Goal: Task Accomplishment & Management: Manage account settings

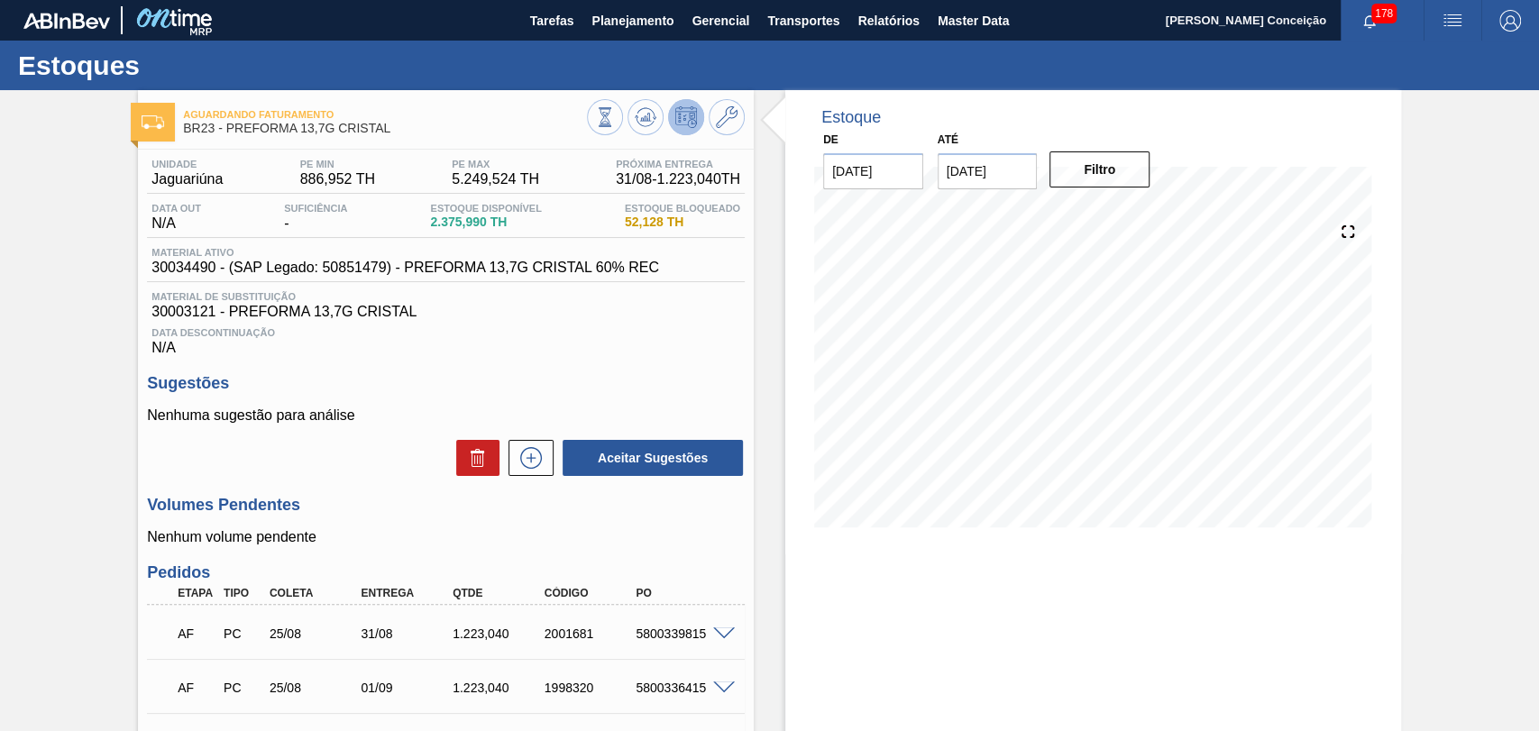
click at [464, 391] on h3 "Sugestões" at bounding box center [446, 383] width 598 height 19
click at [1258, 597] on div "Estoque De 20/08/2025 Até 03/01/2026 Filtro" at bounding box center [1093, 502] width 616 height 825
click at [607, 40] on button "Planejamento" at bounding box center [633, 20] width 100 height 41
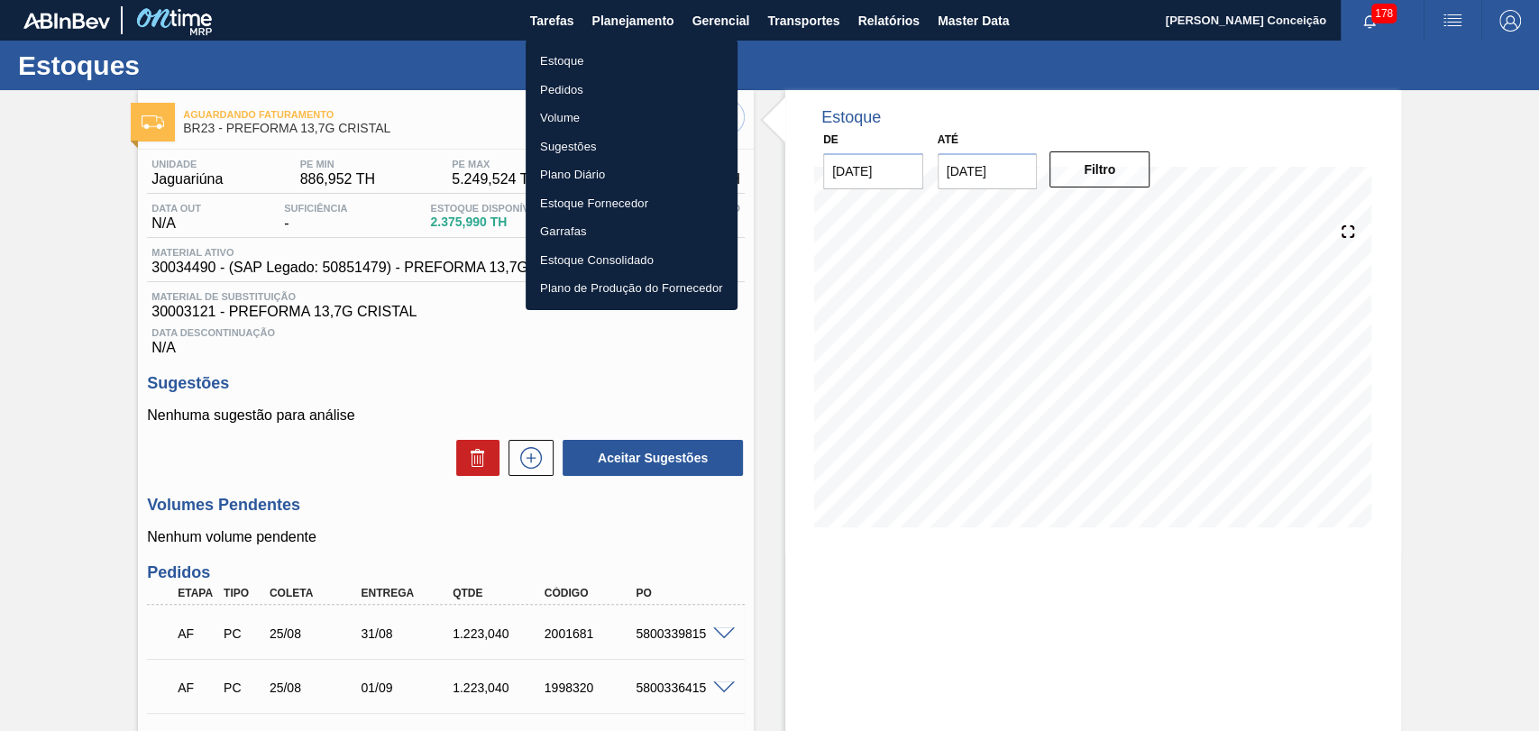
click at [571, 52] on li "Estoque" at bounding box center [632, 61] width 212 height 29
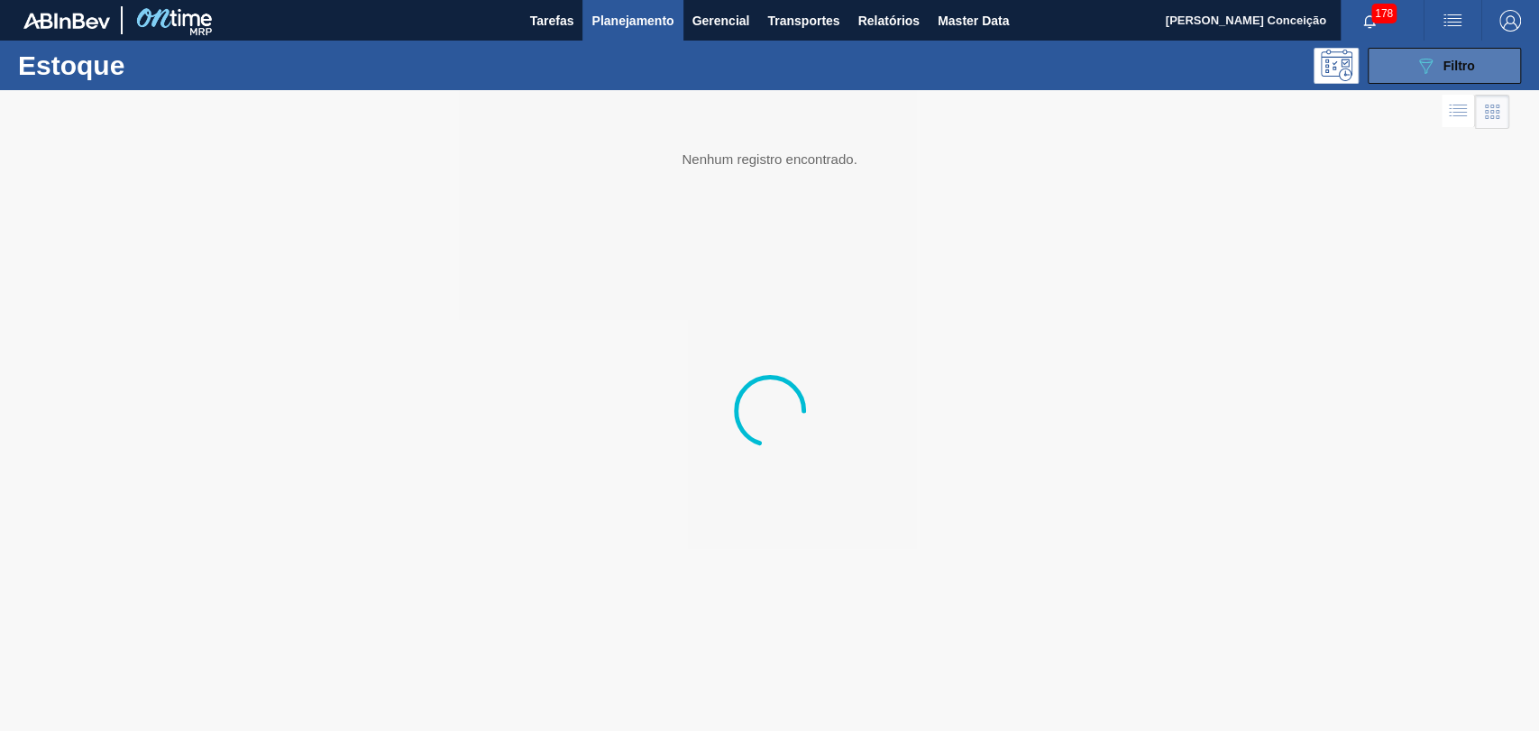
click at [1258, 56] on button "089F7B8B-B2A5-4AFE-B5C0-19BA573D28AC Filtro" at bounding box center [1444, 66] width 153 height 36
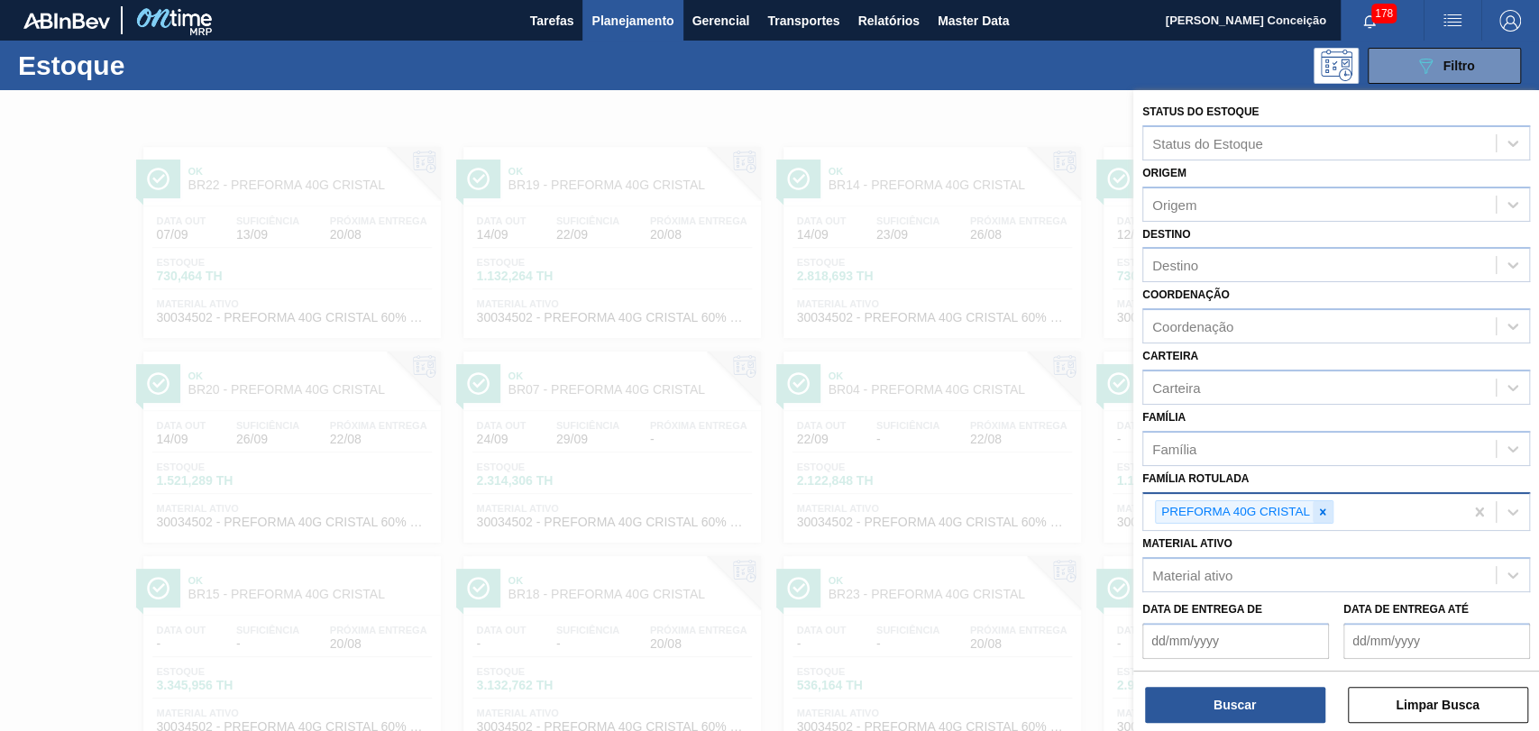
click at [1258, 514] on icon at bounding box center [1323, 512] width 13 height 13
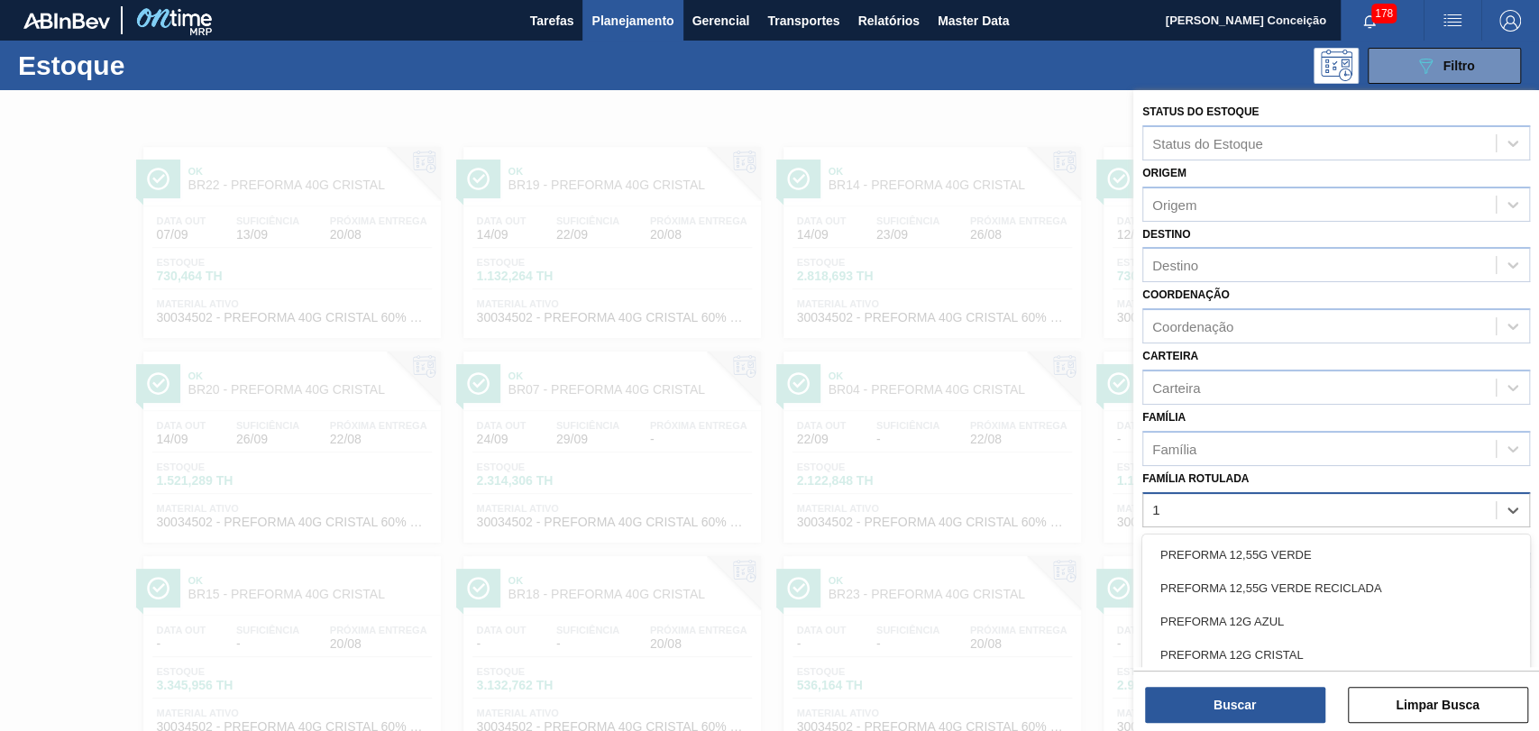
scroll to position [64, 0]
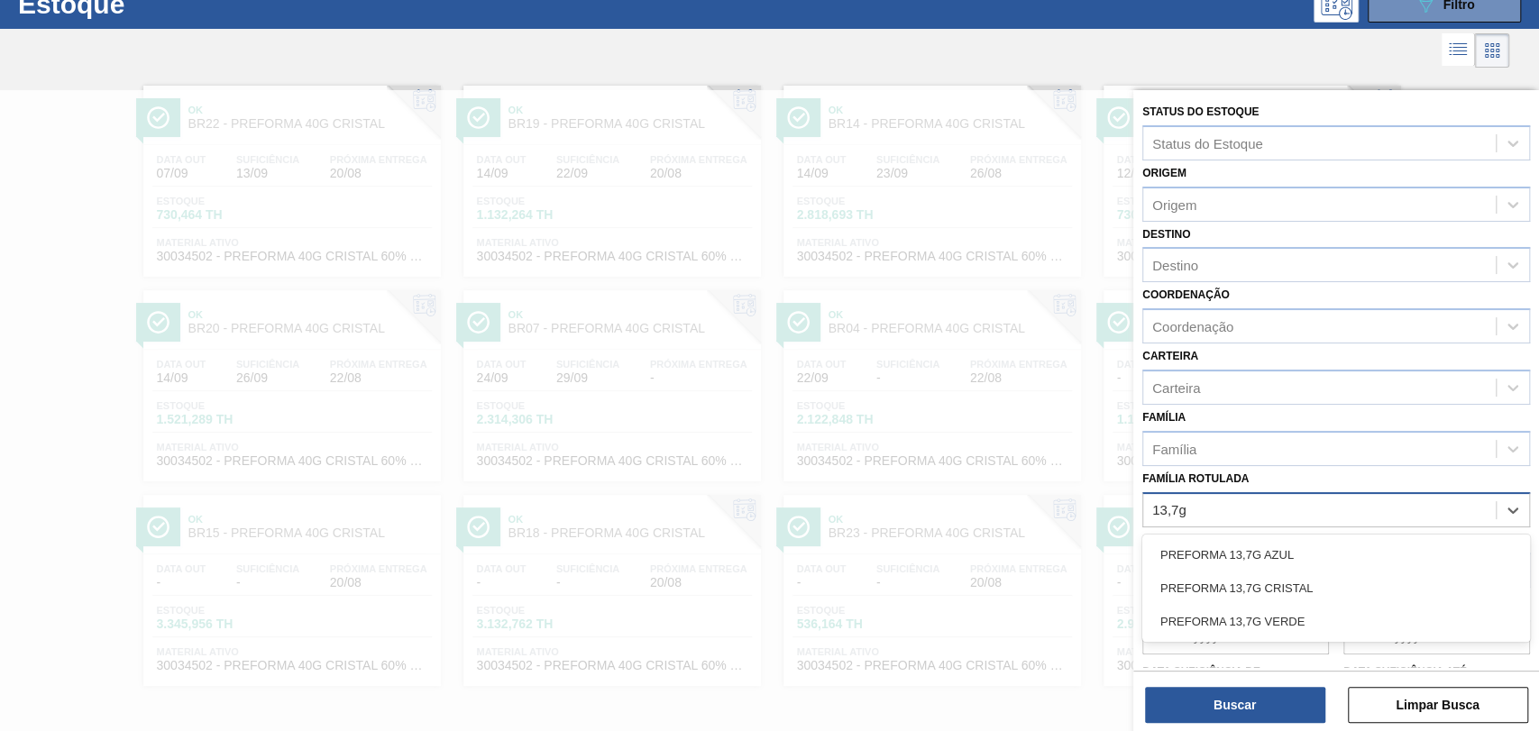
type Rotulada "13,7g v"
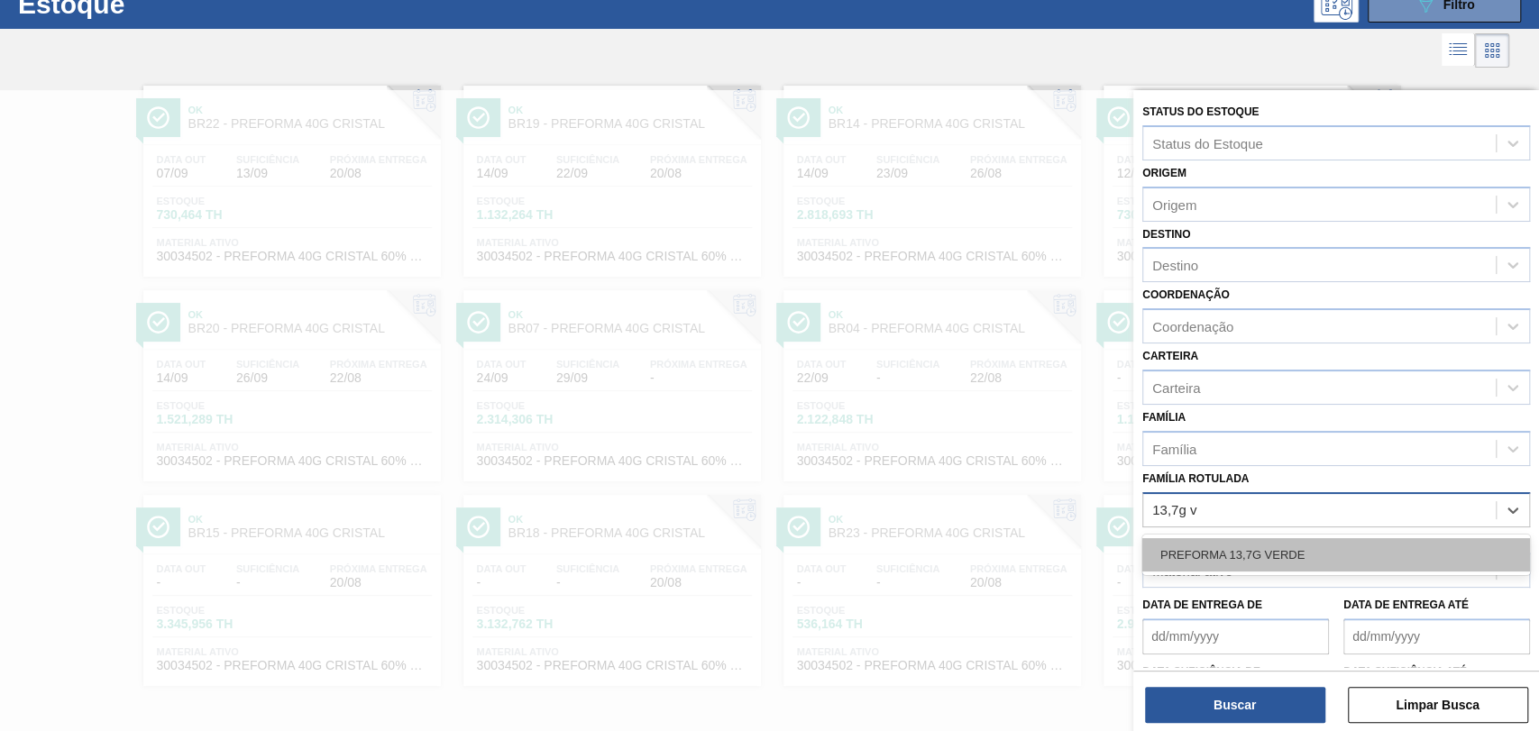
click at [1258, 562] on div "PREFORMA 13,7G VERDE" at bounding box center [1337, 554] width 388 height 33
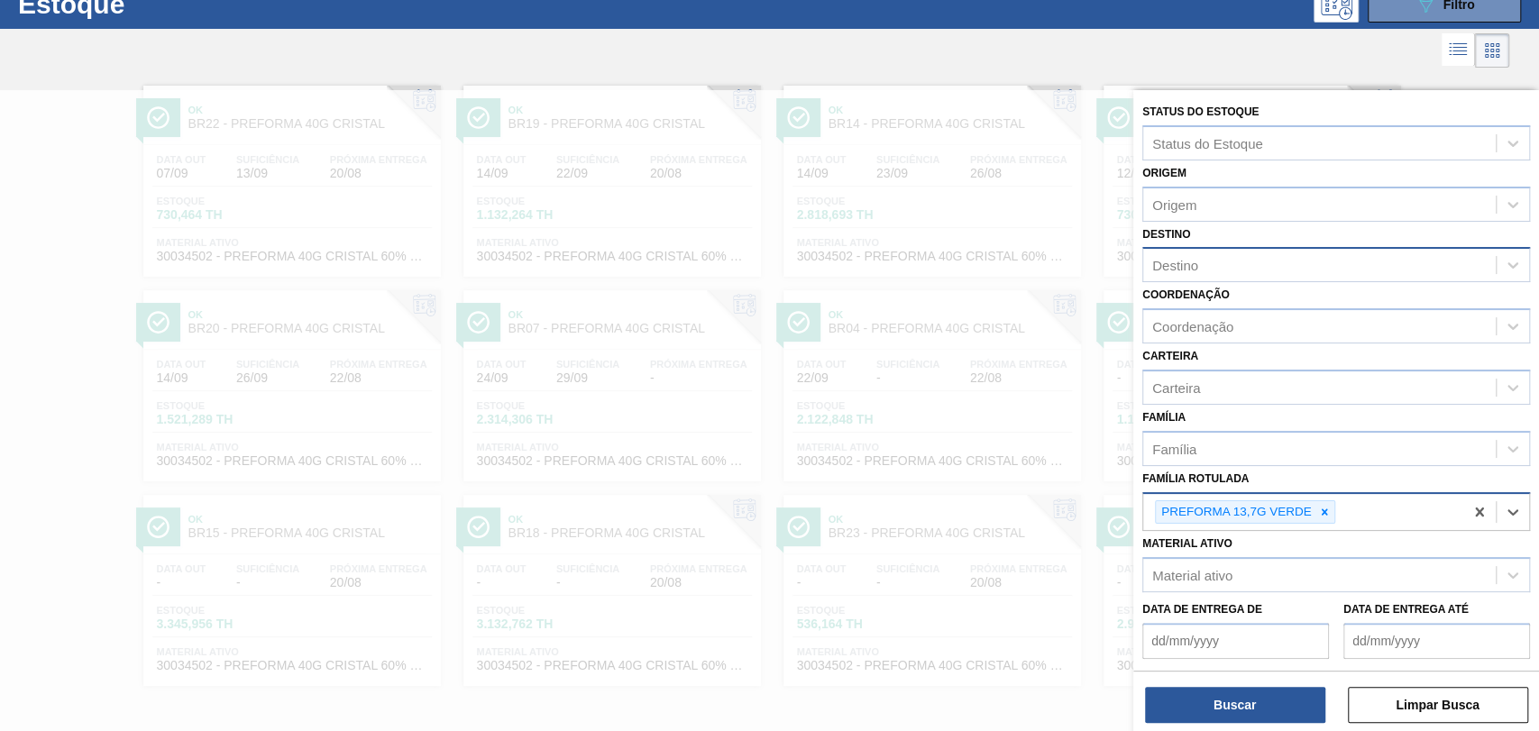
click at [1203, 269] on div "Destino" at bounding box center [1319, 265] width 353 height 26
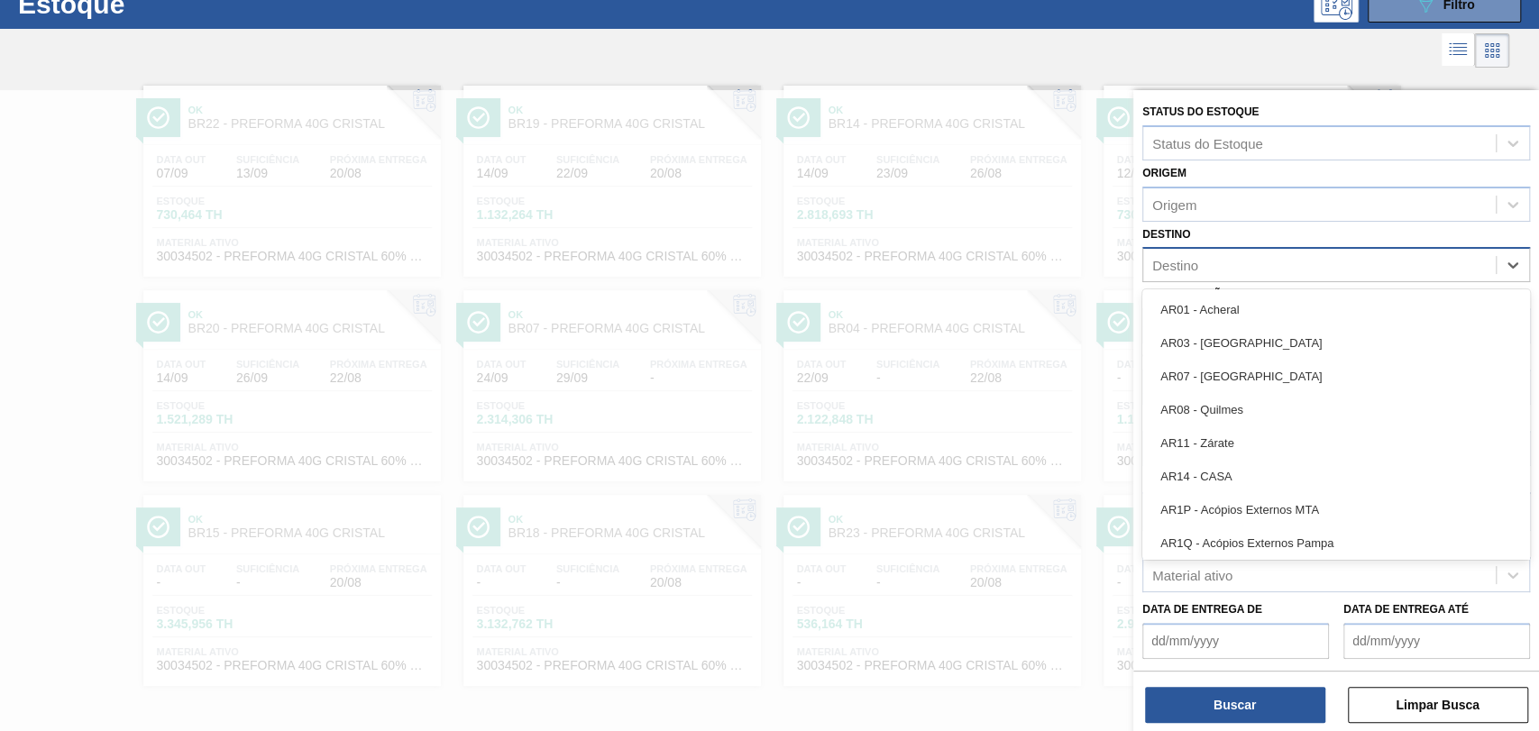
type input "n"
type input "br27"
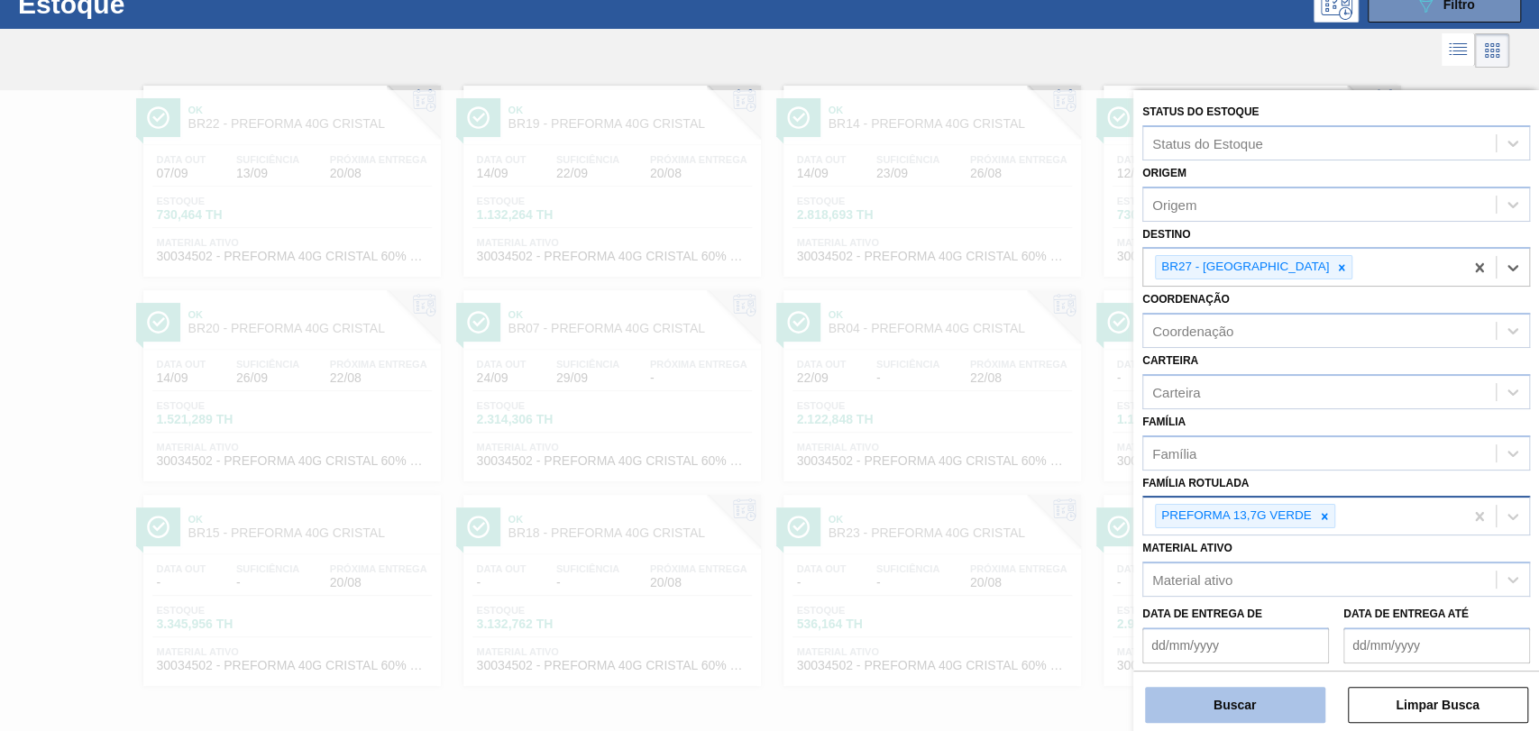
click at [1219, 597] on button "Buscar" at bounding box center [1235, 705] width 180 height 36
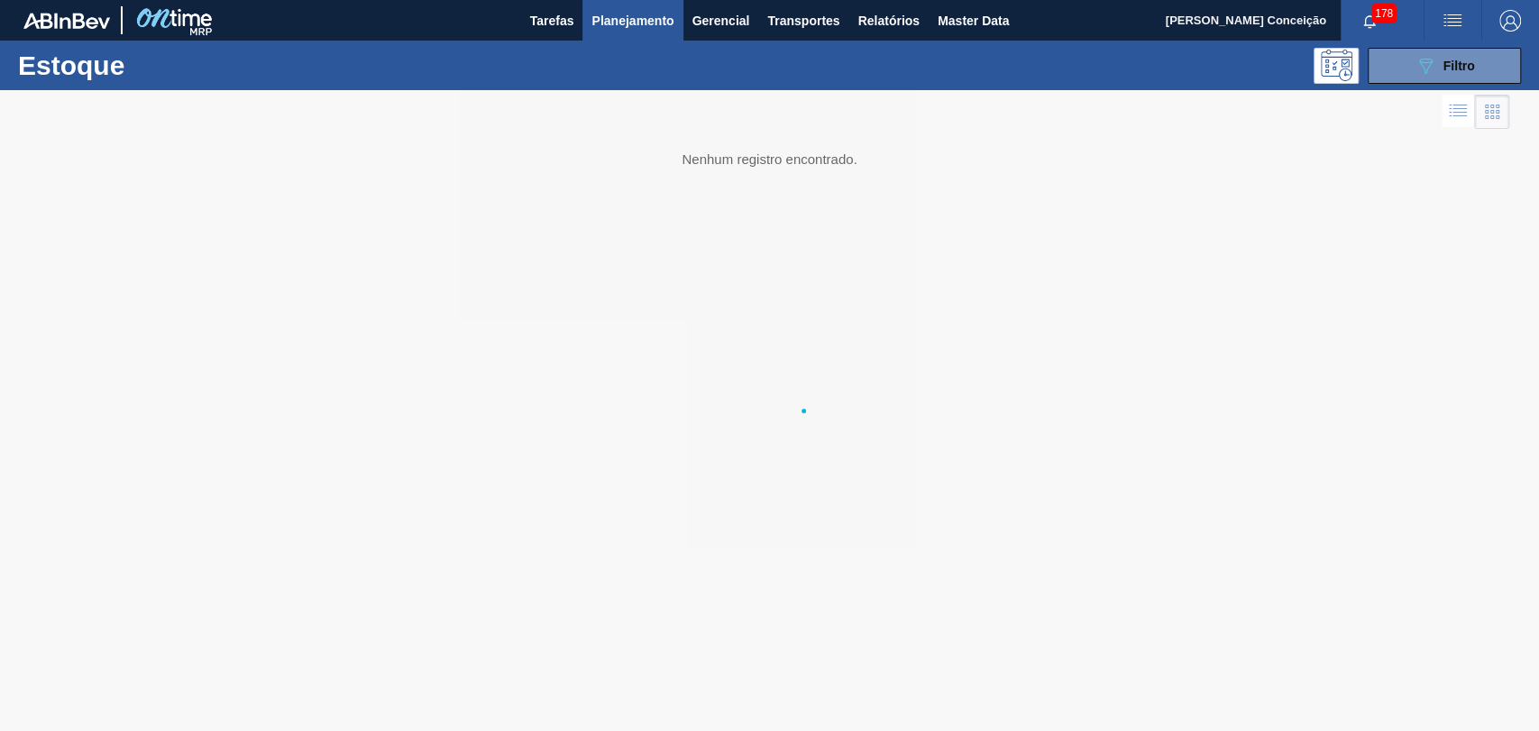
scroll to position [0, 0]
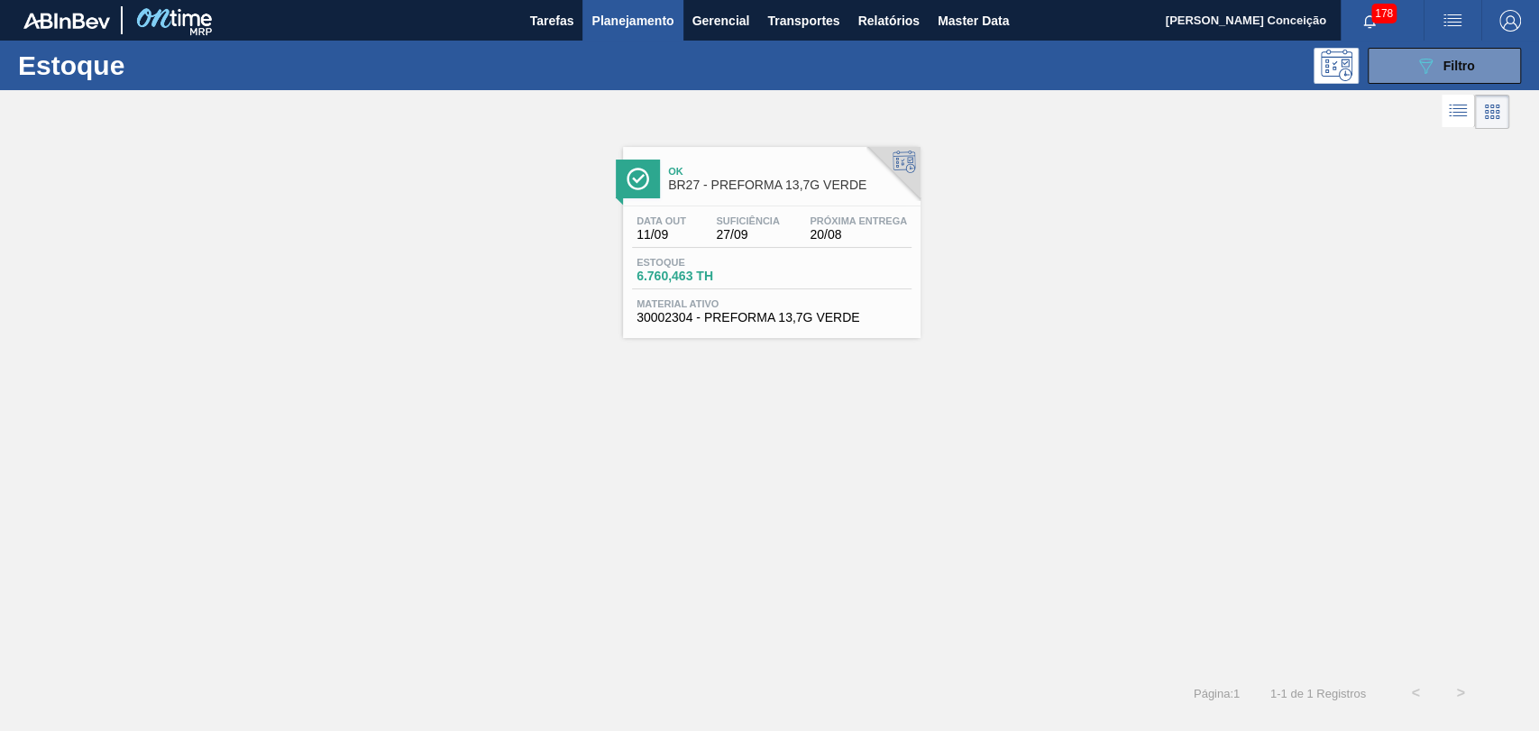
drag, startPoint x: 720, startPoint y: 240, endPoint x: 714, endPoint y: 228, distance: 12.9
click at [720, 240] on span "27/09" at bounding box center [747, 235] width 63 height 14
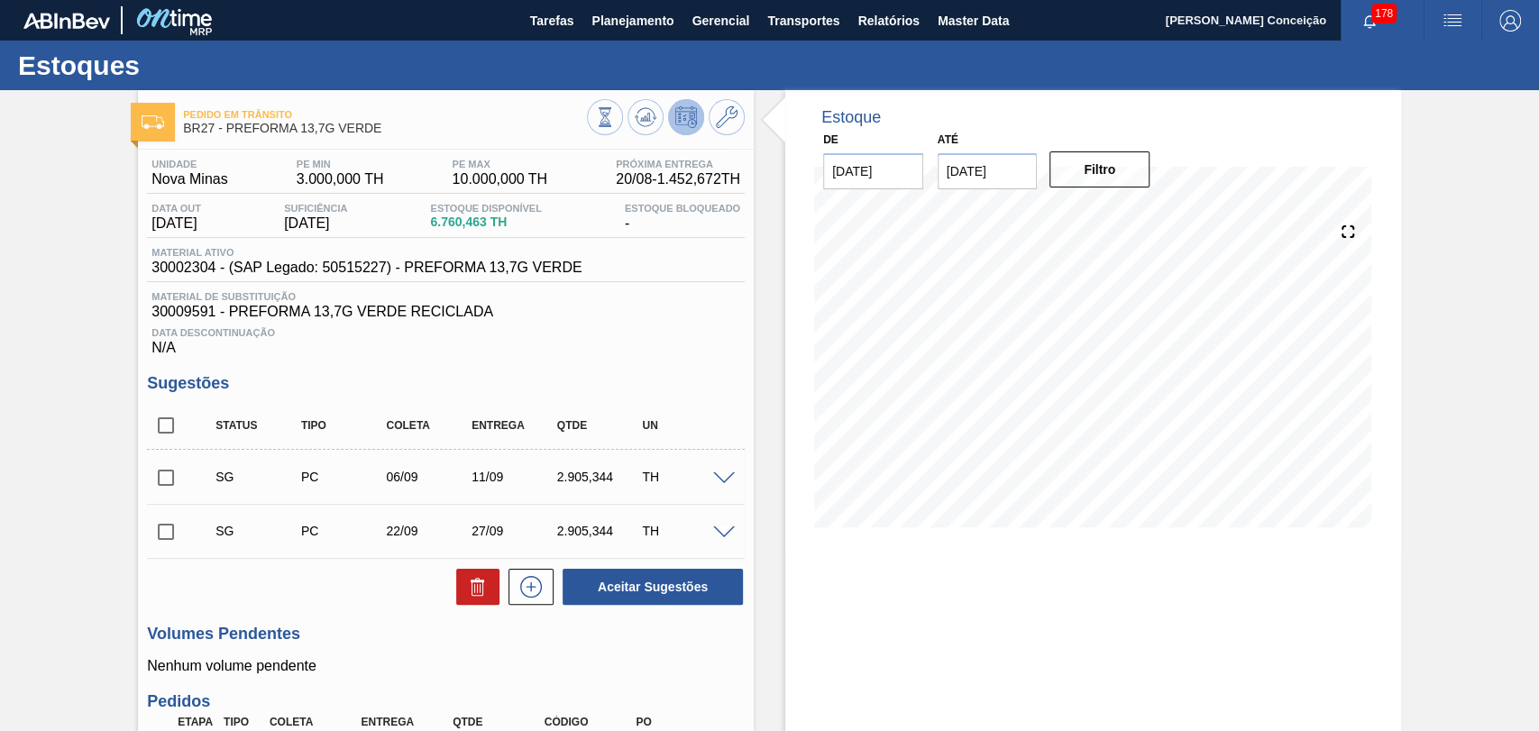
click at [175, 431] on input "checkbox" at bounding box center [166, 426] width 38 height 38
checkbox input "true"
click at [468, 590] on icon at bounding box center [478, 587] width 22 height 22
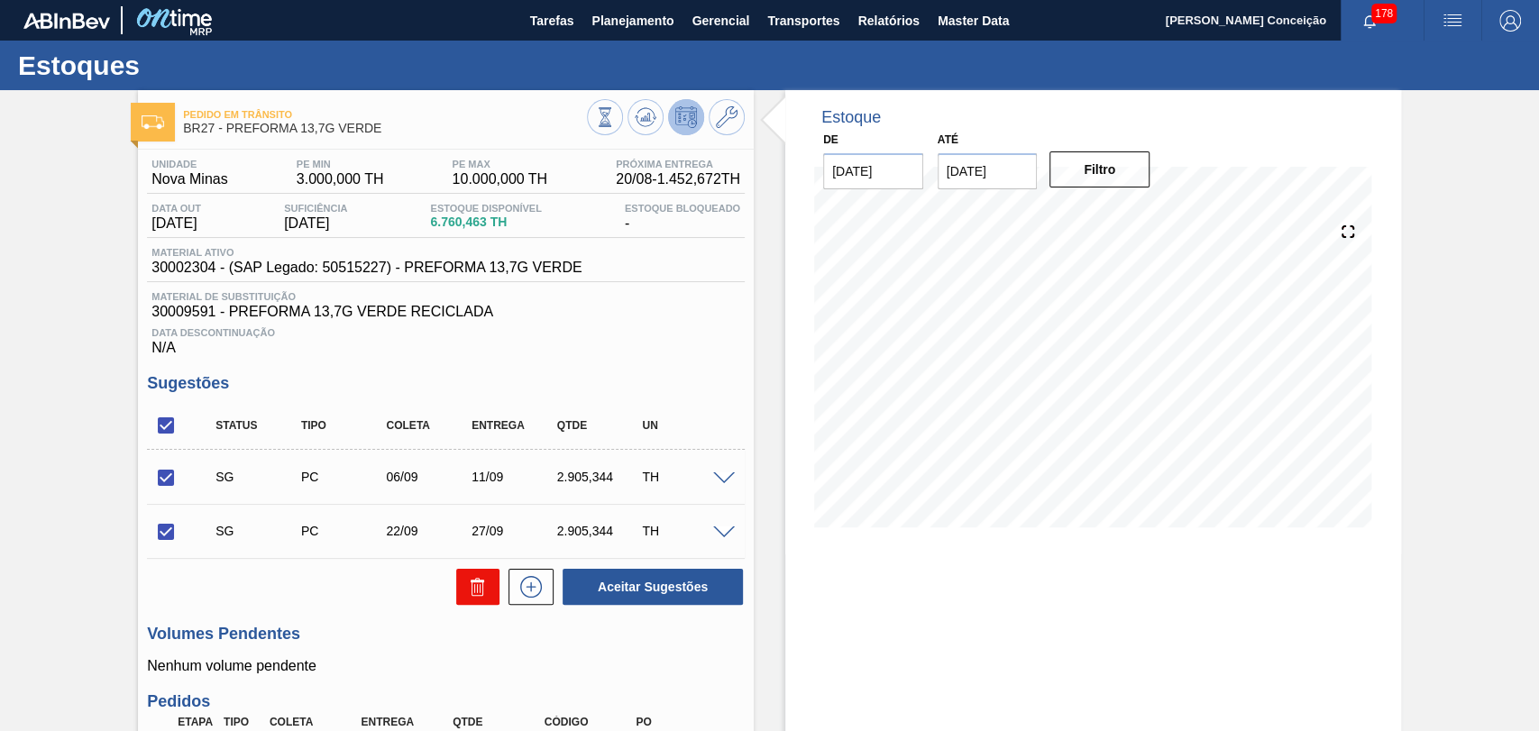
checkbox input "false"
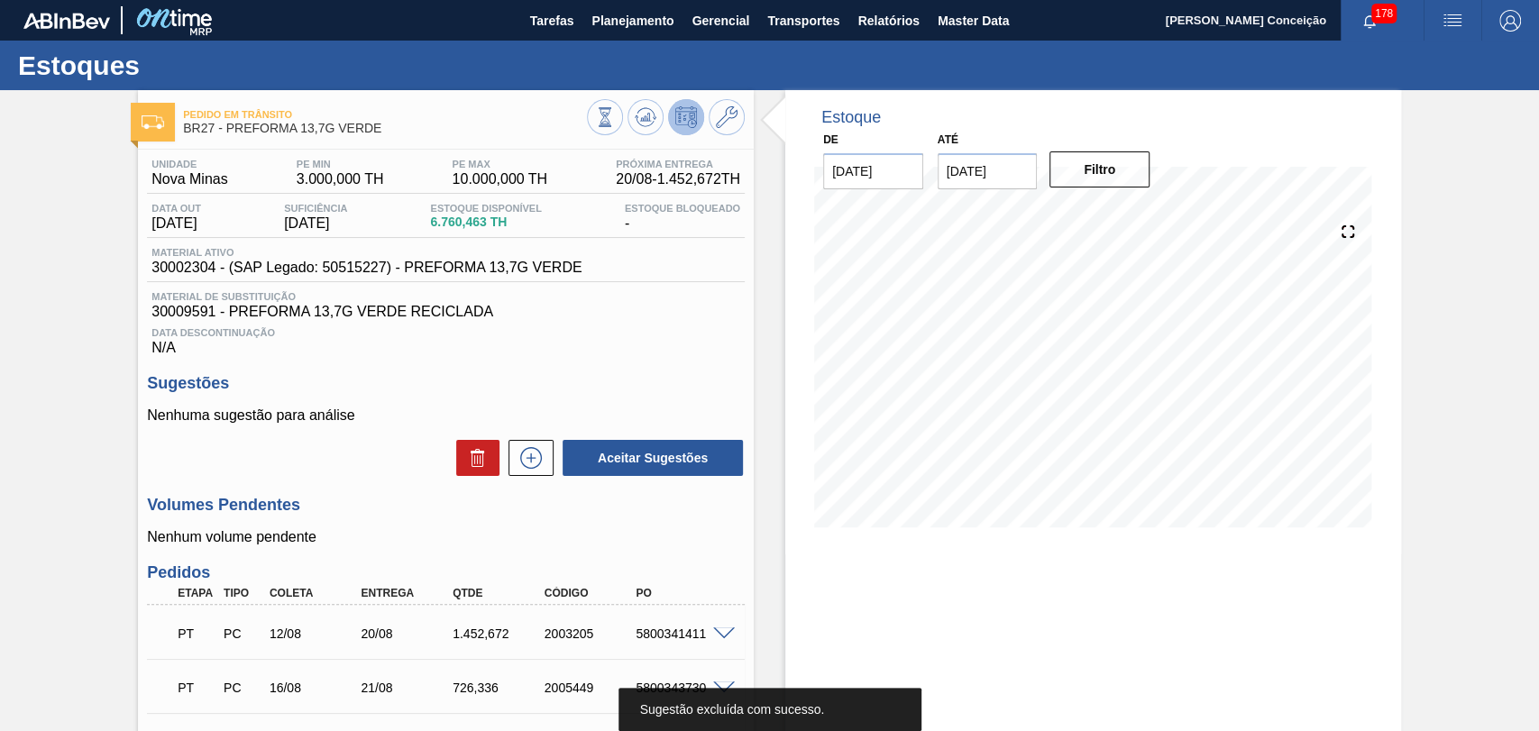
click at [724, 536] on p "Nenhum volume pendente" at bounding box center [446, 537] width 598 height 16
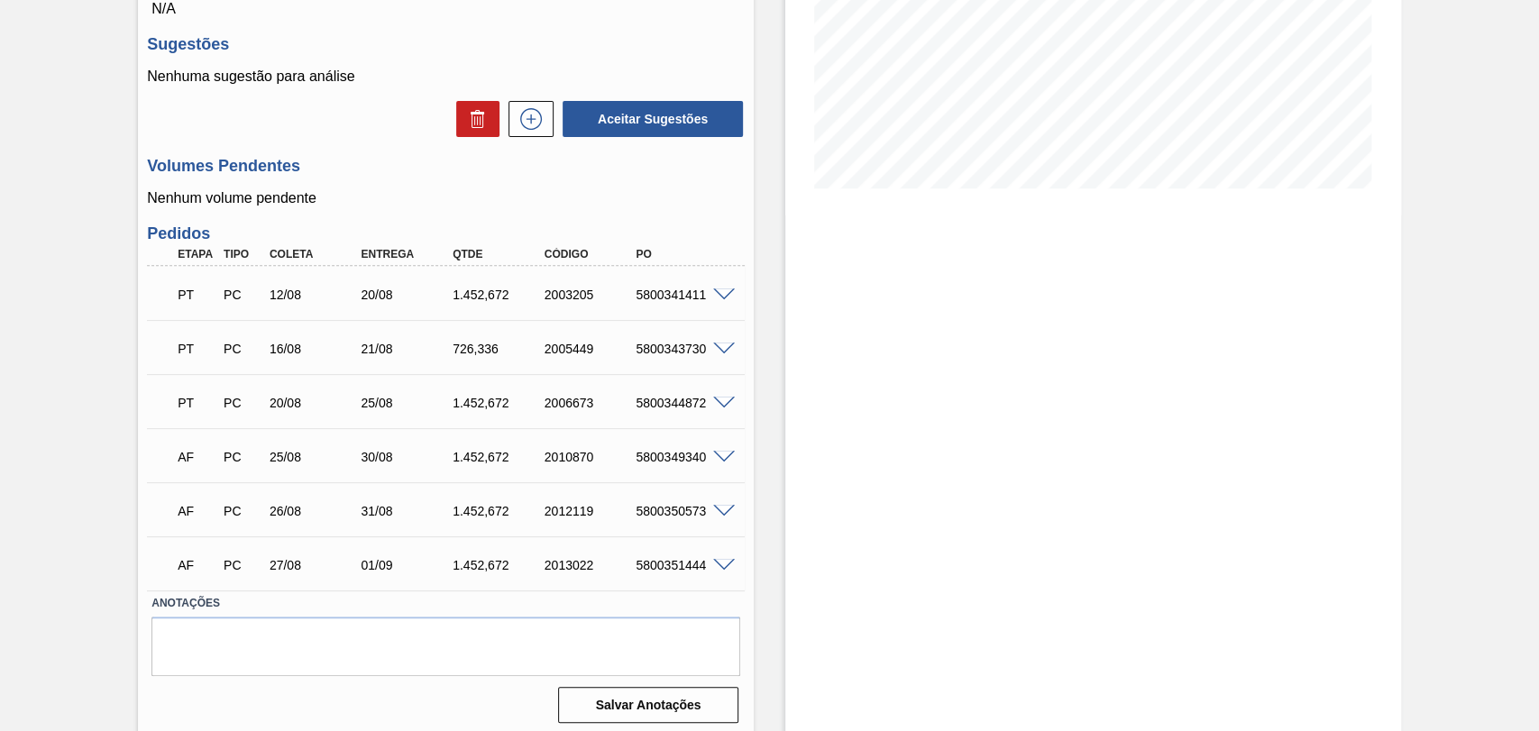
scroll to position [350, 0]
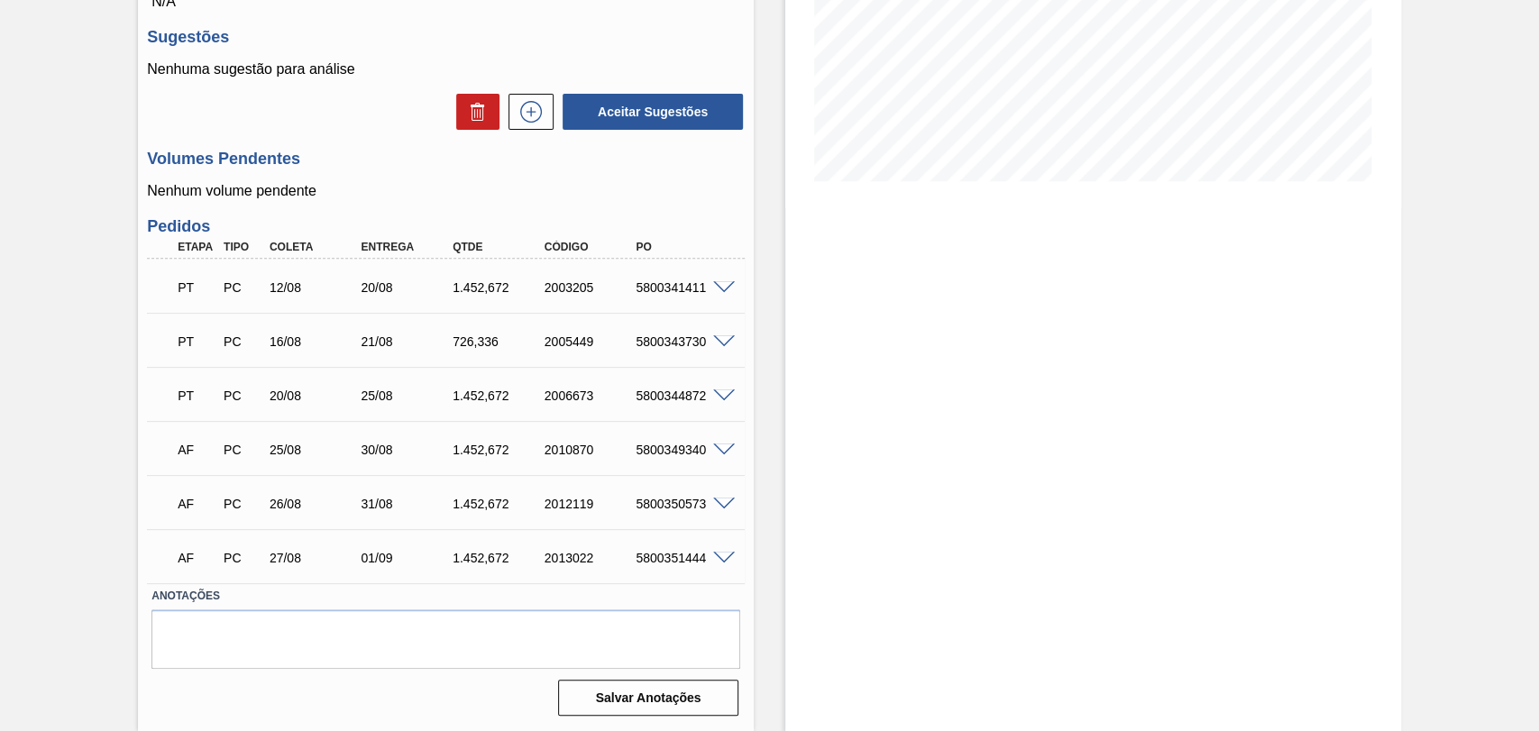
click at [768, 471] on div "Estoque De 20/08/2025 Até 03/01/2026 Filtro" at bounding box center [1077, 237] width 647 height 987
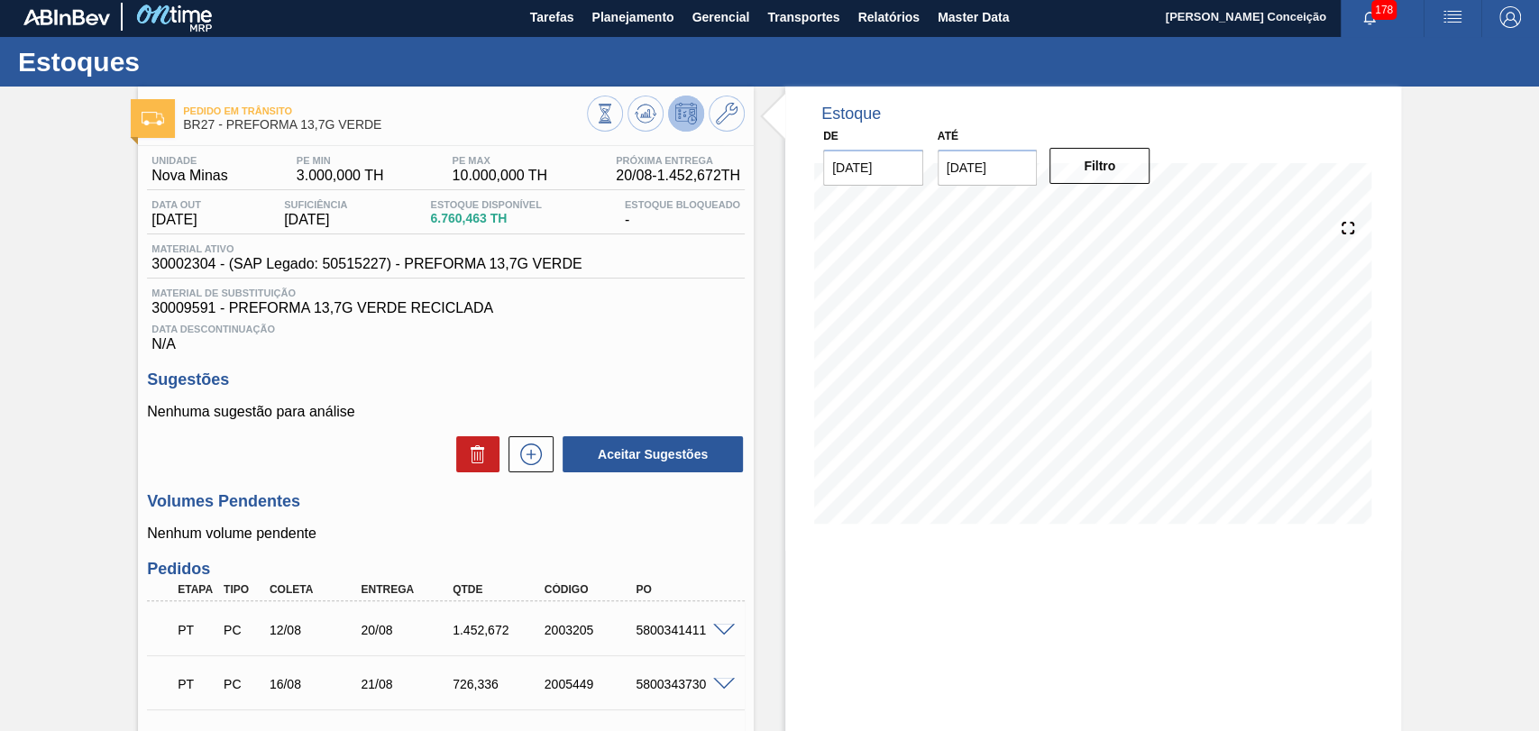
scroll to position [0, 0]
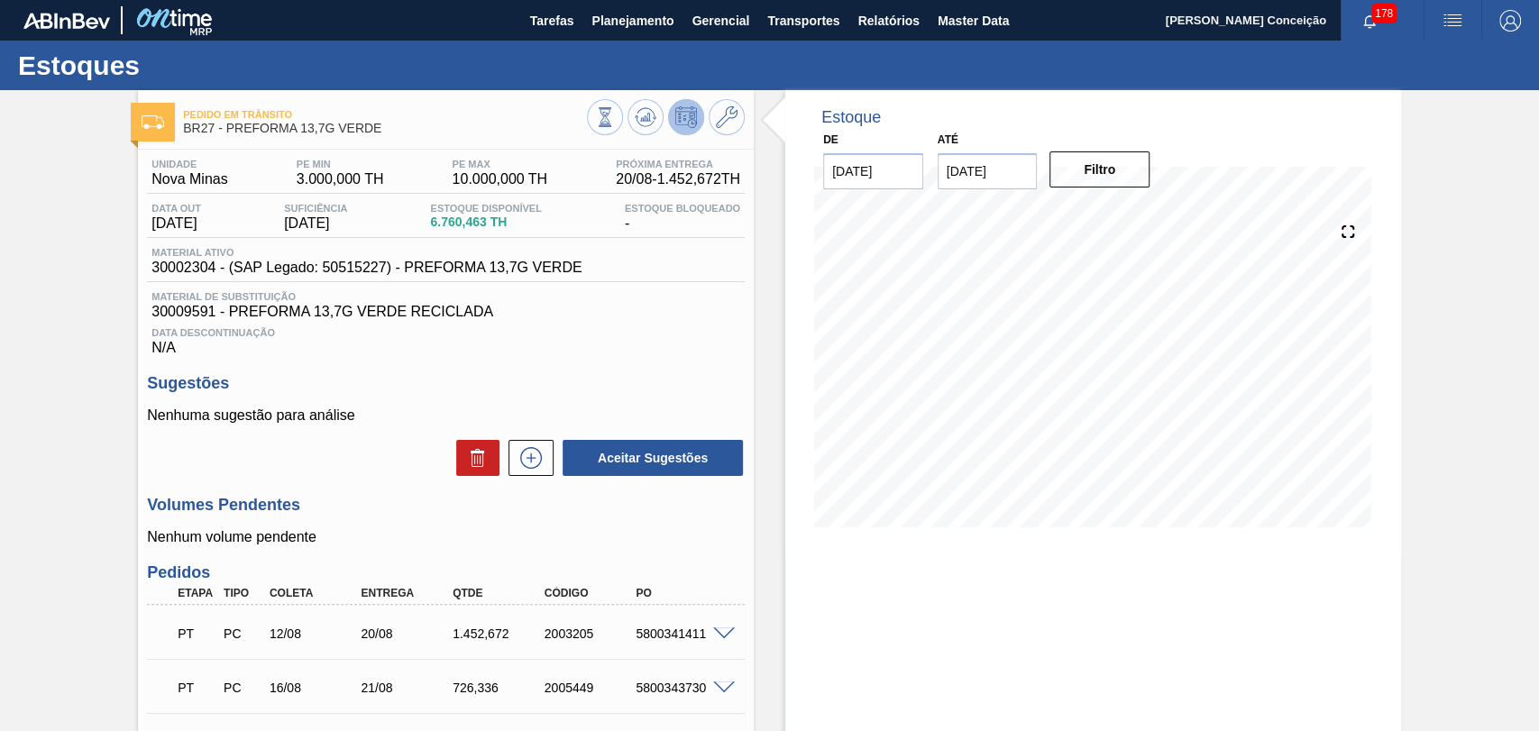
click at [486, 338] on span "Data Descontinuação" at bounding box center [445, 332] width 589 height 11
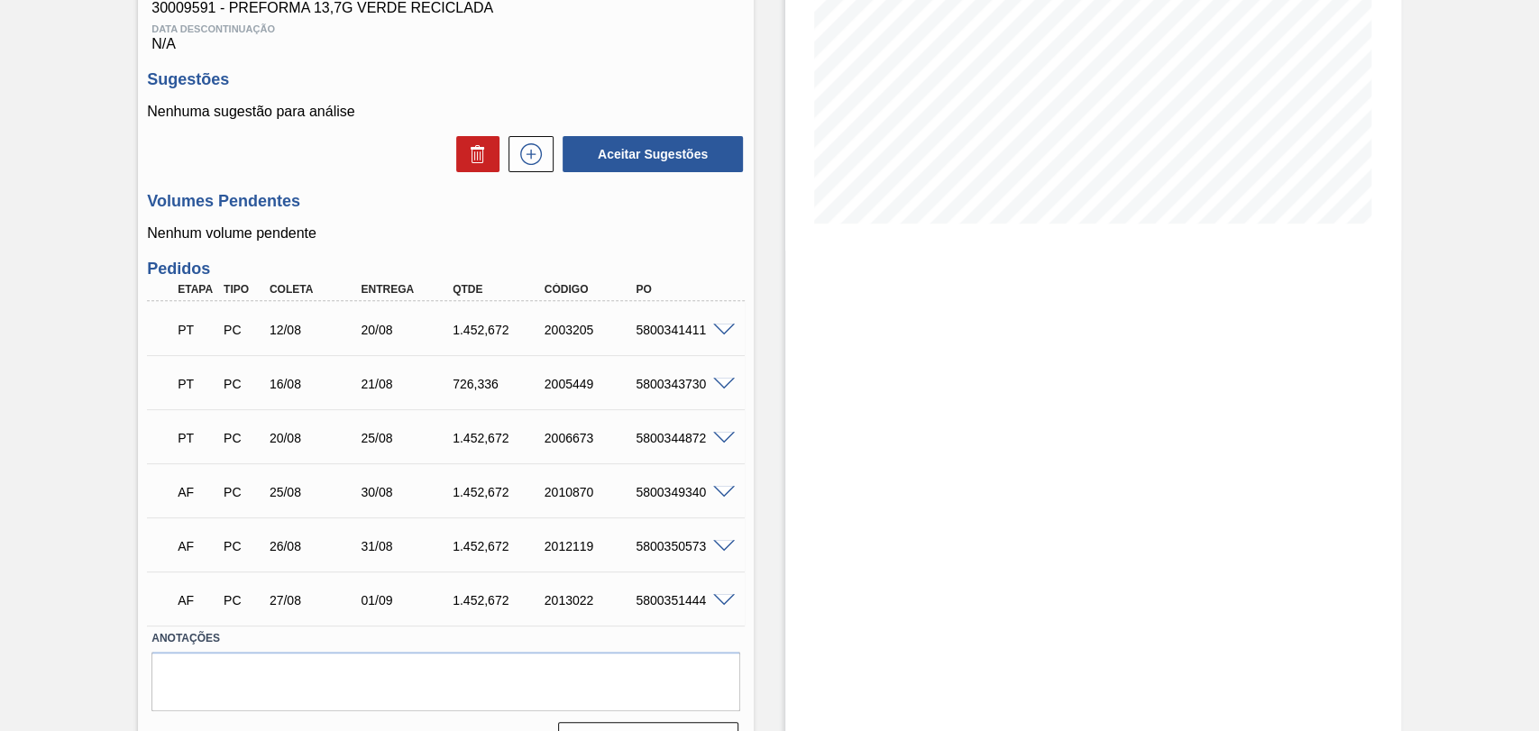
scroll to position [350, 0]
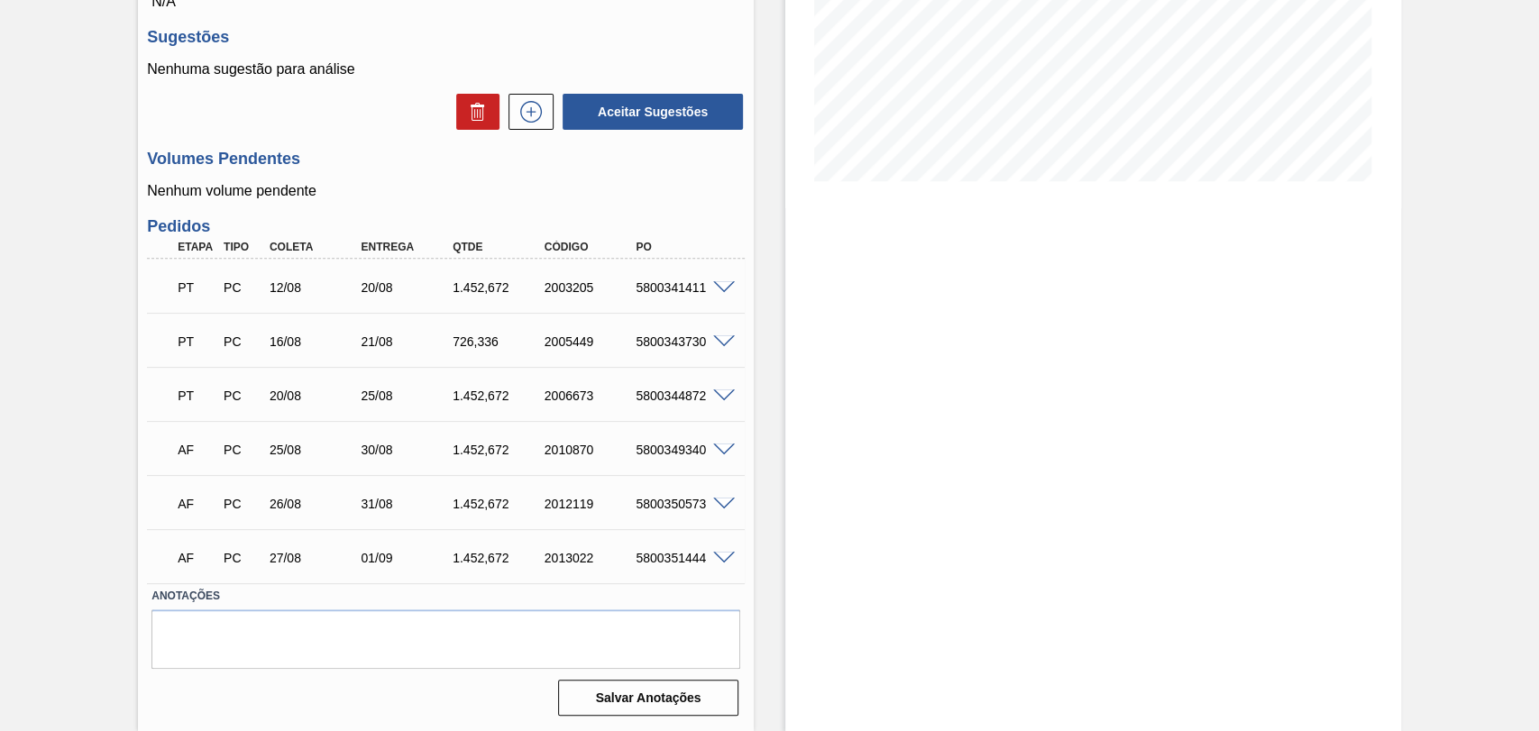
click at [760, 478] on div "Estoque De 20/08/2025 Até 03/01/2026 Filtro" at bounding box center [1077, 237] width 647 height 987
click at [785, 434] on div "Estoque De 20/08/2025 Até 03/01/2026 Filtro" at bounding box center [1093, 237] width 616 height 987
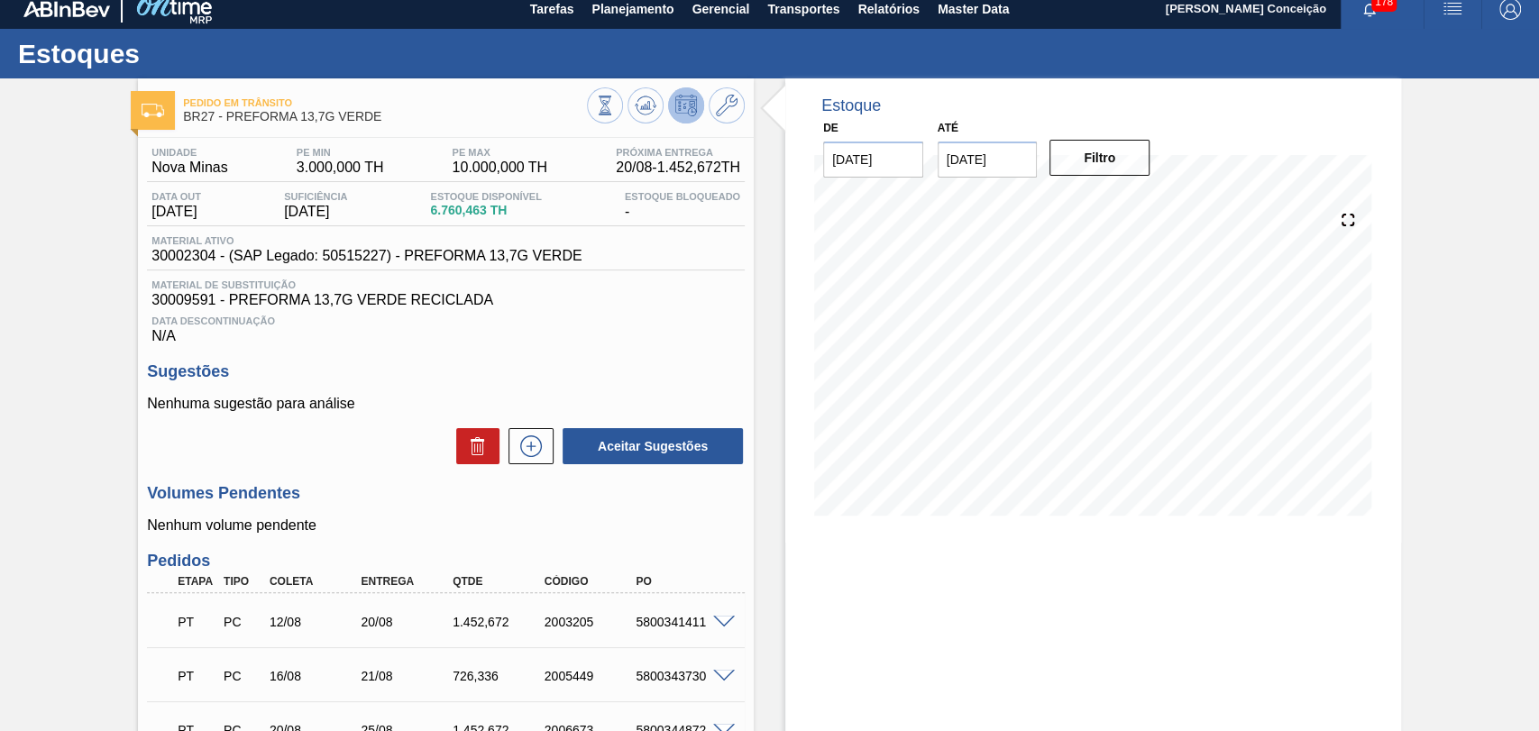
scroll to position [0, 0]
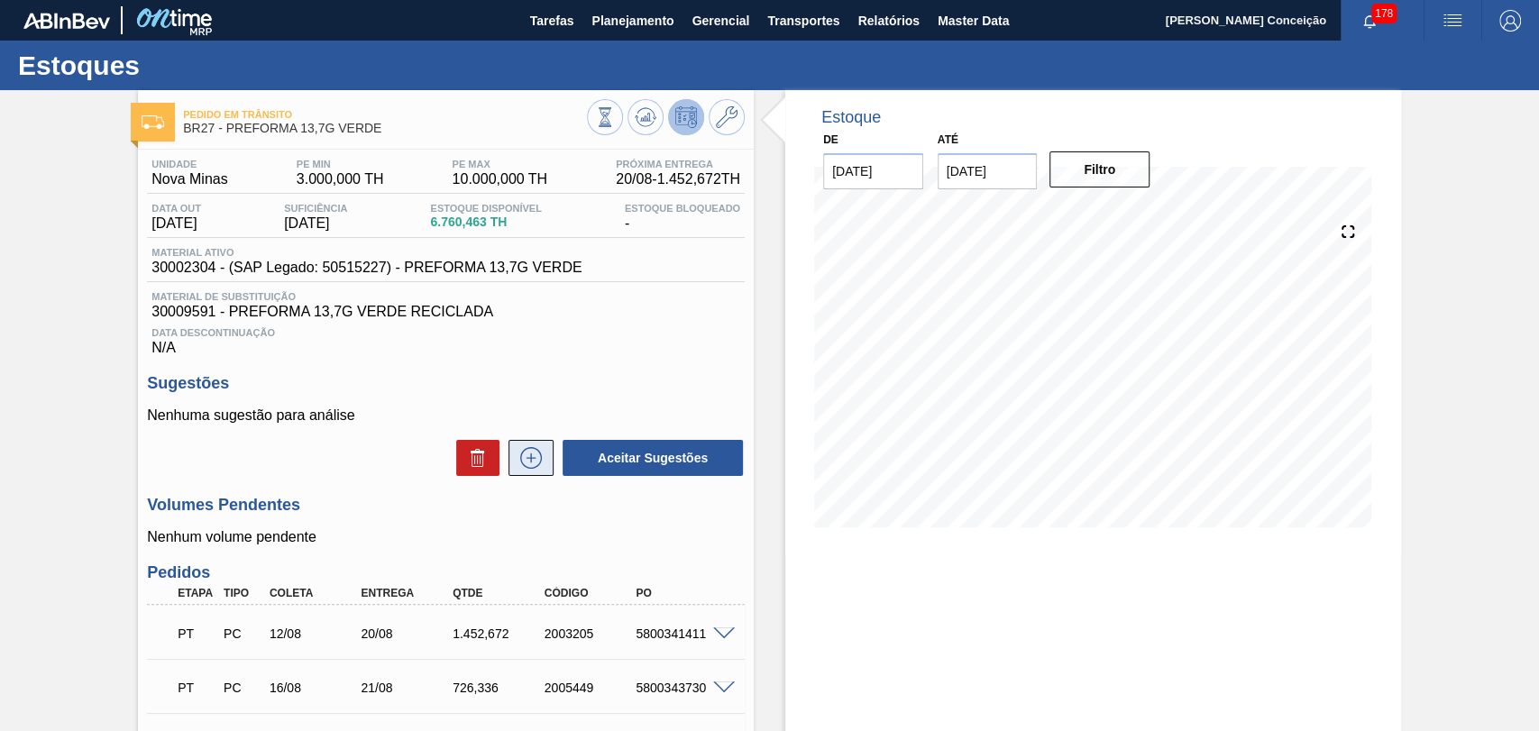
click at [535, 464] on icon at bounding box center [531, 458] width 29 height 22
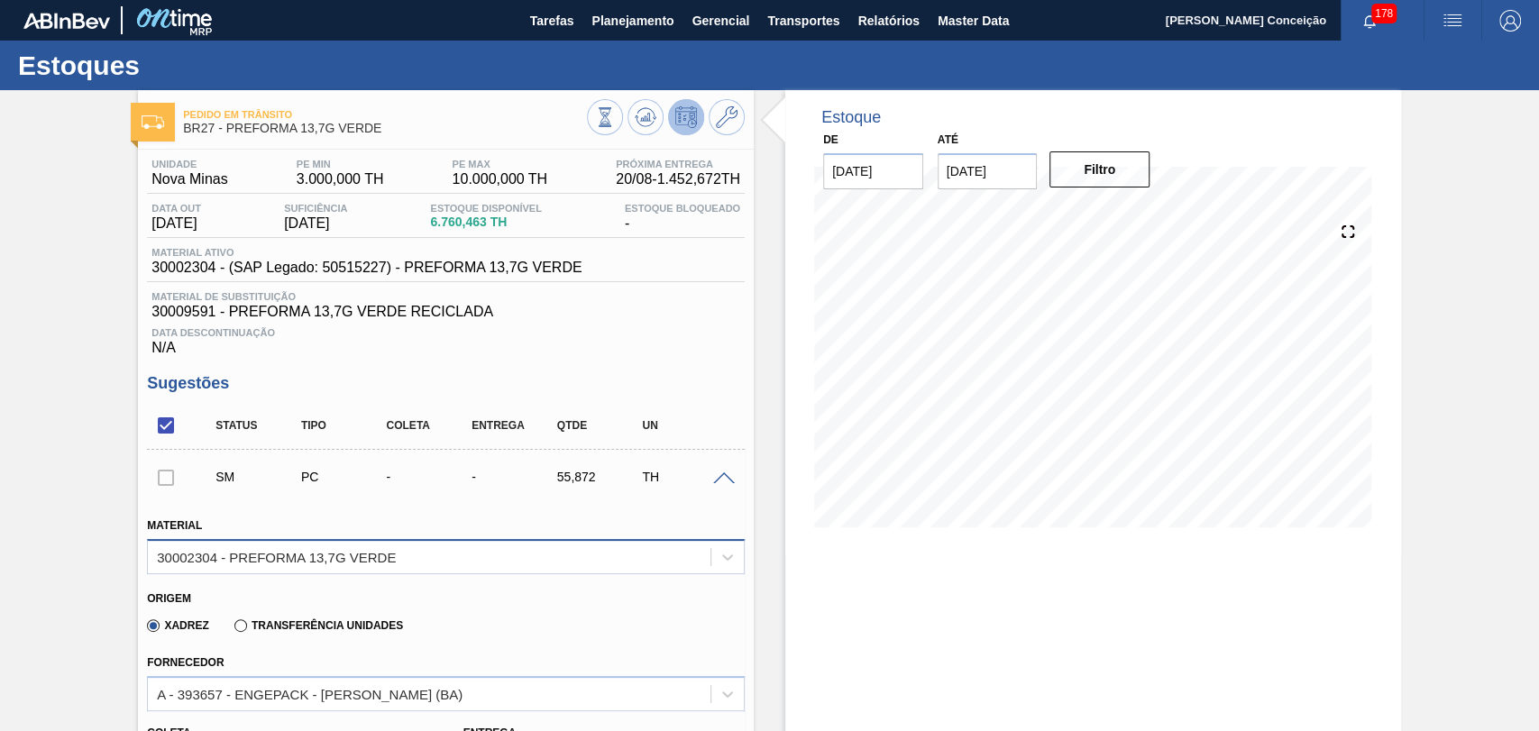
click at [411, 570] on div "30002304 - PREFORMA 13,7G VERDE" at bounding box center [429, 557] width 563 height 26
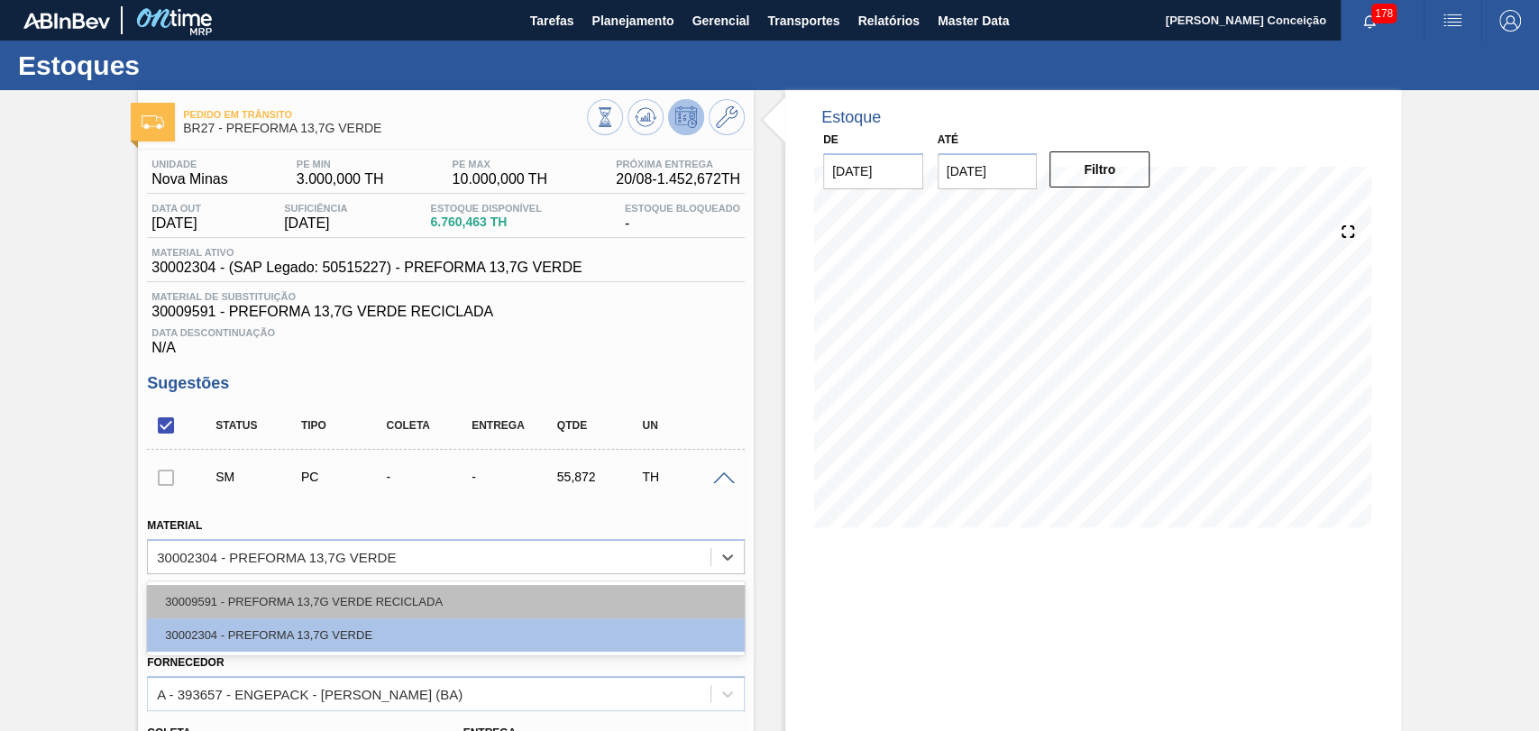
click at [380, 597] on div "30009591 - PREFORMA 13,7G VERDE RECICLADA" at bounding box center [446, 601] width 598 height 33
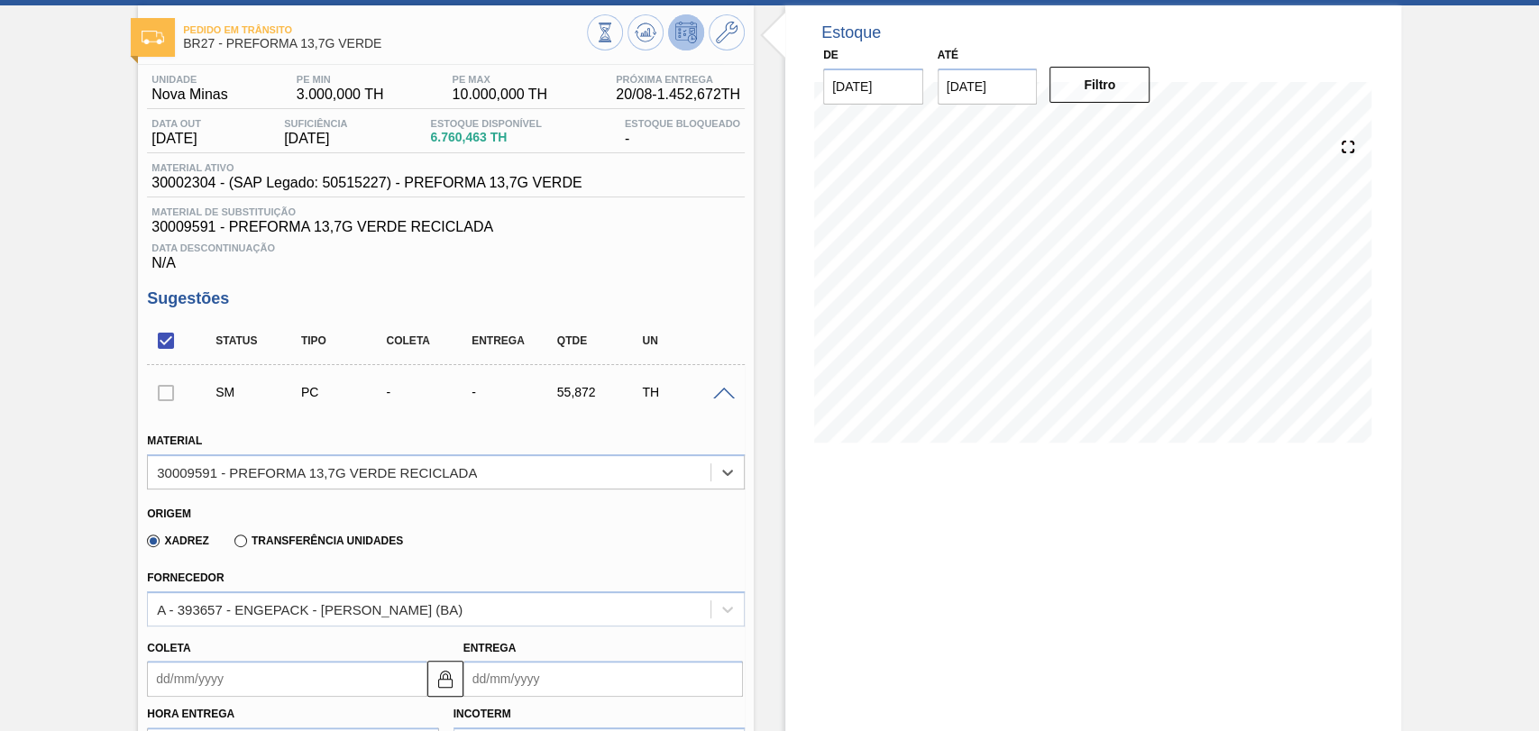
scroll to position [200, 0]
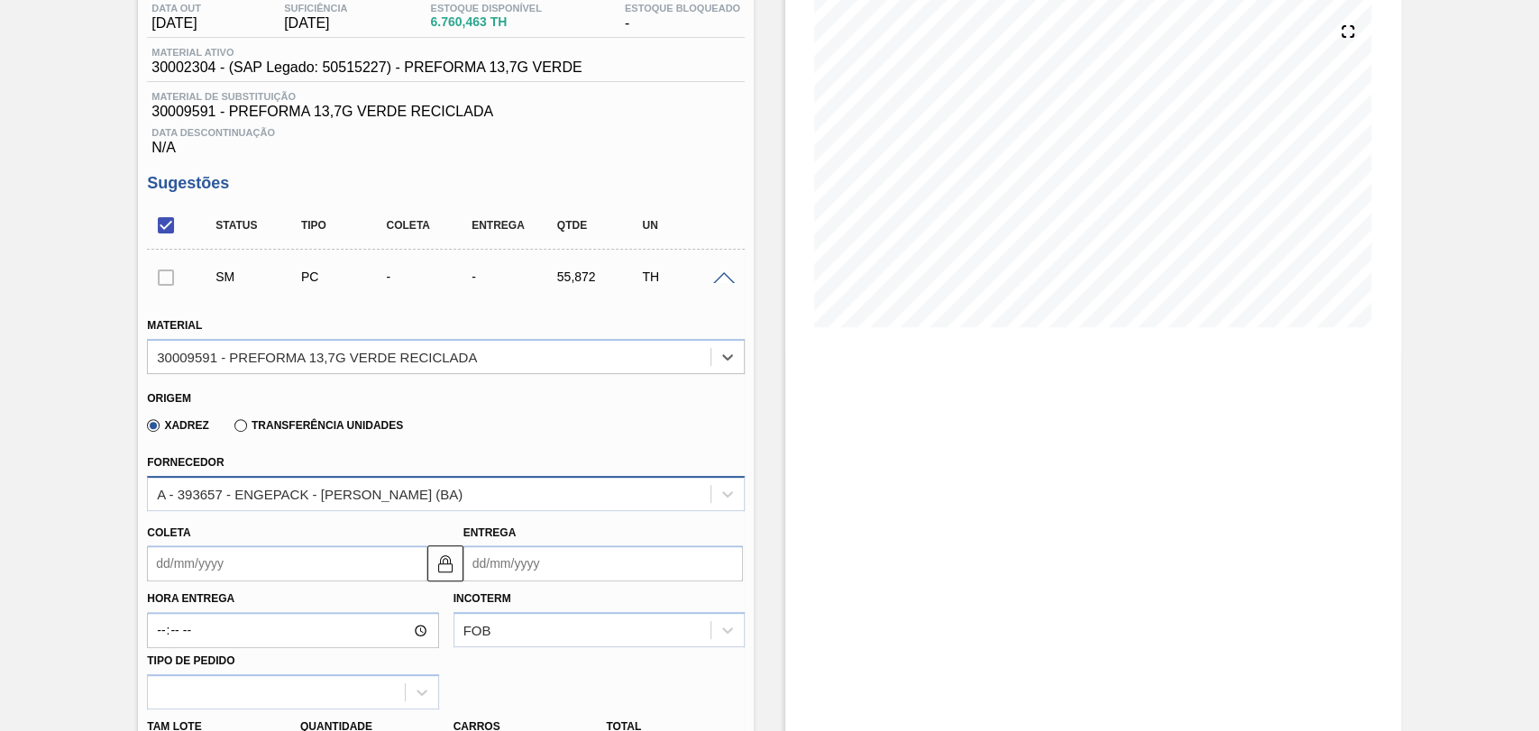
click at [312, 492] on div "A - 393657 - ENGEPACK - SIMÕES FILHO (BA)" at bounding box center [310, 493] width 306 height 15
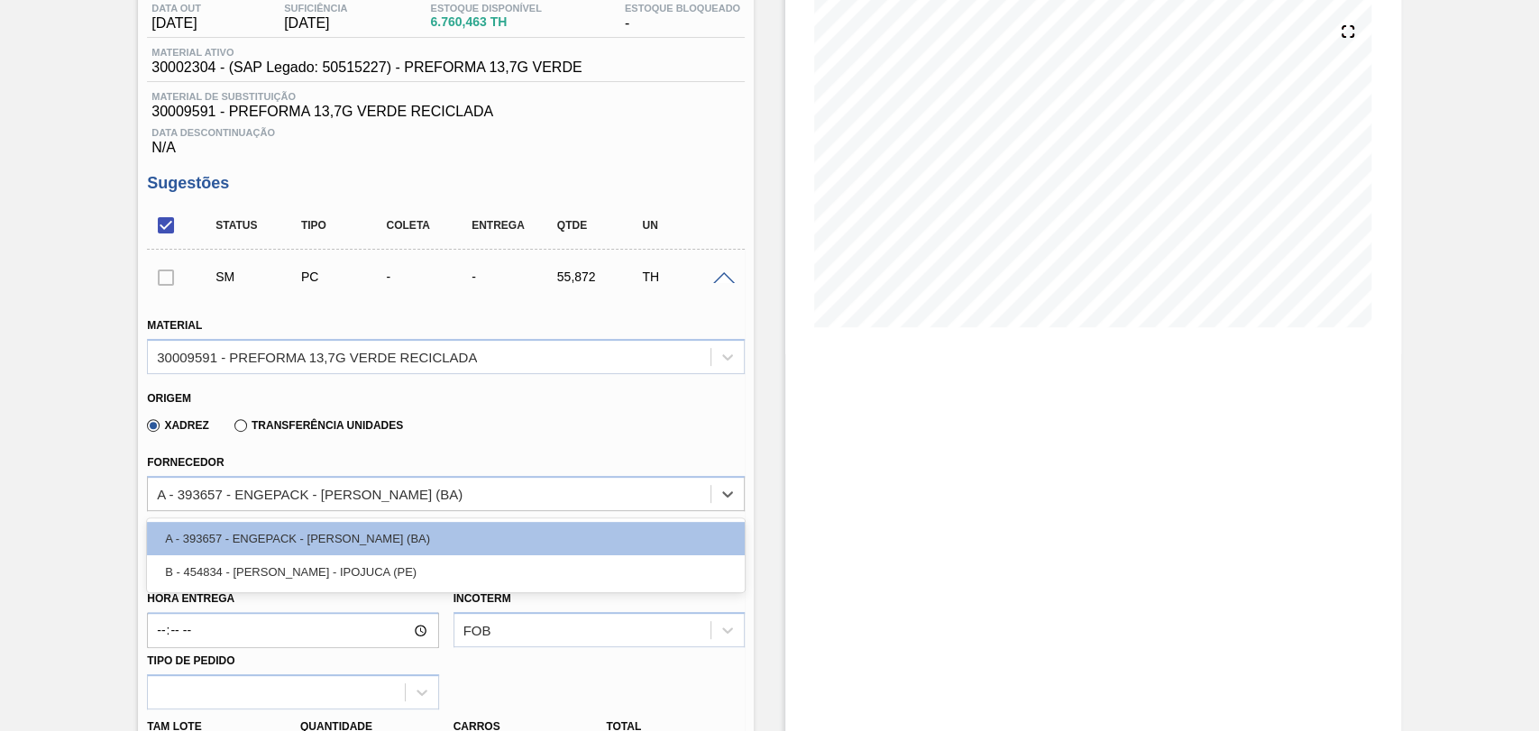
click at [613, 435] on div "Xadrez Transferência Unidades" at bounding box center [438, 422] width 583 height 35
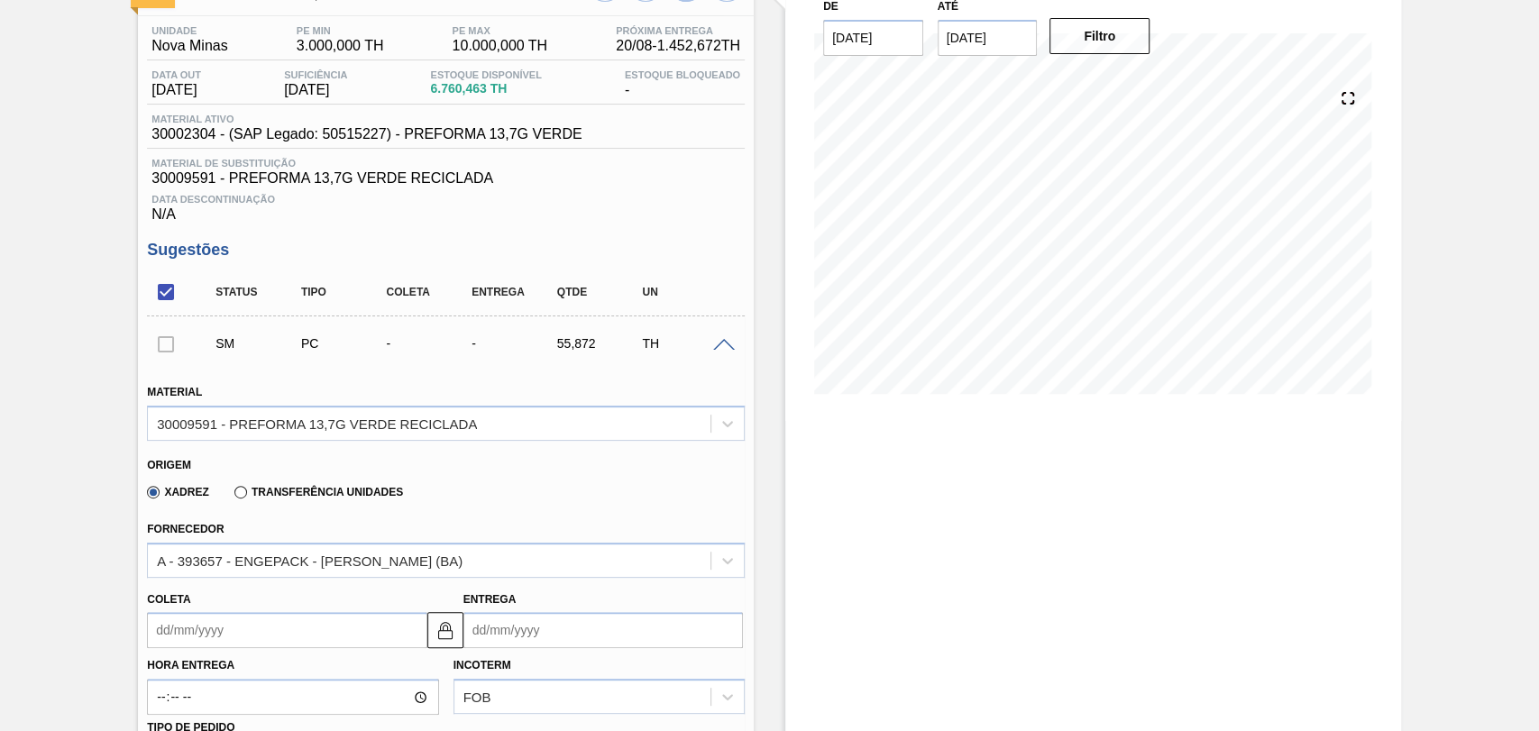
scroll to position [0, 0]
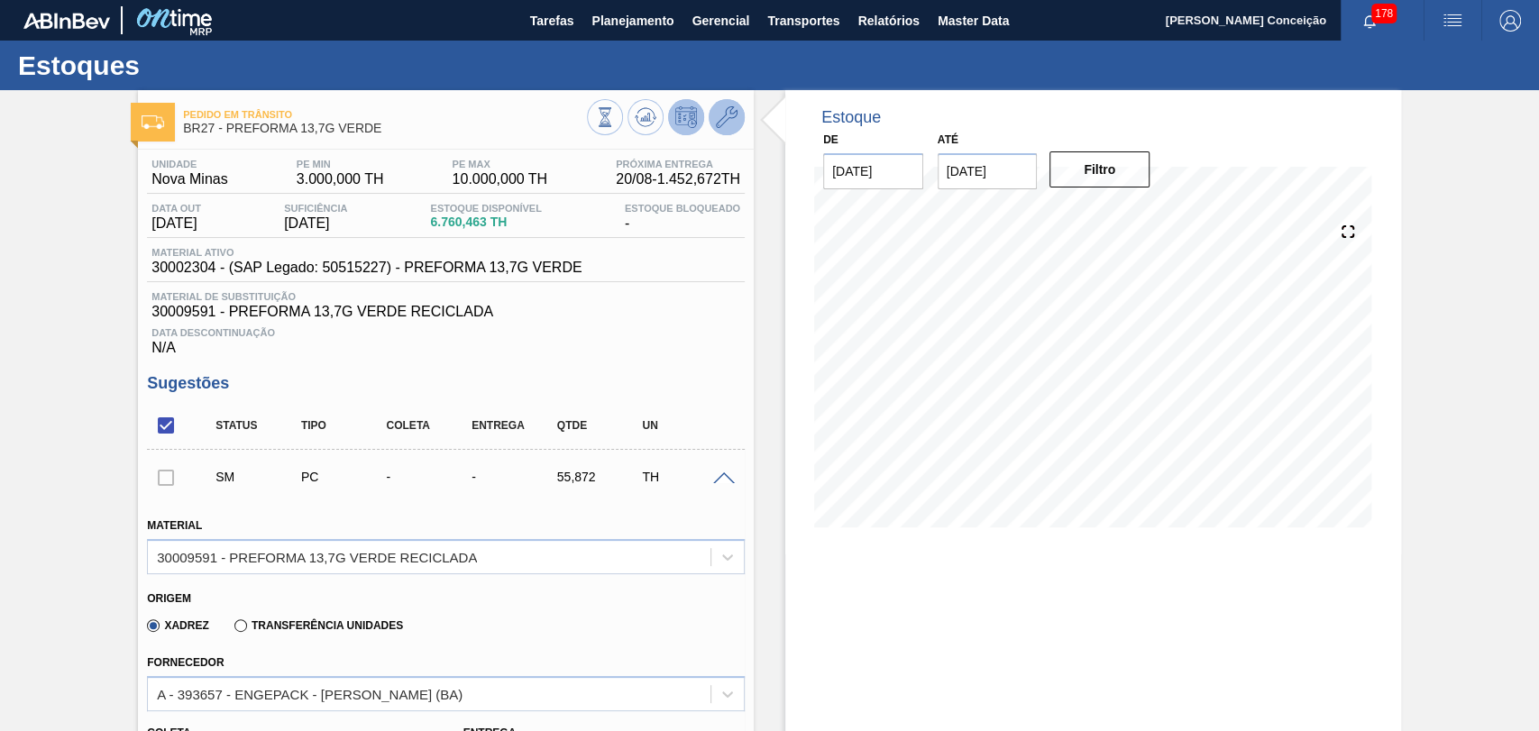
click at [721, 119] on icon at bounding box center [727, 117] width 22 height 22
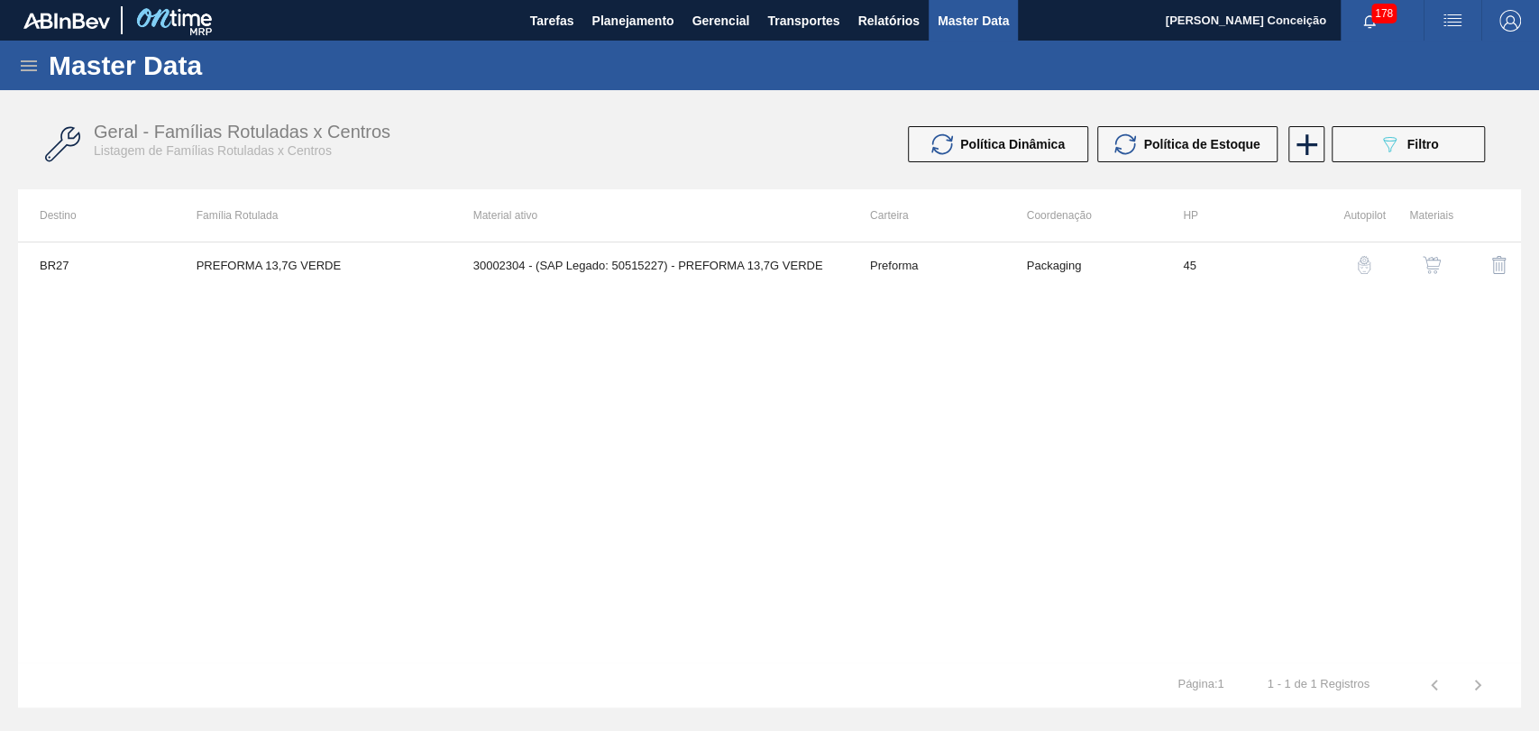
click at [1258, 266] on img "button" at bounding box center [1432, 265] width 18 height 18
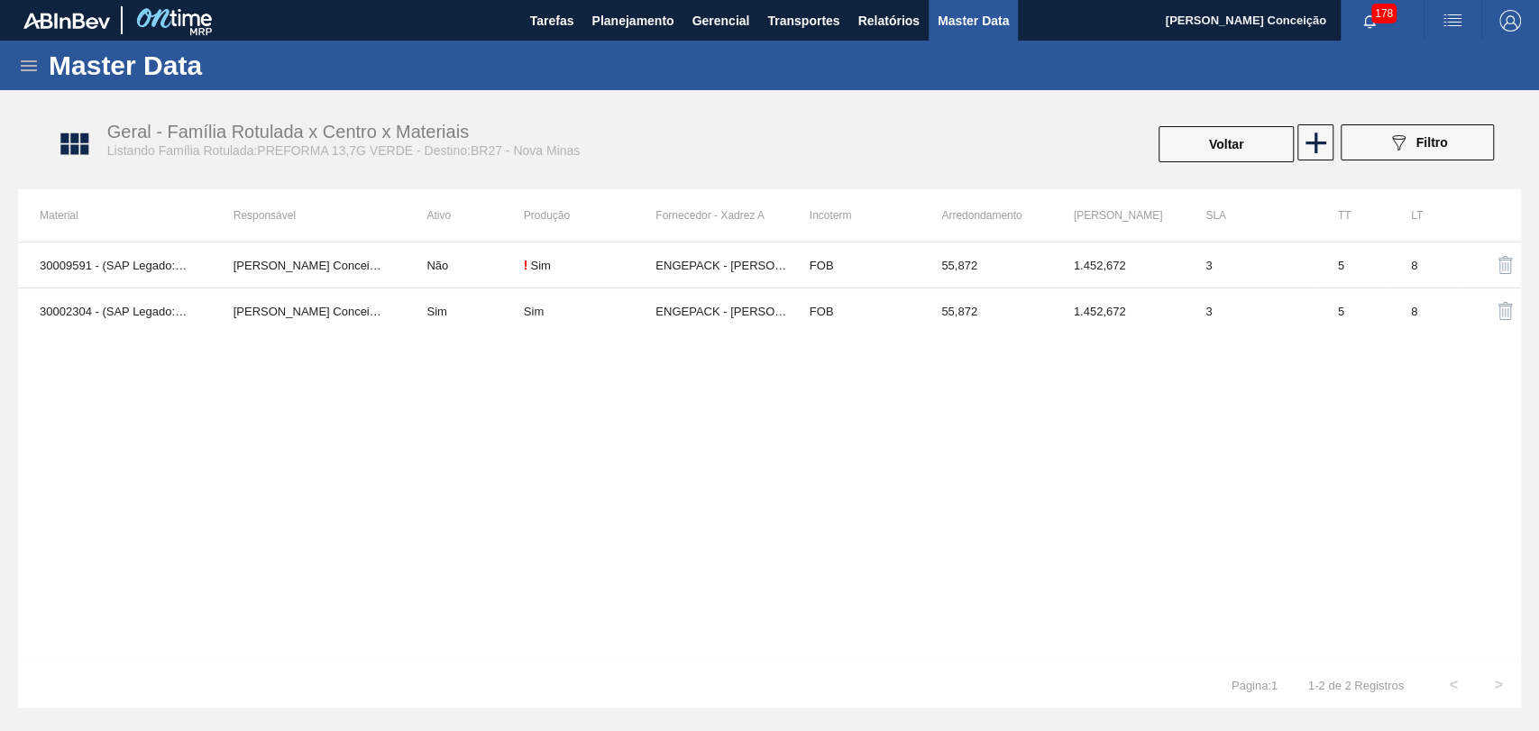
click at [555, 537] on div "30009591 - (SAP Legado: 50287309) - PREFORMA 13,7G VERDE RECICLADA Aline Aparec…" at bounding box center [769, 452] width 1503 height 421
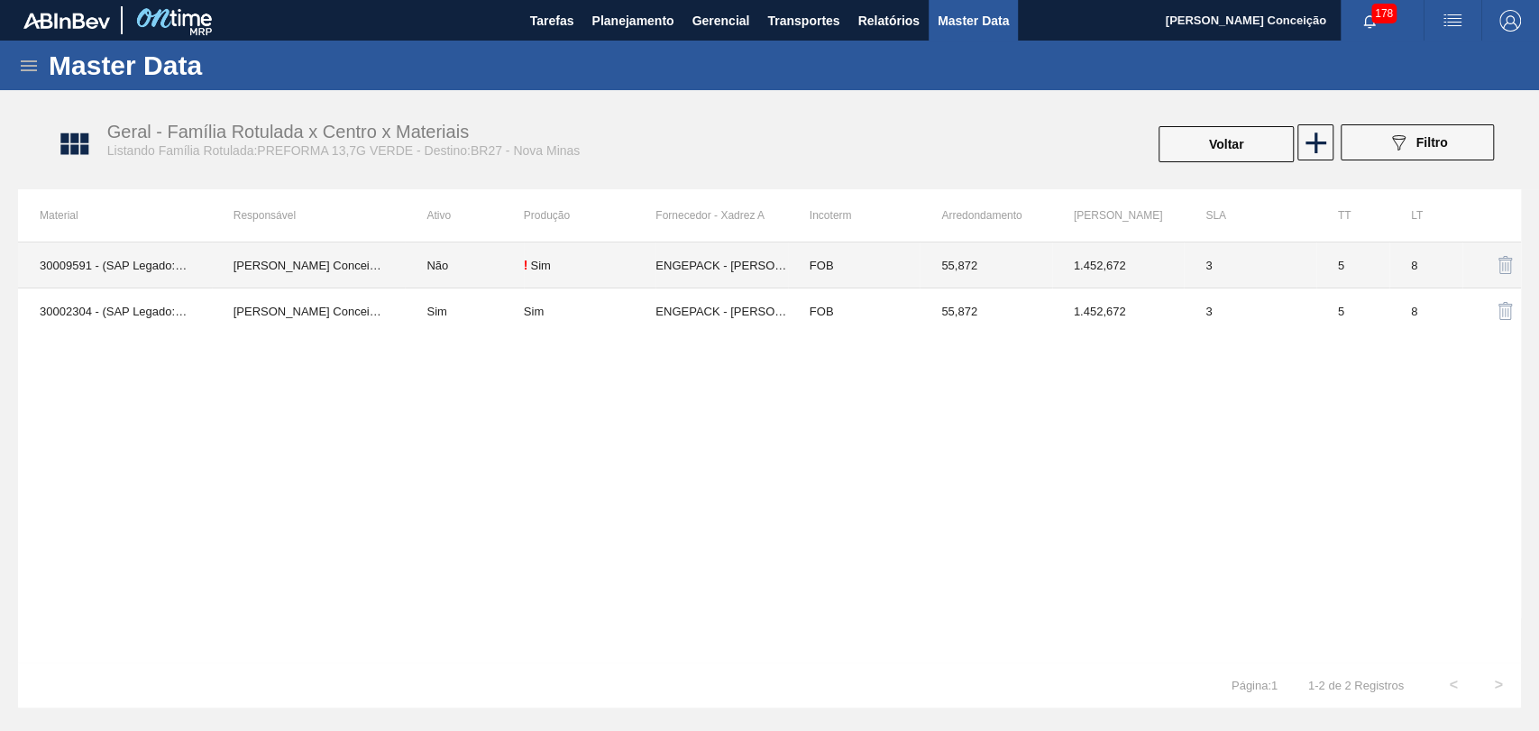
click at [291, 271] on td "[PERSON_NAME] Conceição" at bounding box center [309, 266] width 194 height 46
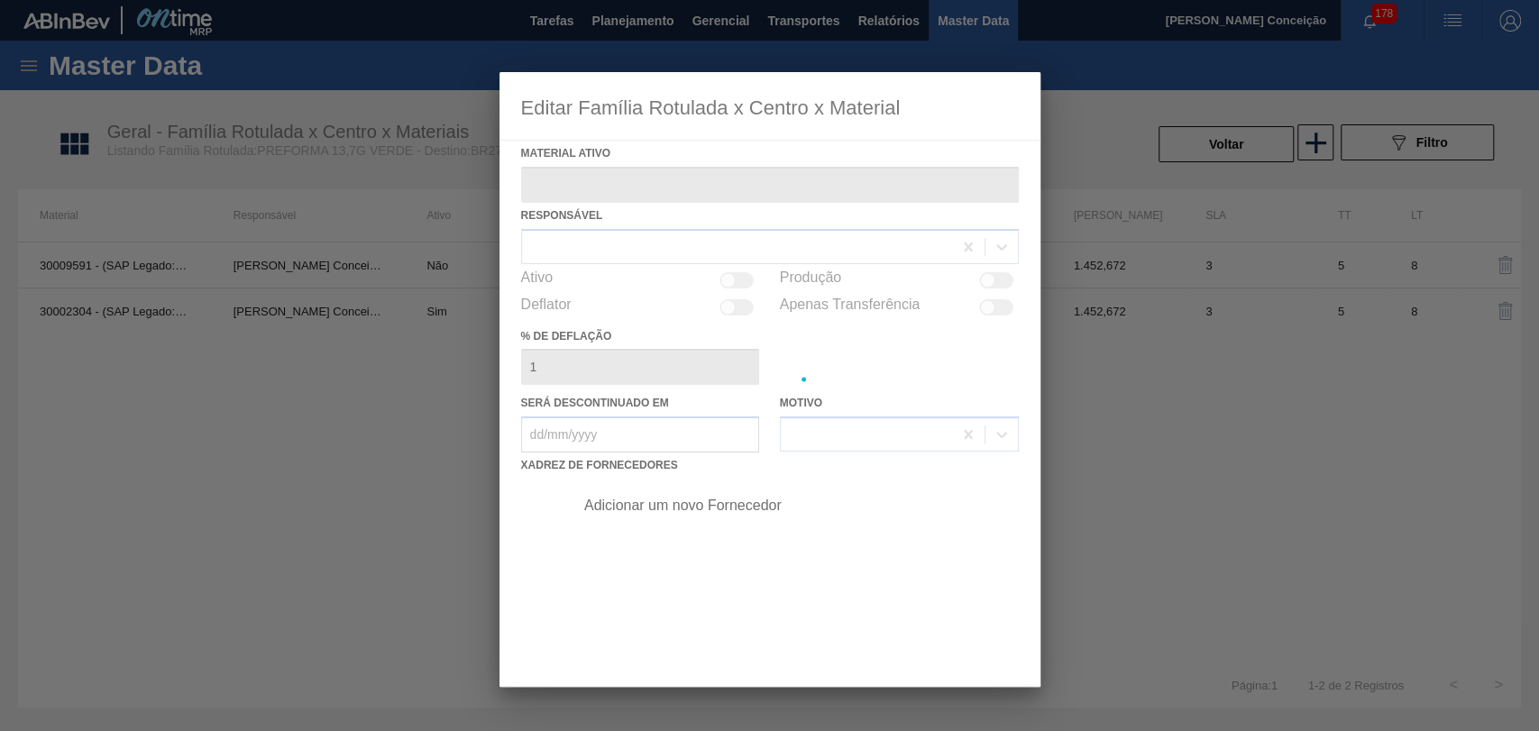
type ativo "30009591 - (SAP Legado: 50287309) - PREFORMA 13,7G VERDE RECICLADA"
checkbox input "true"
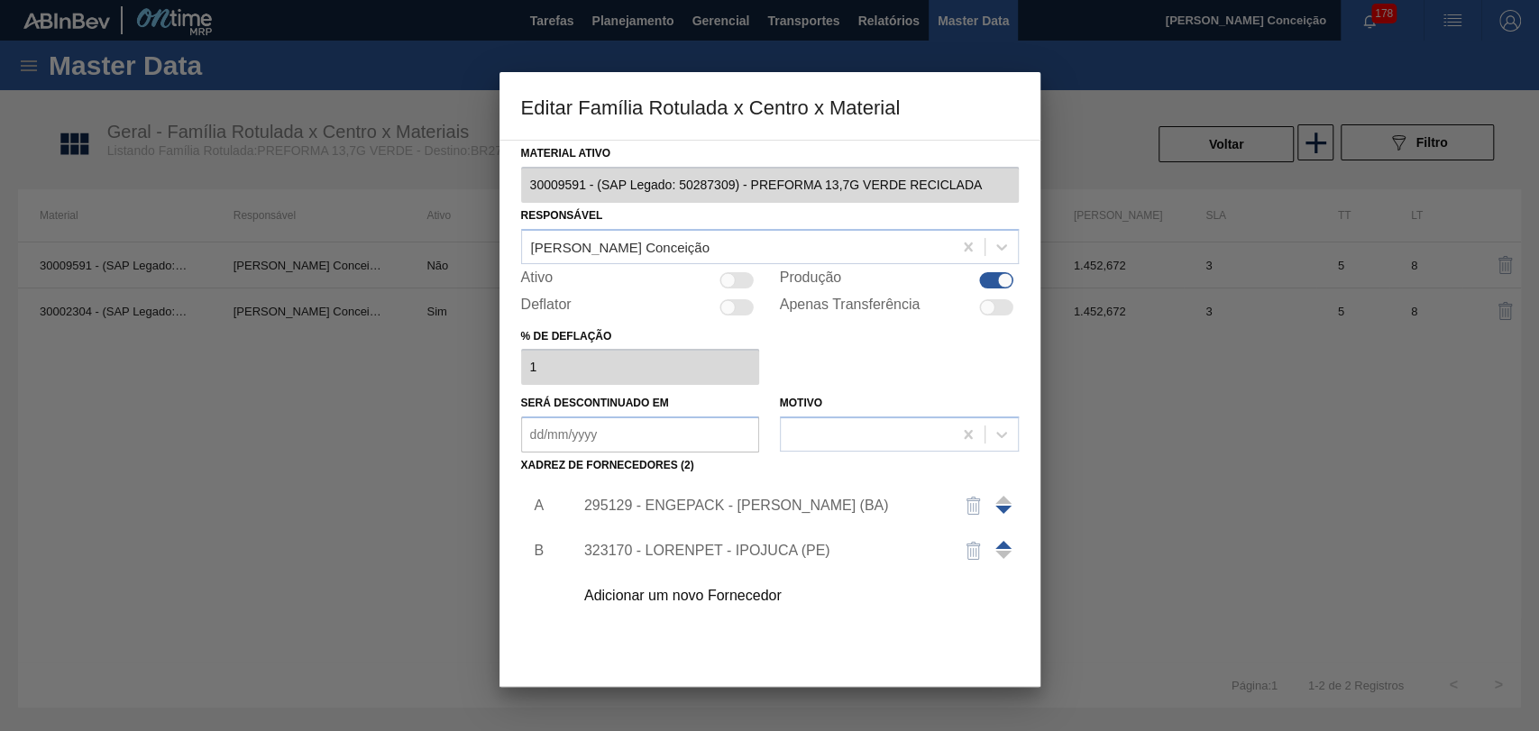
click at [685, 597] on div "Adicionar um novo Fornecedor" at bounding box center [791, 596] width 455 height 45
click at [682, 595] on div "Adicionar um novo Fornecedor" at bounding box center [760, 596] width 353 height 16
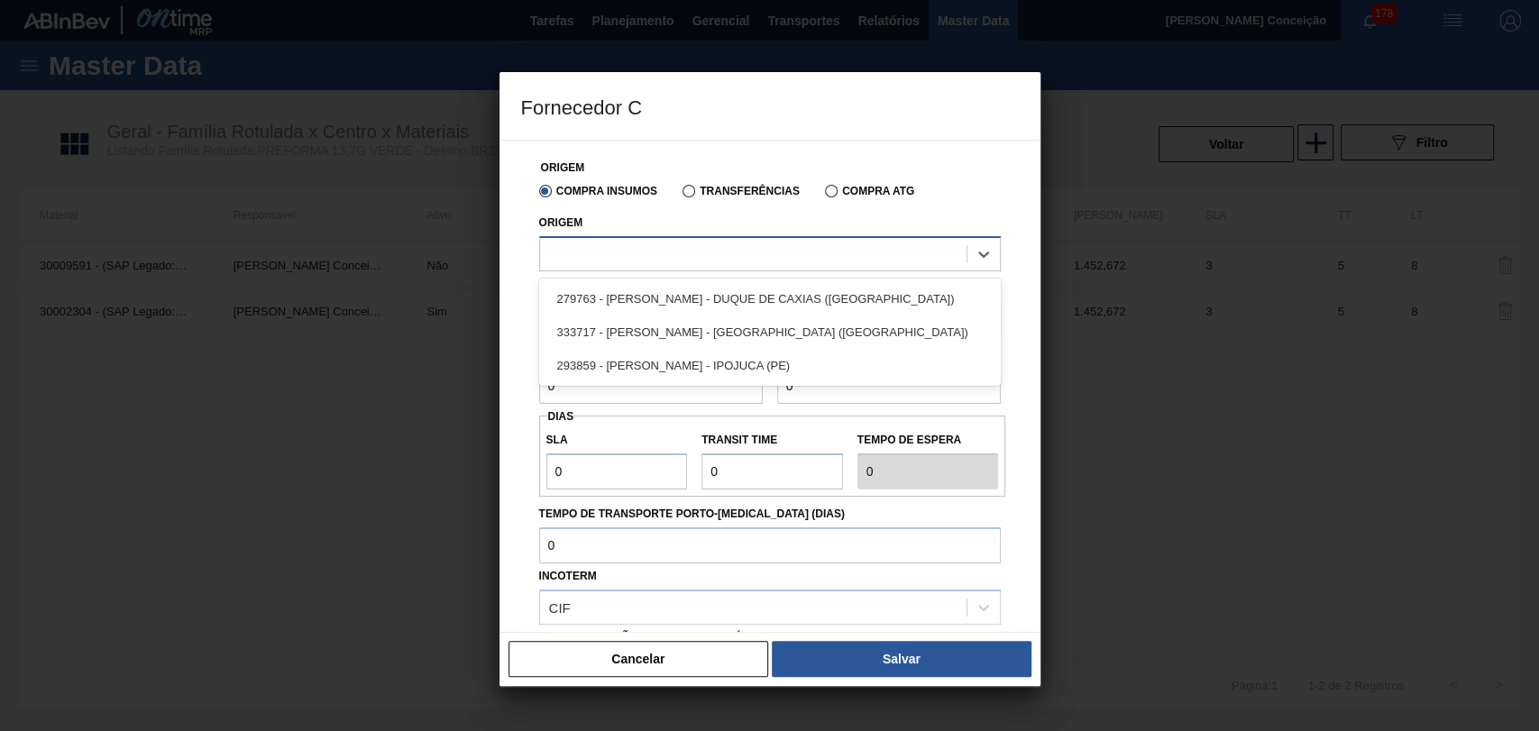
click at [647, 247] on div at bounding box center [753, 254] width 427 height 26
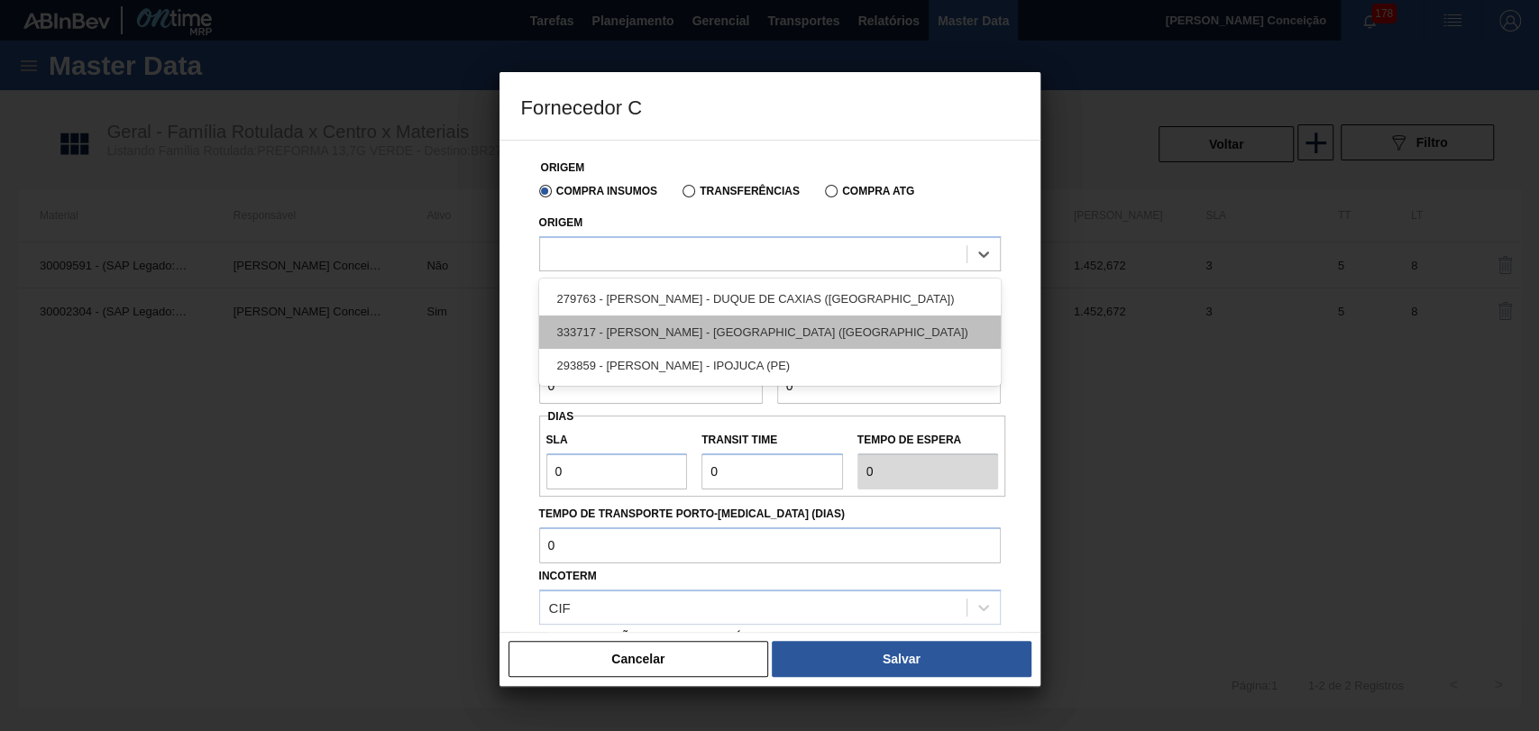
click at [707, 331] on div "333717 - LORENPET - DUQUE DE CAXIAS (RJ)" at bounding box center [770, 332] width 462 height 33
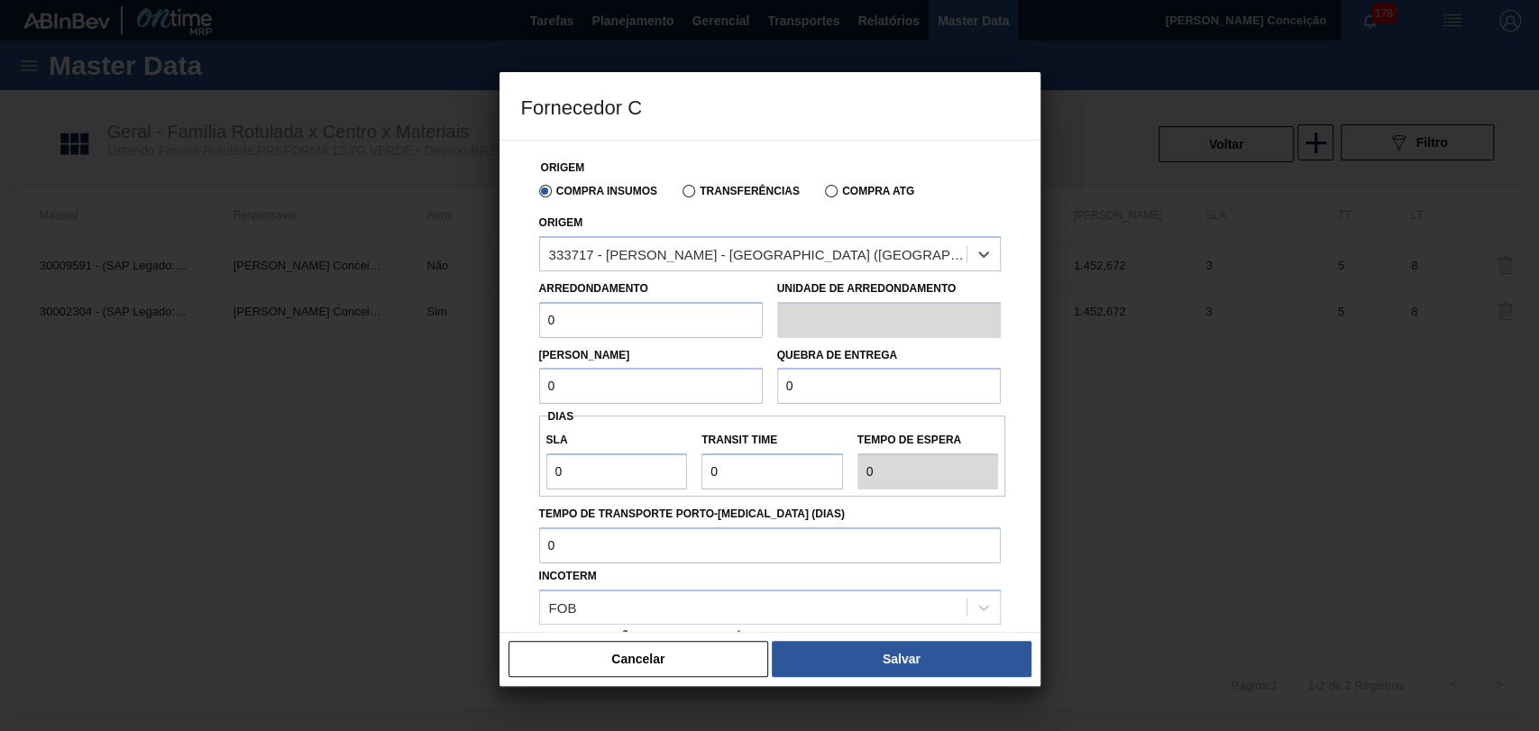
click at [615, 322] on input "0" at bounding box center [651, 320] width 224 height 36
click at [421, 427] on div at bounding box center [769, 365] width 1539 height 731
click at [621, 597] on button "Cancelar" at bounding box center [639, 659] width 261 height 36
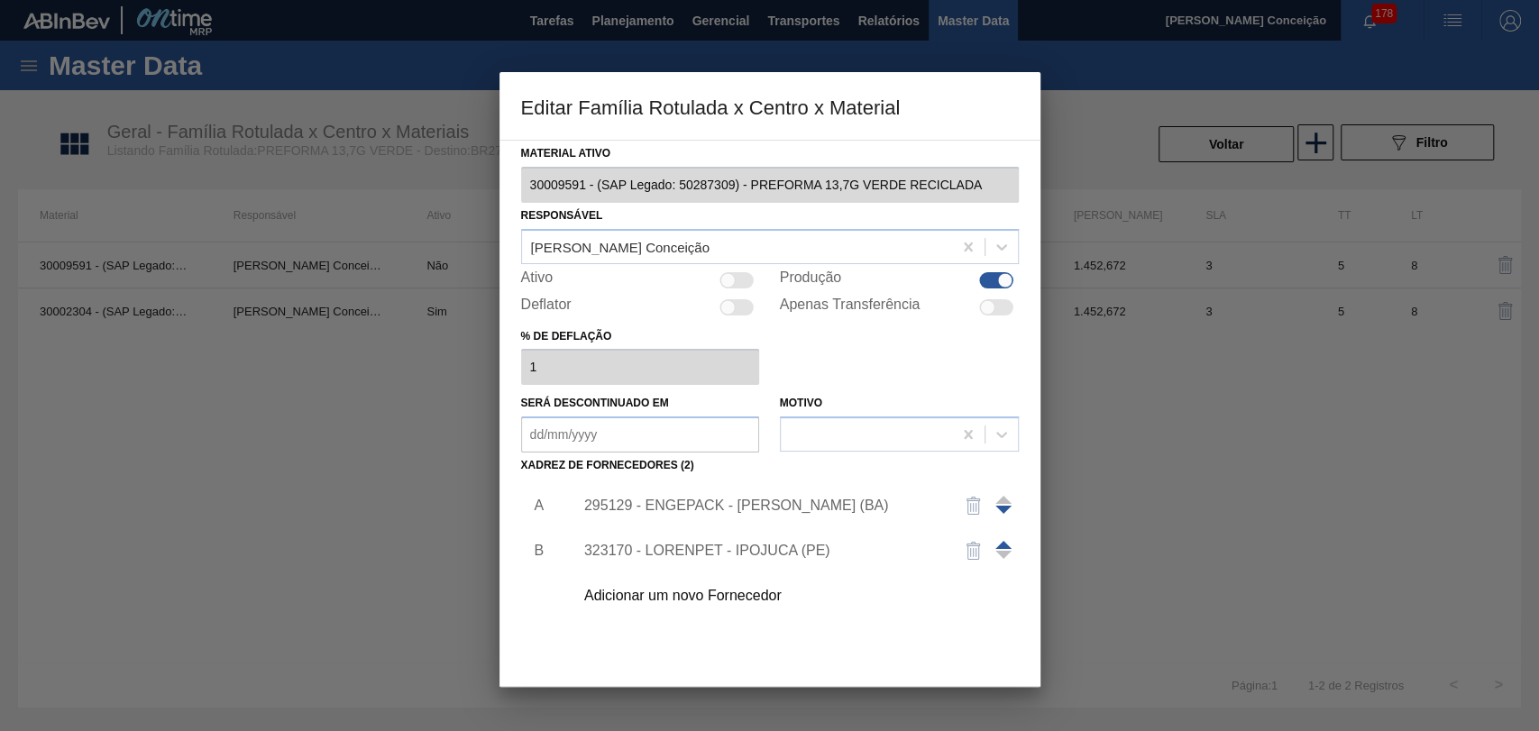
click at [722, 546] on div "323170 - LORENPET - IPOJUCA (PE)" at bounding box center [760, 551] width 353 height 16
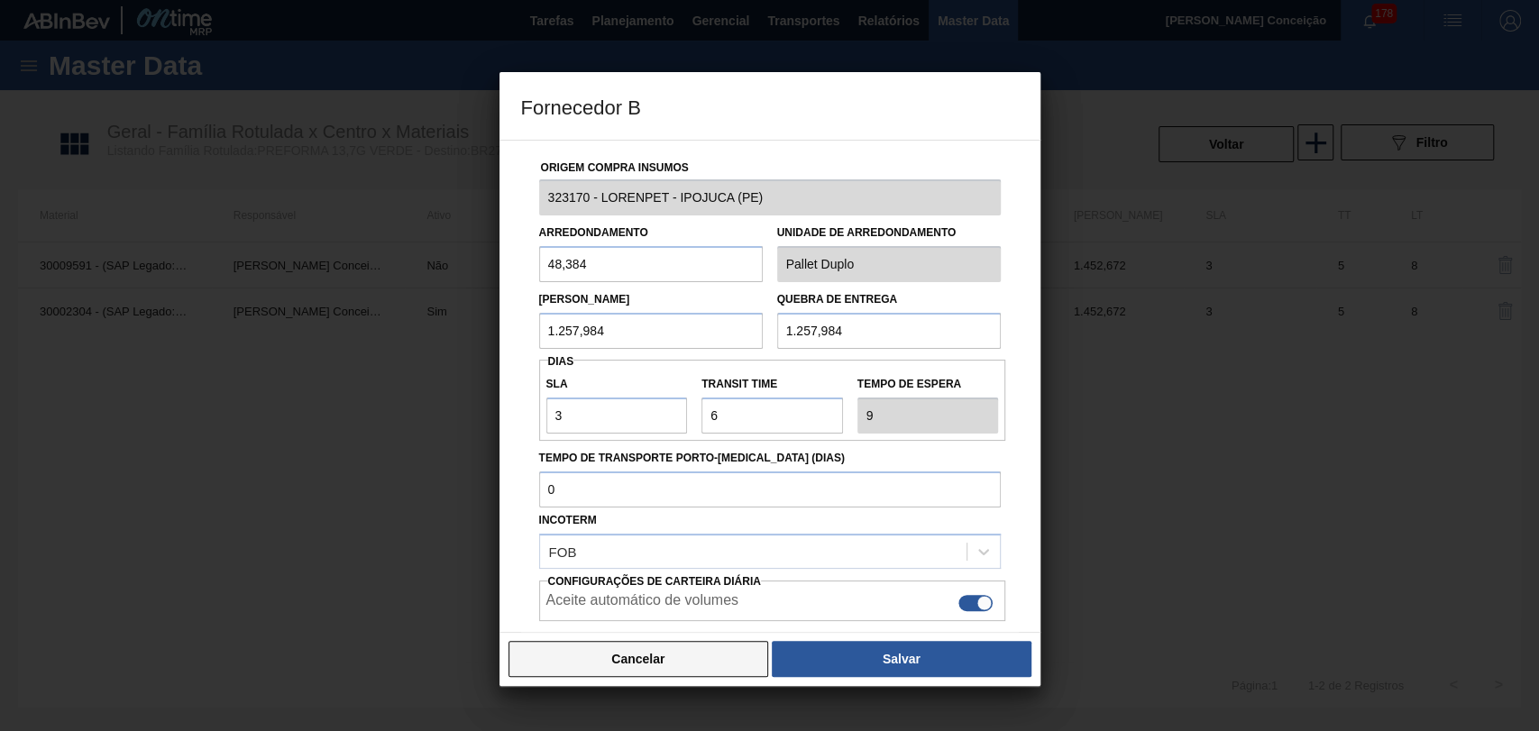
click at [632, 597] on button "Cancelar" at bounding box center [639, 659] width 261 height 36
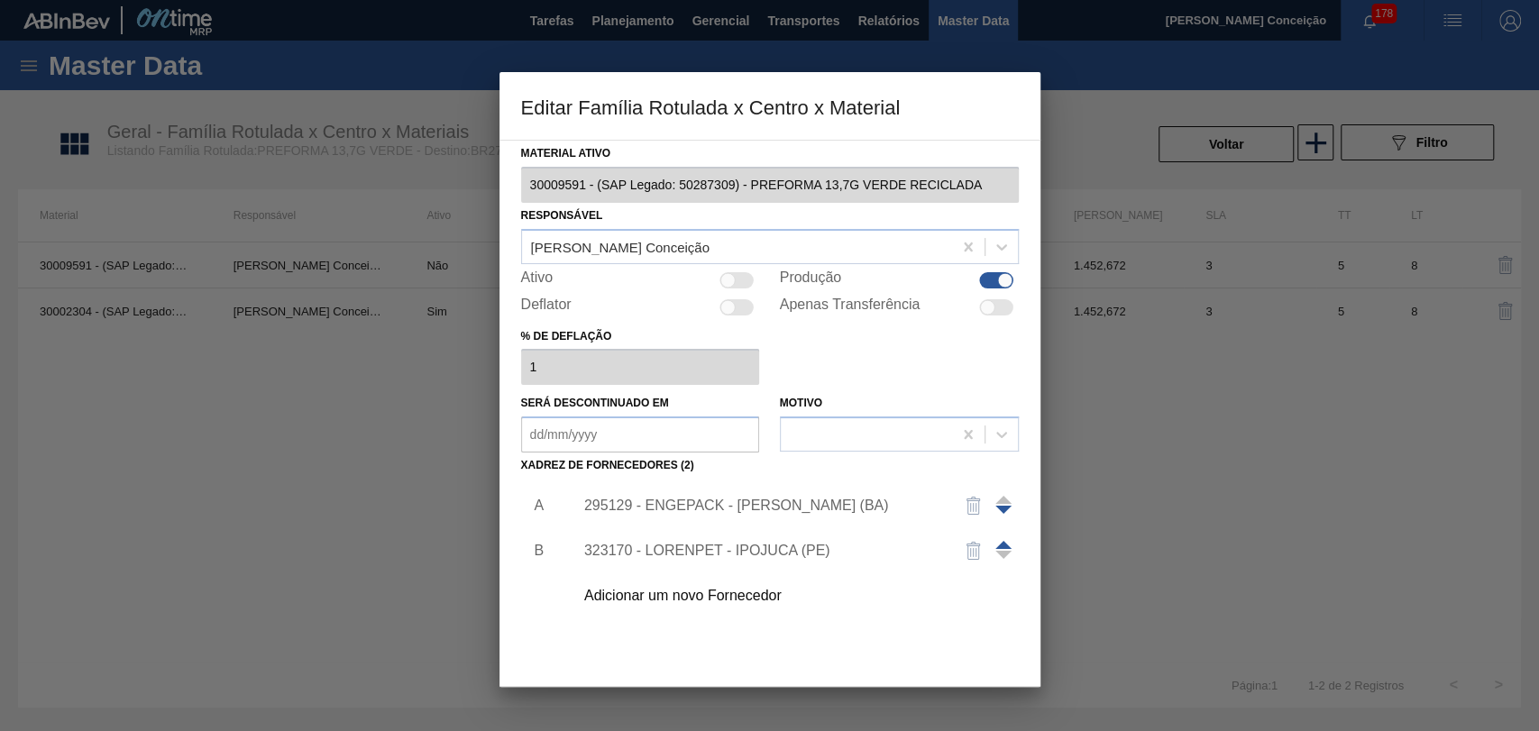
click at [430, 515] on div at bounding box center [769, 365] width 1539 height 731
click at [1156, 368] on div at bounding box center [769, 365] width 1539 height 731
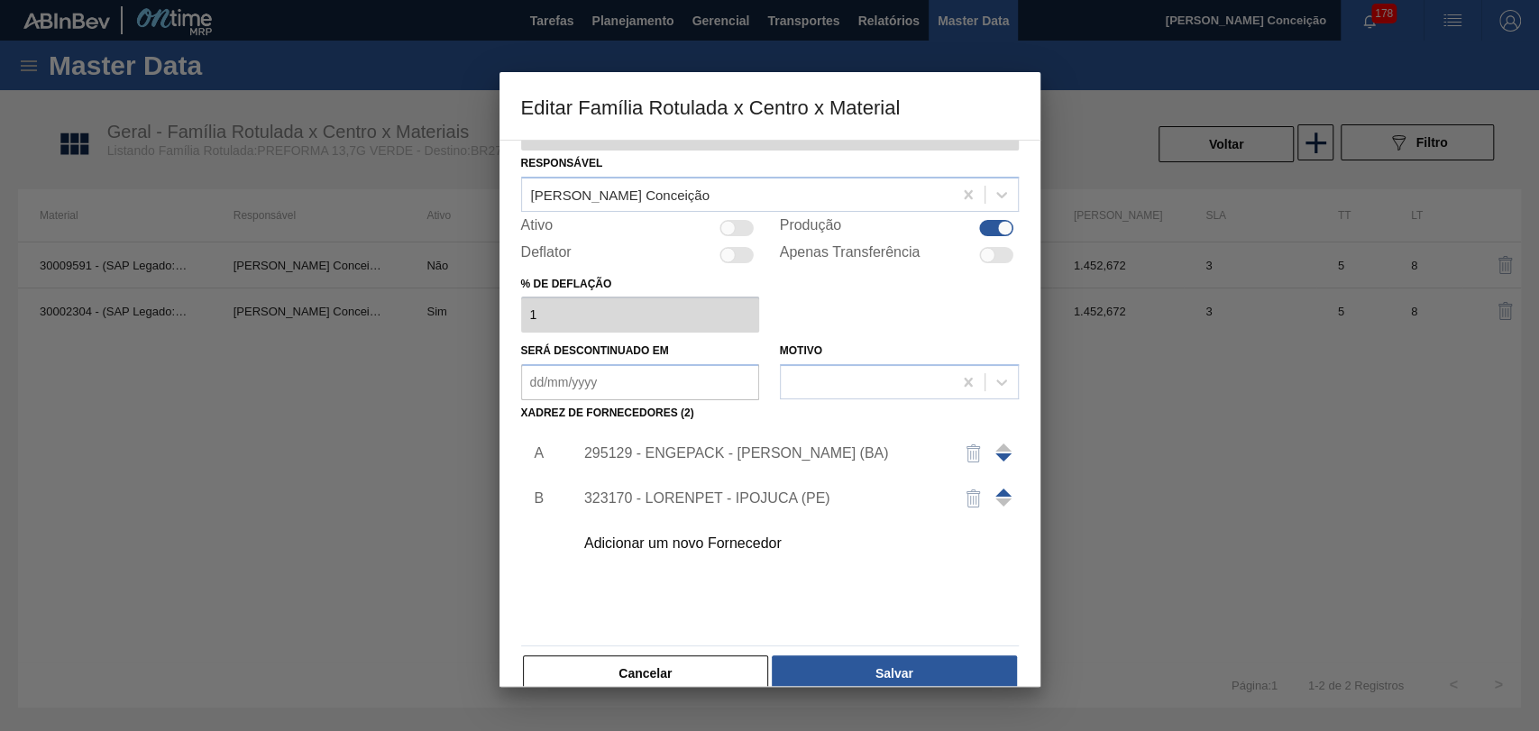
scroll to position [80, 0]
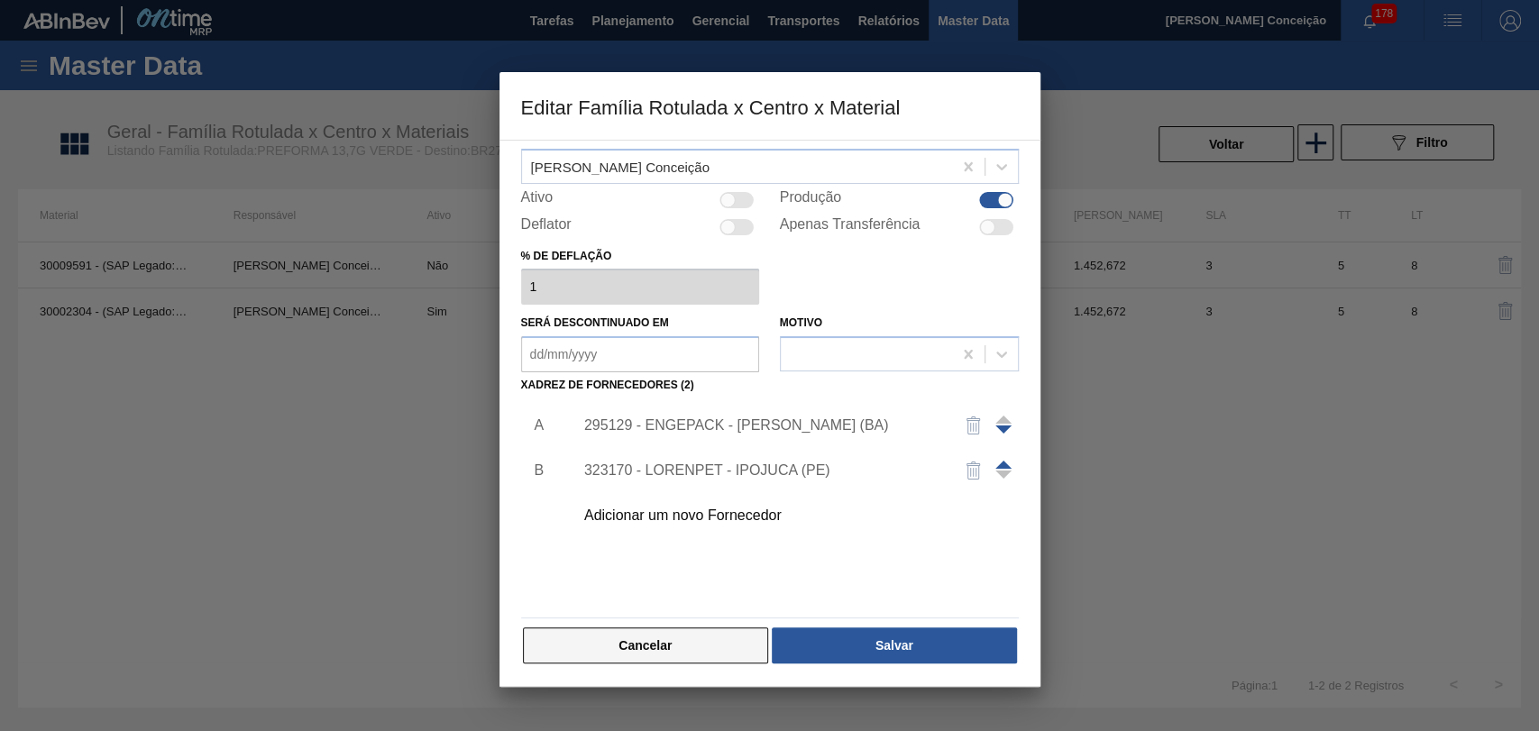
click at [656, 597] on button "Cancelar" at bounding box center [646, 646] width 246 height 36
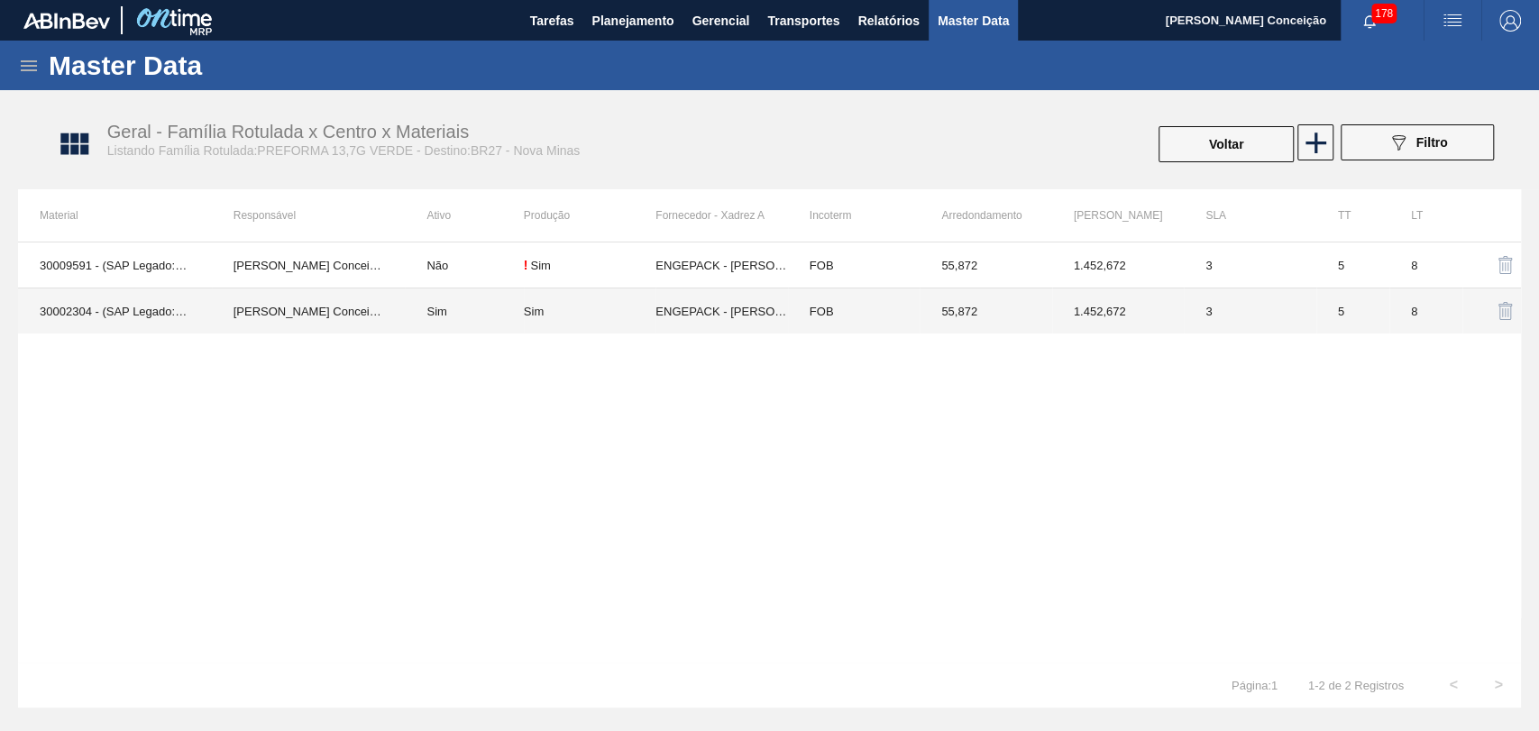
click at [697, 311] on td "ENGEPACK - SIMÕES FILHO (BA)" at bounding box center [722, 312] width 132 height 46
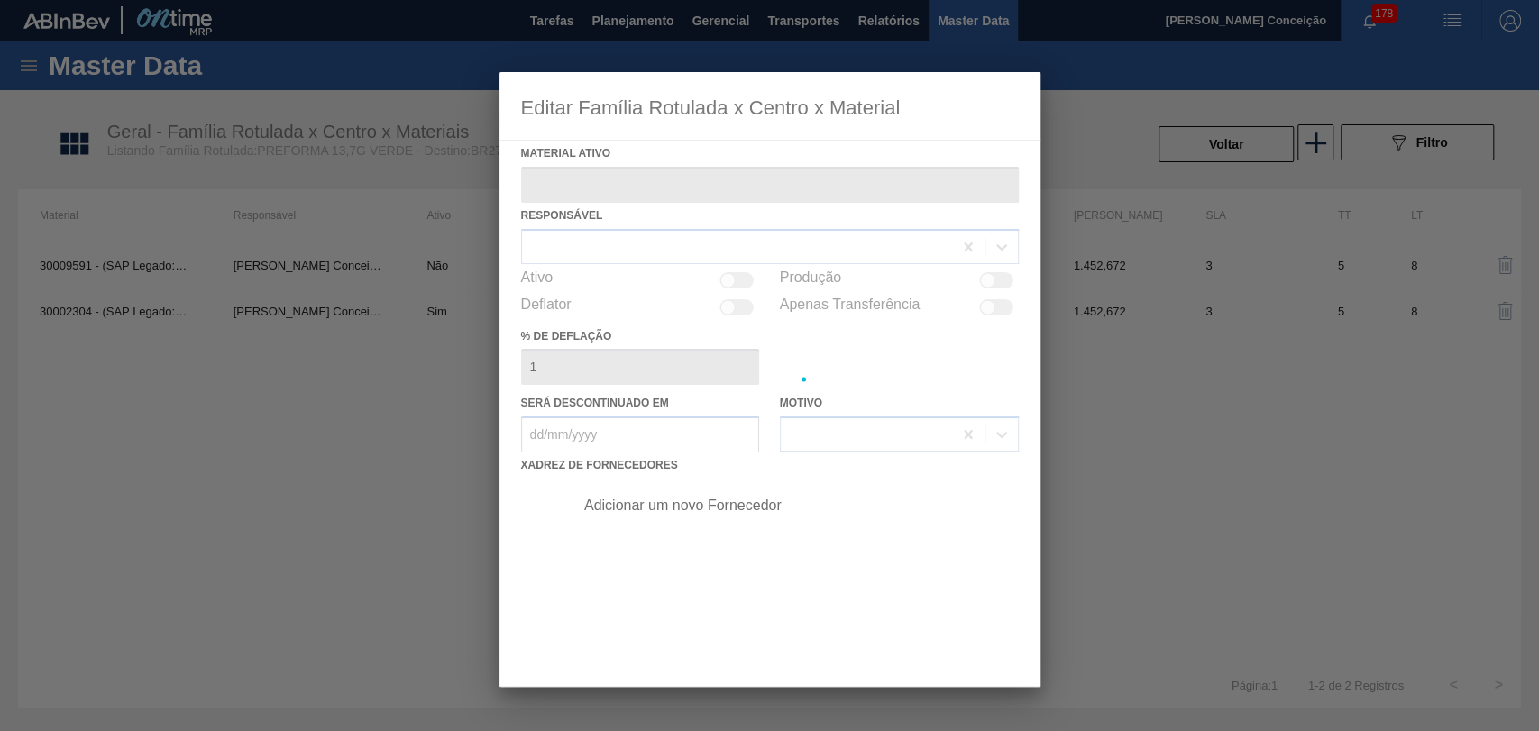
type ativo "30002304 - (SAP Legado: 50515227) - PREFORMA 13,7G VERDE"
checkbox input "true"
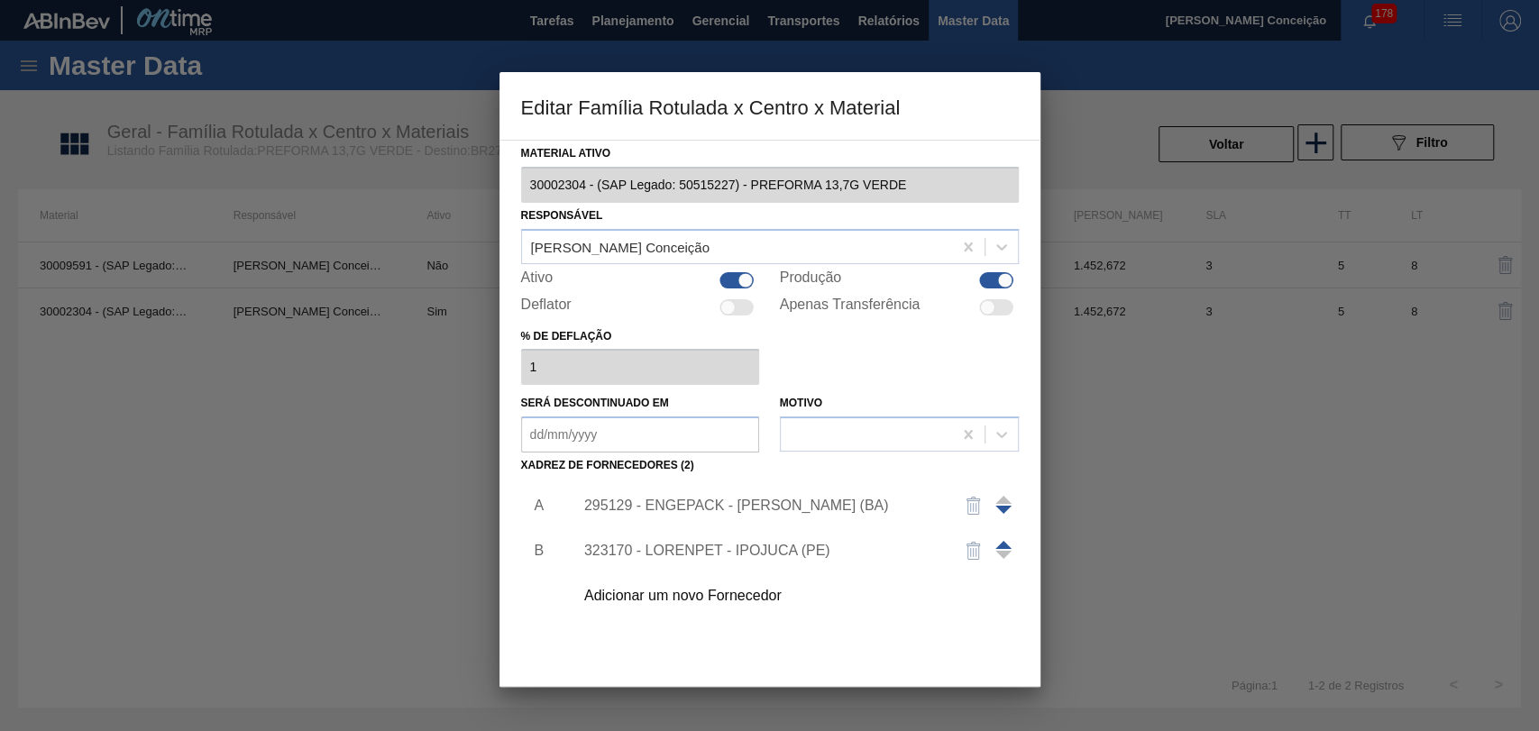
click at [687, 590] on div "Adicionar um novo Fornecedor" at bounding box center [760, 596] width 353 height 16
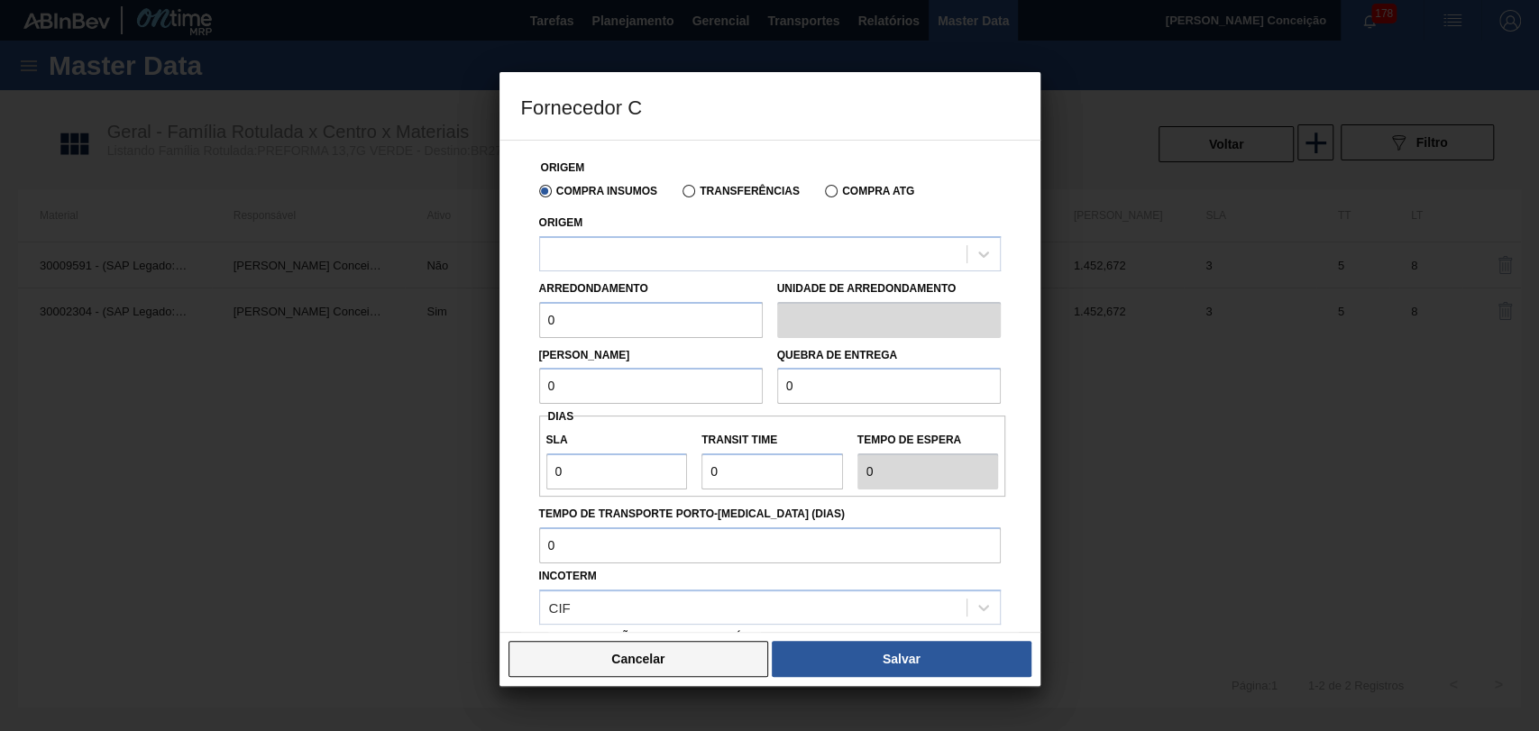
click at [588, 597] on button "Cancelar" at bounding box center [639, 659] width 261 height 36
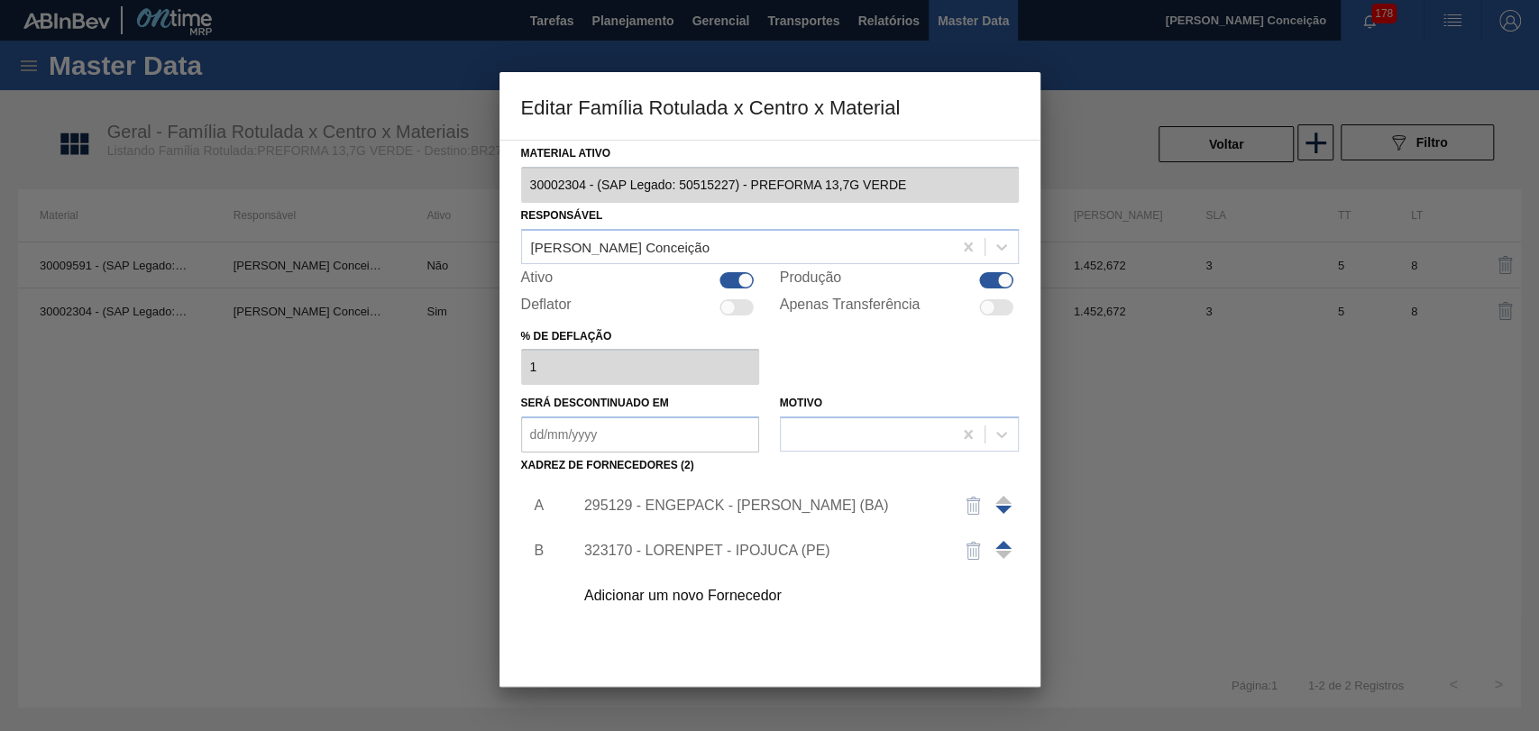
click at [1152, 452] on div at bounding box center [769, 365] width 1539 height 731
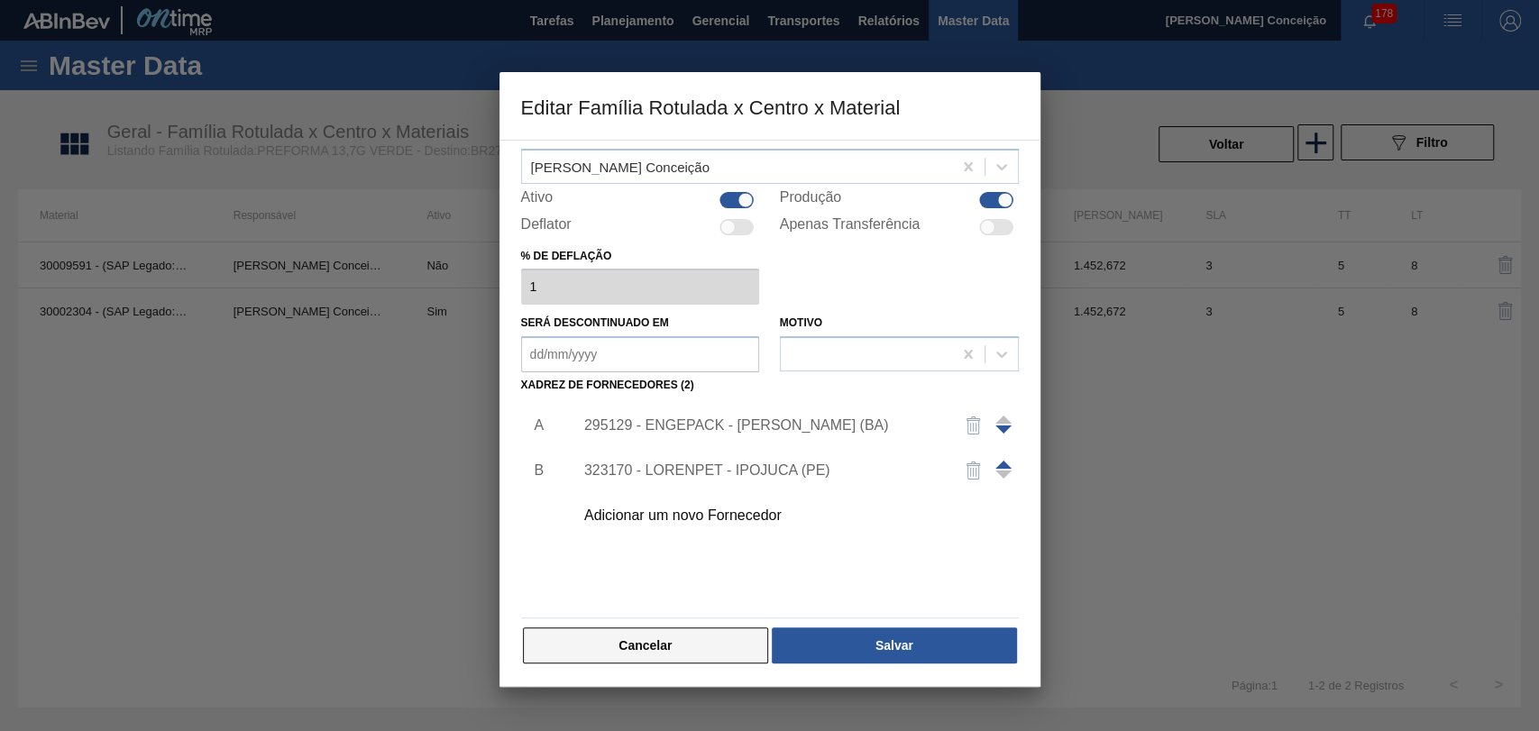
click at [649, 597] on button "Cancelar" at bounding box center [646, 646] width 246 height 36
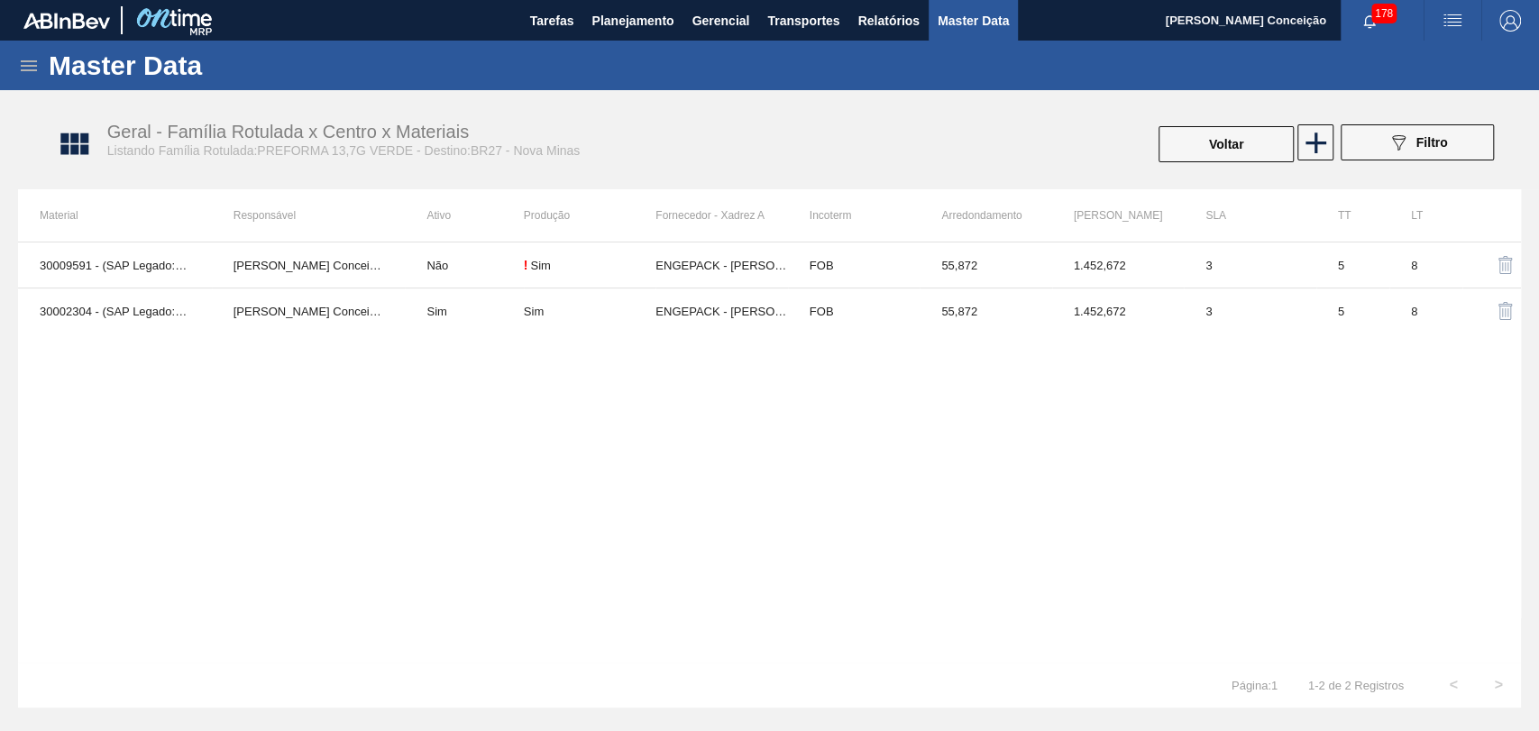
click at [476, 485] on div "30009591 - (SAP Legado: 50287309) - PREFORMA 13,7G VERDE RECICLADA Aline Aparec…" at bounding box center [769, 452] width 1503 height 421
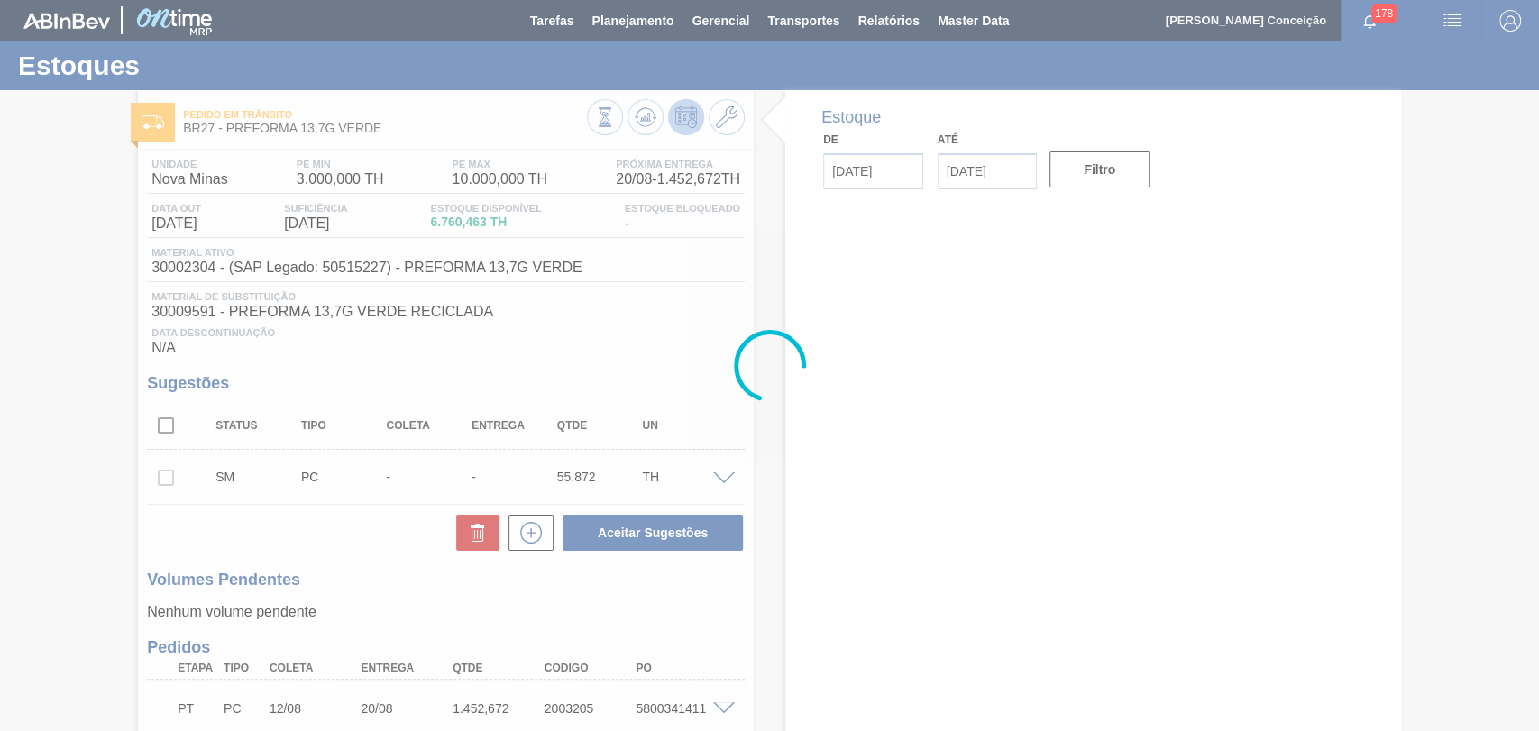
click at [656, 8] on div at bounding box center [769, 365] width 1539 height 731
click at [647, 20] on div at bounding box center [769, 365] width 1539 height 731
click at [647, 21] on span "Planejamento" at bounding box center [633, 21] width 82 height 22
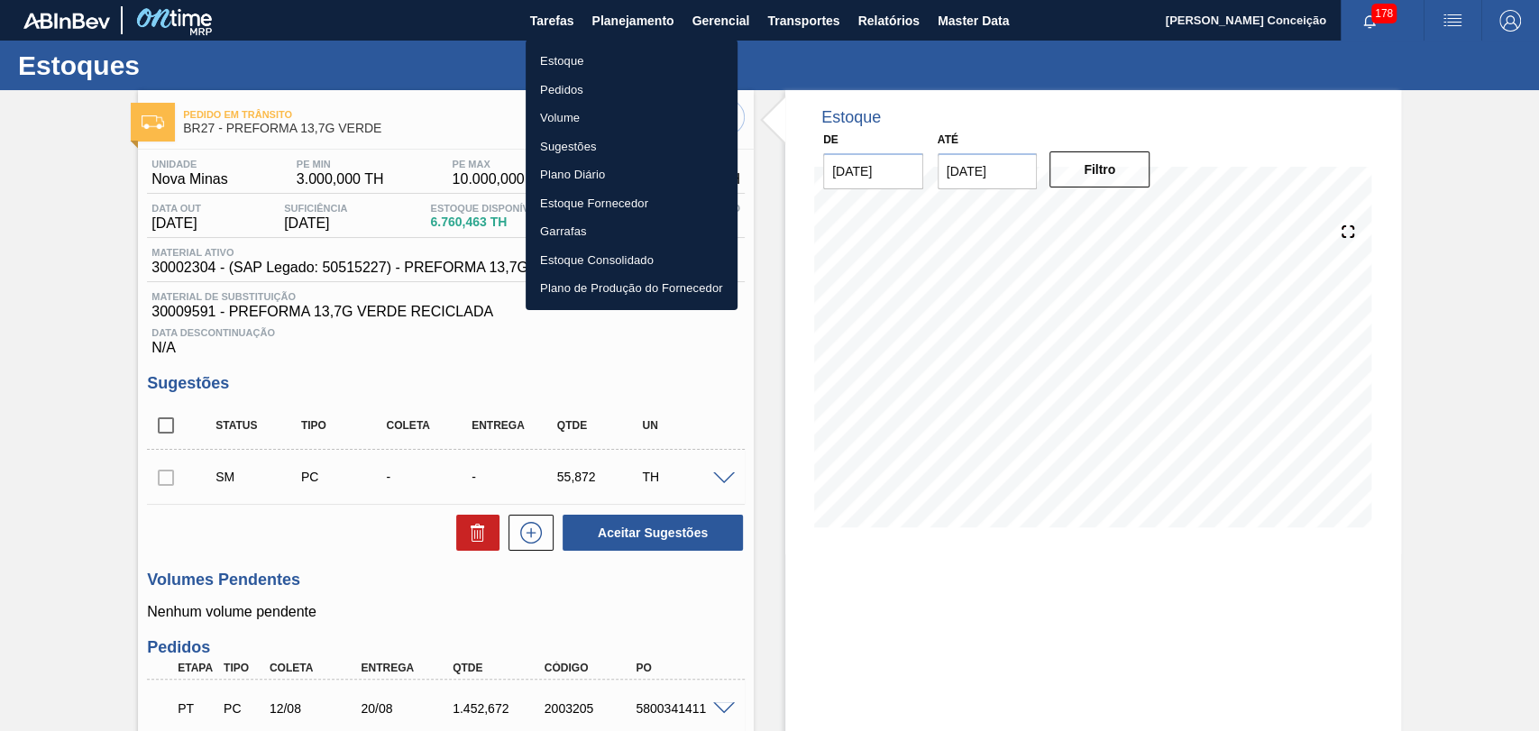
click at [647, 21] on div at bounding box center [769, 365] width 1539 height 731
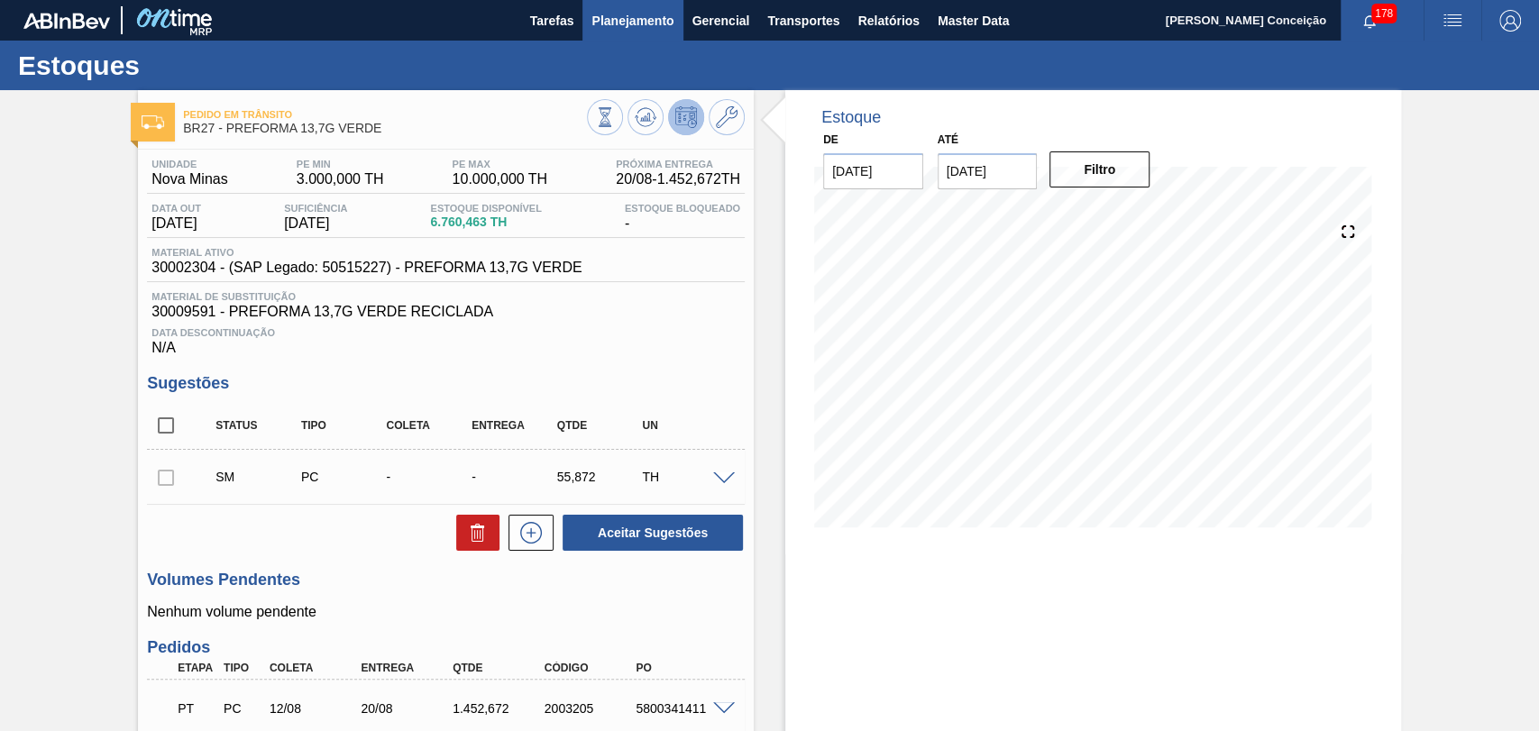
click at [623, 24] on span "Planejamento" at bounding box center [633, 21] width 82 height 22
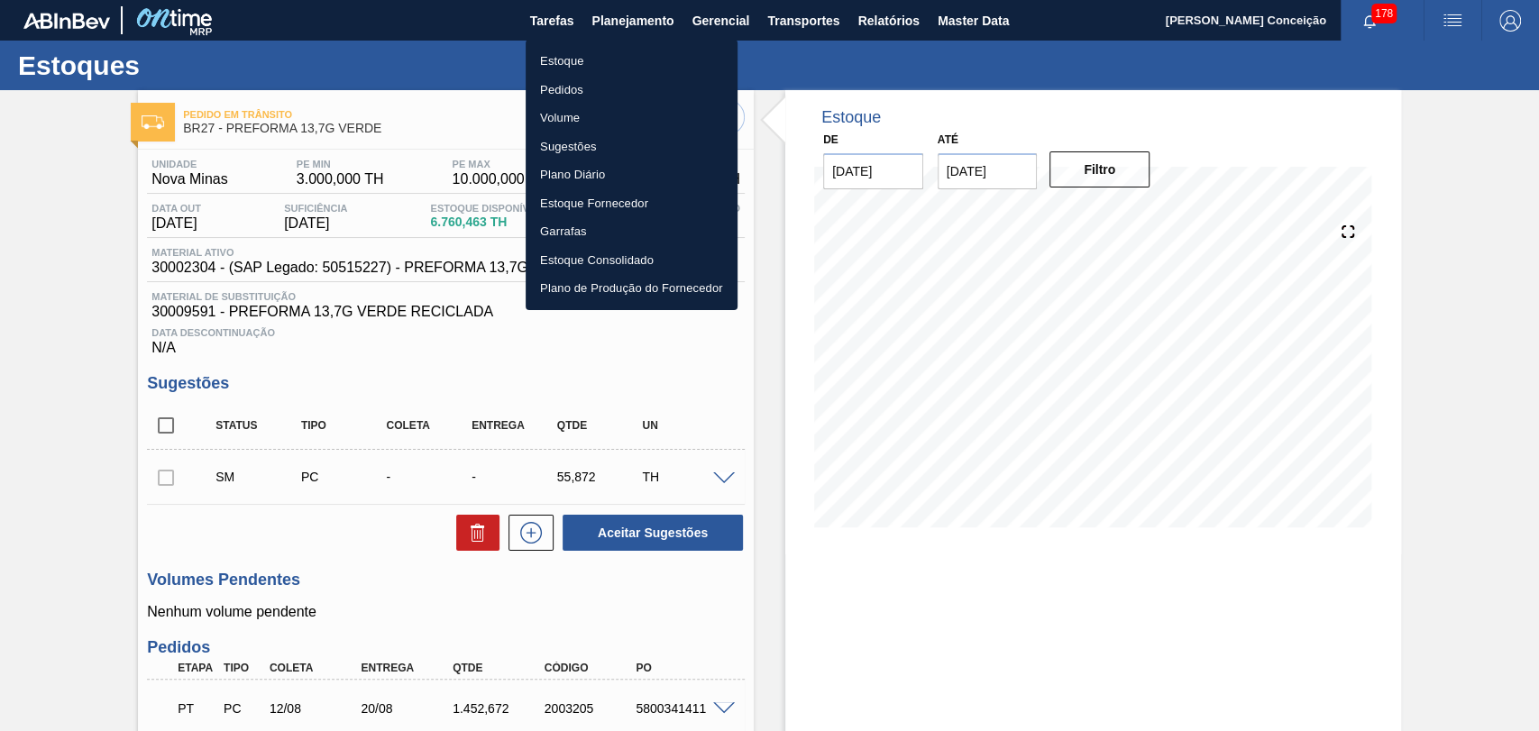
click at [563, 54] on li "Estoque" at bounding box center [632, 61] width 212 height 29
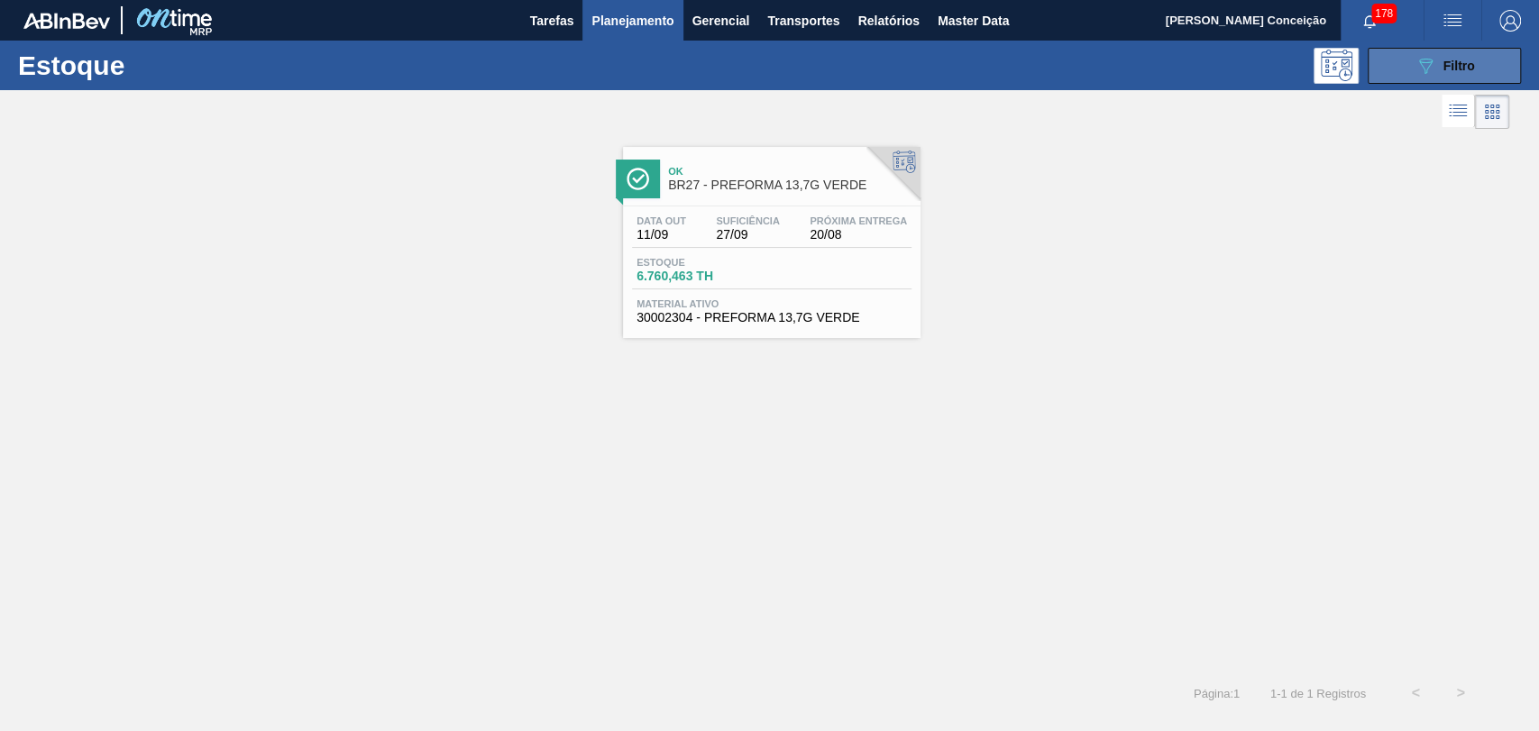
click at [1258, 56] on div "089F7B8B-B2A5-4AFE-B5C0-19BA573D28AC Filtro" at bounding box center [1445, 66] width 60 height 22
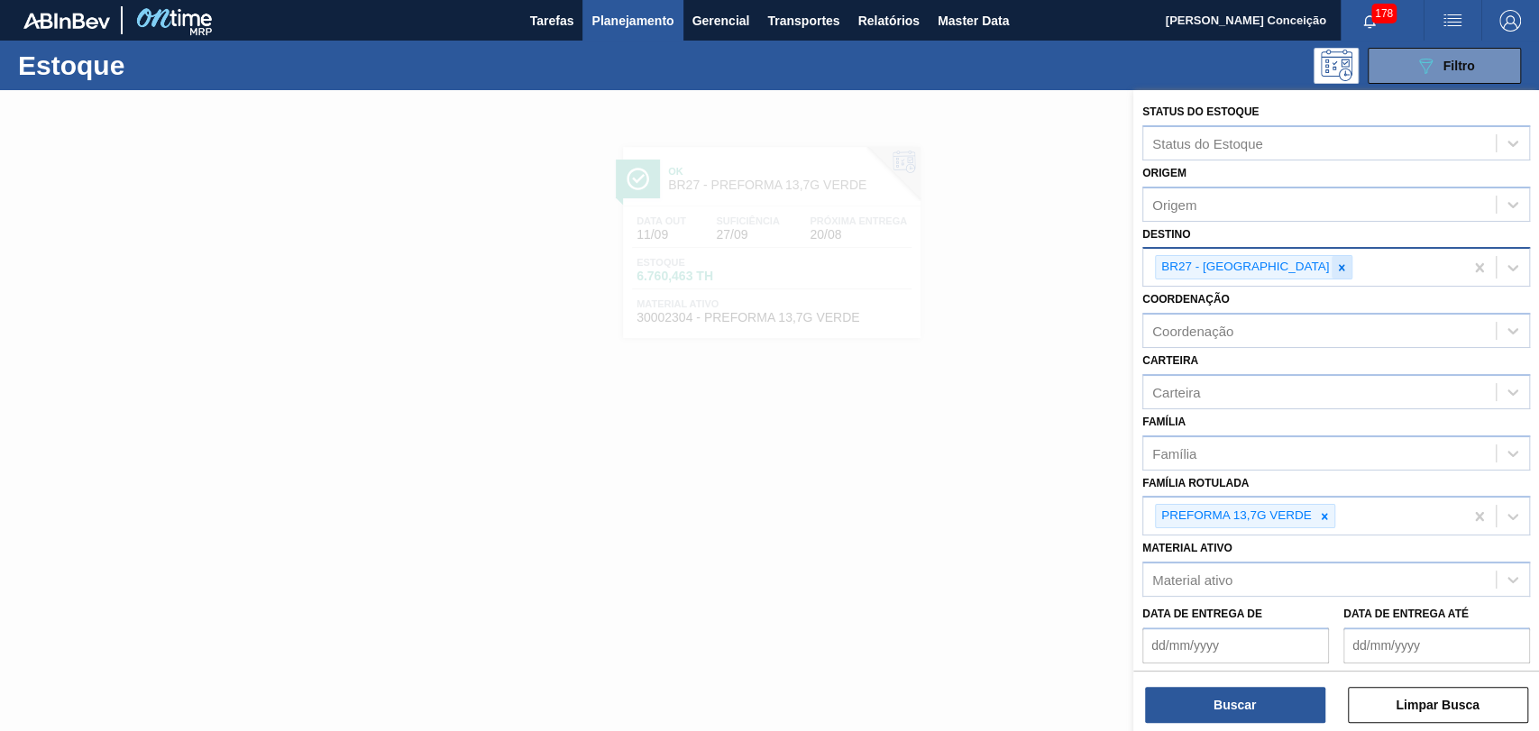
click at [1258, 274] on div at bounding box center [1342, 267] width 20 height 23
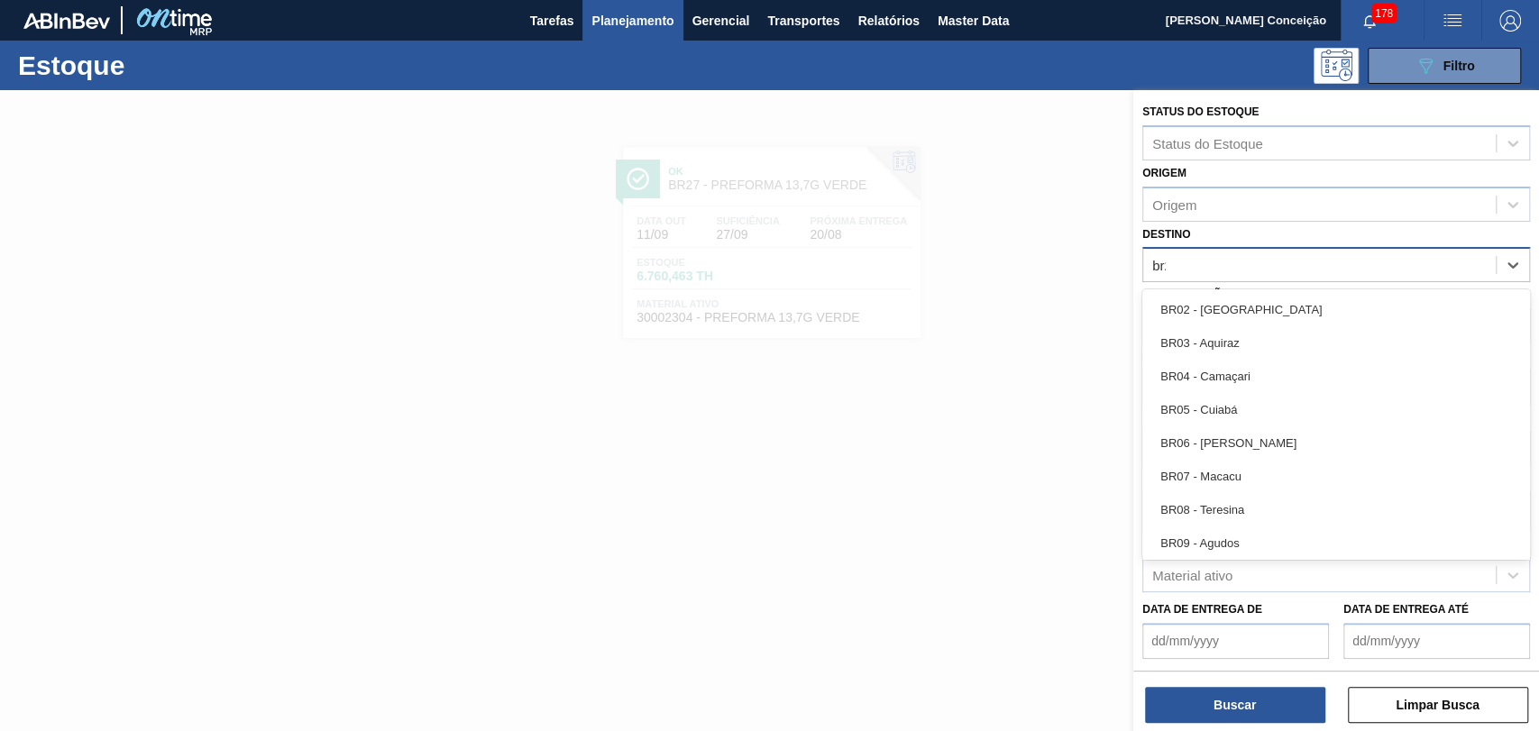
type input "br27"
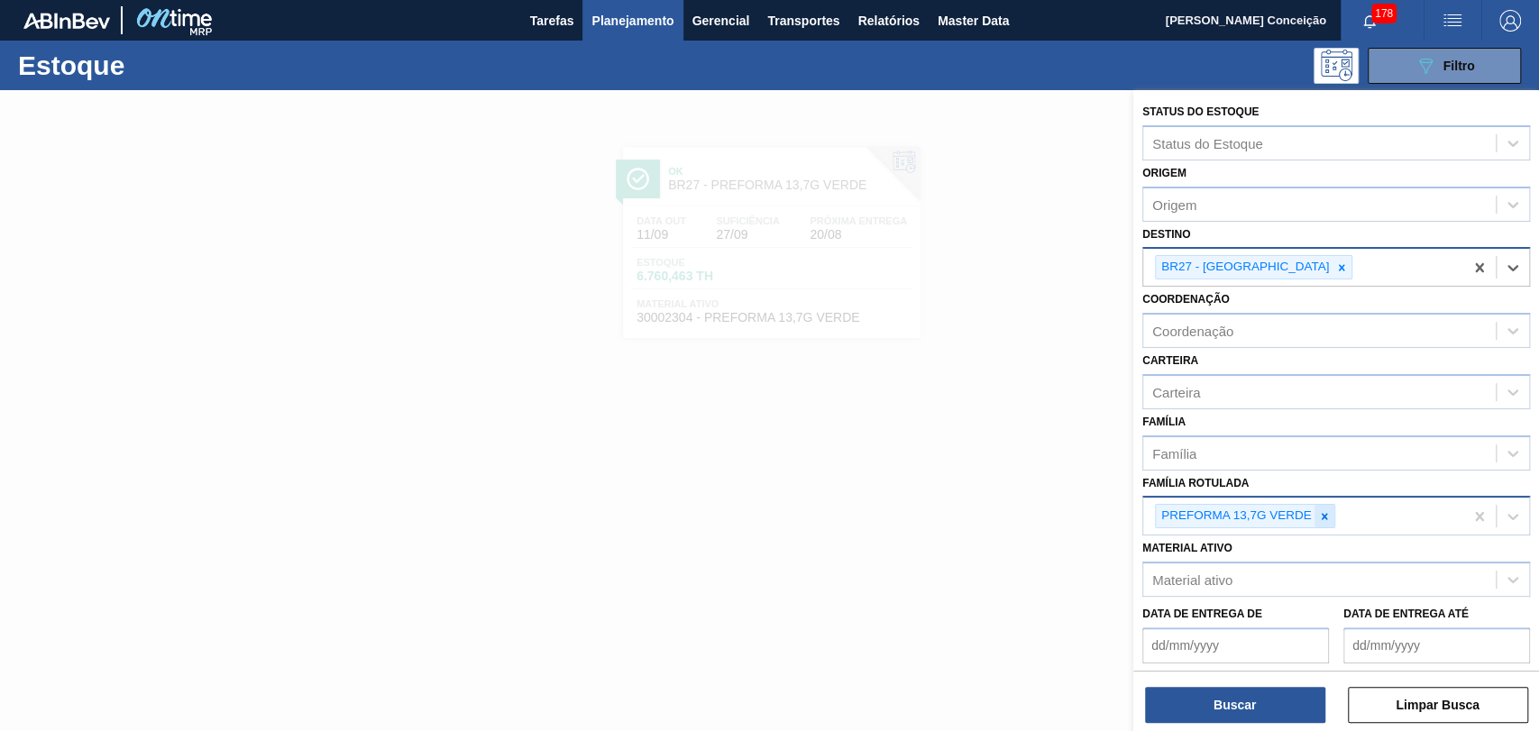
click at [1258, 516] on icon at bounding box center [1324, 516] width 13 height 13
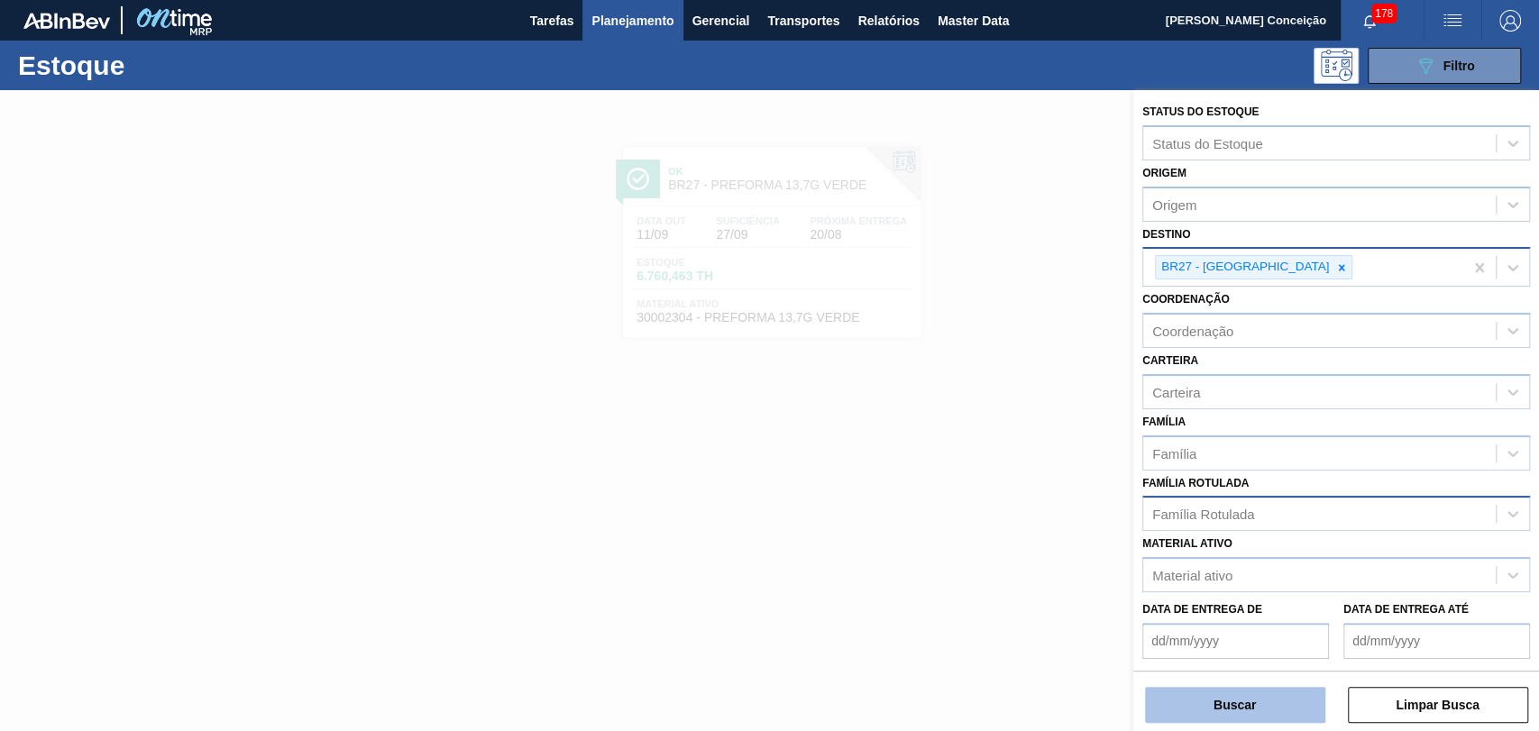
click at [1236, 597] on button "Buscar" at bounding box center [1235, 705] width 180 height 36
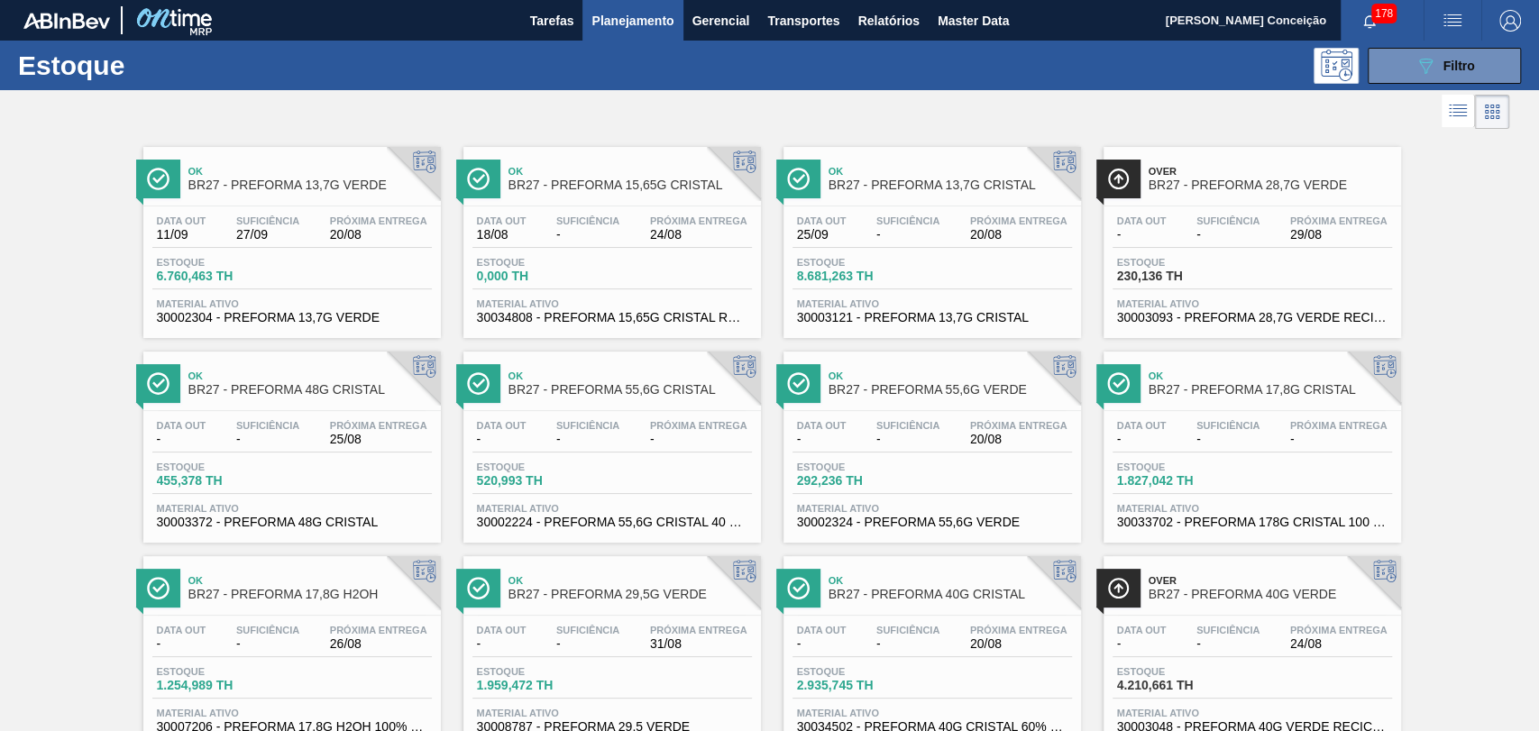
click at [871, 253] on div "Data out 25/09 Suficiência - Próxima Entrega 20/08 Estoque 8.681,263 TH Materia…" at bounding box center [933, 268] width 298 height 123
click at [304, 211] on div "Data out 11/09 Suficiência 27/09 Próxima Entrega 20/08 Estoque 6.760,463 TH Mat…" at bounding box center [292, 268] width 298 height 123
click at [1258, 80] on button "089F7B8B-B2A5-4AFE-B5C0-19BA573D28AC Filtro" at bounding box center [1444, 66] width 153 height 36
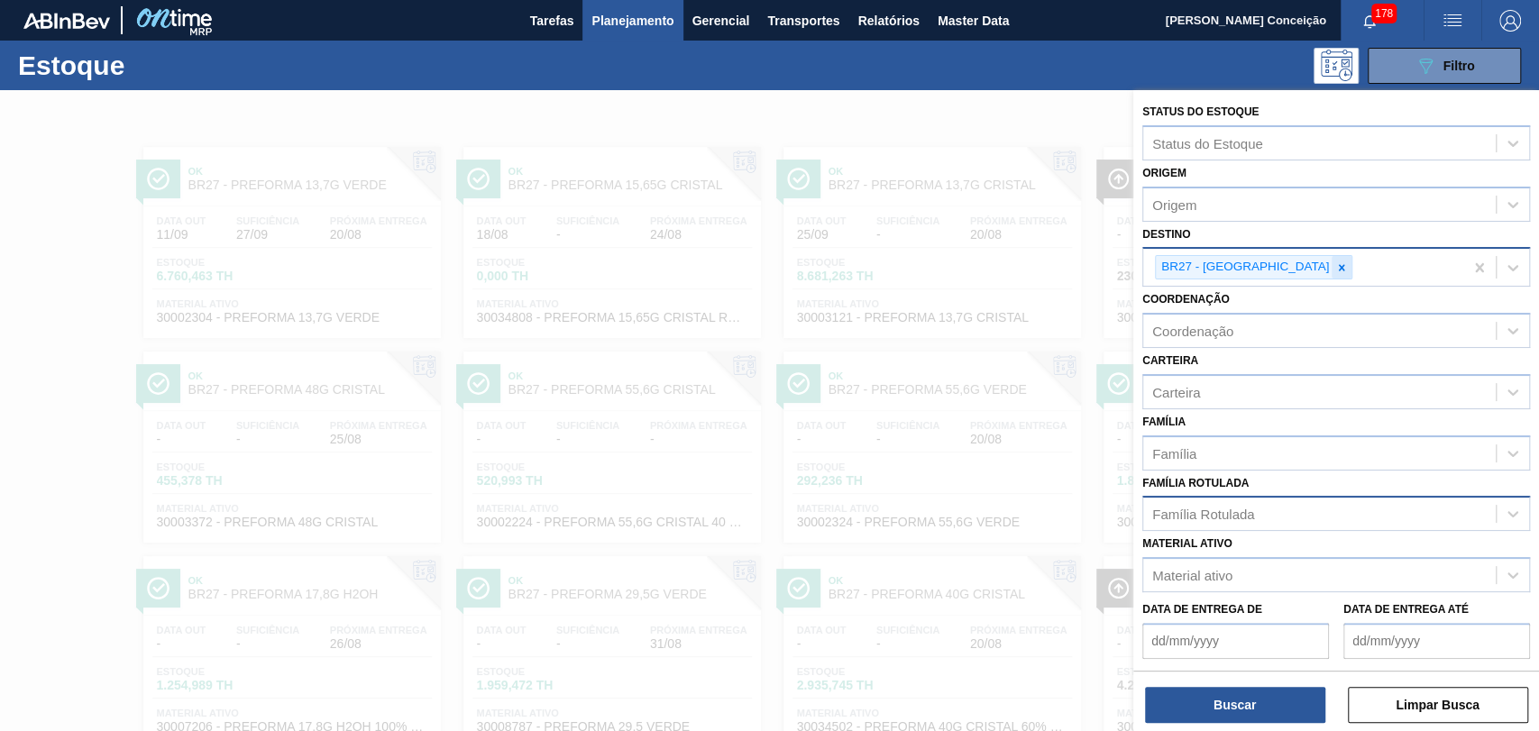
click at [1258, 265] on icon at bounding box center [1342, 267] width 6 height 6
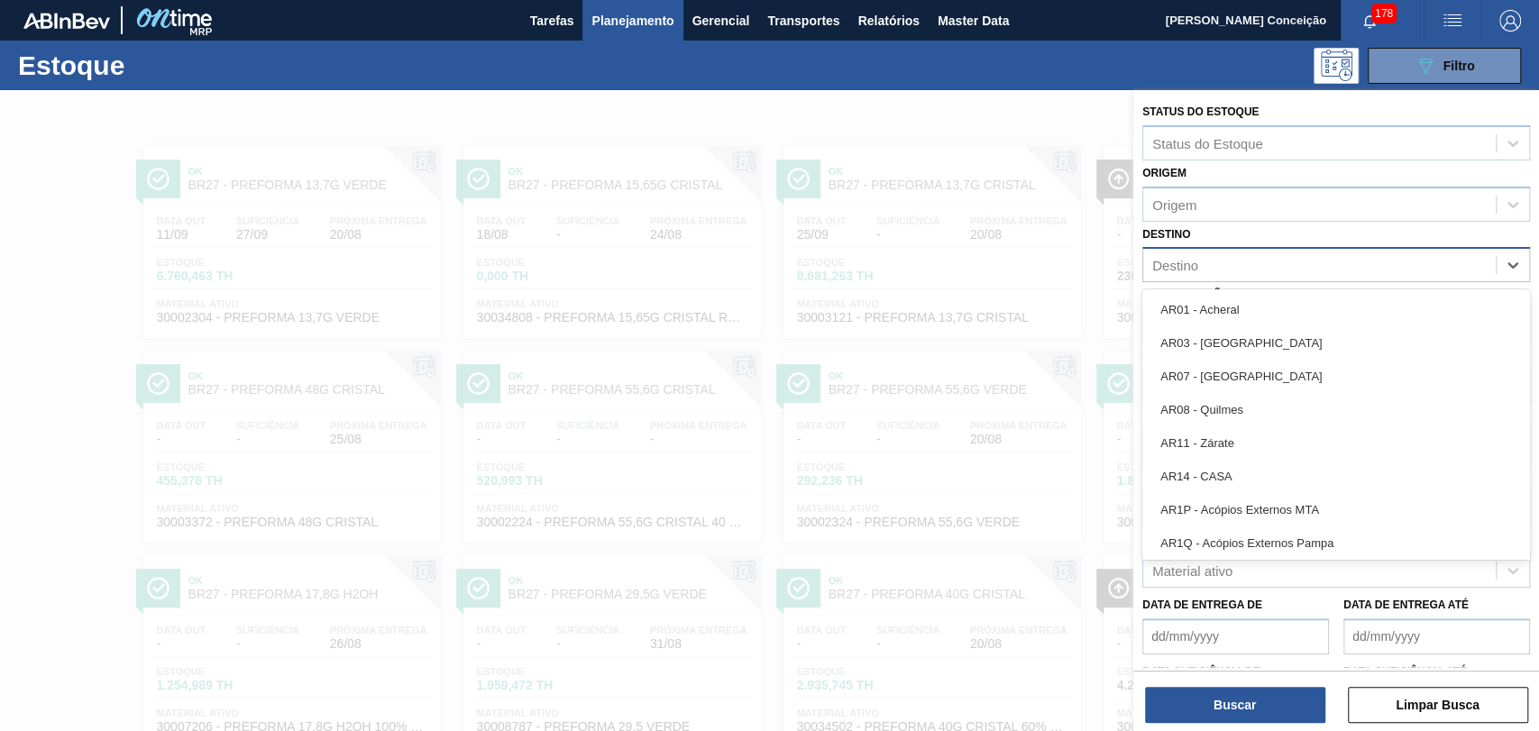
click at [1220, 266] on div "Destino" at bounding box center [1319, 265] width 353 height 26
click at [814, 96] on div at bounding box center [769, 455] width 1539 height 731
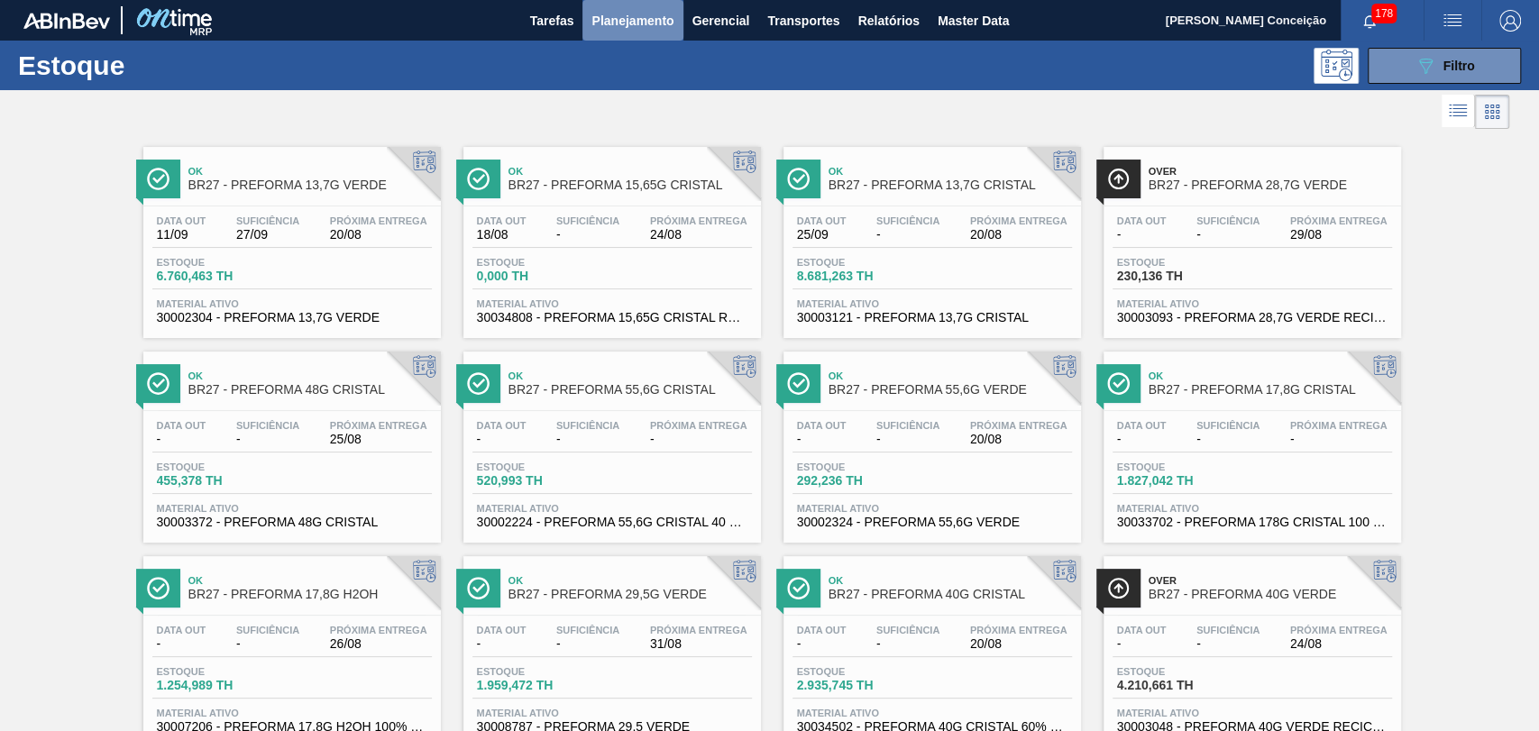
click at [634, 30] on span "Planejamento" at bounding box center [633, 21] width 82 height 22
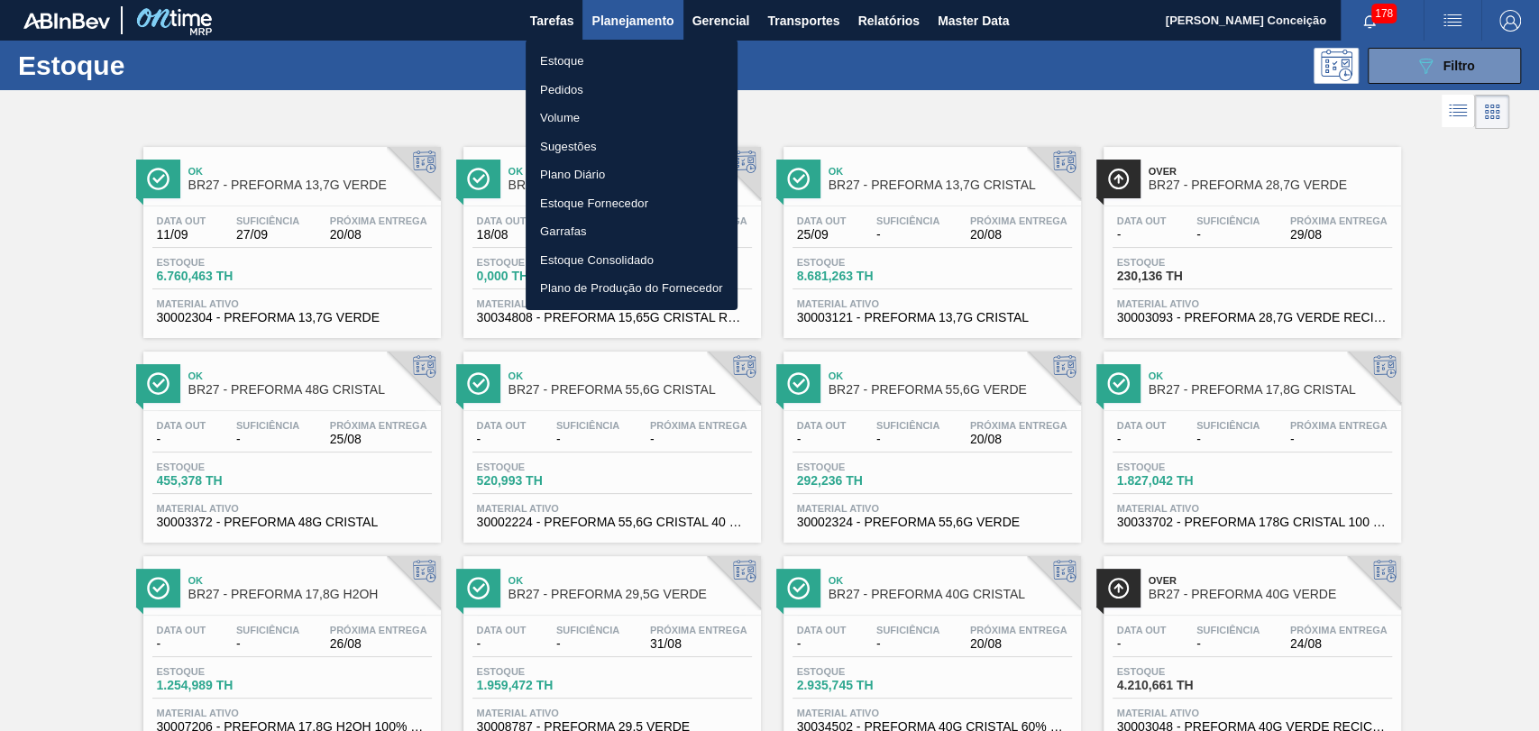
click at [872, 16] on div at bounding box center [769, 365] width 1539 height 731
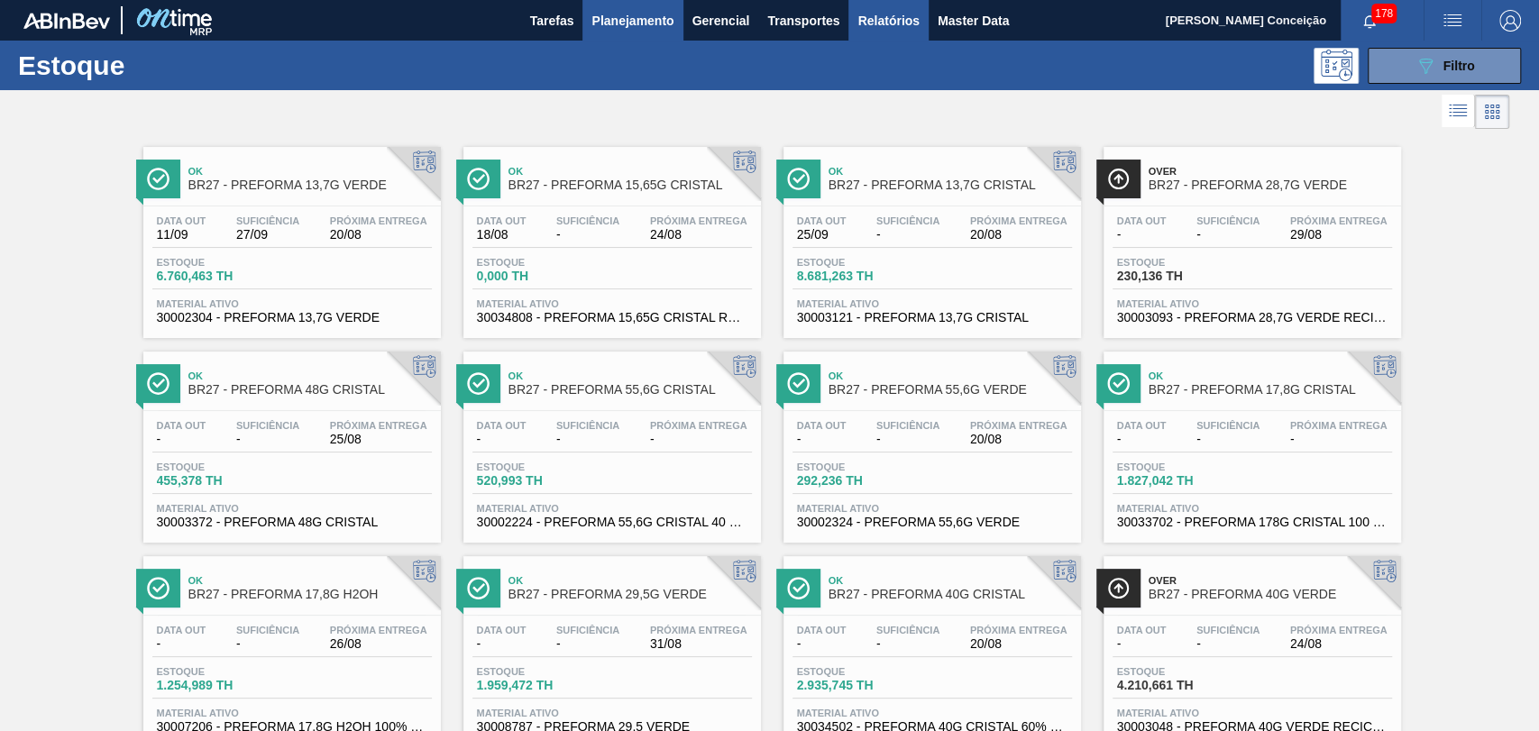
click at [880, 20] on span "Relatórios" at bounding box center [888, 21] width 61 height 22
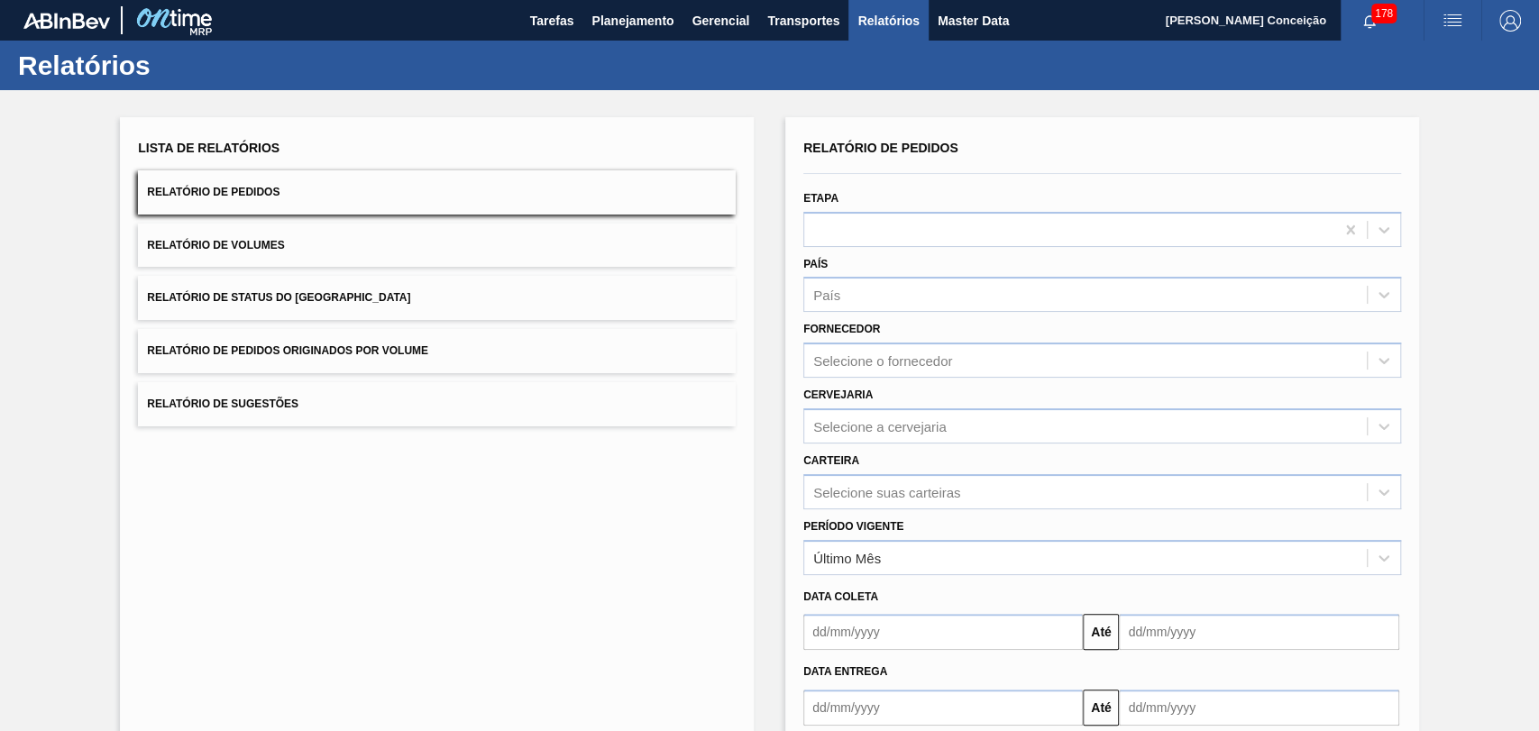
click at [236, 184] on button "Relatório de Pedidos" at bounding box center [437, 192] width 598 height 44
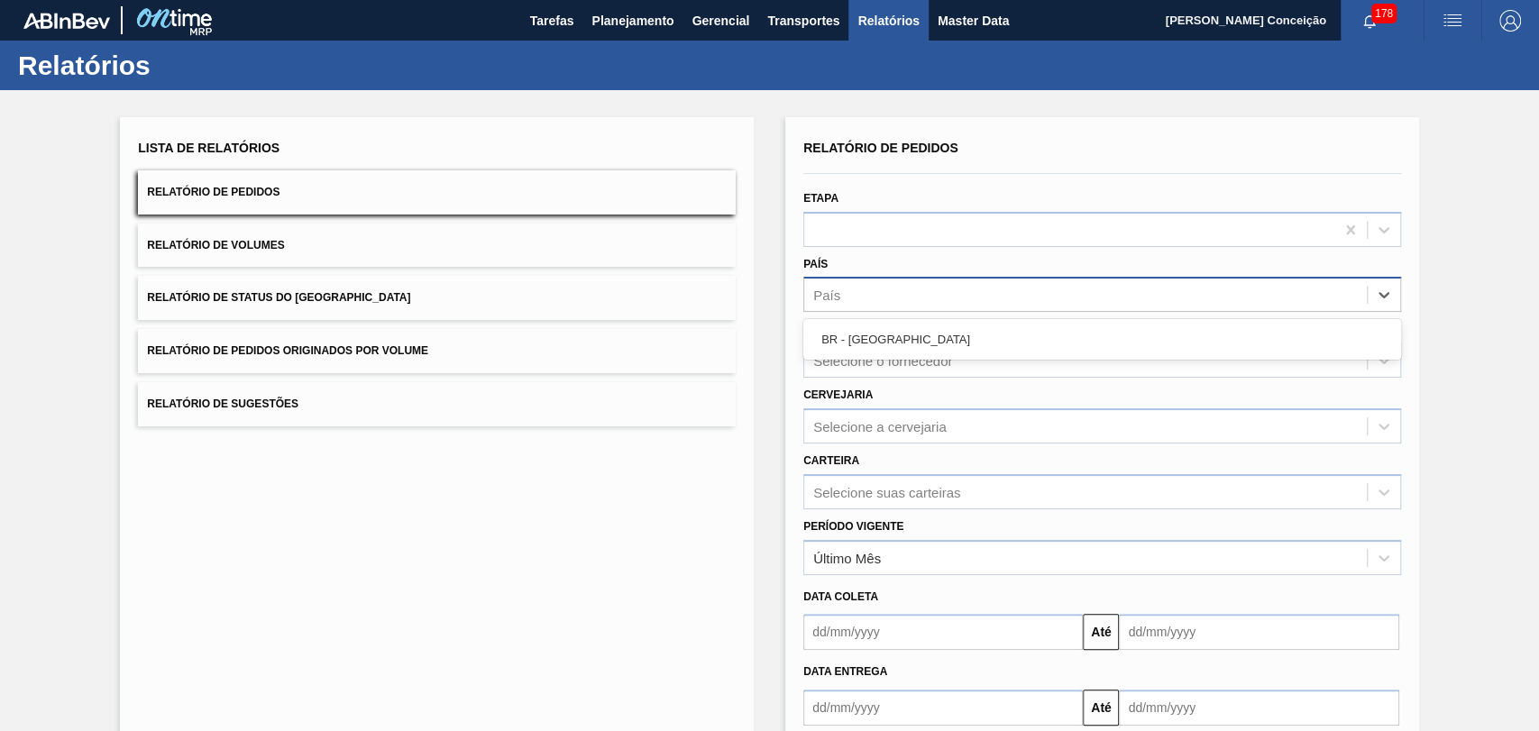
click at [874, 291] on div "País" at bounding box center [1085, 295] width 563 height 26
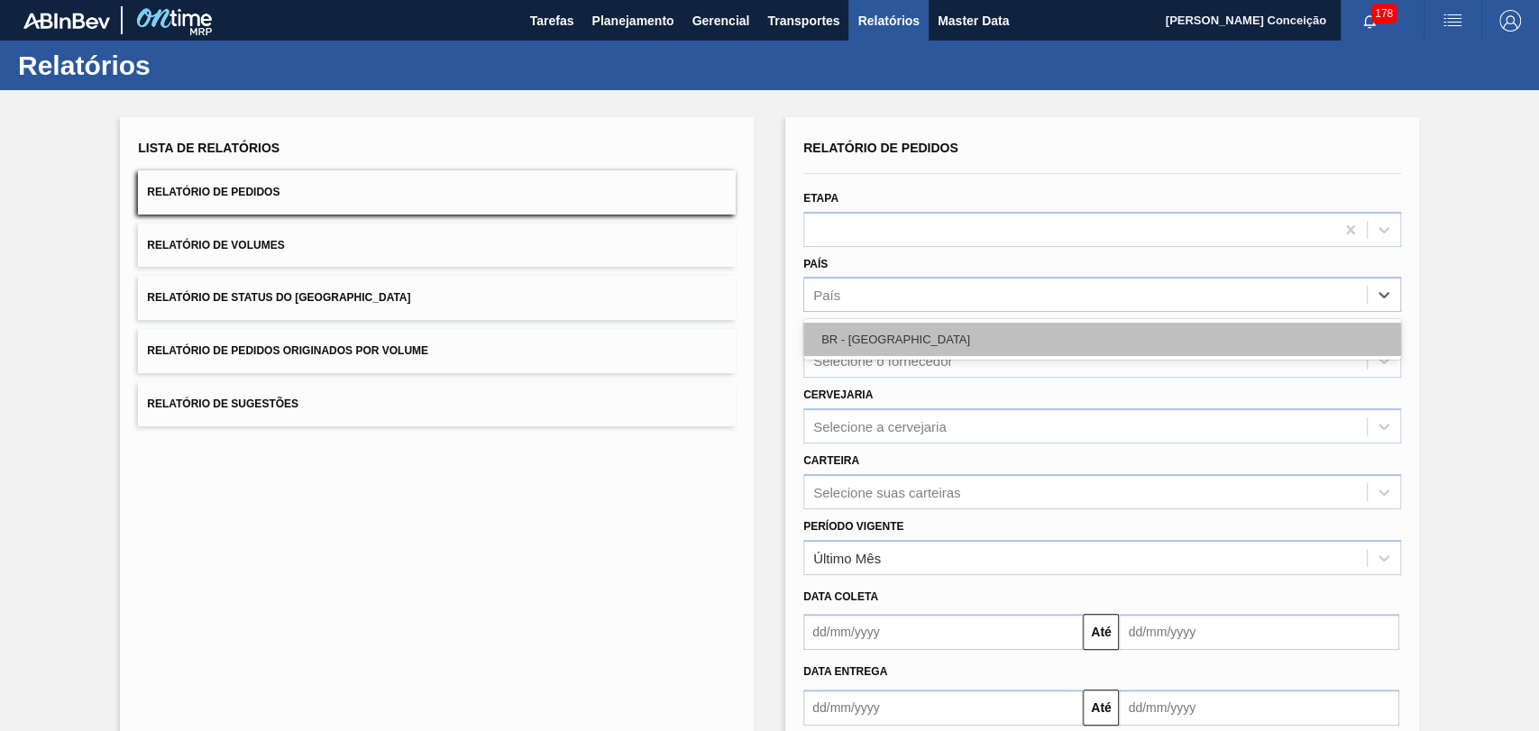
click at [859, 334] on div "BR - Brasil" at bounding box center [1102, 339] width 598 height 33
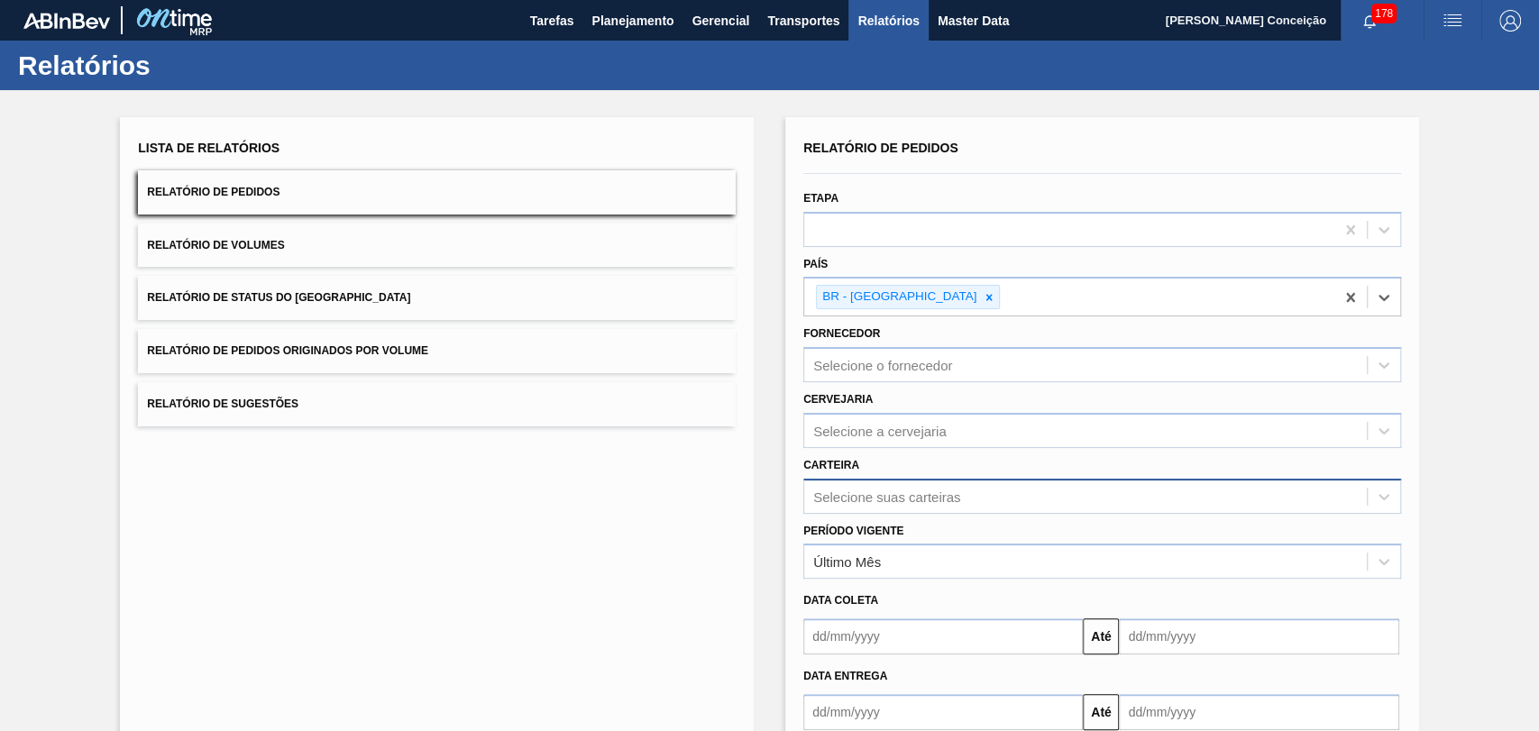
click at [887, 492] on div "Selecione suas carteiras" at bounding box center [1102, 496] width 598 height 35
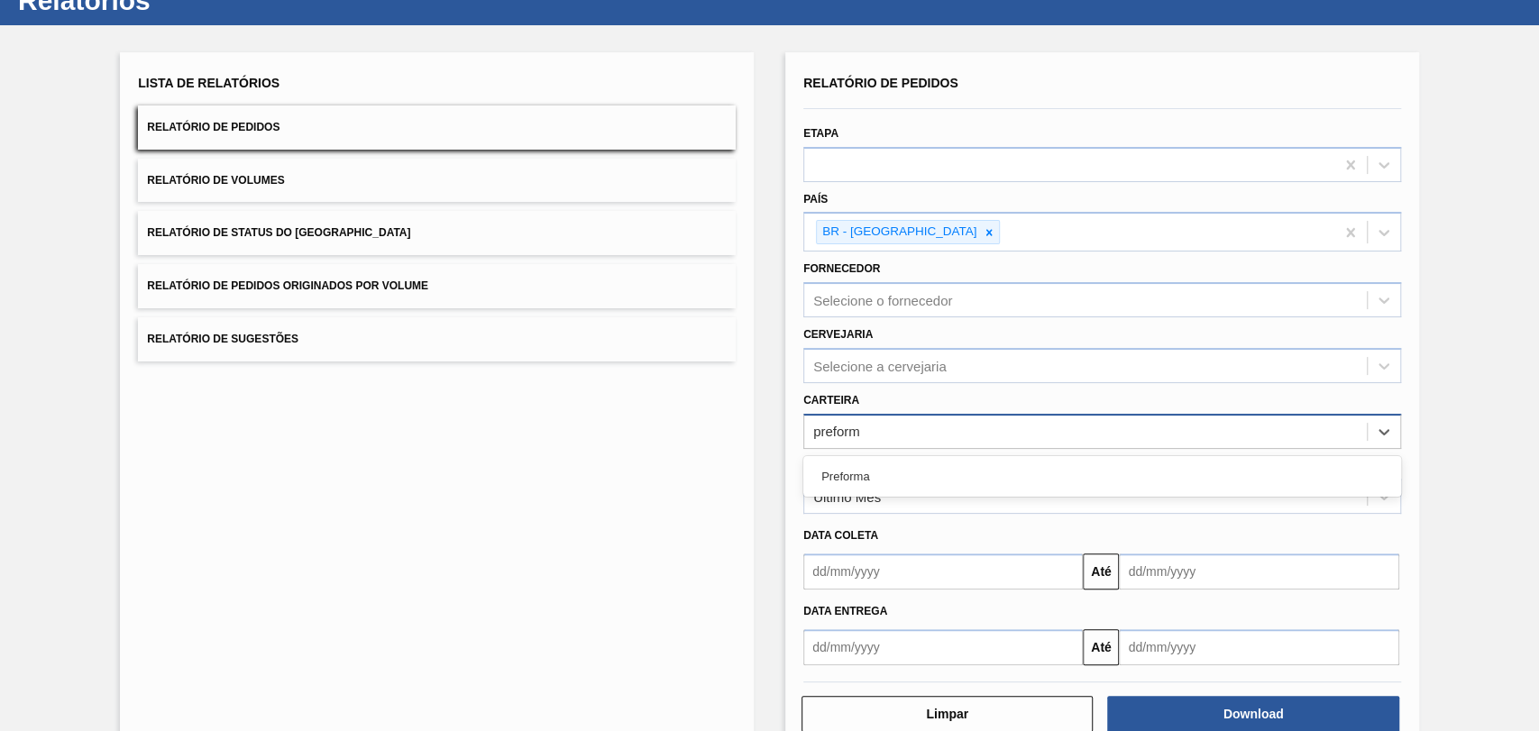
type input "preforma"
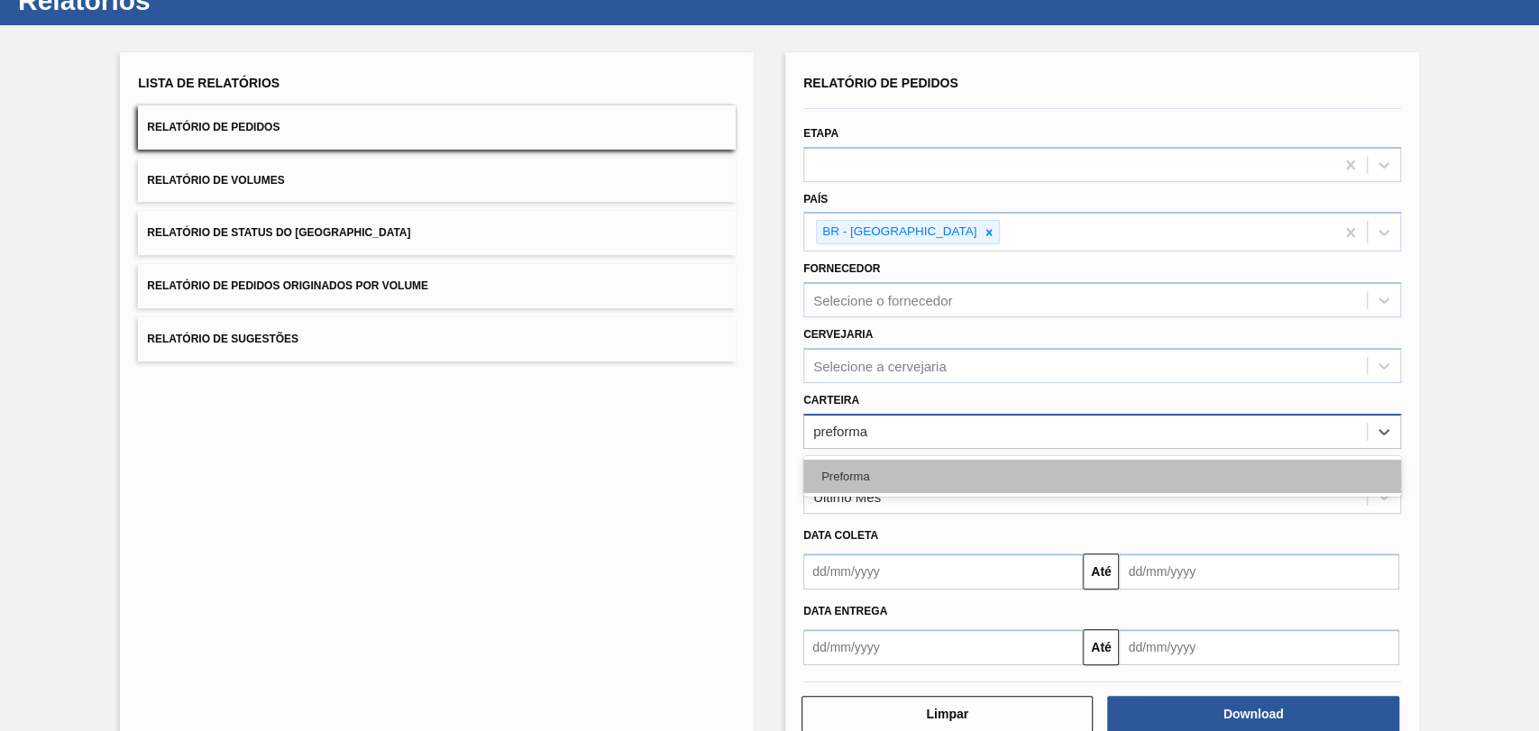
click at [885, 475] on div "Preforma" at bounding box center [1102, 476] width 598 height 33
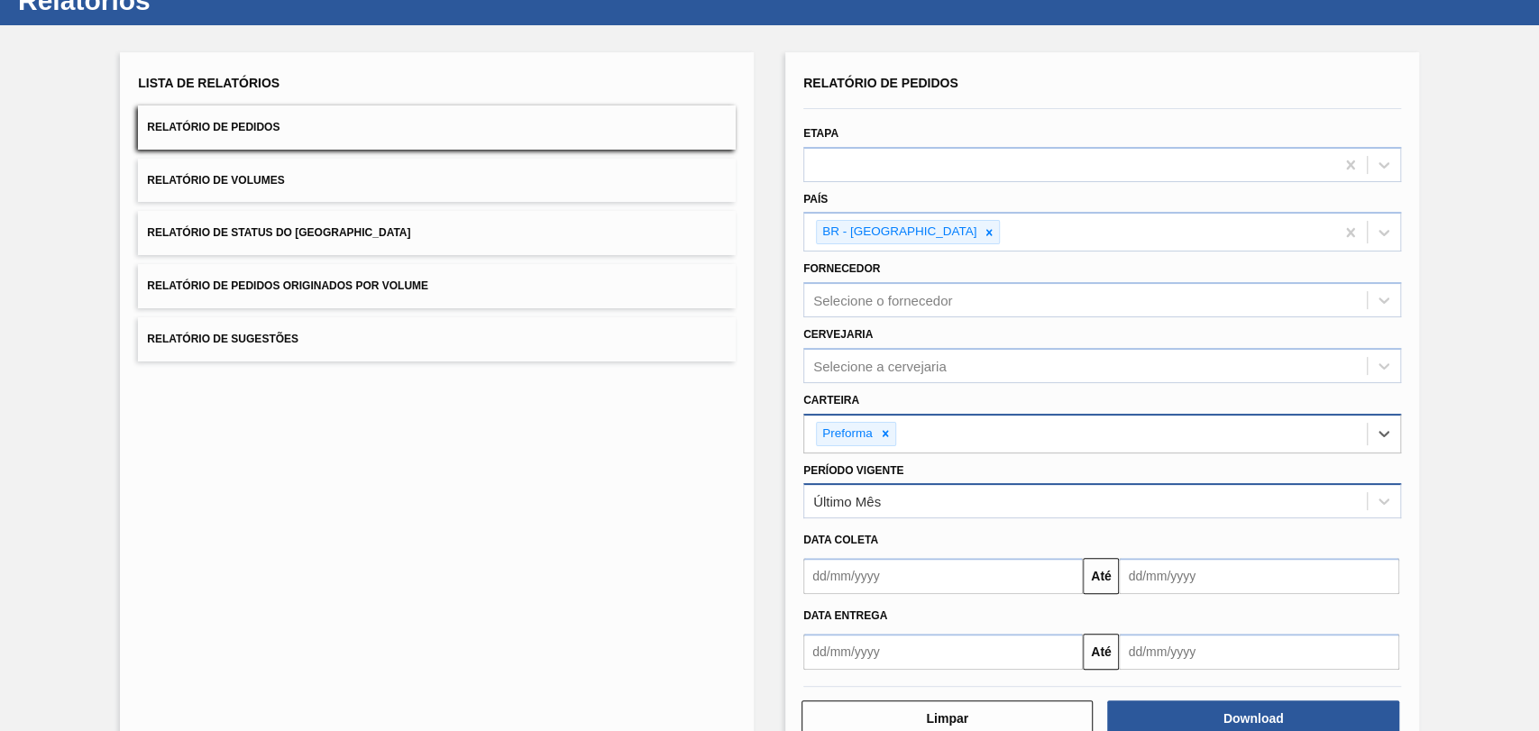
click at [903, 503] on div "Último Mês" at bounding box center [1085, 502] width 563 height 26
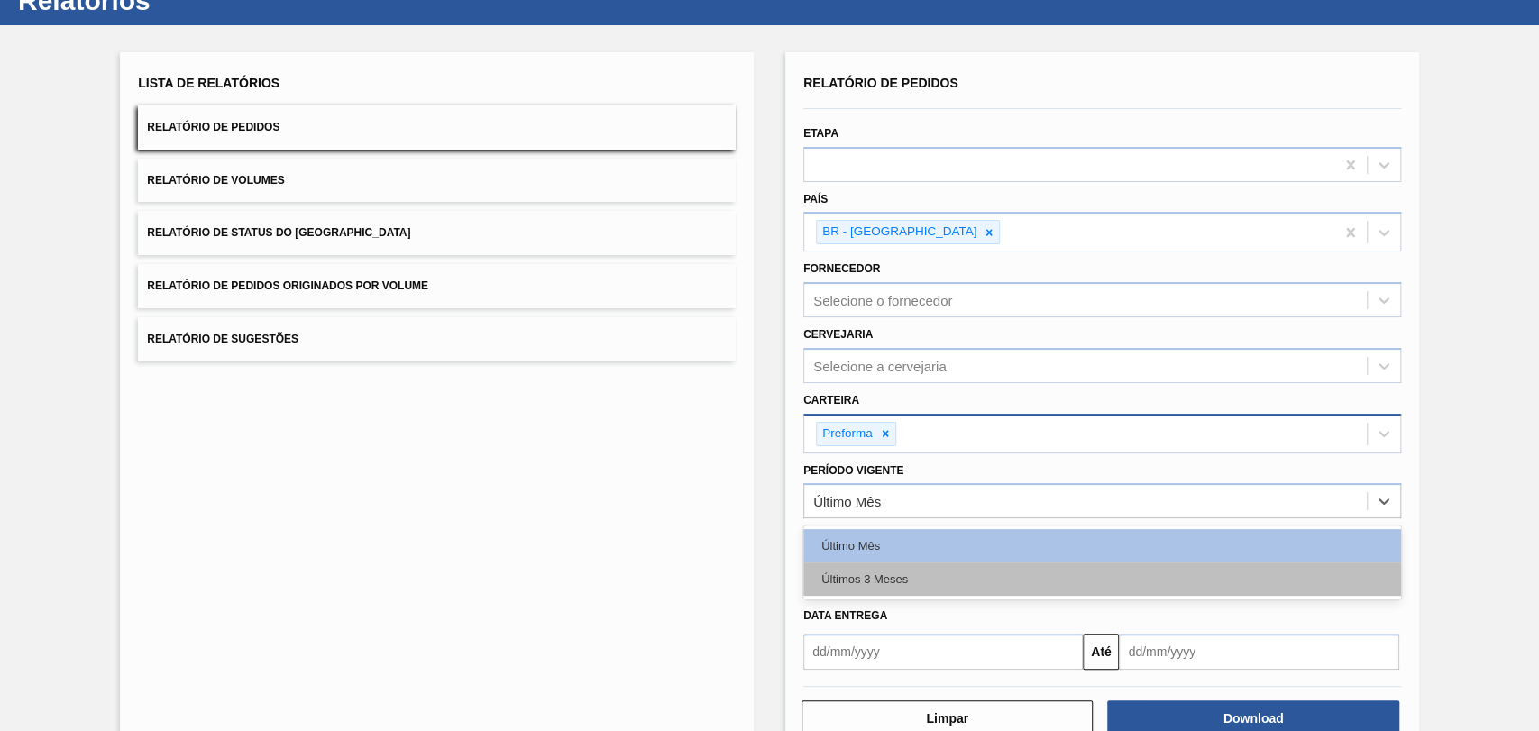
click at [899, 580] on div "Últimos 3 Meses" at bounding box center [1102, 579] width 598 height 33
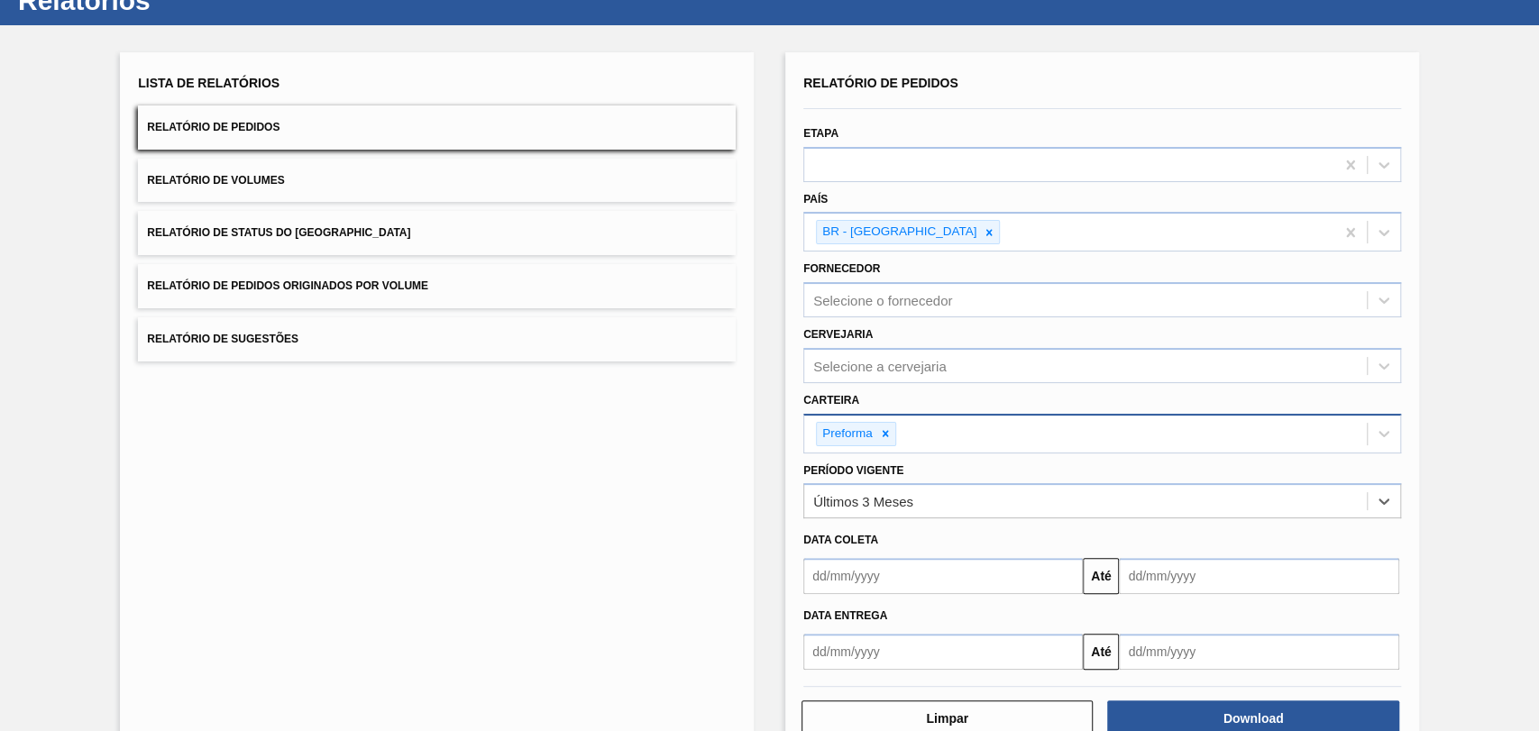
click at [902, 569] on input "text" at bounding box center [943, 576] width 280 height 36
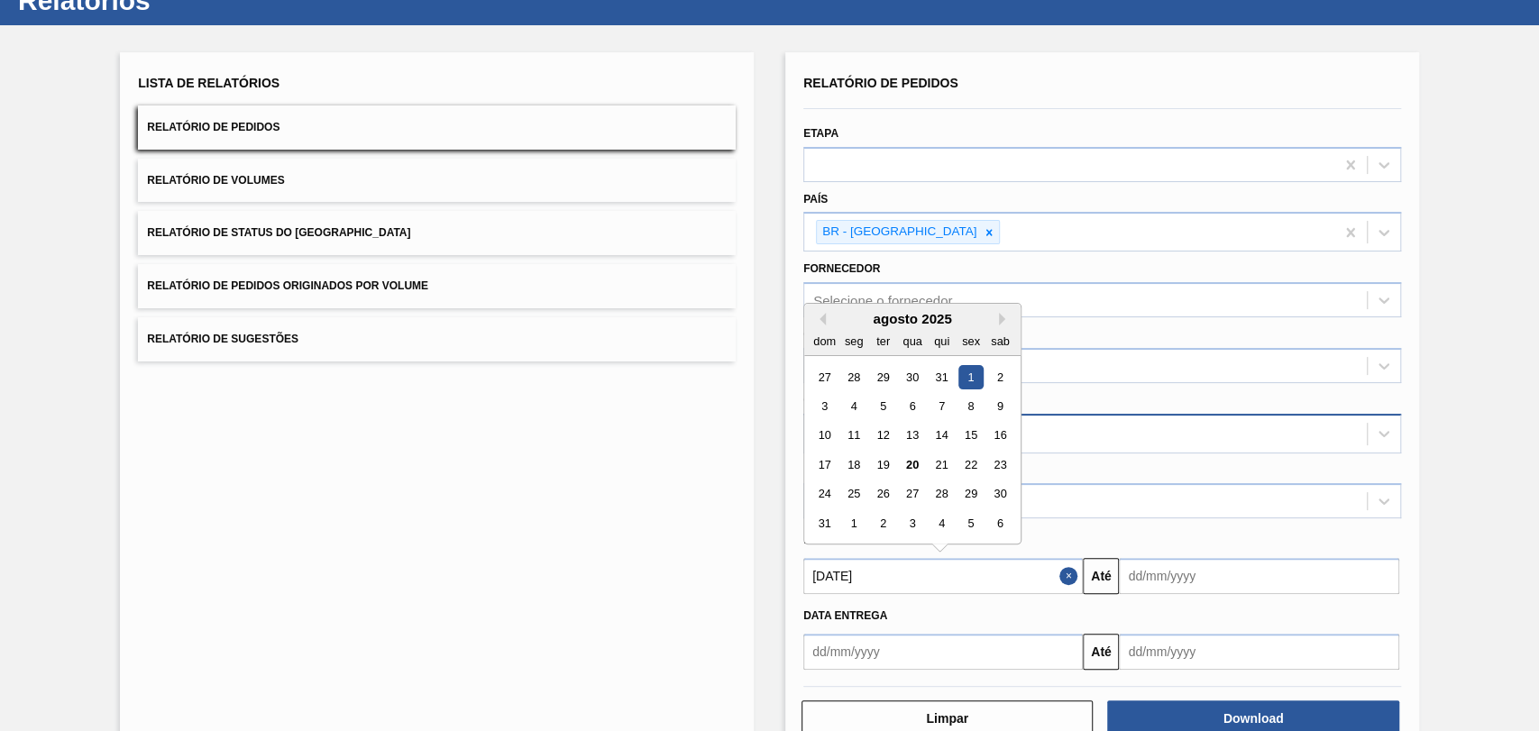
type input "01/08/2025"
click at [1208, 576] on input "text" at bounding box center [1259, 576] width 280 height 36
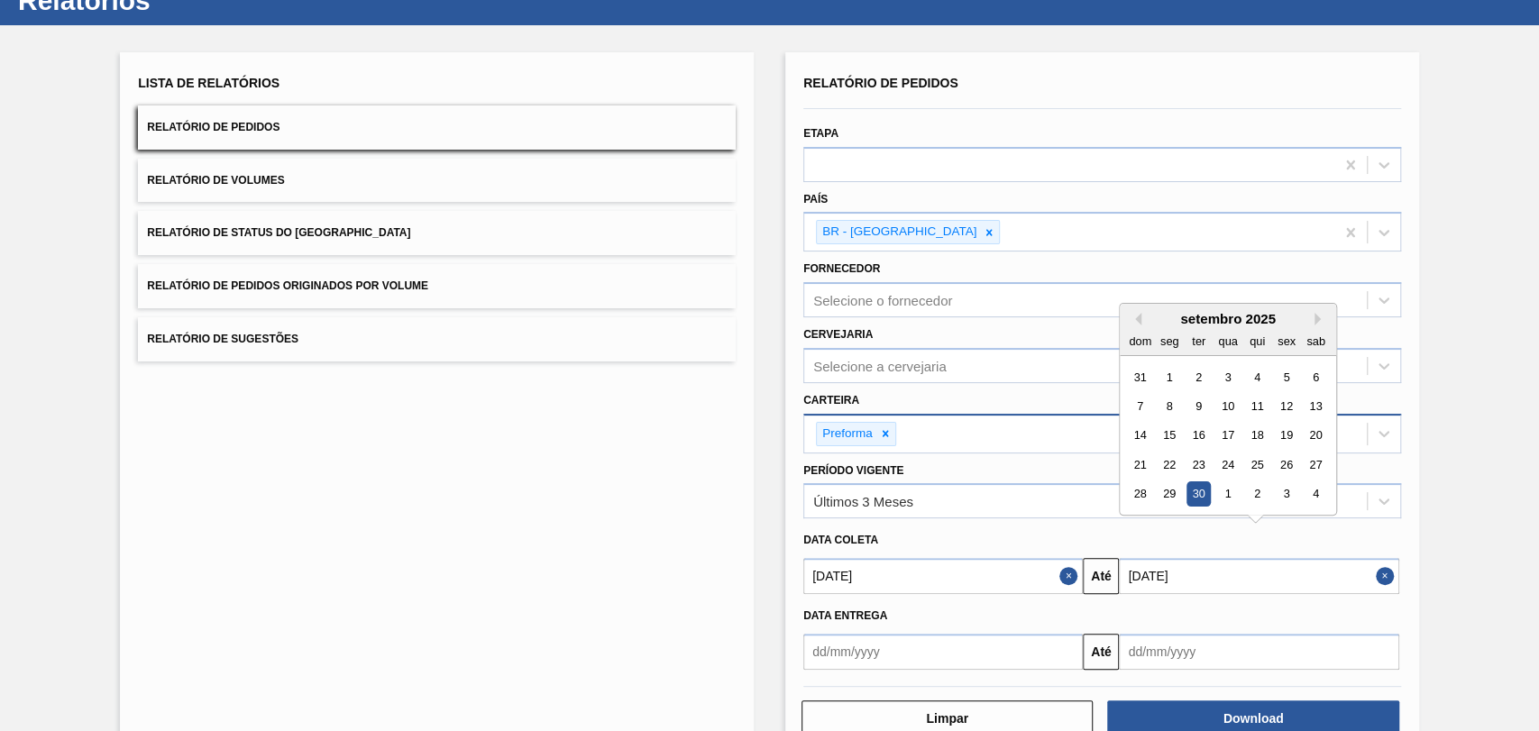
type input "[DATE]"
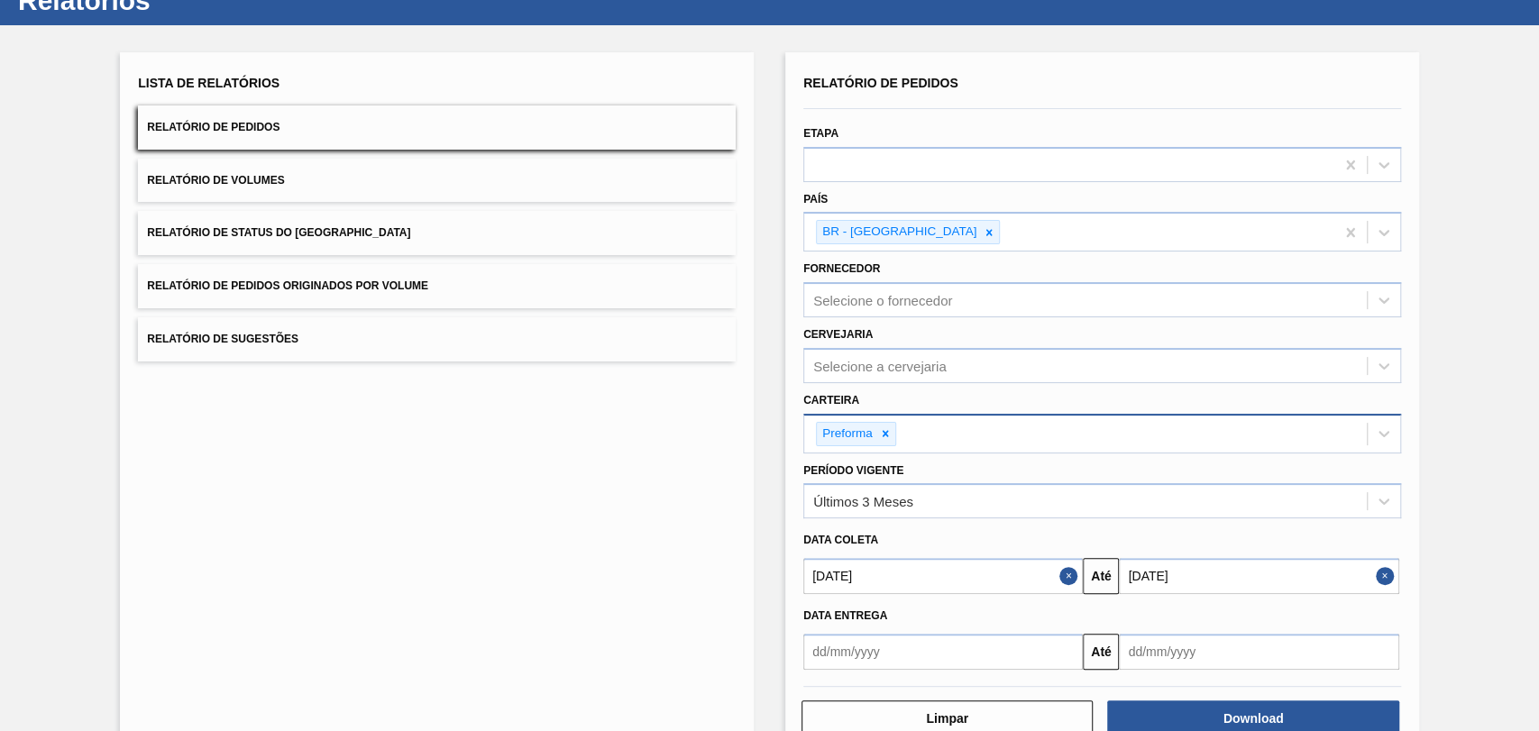
drag, startPoint x: 955, startPoint y: 537, endPoint x: 959, endPoint y: 560, distance: 23.7
click at [955, 536] on div "Data coleta" at bounding box center [1102, 541] width 612 height 26
click at [1190, 597] on button "Download" at bounding box center [1252, 719] width 291 height 36
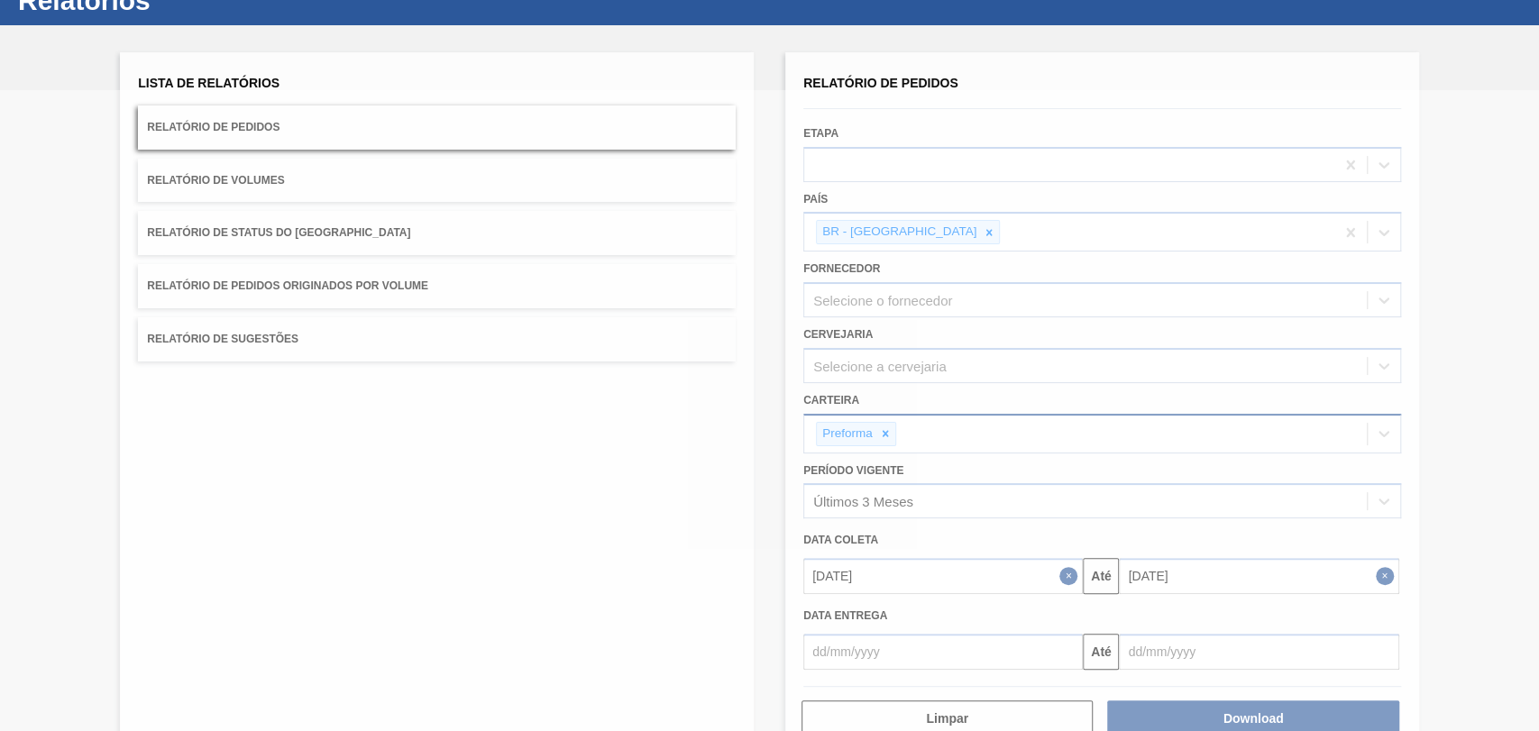
click at [610, 531] on div at bounding box center [769, 410] width 1539 height 641
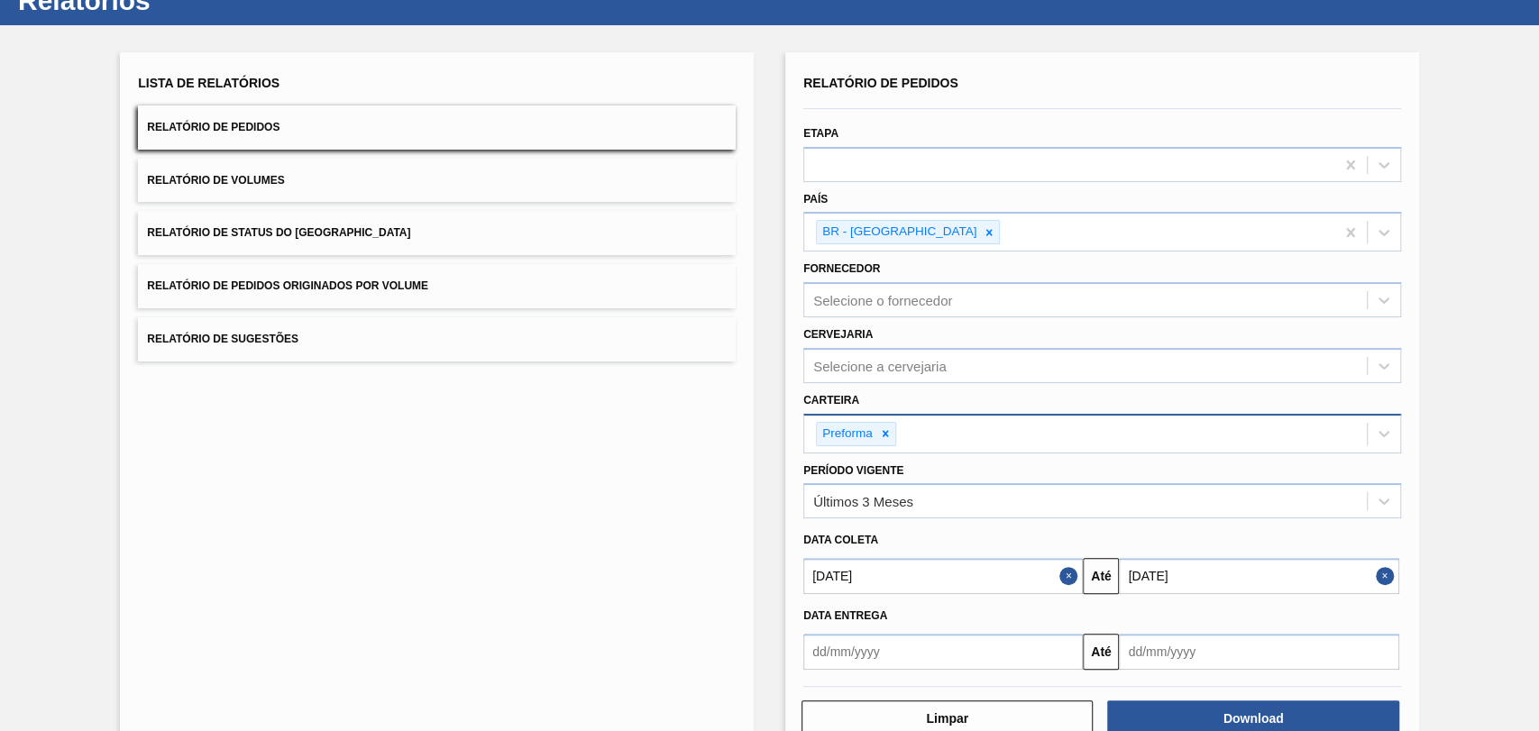
click at [276, 170] on button "Relatório de Volumes" at bounding box center [437, 181] width 598 height 44
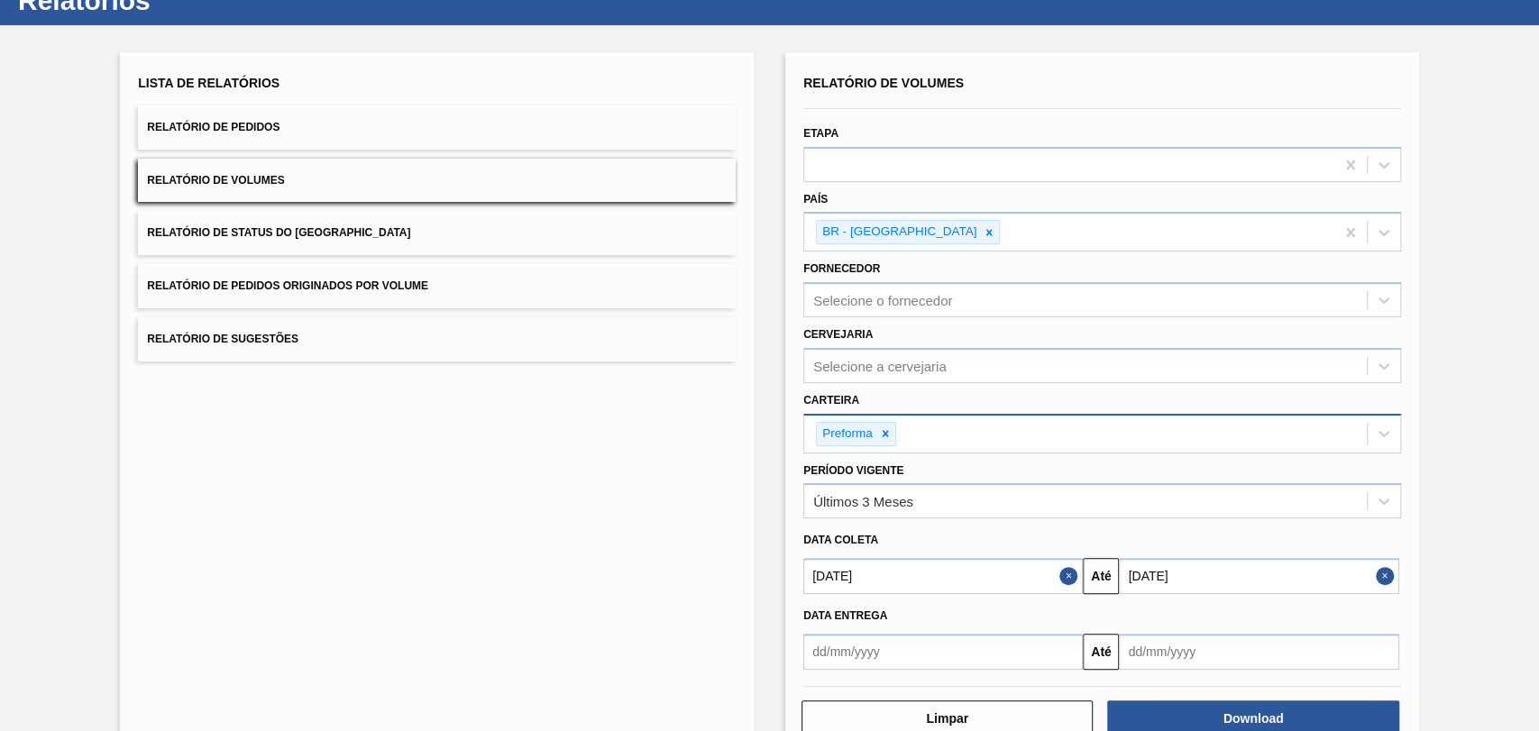
click at [207, 178] on span "Relatório de Volumes" at bounding box center [215, 180] width 137 height 13
click at [1241, 597] on button "Download" at bounding box center [1252, 719] width 291 height 36
click at [718, 523] on div "Lista de Relatórios Relatório de Pedidos Relatório de Volumes Relatório de Stat…" at bounding box center [437, 404] width 634 height 704
click at [393, 572] on div "Lista de Relatórios Relatório de Pedidos Relatório de Volumes Relatório de Stat…" at bounding box center [437, 404] width 634 height 704
click at [413, 557] on div "Lista de Relatórios Relatório de Pedidos Relatório de Volumes Relatório de Stat…" at bounding box center [437, 404] width 634 height 704
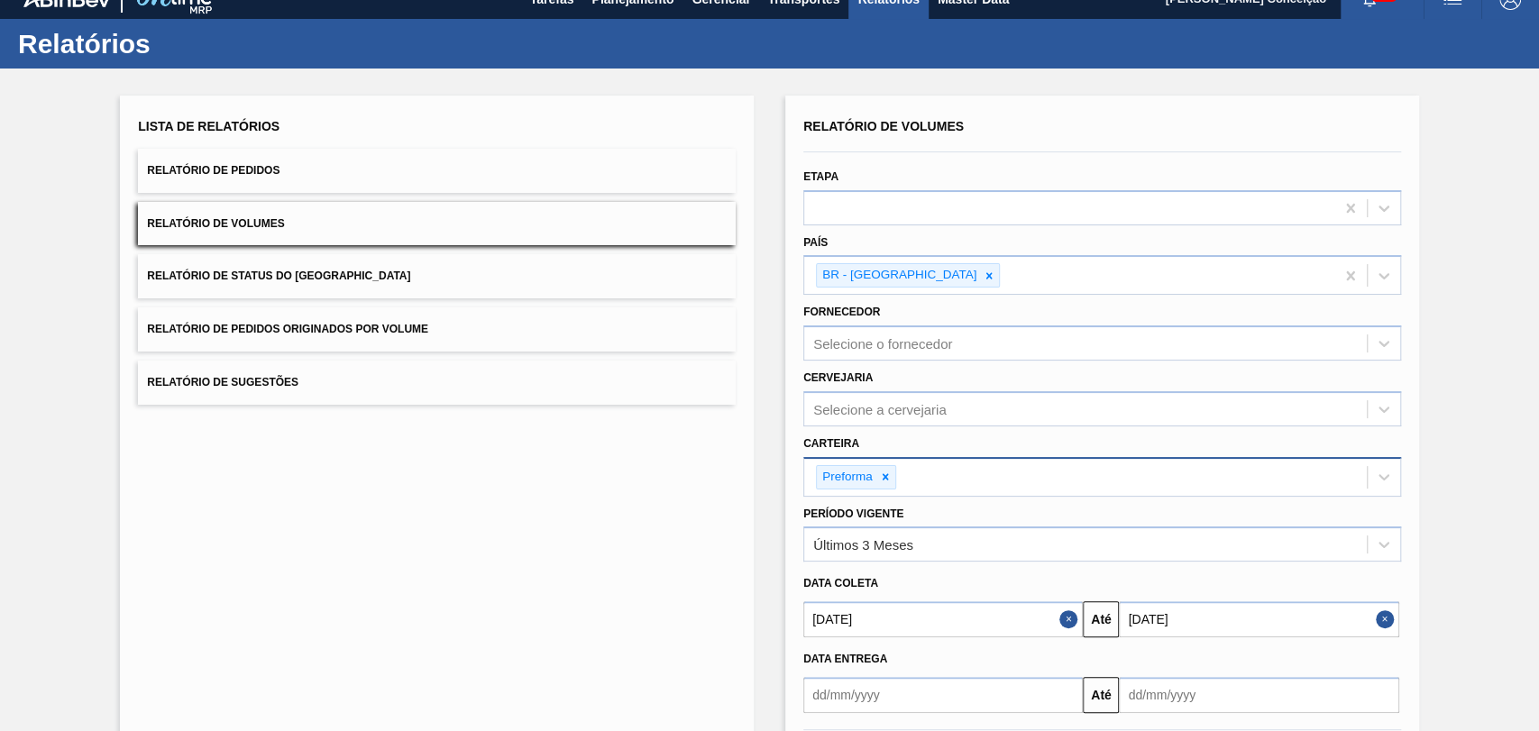
scroll to position [0, 0]
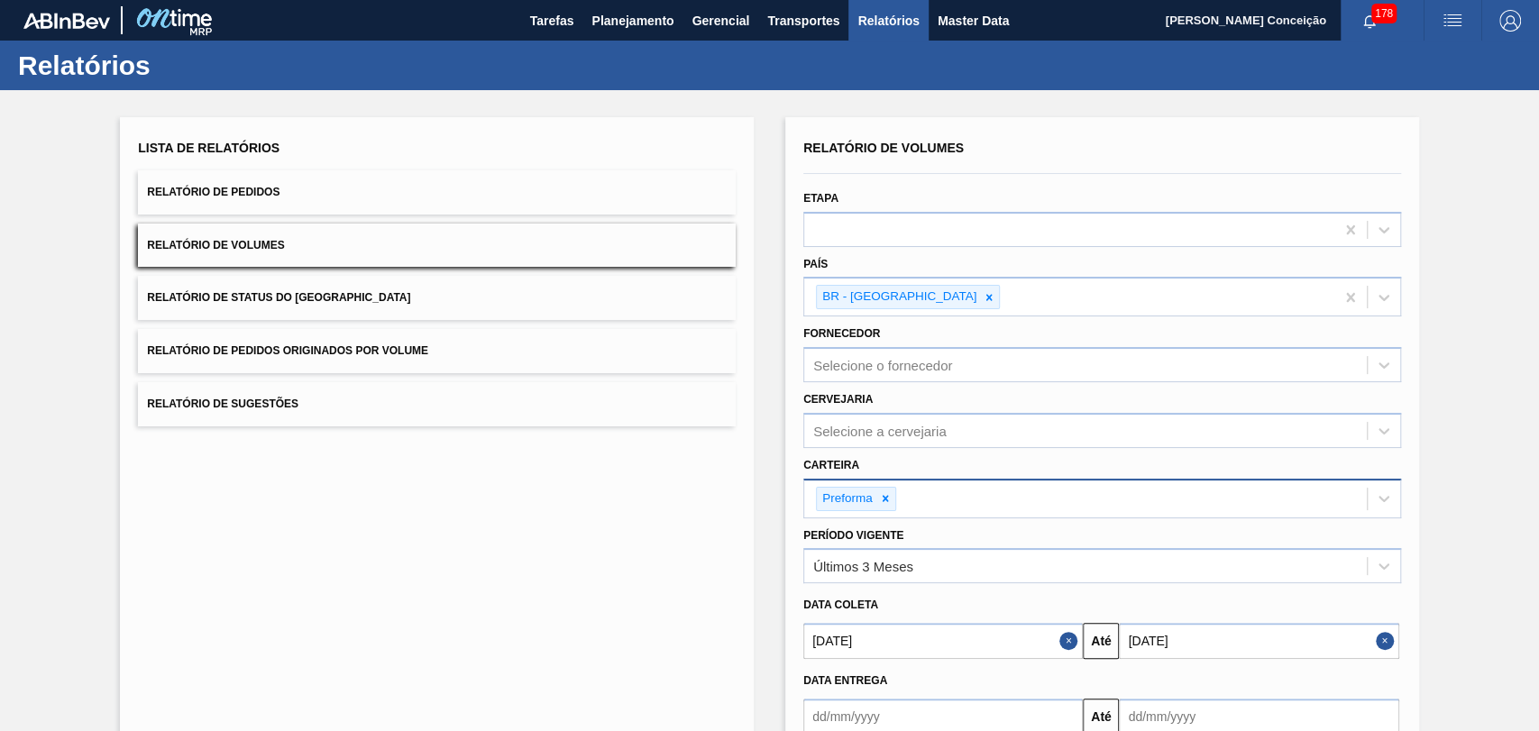
click at [448, 597] on div "Lista de Relatórios Relatório de Pedidos Relatório de Volumes Relatório de Stat…" at bounding box center [437, 469] width 634 height 704
click at [527, 466] on div "Lista de Relatórios Relatório de Pedidos Relatório de Volumes Relatório de Stat…" at bounding box center [437, 469] width 634 height 704
click at [654, 16] on span "Planejamento" at bounding box center [633, 21] width 82 height 22
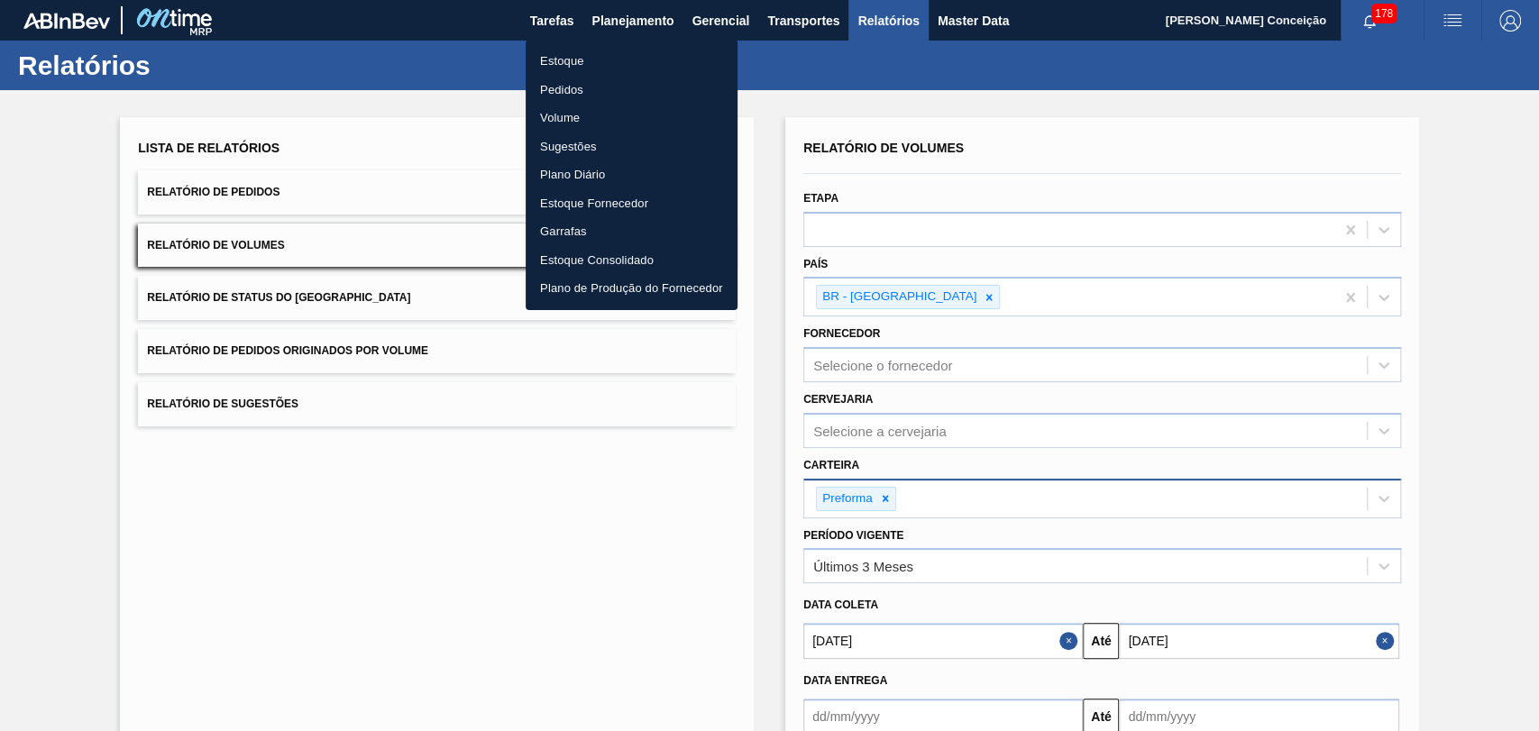
click at [559, 96] on li "Pedidos" at bounding box center [632, 90] width 212 height 29
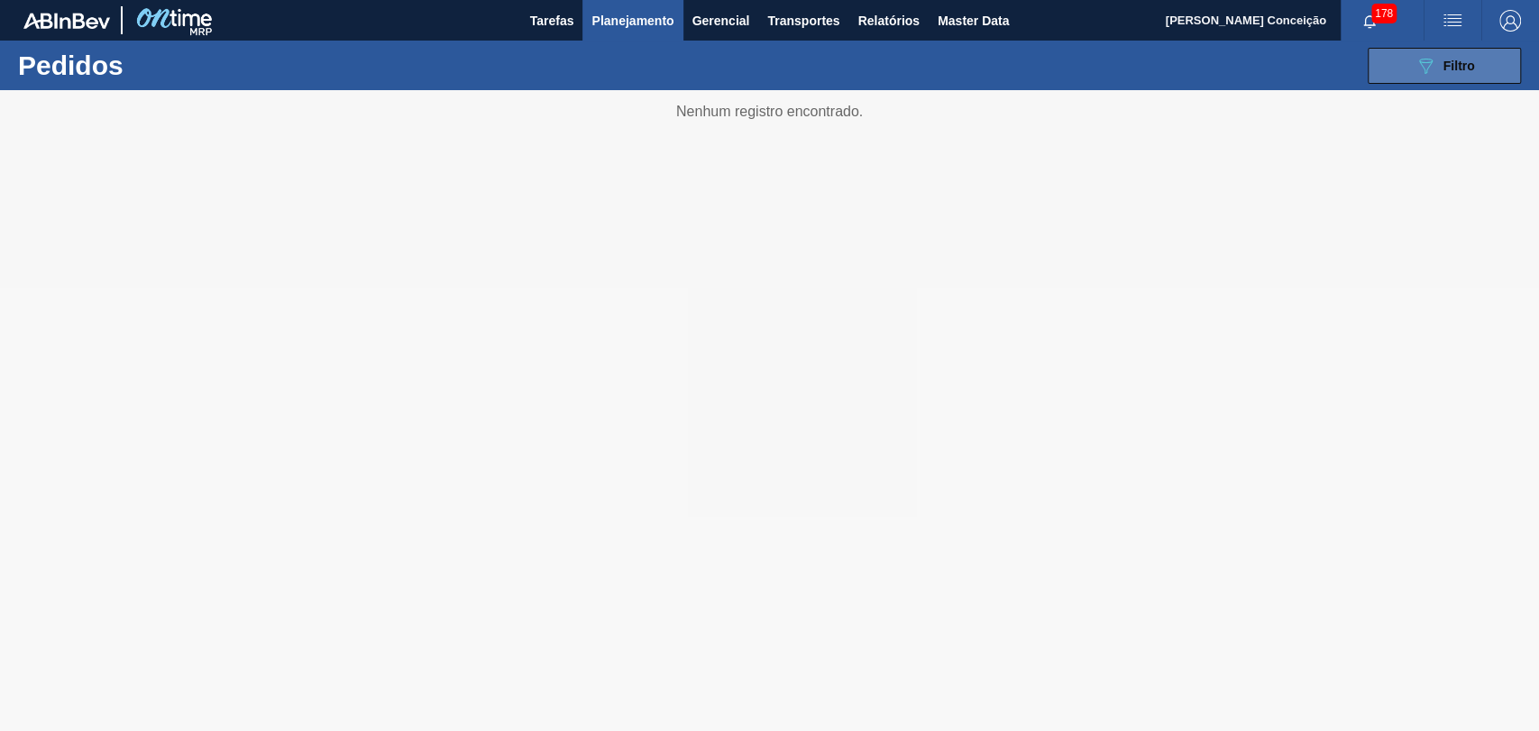
click at [1258, 68] on button "089F7B8B-B2A5-4AFE-B5C0-19BA573D28AC Filtro" at bounding box center [1444, 66] width 153 height 36
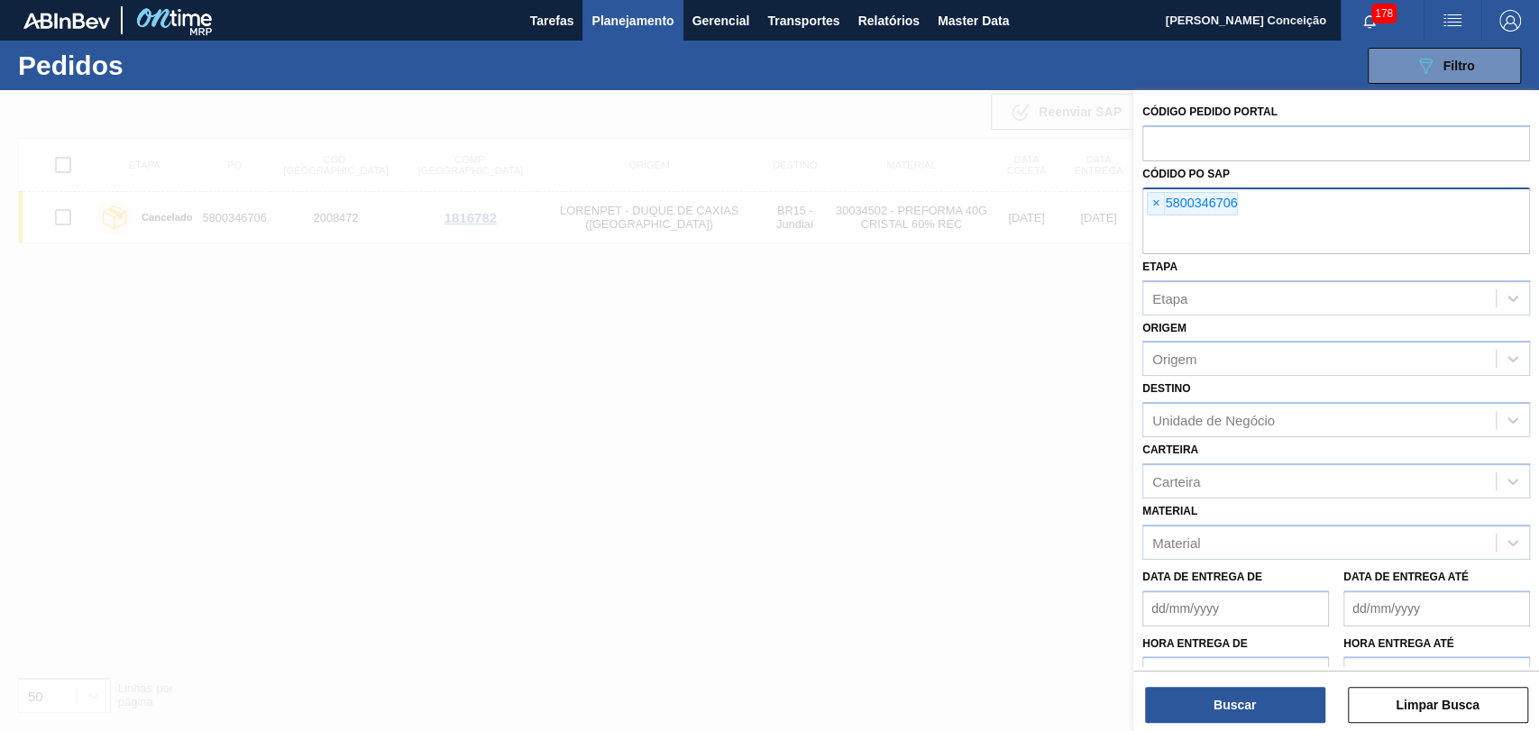
click at [1148, 213] on span "×" at bounding box center [1156, 204] width 17 height 22
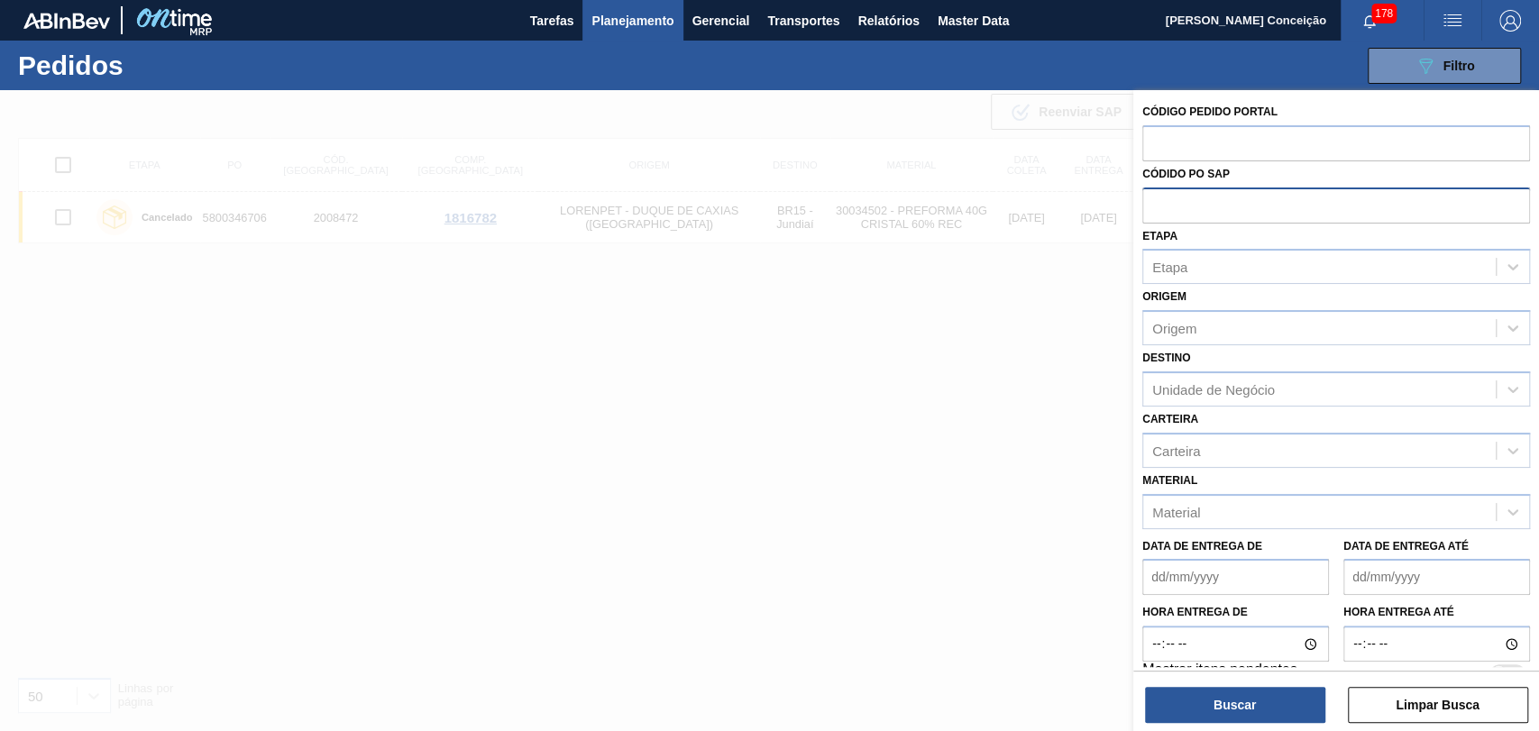
click at [1152, 205] on input "text" at bounding box center [1337, 205] width 388 height 34
paste input "5800320122"
type input "5800320122"
click at [1190, 597] on button "Buscar" at bounding box center [1235, 705] width 180 height 36
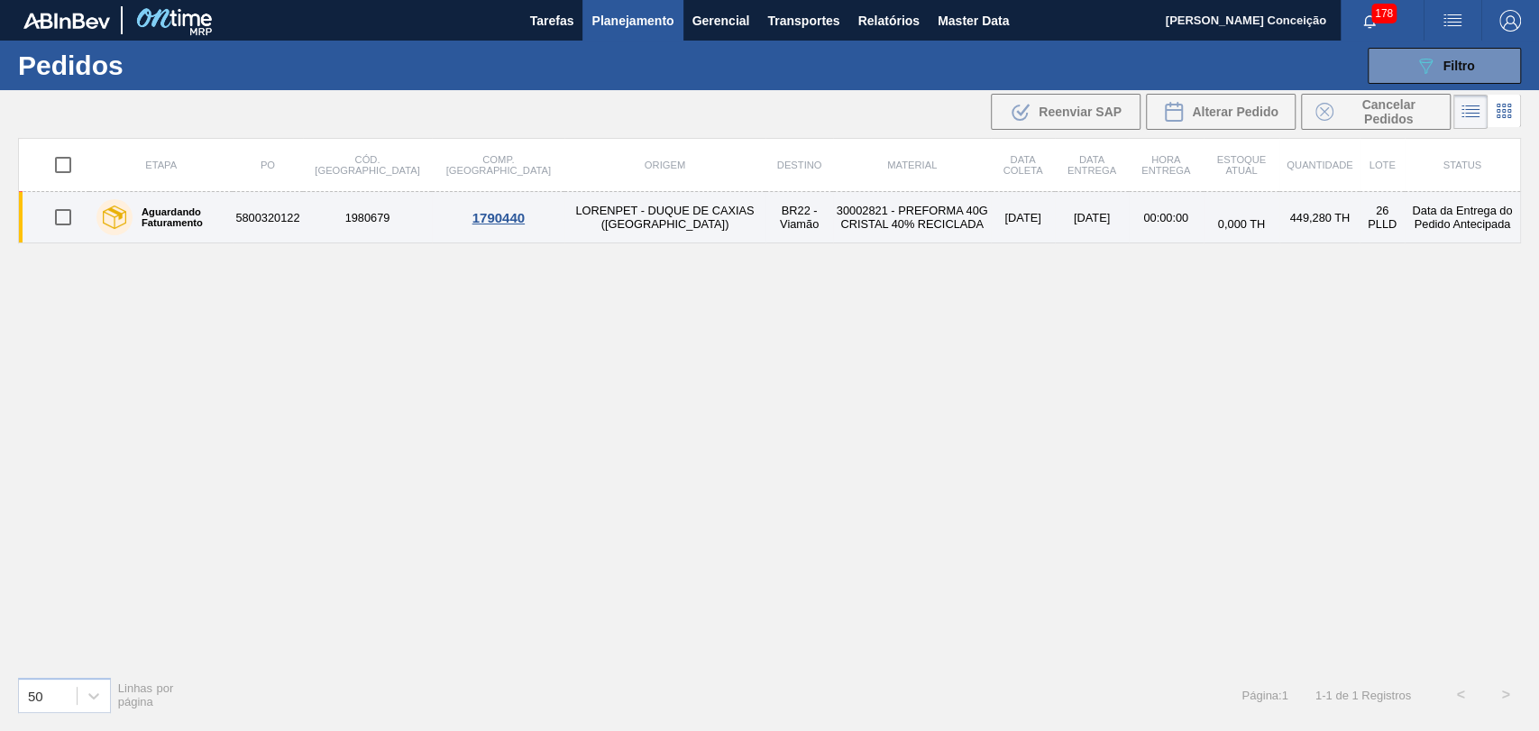
click at [837, 210] on td "30002821 - PREFORMA 40G CRISTAL 40% RECICLADA" at bounding box center [911, 217] width 157 height 51
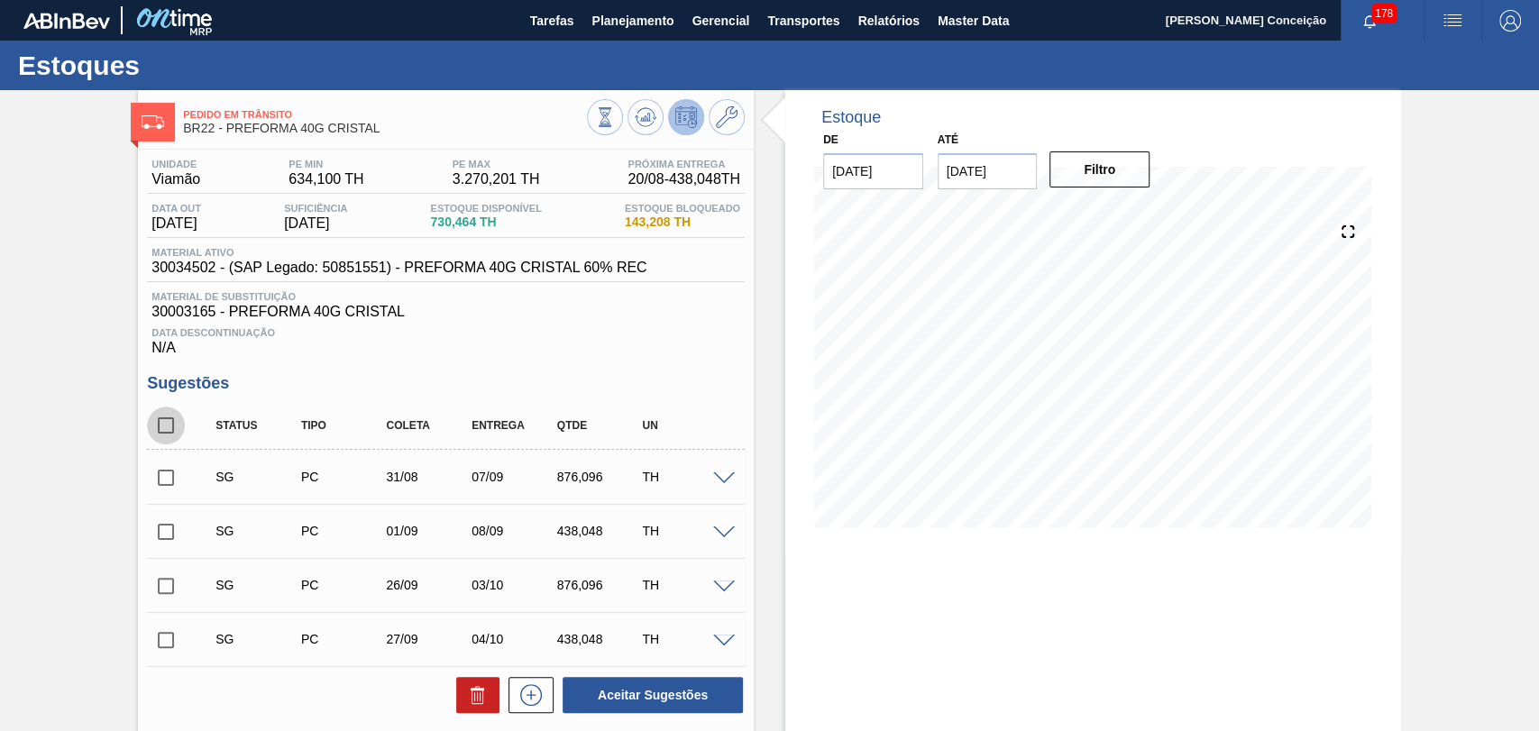
click at [167, 426] on input "checkbox" at bounding box center [166, 426] width 38 height 38
checkbox input "true"
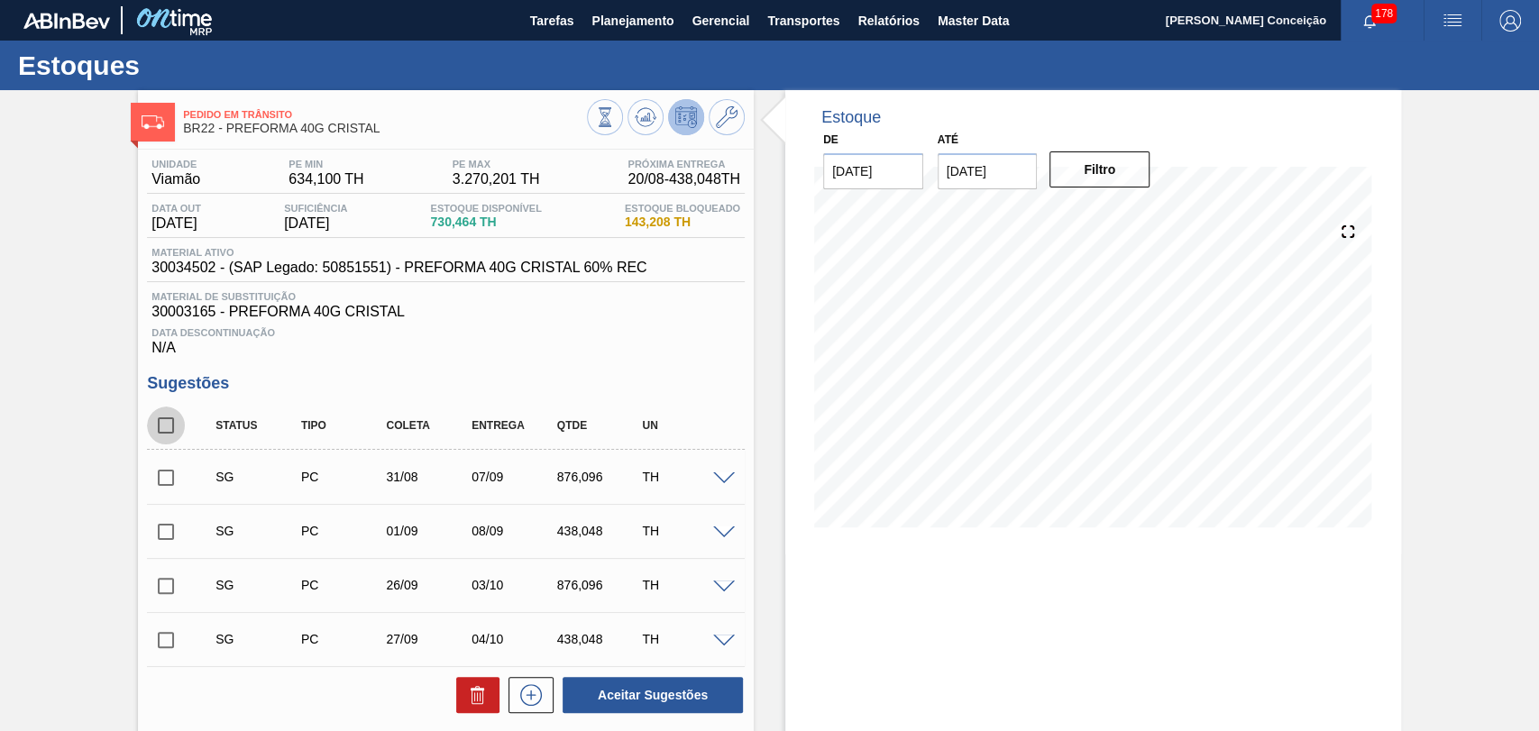
checkbox input "true"
click at [480, 597] on icon at bounding box center [478, 695] width 22 height 22
checkbox input "false"
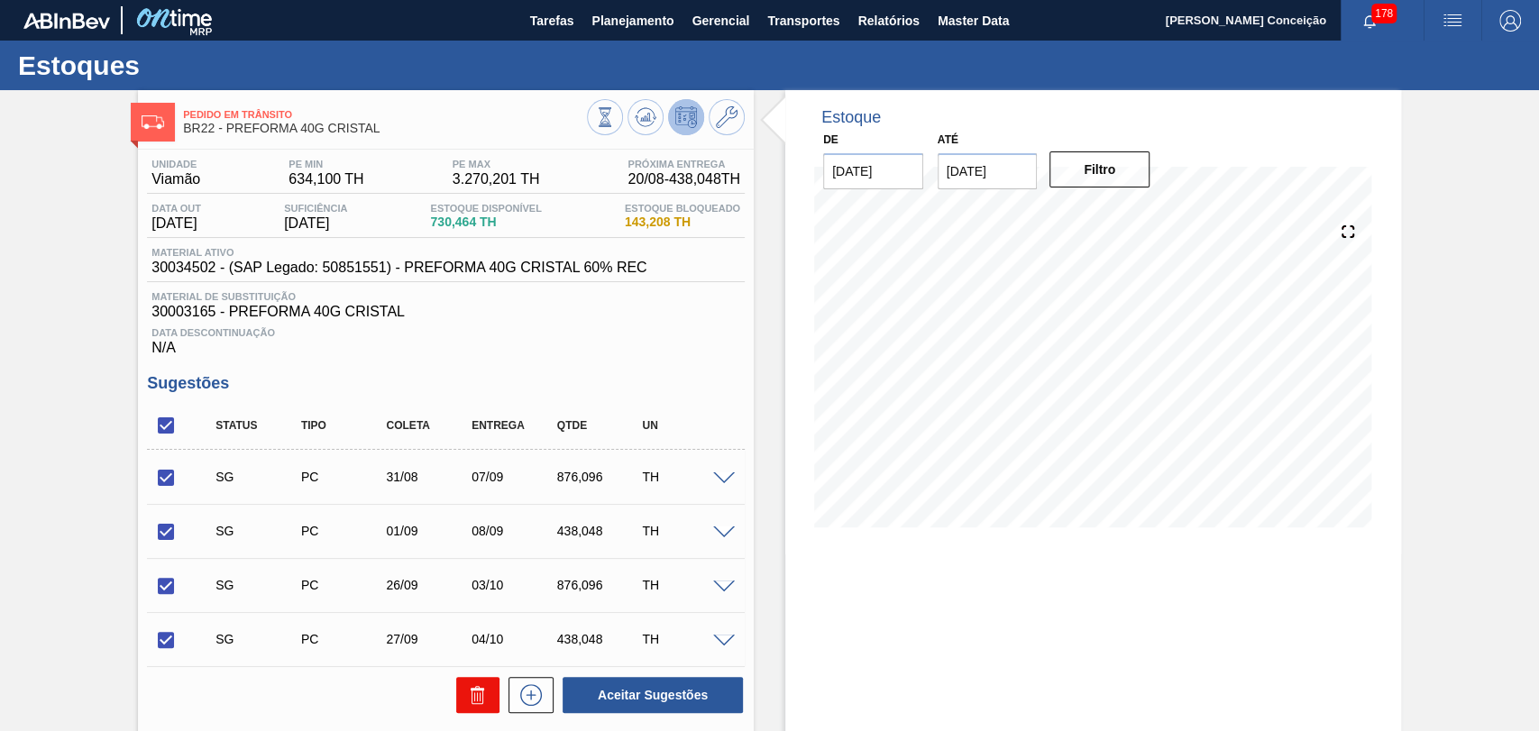
checkbox input "false"
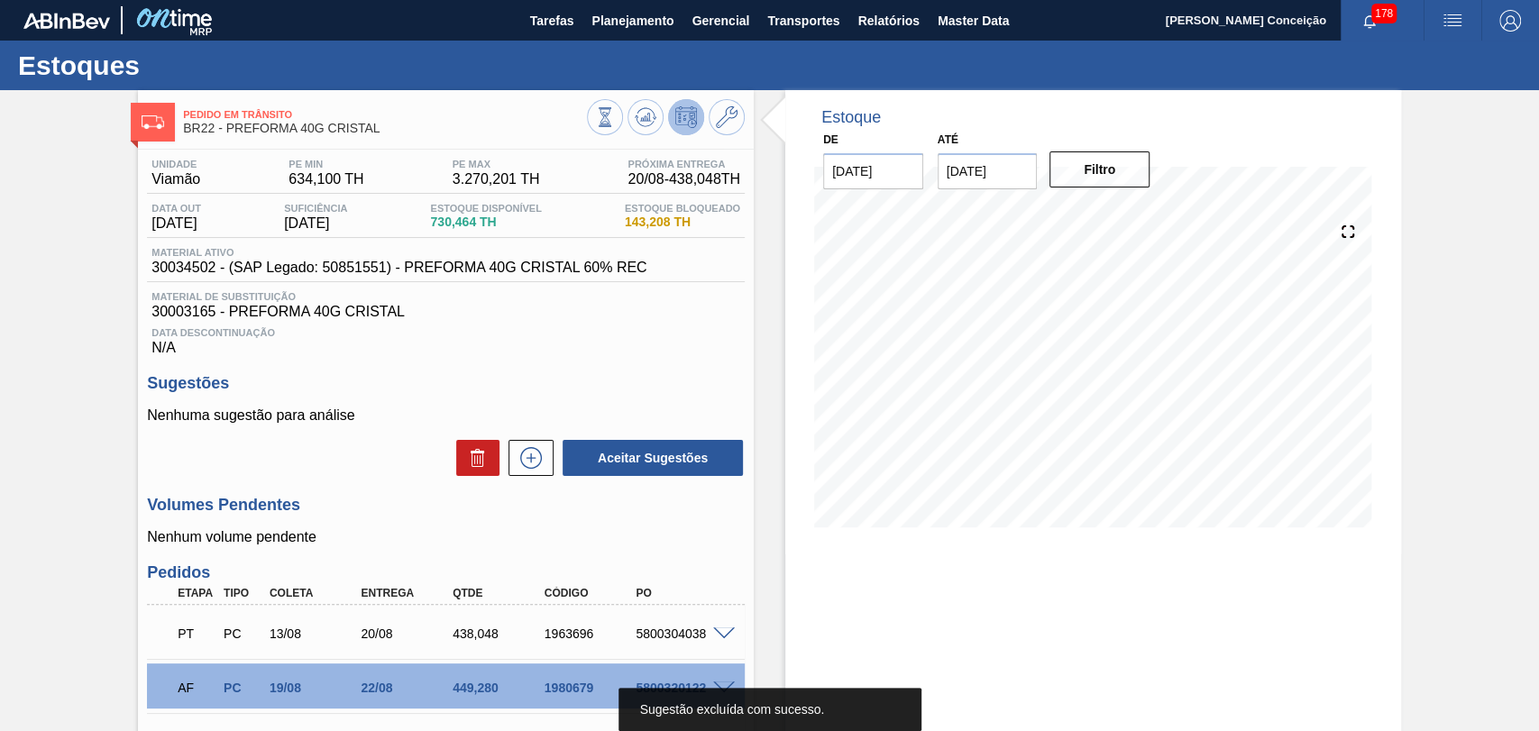
click at [681, 363] on div "Unidade Viamão PE MIN 634,100 TH PE MAX 3.270,201 TH Próxima Entrega 20/08 - 43…" at bounding box center [446, 555] width 616 height 811
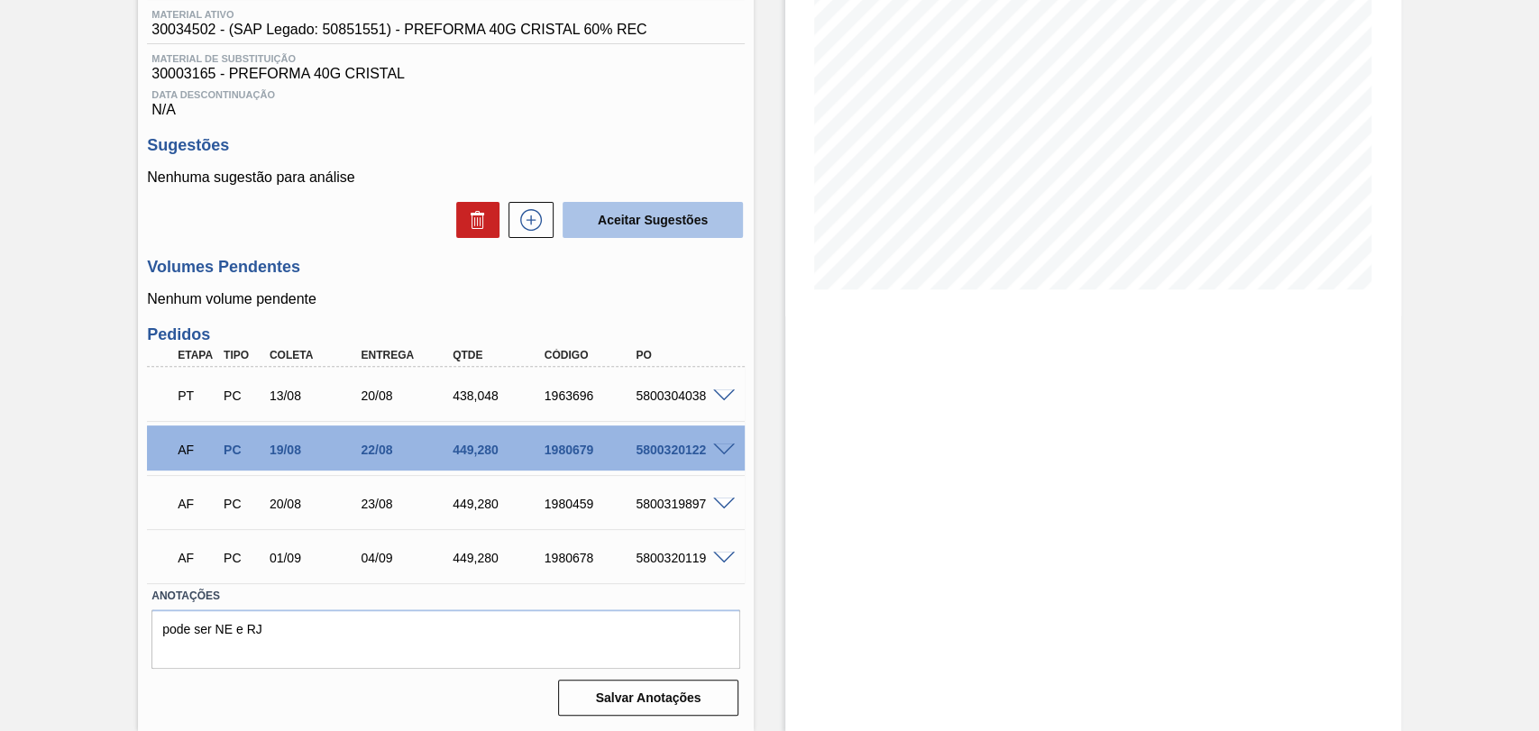
scroll to position [242, 0]
click at [721, 445] on span at bounding box center [724, 451] width 22 height 14
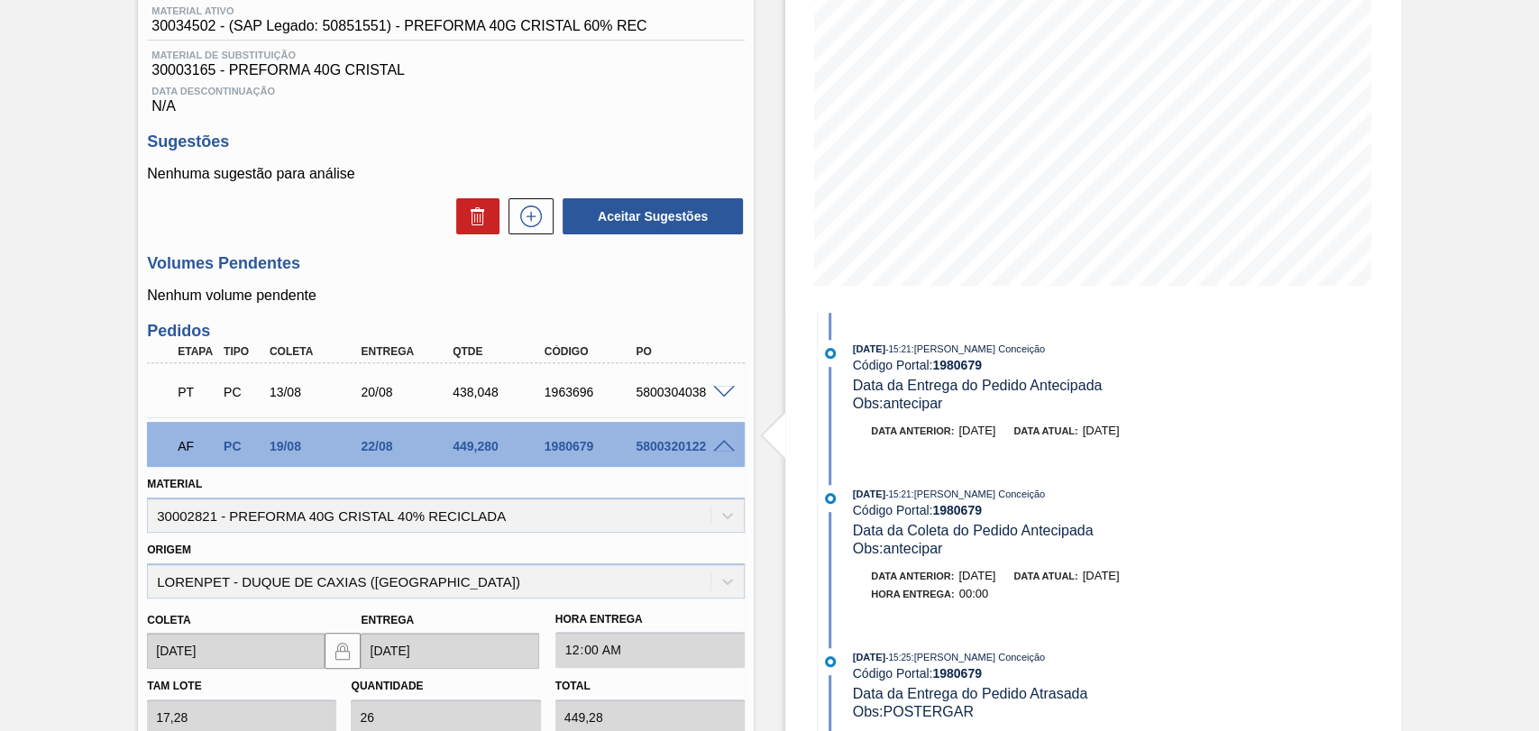
click at [721, 445] on span at bounding box center [724, 447] width 22 height 14
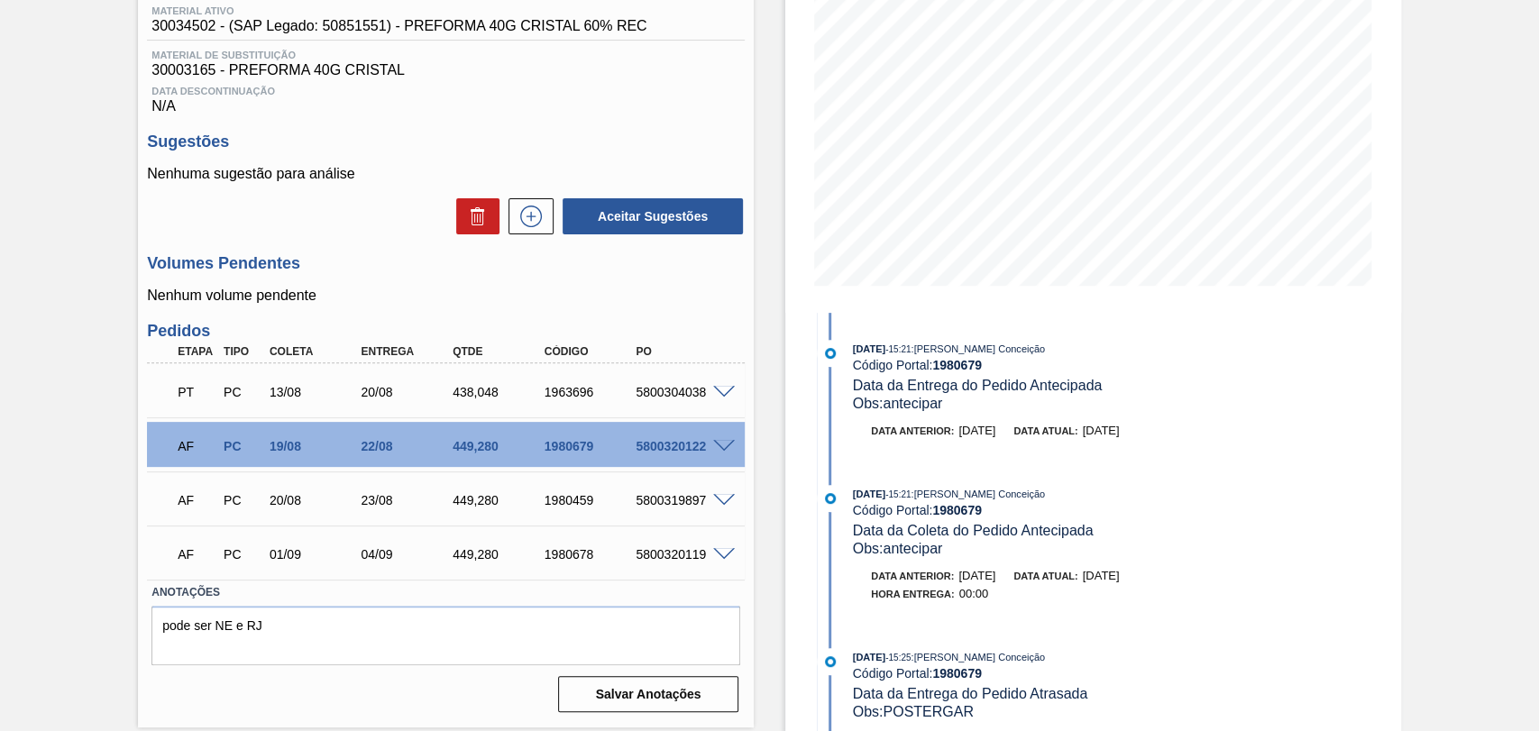
click at [721, 445] on span at bounding box center [724, 447] width 22 height 14
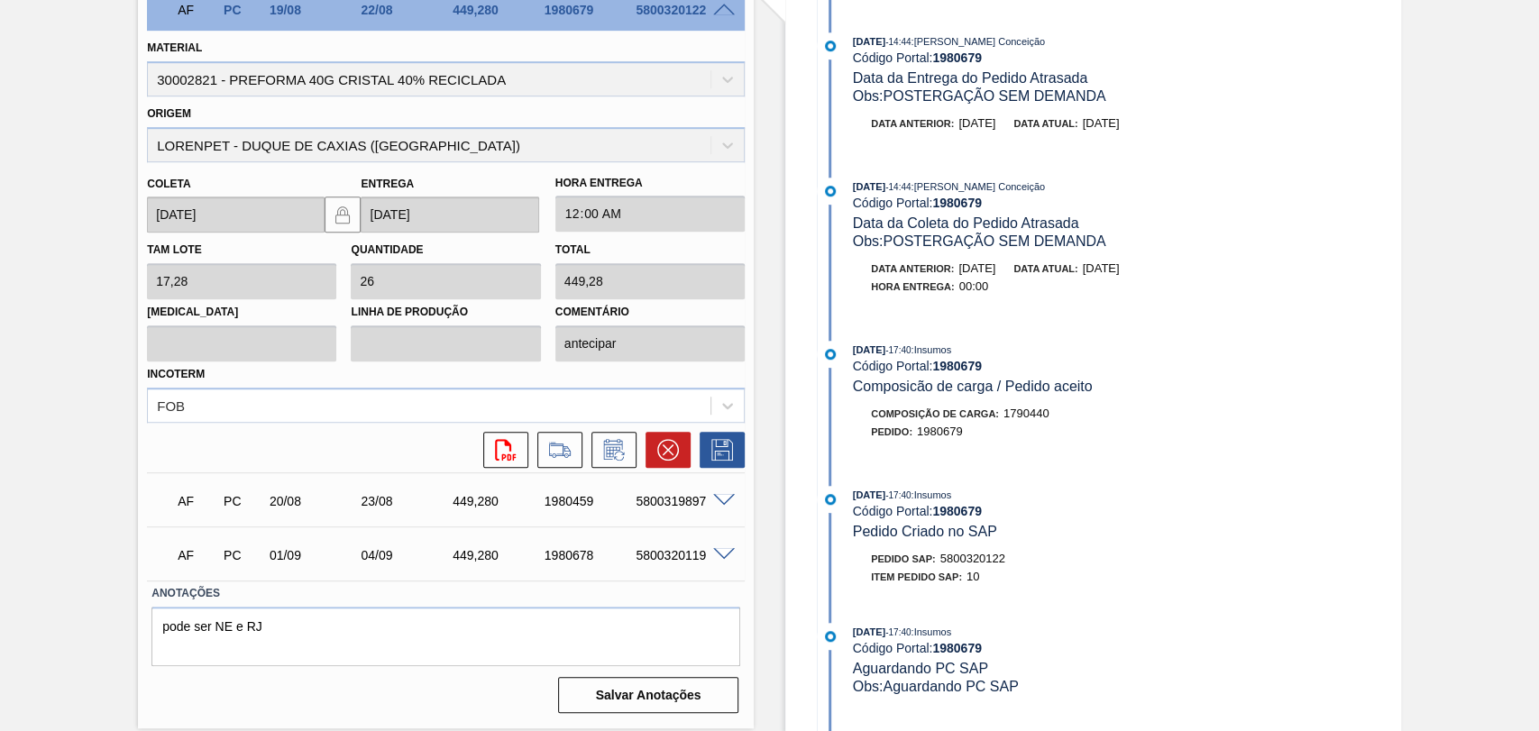
scroll to position [488, 0]
click at [966, 566] on span "5800320122" at bounding box center [973, 560] width 65 height 14
copy span "5800320122"
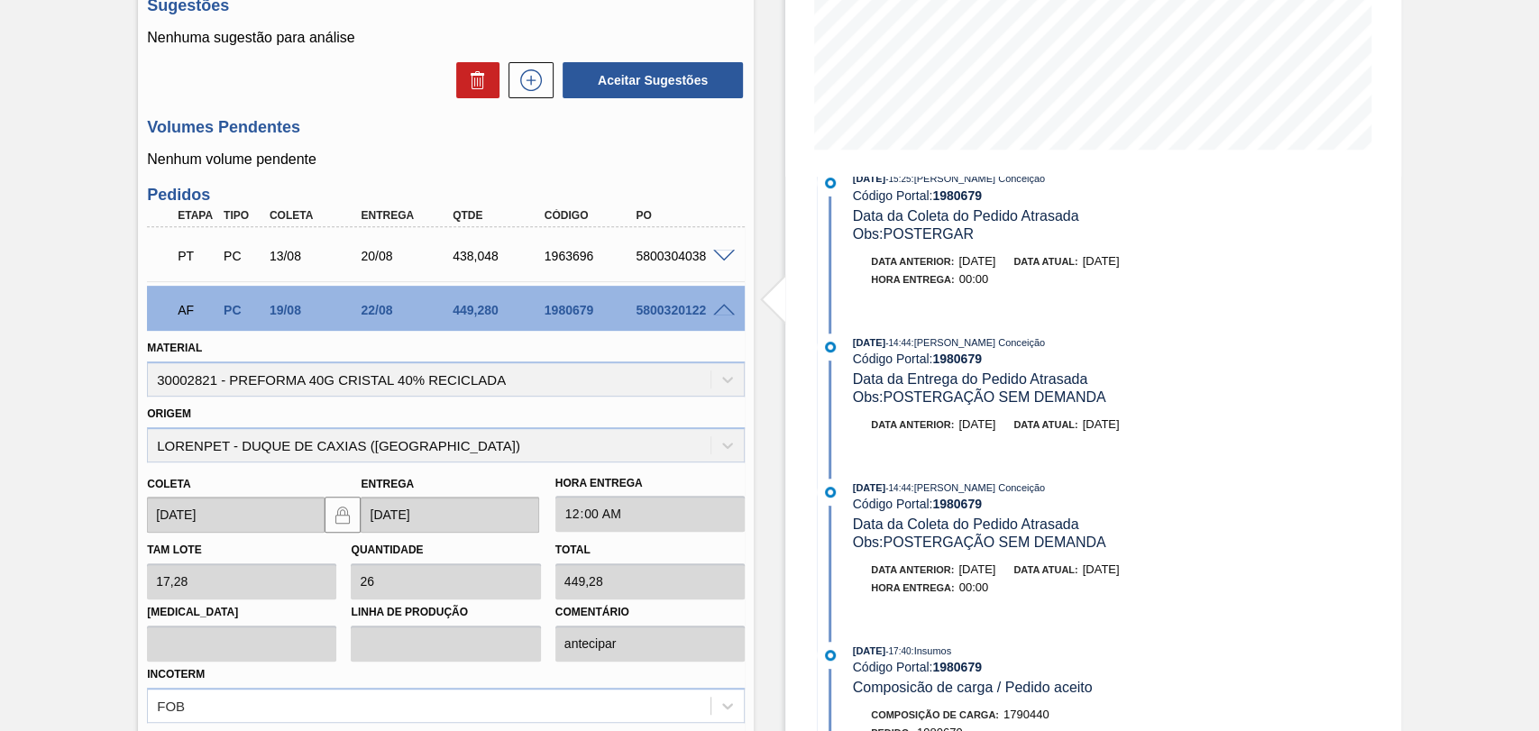
click at [715, 313] on span at bounding box center [724, 311] width 22 height 14
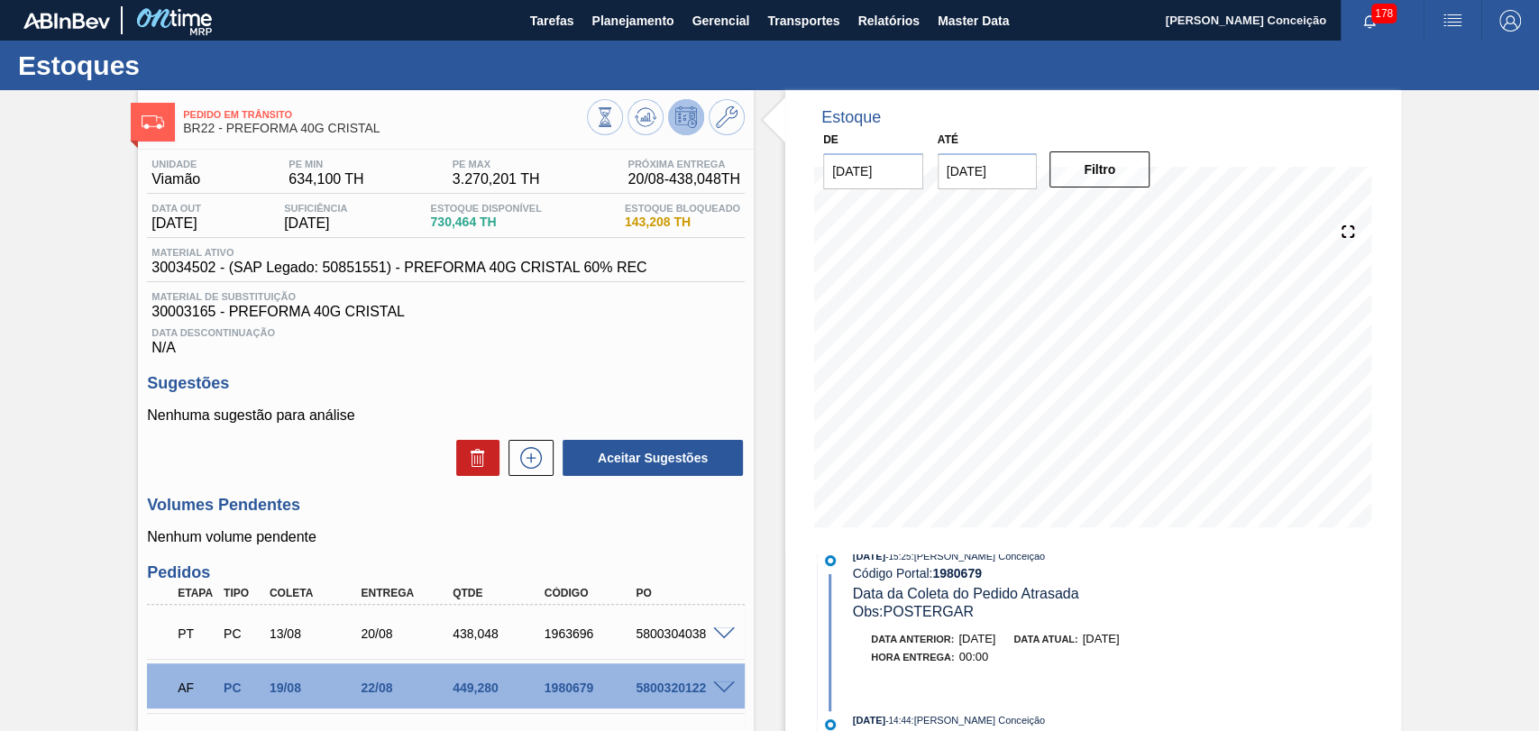
scroll to position [0, 0]
click at [612, 31] on button "Planejamento" at bounding box center [633, 20] width 100 height 41
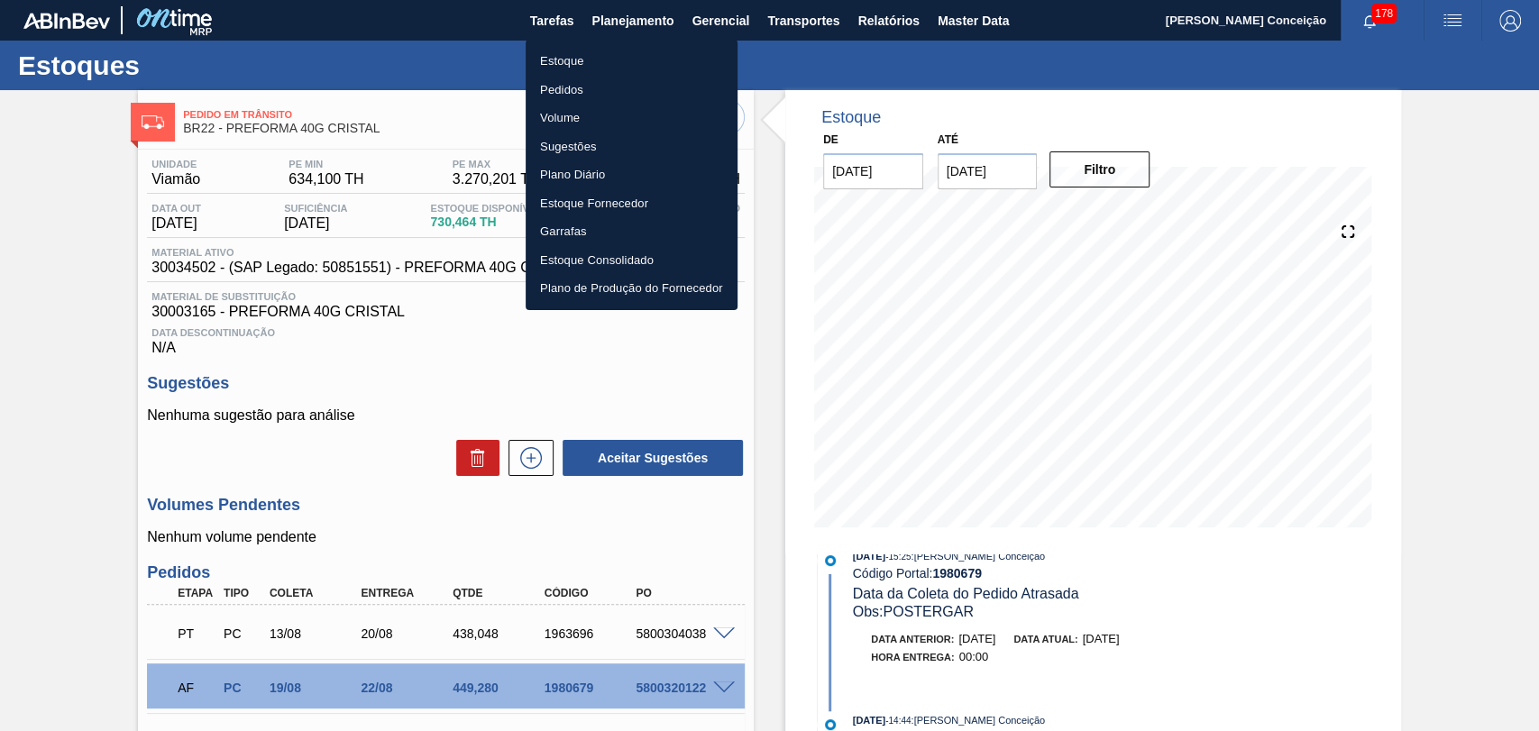
drag, startPoint x: 565, startPoint y: 88, endPoint x: 609, endPoint y: 89, distance: 43.3
click at [564, 88] on li "Pedidos" at bounding box center [632, 90] width 212 height 29
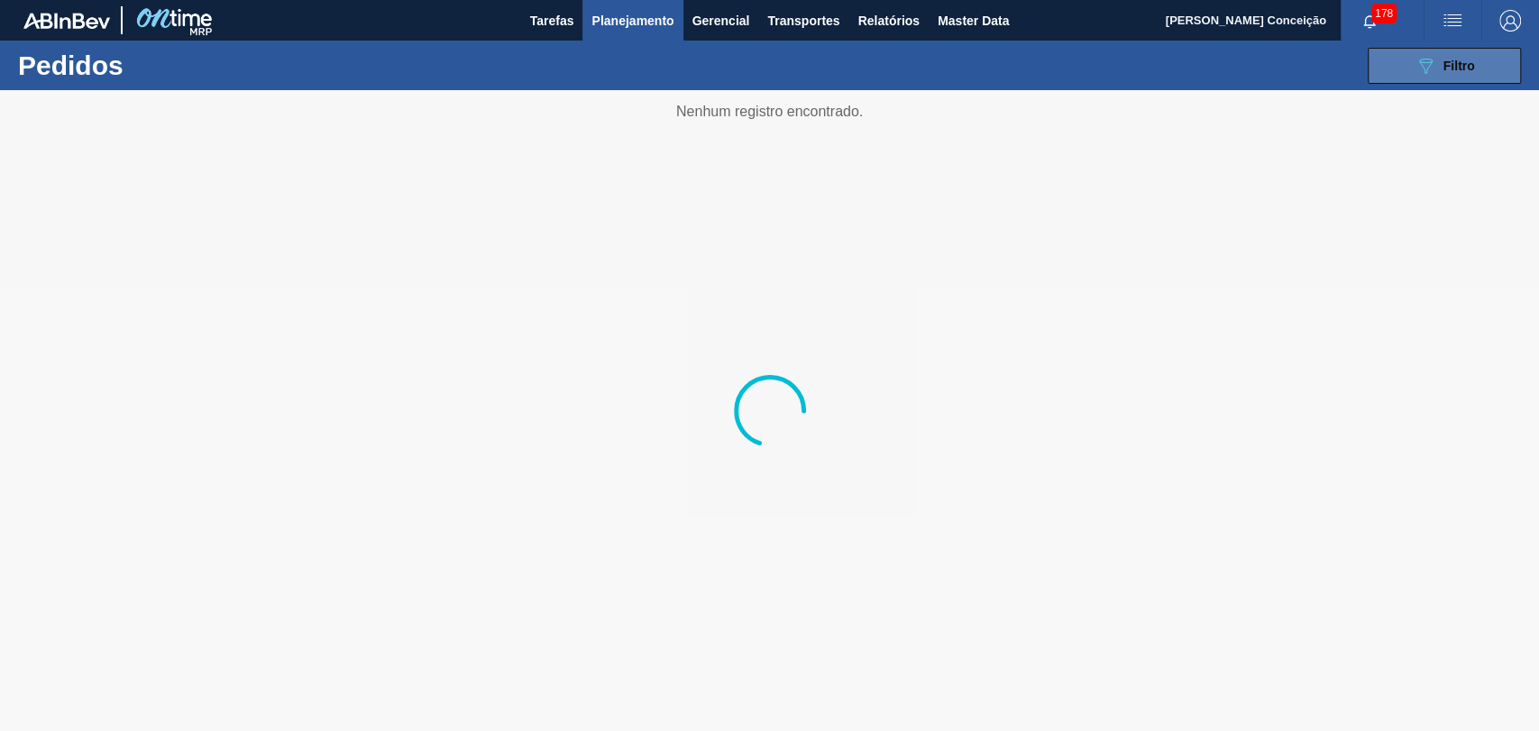
click at [1258, 80] on button "089F7B8B-B2A5-4AFE-B5C0-19BA573D28AC Filtro" at bounding box center [1444, 66] width 153 height 36
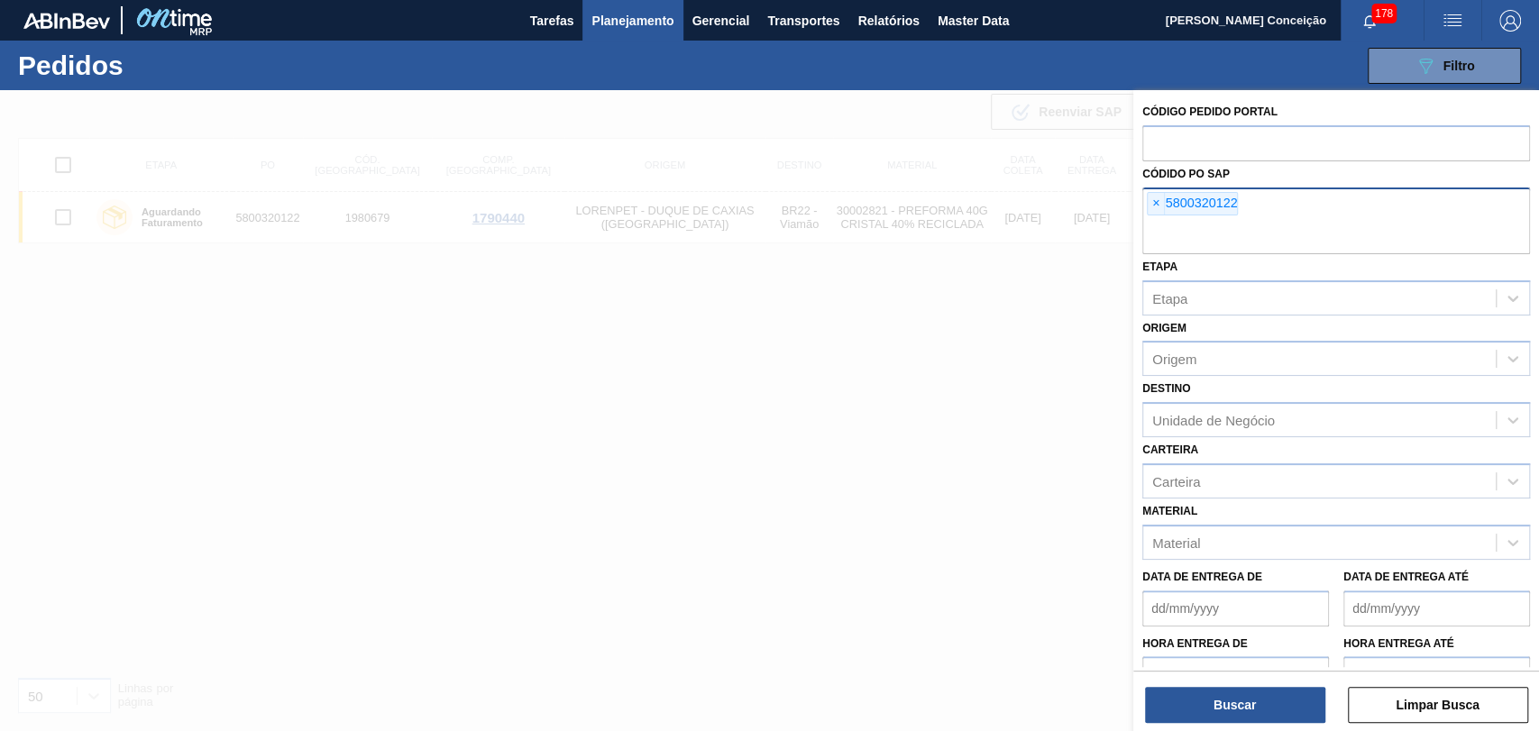
click at [1160, 205] on span "×" at bounding box center [1156, 204] width 17 height 22
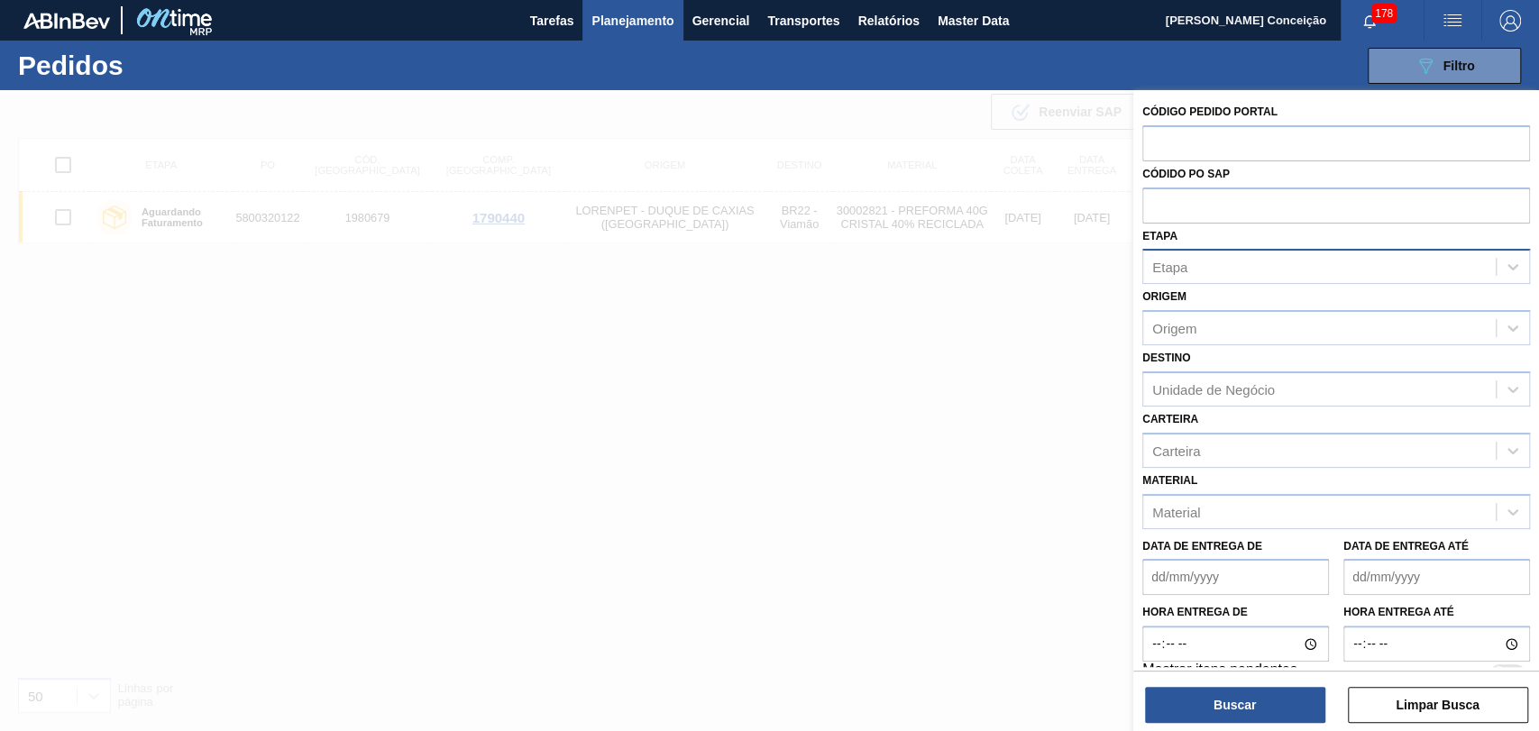
paste input "5800324733"
type input "5800324733"
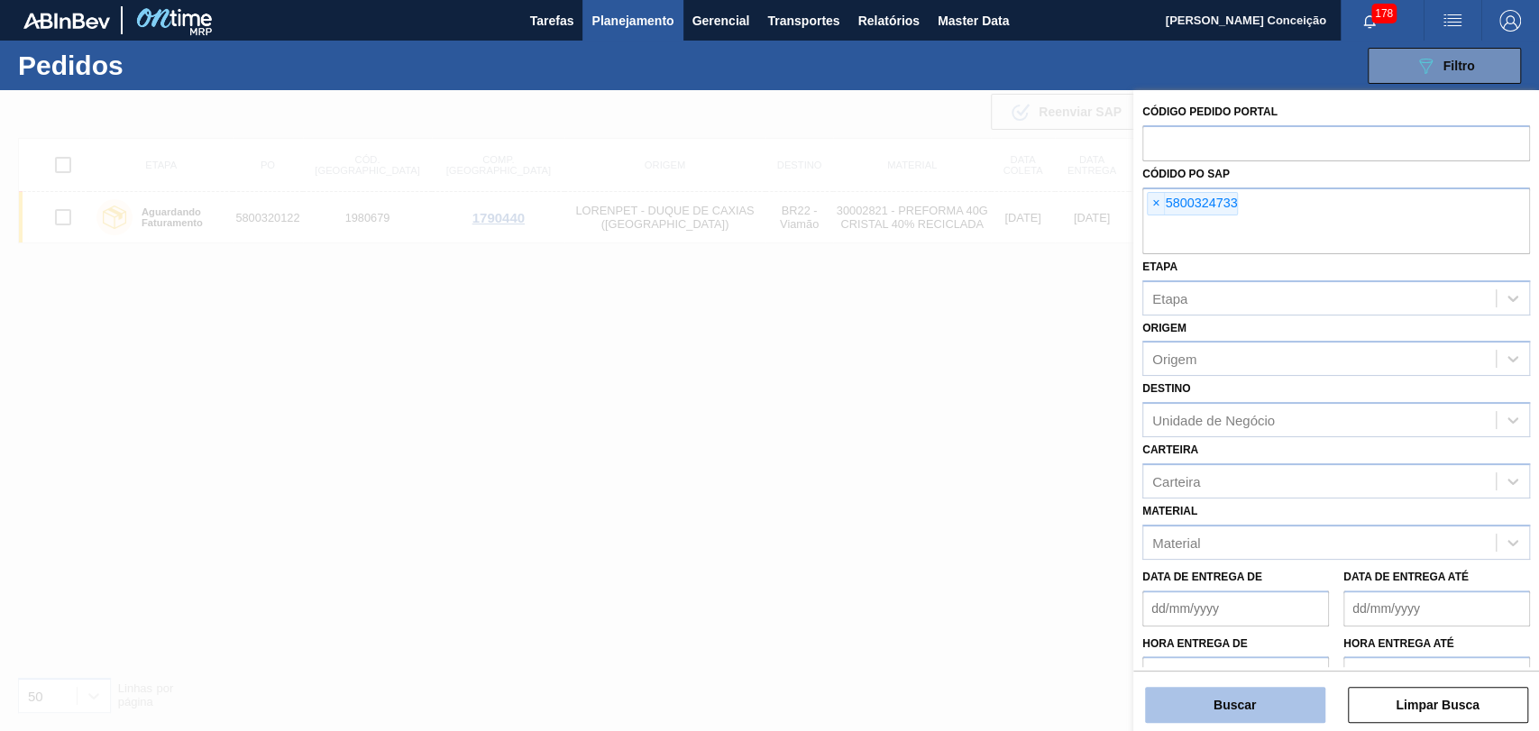
click at [1191, 597] on button "Buscar" at bounding box center [1235, 705] width 180 height 36
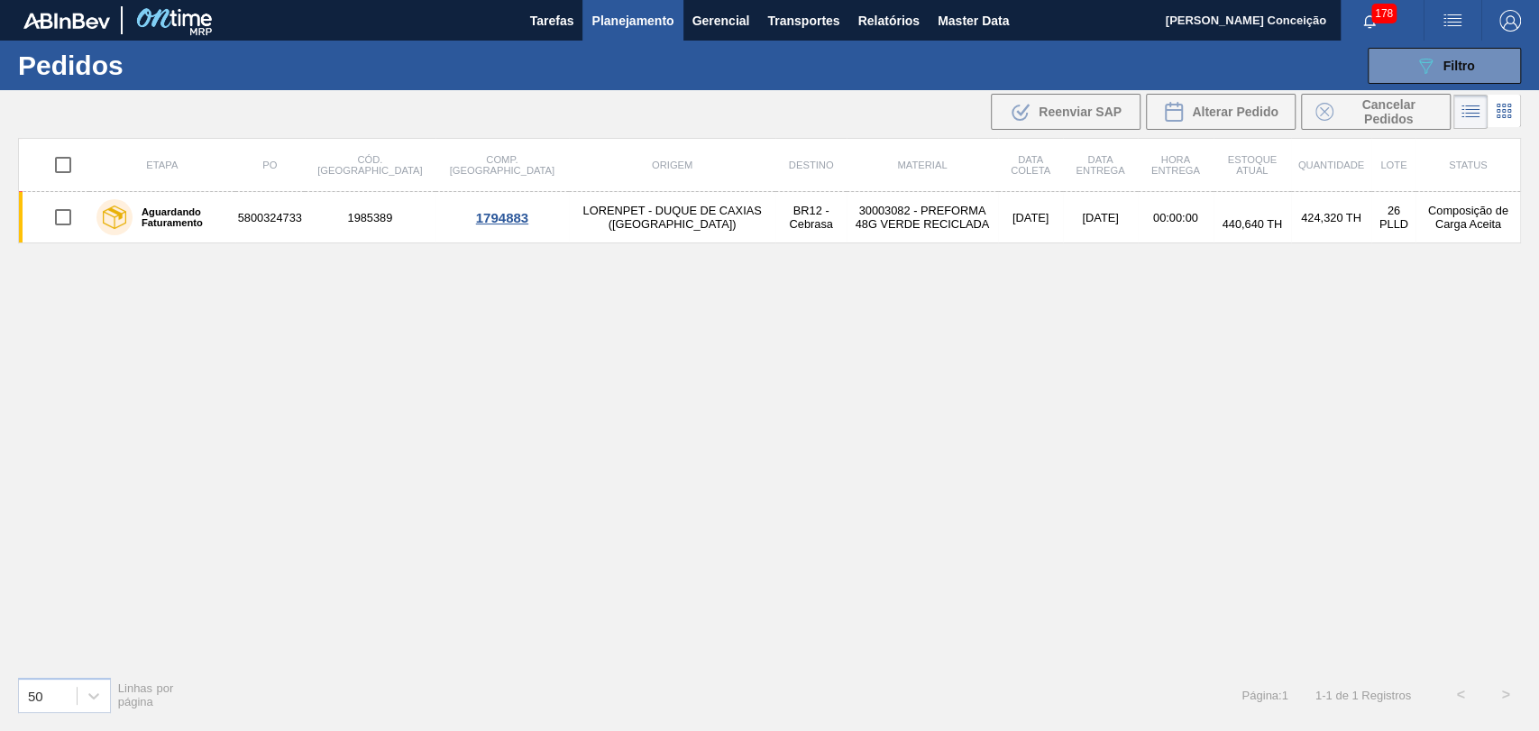
click at [601, 365] on div "Etapa PO Cód. Pedido Comp. Carga Origem Destino Material Data coleta Data entre…" at bounding box center [769, 400] width 1503 height 524
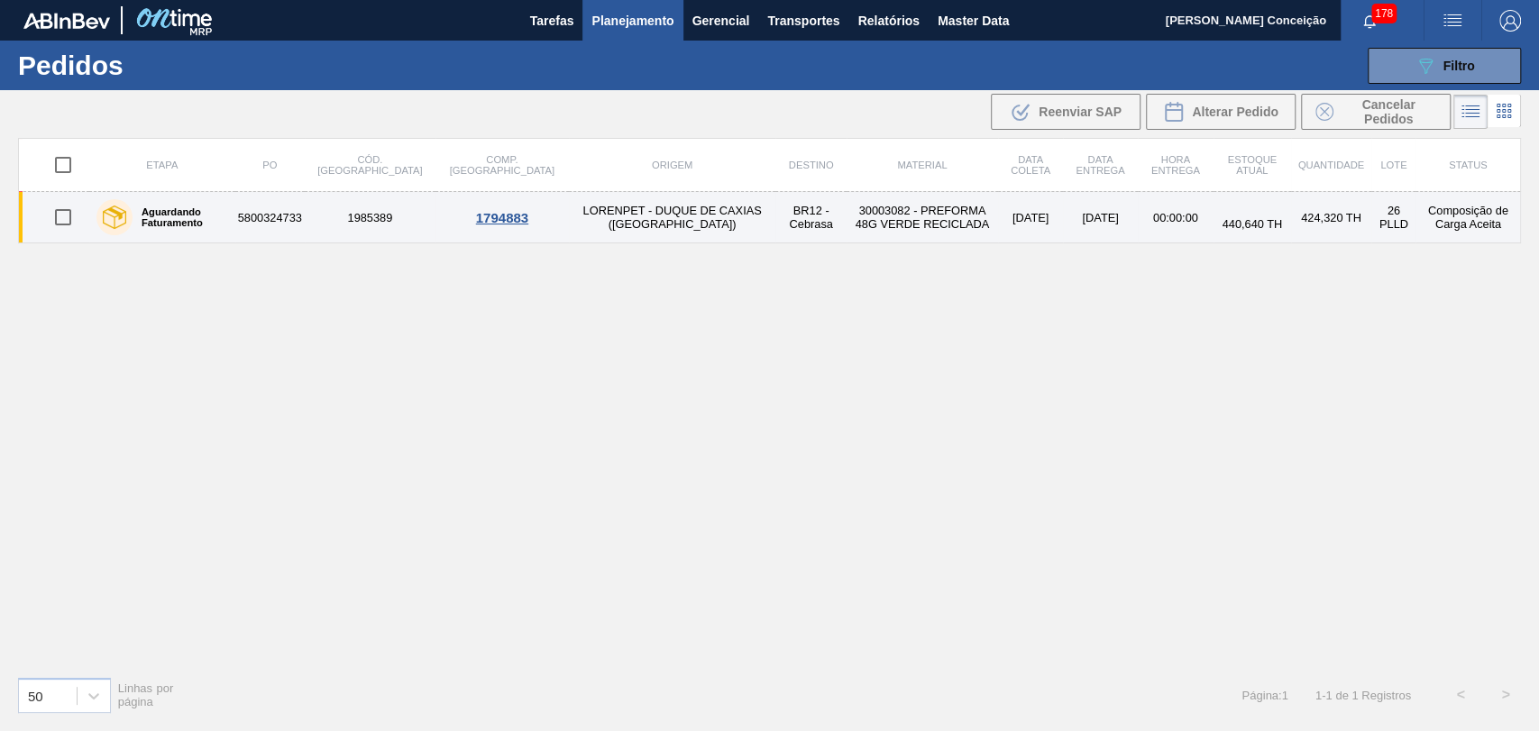
click at [847, 229] on td "30003082 - PREFORMA 48G VERDE RECICLADA" at bounding box center [922, 217] width 151 height 51
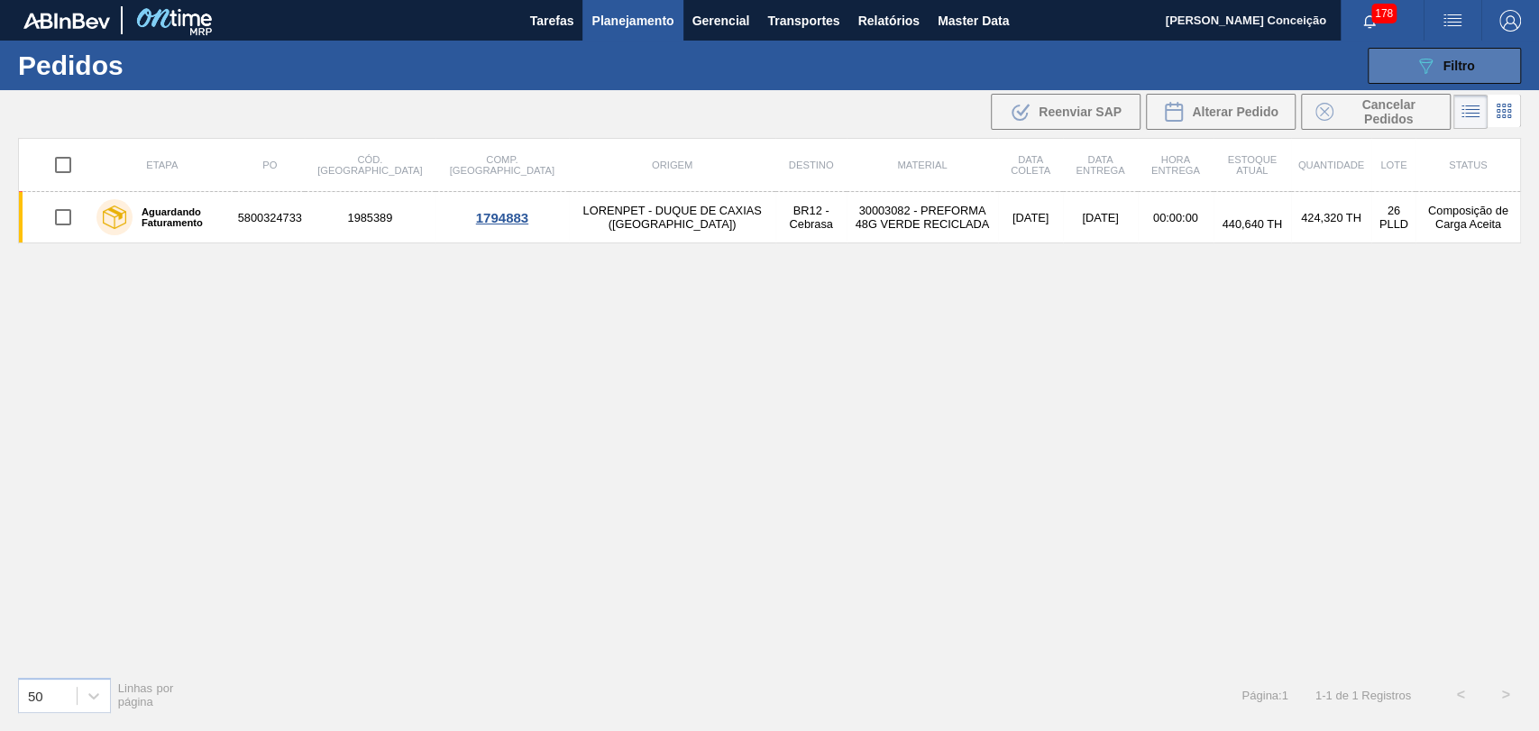
click at [1258, 64] on div "089F7B8B-B2A5-4AFE-B5C0-19BA573D28AC Filtro" at bounding box center [1445, 66] width 60 height 22
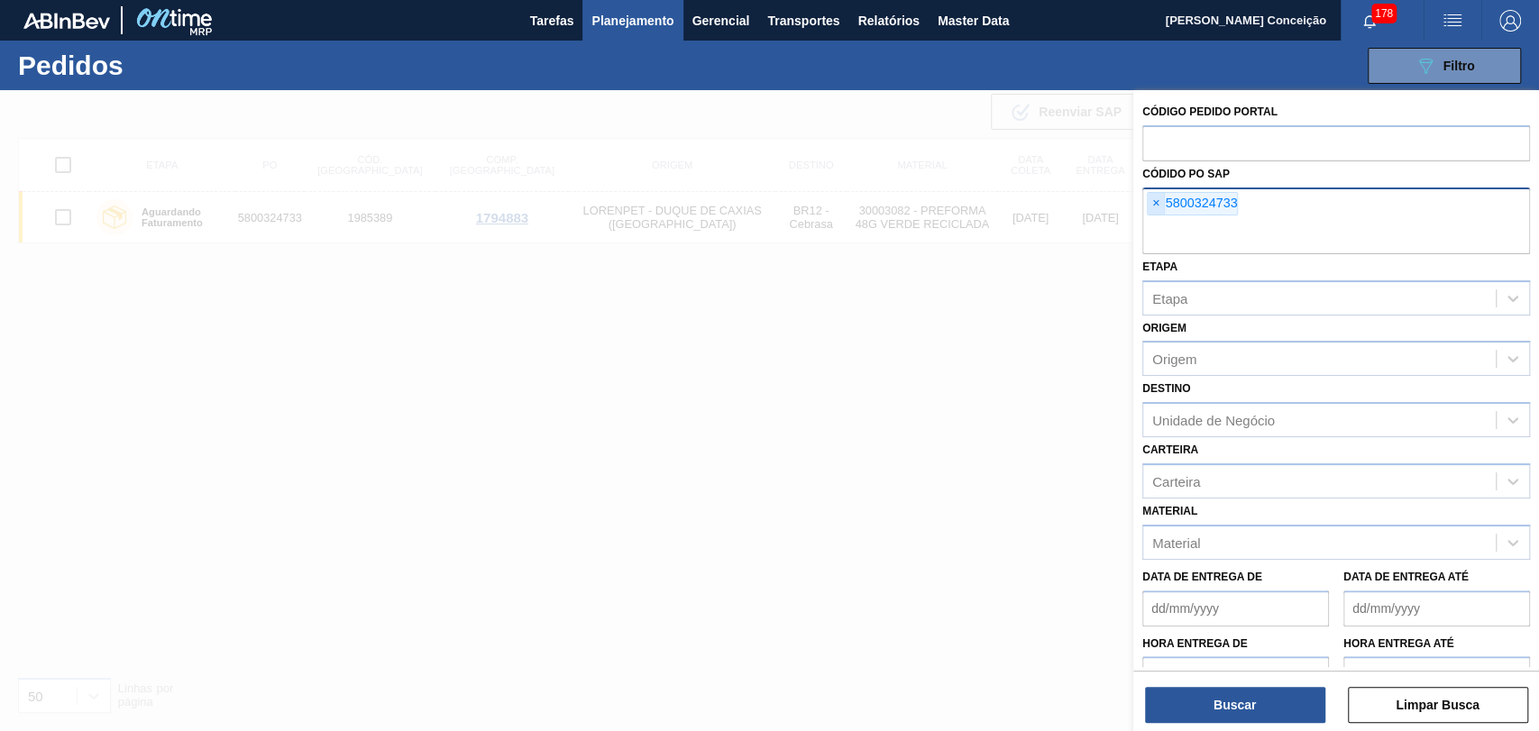
click at [1152, 200] on span "×" at bounding box center [1156, 204] width 17 height 22
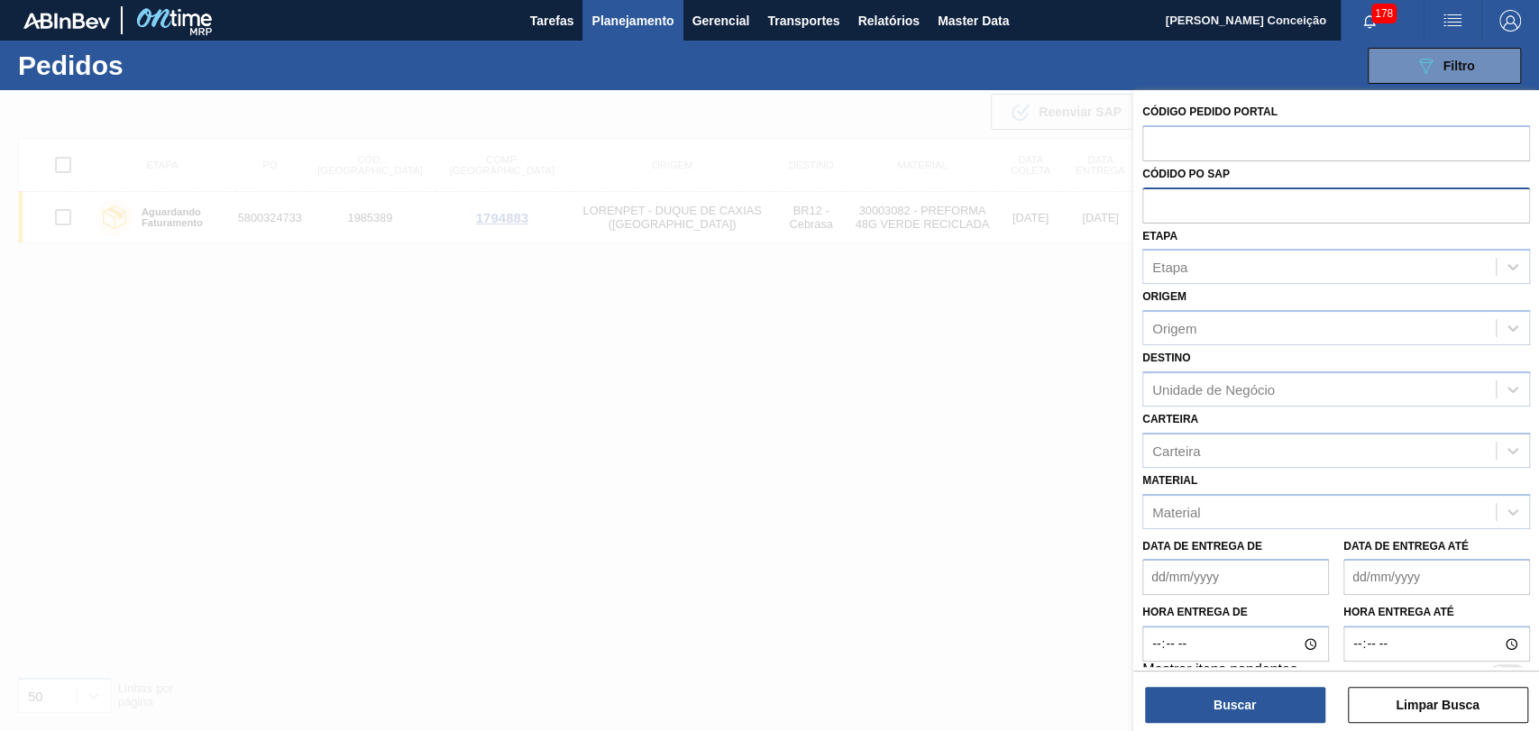
paste input "5800319094"
type input "5800319094"
click at [1227, 597] on button "Buscar" at bounding box center [1235, 705] width 180 height 36
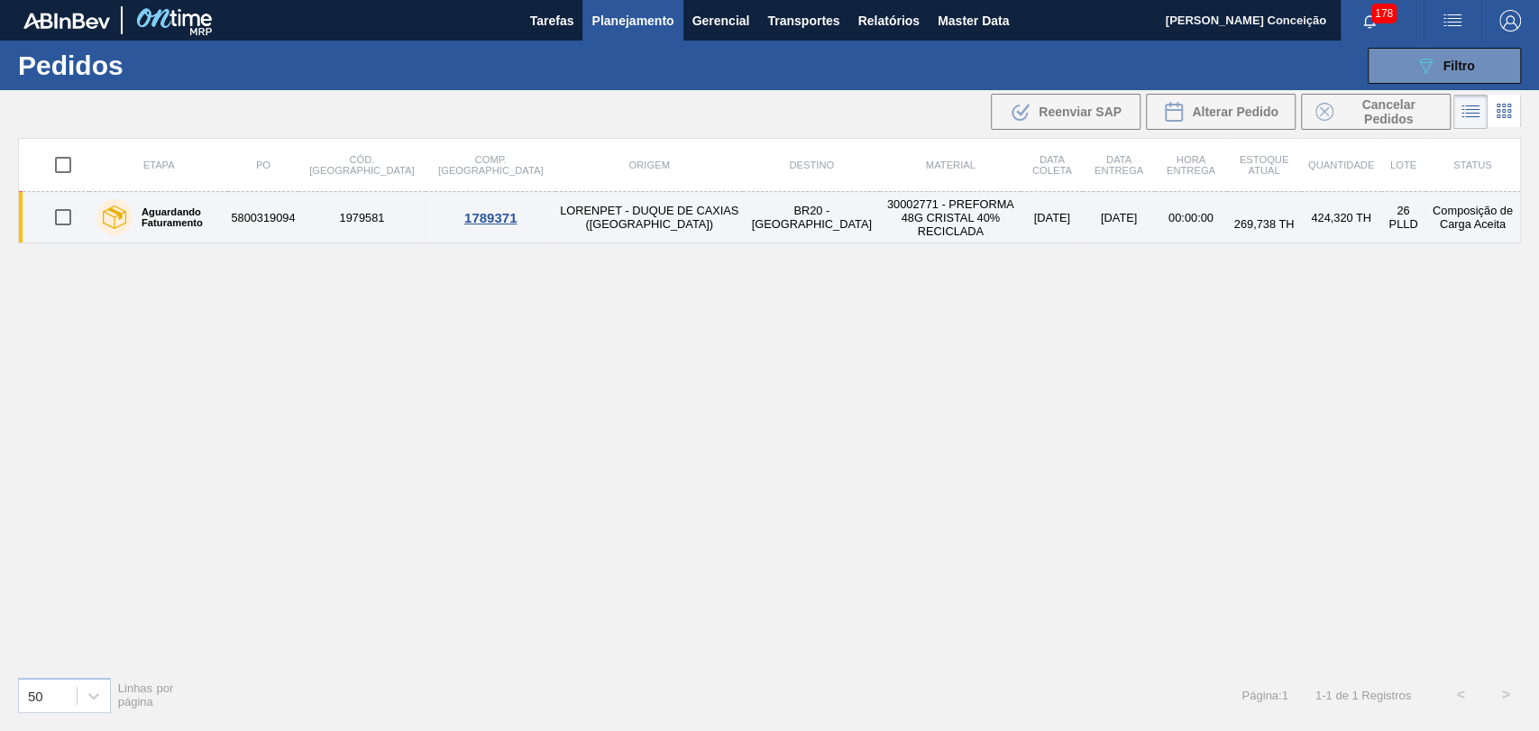
click at [880, 203] on td "30002771 - PREFORMA 48G CRISTAL 40% RECICLADA" at bounding box center [950, 217] width 141 height 51
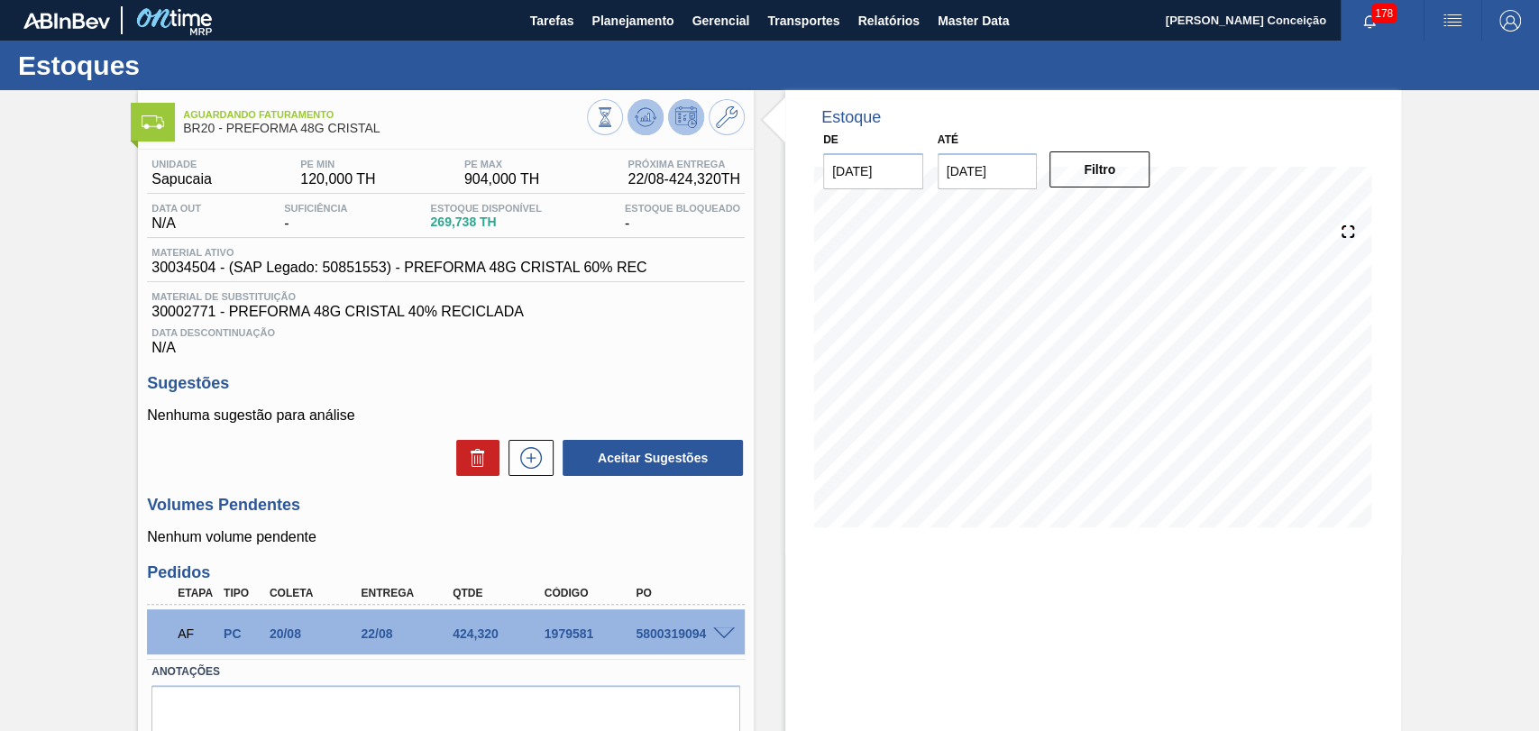
click at [632, 126] on button at bounding box center [646, 117] width 36 height 36
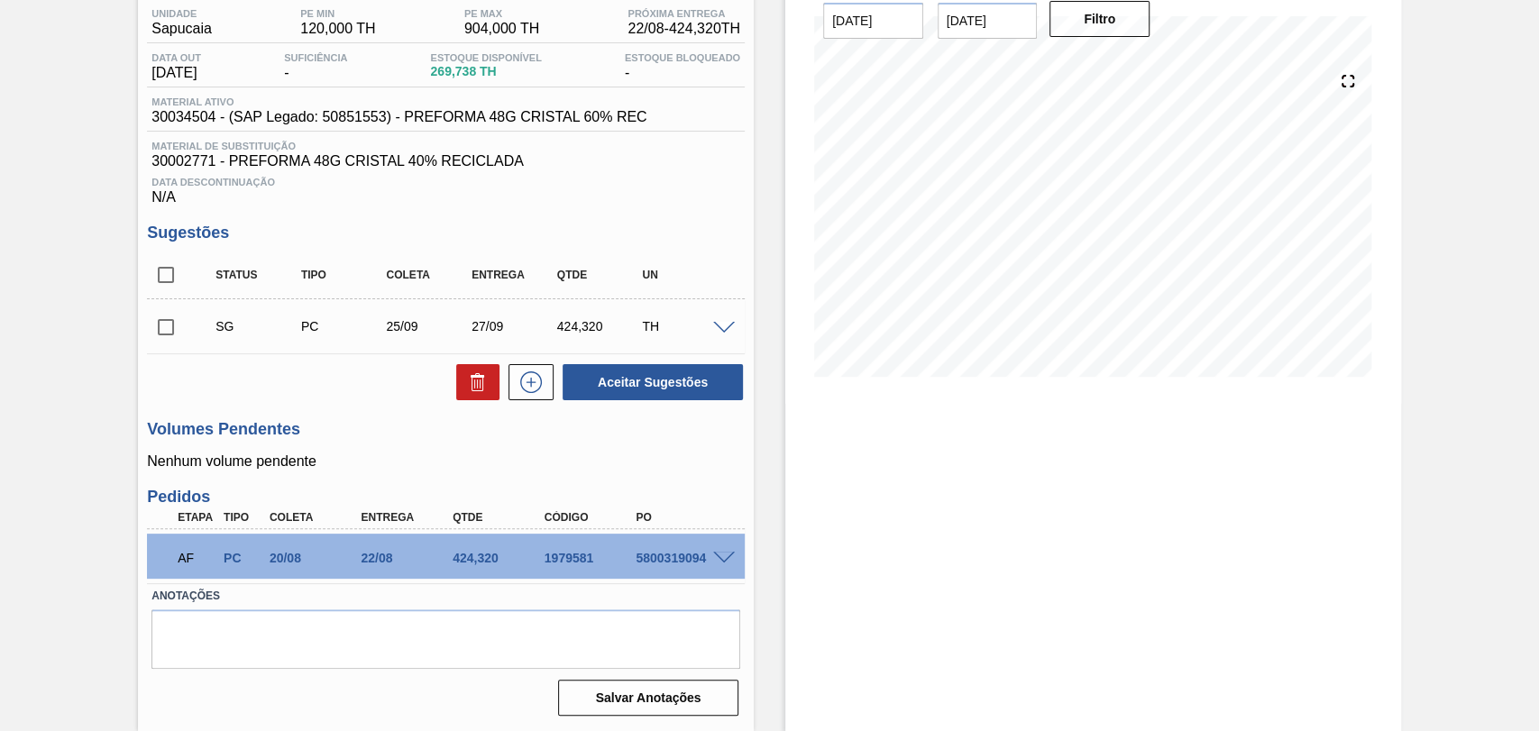
scroll to position [153, 0]
click at [725, 556] on span at bounding box center [724, 559] width 22 height 14
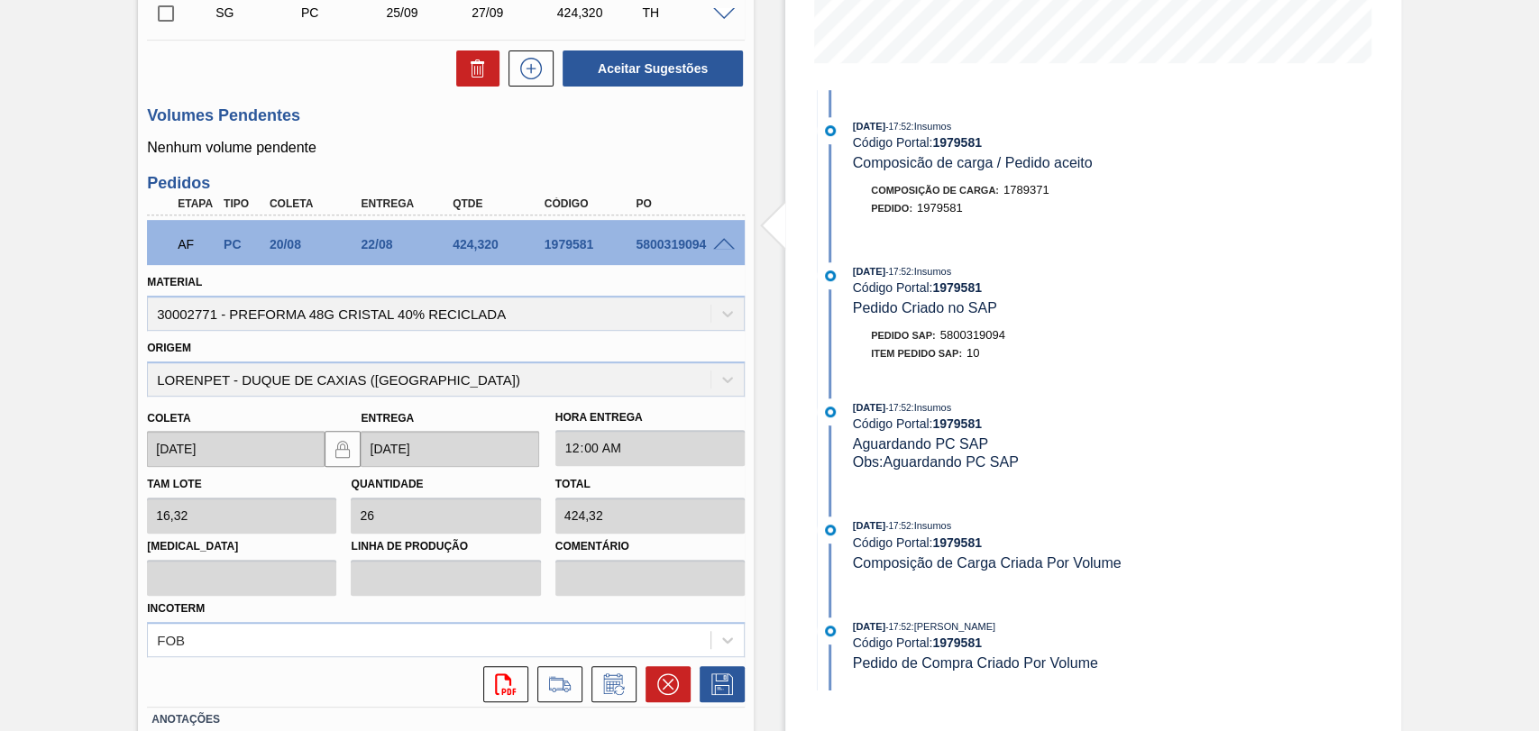
scroll to position [590, 0]
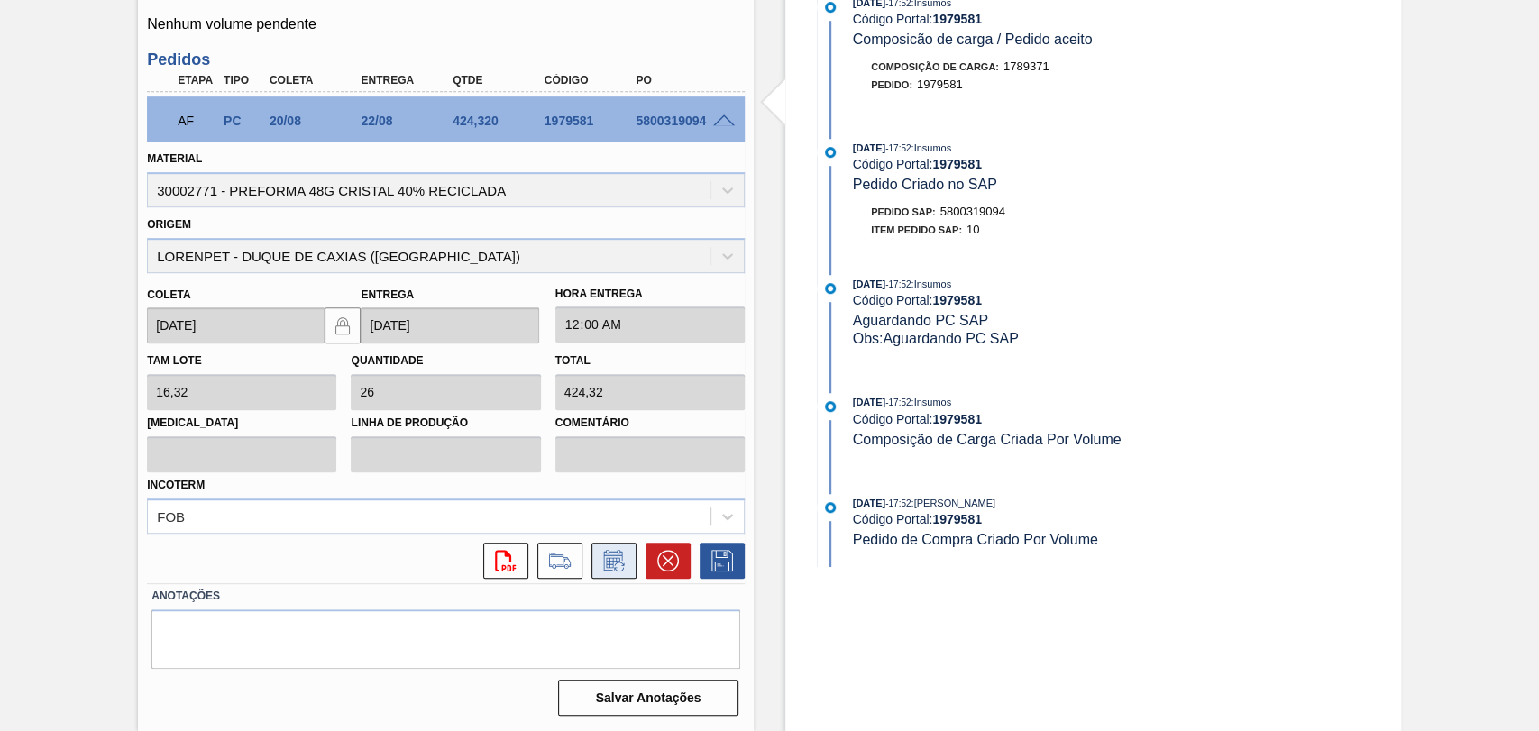
click at [614, 564] on icon at bounding box center [614, 561] width 29 height 22
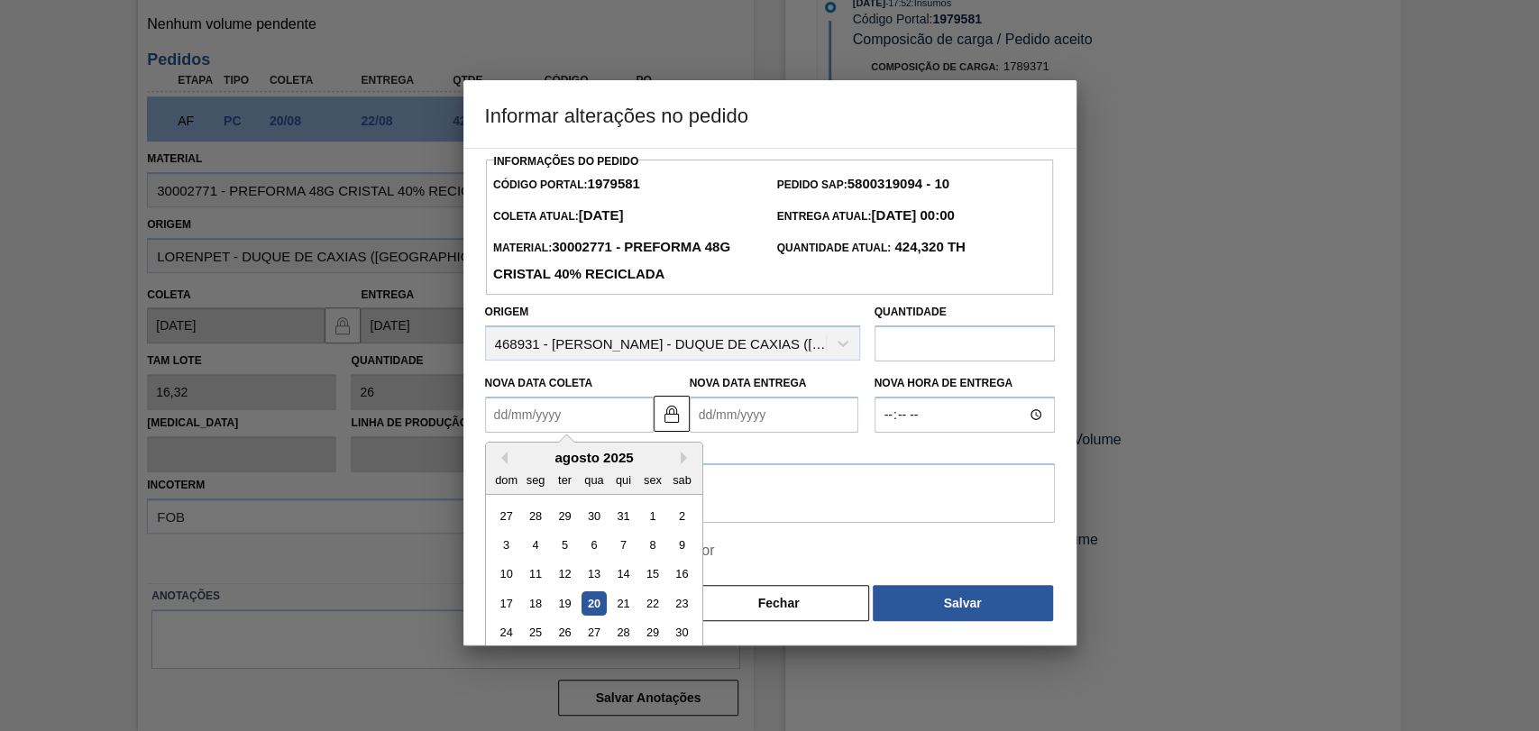
click at [534, 425] on Coleta1979581 "Nova Data Coleta" at bounding box center [569, 415] width 169 height 36
type Coleta1979581 "2"
type Entrega1979581 "04/08/2025"
type Coleta1979581 "21"
type Entrega1979581 "23/08/2025"
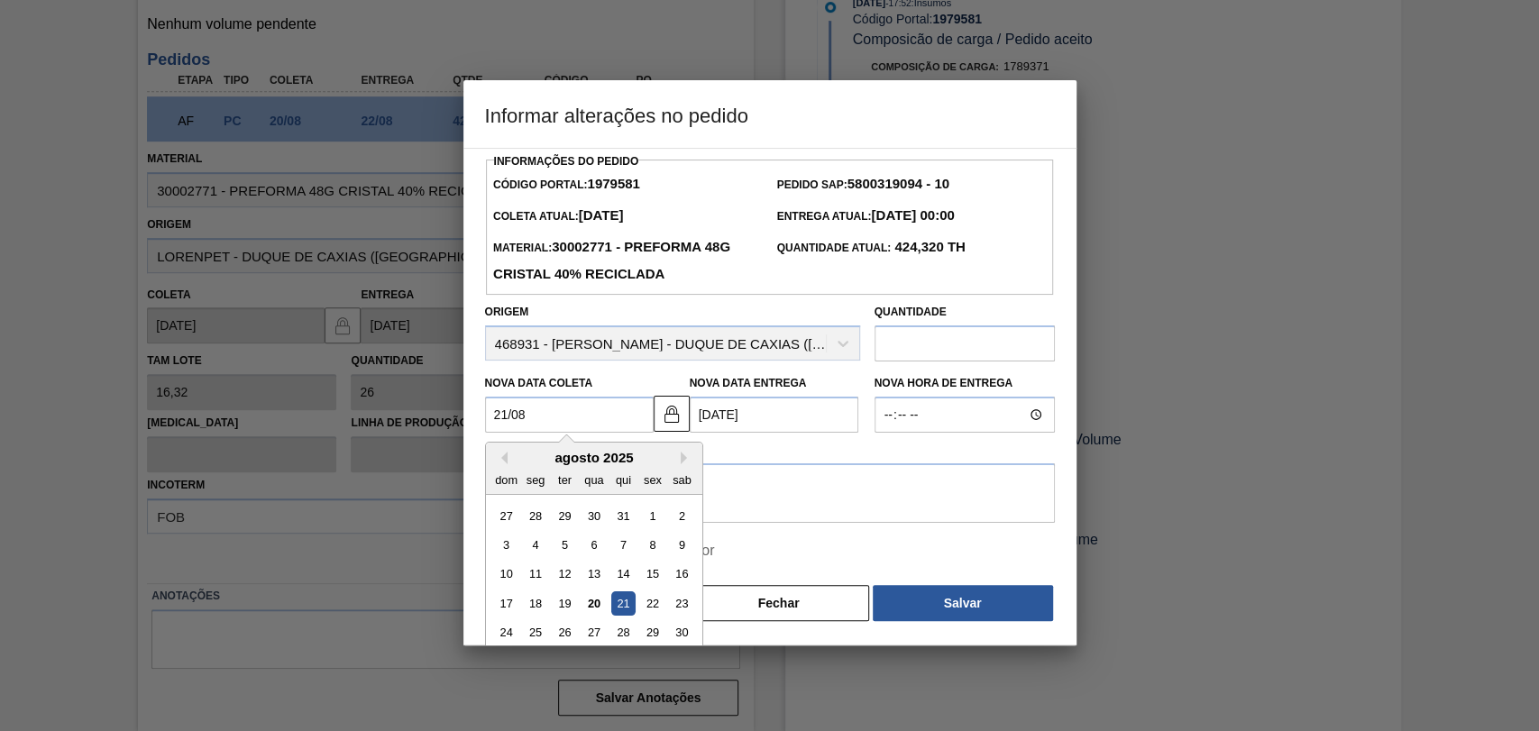
click at [622, 597] on div "21" at bounding box center [622, 604] width 24 height 24
type Coleta1979581 "[DATE]"
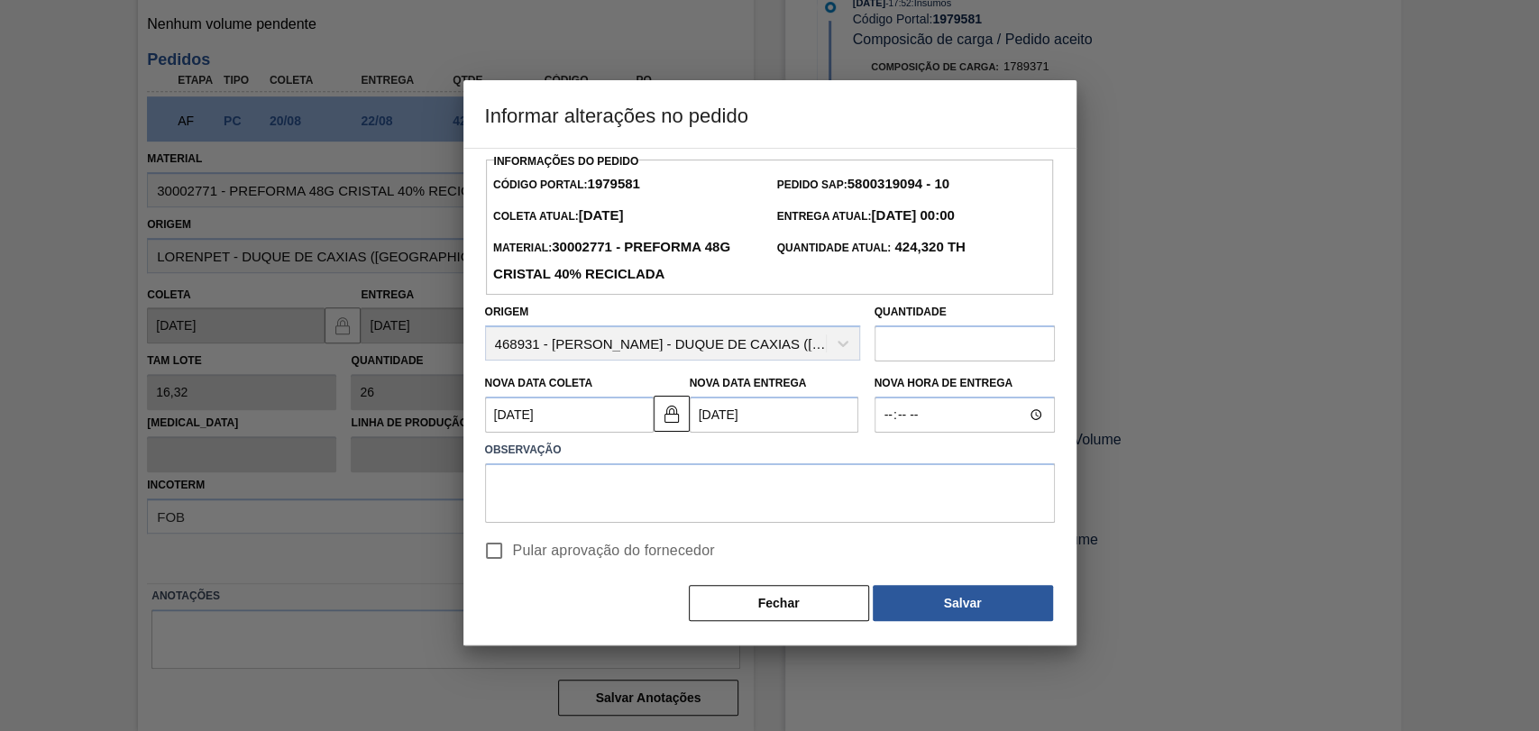
click at [536, 570] on label "Pular aprovação do fornecedor" at bounding box center [595, 551] width 240 height 38
click at [513, 570] on input "Pular aprovação do fornecedor" at bounding box center [494, 551] width 38 height 38
checkbox input "true"
click at [650, 500] on textarea at bounding box center [770, 494] width 570 height 60
click at [737, 502] on textarea at bounding box center [770, 494] width 570 height 60
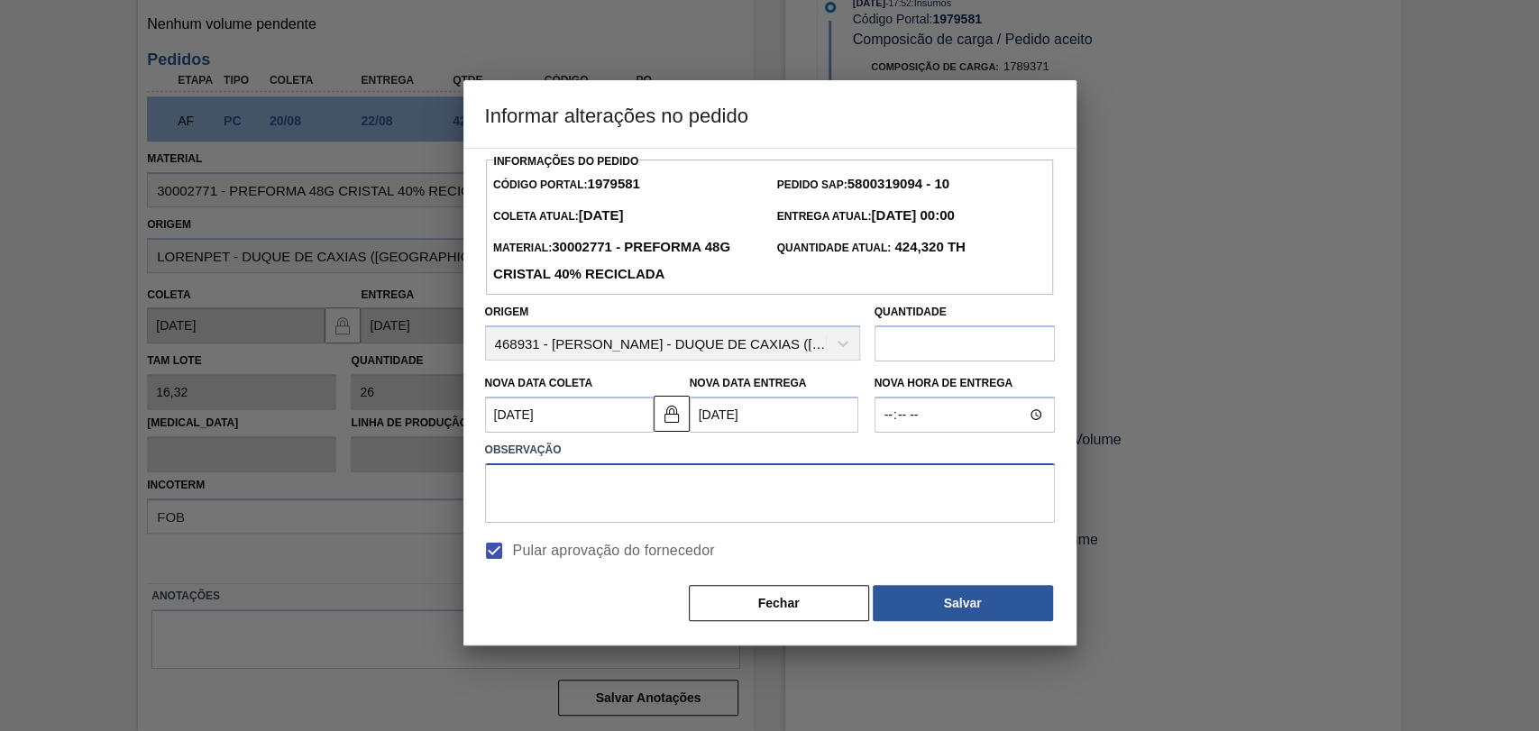
click at [739, 507] on textarea at bounding box center [770, 494] width 570 height 60
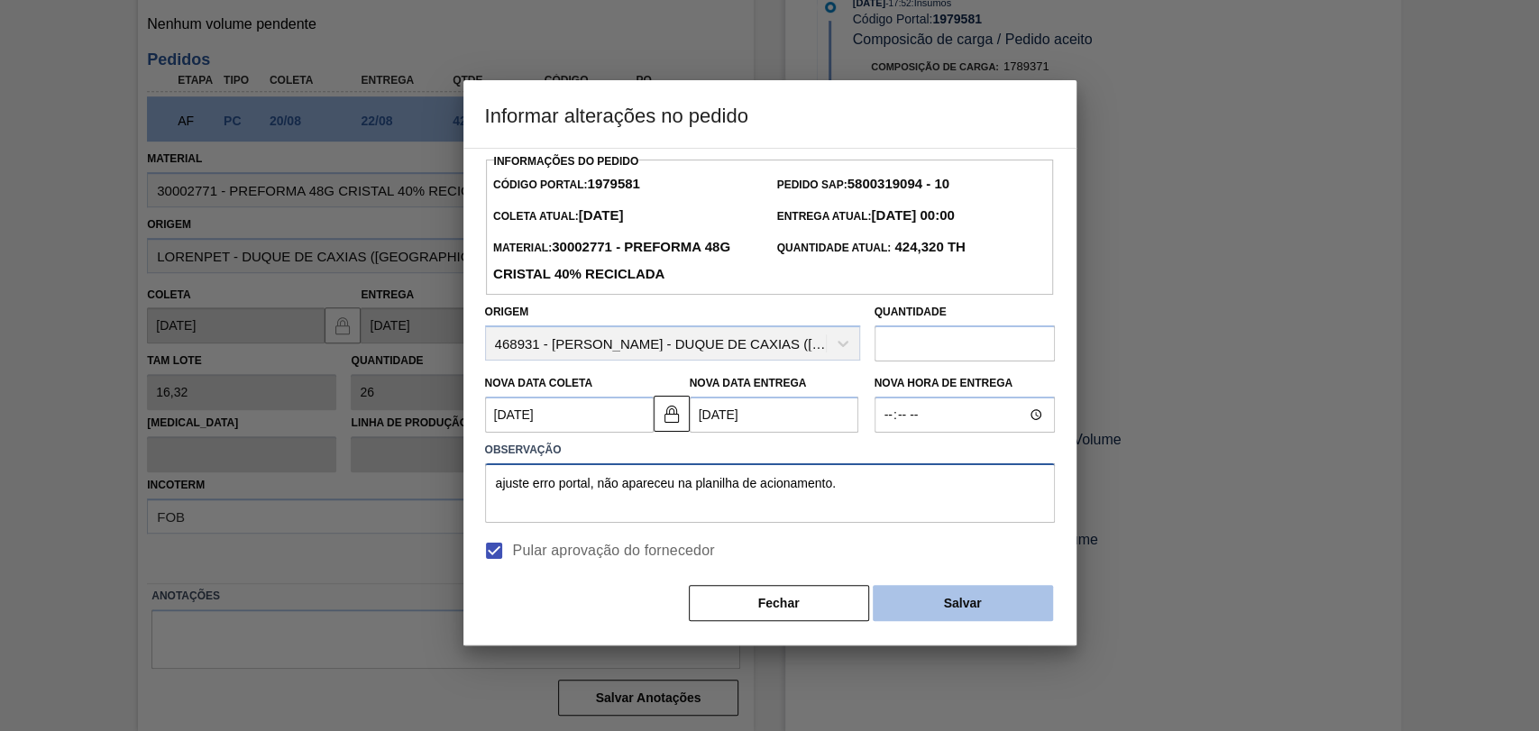
type textarea "ajuste erro portal, não apareceu na planilha de acionamento."
click at [924, 597] on button "Salvar" at bounding box center [963, 603] width 180 height 36
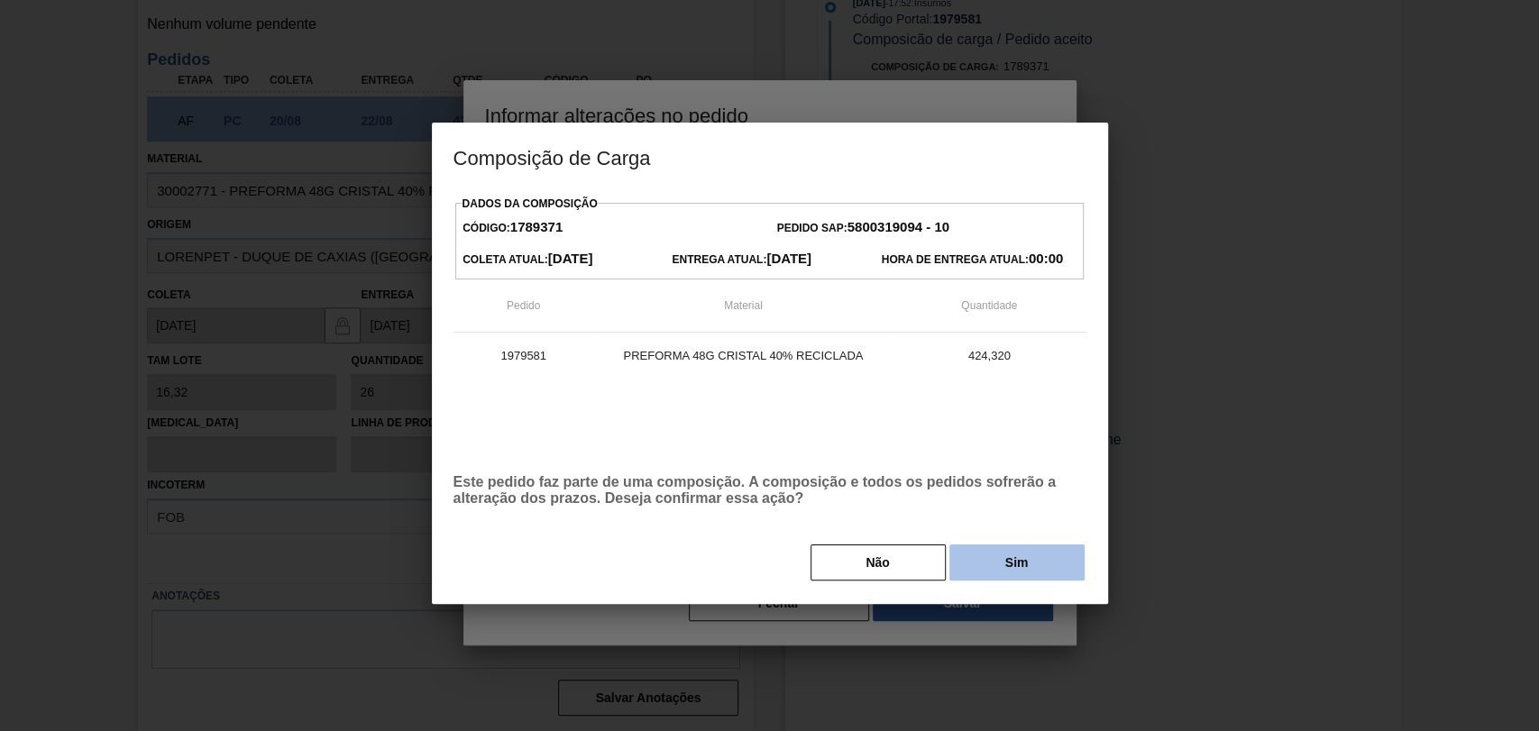
click at [1000, 569] on button "Sim" at bounding box center [1017, 563] width 135 height 36
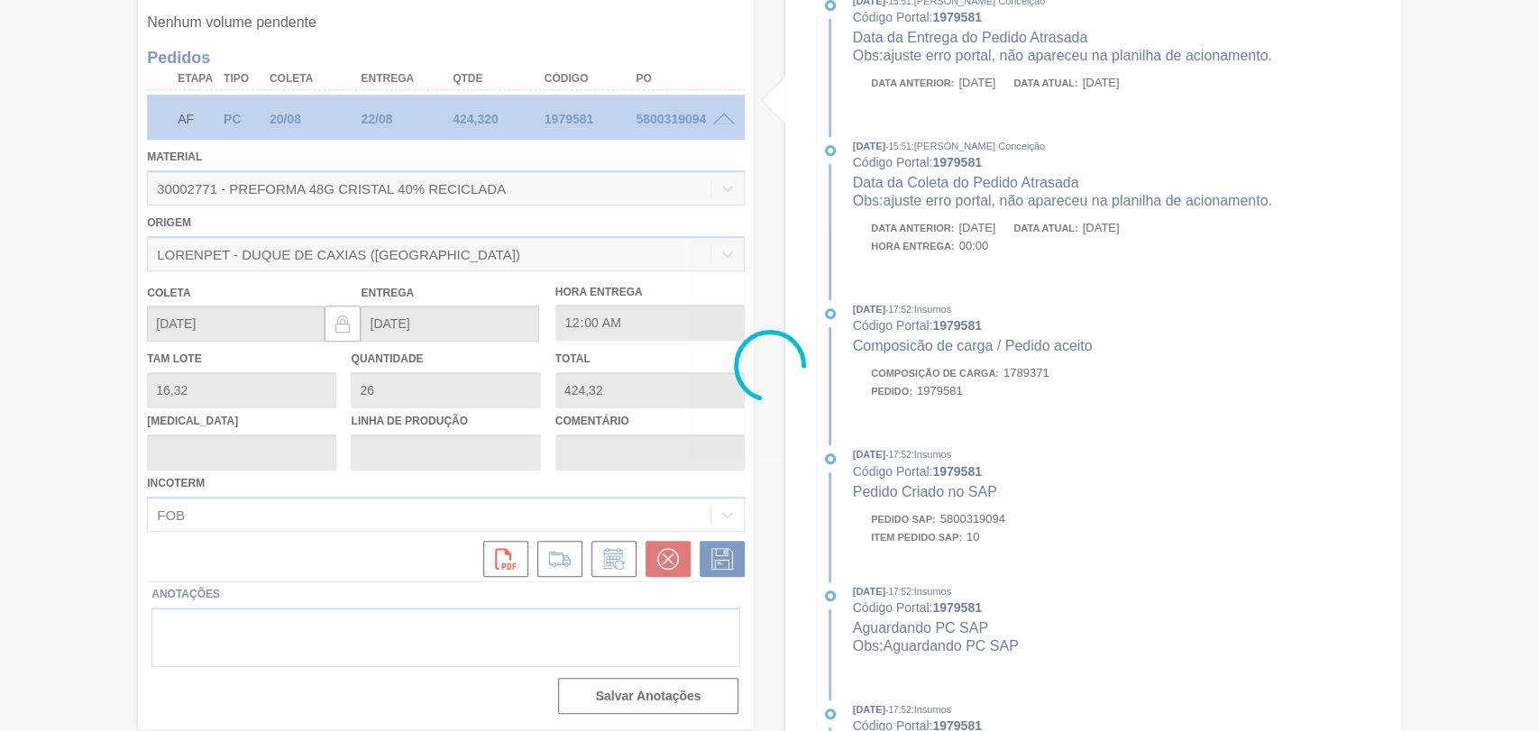
type input "ajuste erro portal, não apareceu na planilha de acionamento."
type input "[DATE]"
type input "23/08/2025"
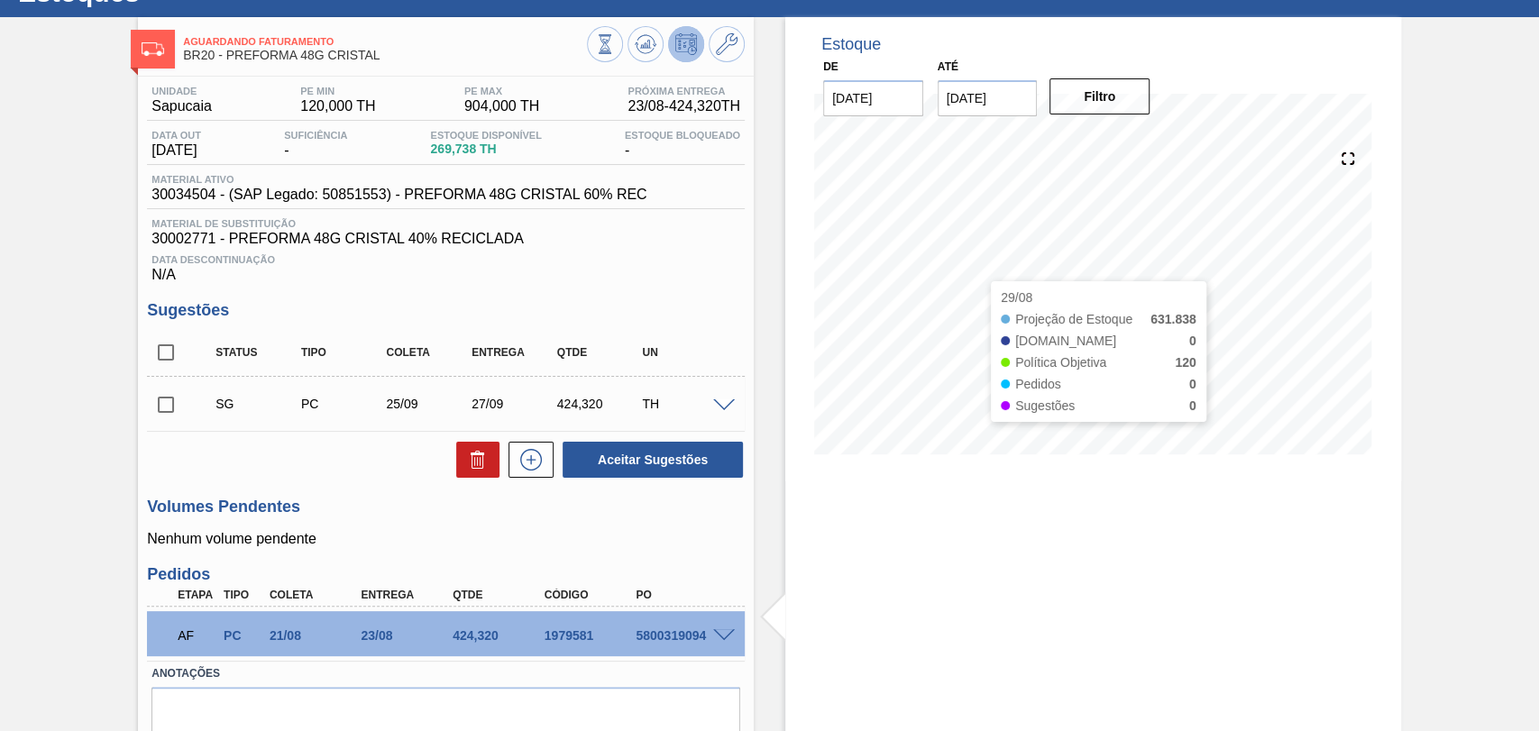
scroll to position [0, 0]
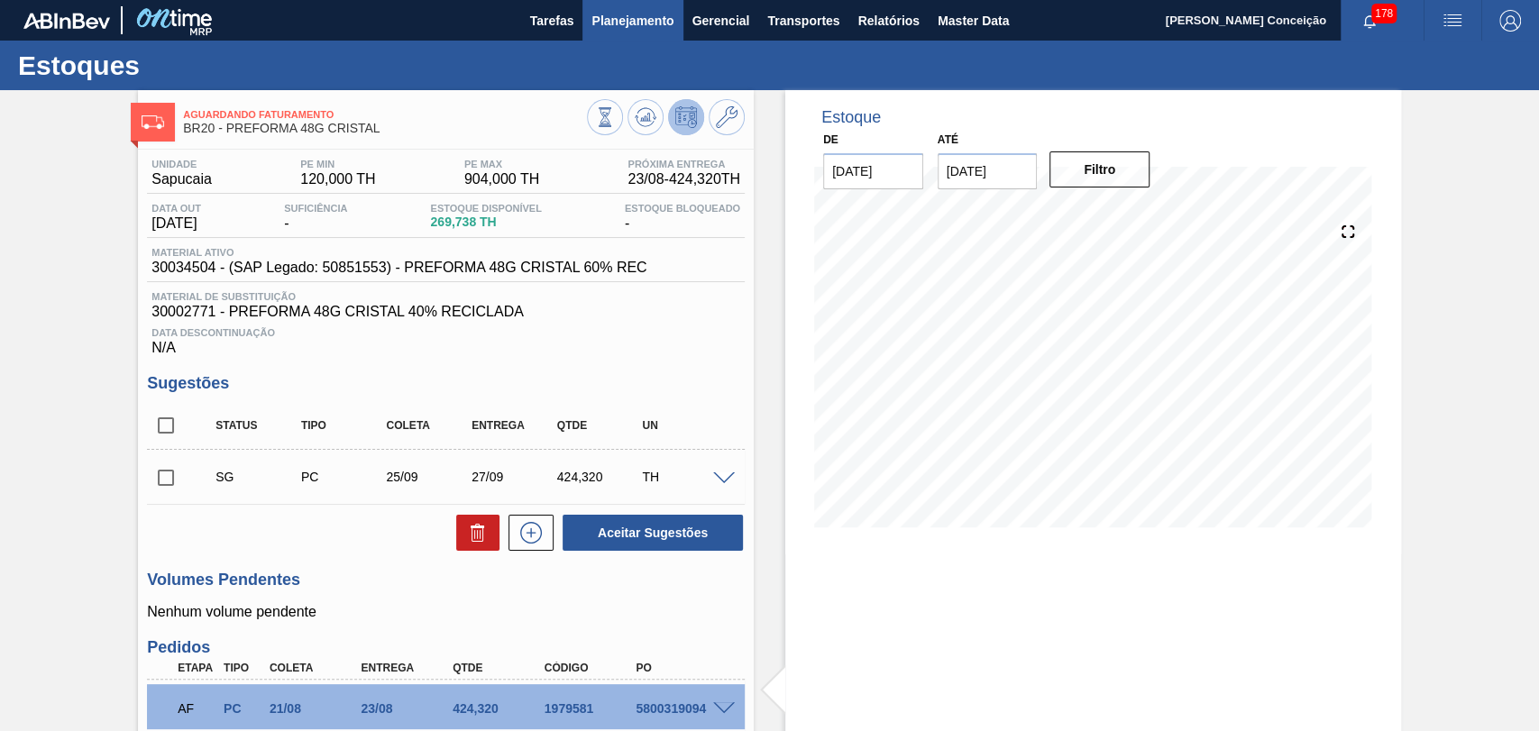
click at [645, 17] on span "Planejamento" at bounding box center [633, 21] width 82 height 22
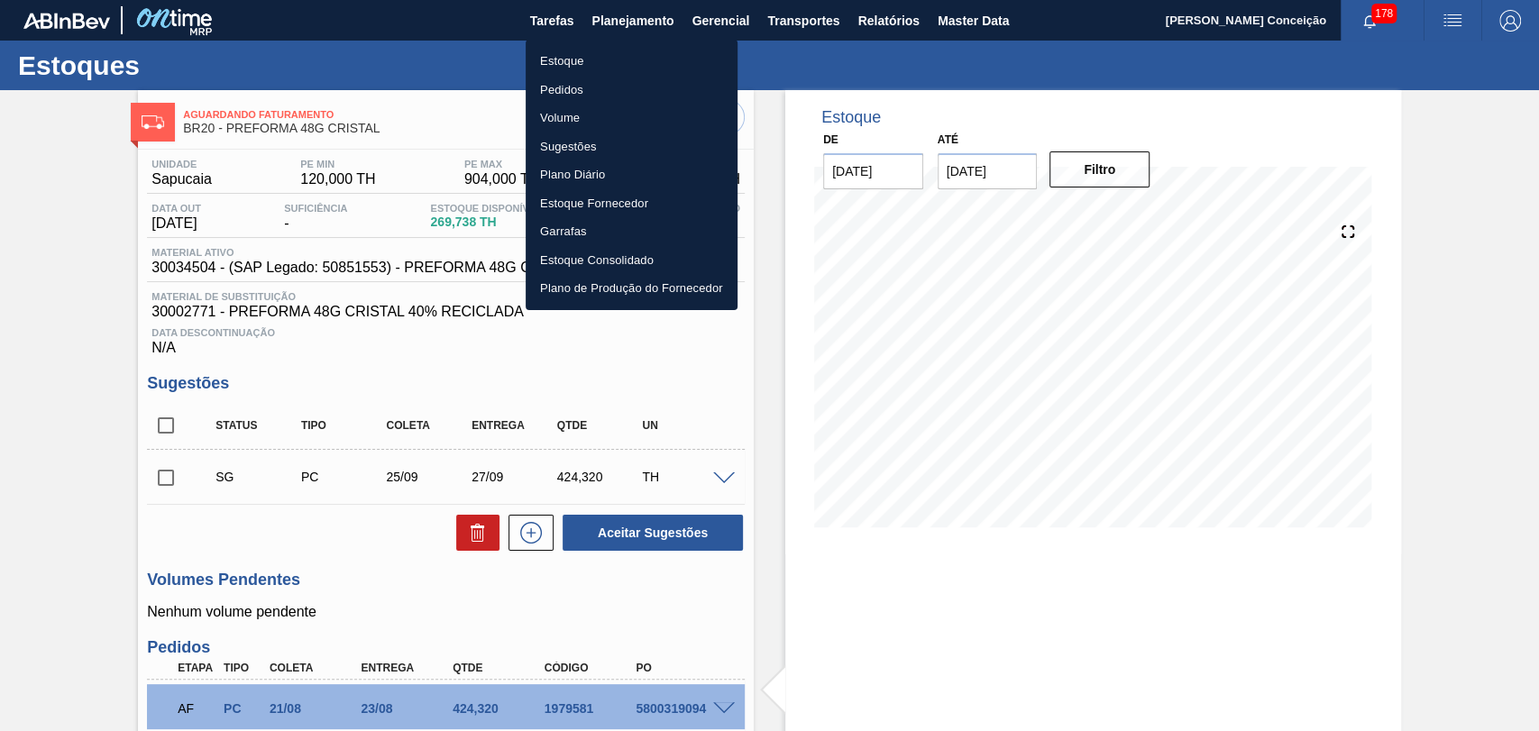
click at [558, 87] on li "Pedidos" at bounding box center [632, 90] width 212 height 29
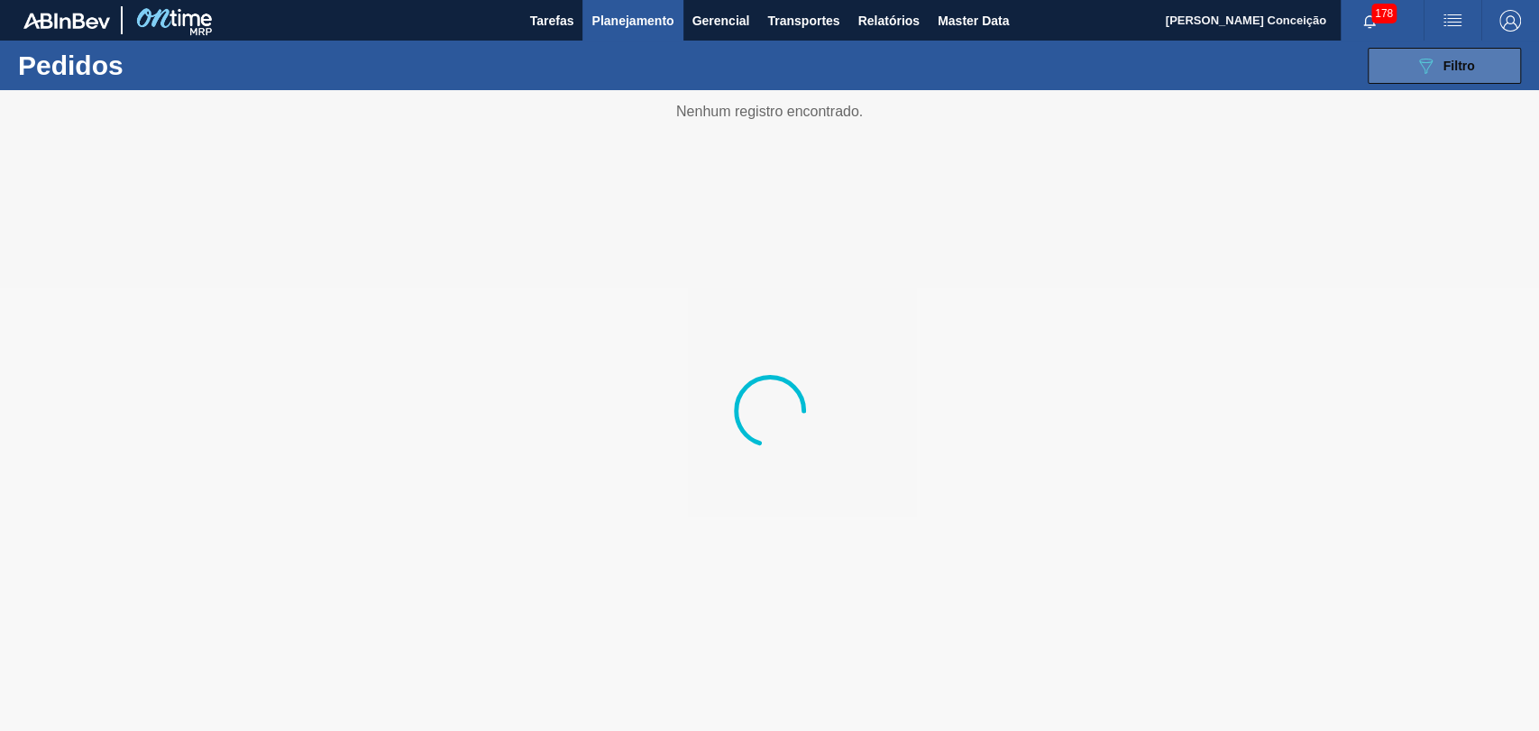
drag, startPoint x: 1424, startPoint y: 64, endPoint x: 1424, endPoint y: 78, distance: 14.4
click at [1258, 64] on icon "089F7B8B-B2A5-4AFE-B5C0-19BA573D28AC" at bounding box center [1426, 66] width 22 height 22
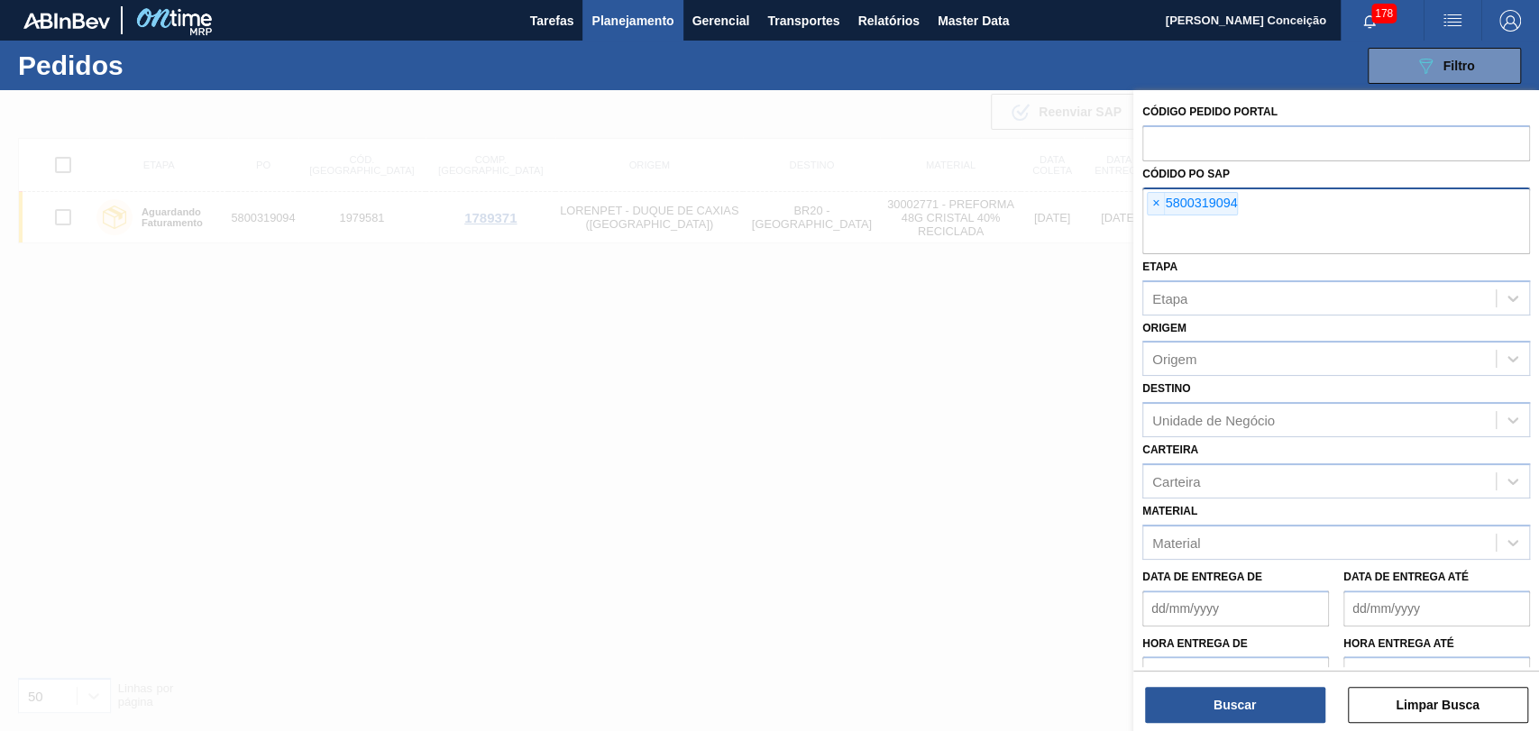
click at [1154, 208] on span "×" at bounding box center [1156, 204] width 17 height 22
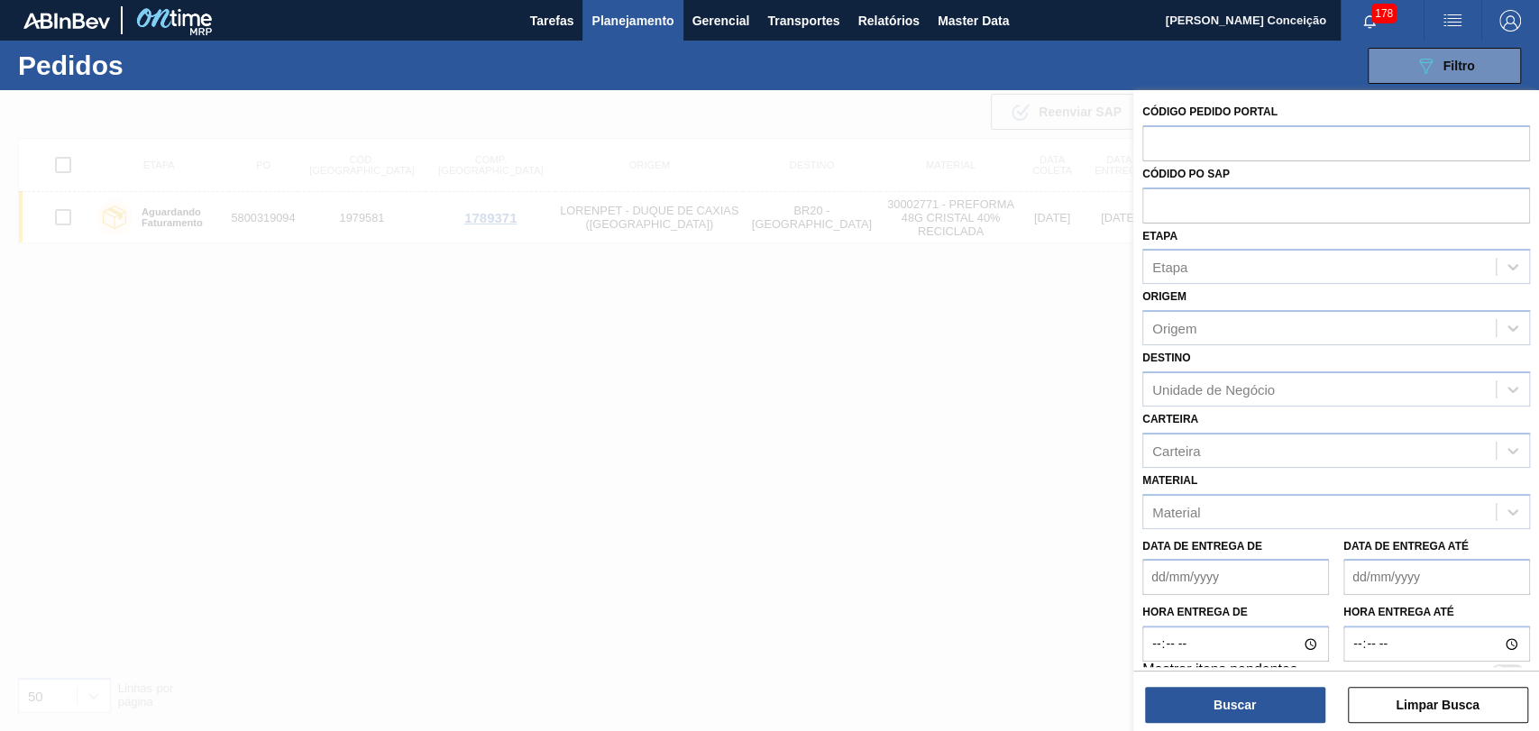
paste input "5800320122"
type input "5800320122"
click at [1205, 597] on button "Buscar" at bounding box center [1235, 705] width 180 height 36
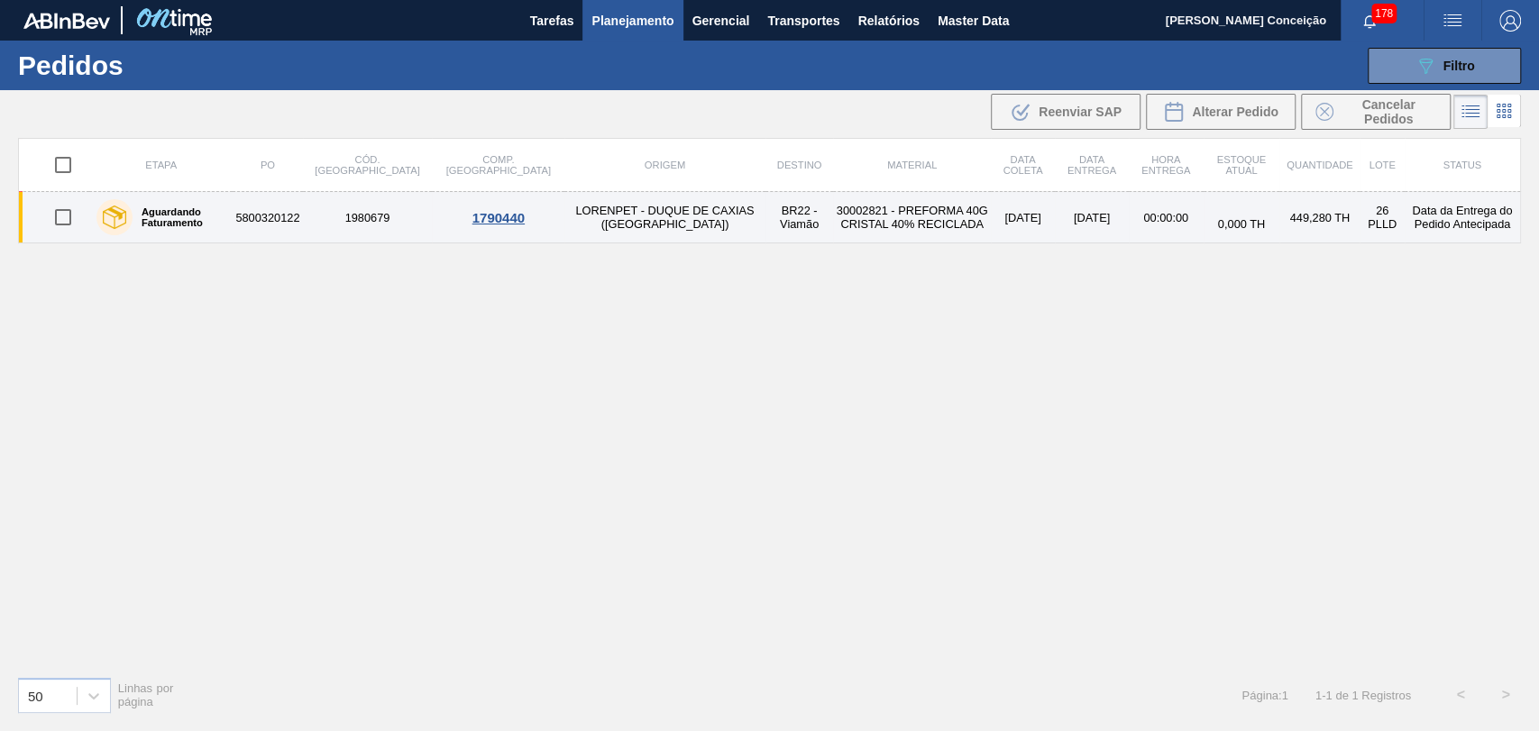
click at [833, 199] on td "30002821 - PREFORMA 40G CRISTAL 40% RECICLADA" at bounding box center [911, 217] width 157 height 51
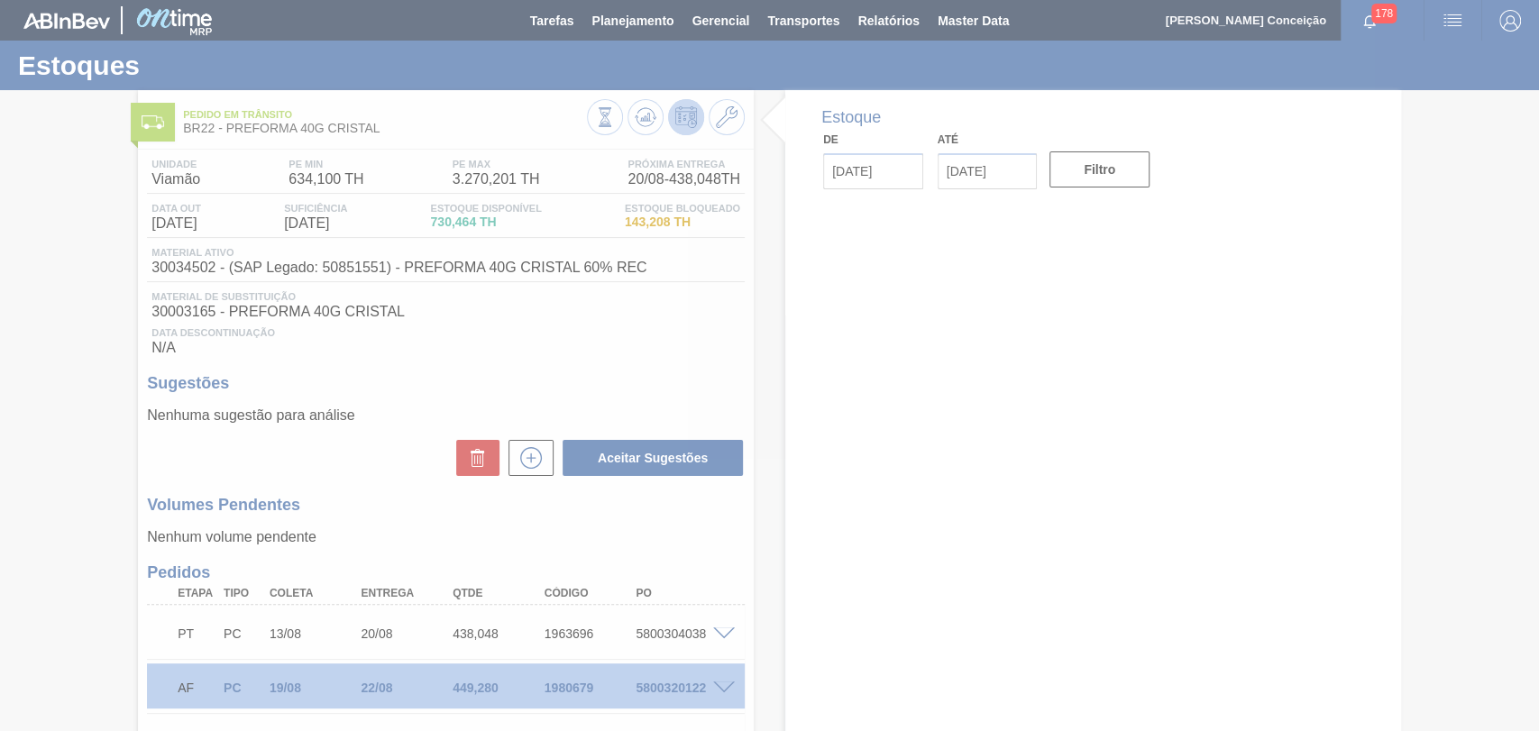
click at [620, 377] on div at bounding box center [769, 365] width 1539 height 731
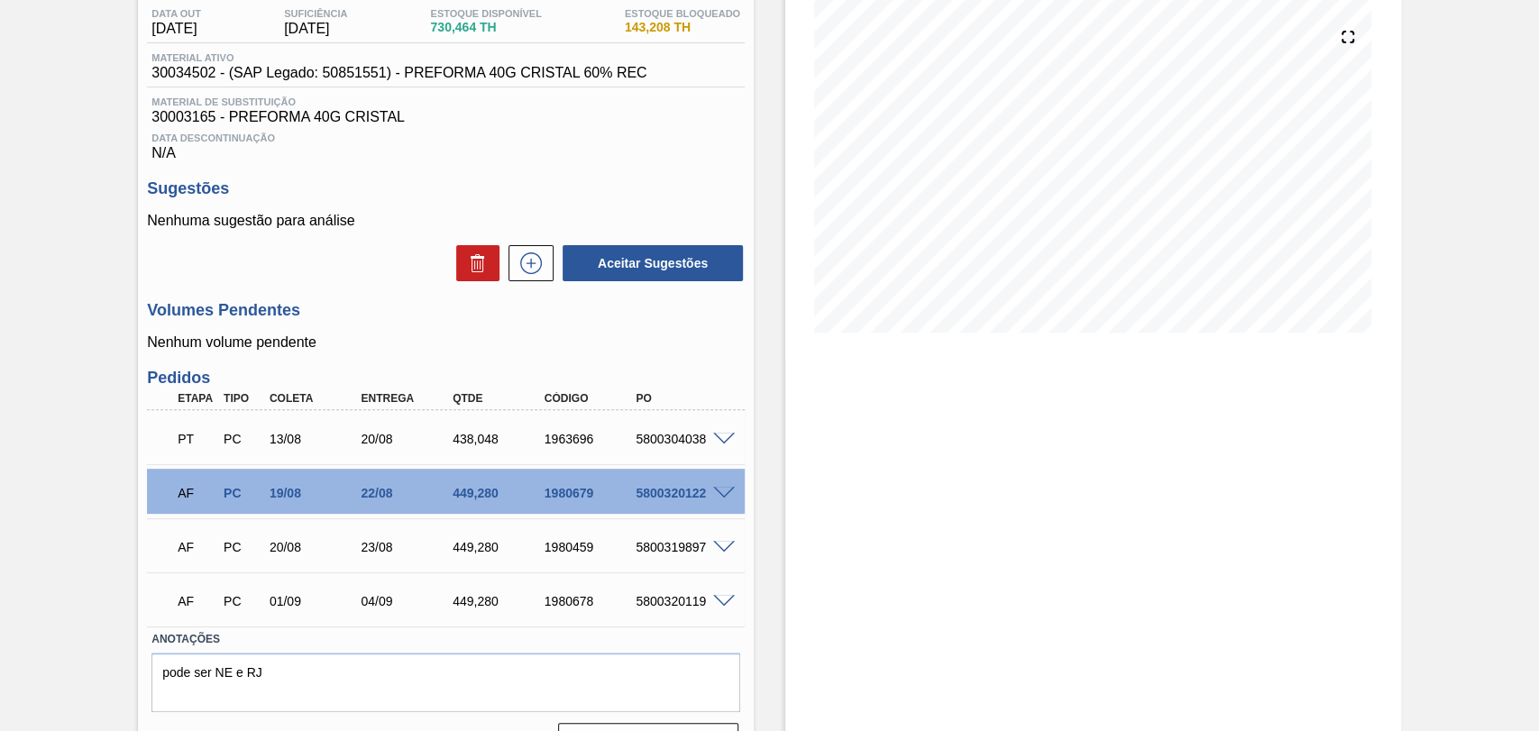
scroll to position [242, 0]
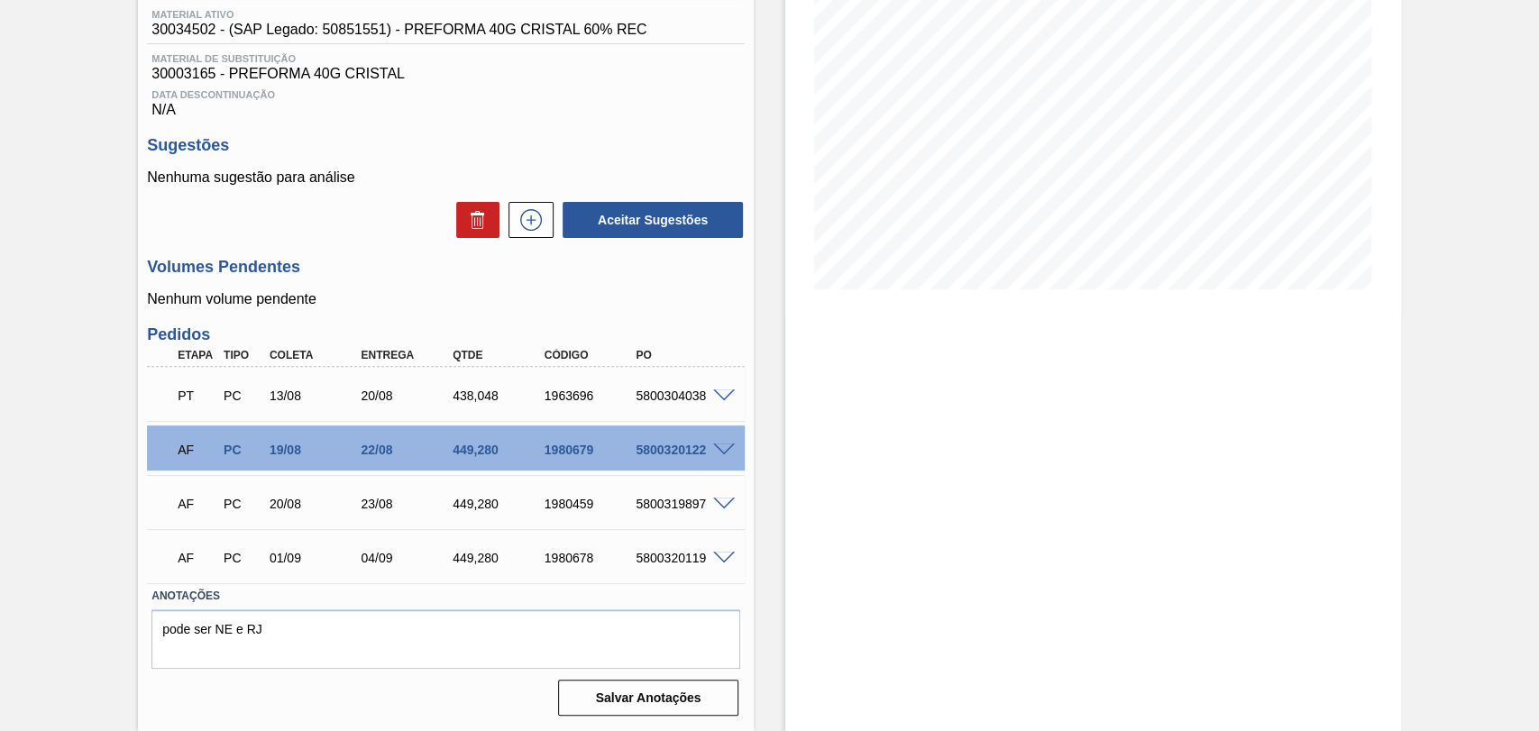
click at [721, 447] on span at bounding box center [724, 451] width 22 height 14
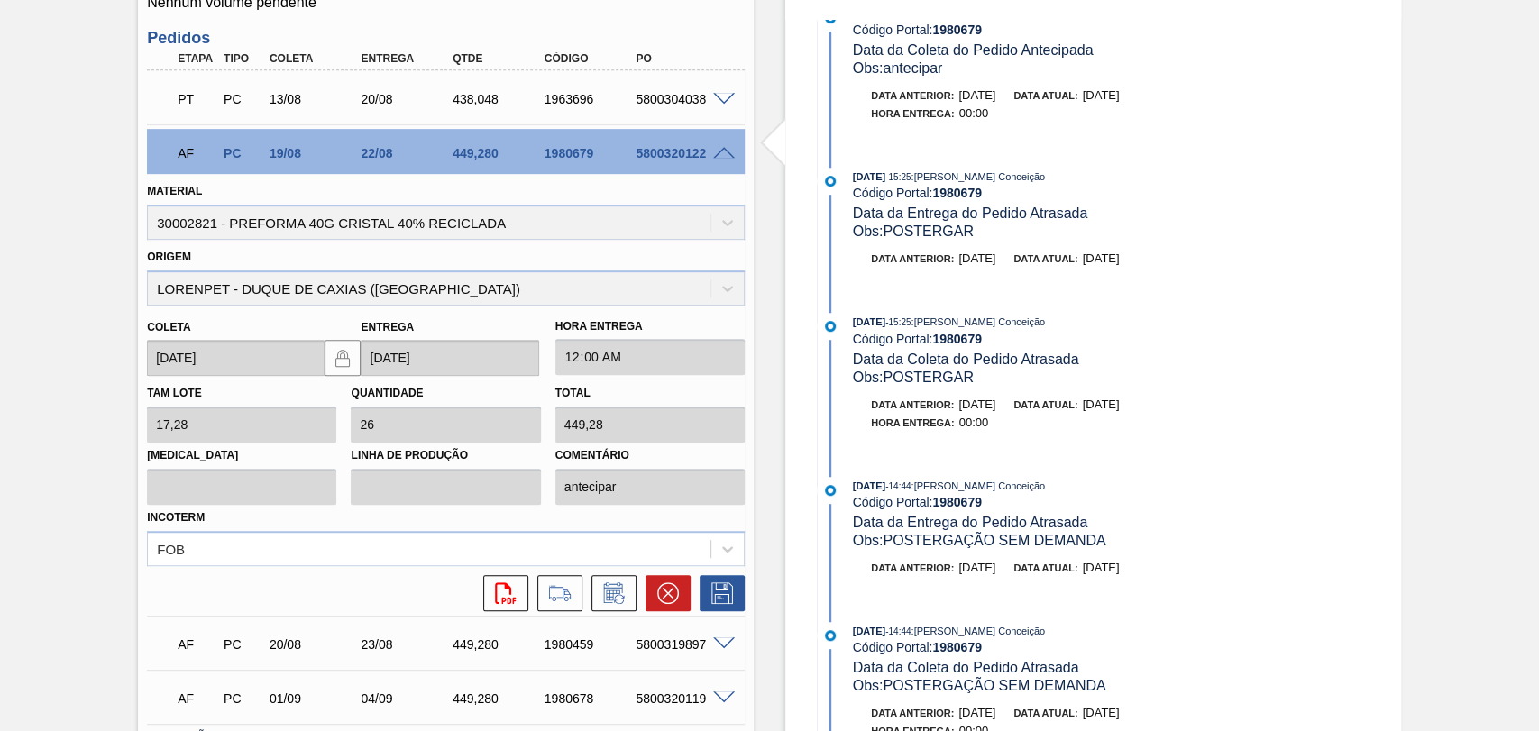
scroll to position [478, 0]
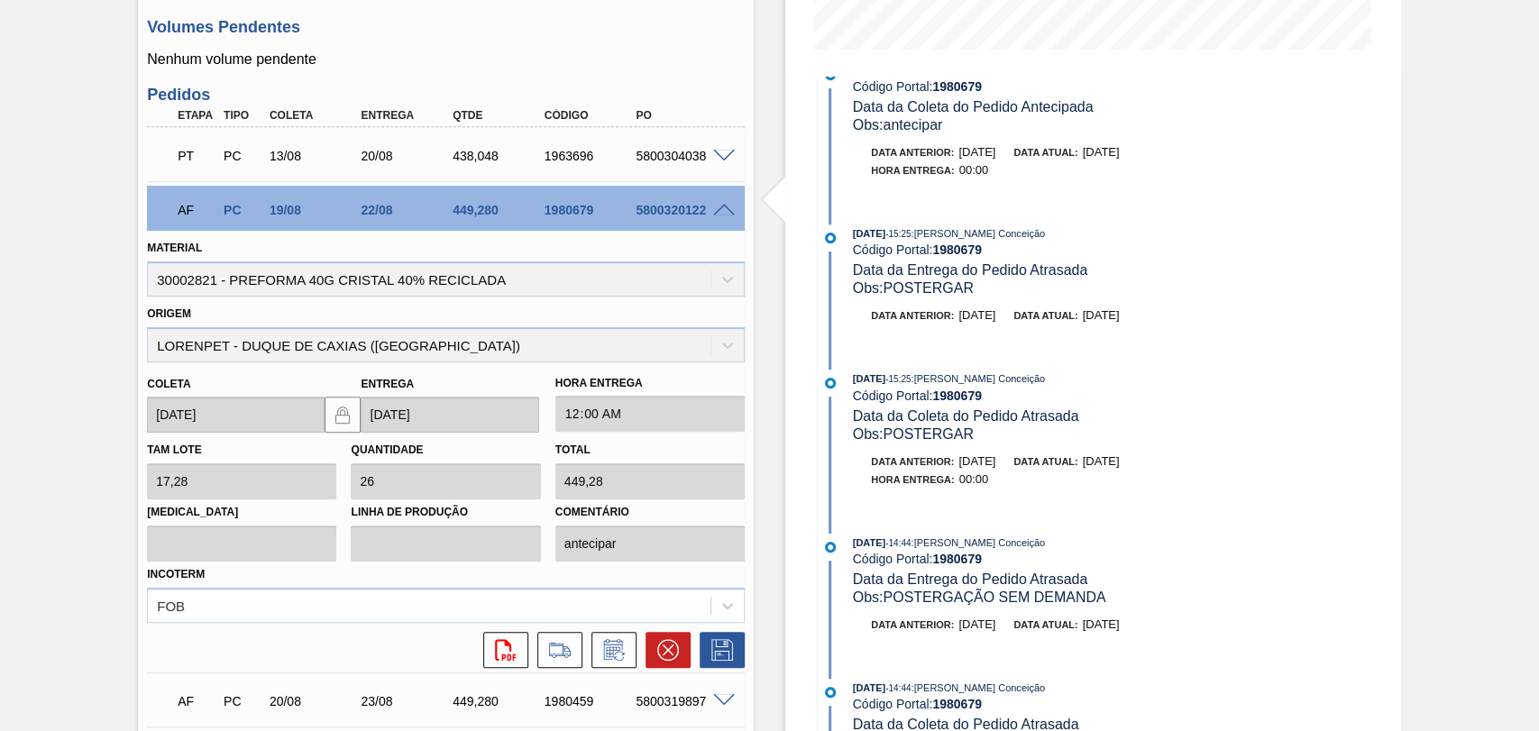
click at [722, 221] on div "AF PC 19/08 22/08 449,280 1980679 5800320122" at bounding box center [446, 208] width 598 height 45
click at [721, 216] on span at bounding box center [724, 211] width 22 height 14
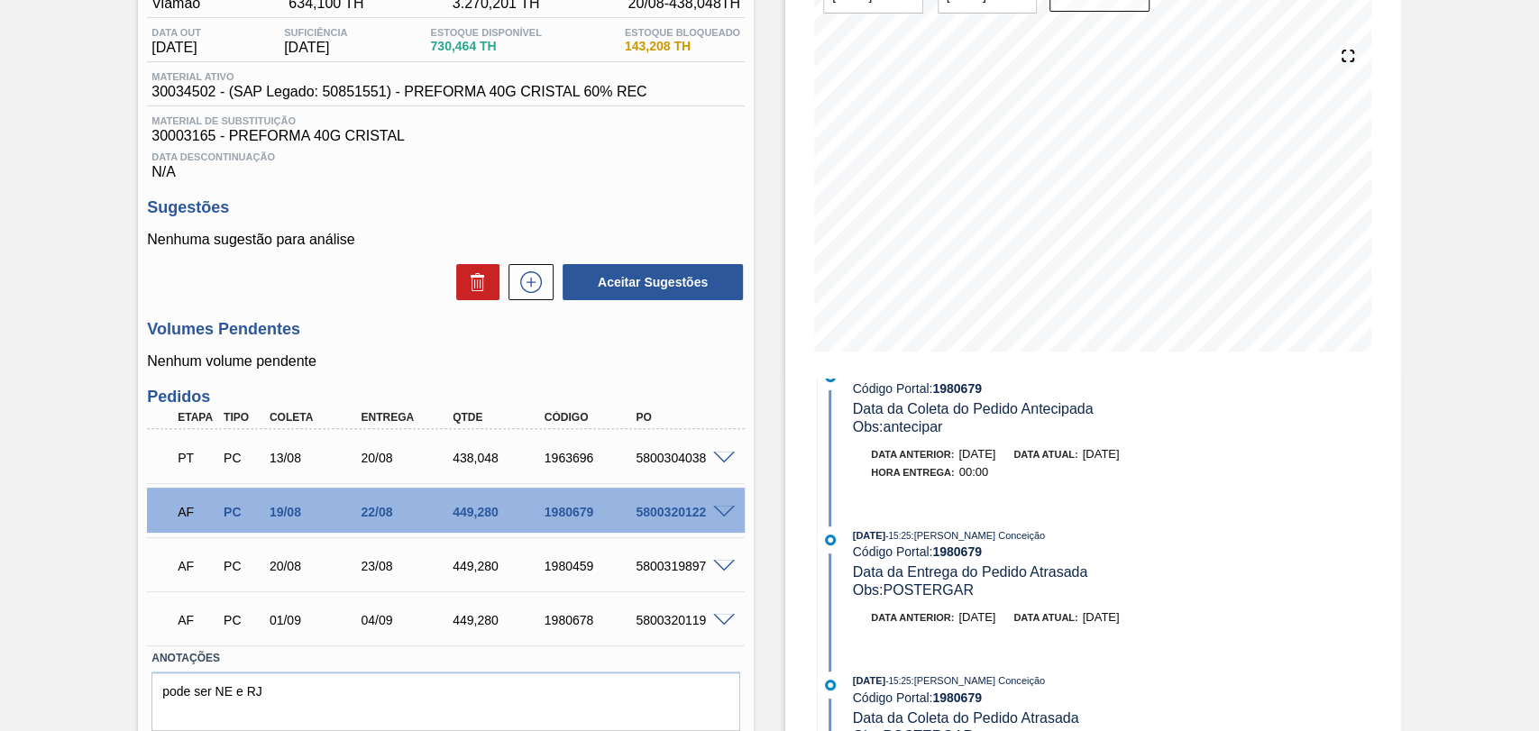
scroll to position [142, 0]
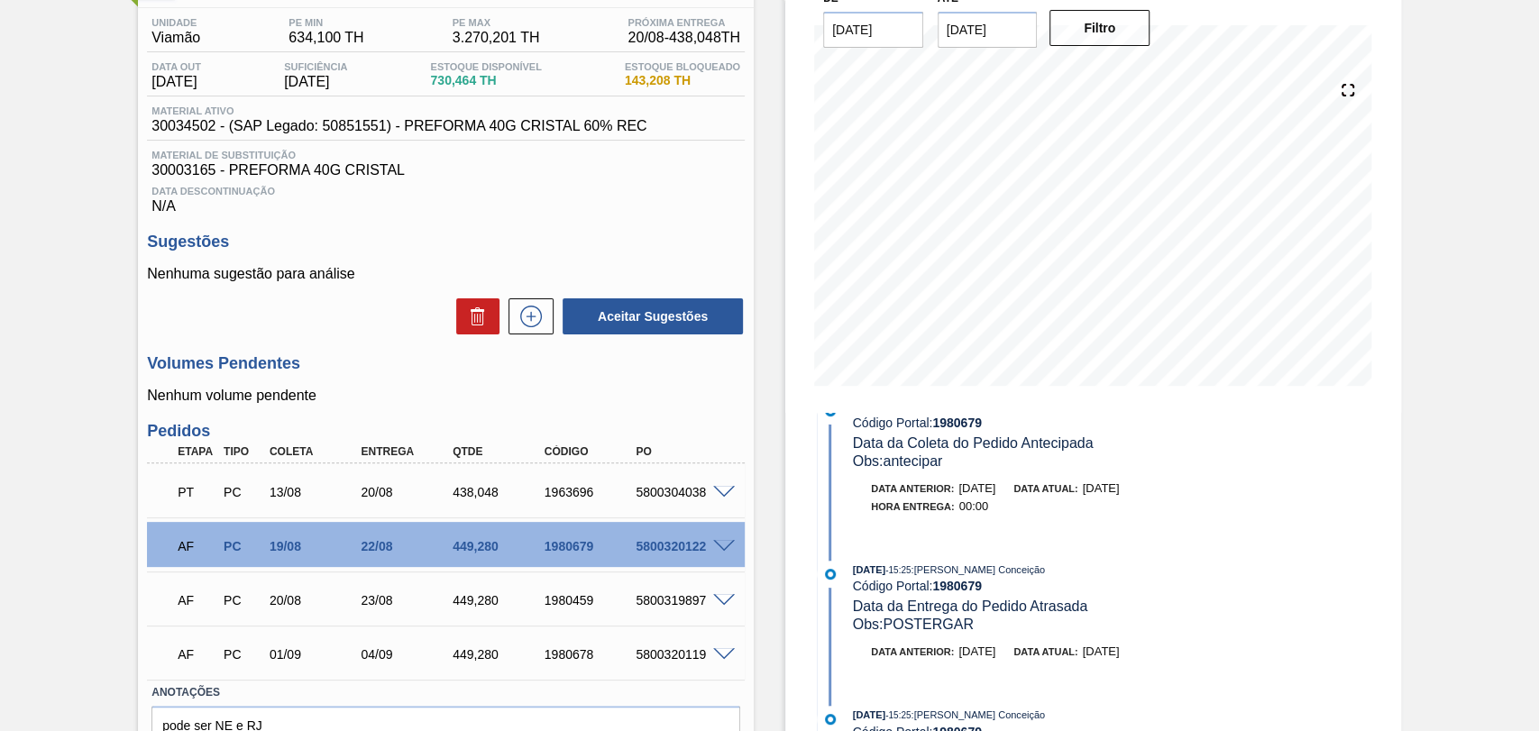
click at [724, 548] on span at bounding box center [724, 547] width 22 height 14
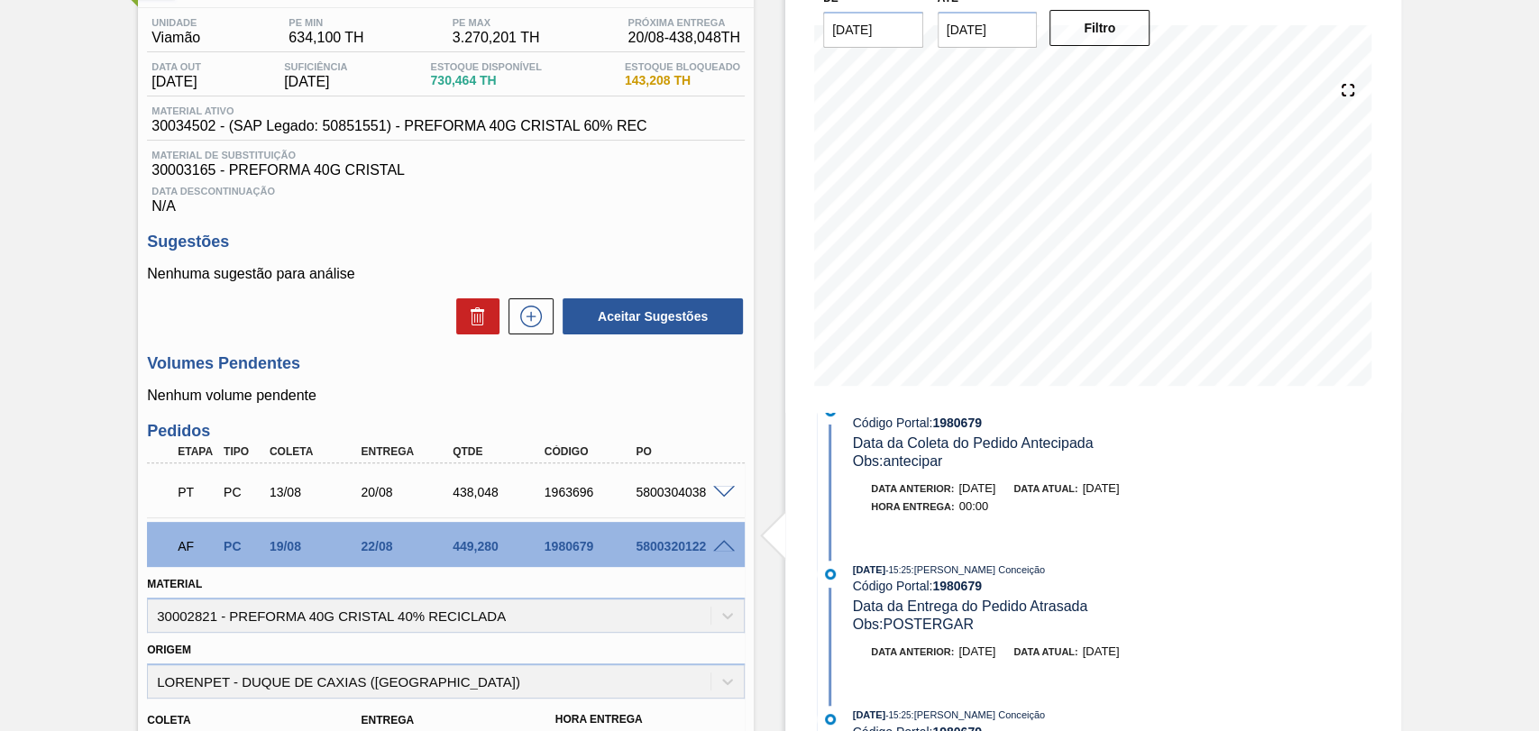
click at [724, 548] on span at bounding box center [724, 547] width 22 height 14
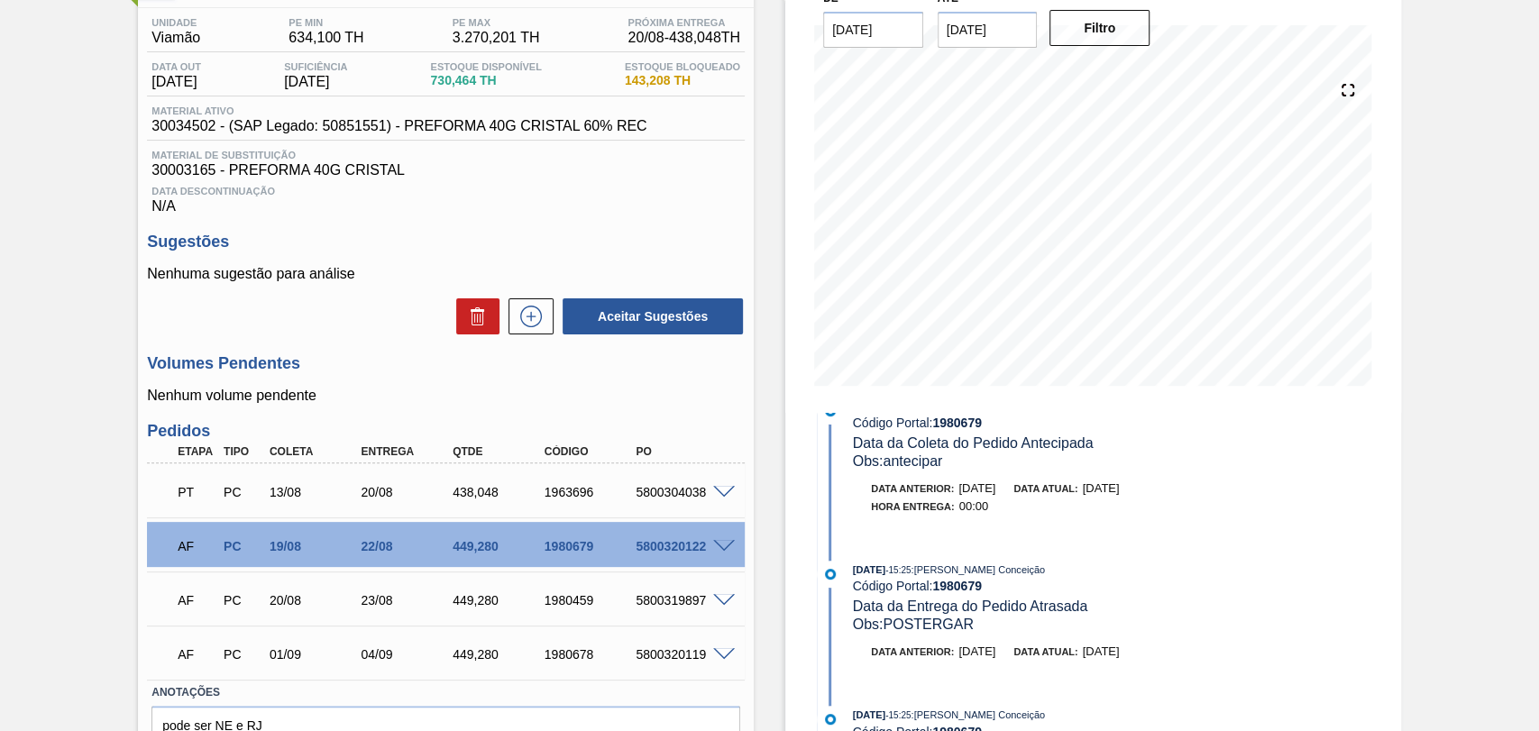
click at [722, 597] on span at bounding box center [724, 601] width 22 height 14
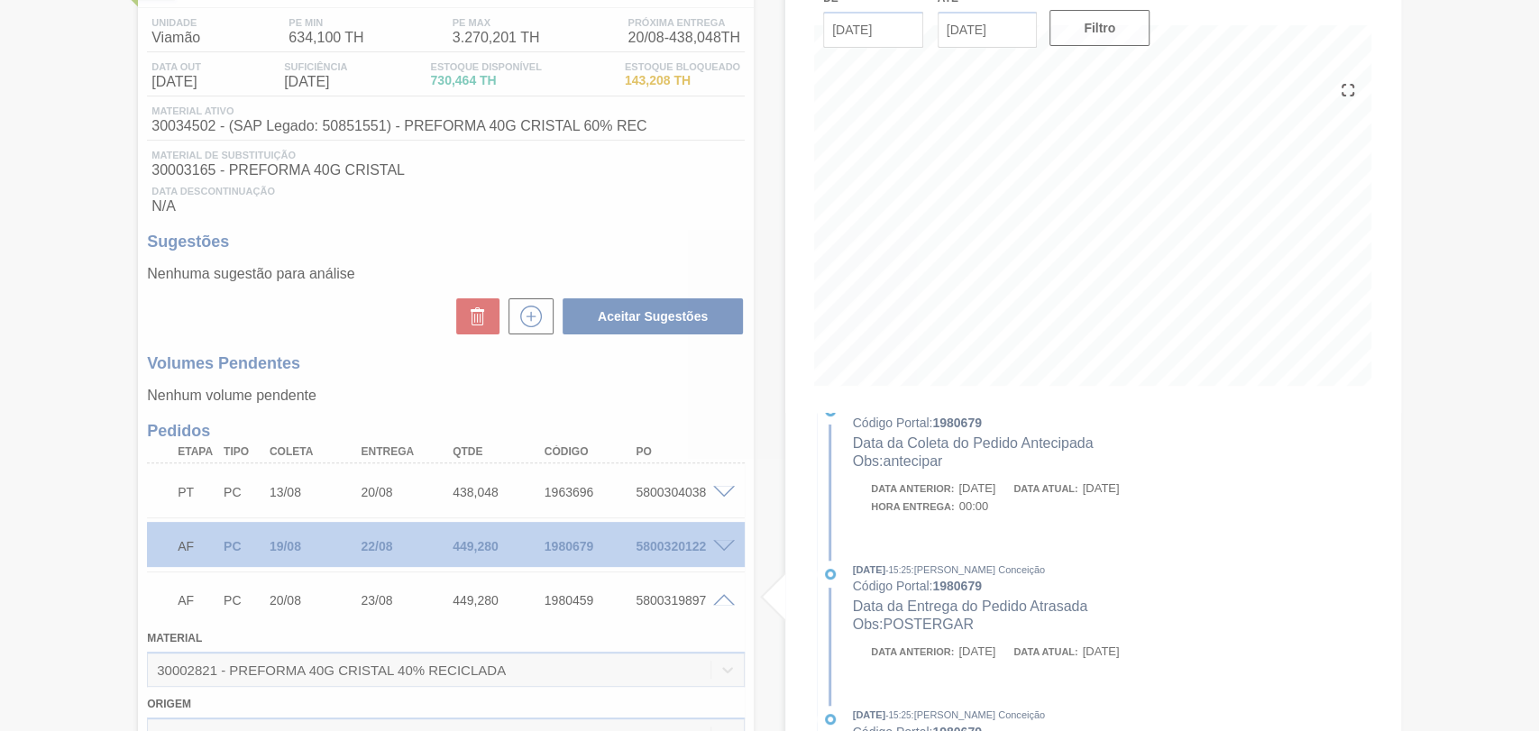
click at [723, 597] on div at bounding box center [769, 365] width 1539 height 731
click at [724, 597] on div at bounding box center [769, 365] width 1539 height 731
click at [727, 597] on div at bounding box center [769, 365] width 1539 height 731
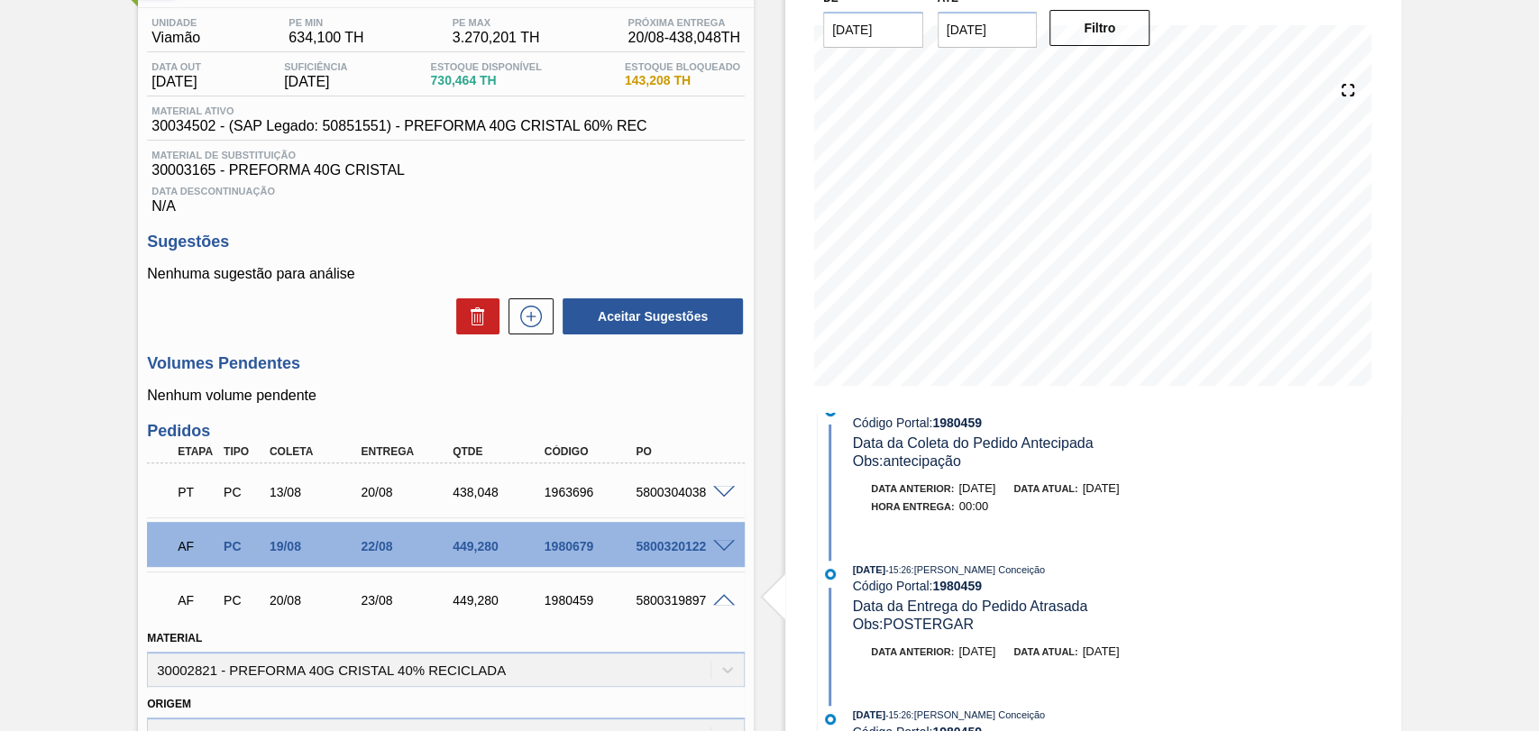
click at [785, 597] on span at bounding box center [796, 597] width 23 height 61
click at [721, 597] on span at bounding box center [724, 601] width 22 height 14
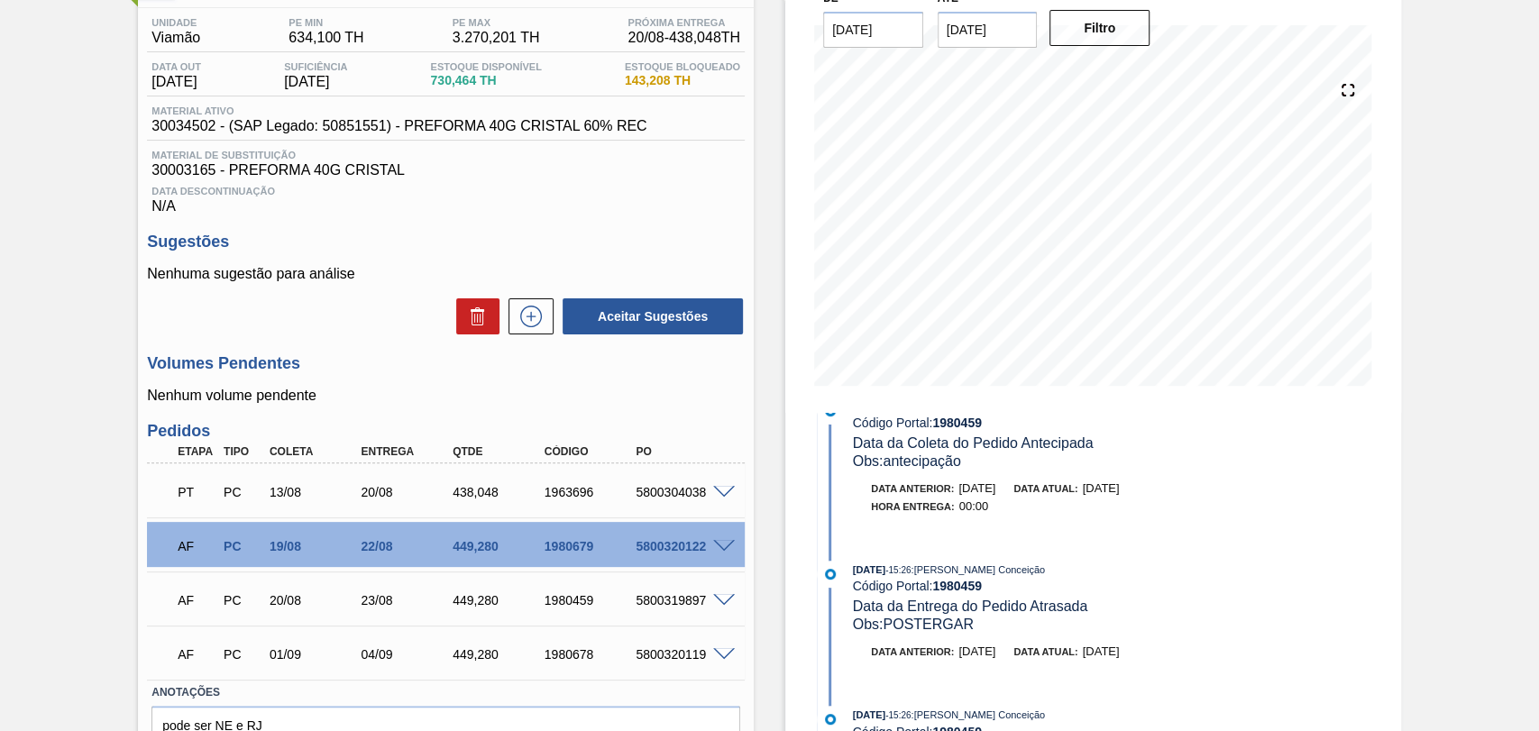
click at [396, 372] on h3 "Volumes Pendentes" at bounding box center [446, 363] width 598 height 19
click at [757, 403] on div "Estoque De 20/08/2025 Até 30/09/2025 Filtro 22/08 Projeção de Estoque 1,192.792…" at bounding box center [1077, 391] width 647 height 884
click at [720, 484] on div "PT PC 13/08 20/08 438,048 1963696 5800304038" at bounding box center [446, 490] width 598 height 45
click at [725, 494] on span at bounding box center [724, 493] width 22 height 14
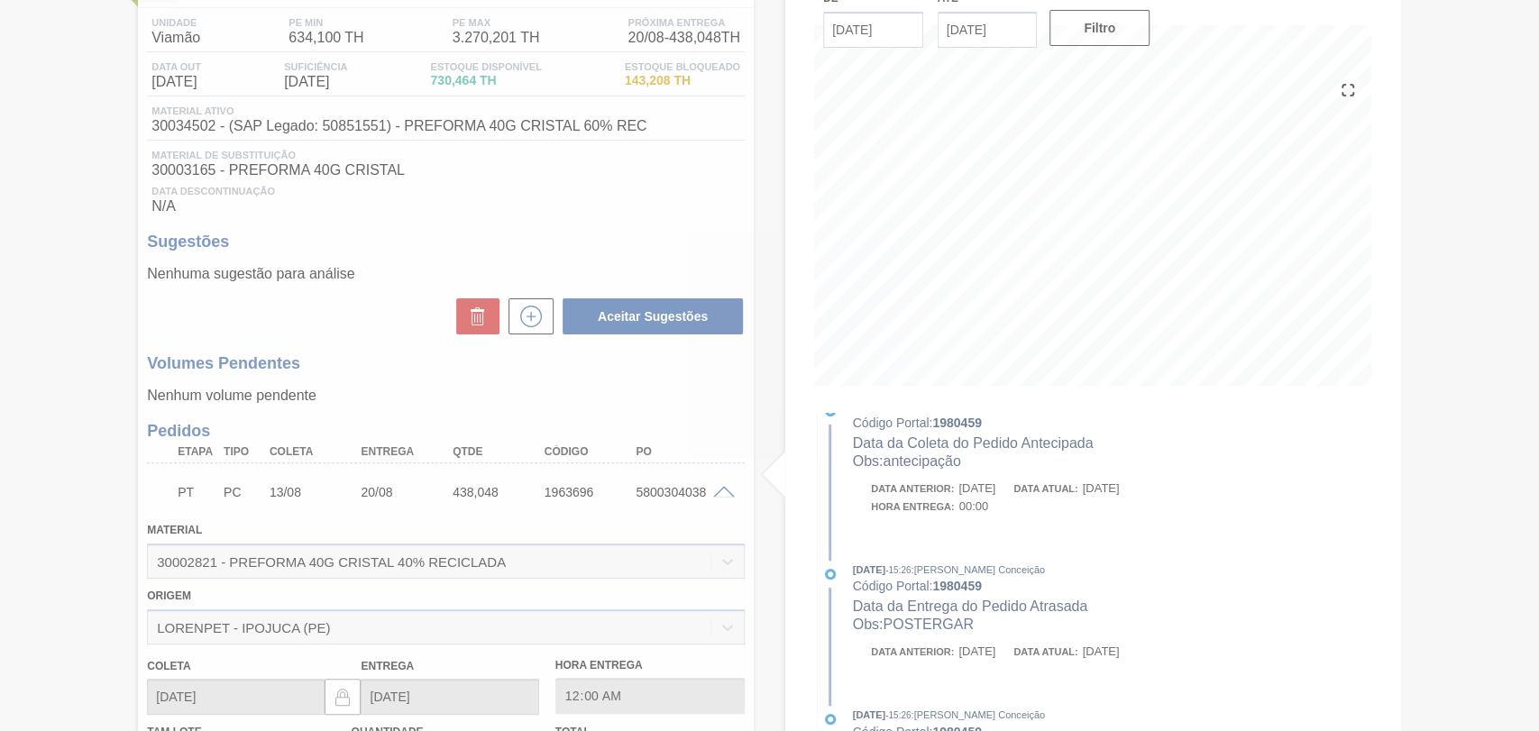
click at [725, 490] on div at bounding box center [769, 365] width 1539 height 731
click at [721, 492] on div at bounding box center [769, 365] width 1539 height 731
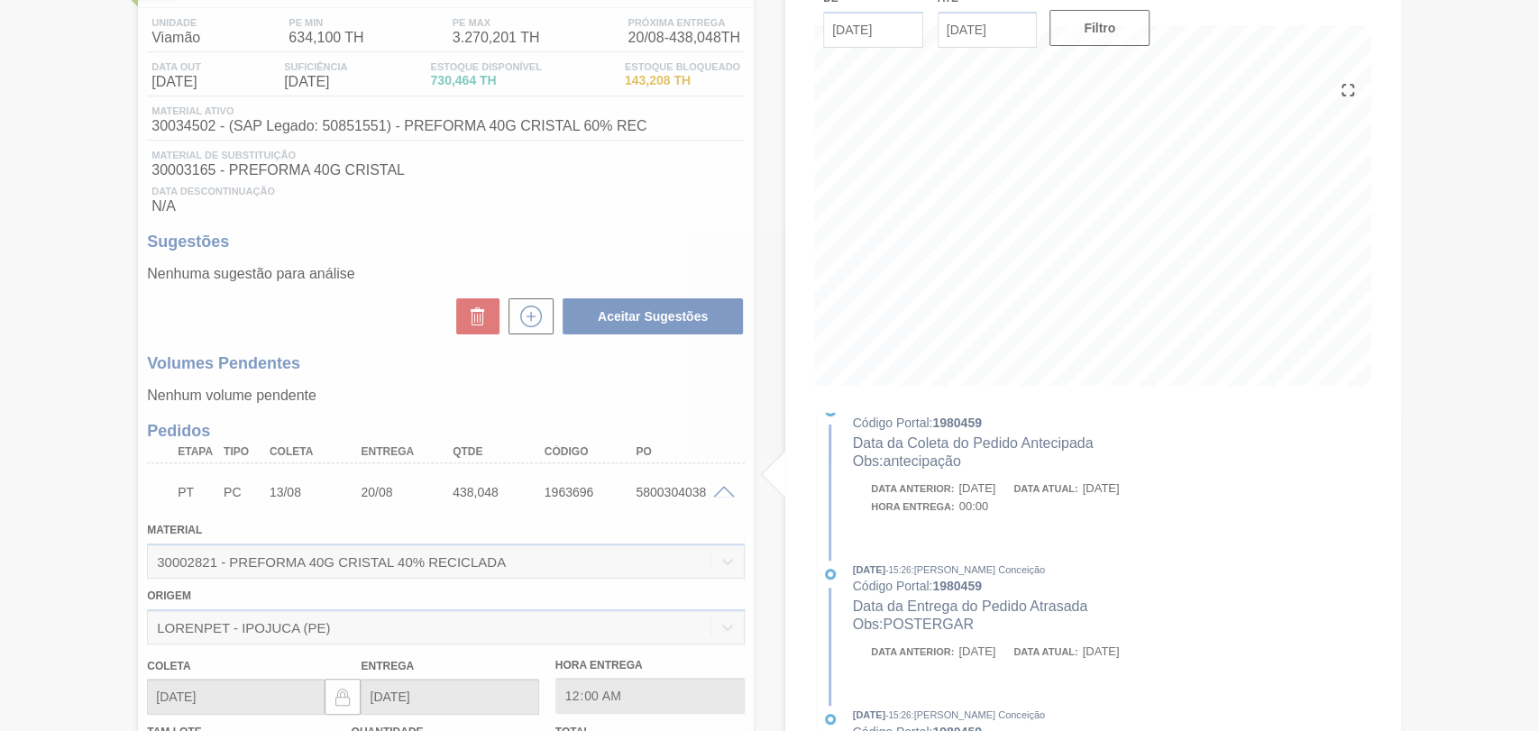
click at [721, 492] on div at bounding box center [769, 365] width 1539 height 731
click at [721, 492] on span at bounding box center [724, 493] width 22 height 14
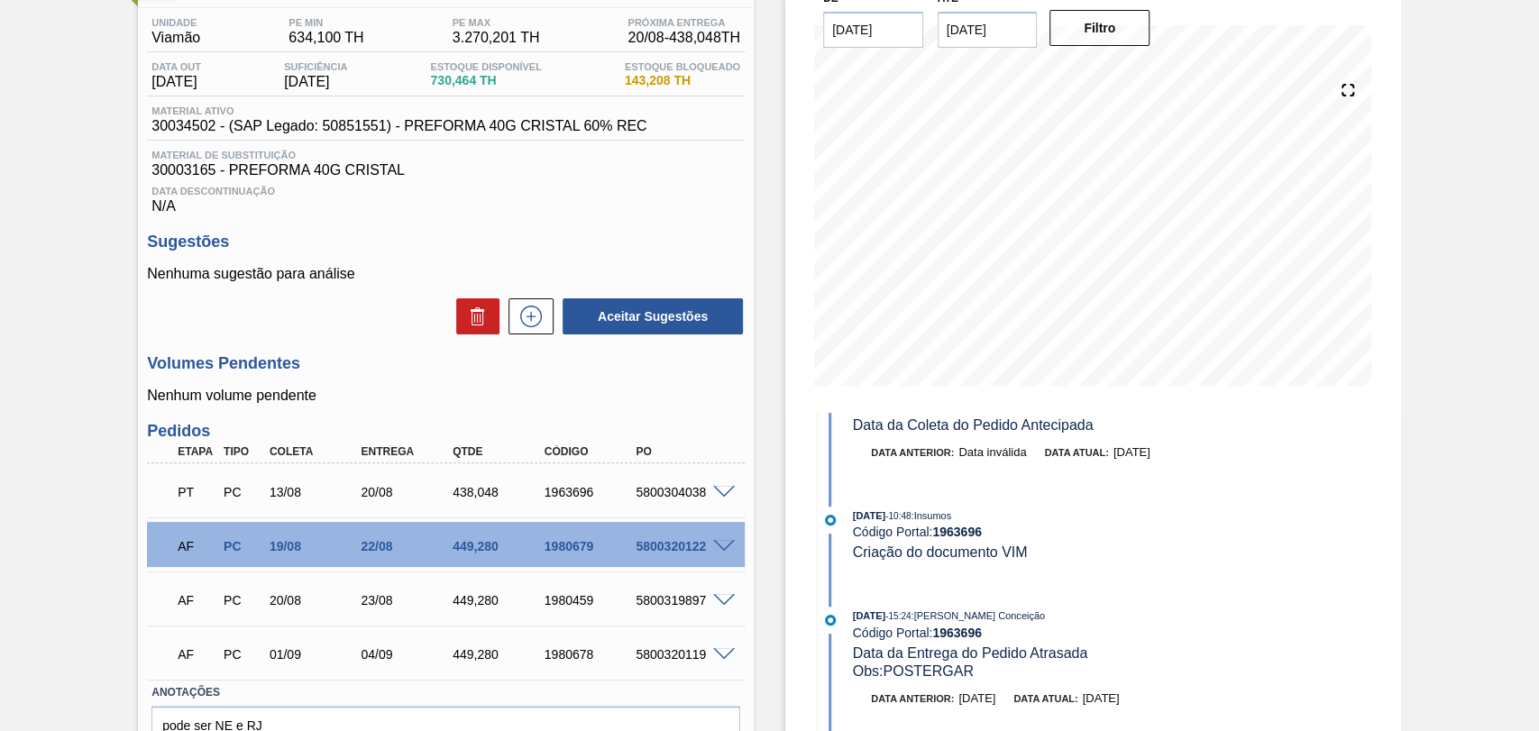
click at [721, 492] on span at bounding box center [724, 493] width 22 height 14
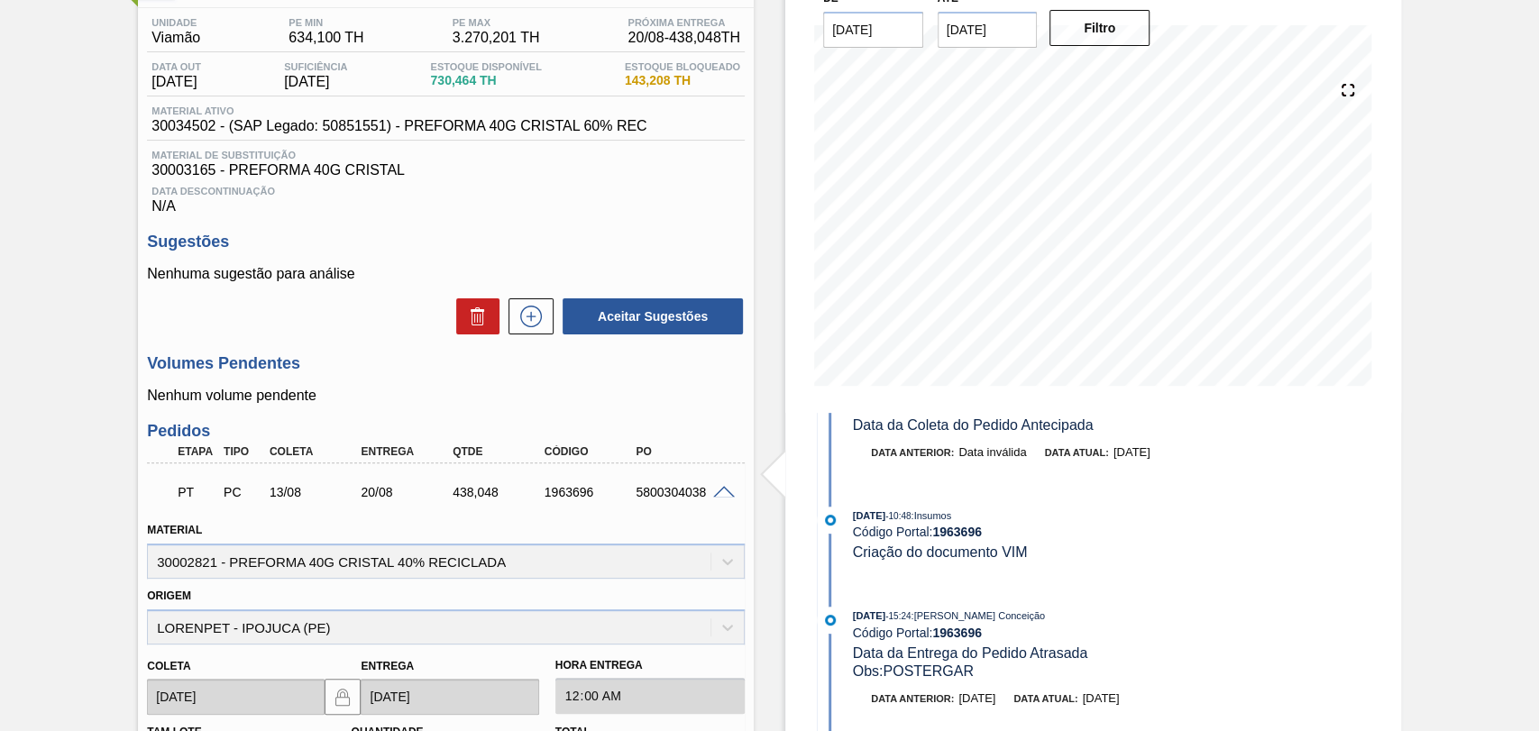
click at [721, 492] on span at bounding box center [724, 493] width 22 height 14
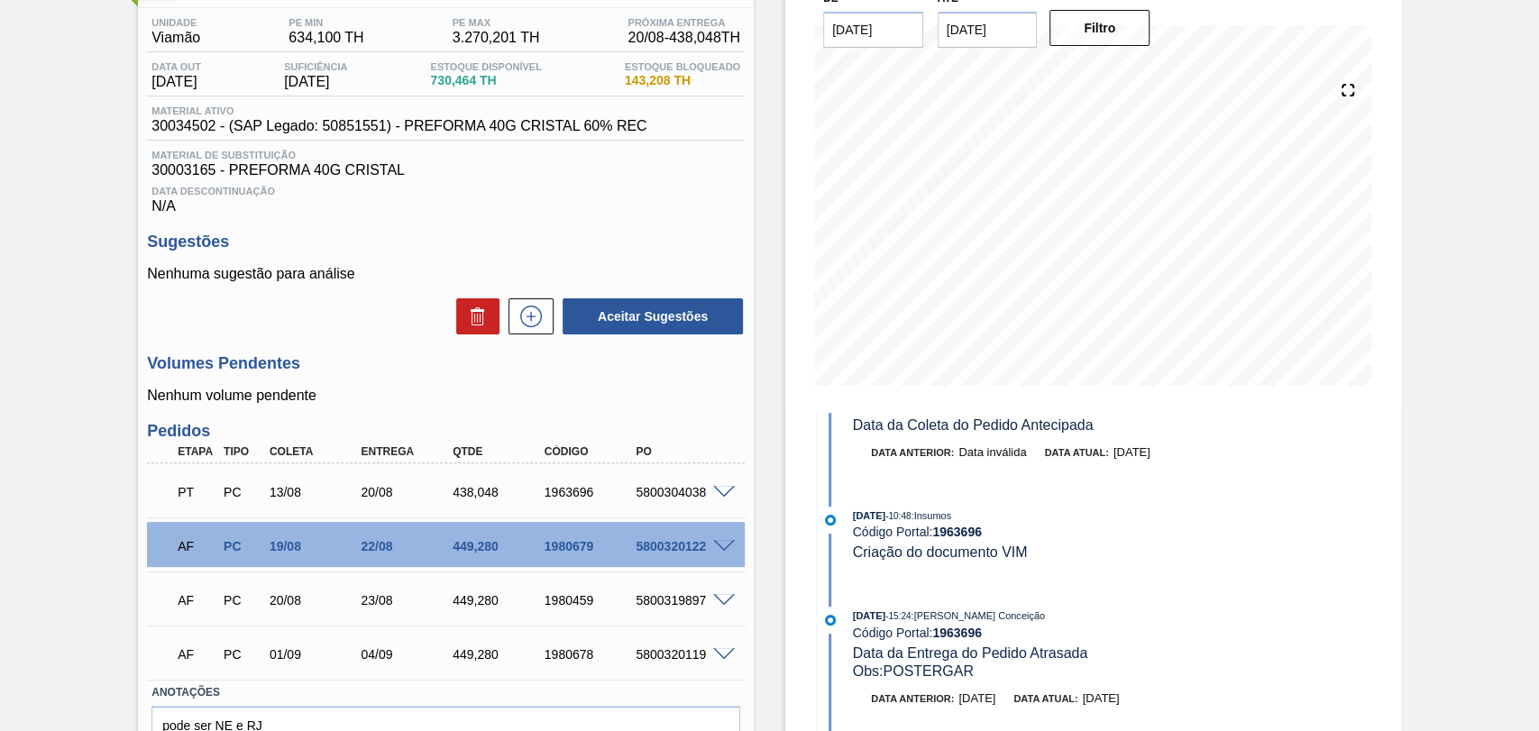
click at [728, 544] on span at bounding box center [724, 547] width 22 height 14
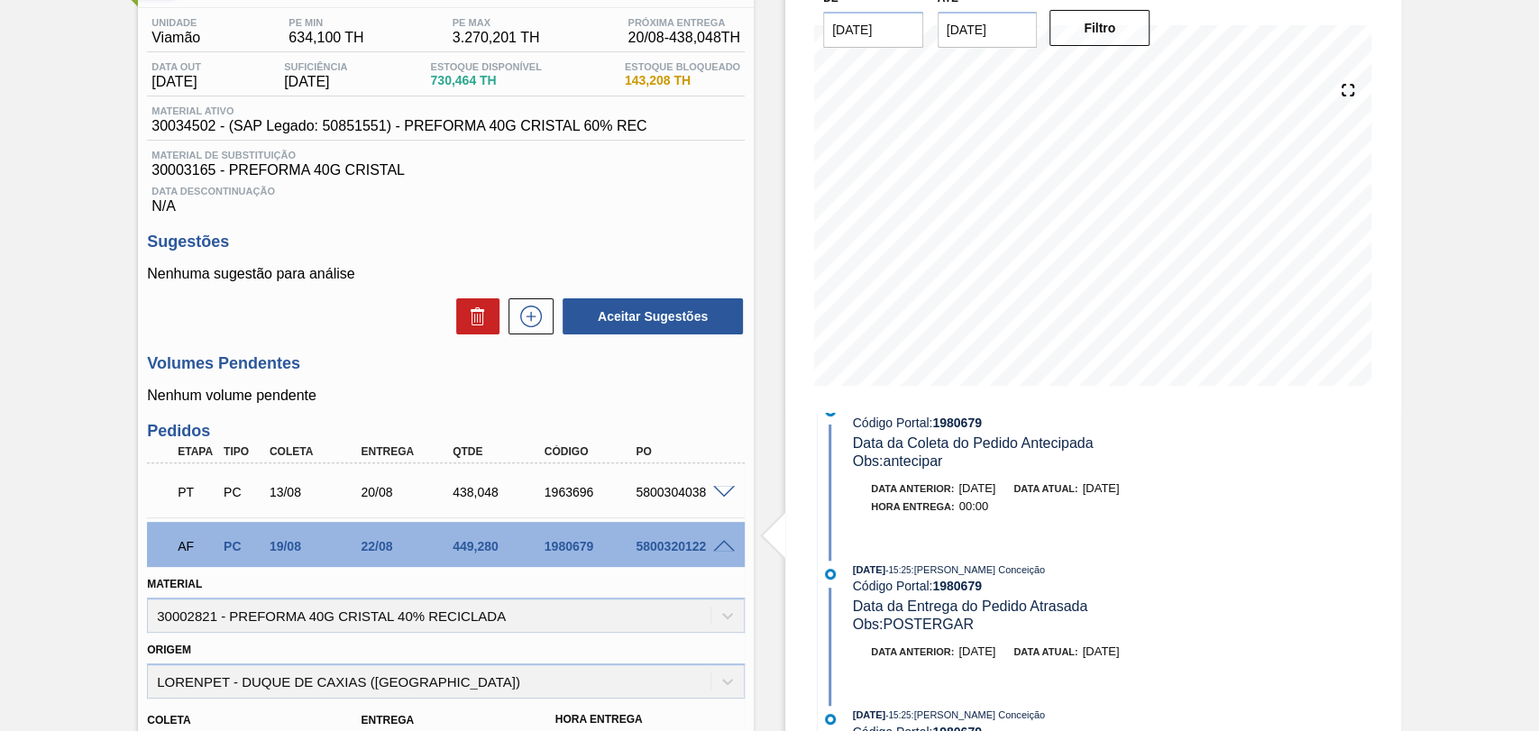
click at [725, 544] on span at bounding box center [724, 547] width 22 height 14
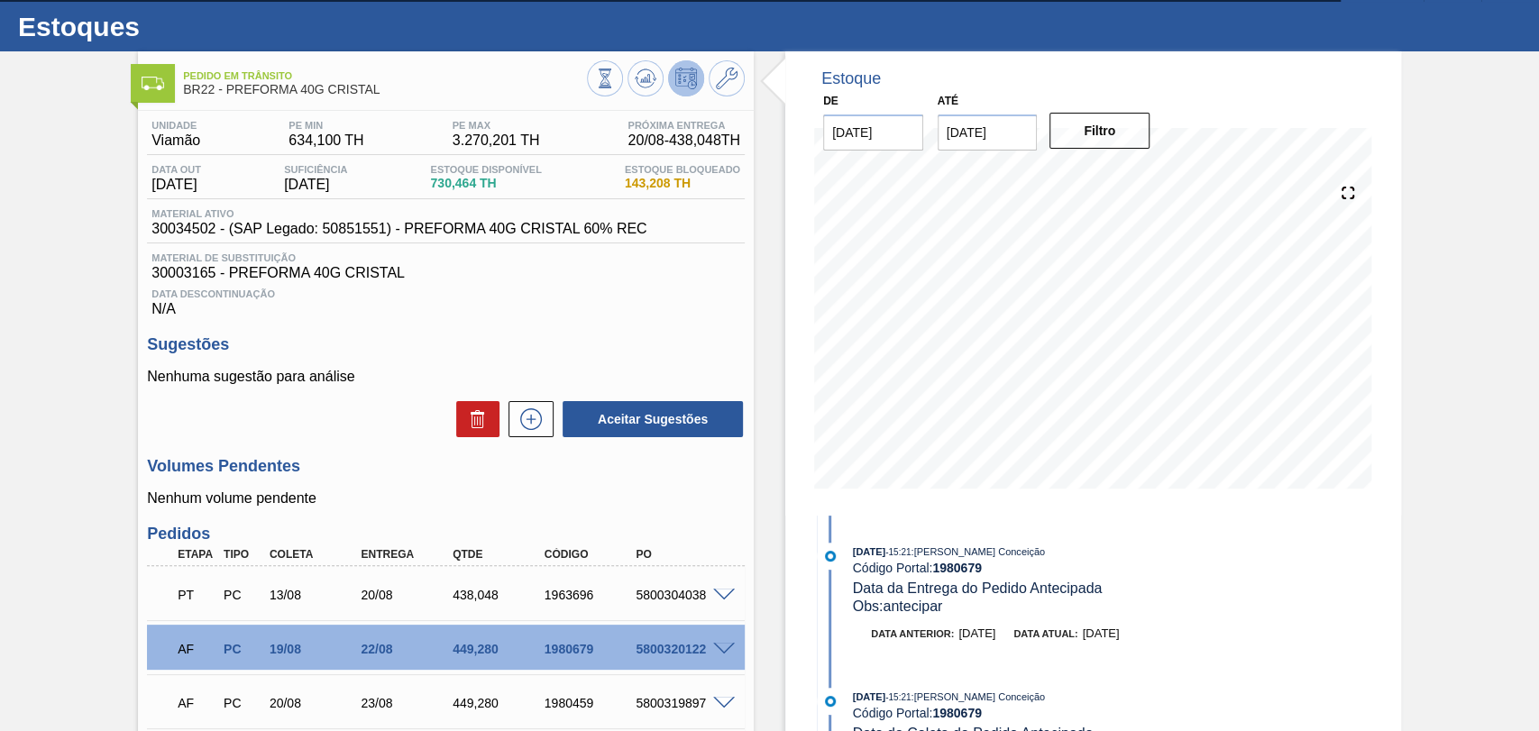
scroll to position [0, 0]
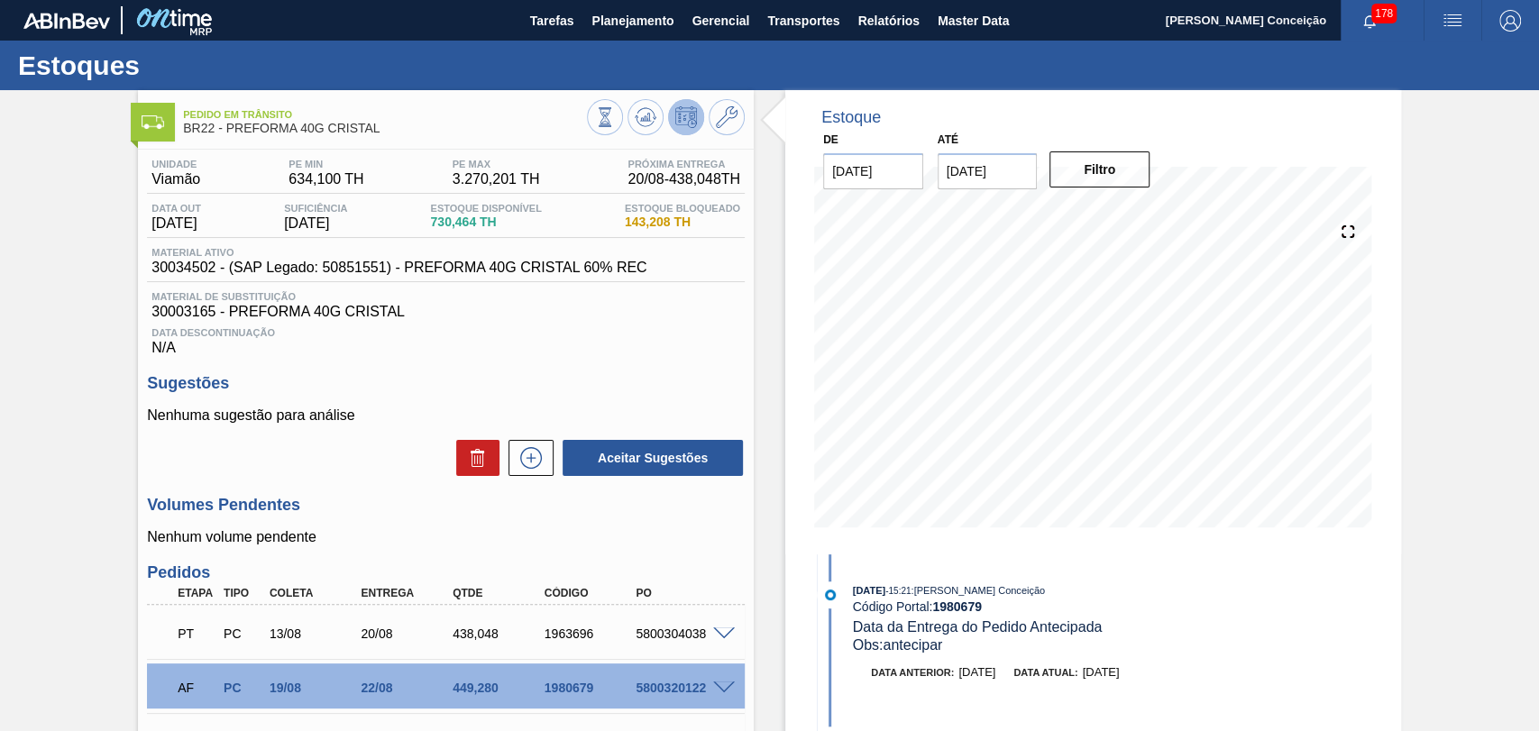
click at [657, 559] on div "Unidade Viamão PE MIN 634,100 TH PE MAX 3.270,201 TH Próxima Entrega 20/08 - 43…" at bounding box center [446, 555] width 616 height 811
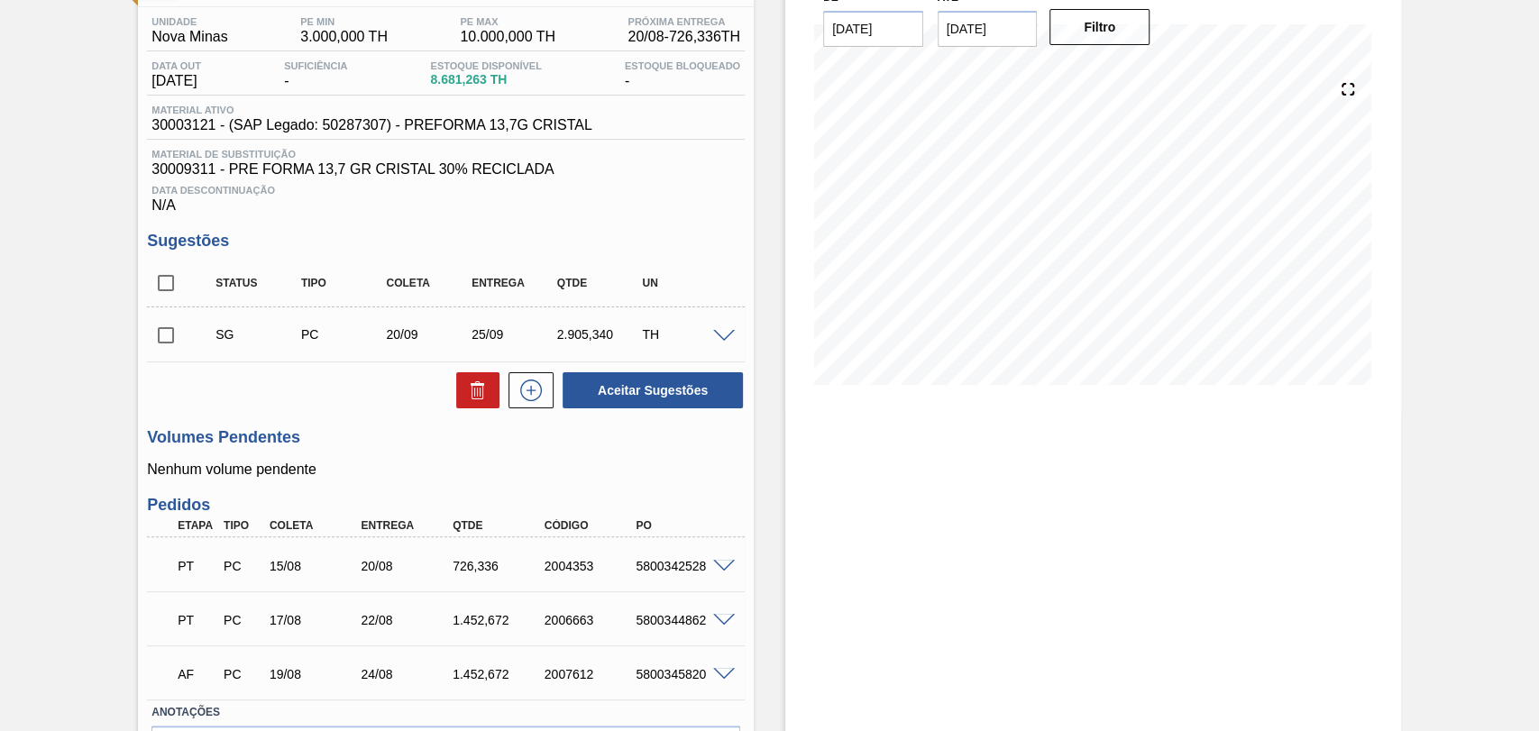
scroll to position [262, 0]
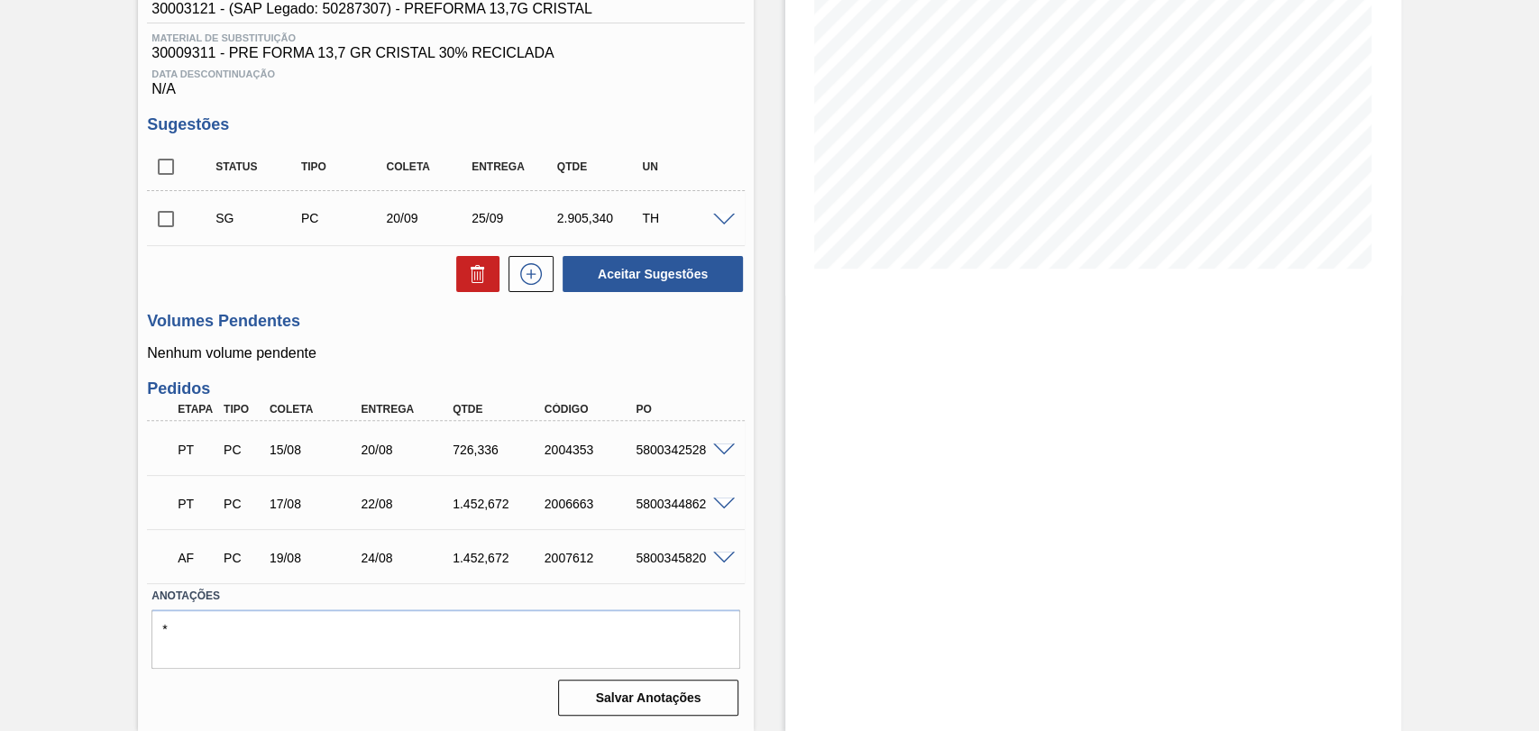
click at [717, 506] on span at bounding box center [724, 505] width 22 height 14
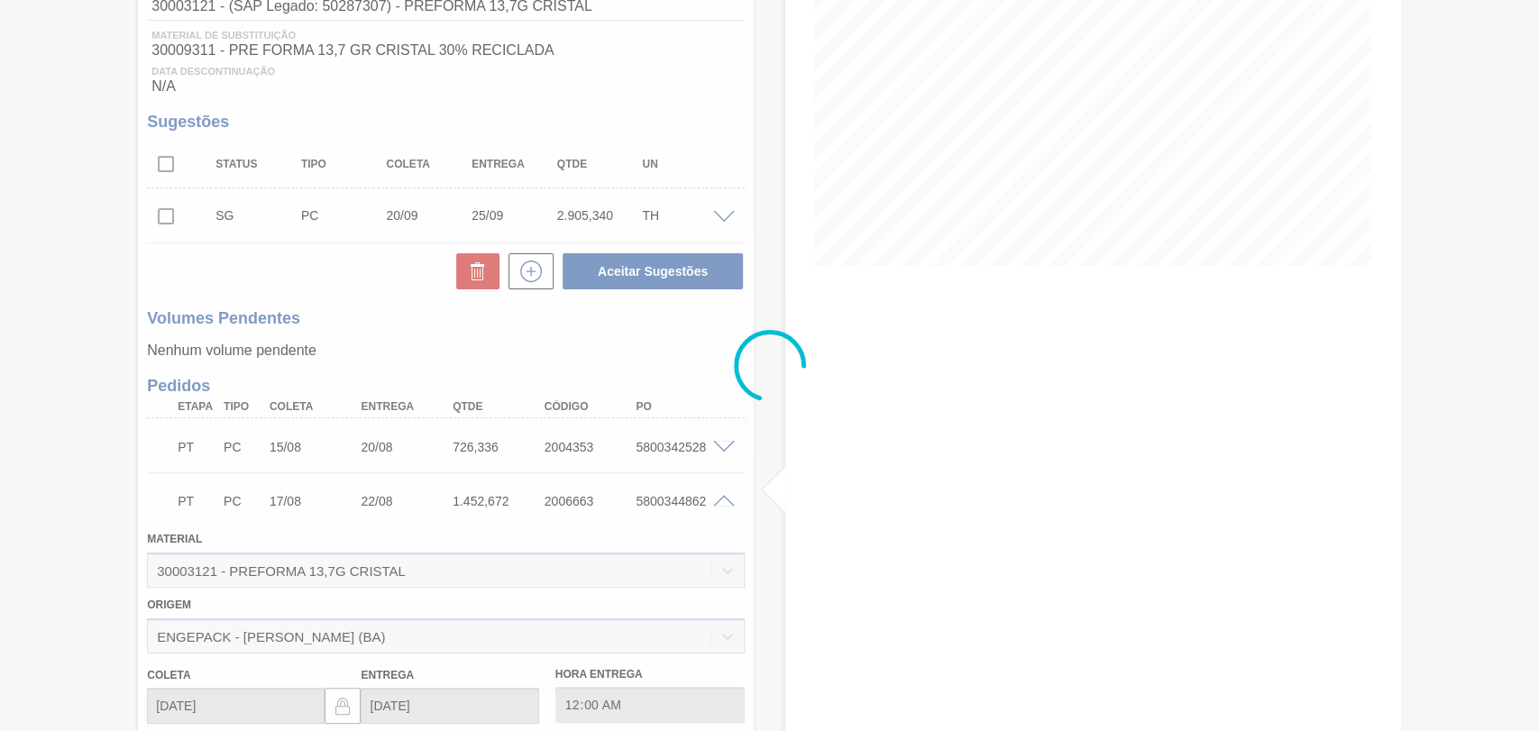
click at [717, 508] on div at bounding box center [769, 365] width 1539 height 731
click at [716, 505] on div at bounding box center [769, 365] width 1539 height 731
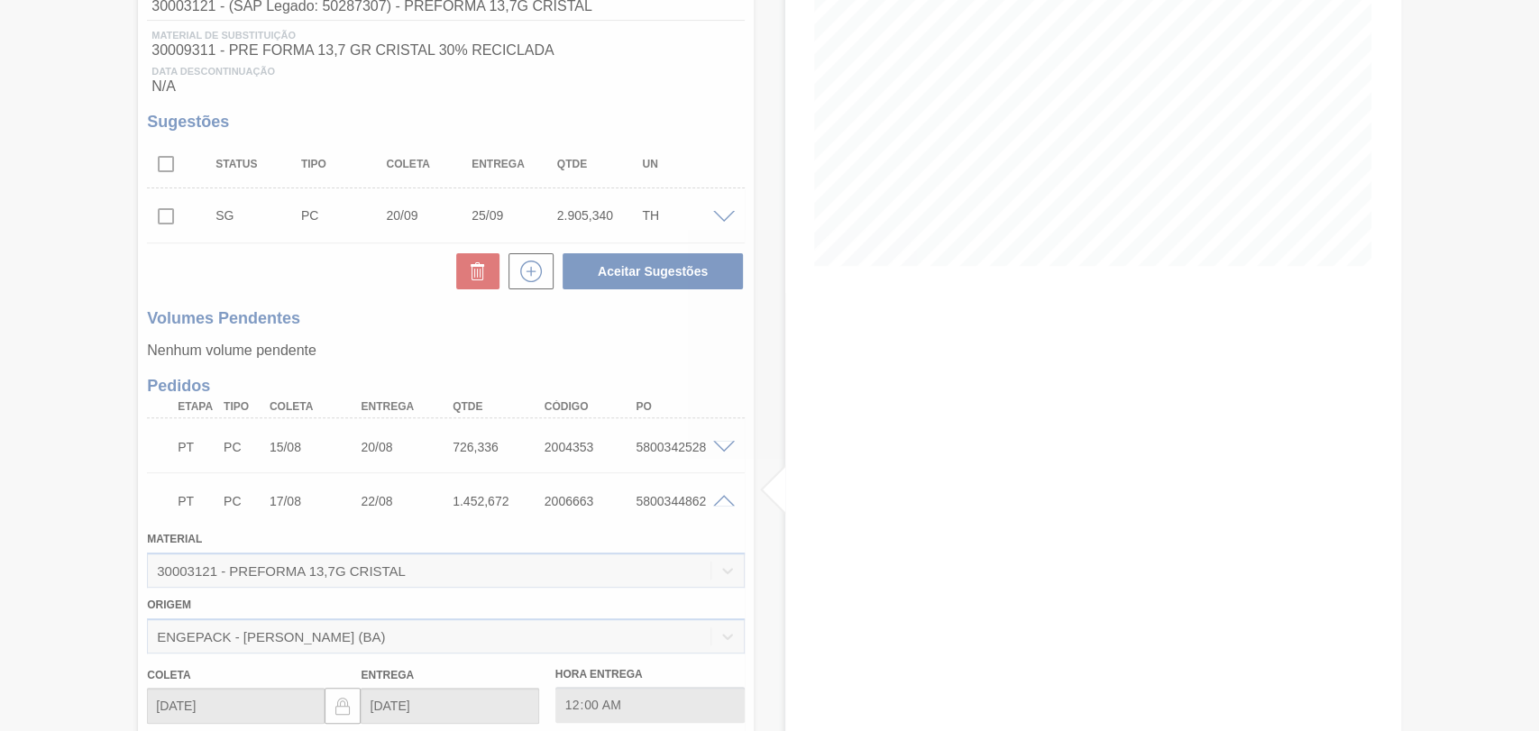
click at [716, 505] on div at bounding box center [769, 365] width 1539 height 731
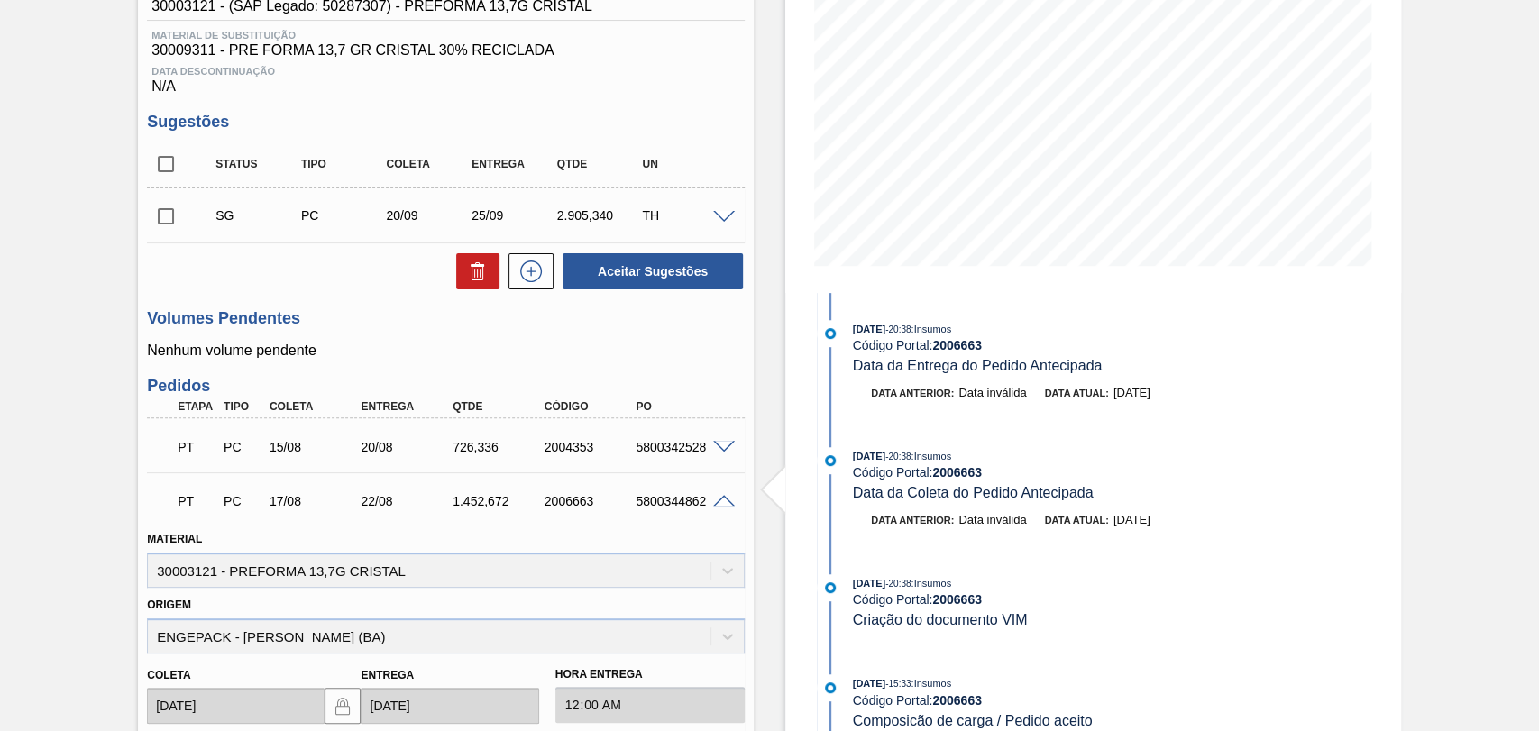
click at [720, 220] on span at bounding box center [724, 218] width 22 height 14
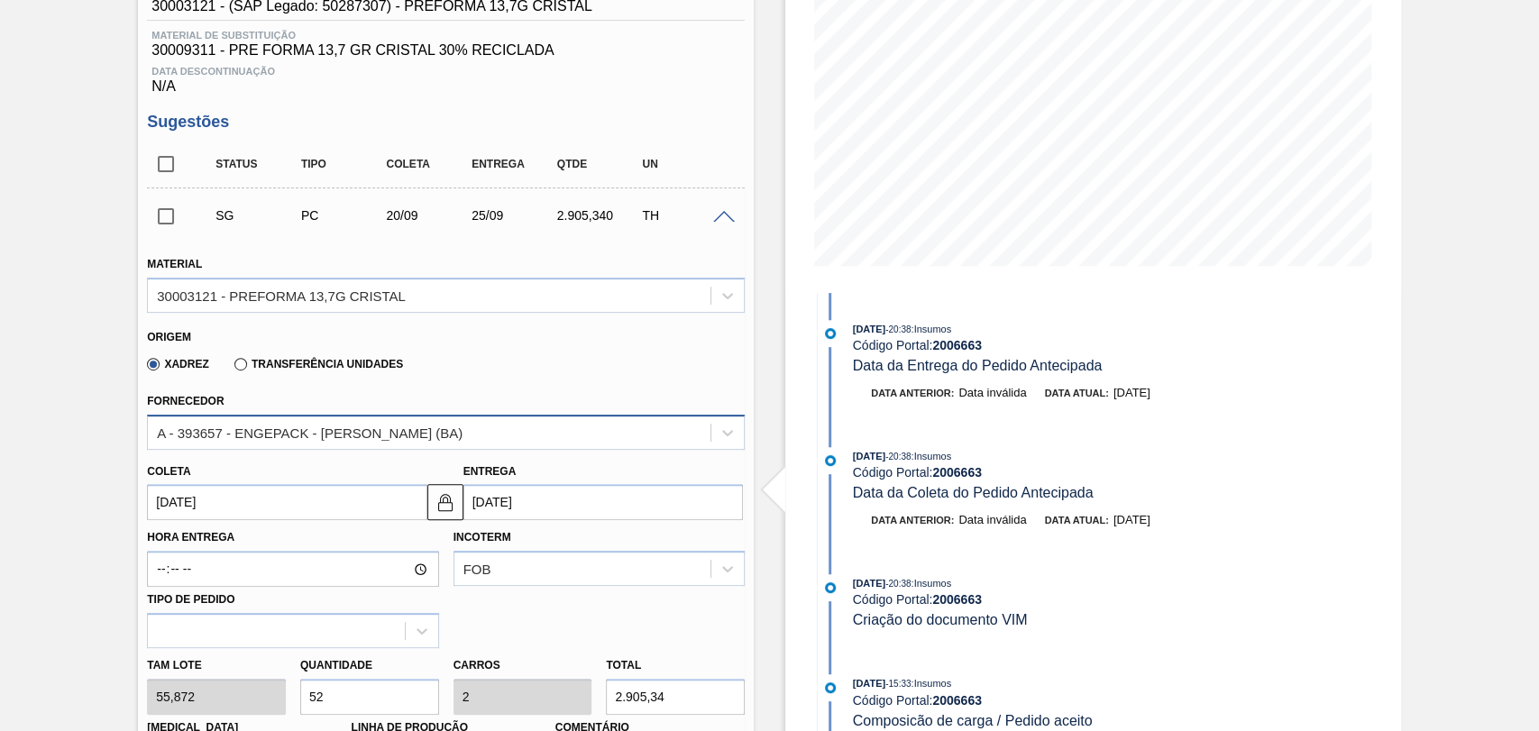
click at [337, 436] on div "A - 393657 - ENGEPACK - [PERSON_NAME] (BA)" at bounding box center [310, 432] width 306 height 15
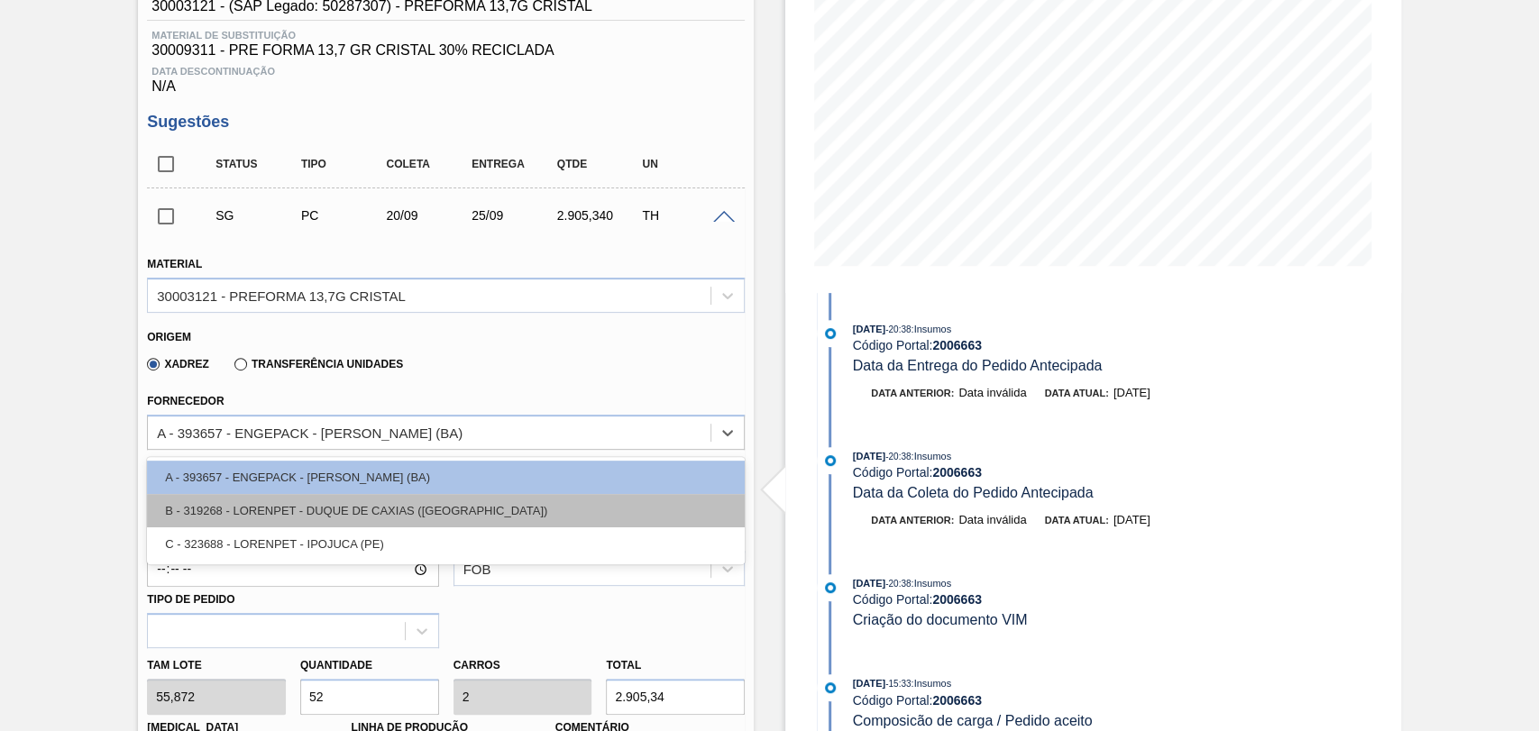
click at [384, 514] on div "B - 319268 - LORENPET - DUQUE DE CAXIAS (RJ)" at bounding box center [446, 510] width 598 height 33
type input "21/09/2025"
type input "48,384"
type input "60,048"
type input "2,31"
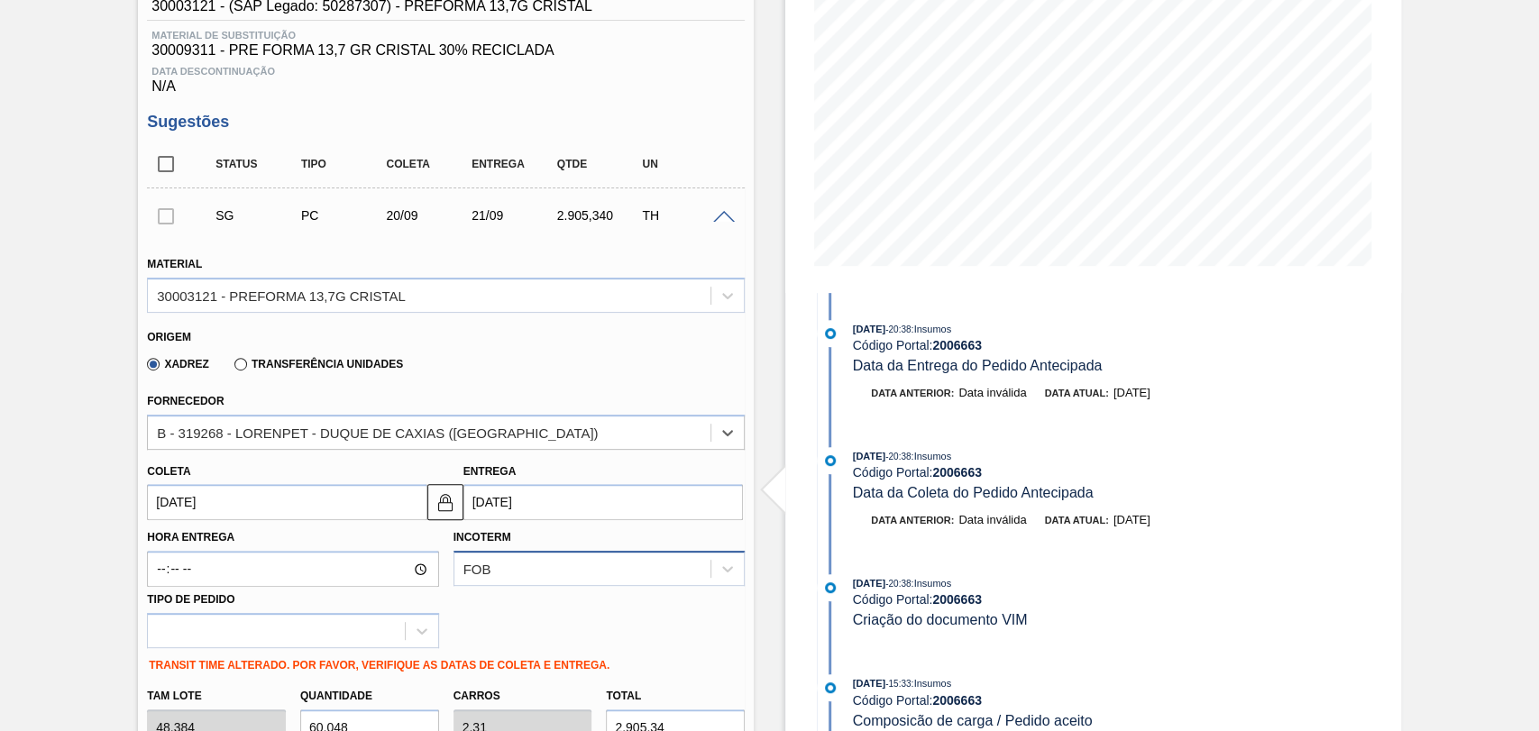
scroll to position [462, 0]
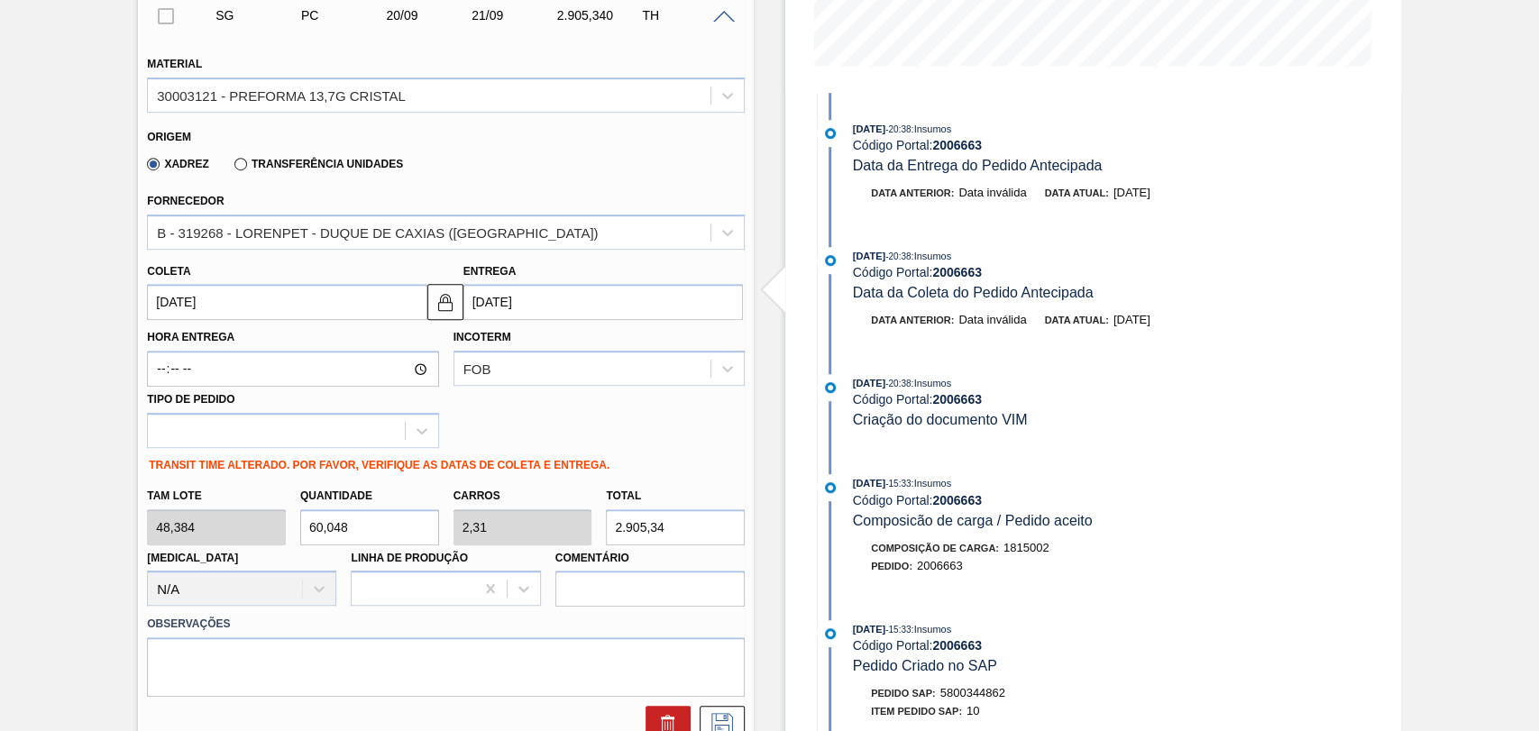
click at [273, 524] on div "Tam lote 48,384 Quantidade 60,048 Carros 2,31 Total 2.905,34 Doca N/A Linha de …" at bounding box center [446, 543] width 612 height 129
type input "2"
type input "0,077"
type input "96,768"
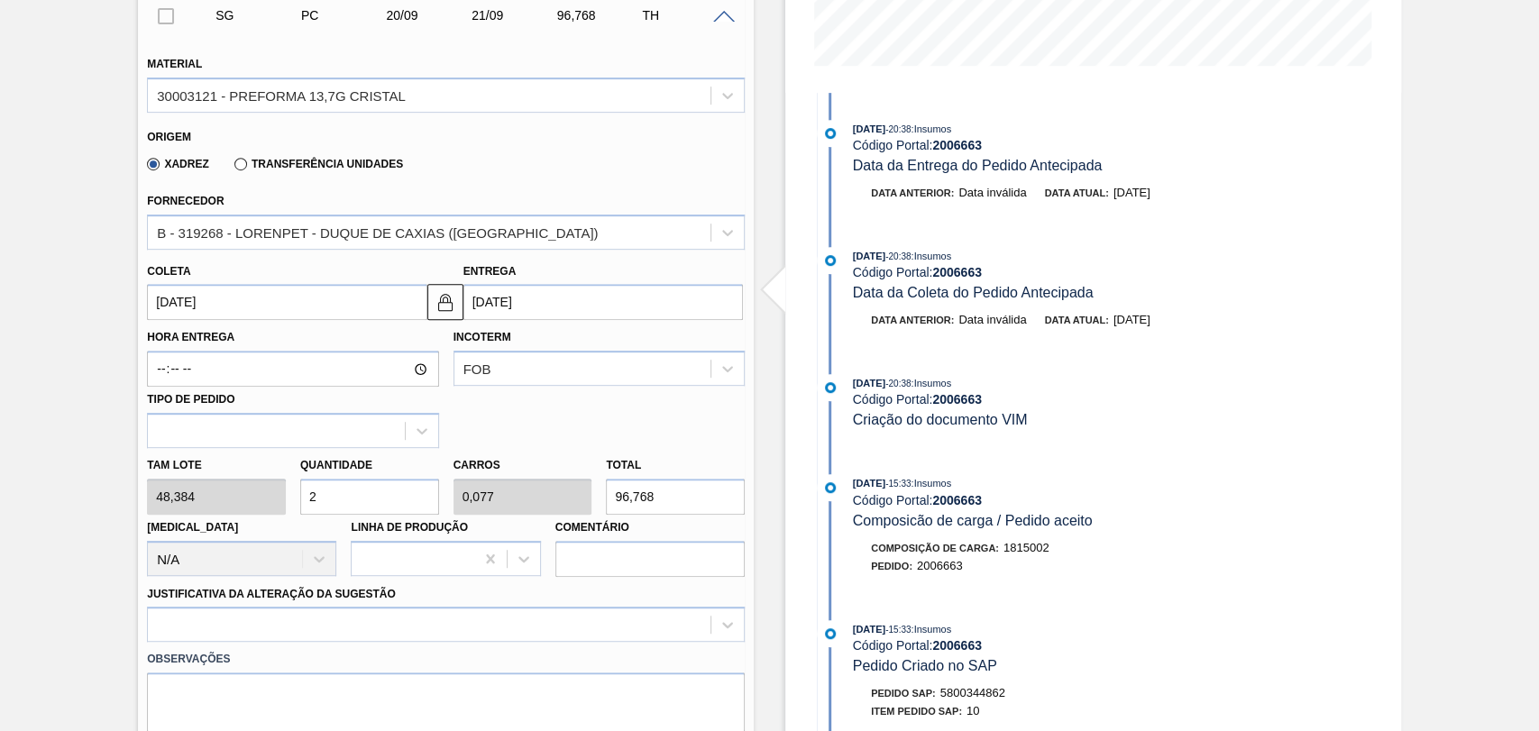
type input "26"
type input "1"
type input "1.257,984"
type input "26"
click at [643, 429] on div "Hora Entrega Incoterm FOB Tipo de pedido" at bounding box center [446, 384] width 612 height 128
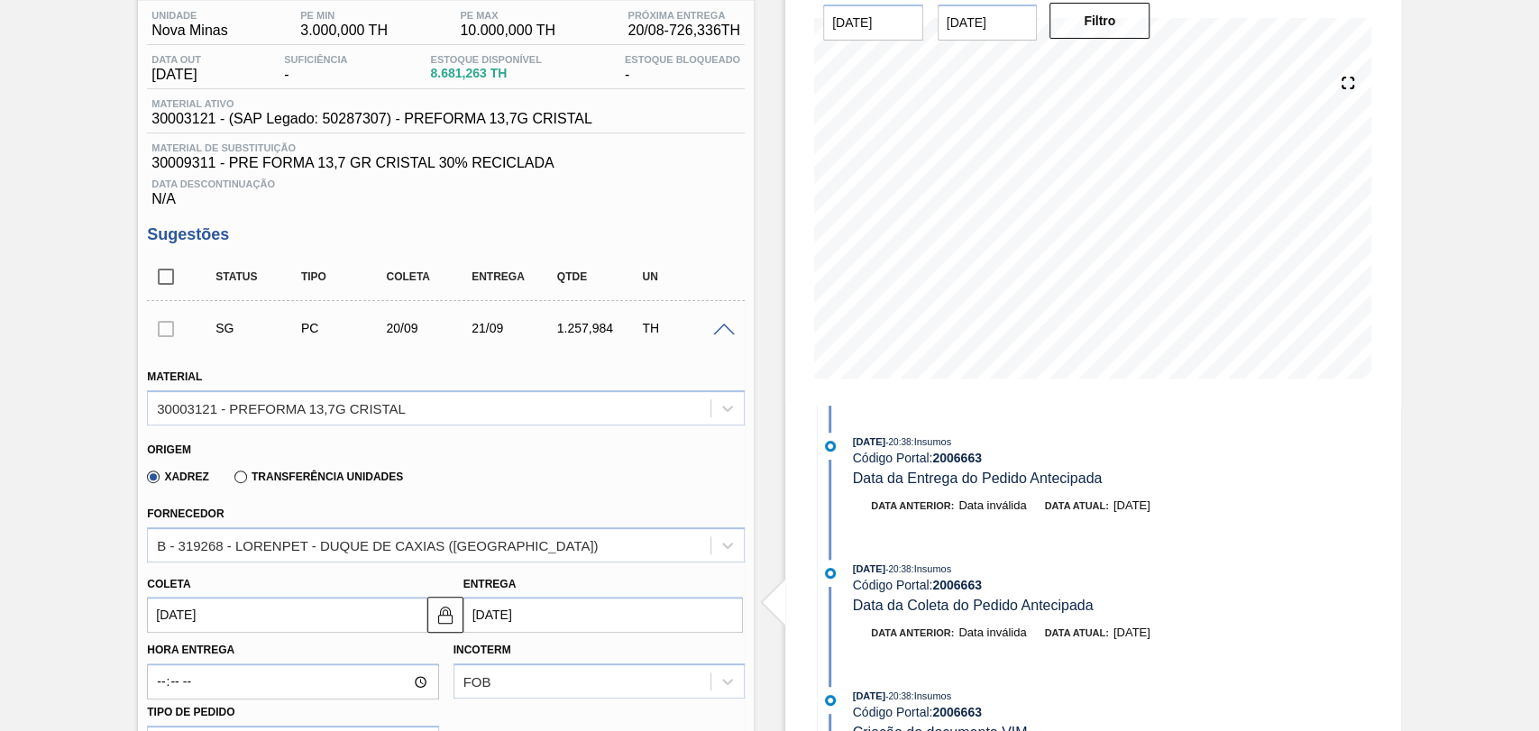
scroll to position [61, 0]
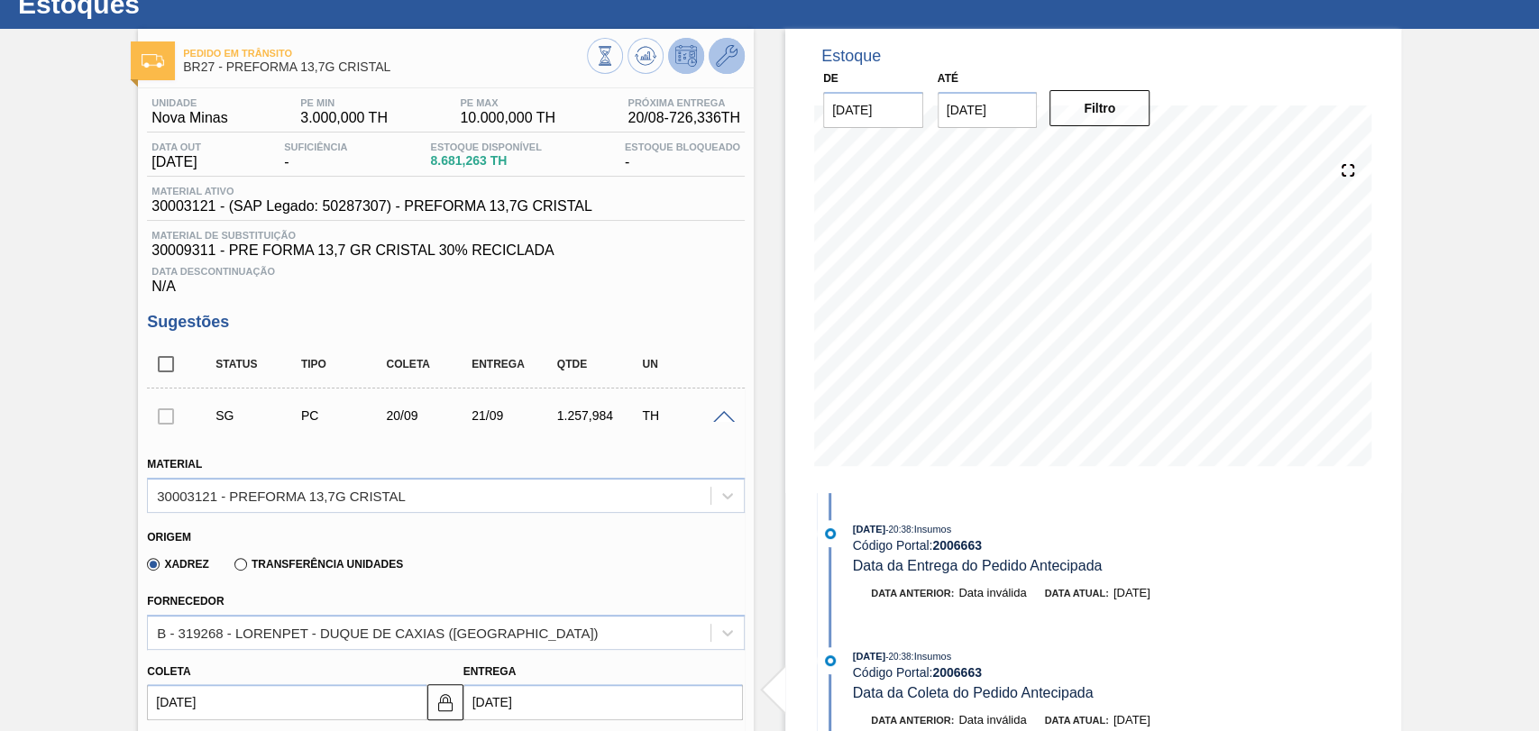
click at [730, 65] on icon at bounding box center [727, 56] width 22 height 22
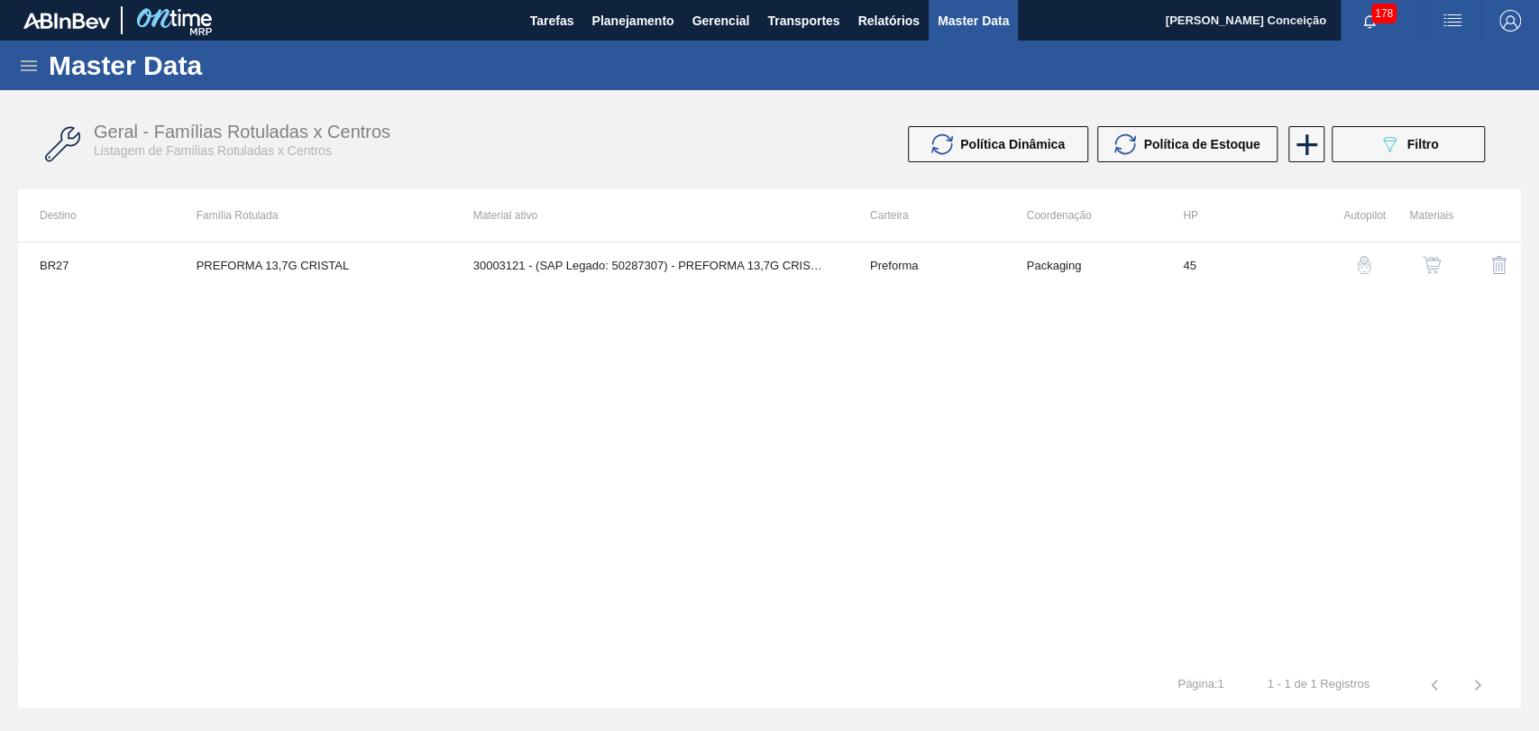
click at [1430, 270] on img "button" at bounding box center [1432, 265] width 18 height 18
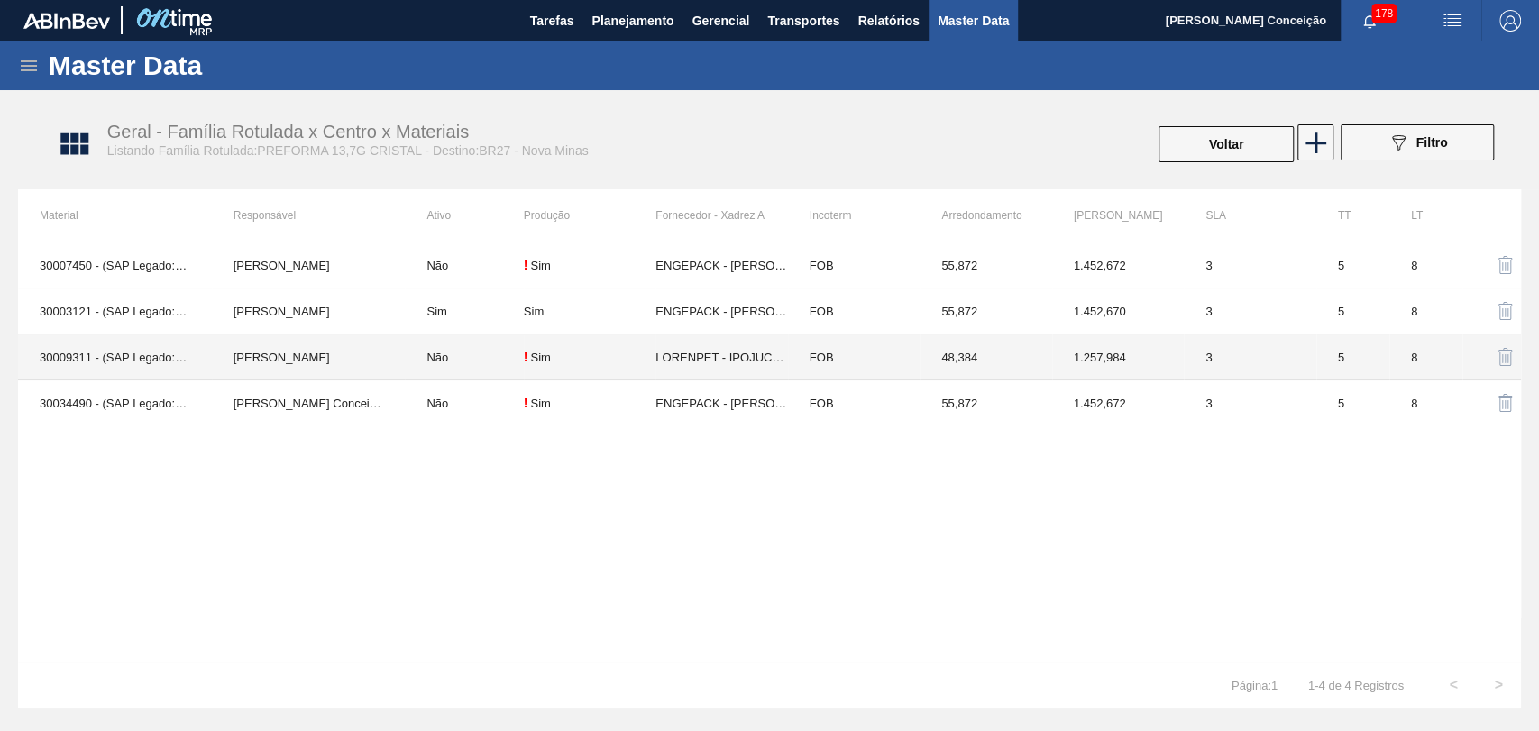
click at [709, 353] on td "LORENPET - IPOJUCA (PE)" at bounding box center [722, 358] width 132 height 46
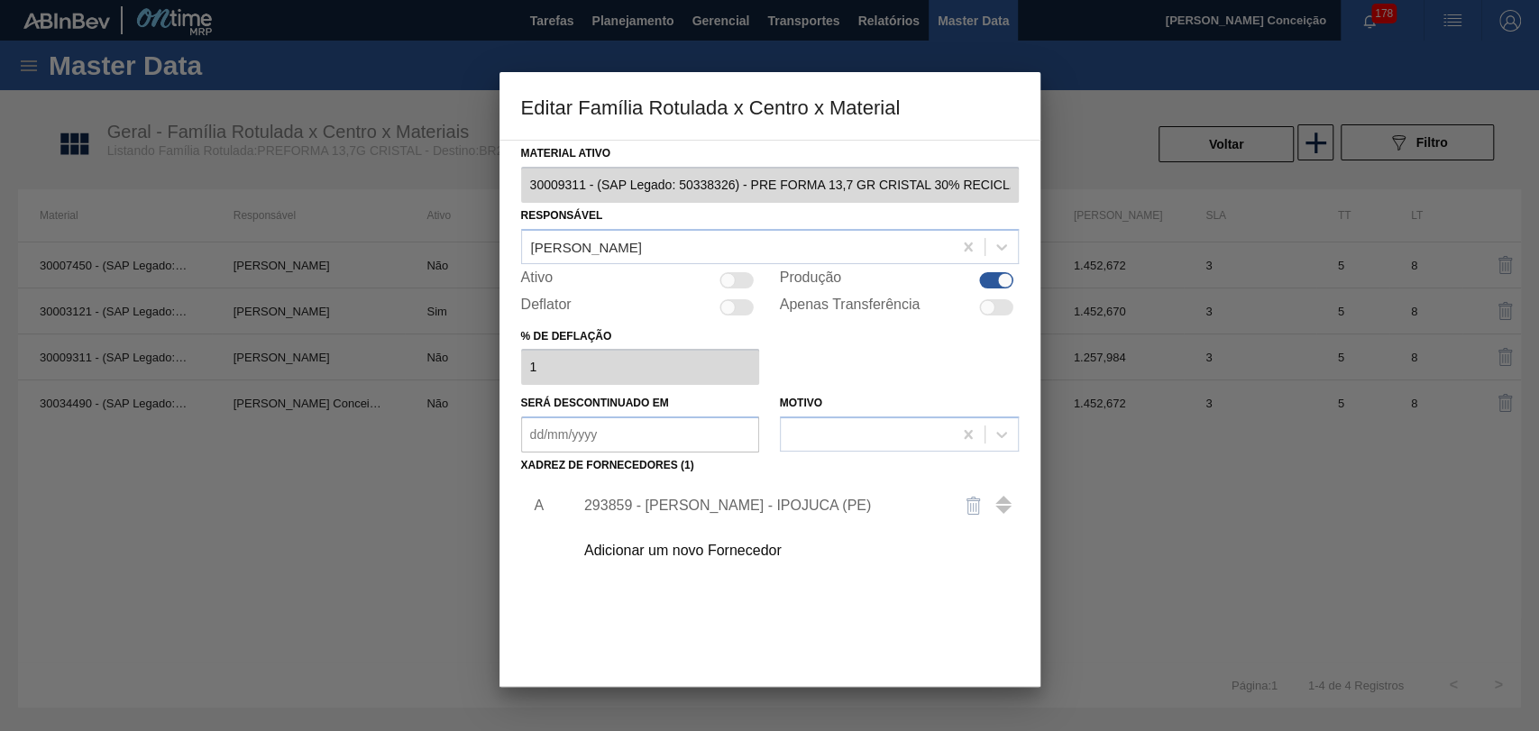
click at [738, 555] on div "Adicionar um novo Fornecedor" at bounding box center [760, 551] width 353 height 16
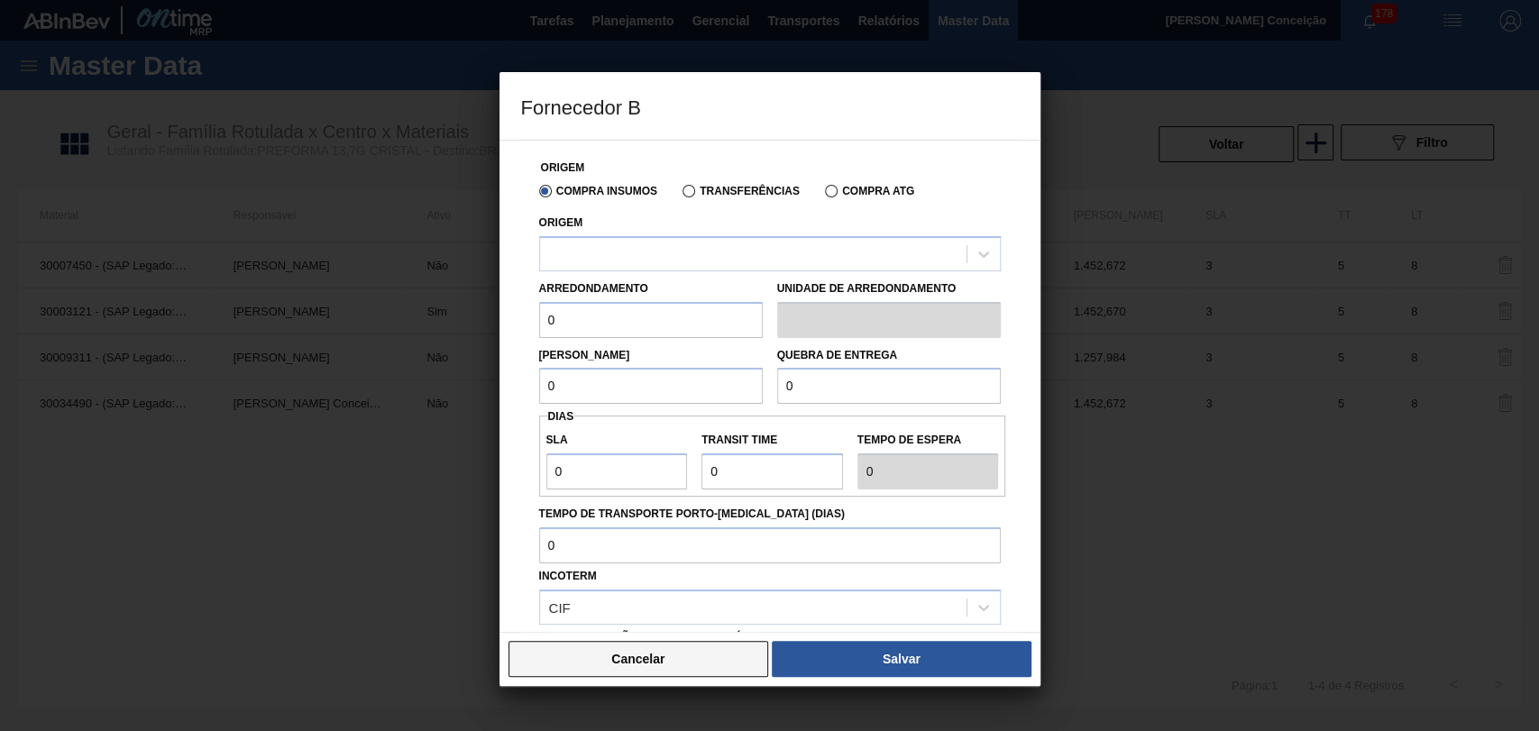
click at [638, 655] on button "Cancelar" at bounding box center [639, 659] width 261 height 36
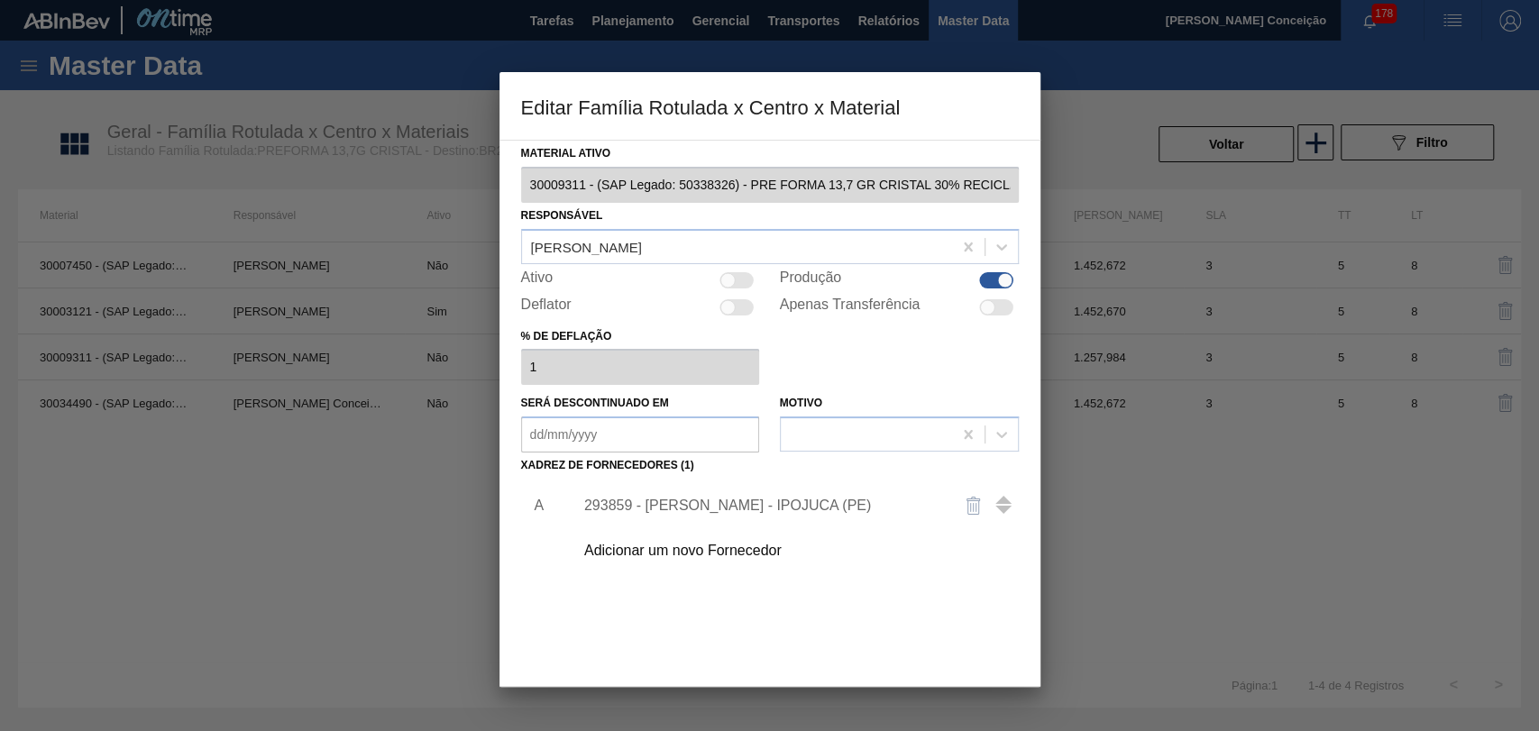
scroll to position [80, 0]
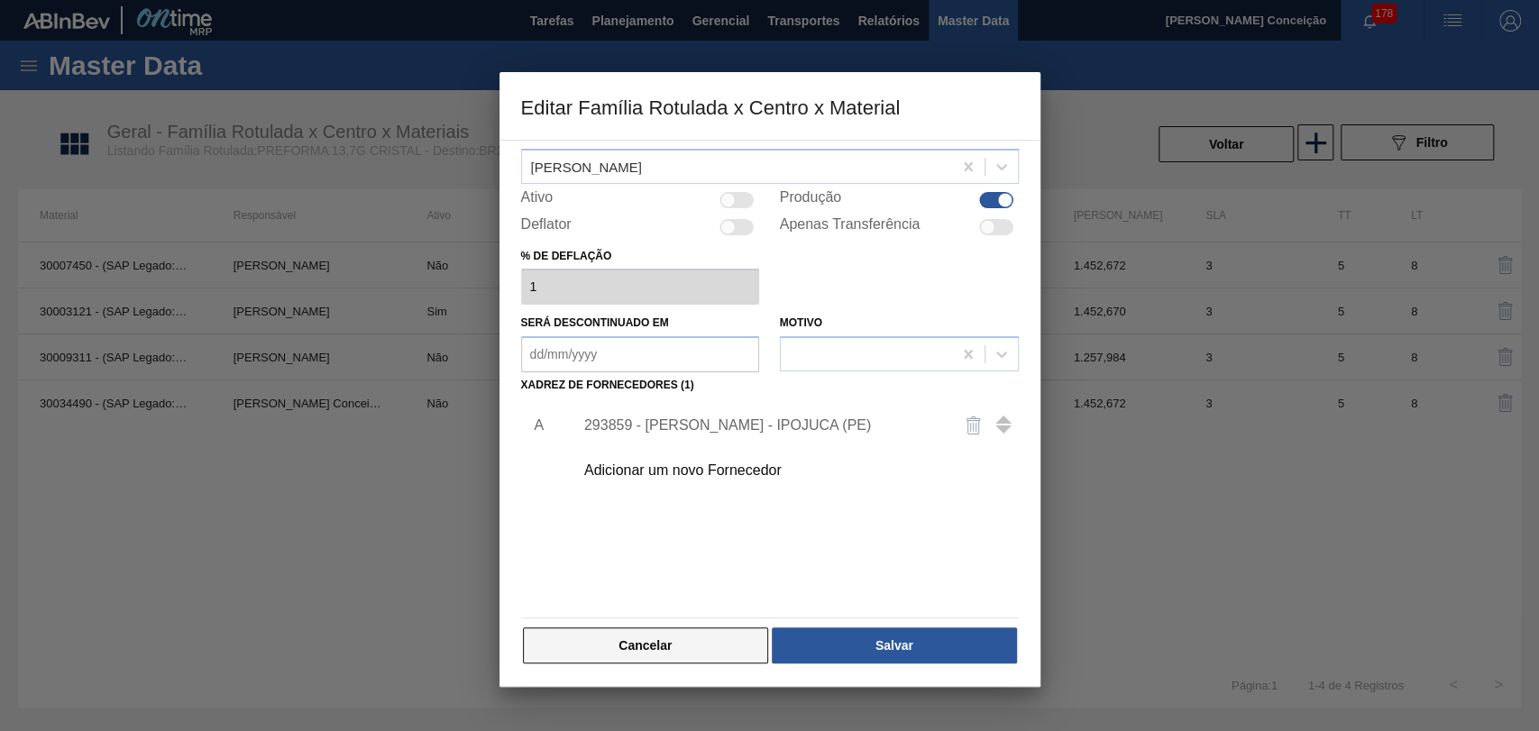
click at [642, 643] on button "Cancelar" at bounding box center [646, 646] width 246 height 36
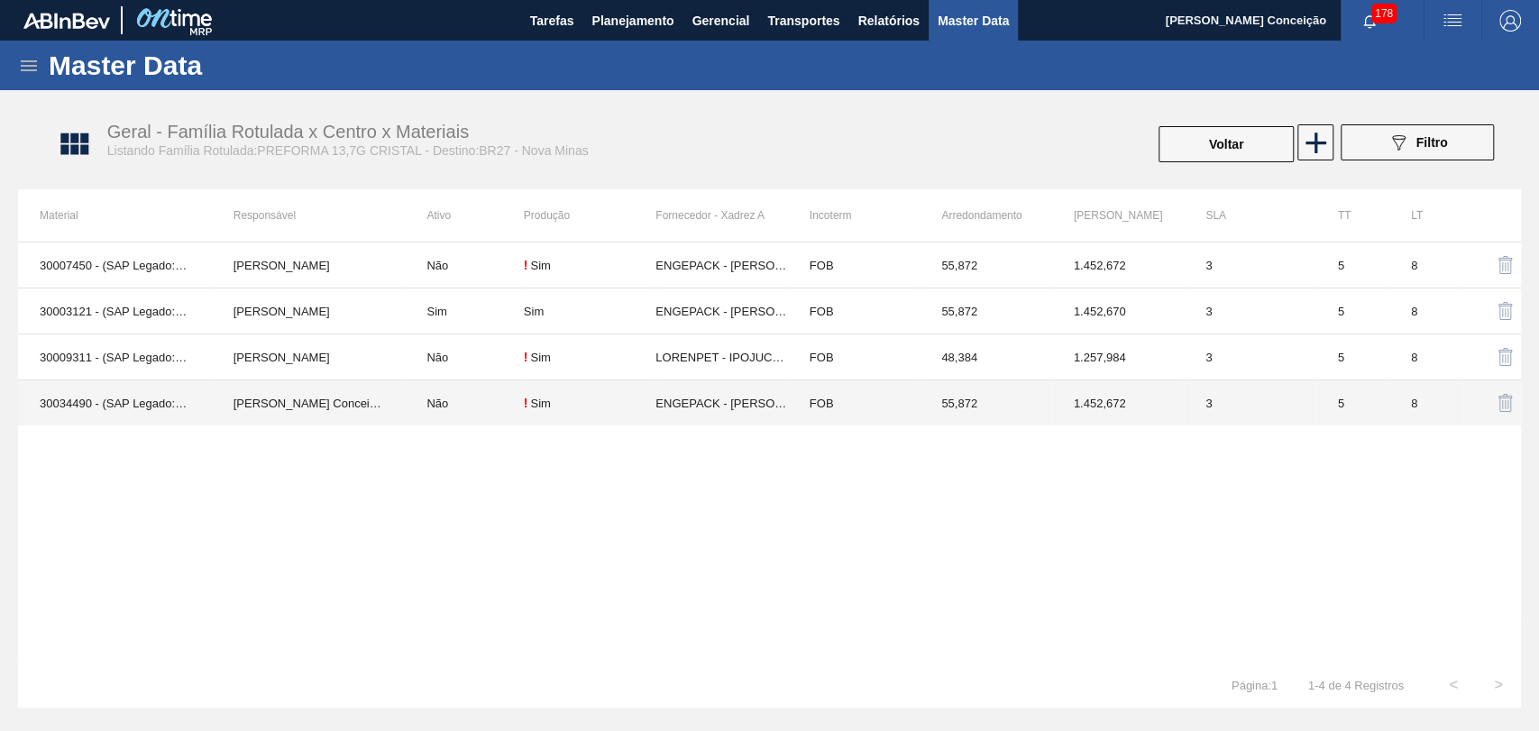
click at [735, 406] on td "ENGEPACK - SIMÕES FILHO (BA)" at bounding box center [722, 404] width 132 height 46
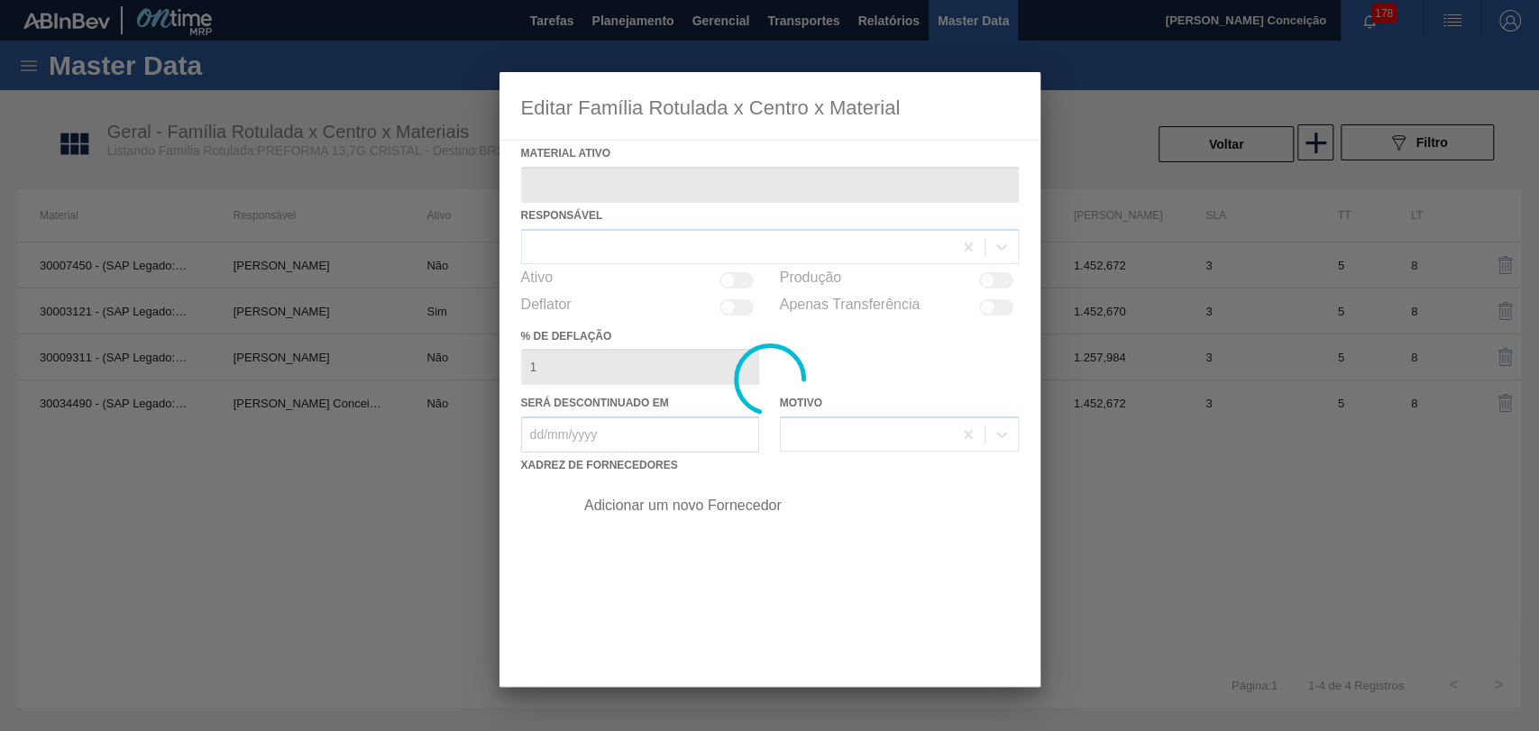
type ativo "30034490 - (SAP Legado: 50851479) - PREFORMA 13,7G CRISTAL 60% REC"
checkbox input "true"
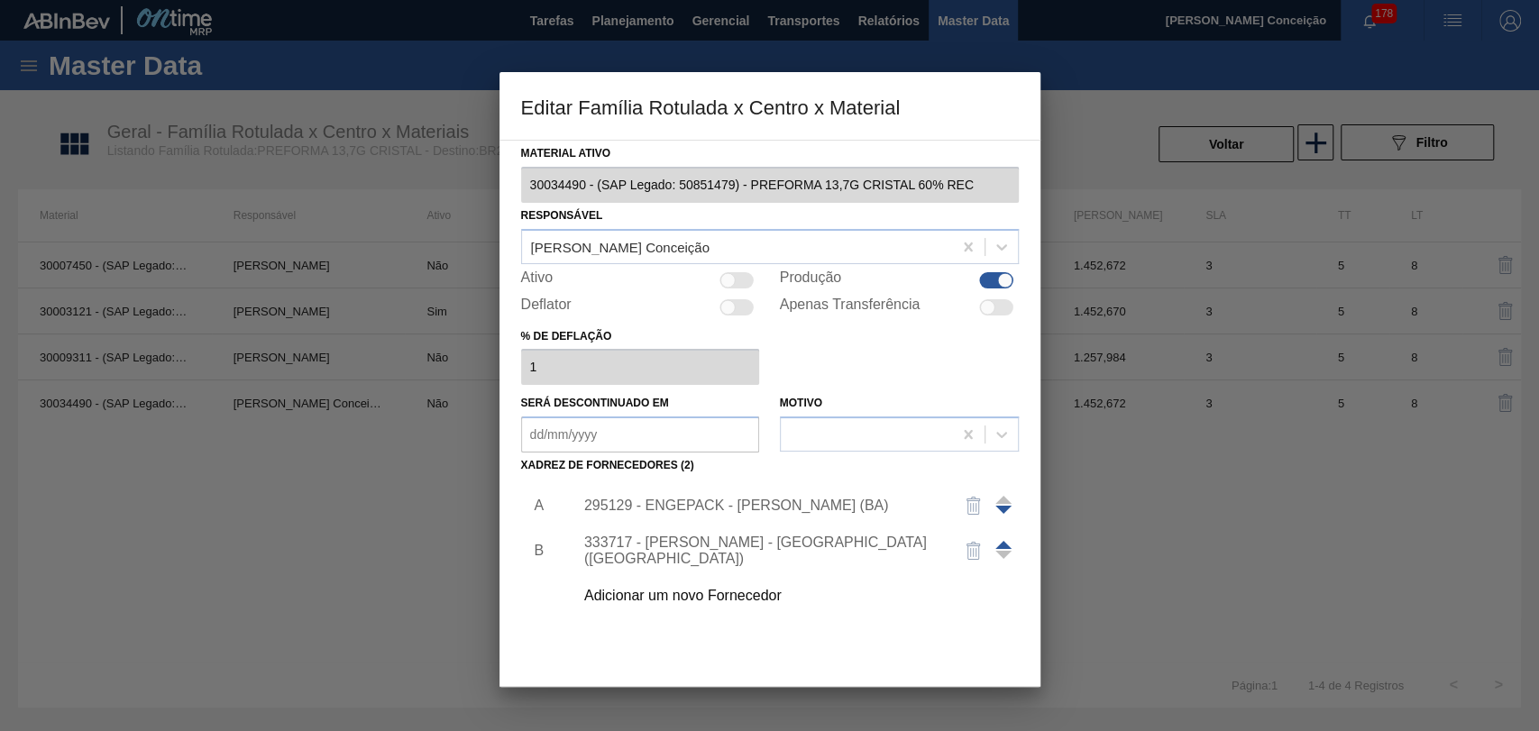
click at [758, 553] on div "333717 - LORENPET - DUQUE DE CAXIAS (RJ)" at bounding box center [760, 551] width 353 height 32
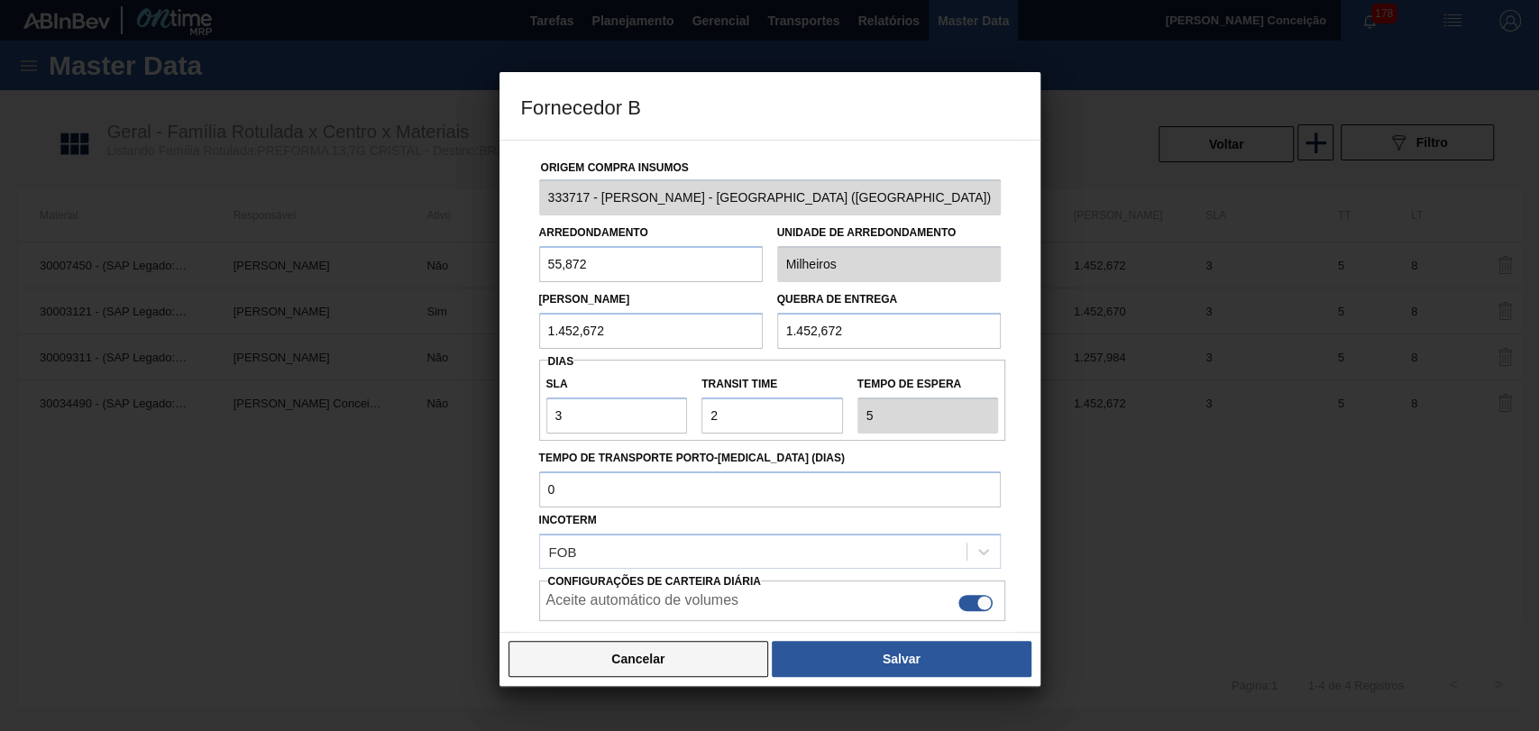
click at [617, 661] on button "Cancelar" at bounding box center [639, 659] width 261 height 36
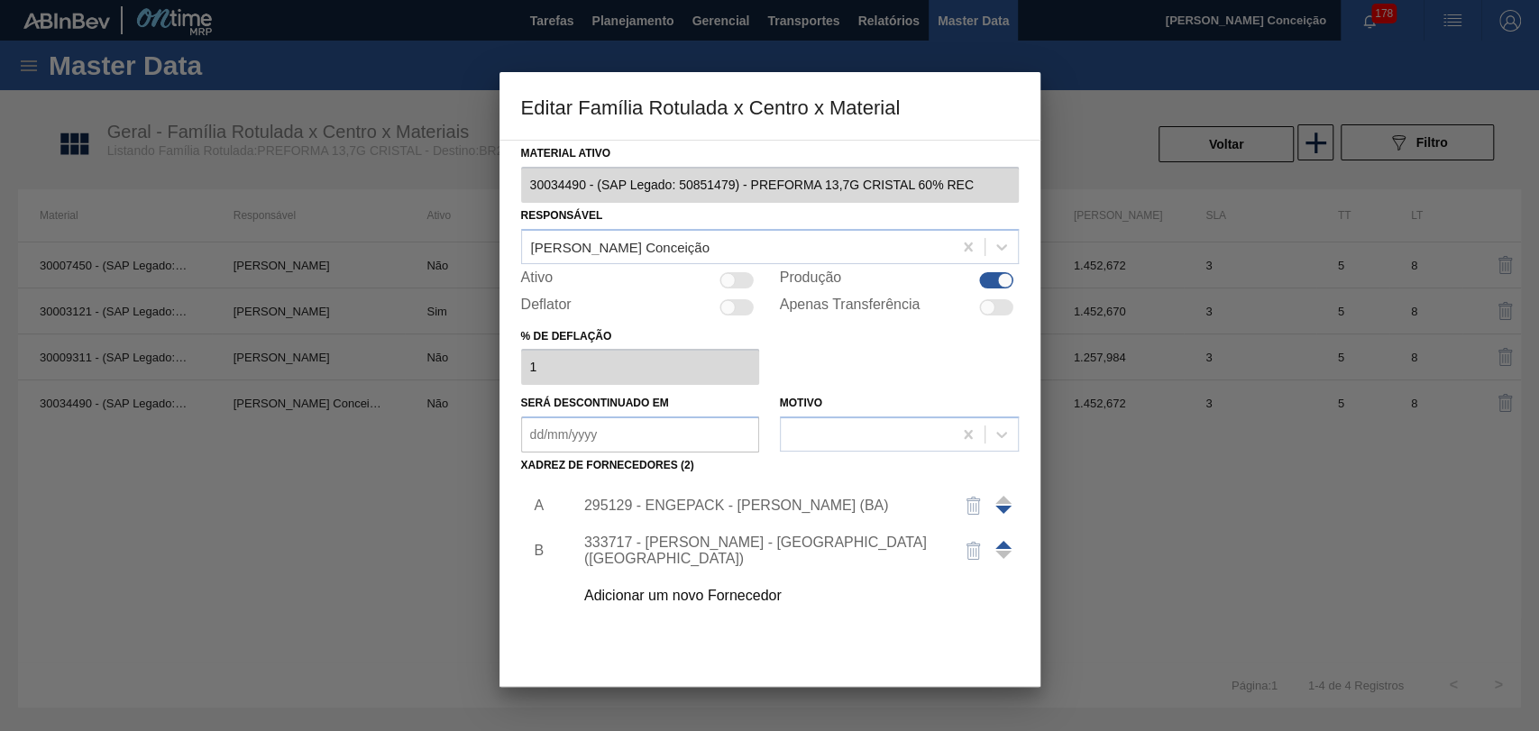
click at [1131, 146] on div at bounding box center [769, 365] width 1539 height 731
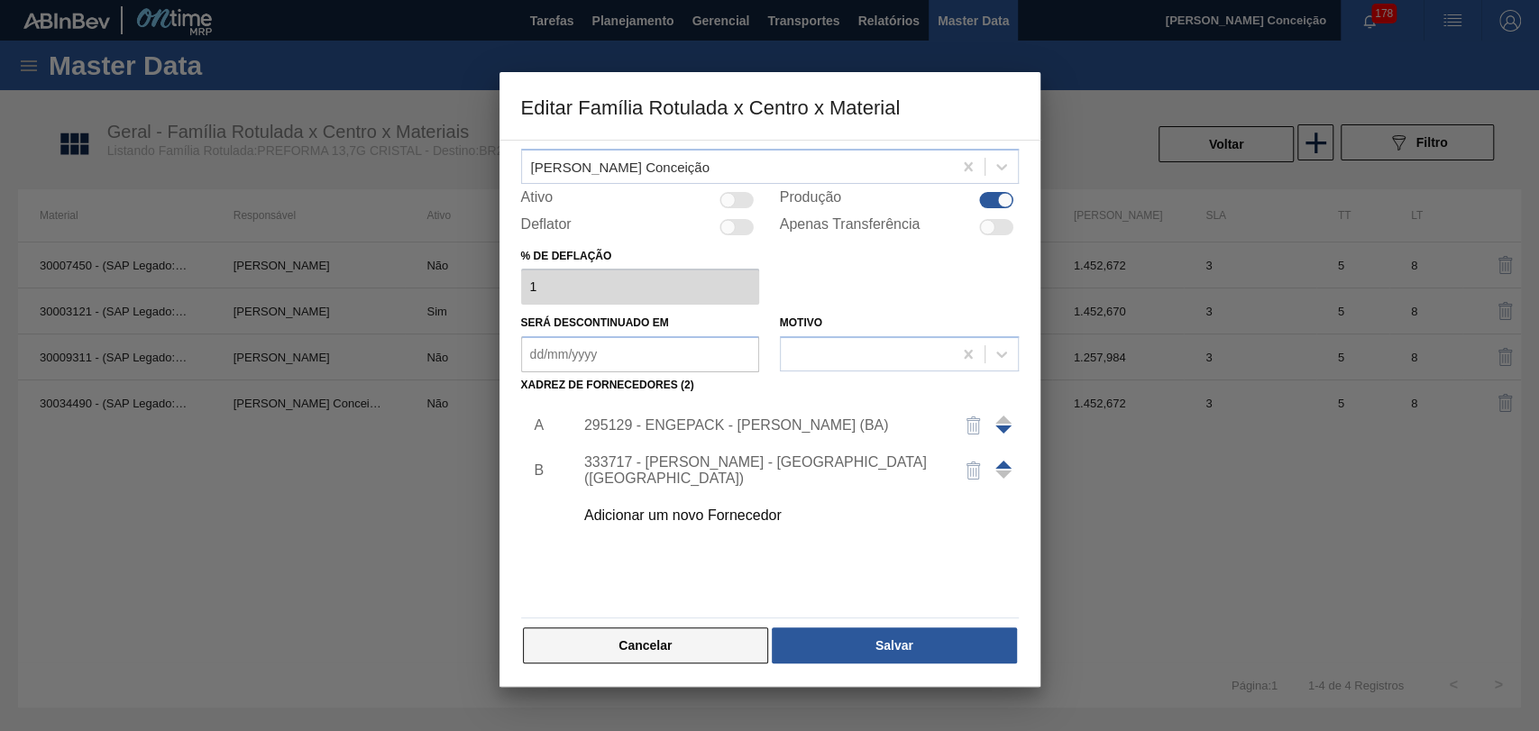
click at [650, 637] on button "Cancelar" at bounding box center [646, 646] width 246 height 36
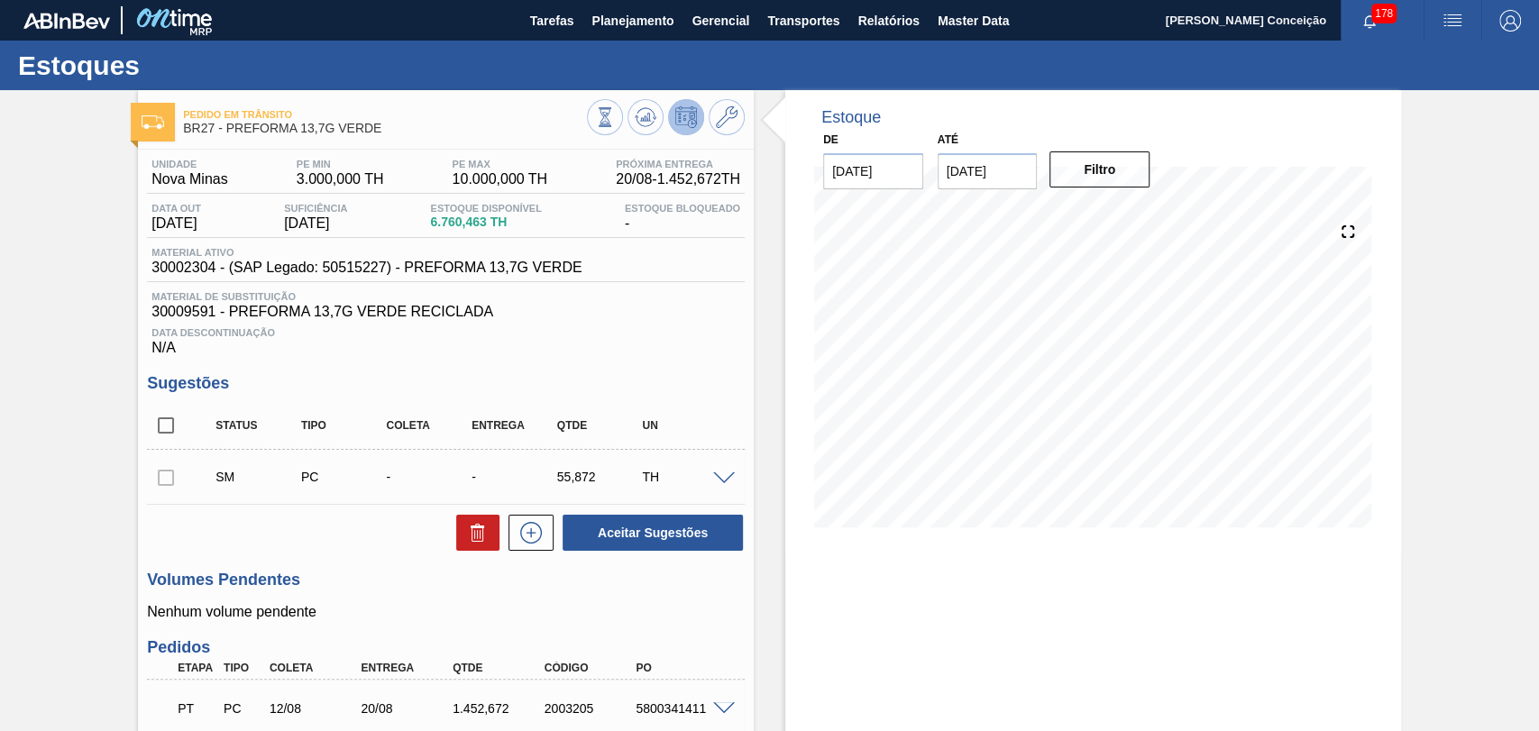
click at [760, 310] on div "Estoque De 20/08/2025 Até 03/01/2026 Filtro" at bounding box center [1077, 621] width 647 height 1062
click at [757, 325] on div "Estoque De 20/08/2025 Até 03/01/2026 Filtro 26/08 Projeção de Estoque 7,092.143…" at bounding box center [1077, 621] width 647 height 1062
click at [729, 111] on icon at bounding box center [727, 117] width 22 height 22
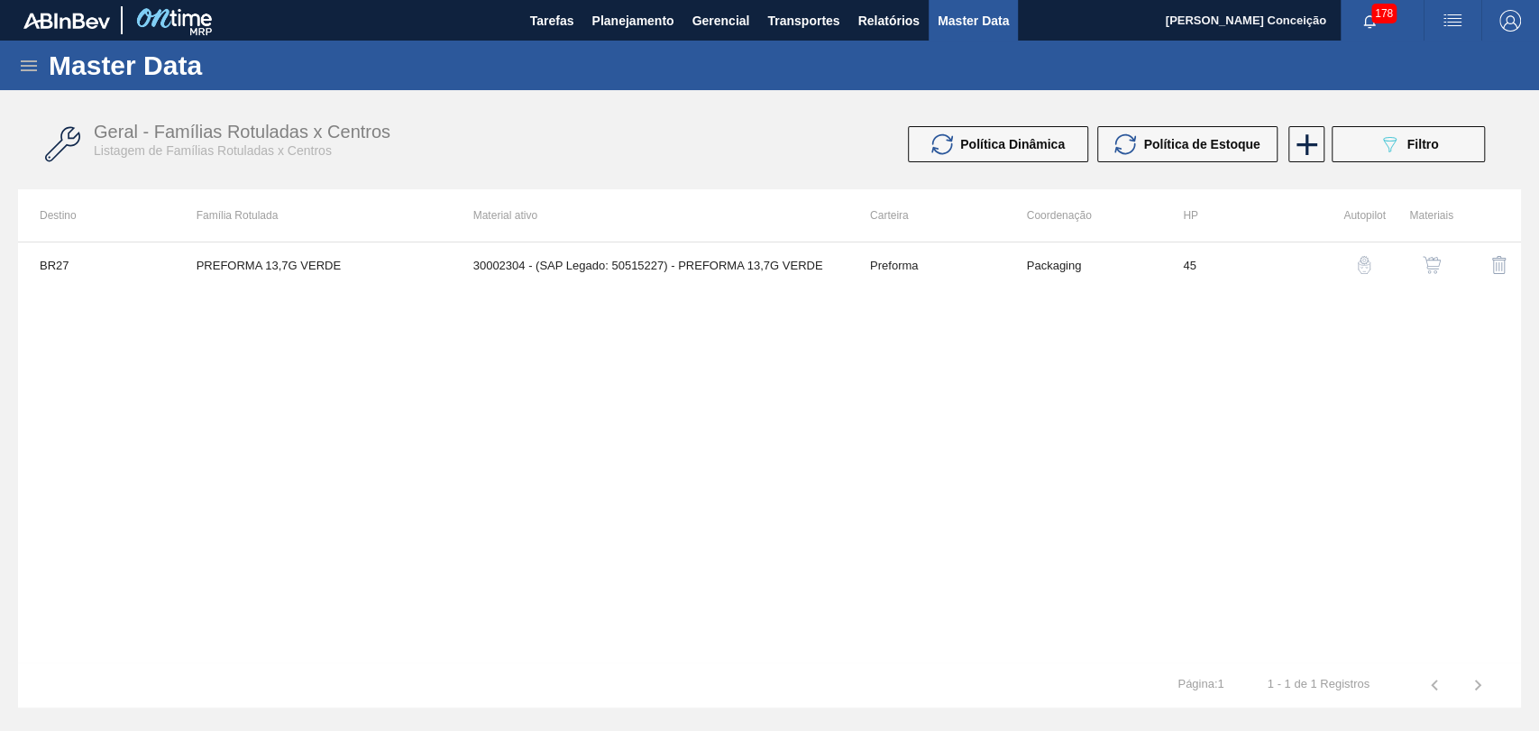
click at [1442, 268] on div "button" at bounding box center [1432, 265] width 22 height 18
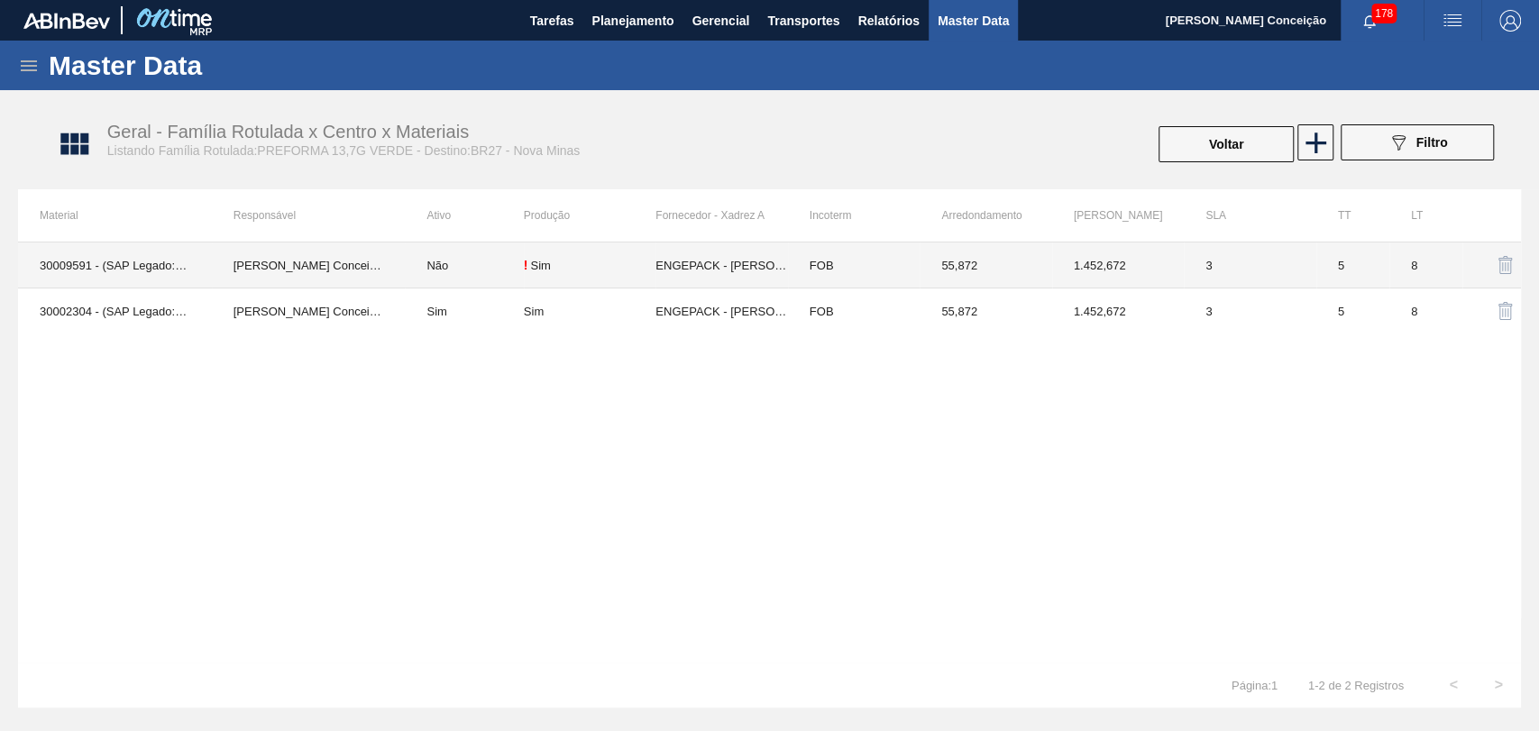
click at [734, 266] on td "ENGEPACK - [PERSON_NAME] (BA)" at bounding box center [722, 266] width 132 height 46
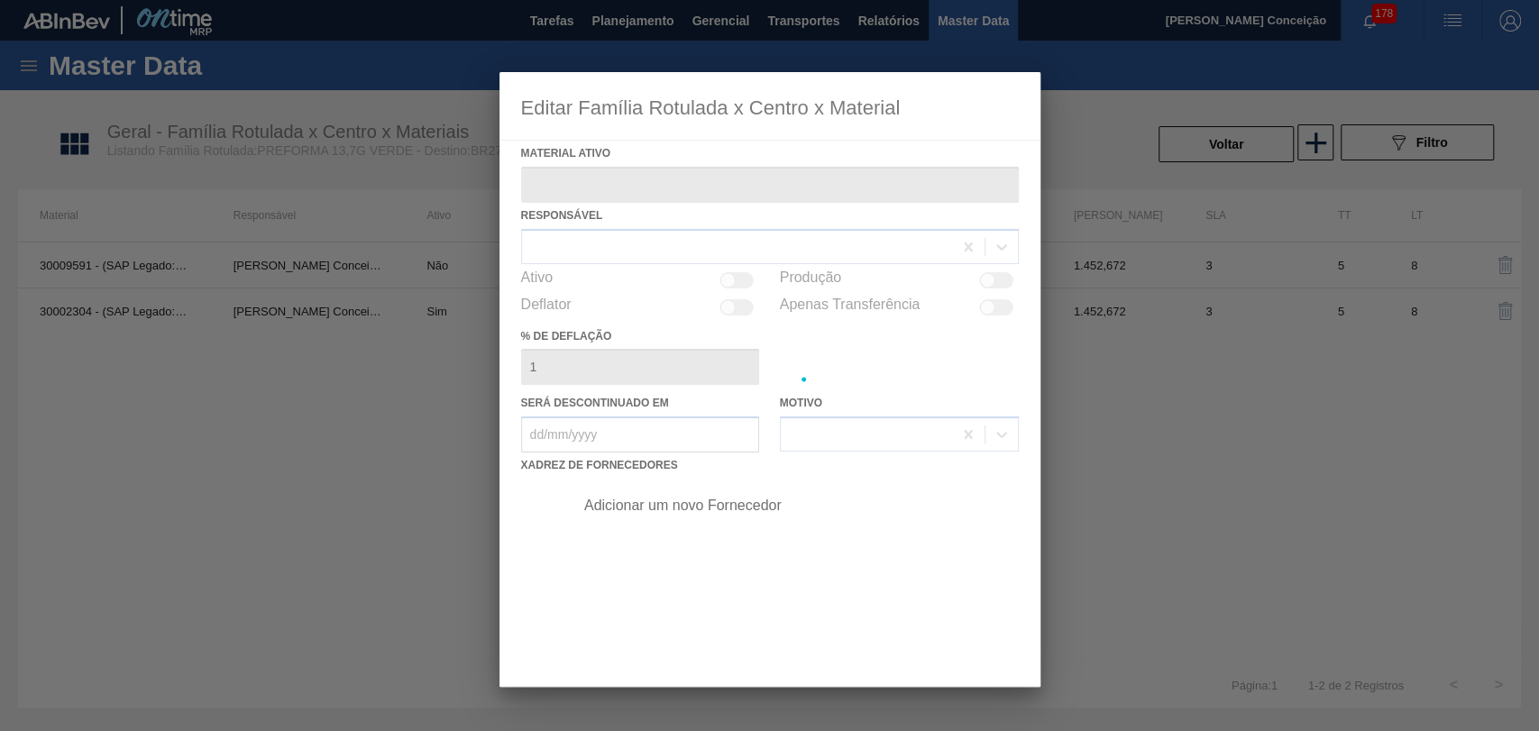
type ativo "30009591 - (SAP Legado: 50287309) - PREFORMA 13,7G VERDE RECICLADA"
checkbox input "true"
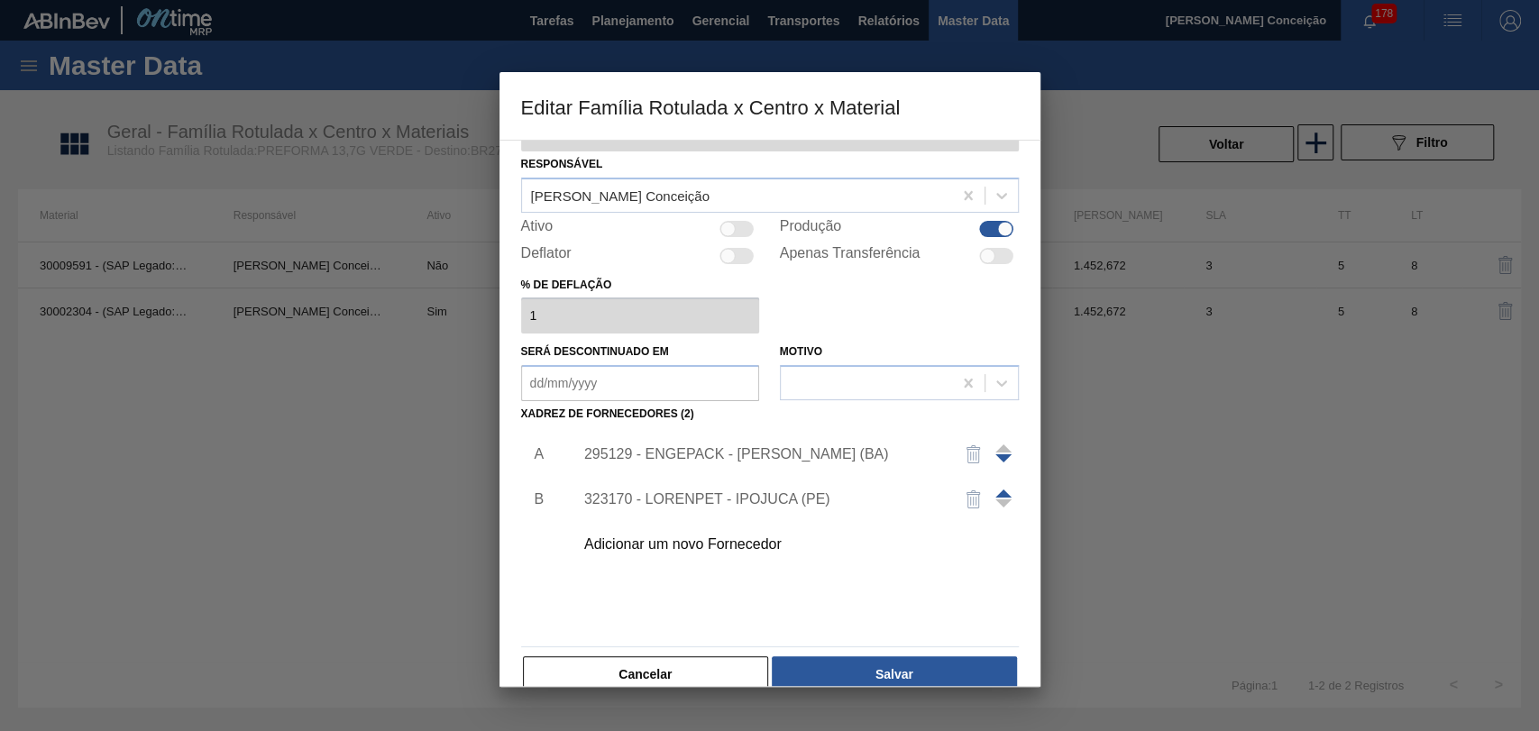
scroll to position [80, 0]
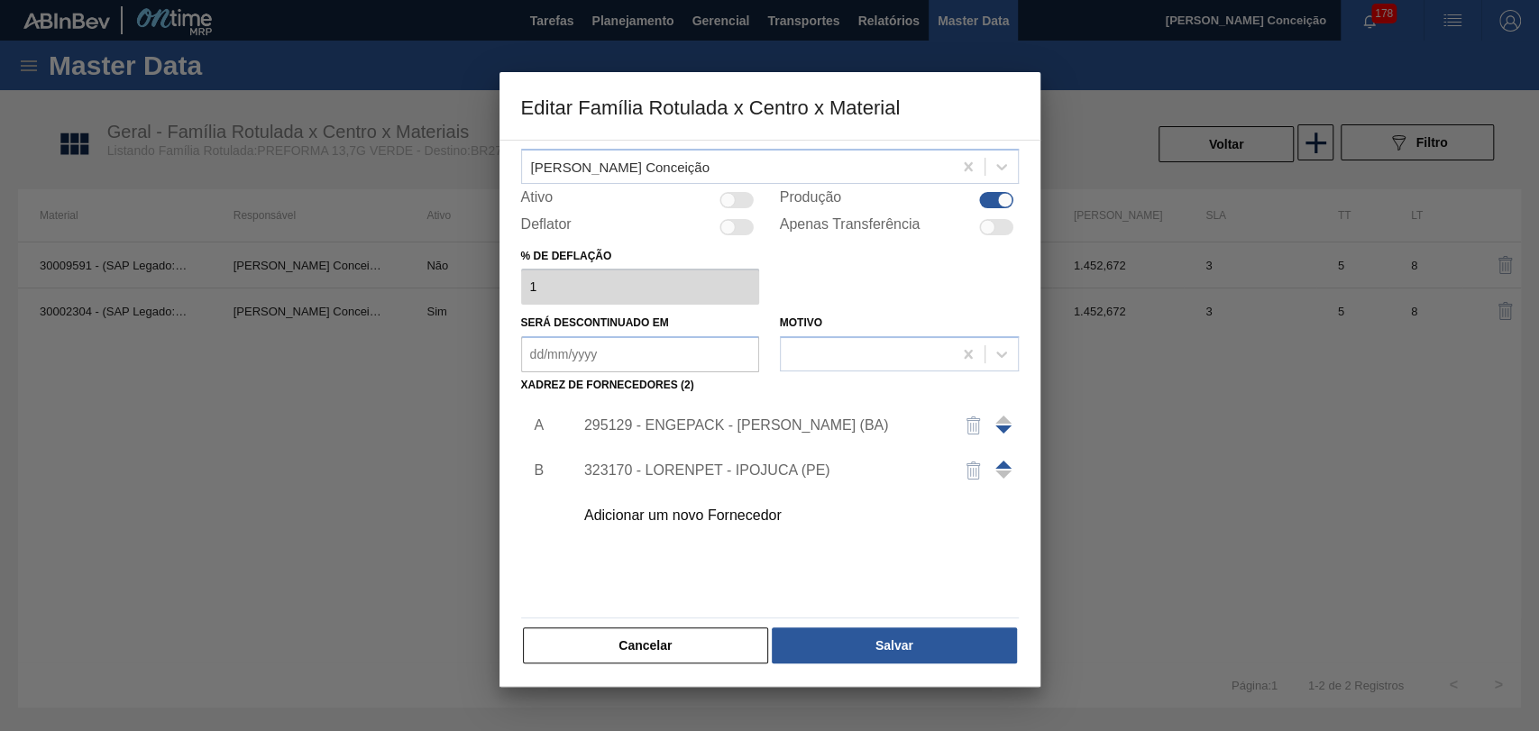
click at [701, 518] on div "Adicionar um novo Fornecedor" at bounding box center [760, 516] width 353 height 16
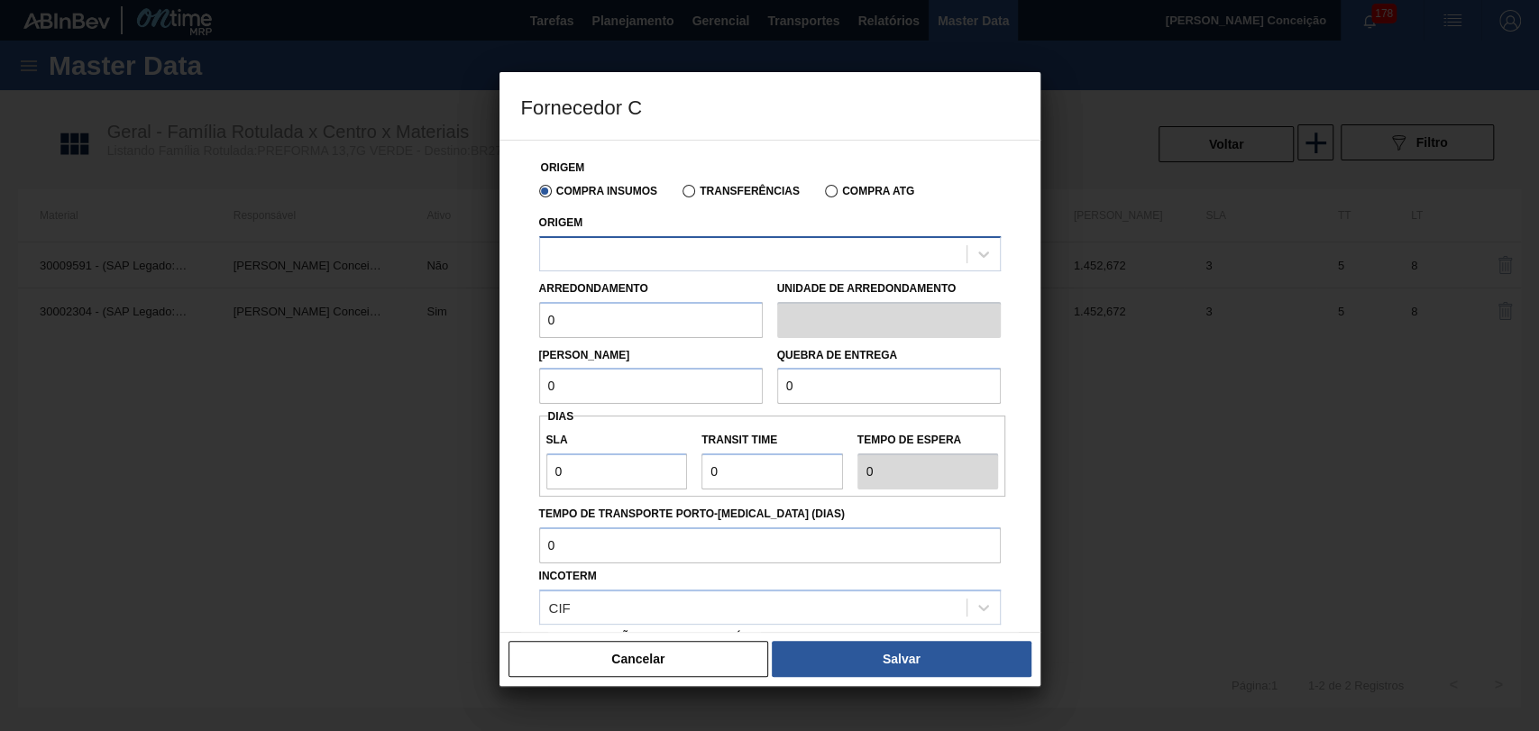
click at [642, 241] on div at bounding box center [753, 254] width 427 height 26
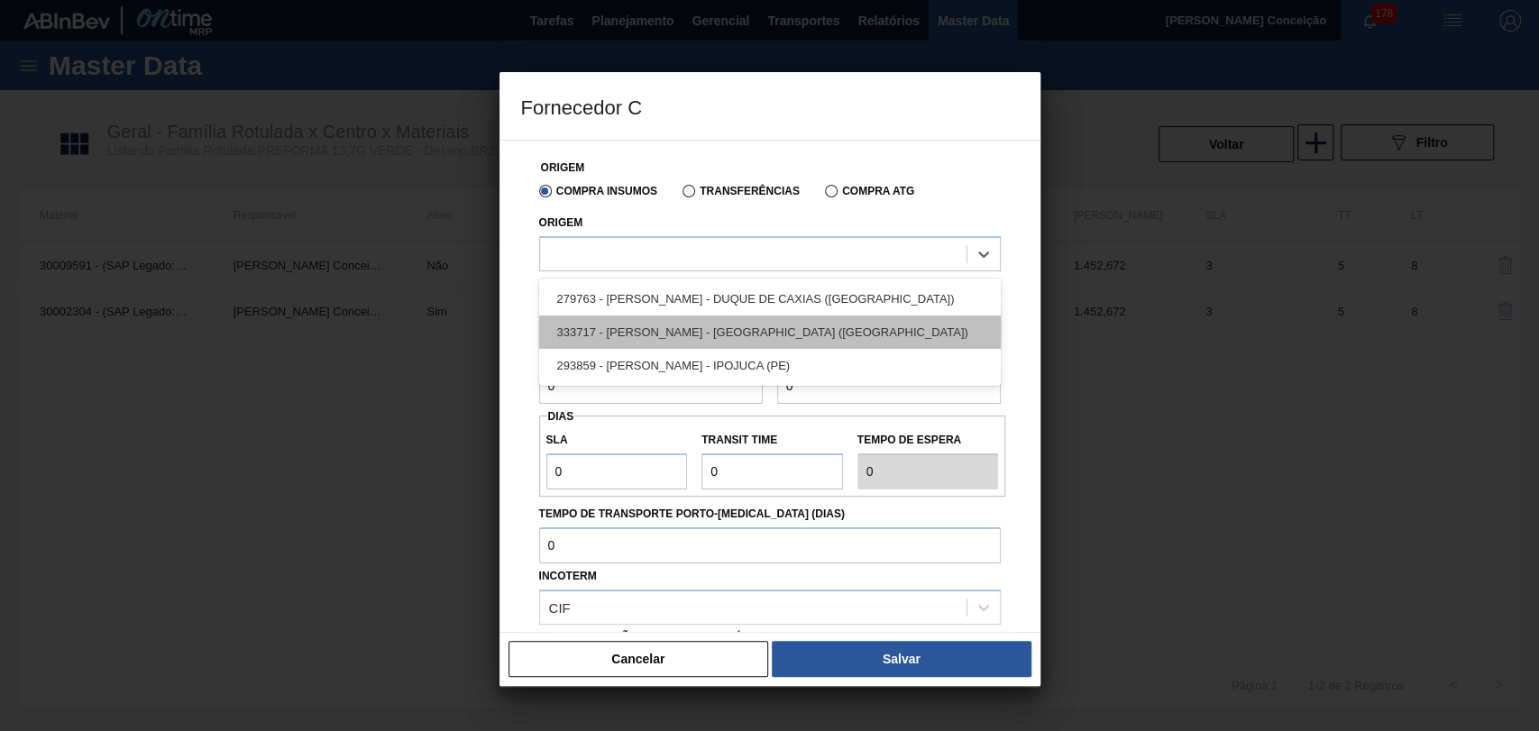
click at [656, 334] on div "333717 - LORENPET - DUQUE DE CAXIAS (RJ)" at bounding box center [770, 332] width 462 height 33
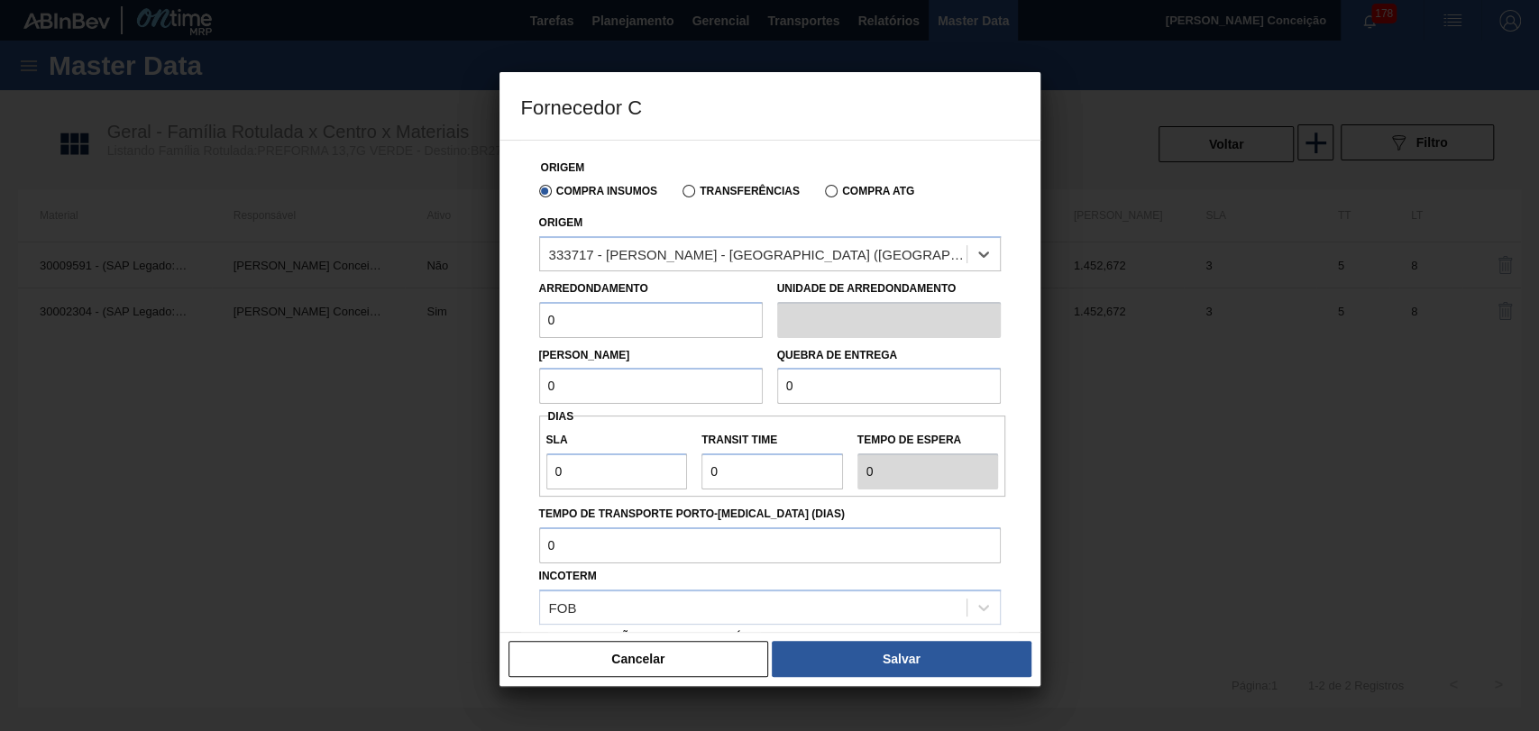
click at [567, 322] on input "0" at bounding box center [651, 320] width 224 height 36
type input "55,872"
click at [570, 378] on input "0" at bounding box center [651, 386] width 224 height 36
type input "1.452,672"
click at [804, 377] on input "0" at bounding box center [889, 386] width 224 height 36
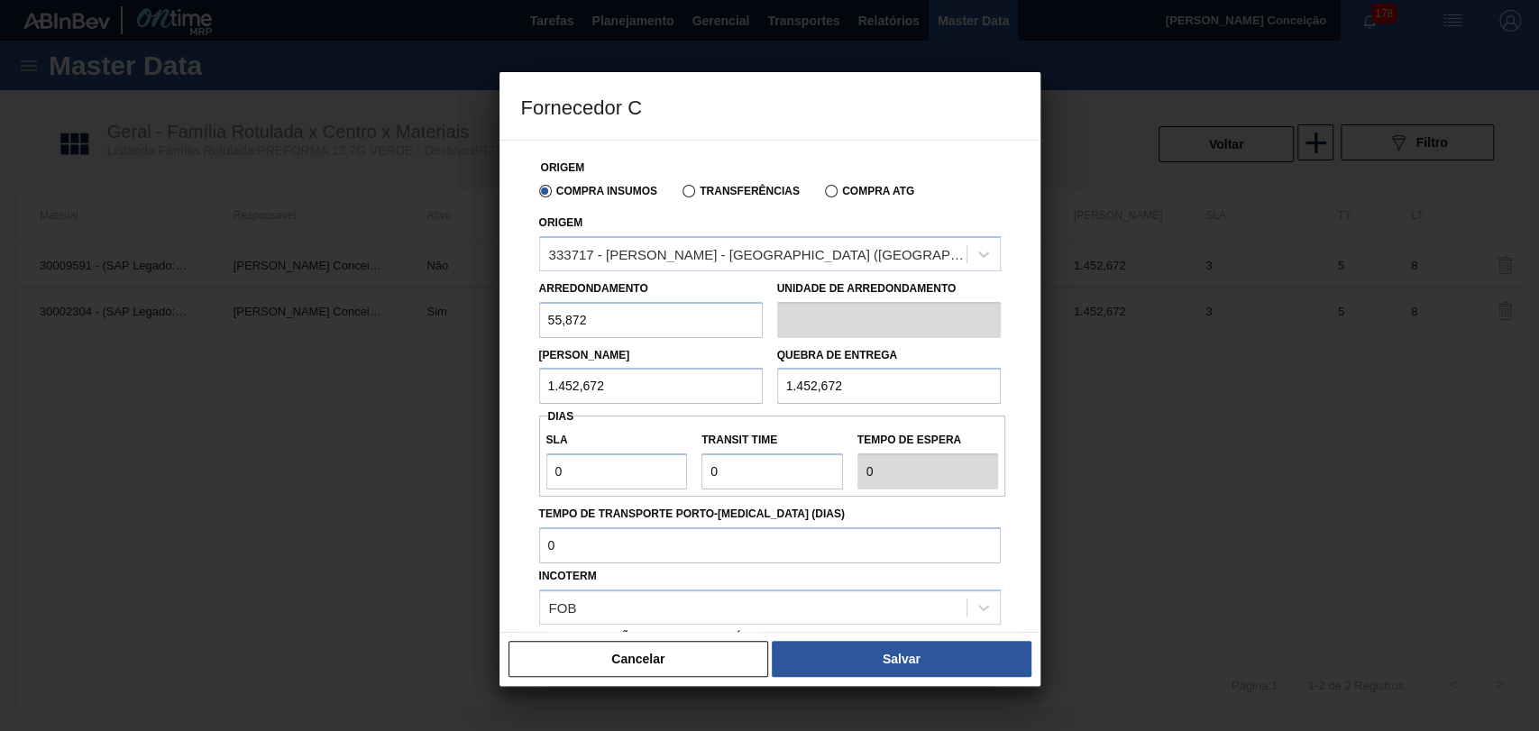
type input "1.452,672"
click at [623, 464] on input "0" at bounding box center [617, 472] width 142 height 36
type input "03"
type input "3"
type input "03"
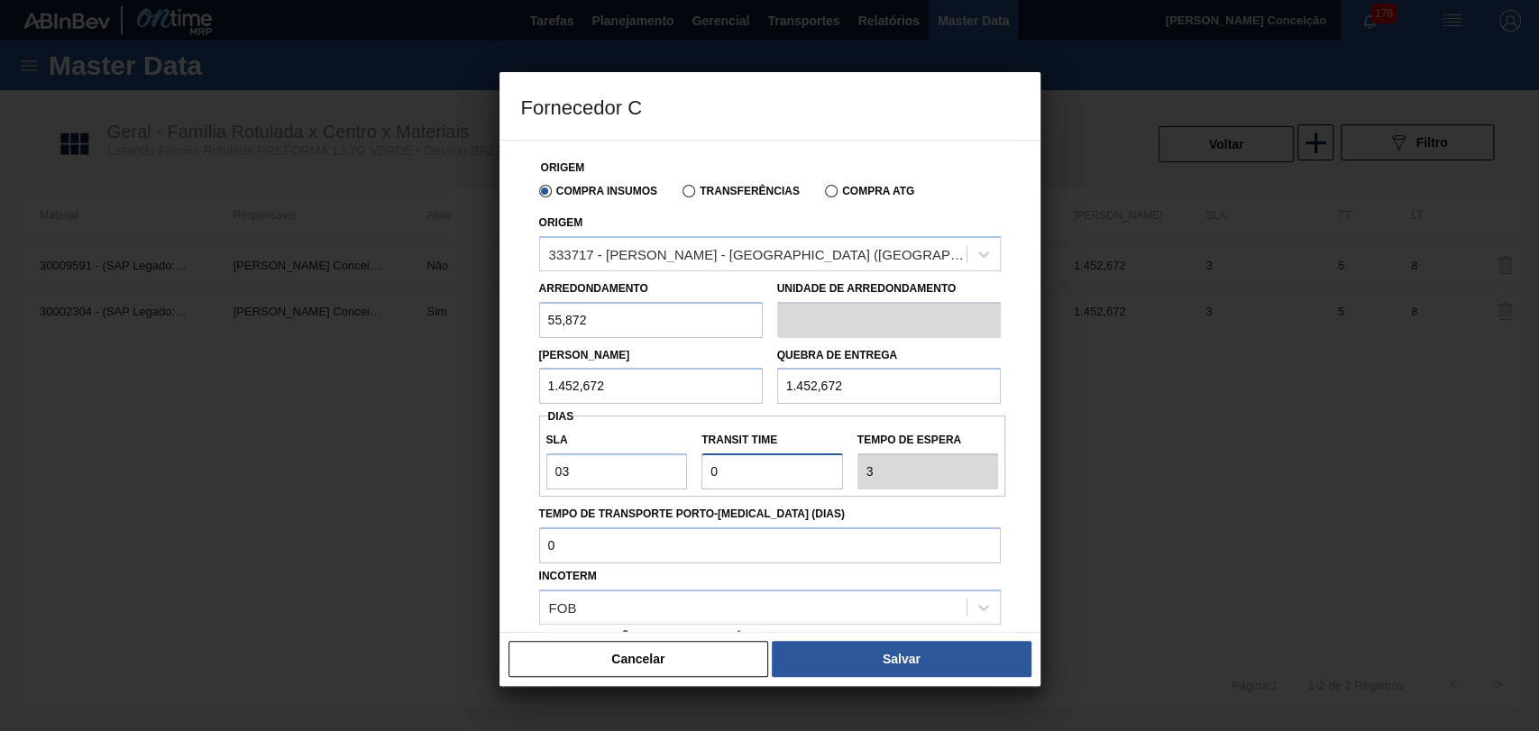
click at [721, 464] on input "Transit Time" at bounding box center [773, 472] width 142 height 36
type input "02"
type input "5"
type input "02"
click at [584, 539] on input "Tempo de Transporte Porto-Doca (dias)" at bounding box center [770, 546] width 462 height 36
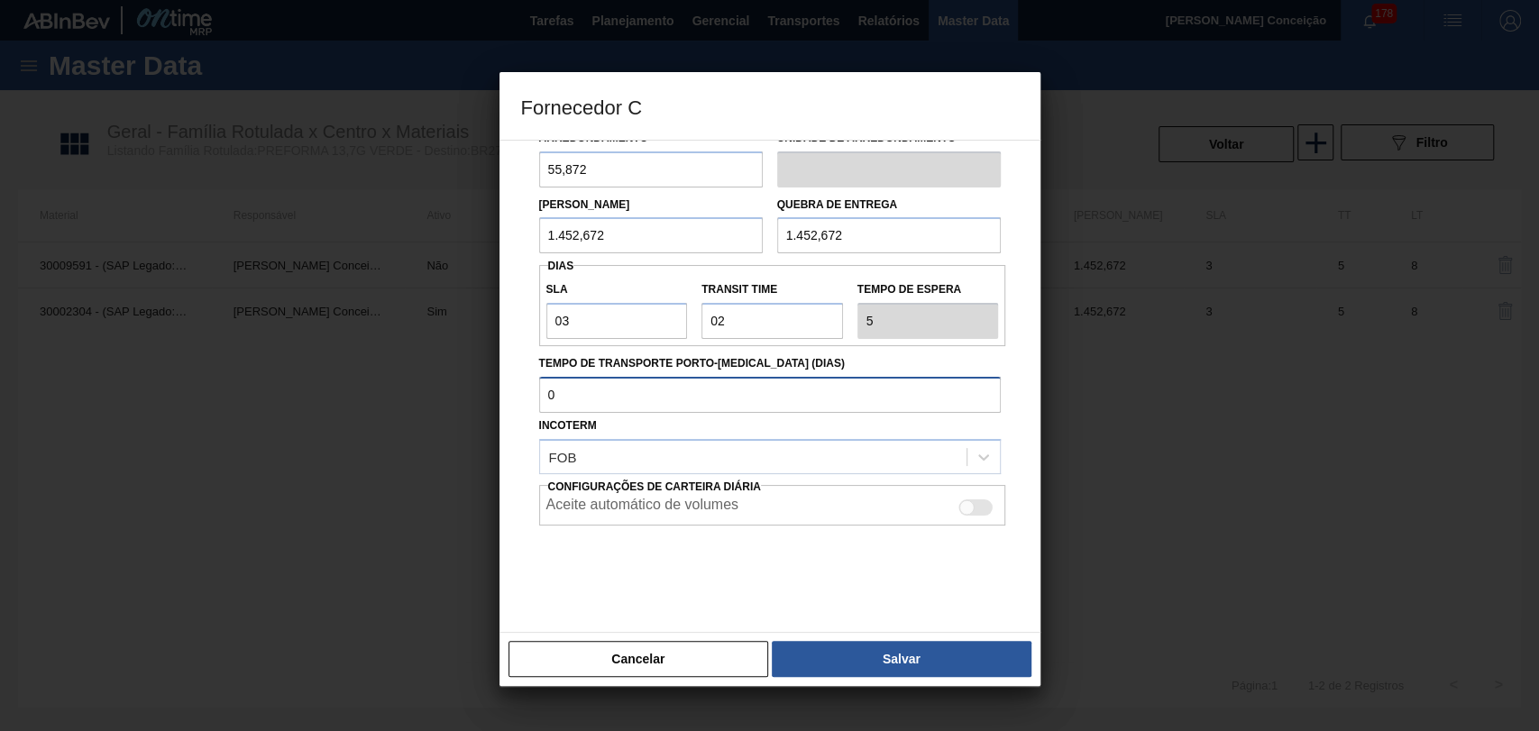
scroll to position [156, 0]
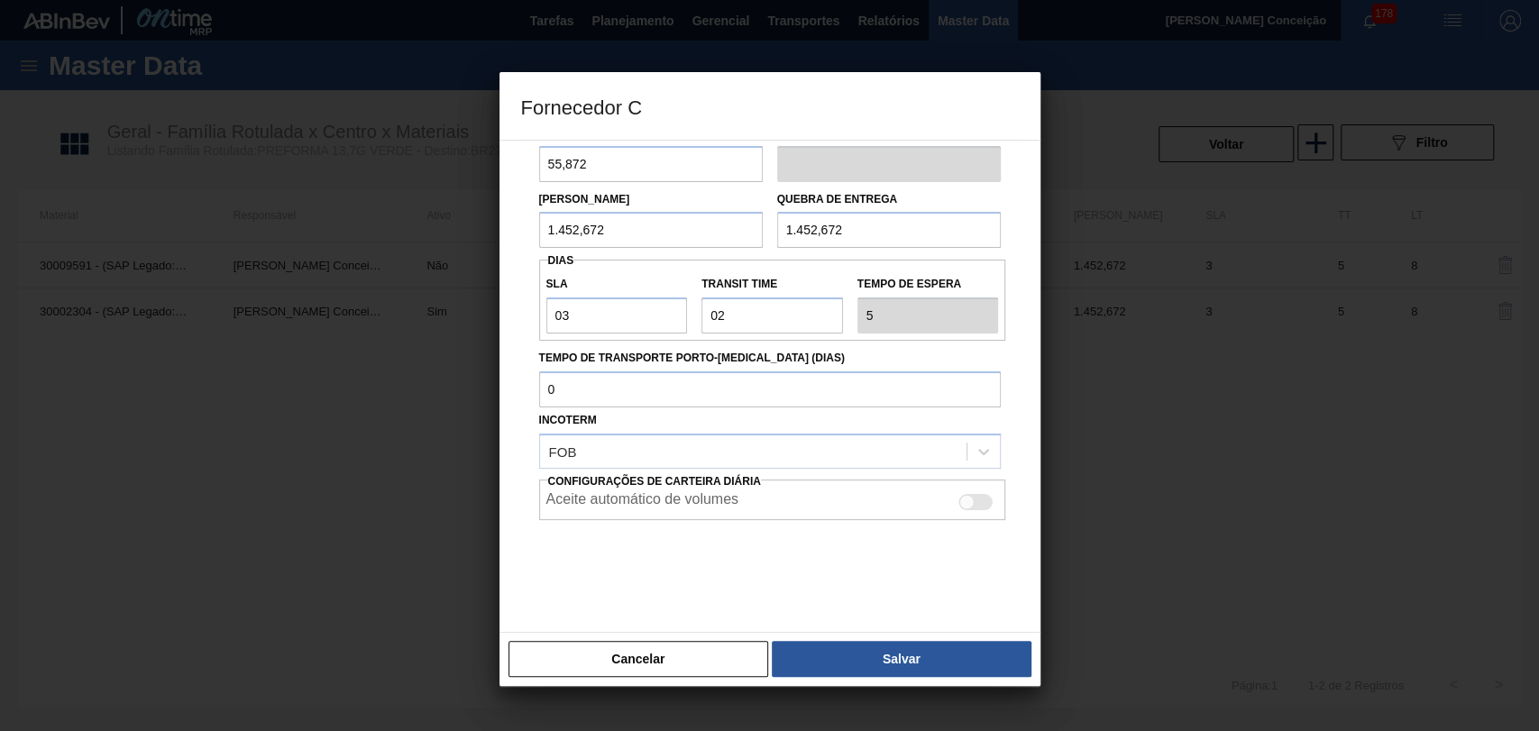
click at [987, 498] on div at bounding box center [976, 502] width 34 height 16
checkbox input "true"
click at [873, 664] on button "Salvar" at bounding box center [901, 659] width 259 height 36
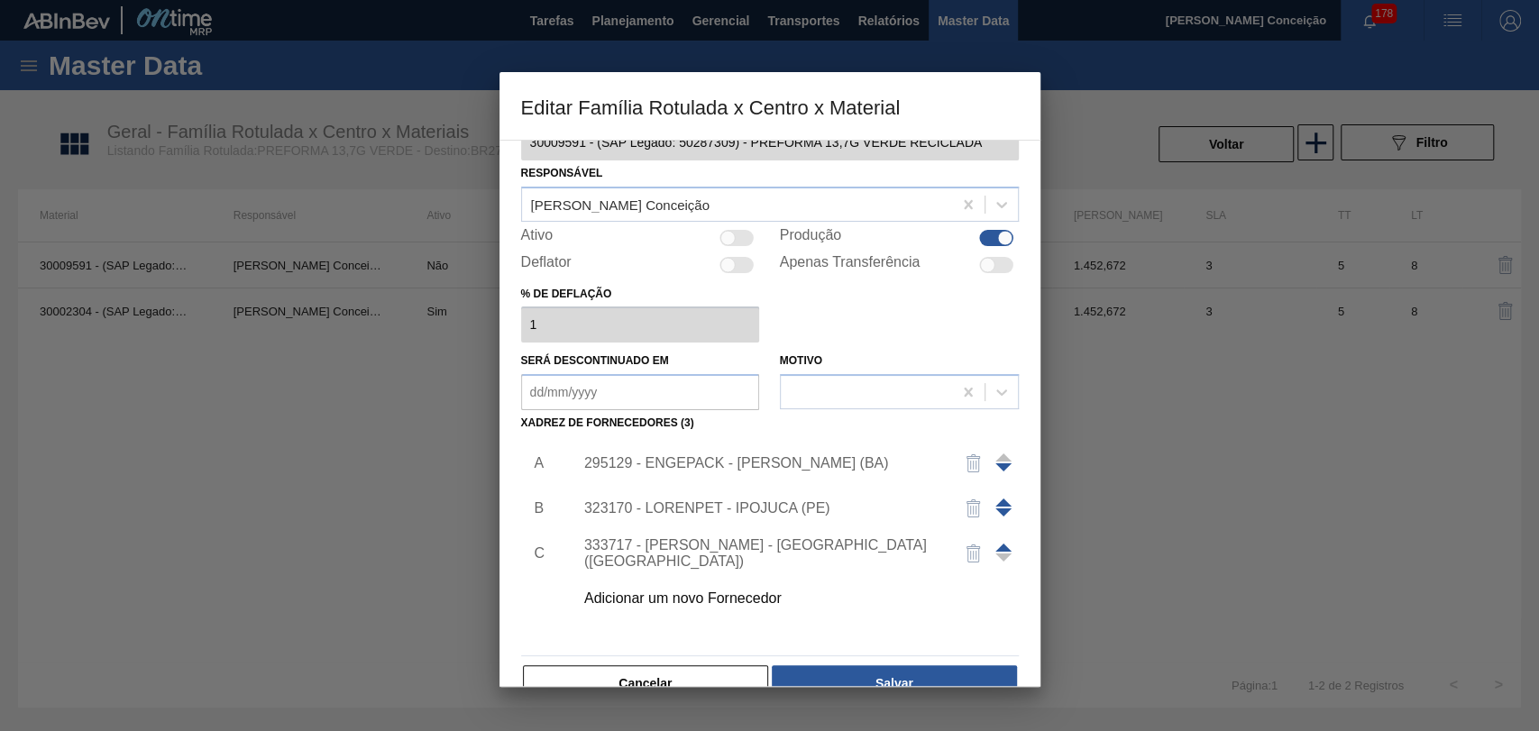
scroll to position [80, 0]
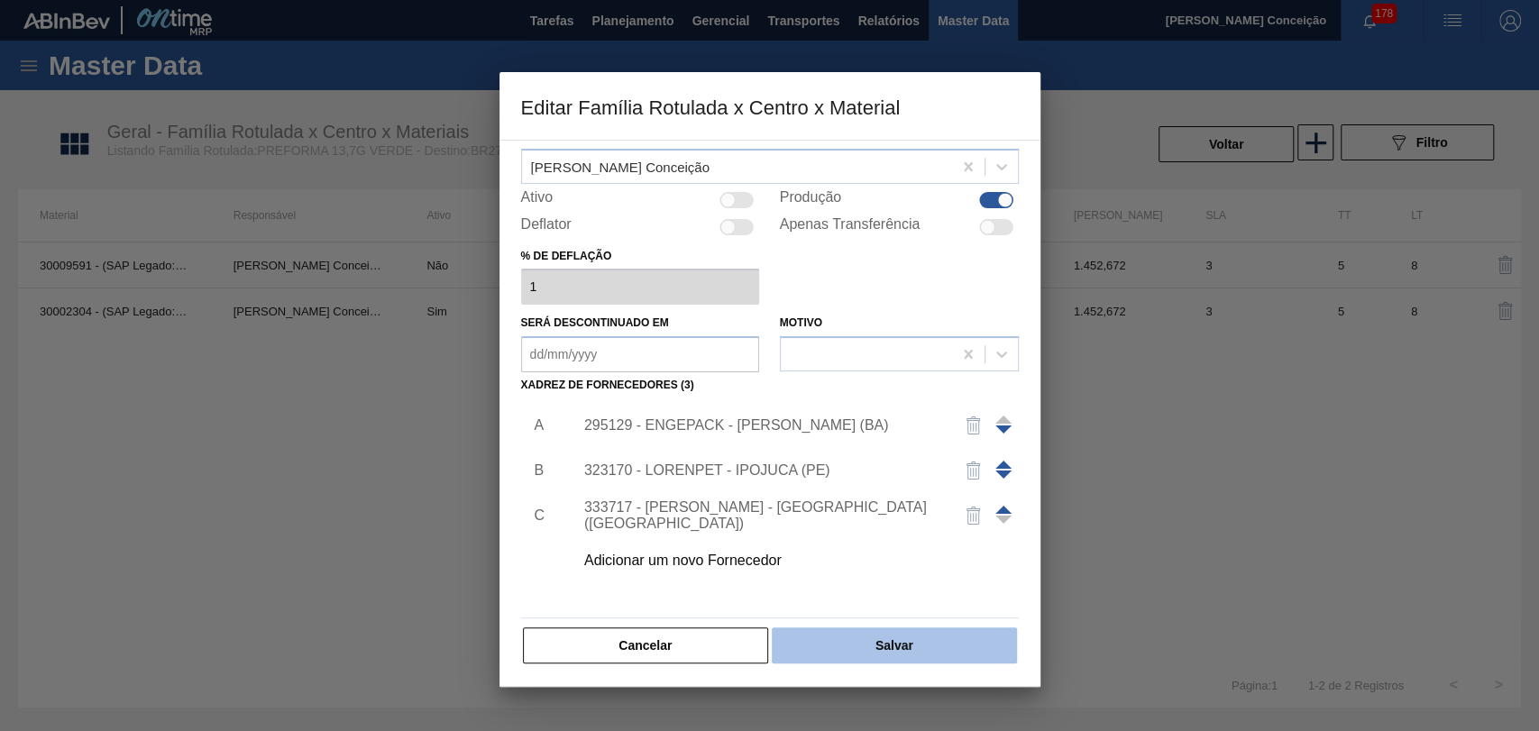
click at [839, 641] on button "Salvar" at bounding box center [894, 646] width 244 height 36
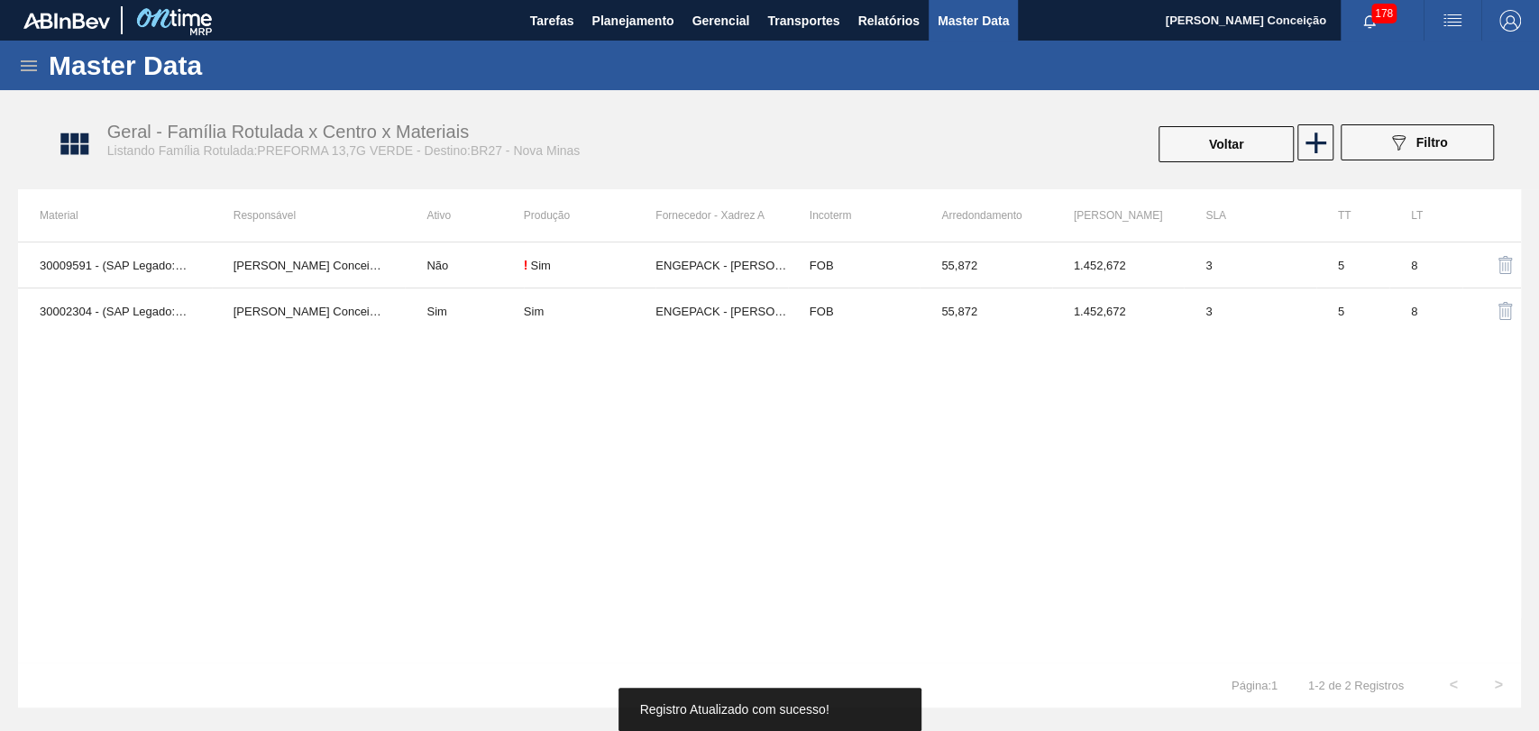
click at [421, 486] on div "30009591 - (SAP Legado: 50287309) - PREFORMA 13,7G VERDE RECICLADA Aline Aparec…" at bounding box center [769, 452] width 1503 height 421
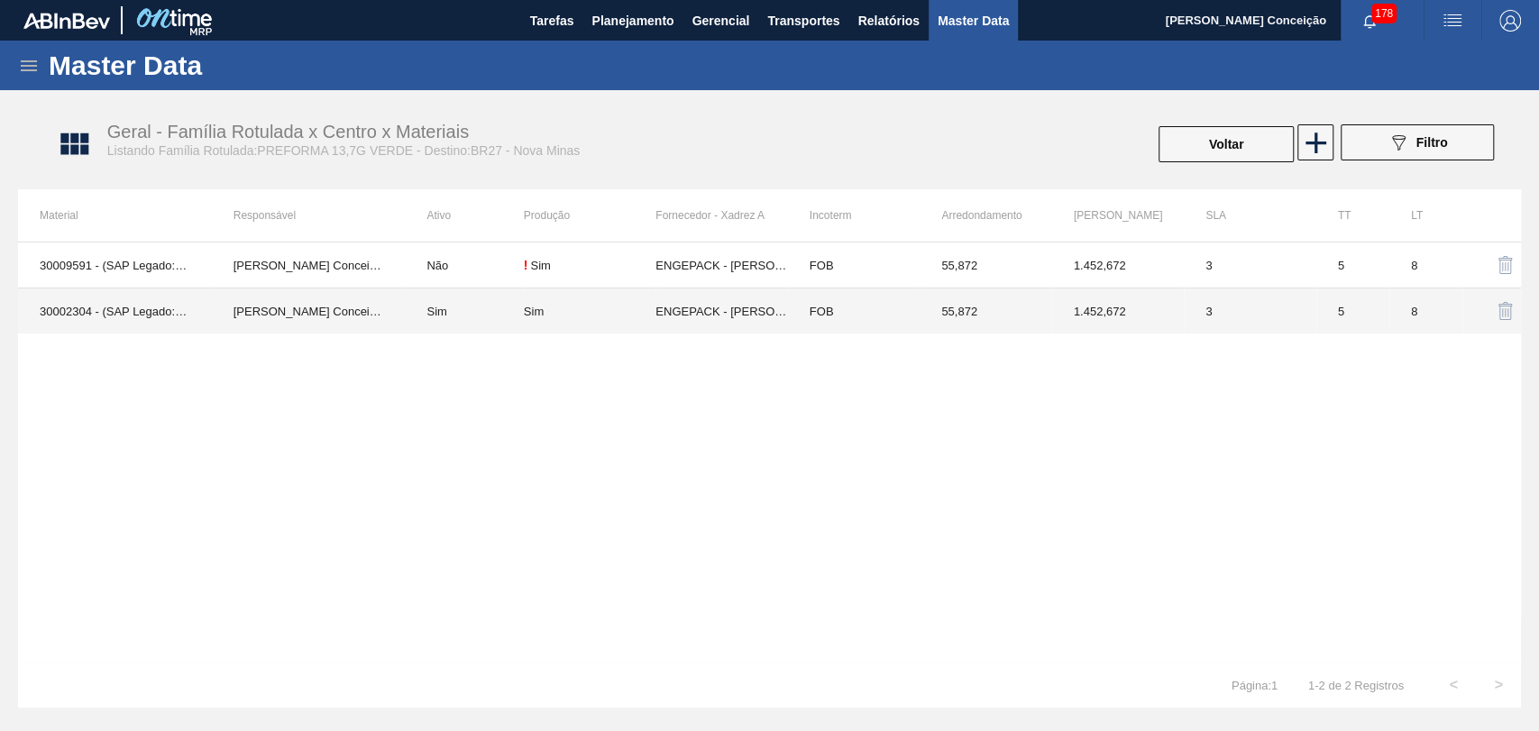
click at [456, 318] on td "Sim" at bounding box center [464, 312] width 118 height 46
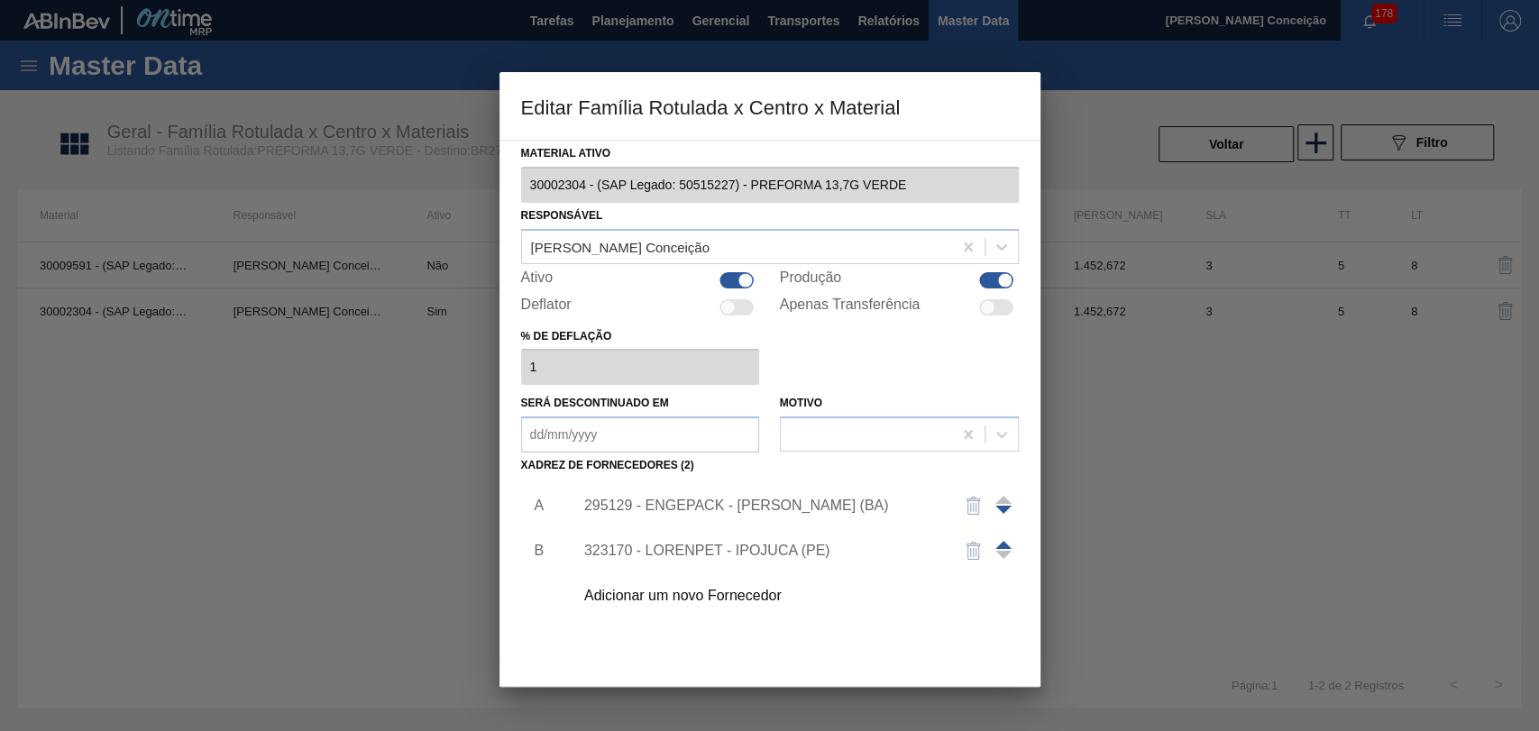
click at [727, 279] on div at bounding box center [738, 280] width 34 height 16
checkbox input "false"
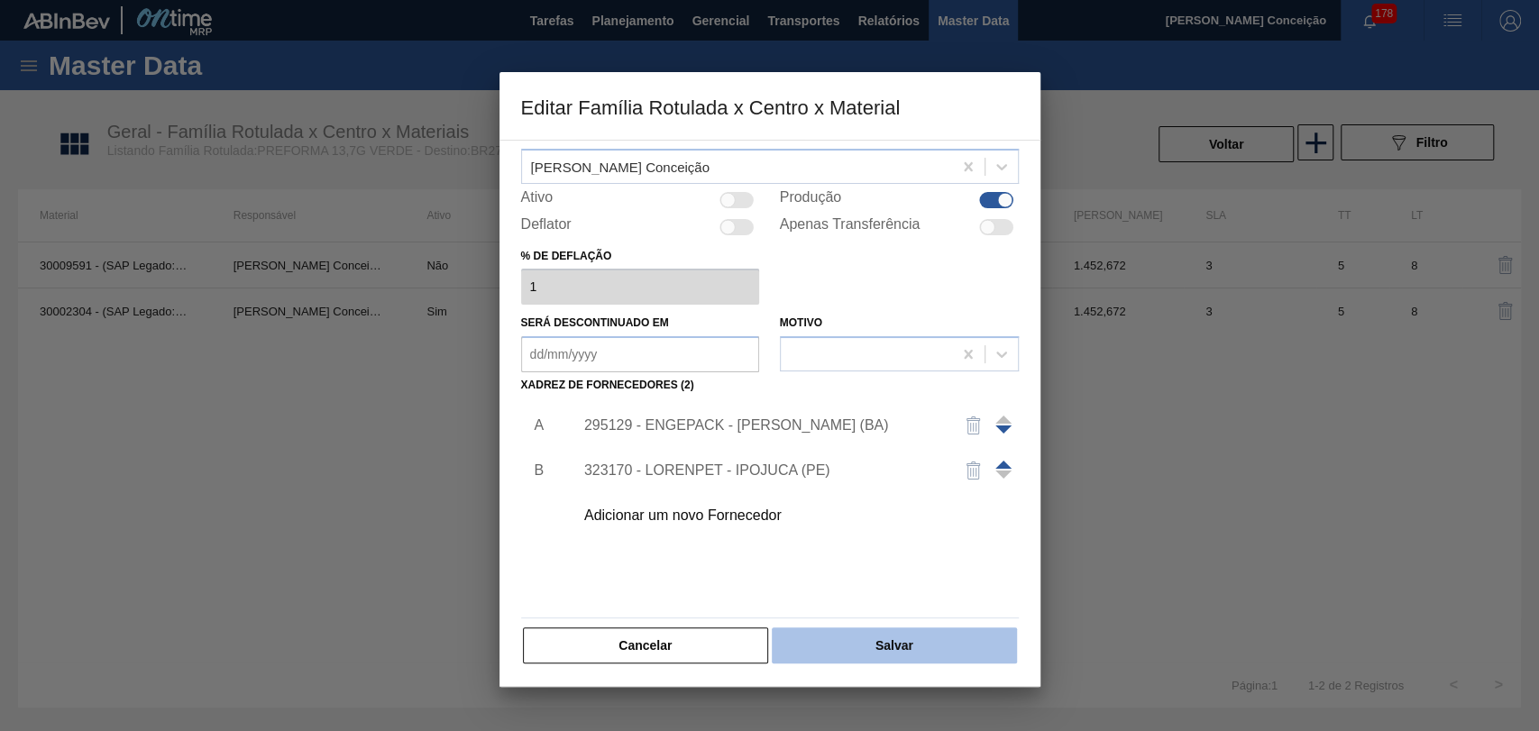
click at [840, 633] on button "Salvar" at bounding box center [894, 646] width 244 height 36
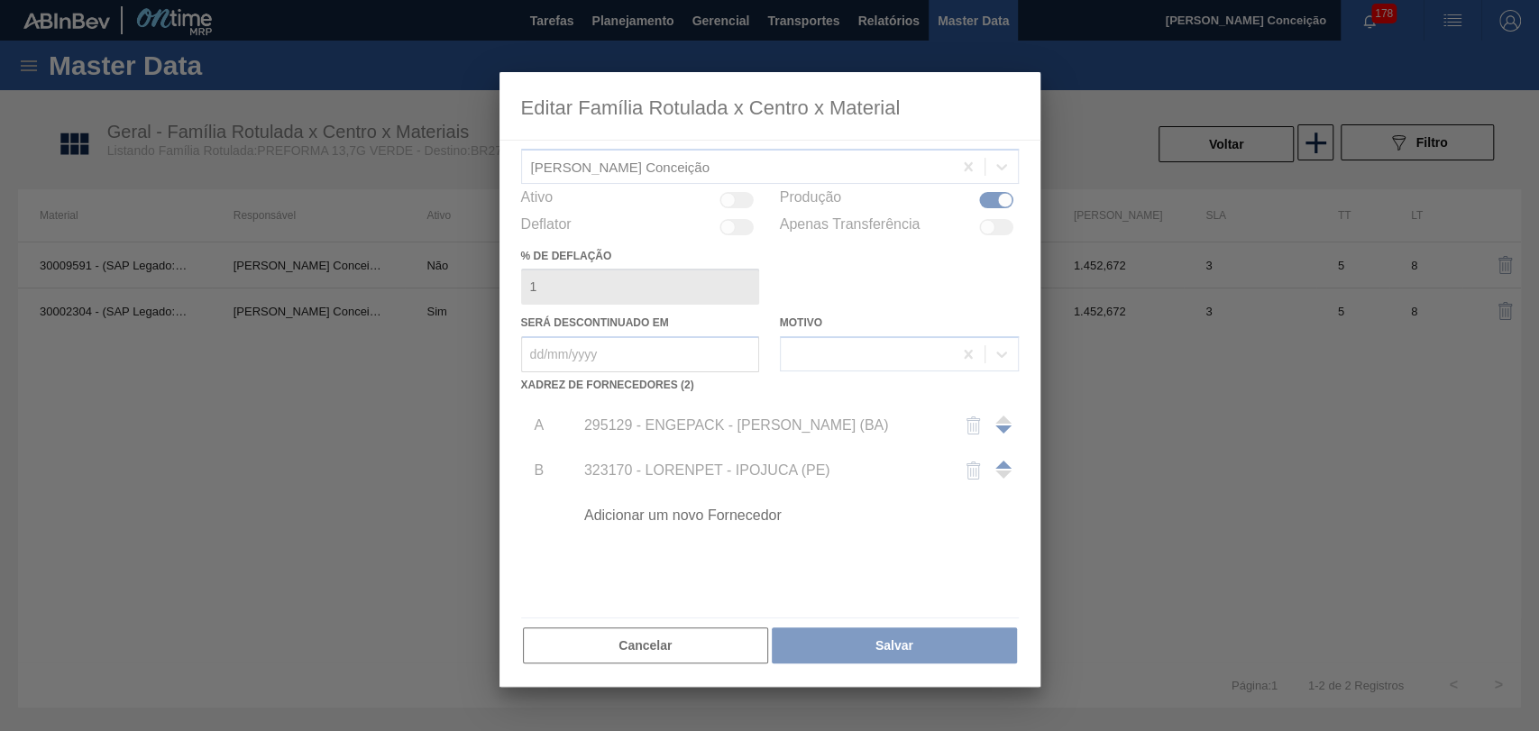
click at [439, 270] on div at bounding box center [769, 365] width 1539 height 731
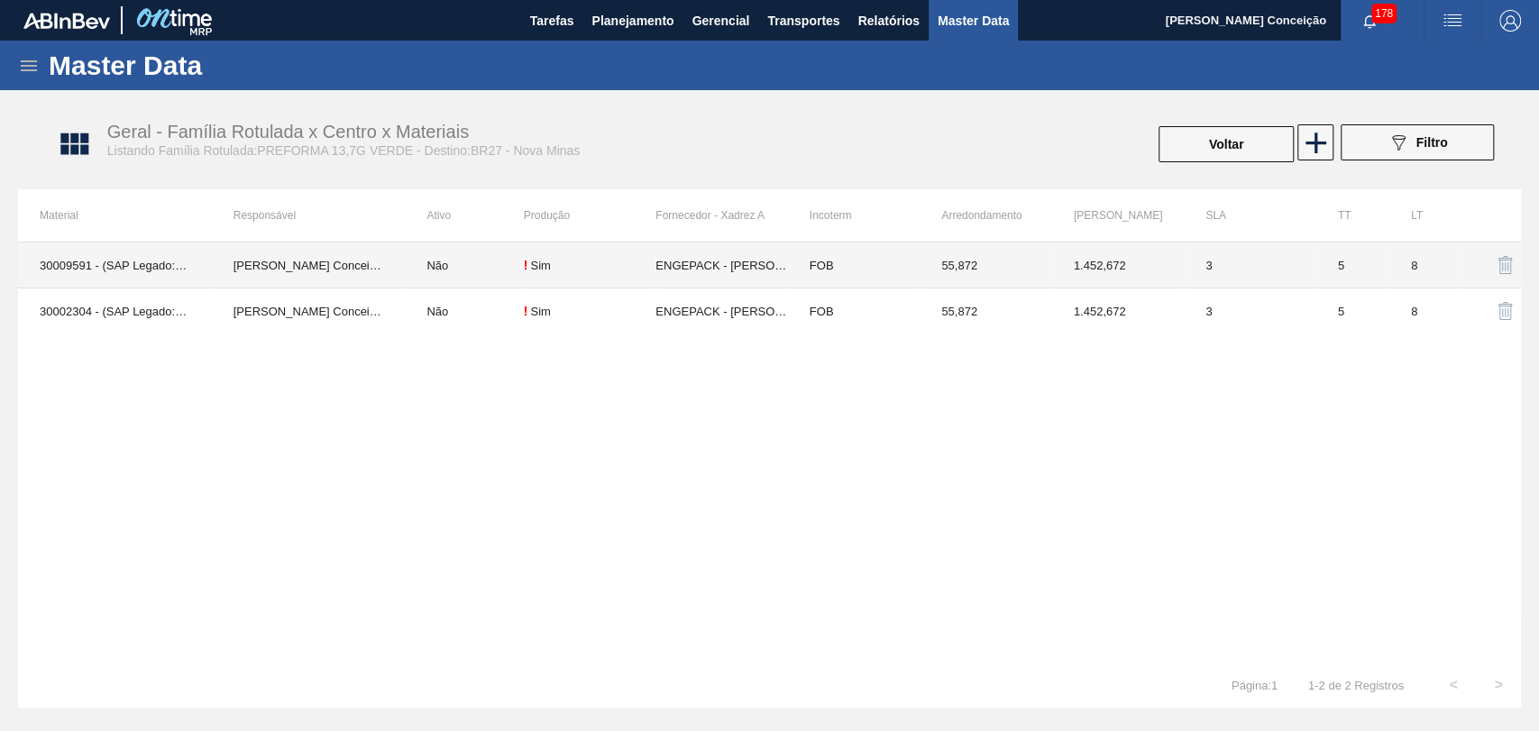
click at [441, 267] on td "Não" at bounding box center [464, 266] width 118 height 46
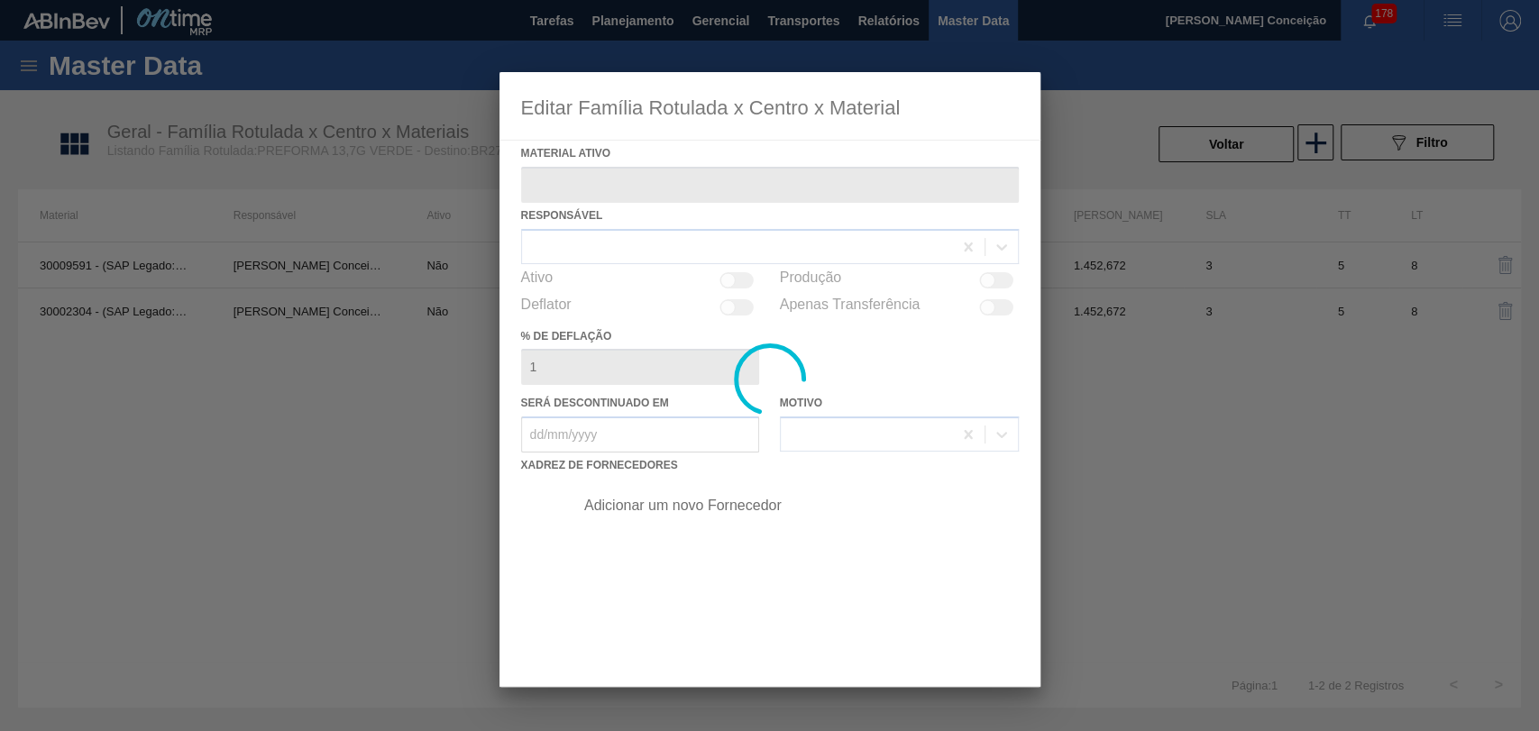
type ativo "30009591 - (SAP Legado: 50287309) - PREFORMA 13,7G VERDE RECICLADA"
checkbox input "true"
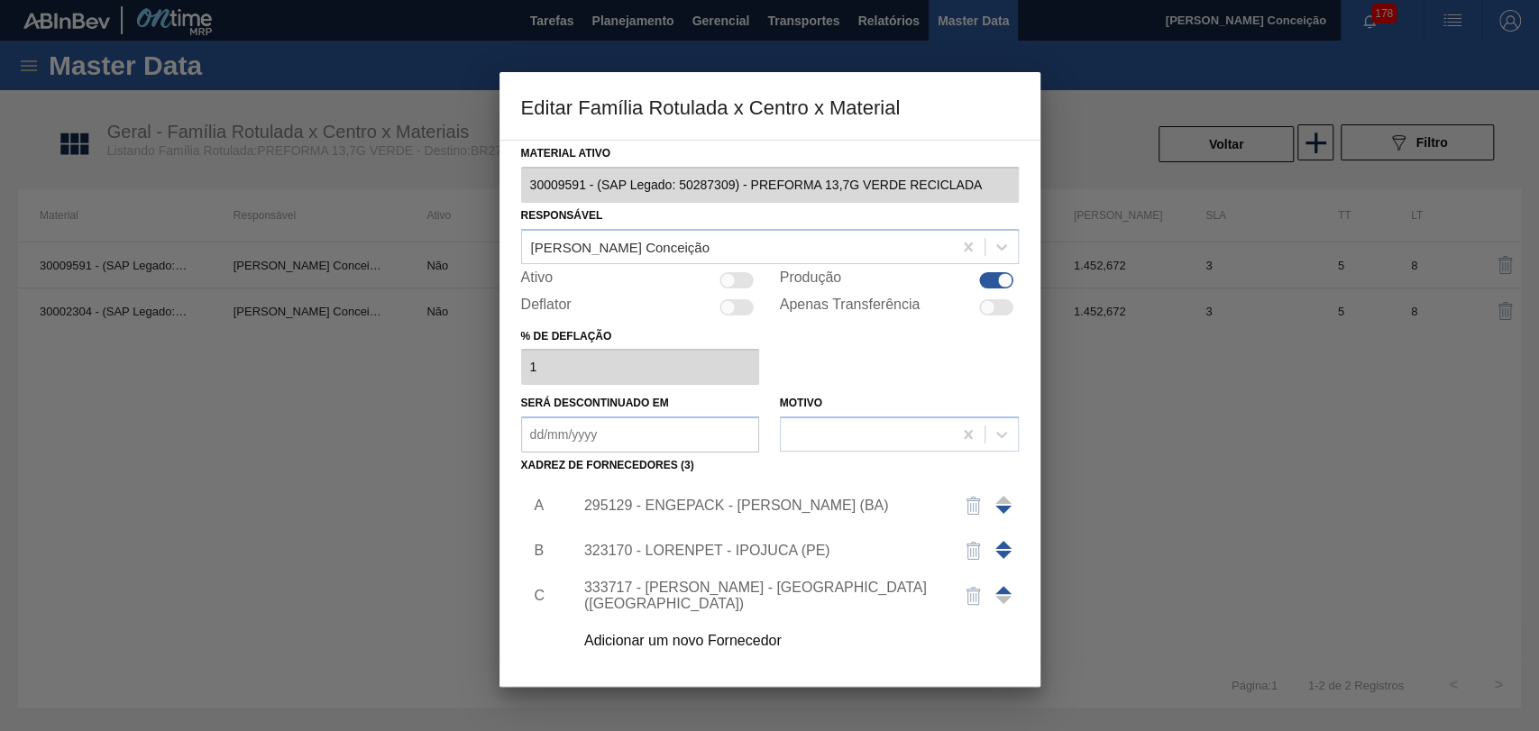
click at [742, 280] on div at bounding box center [738, 280] width 34 height 16
checkbox input "true"
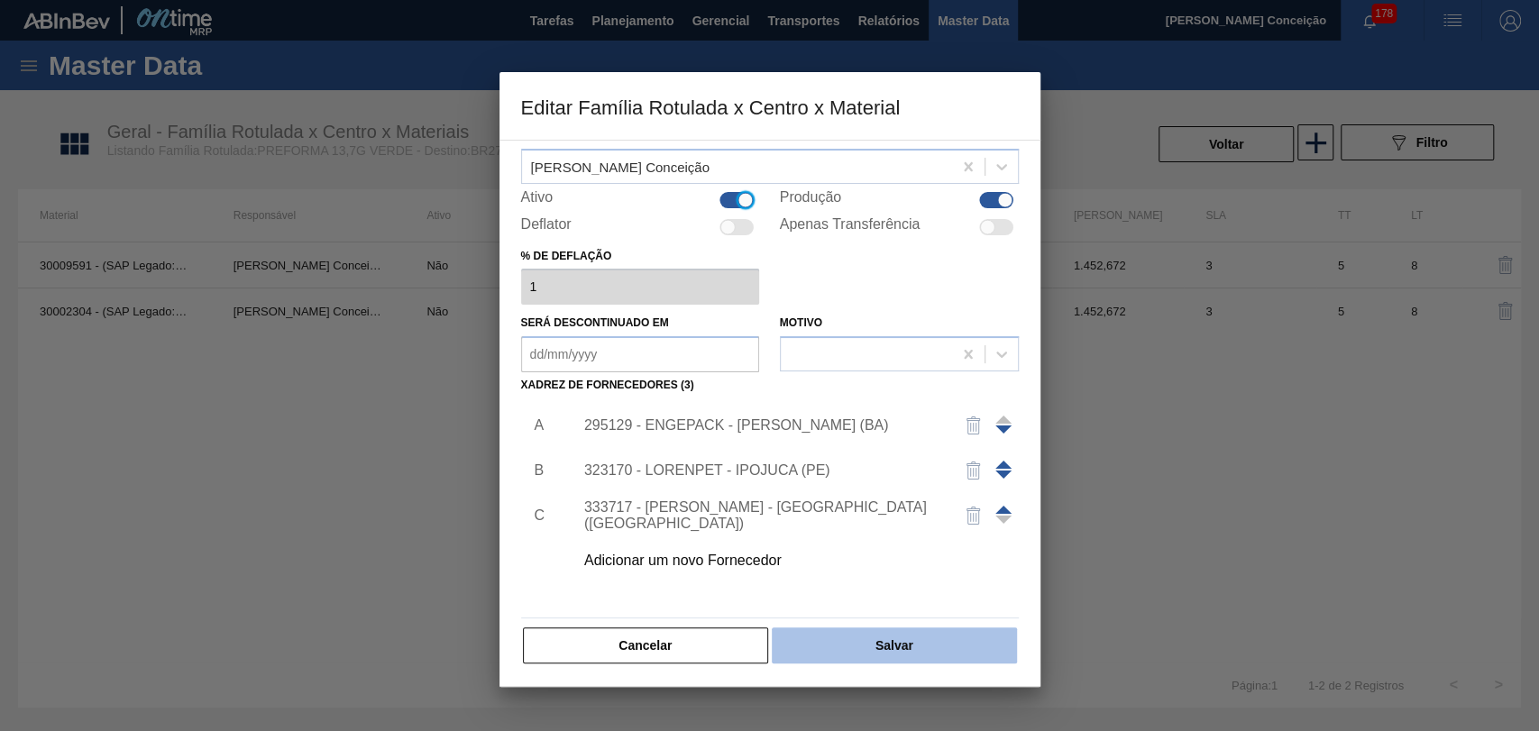
click at [861, 640] on button "Salvar" at bounding box center [894, 646] width 244 height 36
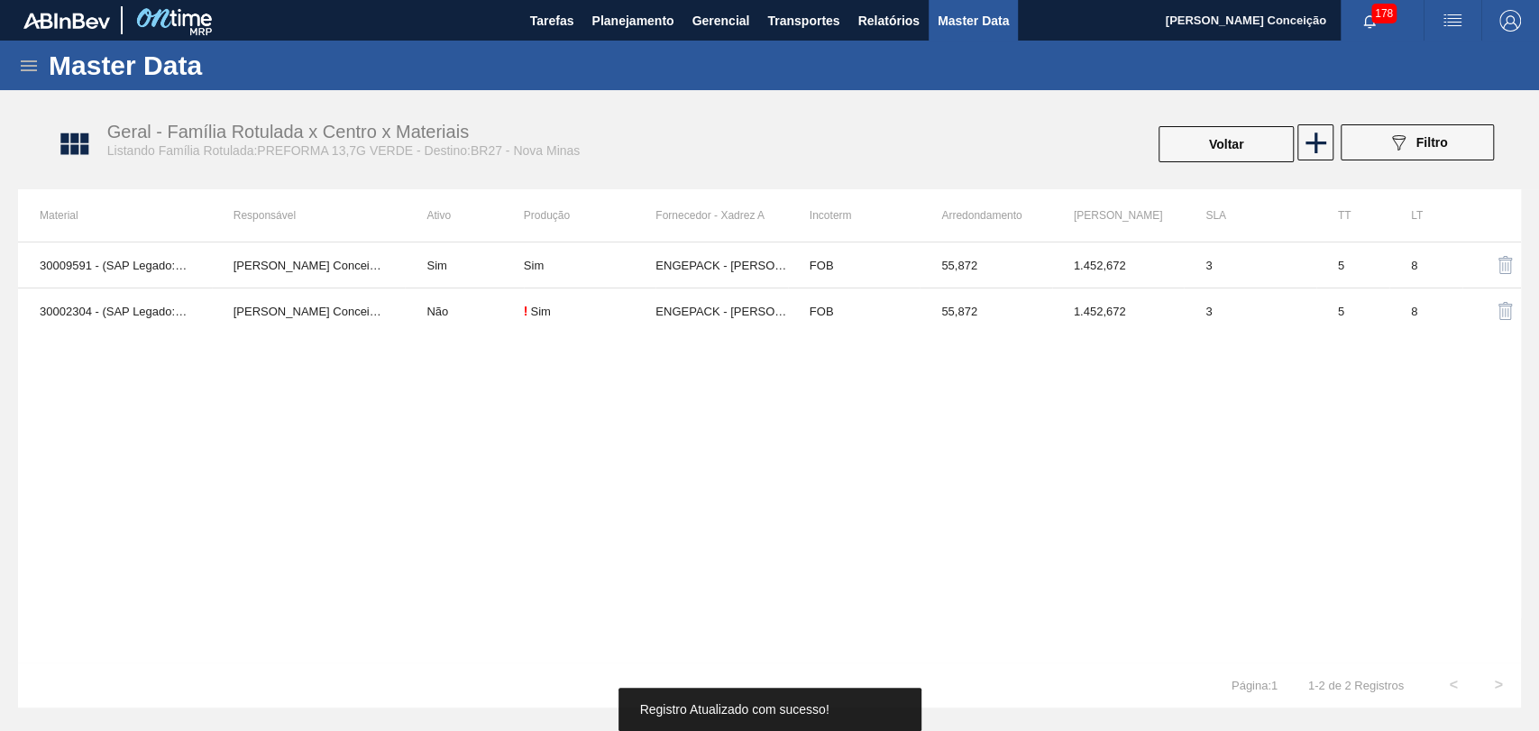
click at [564, 487] on div "30009591 - (SAP Legado: 50287309) - PREFORMA 13,7G VERDE RECICLADA Aline Aparec…" at bounding box center [769, 452] width 1503 height 421
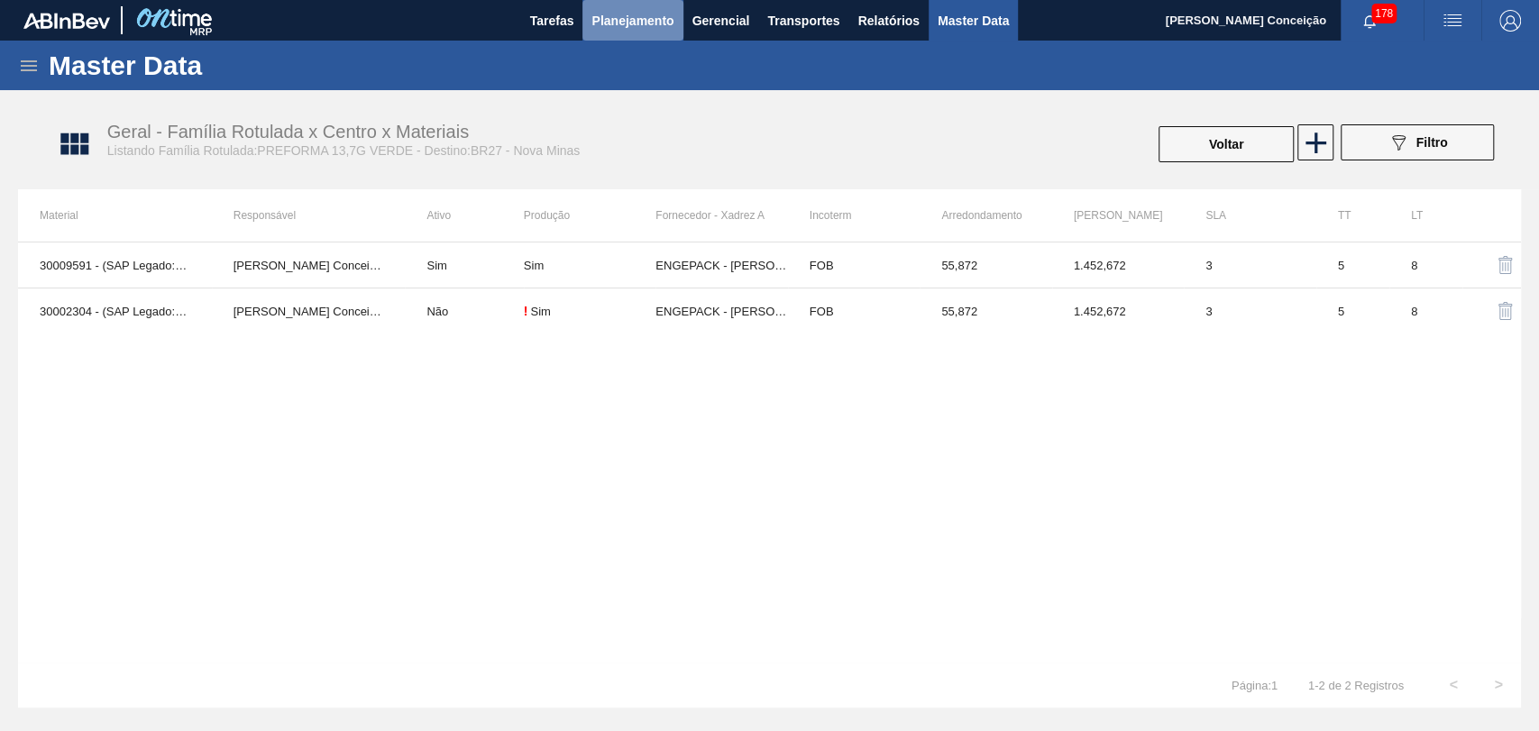
click at [634, 27] on span "Planejamento" at bounding box center [633, 21] width 82 height 22
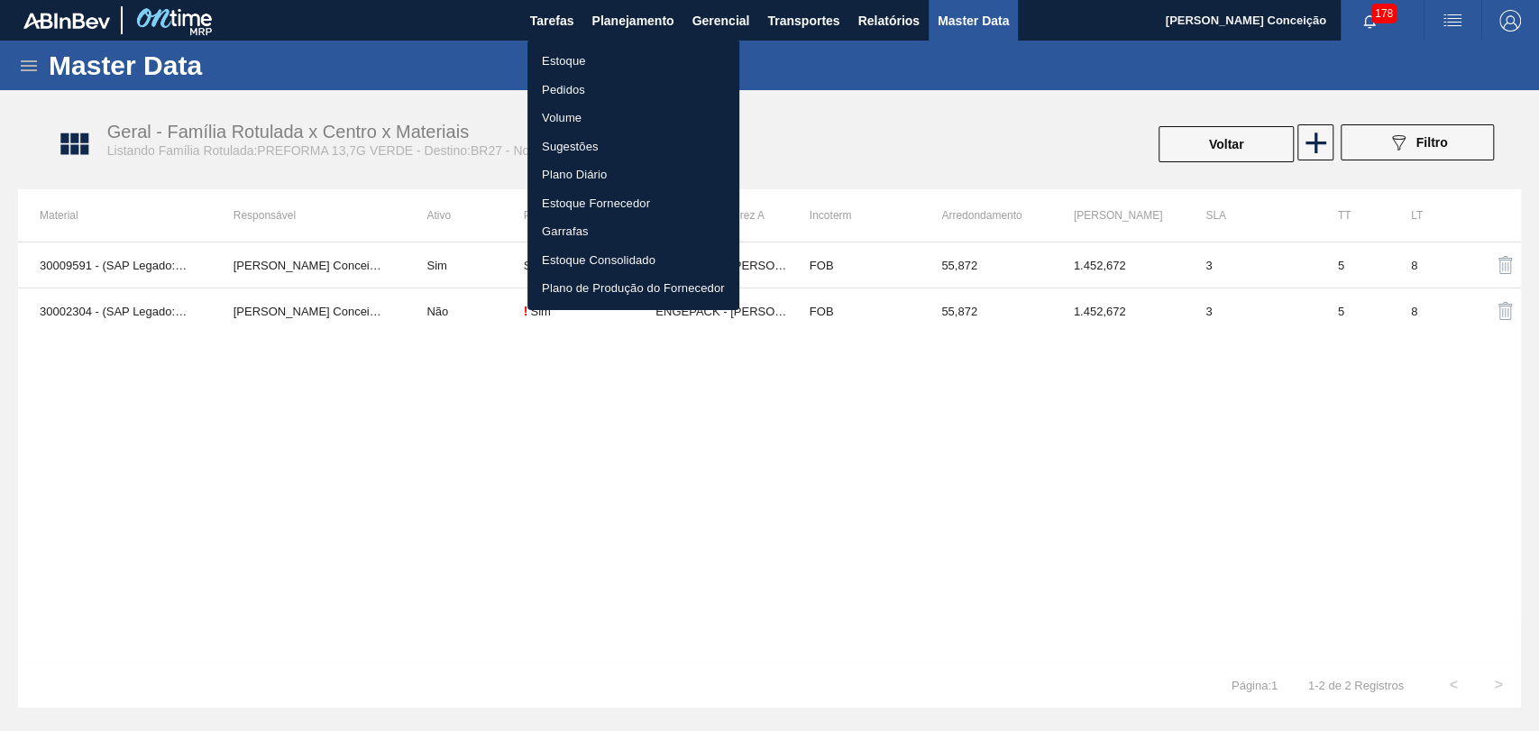
drag, startPoint x: 582, startPoint y: 57, endPoint x: 581, endPoint y: 66, distance: 9.1
click at [581, 59] on li "Estoque" at bounding box center [634, 61] width 212 height 29
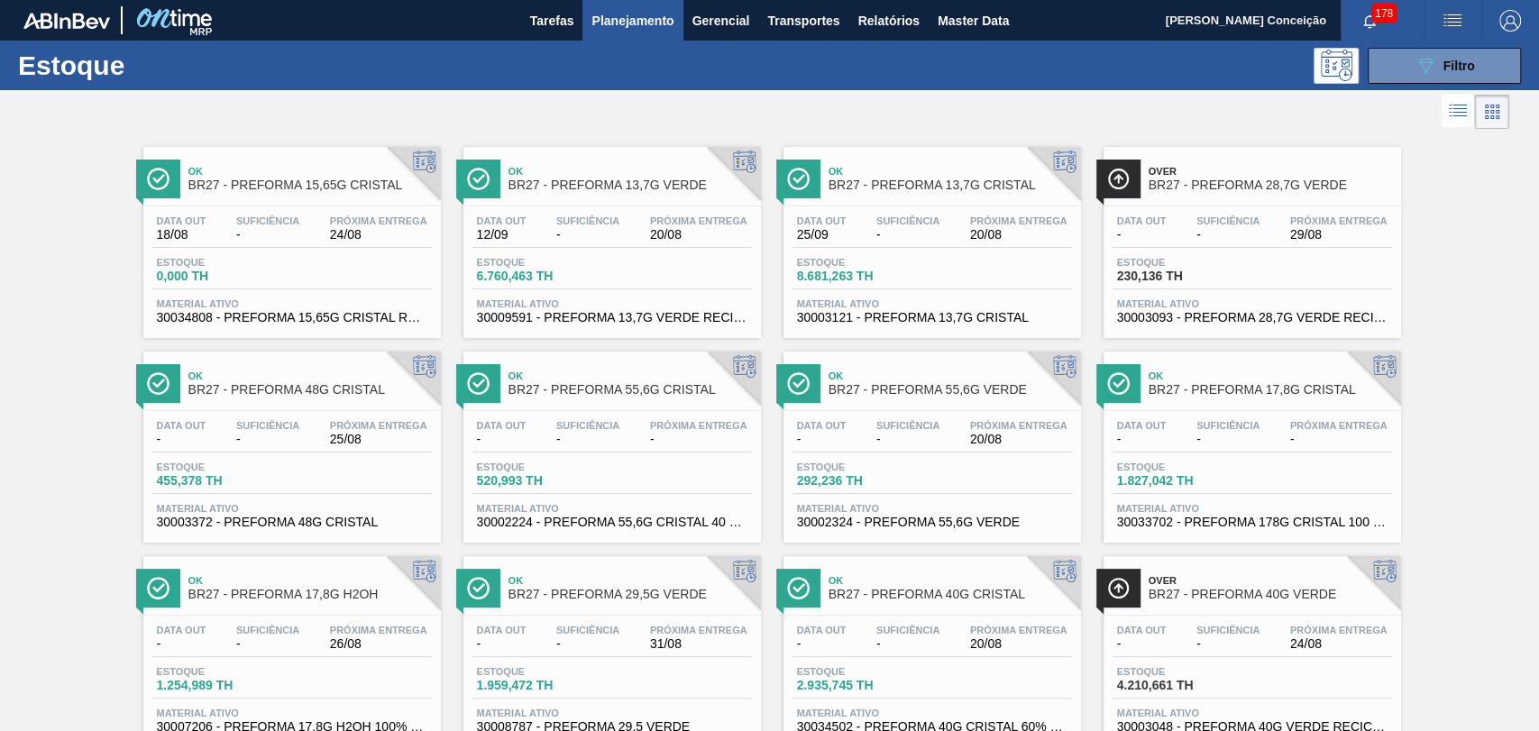
click at [576, 147] on div "Ok BR27 - PREFORMA 13,7G VERDE" at bounding box center [613, 172] width 298 height 50
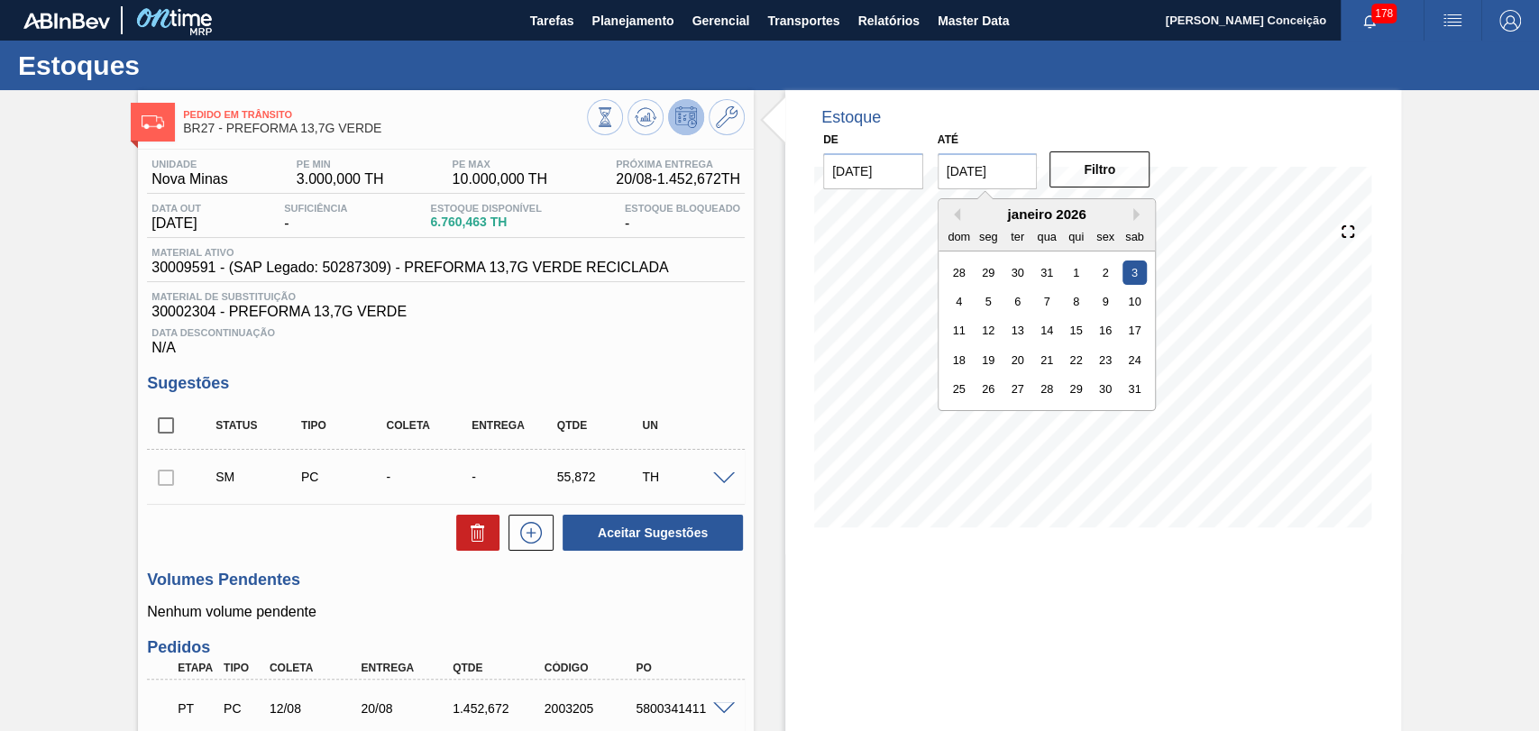
drag, startPoint x: 1002, startPoint y: 168, endPoint x: 719, endPoint y: 179, distance: 283.4
click at [739, 176] on div "Pedido em Trânsito BR27 - PREFORMA 13,7G VERDE Unidade Nova Minas PE MIN 3.000,…" at bounding box center [769, 621] width 1539 height 1062
type input "[DATE]"
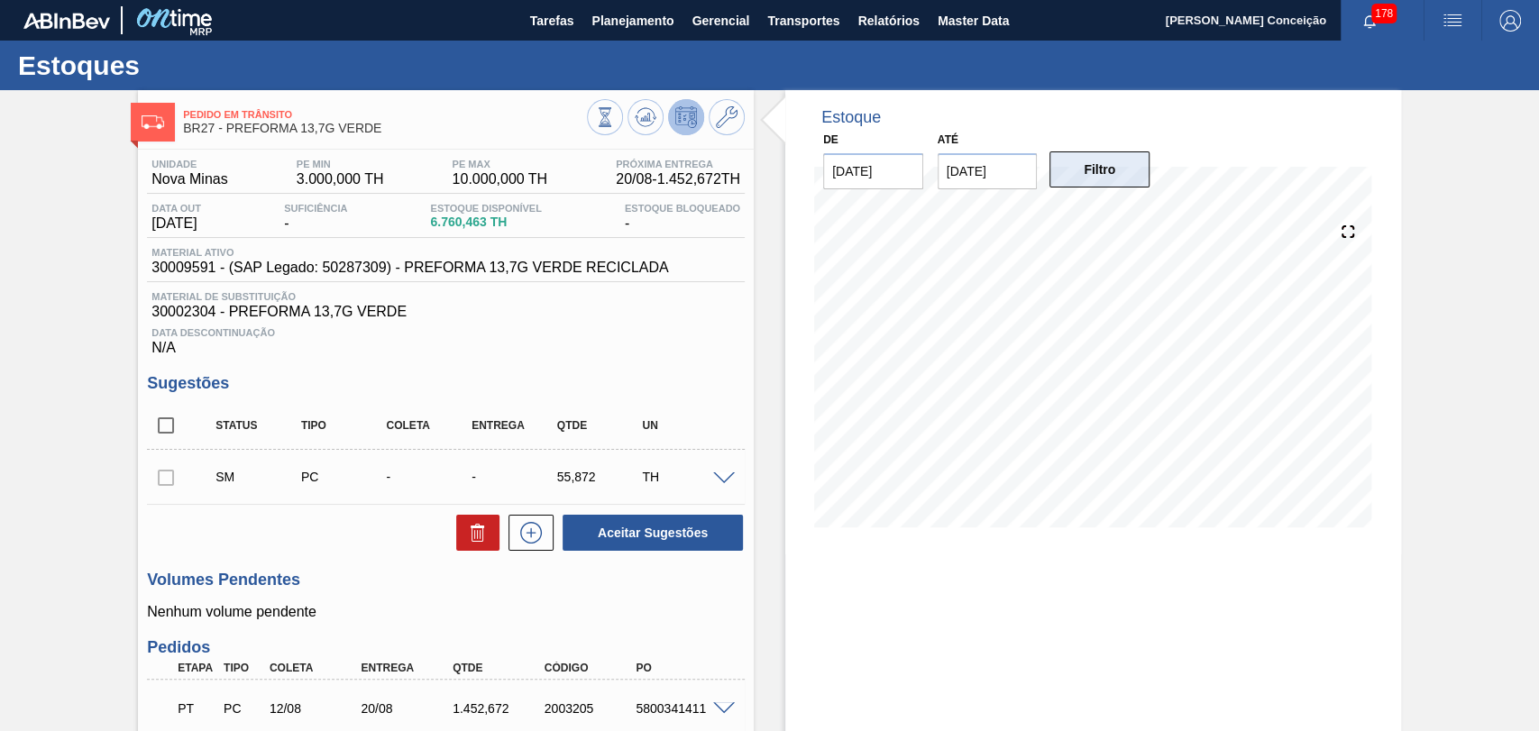
click at [1098, 177] on button "Filtro" at bounding box center [1100, 169] width 100 height 36
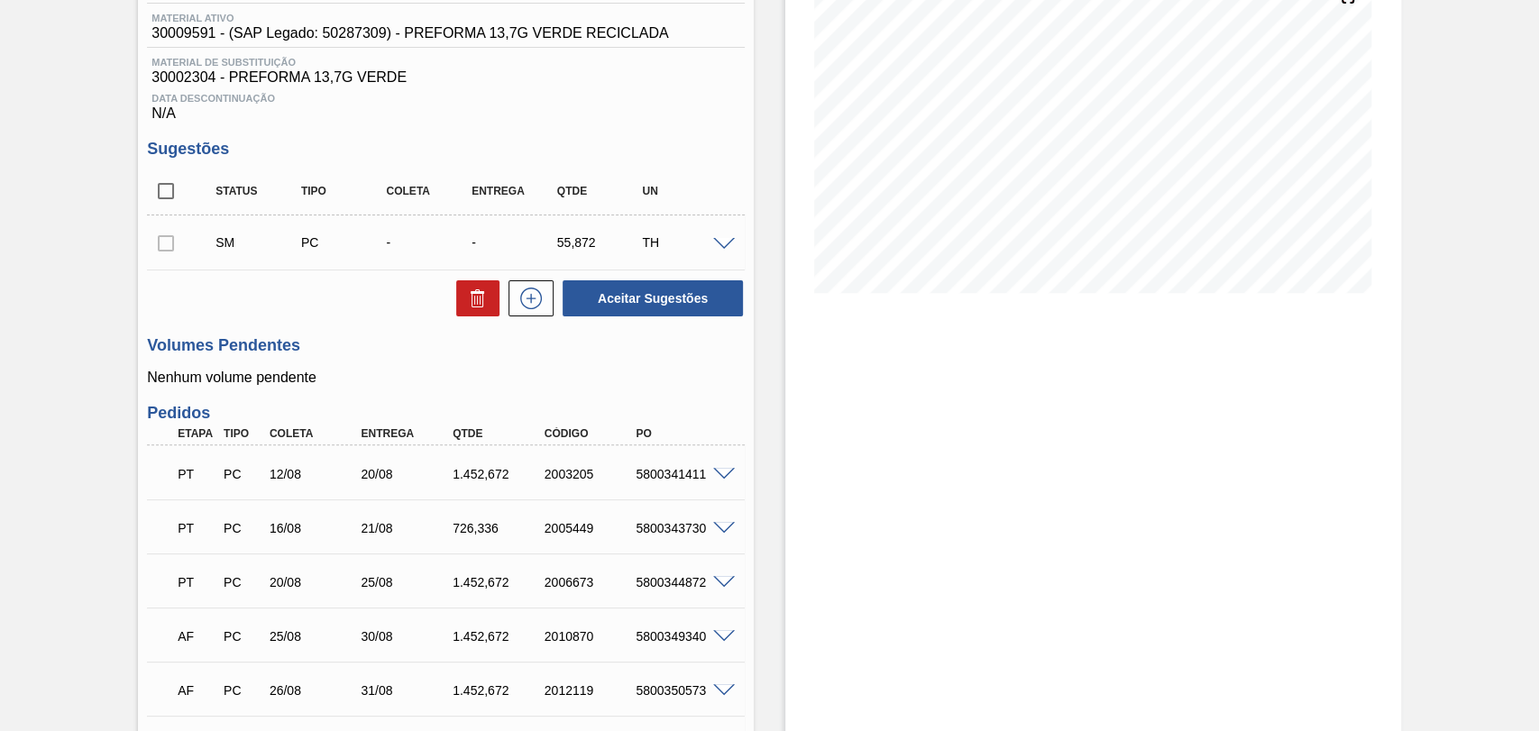
scroll to position [200, 0]
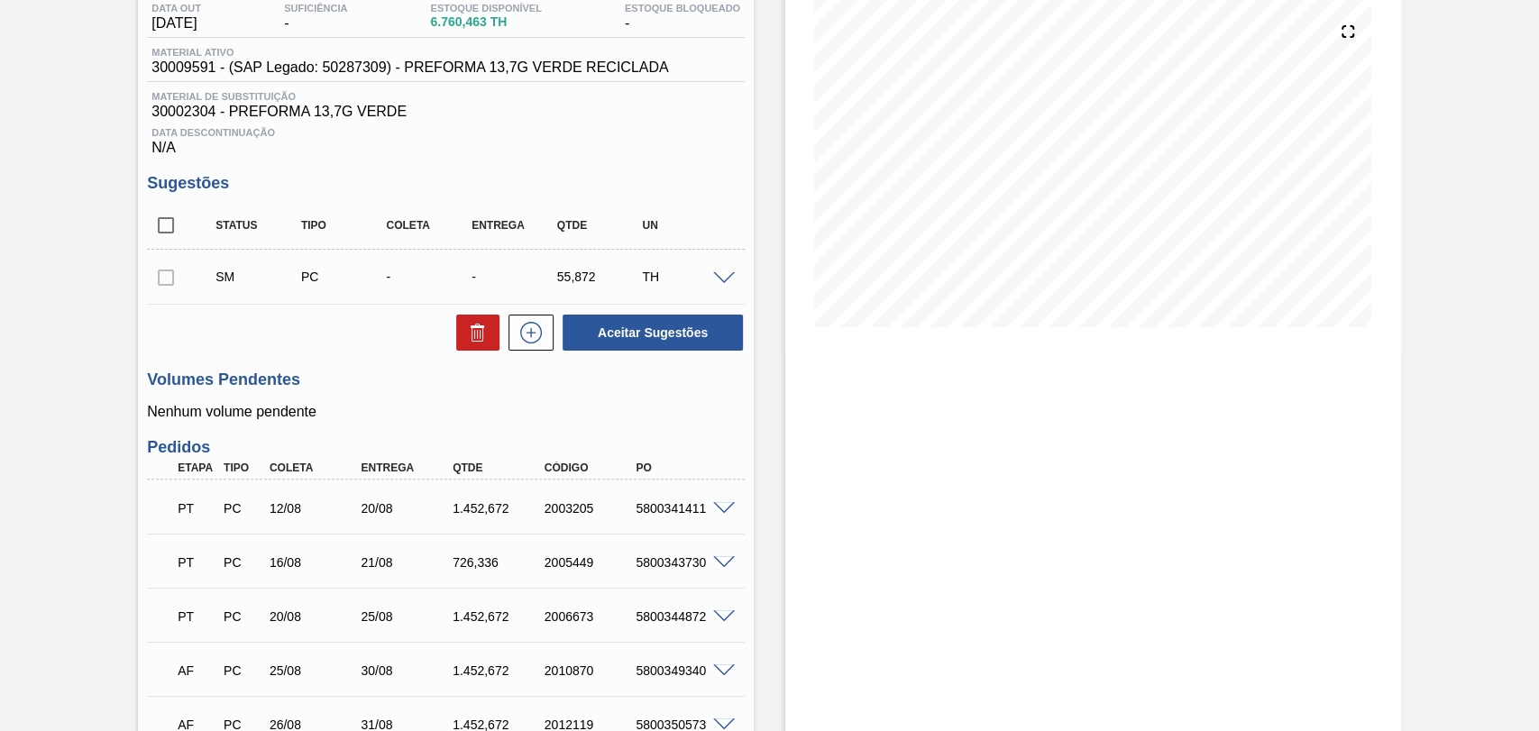
click at [152, 222] on input "checkbox" at bounding box center [166, 226] width 38 height 38
checkbox input "true"
click at [462, 332] on button at bounding box center [477, 333] width 43 height 36
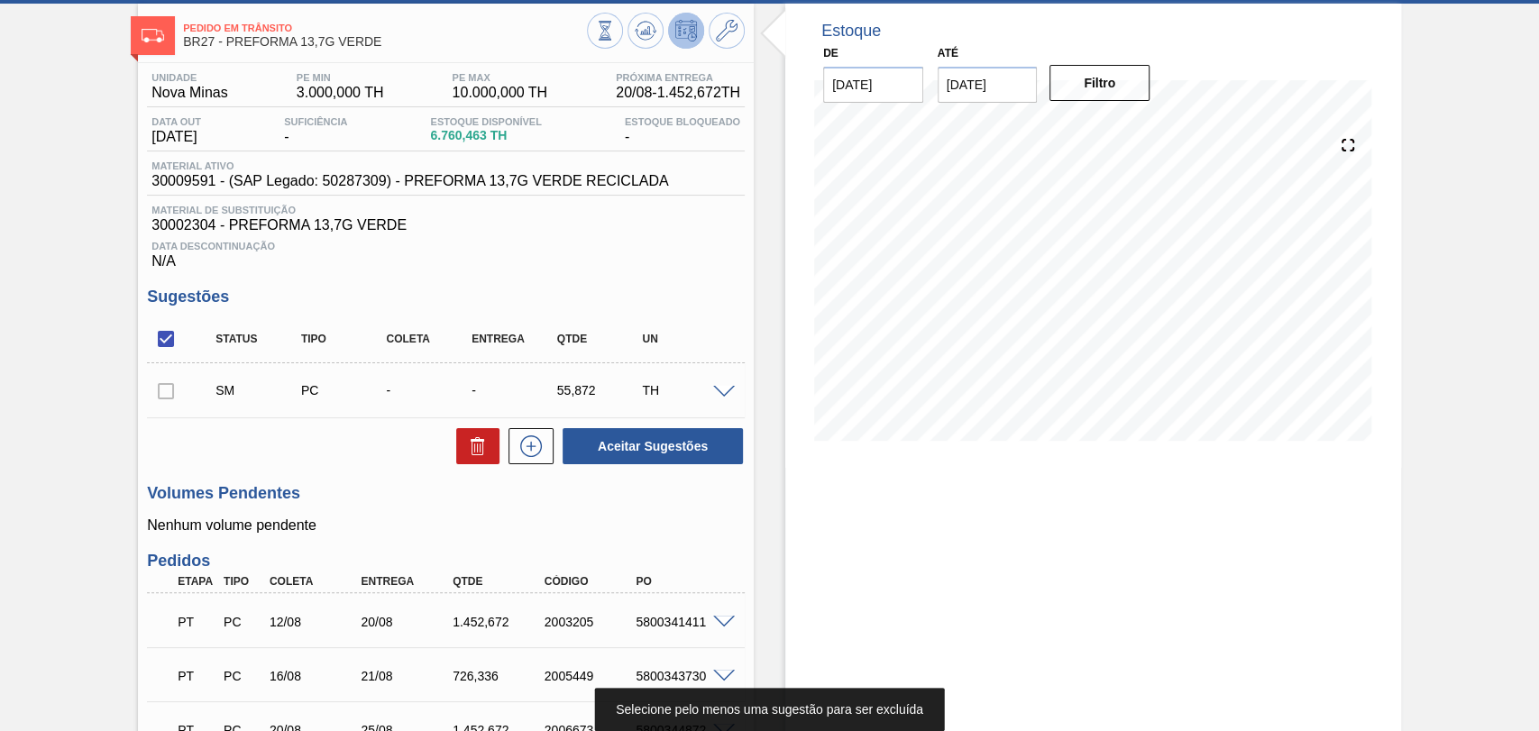
scroll to position [0, 0]
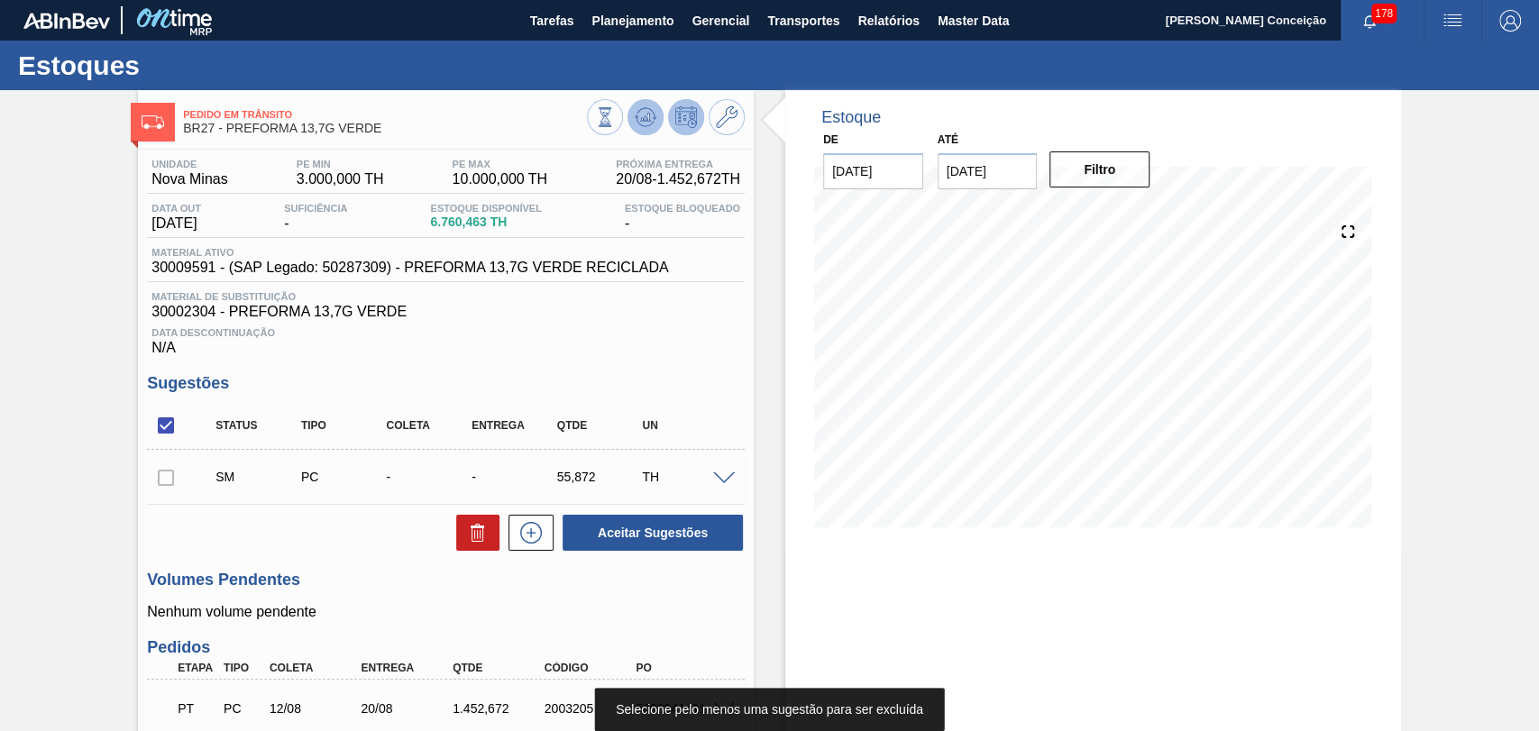
click at [615, 115] on icon at bounding box center [605, 117] width 20 height 20
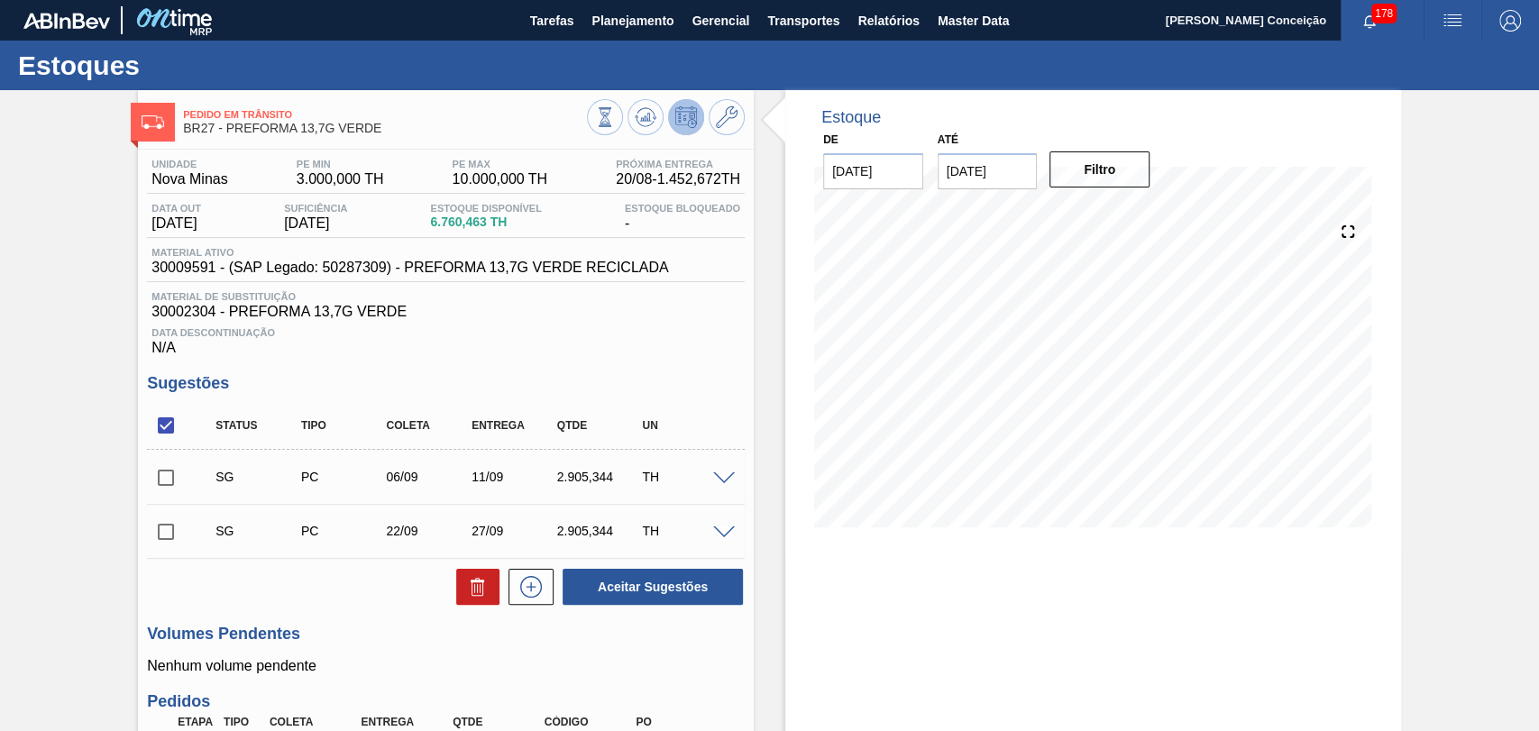
scroll to position [400, 0]
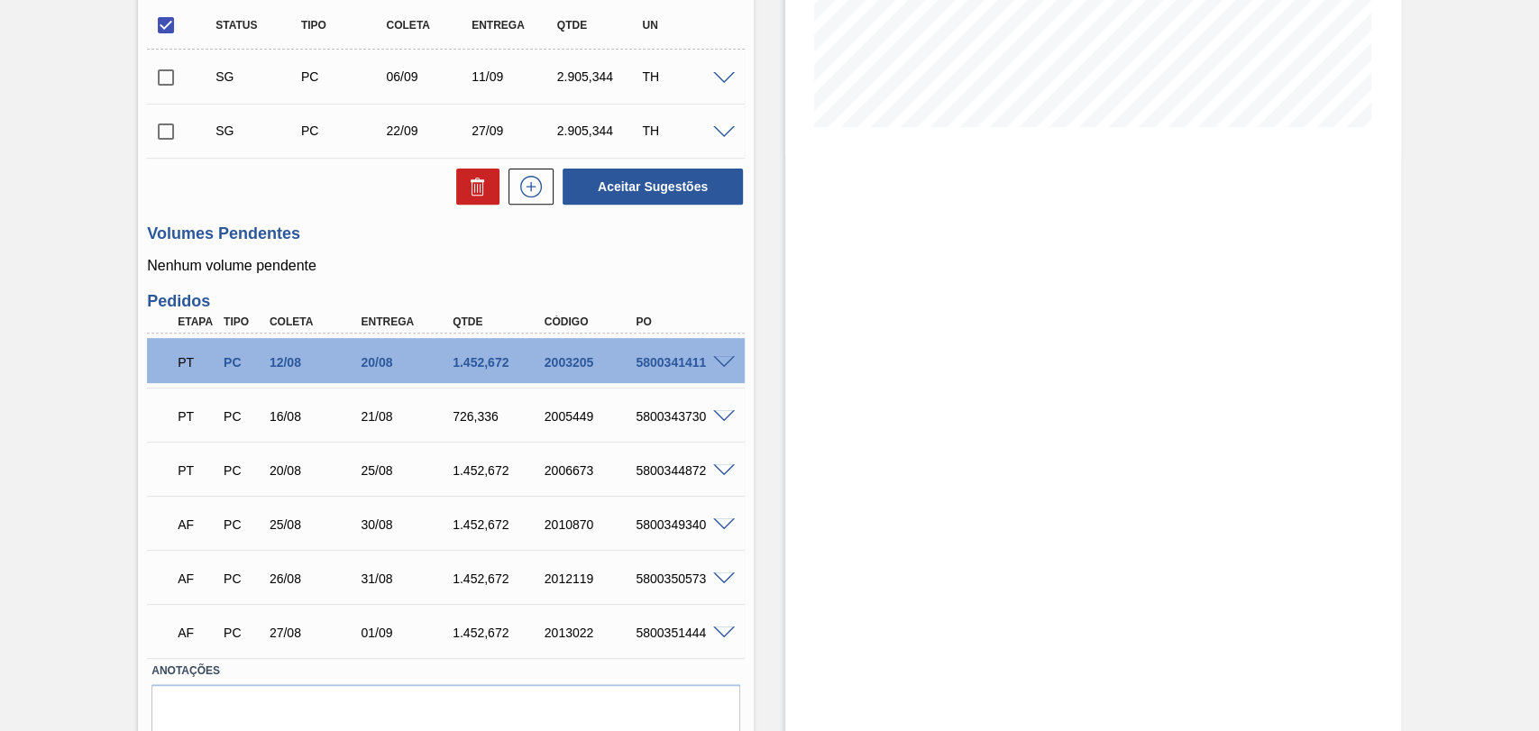
click at [764, 525] on div "Estoque De 20/08/2025 Até 30/09/2025 Filtro 26/08 Projeção de Estoque 7,092.143…" at bounding box center [1077, 248] width 647 height 1116
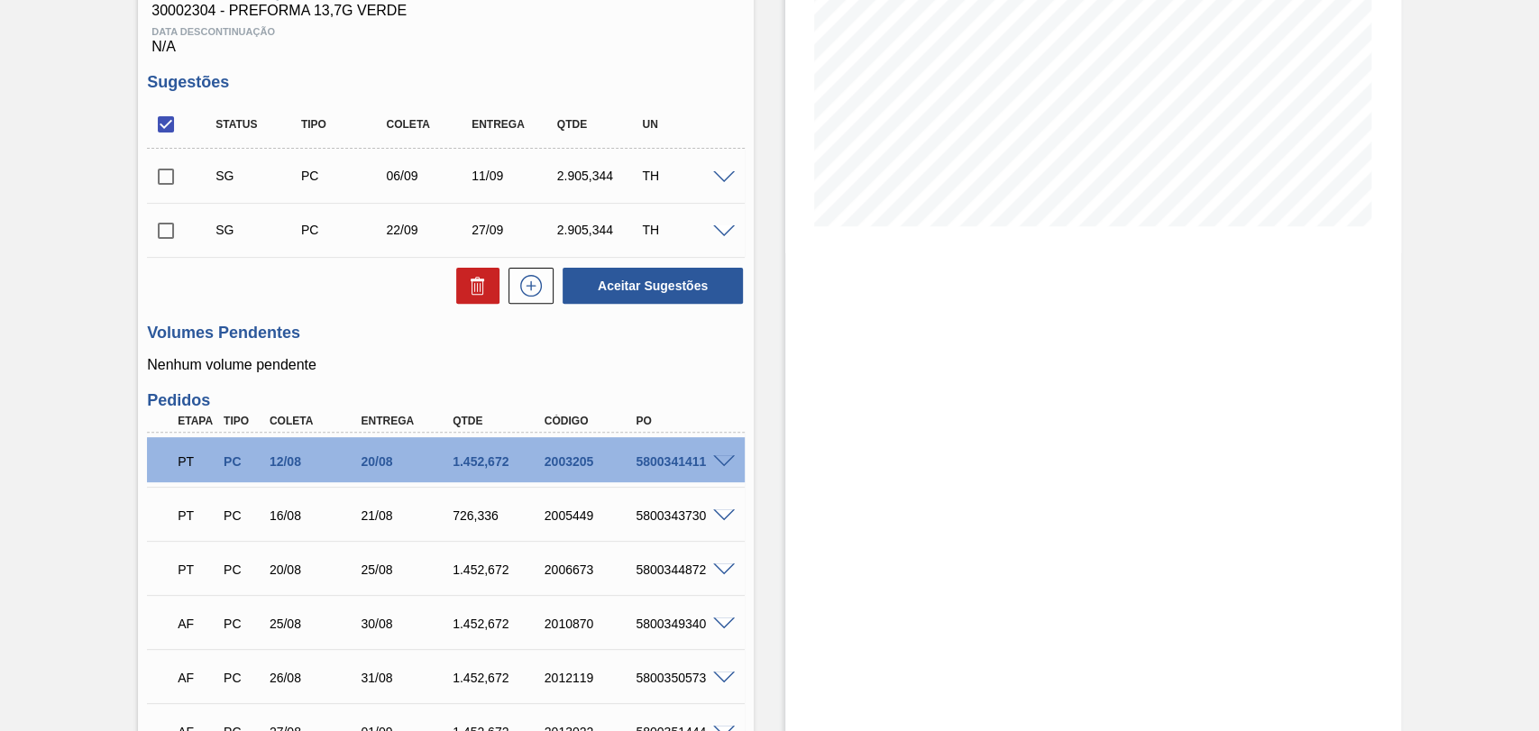
scroll to position [300, 0]
click at [504, 372] on p "Nenhum volume pendente" at bounding box center [446, 366] width 598 height 16
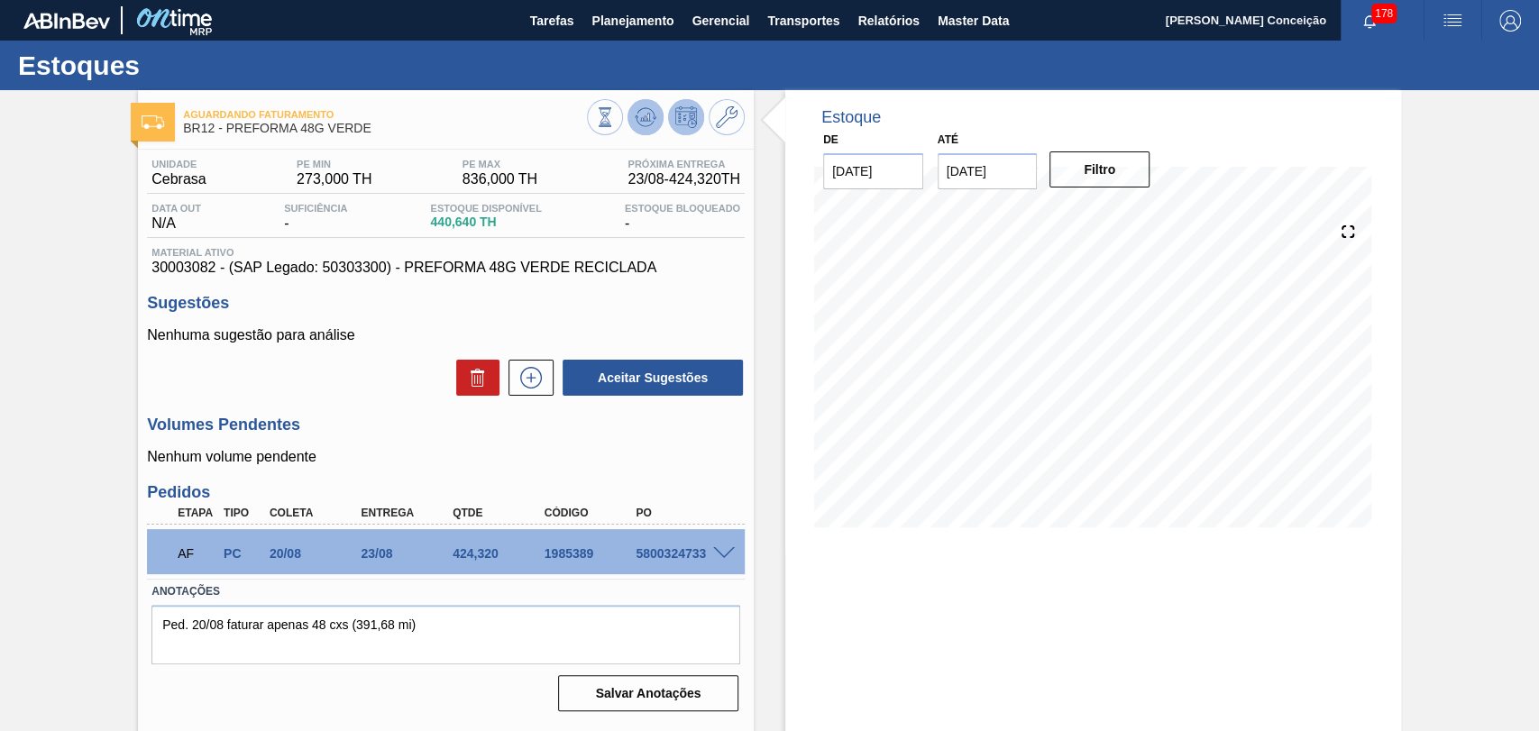
click at [641, 128] on button at bounding box center [646, 117] width 36 height 36
click at [721, 551] on span at bounding box center [724, 554] width 22 height 14
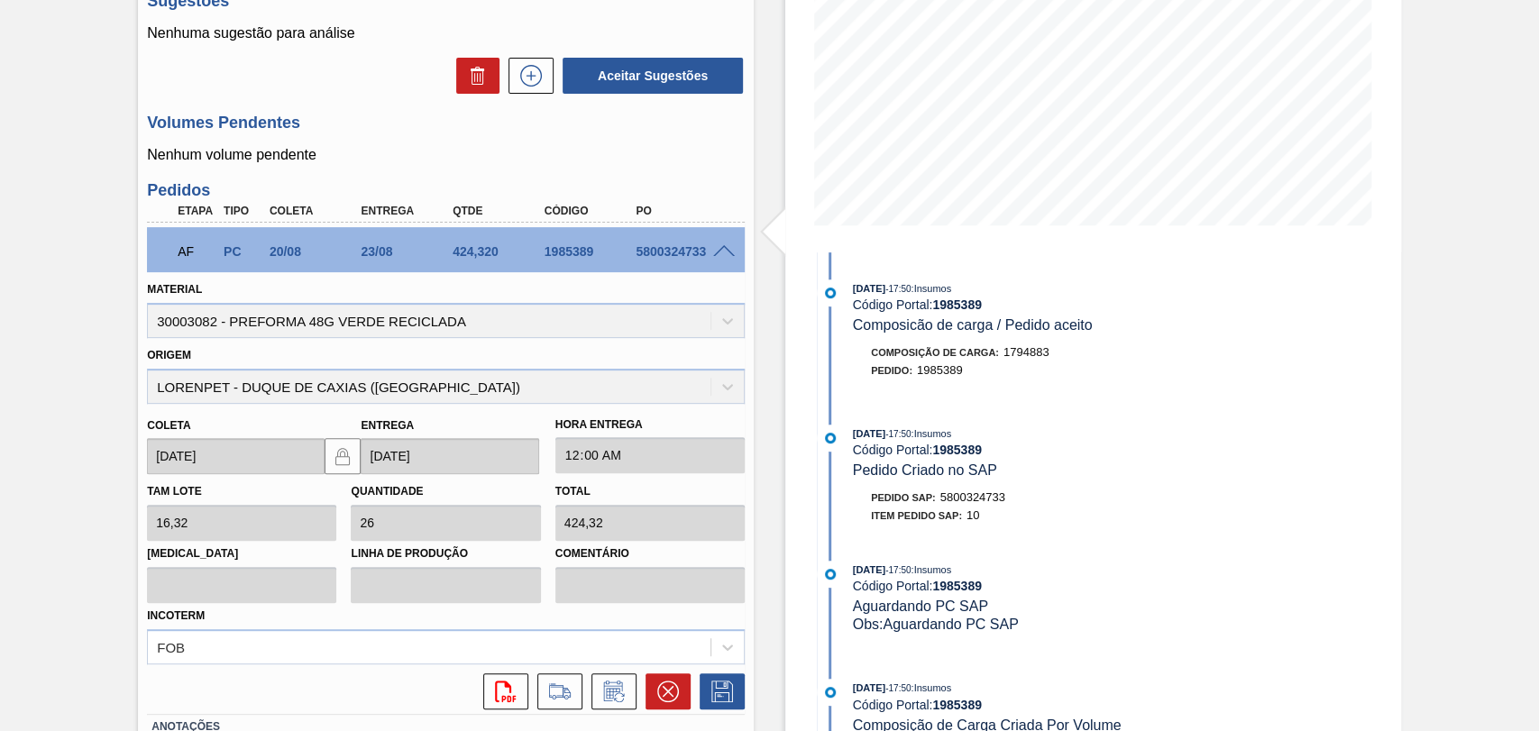
scroll to position [400, 0]
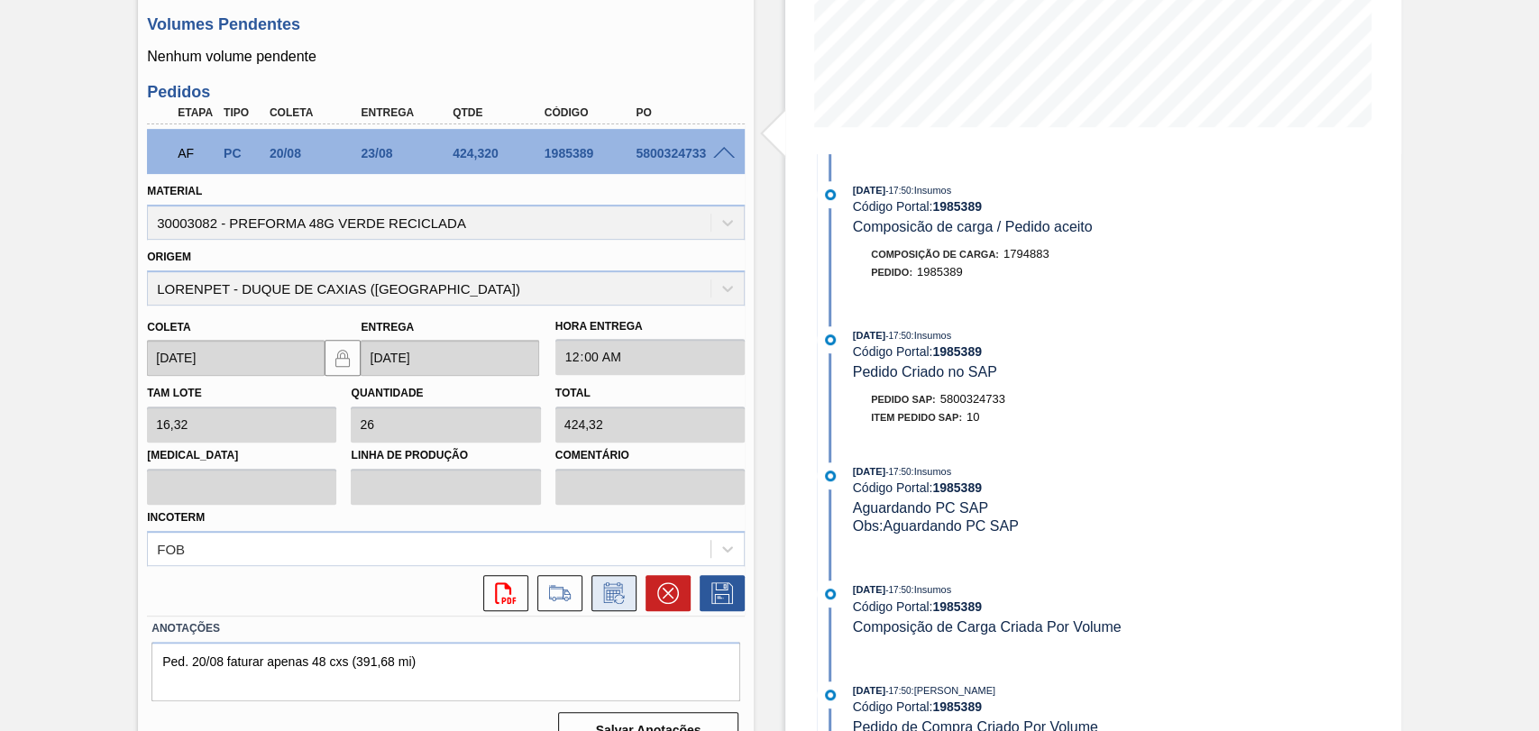
click at [626, 593] on icon at bounding box center [614, 594] width 29 height 22
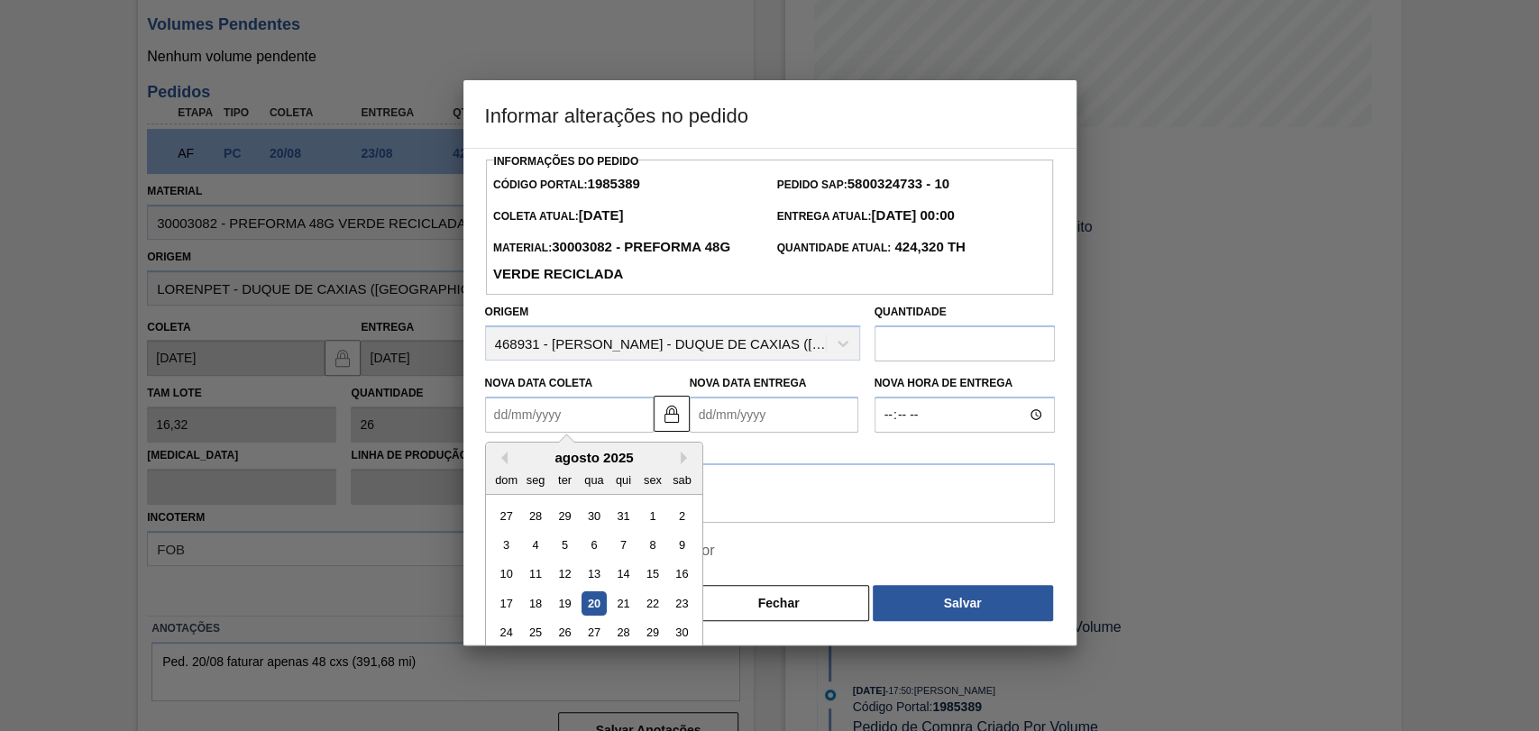
click at [580, 424] on Coleta1985389 "Nova Data Coleta" at bounding box center [569, 415] width 169 height 36
type Coleta1985389 "2"
type Entrega1985389 "[DATE]"
type Coleta1985389 "21"
type Entrega1985389 "[DATE]"
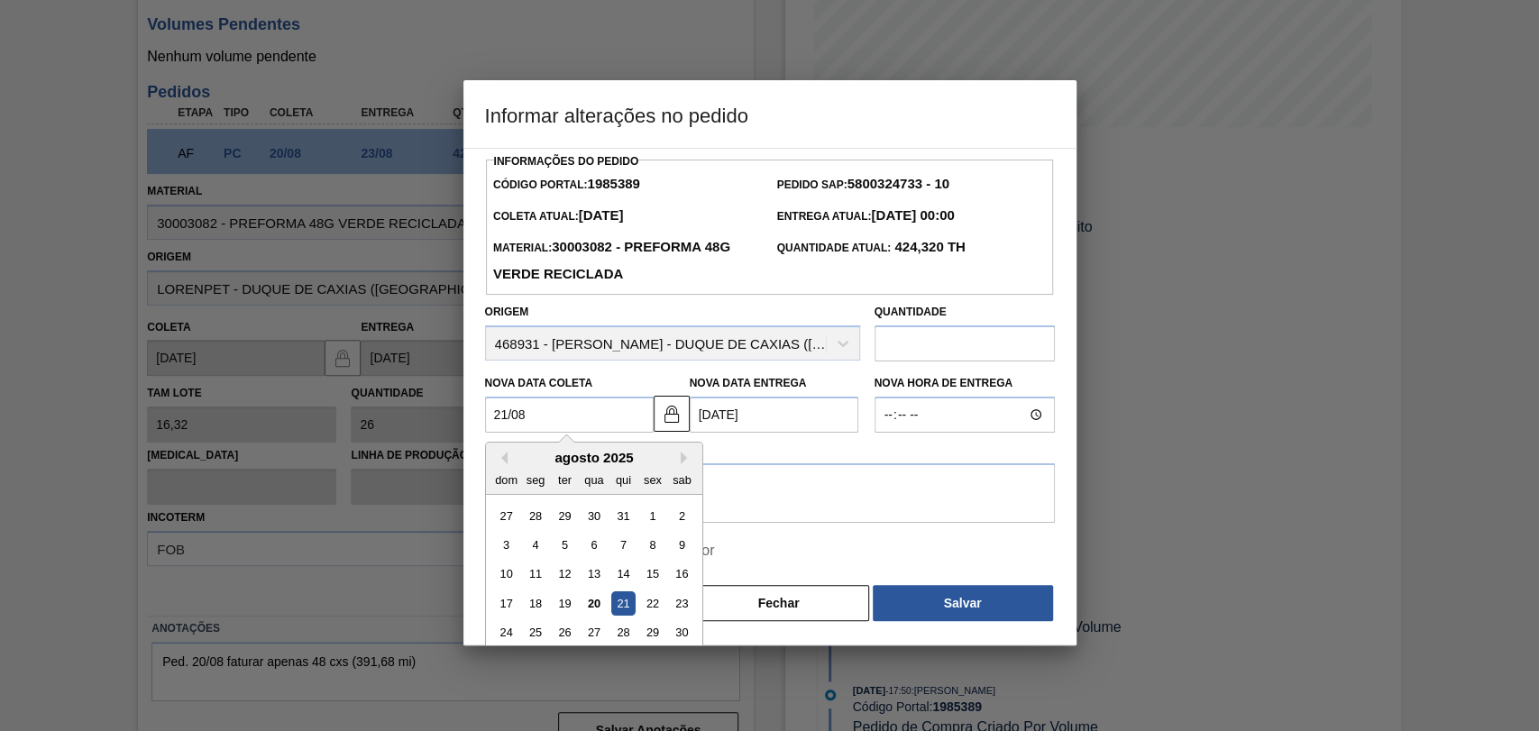
click at [631, 611] on div "21" at bounding box center [622, 604] width 24 height 24
type Coleta1985389 "[DATE]"
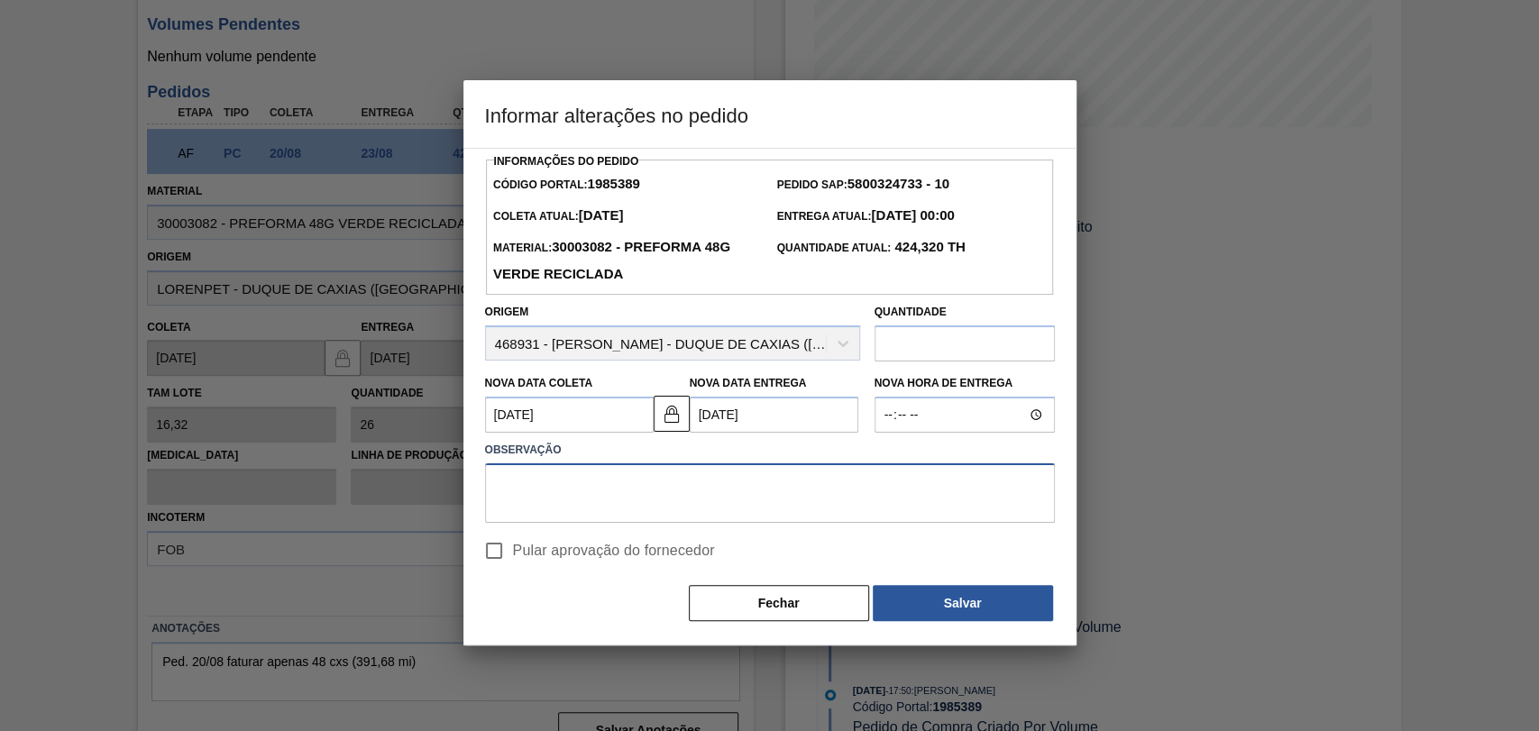
click at [620, 523] on textarea at bounding box center [770, 494] width 570 height 60
type textarea "postergado"
click at [629, 551] on span "Pular aprovação do fornecedor" at bounding box center [614, 551] width 202 height 22
click at [513, 551] on input "Pular aprovação do fornecedor" at bounding box center [494, 551] width 38 height 38
checkbox input "true"
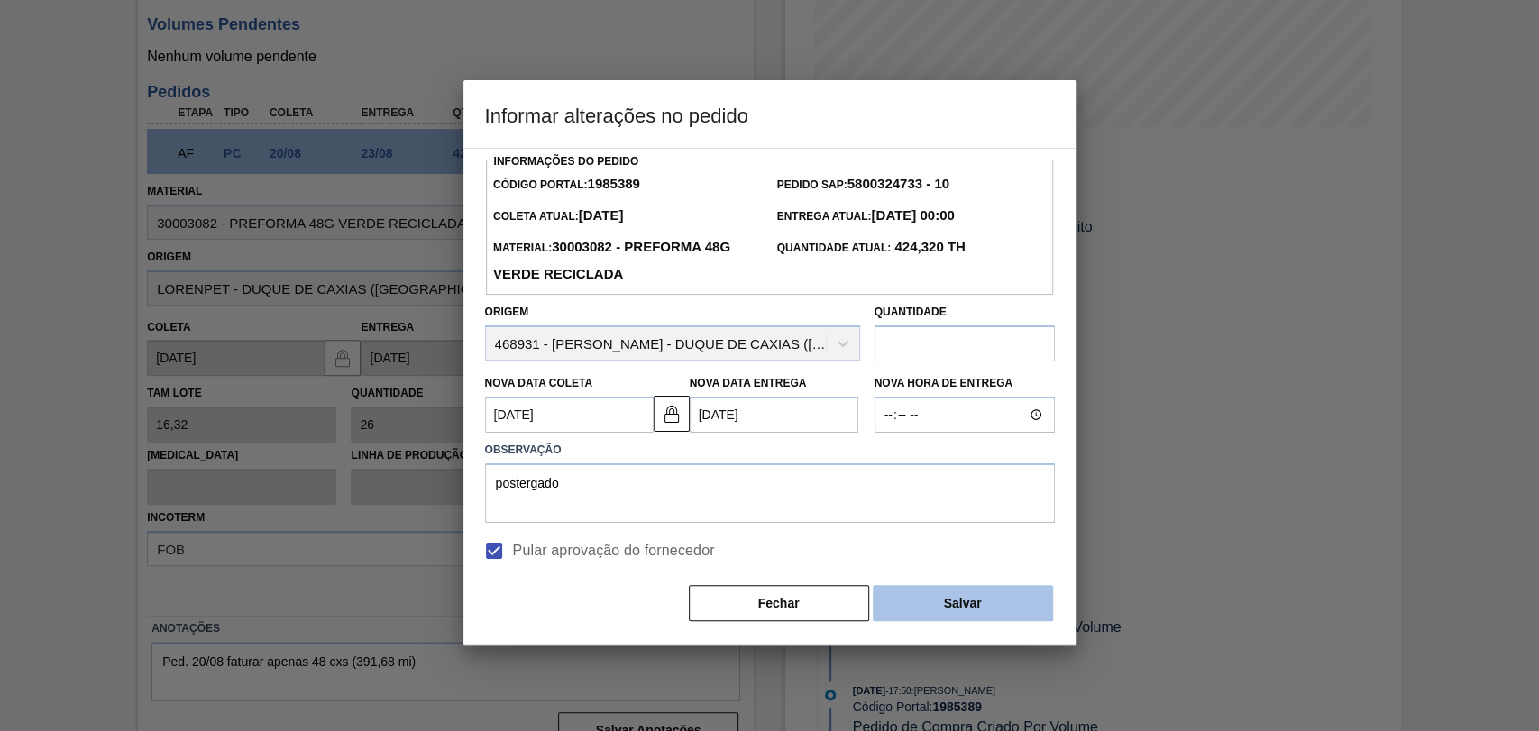
click at [945, 601] on button "Salvar" at bounding box center [963, 603] width 180 height 36
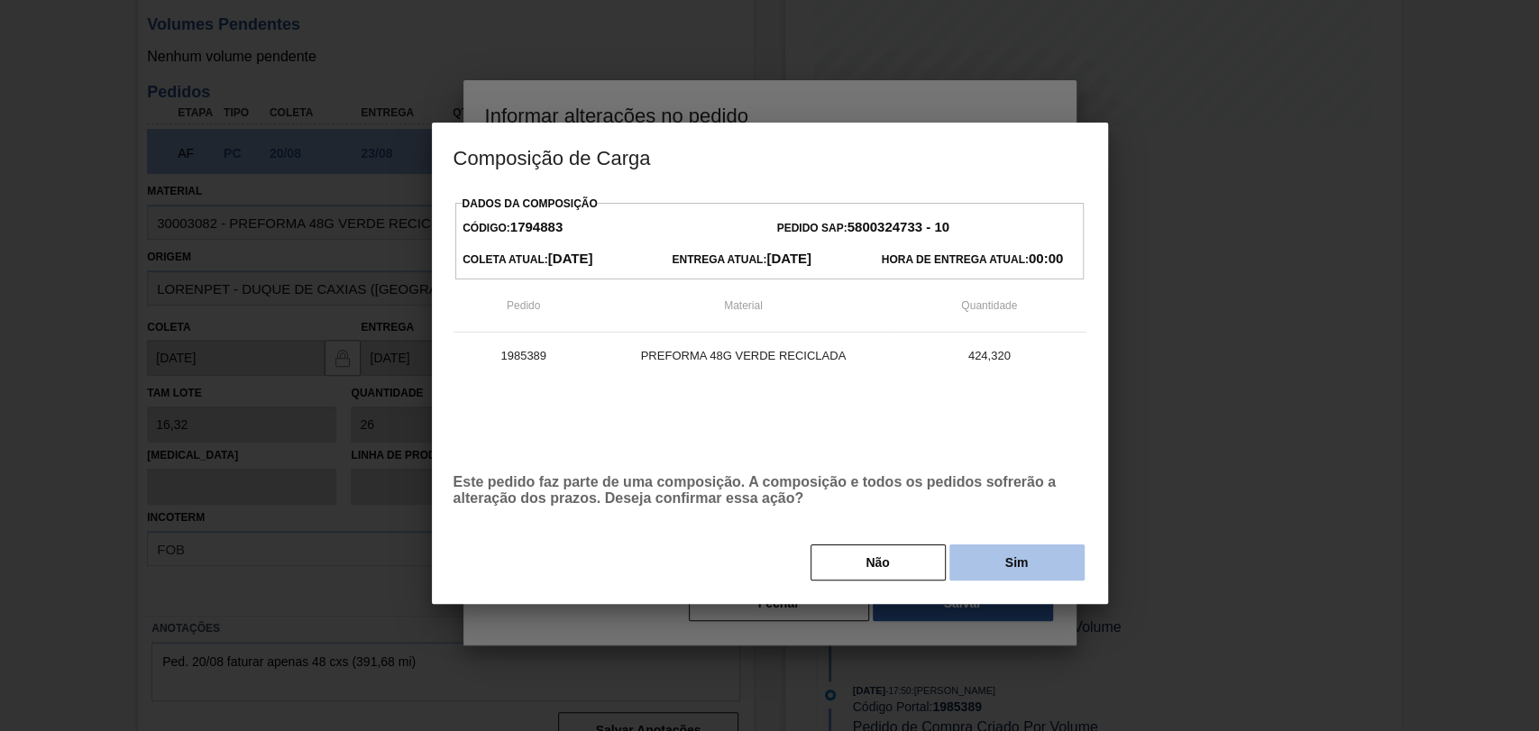
click at [1014, 550] on button "Sim" at bounding box center [1017, 563] width 135 height 36
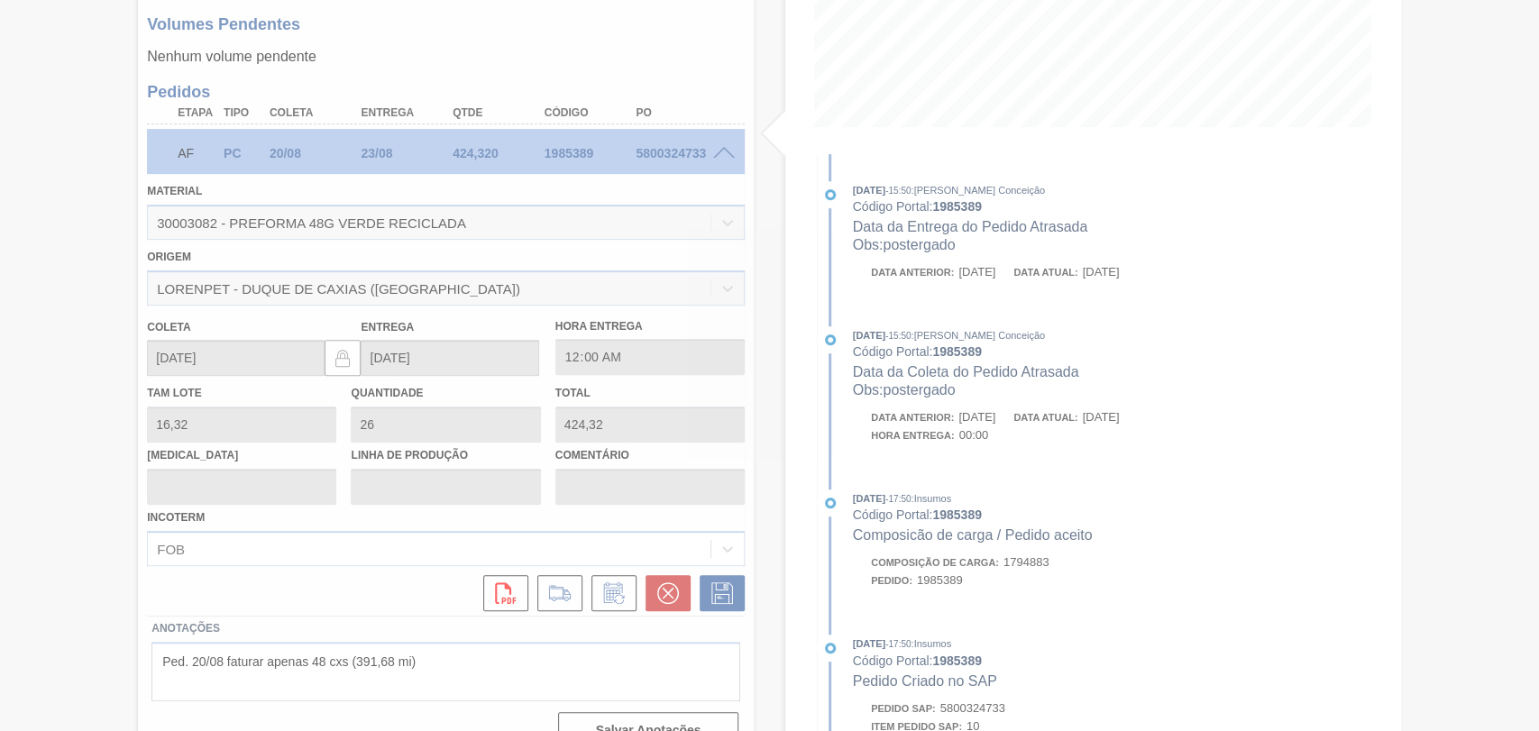
type input "postergado"
type input "[DATE]"
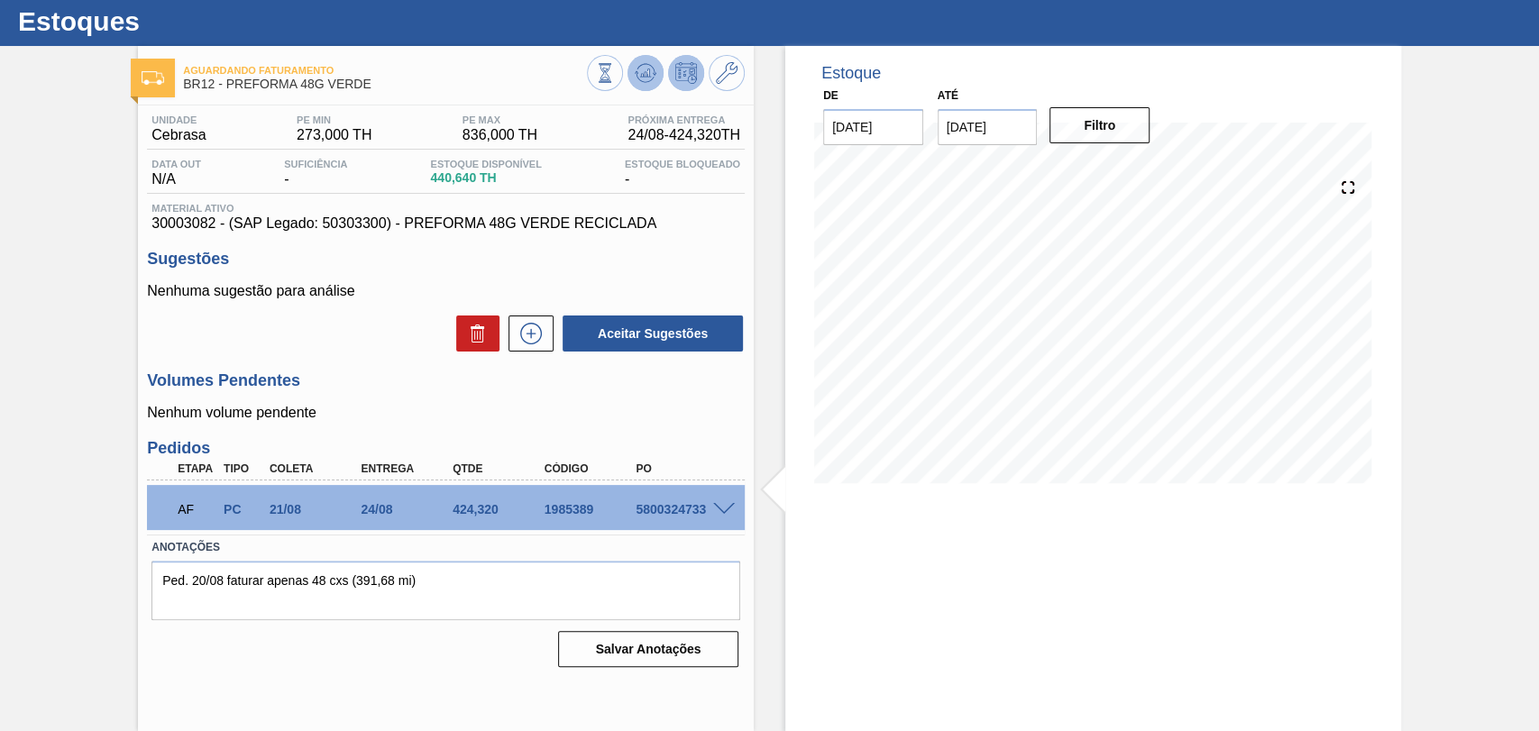
click at [615, 76] on icon at bounding box center [605, 73] width 20 height 20
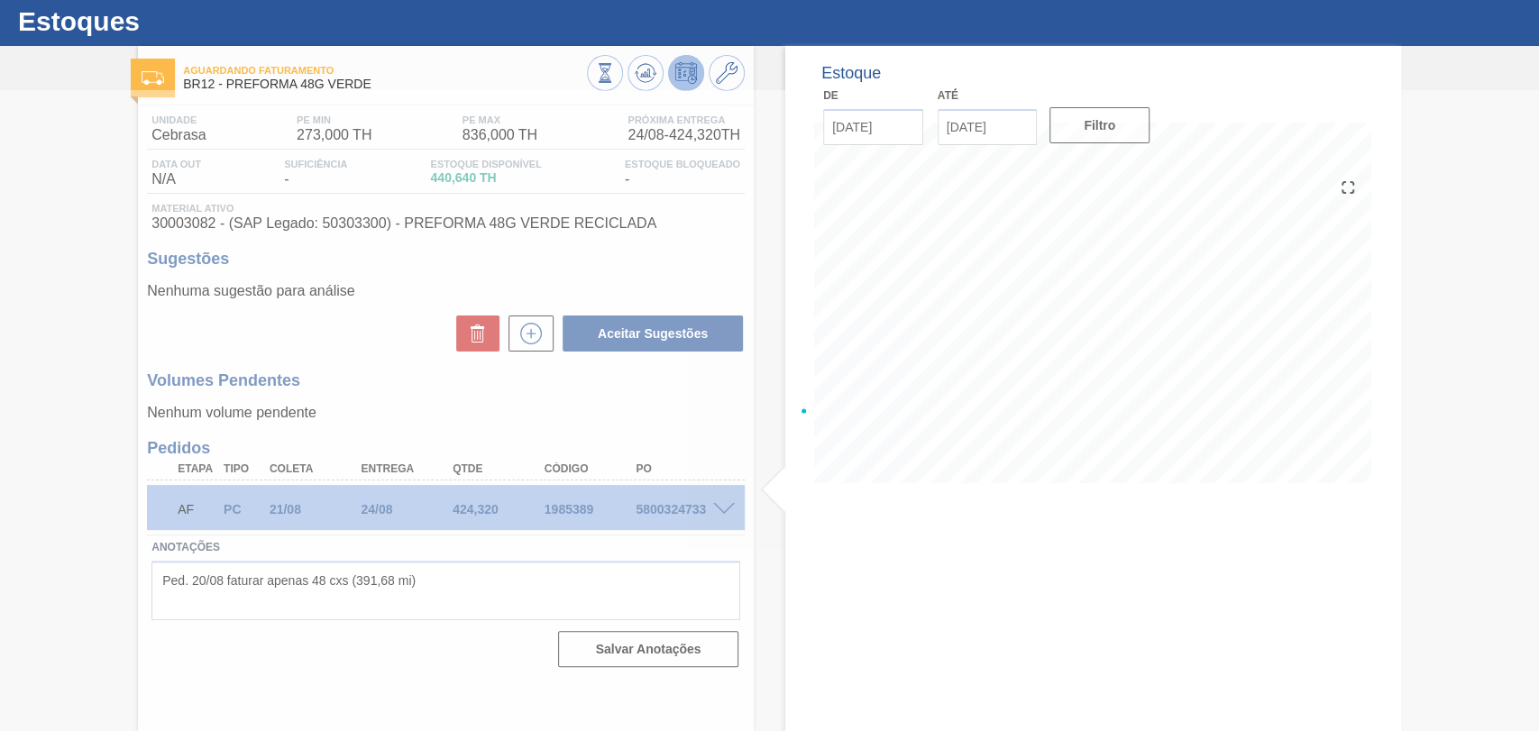
click at [480, 413] on div at bounding box center [769, 410] width 1539 height 641
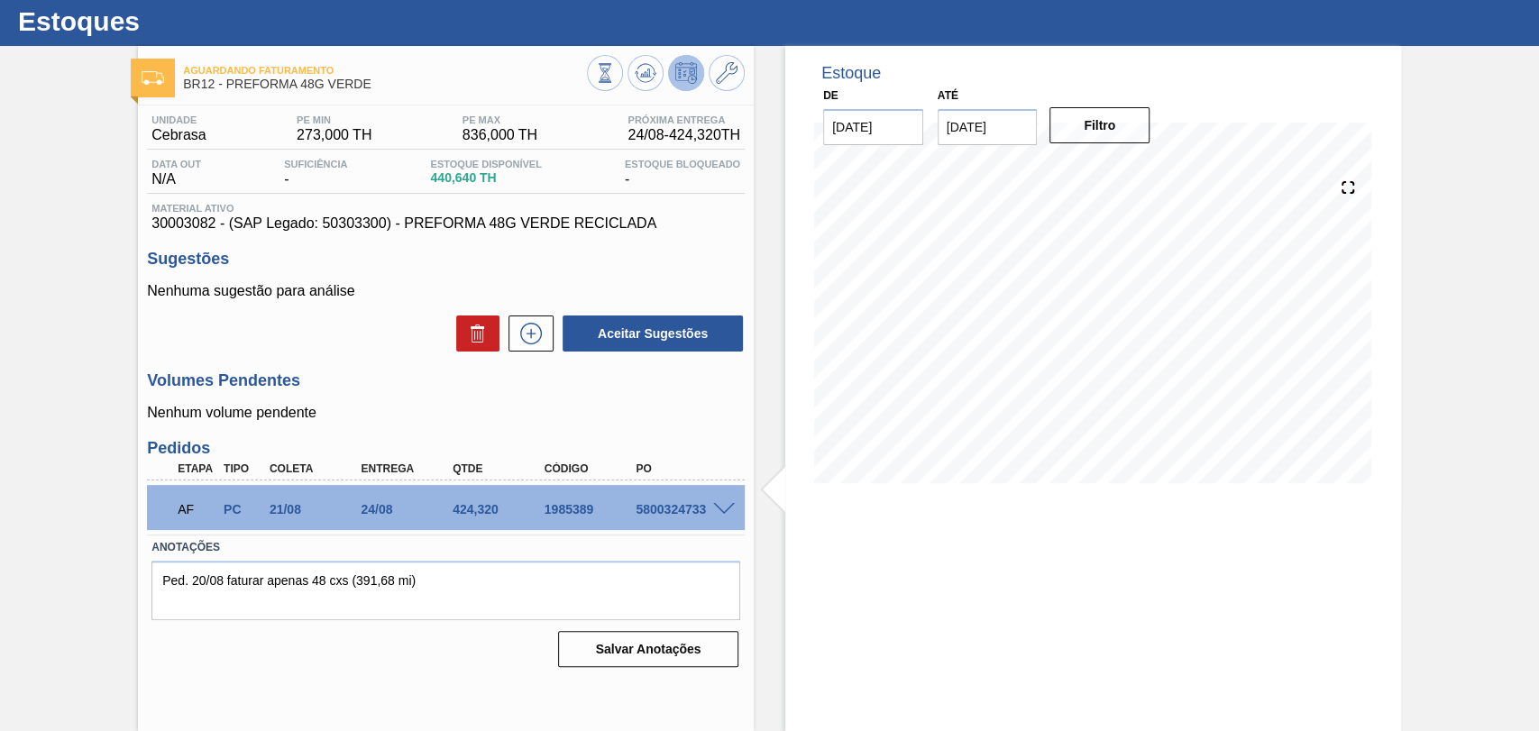
click at [785, 424] on div "Estoque De [DATE] Até [DATE] Filtro 22/08 Projeção de Estoque 440.64 [DOMAIN_NA…" at bounding box center [1093, 278] width 616 height 464
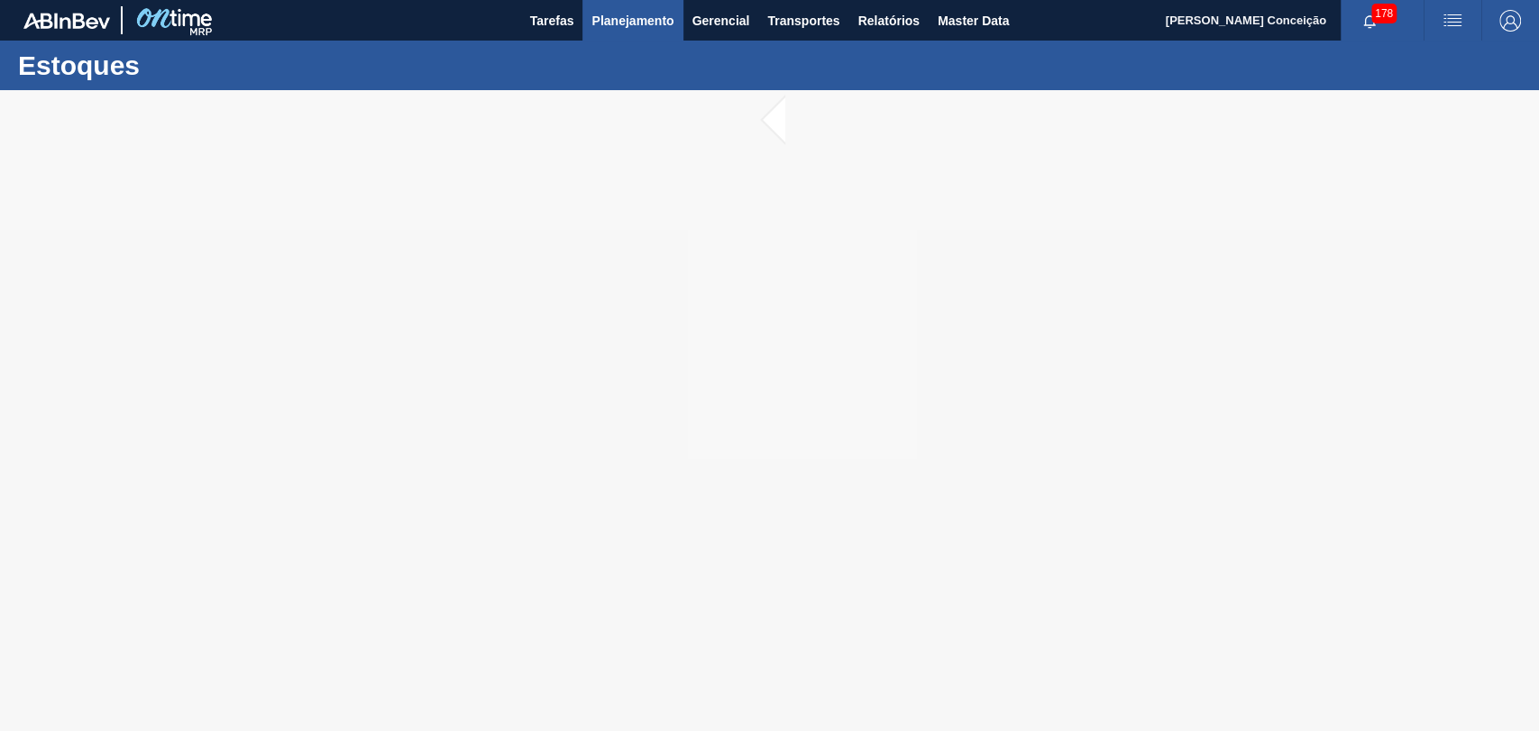
click at [634, 20] on span "Planejamento" at bounding box center [633, 21] width 82 height 22
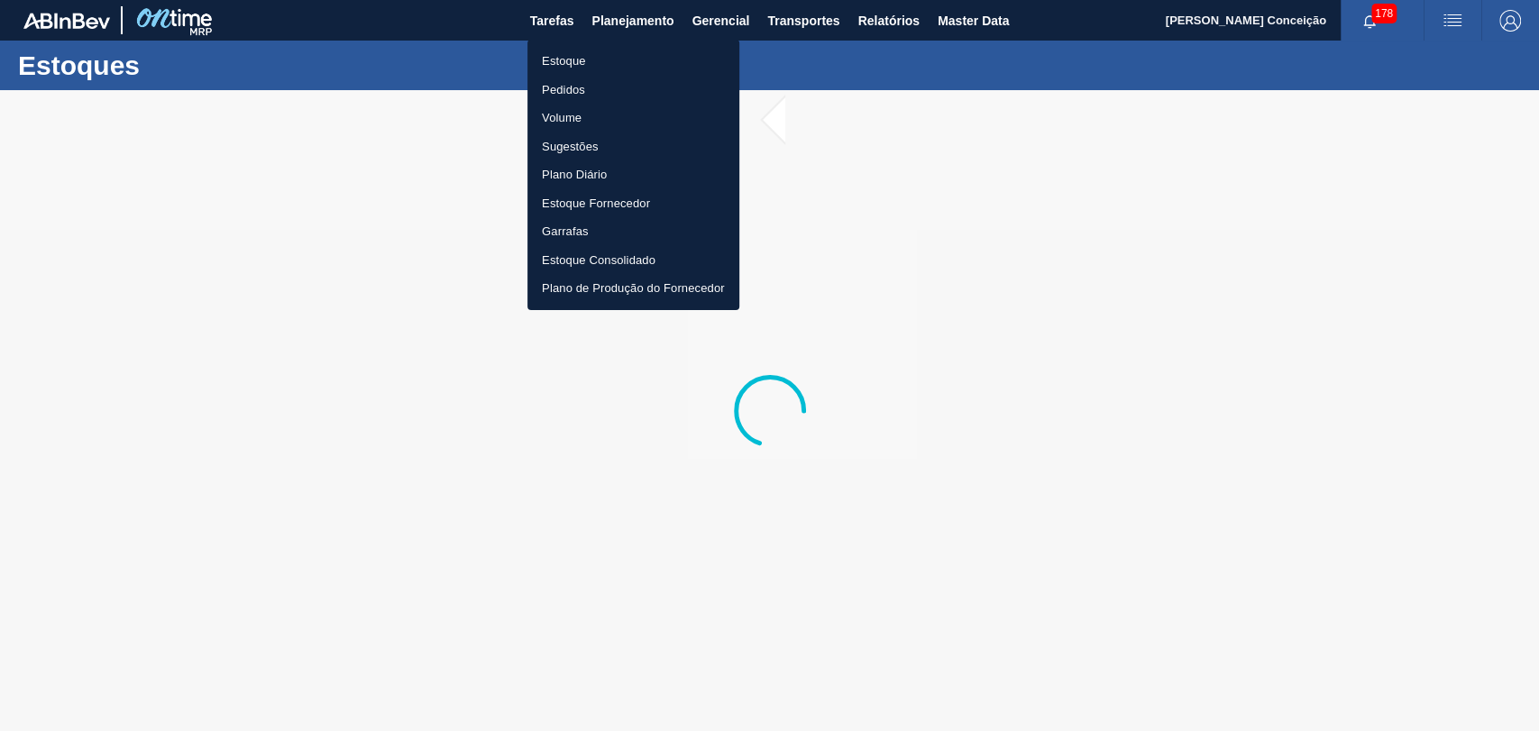
click at [586, 92] on li "Pedidos" at bounding box center [634, 90] width 212 height 29
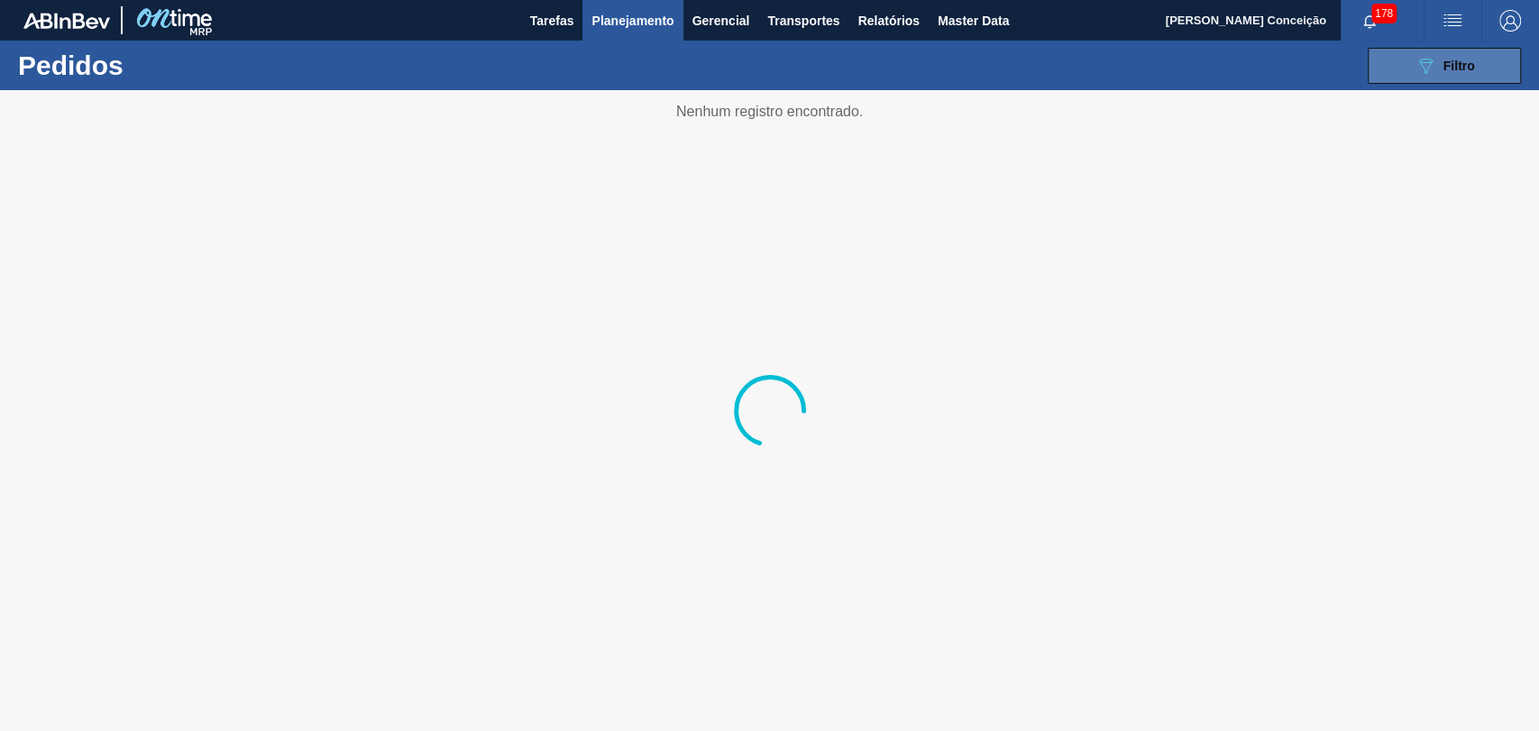
click at [1480, 66] on button "089F7B8B-B2A5-4AFE-B5C0-19BA573D28AC Filtro" at bounding box center [1444, 66] width 153 height 36
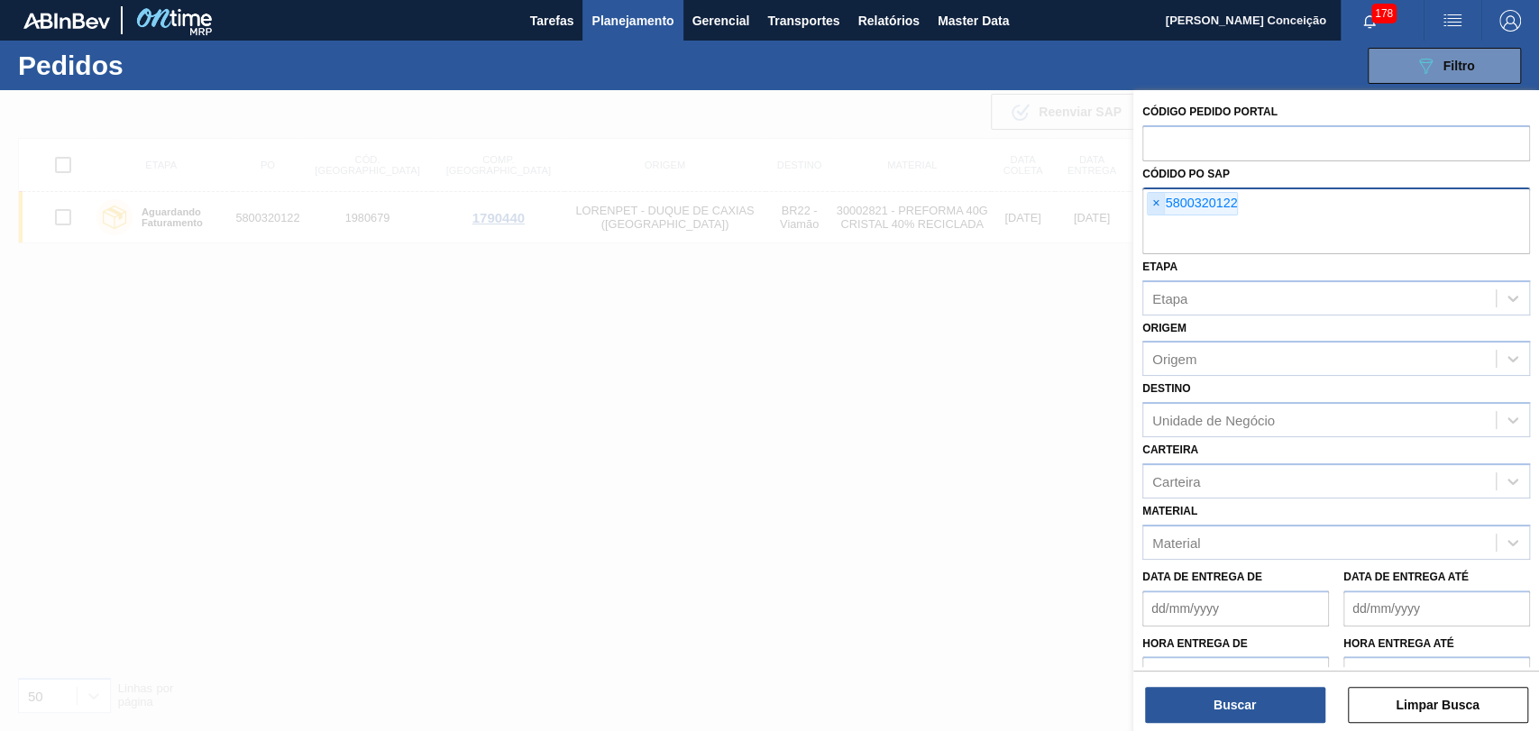
click at [1155, 199] on span "×" at bounding box center [1156, 204] width 17 height 22
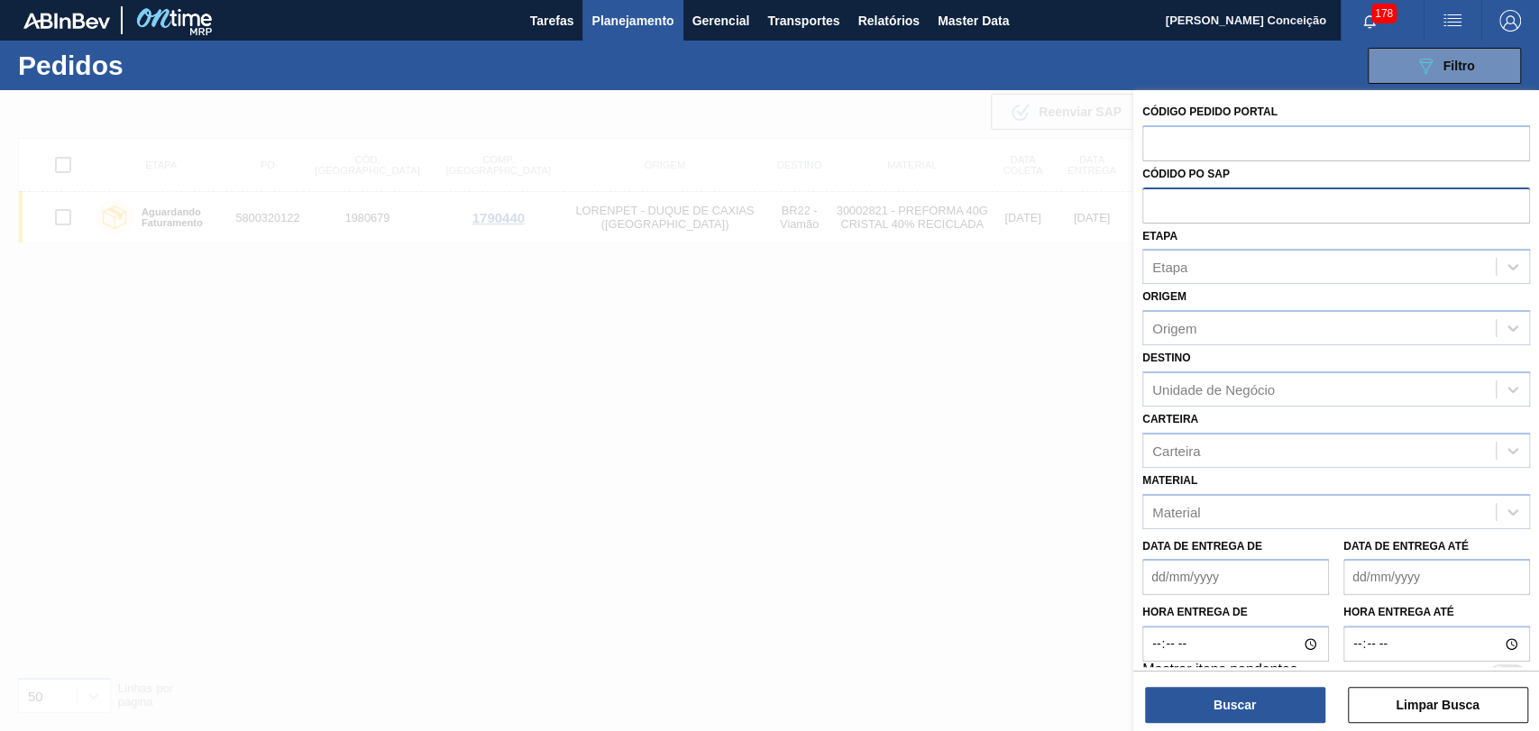
paste input "5800320119"
type input "5800320119"
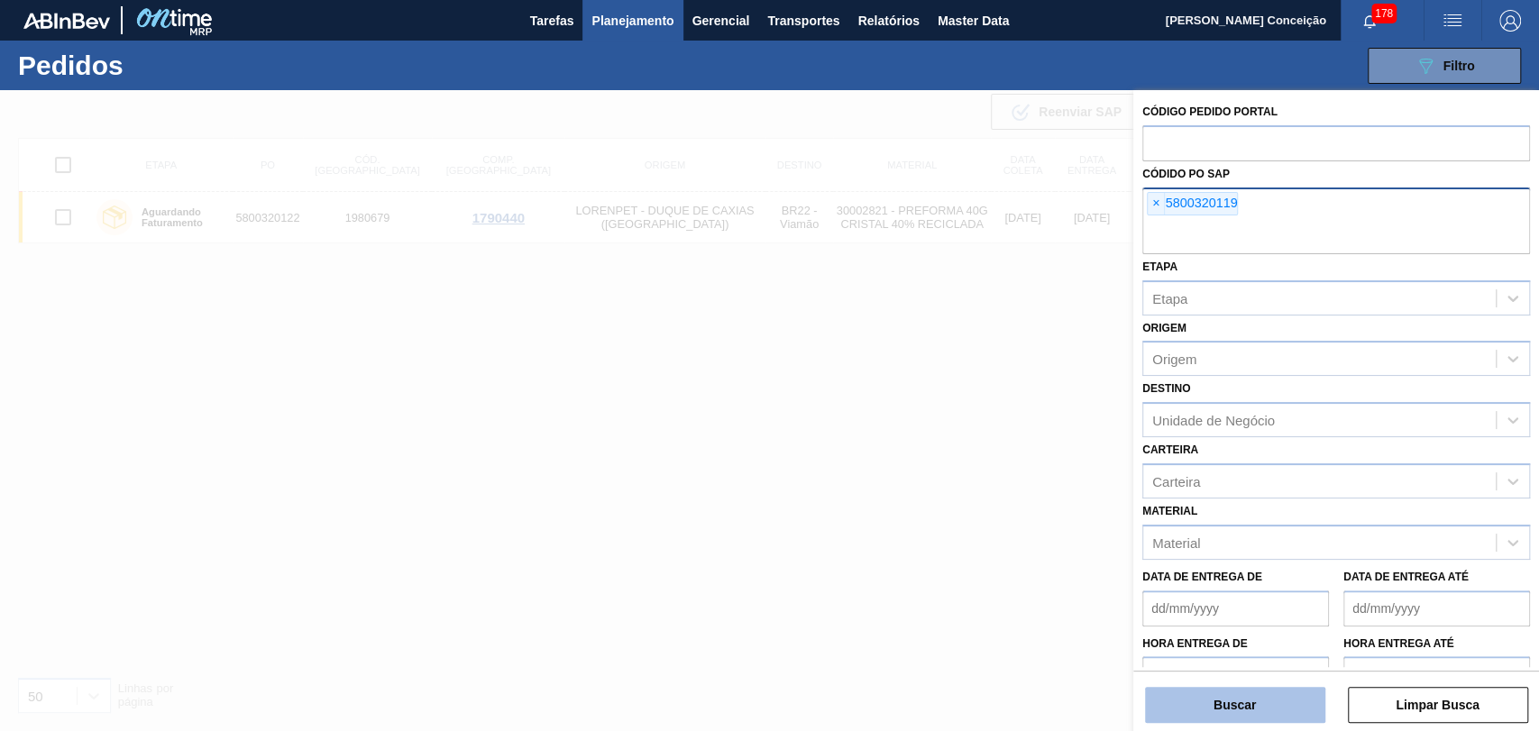
click at [1198, 713] on button "Buscar" at bounding box center [1235, 705] width 180 height 36
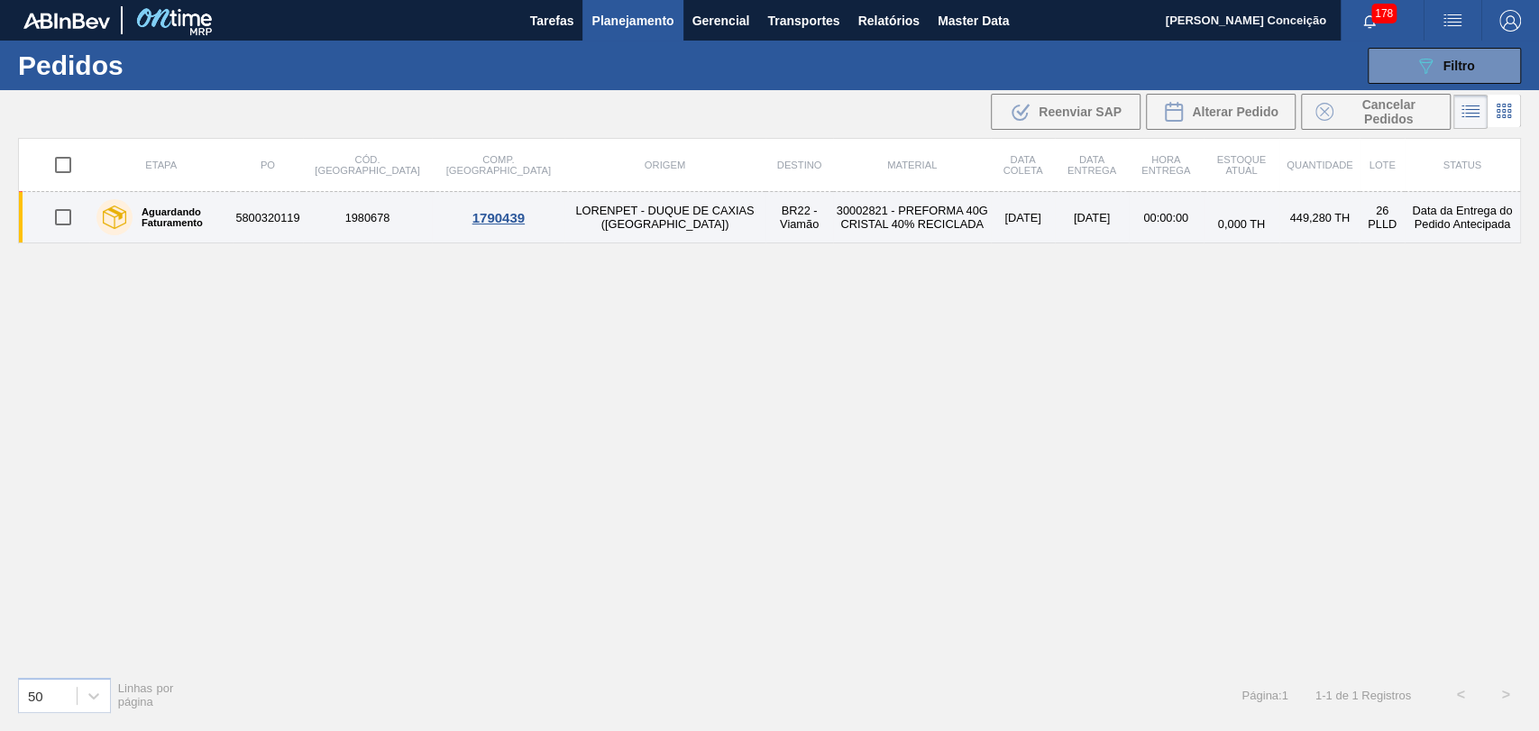
click at [833, 217] on td "30002821 - PREFORMA 40G CRISTAL 40% RECICLADA" at bounding box center [911, 217] width 157 height 51
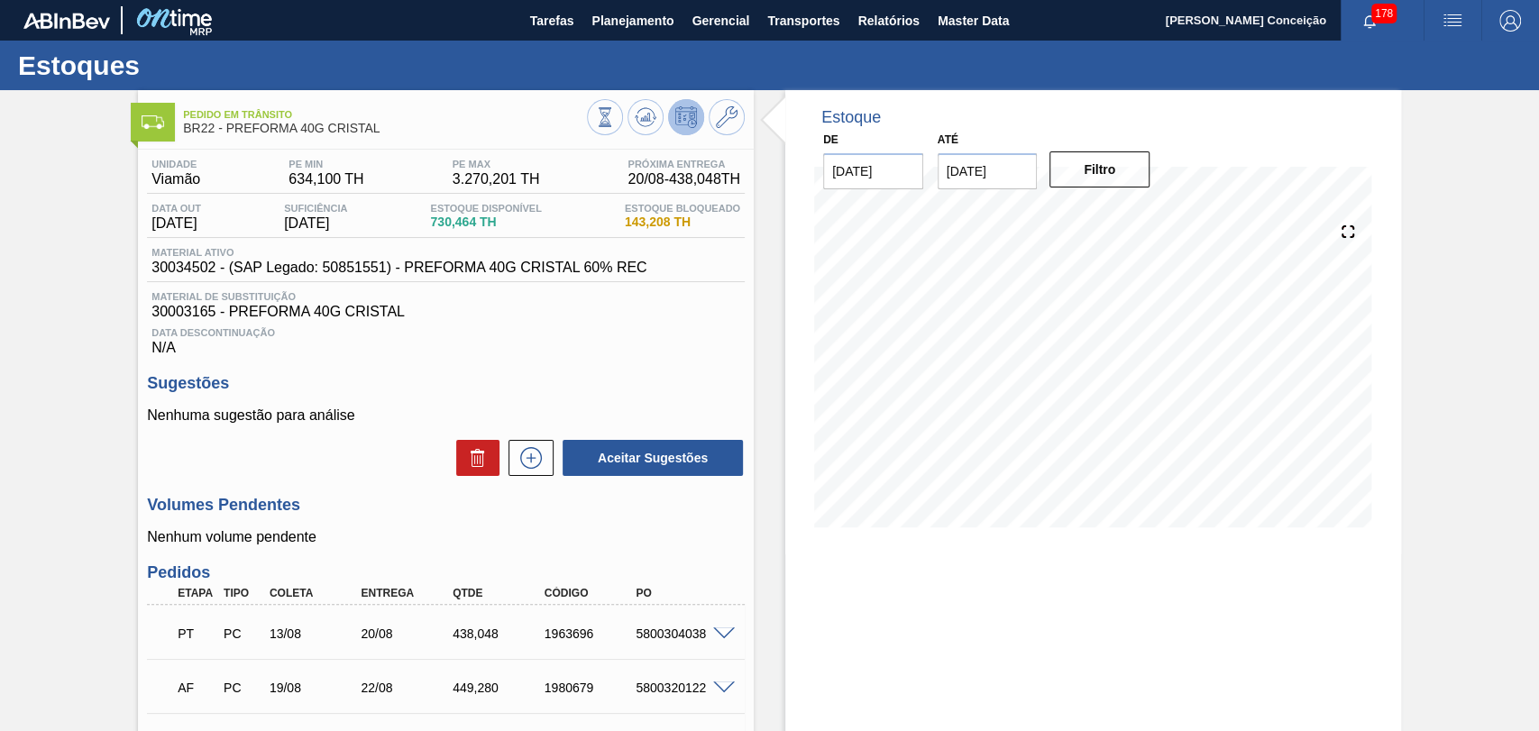
click at [667, 353] on div "Data Descontinuação N/A" at bounding box center [446, 338] width 598 height 36
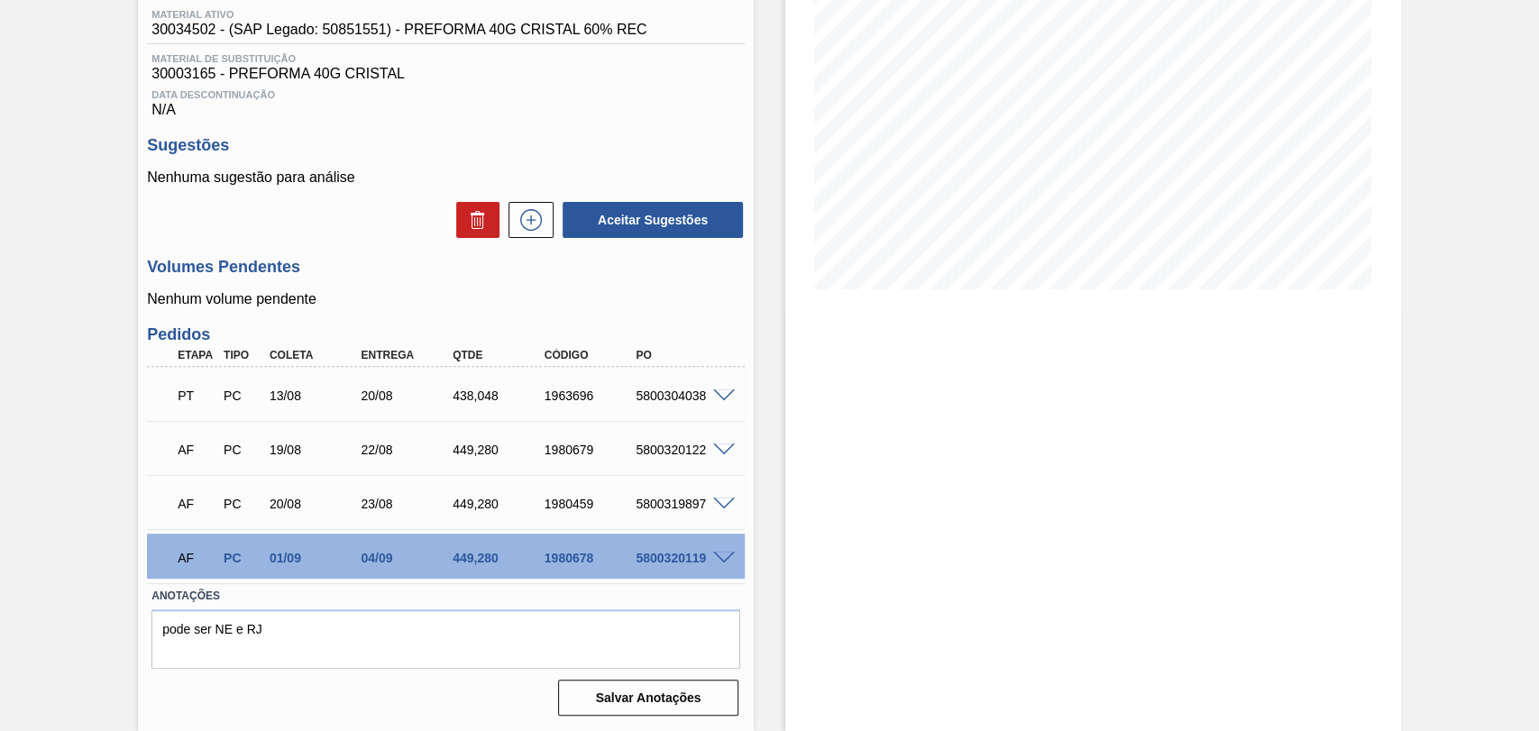
scroll to position [242, 0]
click at [770, 414] on div "Estoque De [DATE] Até [DATE] Filtro 20/08 Projeção de Estoque 1,168.512 [DOMAIN…" at bounding box center [1077, 291] width 647 height 879
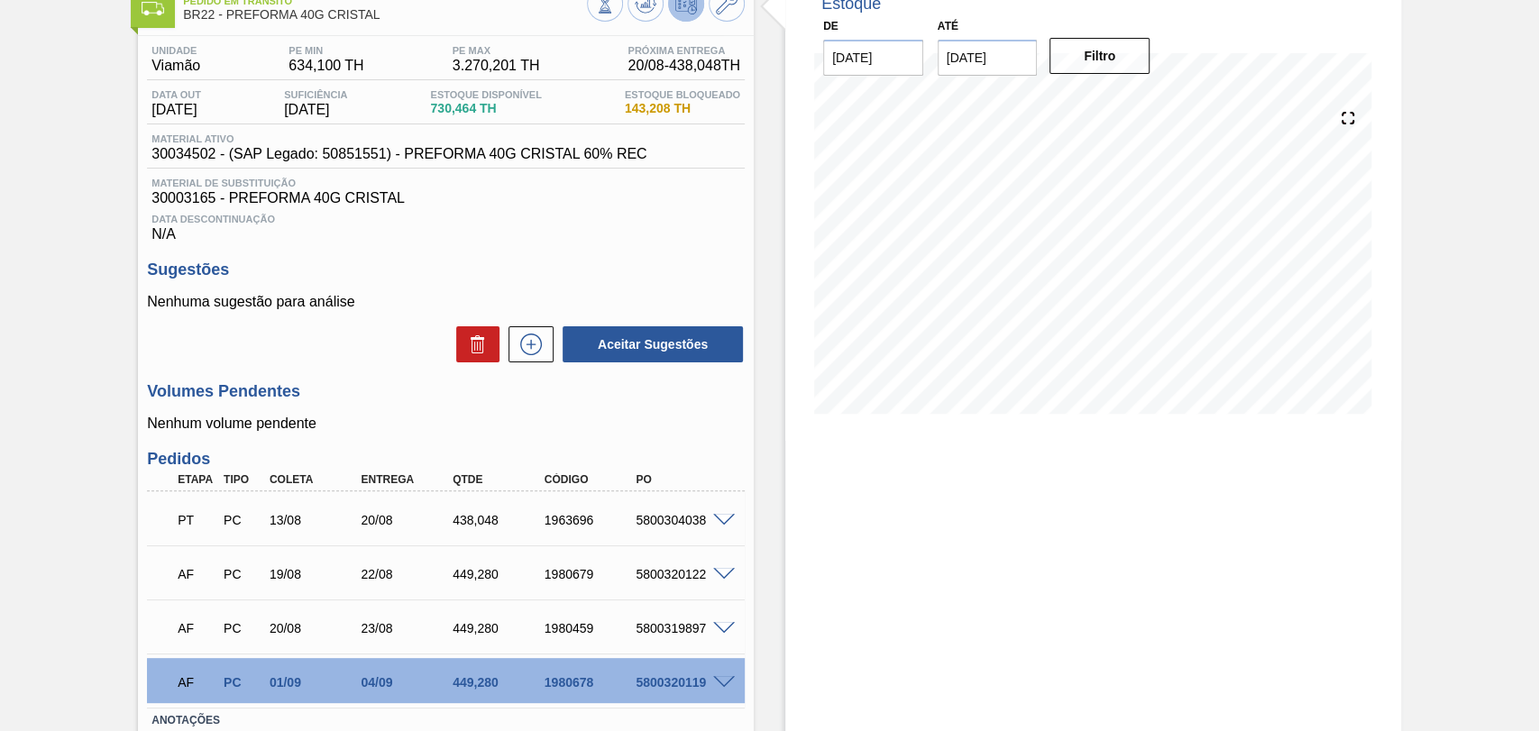
scroll to position [41, 0]
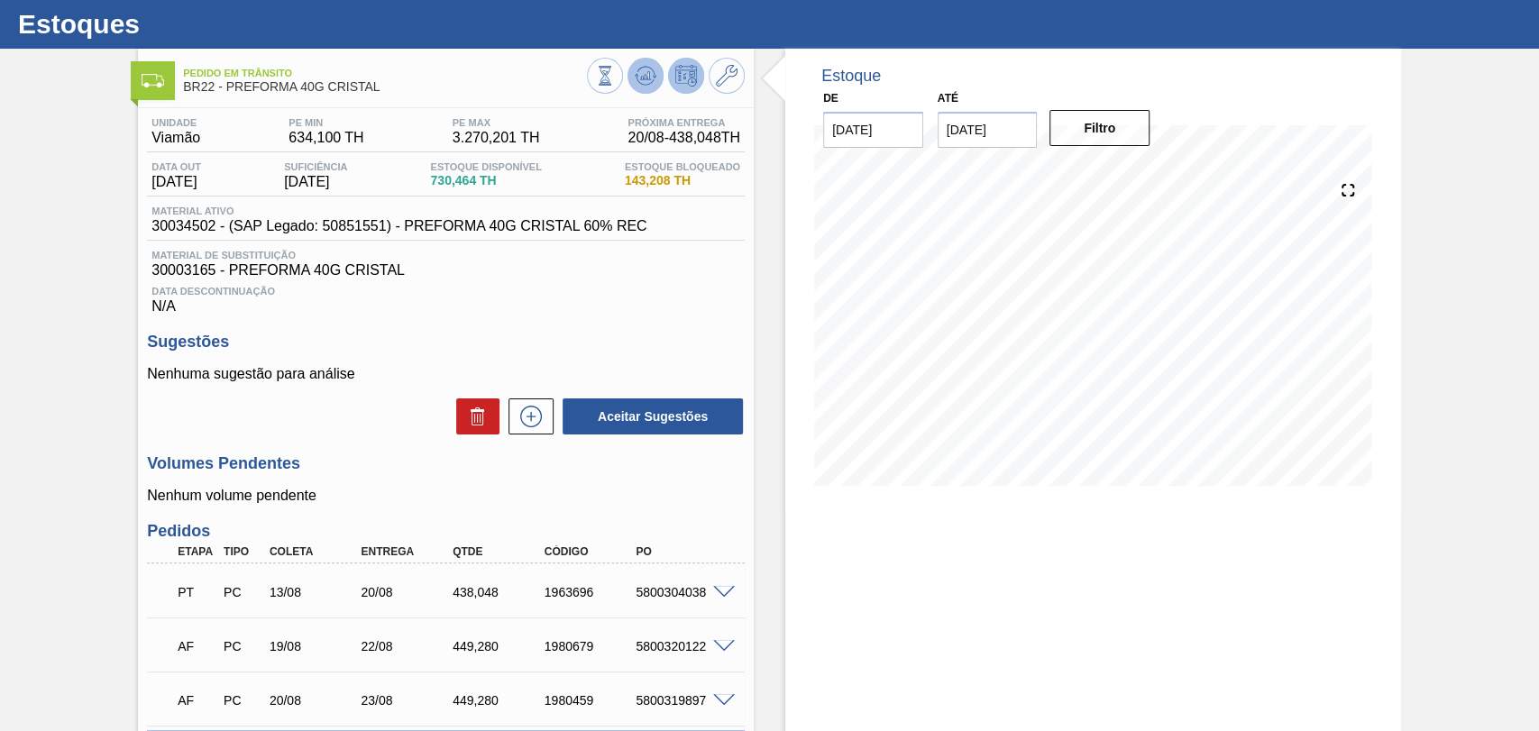
click at [615, 70] on icon at bounding box center [605, 76] width 20 height 20
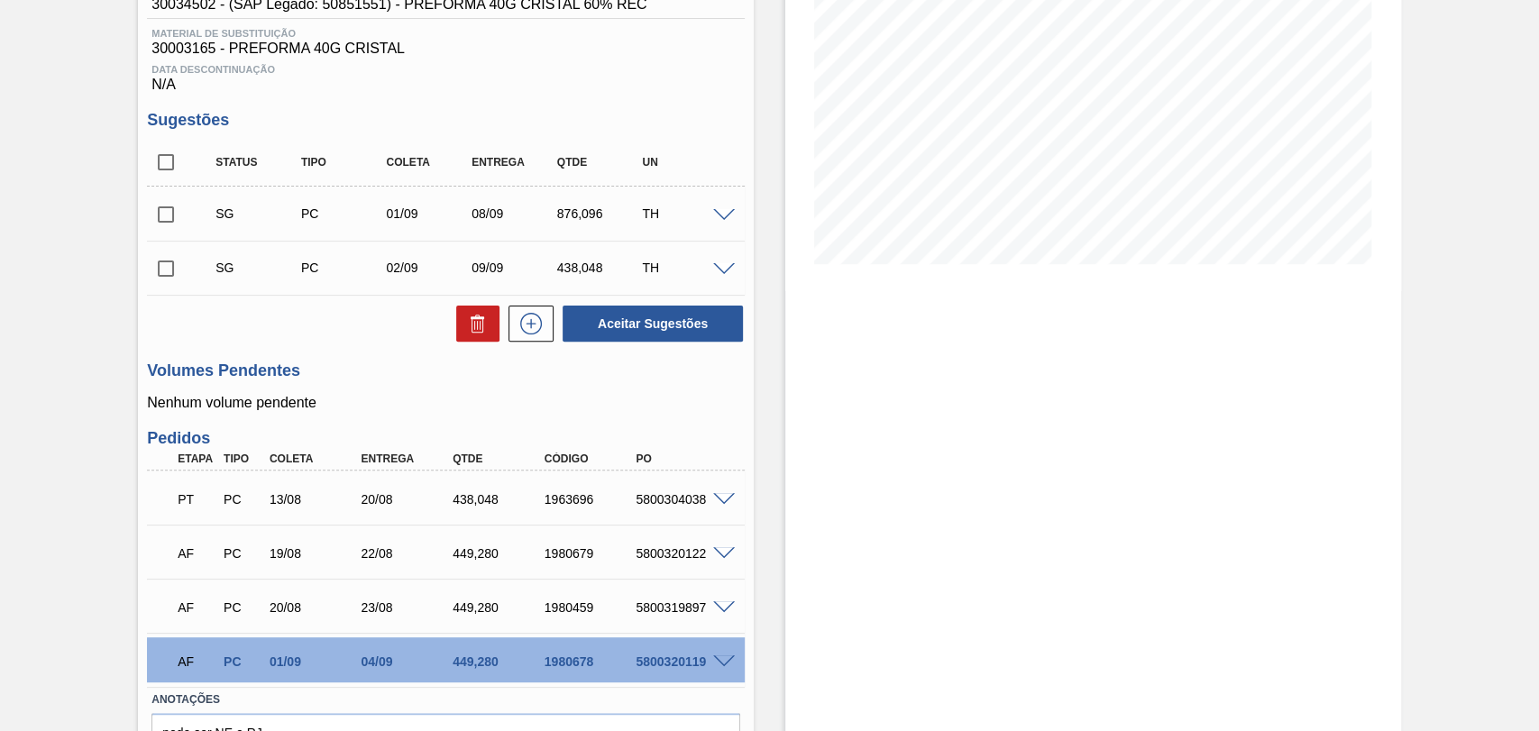
scroll to position [342, 0]
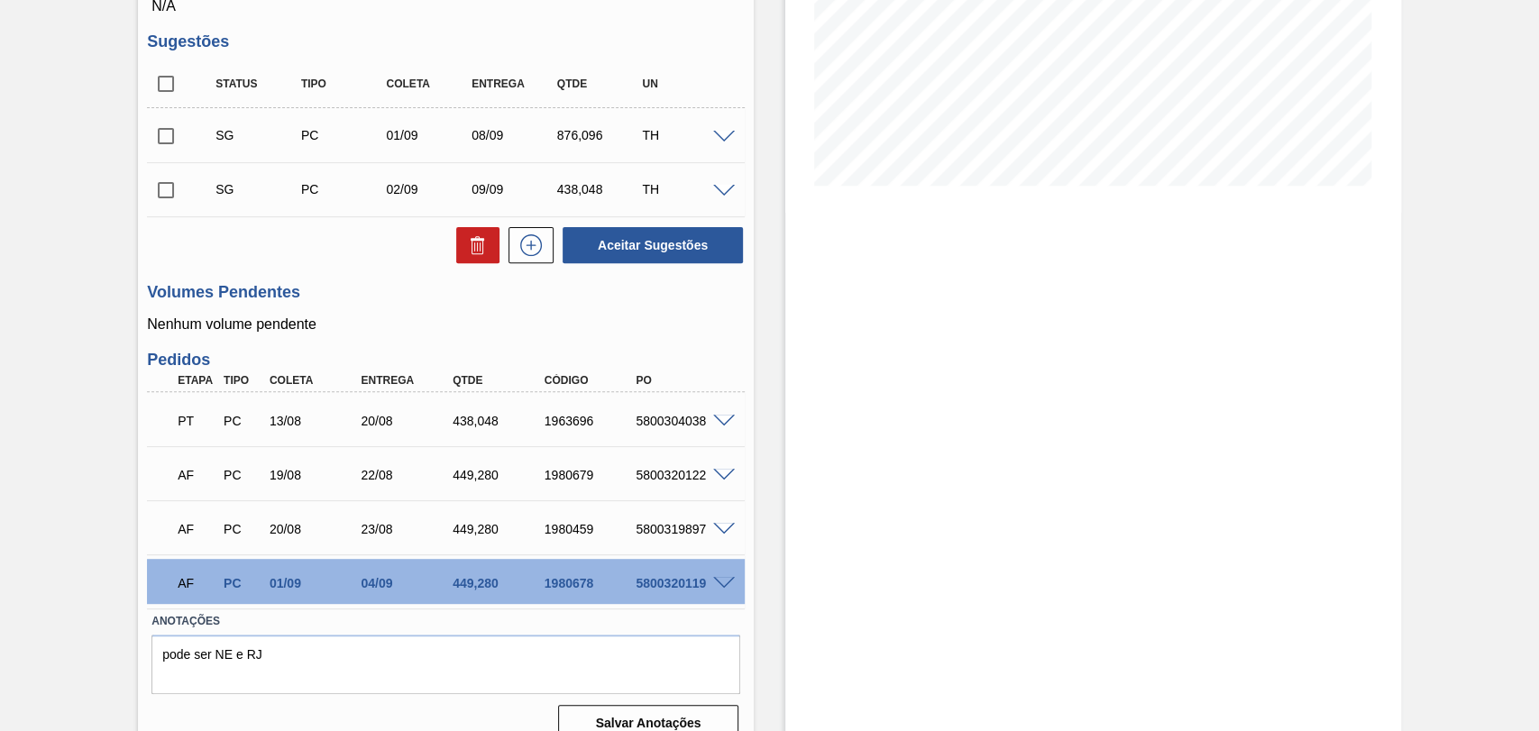
click at [743, 572] on div "Unidade Viamão PE MIN 634,100 TH PE MAX 3.270,201 TH Próxima Entrega 20/08 - 43…" at bounding box center [446, 278] width 616 height 940
click at [764, 586] on div "Estoque De [DATE] Até [DATE] Filtro 27/08 Projeção de Estoque 1,062.072 [DOMAIN…" at bounding box center [1077, 252] width 647 height 1008
click at [713, 587] on span at bounding box center [724, 584] width 22 height 14
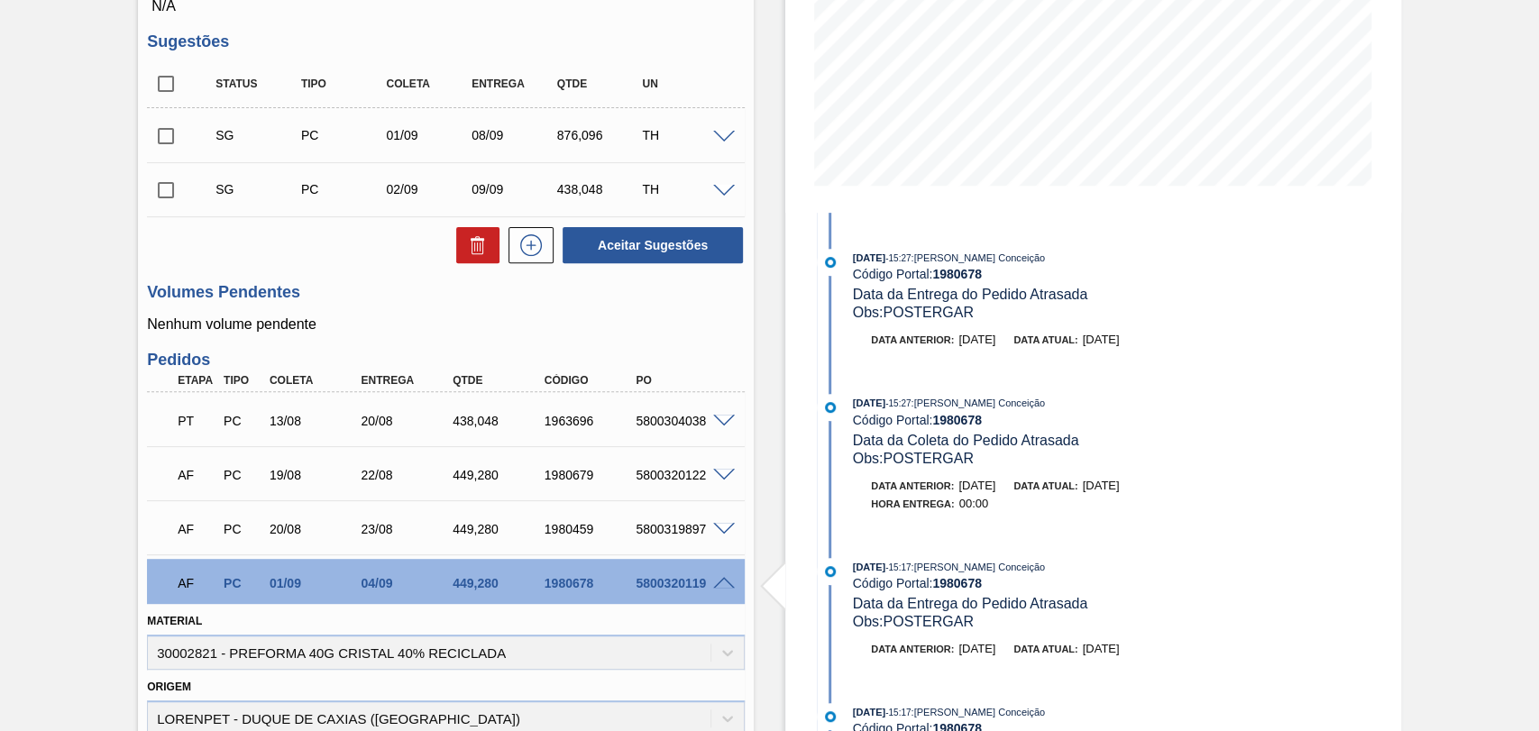
scroll to position [300, 0]
click at [785, 489] on div "Estoque De [DATE] Até [DATE] Filtro 27/08 Projeção de Estoque 1,062.072 [DOMAIN…" at bounding box center [1093, 472] width 616 height 1448
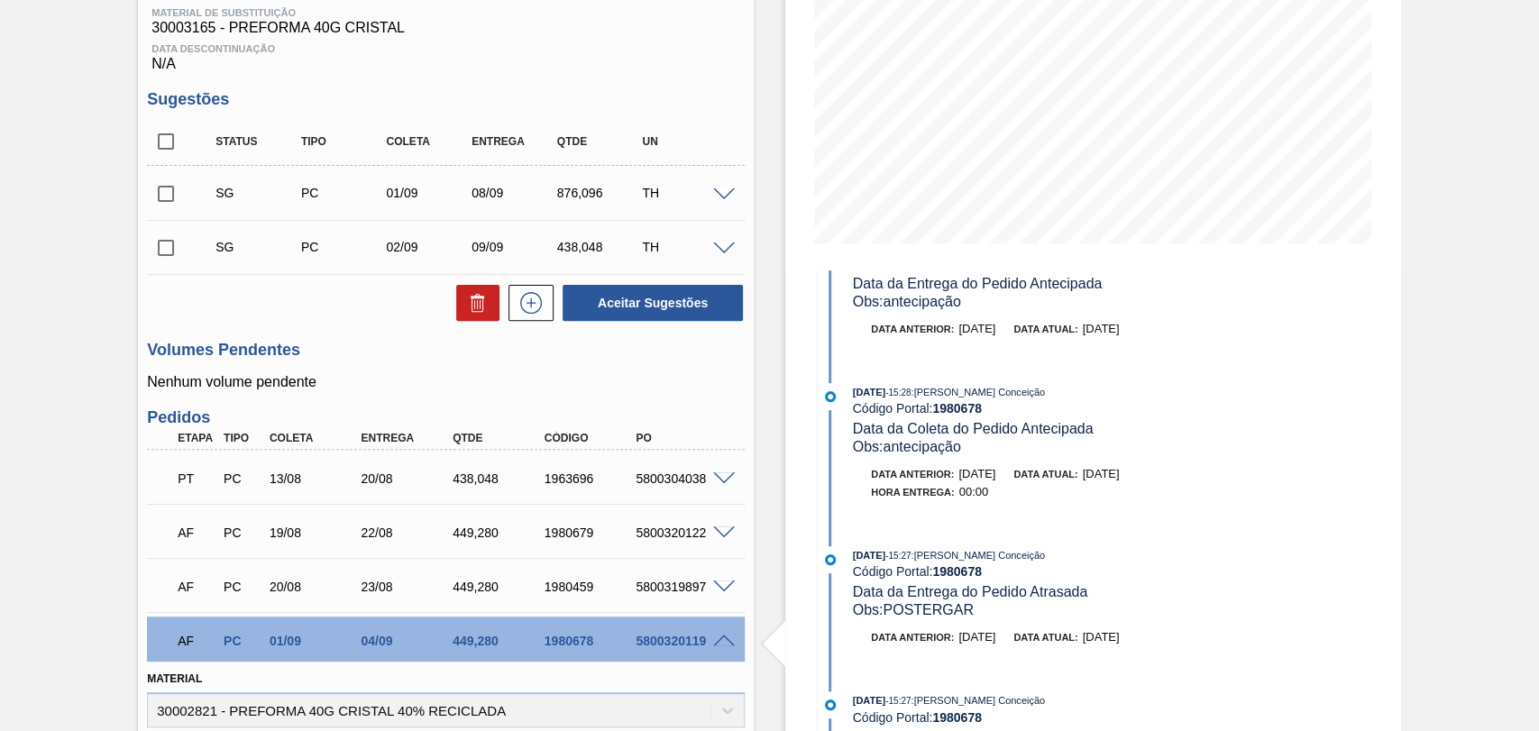
scroll to position [405, 0]
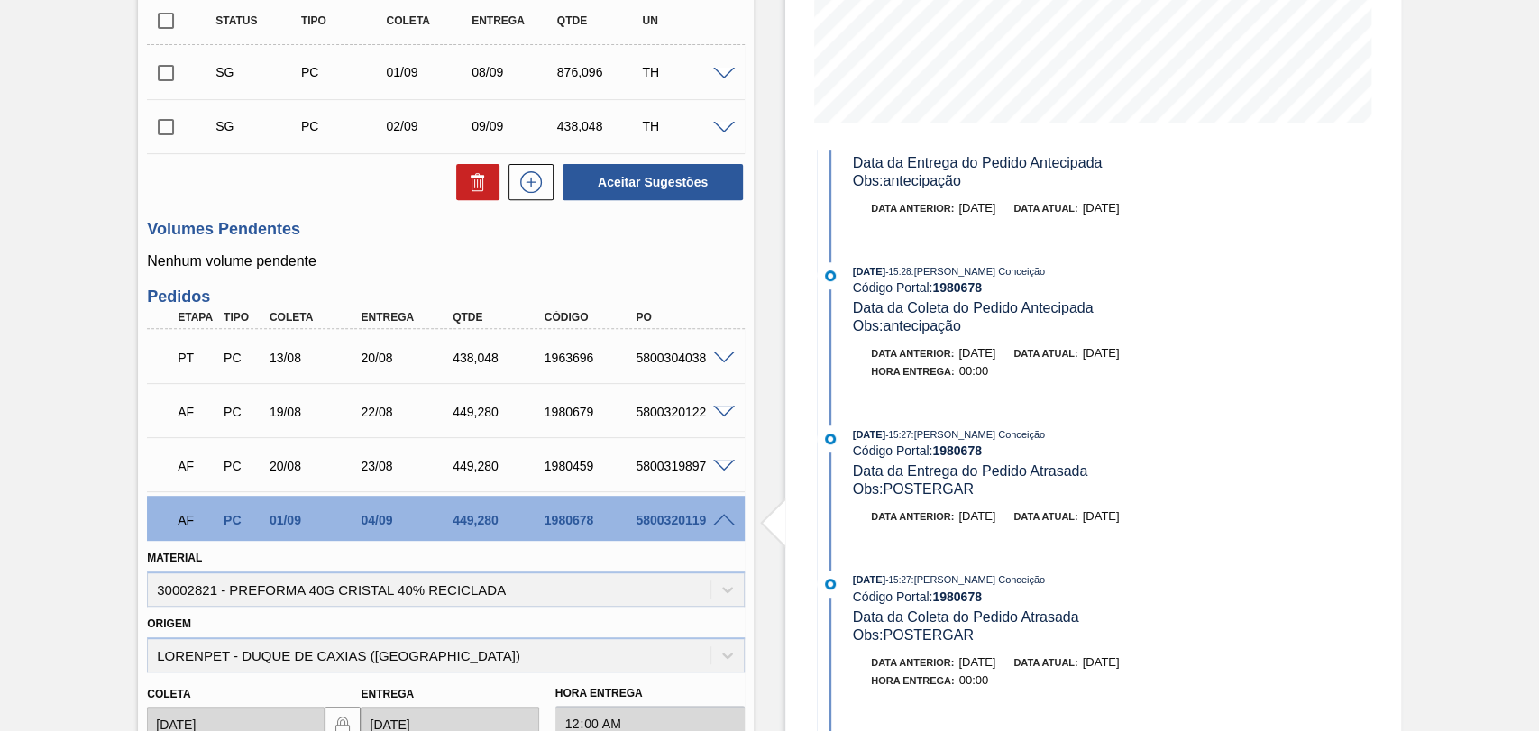
click at [785, 517] on span at bounding box center [796, 523] width 23 height 61
click at [716, 519] on span at bounding box center [724, 521] width 22 height 14
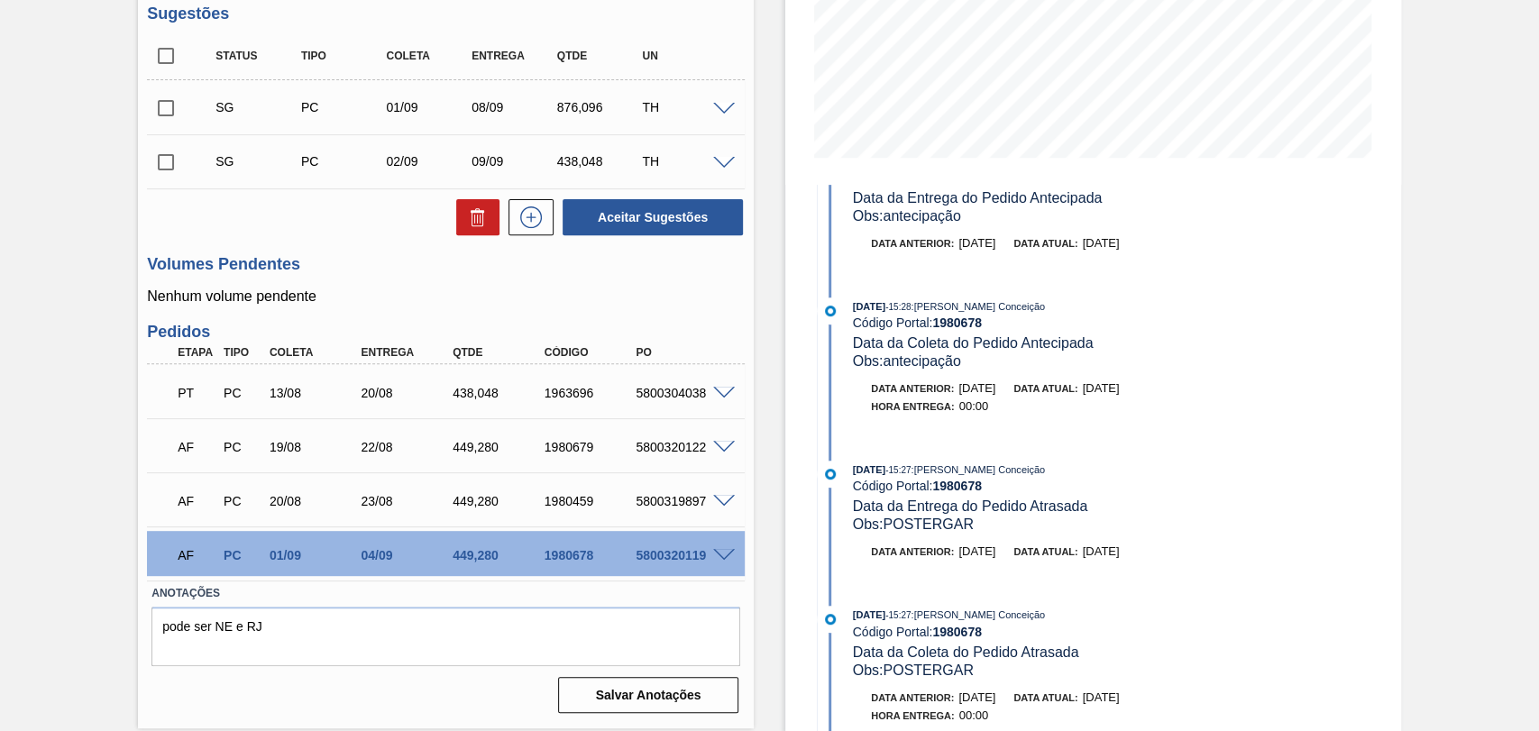
click at [730, 557] on span at bounding box center [724, 556] width 22 height 14
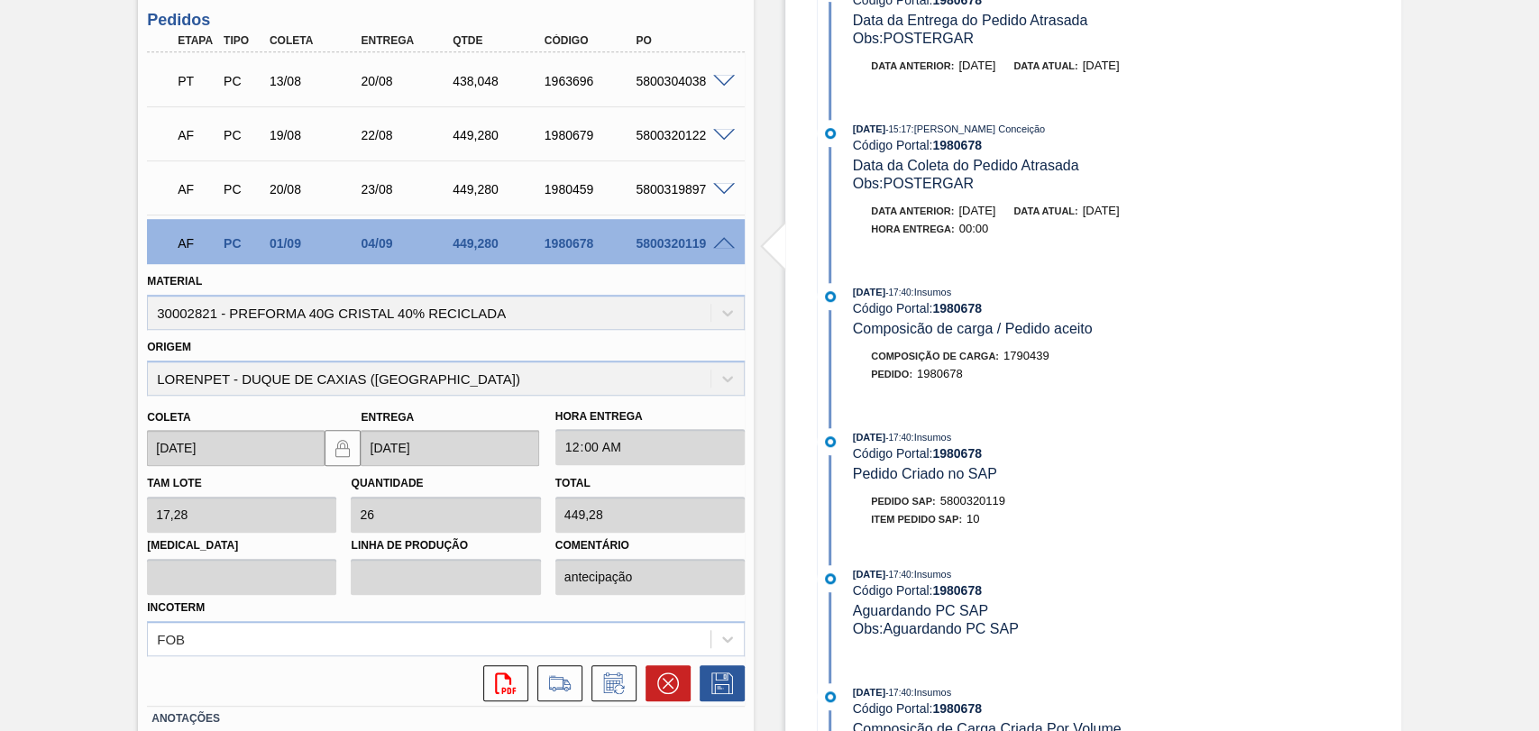
scroll to position [806, 0]
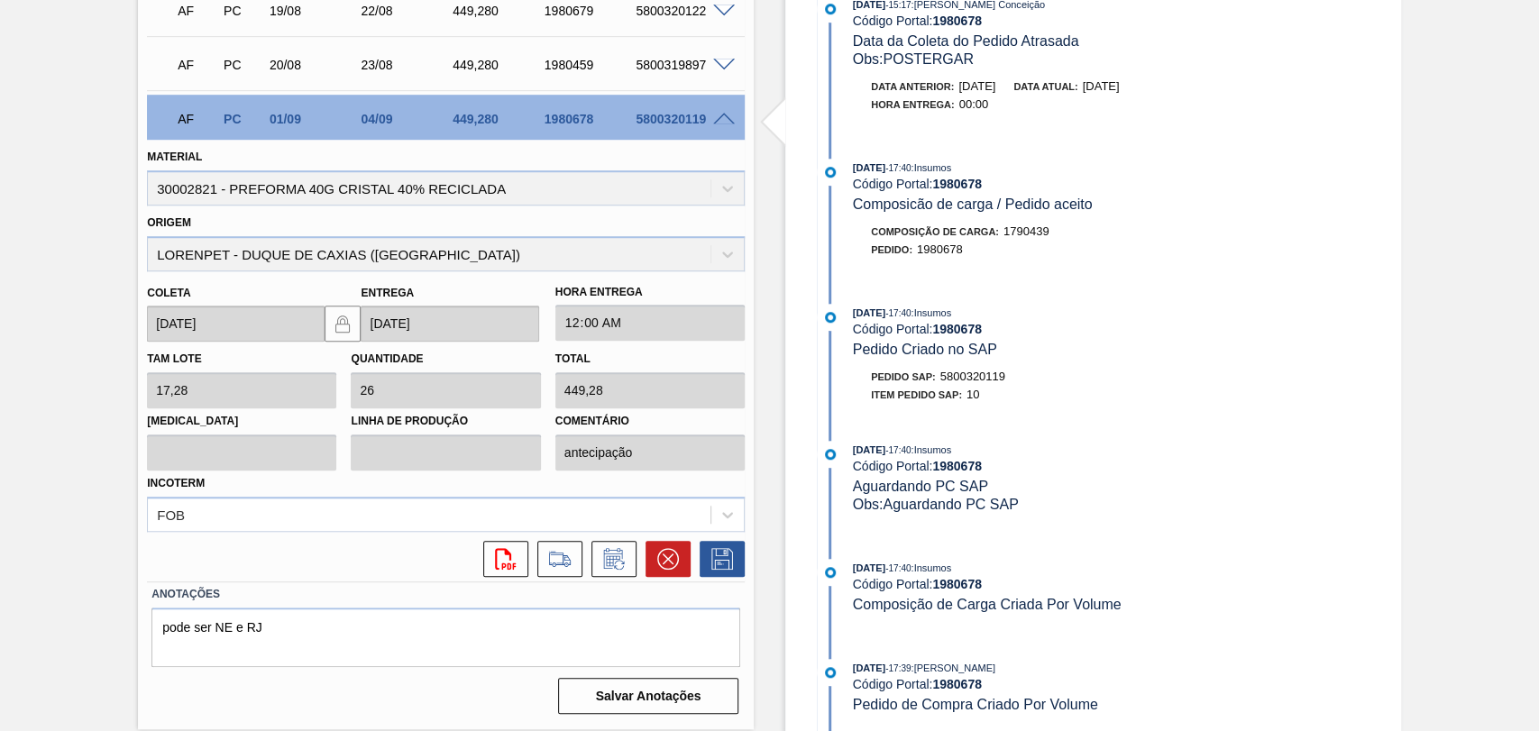
click at [715, 130] on div "AF PC 01/09 04/09 449,280 1980678 5800320119" at bounding box center [446, 117] width 598 height 45
click at [721, 119] on span at bounding box center [724, 120] width 22 height 14
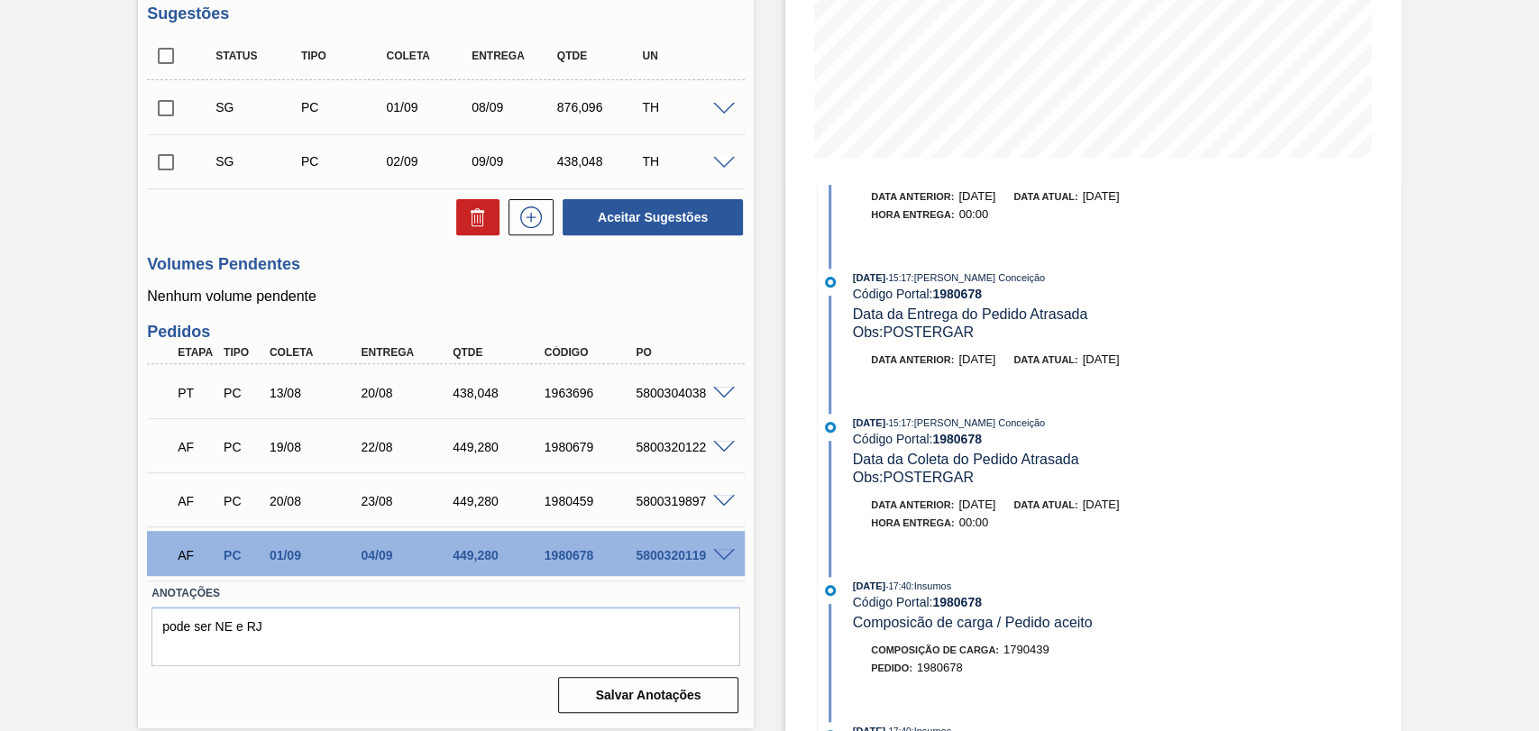
drag, startPoint x: 656, startPoint y: 302, endPoint x: 647, endPoint y: 320, distance: 20.2
click at [653, 310] on div "Unidade Viamão PE MIN 634,100 TH PE MAX 3.270,201 TH Próxima Entrega 20/08 - 43…" at bounding box center [446, 250] width 616 height 940
click at [732, 316] on div "Unidade Viamão PE MIN 634,100 TH PE MAX 3.270,201 TH Próxima Entrega 20/08 - 43…" at bounding box center [446, 250] width 616 height 940
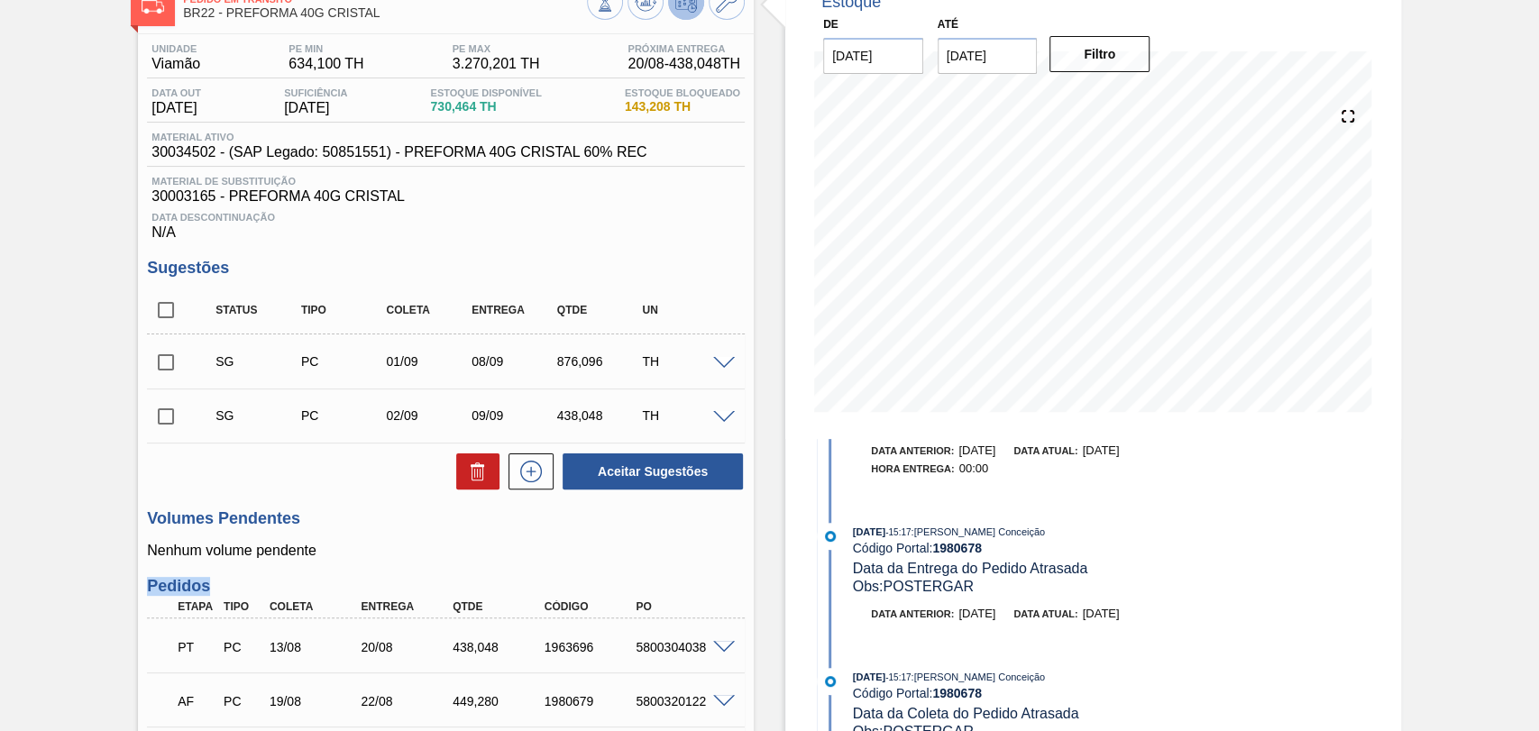
scroll to position [69, 0]
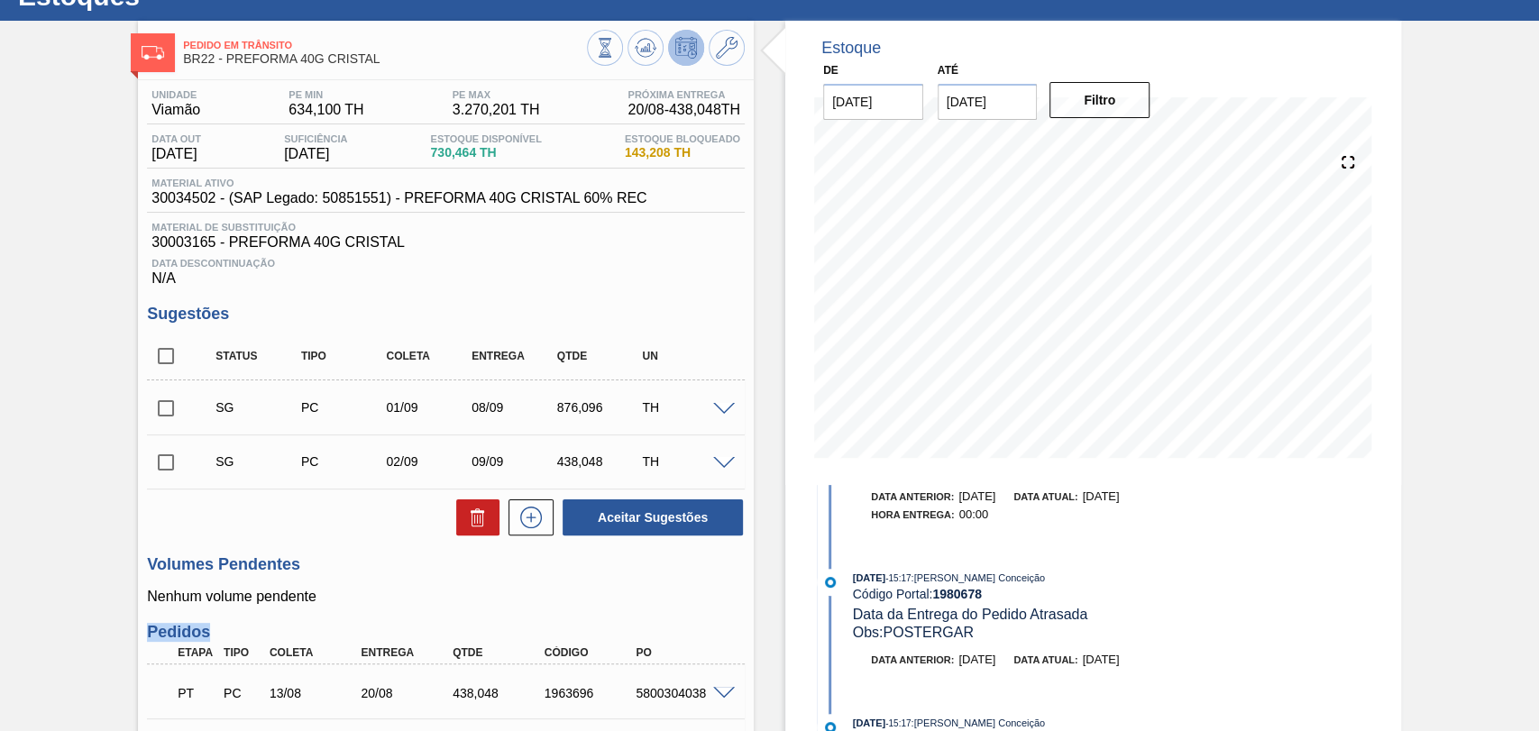
click at [419, 585] on div "Volumes Pendentes Nenhum volume pendente" at bounding box center [446, 580] width 598 height 50
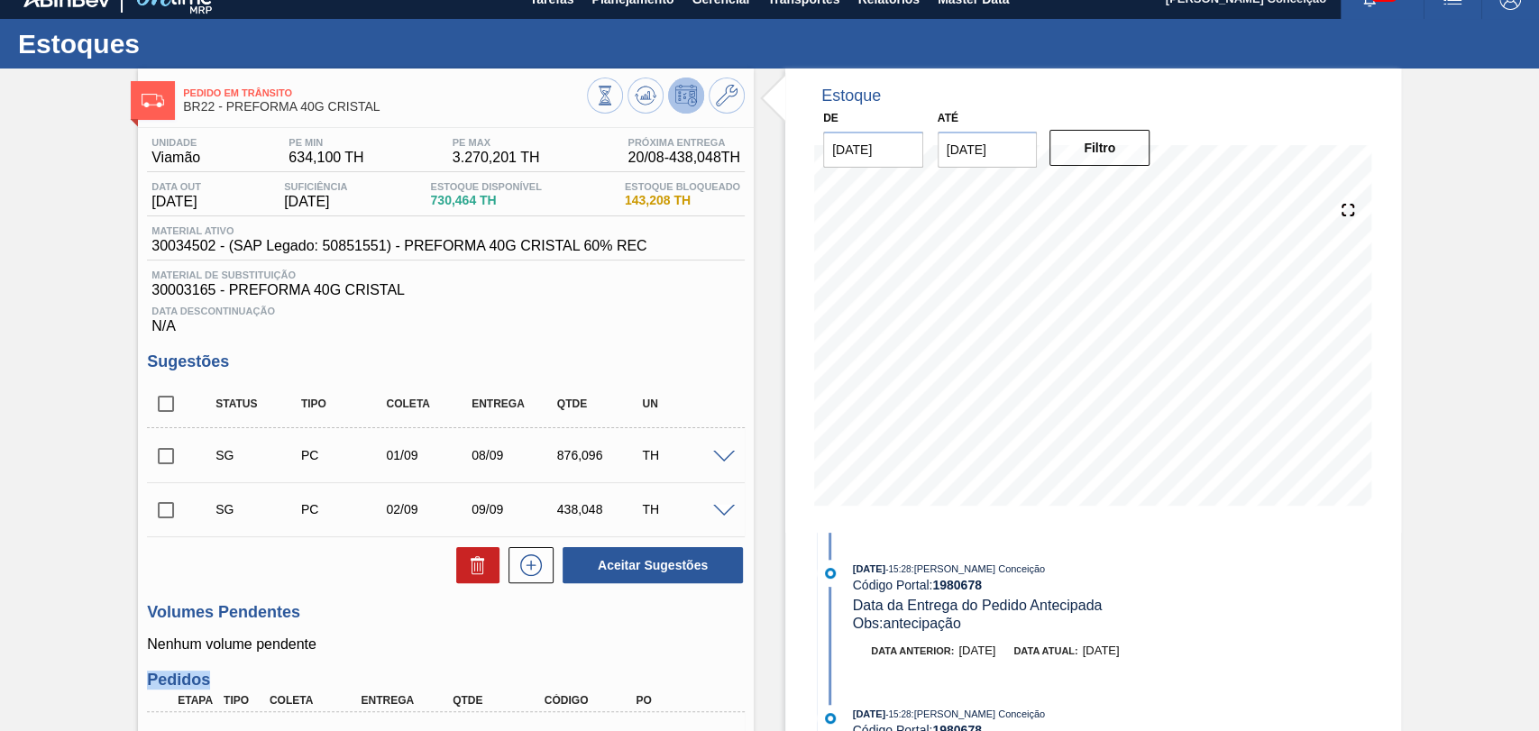
scroll to position [0, 0]
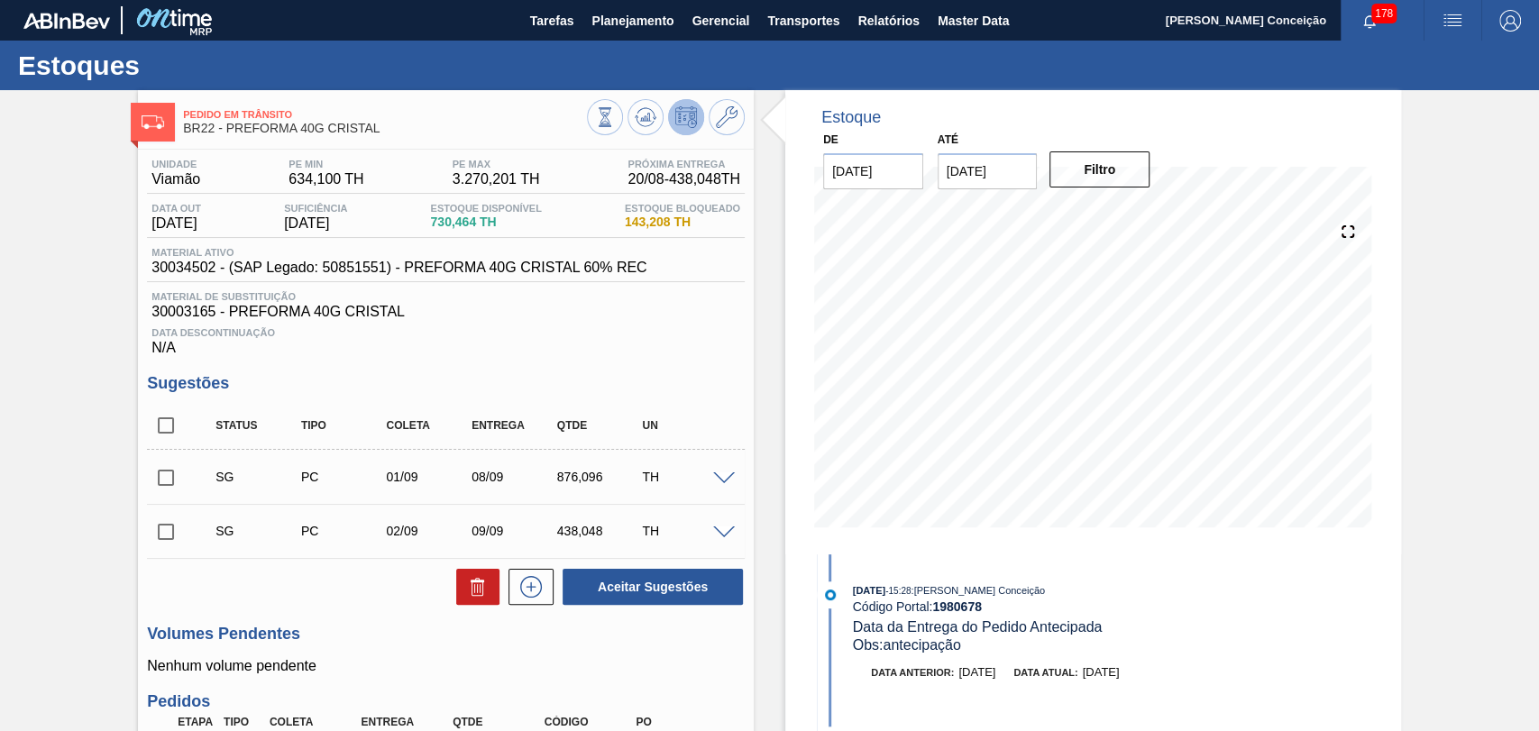
click at [507, 355] on div "Data Descontinuação N/A" at bounding box center [446, 338] width 598 height 36
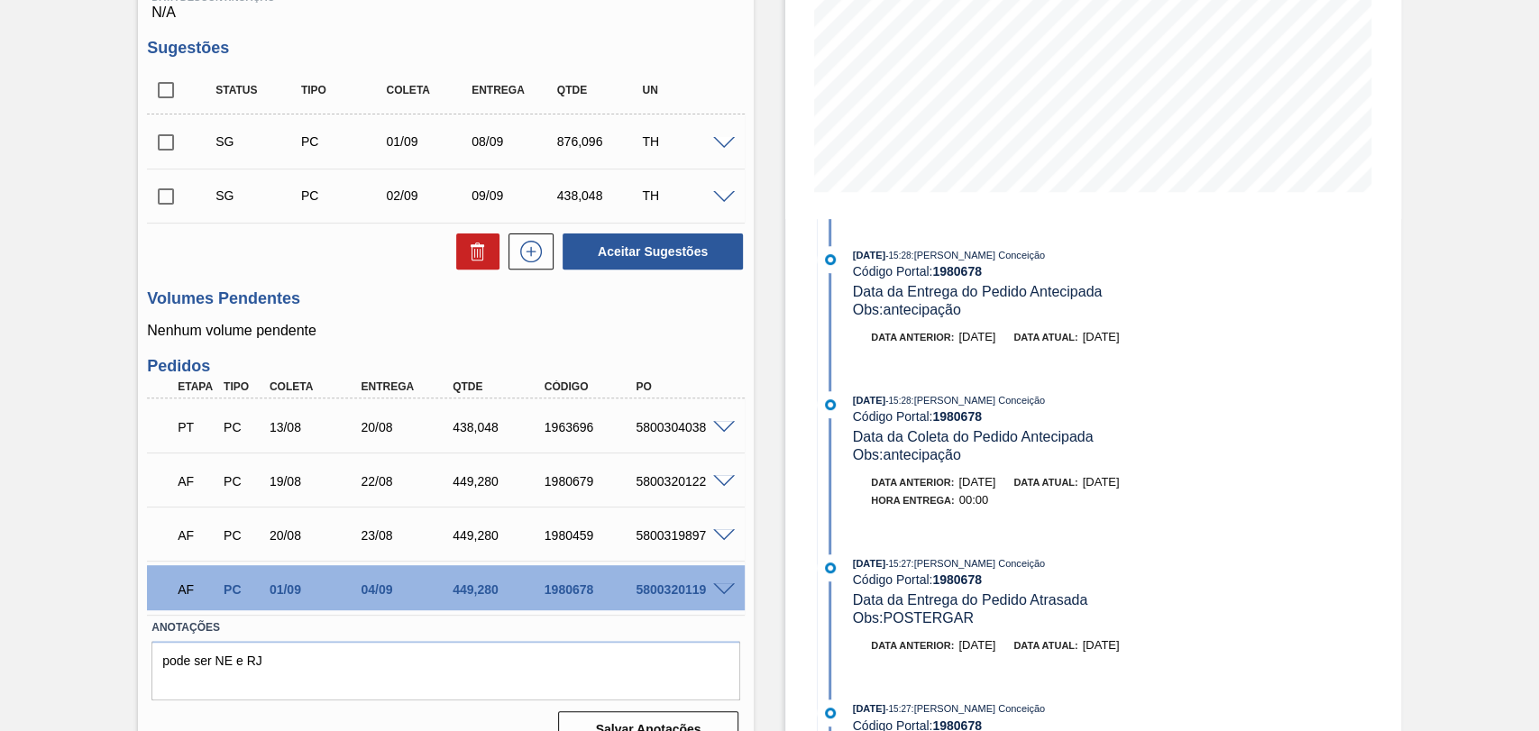
scroll to position [370, 0]
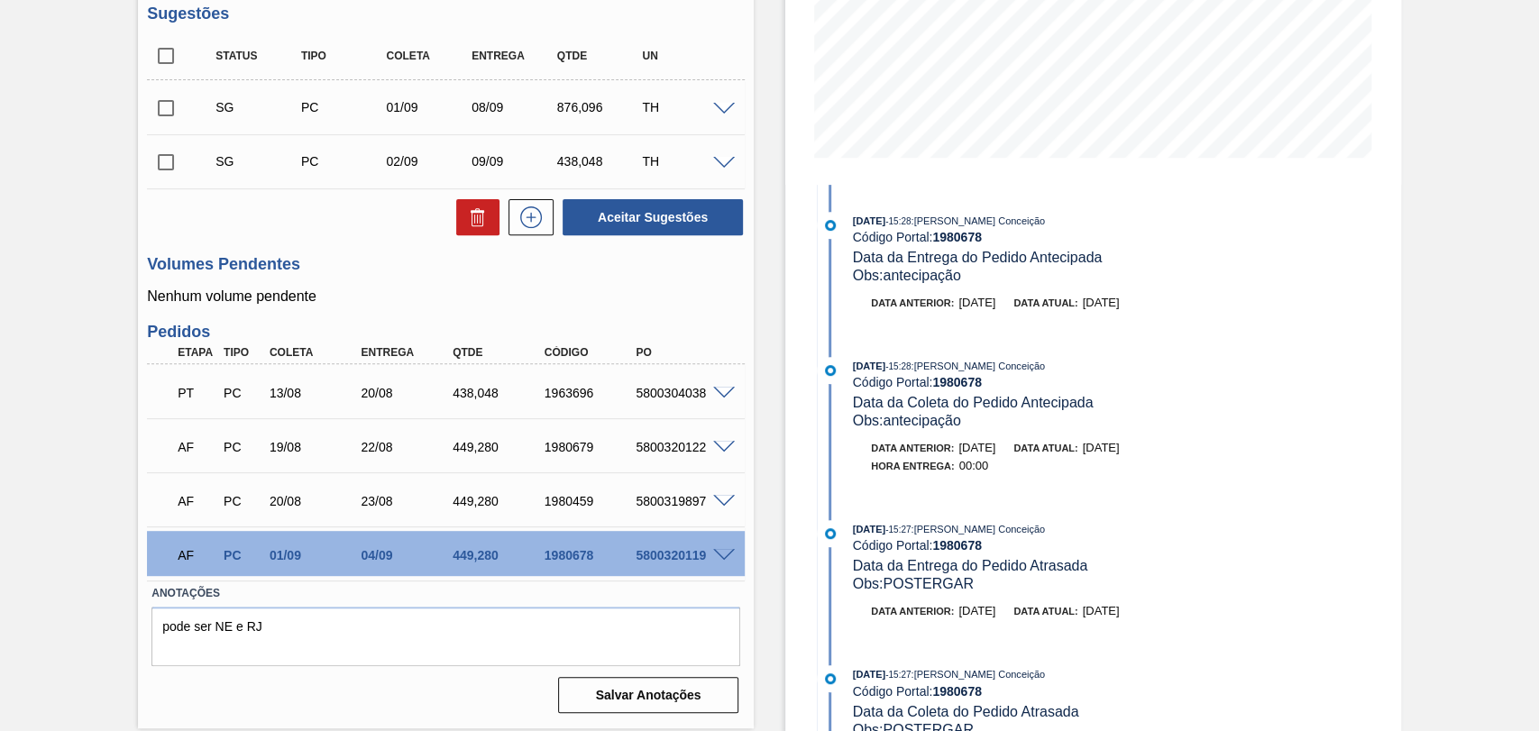
click at [766, 552] on div "Estoque De 20/08/2025 Até 30/09/2025 Filtro 22/08 Projeção de Estoque 1,387.792…" at bounding box center [1077, 226] width 647 height 1012
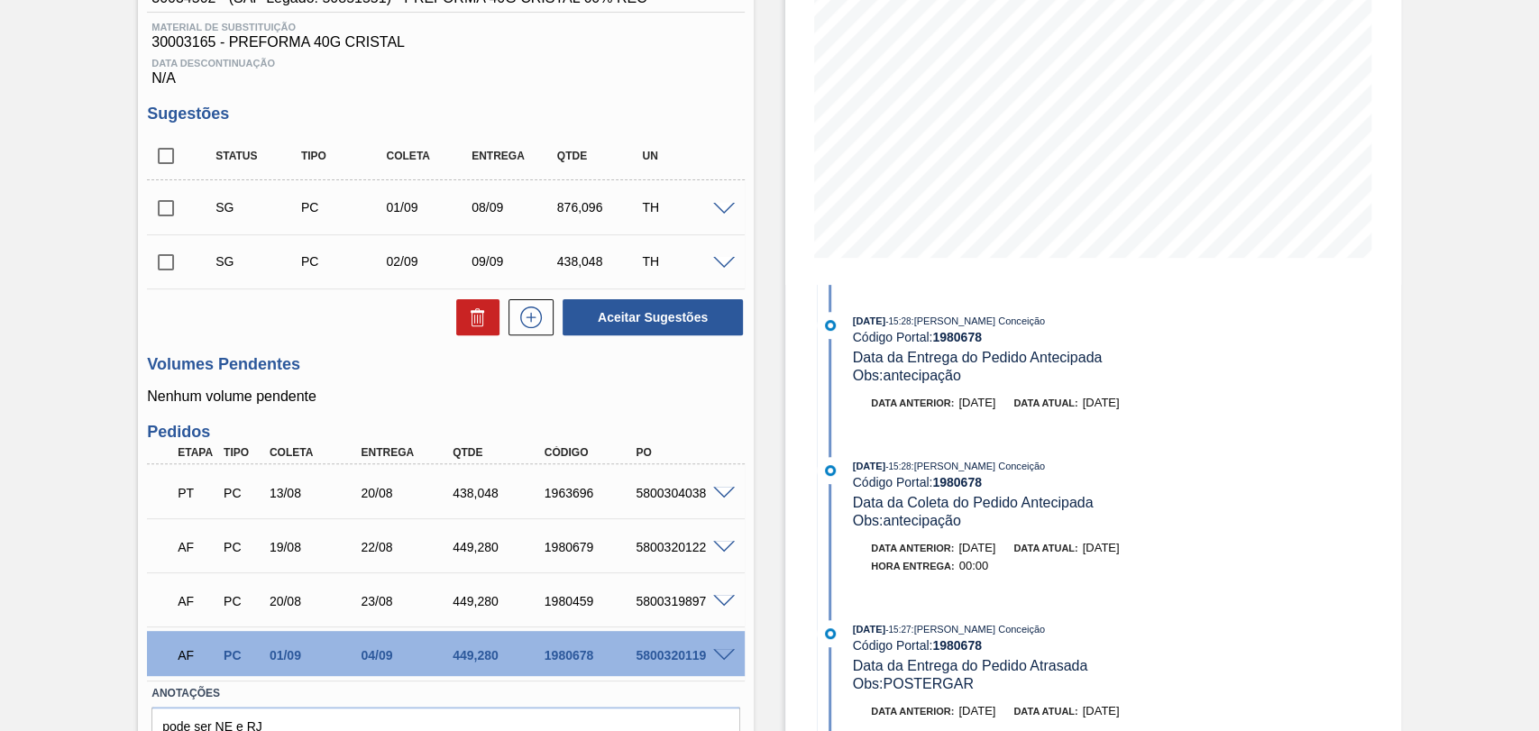
click at [778, 554] on div "Estoque De 20/08/2025 Até 30/09/2025 Filtro 22/08 Projeção de Estoque 1,387.792…" at bounding box center [1077, 327] width 647 height 1012
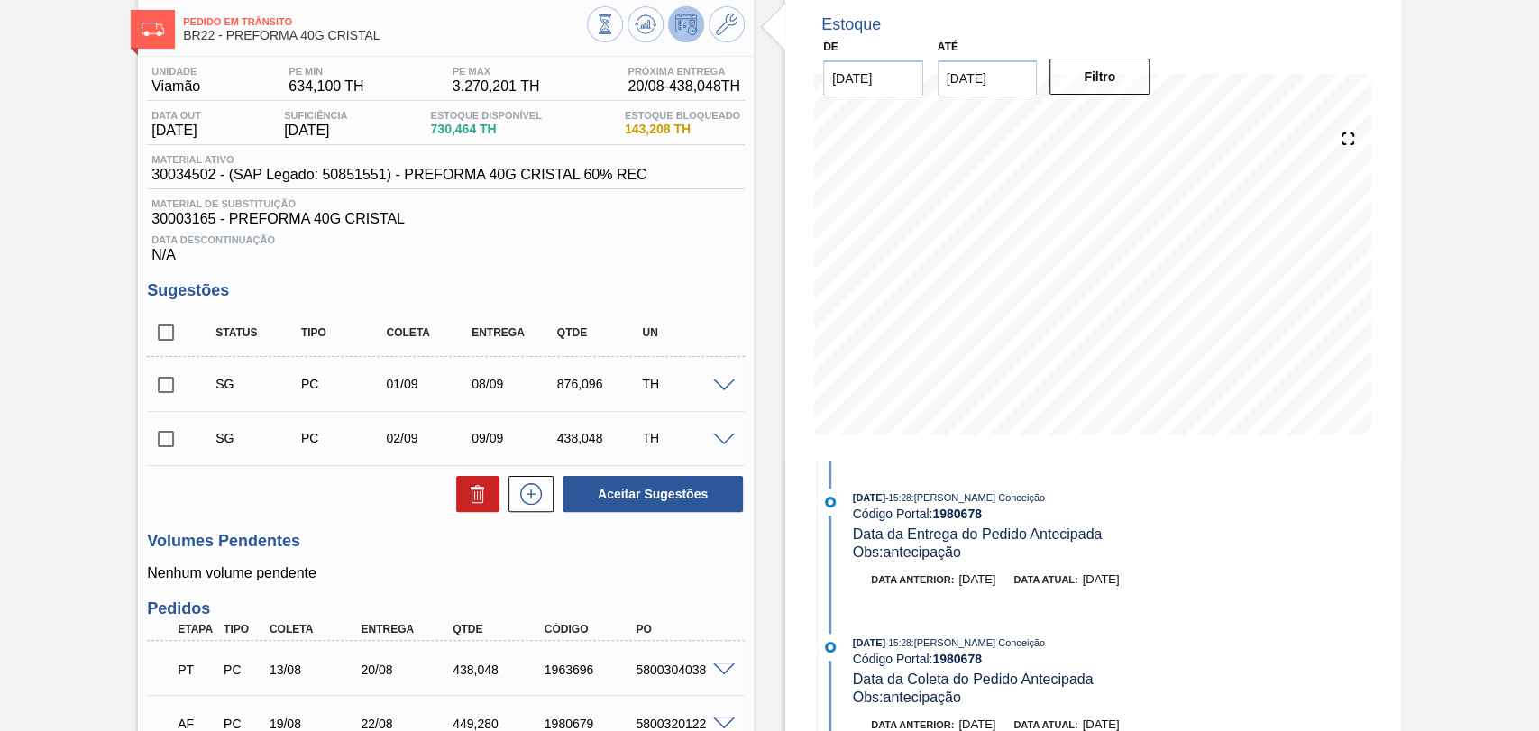
scroll to position [0, 0]
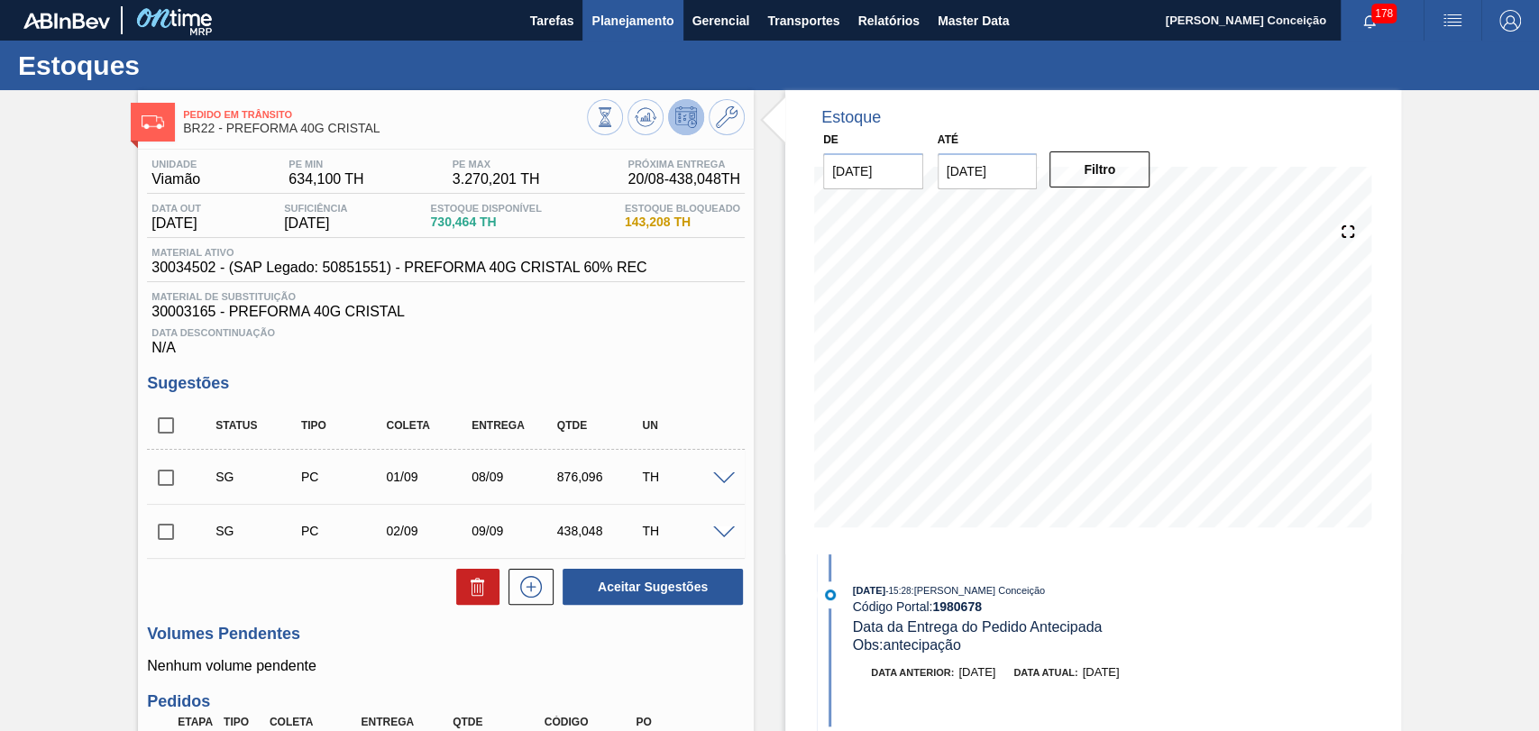
click at [645, 19] on span "Planejamento" at bounding box center [633, 21] width 82 height 22
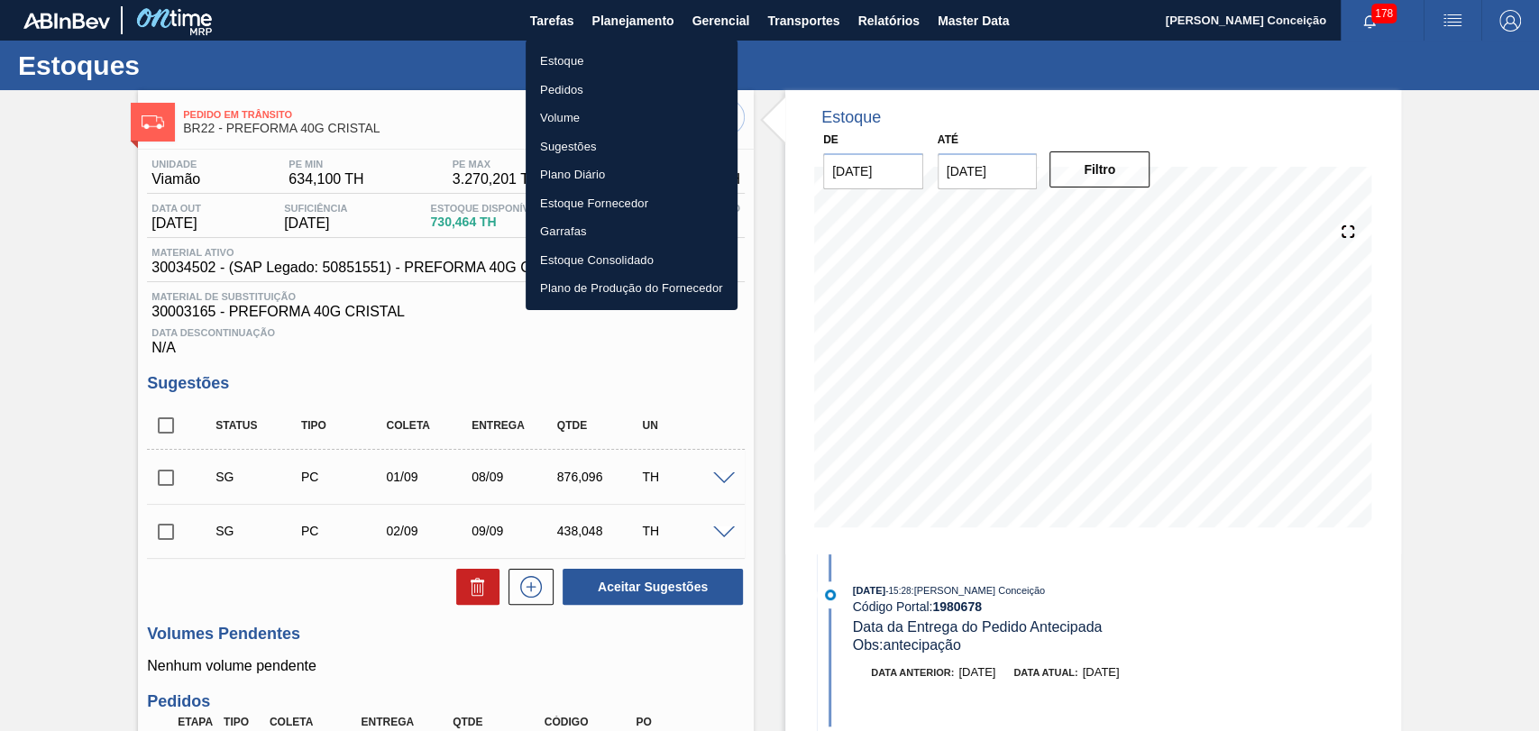
click at [567, 61] on li "Estoque" at bounding box center [632, 61] width 212 height 29
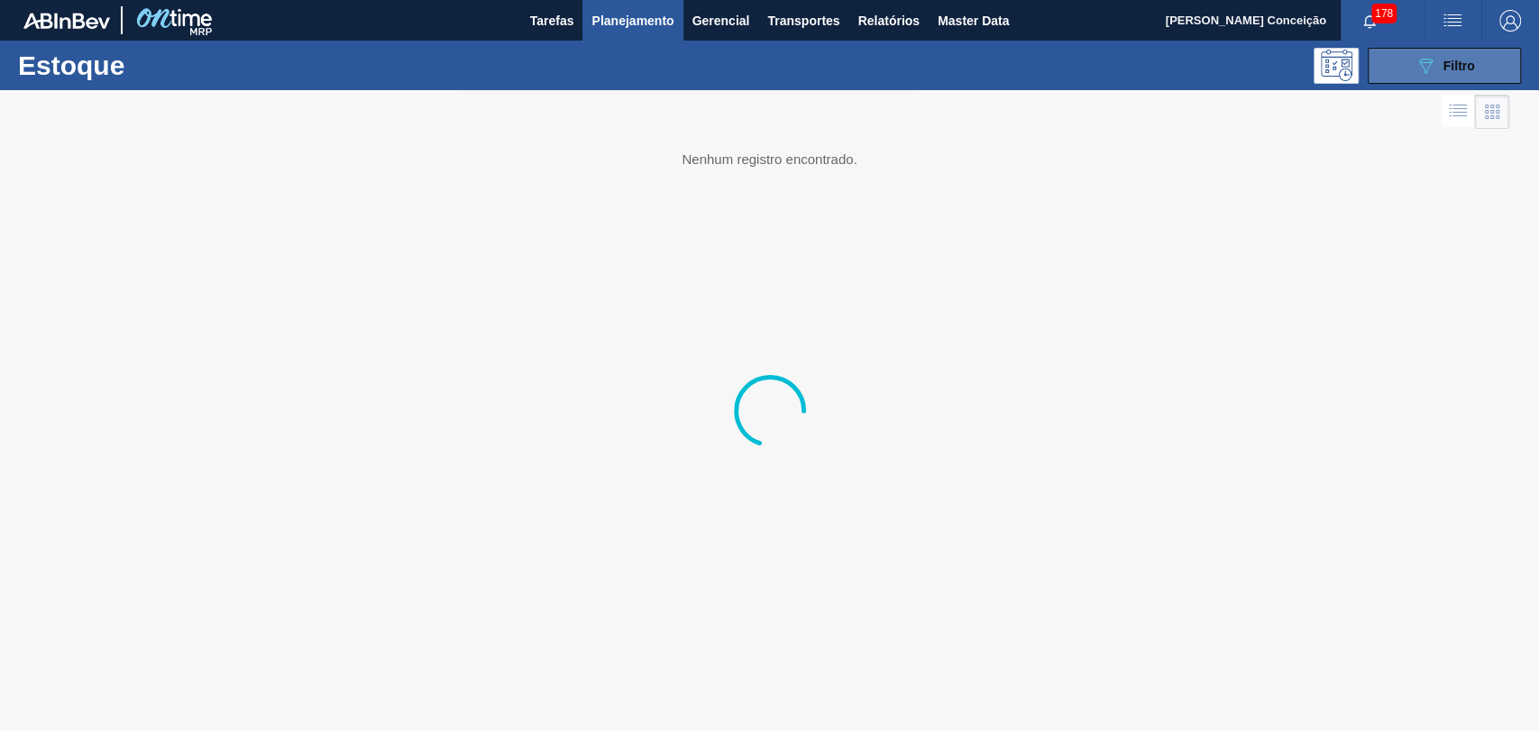
click at [1400, 60] on button "089F7B8B-B2A5-4AFE-B5C0-19BA573D28AC Filtro" at bounding box center [1444, 66] width 153 height 36
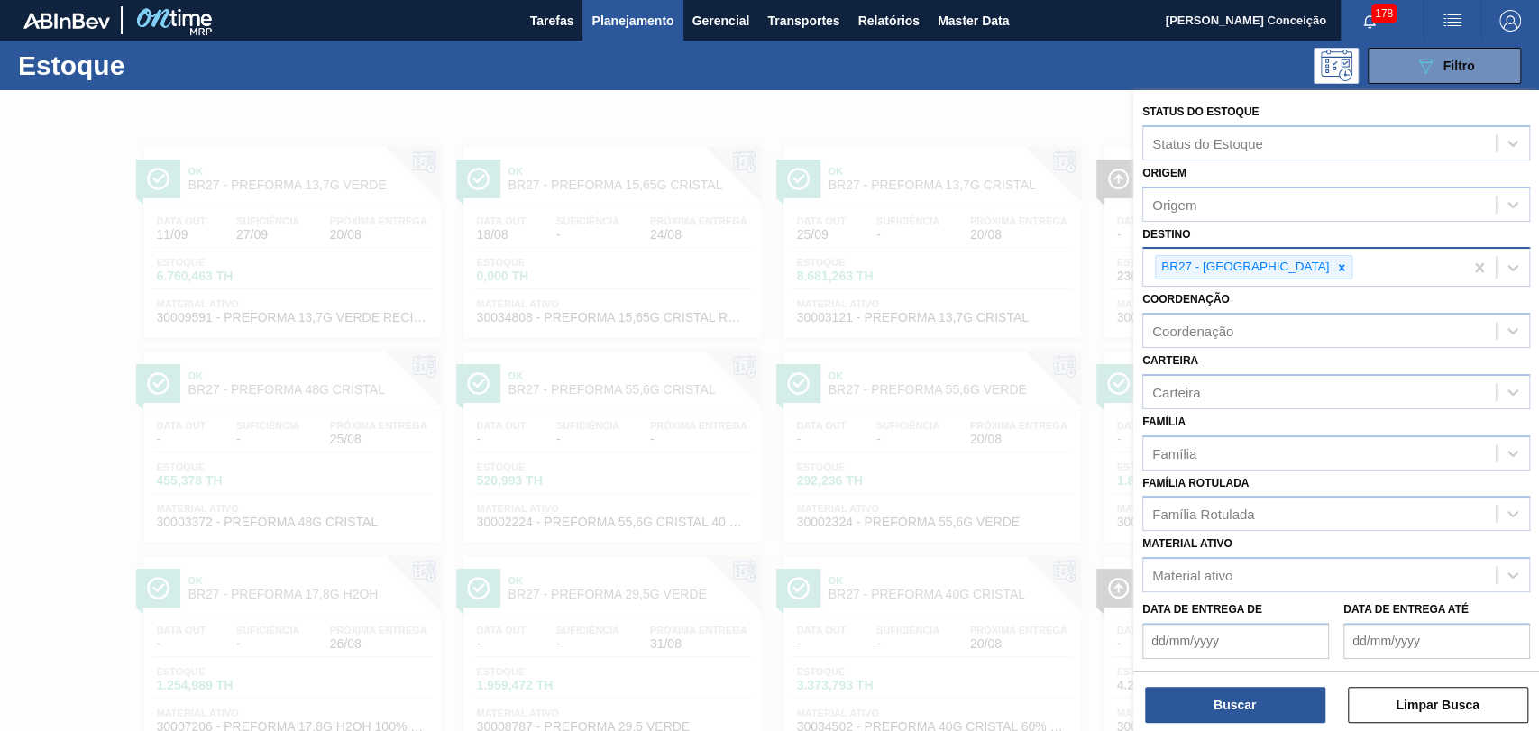
click at [1336, 263] on icon at bounding box center [1342, 268] width 13 height 13
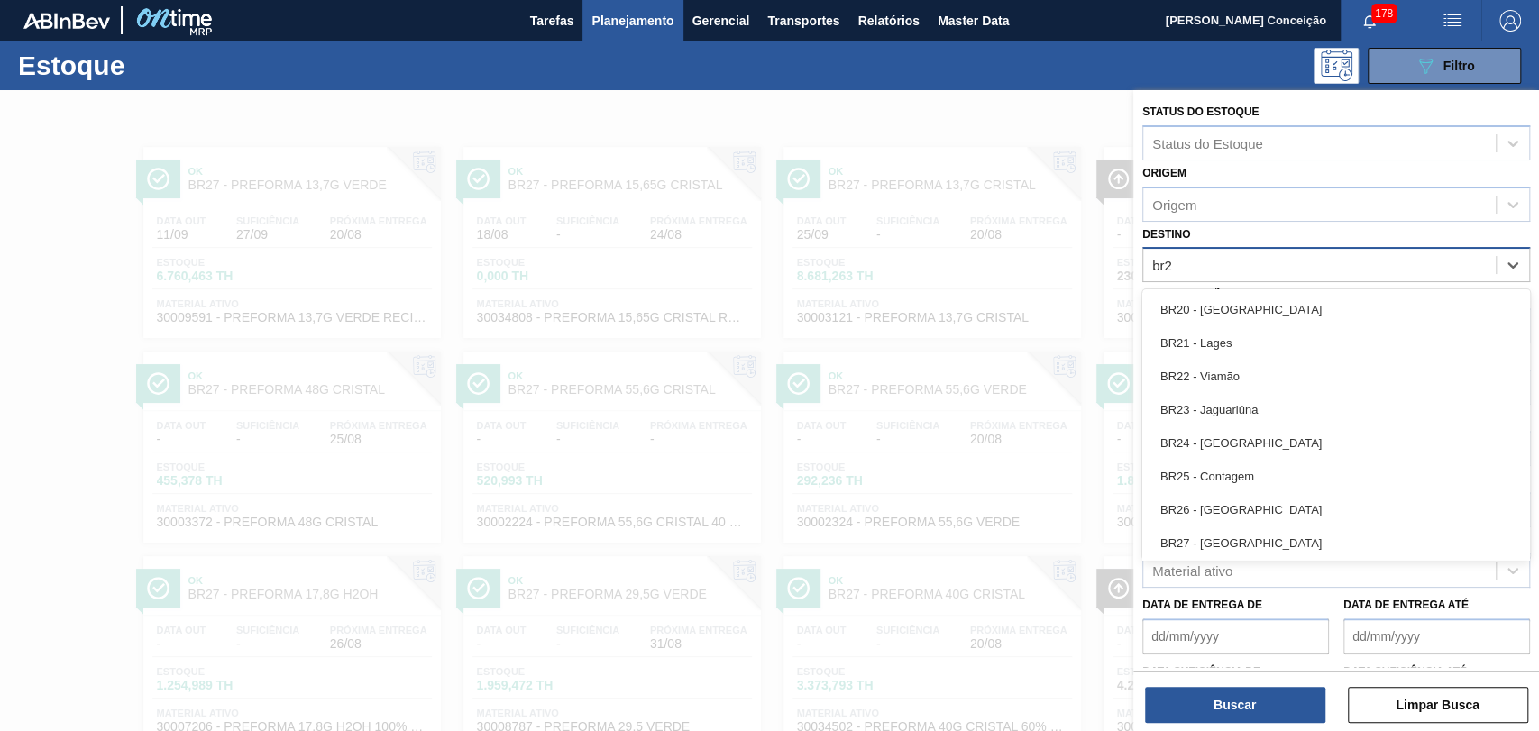
type input "br20"
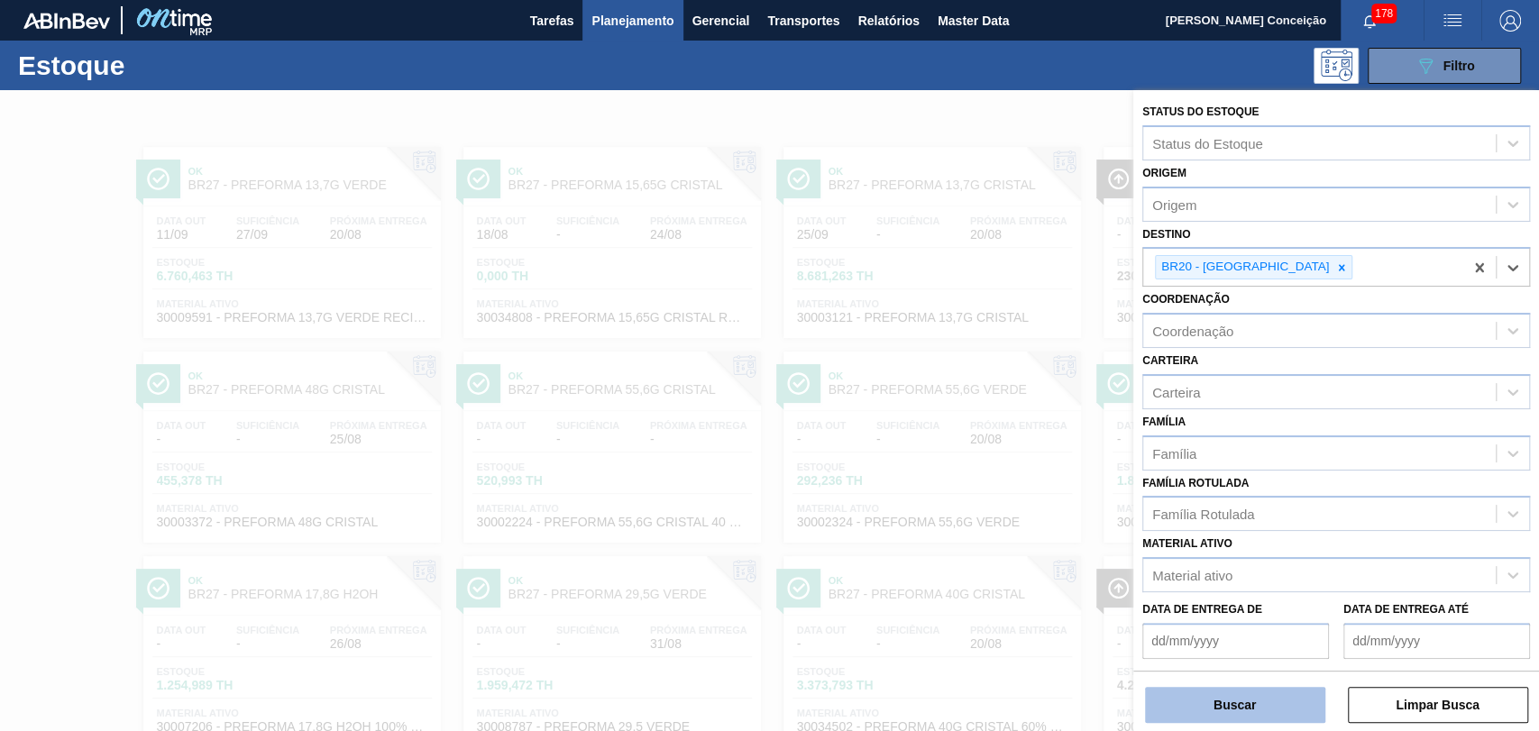
click at [1217, 702] on button "Buscar" at bounding box center [1235, 705] width 180 height 36
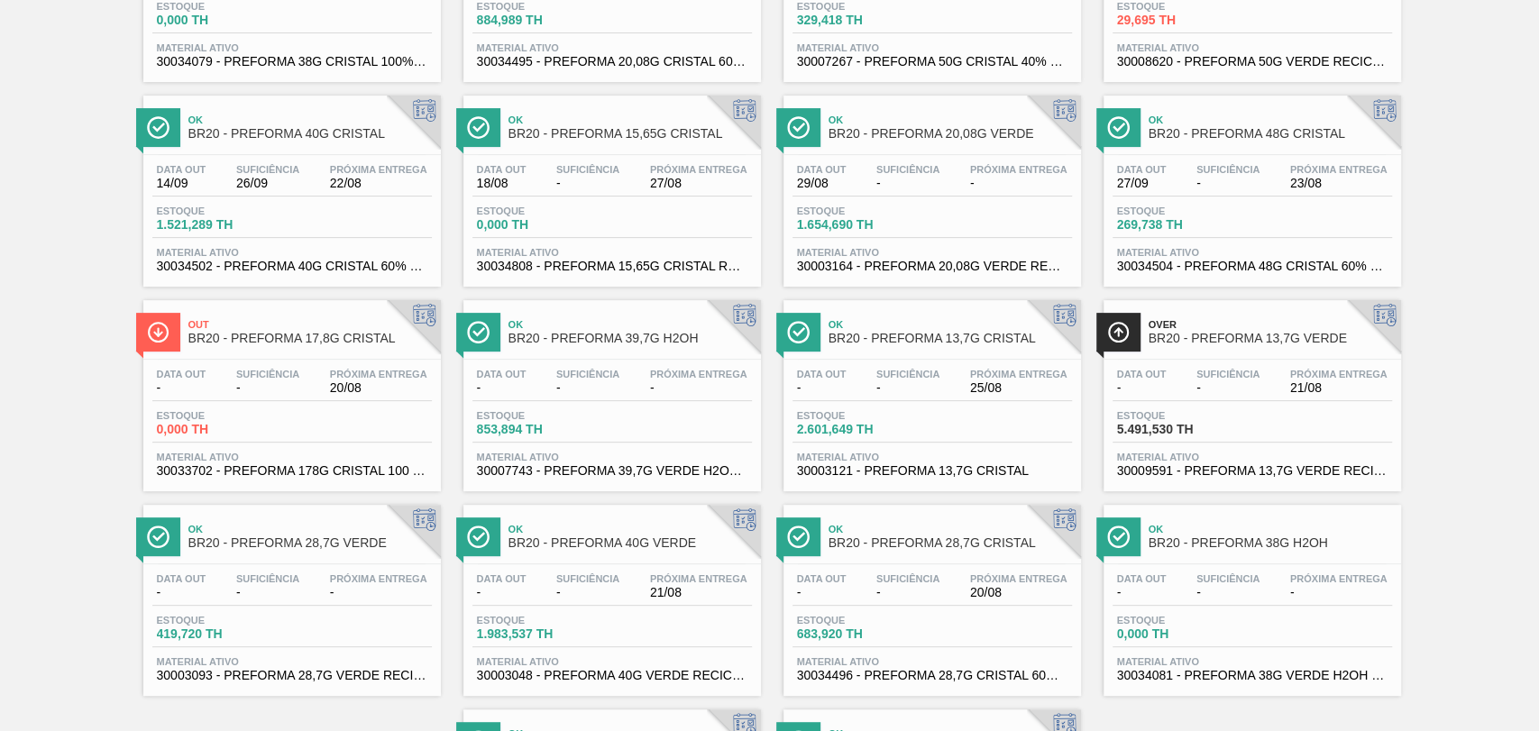
scroll to position [300, 0]
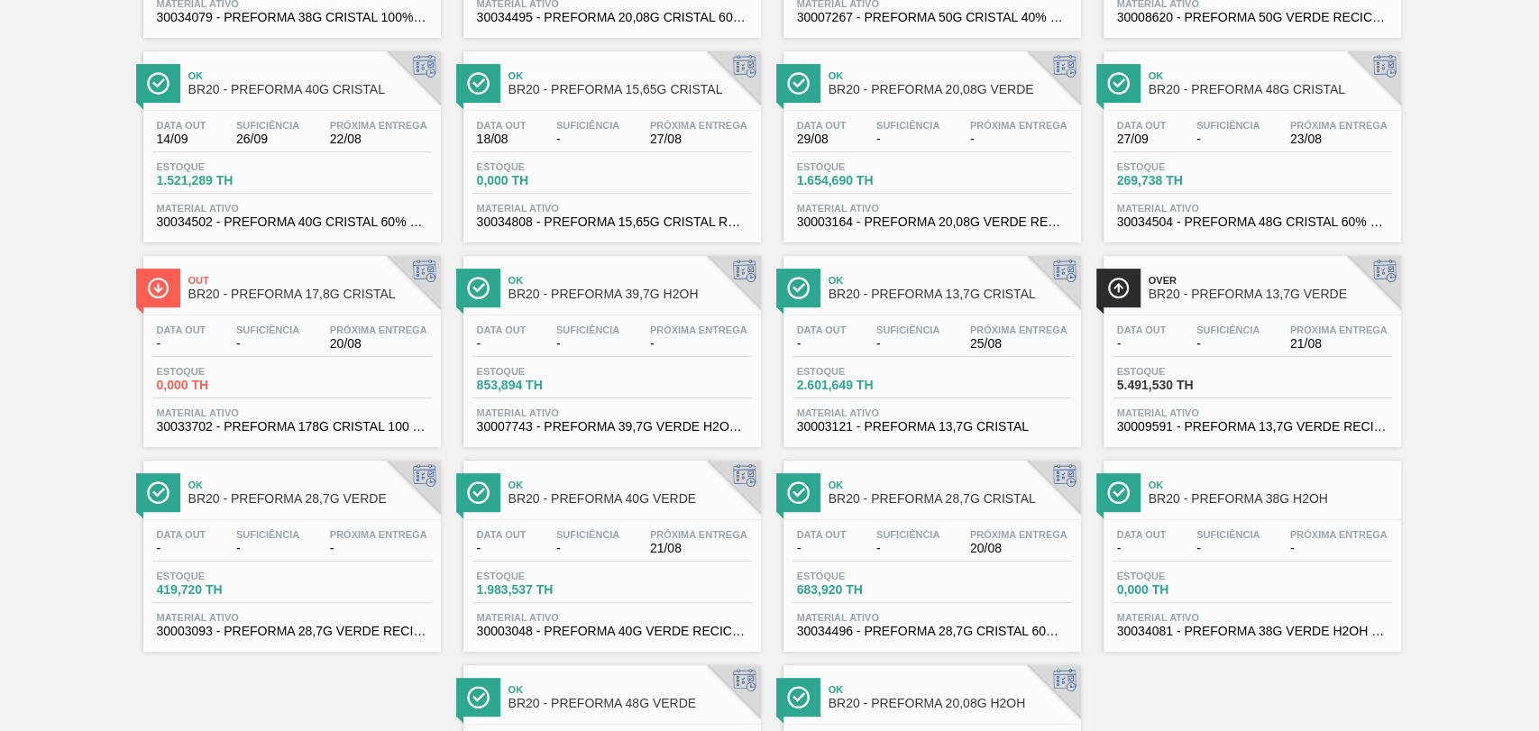
click at [313, 366] on div "Data out - Suficiência - Próxima Entrega 20/08 Estoque 0,000 TH Material ativo …" at bounding box center [292, 377] width 298 height 123
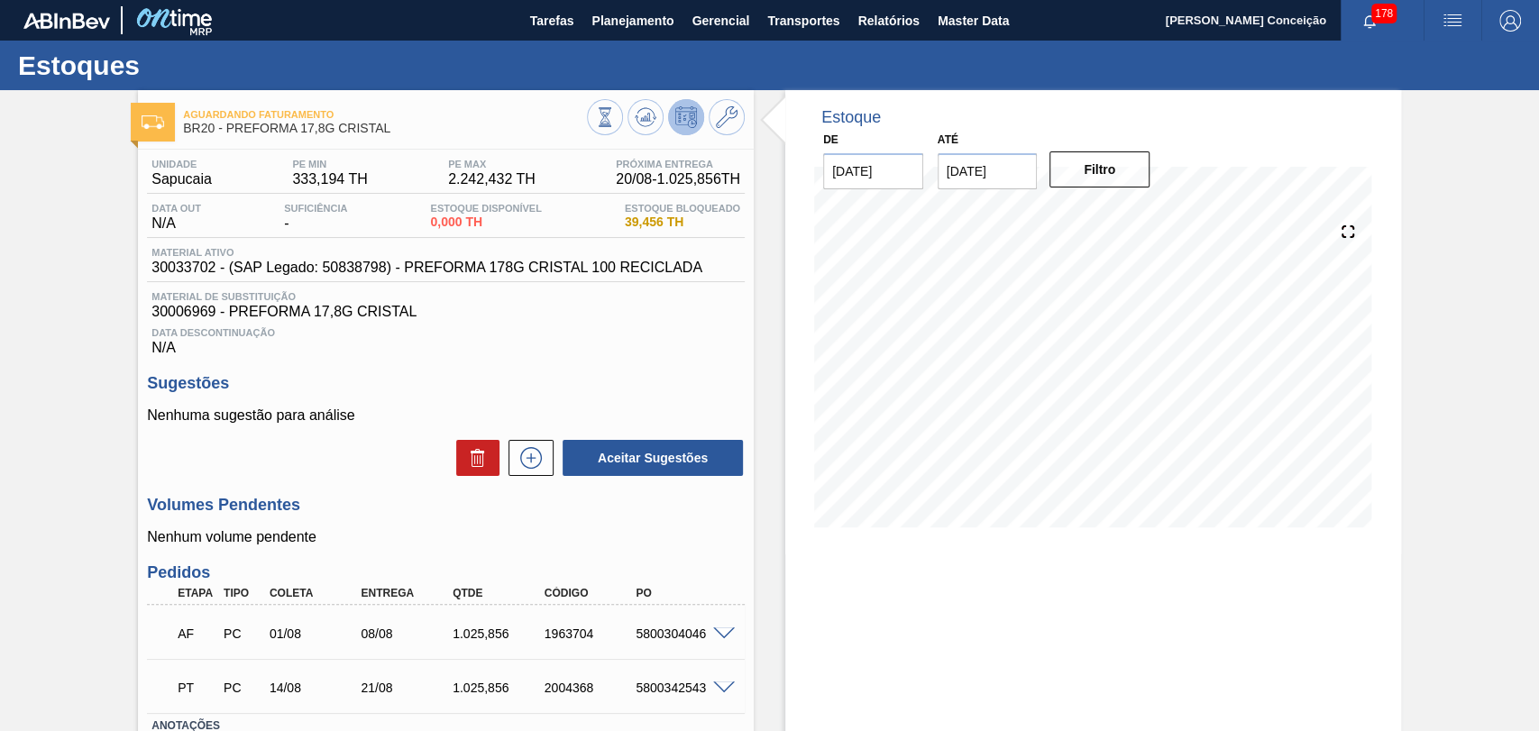
click at [758, 552] on div "Estoque De [DATE] Até [DATE] Filtro" at bounding box center [1077, 475] width 647 height 771
click at [645, 117] on icon at bounding box center [646, 118] width 2 height 5
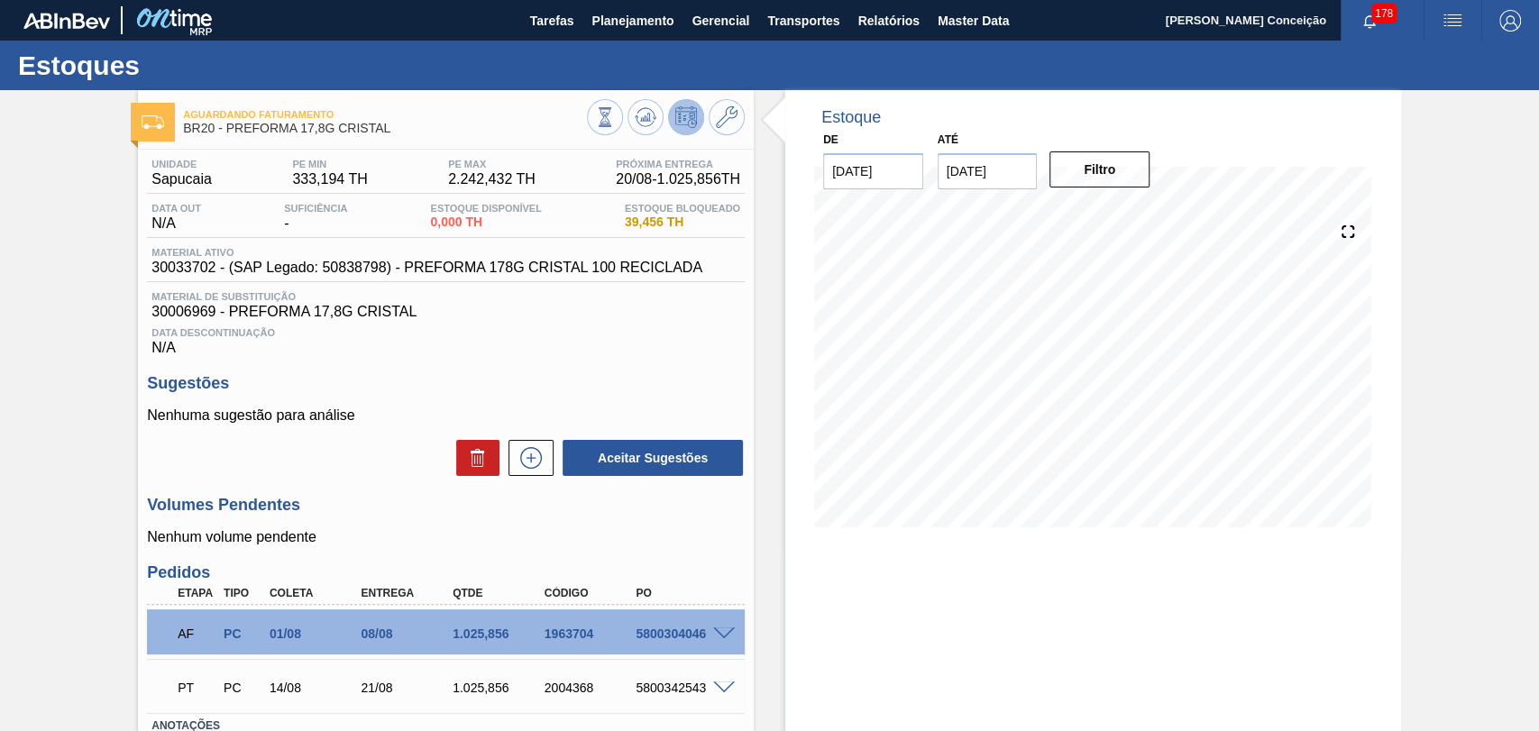
click at [722, 636] on span at bounding box center [724, 635] width 22 height 14
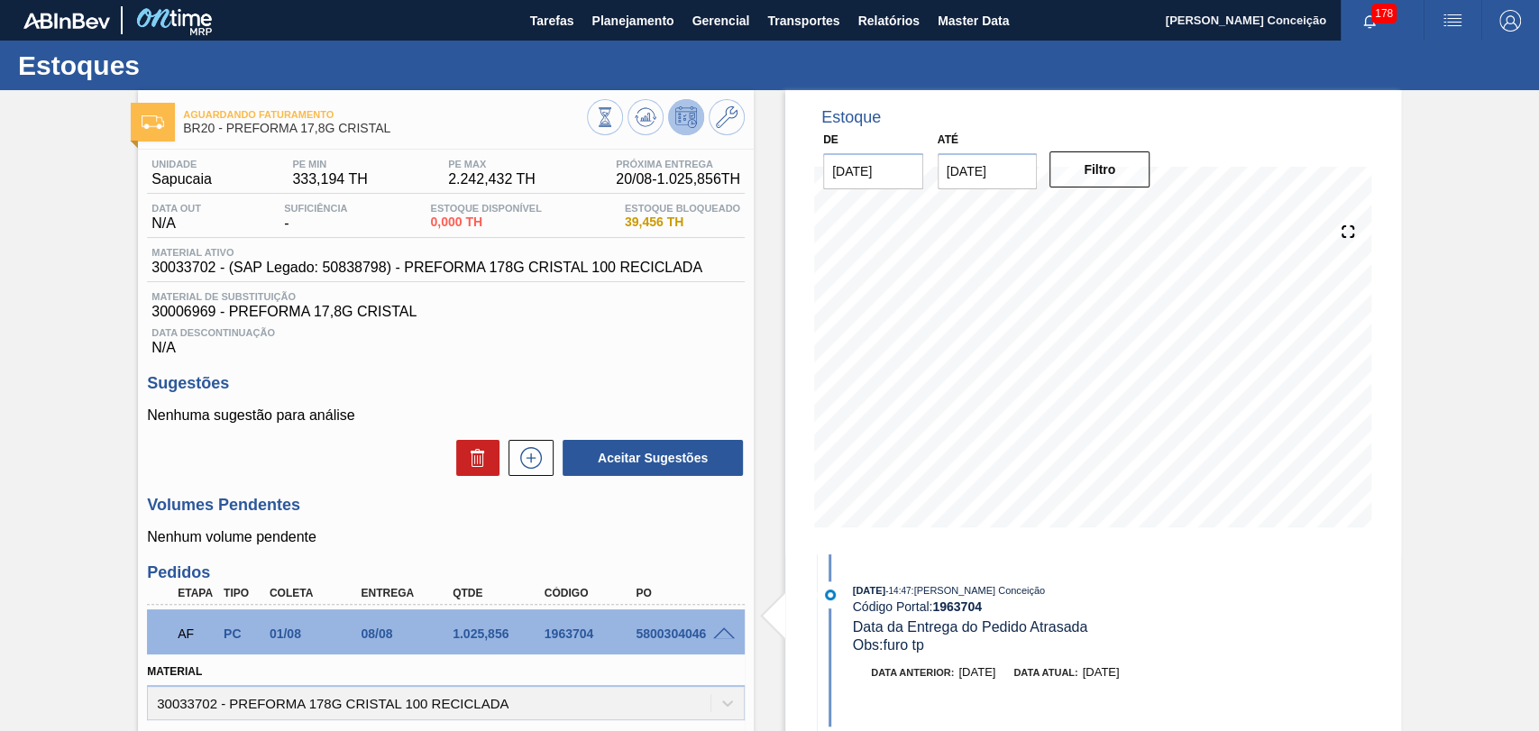
click at [724, 637] on span at bounding box center [724, 635] width 22 height 14
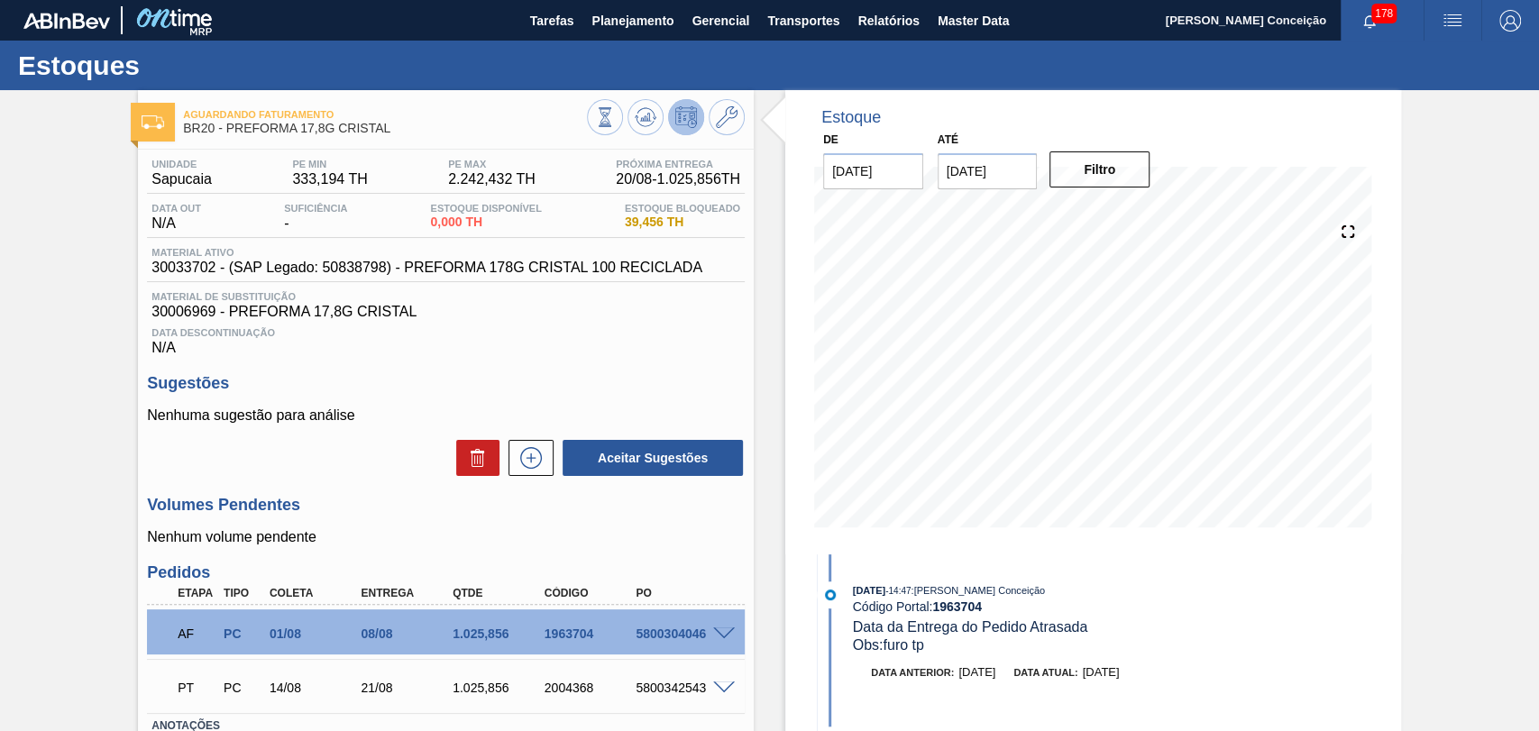
click at [736, 521] on div "Volumes Pendentes Nenhum volume pendente" at bounding box center [446, 521] width 598 height 50
click at [781, 369] on div "Estoque De 20/08/2025 Até 30/09/2025 Filtro 23/08 Projeção de Estoque 2,051.712…" at bounding box center [1077, 478] width 647 height 776
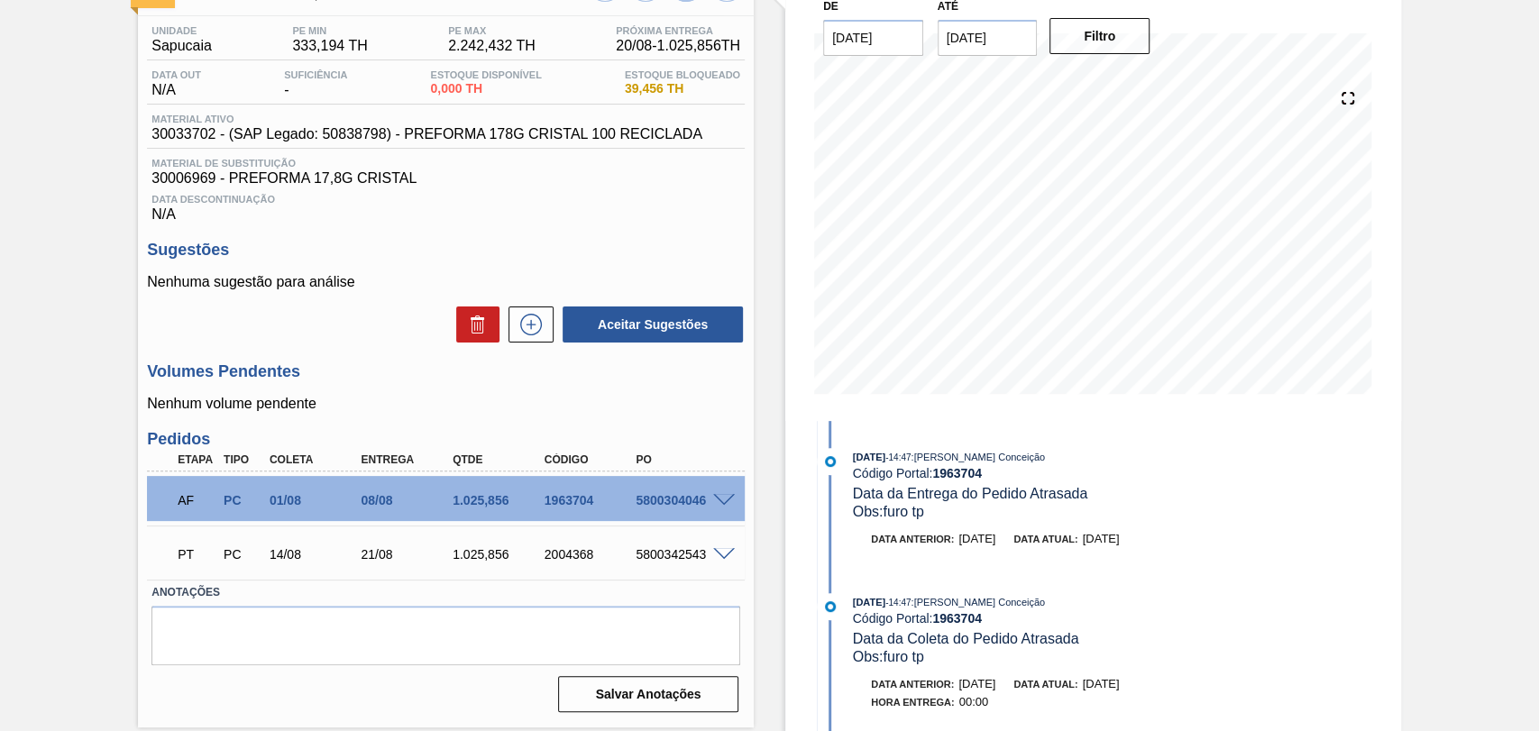
click at [721, 504] on span at bounding box center [724, 501] width 22 height 14
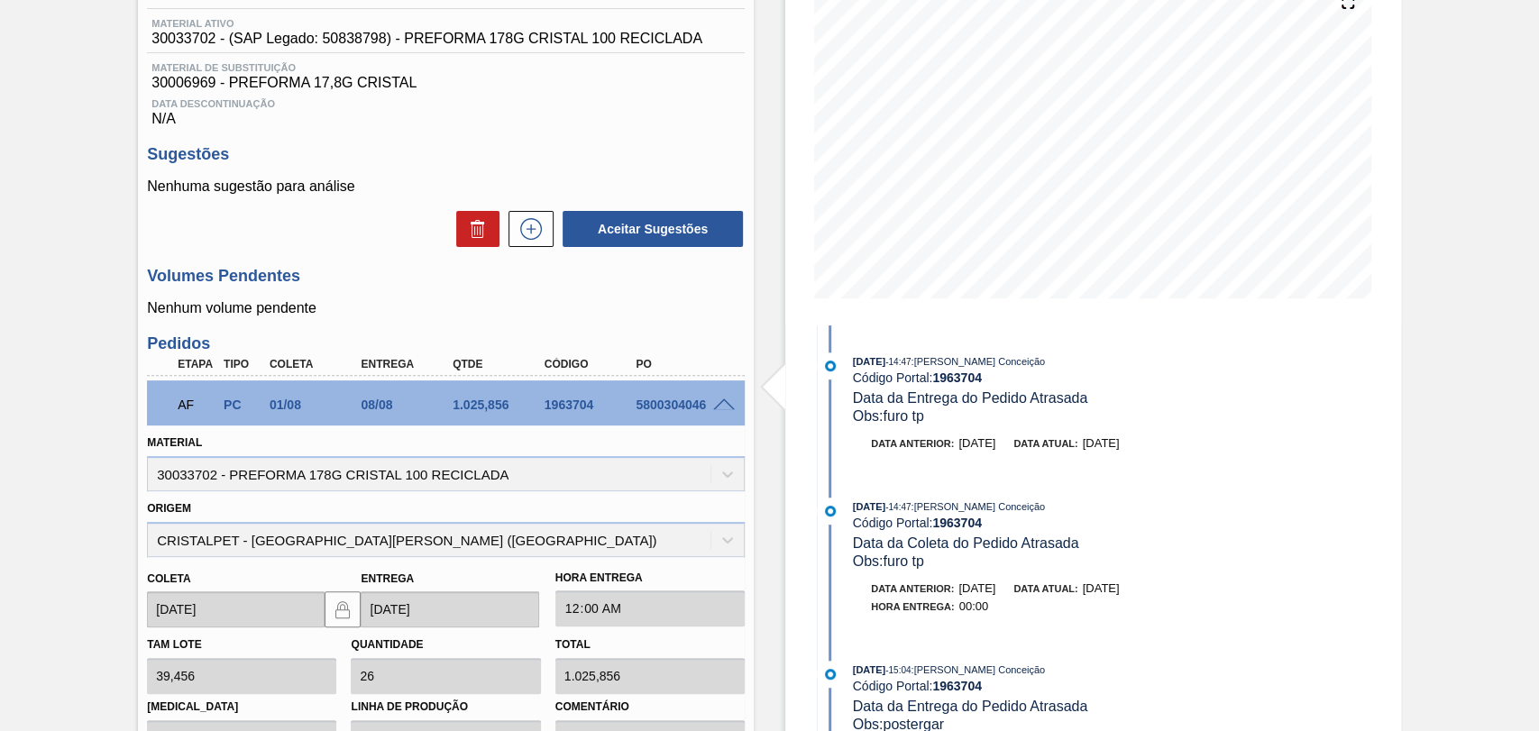
scroll to position [434, 0]
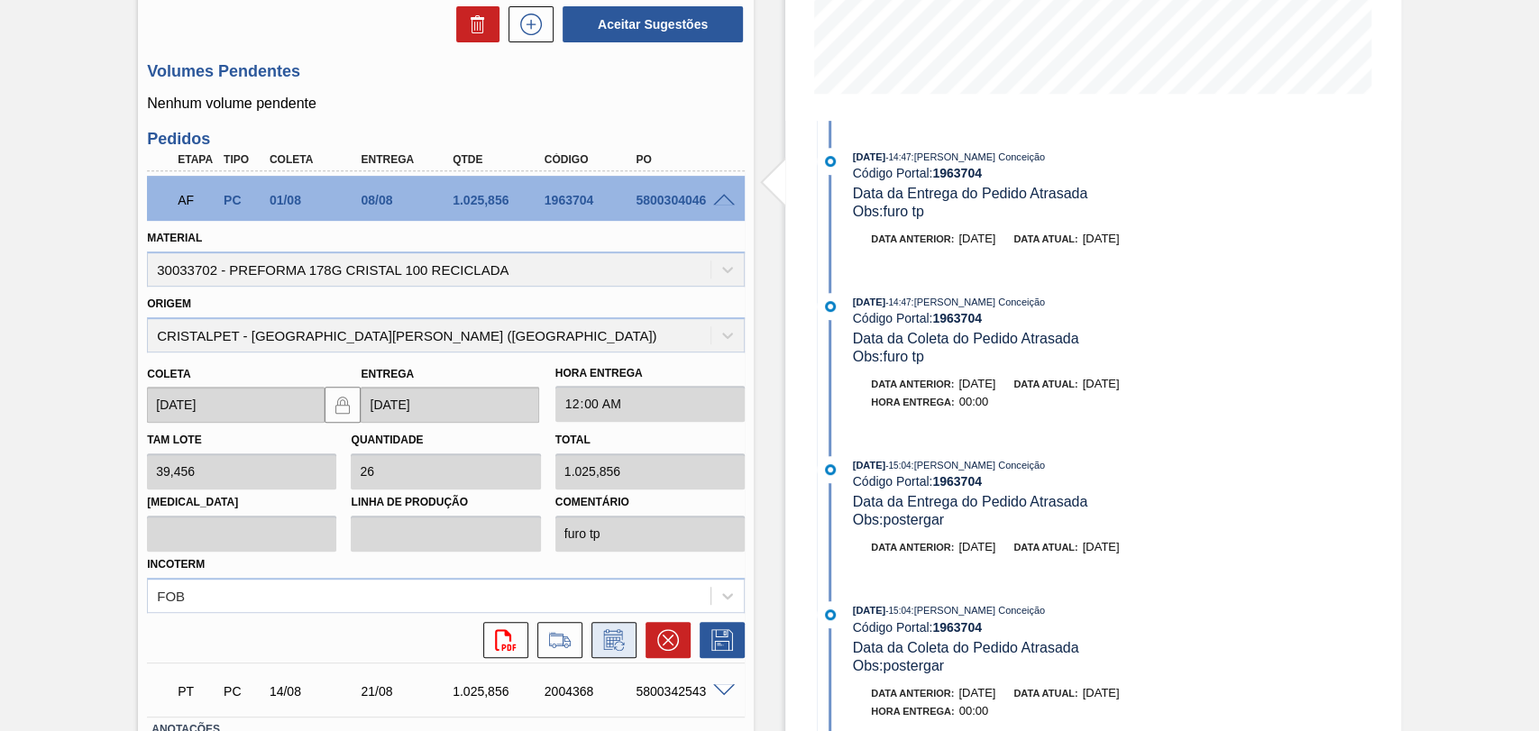
click at [614, 645] on icon at bounding box center [619, 646] width 10 height 10
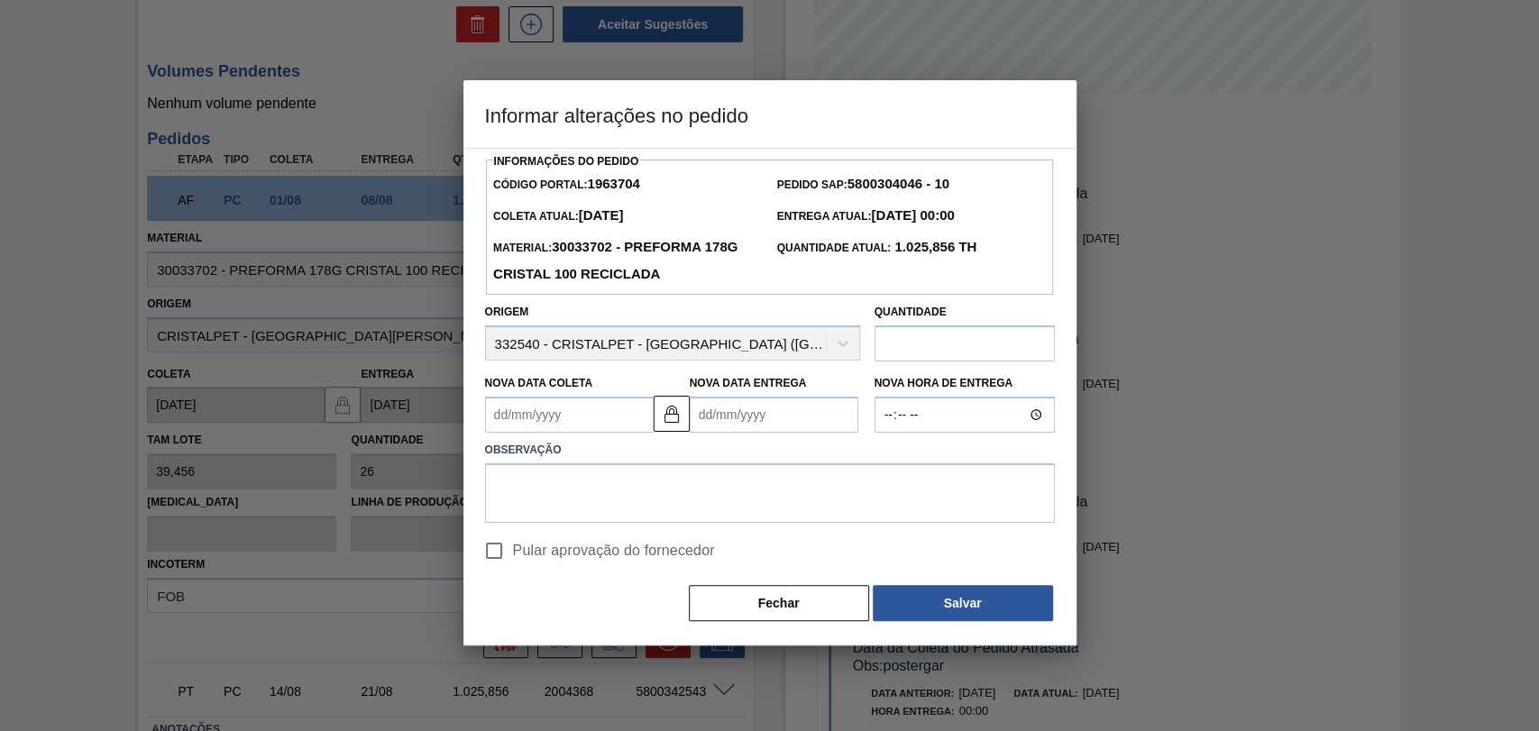
click at [572, 409] on Coleta1963704 "Nova Data Coleta" at bounding box center [569, 415] width 169 height 36
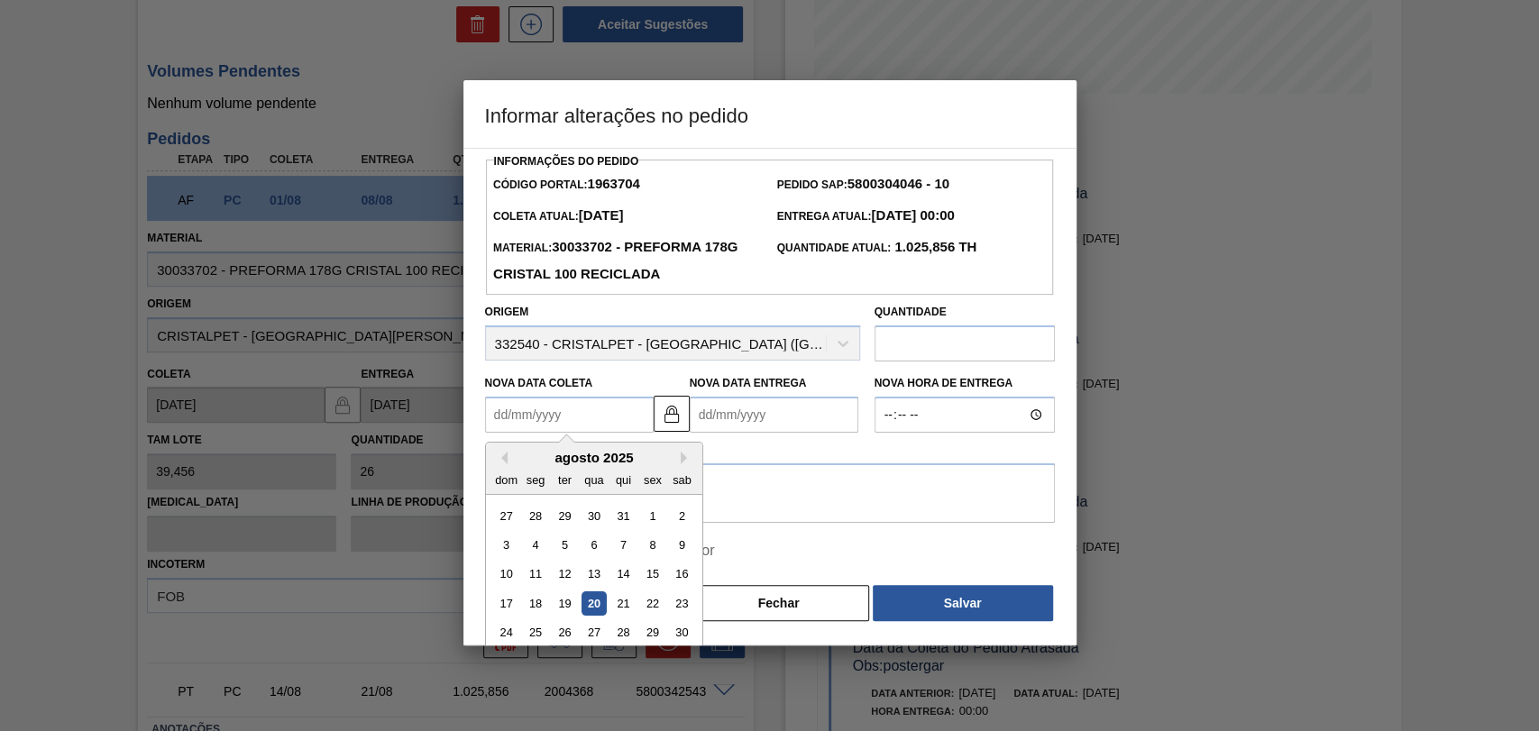
type Coleta1963704 "2"
type Entrega1963704 "[DATE]"
type Coleta1963704 "22"
type Entrega1963704 "[DATE]"
click at [650, 606] on div "22" at bounding box center [652, 604] width 24 height 24
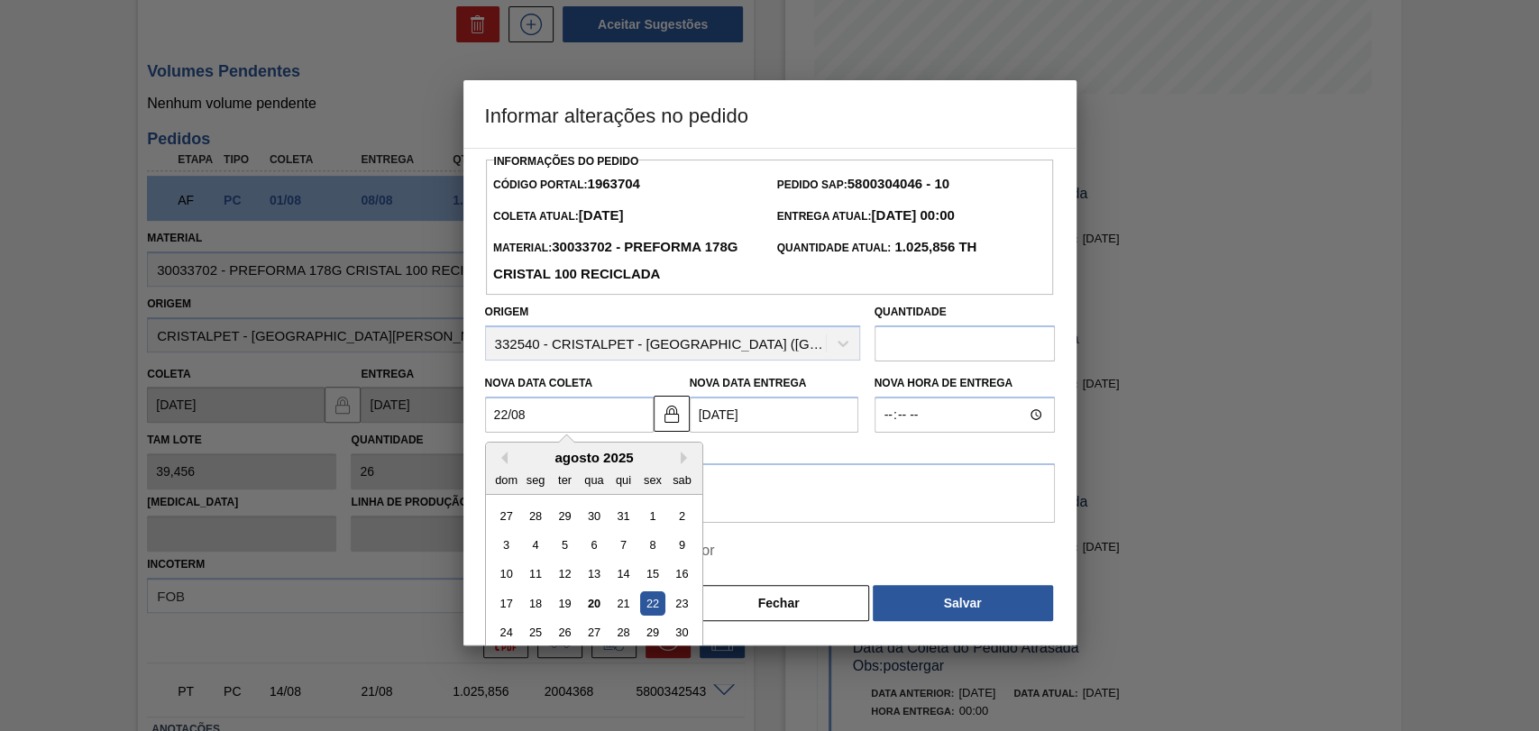
type Coleta1963704 "[DATE]"
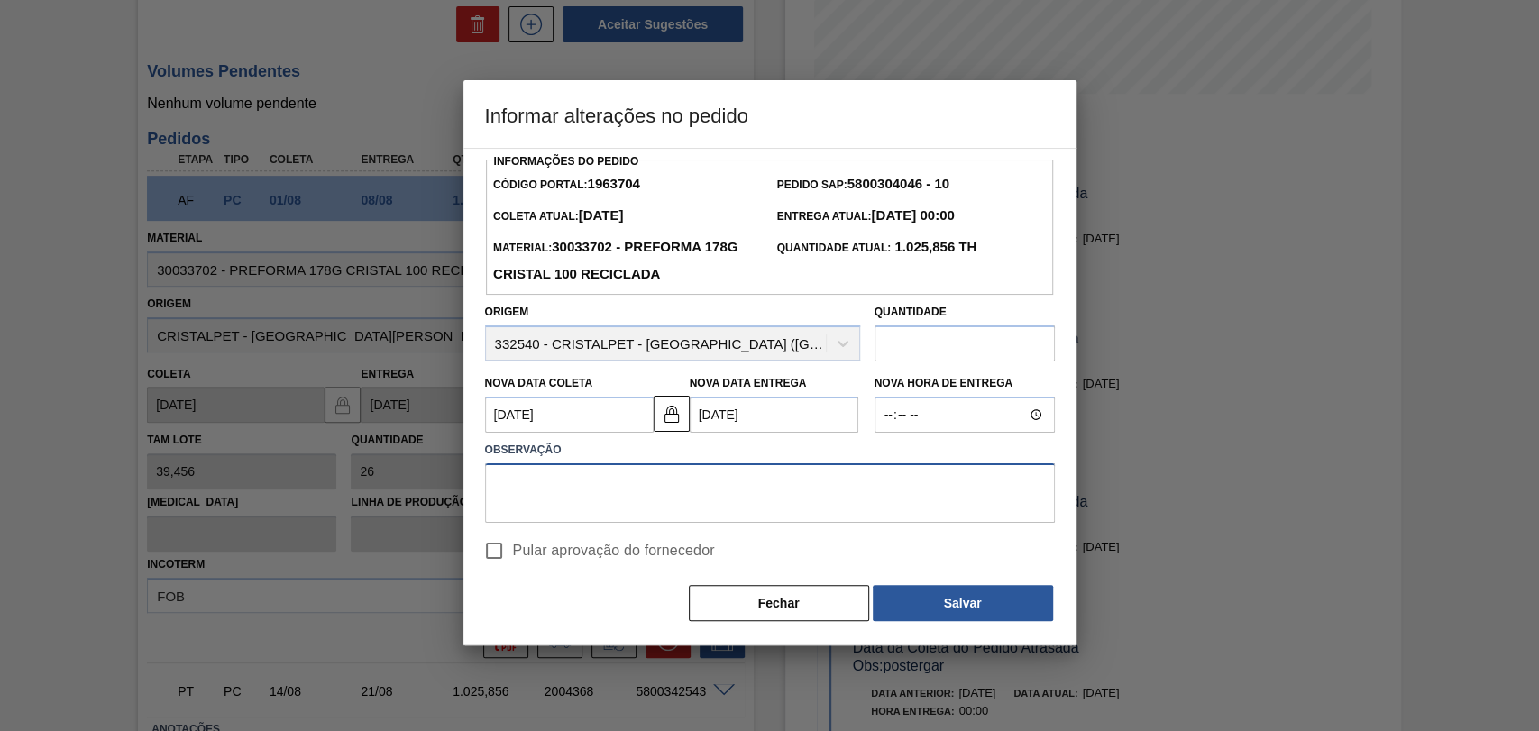
click at [626, 497] on textarea at bounding box center [770, 494] width 570 height 60
type textarea "postergado furo tp"
click at [582, 546] on span "Pular aprovação do fornecedor" at bounding box center [614, 551] width 202 height 22
click at [513, 546] on input "Pular aprovação do fornecedor" at bounding box center [494, 551] width 38 height 38
checkbox input "true"
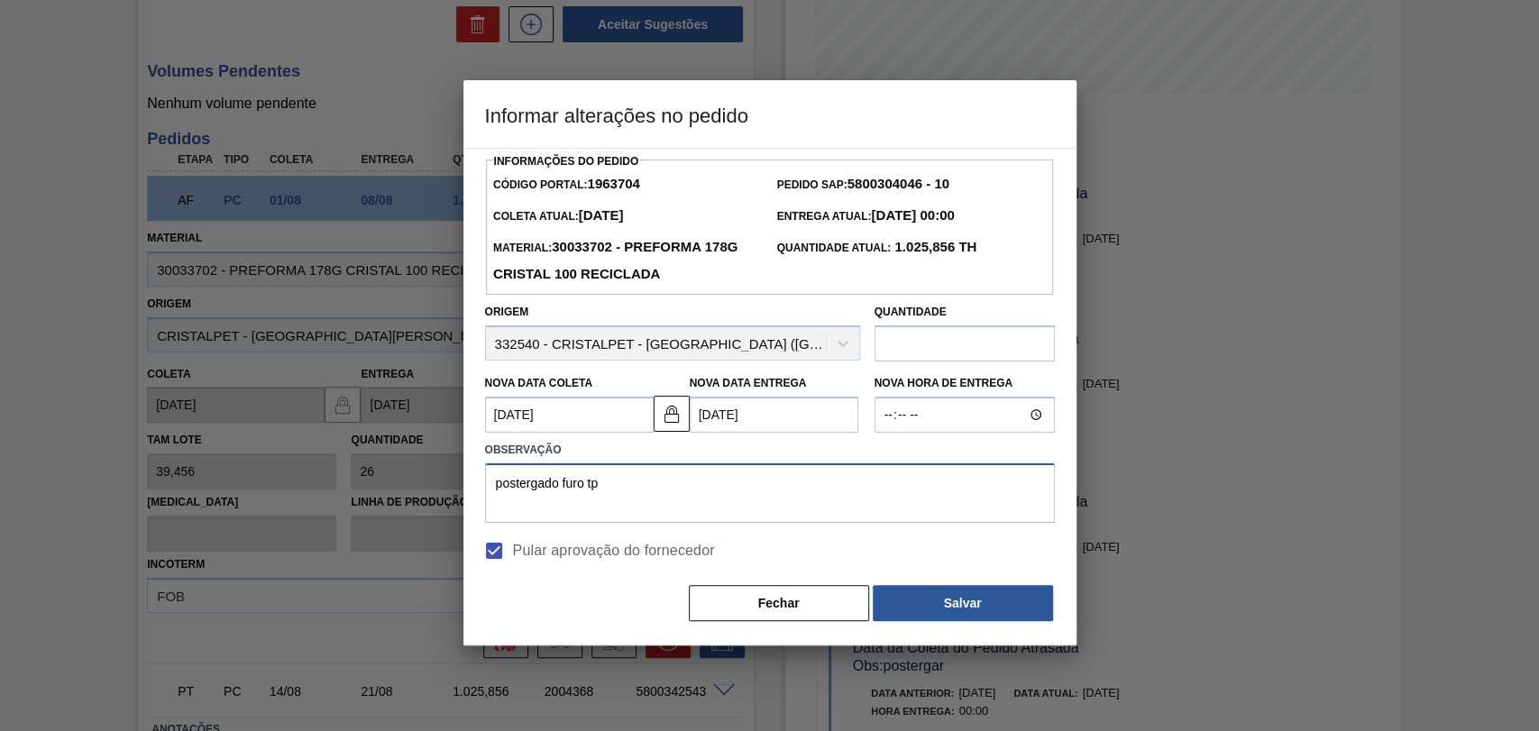
click at [683, 494] on textarea "postergado furo tp" at bounding box center [770, 494] width 570 height 60
click at [675, 500] on textarea "postergado furo tp" at bounding box center [770, 494] width 570 height 60
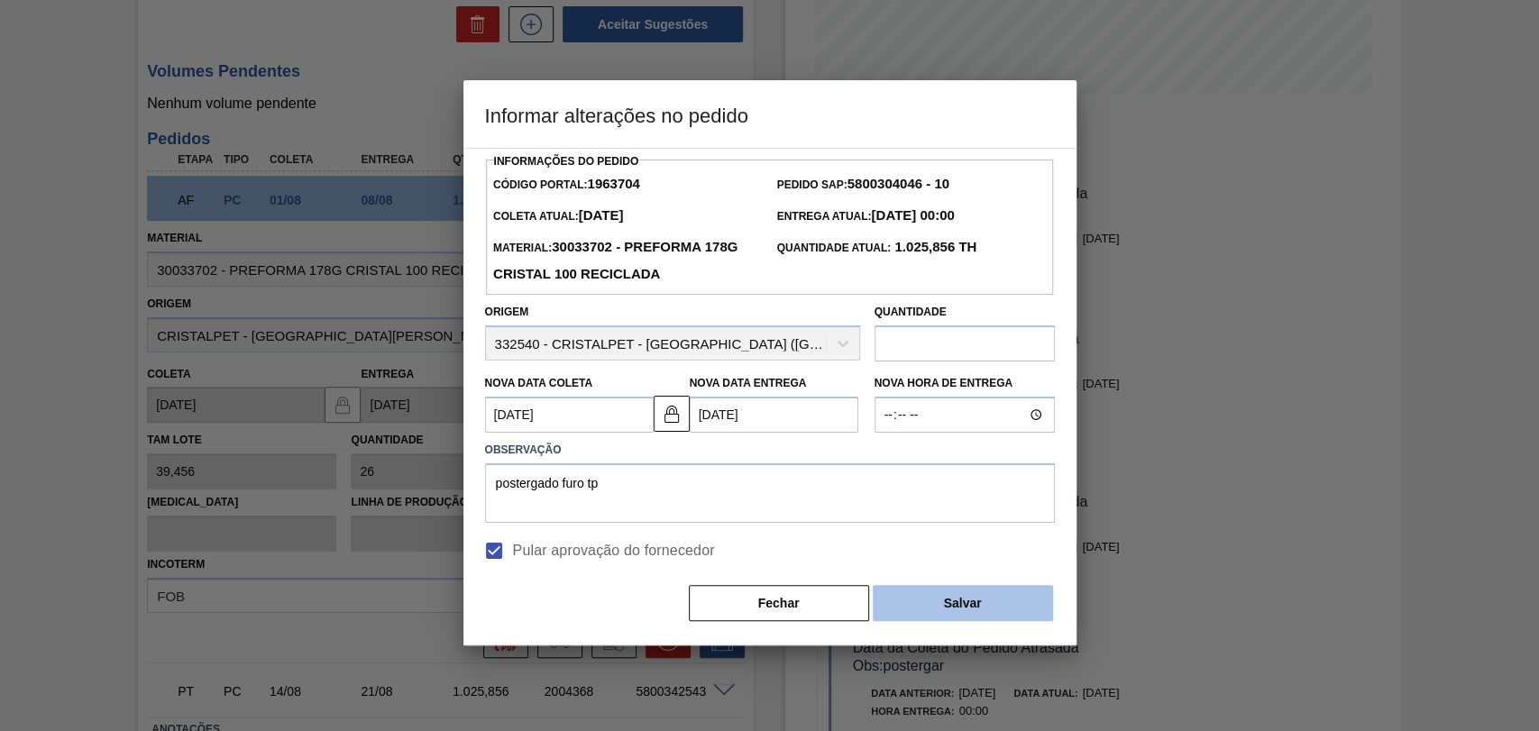
click at [924, 597] on button "Salvar" at bounding box center [963, 603] width 180 height 36
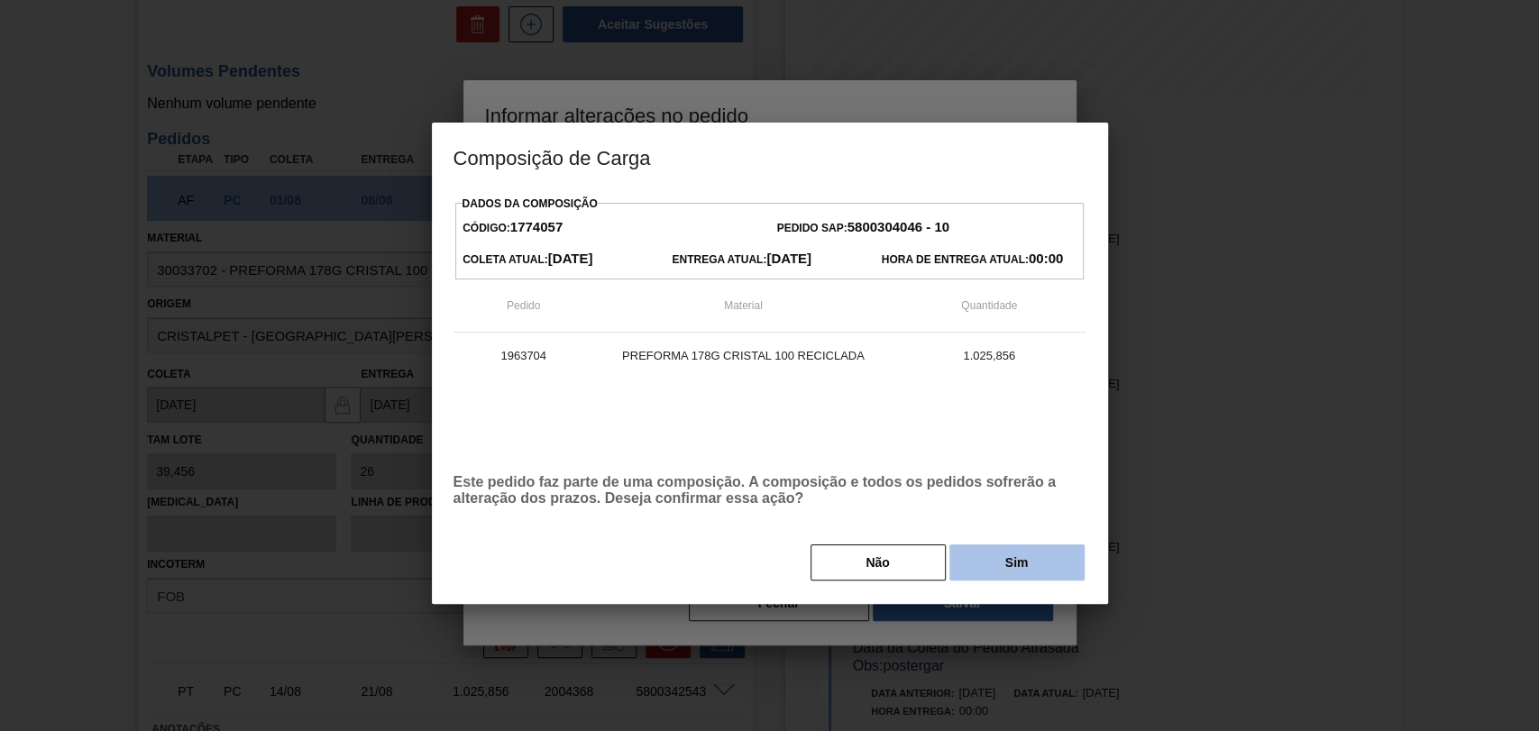
click at [1018, 564] on button "Sim" at bounding box center [1017, 563] width 135 height 36
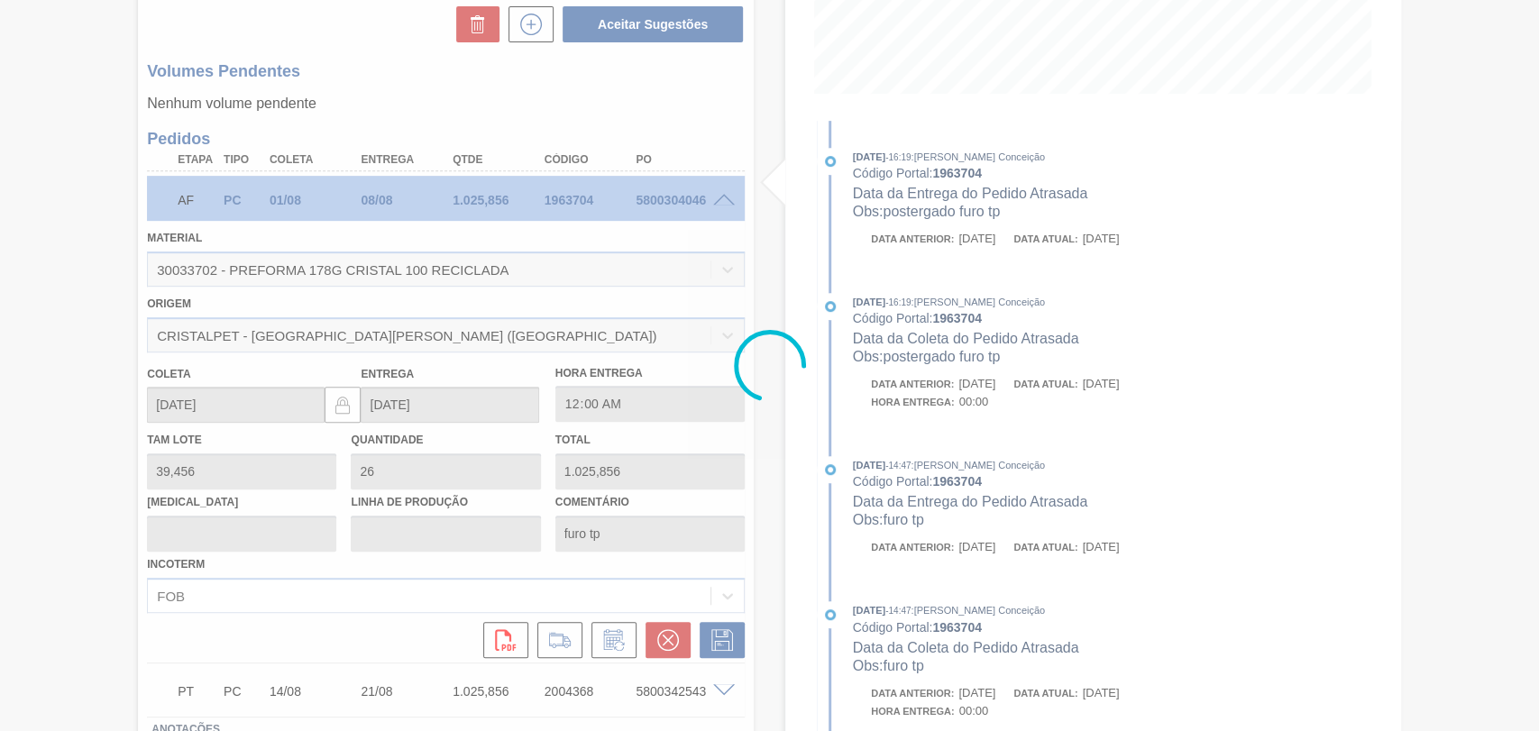
type input "postergado furo tp"
type input "[DATE]"
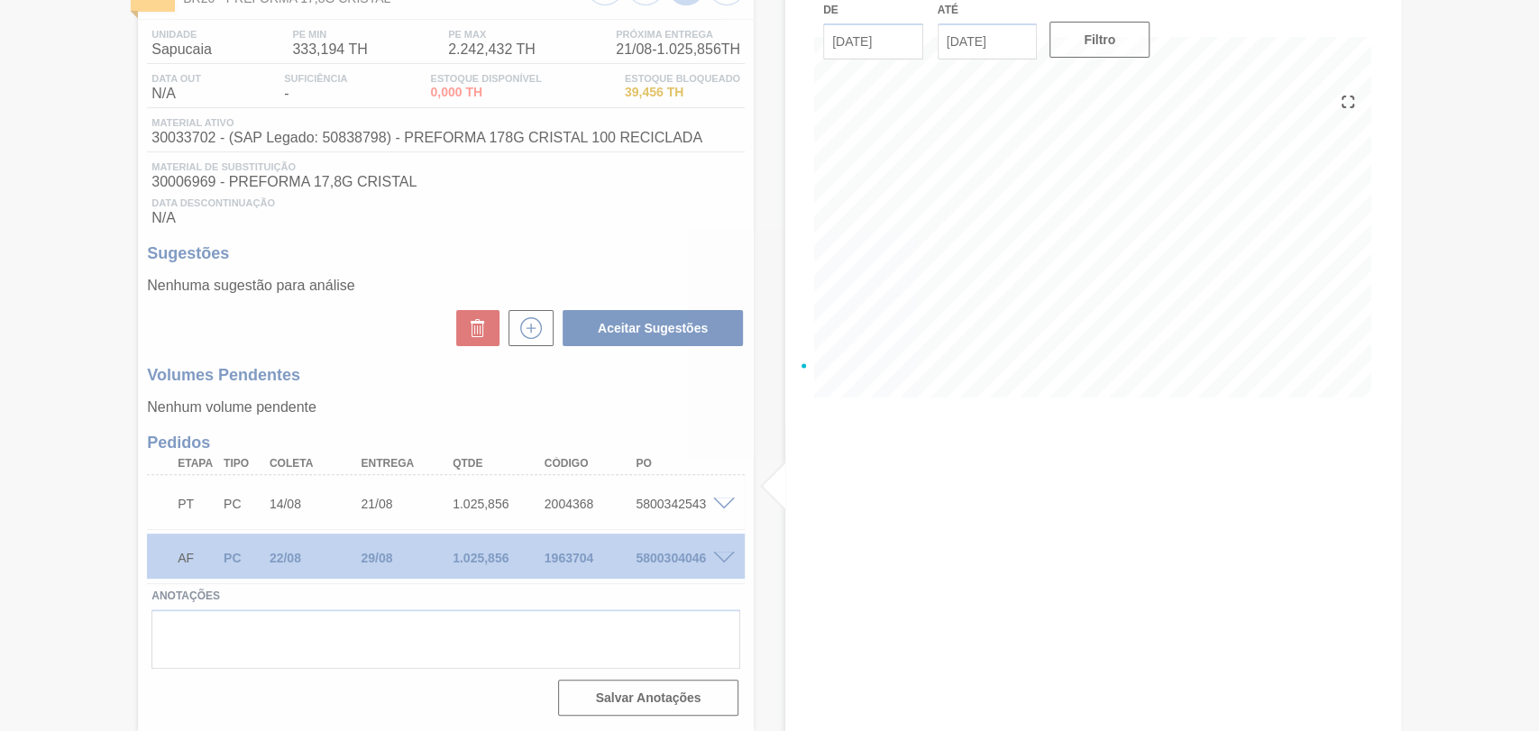
scroll to position [133, 0]
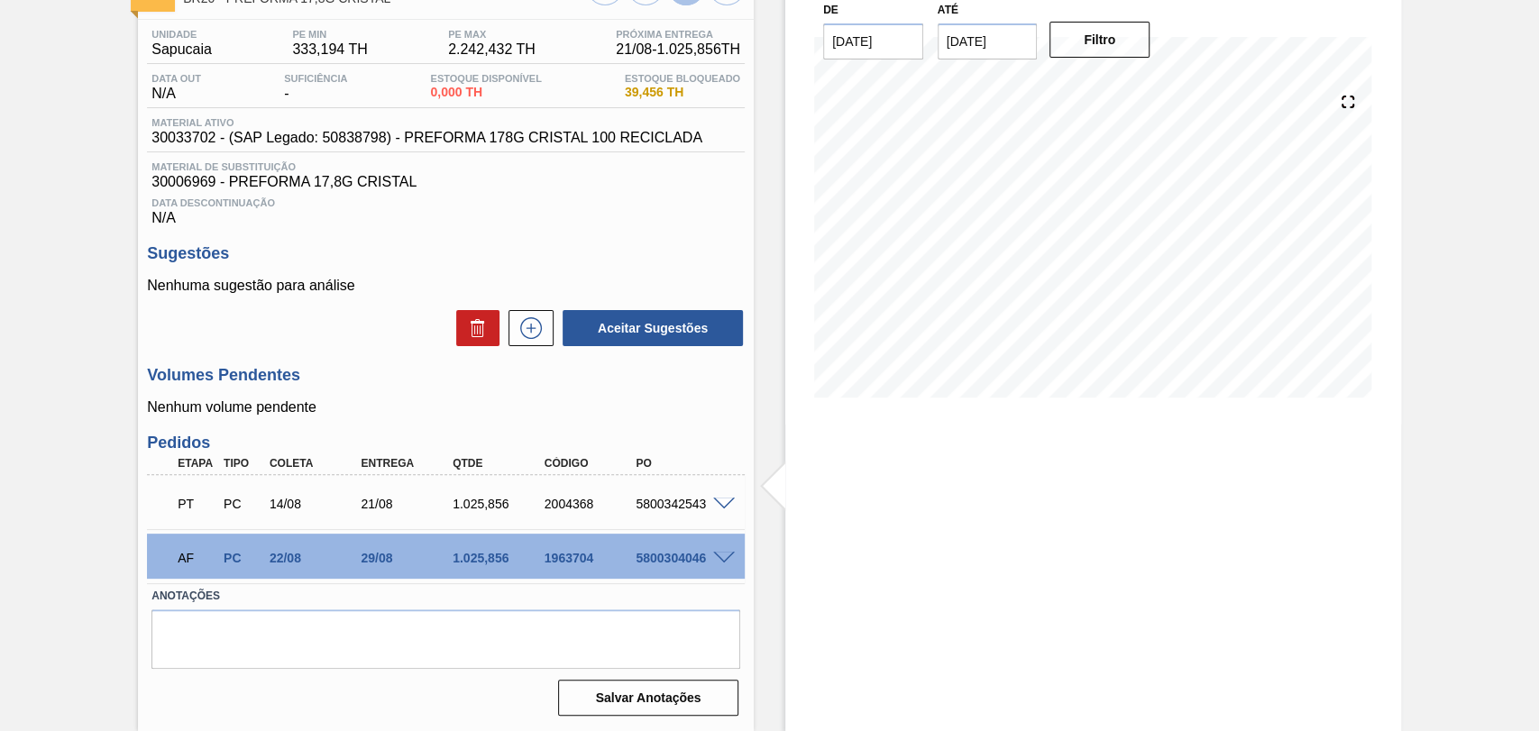
click at [757, 435] on div "Estoque De 20/08/2025 Até 30/09/2025 Filtro 23/08 Projeção de Estoque 2,051.712…" at bounding box center [1077, 345] width 647 height 771
click at [756, 559] on div "Estoque De 20/08/2025 Até 30/09/2025 Filtro 23/08 Projeção de Estoque 2,051.712…" at bounding box center [1077, 345] width 647 height 771
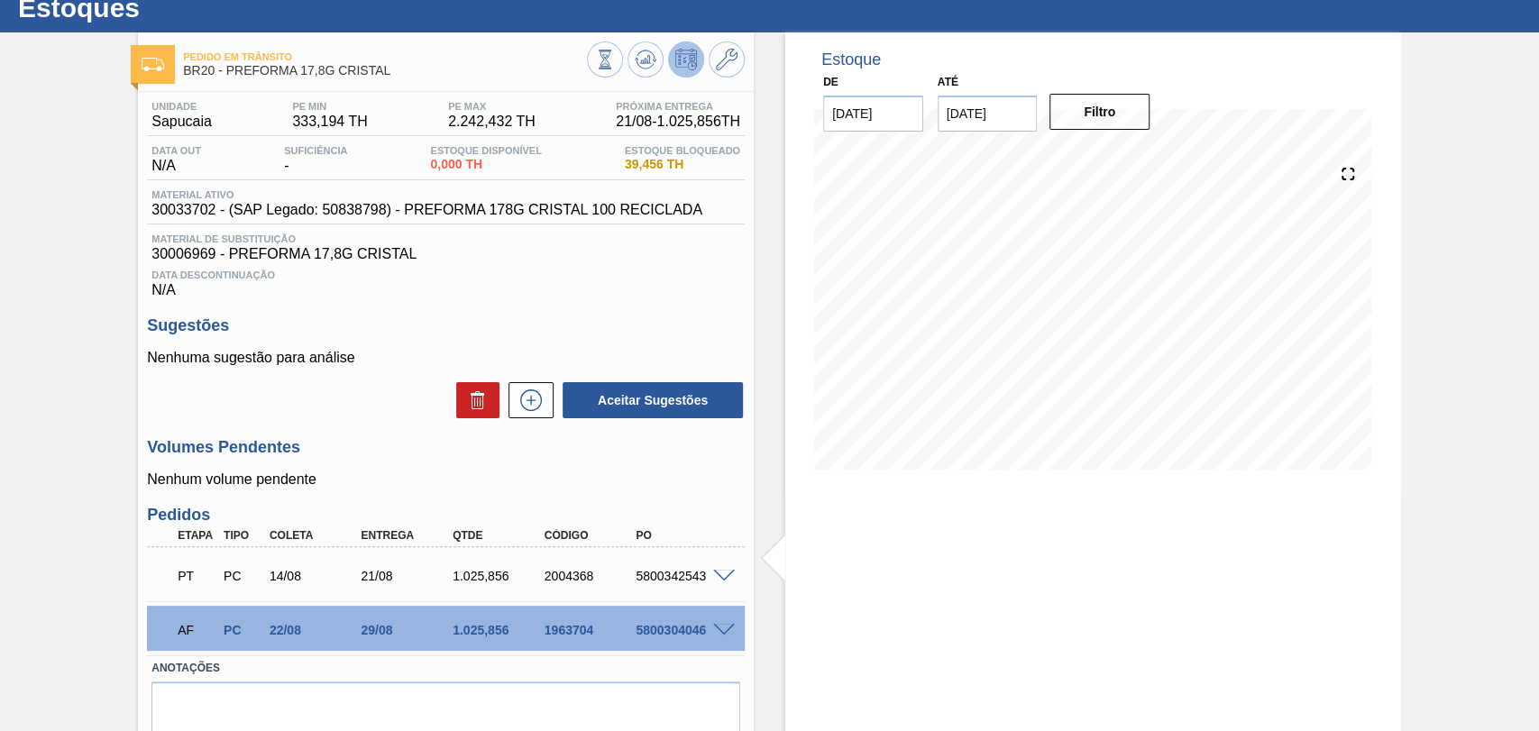
scroll to position [0, 0]
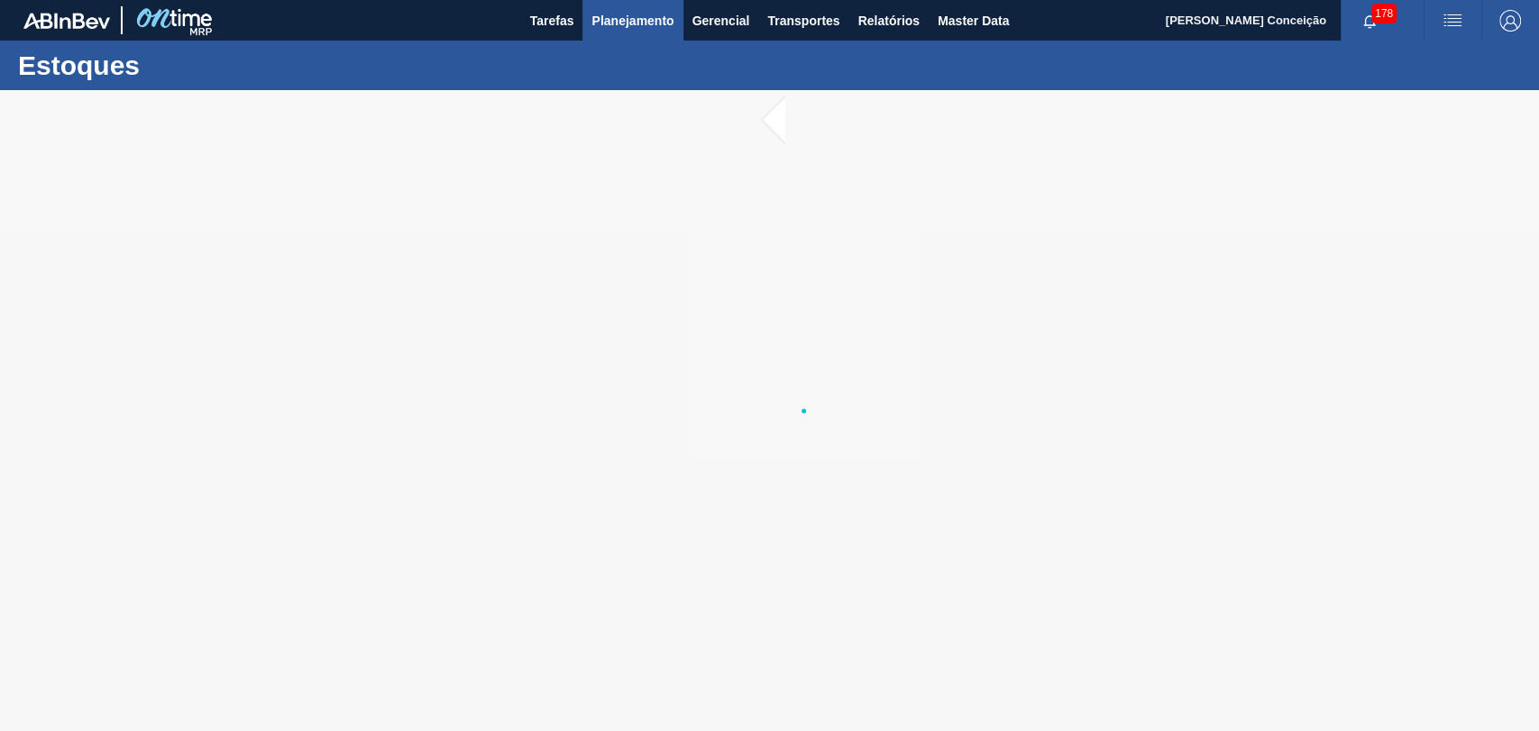
click at [594, 20] on span "Planejamento" at bounding box center [633, 21] width 82 height 22
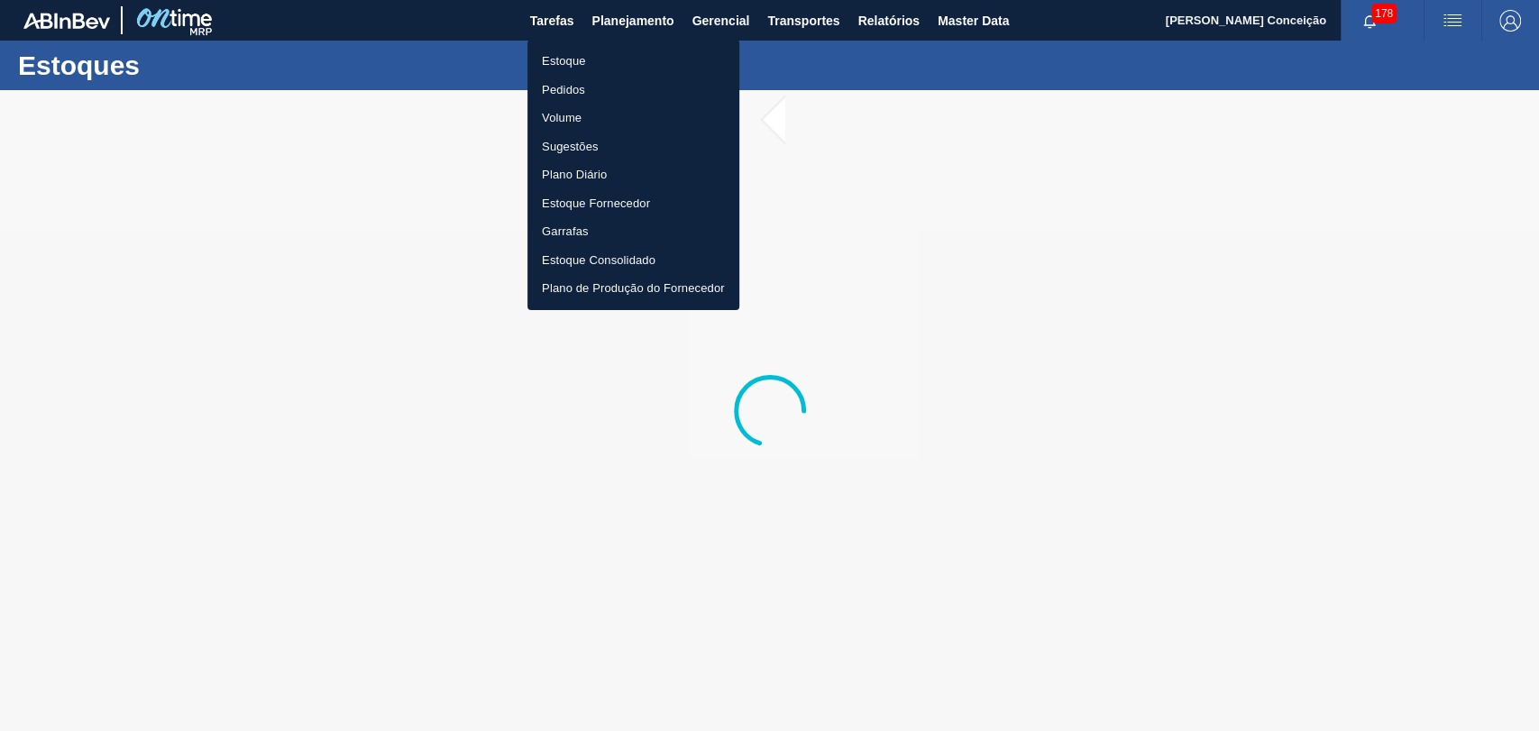
click at [556, 86] on li "Pedidos" at bounding box center [634, 90] width 212 height 29
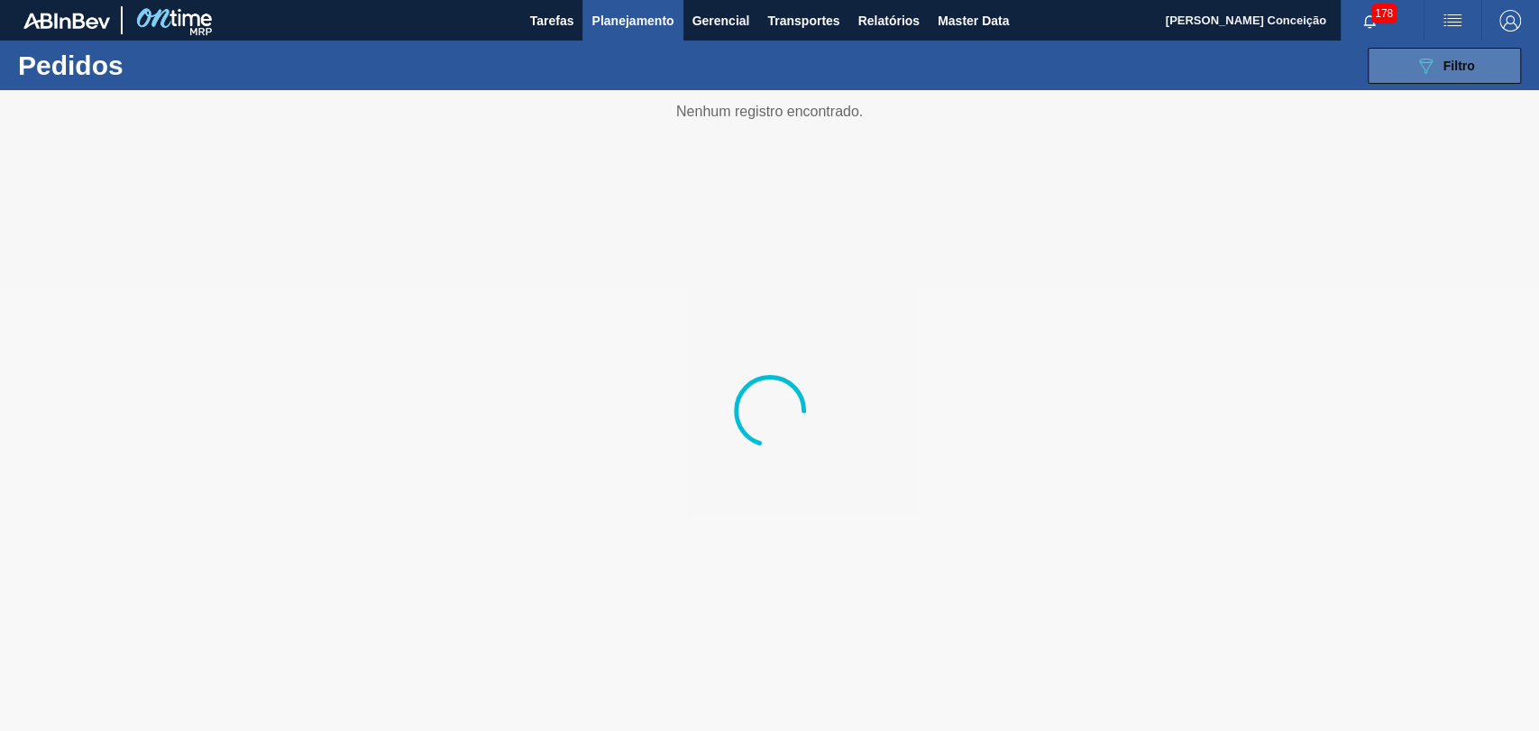
click at [1468, 61] on span "Filtro" at bounding box center [1460, 66] width 32 height 14
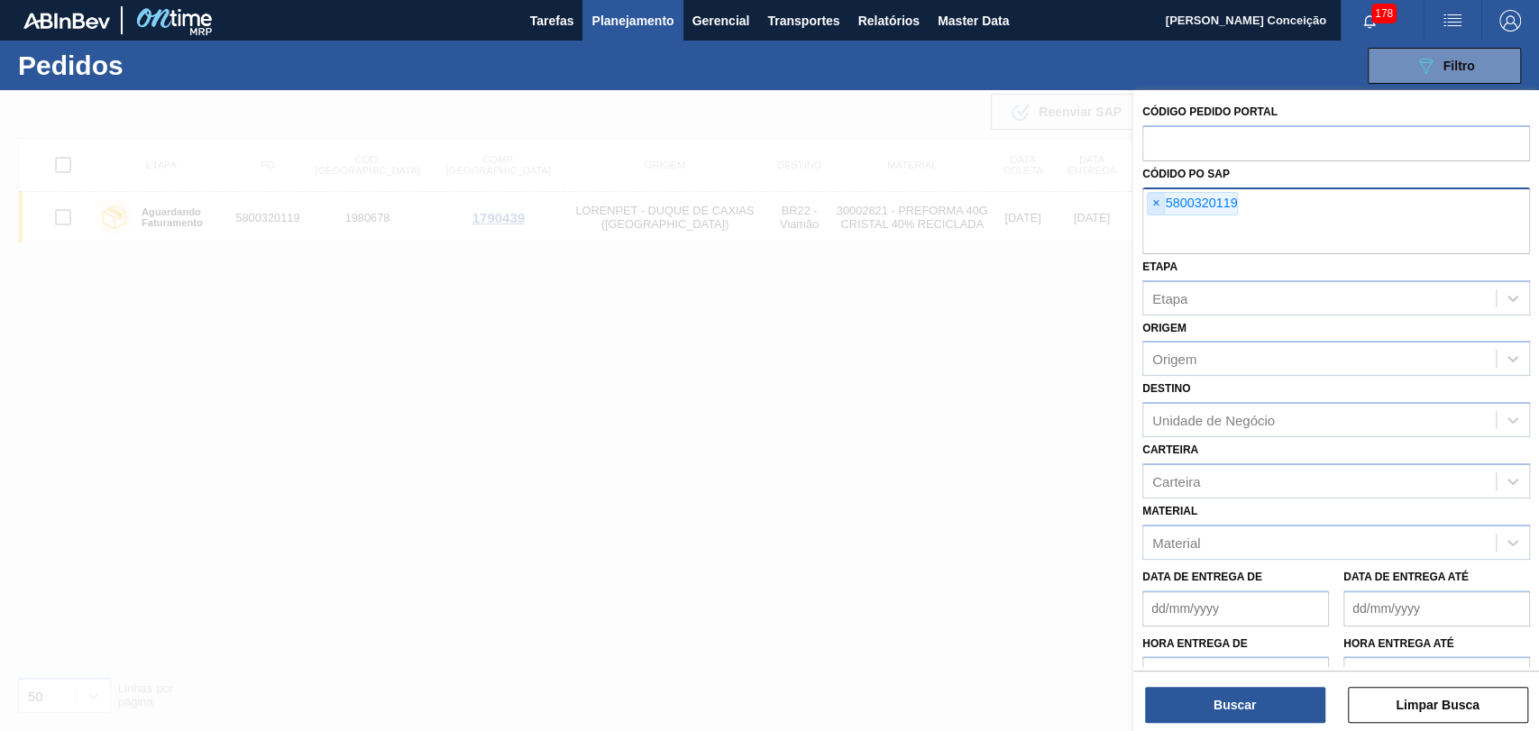
click at [1157, 206] on span "×" at bounding box center [1156, 204] width 17 height 22
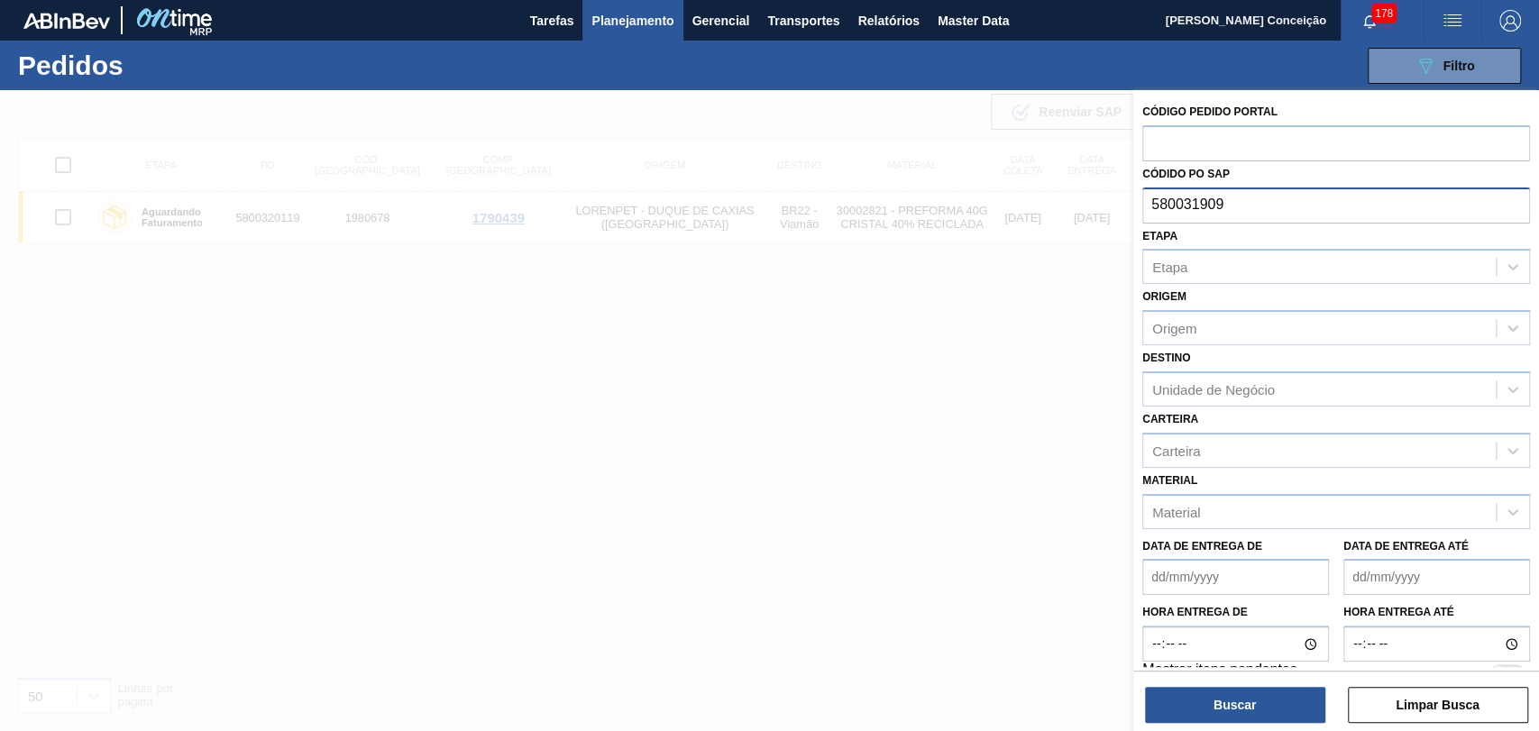
type input "5800319099"
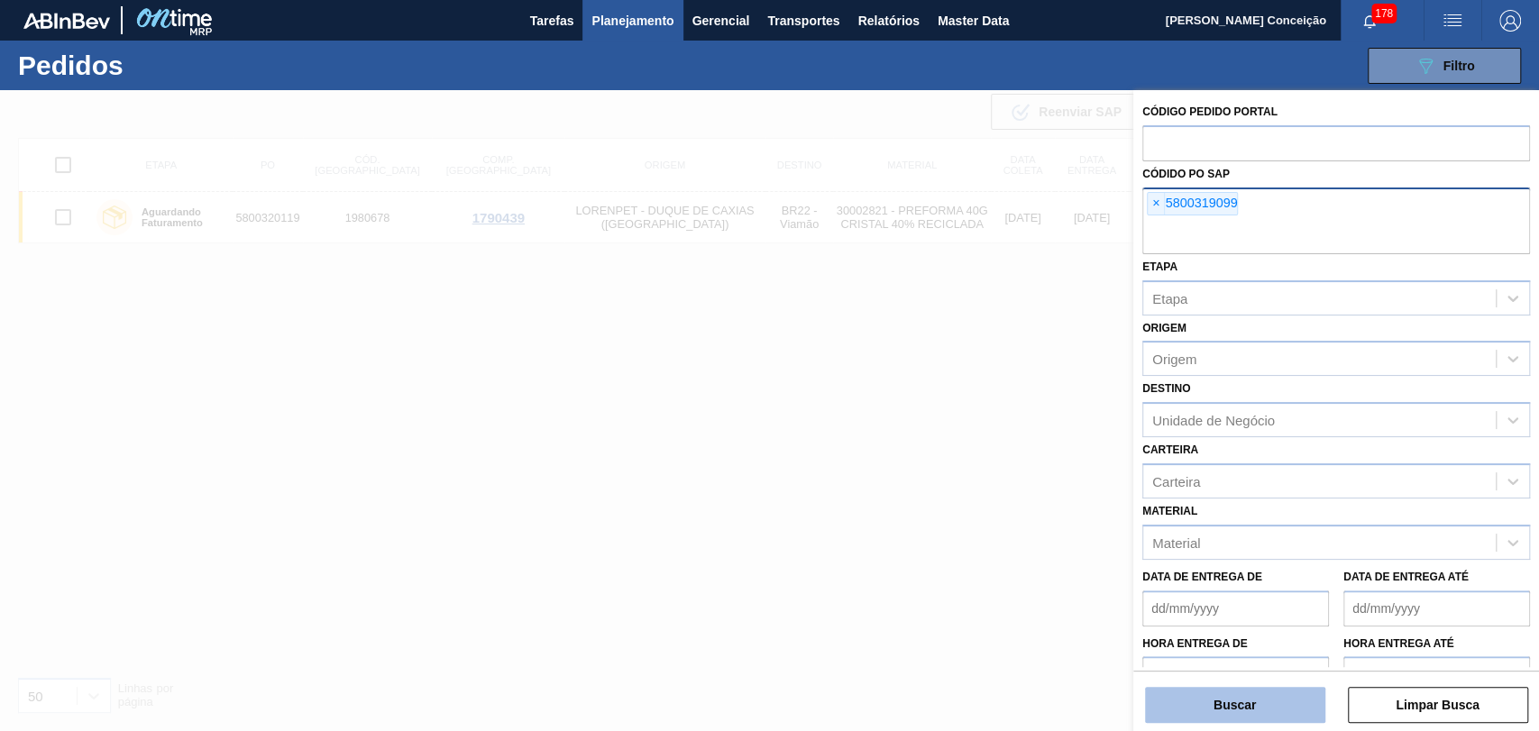
click at [1230, 702] on button "Buscar" at bounding box center [1235, 705] width 180 height 36
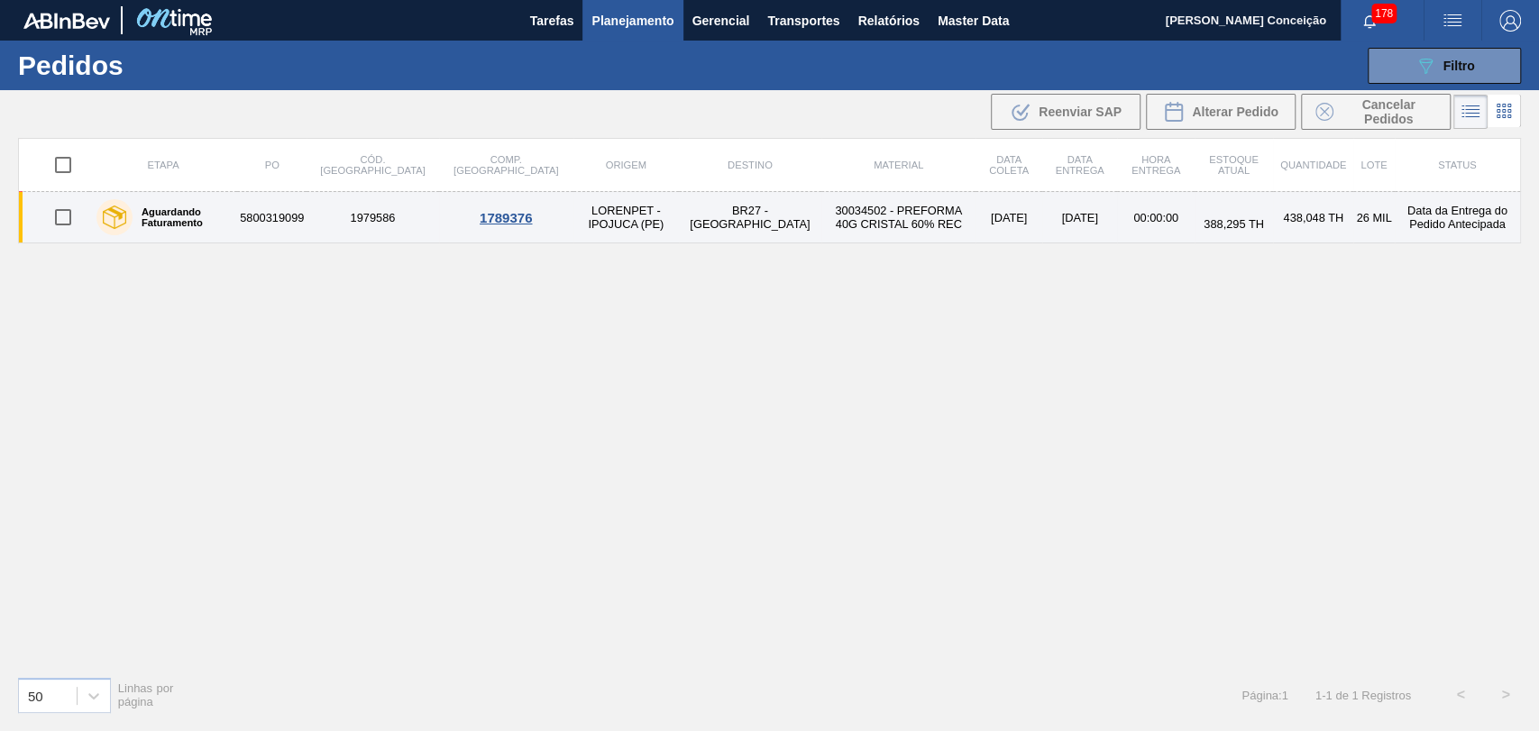
click at [821, 223] on td "30034502 - PREFORMA 40G CRISTAL 60% REC" at bounding box center [898, 217] width 154 height 51
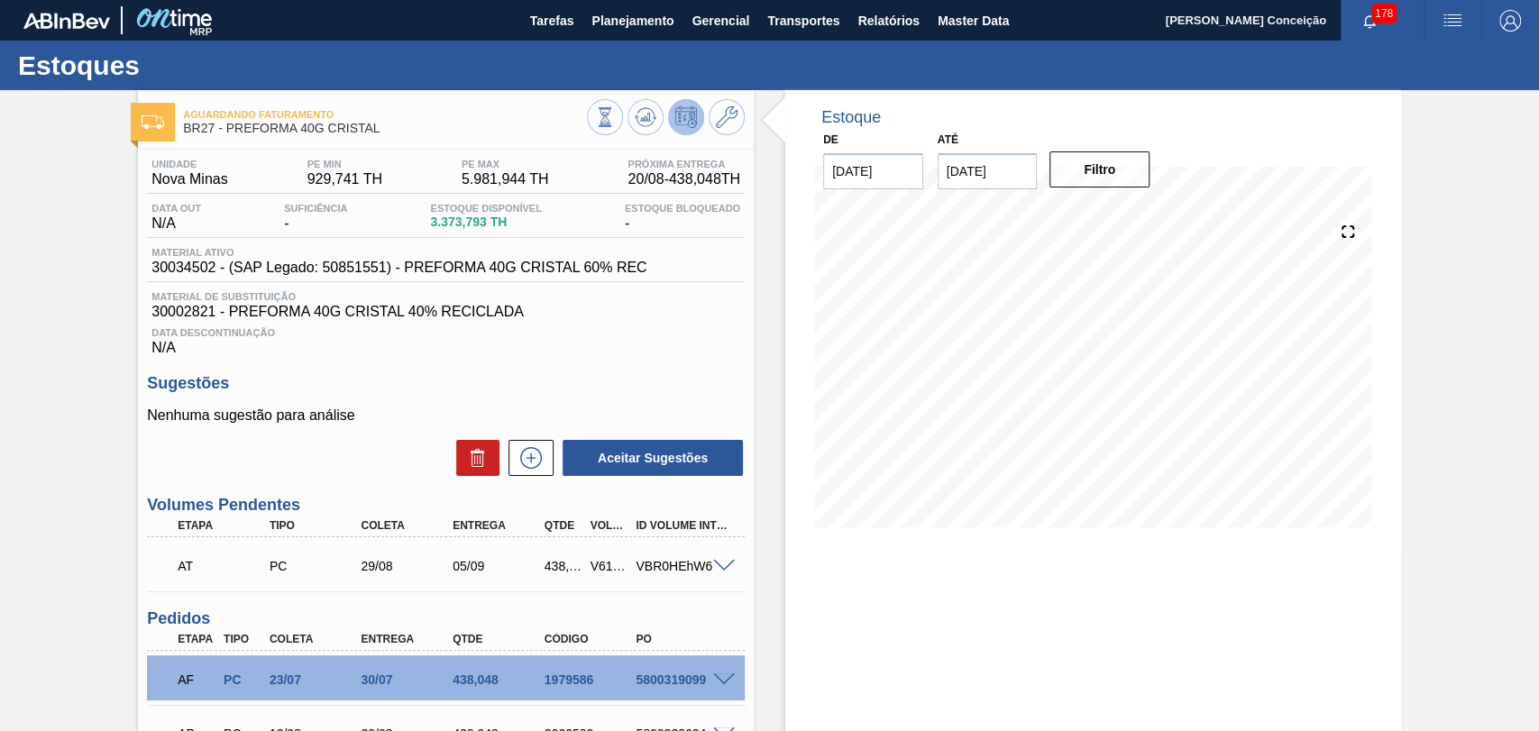
click at [727, 345] on div "Data Descontinuação N/A" at bounding box center [446, 338] width 598 height 36
click at [647, 120] on icon at bounding box center [648, 117] width 2 height 7
click at [774, 608] on div "Estoque De [DATE] Até [DATE] Filtro" at bounding box center [1077, 634] width 647 height 1088
click at [766, 382] on div "Estoque De [DATE] Até [DATE] Filtro 22/08 Projeção de Estoque 4,192.937 [DOMAIN…" at bounding box center [1077, 634] width 647 height 1088
click at [615, 110] on icon at bounding box center [605, 117] width 20 height 20
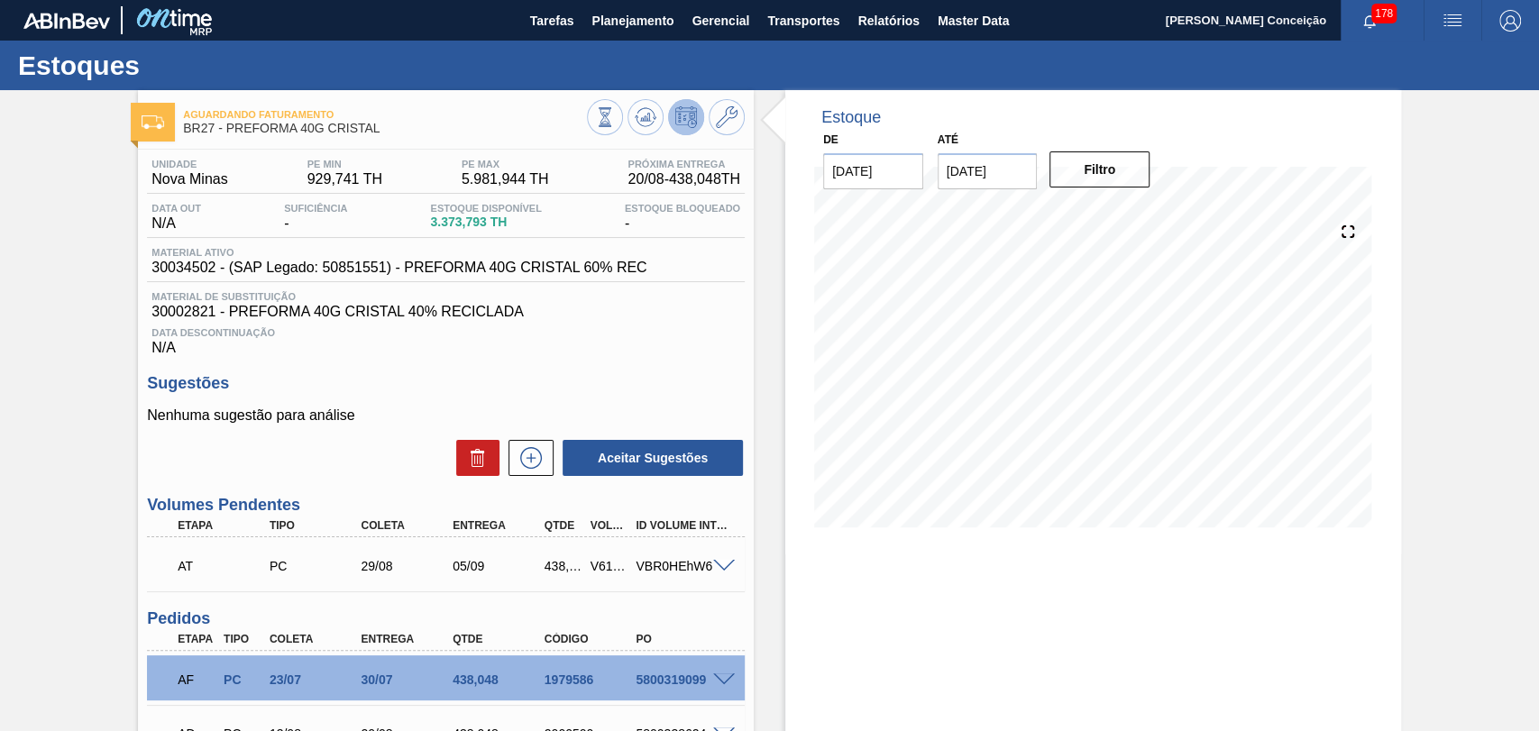
click at [764, 605] on div "Estoque De [DATE] Até [DATE] Filtro 20/08 Projeção de Estoque 4,307.939 [DOMAIN…" at bounding box center [1077, 634] width 647 height 1088
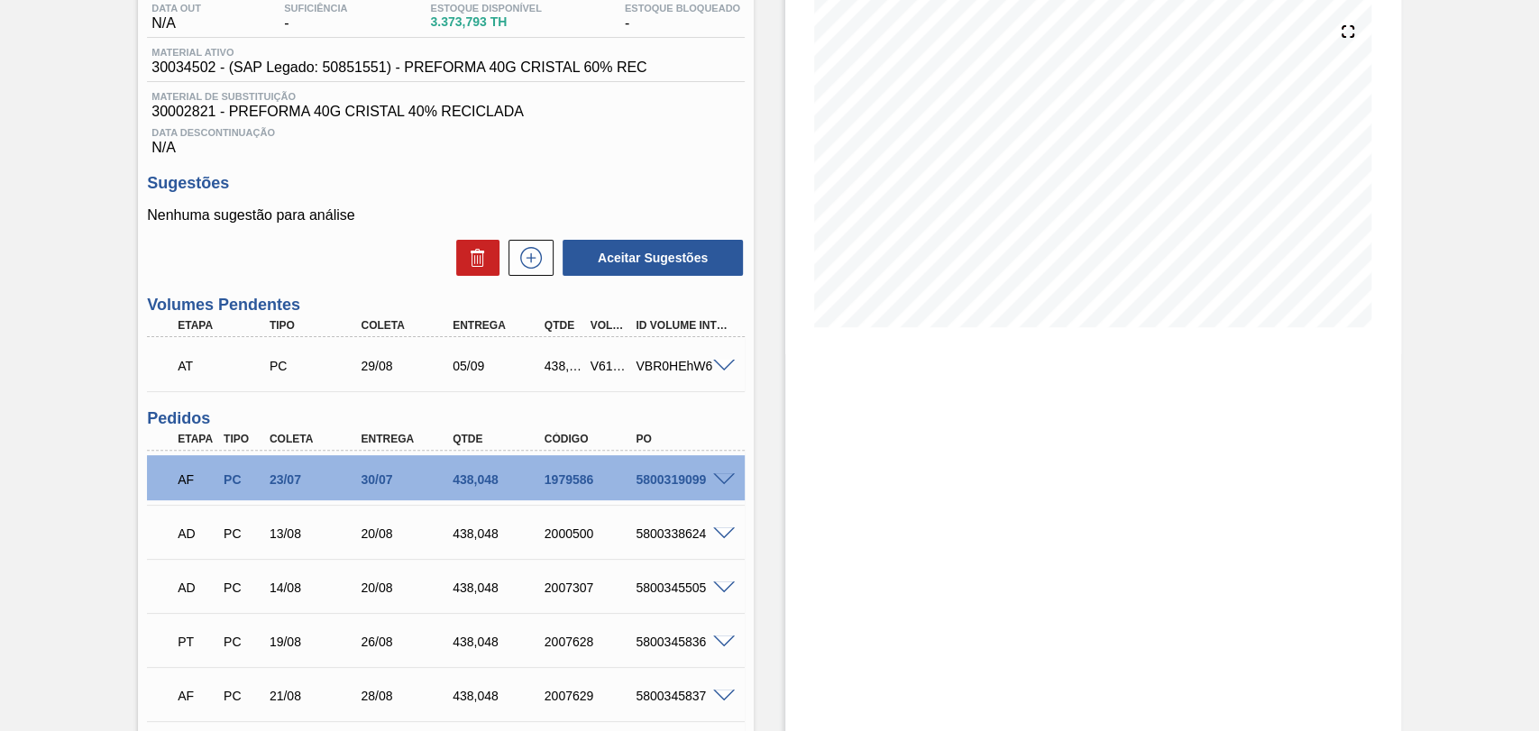
scroll to position [100, 0]
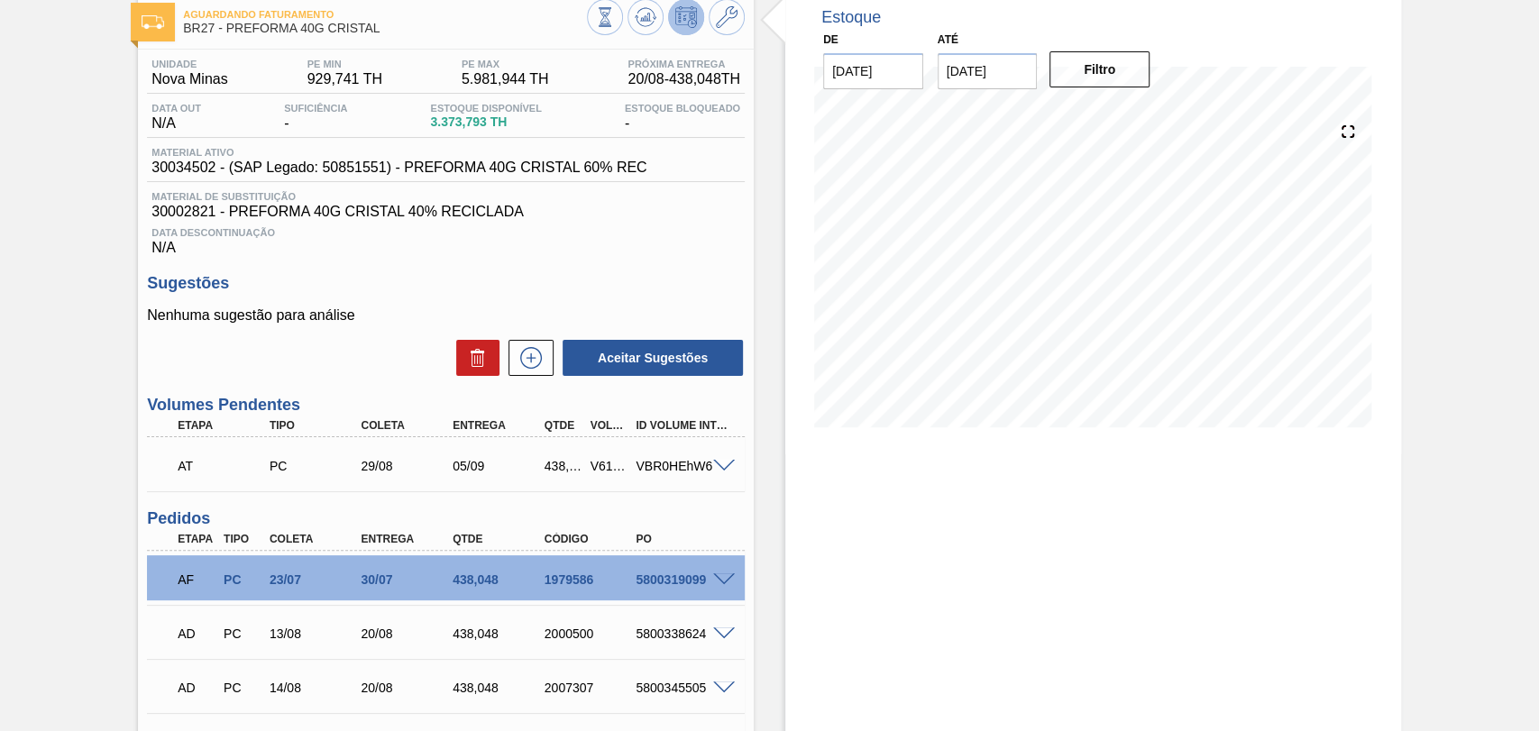
click at [721, 577] on span at bounding box center [724, 581] width 22 height 14
type input "antecipação"
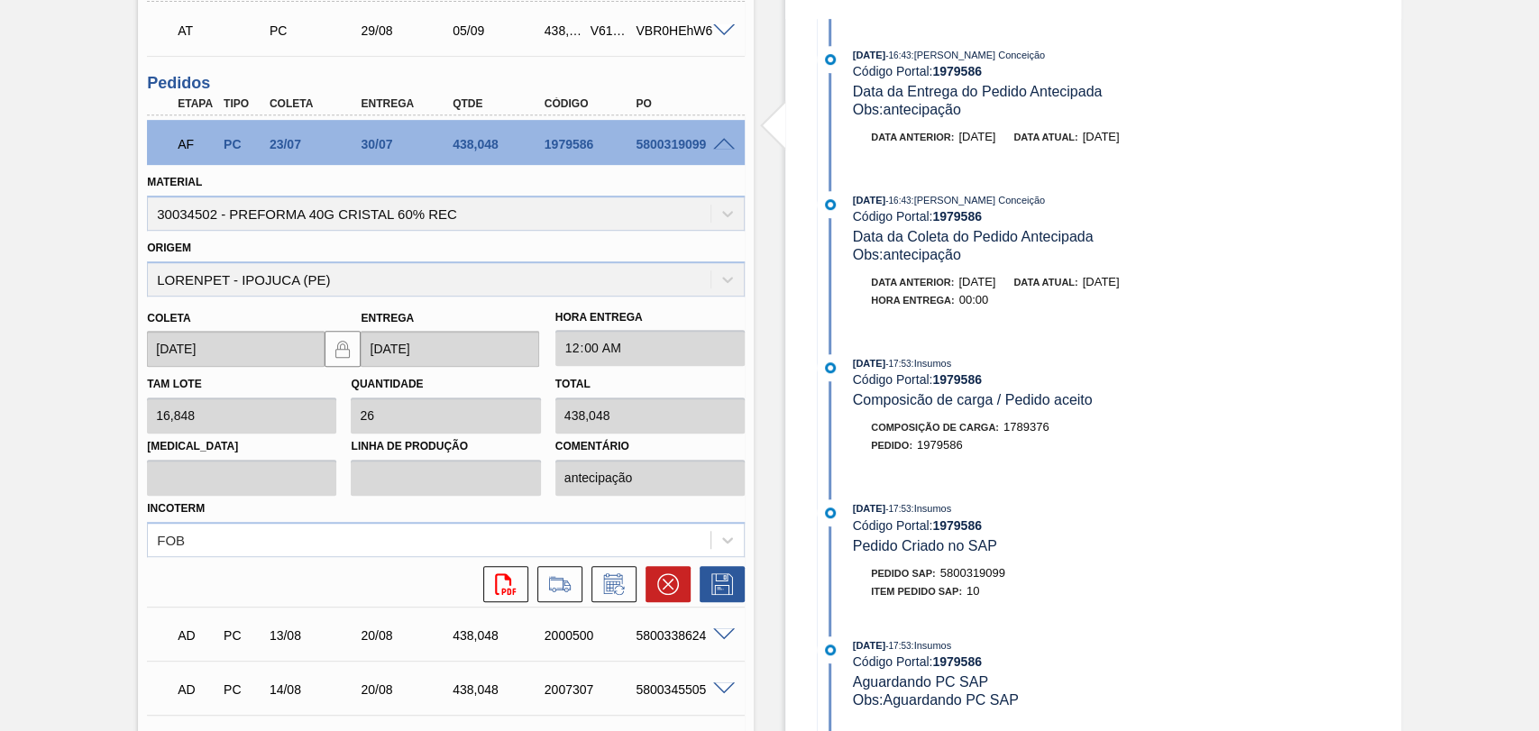
scroll to position [701, 0]
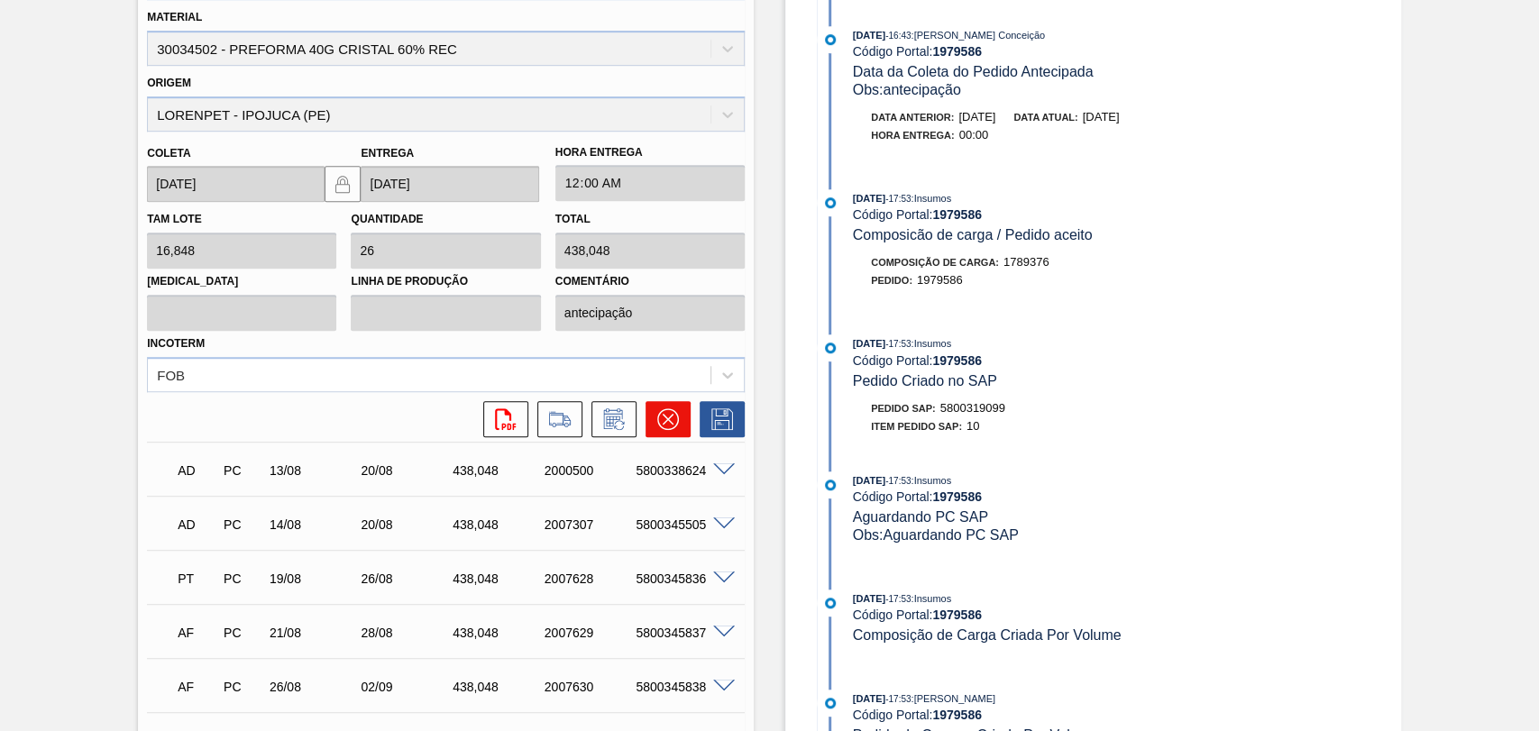
click at [664, 418] on icon at bounding box center [668, 419] width 11 height 11
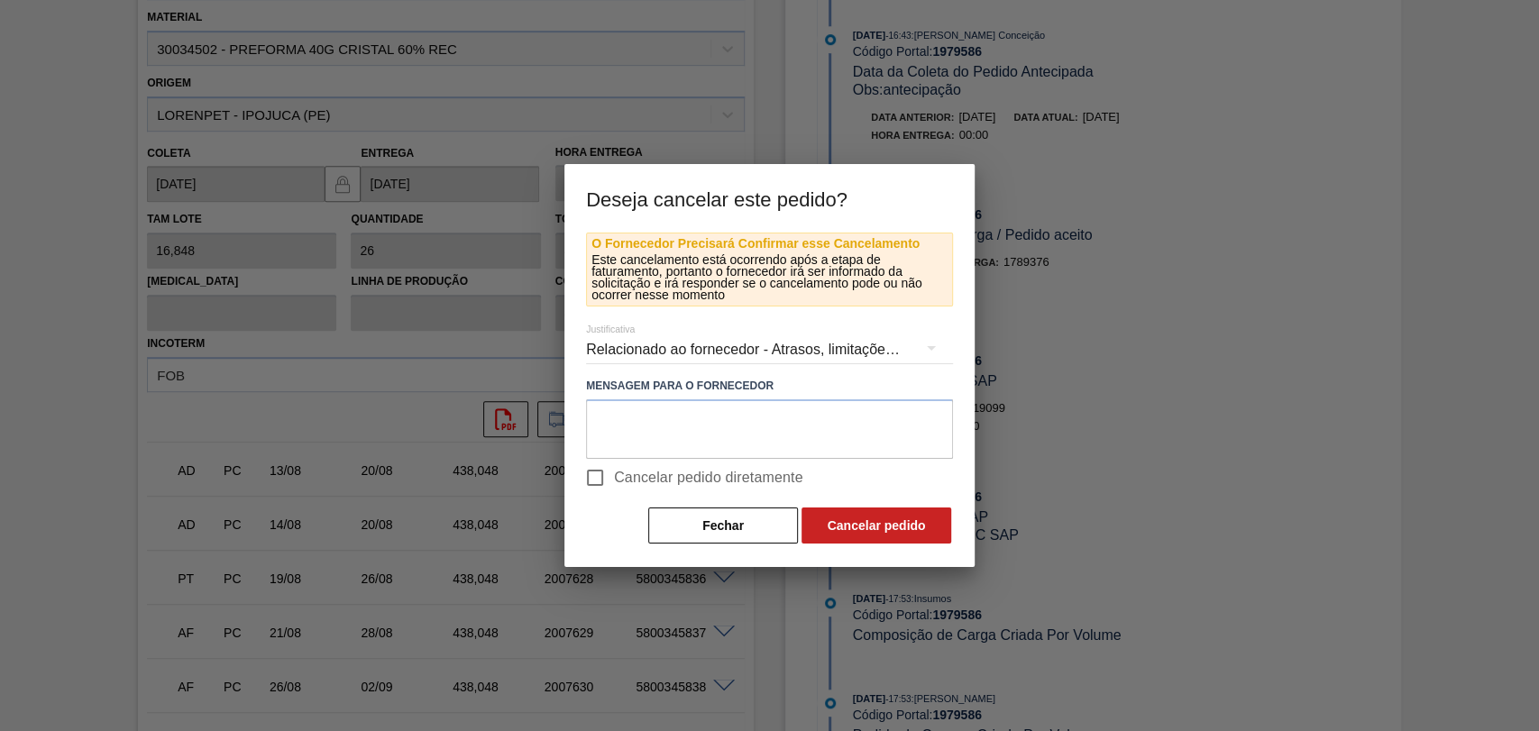
click at [684, 347] on div "Relacionado ao fornecedor - Atrasos, limitações de capacidade, etc." at bounding box center [769, 350] width 367 height 50
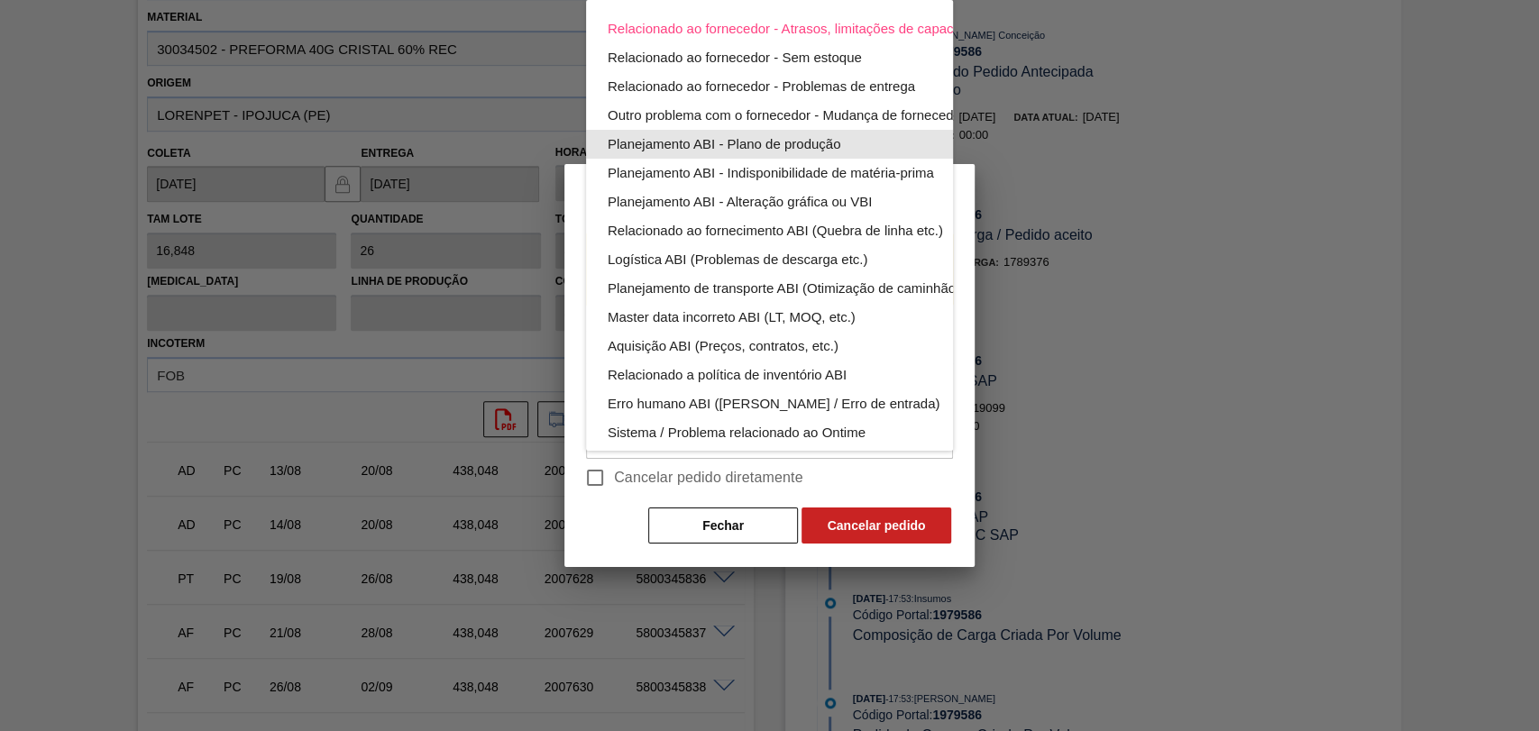
click at [804, 142] on div "Planejamento ABI - Plano de produção" at bounding box center [812, 144] width 408 height 29
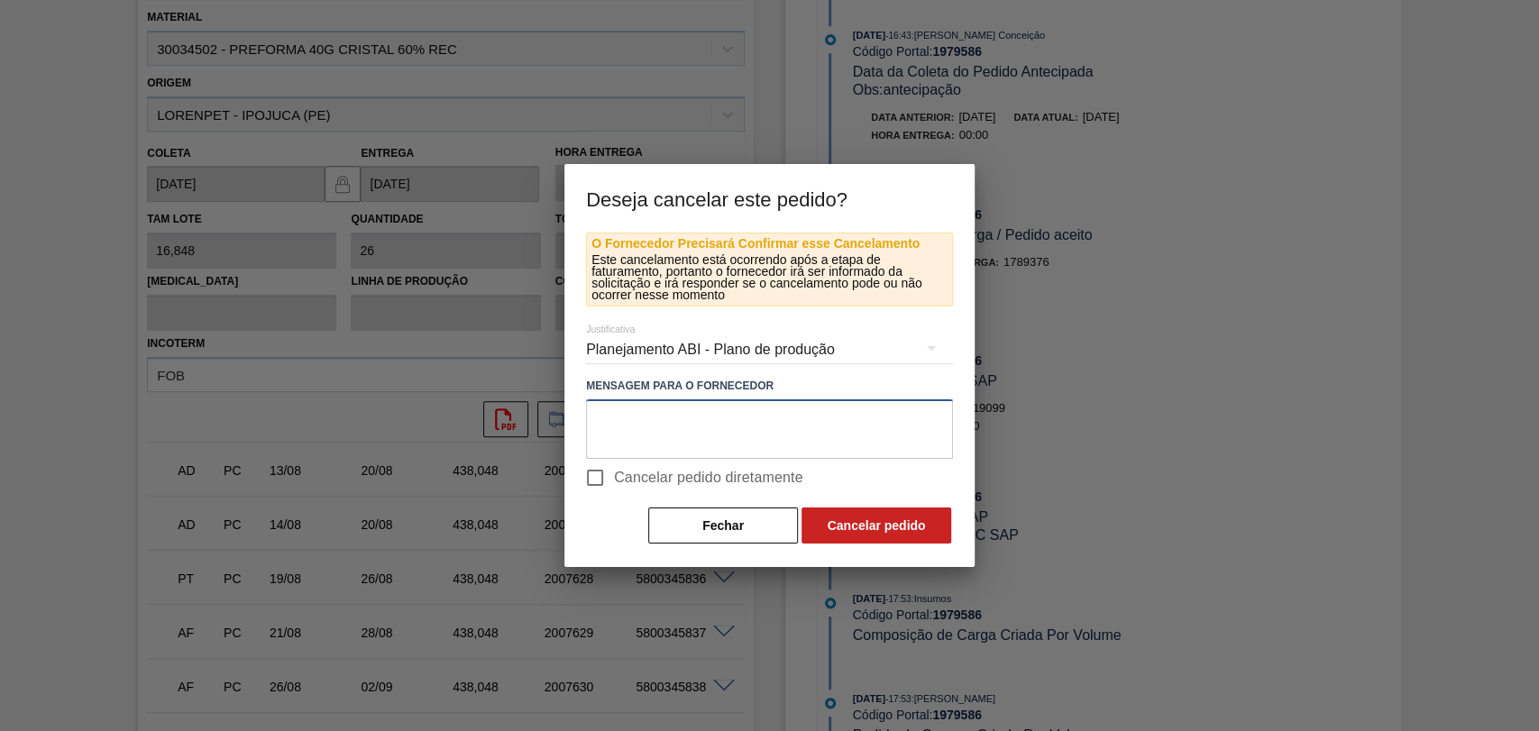
click at [692, 416] on textarea at bounding box center [769, 429] width 367 height 60
type textarea "alteração demanda"
click at [676, 471] on span "Cancelar pedido diretamente" at bounding box center [708, 478] width 189 height 22
click at [614, 471] on input "Cancelar pedido diretamente" at bounding box center [595, 478] width 38 height 38
checkbox input "true"
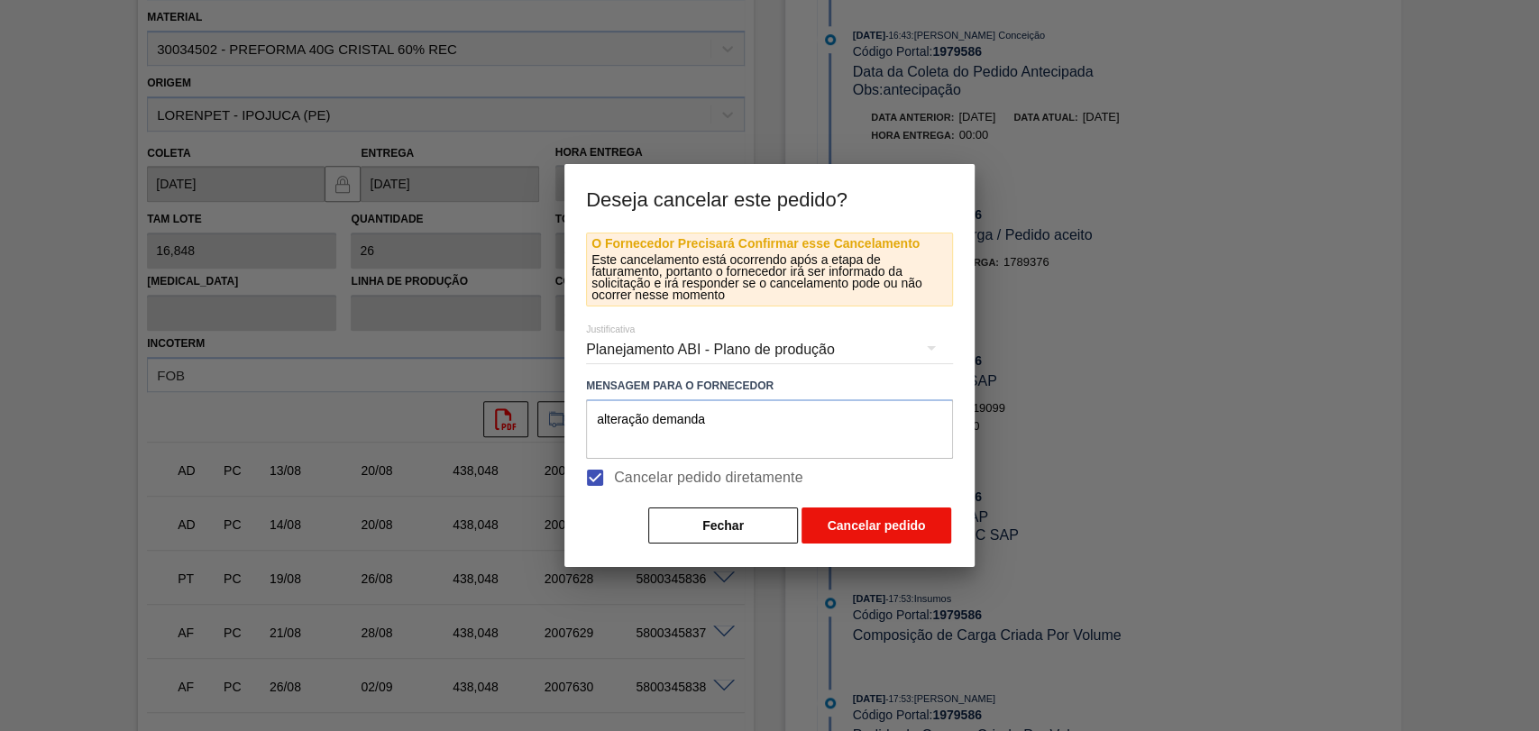
click at [901, 517] on button "Cancelar pedido" at bounding box center [877, 526] width 150 height 36
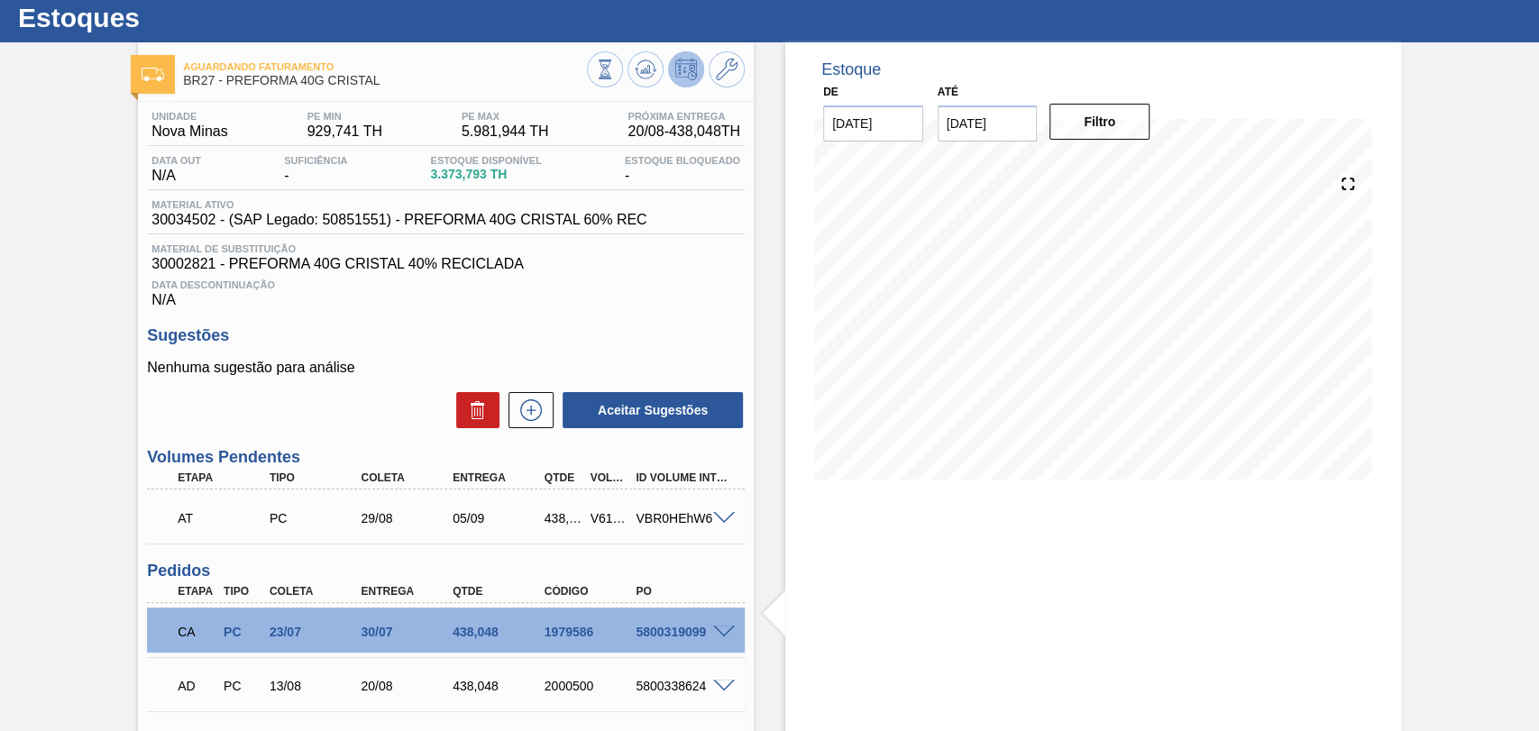
scroll to position [0, 0]
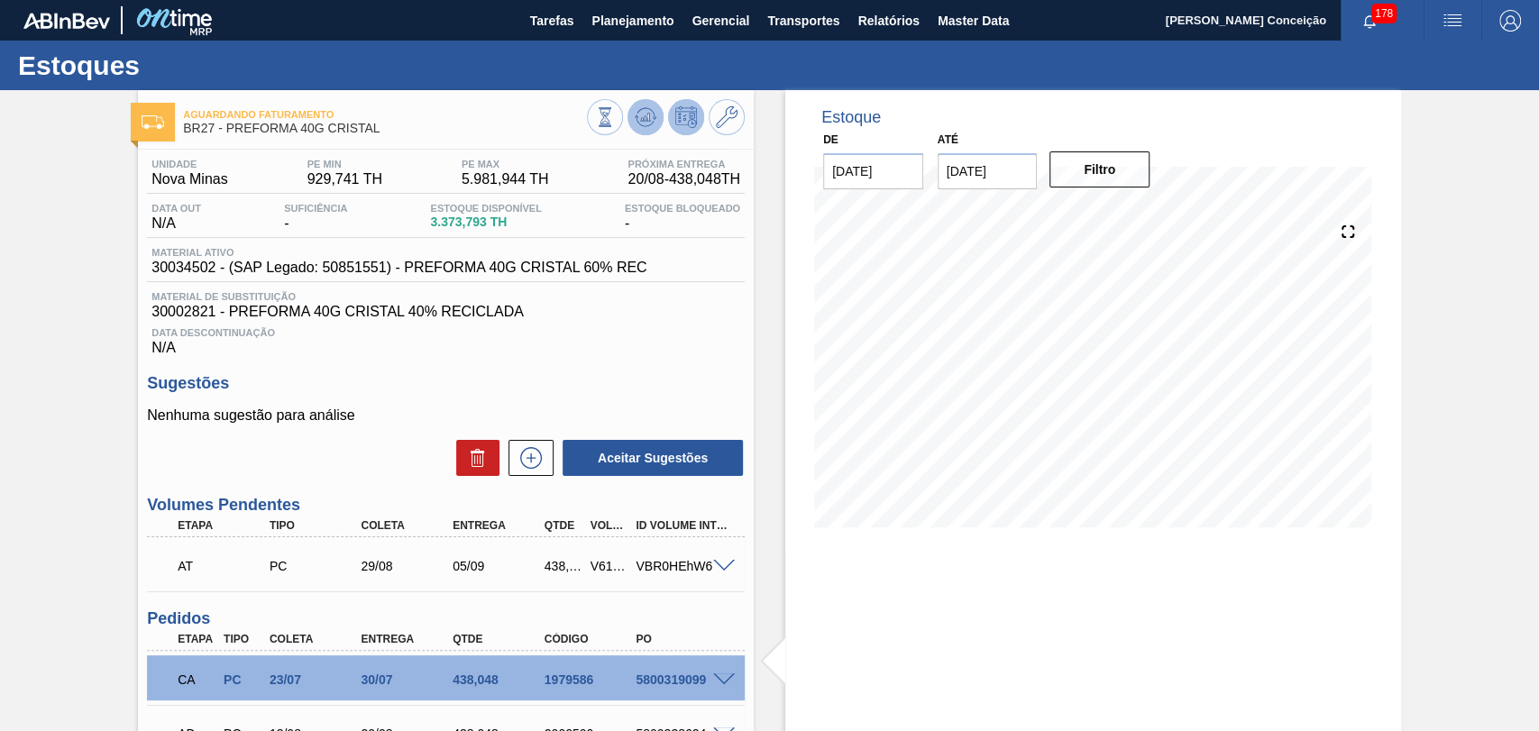
drag, startPoint x: 664, startPoint y: 132, endPoint x: 645, endPoint y: 132, distance: 18.9
click at [660, 132] on div at bounding box center [666, 119] width 158 height 41
click at [641, 131] on button at bounding box center [646, 117] width 36 height 36
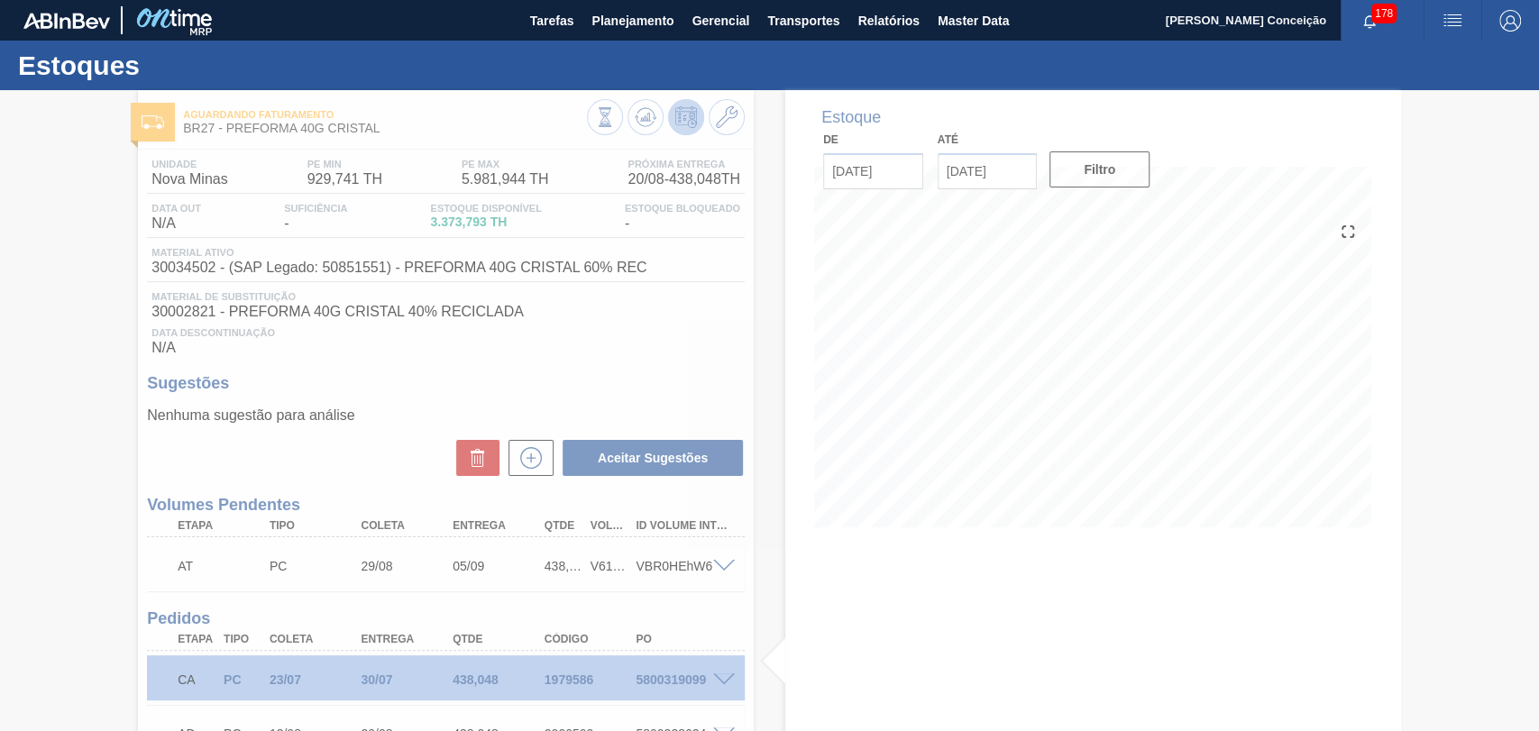
click at [772, 554] on div at bounding box center [769, 410] width 1539 height 641
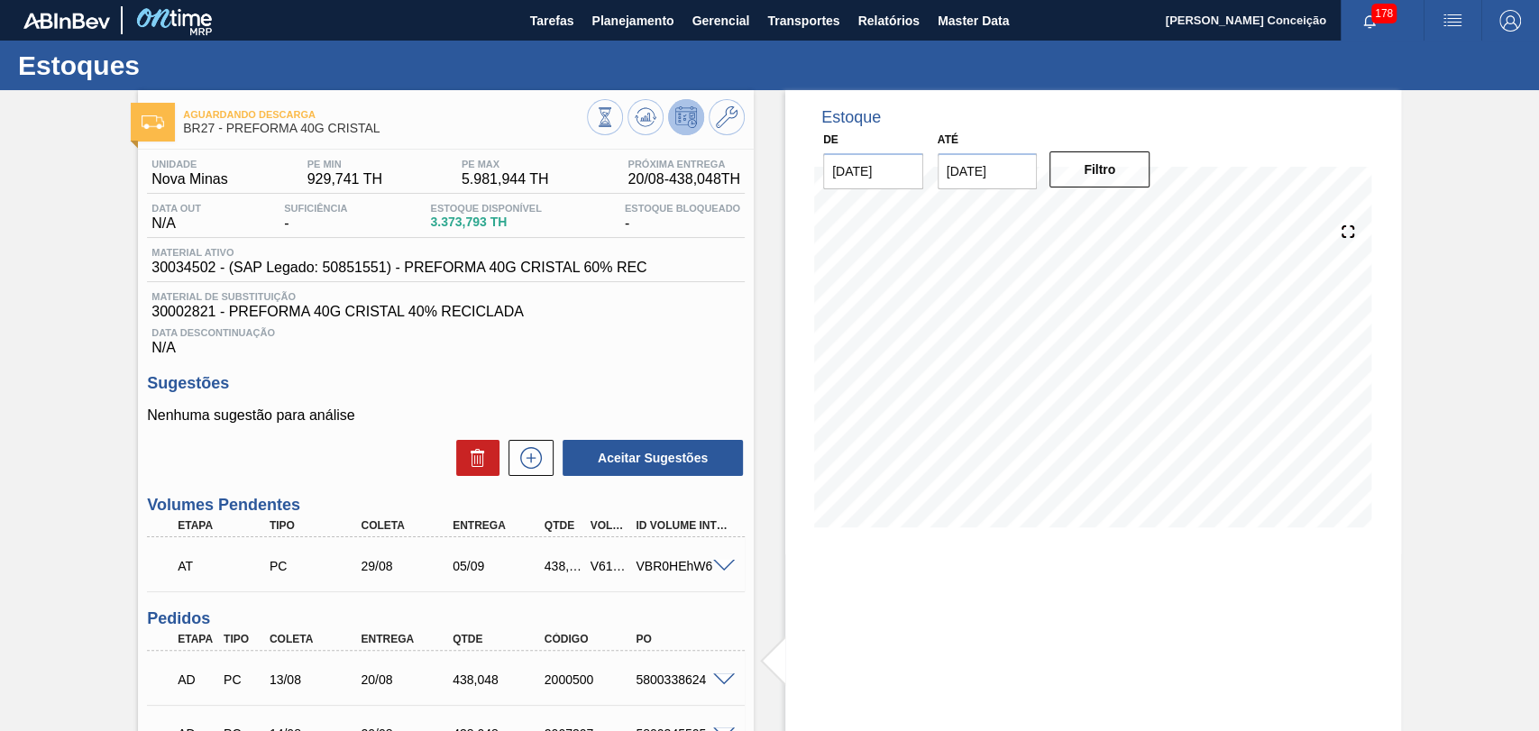
click at [699, 377] on div "Unidade Nova Minas PE MIN 929,741 TH PE MAX 5.981,944 TH Próxima Entrega 20/08 …" at bounding box center [446, 632] width 616 height 965
click at [641, 320] on span "30002821 - PREFORMA 40G CRISTAL 40% RECICLADA" at bounding box center [445, 312] width 589 height 16
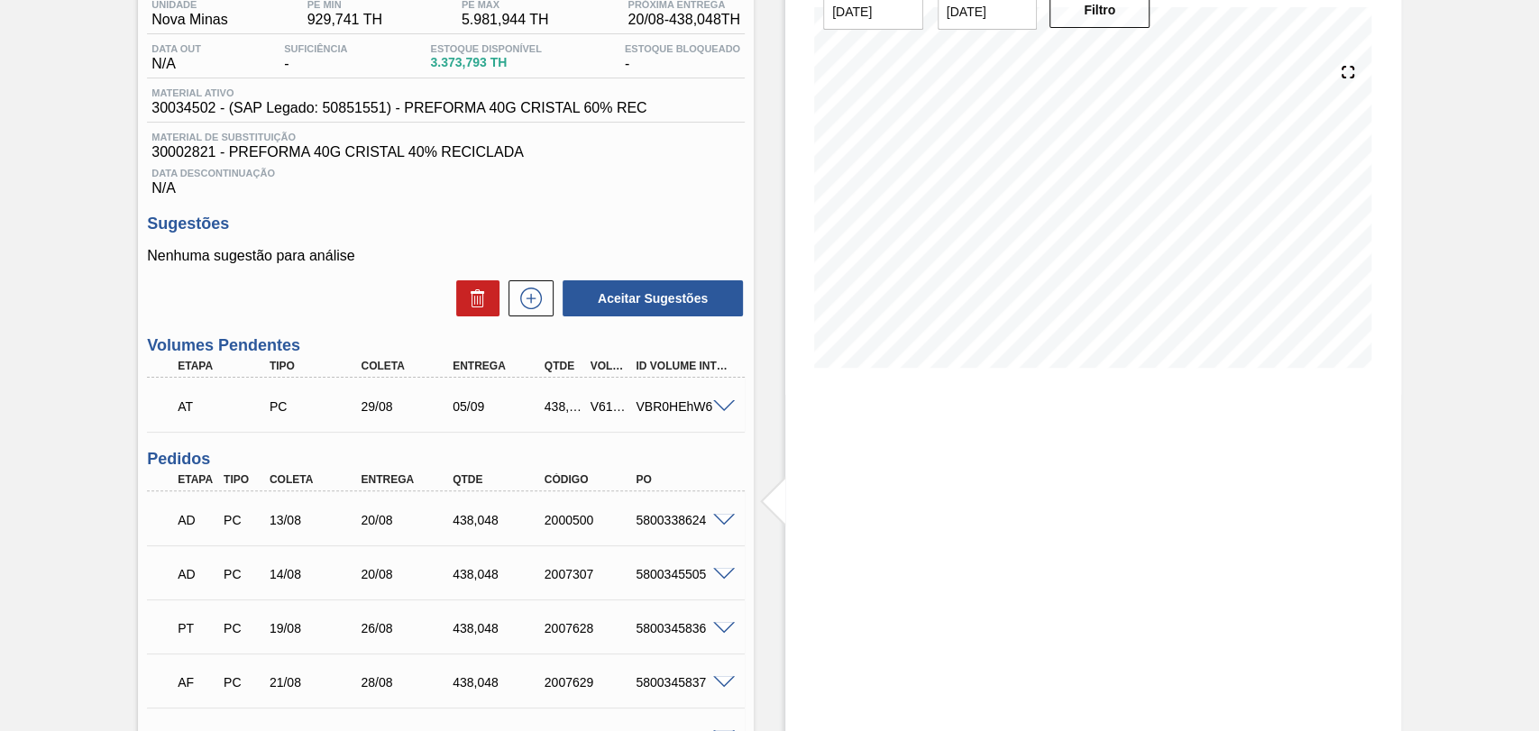
scroll to position [395, 0]
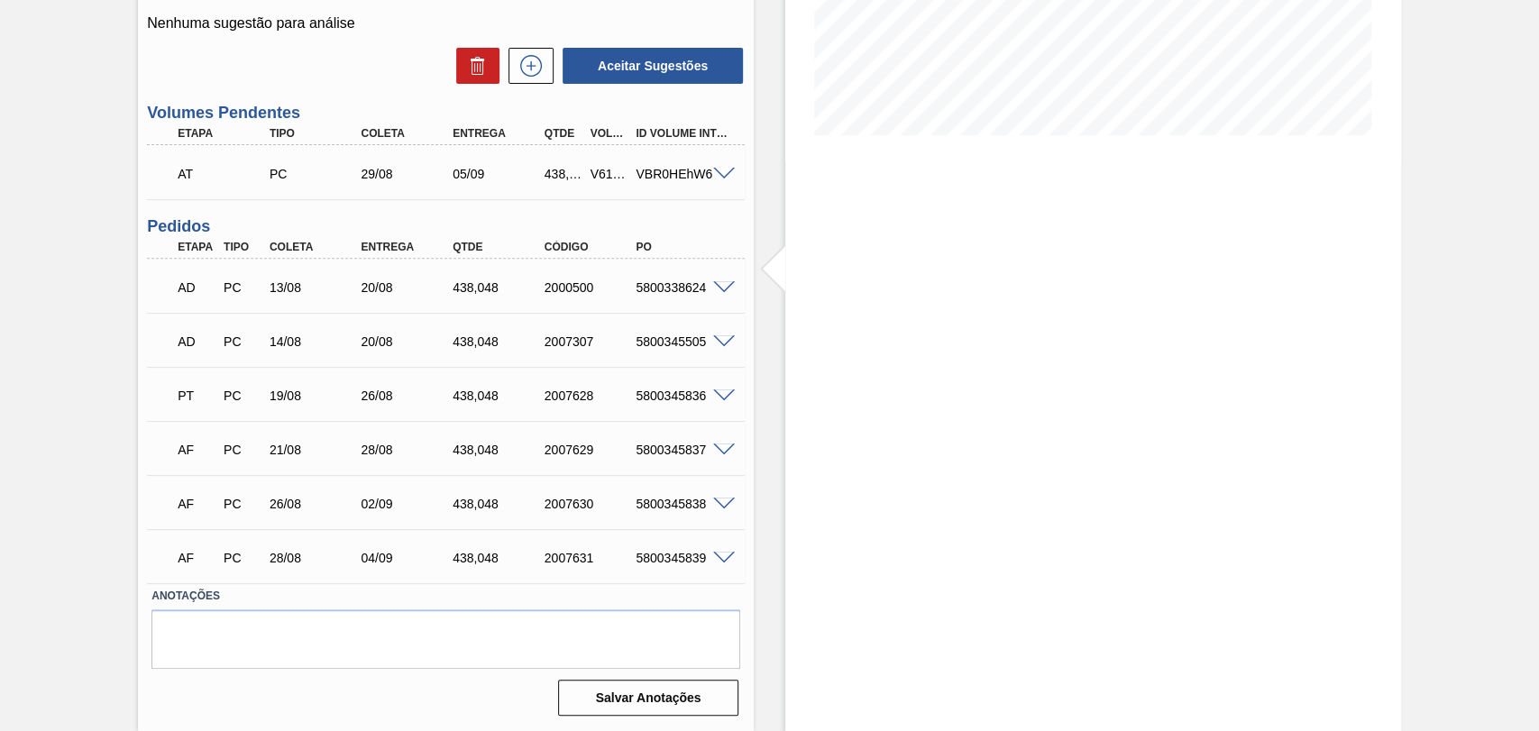
click at [720, 447] on span at bounding box center [724, 451] width 22 height 14
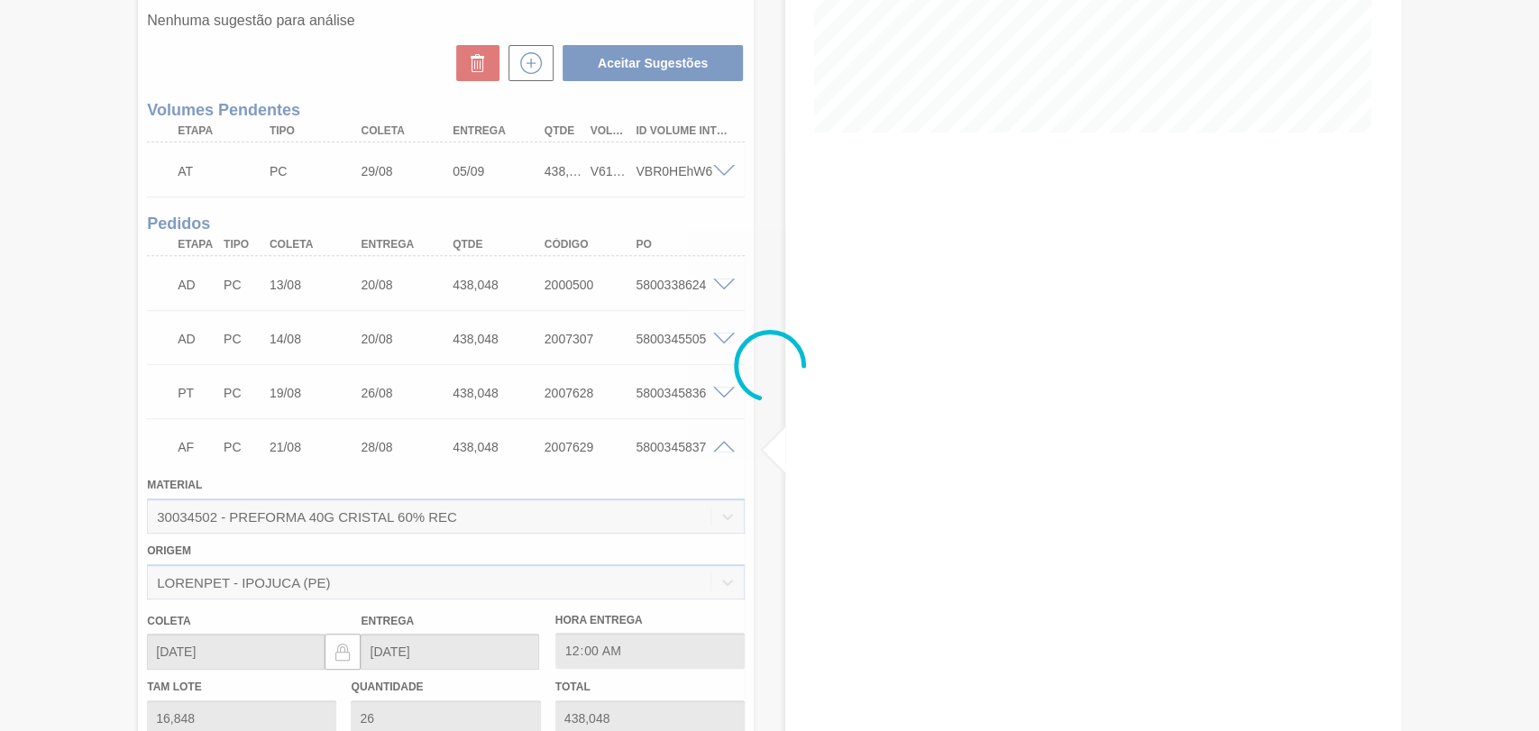
click at [725, 447] on div at bounding box center [769, 365] width 1539 height 731
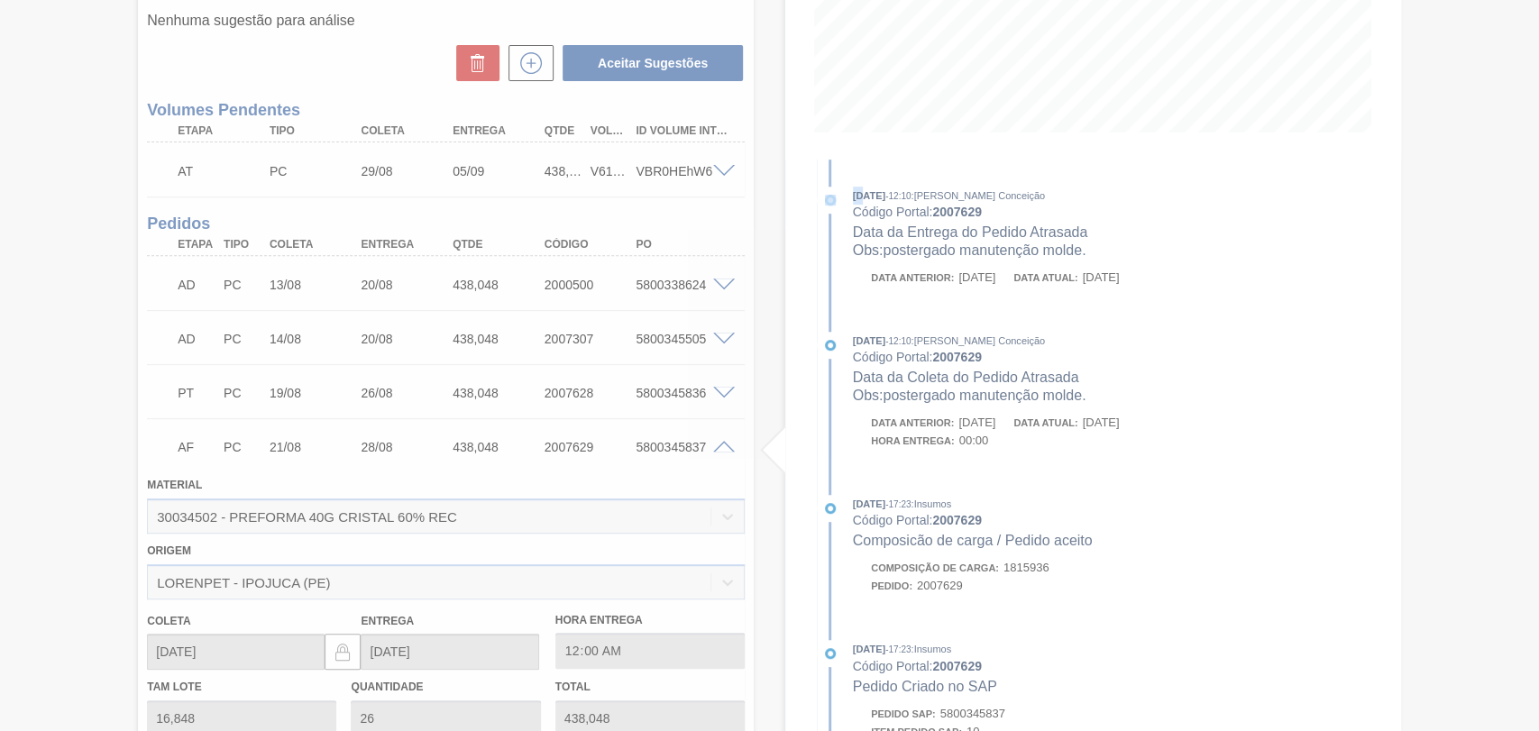
click at [725, 446] on div at bounding box center [769, 365] width 1539 height 731
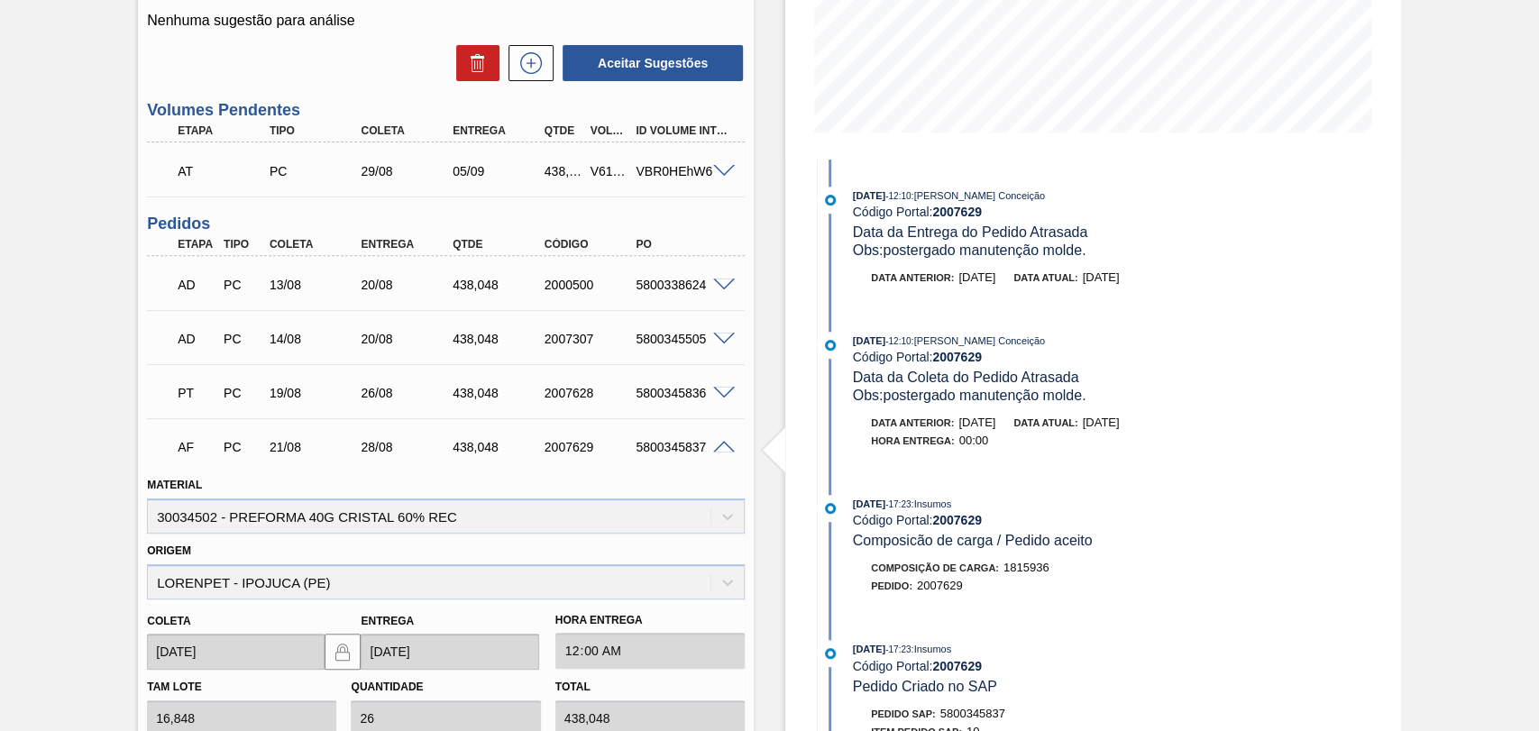
click at [722, 446] on span at bounding box center [724, 448] width 22 height 14
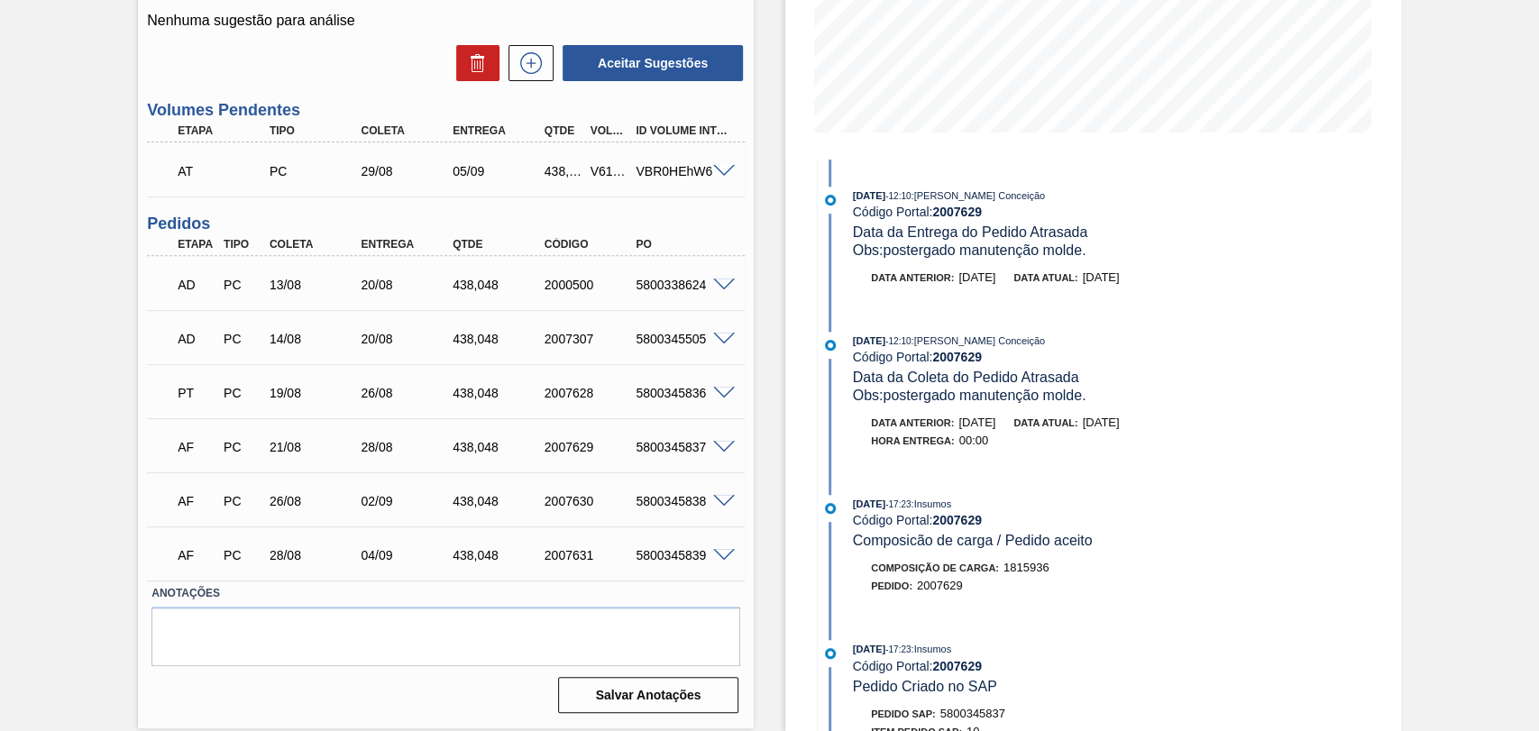
click at [721, 446] on span at bounding box center [724, 448] width 22 height 14
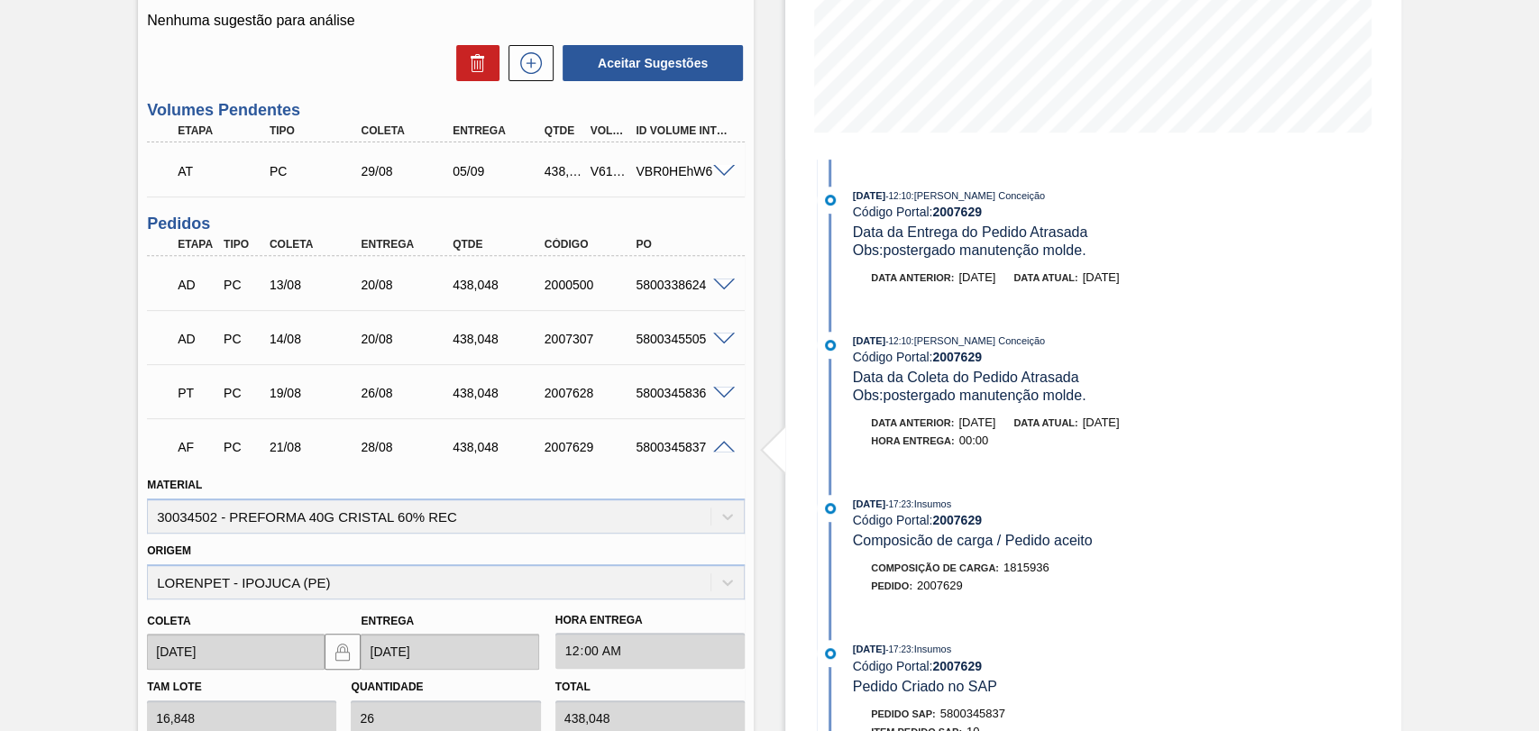
click at [721, 446] on span at bounding box center [724, 448] width 22 height 14
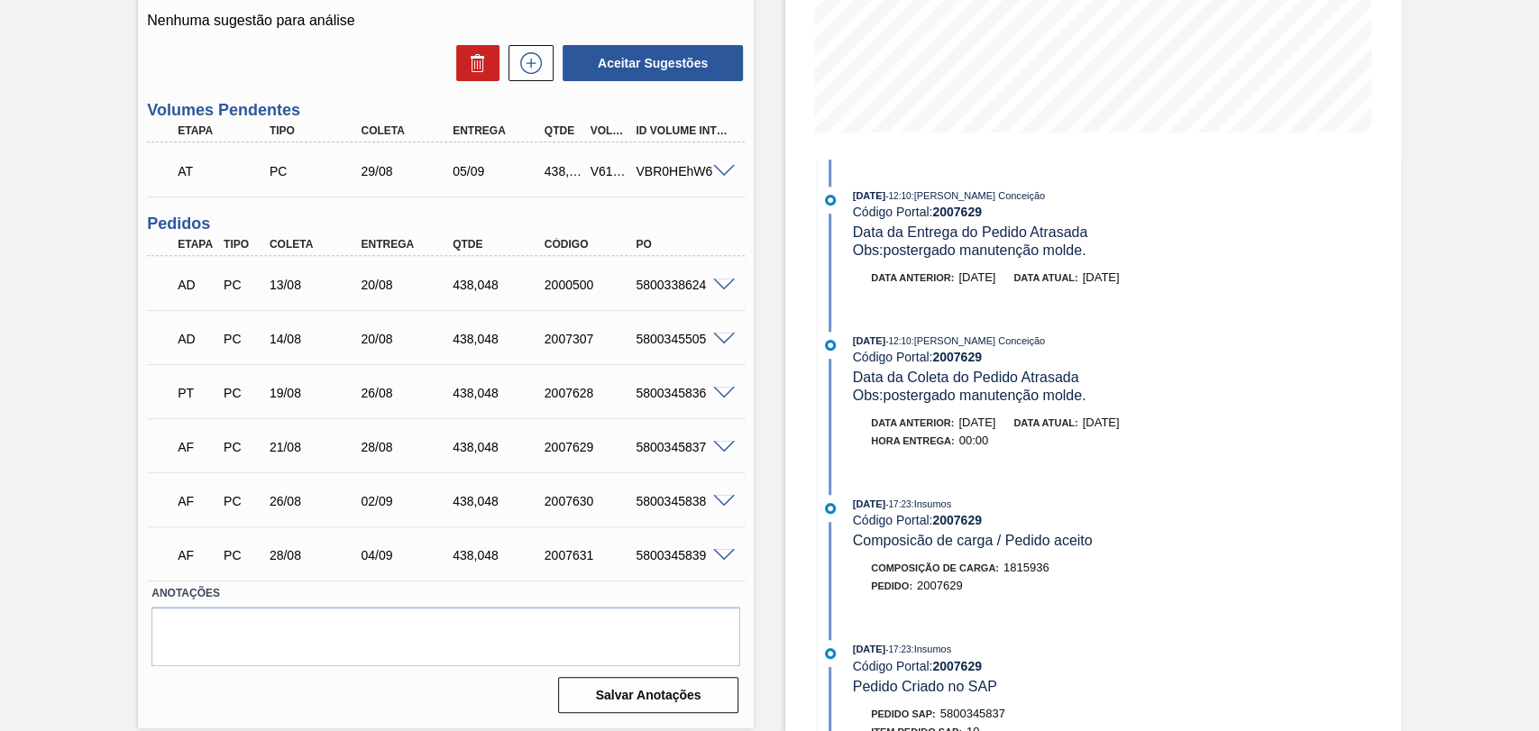
click at [759, 247] on div "Estoque De [DATE] Até [DATE] Filtro 07/09 Projeção de Estoque 4,485.131 [DOMAIN…" at bounding box center [1077, 213] width 647 height 1036
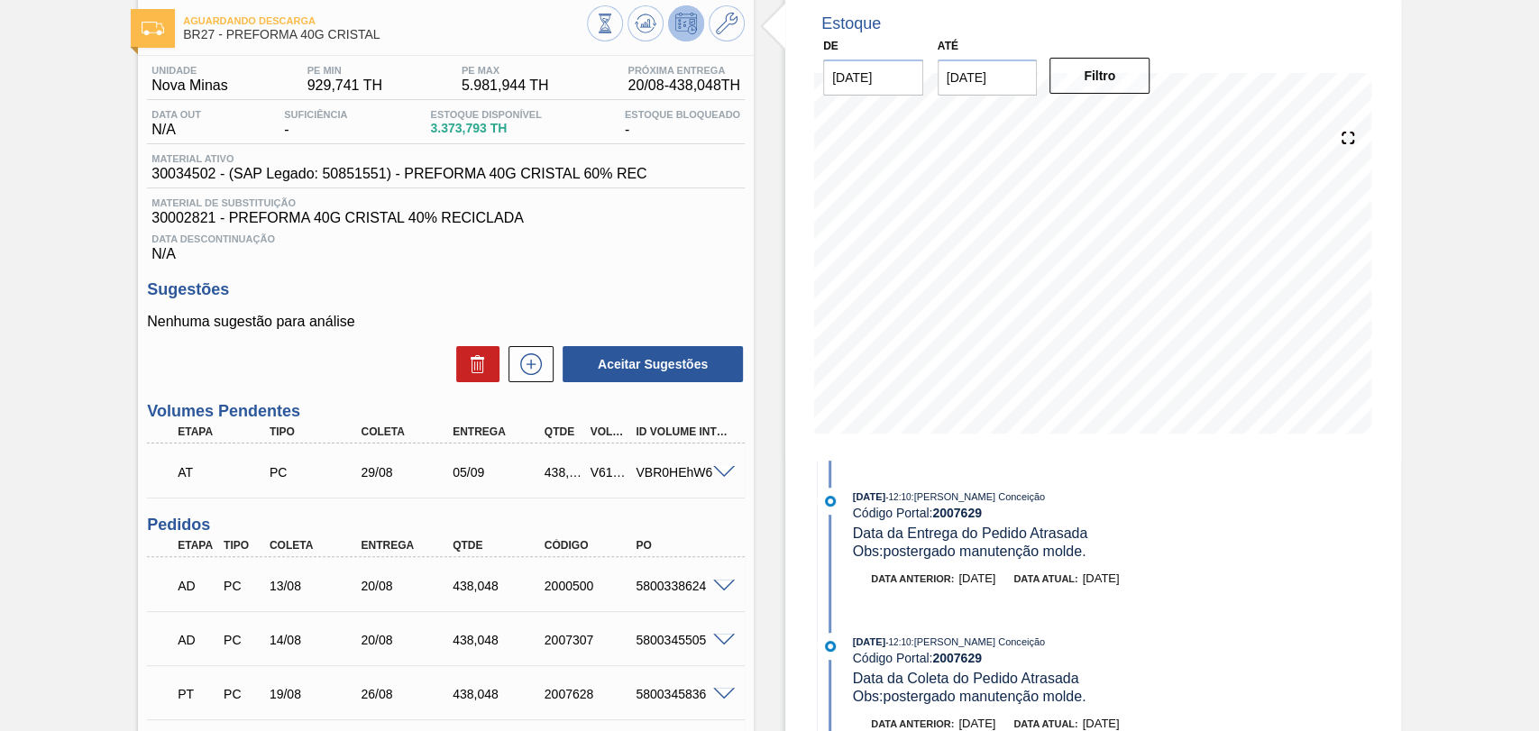
scroll to position [300, 0]
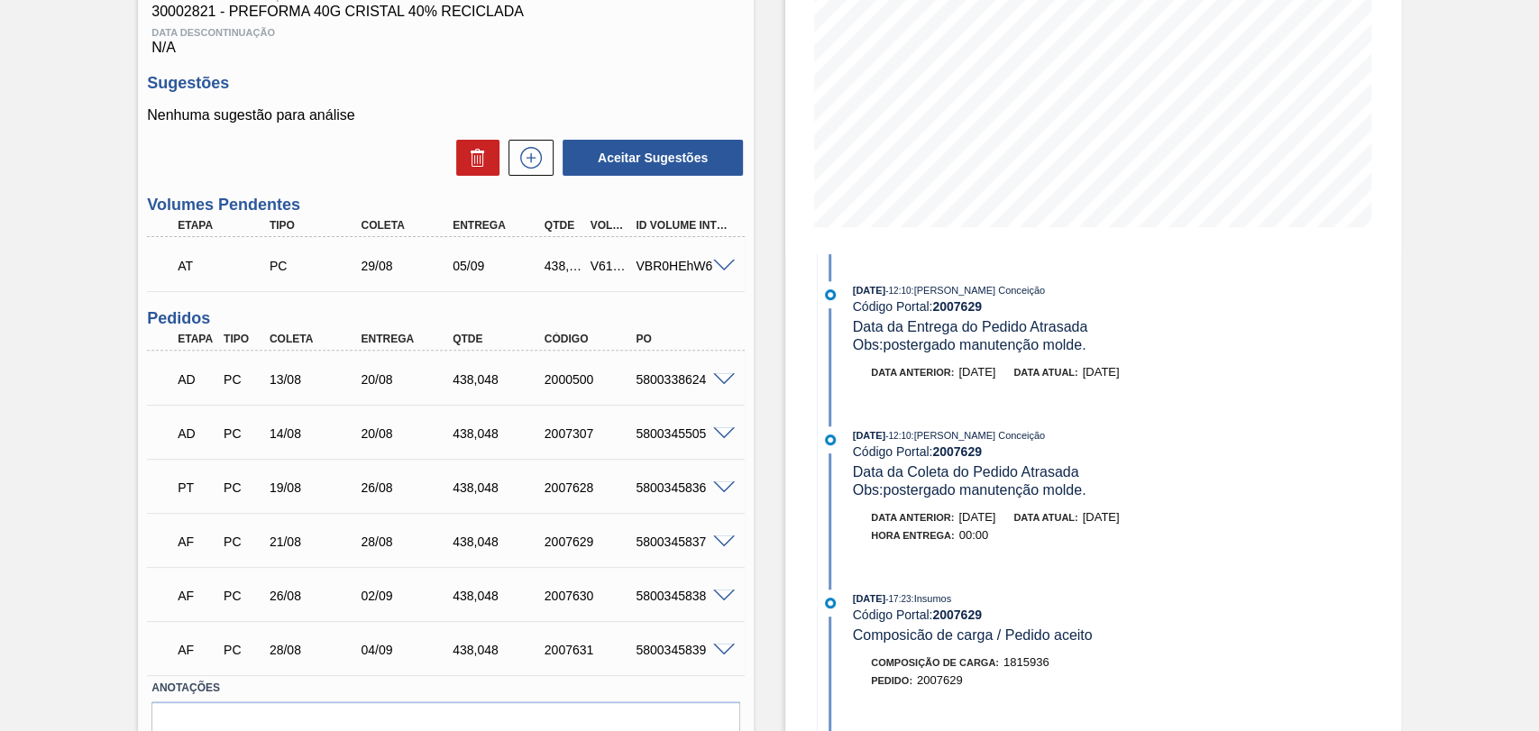
click at [795, 557] on div "Estoque De [DATE] Até [DATE] Filtro 20/08 Projeção de Estoque 3,869.891 [DOMAIN…" at bounding box center [1093, 308] width 616 height 1036
click at [772, 539] on div "Estoque De [DATE] Até [DATE] Filtro 20/08 Projeção de Estoque 3,869.891 [DOMAIN…" at bounding box center [1077, 308] width 647 height 1036
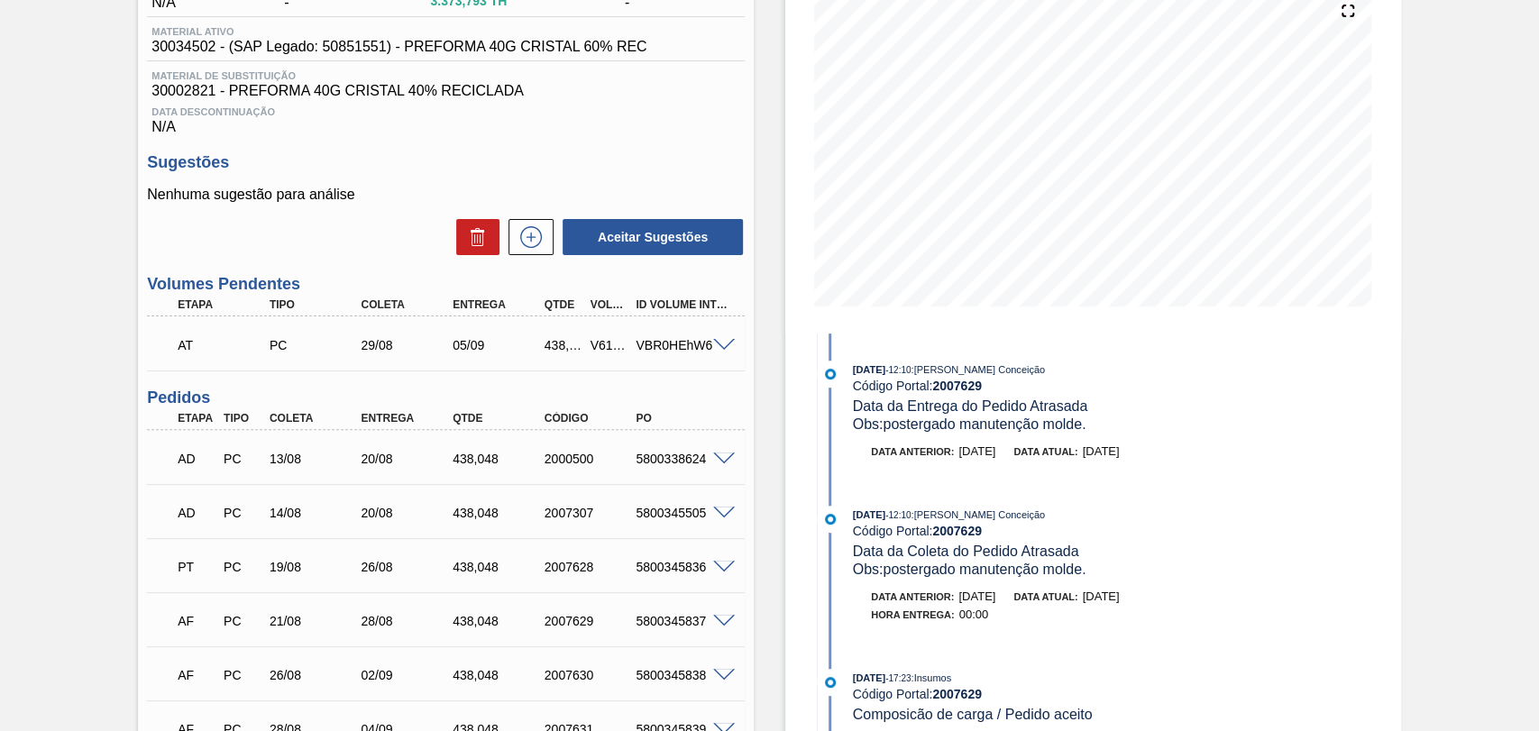
scroll to position [195, 0]
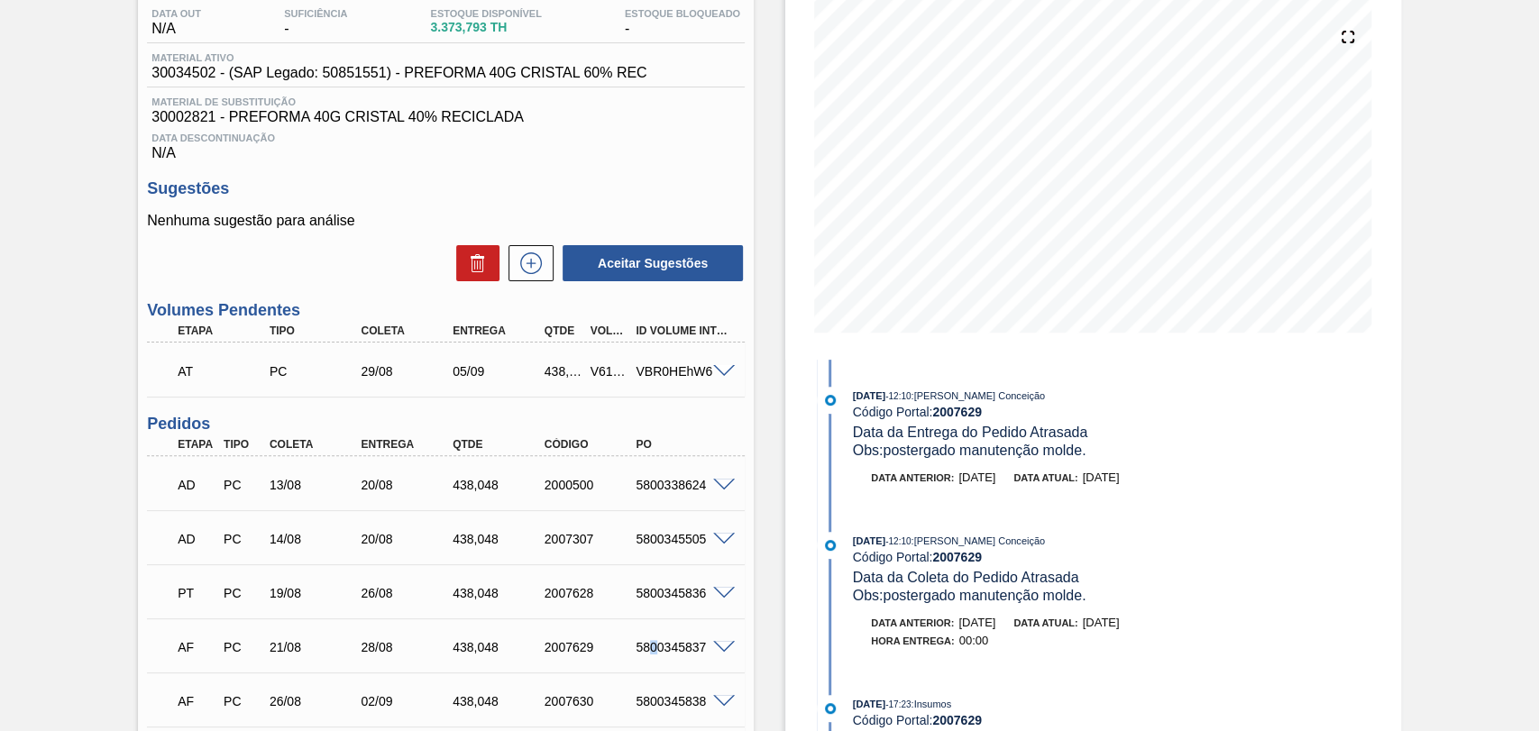
click at [650, 644] on div "5800345837" at bounding box center [682, 647] width 102 height 14
click at [635, 636] on div "AF PC 21/08 28/08 438,048 2007629 5800345837" at bounding box center [441, 646] width 550 height 36
click at [680, 664] on div "AF PC 21/08 28/08 438,048 2007629 5800345837" at bounding box center [441, 646] width 550 height 36
click at [675, 642] on div "5800345837" at bounding box center [682, 647] width 102 height 14
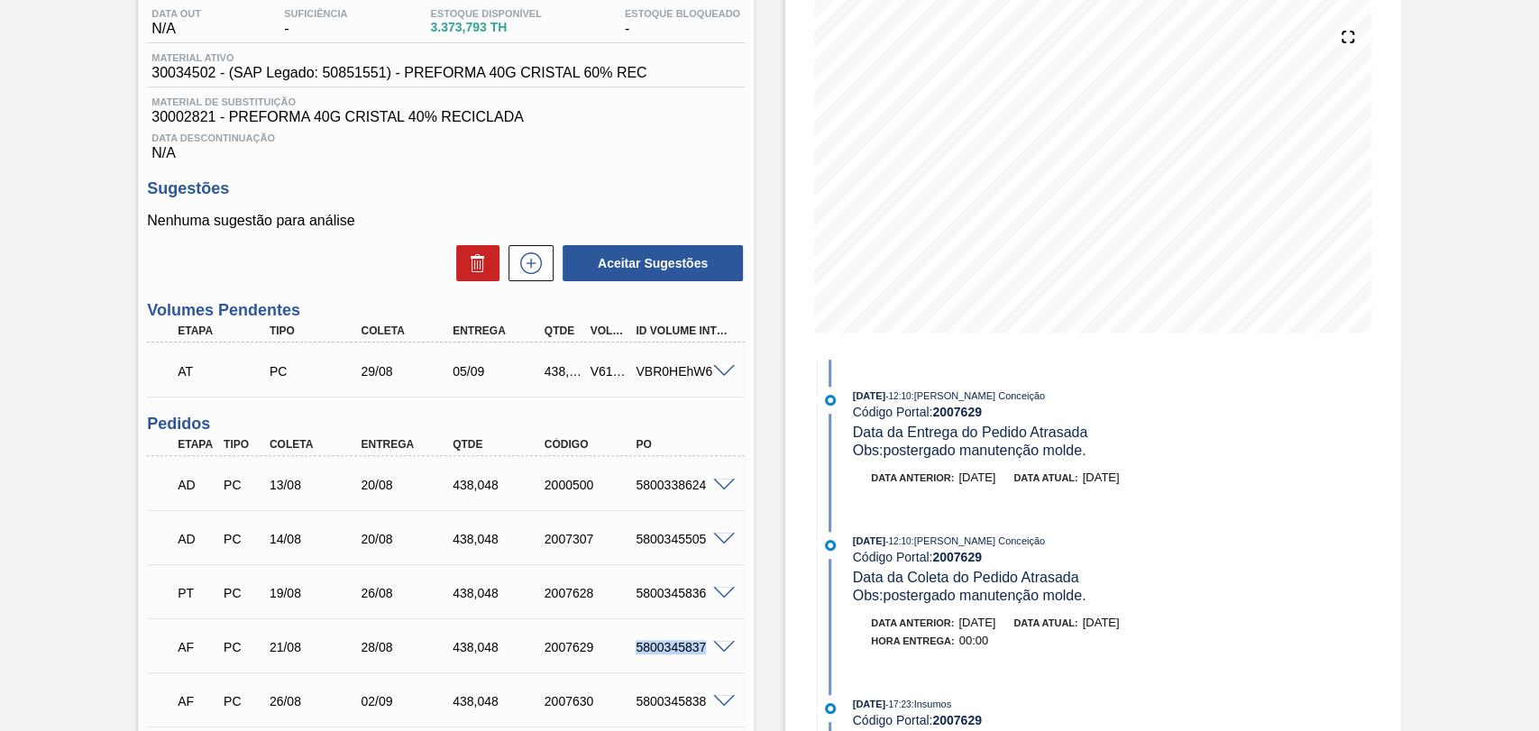
click at [675, 642] on div "5800345837" at bounding box center [682, 647] width 102 height 14
copy div "5800345837"
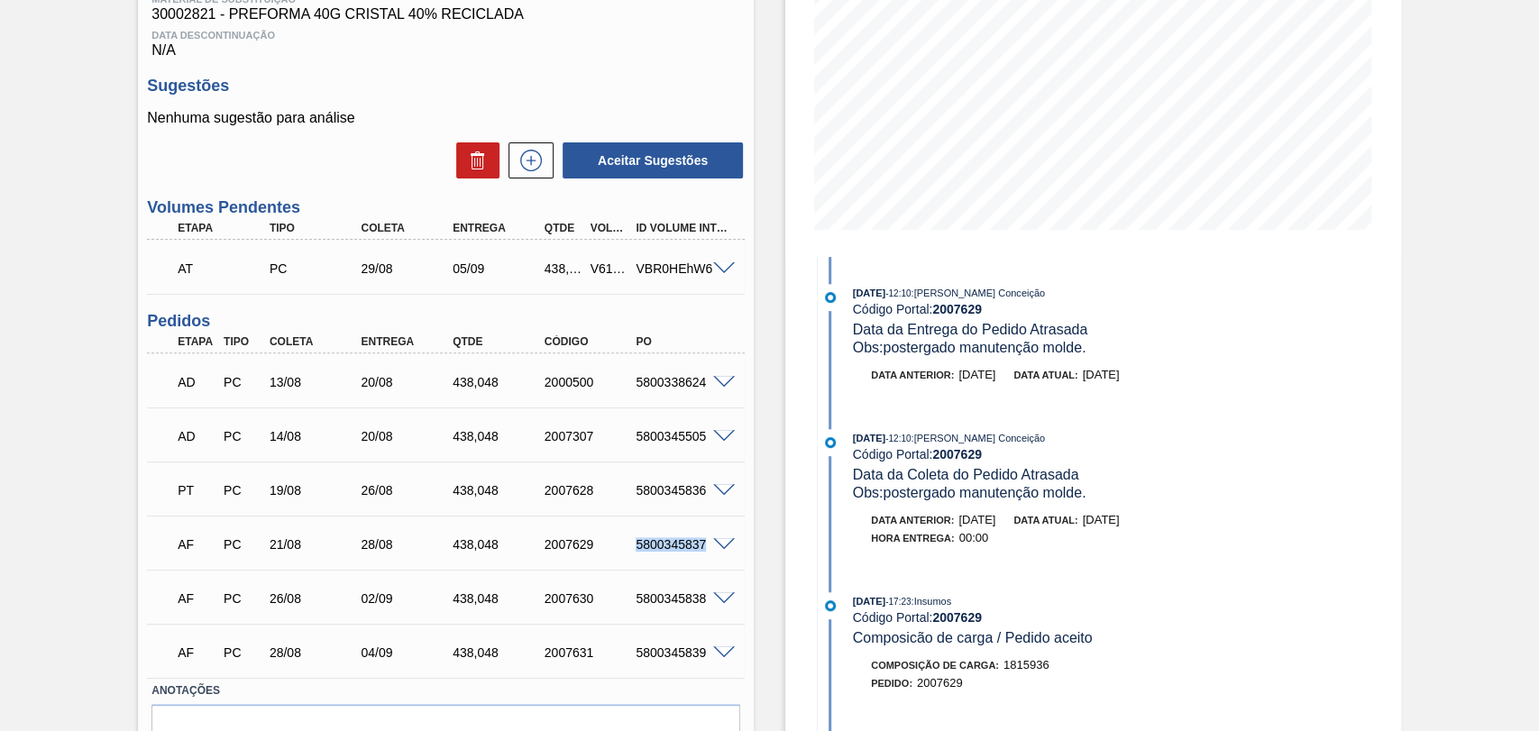
scroll to position [395, 0]
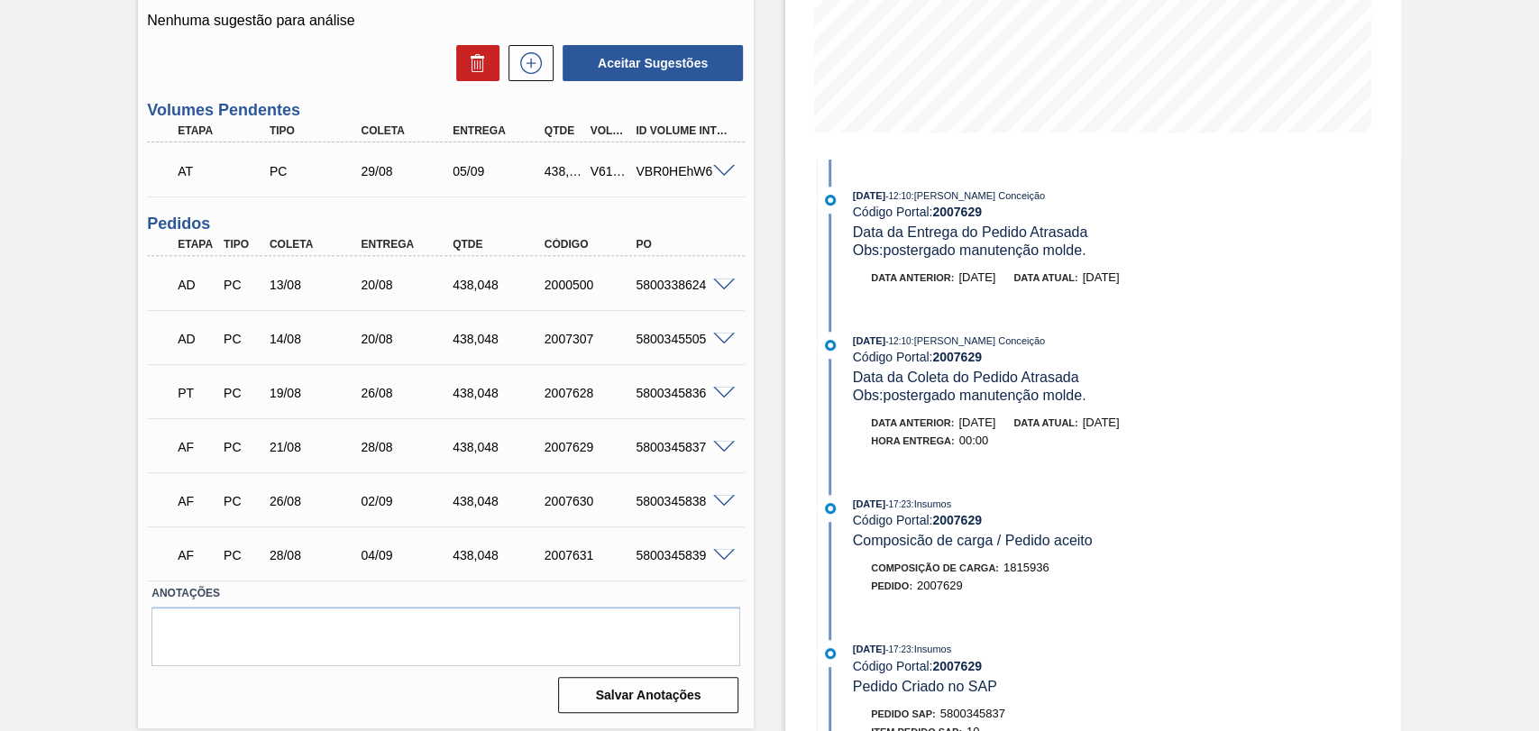
click at [722, 444] on span at bounding box center [724, 448] width 22 height 14
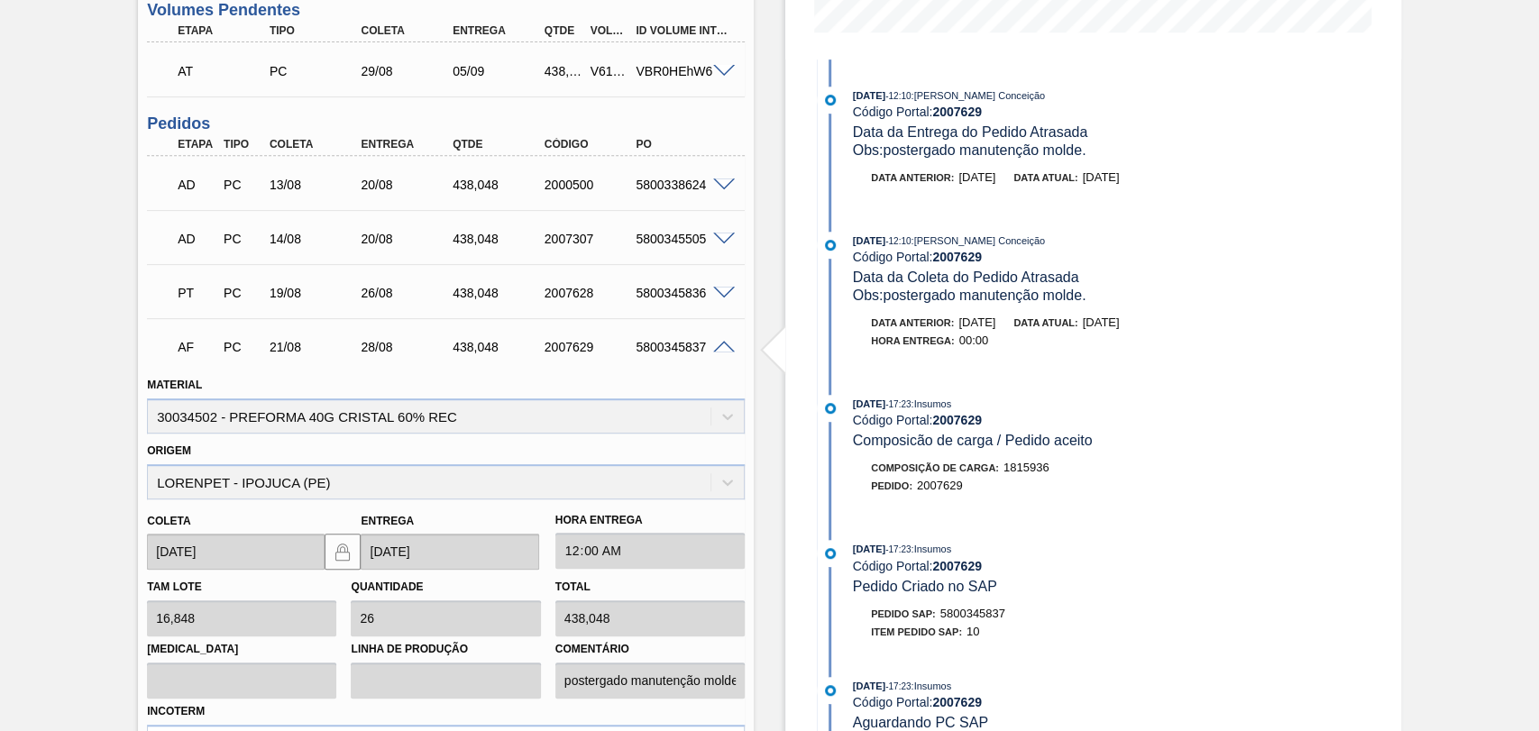
scroll to position [595, 0]
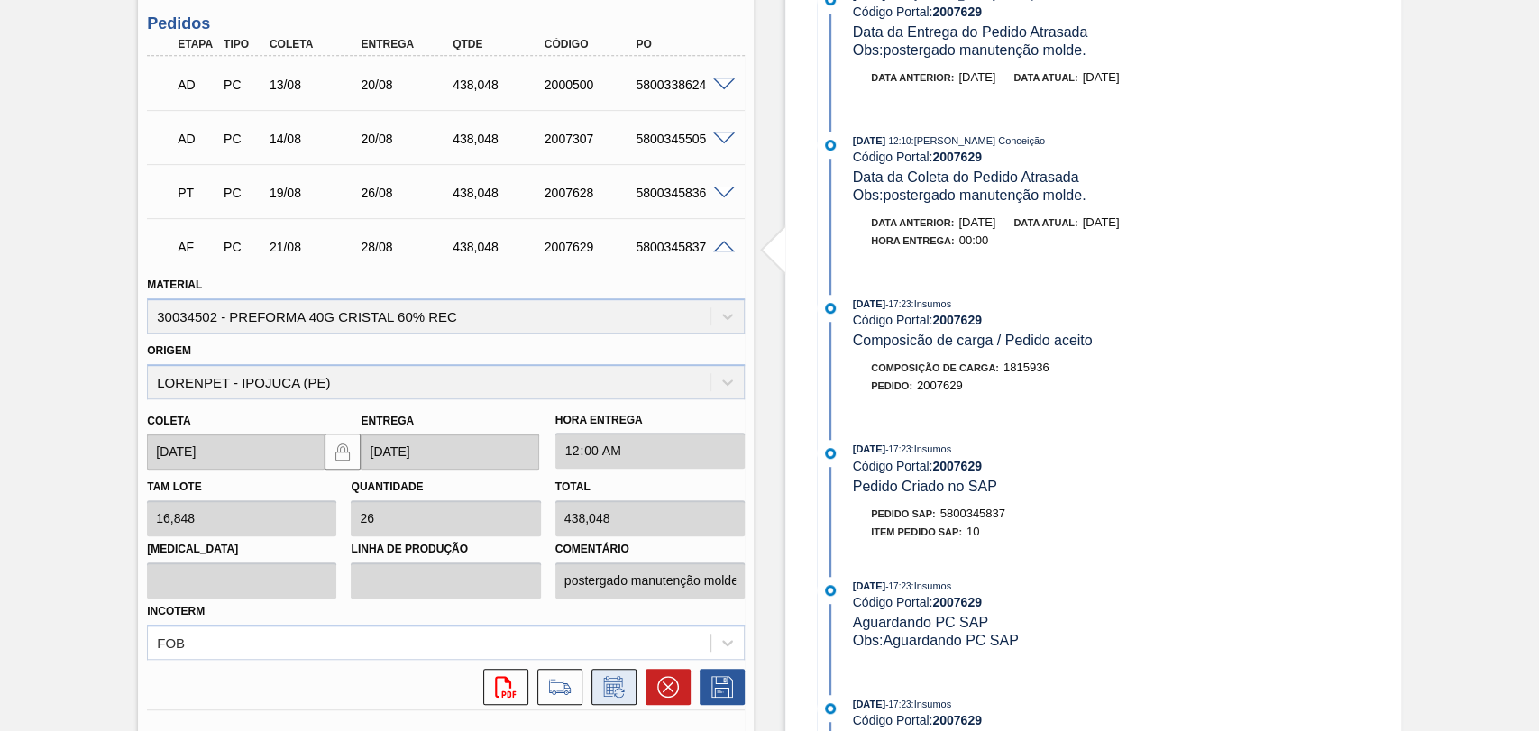
click at [629, 695] on button at bounding box center [614, 687] width 45 height 36
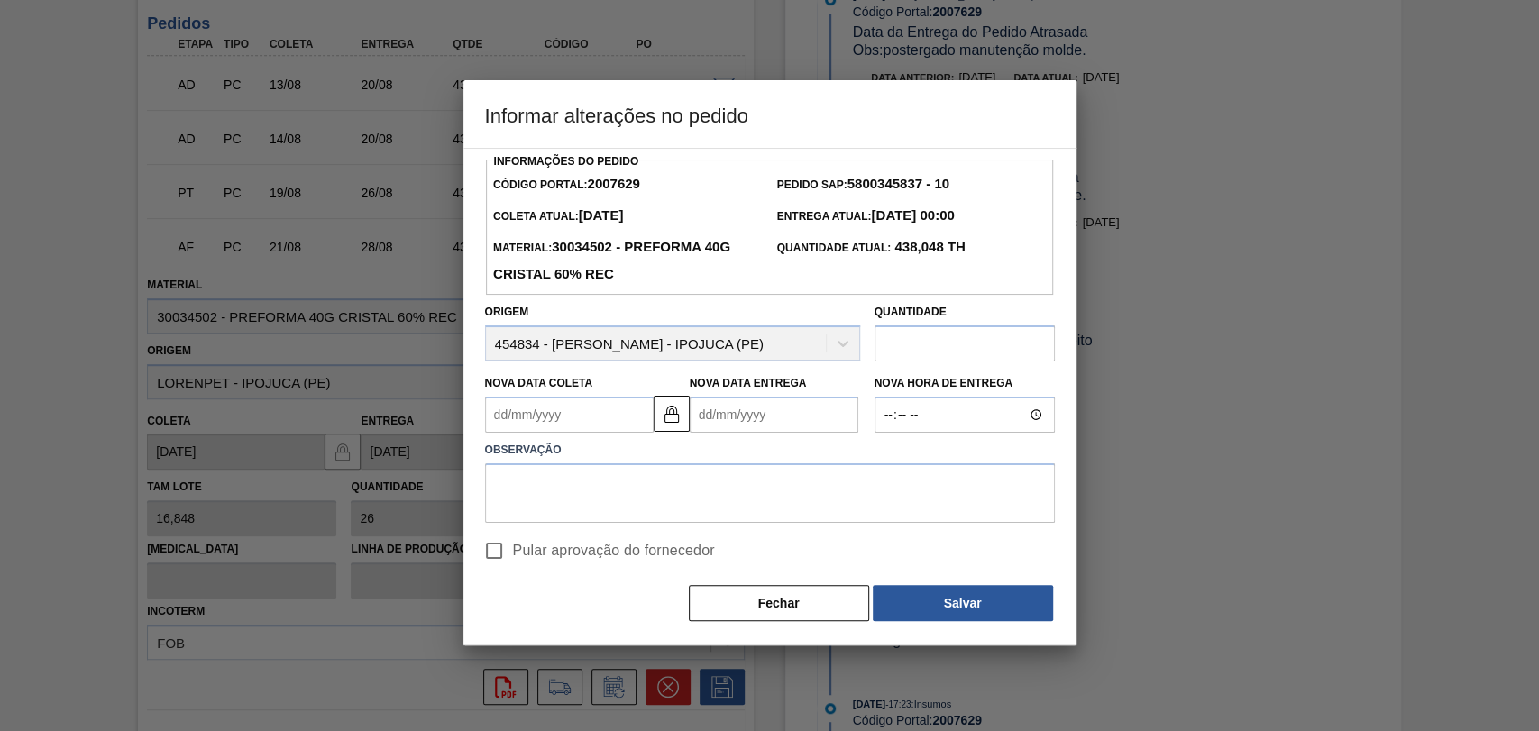
click at [584, 427] on Coleta2007629 "Nova Data Coleta" at bounding box center [569, 415] width 169 height 36
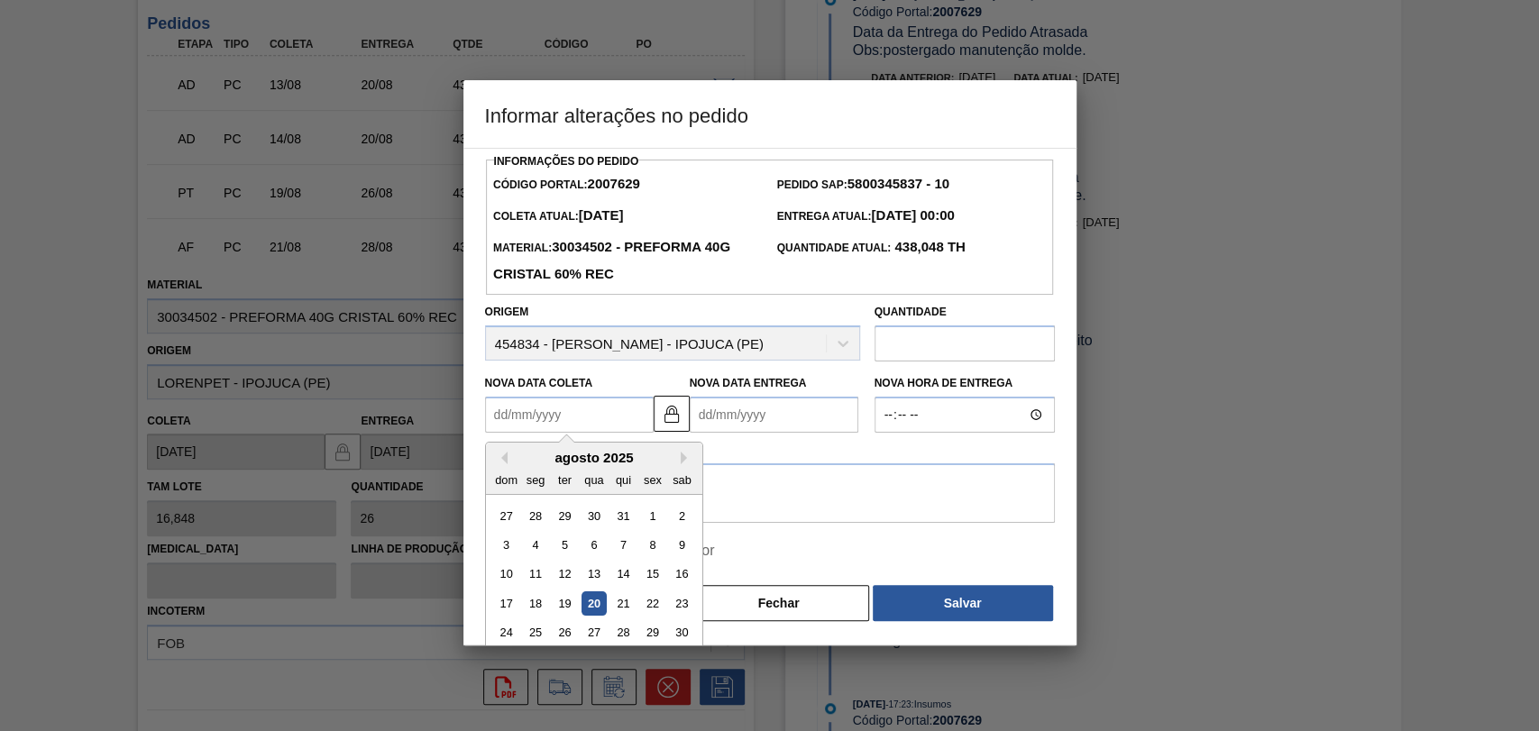
type Coleta2007629 "2"
type Entrega2007629 "[DATE]"
type Coleta2007629 "22"
type Entrega2007629 "[DATE]"
click at [652, 612] on div "22" at bounding box center [652, 604] width 24 height 24
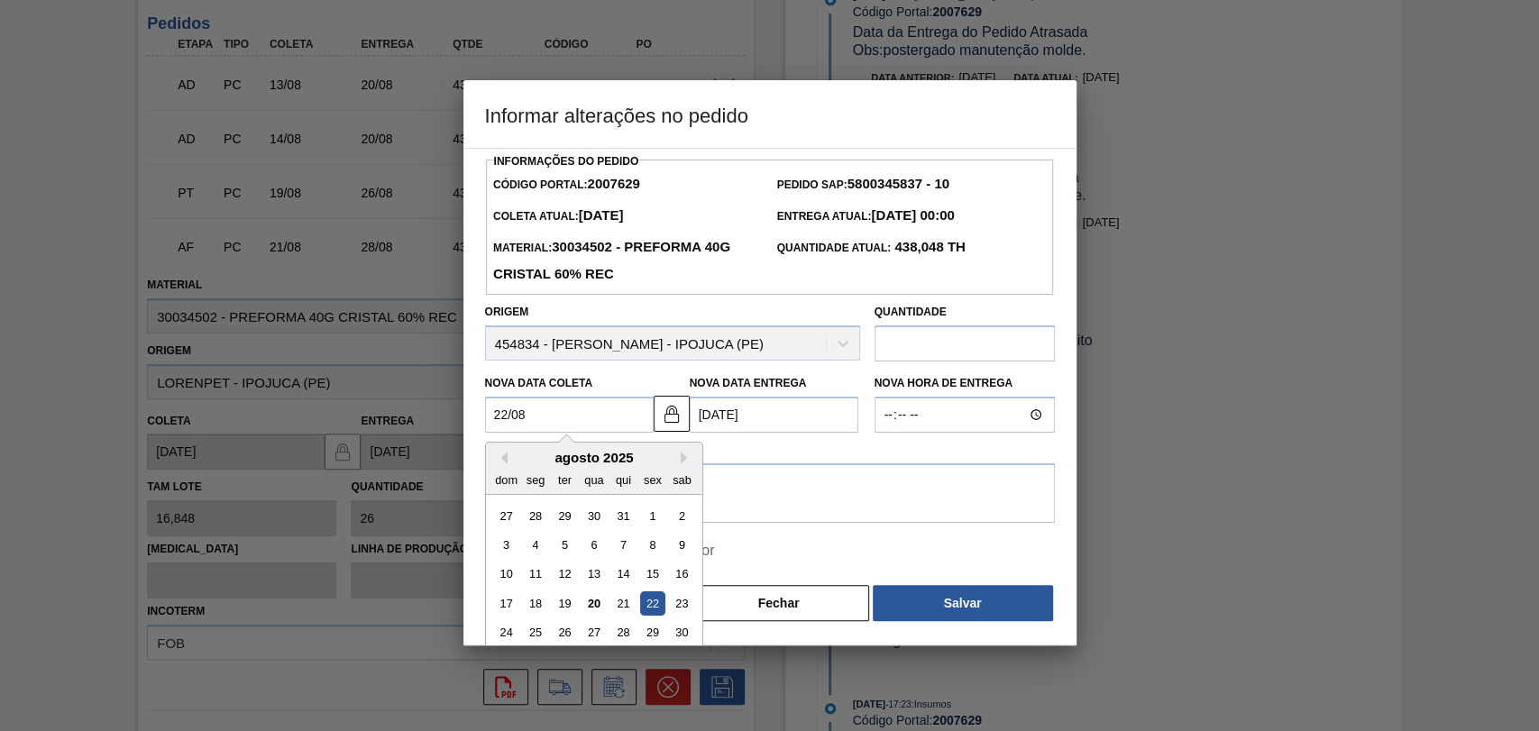
type Coleta2007629 "[DATE]"
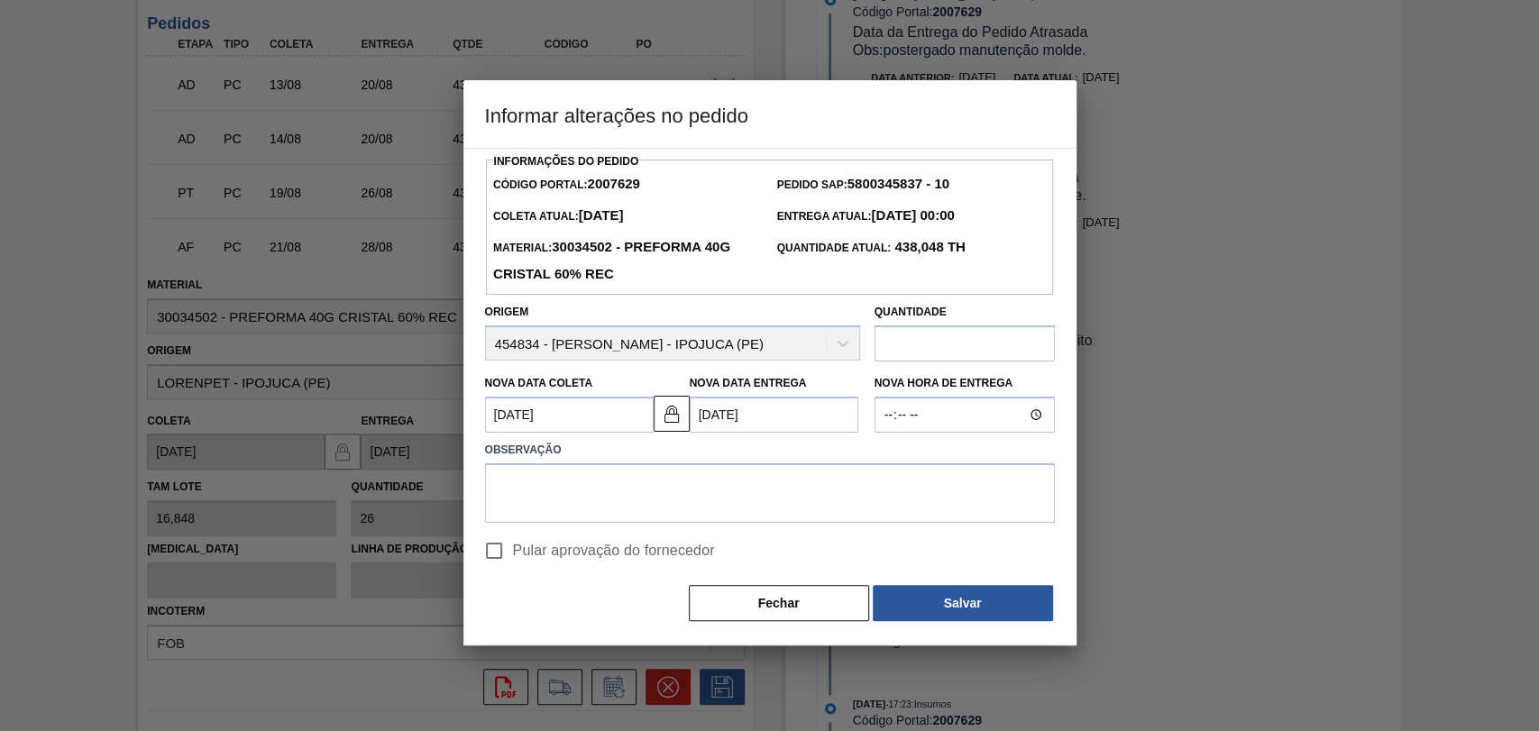
click at [585, 558] on span "Pular aprovação do fornecedor" at bounding box center [614, 551] width 202 height 22
click at [513, 558] on input "Pular aprovação do fornecedor" at bounding box center [494, 551] width 38 height 38
checkbox input "true"
click at [666, 502] on textarea at bounding box center [770, 494] width 570 height 60
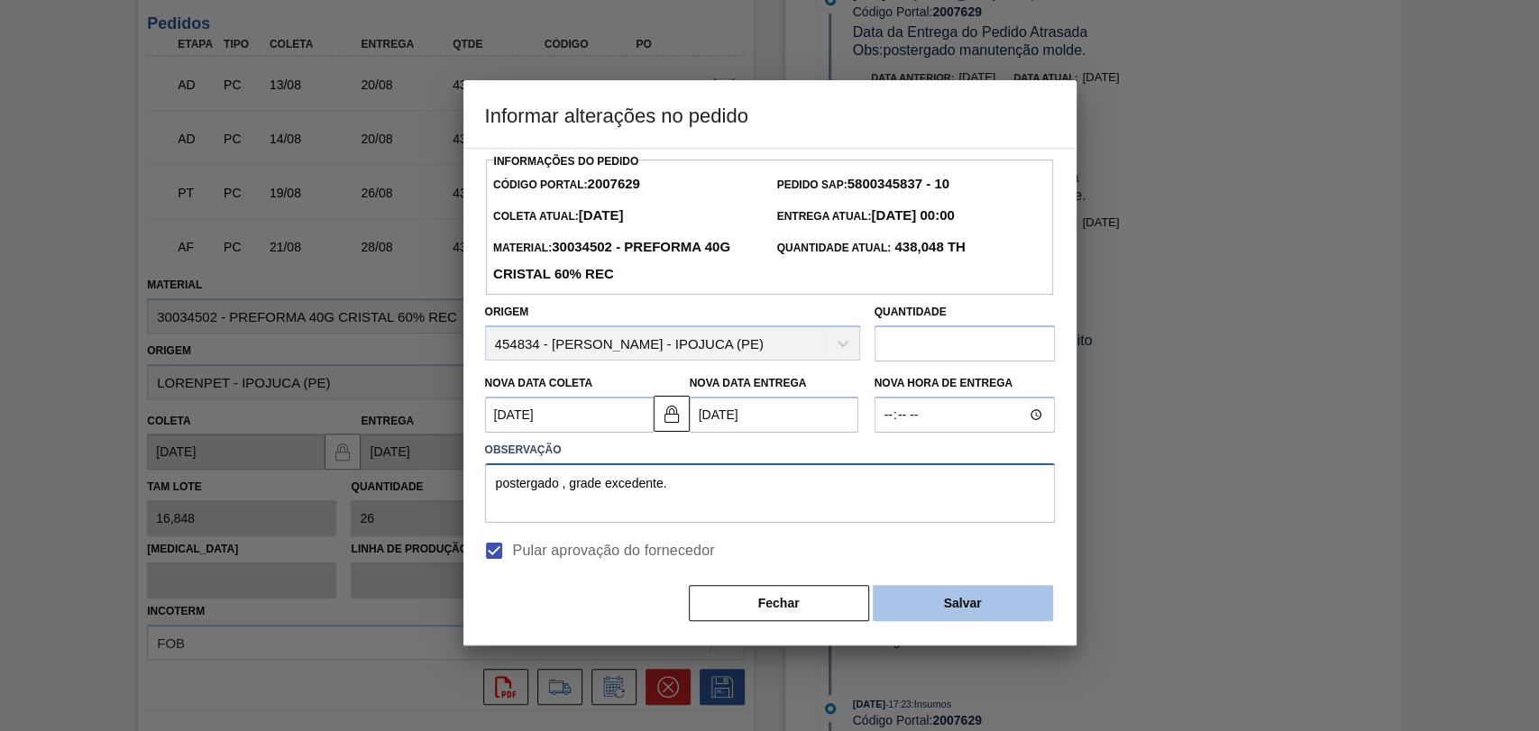
type textarea "postergado , grade excedente."
click at [934, 608] on button "Salvar" at bounding box center [963, 603] width 180 height 36
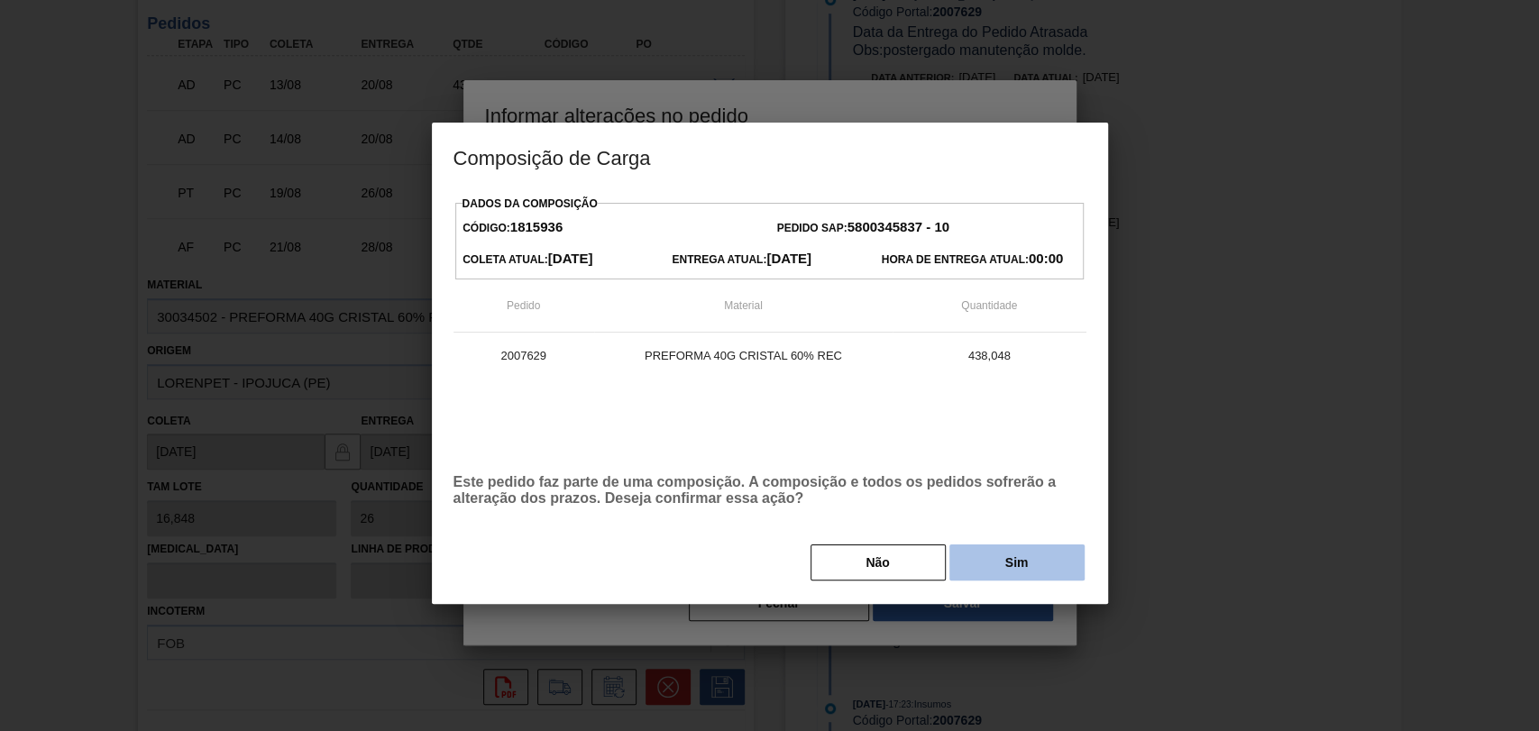
click at [1023, 577] on button "Sim" at bounding box center [1017, 563] width 135 height 36
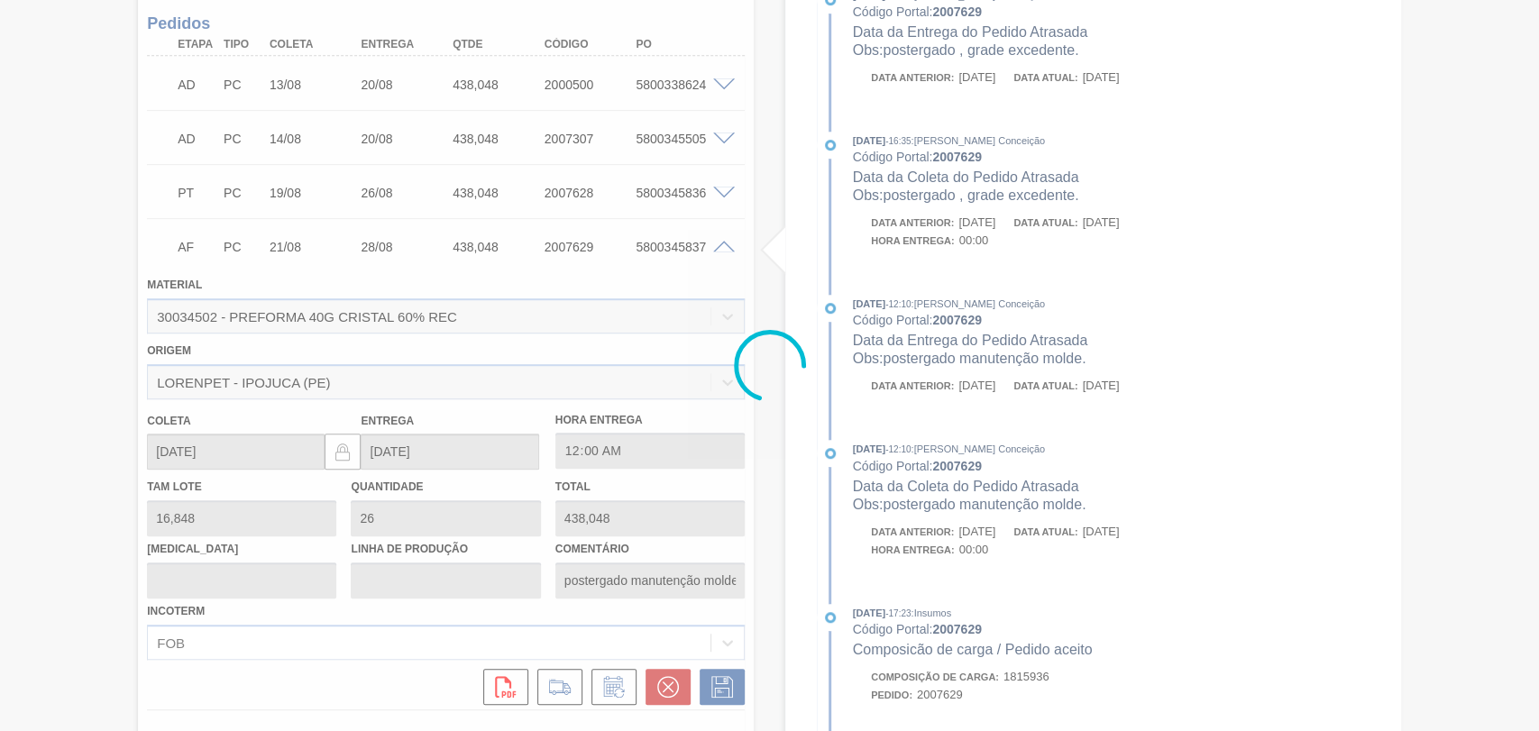
type input "postergado , grade excedente."
type input "[DATE]"
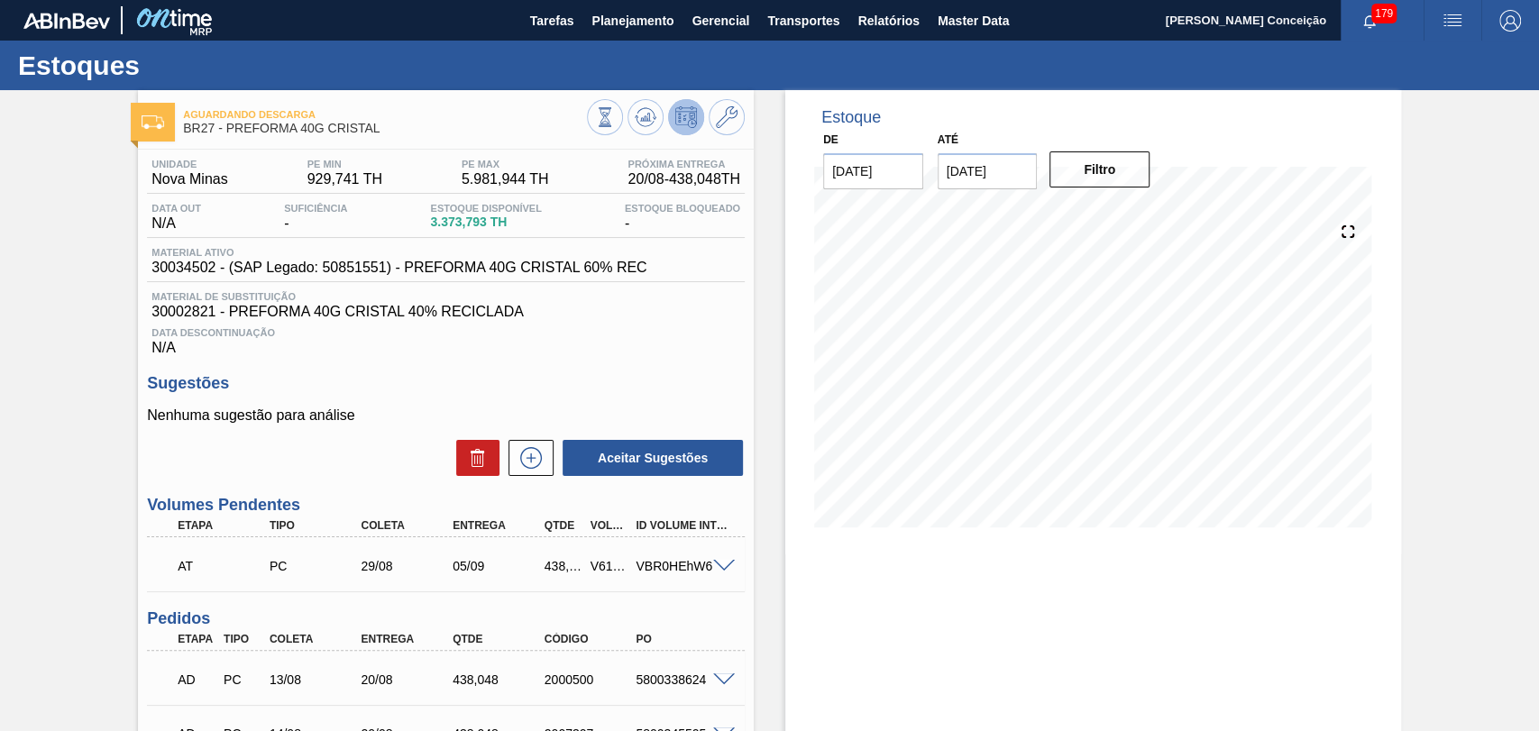
scroll to position [395, 0]
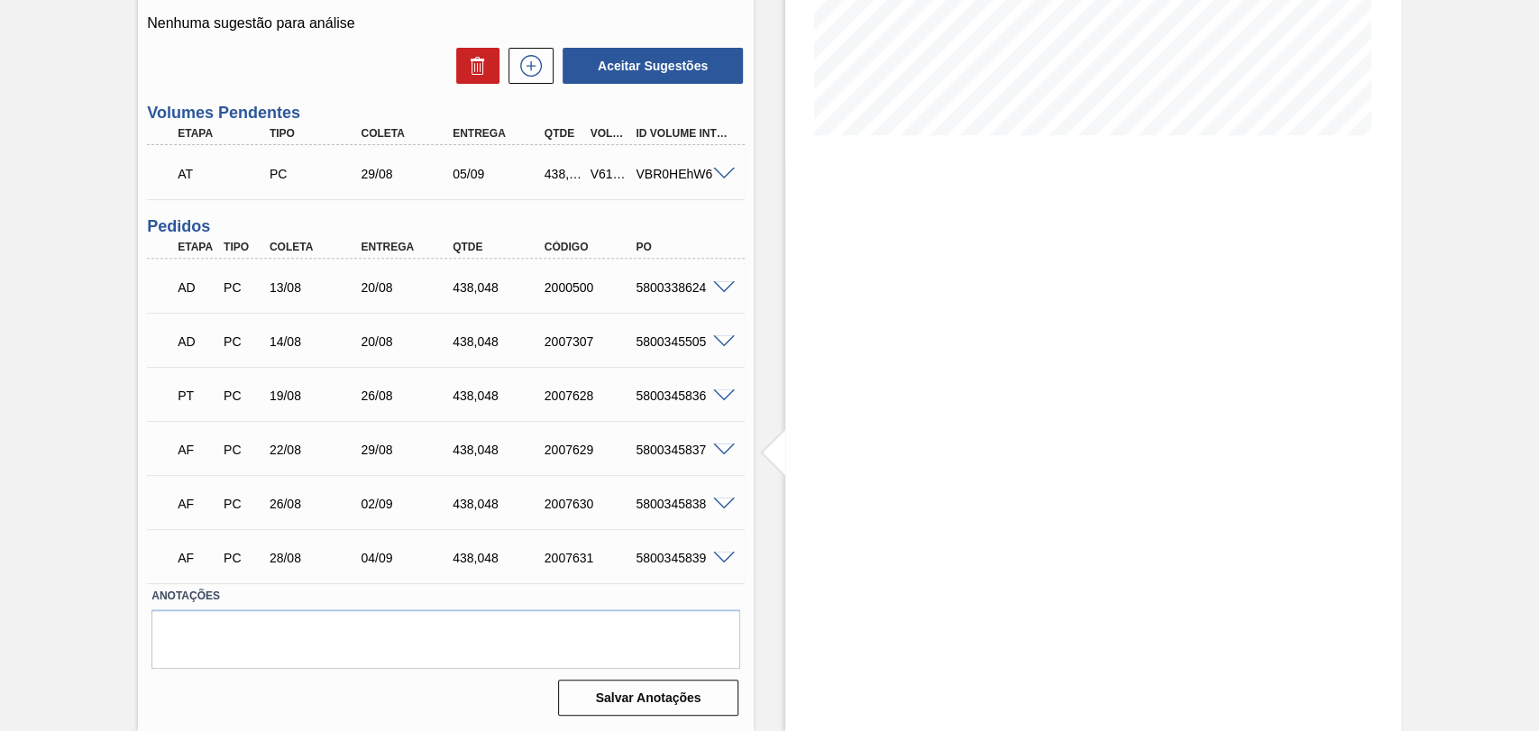
click at [717, 451] on span at bounding box center [724, 451] width 22 height 14
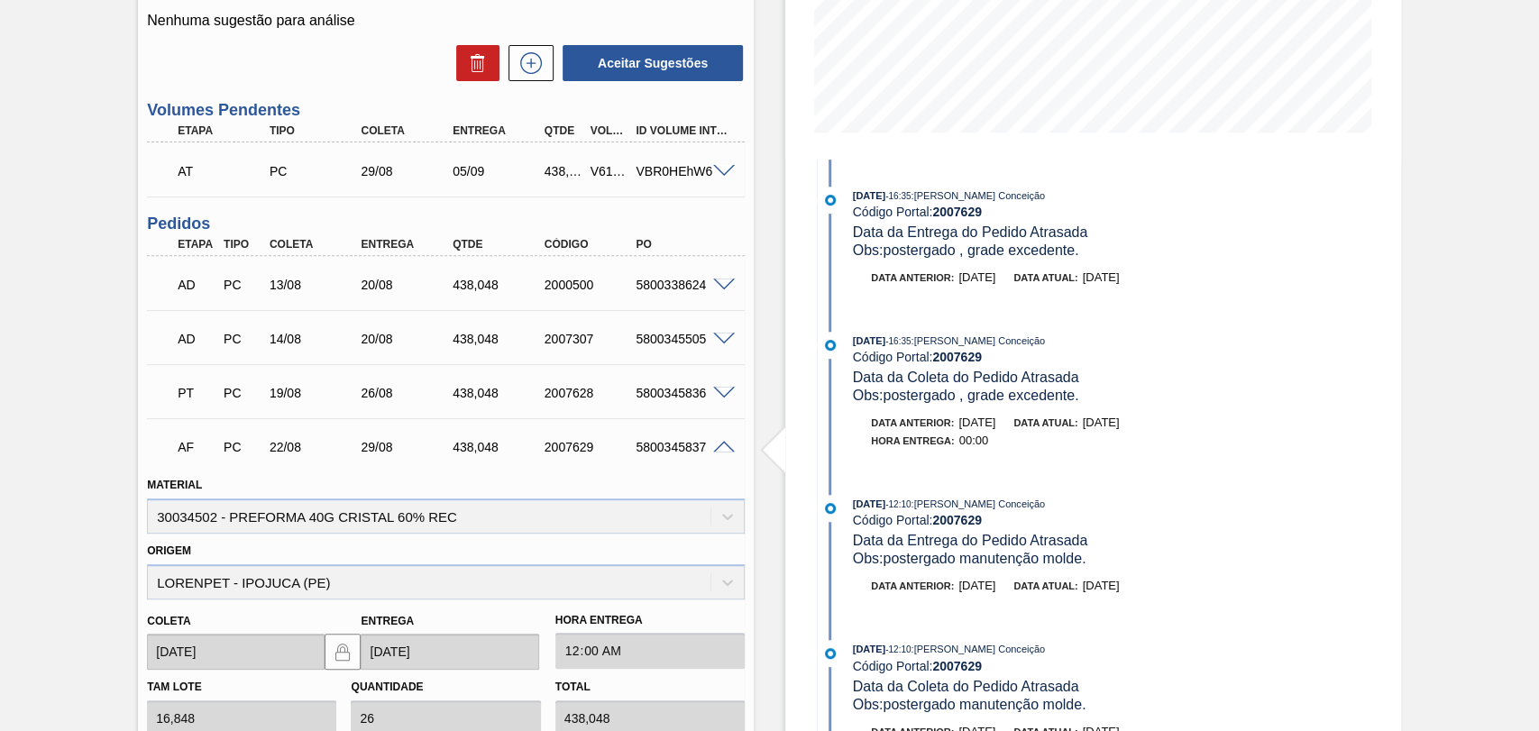
click at [720, 451] on span at bounding box center [724, 448] width 22 height 14
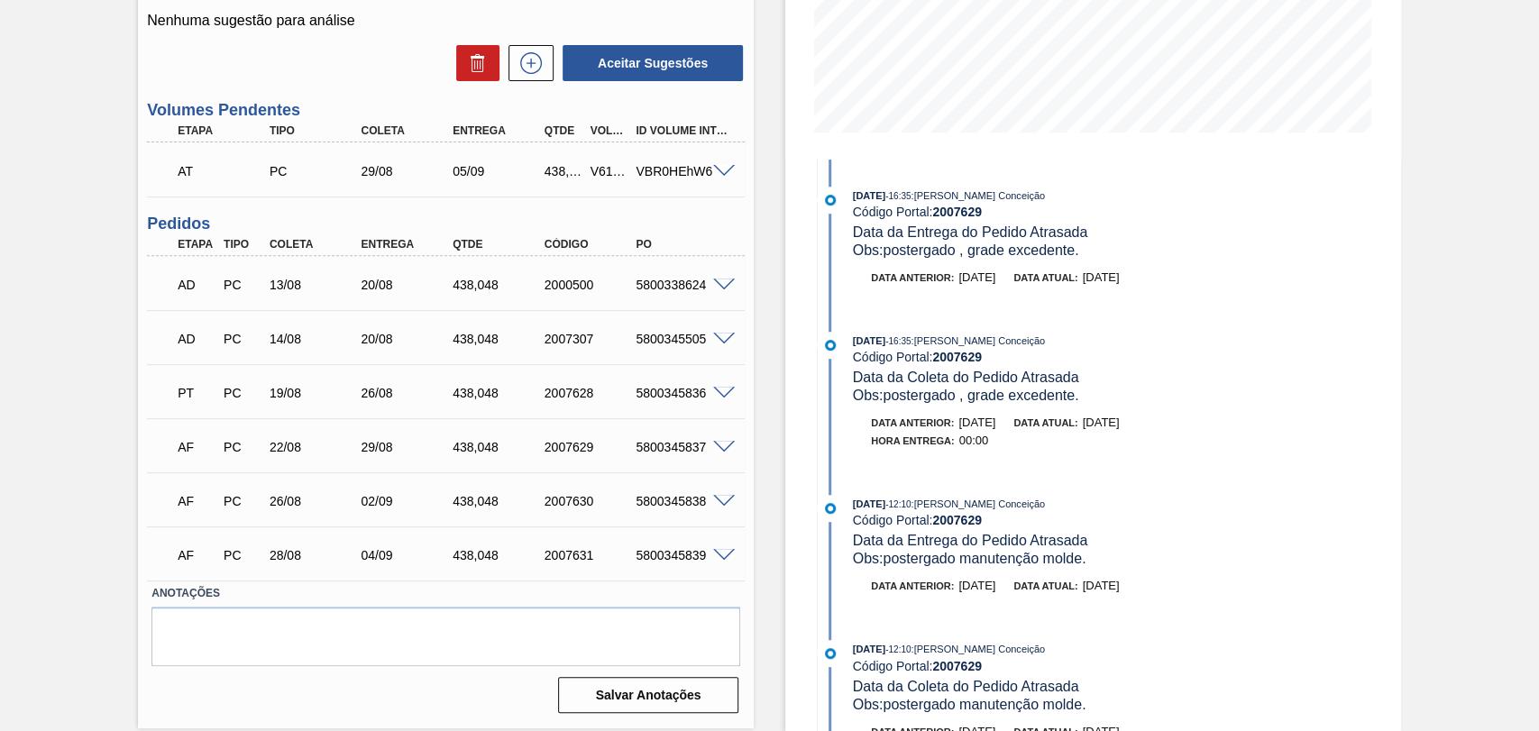
scroll to position [0, 0]
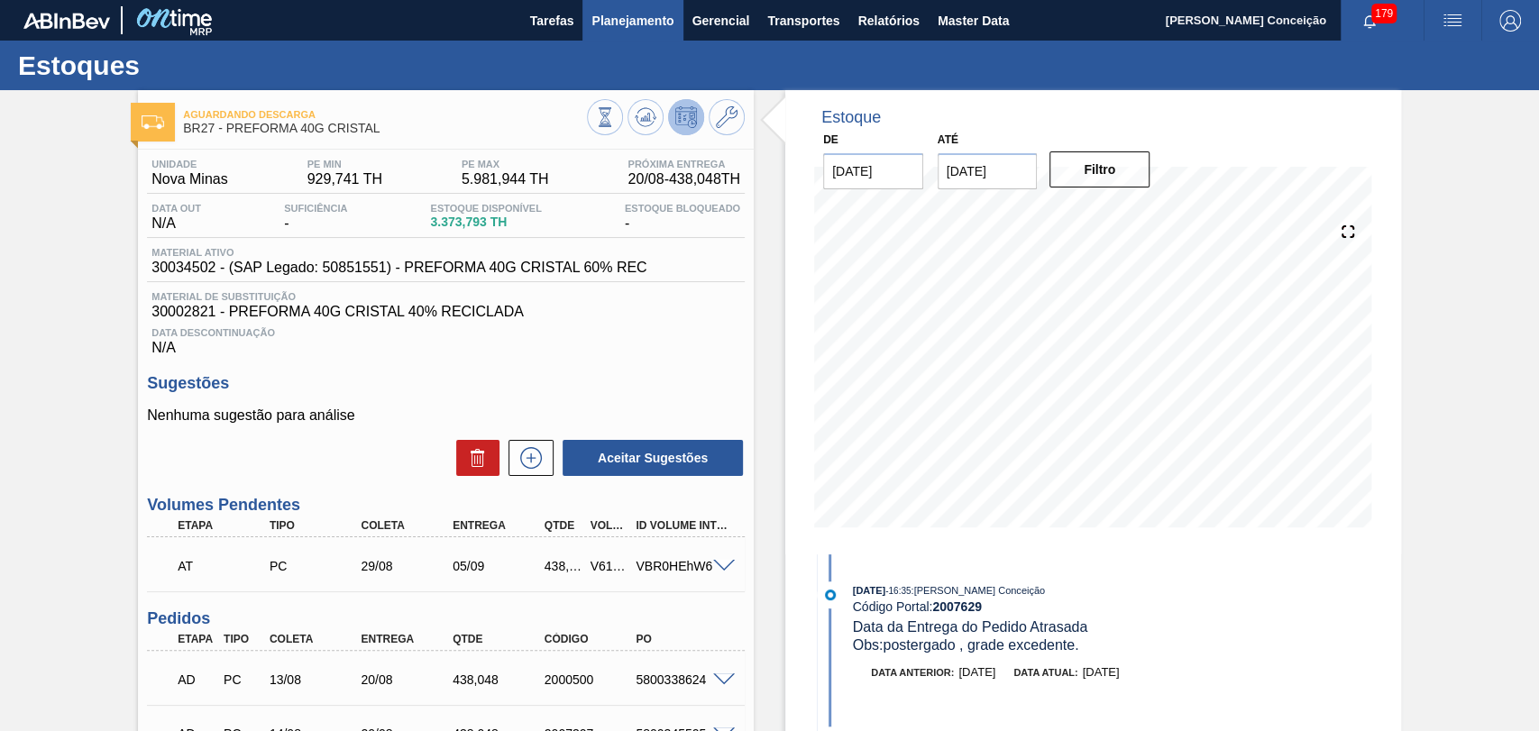
click at [663, 25] on span "Planejamento" at bounding box center [633, 21] width 82 height 22
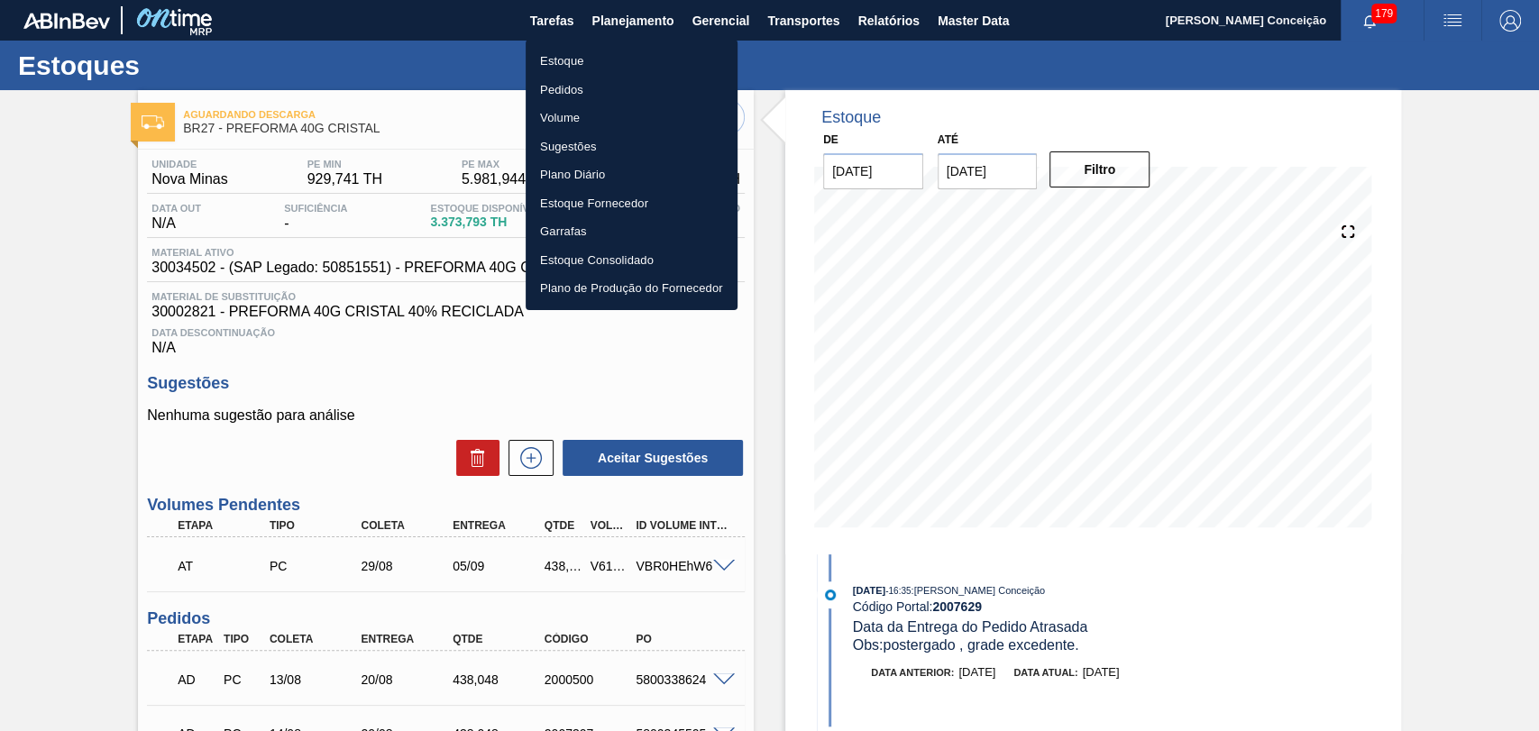
click at [591, 67] on li "Estoque" at bounding box center [632, 61] width 212 height 29
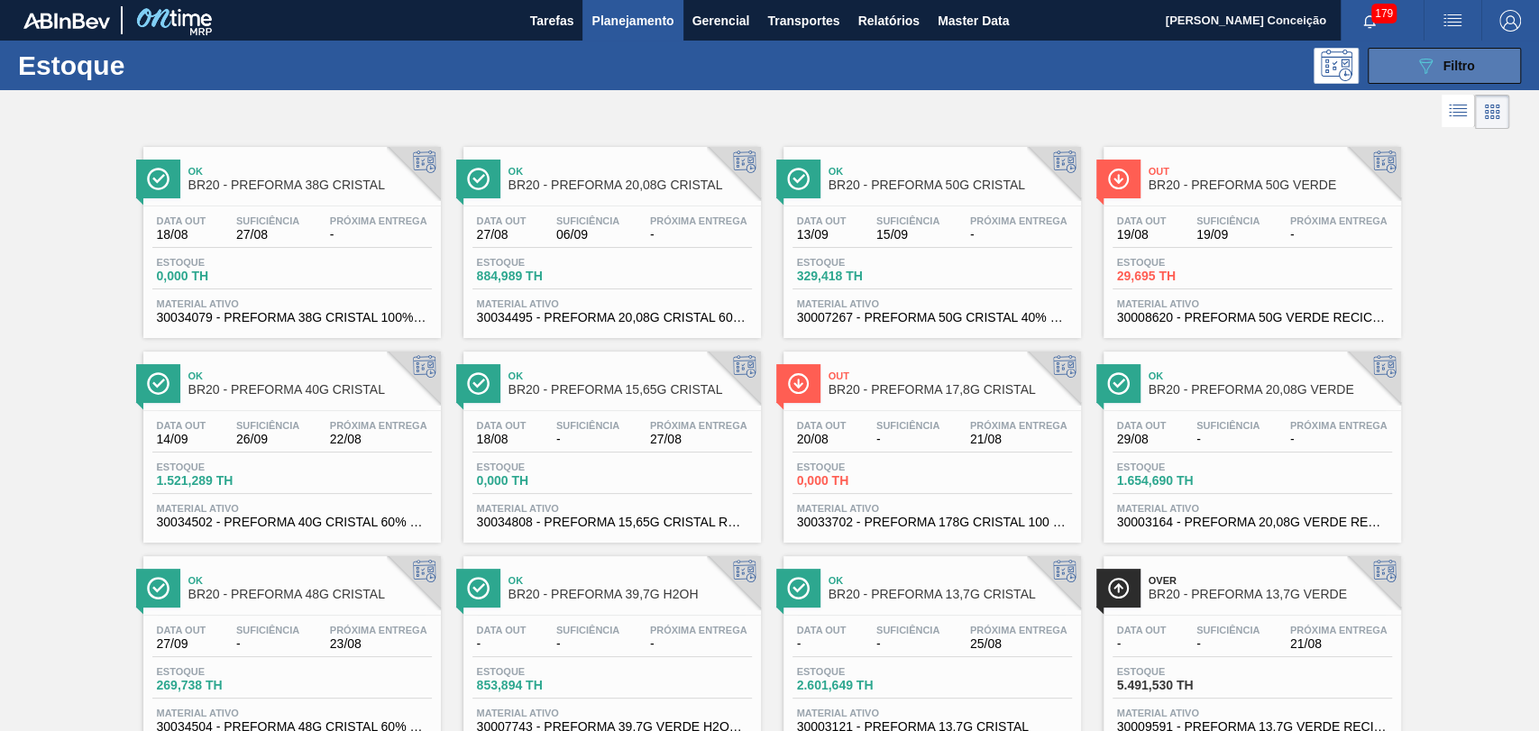
click at [1455, 55] on div "089F7B8B-B2A5-4AFE-B5C0-19BA573D28AC Filtro" at bounding box center [1445, 66] width 60 height 22
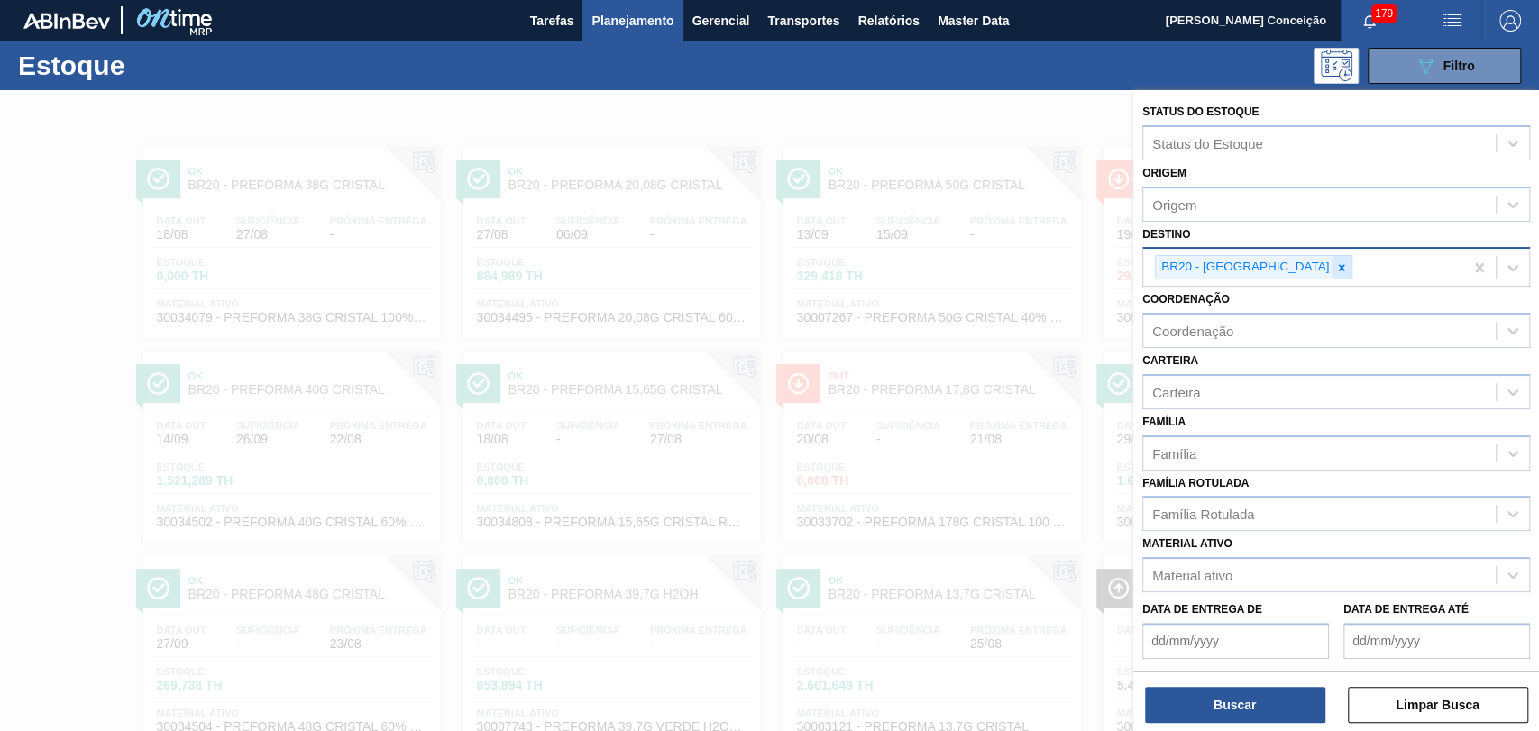
click at [1339, 269] on icon at bounding box center [1342, 267] width 6 height 6
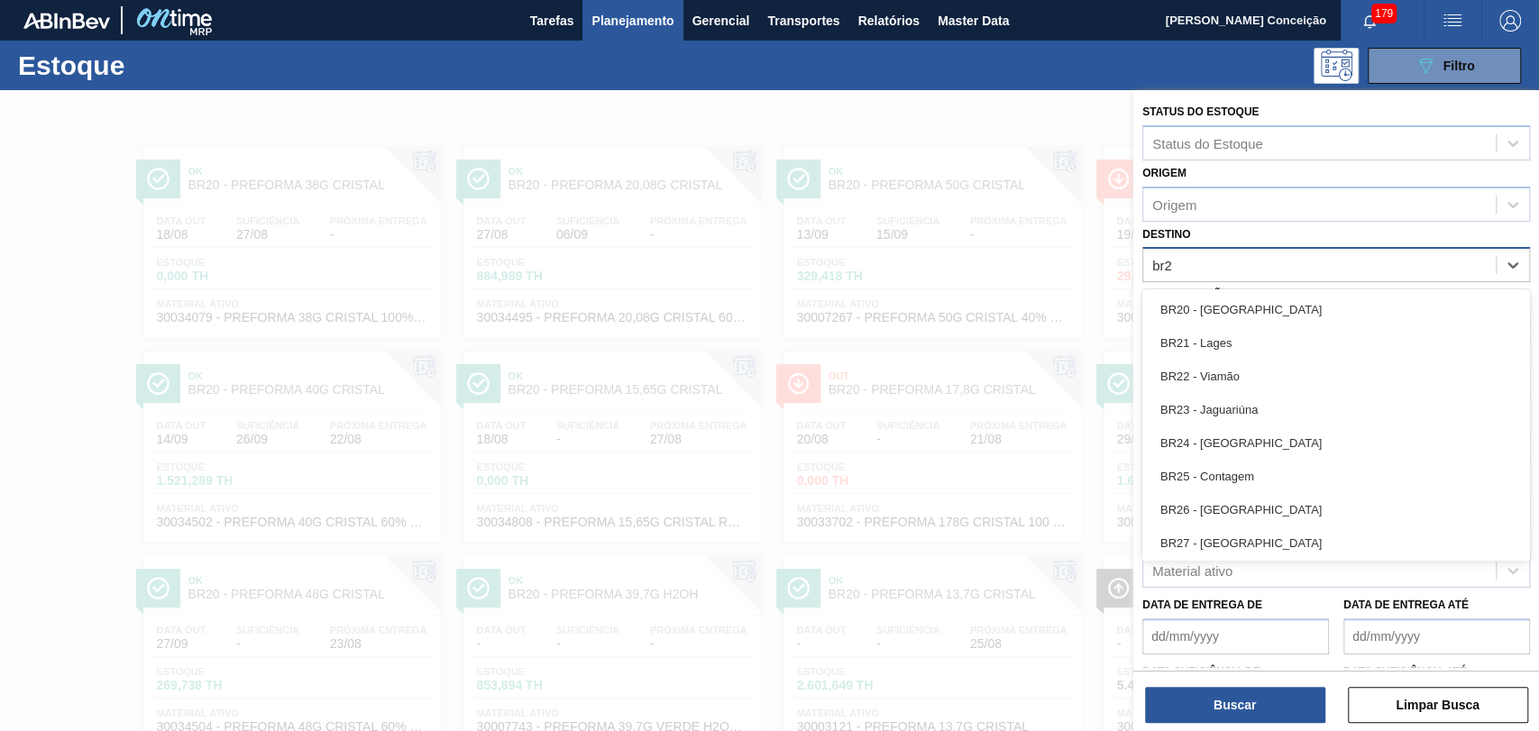
type input "br27"
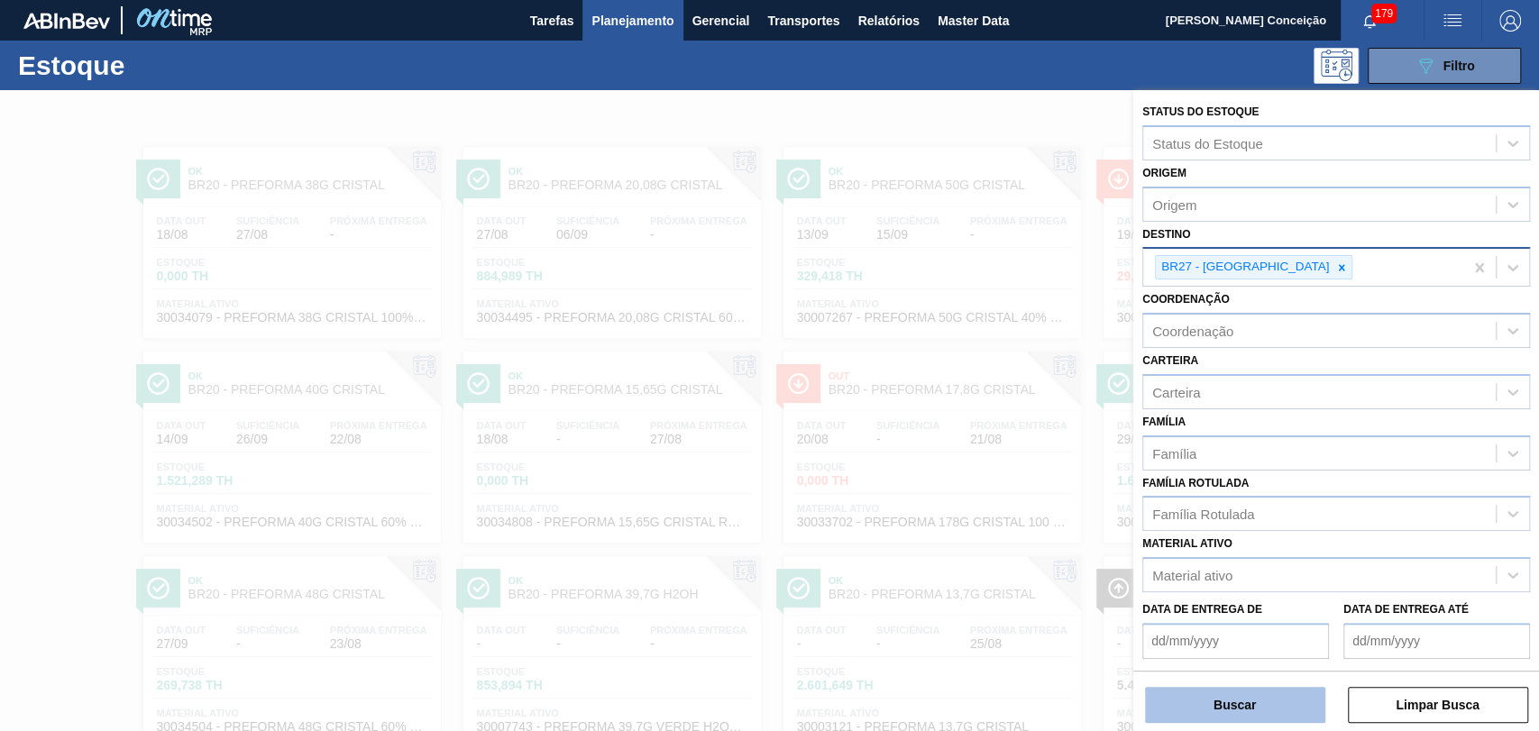
click at [1261, 711] on button "Buscar" at bounding box center [1235, 705] width 180 height 36
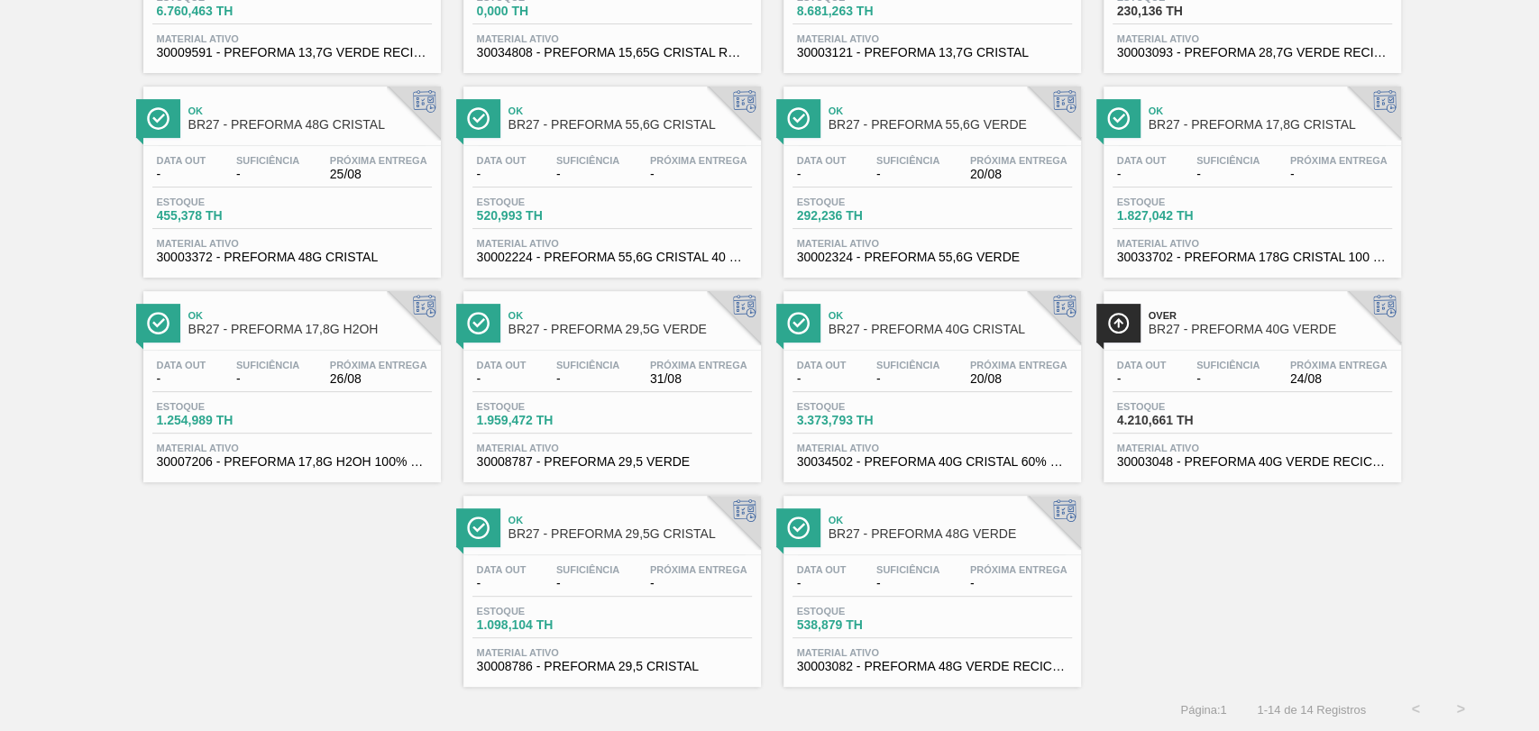
scroll to position [270, 0]
click at [347, 359] on span "Próxima Entrega" at bounding box center [378, 364] width 97 height 11
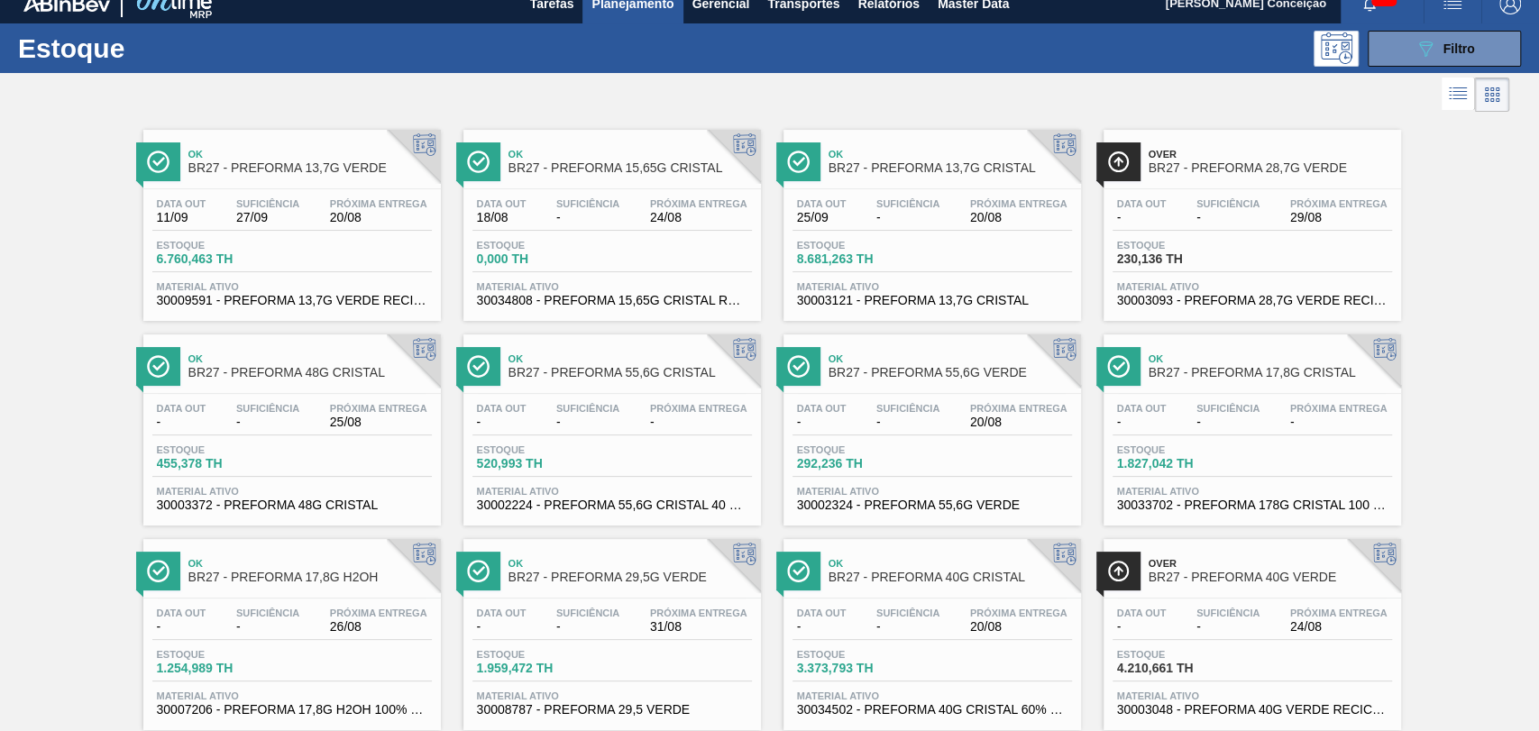
scroll to position [0, 0]
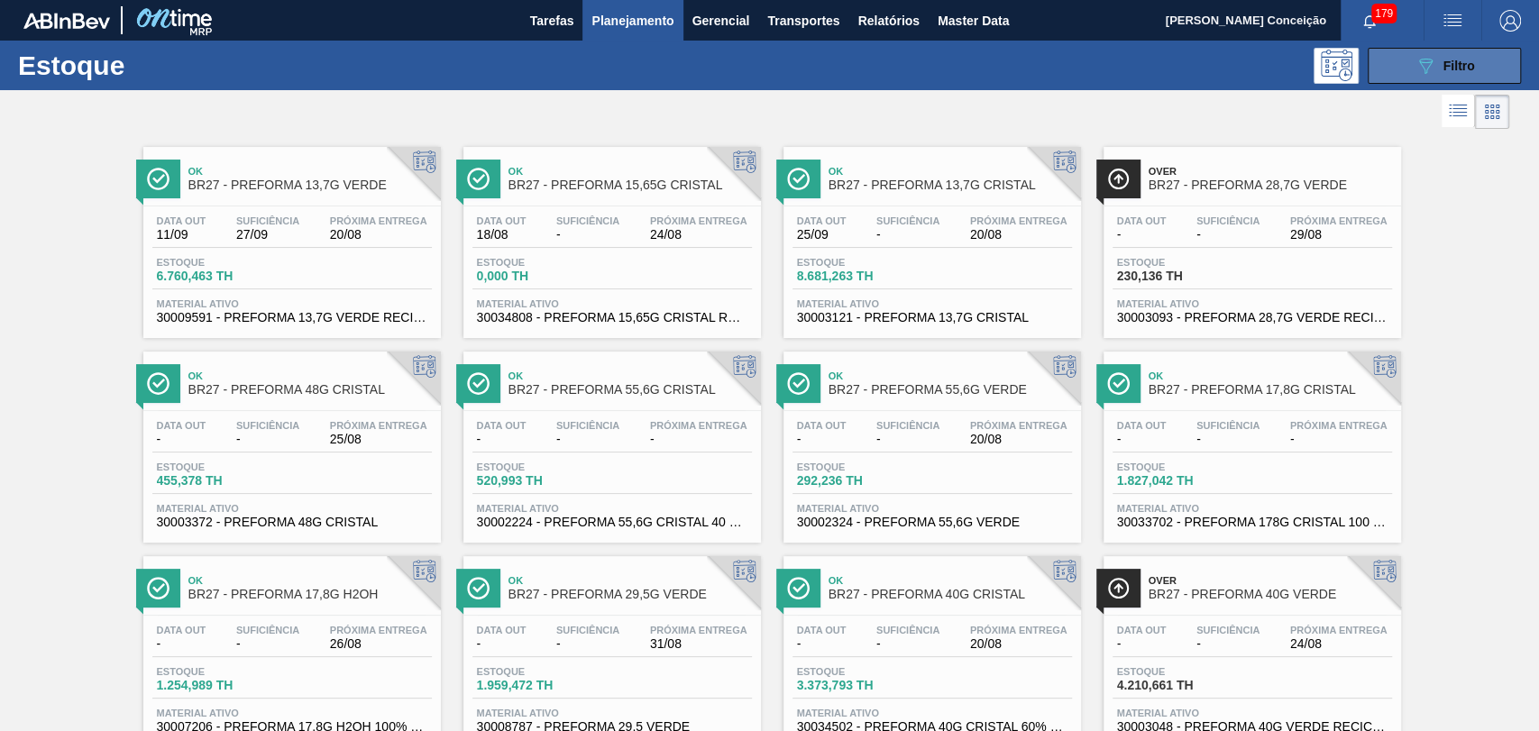
click at [1430, 70] on icon "089F7B8B-B2A5-4AFE-B5C0-19BA573D28AC" at bounding box center [1426, 66] width 22 height 22
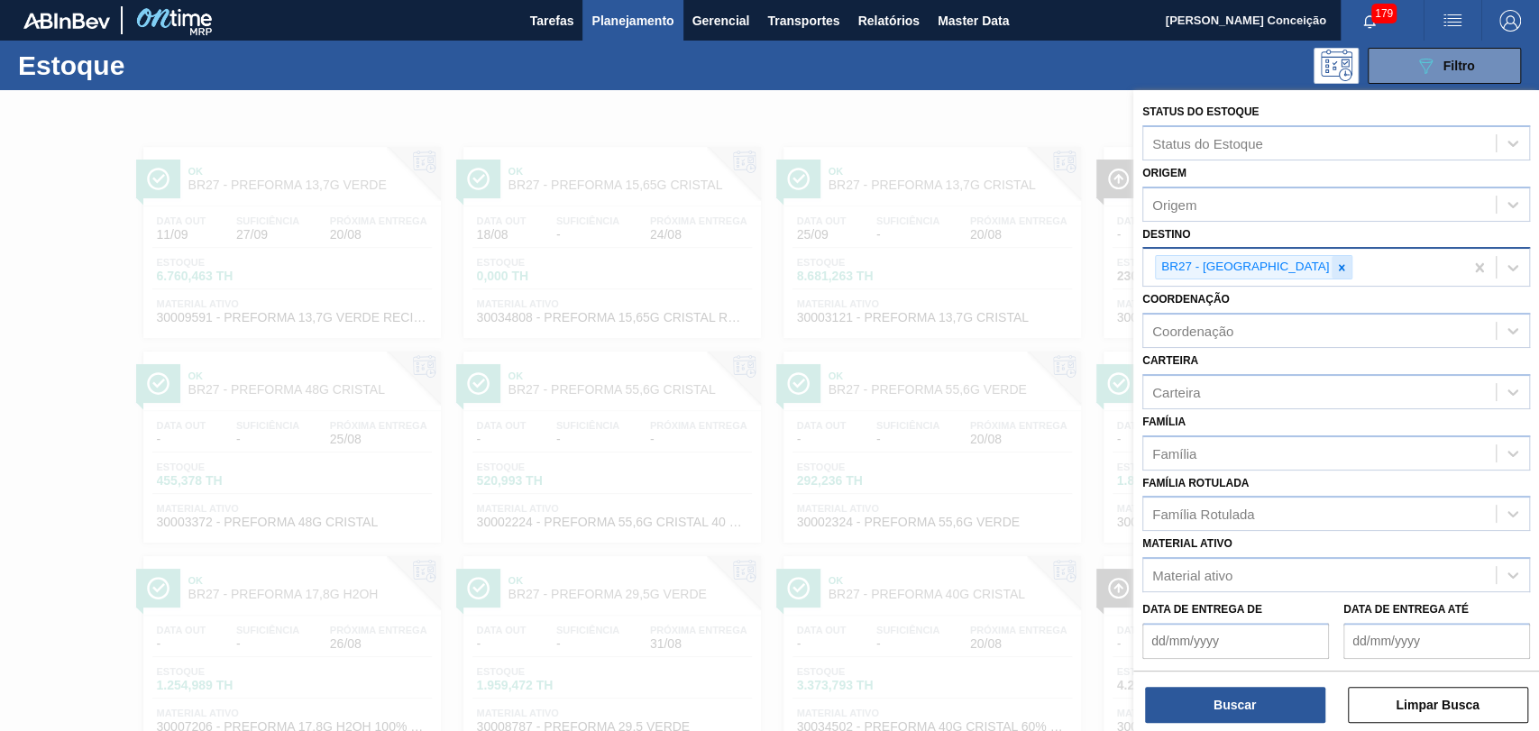
click at [1336, 265] on icon at bounding box center [1342, 268] width 13 height 13
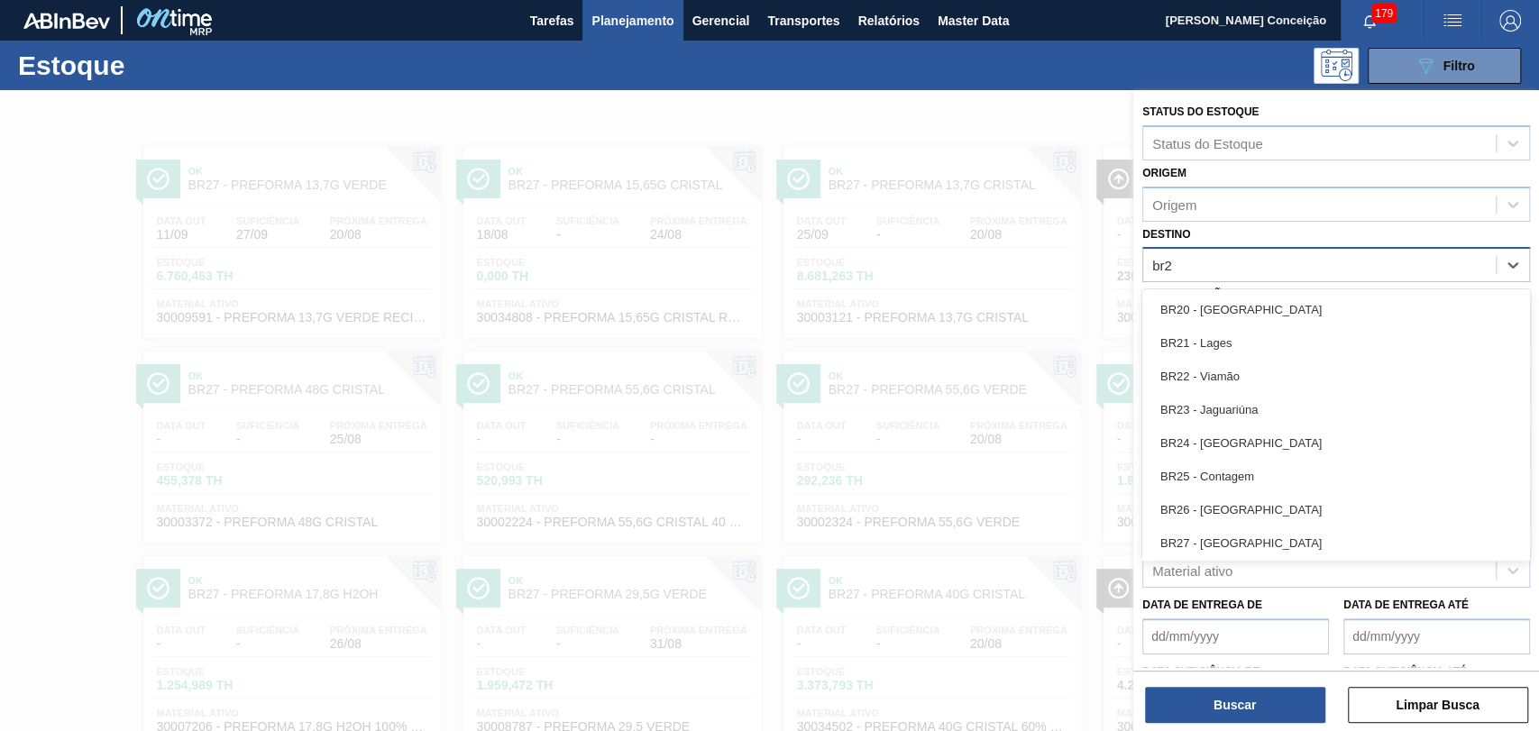
type input "br20"
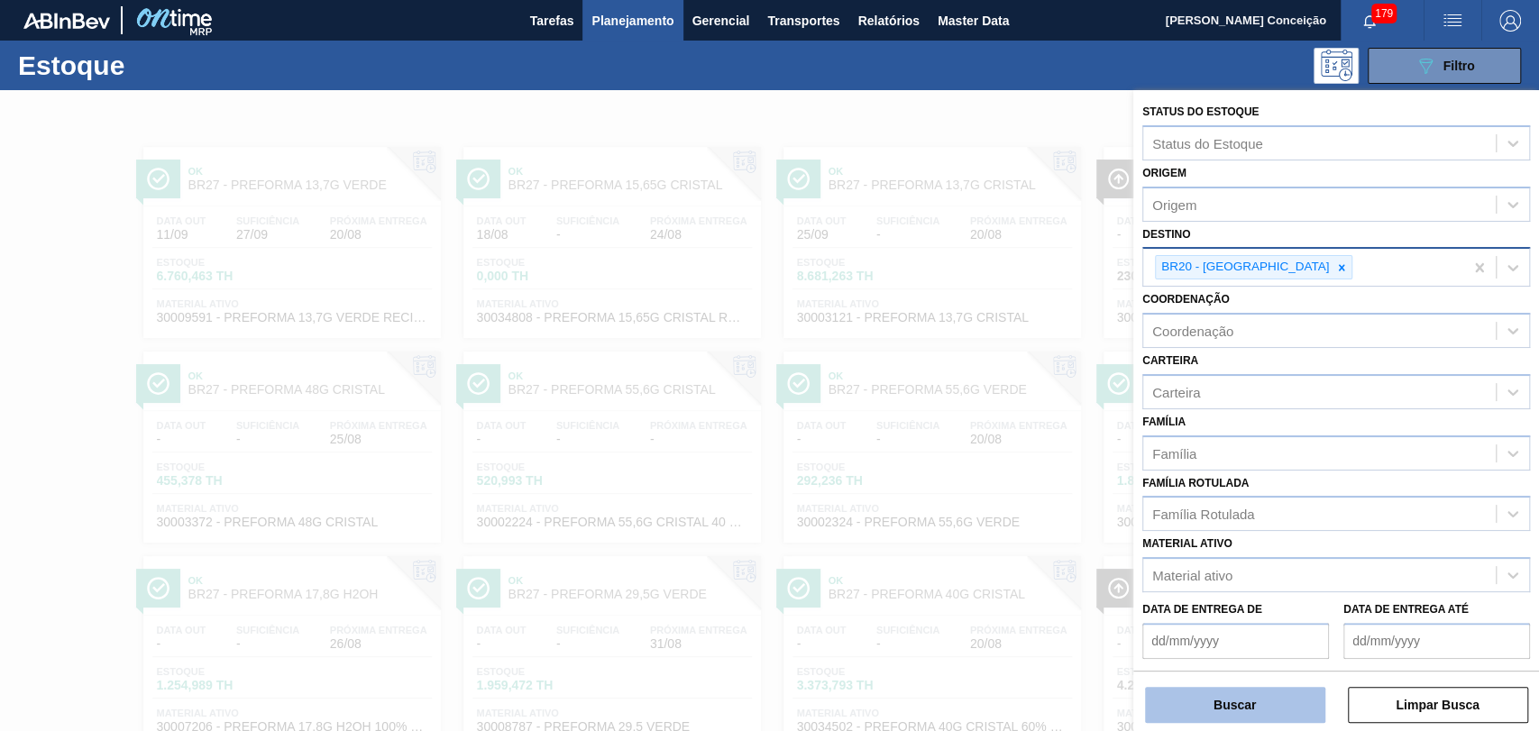
click at [1241, 699] on button "Buscar" at bounding box center [1235, 705] width 180 height 36
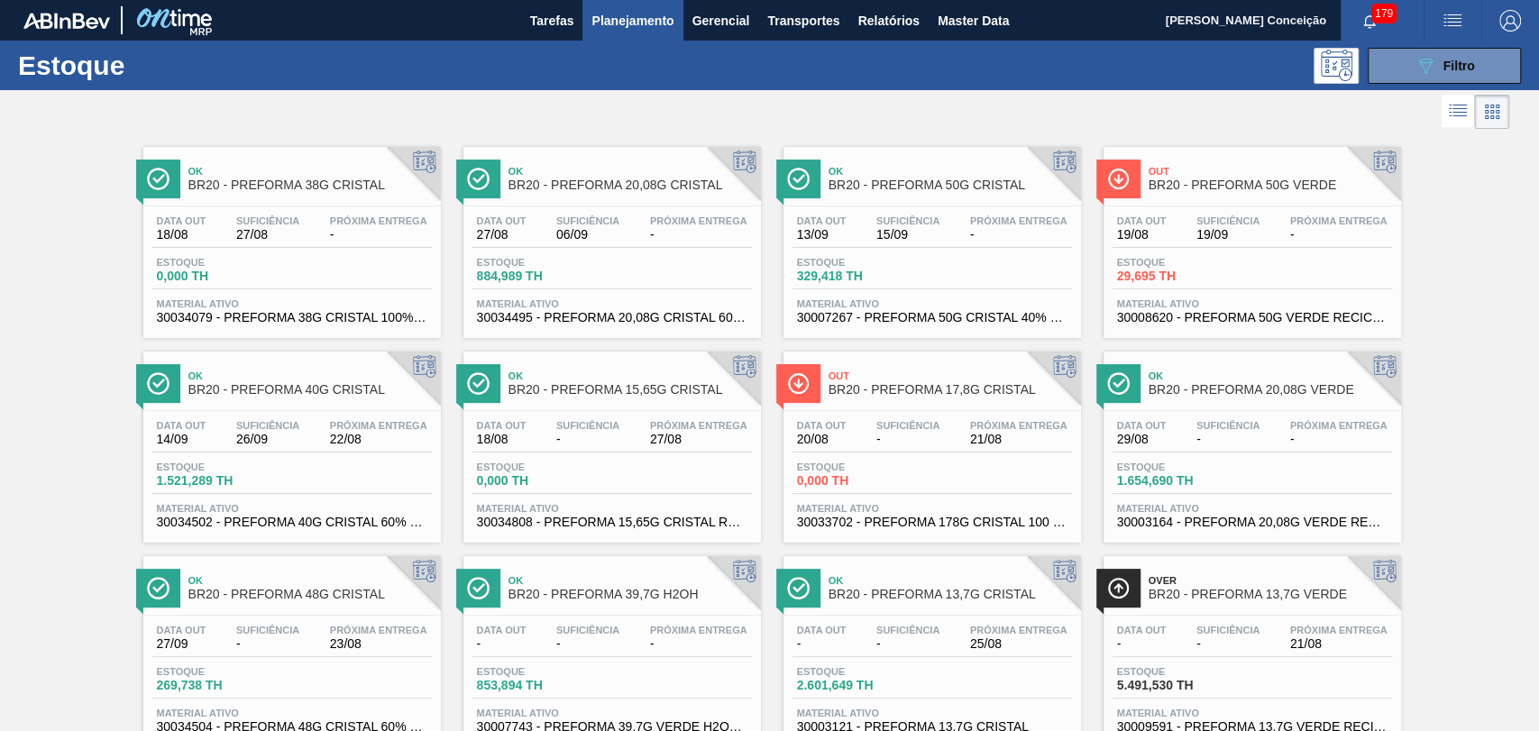
click at [883, 440] on span "-" at bounding box center [908, 440] width 63 height 14
click at [1169, 242] on div "Data out 19/08 Suficiência 19/09 Próxima Entrega -" at bounding box center [1253, 232] width 280 height 32
click at [636, 220] on div "Data out 27/08 Suficiência 06/09 Próxima Entrega -" at bounding box center [613, 232] width 280 height 32
click at [903, 478] on span "0,000 TH" at bounding box center [860, 481] width 126 height 14
click at [963, 448] on div "Data out 20/08 Suficiência - Próxima Entrega 21/08" at bounding box center [933, 436] width 280 height 32
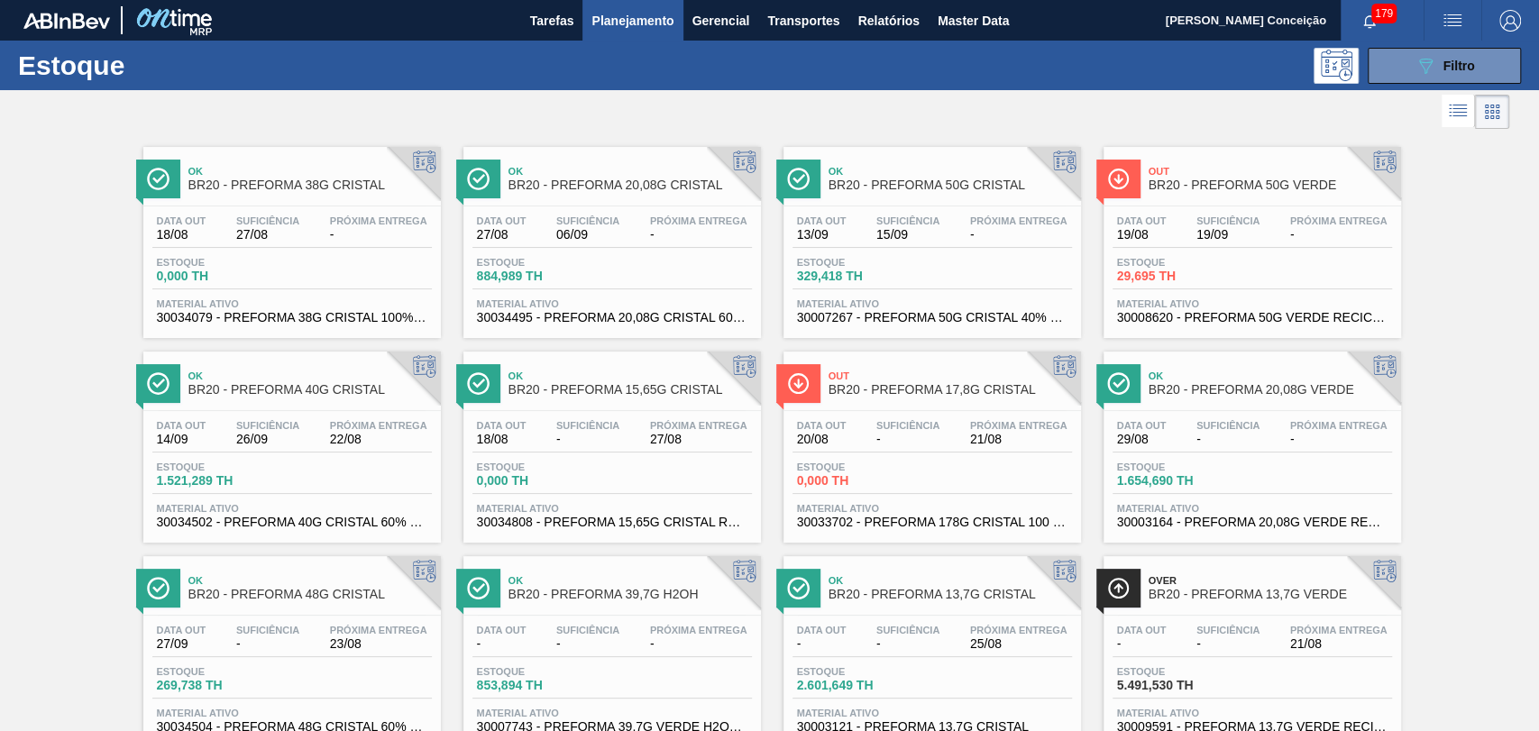
click at [649, 21] on span "Planejamento" at bounding box center [633, 21] width 82 height 22
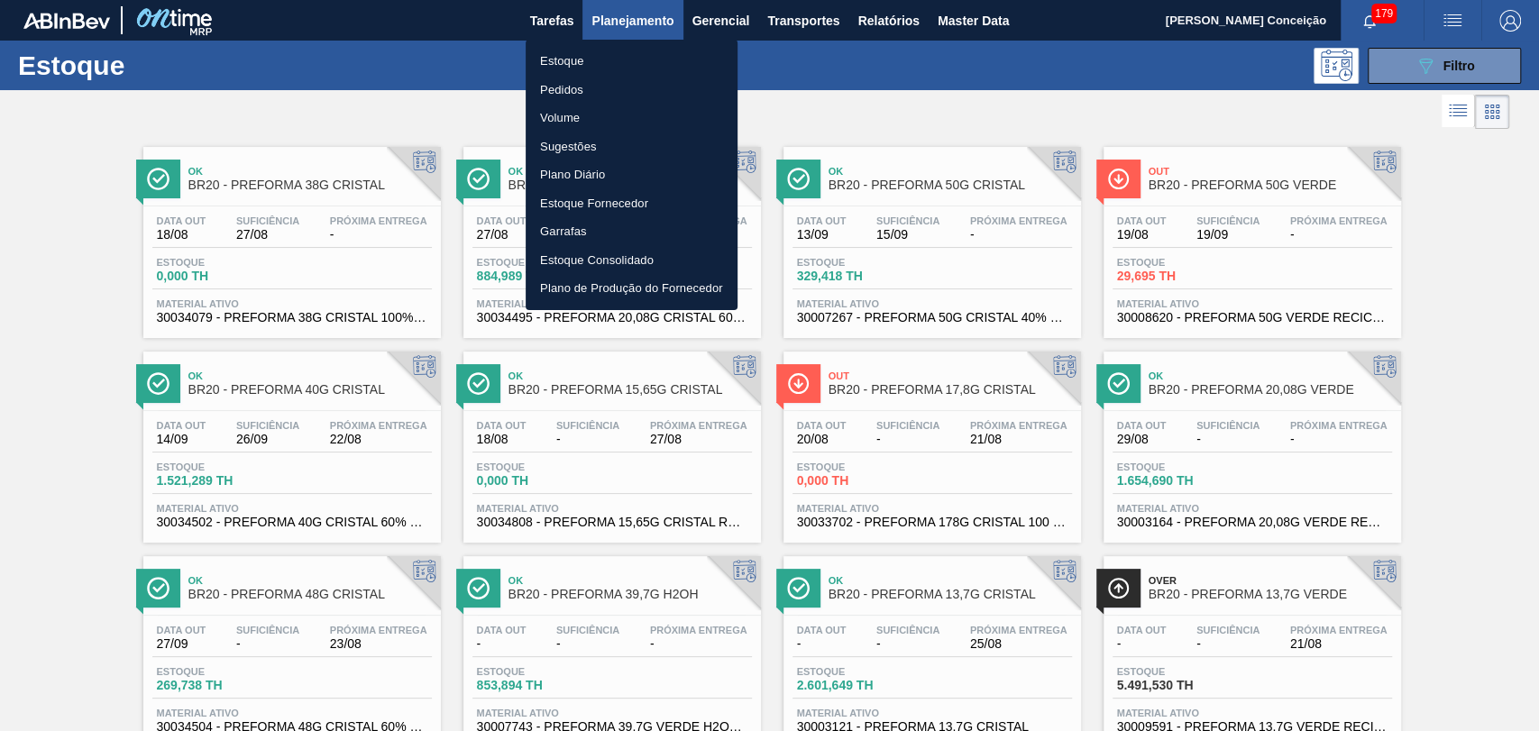
click at [562, 94] on li "Pedidos" at bounding box center [632, 90] width 212 height 29
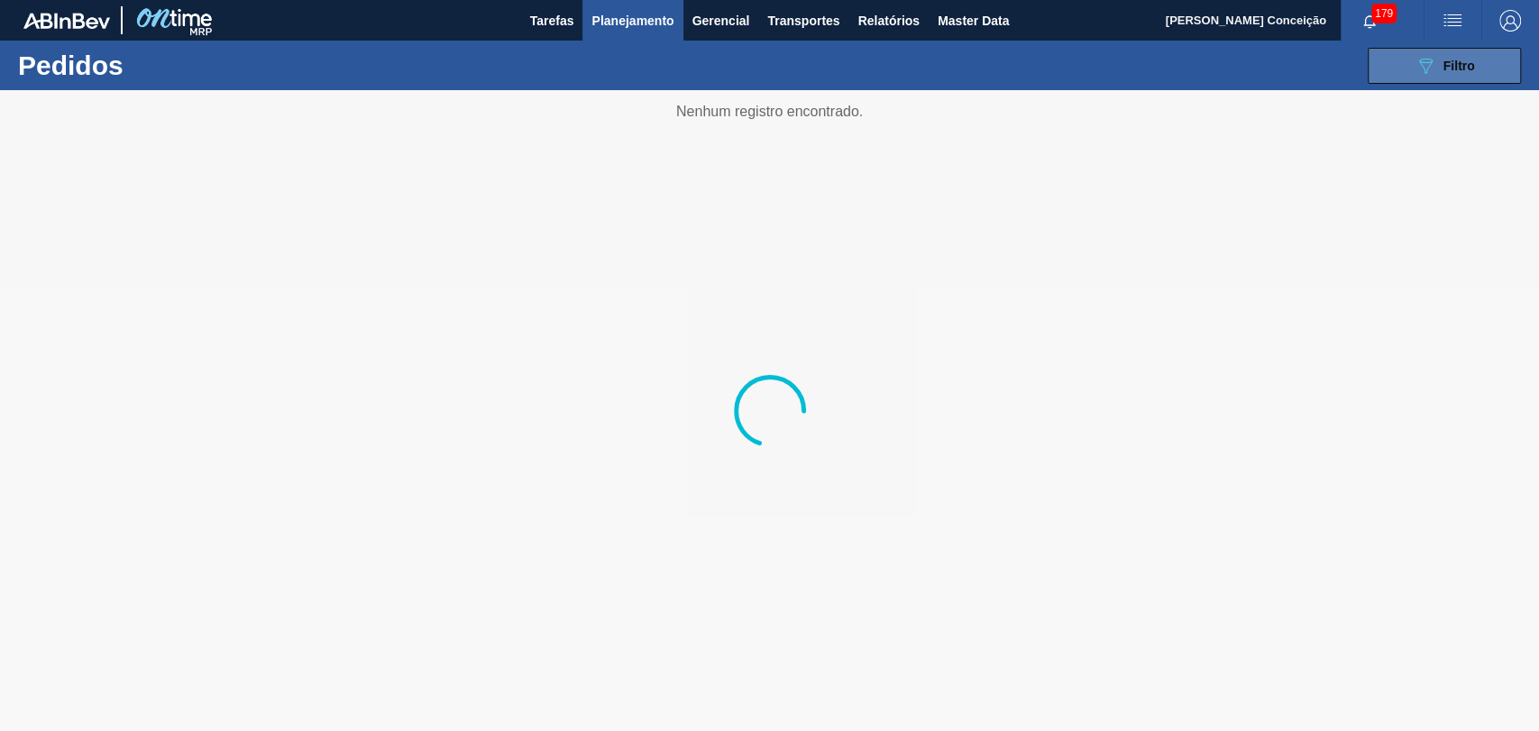
click at [1411, 68] on button "089F7B8B-B2A5-4AFE-B5C0-19BA573D28AC Filtro" at bounding box center [1444, 66] width 153 height 36
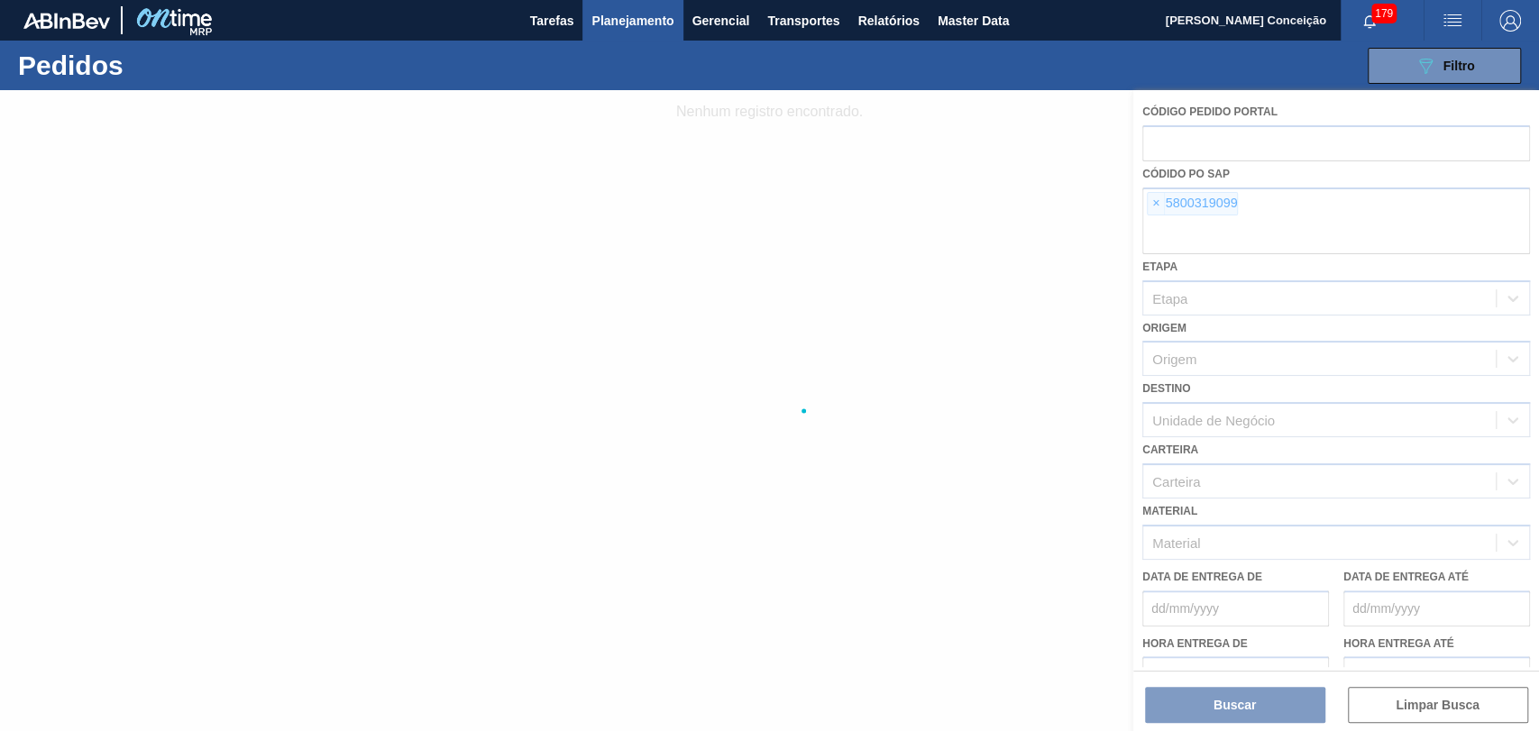
click at [1155, 210] on div at bounding box center [769, 410] width 1539 height 641
click at [1154, 210] on div at bounding box center [769, 410] width 1539 height 641
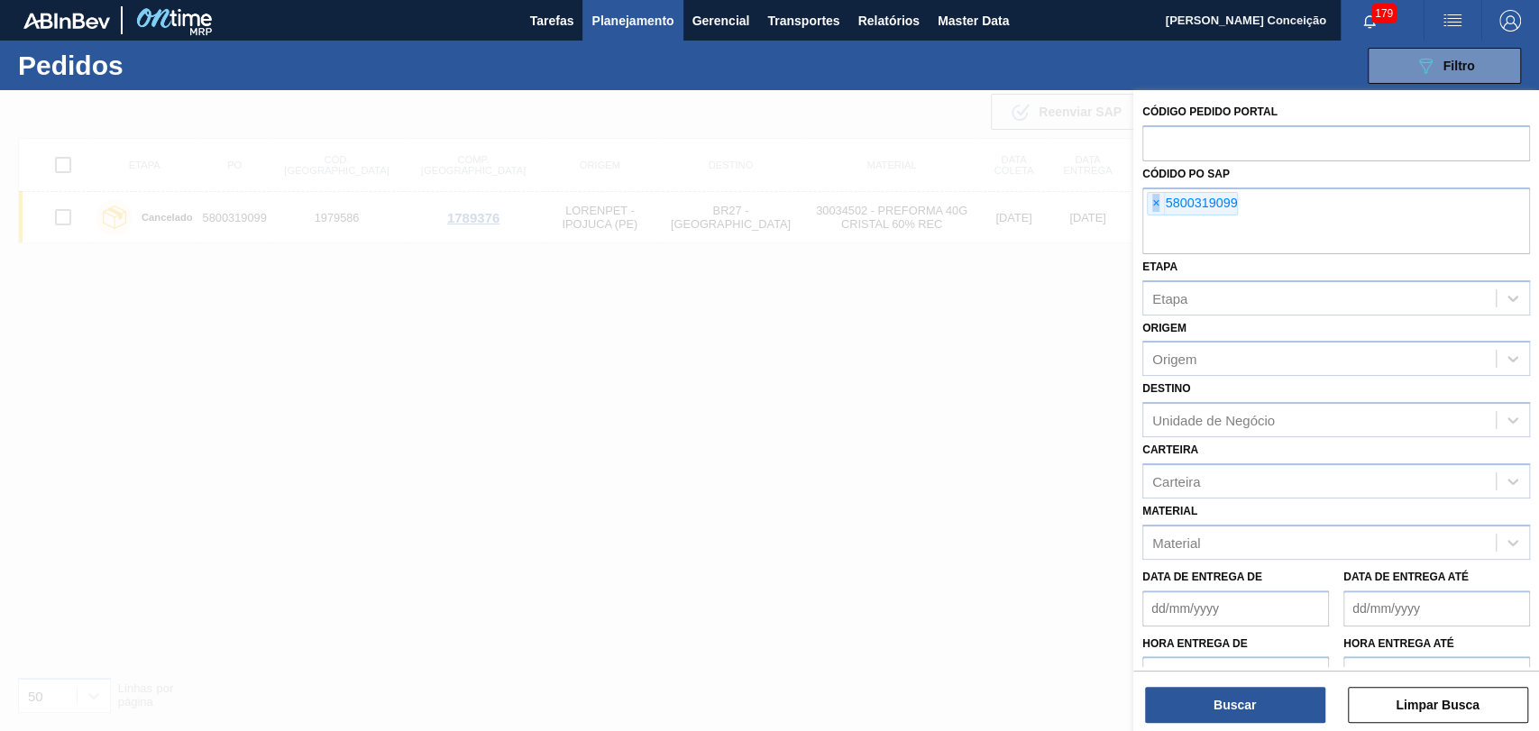
click at [1154, 209] on span "×" at bounding box center [1156, 204] width 17 height 22
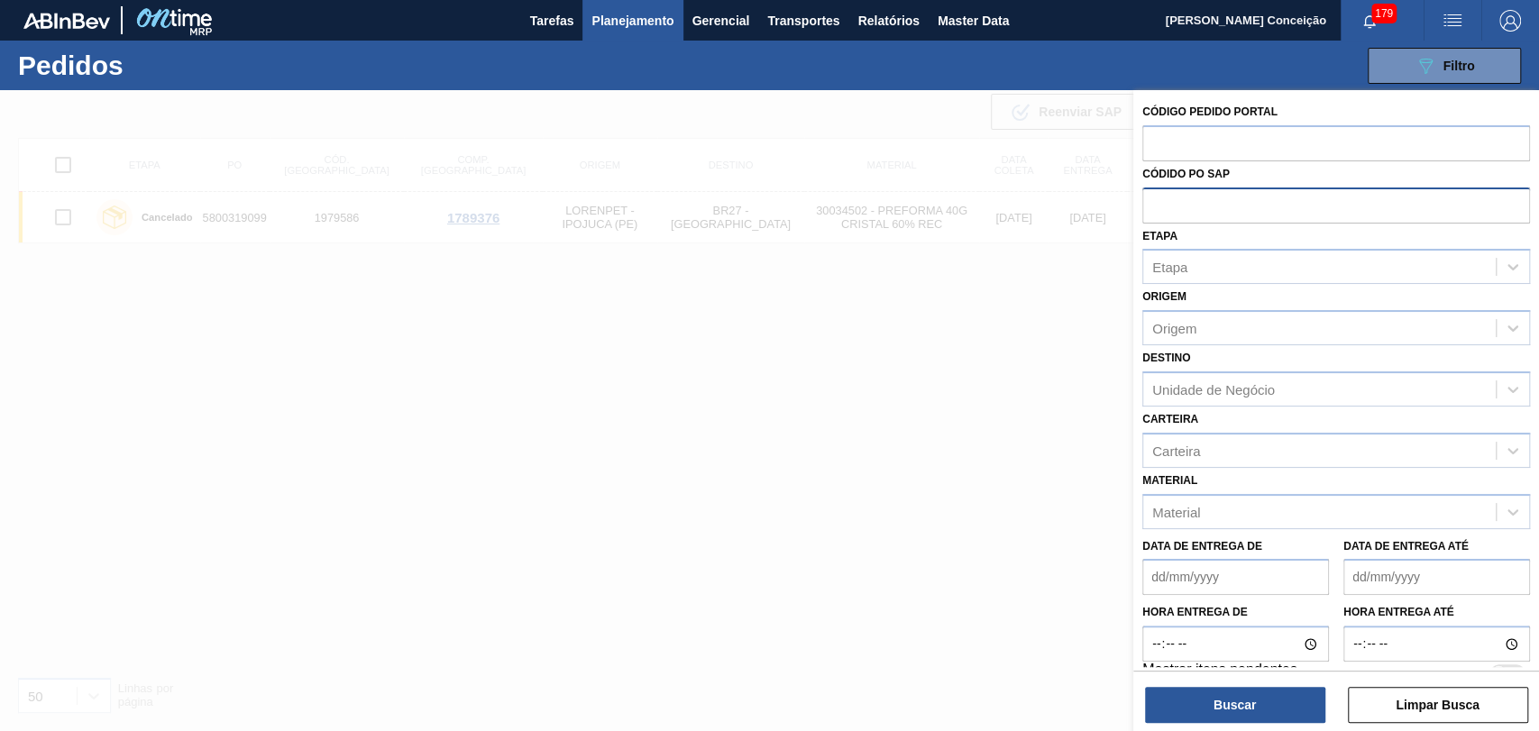
click at [1154, 207] on input "text" at bounding box center [1337, 205] width 388 height 34
type input "5800349464"
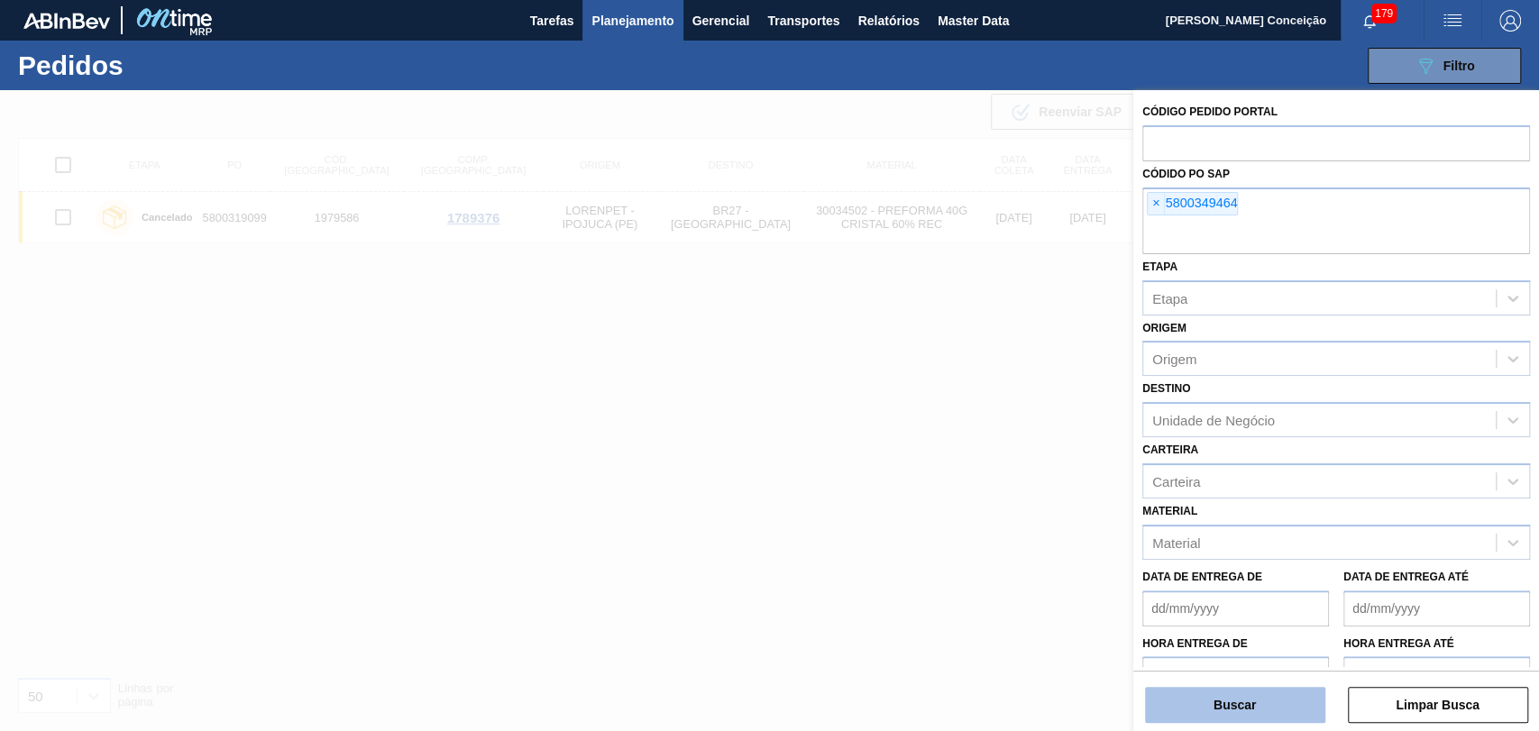
click at [1210, 702] on button "Buscar" at bounding box center [1235, 705] width 180 height 36
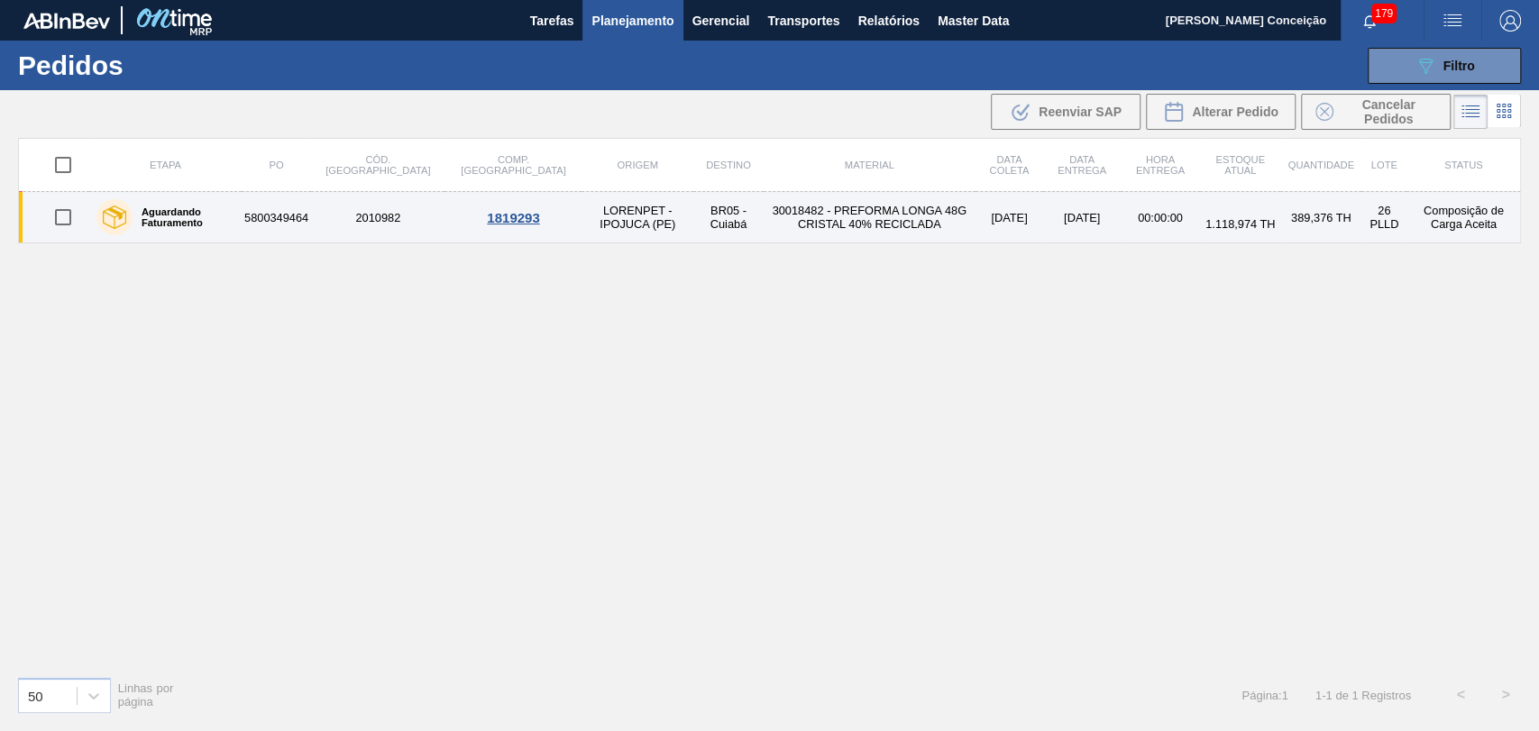
click at [786, 225] on td "30018482 - PREFORMA LONGA 48G CRISTAL 40% RECICLADA" at bounding box center [870, 217] width 212 height 51
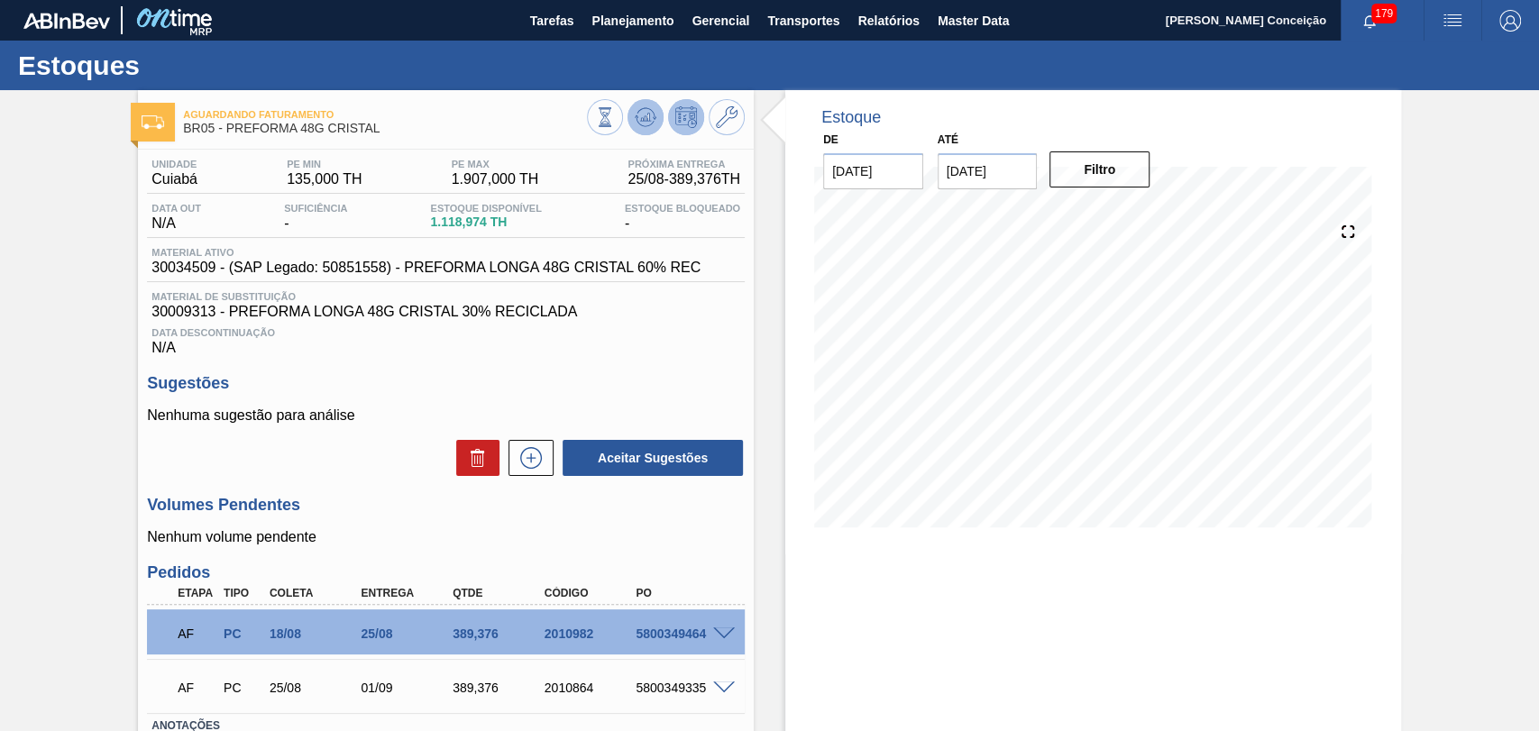
click at [638, 128] on button at bounding box center [646, 117] width 36 height 36
click at [618, 390] on h3 "Sugestões" at bounding box center [446, 383] width 598 height 19
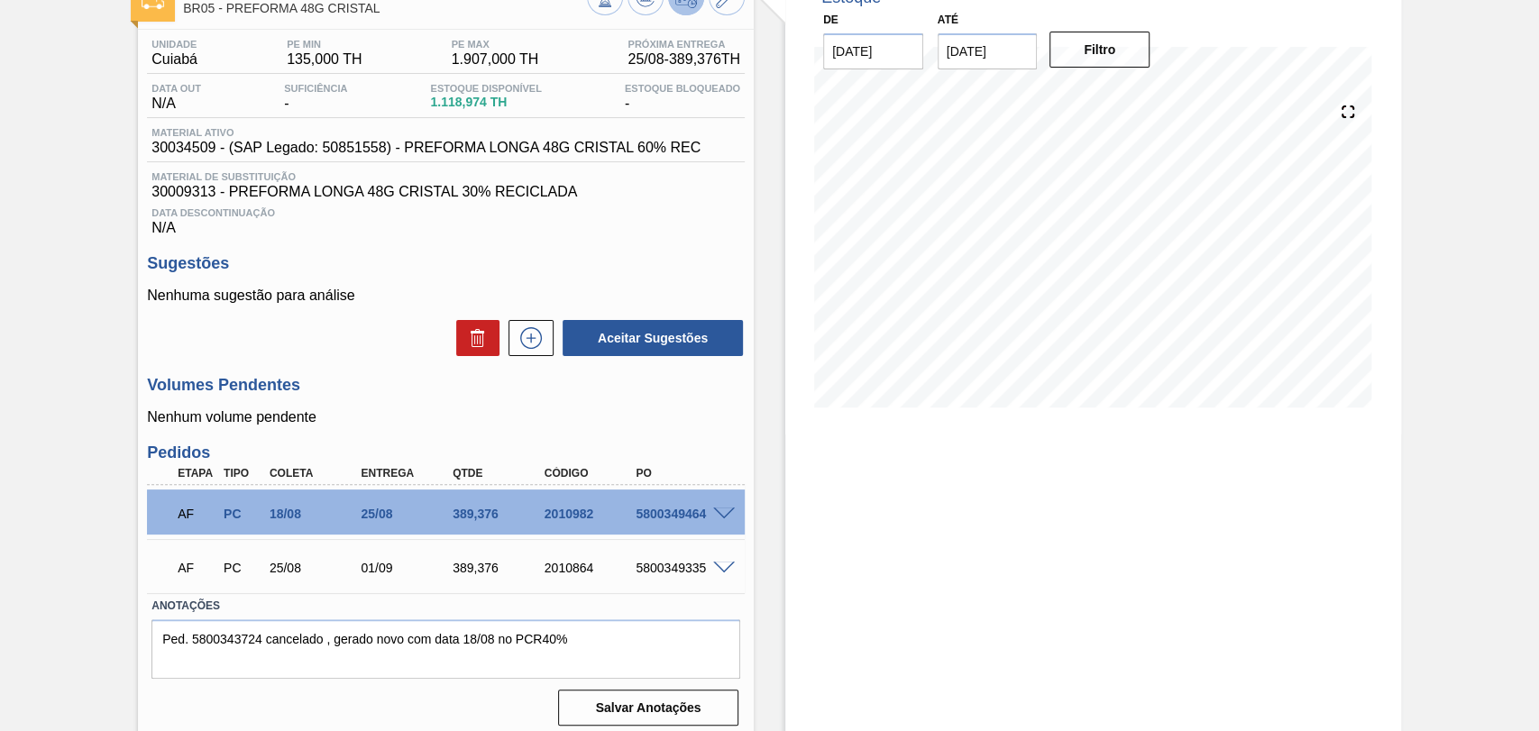
scroll to position [133, 0]
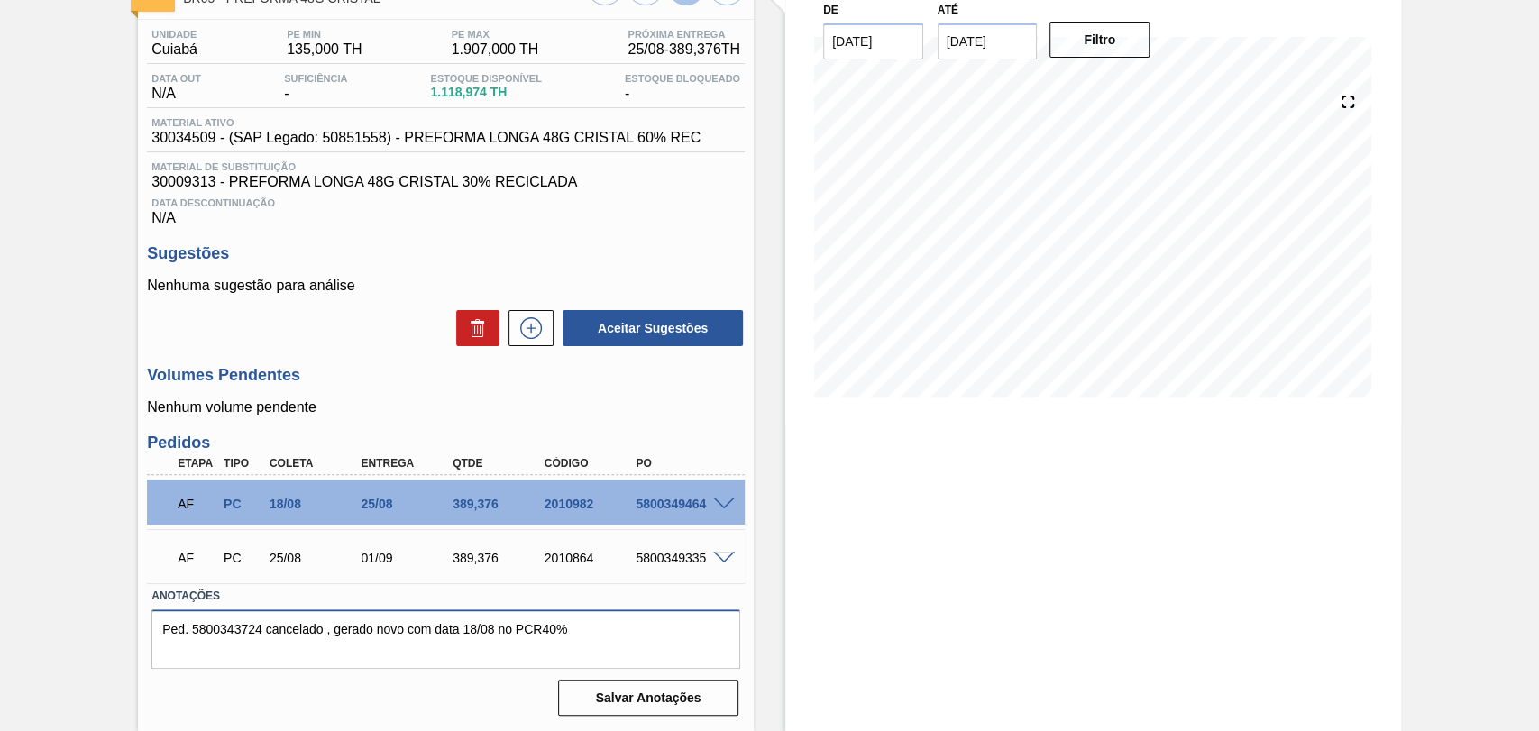
click at [566, 640] on textarea "Ped. 5800343724 cancelado , gerado novo com data 18/08 no PCR40%" at bounding box center [445, 640] width 589 height 60
click at [586, 638] on textarea "Ped. 5800343724 cancelado , gerado novo com data 18/08 no PCR40%" at bounding box center [445, 640] width 589 height 60
click at [721, 498] on span at bounding box center [724, 505] width 22 height 14
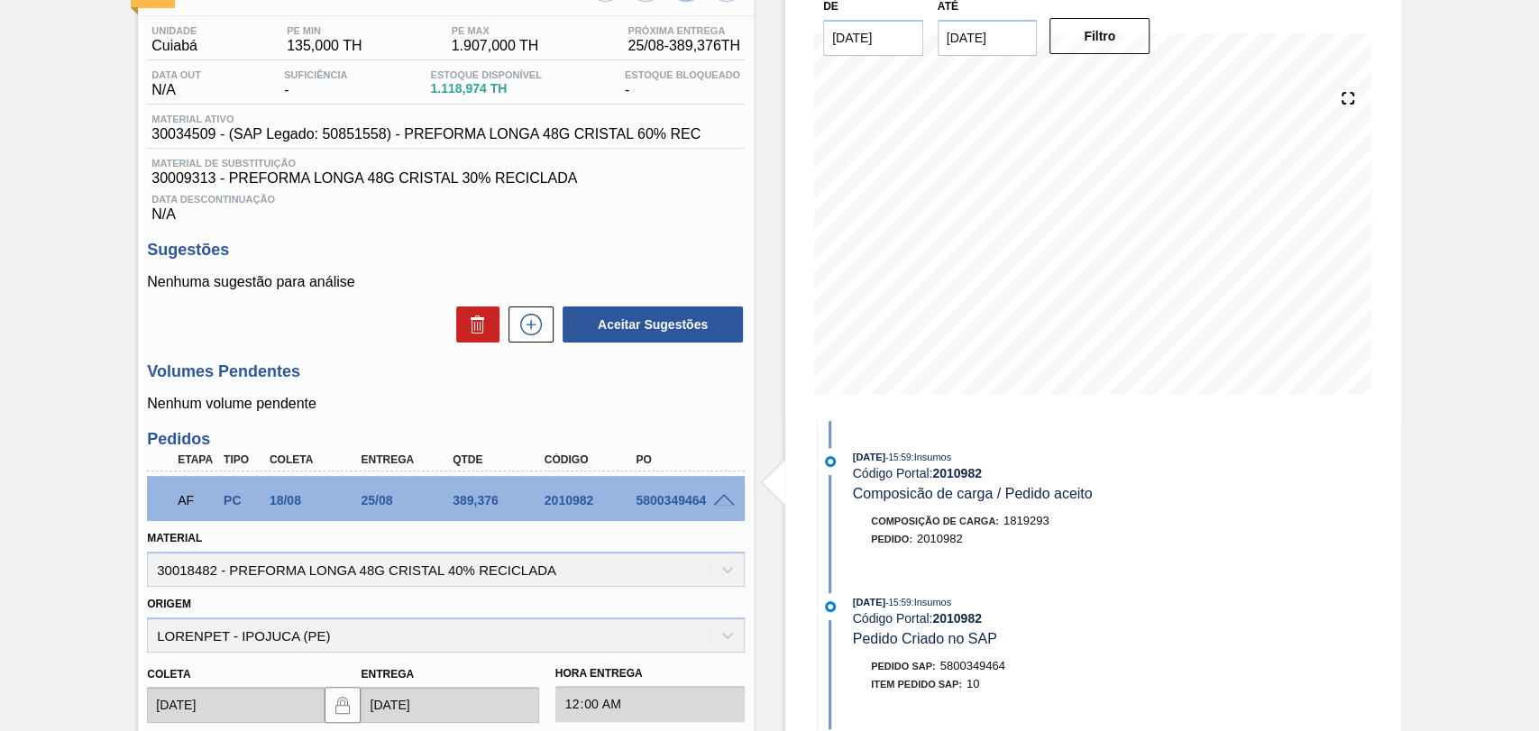
click at [721, 497] on span at bounding box center [724, 501] width 22 height 14
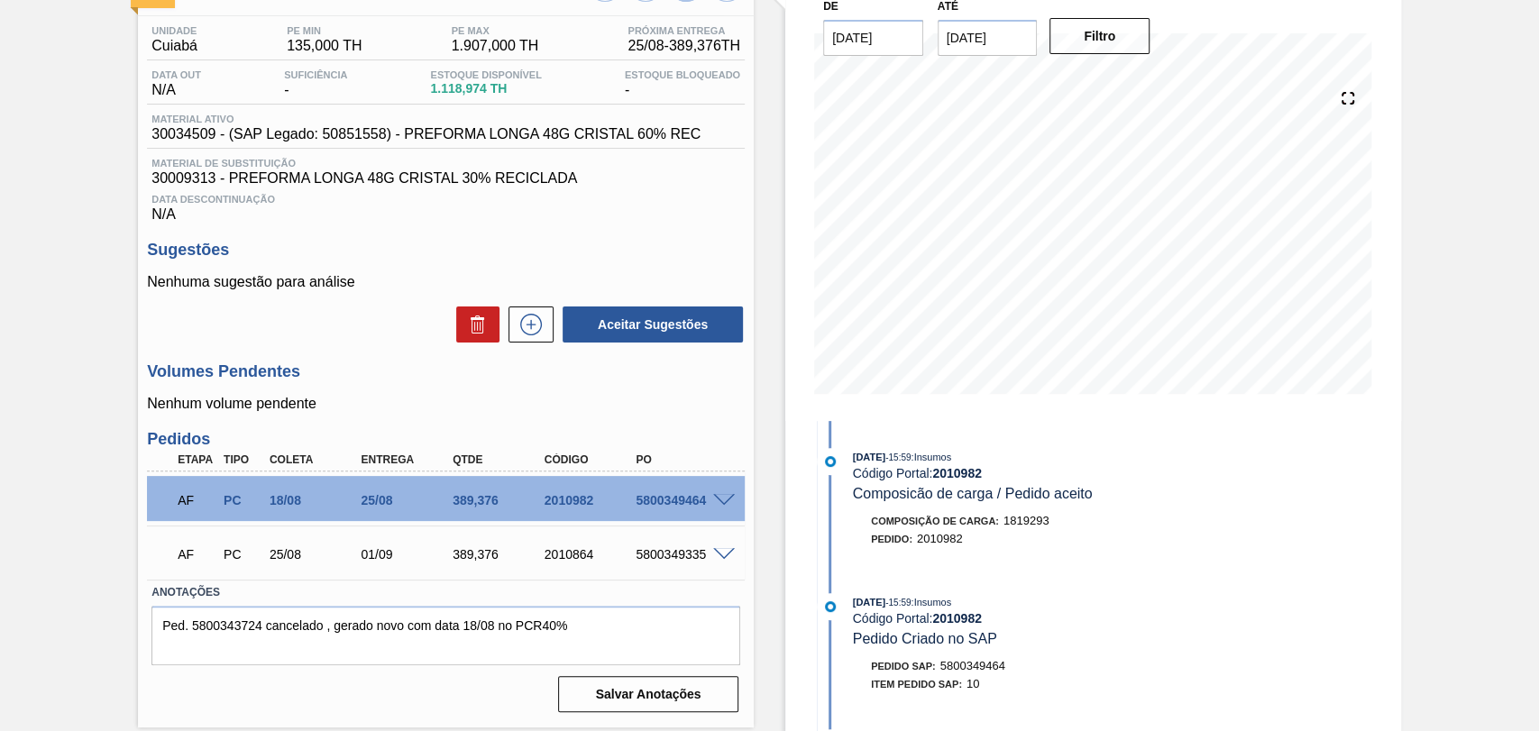
click at [723, 498] on span at bounding box center [724, 501] width 22 height 14
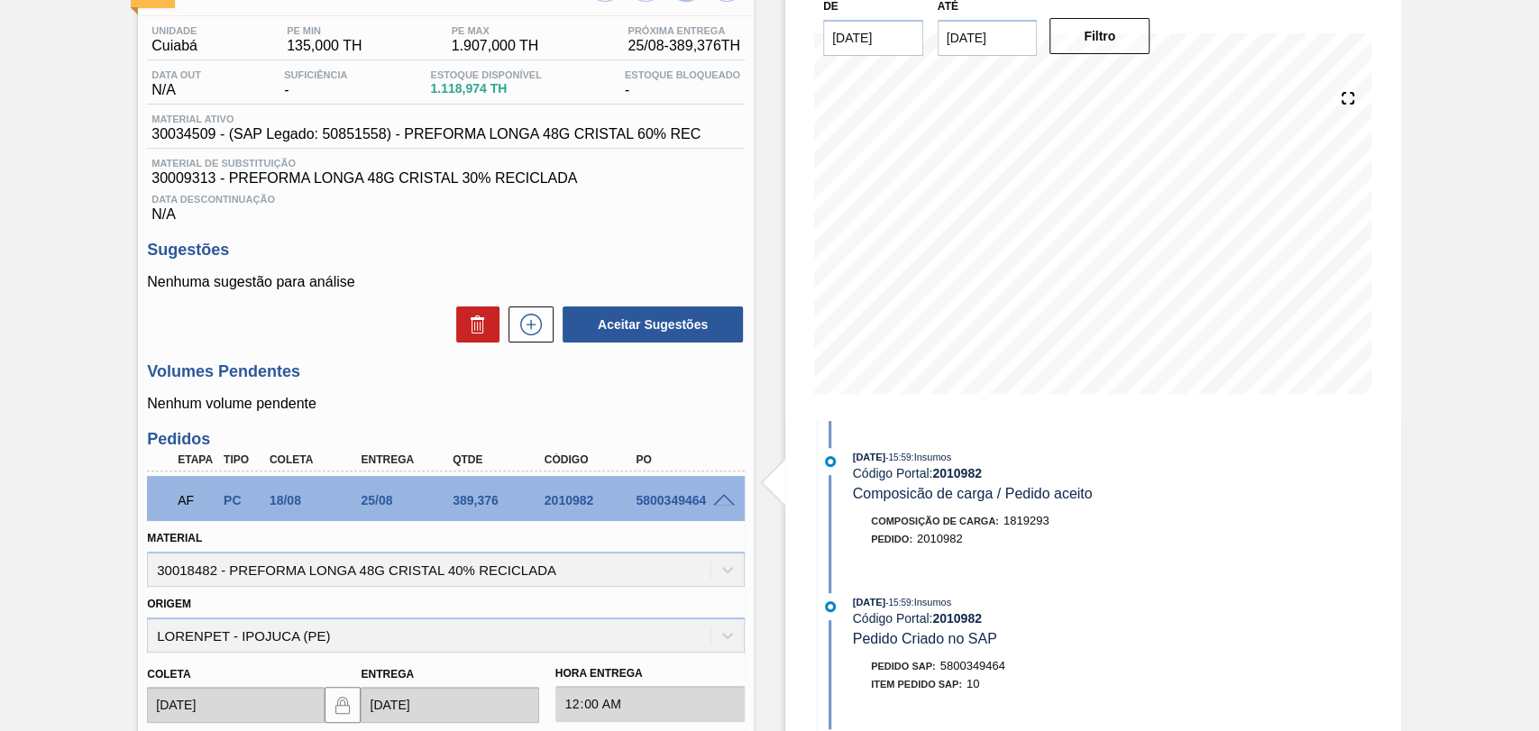
click at [725, 498] on span at bounding box center [724, 501] width 22 height 14
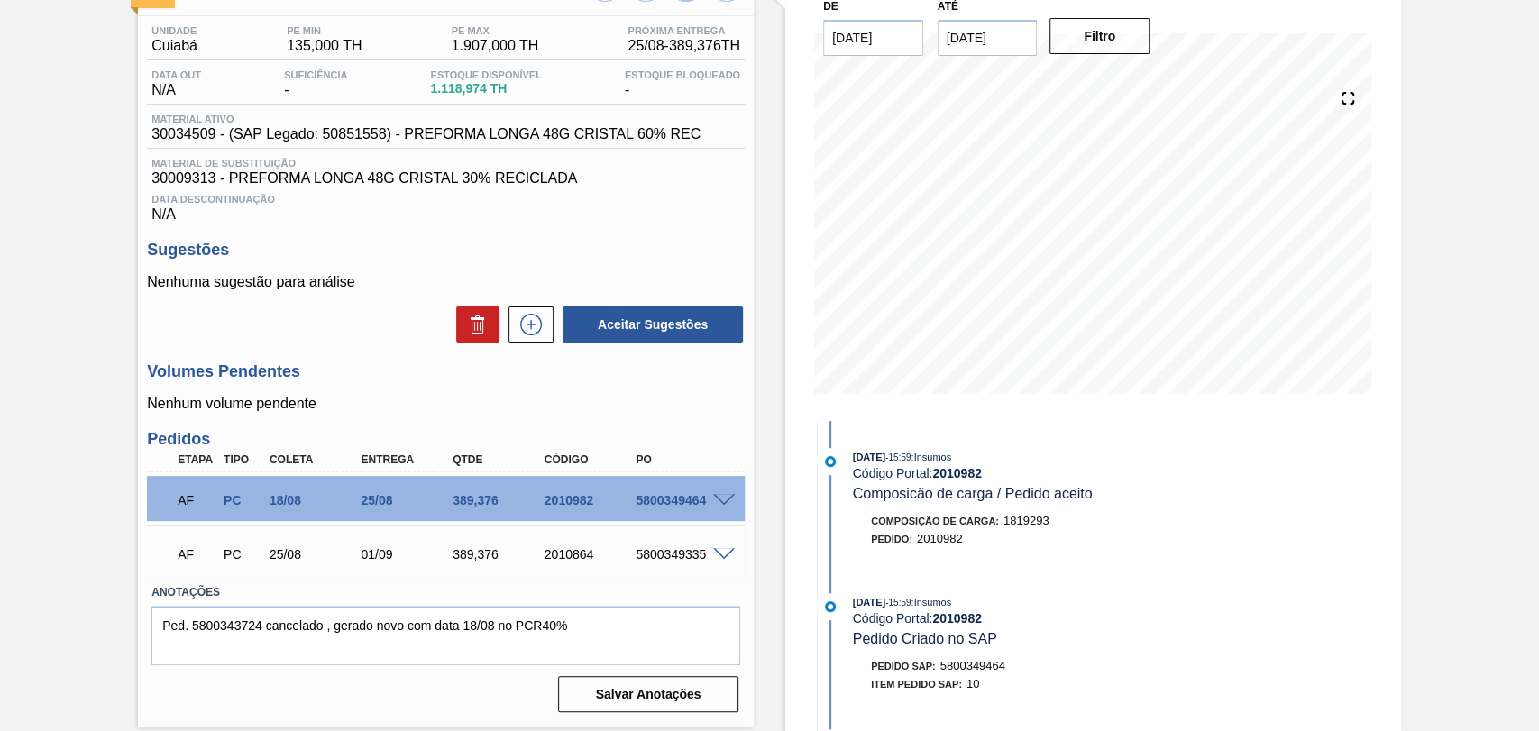
click at [669, 396] on div "Volumes Pendentes Nenhum volume pendente" at bounding box center [446, 388] width 598 height 50
click at [681, 191] on div "Data Descontinuação N/A" at bounding box center [446, 205] width 598 height 36
click at [390, 361] on div "Unidade Cuiabá PE MIN 135,000 TH PE MAX 1.907,000 TH Próxima Entrega 25/08 - 38…" at bounding box center [446, 367] width 616 height 702
click at [598, 629] on textarea "Ped. 5800343724 cancelado , gerado novo com data 18/08 no PCR40%" at bounding box center [445, 636] width 589 height 60
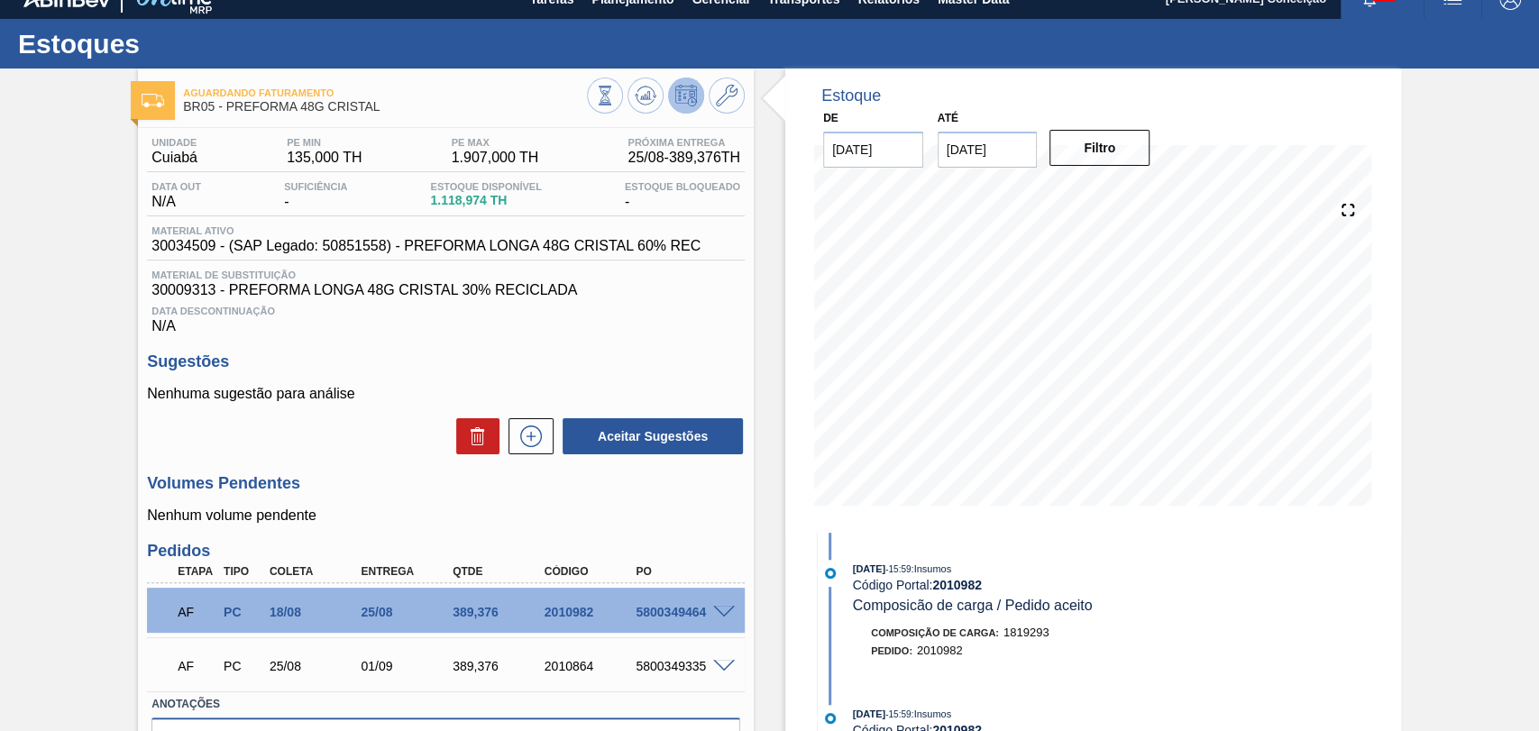
scroll to position [0, 0]
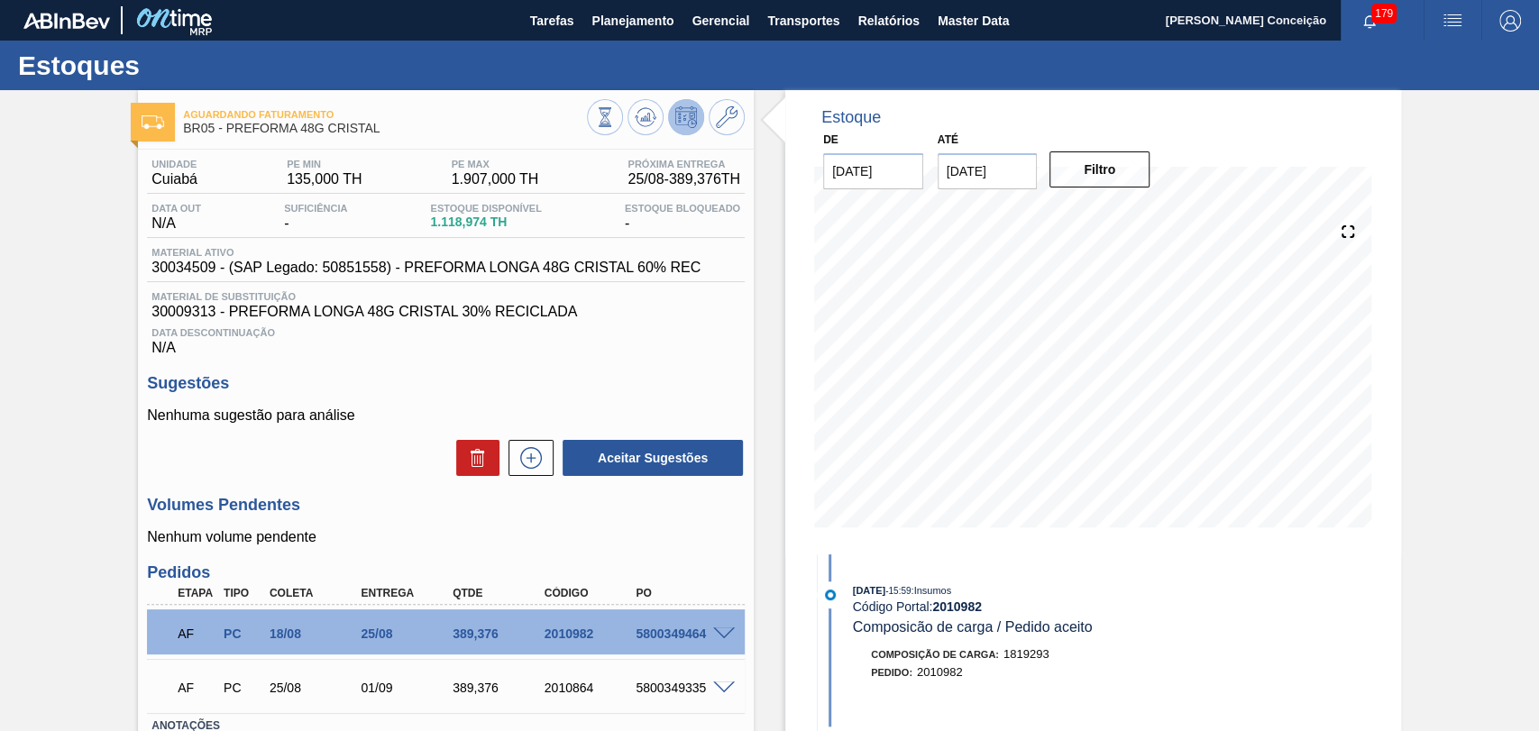
click at [716, 636] on span at bounding box center [724, 635] width 22 height 14
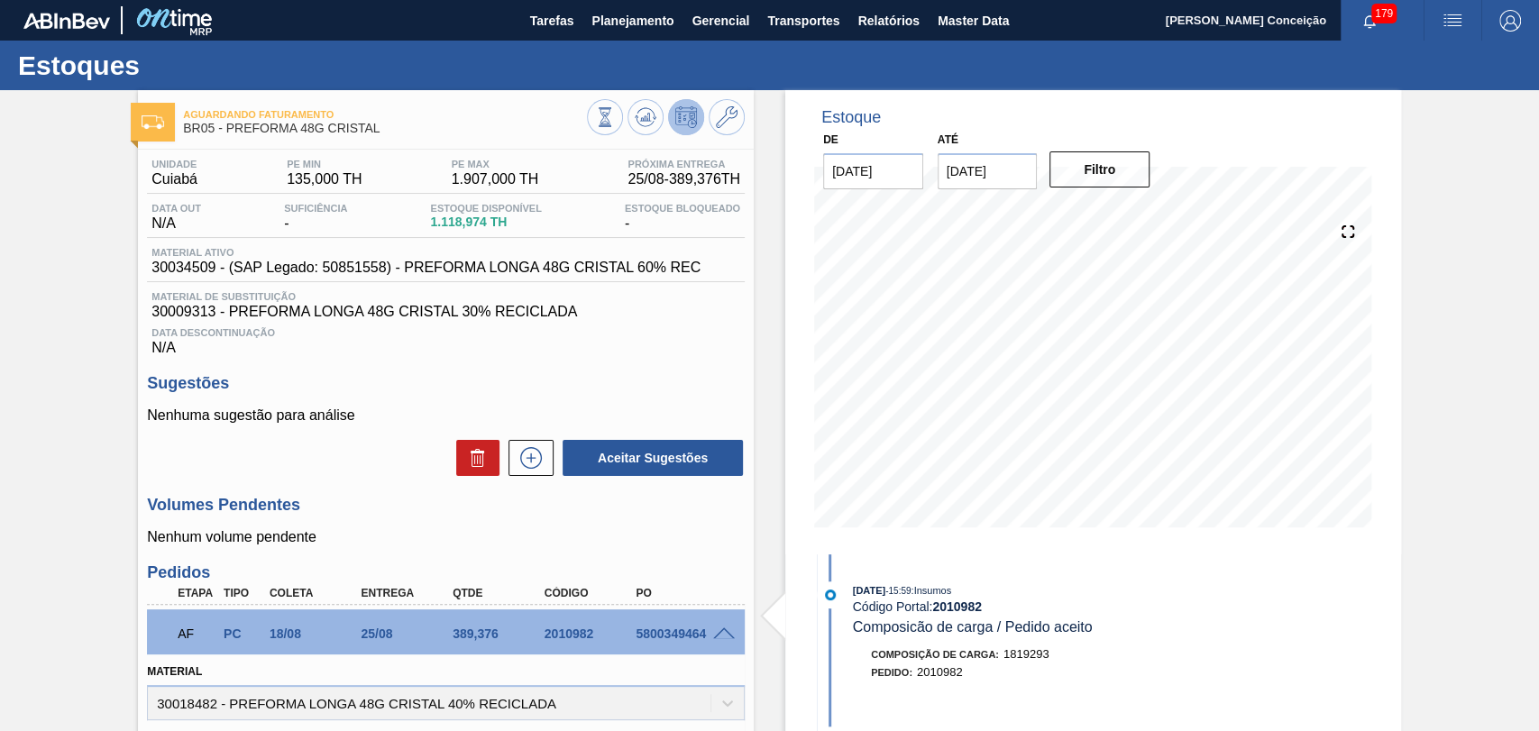
click at [716, 636] on span at bounding box center [724, 635] width 22 height 14
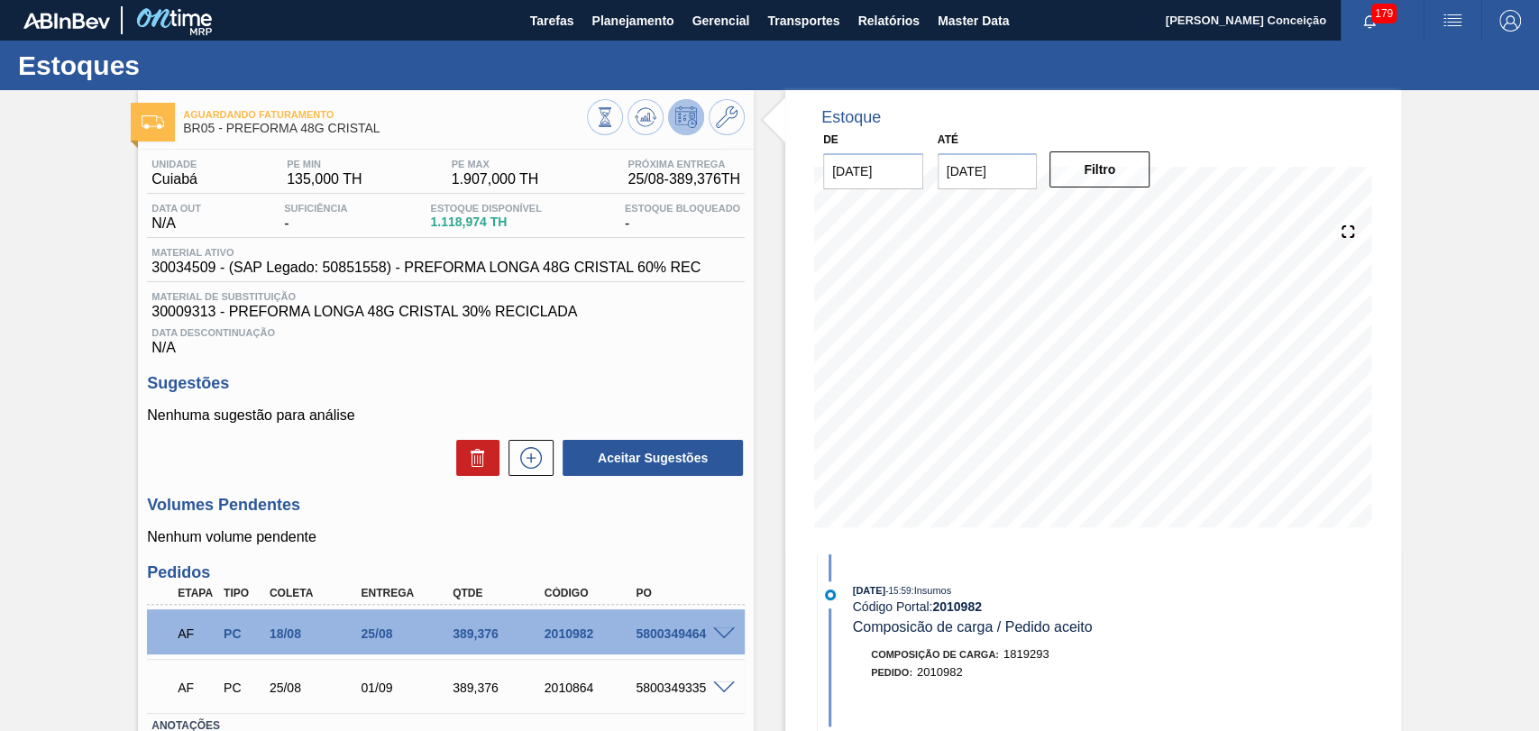
click at [694, 637] on div "5800349464" at bounding box center [682, 634] width 102 height 14
click at [436, 546] on p "Nenhum volume pendente" at bounding box center [446, 537] width 598 height 16
click at [643, 14] on span "Planejamento" at bounding box center [633, 21] width 82 height 22
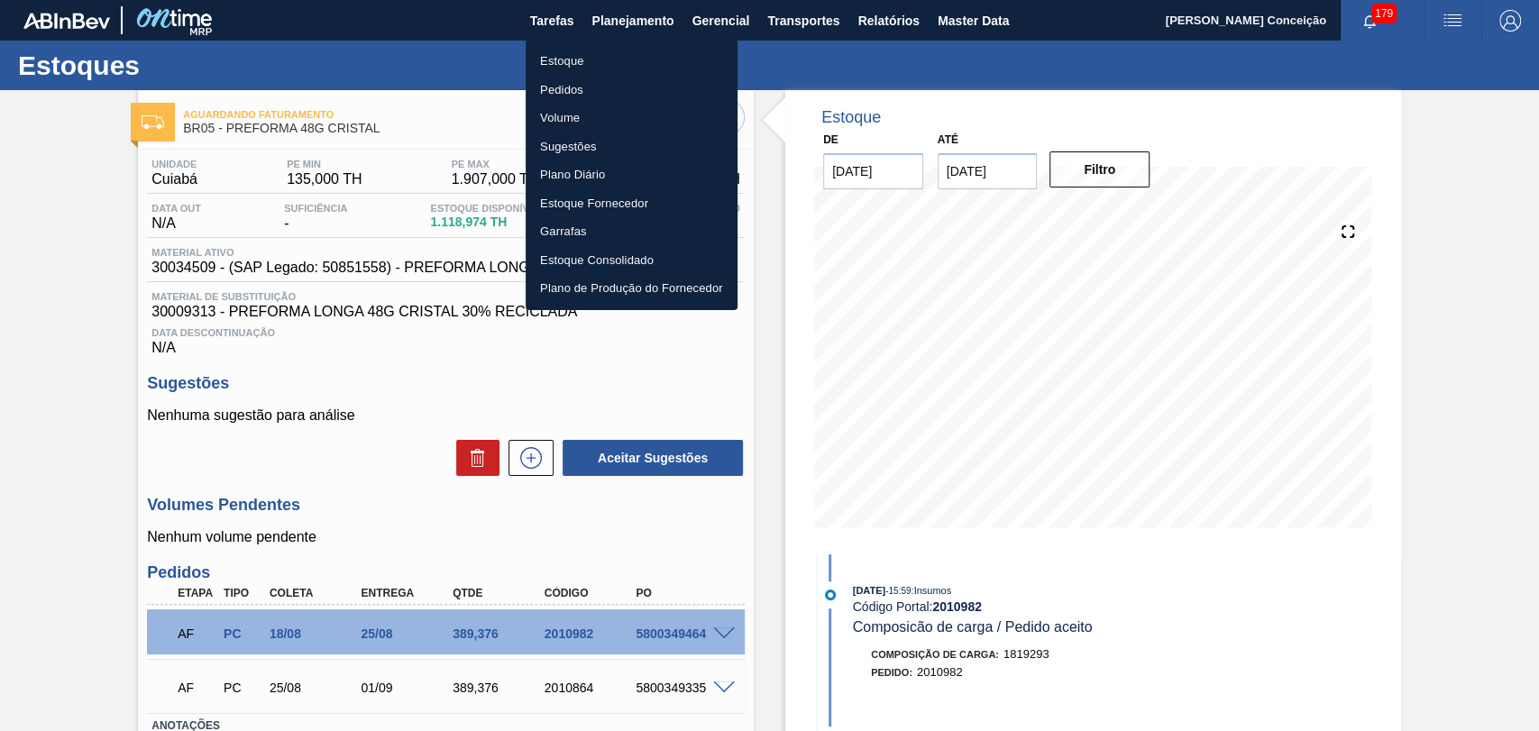
click at [543, 67] on li "Estoque" at bounding box center [632, 61] width 212 height 29
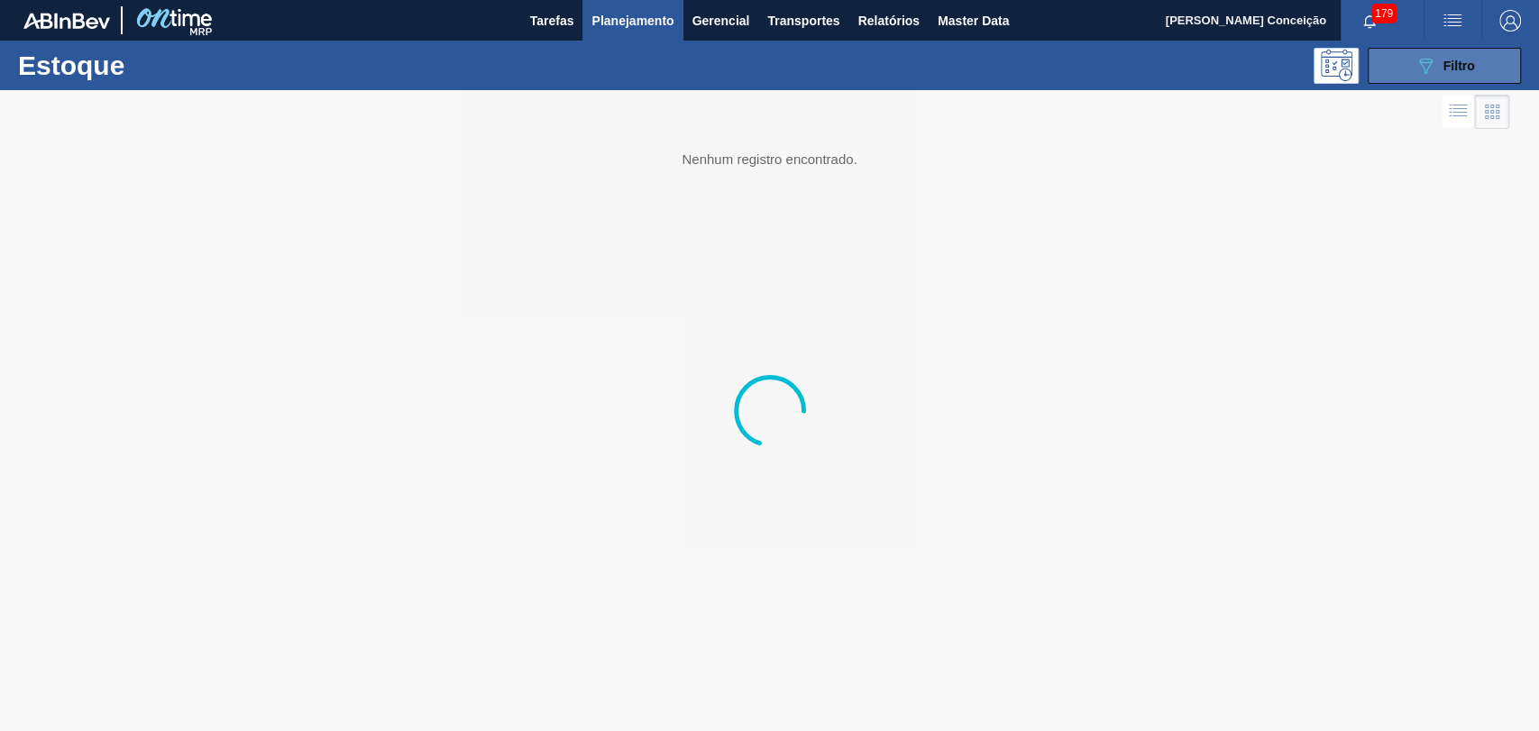
click at [1431, 67] on icon "089F7B8B-B2A5-4AFE-B5C0-19BA573D28AC" at bounding box center [1426, 66] width 22 height 22
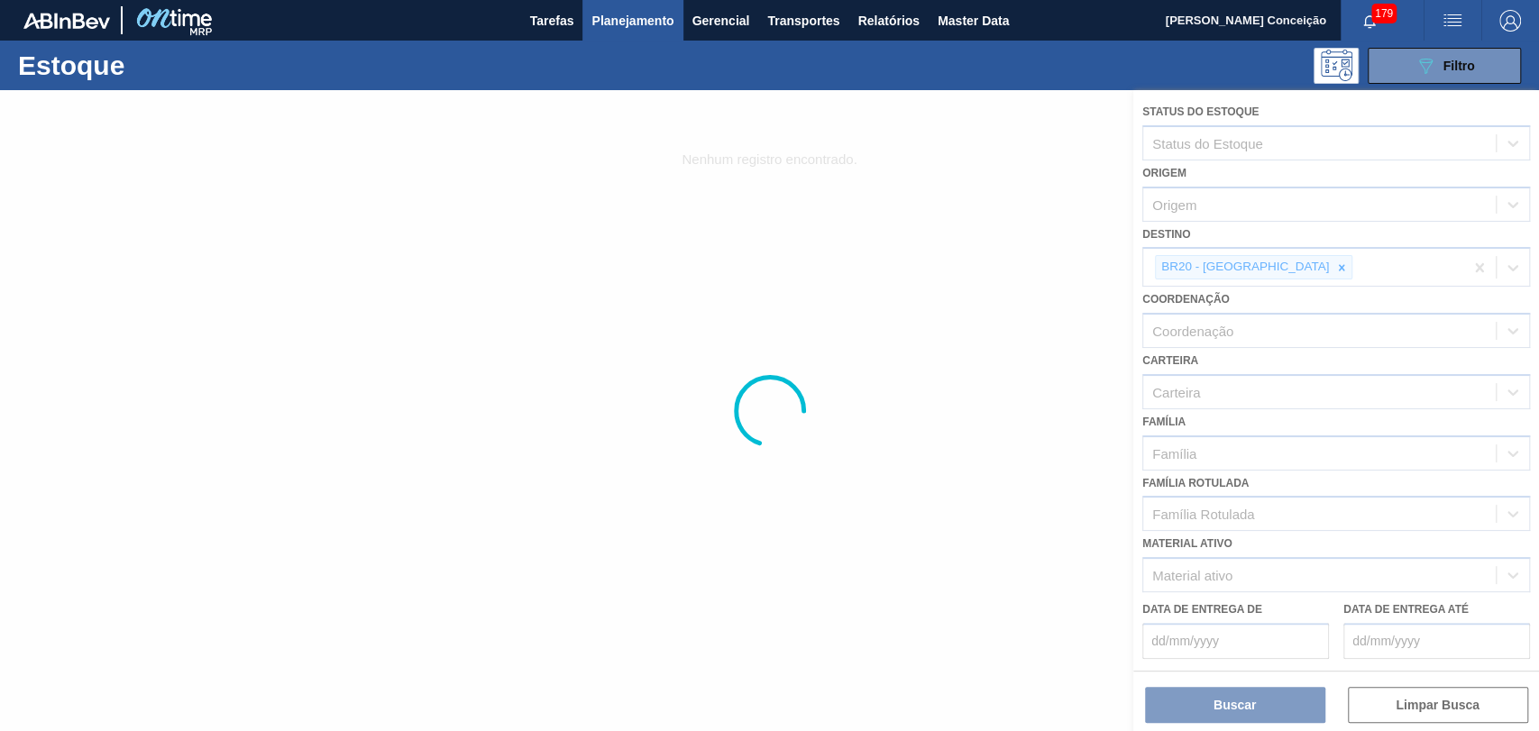
click at [1262, 269] on div at bounding box center [769, 410] width 1539 height 641
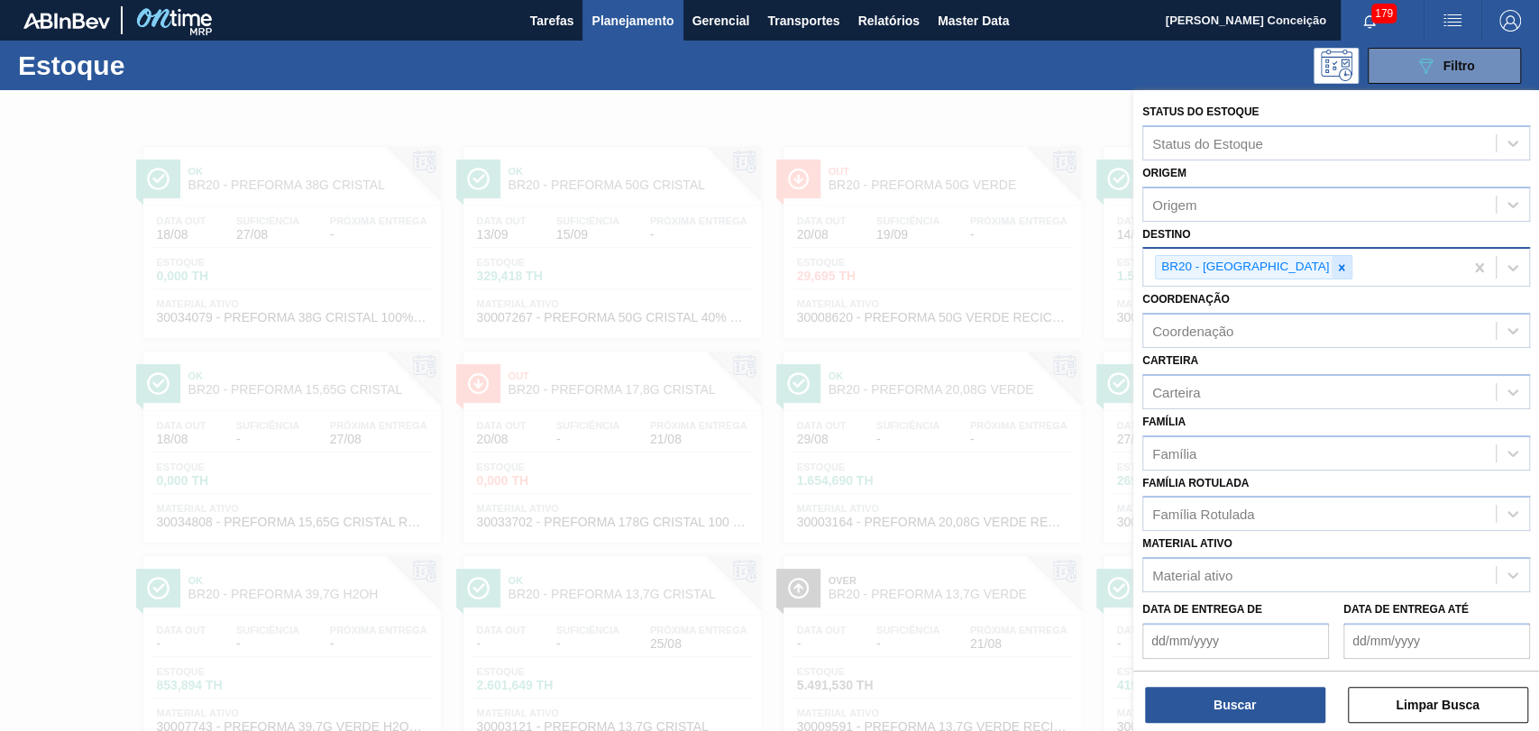
click at [1336, 269] on icon at bounding box center [1342, 268] width 13 height 13
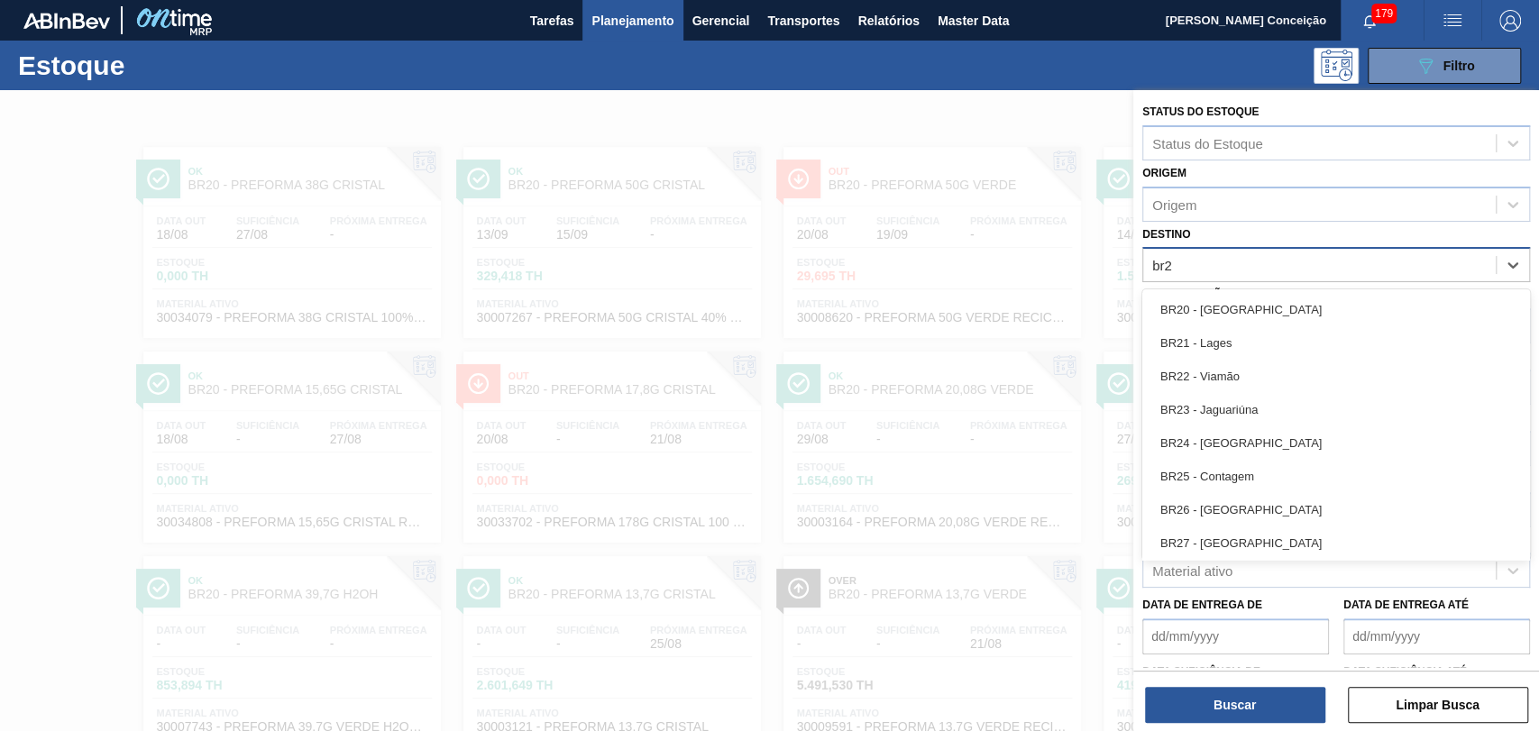
type input "br27"
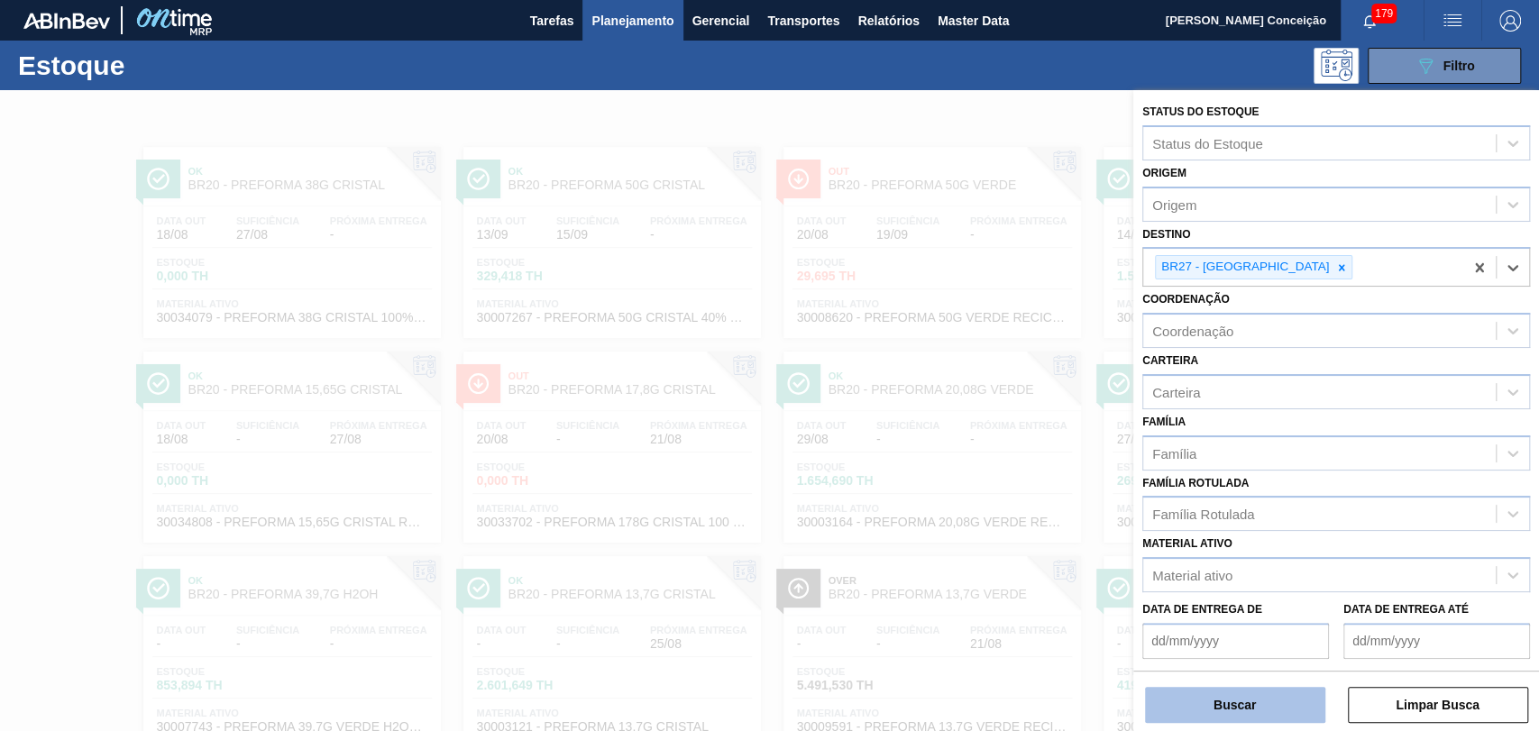
click at [1195, 703] on button "Buscar" at bounding box center [1235, 705] width 180 height 36
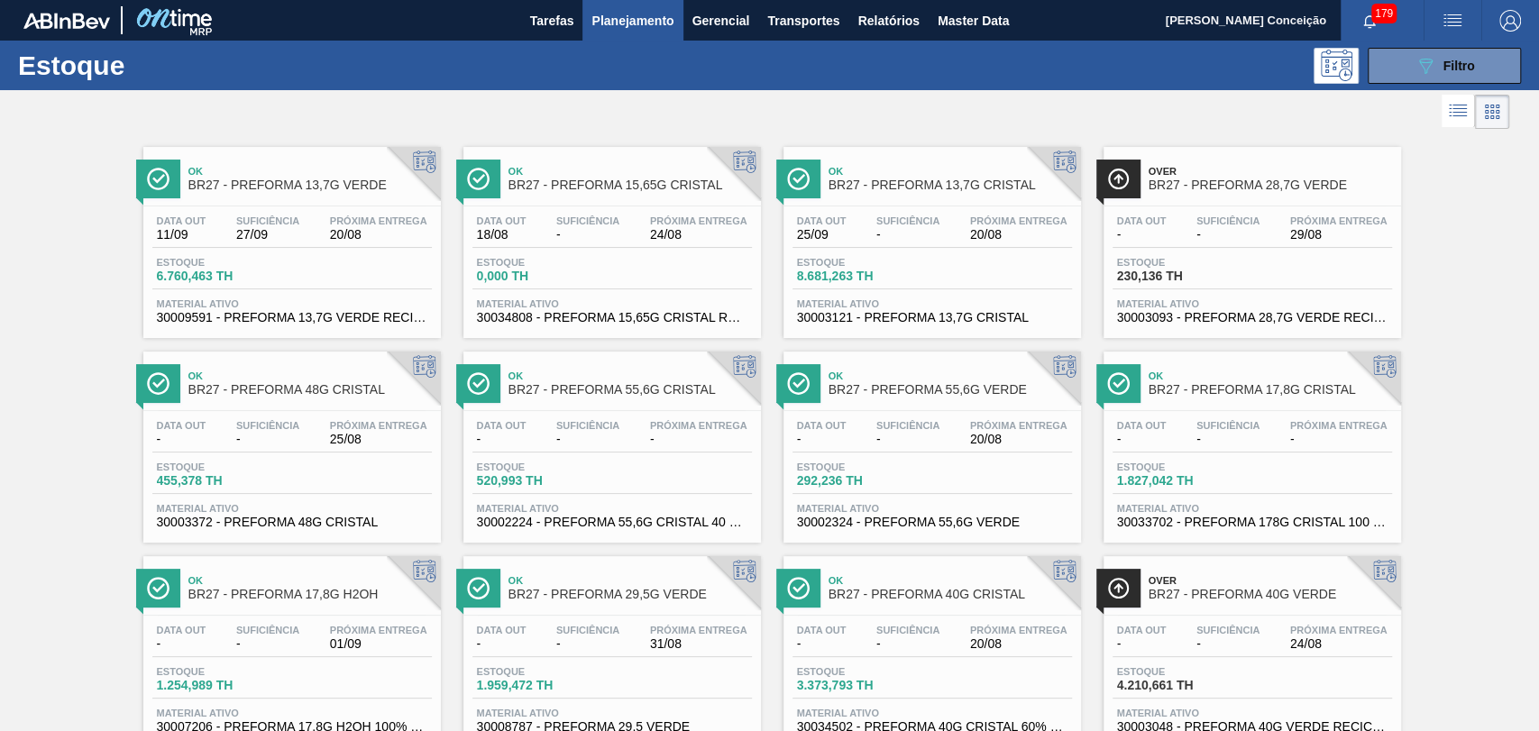
click at [286, 209] on div "Data out 11/09 Suficiência 27/09 Próxima Entrega 20/08 Estoque 6.760,463 TH Mat…" at bounding box center [292, 268] width 298 height 123
click at [1407, 50] on button "089F7B8B-B2A5-4AFE-B5C0-19BA573D28AC Filtro" at bounding box center [1444, 66] width 153 height 36
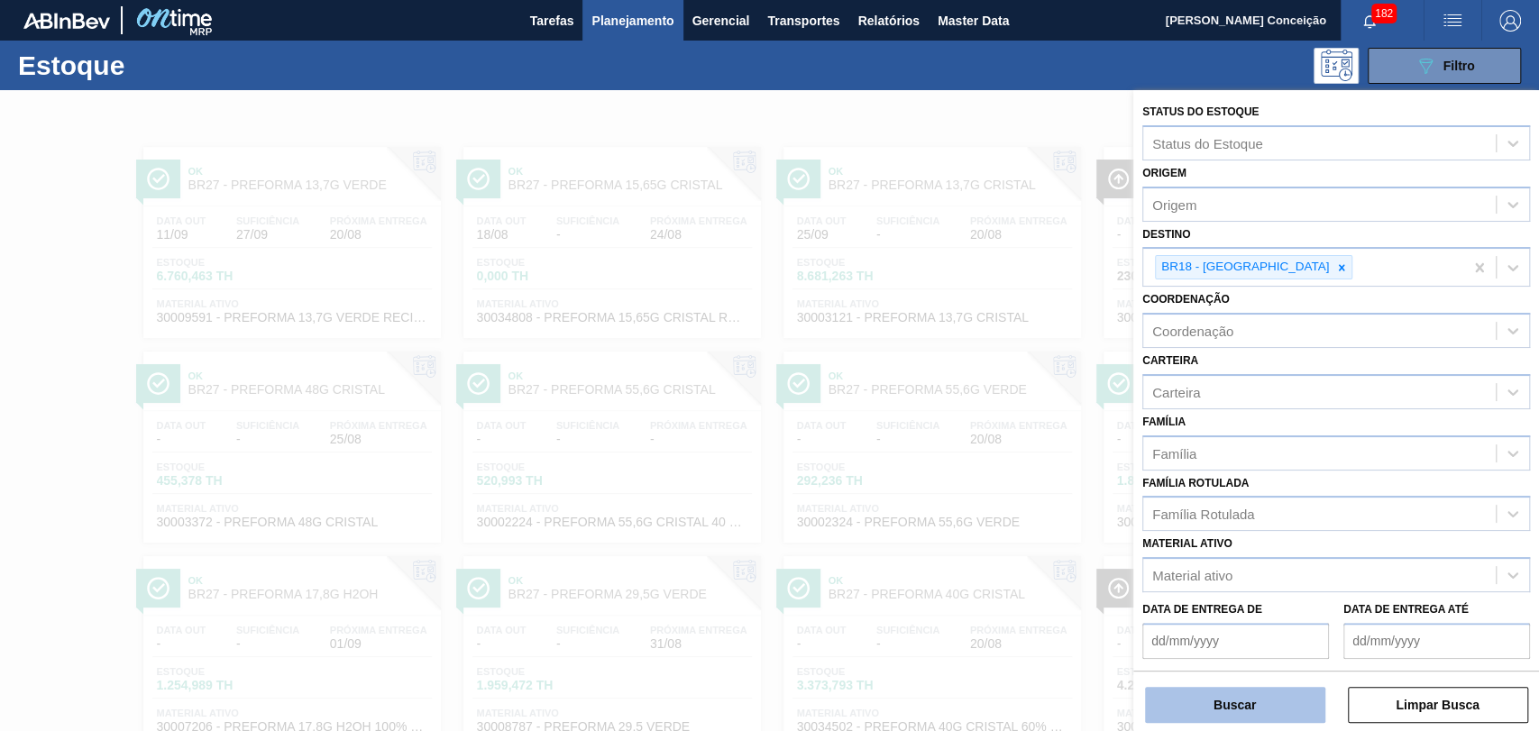
click at [1192, 707] on button "Buscar" at bounding box center [1235, 705] width 180 height 36
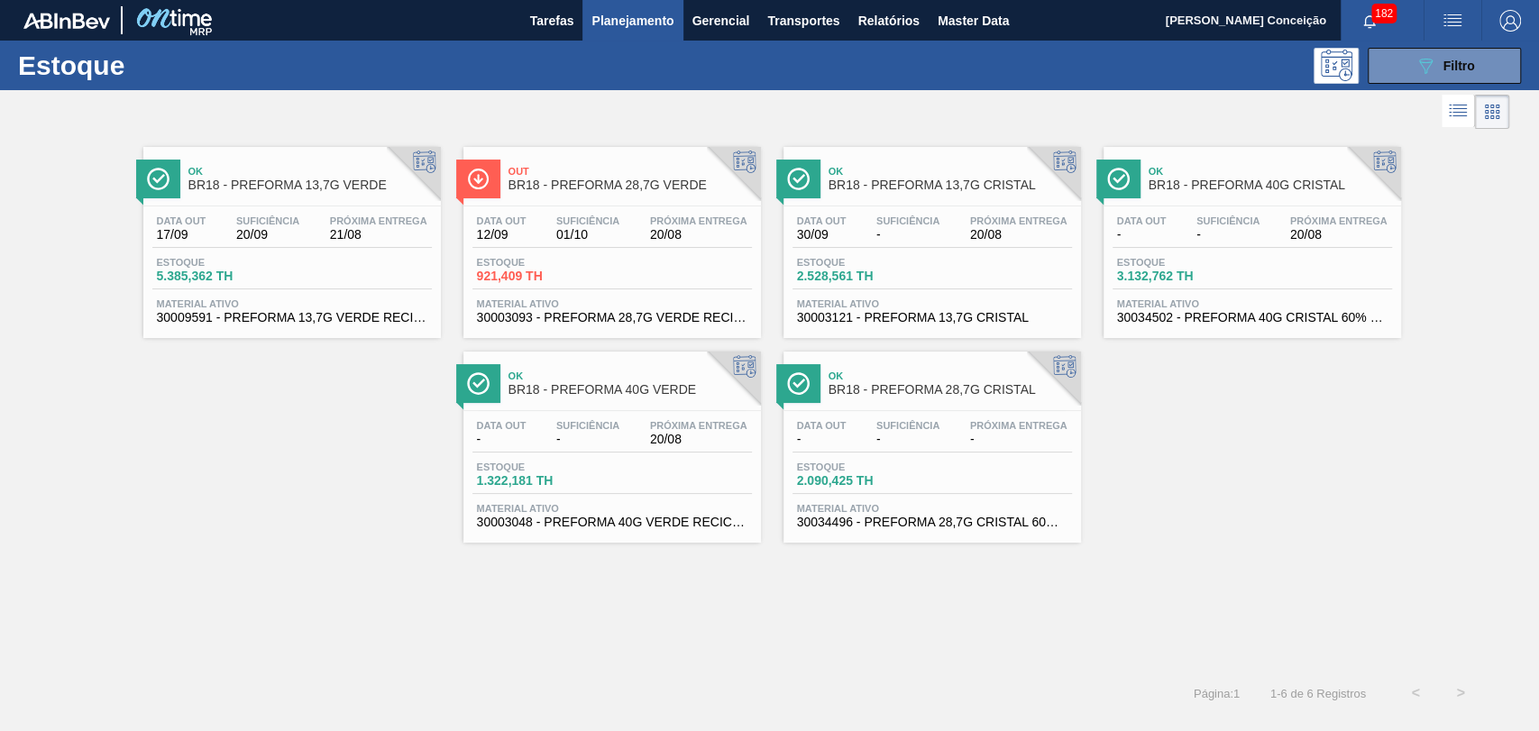
click at [362, 263] on div "Estoque 5.385,362 TH" at bounding box center [292, 273] width 280 height 32
click at [1470, 55] on div "089F7B8B-B2A5-4AFE-B5C0-19BA573D28AC Filtro" at bounding box center [1445, 66] width 60 height 22
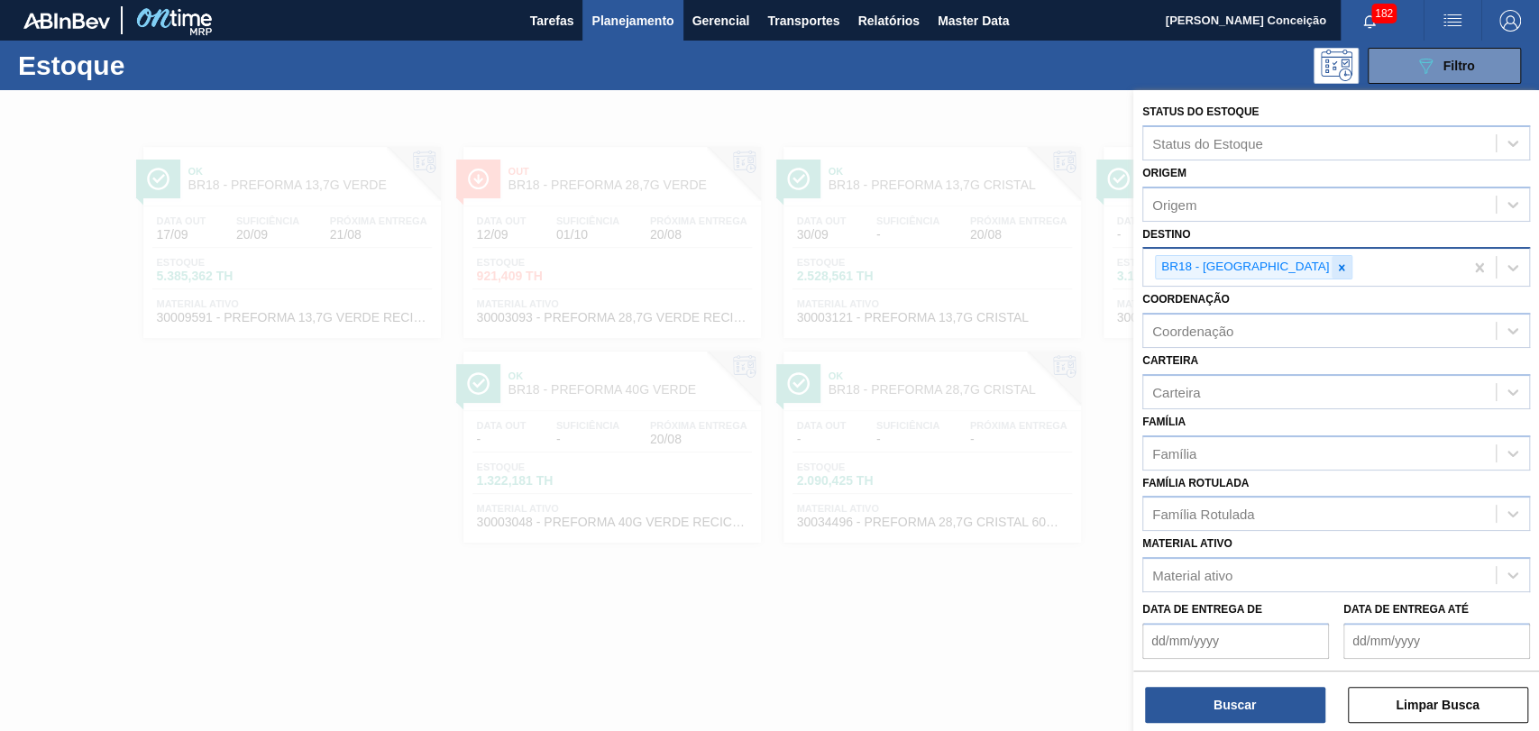
click at [1336, 263] on icon at bounding box center [1342, 268] width 13 height 13
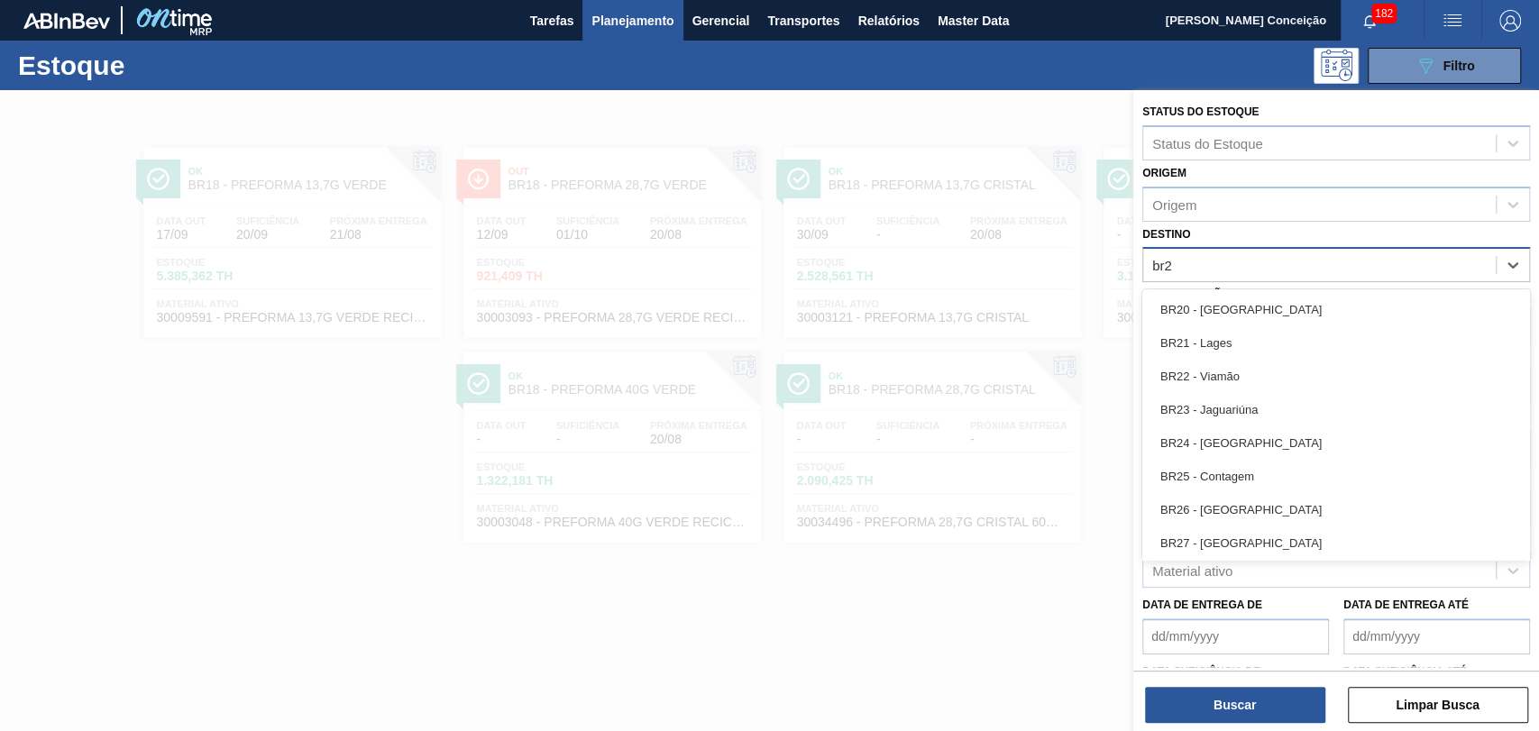
type input "br27"
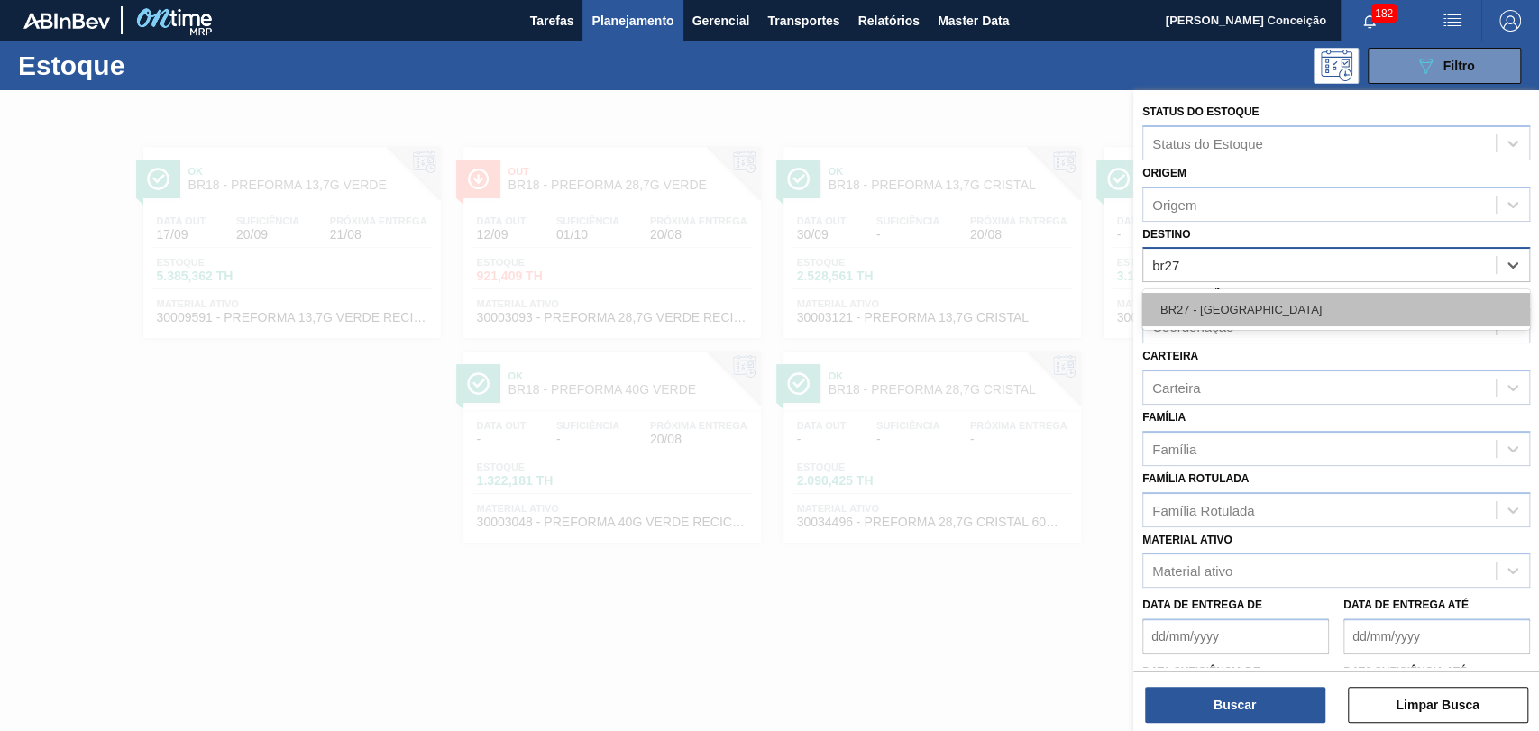
click at [1280, 319] on div "BR27 - Nova Minas" at bounding box center [1337, 309] width 388 height 33
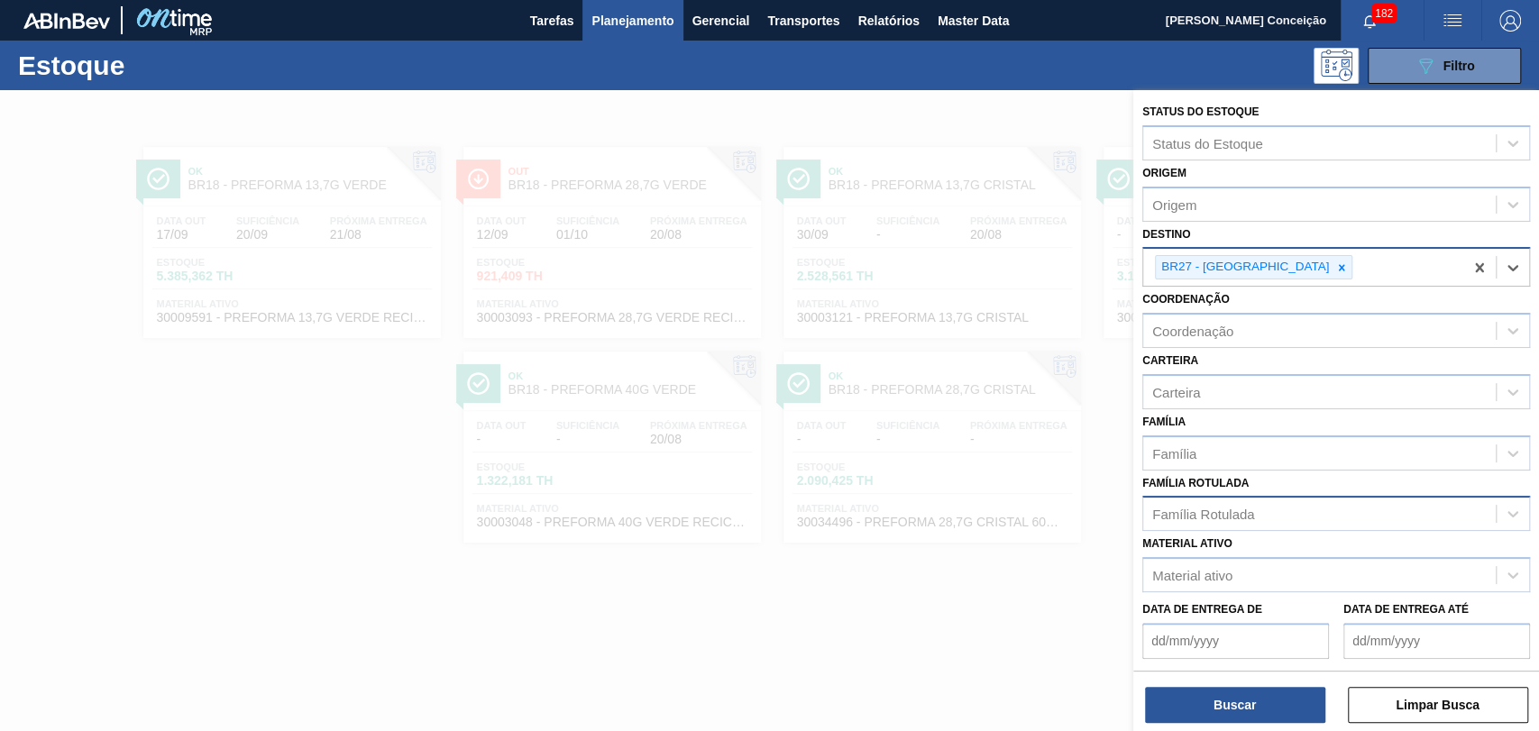
click at [1211, 521] on div "Família Rotulada" at bounding box center [1319, 514] width 353 height 26
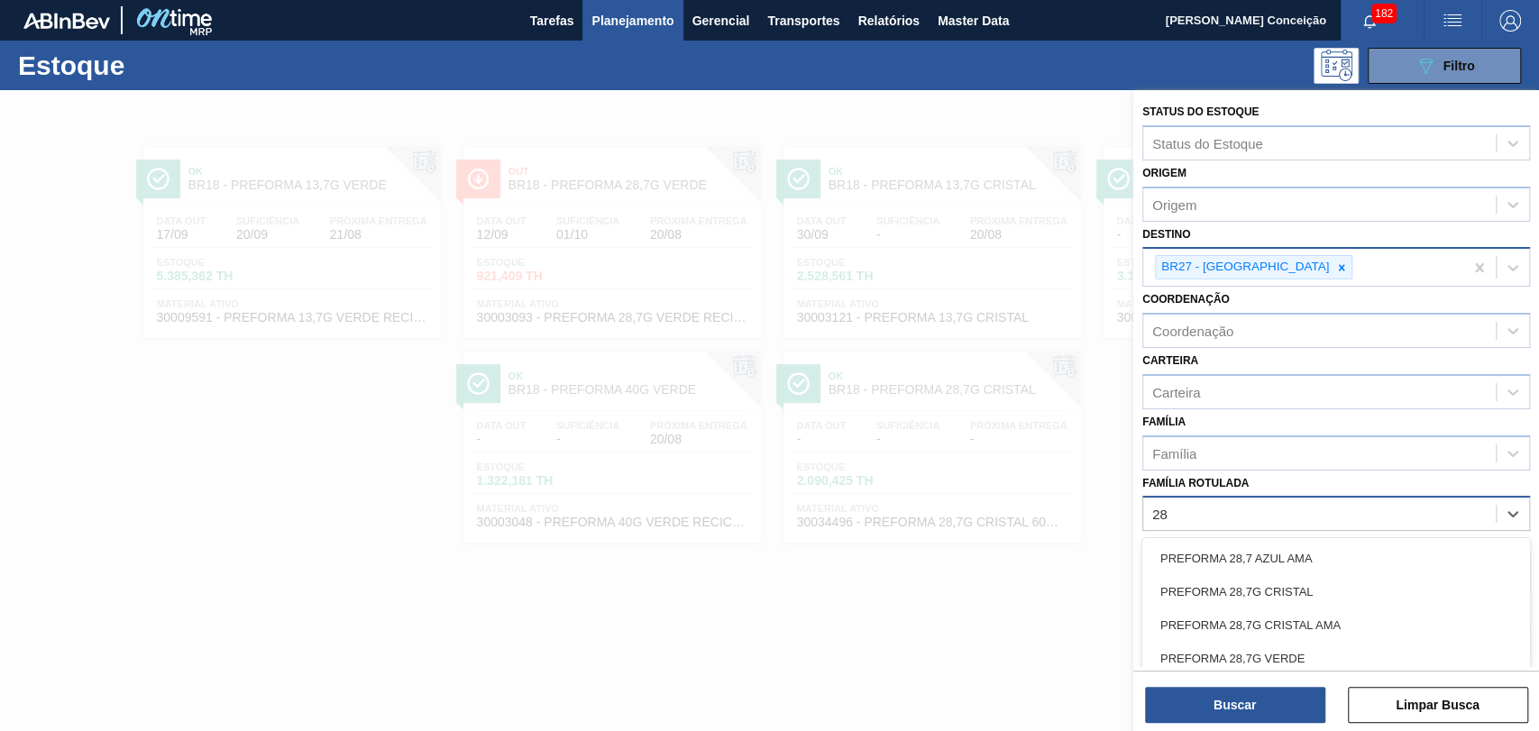
type Rotulada "2"
type Rotulada "13,7"
click at [1241, 616] on div "PREFORMA 13,7G VERDE" at bounding box center [1337, 625] width 388 height 33
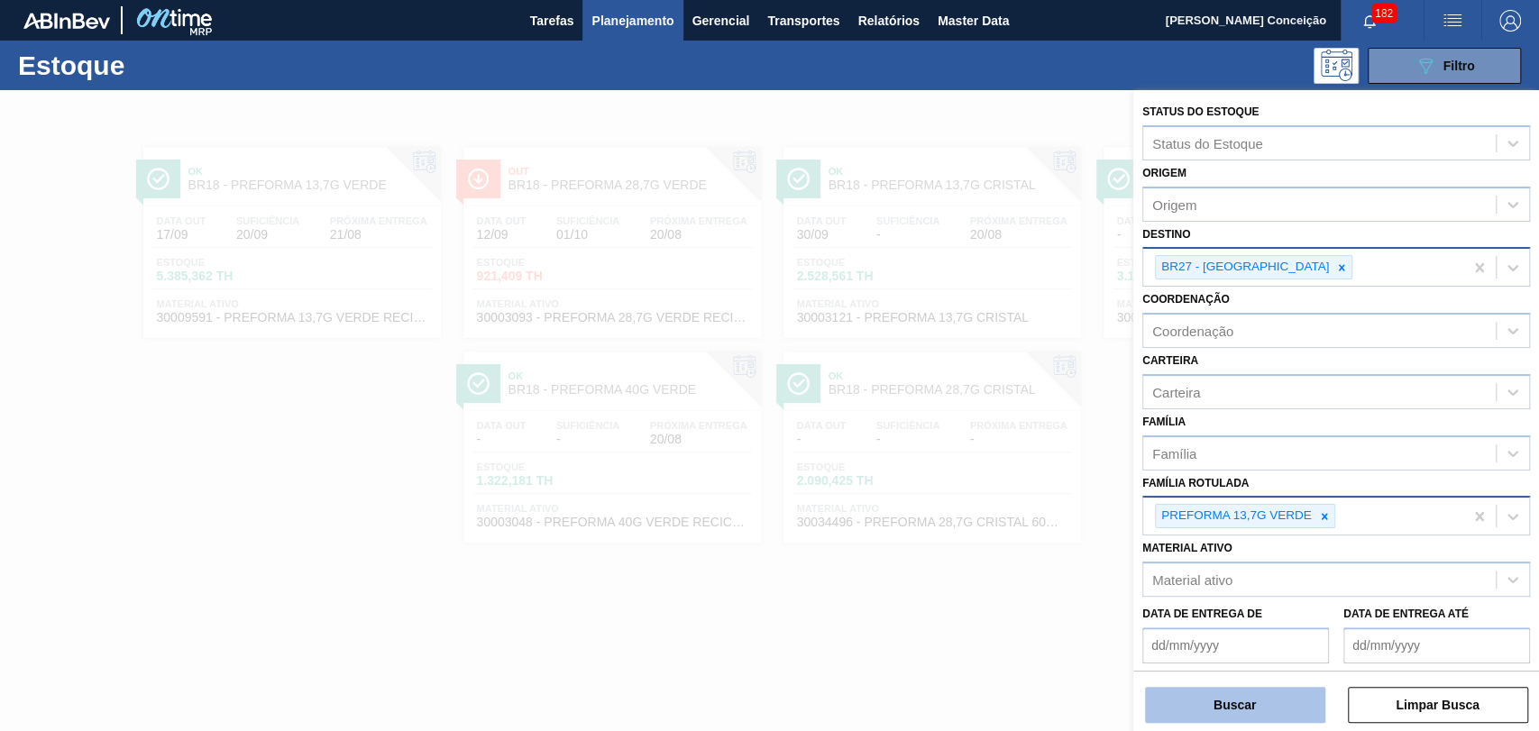
click at [1226, 703] on button "Buscar" at bounding box center [1235, 705] width 180 height 36
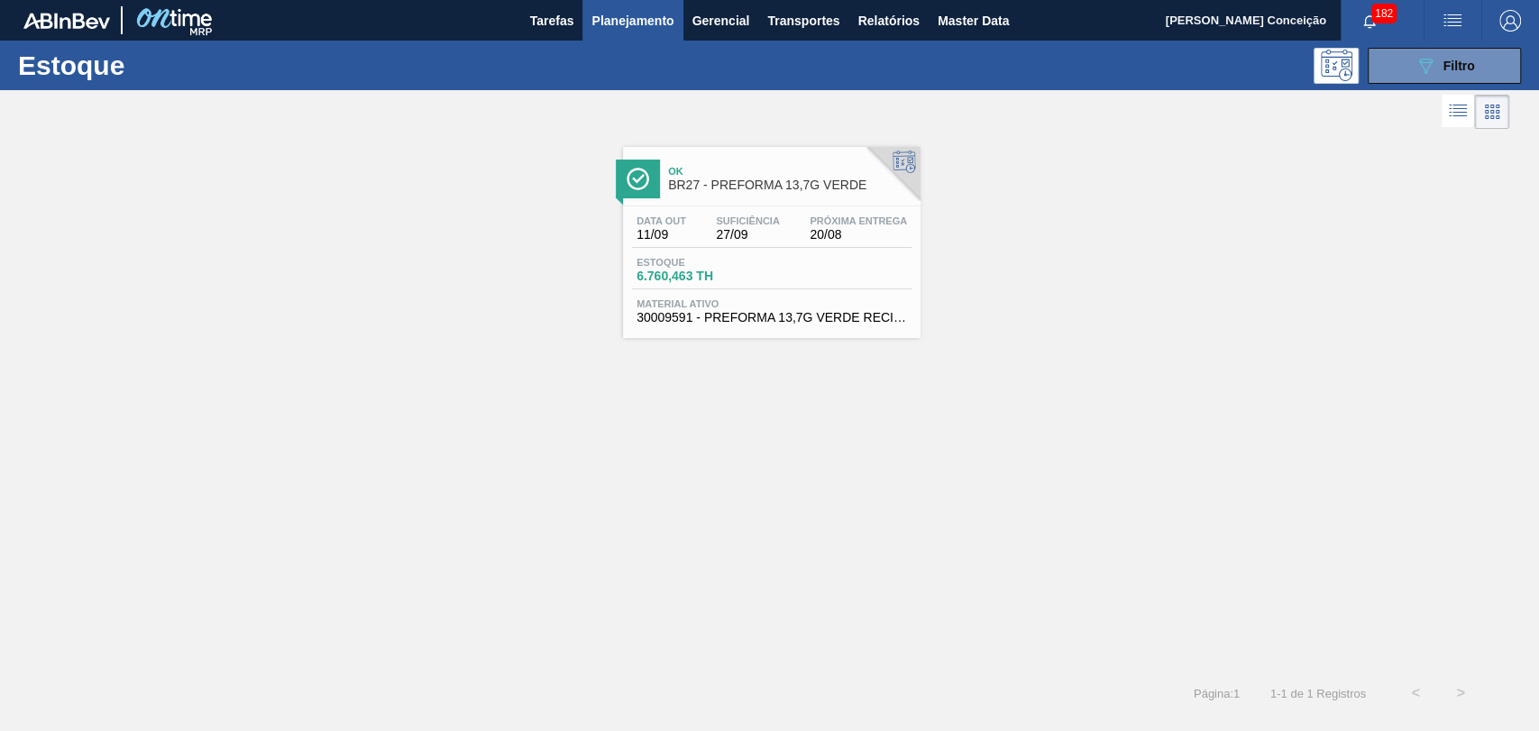
click at [687, 249] on div "Data out 11/09 Suficiência 27/09 Próxima Entrega 20/08 Estoque 6.760,463 TH Mat…" at bounding box center [772, 268] width 298 height 123
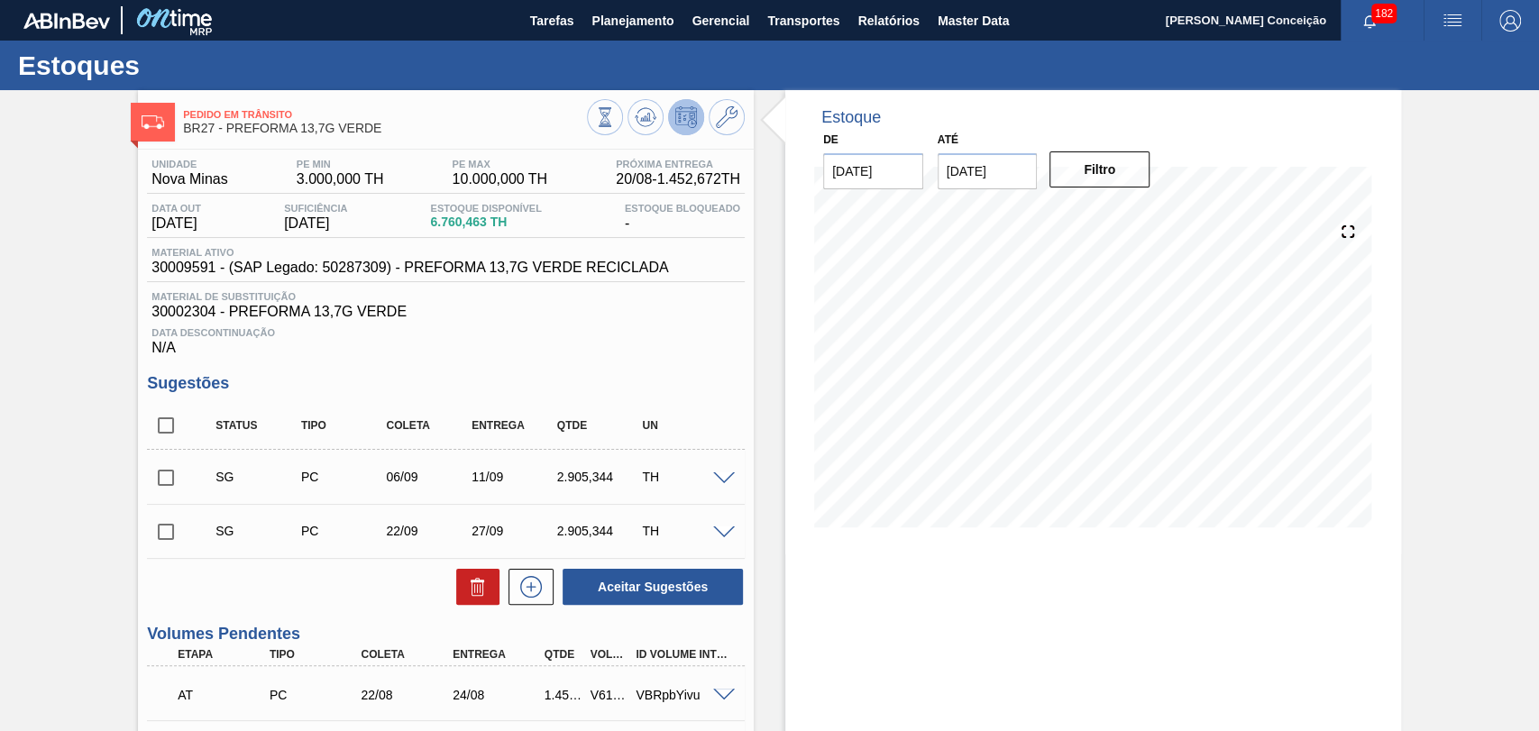
click at [554, 356] on div "Data Descontinuação N/A" at bounding box center [446, 338] width 598 height 36
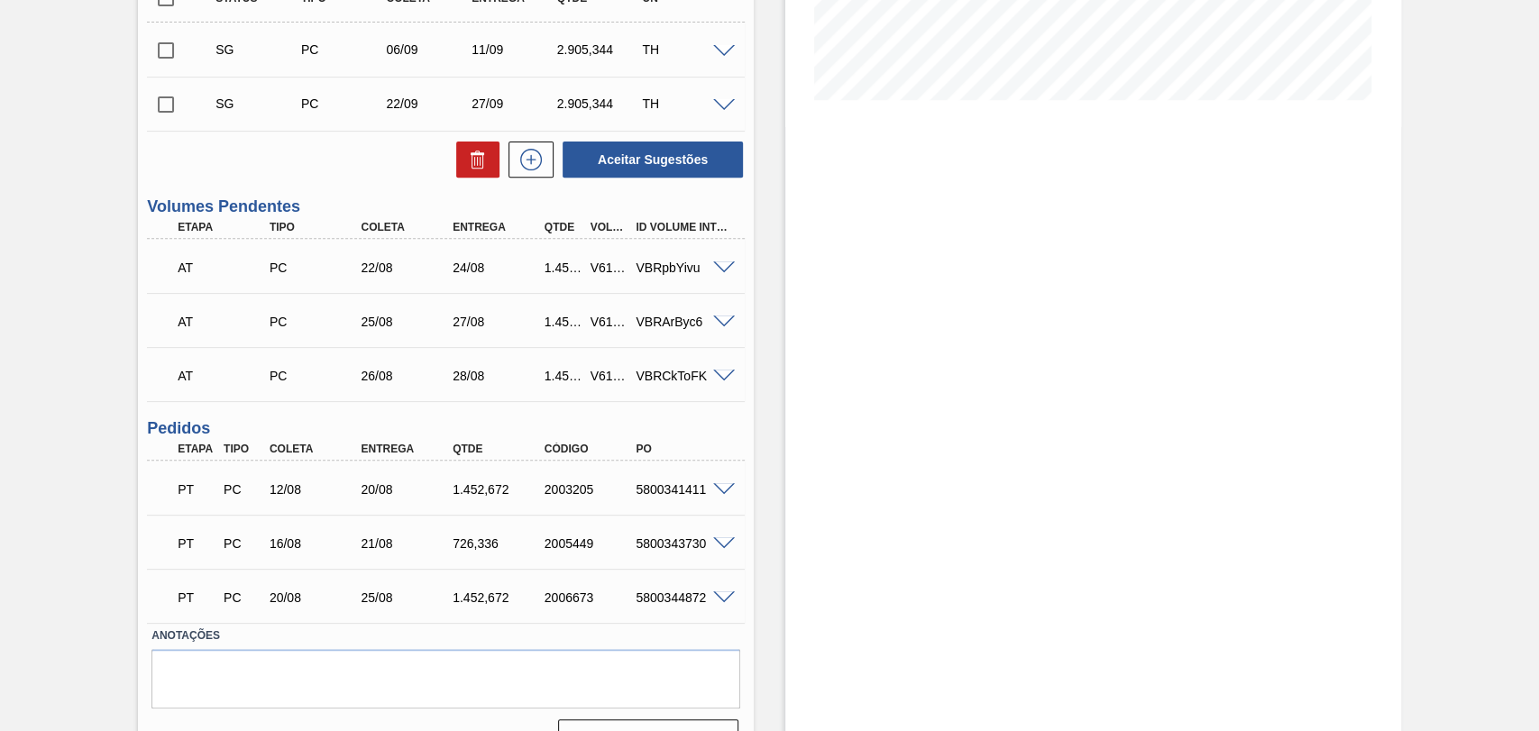
scroll to position [469, 0]
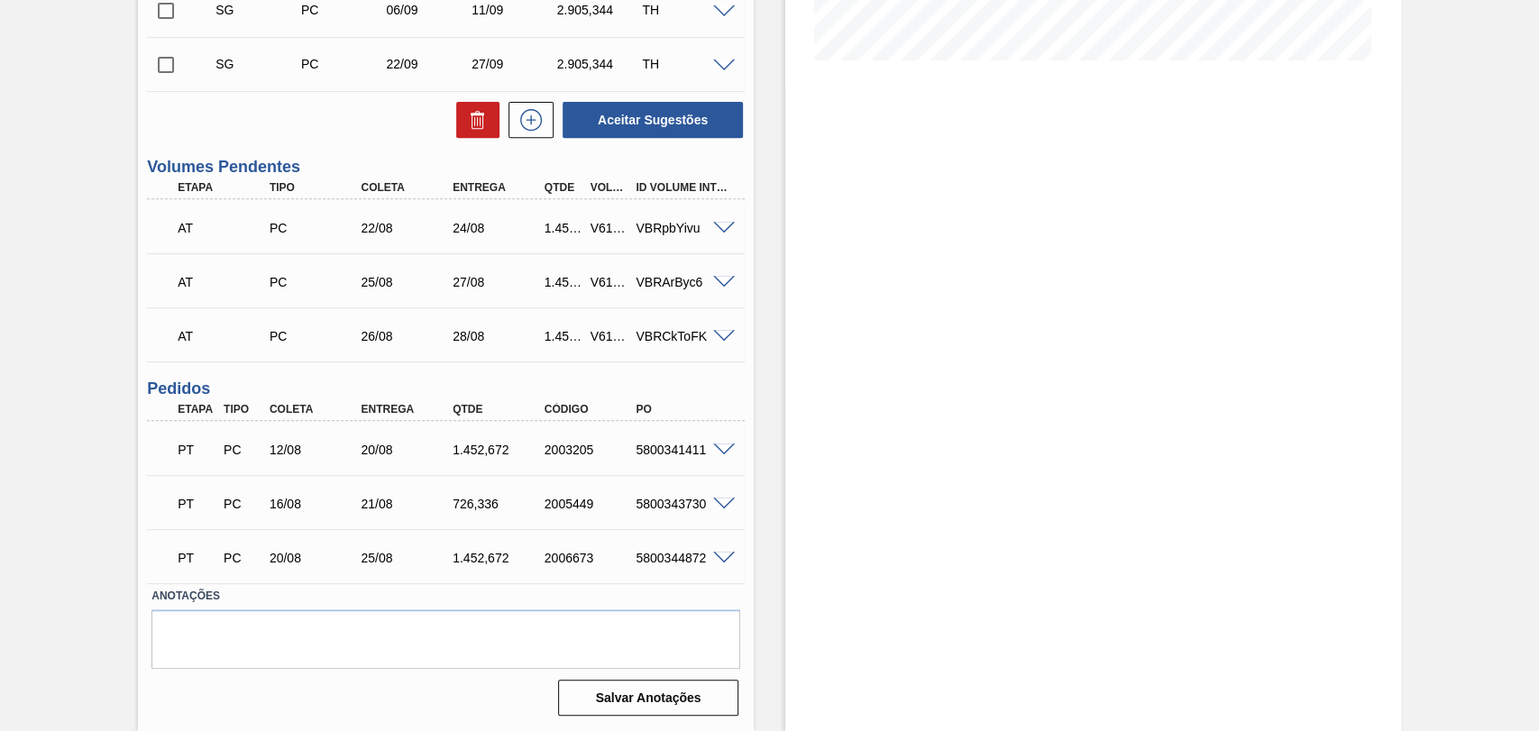
click at [763, 459] on div "Estoque De 20/08/2025 Até 30/09/2025 Filtro" at bounding box center [1077, 177] width 647 height 1108
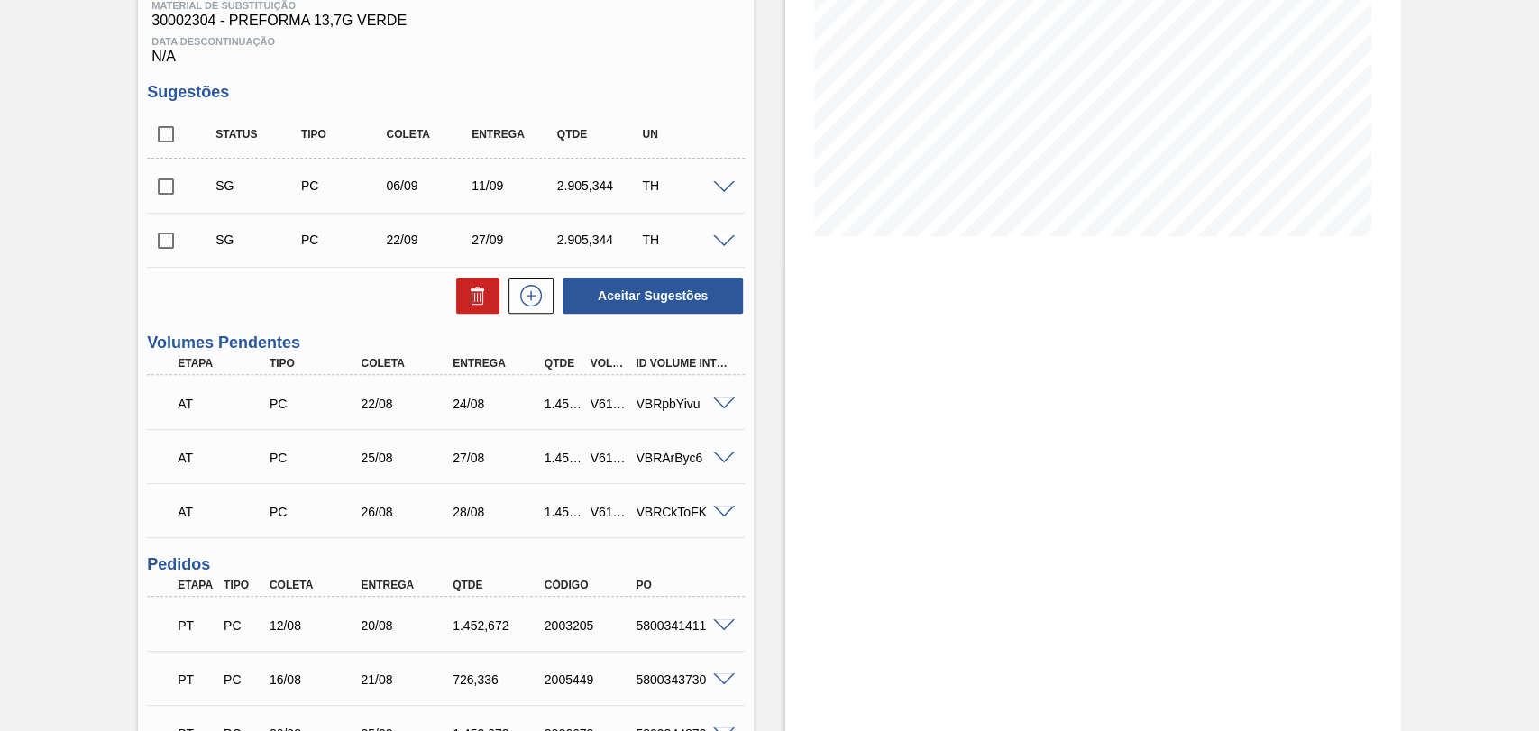
scroll to position [268, 0]
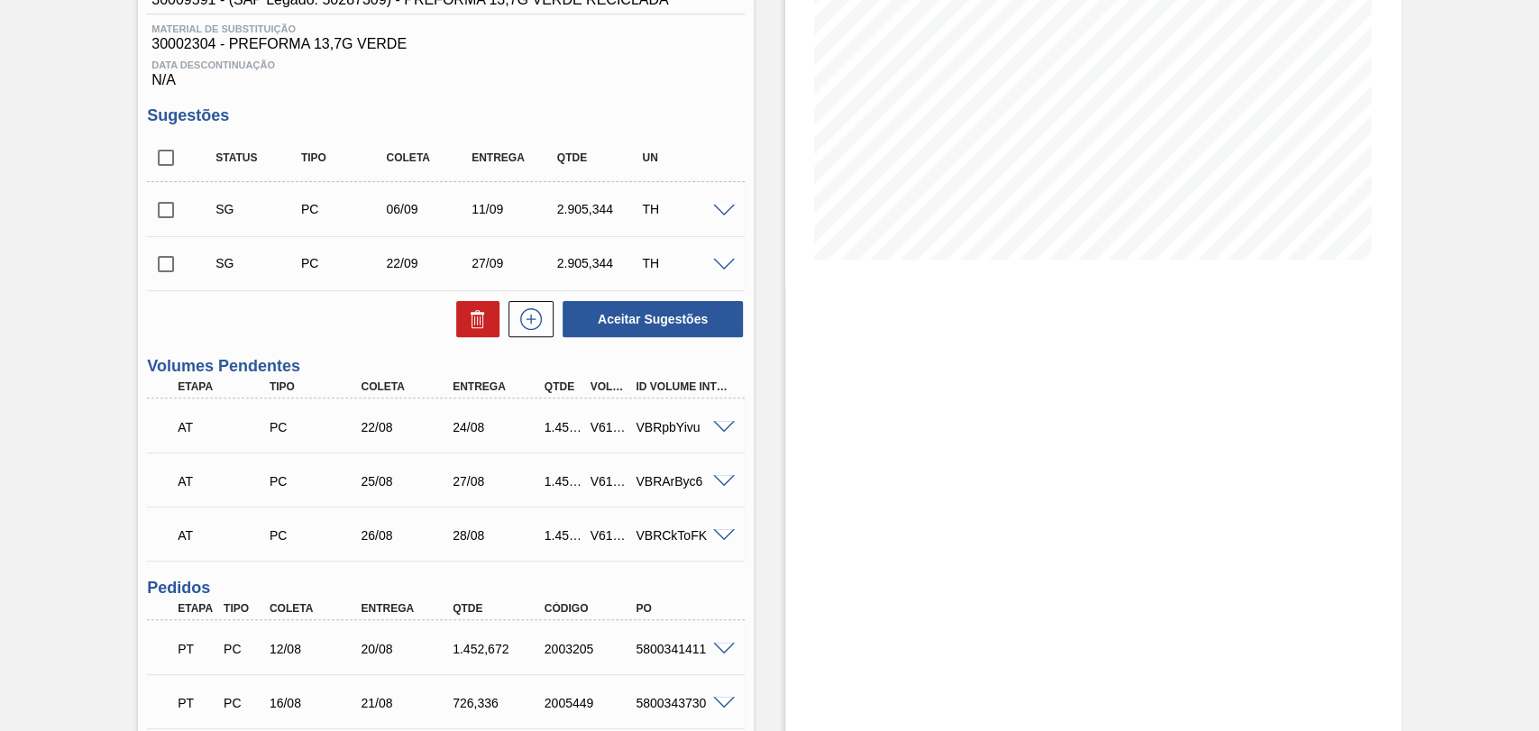
click at [719, 426] on span at bounding box center [724, 428] width 22 height 14
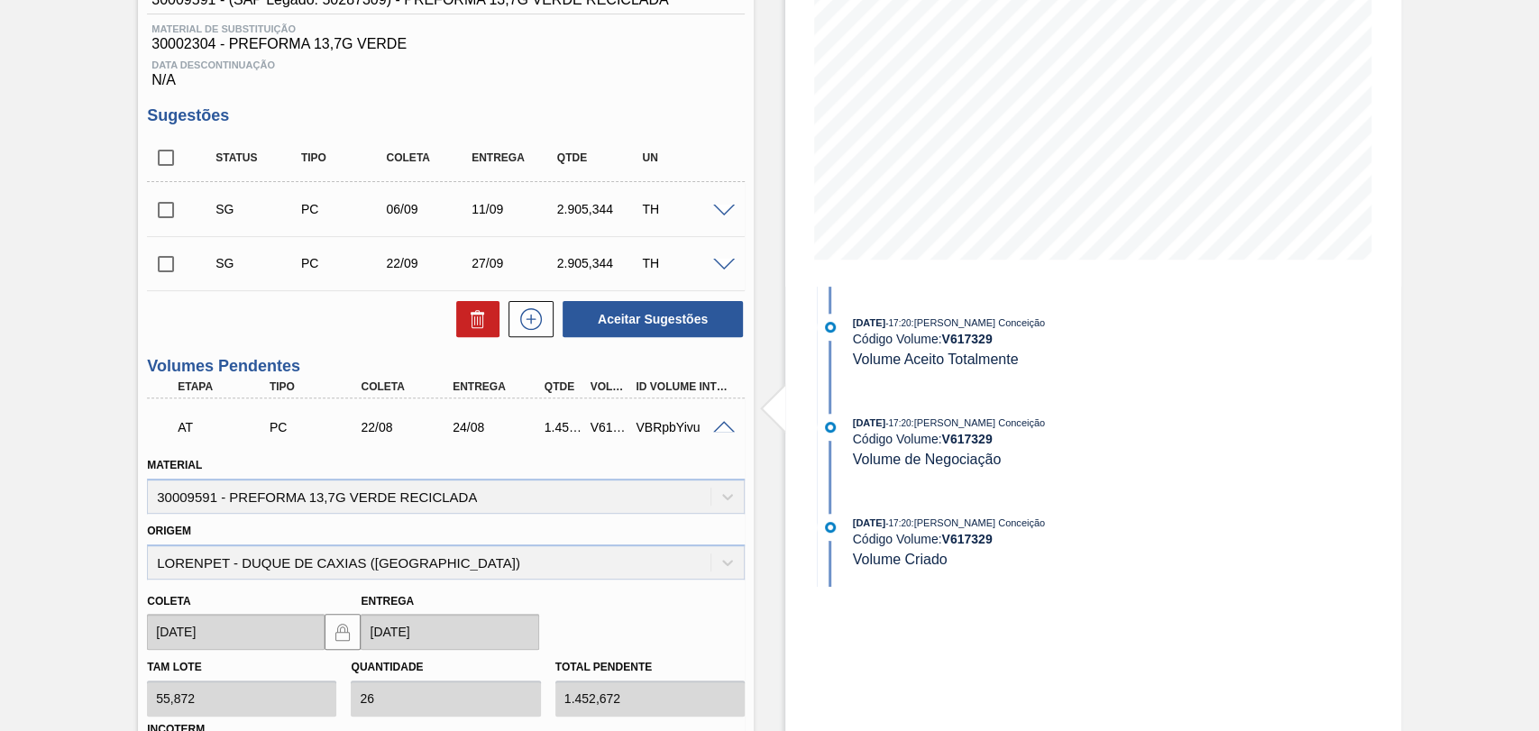
click at [721, 426] on span at bounding box center [724, 428] width 22 height 14
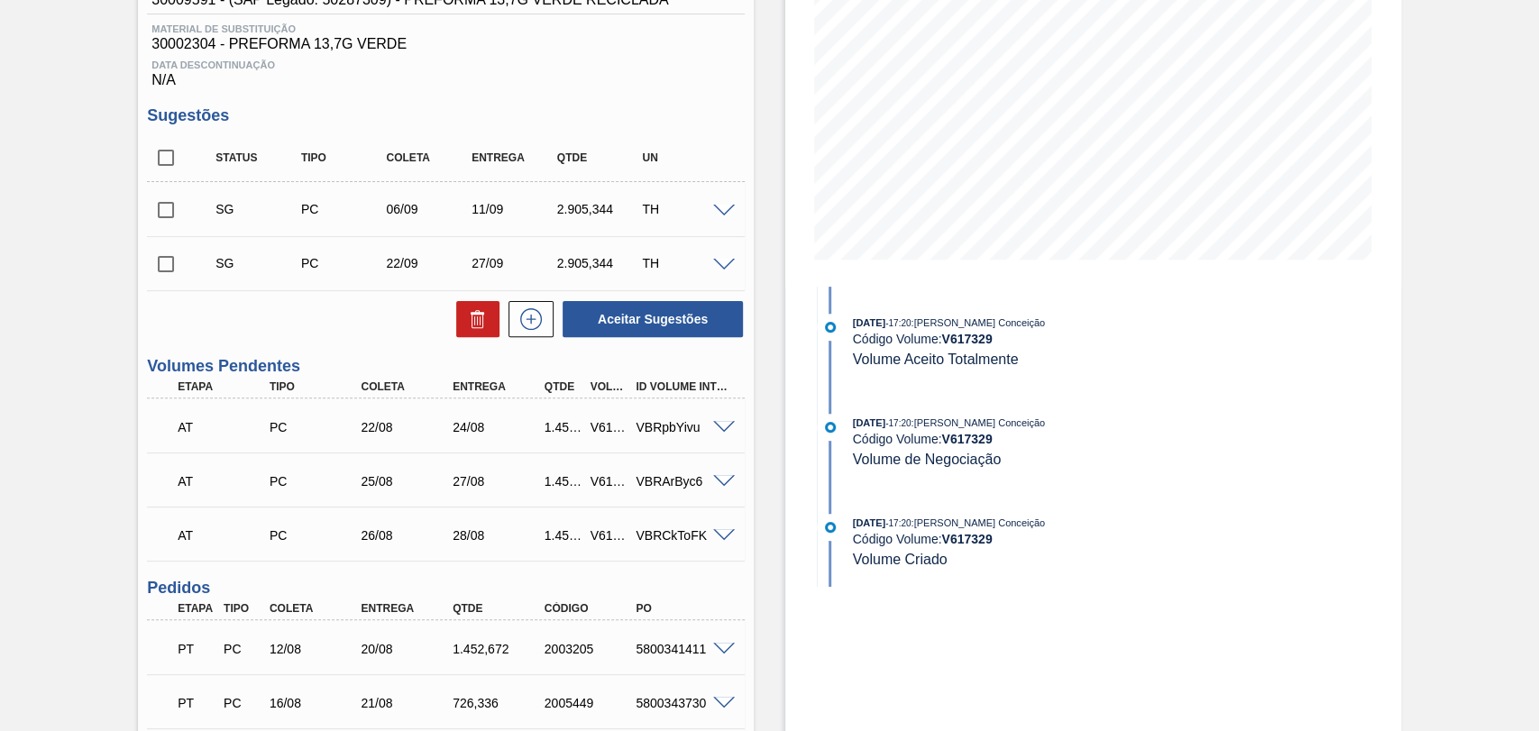
click at [764, 523] on div "Estoque De 20/08/2025 Até 30/09/2025 Filtro 20/08/2025 - 17:20 : Aline Aparecid…" at bounding box center [1077, 376] width 647 height 1108
click at [776, 422] on div "Estoque De 20/08/2025 Até 30/09/2025 Filtro 20/08/2025 - 17:20 : Aline Aparecid…" at bounding box center [1077, 376] width 647 height 1108
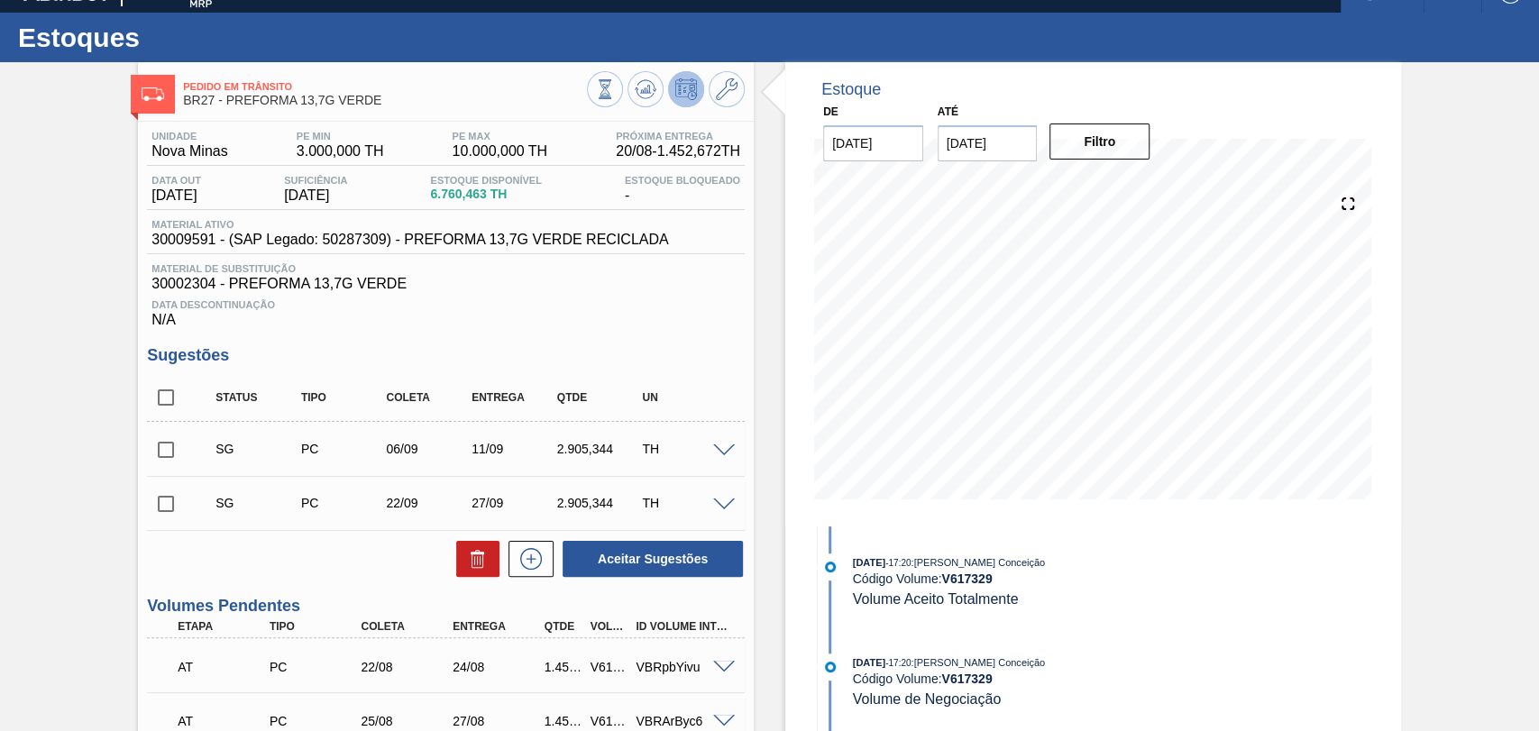
scroll to position [0, 0]
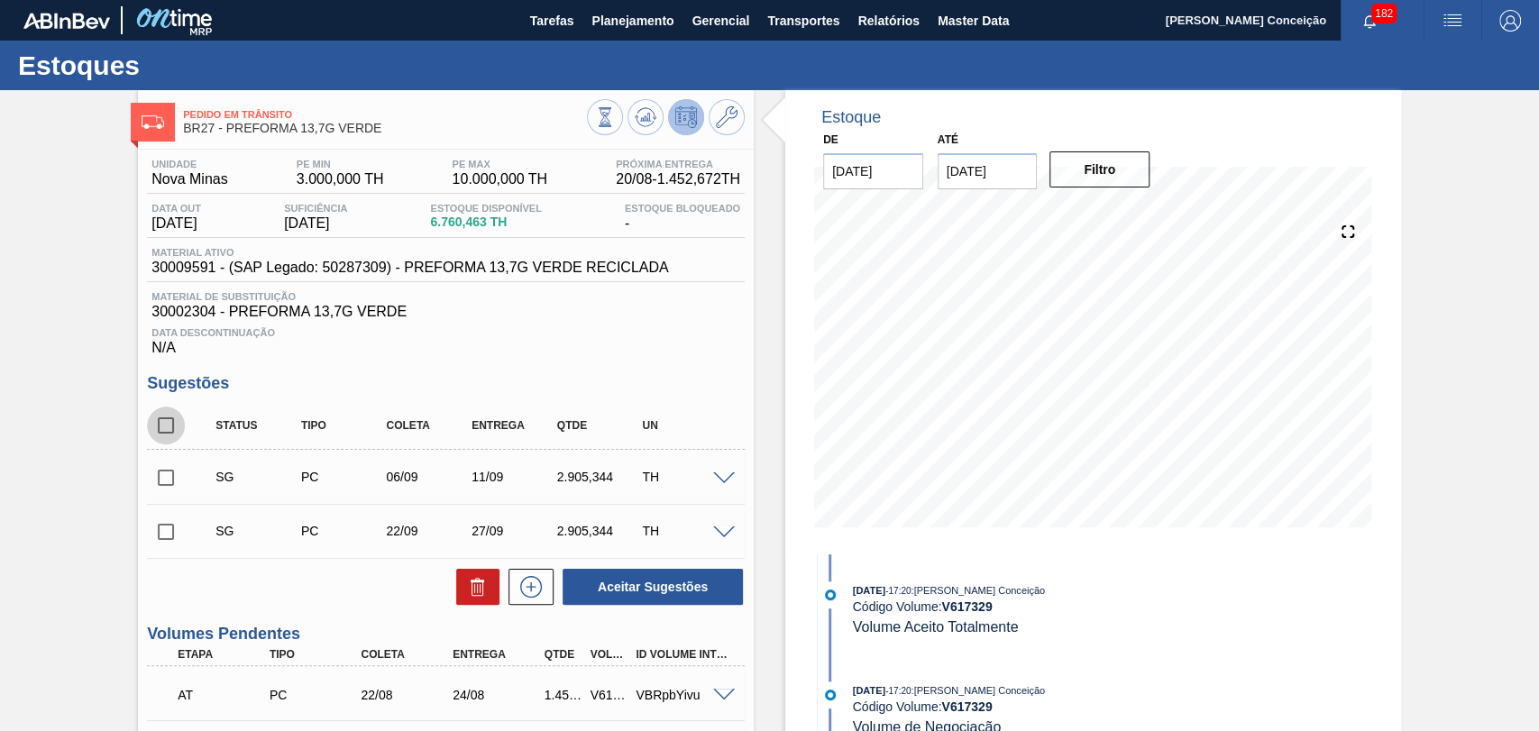
drag, startPoint x: 150, startPoint y: 424, endPoint x: 164, endPoint y: 429, distance: 15.4
click at [151, 425] on input "checkbox" at bounding box center [166, 426] width 38 height 38
checkbox input "true"
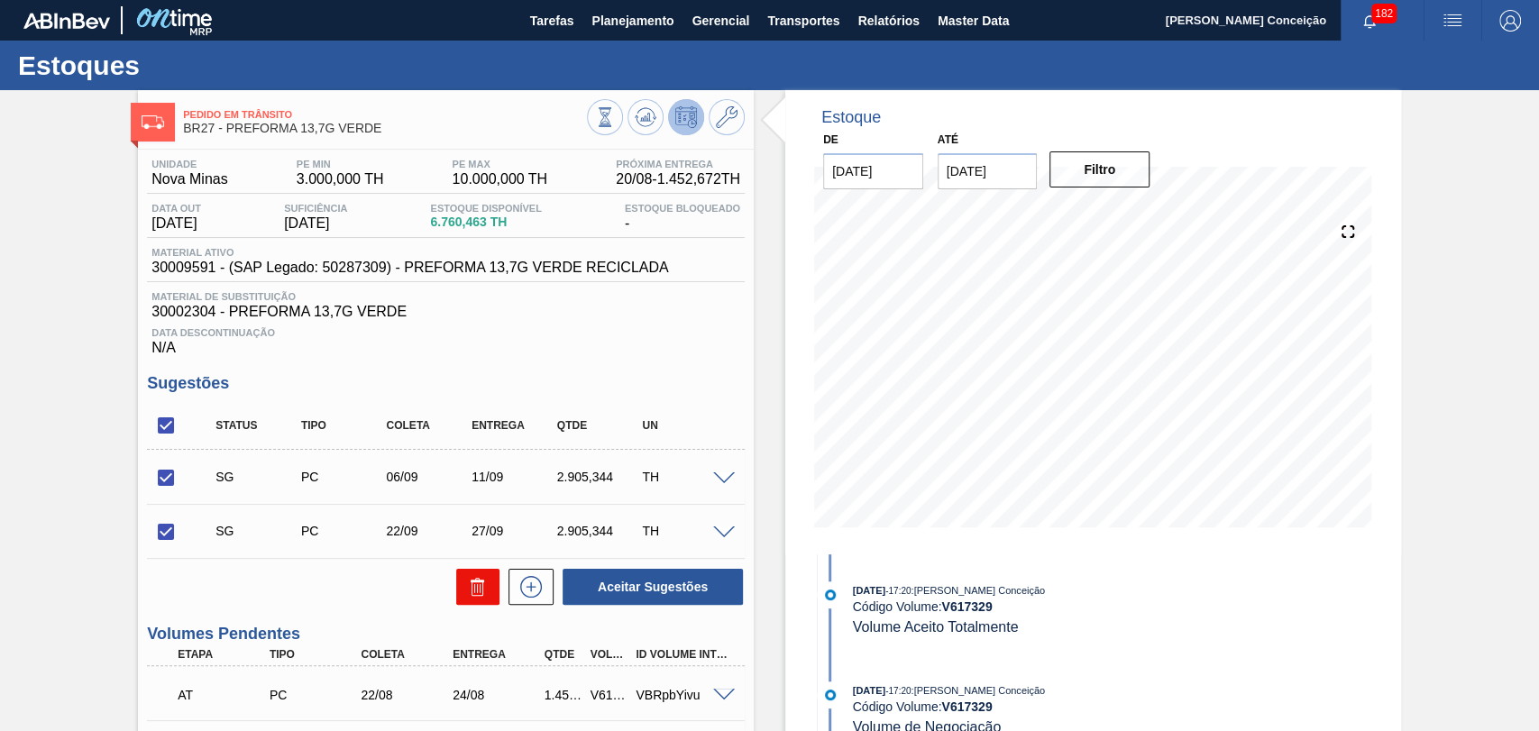
click at [467, 592] on icon at bounding box center [478, 587] width 22 height 22
checkbox input "false"
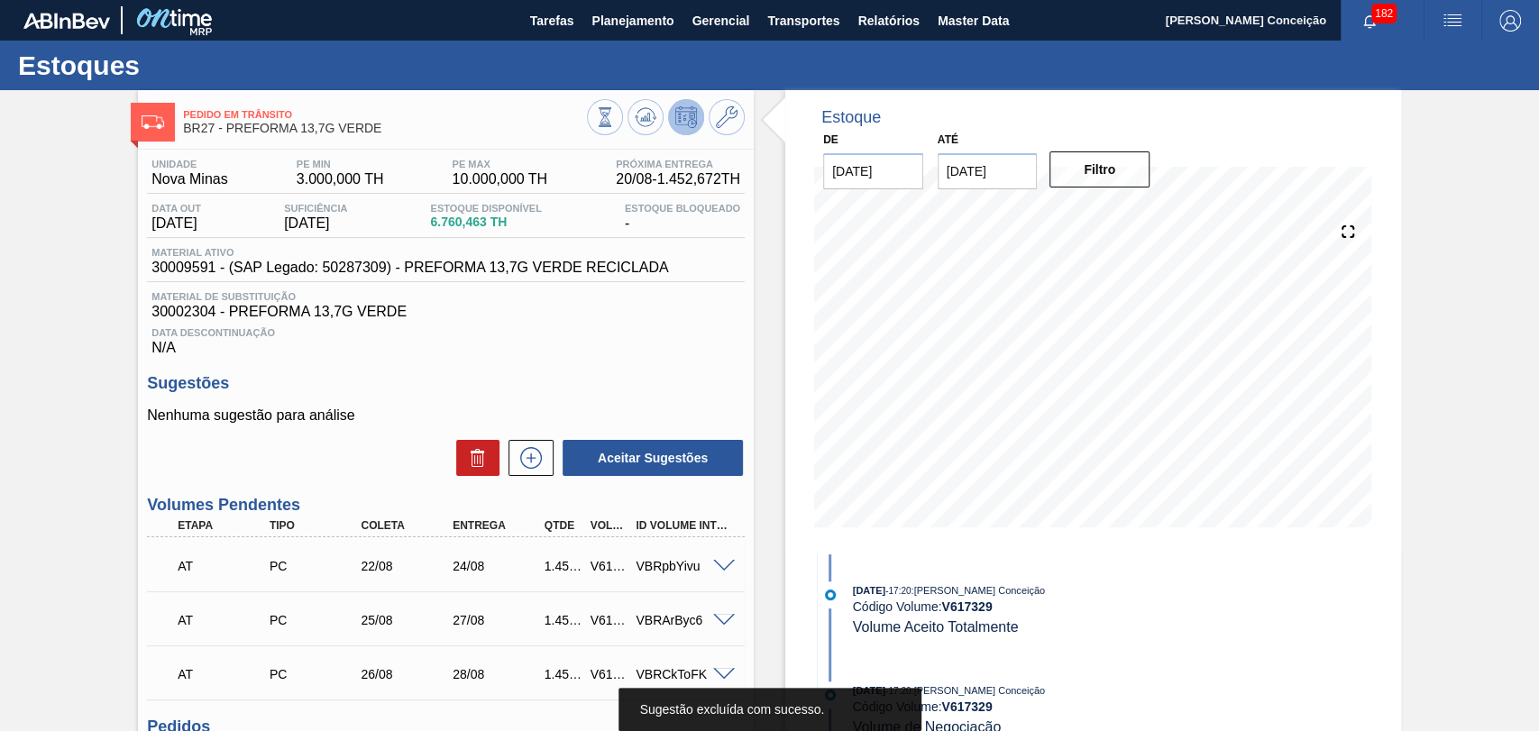
click at [610, 384] on h3 "Sugestões" at bounding box center [446, 383] width 598 height 19
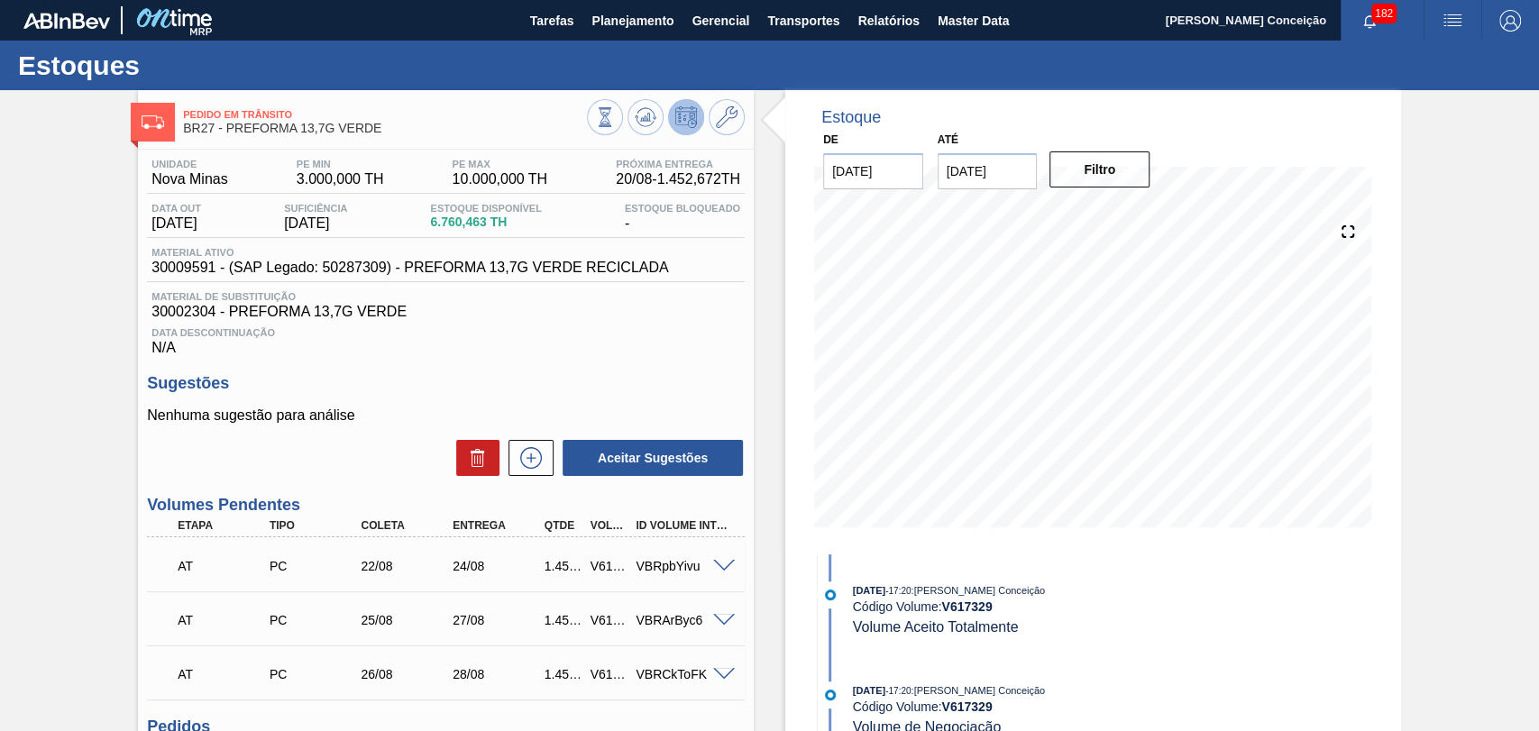
click at [375, 356] on div "Data Descontinuação N/A" at bounding box center [446, 338] width 598 height 36
click at [563, 381] on h3 "Sugestões" at bounding box center [446, 383] width 598 height 19
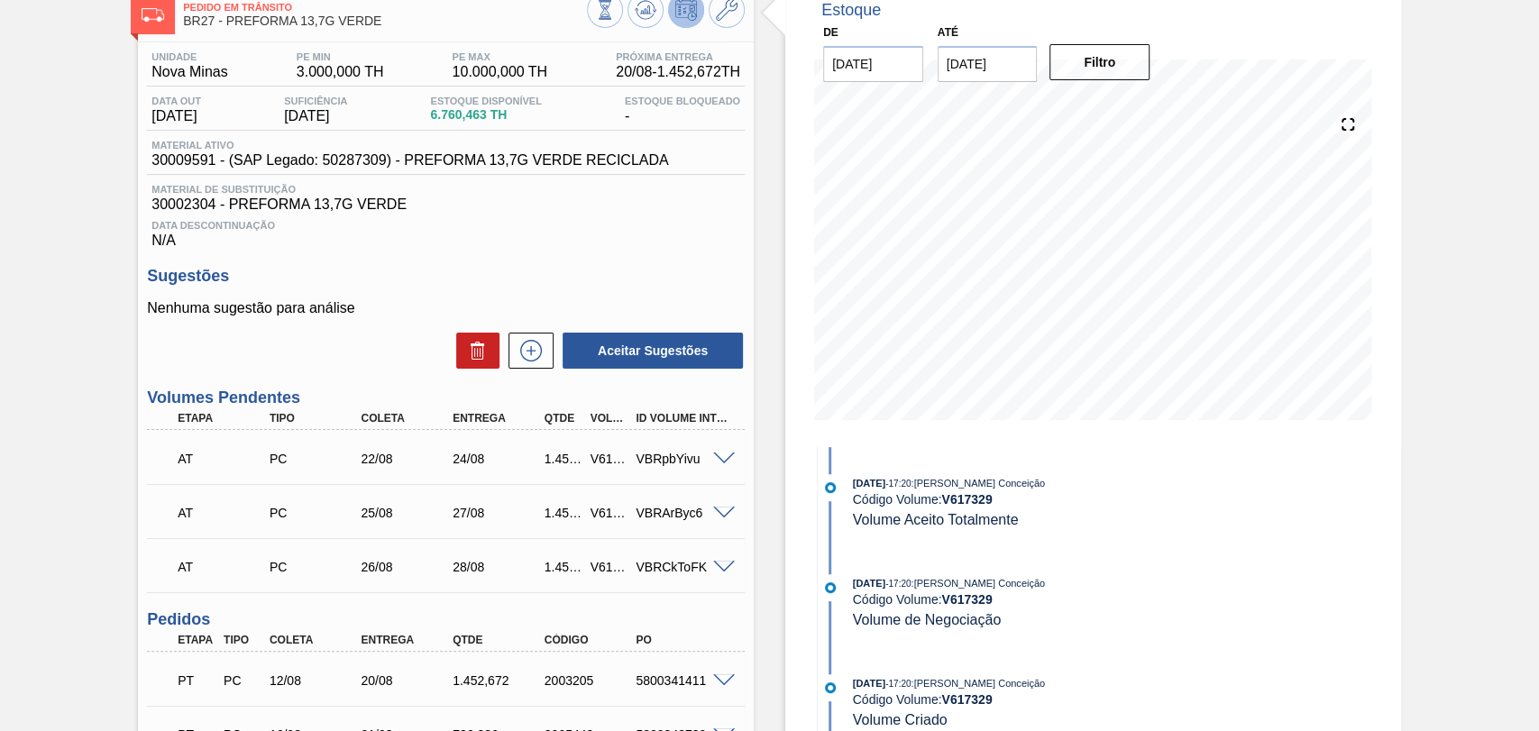
scroll to position [100, 0]
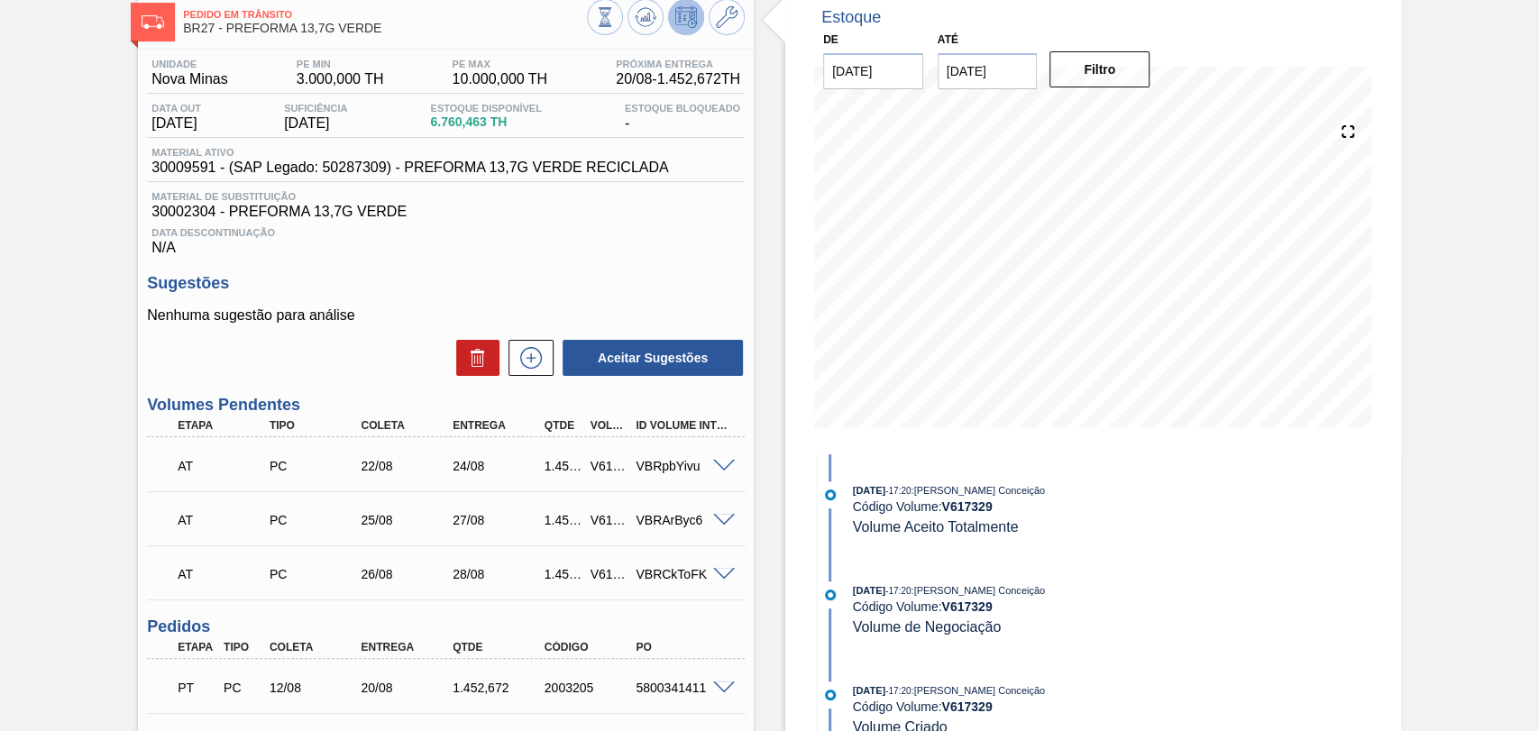
click at [627, 32] on div at bounding box center [666, 19] width 158 height 41
click at [615, 23] on icon at bounding box center [605, 17] width 20 height 20
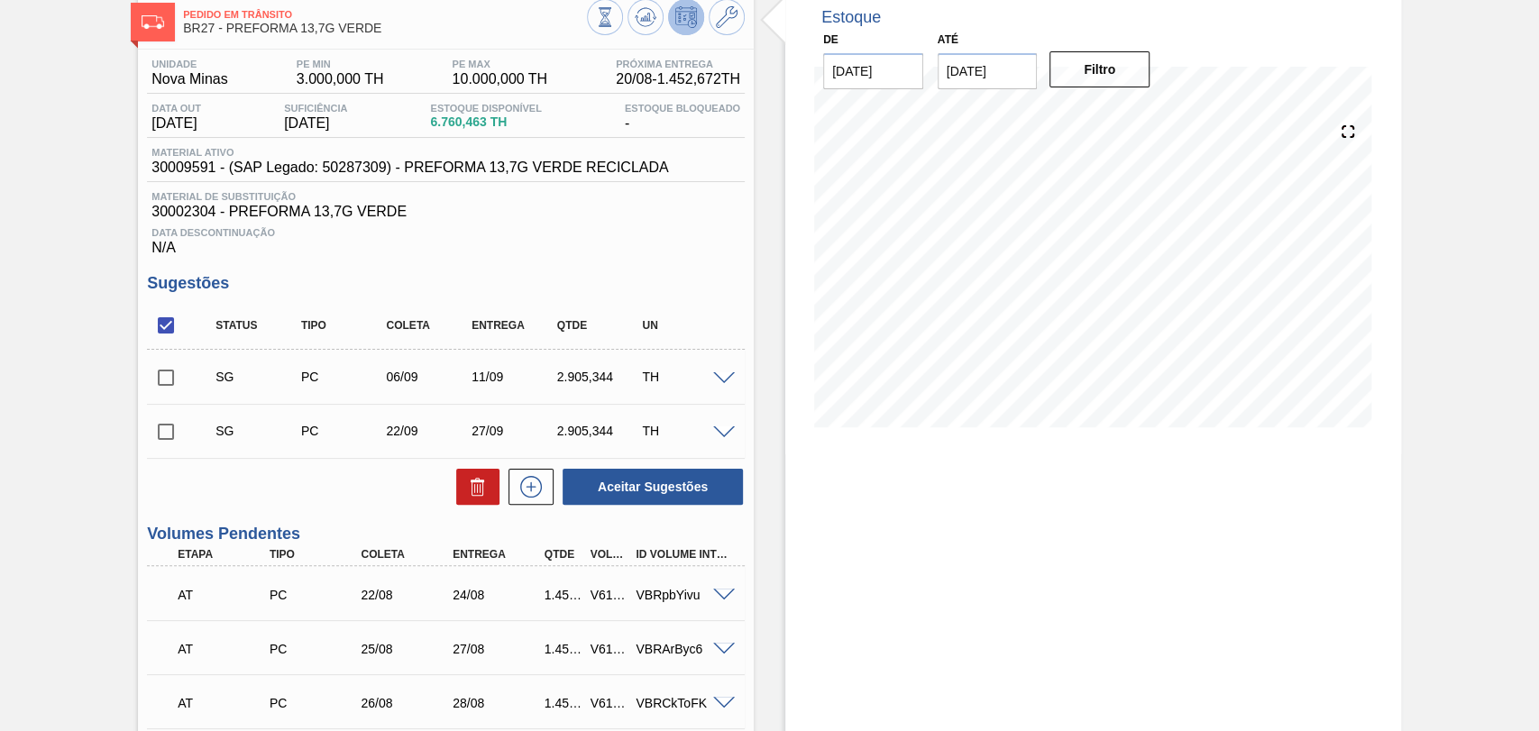
click at [725, 378] on span at bounding box center [724, 379] width 22 height 14
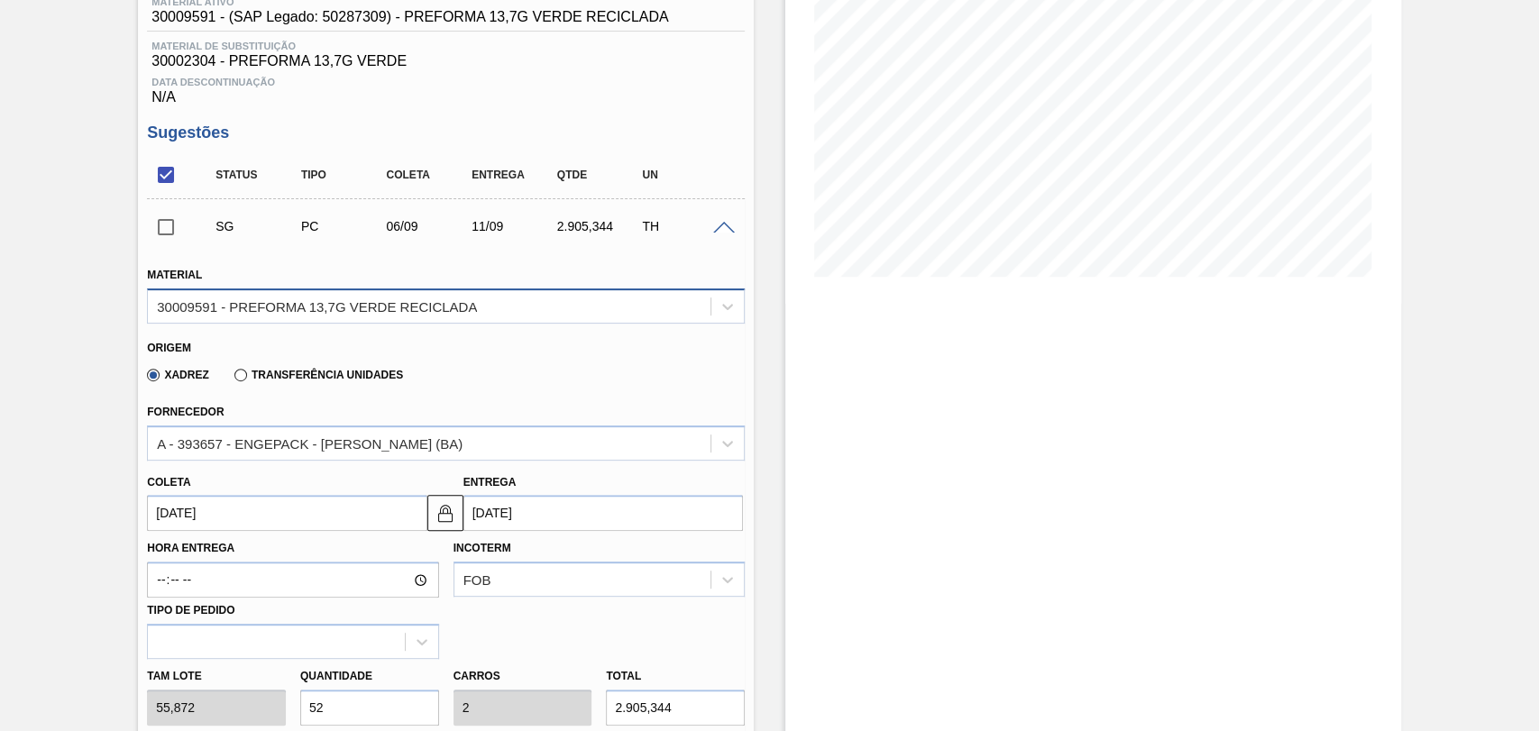
scroll to position [400, 0]
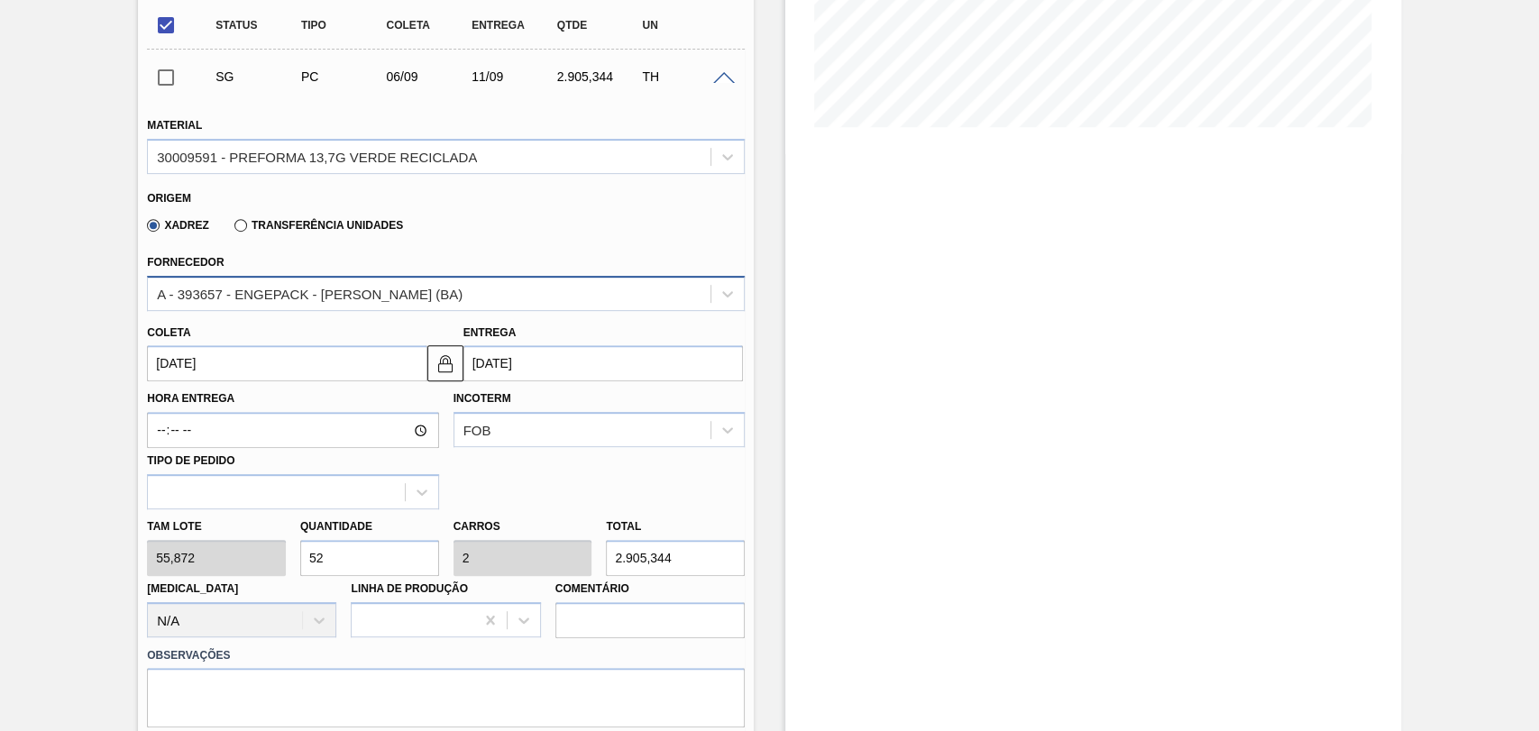
click at [275, 291] on div "A - 393657 - ENGEPACK - [PERSON_NAME] (BA)" at bounding box center [310, 293] width 306 height 15
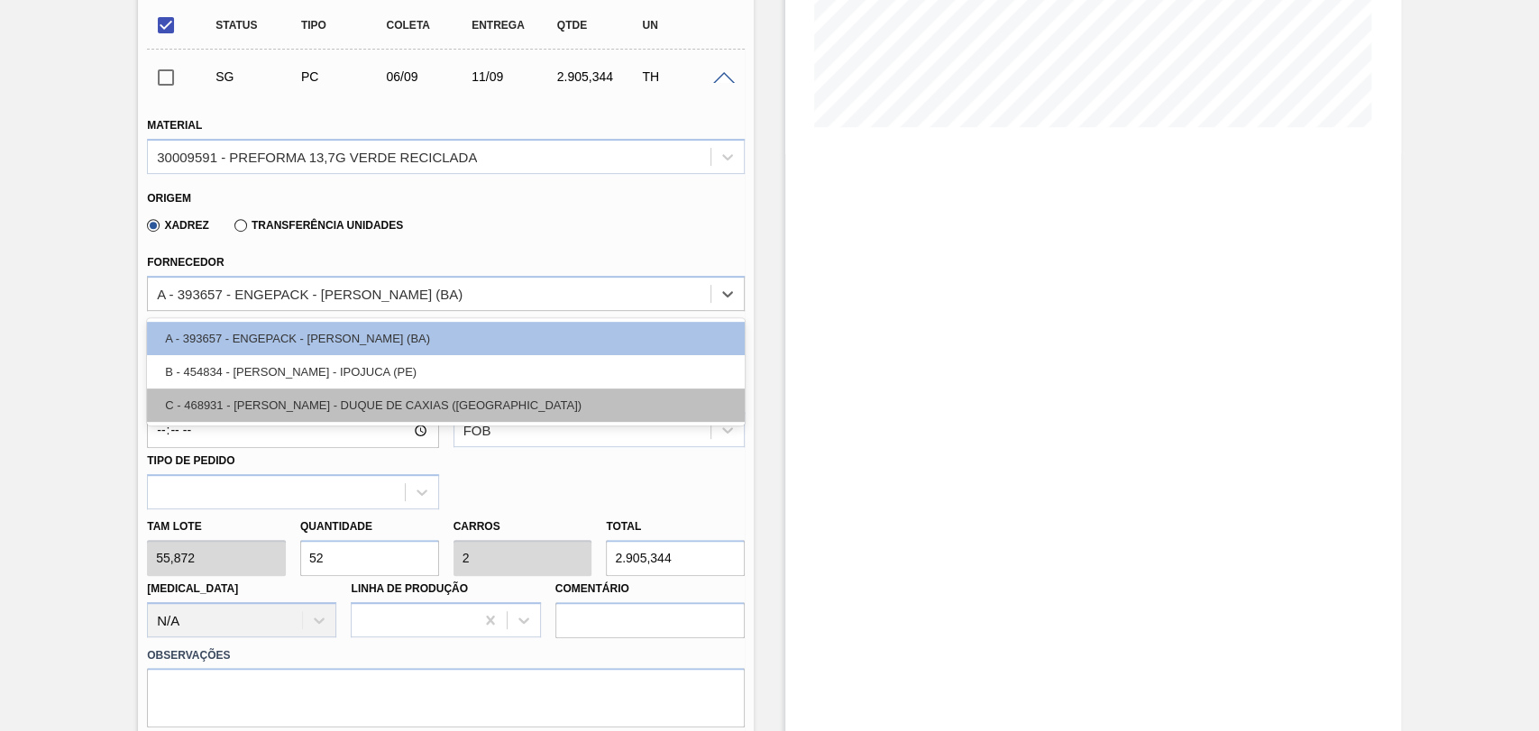
click at [317, 412] on div "C - 468931 - LORENPET - DUQUE DE CAXIAS (RJ)" at bounding box center [446, 405] width 598 height 33
type input "08/09/2025"
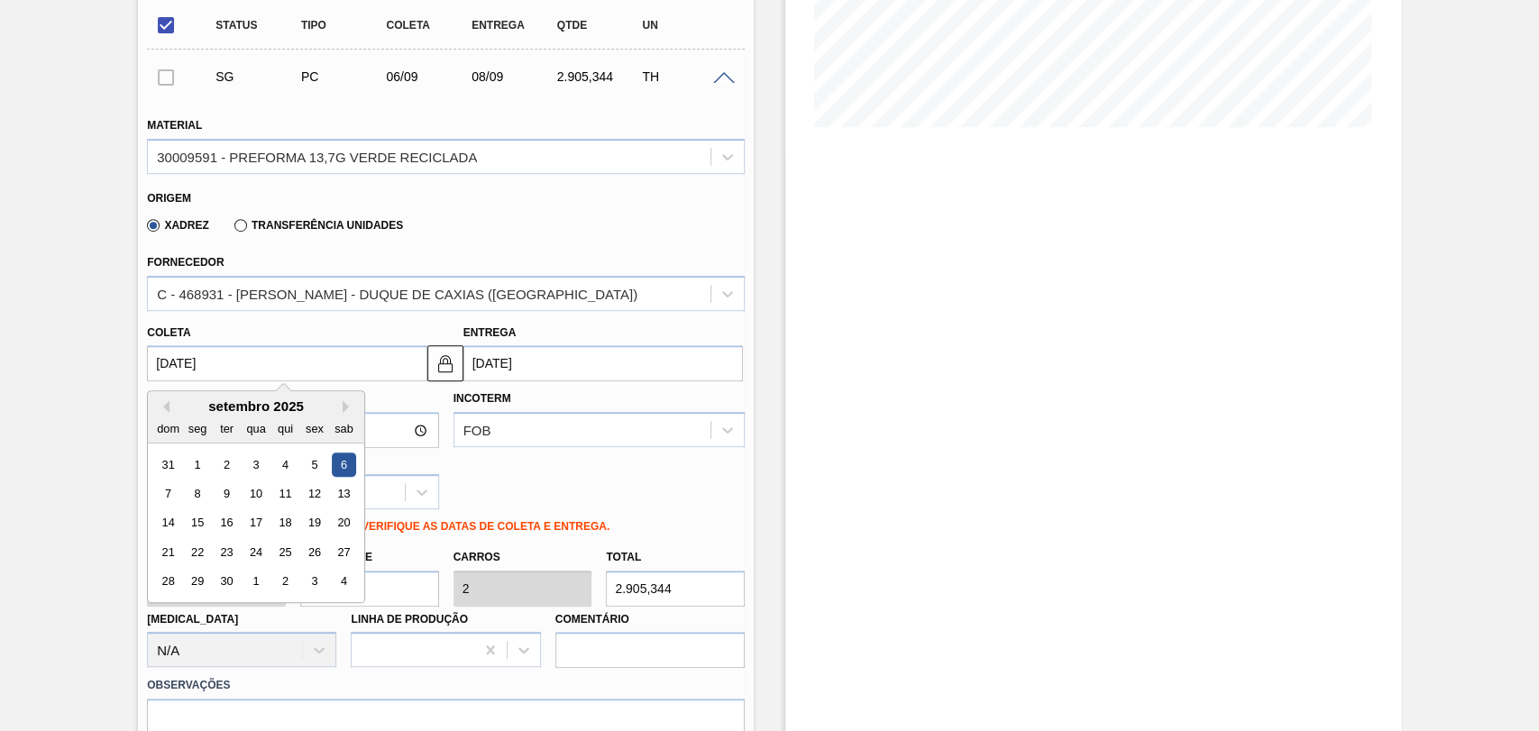
drag, startPoint x: 234, startPoint y: 353, endPoint x: 170, endPoint y: 334, distance: 67.0
click at [170, 334] on div "Coleta 06/09/2025 Previous Month Next Month setembro 2025 dom seg ter qua qui s…" at bounding box center [287, 351] width 280 height 62
click at [203, 581] on div "29" at bounding box center [198, 582] width 24 height 24
type input "[DATE]"
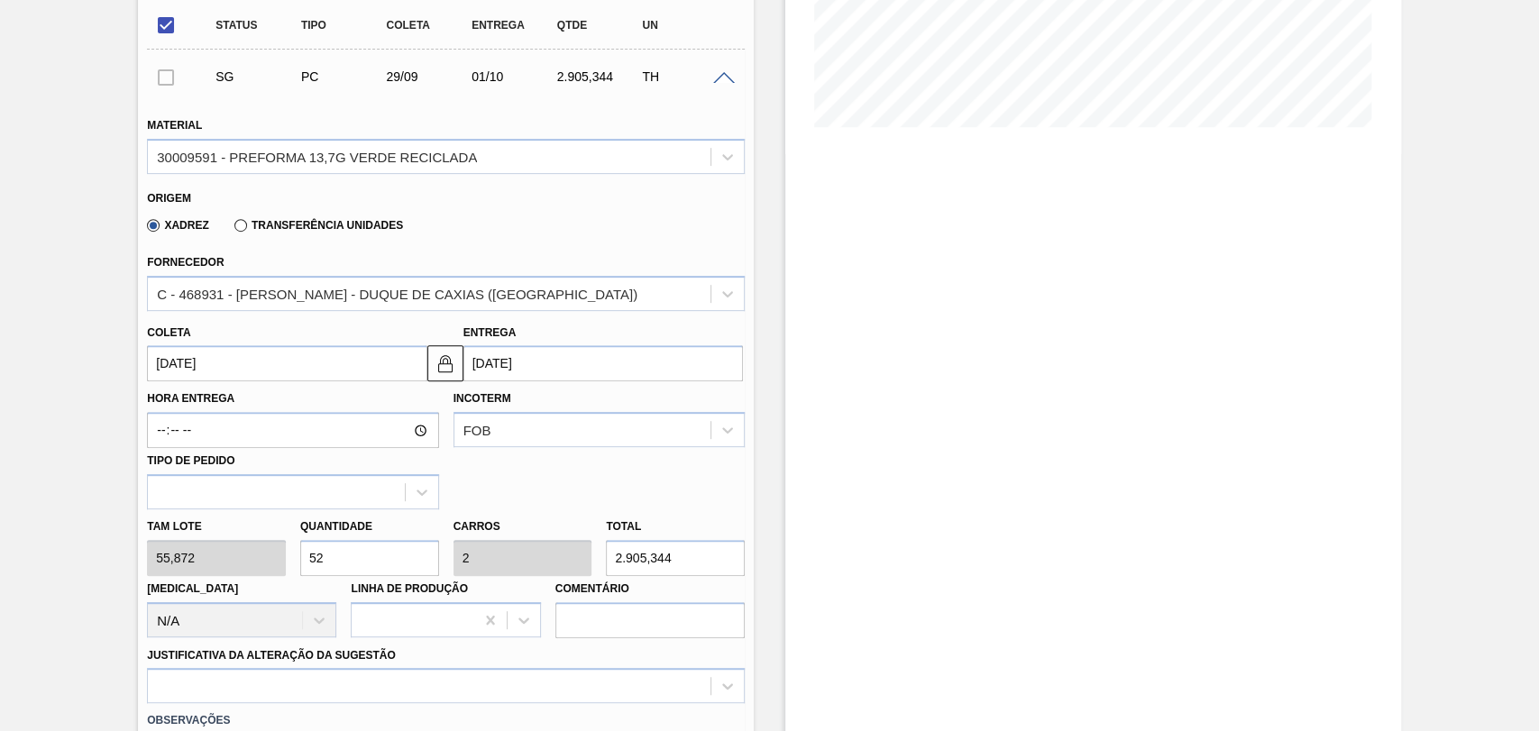
click at [289, 372] on input "[DATE]" at bounding box center [287, 363] width 280 height 36
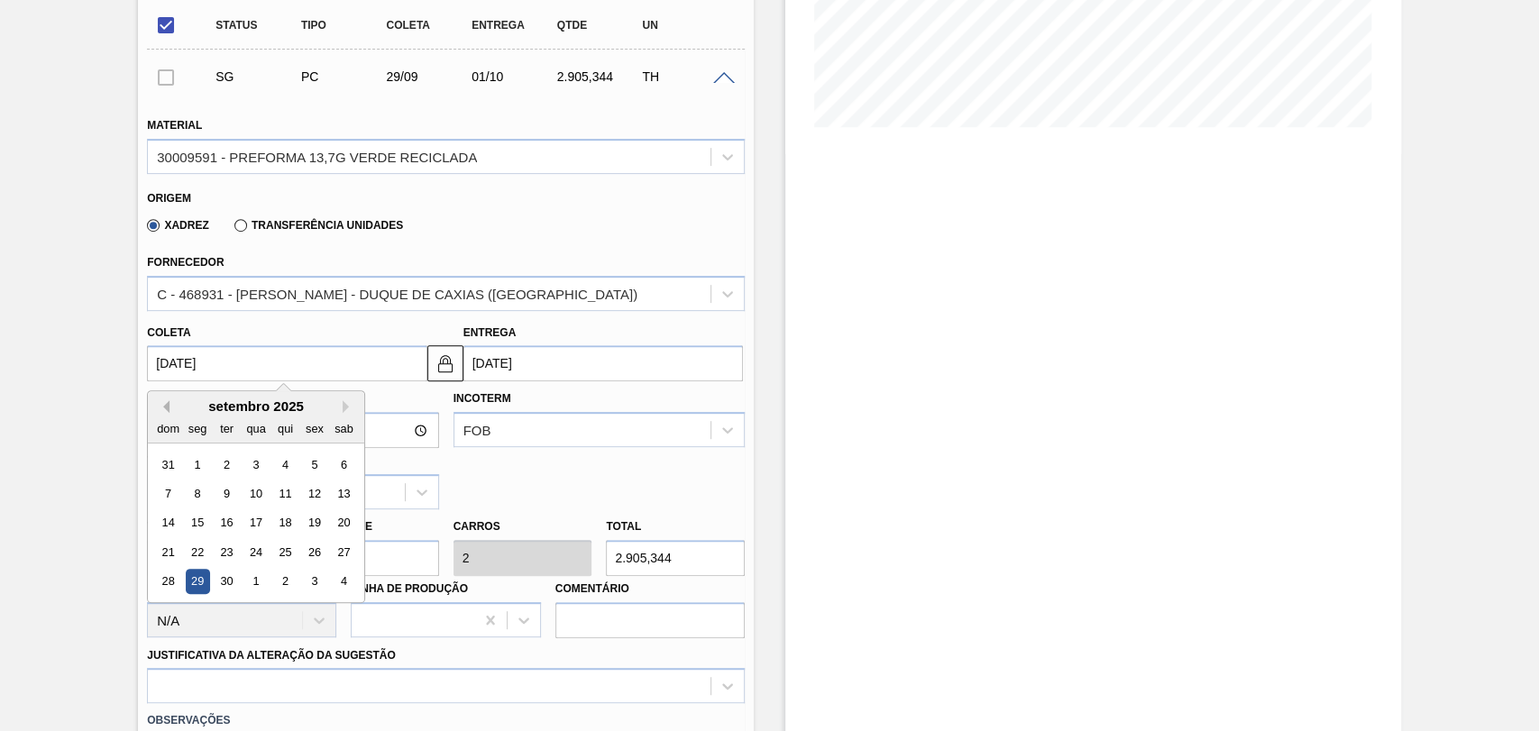
click at [166, 406] on button "Previous Month" at bounding box center [163, 406] width 13 height 13
click at [306, 582] on div "29" at bounding box center [315, 582] width 24 height 24
type input "29/08/2025"
type input "31/08/2025"
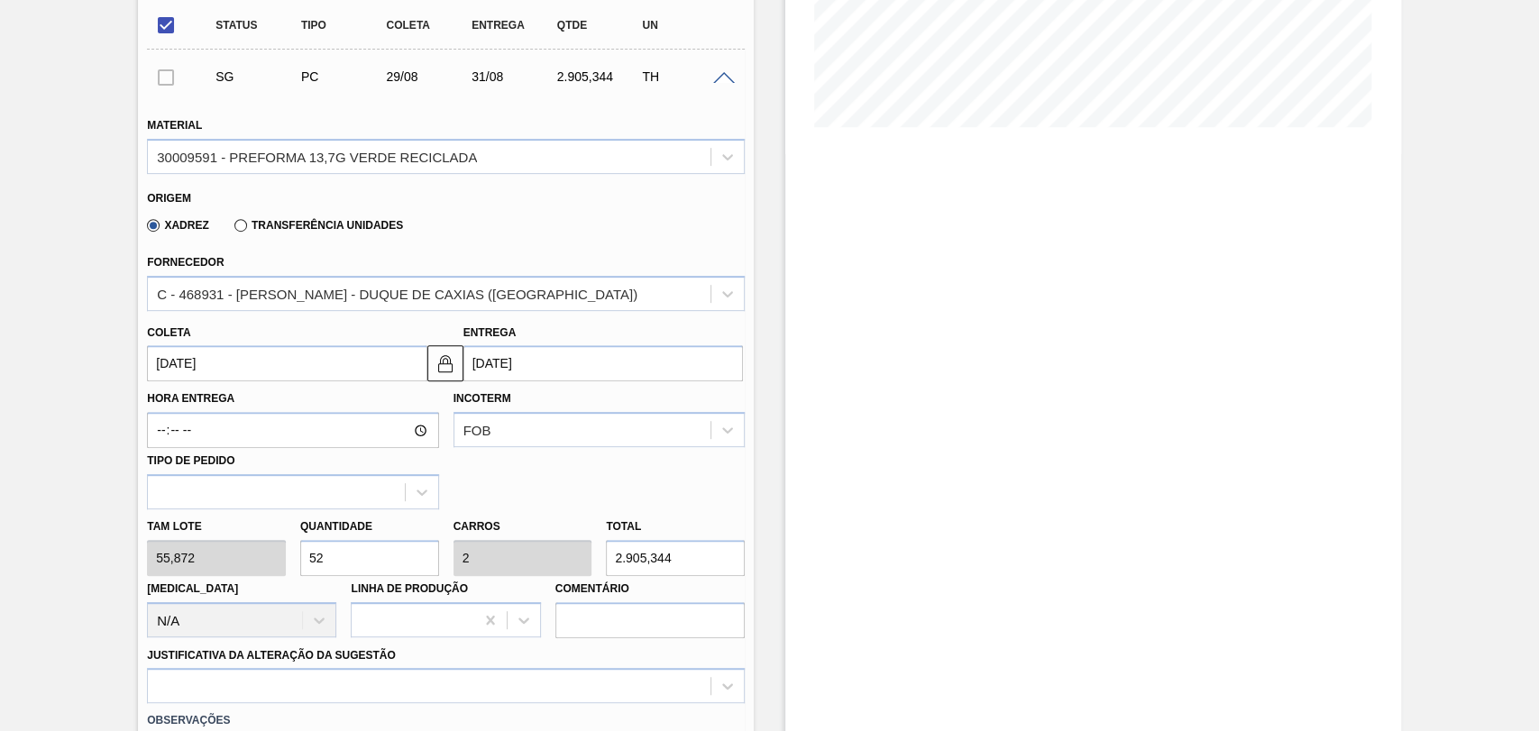
click at [263, 370] on input "29/08/2025" at bounding box center [287, 363] width 280 height 36
click at [755, 465] on div "Estoque De 20/08/2025 Até 30/09/2025 Filtro 24/08 Projeção de Estoque 8,592.143…" at bounding box center [1077, 614] width 647 height 1848
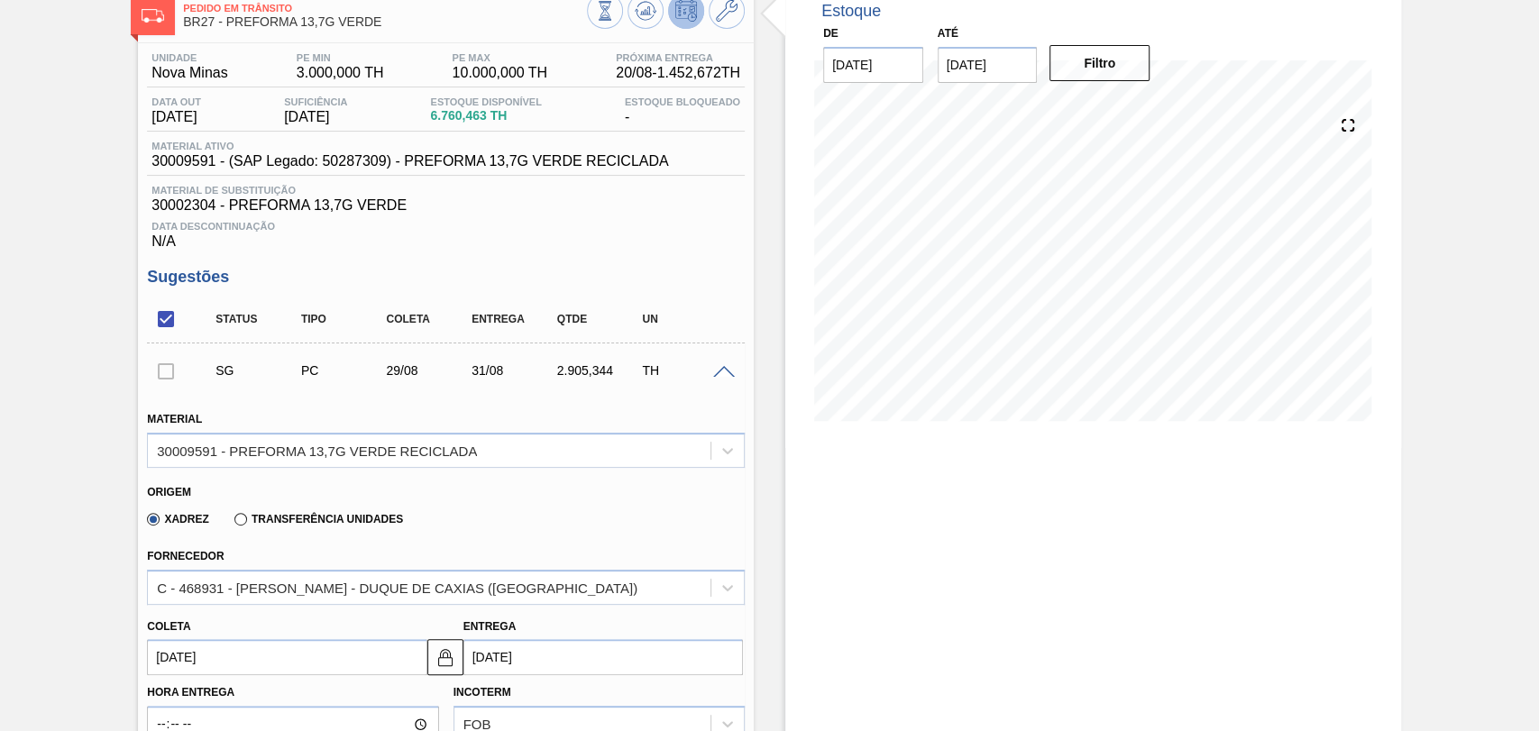
scroll to position [105, 0]
click at [166, 334] on input "checkbox" at bounding box center [166, 321] width 38 height 38
click at [172, 323] on input "checkbox" at bounding box center [166, 321] width 38 height 38
checkbox input "true"
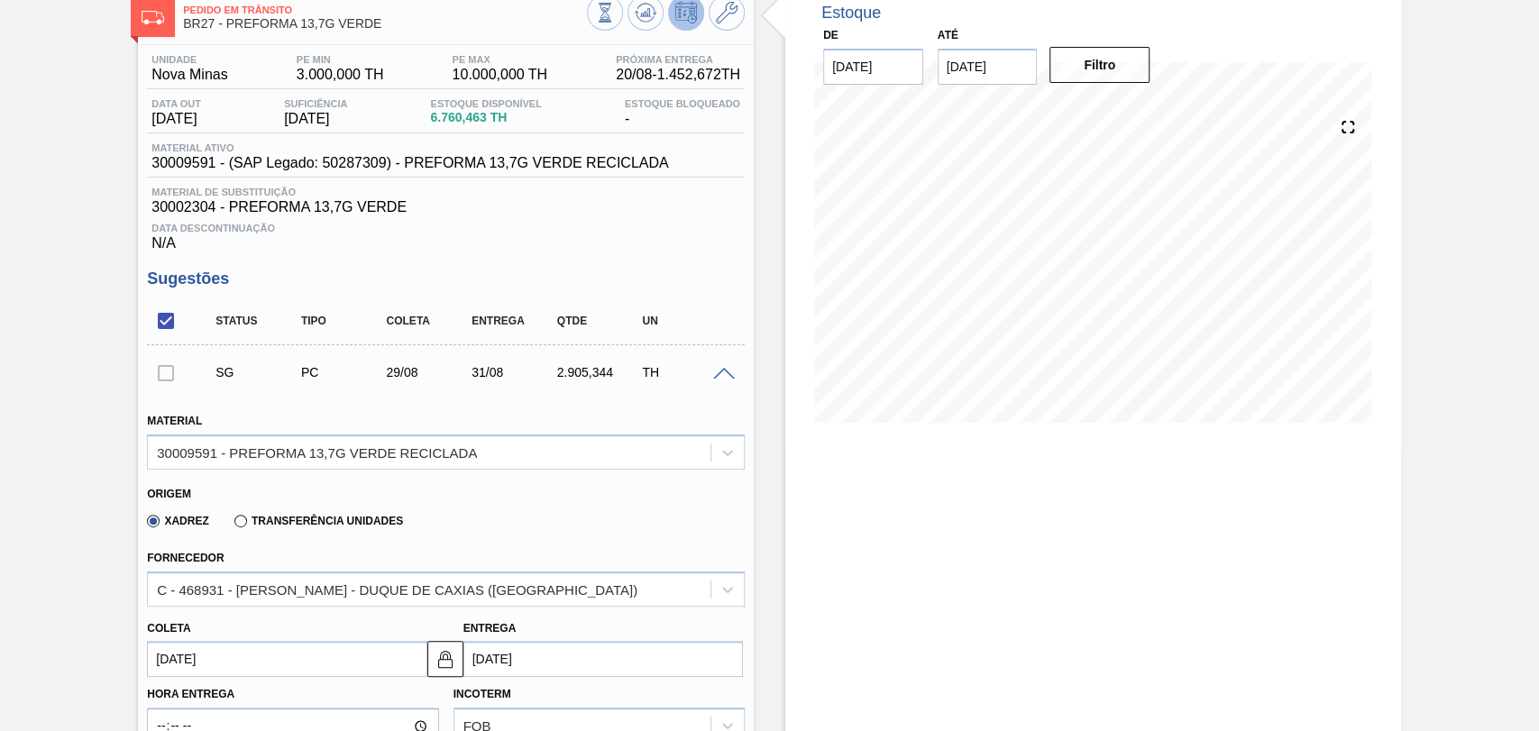
click at [724, 374] on span at bounding box center [724, 375] width 22 height 14
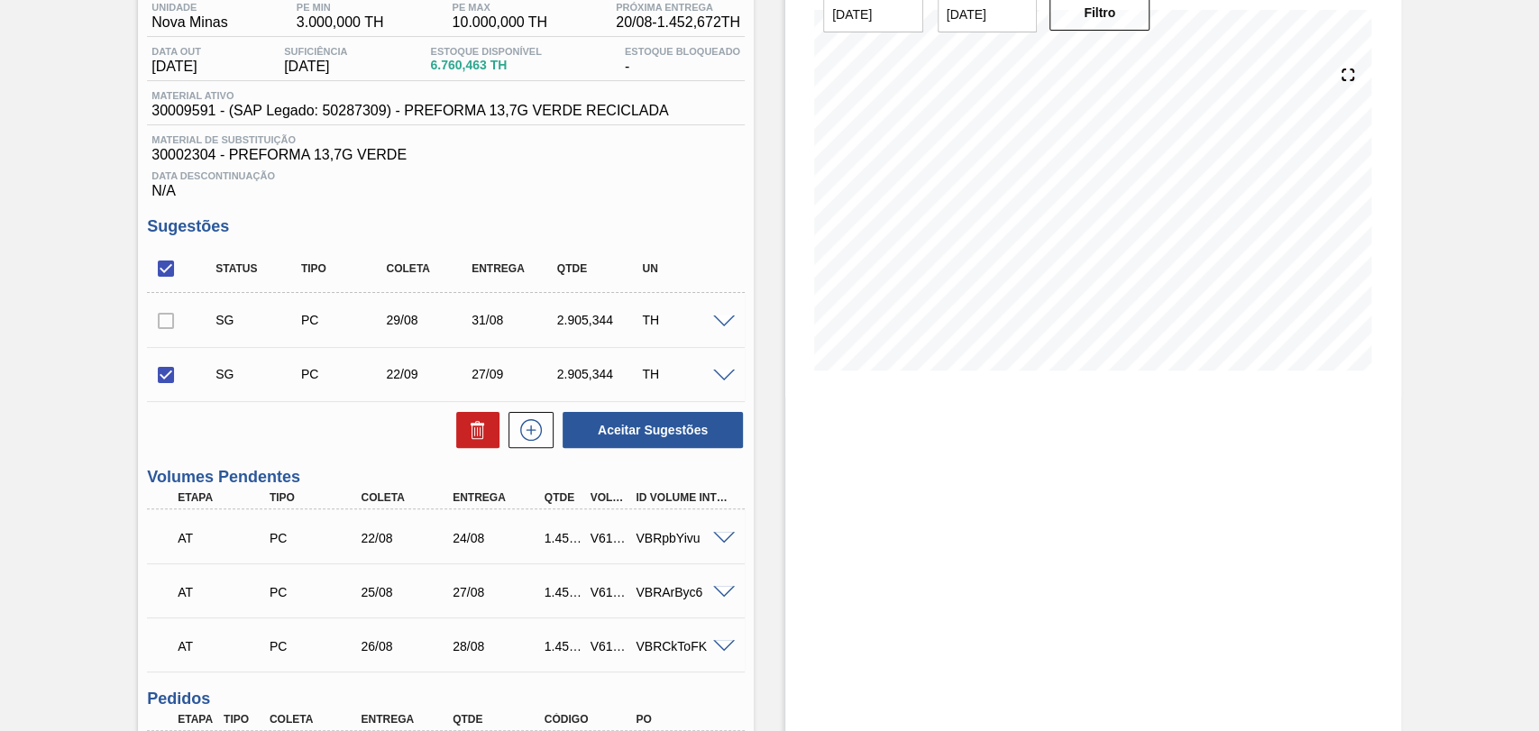
scroll to position [305, 0]
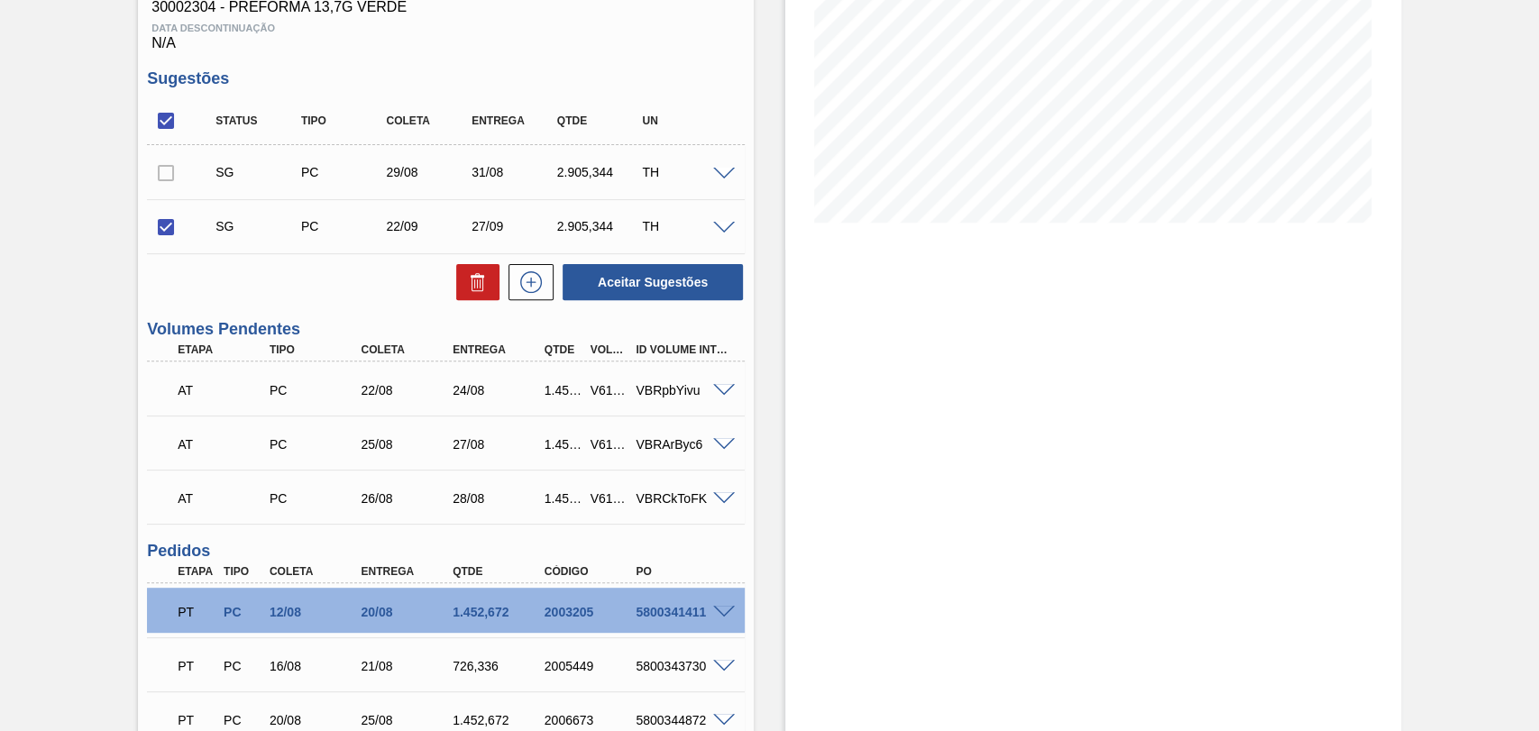
click at [722, 175] on span at bounding box center [724, 175] width 22 height 14
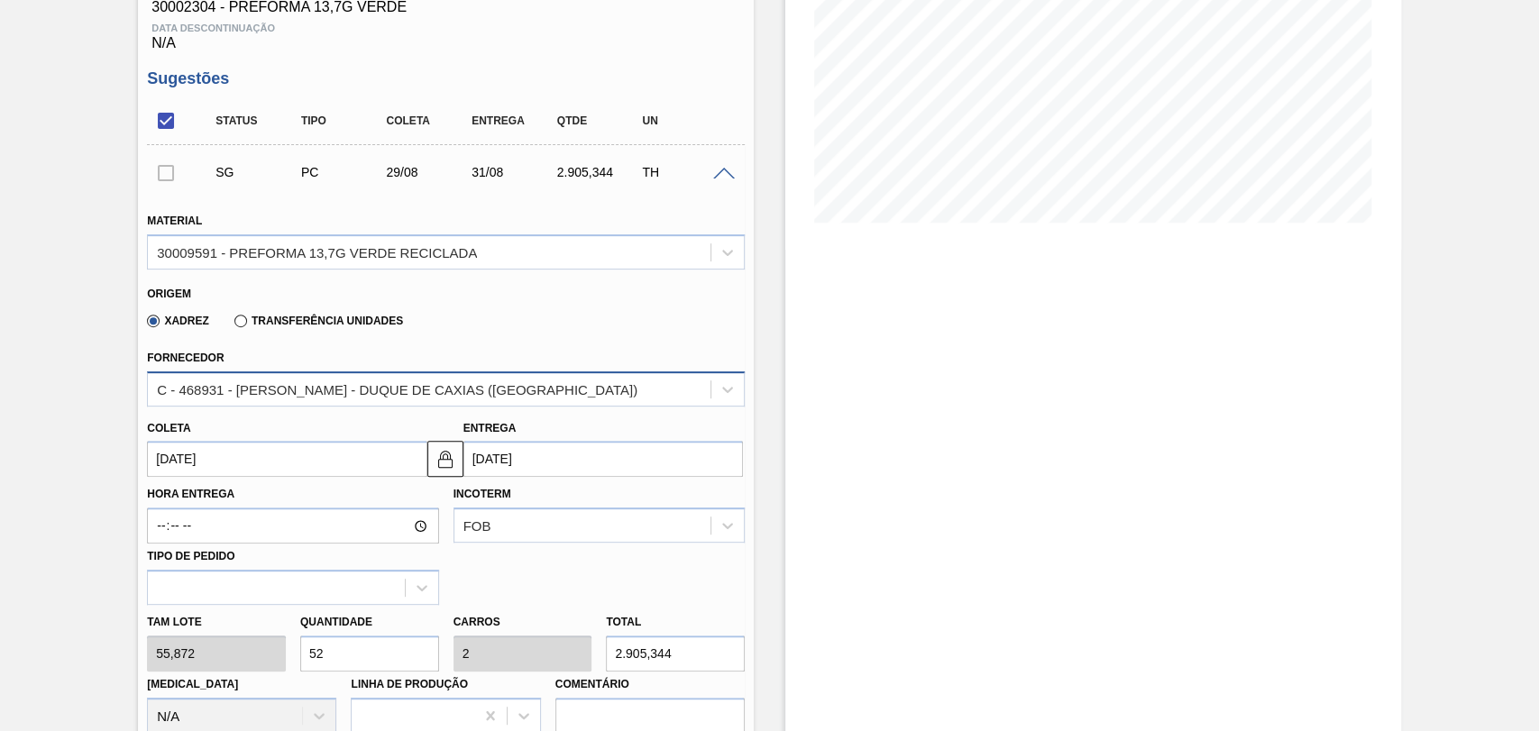
click at [384, 388] on div "C - 468931 - LORENPET - DUQUE DE CAXIAS (RJ)" at bounding box center [397, 388] width 481 height 15
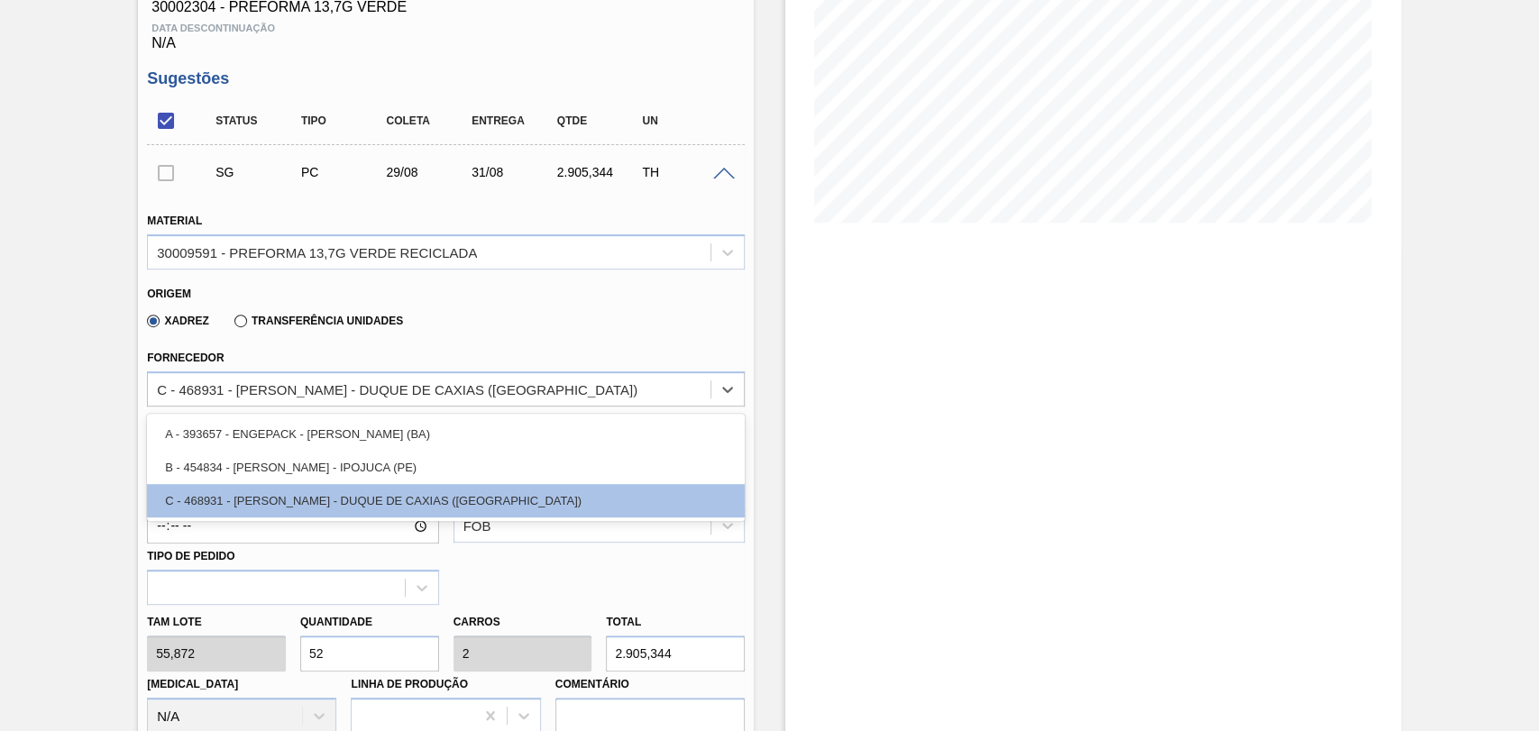
click at [500, 331] on div "Xadrez Transferência Unidades" at bounding box center [438, 317] width 583 height 35
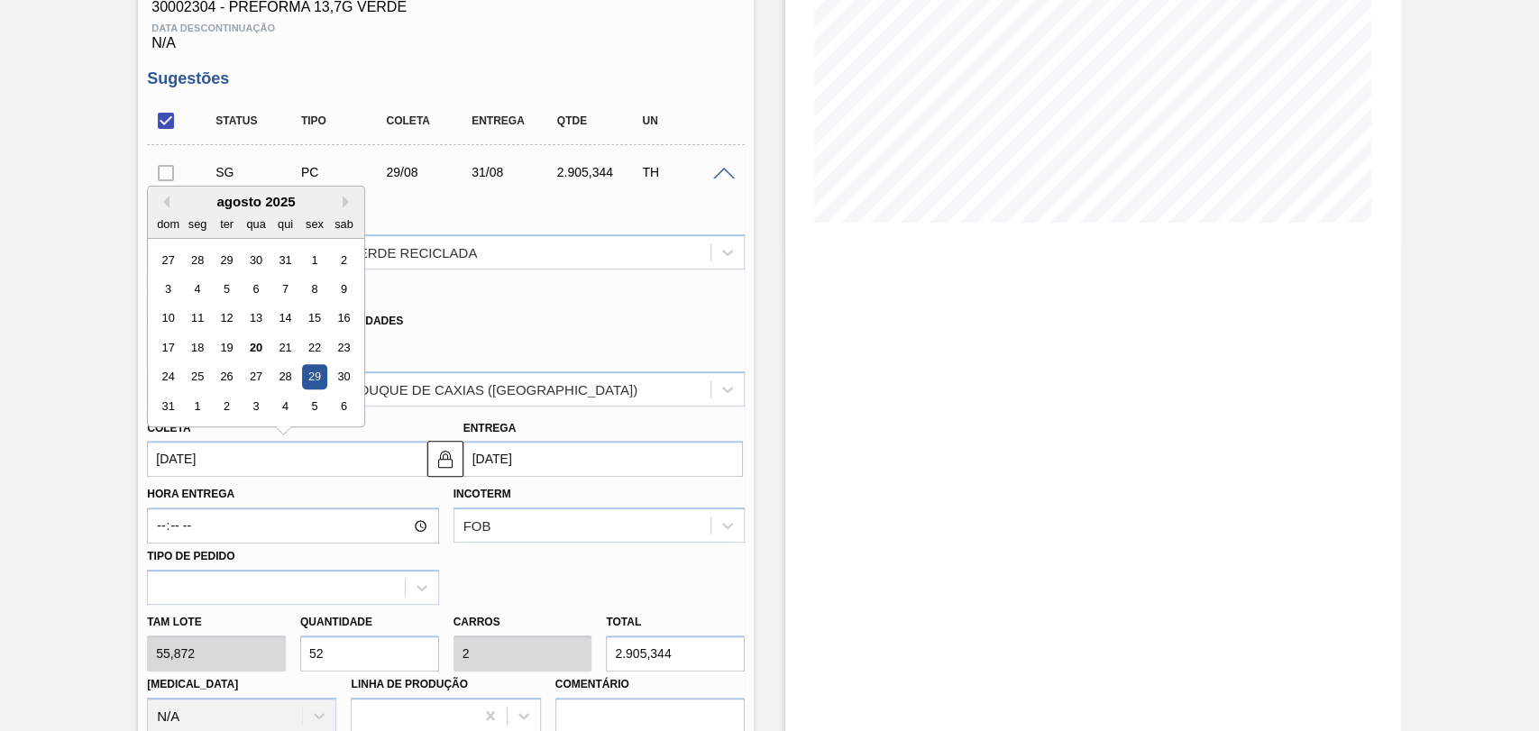
drag, startPoint x: 274, startPoint y: 466, endPoint x: 137, endPoint y: 445, distance: 138.8
click at [144, 445] on div "Coleta 29/08/2025 Previous Month Next Month agosto 2025 dom seg ter qua qui sex…" at bounding box center [283, 447] width 287 height 62
click at [250, 378] on div "27" at bounding box center [256, 377] width 24 height 24
type input "27/08/2025"
type input "29/08/2025"
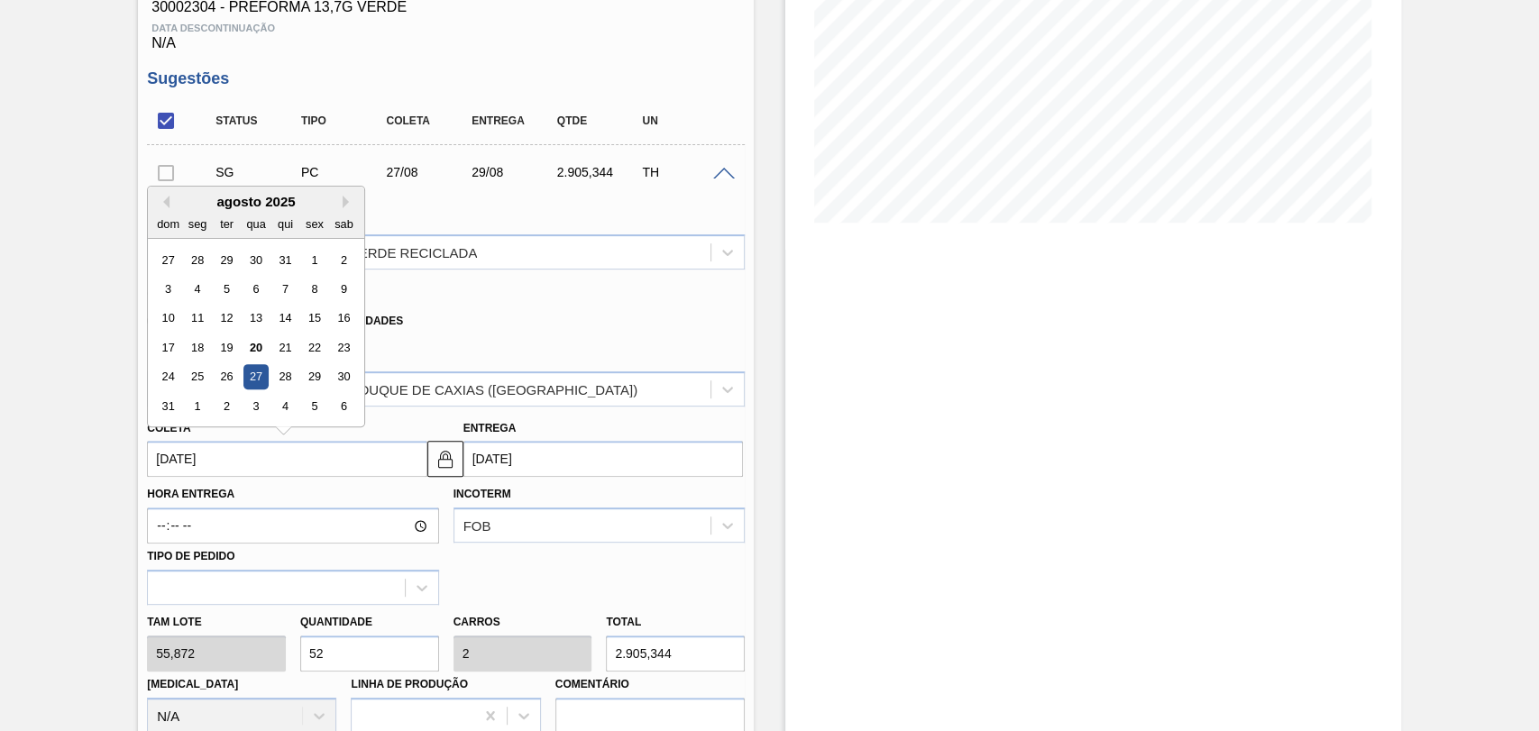
click at [253, 462] on input "27/08/2025" at bounding box center [287, 459] width 280 height 36
click at [275, 377] on div "28" at bounding box center [285, 377] width 24 height 24
type input "[DATE]"
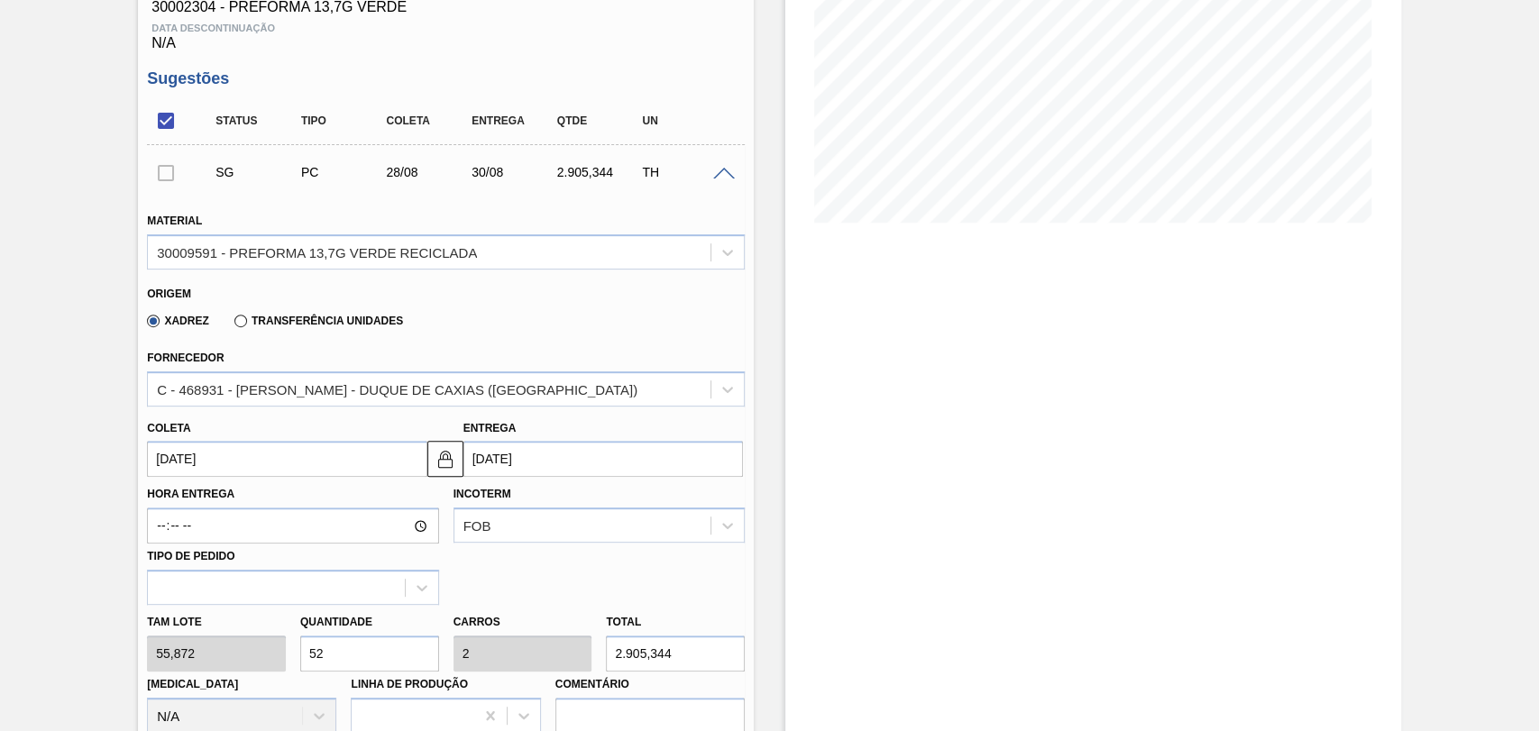
click at [198, 656] on div "Tam lote 55,872 Quantidade 52 Carros 2 Total 2.905,344 Doca N/A Linha de Produç…" at bounding box center [446, 669] width 612 height 129
type input "2"
type input "0,077"
type input "111,744"
type input "26"
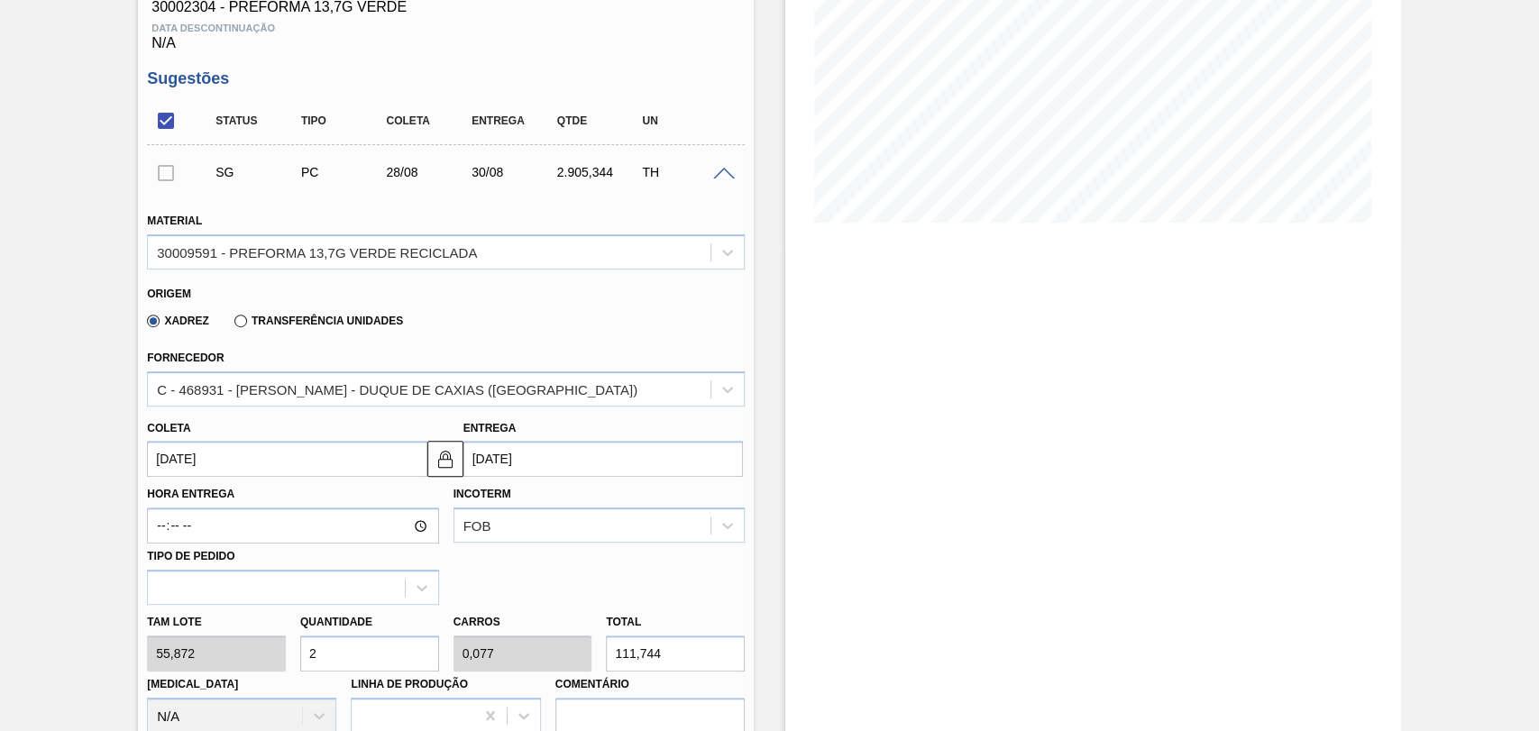
type input "1"
type input "1.452,672"
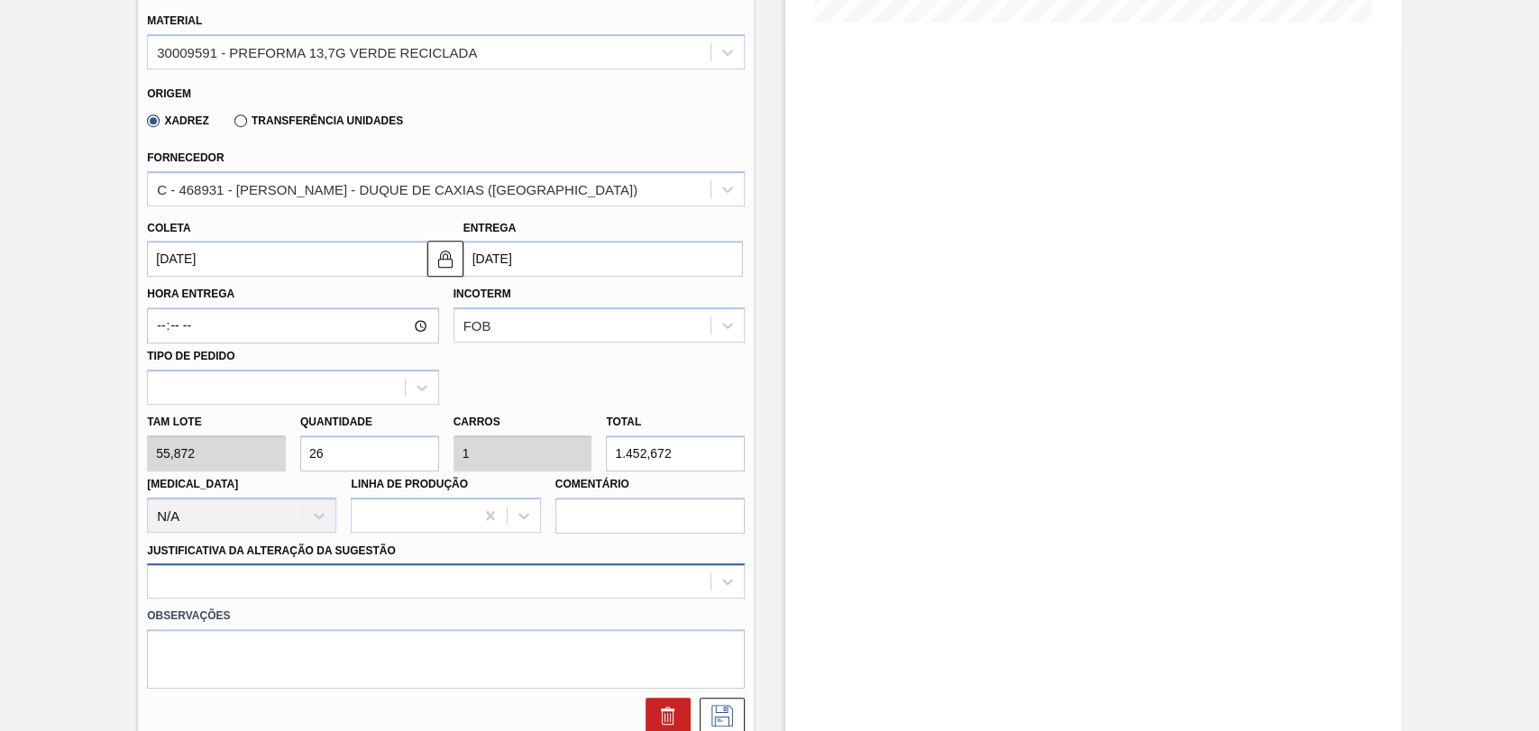
type input "26"
click at [293, 591] on div at bounding box center [446, 581] width 598 height 35
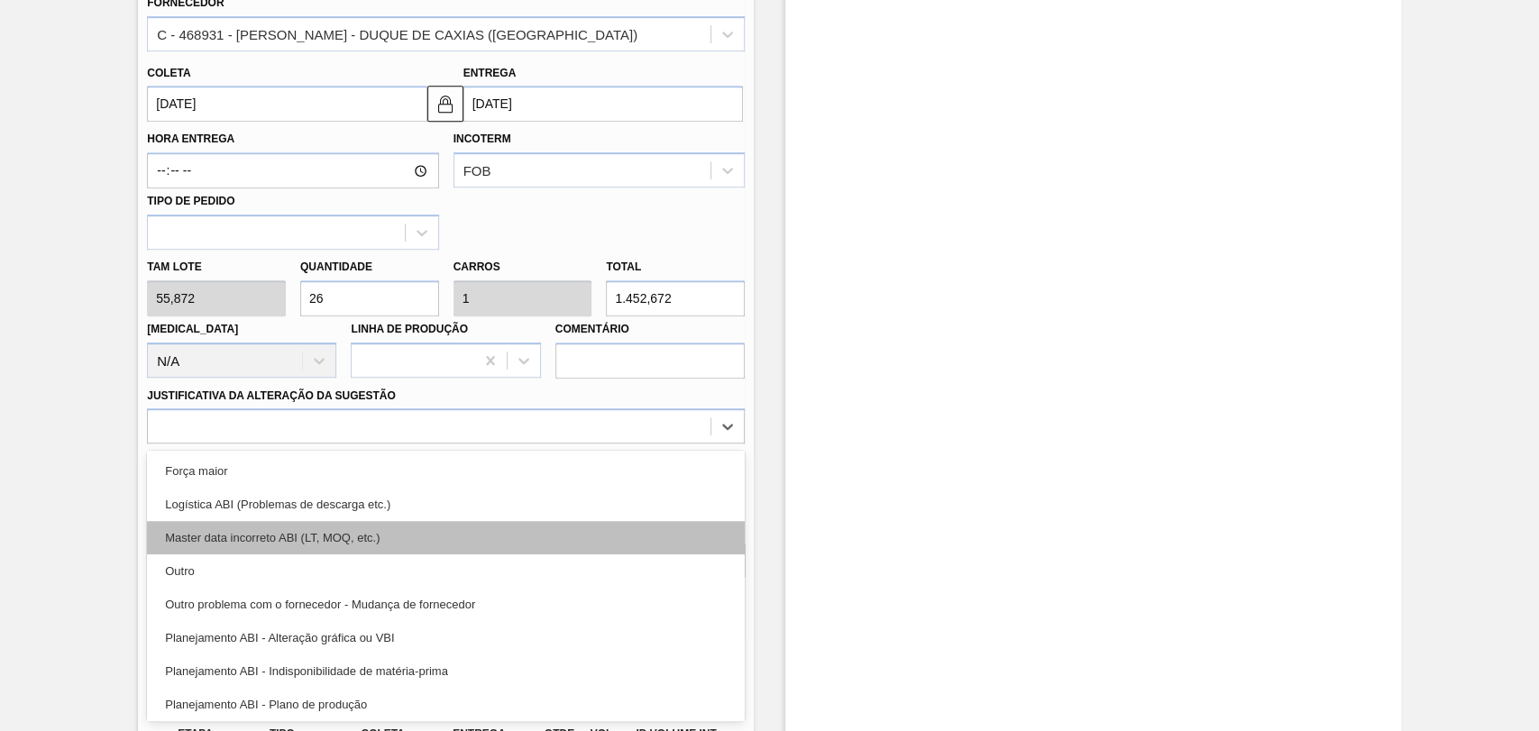
scroll to position [100, 0]
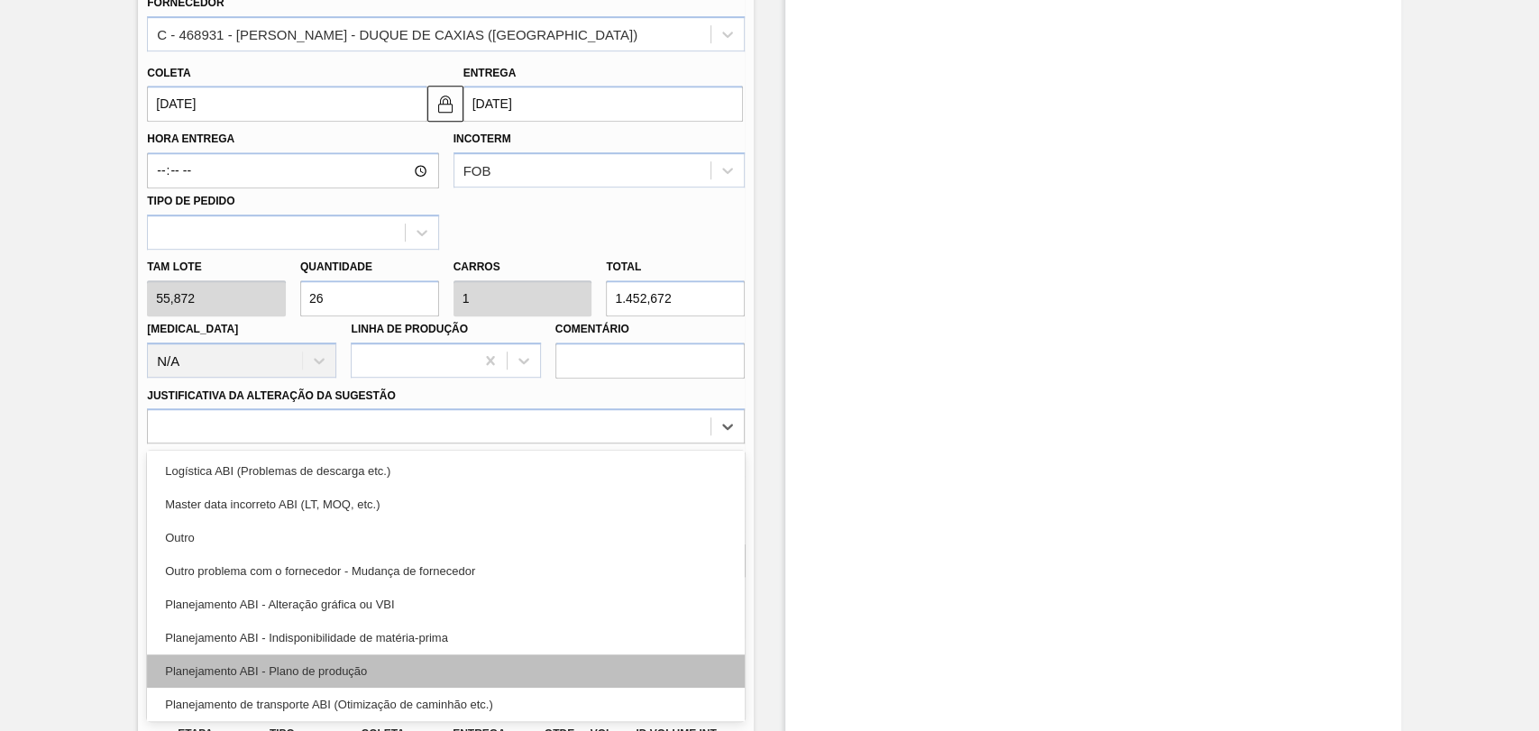
click at [356, 671] on div "Planejamento ABI - Plano de produção" at bounding box center [446, 671] width 598 height 33
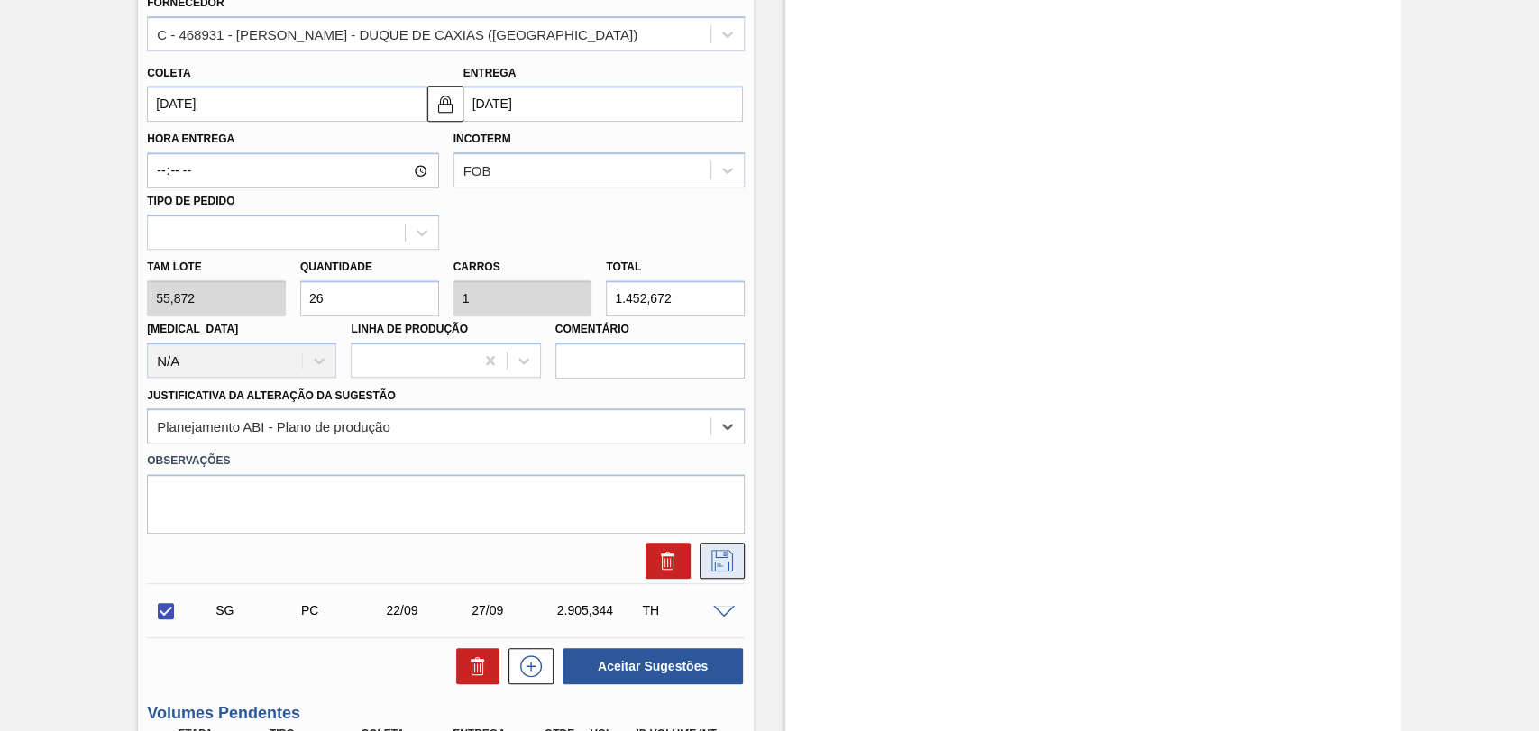
click at [725, 577] on button at bounding box center [722, 561] width 45 height 36
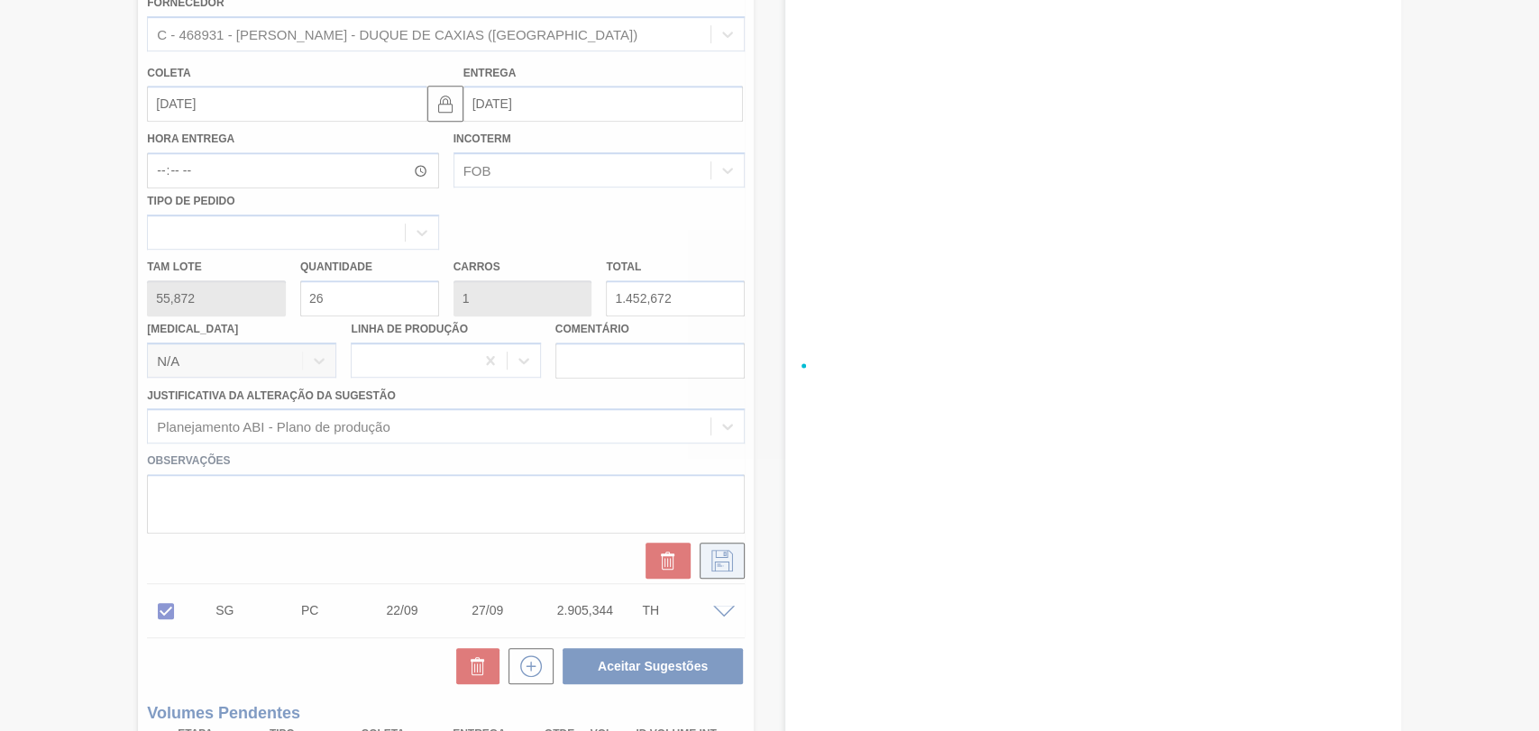
checkbox input "true"
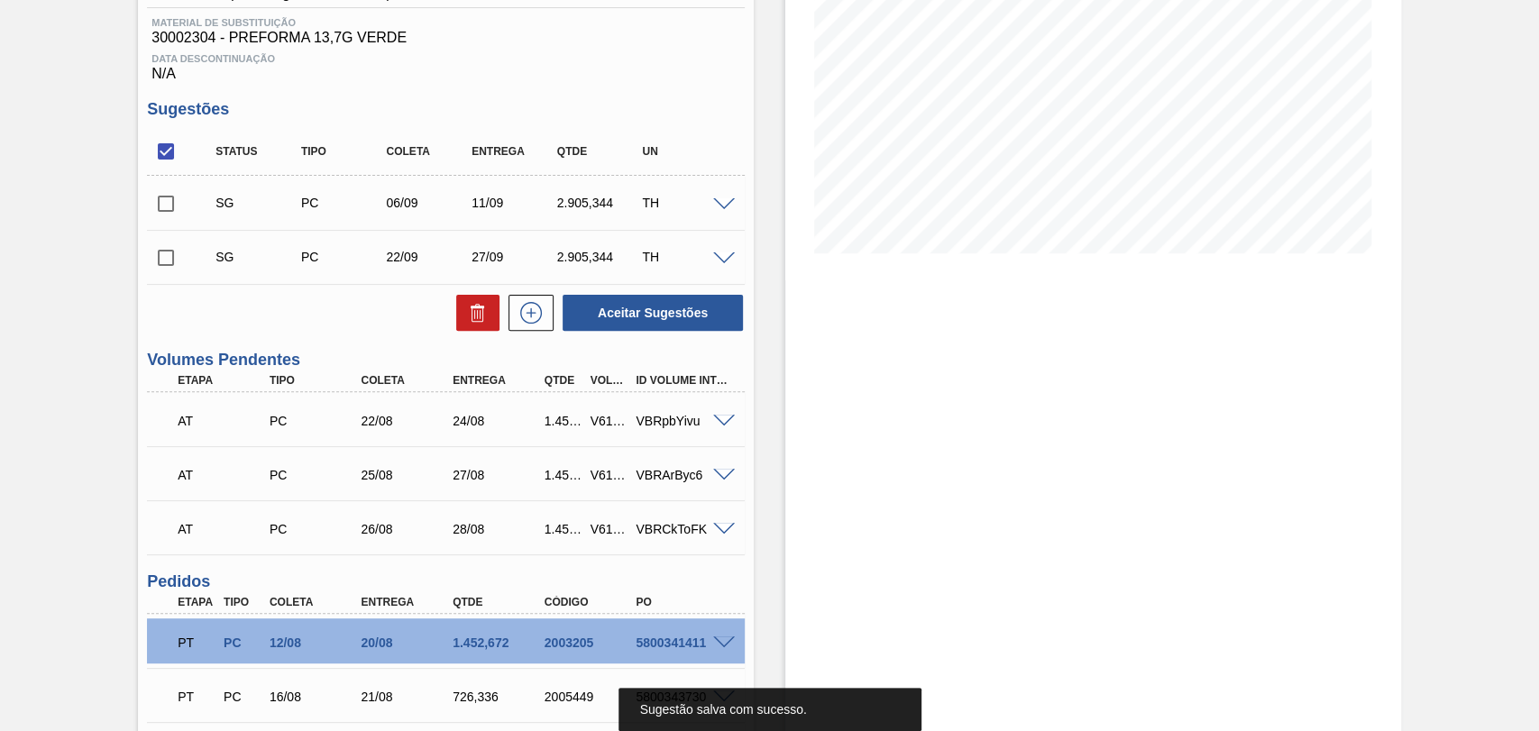
scroll to position [168, 0]
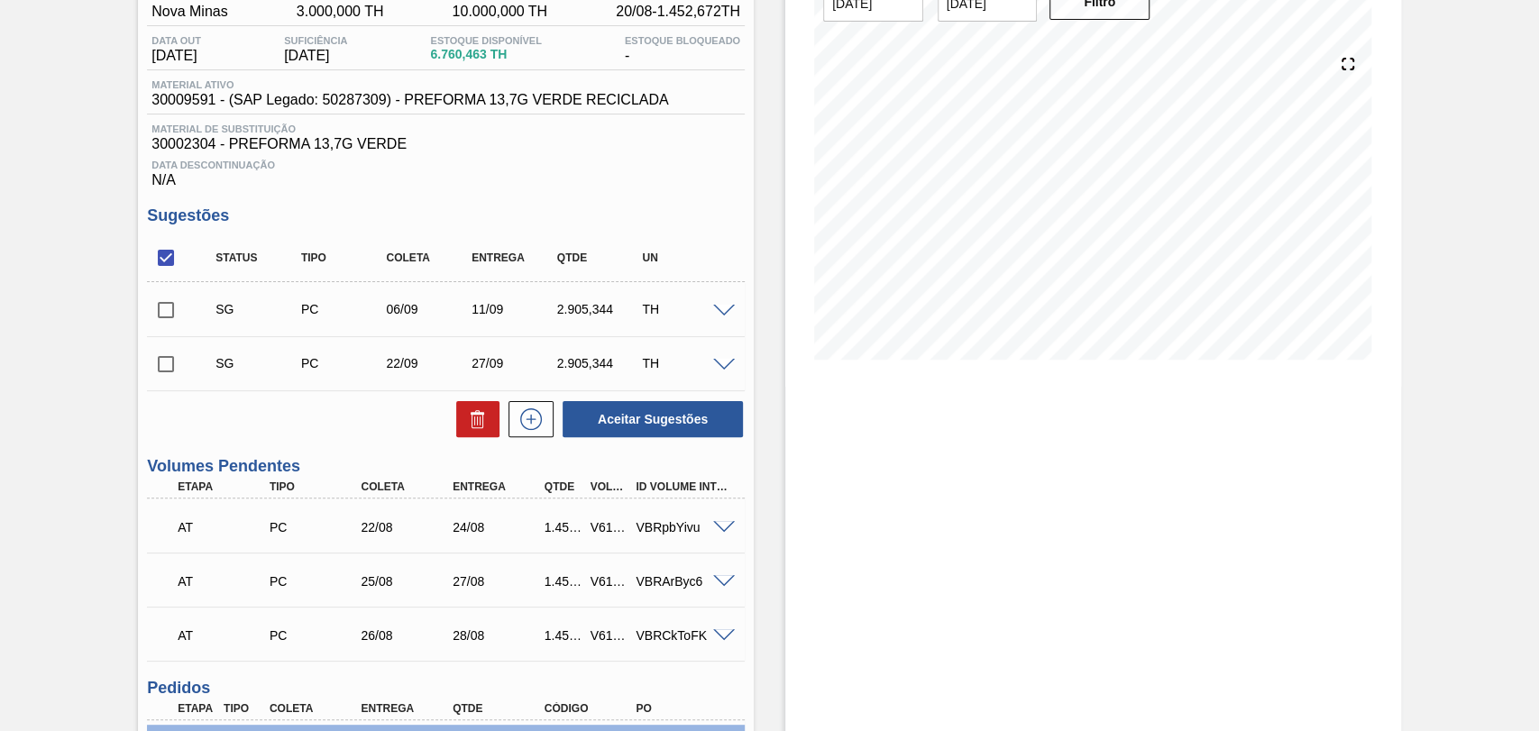
click at [721, 312] on span at bounding box center [724, 312] width 22 height 14
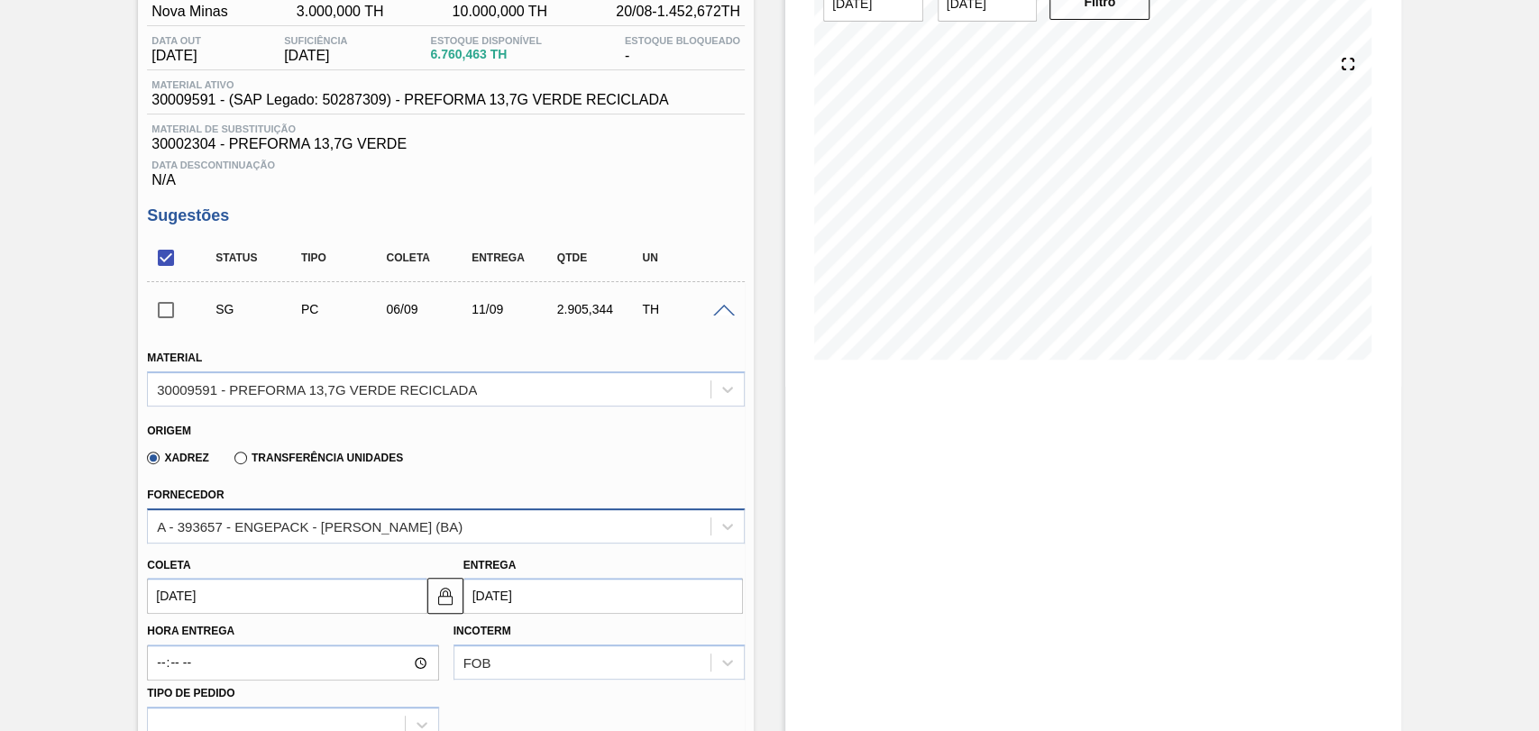
click at [334, 524] on div "A - 393657 - ENGEPACK - [PERSON_NAME] (BA)" at bounding box center [310, 526] width 306 height 15
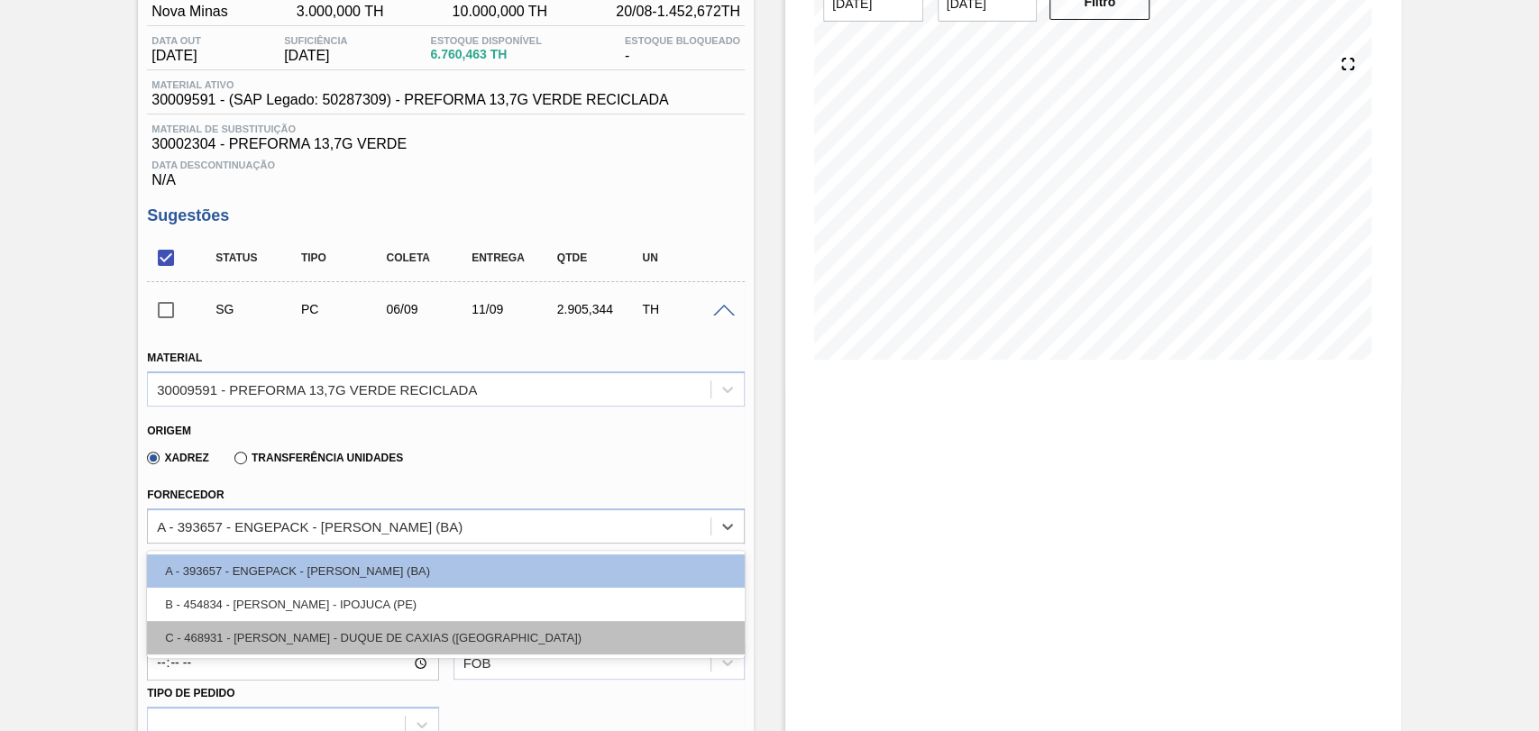
click at [346, 639] on div "C - 468931 - LORENPET - DUQUE DE CAXIAS (RJ)" at bounding box center [446, 637] width 598 height 33
type input "08/09/2025"
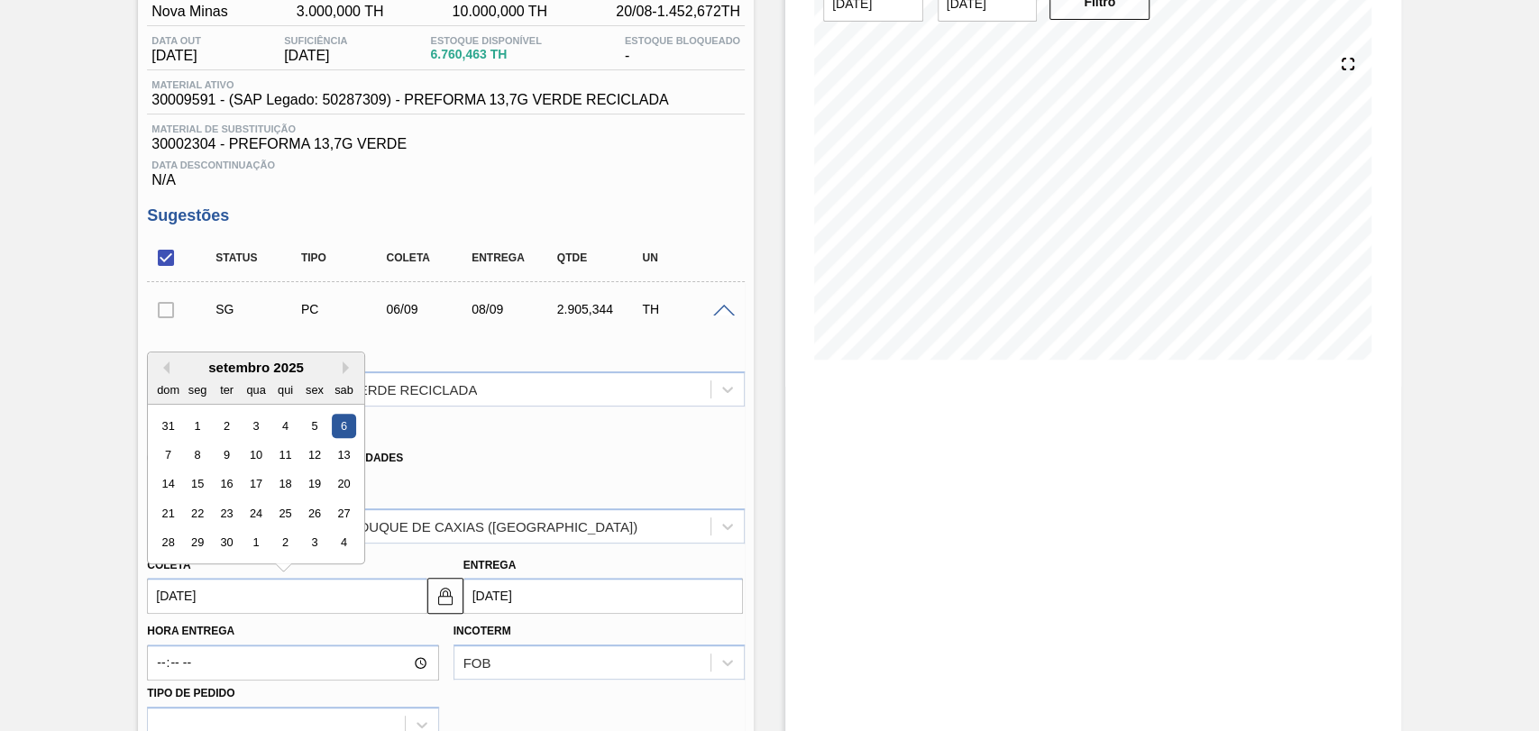
type input "2"
type input "[DATE]"
type input "27"
type input "29/08/2025"
click at [252, 543] on div "27" at bounding box center [256, 543] width 24 height 24
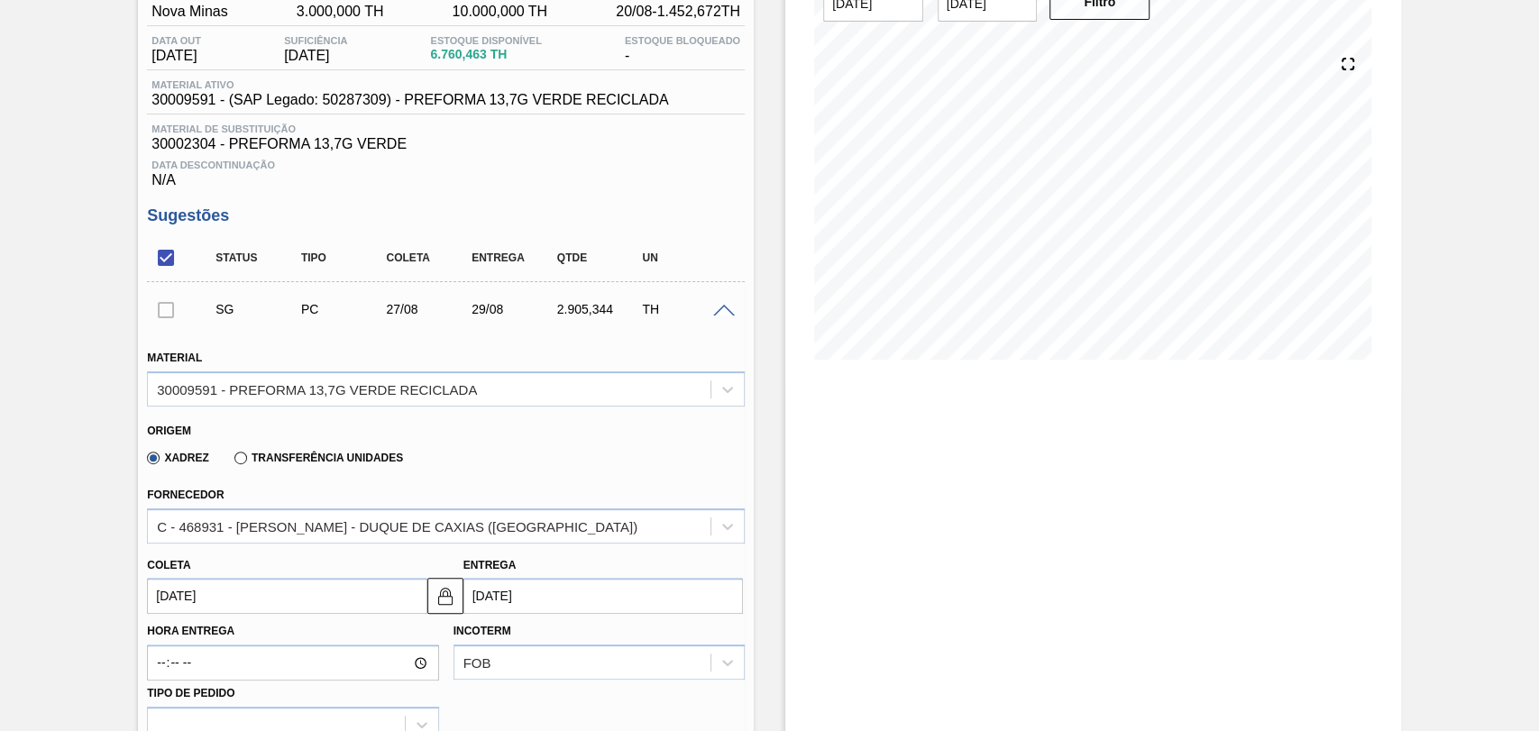
click at [188, 598] on input "27/08/2025" at bounding box center [287, 596] width 280 height 36
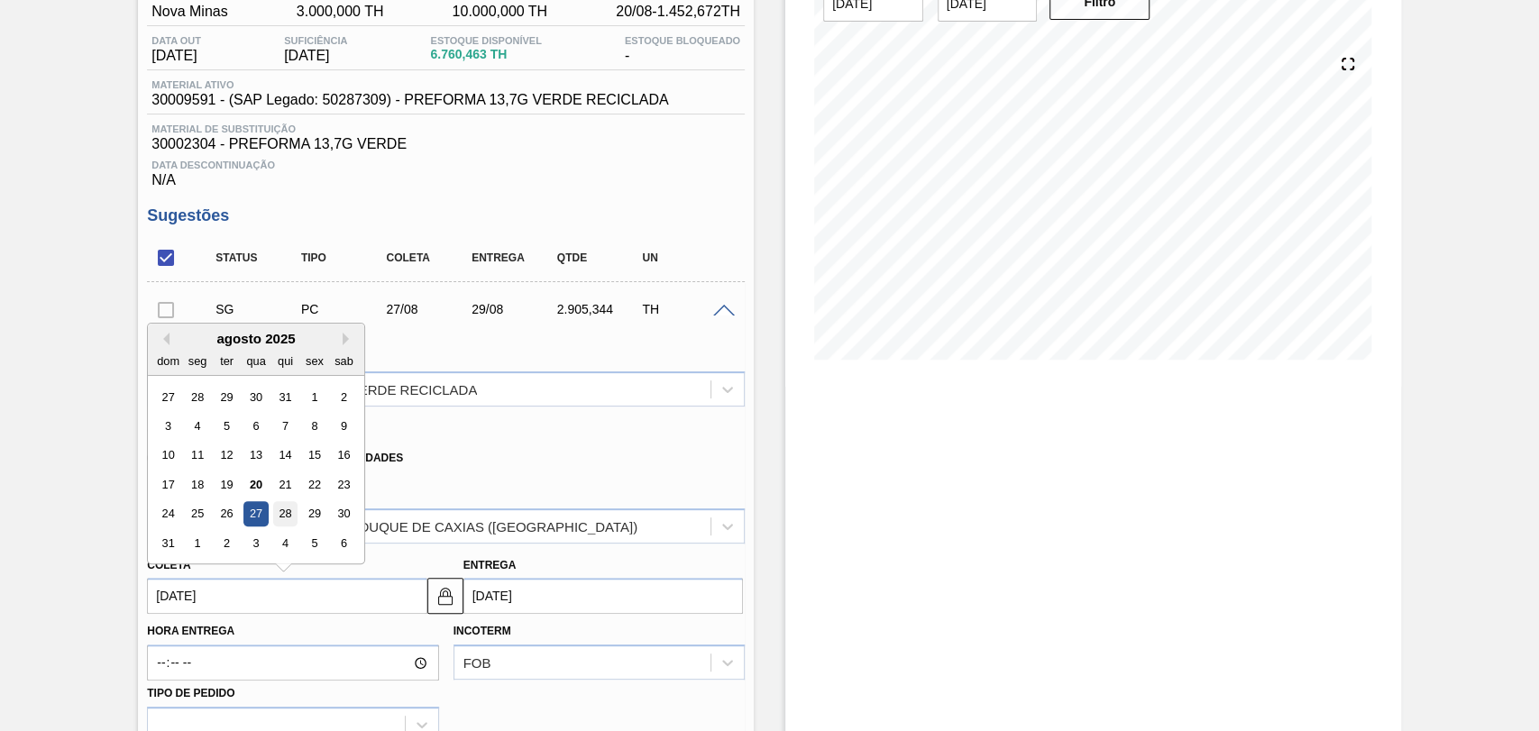
click at [289, 517] on div "28" at bounding box center [285, 514] width 24 height 24
type input "[DATE]"
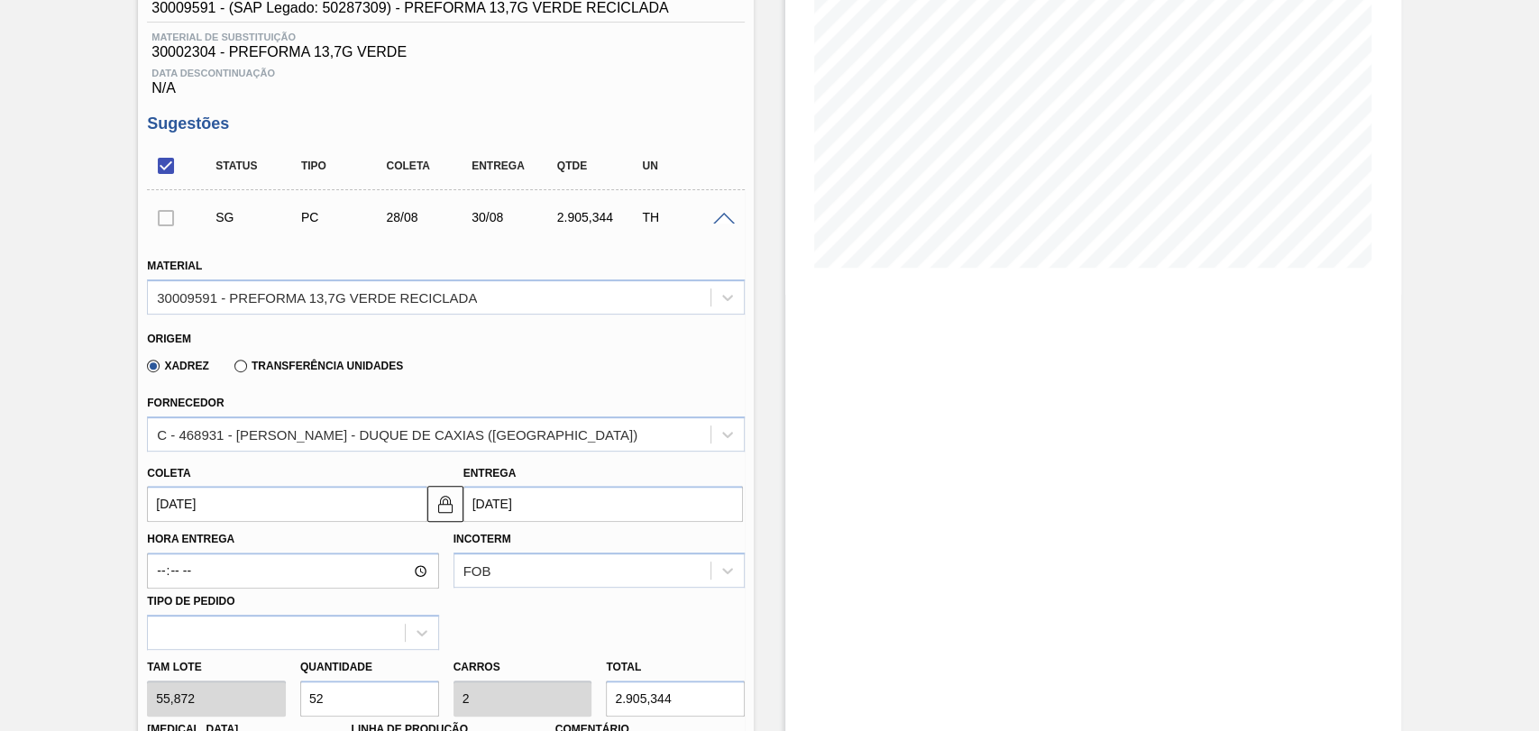
scroll to position [469, 0]
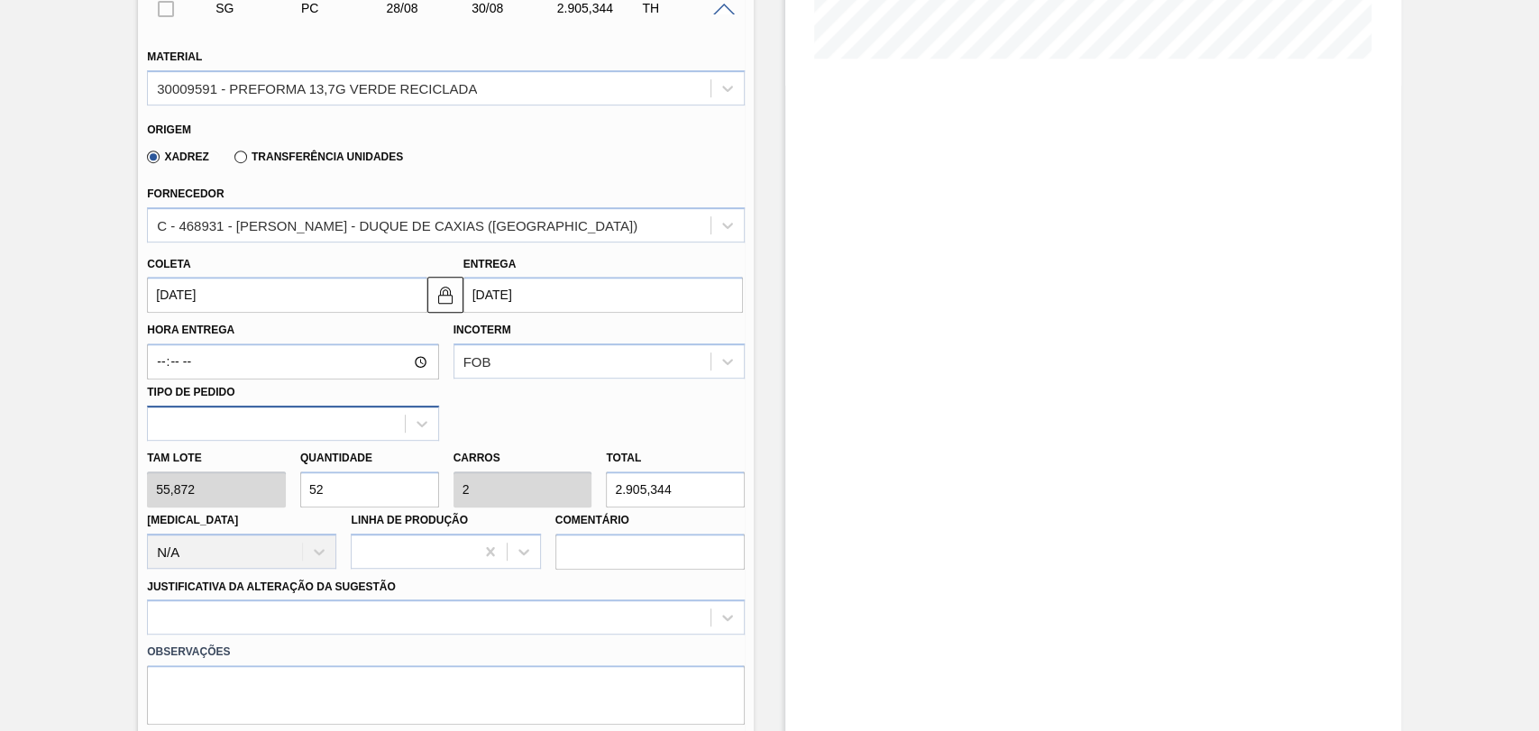
drag, startPoint x: 305, startPoint y: 477, endPoint x: 214, endPoint y: 435, distance: 100.5
click at [230, 441] on div "Material 30009591 - PREFORMA 13,7G VERDE RECICLADA Origem Xadrez Transferência …" at bounding box center [446, 400] width 598 height 739
type input "2"
type input "0,077"
type input "111,744"
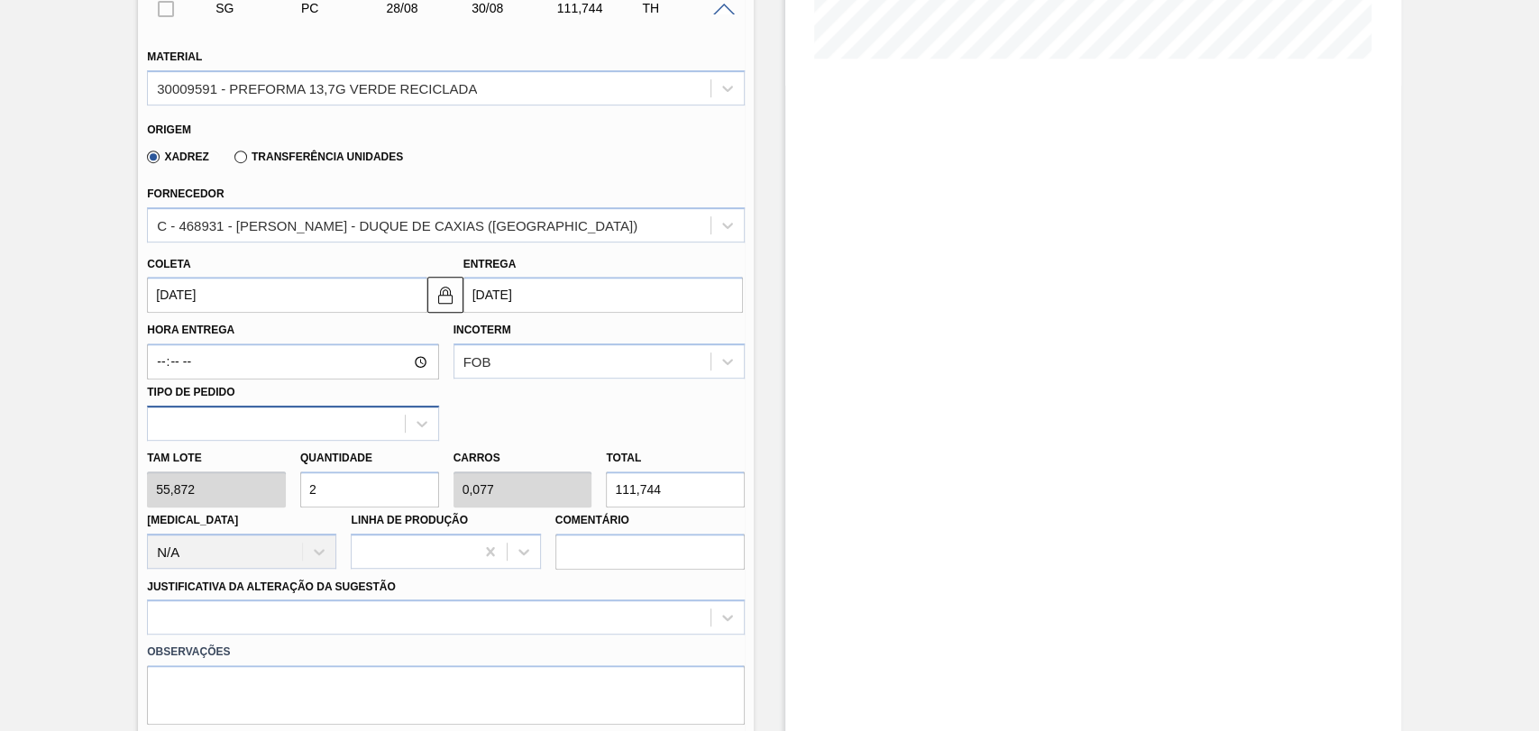
type input "26"
type input "1"
type input "1.452,672"
type input "26"
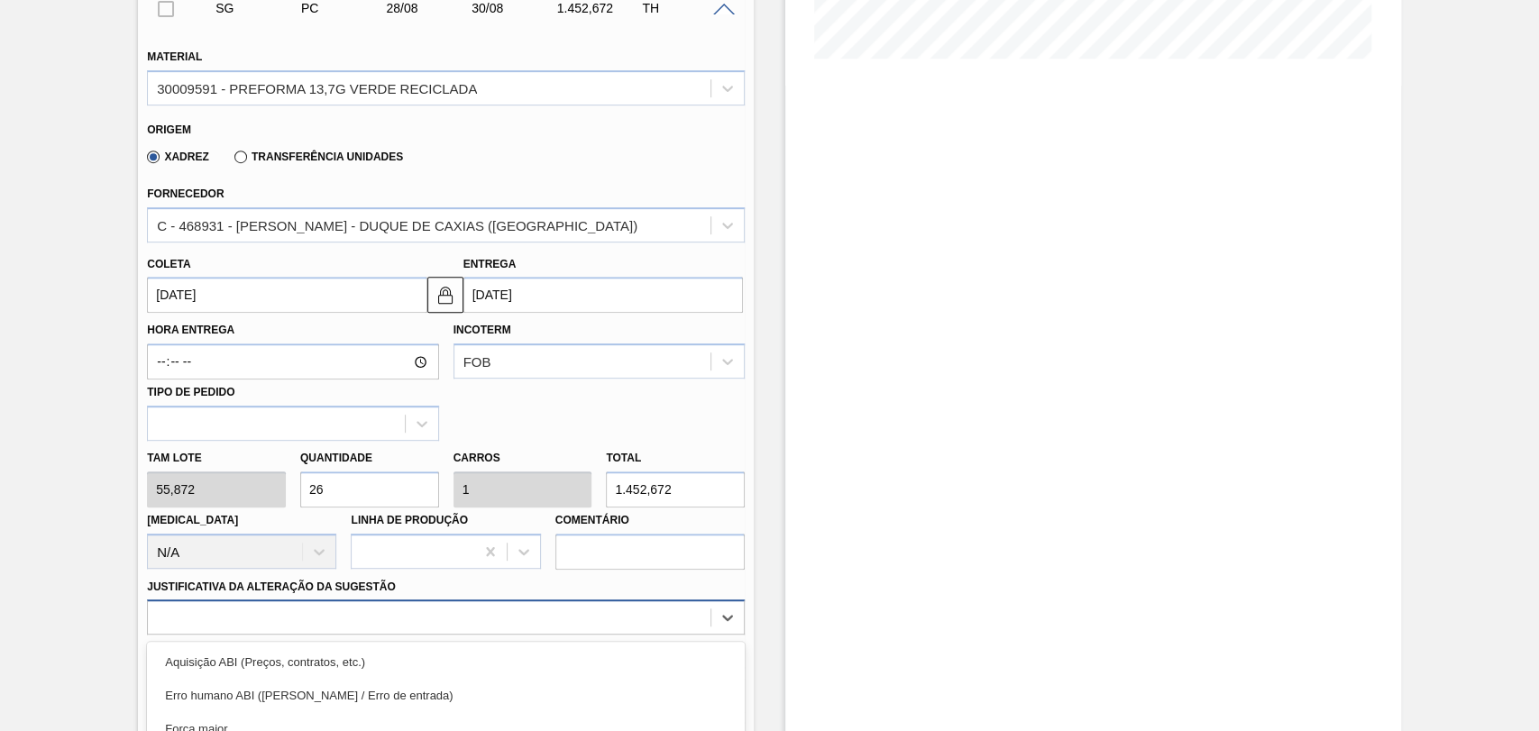
click at [317, 614] on div "option Master data incorreto ABI (LT, MOQ, etc.) focused, 5 of 18. 18 results a…" at bounding box center [446, 617] width 598 height 35
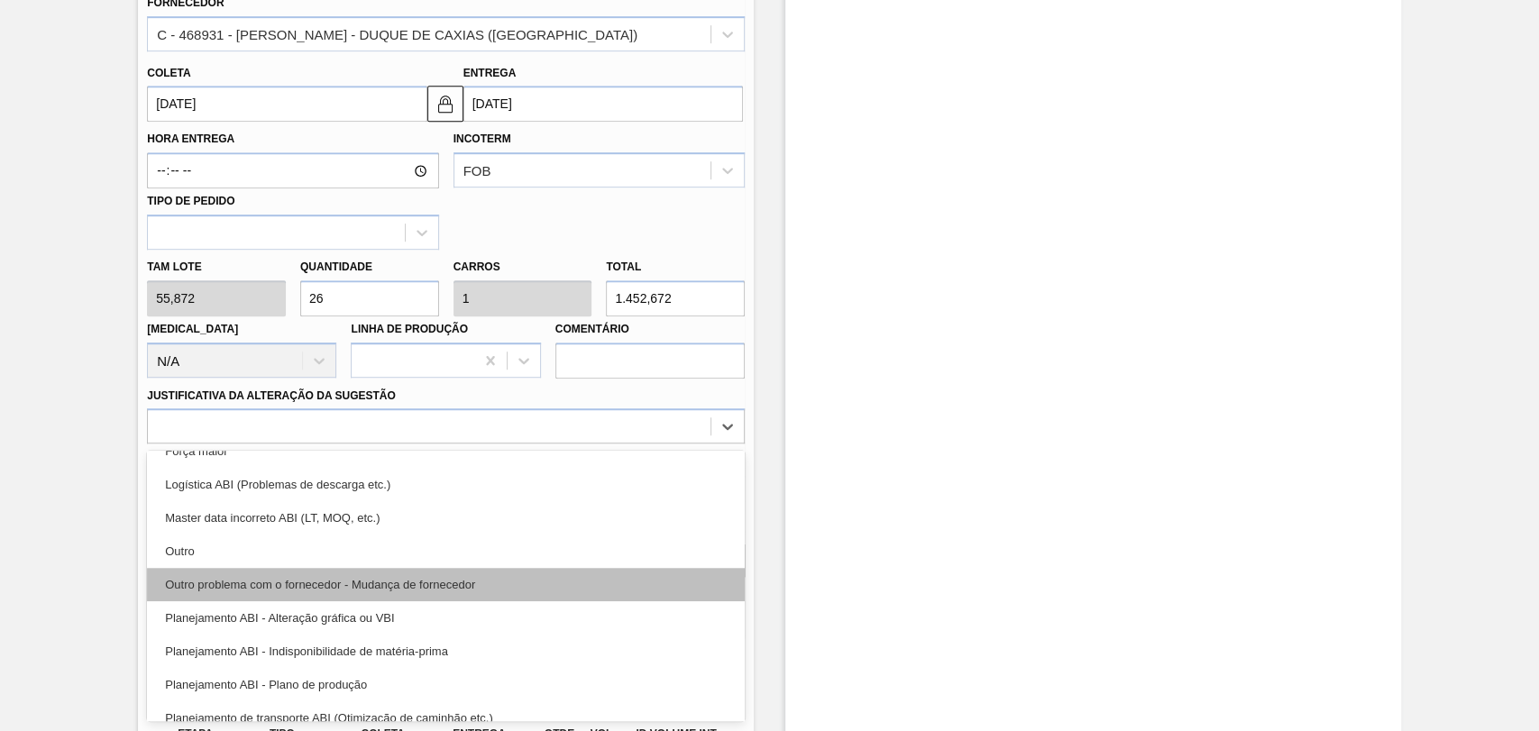
scroll to position [200, 0]
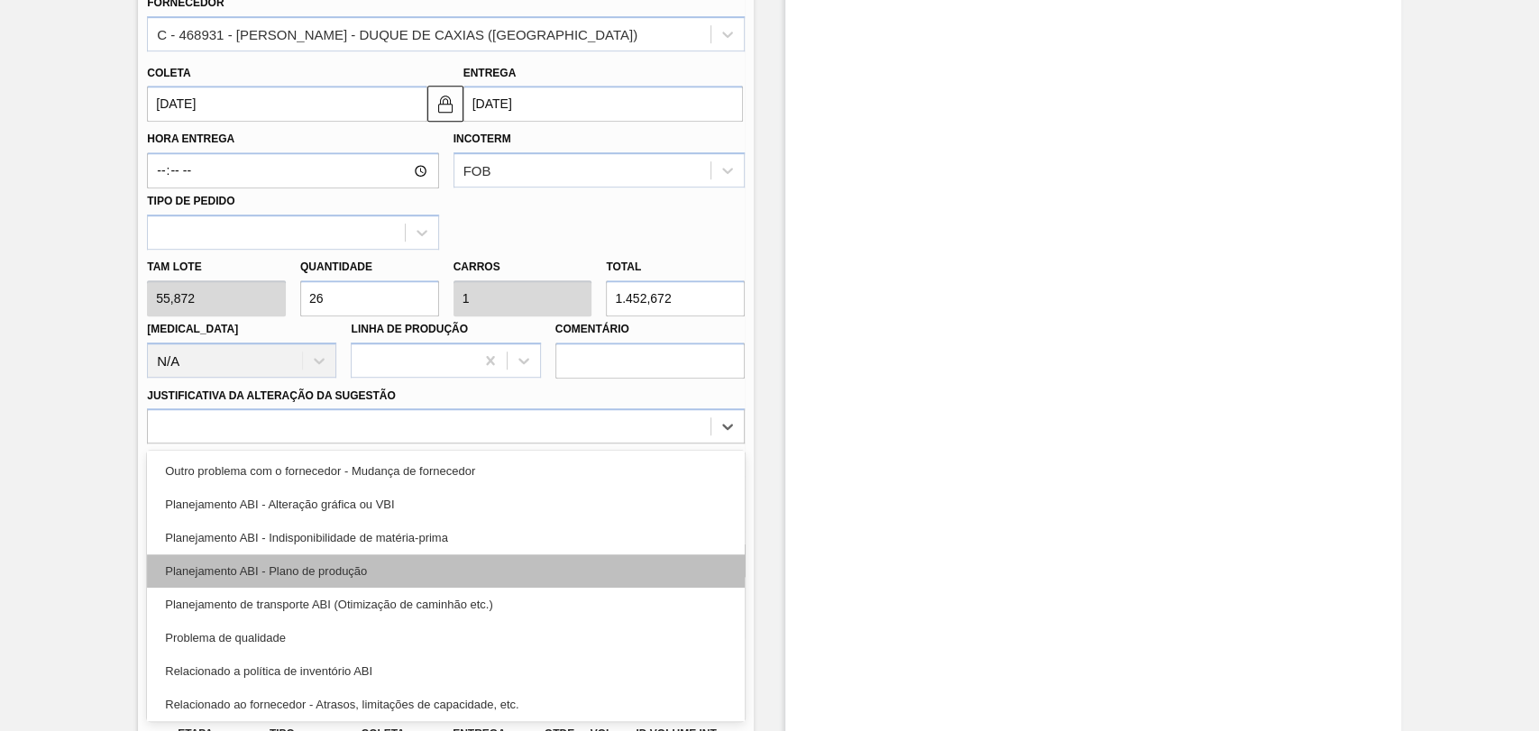
click at [342, 577] on div "Planejamento ABI - Plano de produção" at bounding box center [446, 571] width 598 height 33
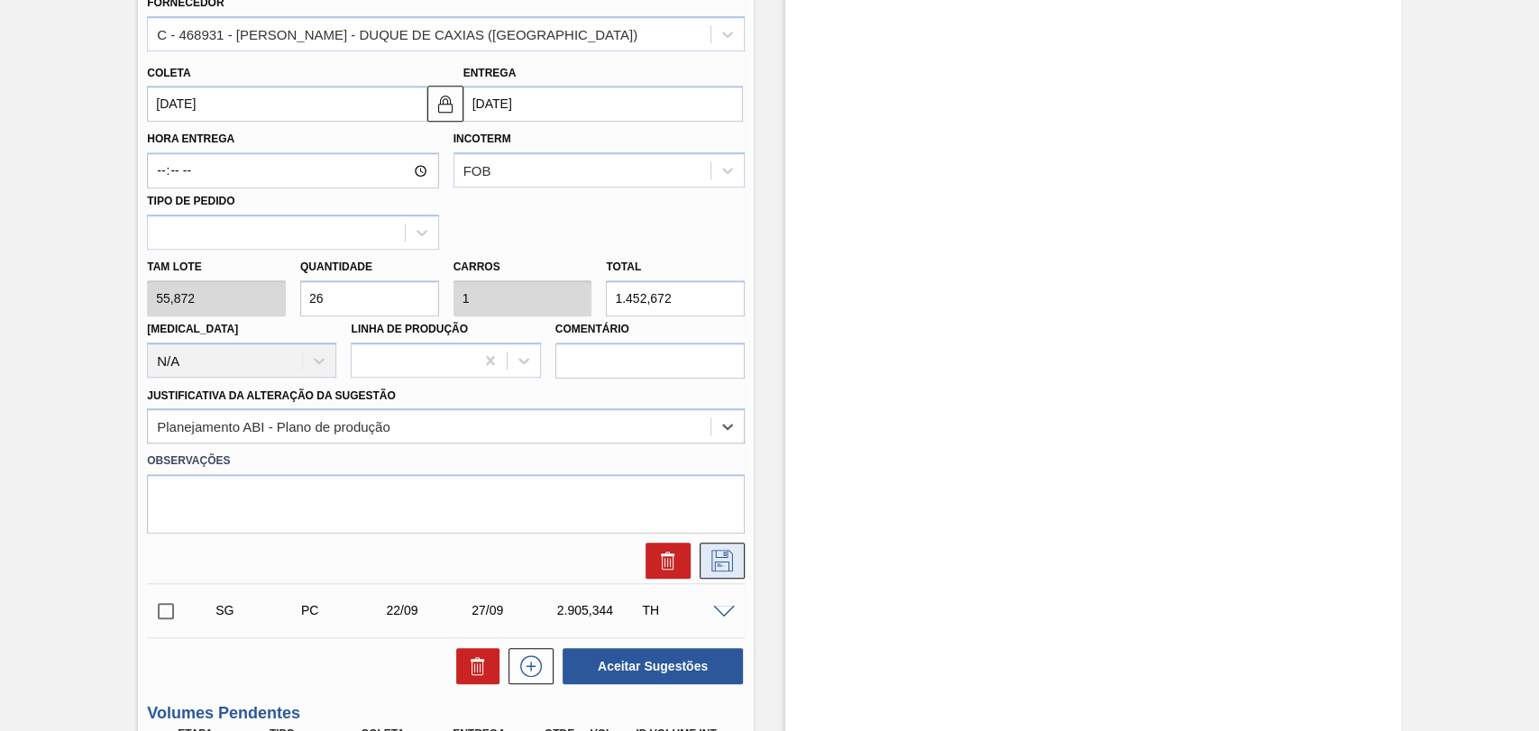
click at [714, 568] on icon at bounding box center [722, 561] width 22 height 22
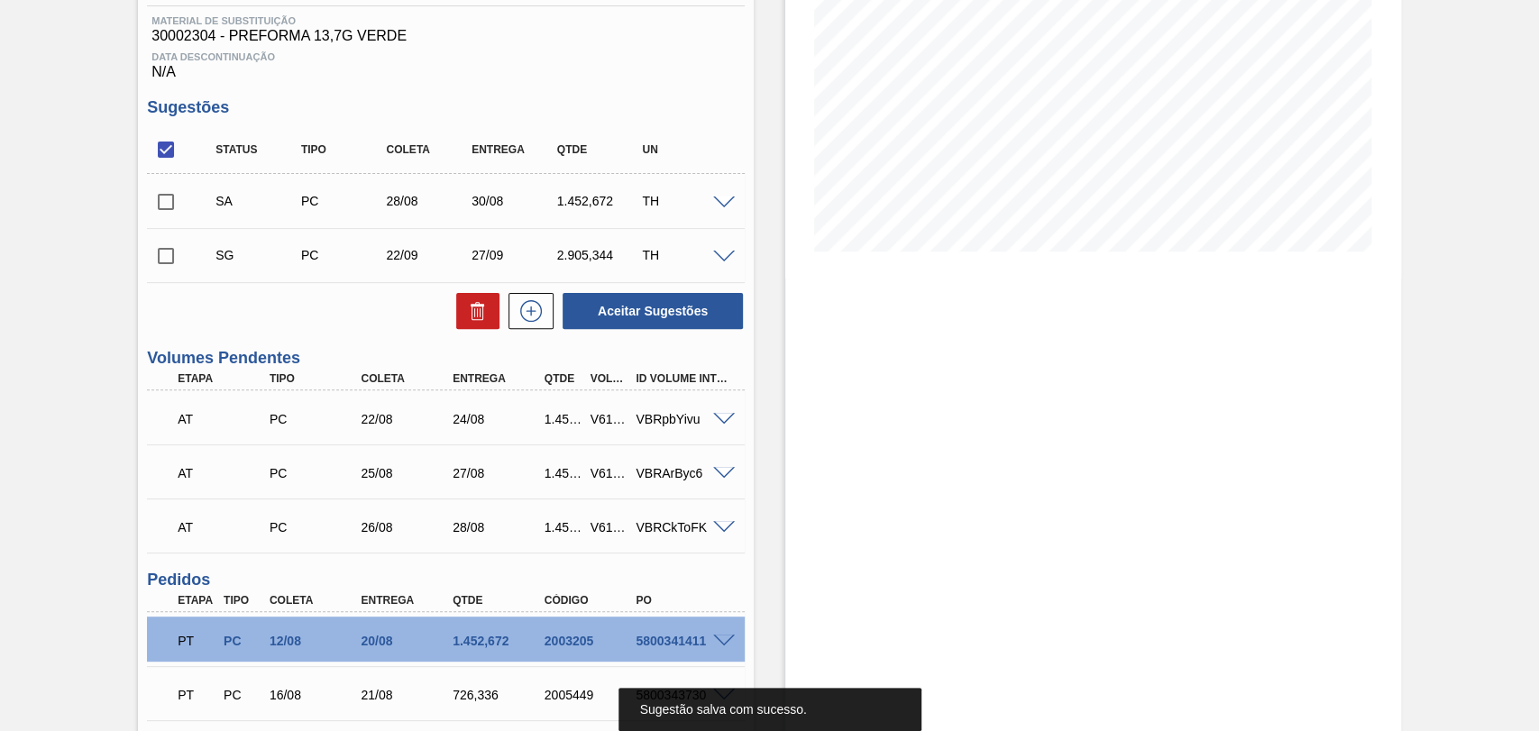
scroll to position [268, 0]
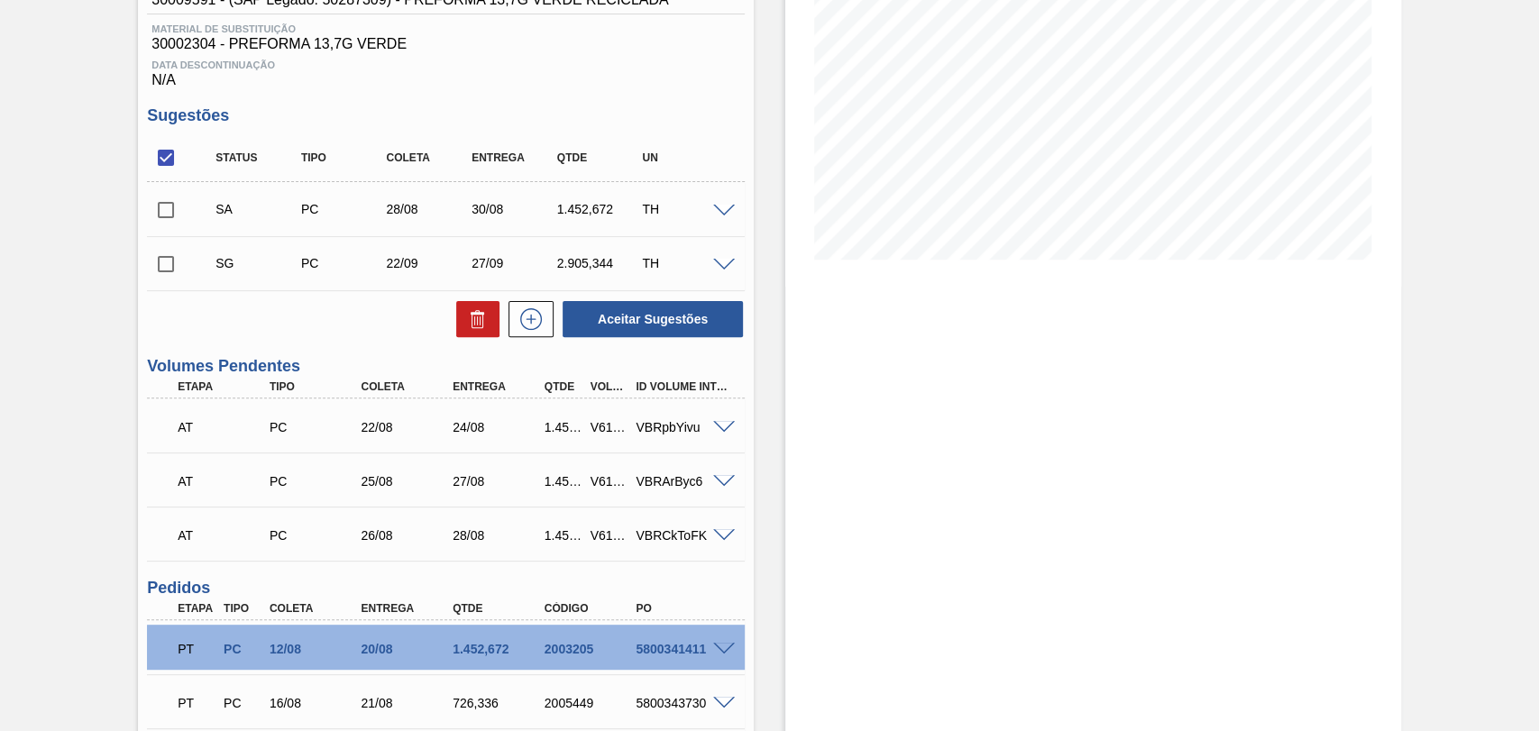
click at [170, 214] on input "checkbox" at bounding box center [166, 210] width 38 height 38
checkbox input "true"
click at [665, 319] on button "Aceitar Sugestões" at bounding box center [653, 319] width 180 height 36
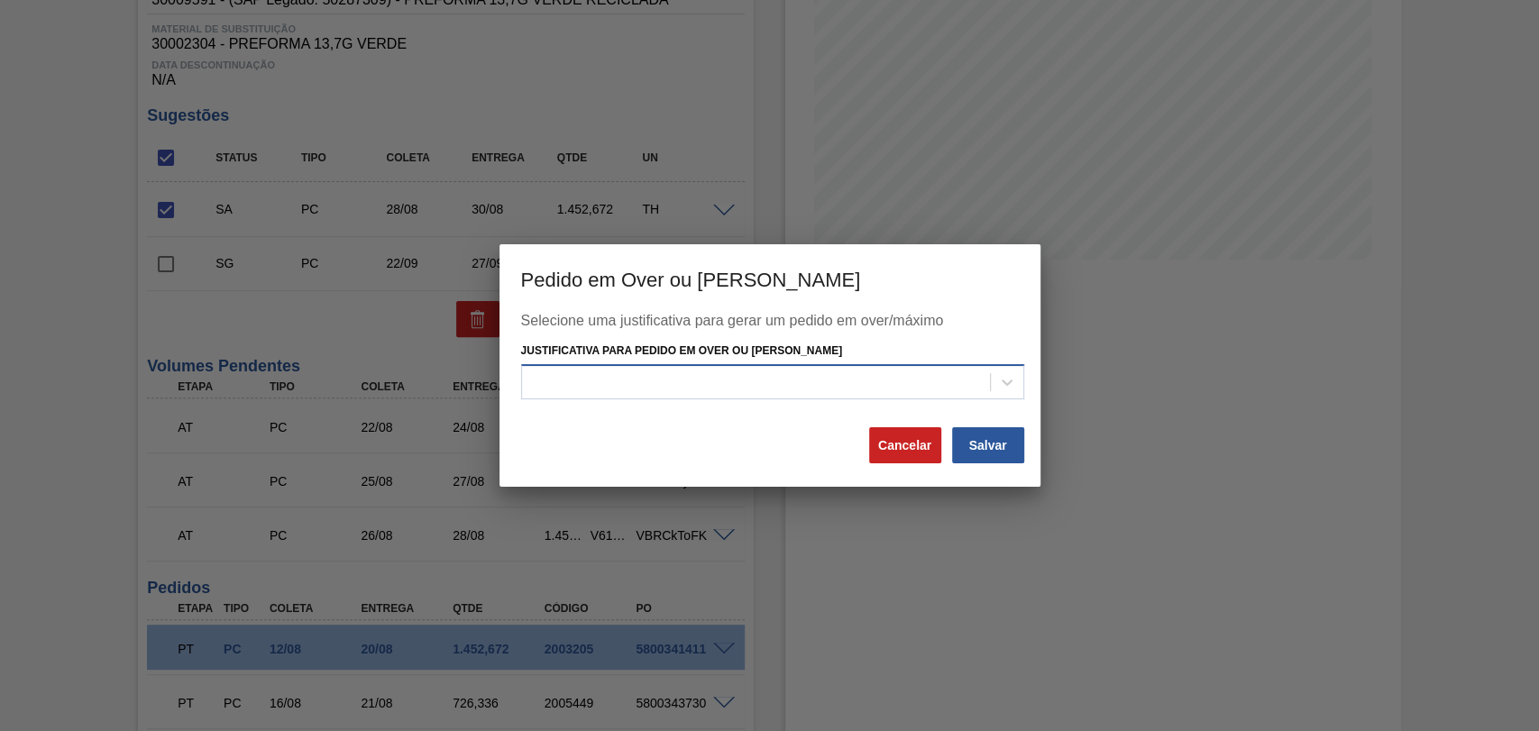
click at [704, 381] on div at bounding box center [756, 382] width 468 height 26
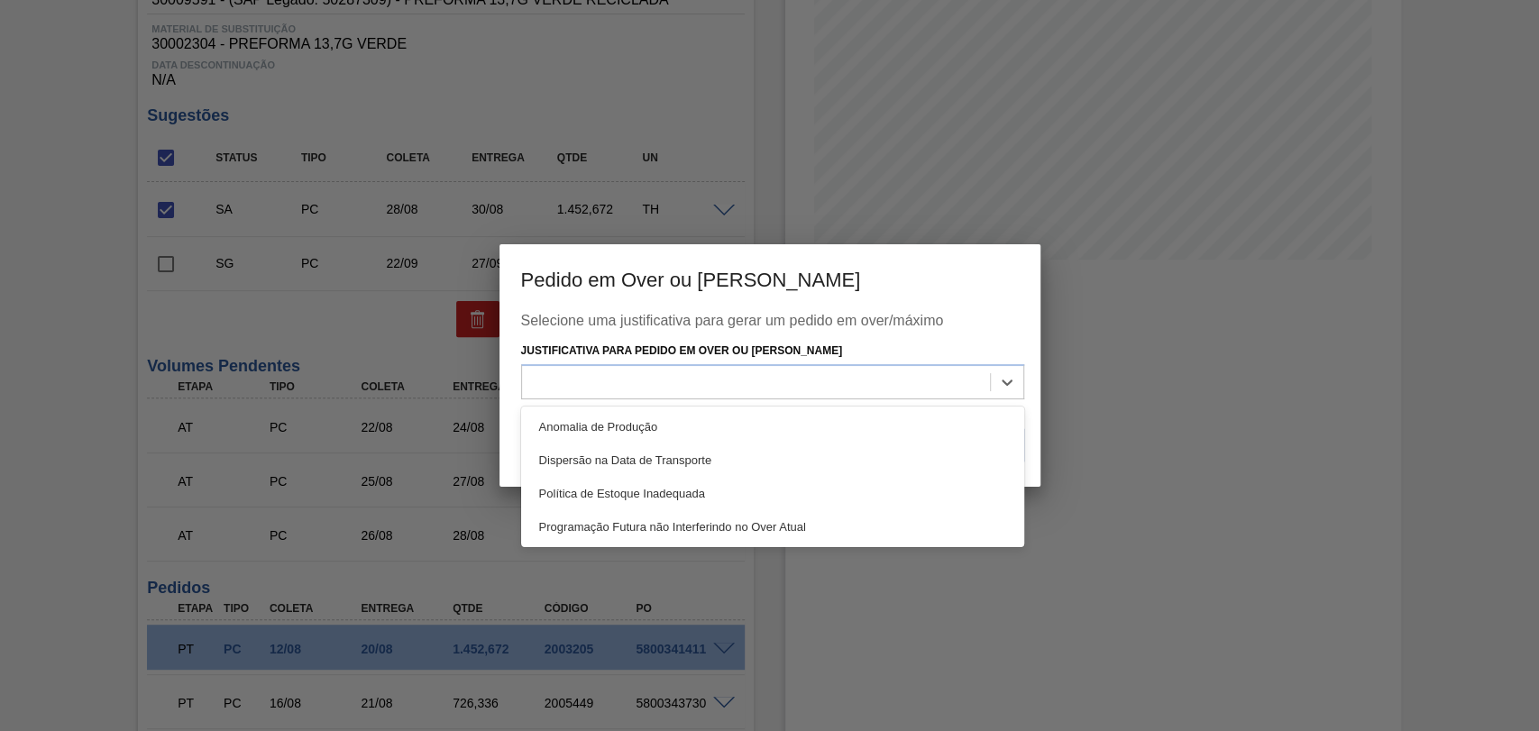
click at [720, 528] on div "Programação Futura não Interferindo no Over Atual" at bounding box center [772, 526] width 503 height 33
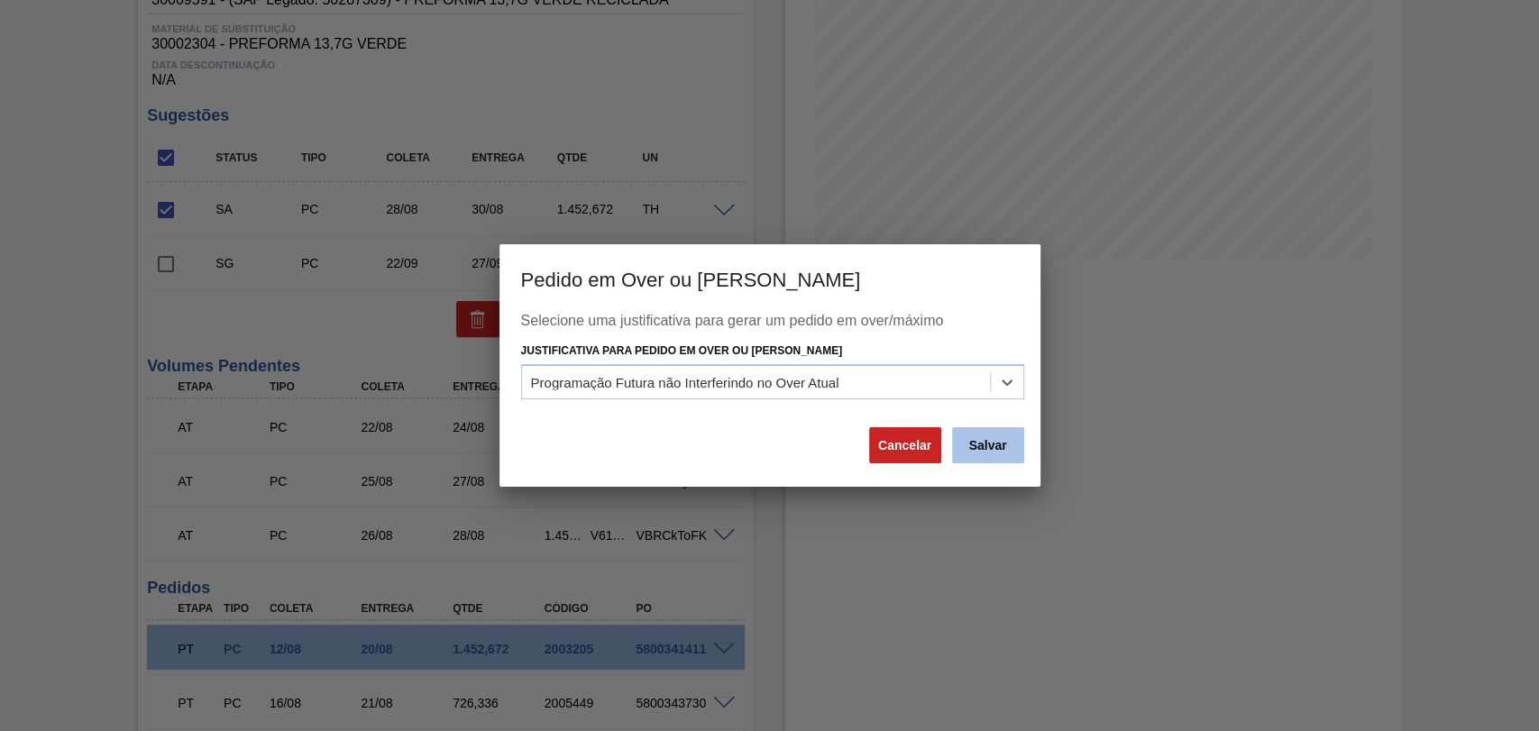
click at [970, 448] on button "Salvar" at bounding box center [988, 445] width 72 height 36
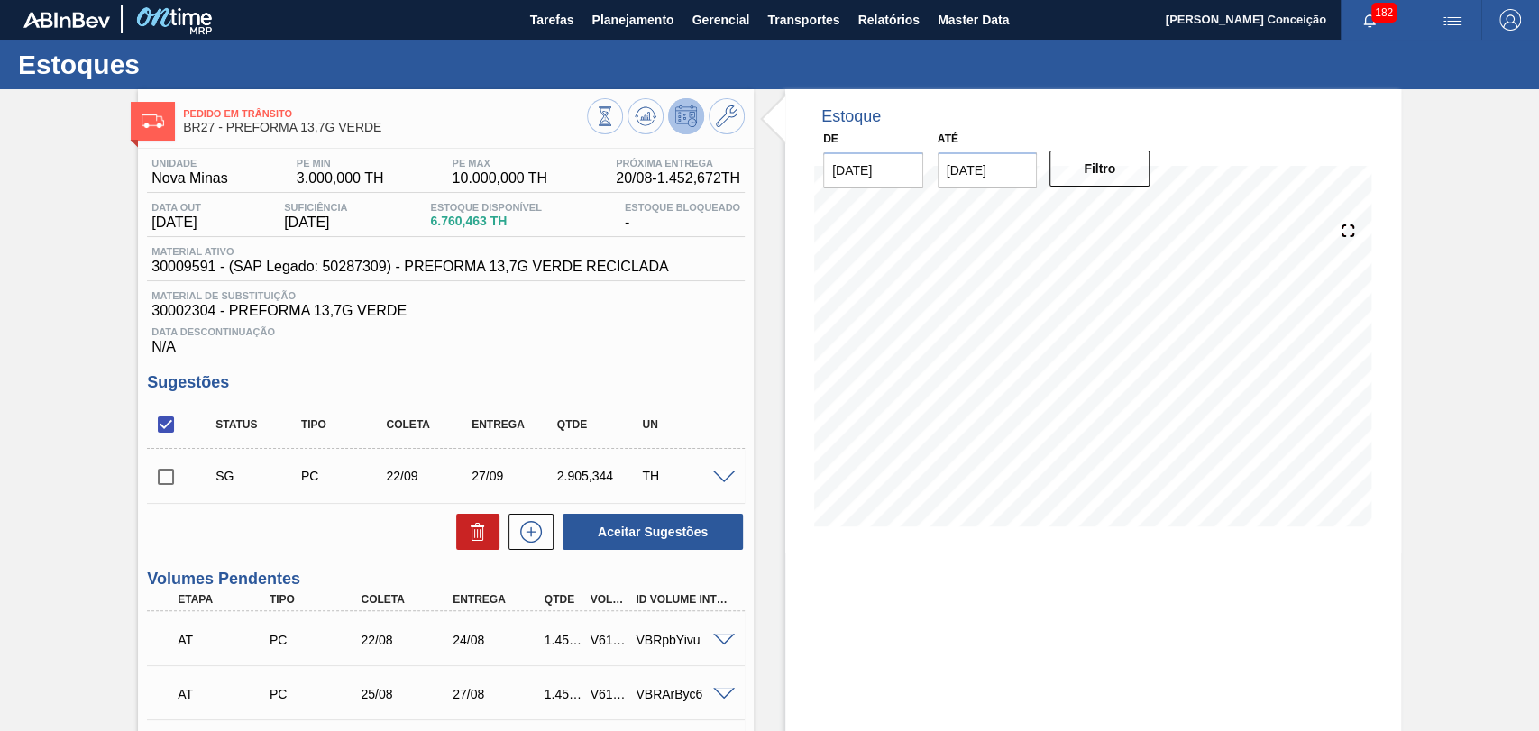
scroll to position [0, 0]
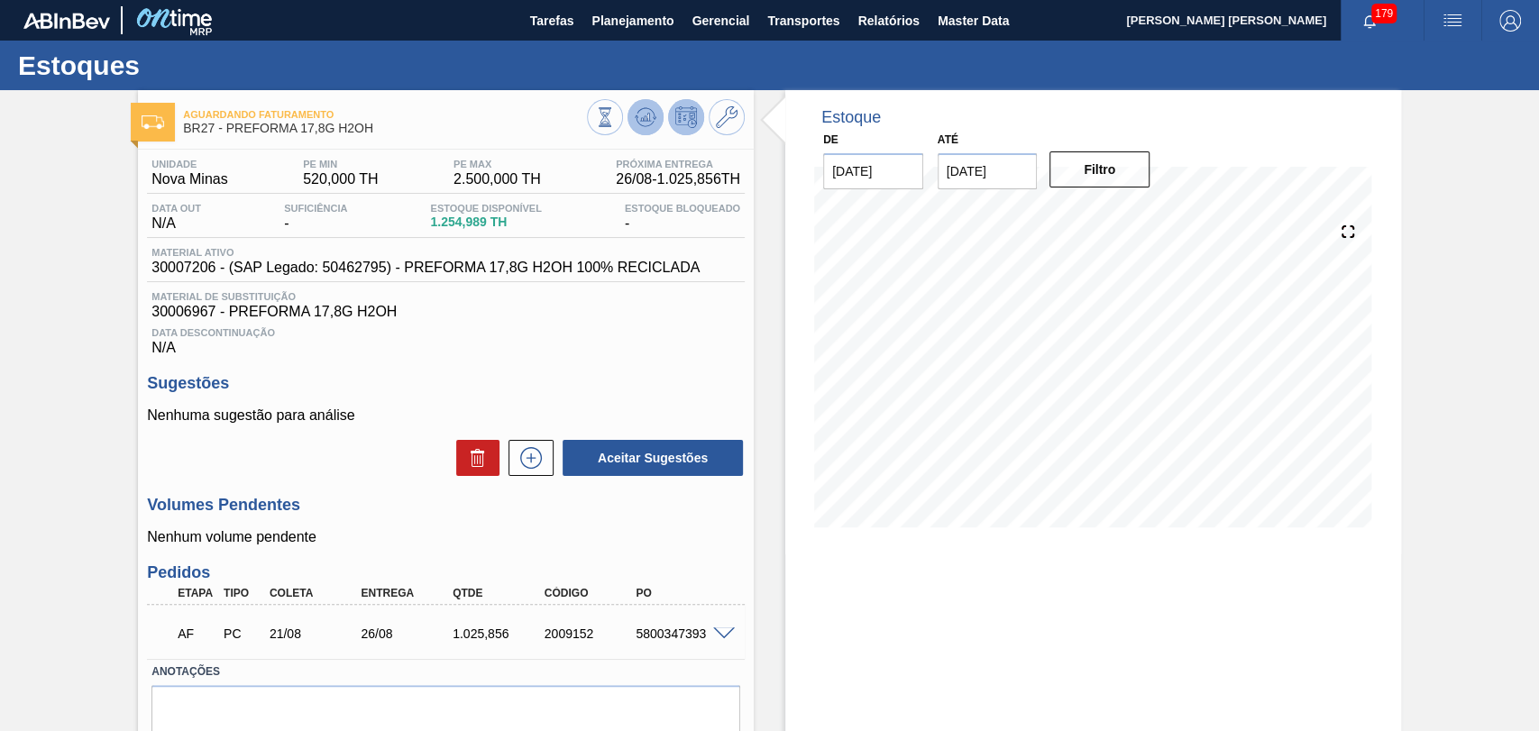
click at [656, 124] on button at bounding box center [646, 117] width 36 height 36
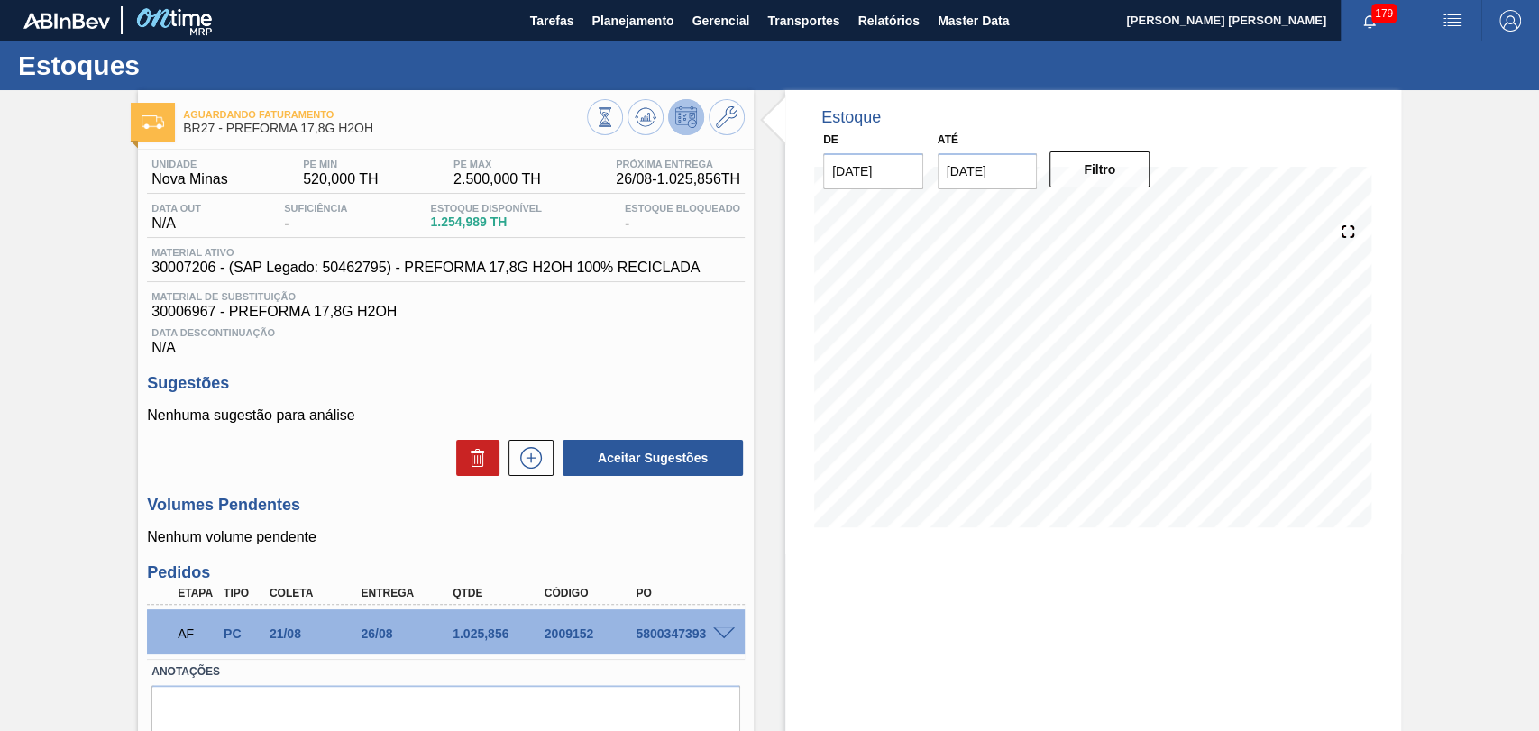
click at [655, 638] on div "5800347393" at bounding box center [682, 634] width 102 height 14
copy div "5800347393"
click at [728, 636] on span at bounding box center [724, 635] width 22 height 14
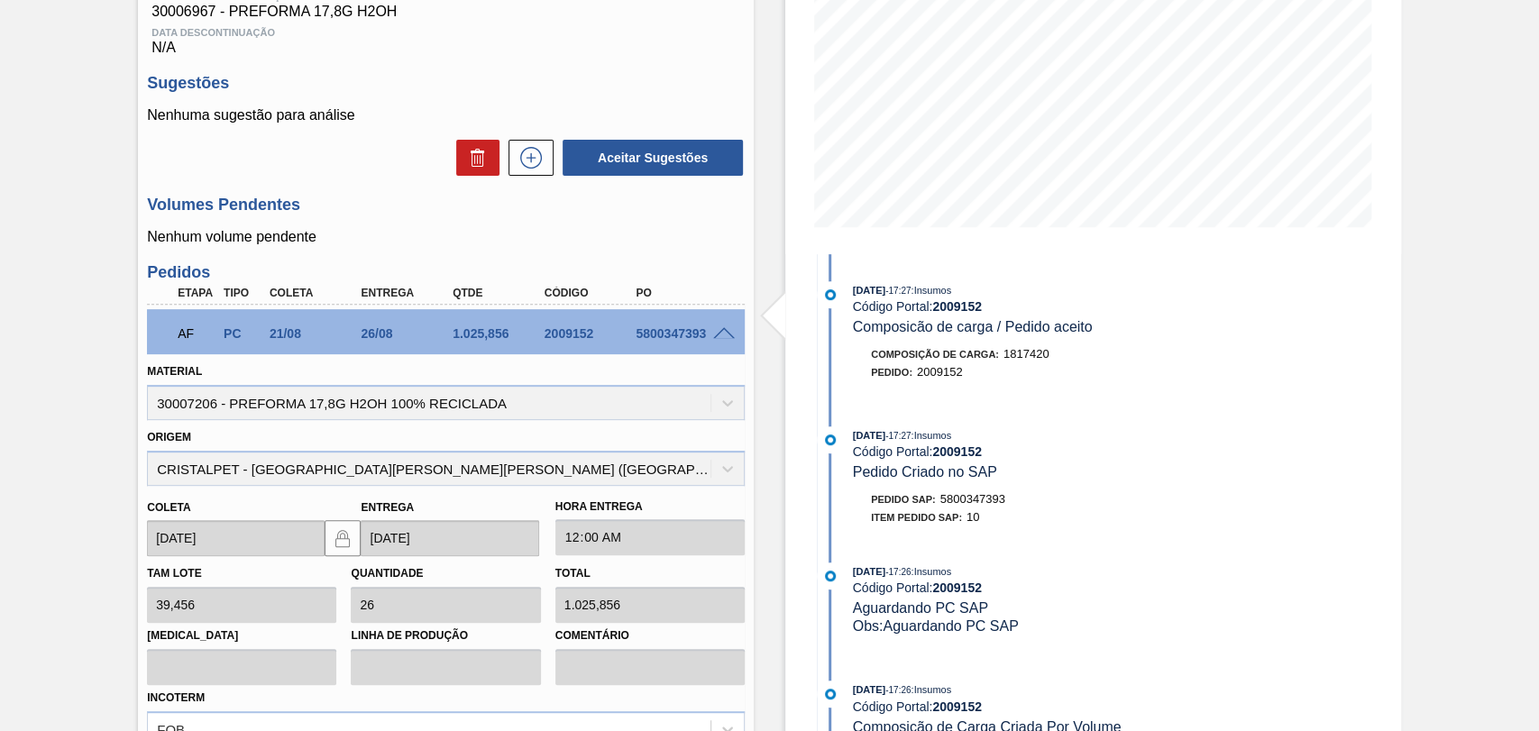
scroll to position [516, 0]
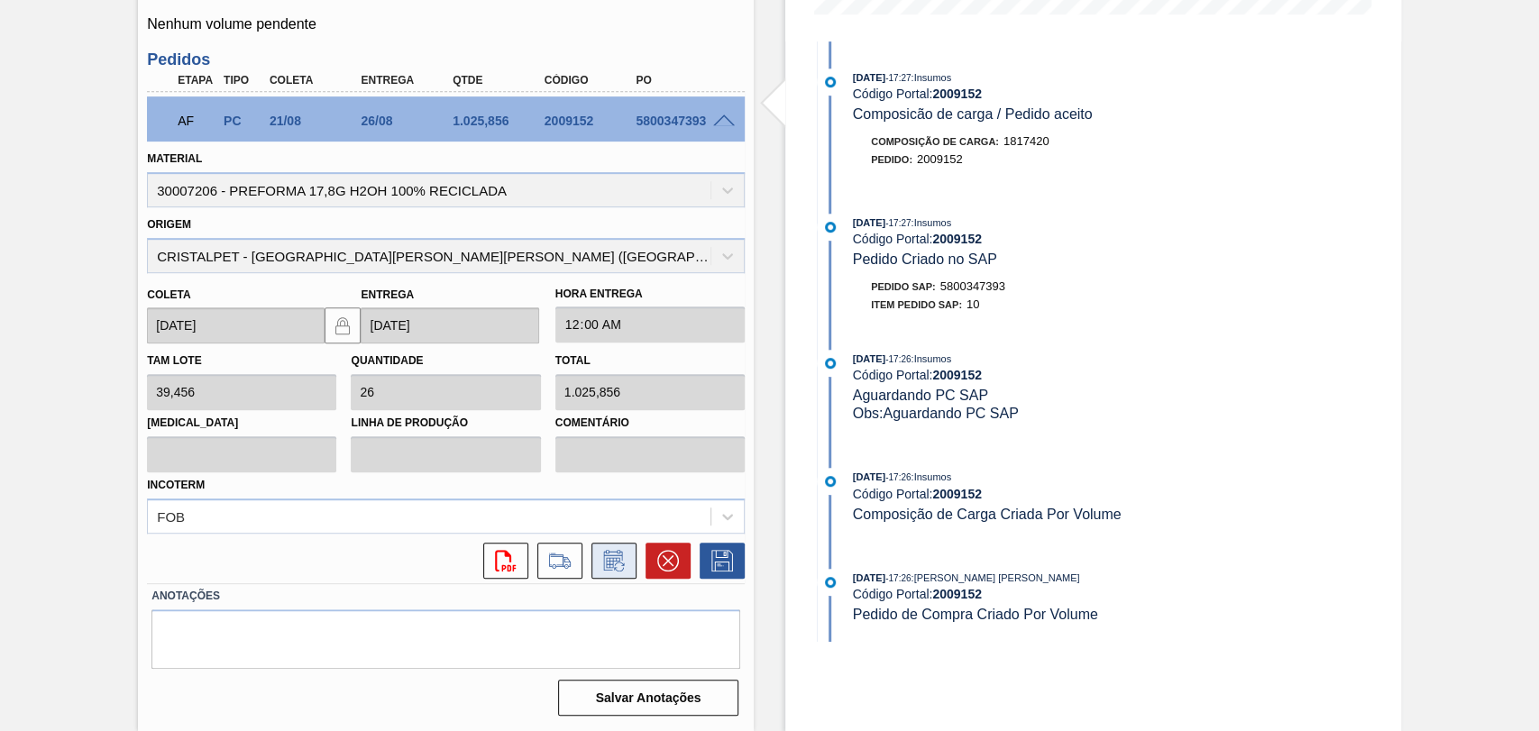
click at [608, 557] on icon at bounding box center [613, 562] width 14 height 11
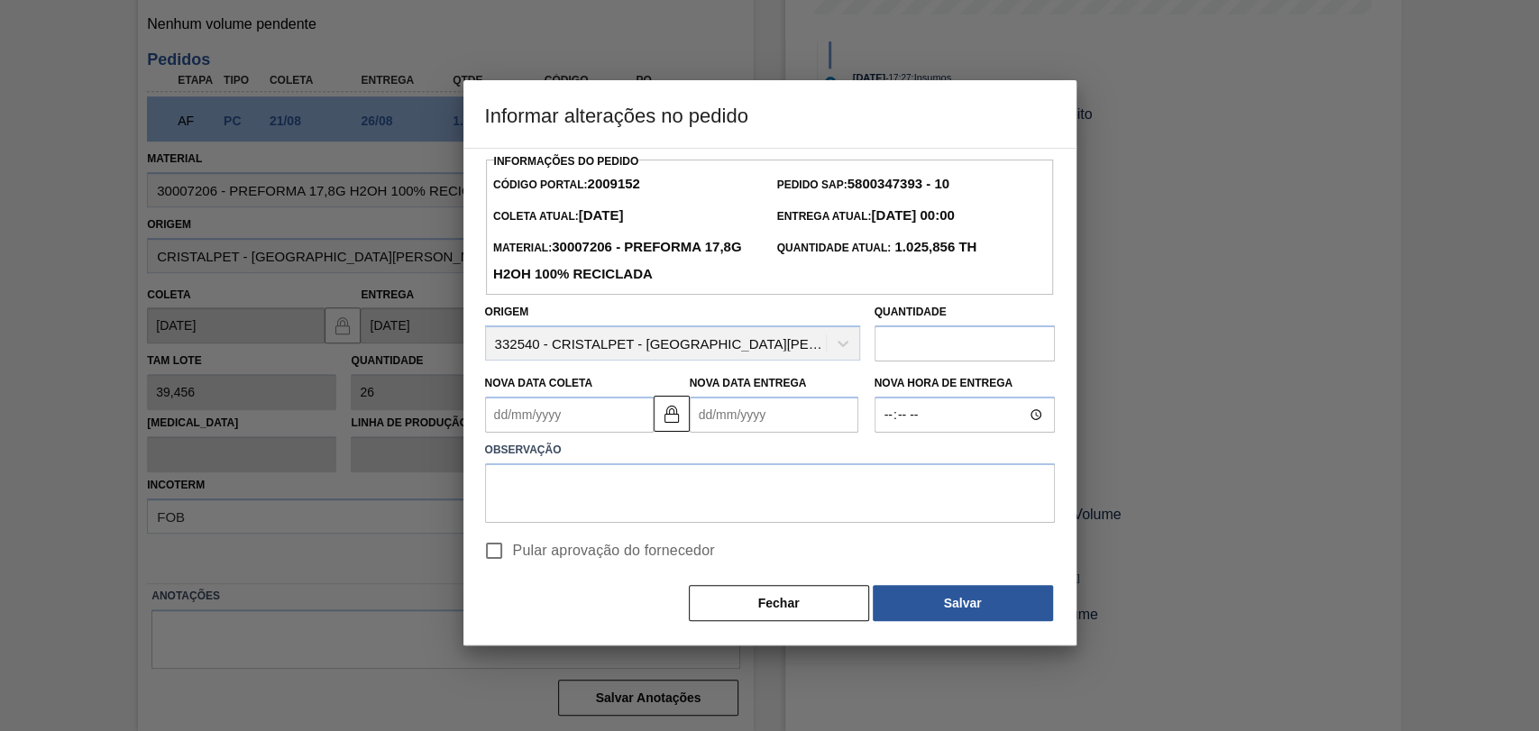
click at [578, 402] on Coleta2009152 "Nova Data Coleta" at bounding box center [569, 415] width 169 height 36
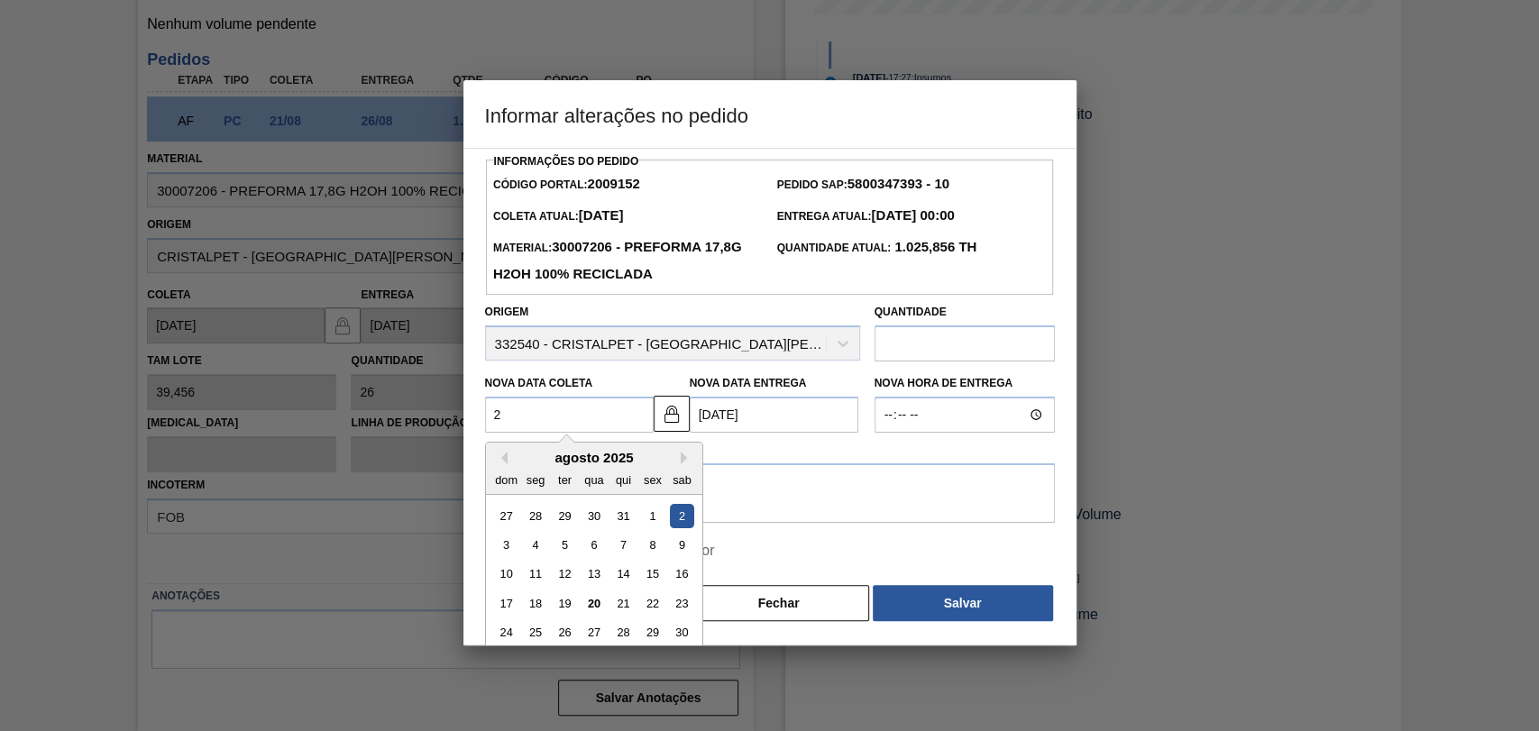
type Coleta2009152 "2"
type Entrega2009152 "[DATE]"
type Coleta2009152 "26"
type Entrega2009152 "[DATE]"
click at [563, 637] on div "26" at bounding box center [564, 633] width 24 height 24
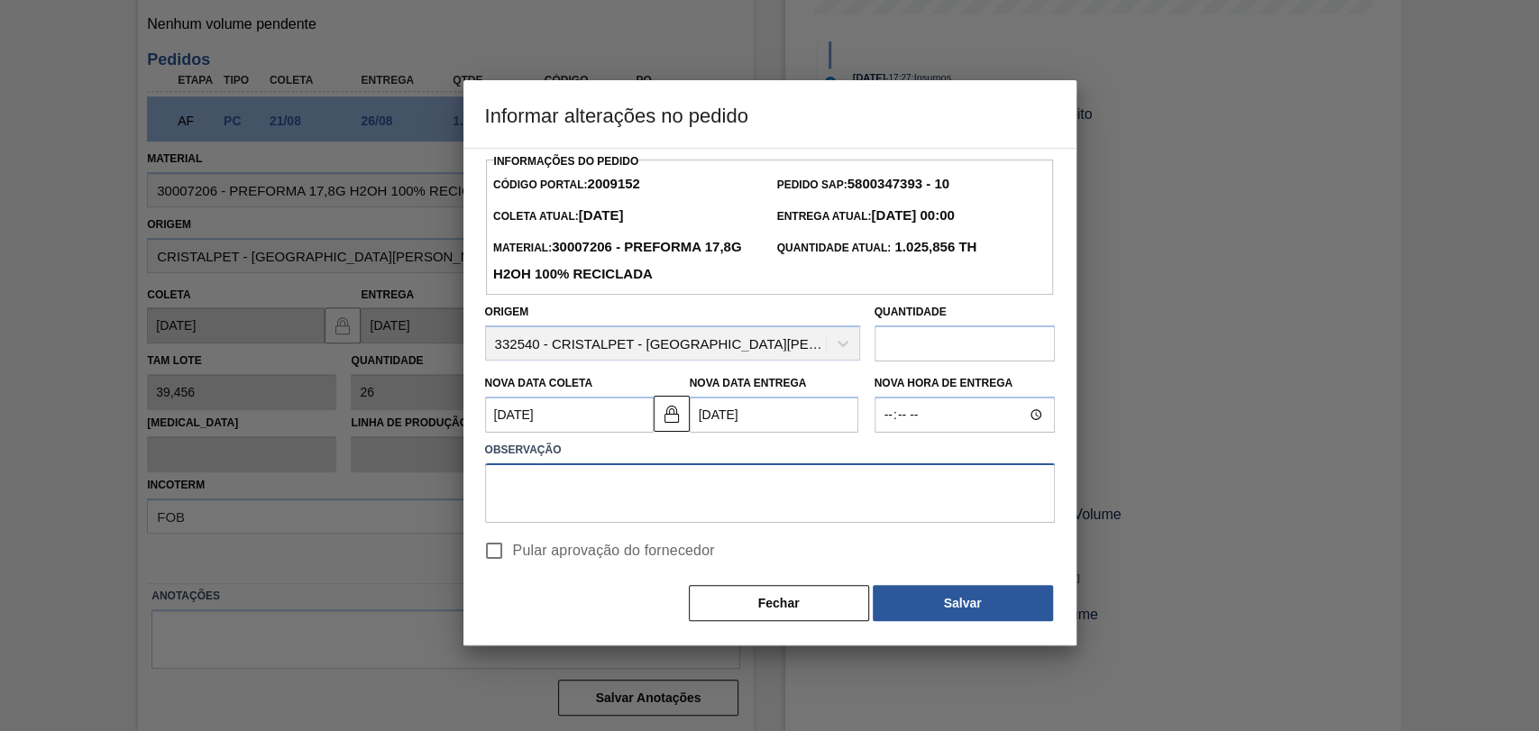
click at [706, 492] on textarea at bounding box center [770, 494] width 570 height 60
click at [583, 427] on Coleta2009152 "[DATE]" at bounding box center [569, 415] width 169 height 36
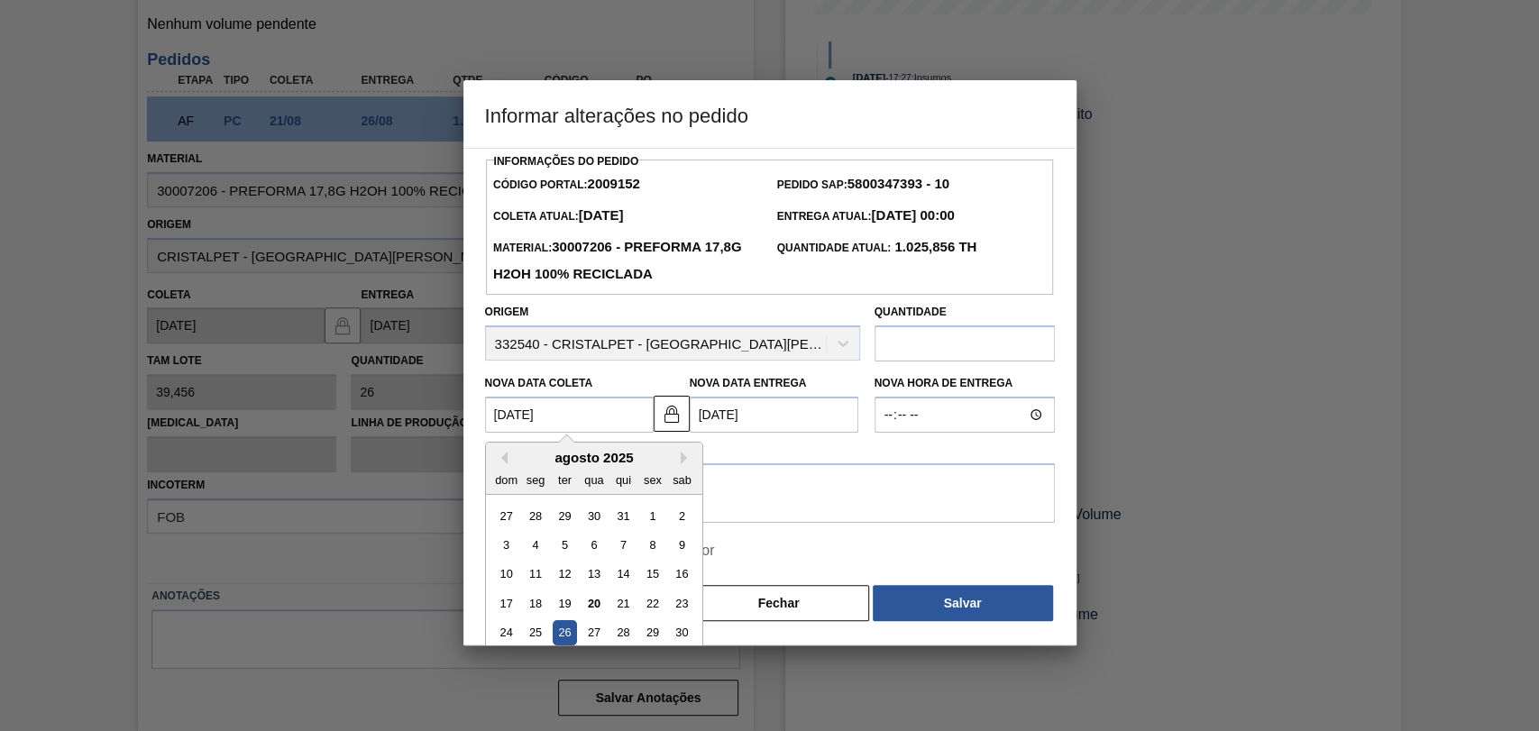
type Coleta2009152 "26/08/2"
type Entrega2009152 "[DATE]"
type Coleta2009152 "26/08"
type Entrega2009152 "[DATE]"
type Coleta2009152 "2"
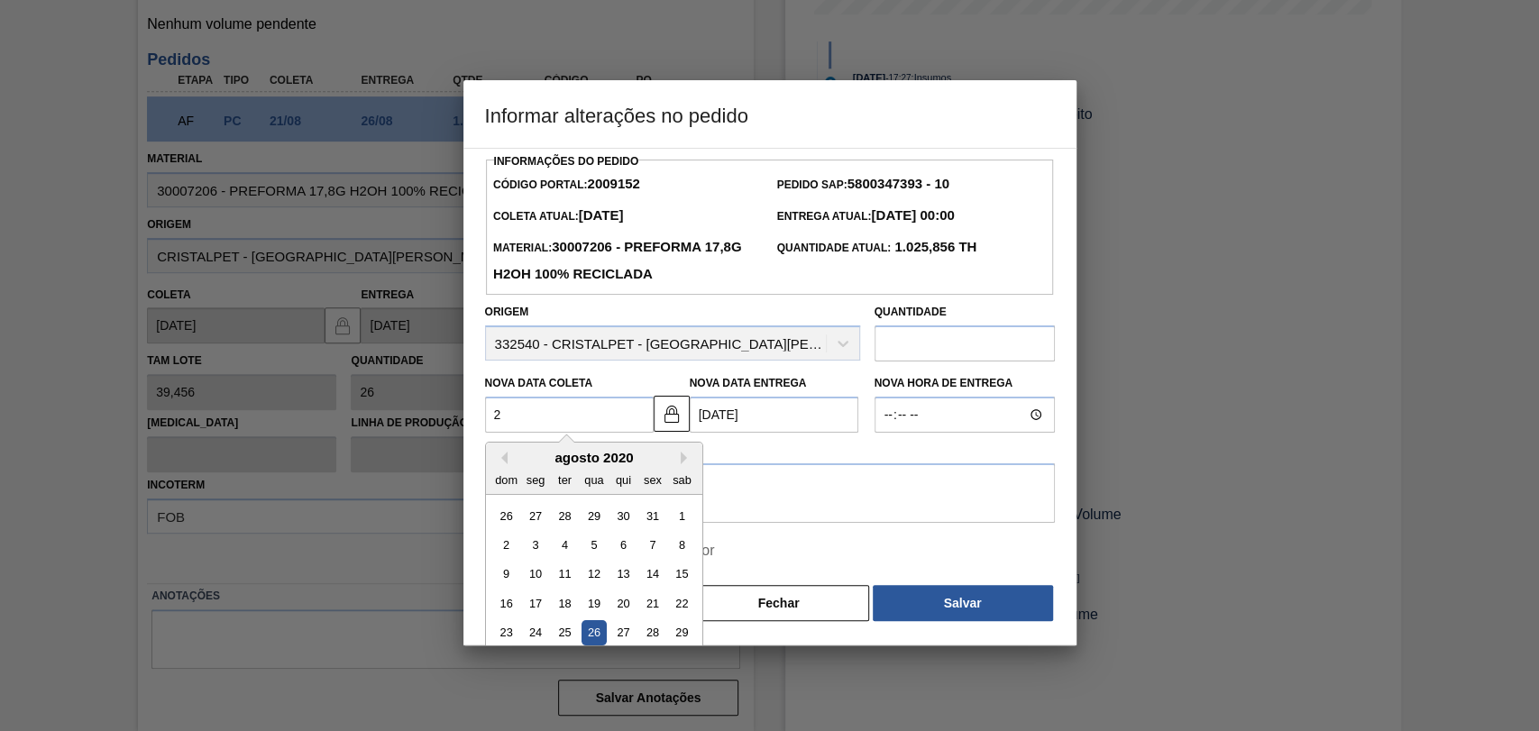
type Entrega2009152 "[DATE]"
type Coleta2009152 "27"
type Entrega2009152 "[DATE]"
click at [595, 638] on div "27" at bounding box center [594, 633] width 24 height 24
type Coleta2009152 "[DATE]"
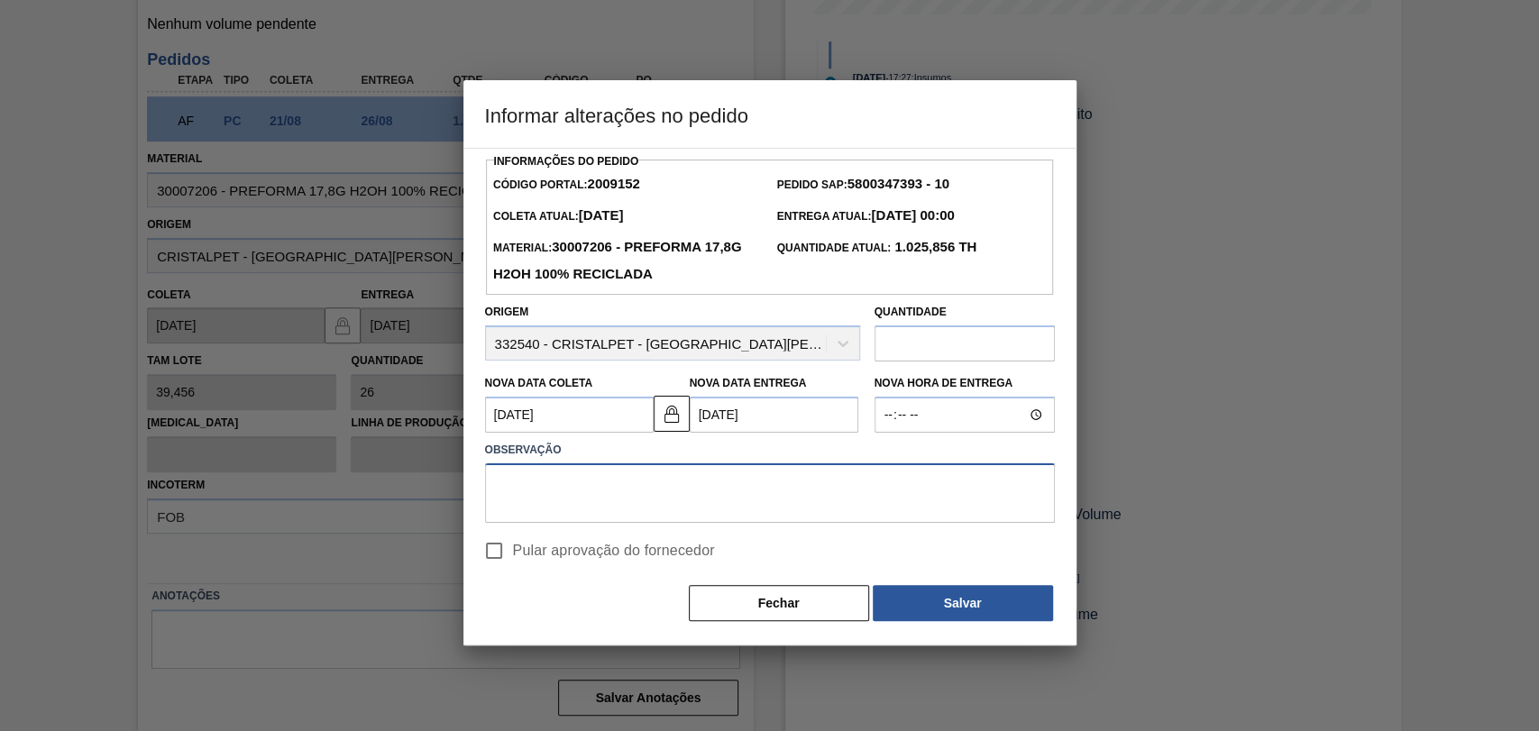
click at [586, 507] on textarea at bounding box center [770, 494] width 570 height 60
type textarea "postergar grade excedente"
click at [604, 561] on span "Pular aprovação do fornecedor" at bounding box center [614, 551] width 202 height 22
click at [513, 561] on input "Pular aprovação do fornecedor" at bounding box center [494, 551] width 38 height 38
checkbox input "true"
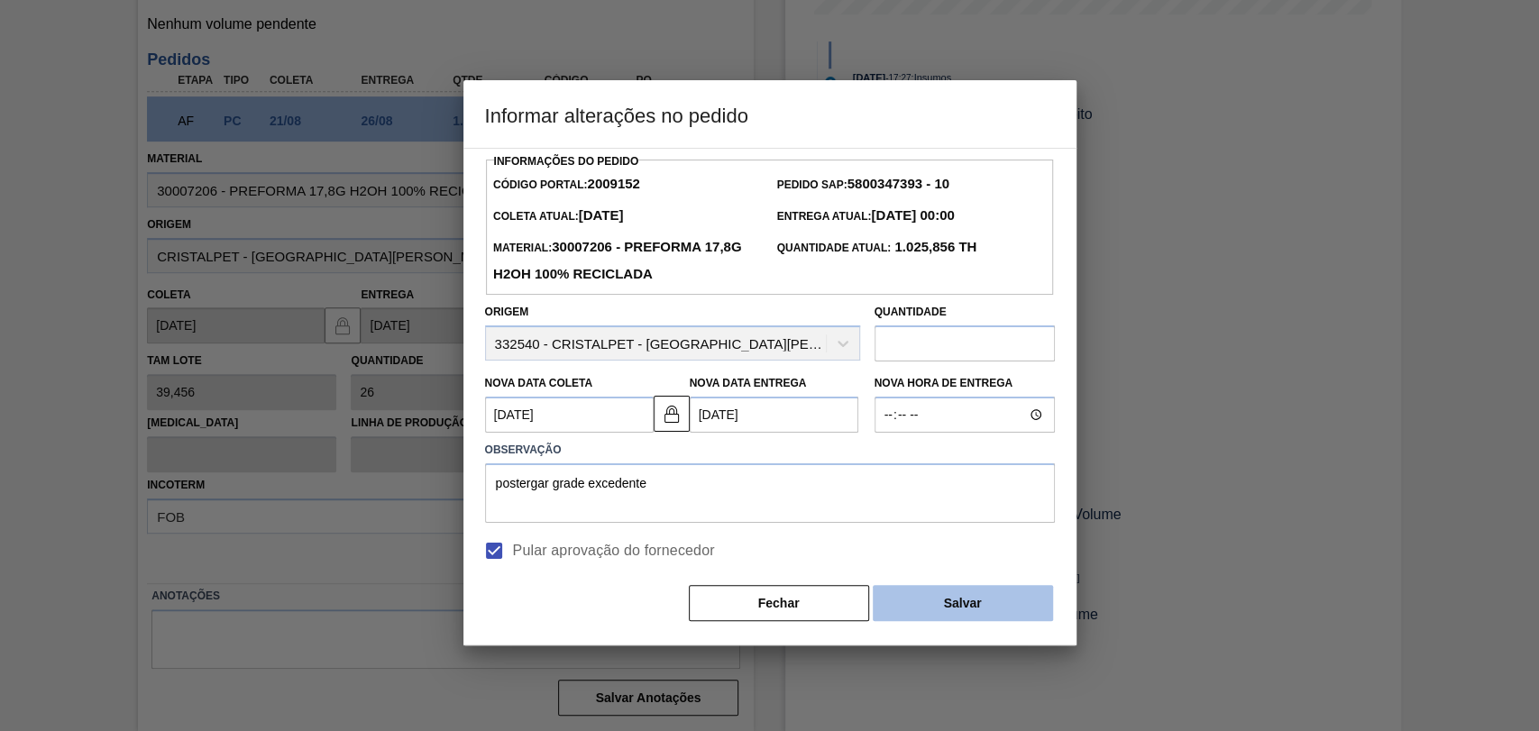
click at [994, 603] on button "Salvar" at bounding box center [963, 603] width 180 height 36
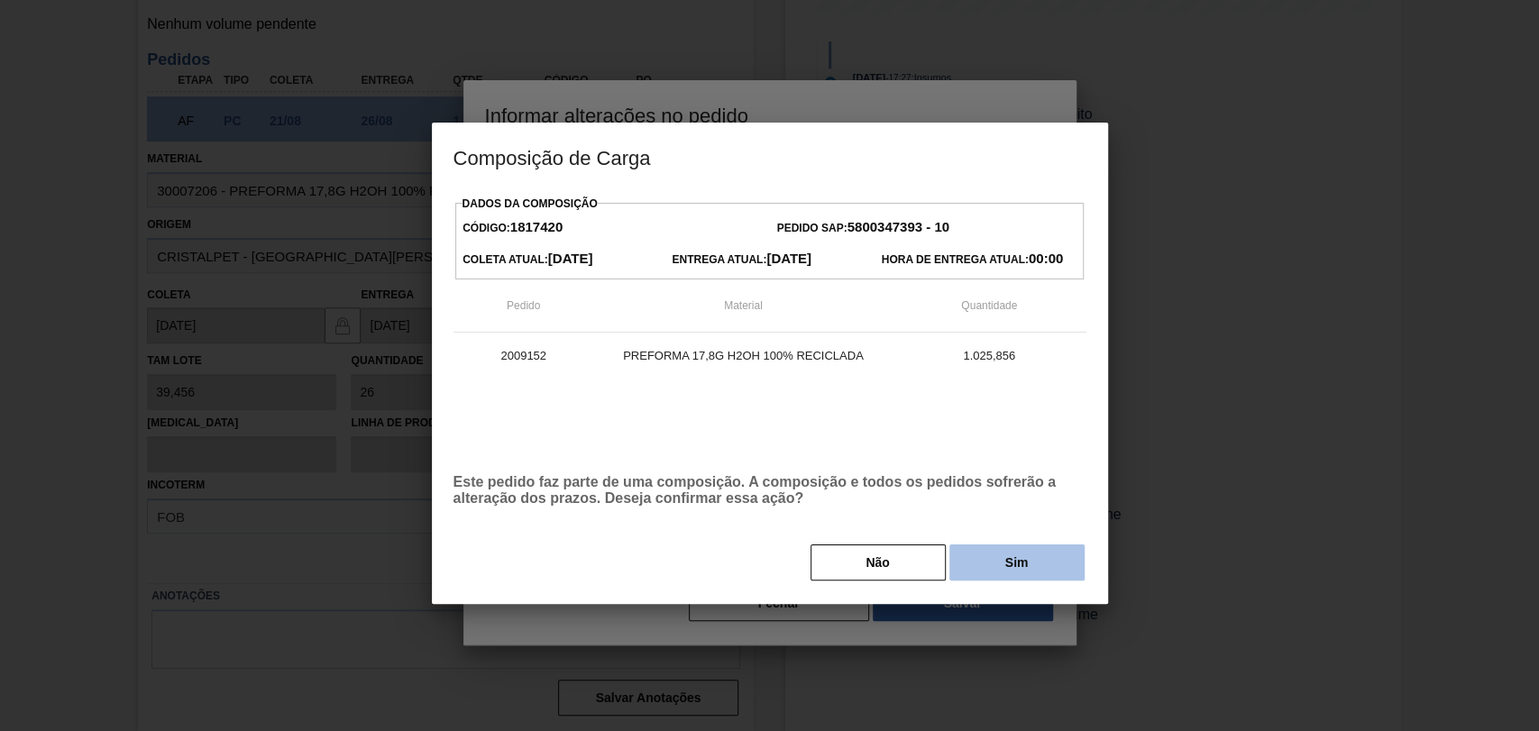
click at [1016, 572] on button "Sim" at bounding box center [1017, 563] width 135 height 36
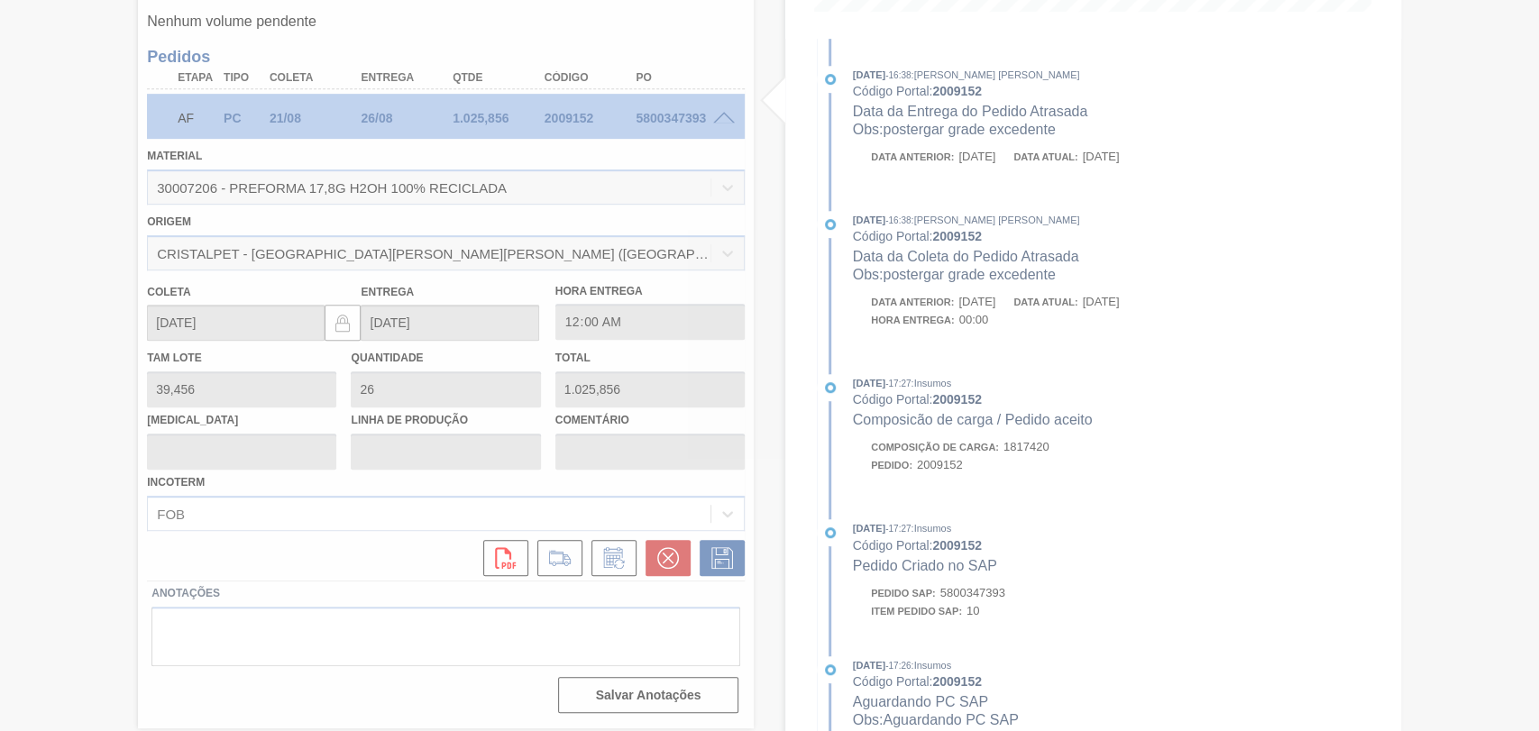
type input "postergar grade excedente"
type input "[DATE]"
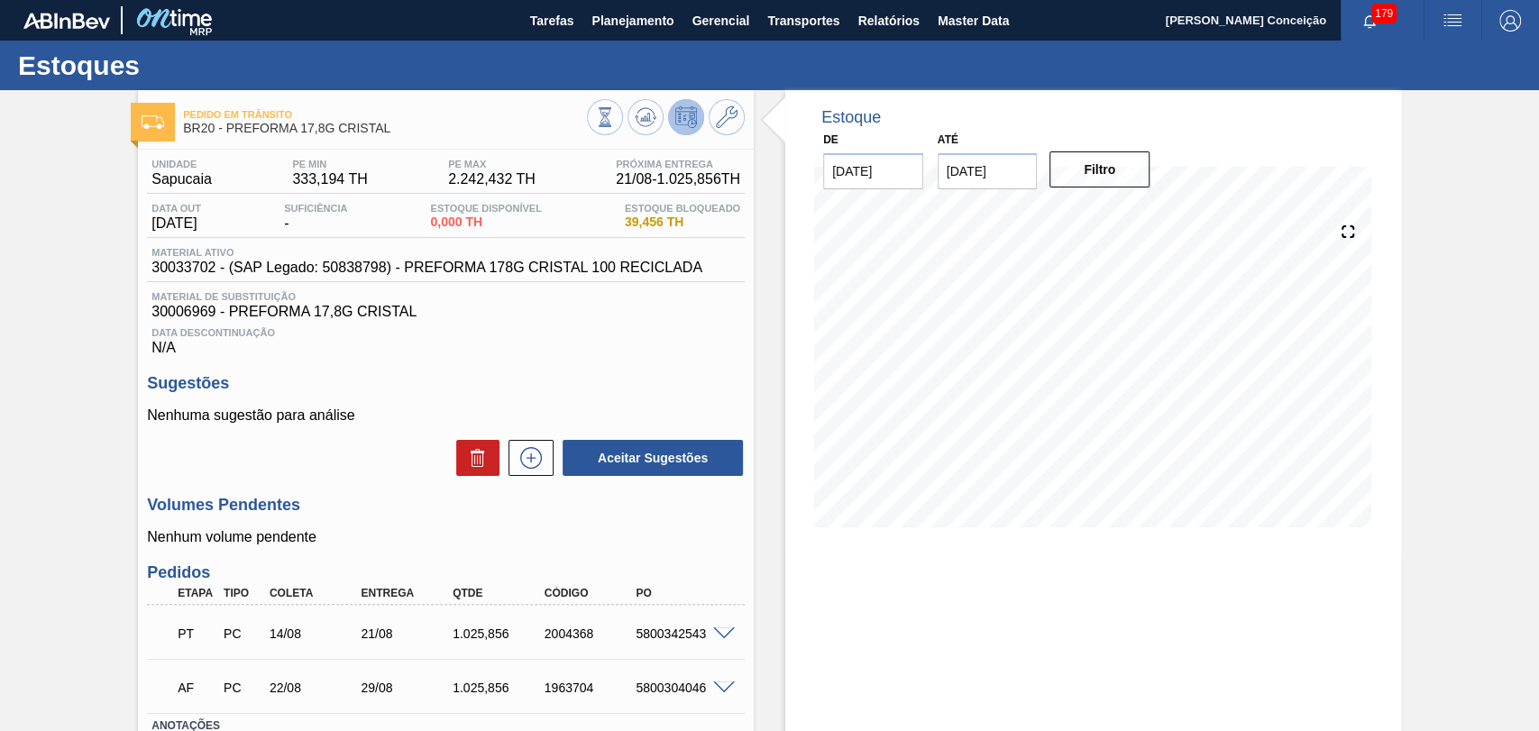
click at [383, 514] on h3 "Volumes Pendentes" at bounding box center [446, 505] width 598 height 19
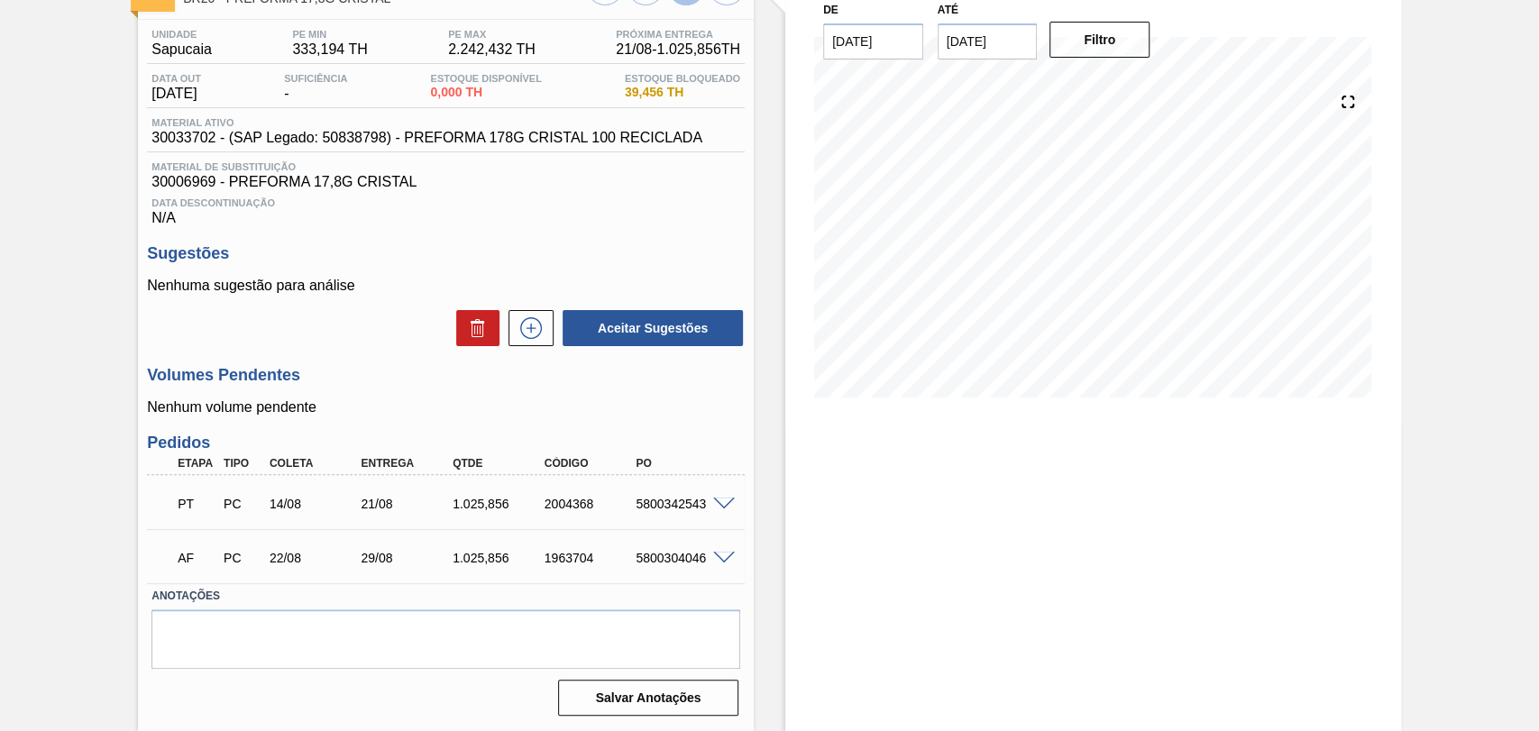
scroll to position [133, 0]
click at [757, 584] on div "Estoque De 20/08/2025 Até 30/09/2025 Filtro" at bounding box center [1077, 345] width 647 height 771
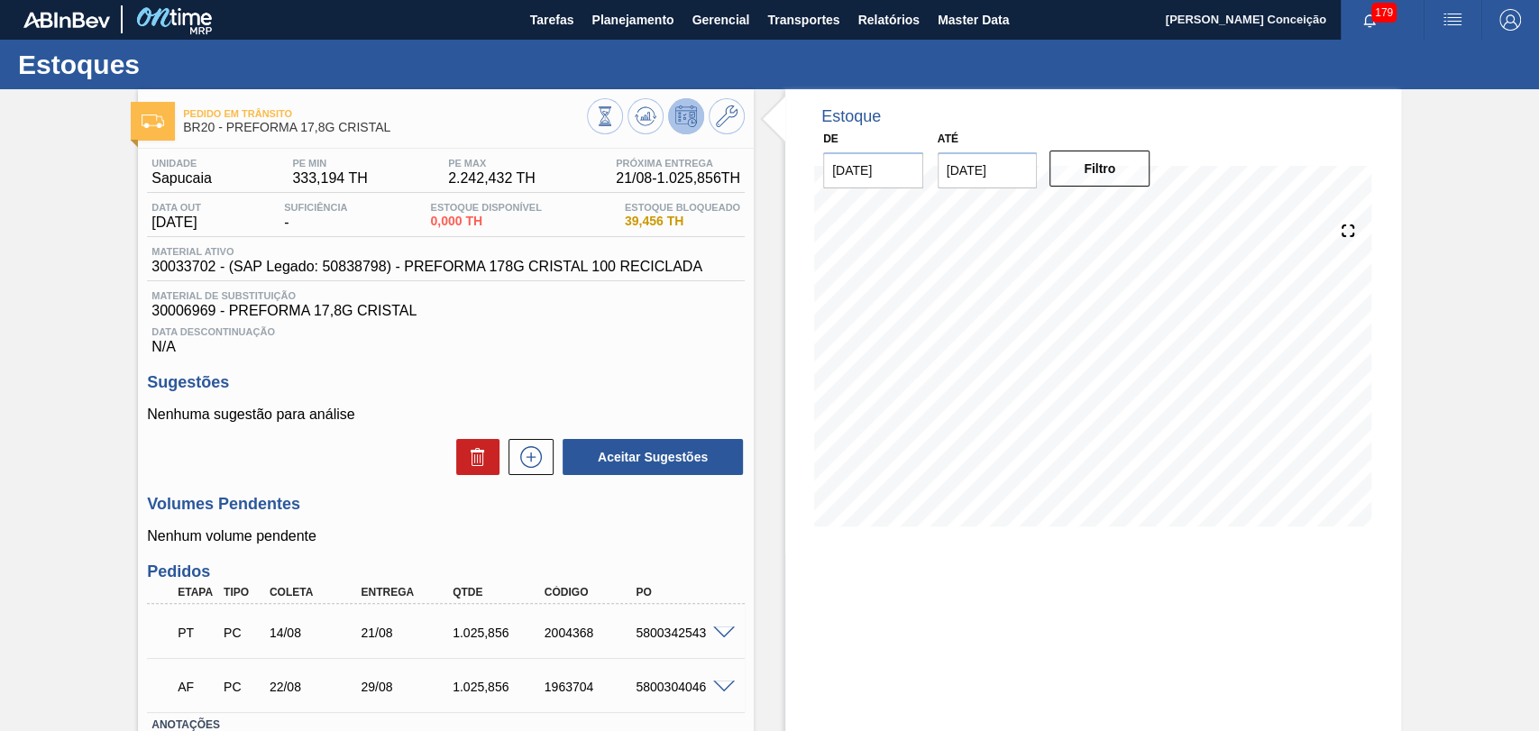
scroll to position [0, 0]
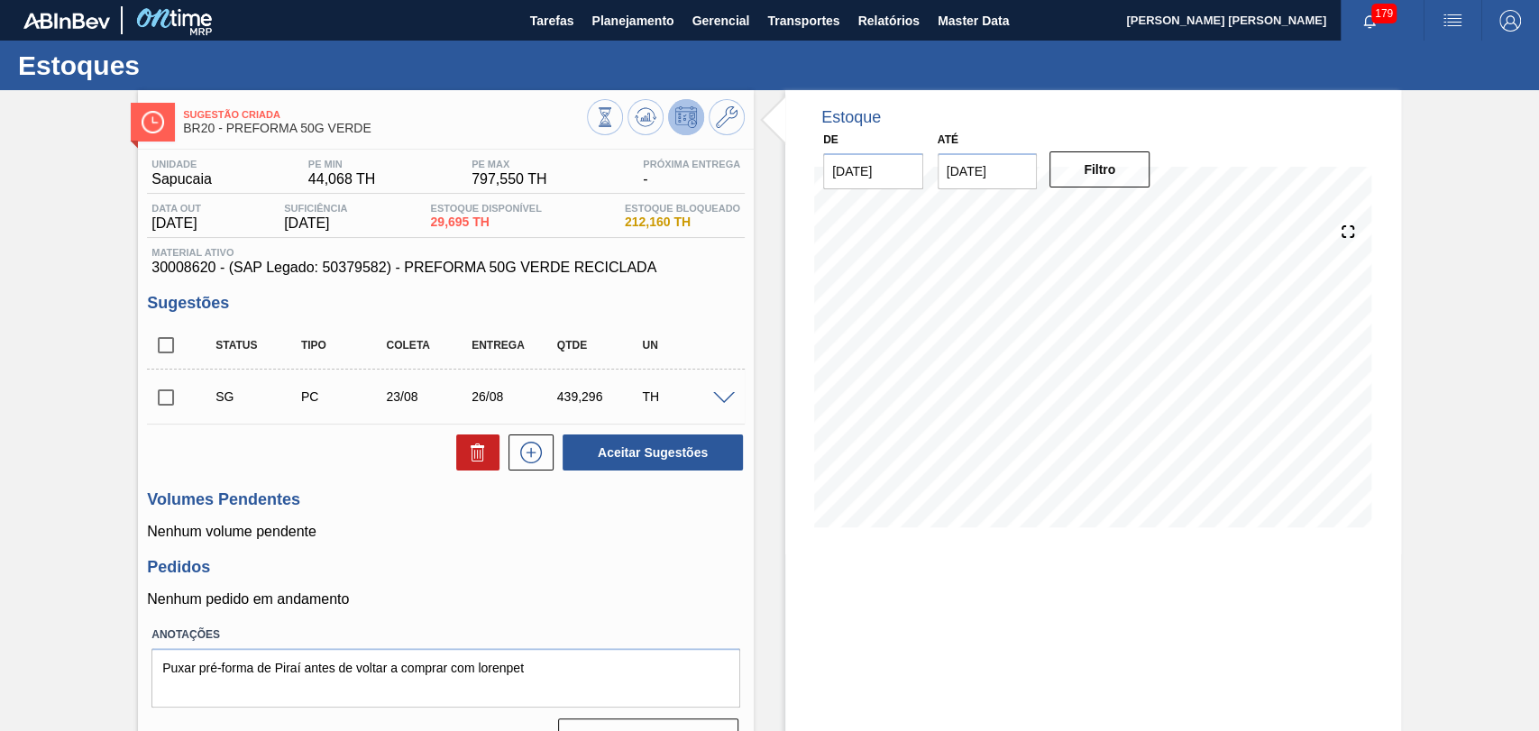
click at [533, 572] on h3 "Pedidos" at bounding box center [446, 567] width 598 height 19
click at [615, 120] on icon at bounding box center [605, 117] width 20 height 20
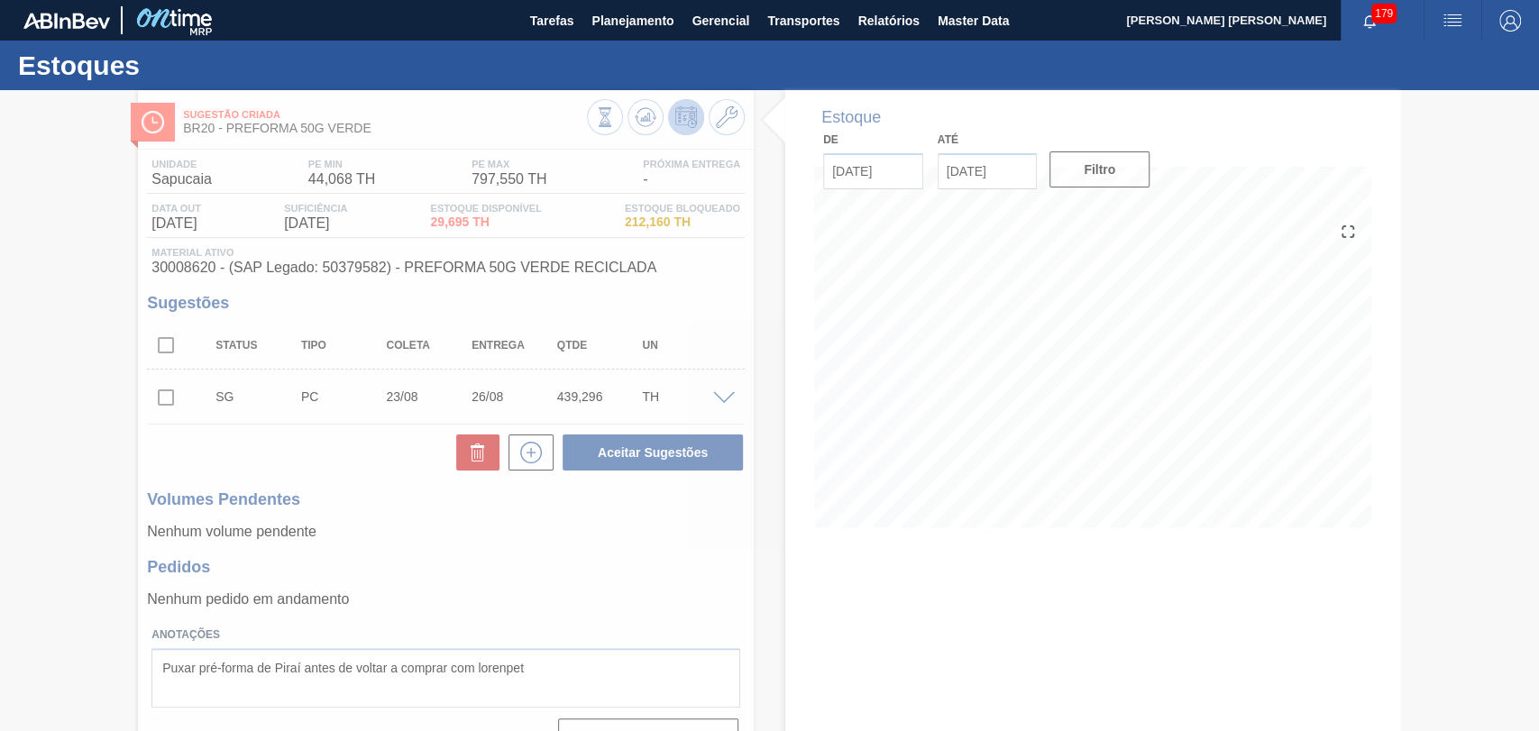
click at [663, 561] on div at bounding box center [769, 410] width 1539 height 641
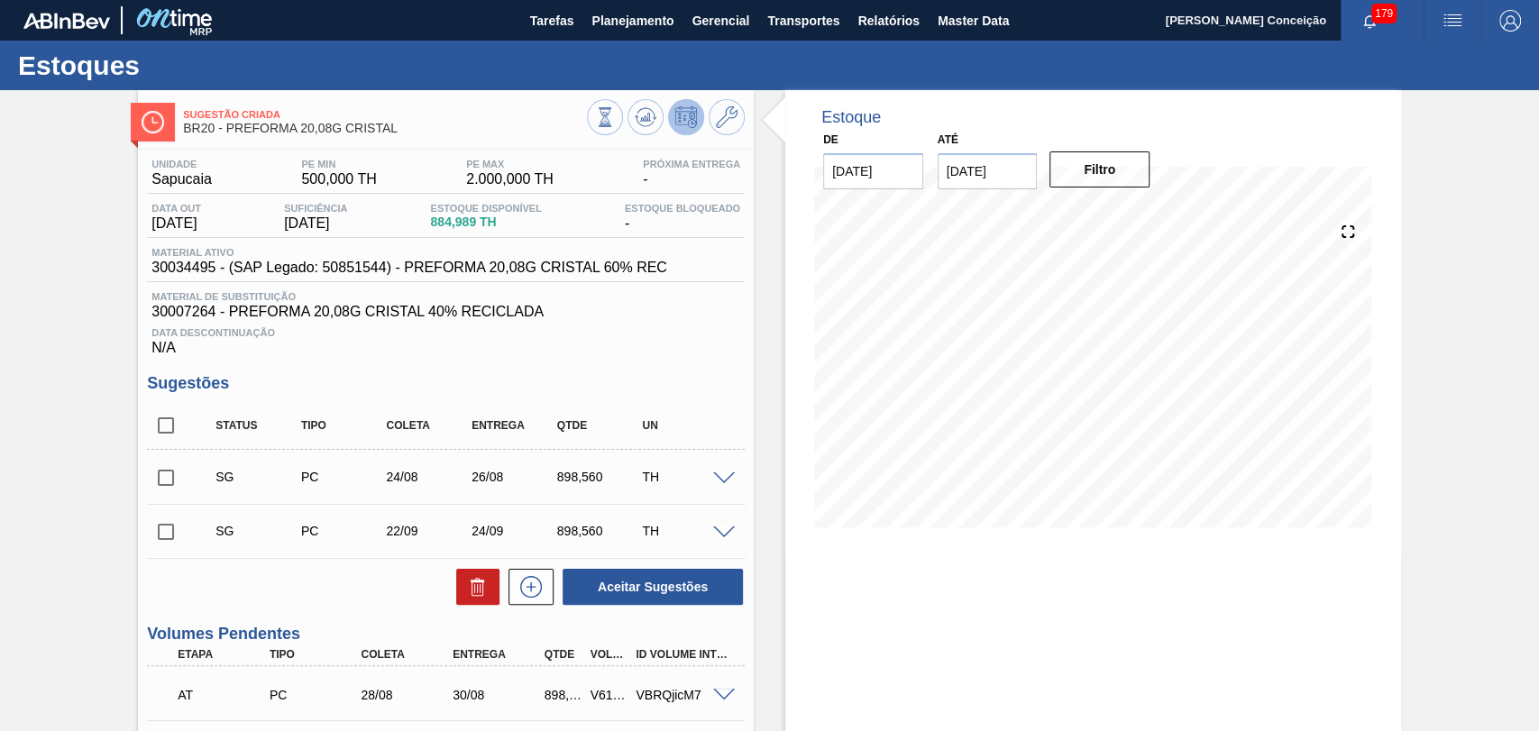
click at [701, 355] on div "Data Descontinuação N/A" at bounding box center [446, 338] width 598 height 36
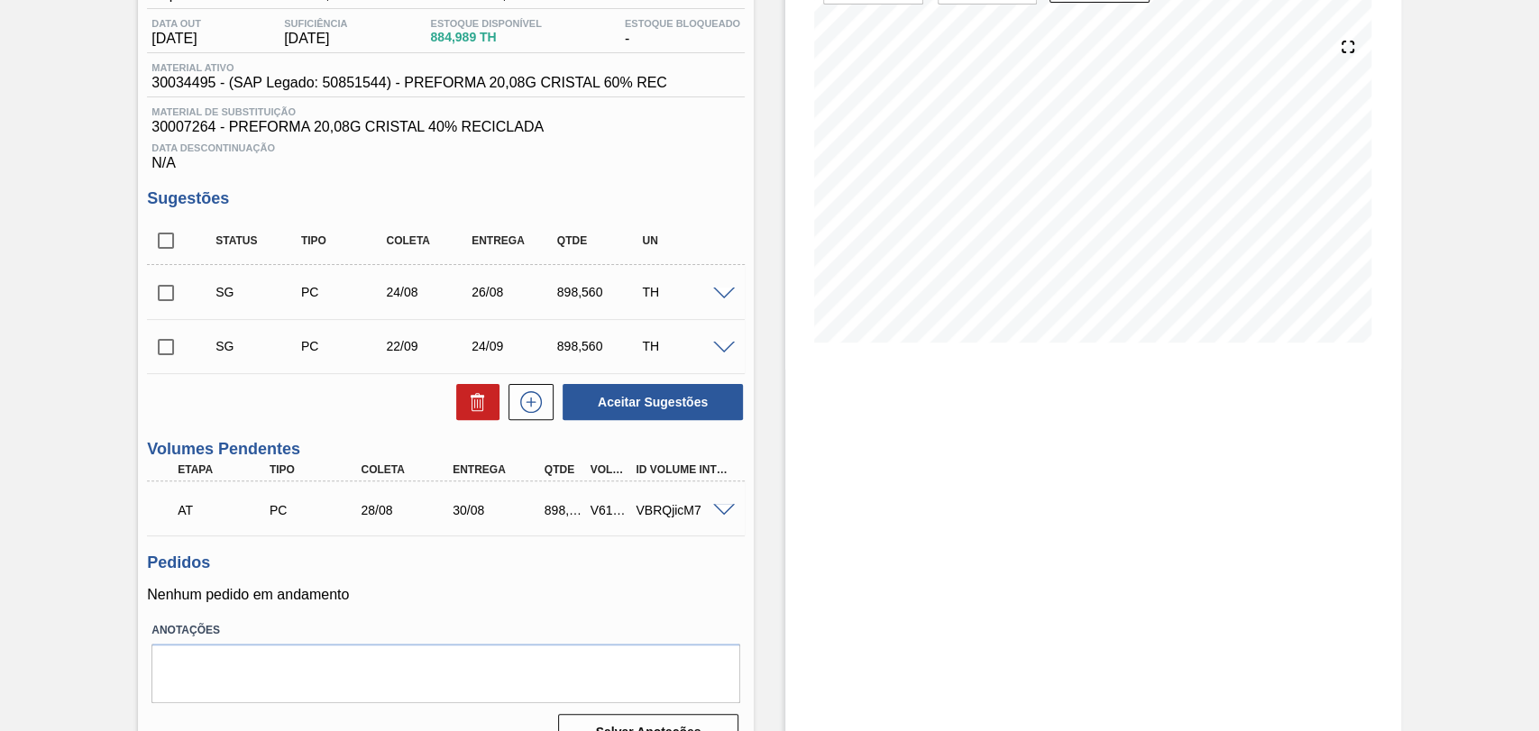
scroll to position [222, 0]
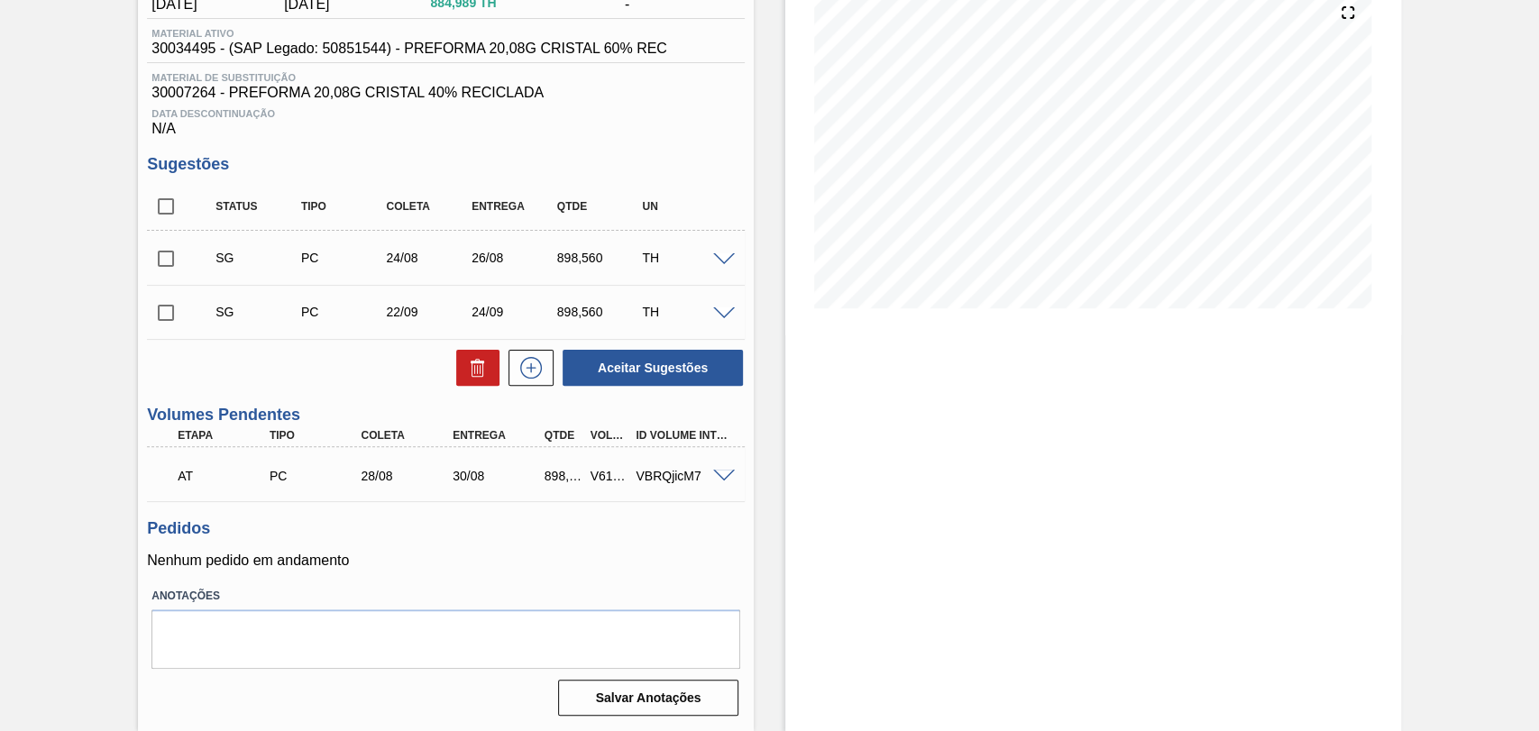
click at [613, 553] on p "Nenhum pedido em andamento" at bounding box center [446, 561] width 598 height 16
click at [723, 474] on span at bounding box center [724, 477] width 22 height 14
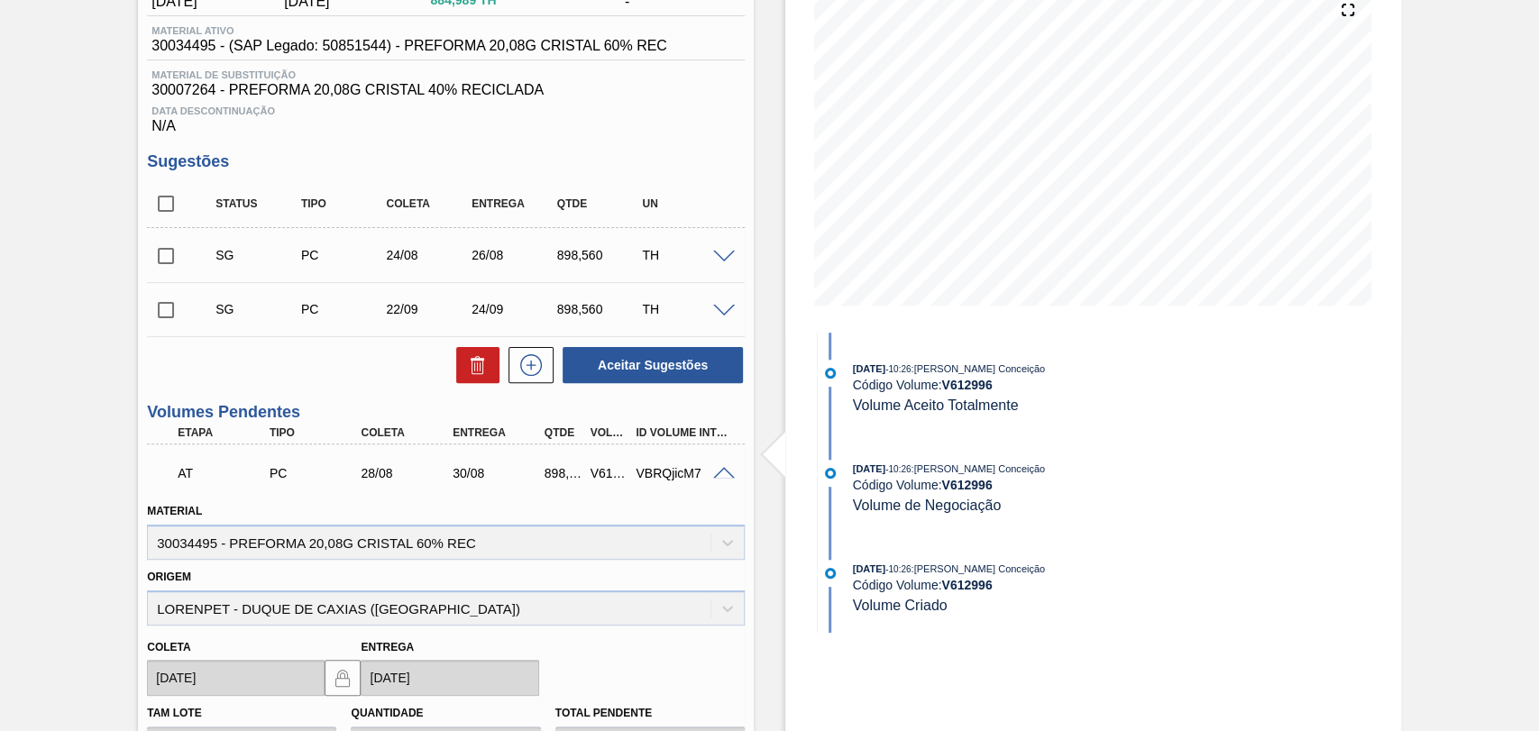
click at [723, 473] on span at bounding box center [724, 474] width 22 height 14
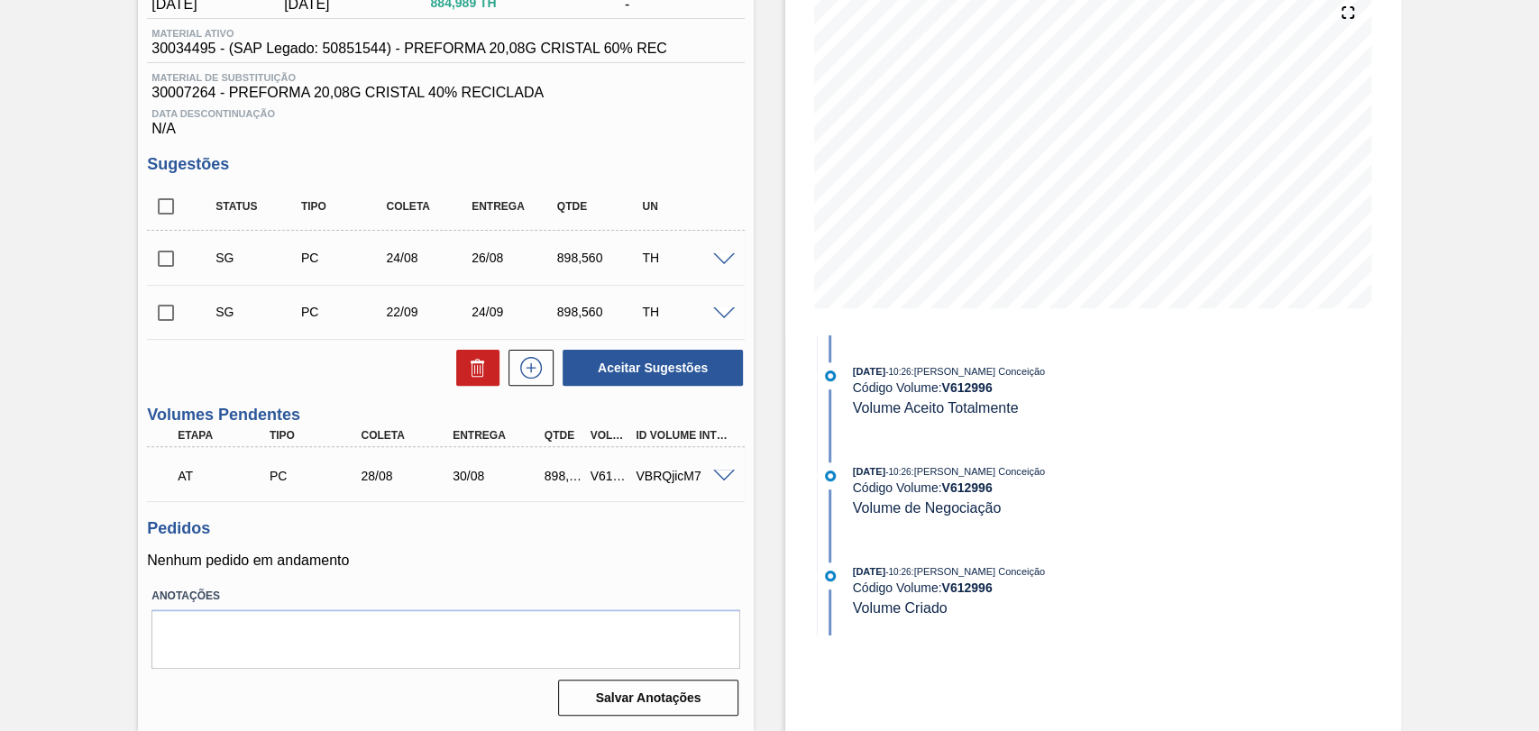
click at [723, 473] on span at bounding box center [724, 477] width 22 height 14
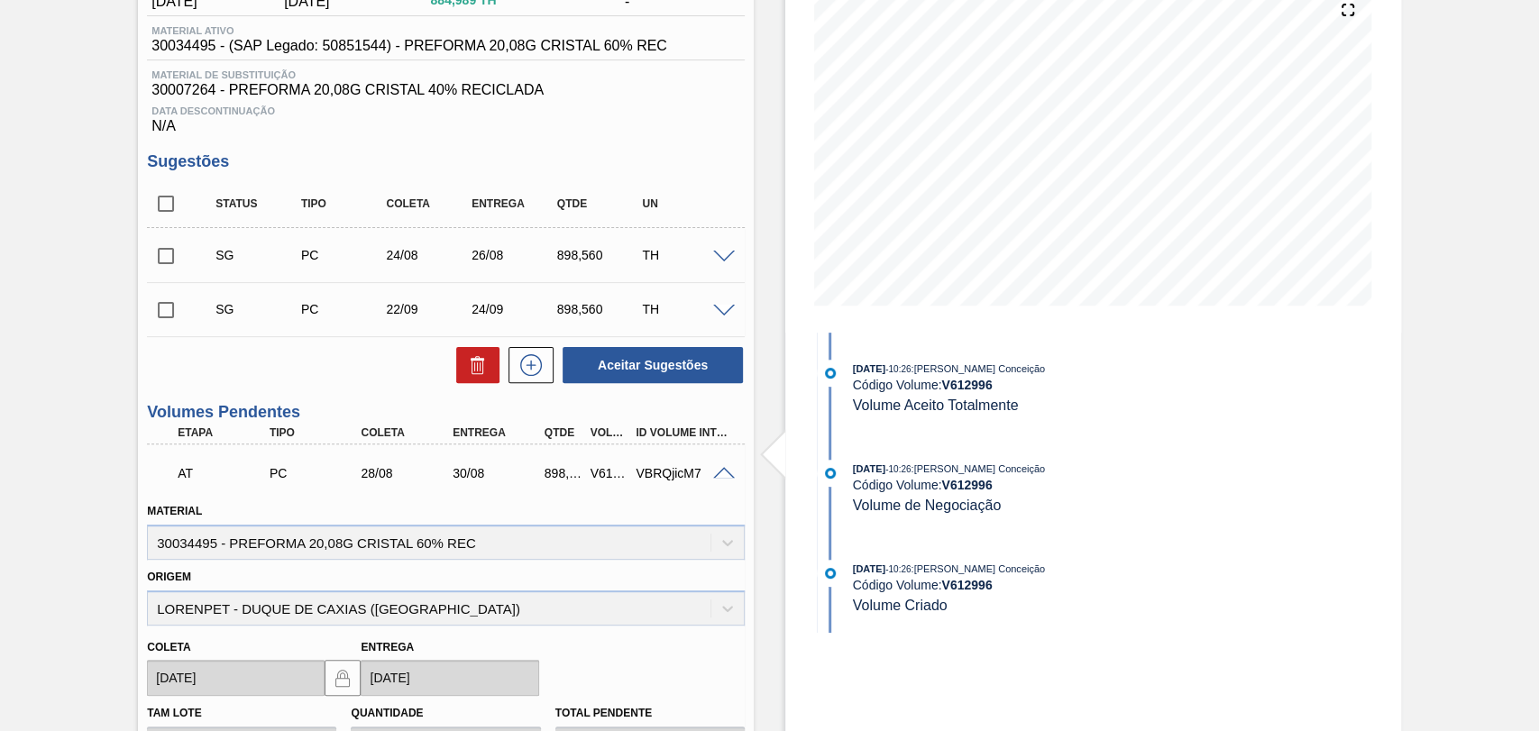
click at [723, 473] on span at bounding box center [724, 474] width 22 height 14
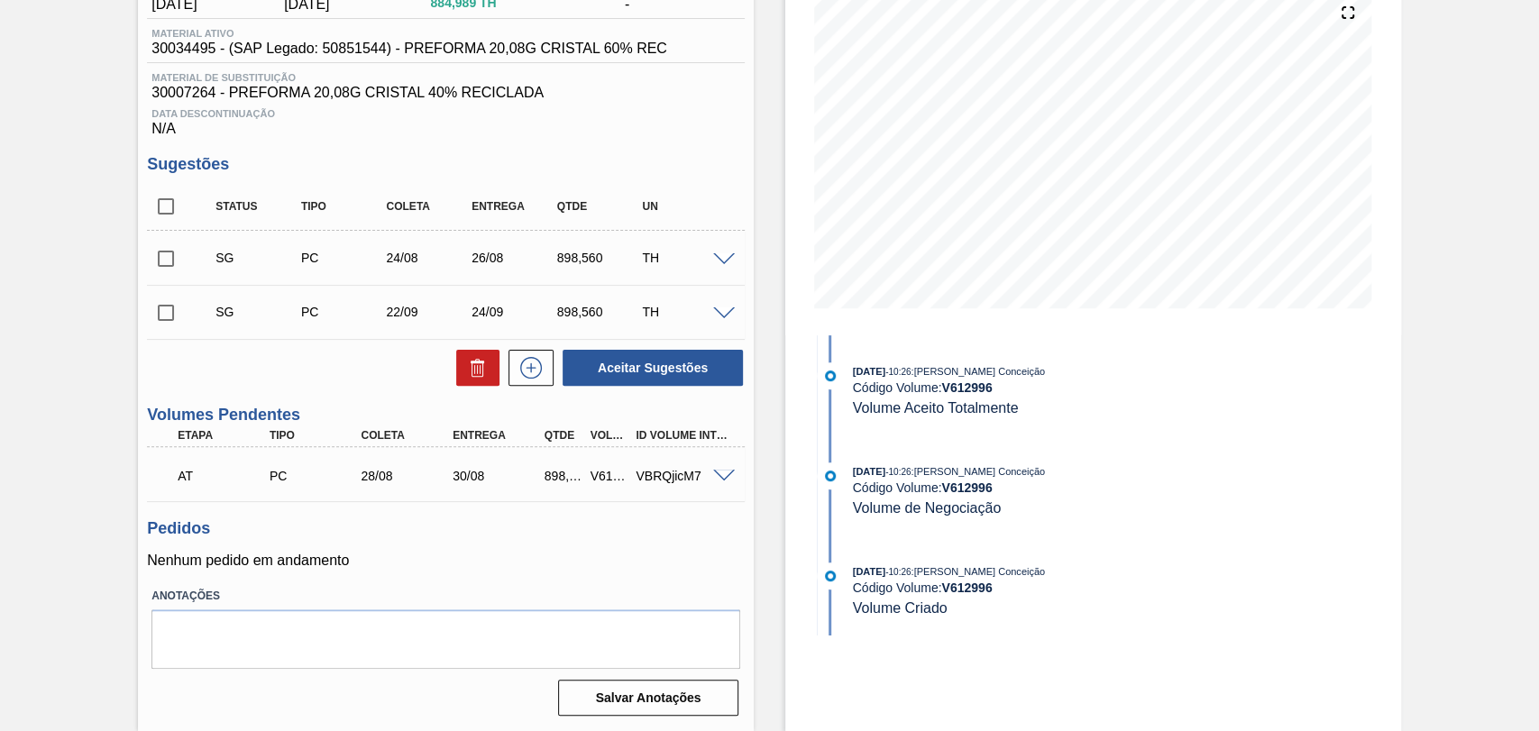
scroll to position [122, 0]
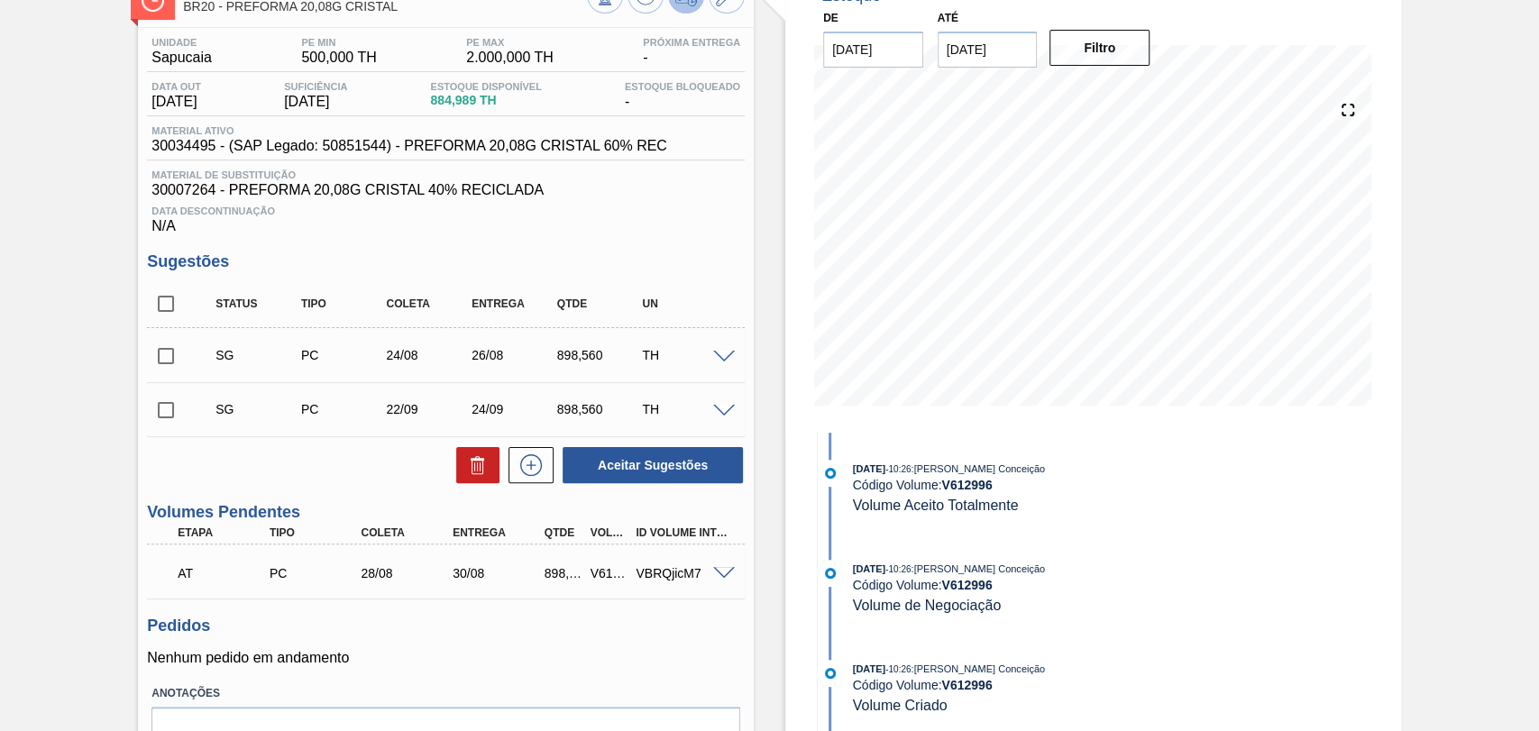
click at [769, 264] on div "Estoque De 20/08/2025 Até 30/09/2025 Filtro 20/08 Projeção de Estoque 884.989 N…" at bounding box center [1077, 398] width 647 height 860
click at [170, 305] on input "checkbox" at bounding box center [166, 304] width 38 height 38
checkbox input "true"
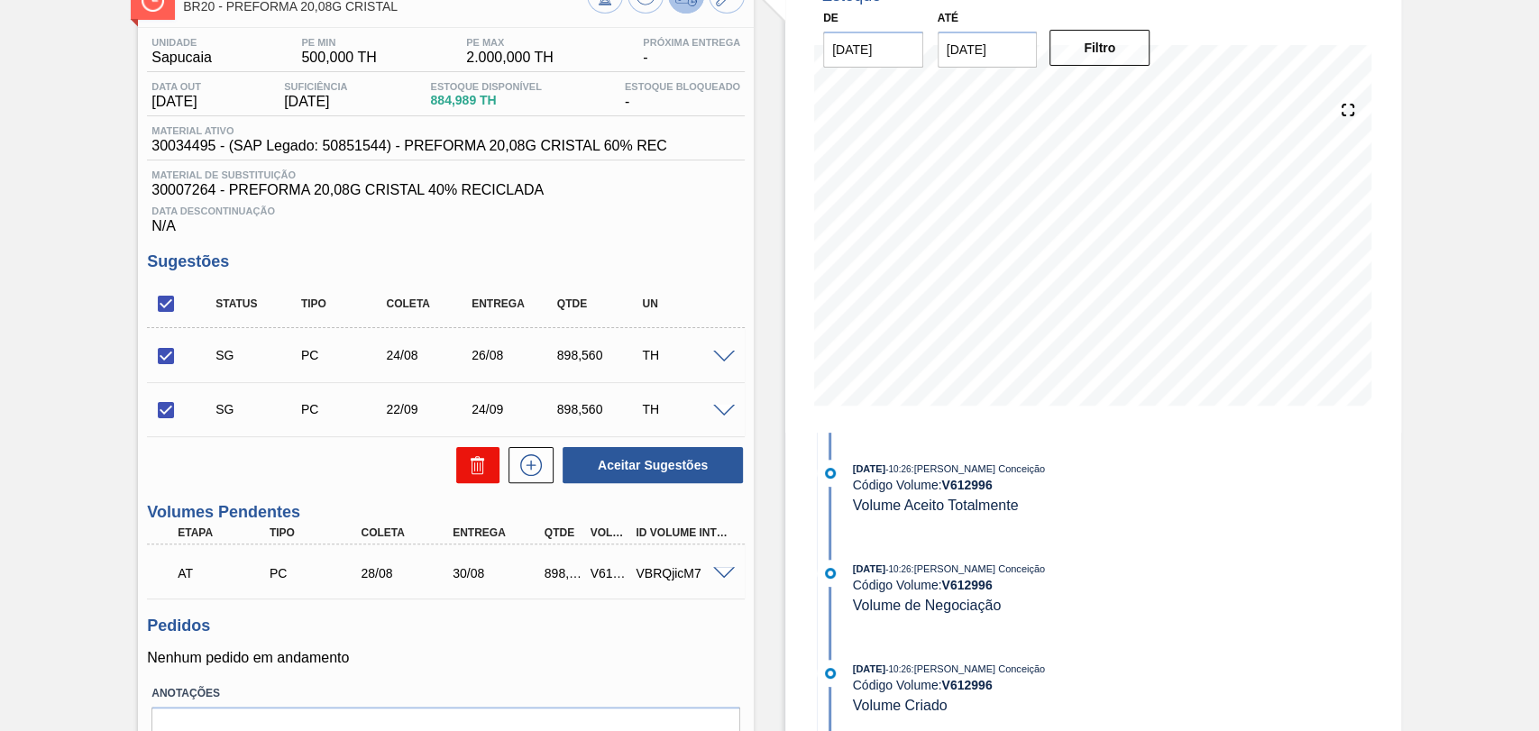
click at [481, 467] on icon at bounding box center [478, 465] width 22 height 22
checkbox input "false"
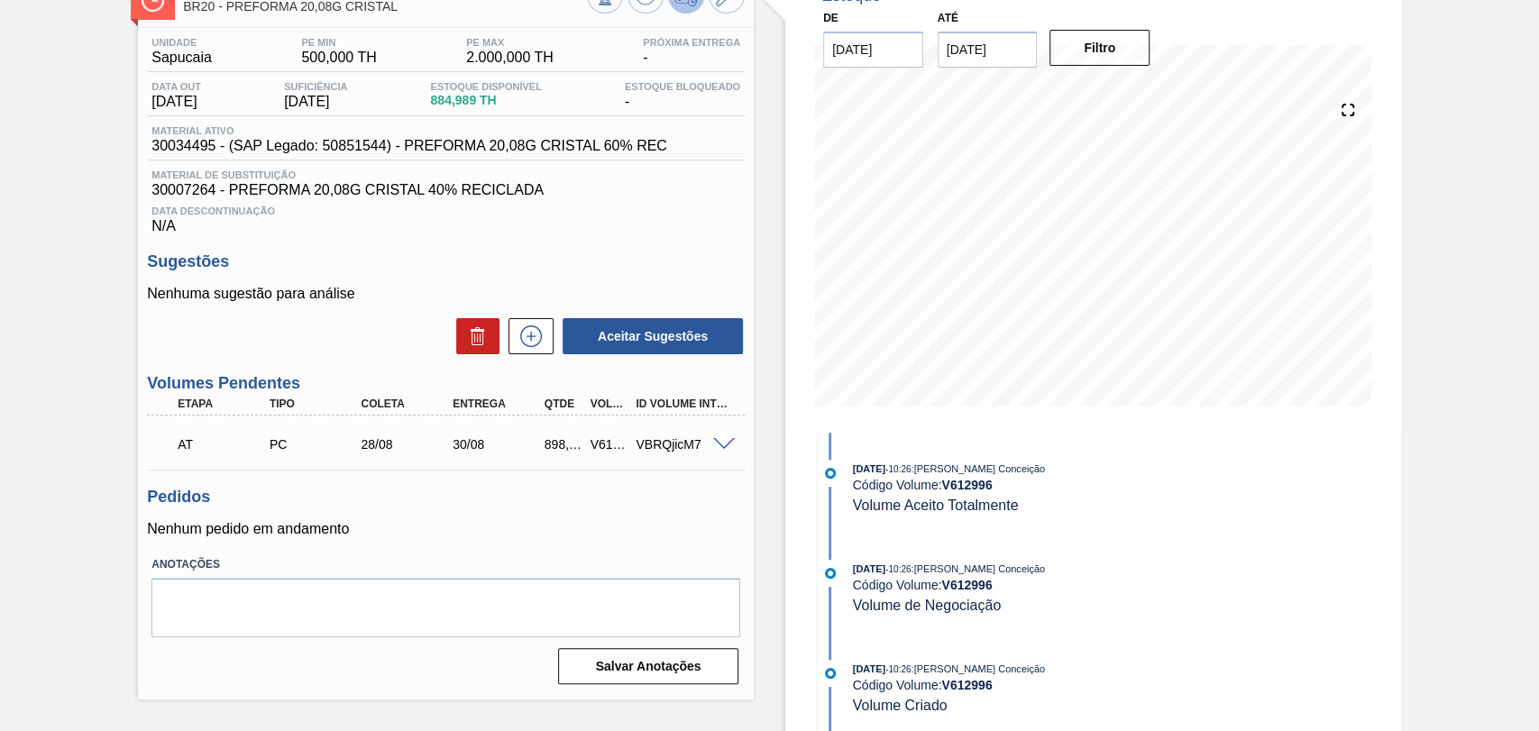
click at [533, 550] on div "Unidade Sapucaia PE MIN 500,000 TH PE MAX 2.000,000 TH Próxima Entrega - Data o…" at bounding box center [446, 359] width 616 height 663
click at [453, 532] on p "Nenhum pedido em andamento" at bounding box center [446, 529] width 598 height 16
click at [529, 490] on div "Unidade Sapucaia PE MIN 500,000 TH PE MAX 2.000,000 TH Próxima Entrega - Data o…" at bounding box center [446, 359] width 616 height 663
click at [539, 336] on icon at bounding box center [531, 337] width 22 height 22
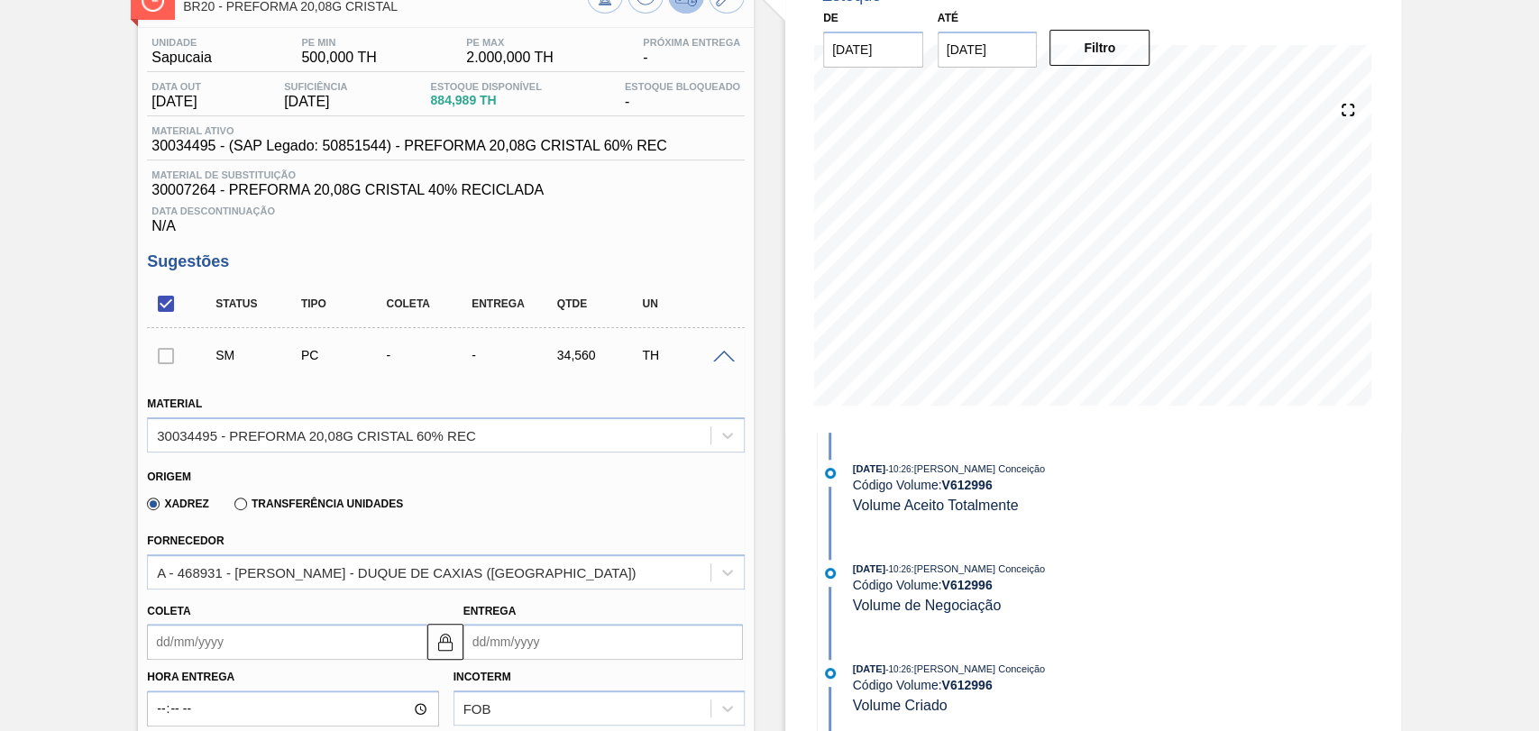
scroll to position [222, 0]
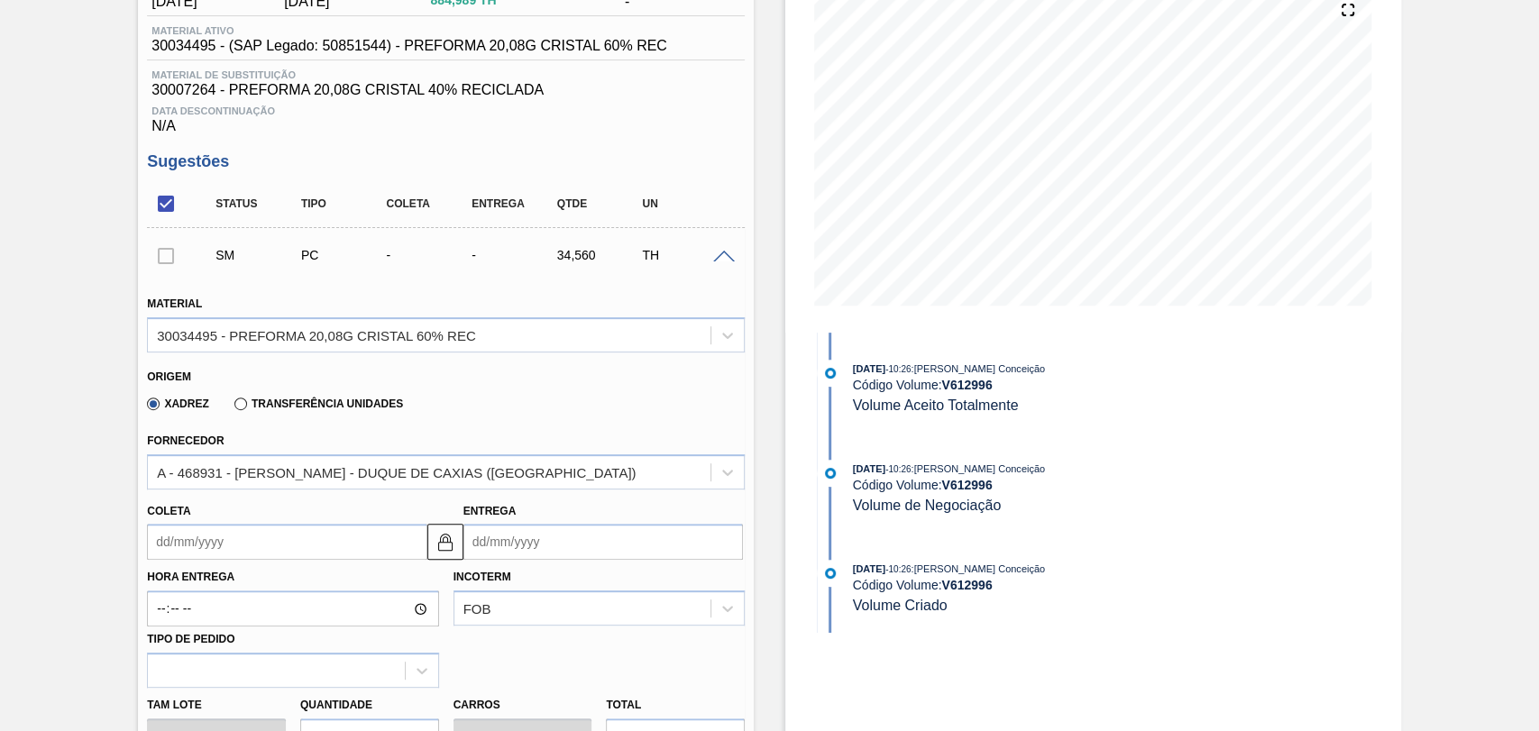
click at [182, 546] on input "Coleta" at bounding box center [287, 542] width 280 height 36
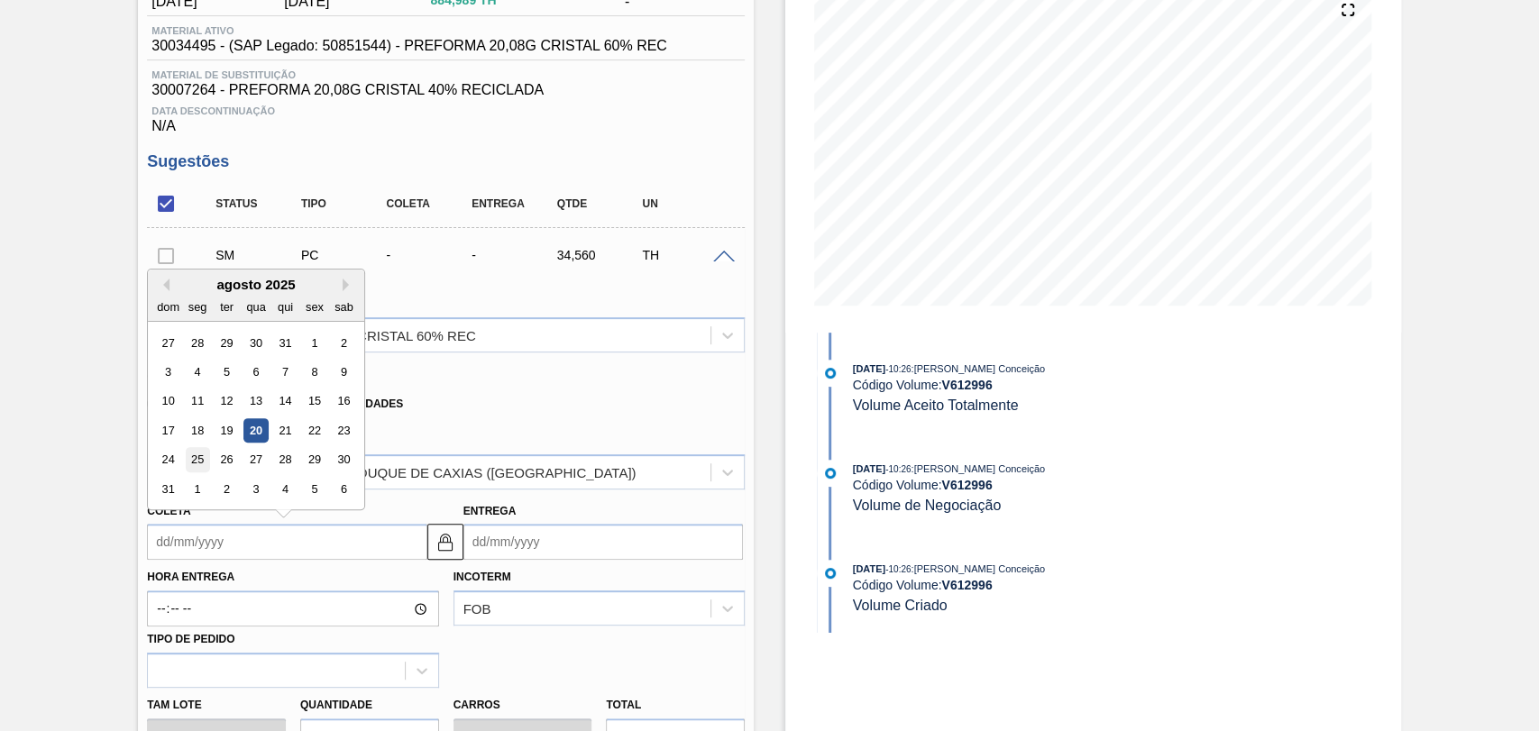
click at [203, 466] on div "25" at bounding box center [198, 460] width 24 height 24
type input "25/08/2025"
type input "27/08/2025"
click at [249, 542] on input "25/08/2025" at bounding box center [287, 542] width 280 height 36
click at [316, 437] on div "22" at bounding box center [315, 430] width 24 height 24
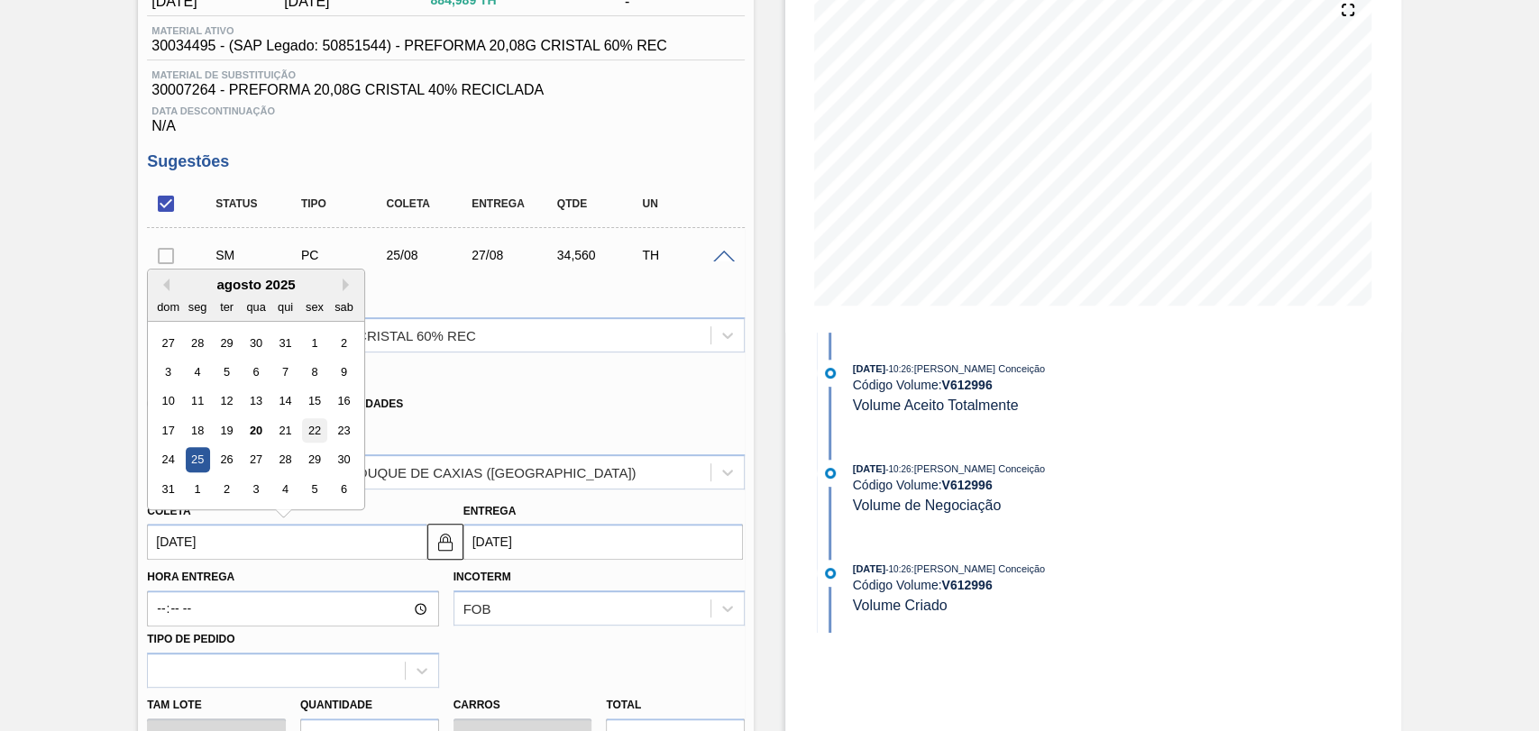
type input "[DATE]"
type input "24/08/2025"
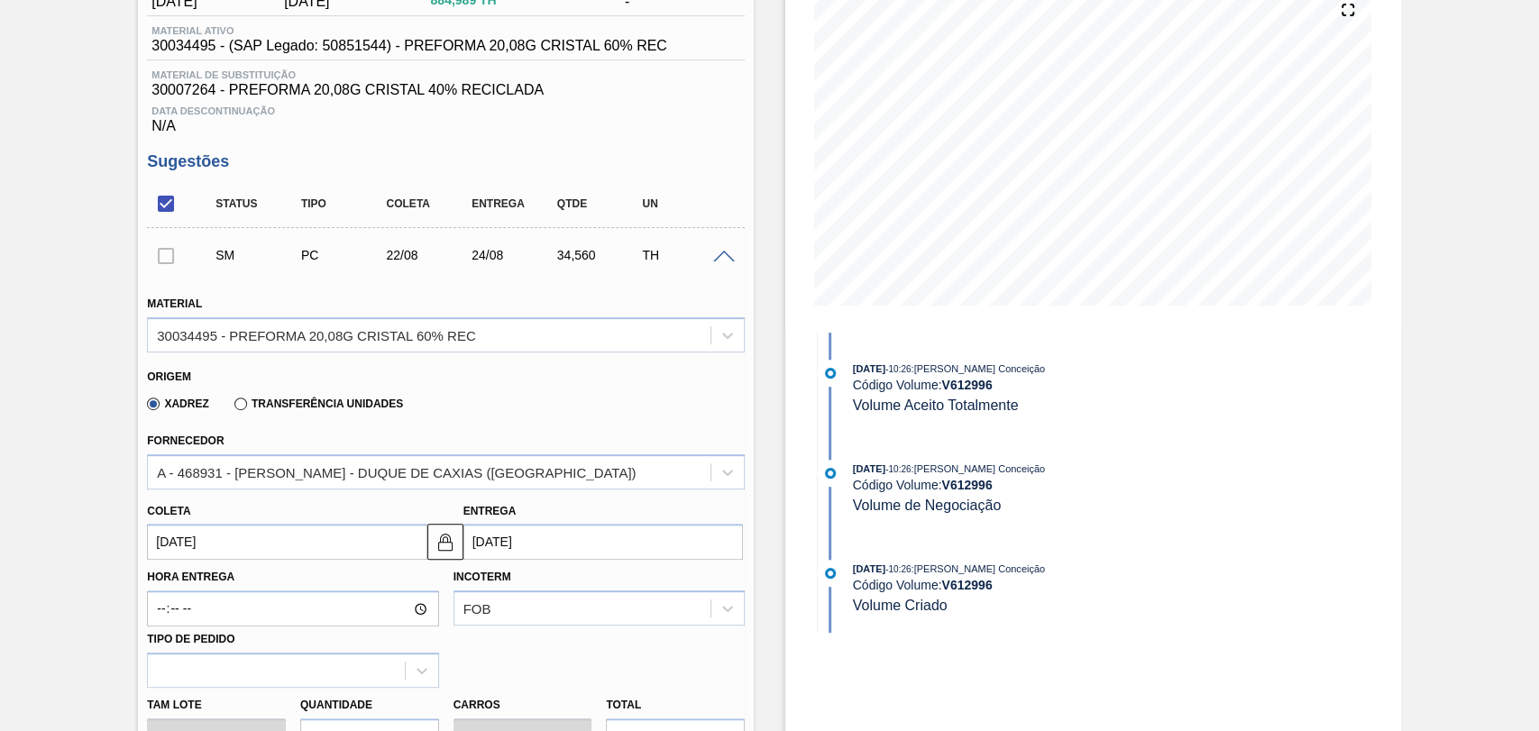
click at [614, 416] on div "Xadrez Transferência Unidades" at bounding box center [438, 400] width 583 height 35
click at [628, 404] on div "Xadrez Transferência Unidades" at bounding box center [438, 400] width 583 height 35
click at [412, 418] on div "Xadrez Transferência Unidades" at bounding box center [438, 400] width 583 height 35
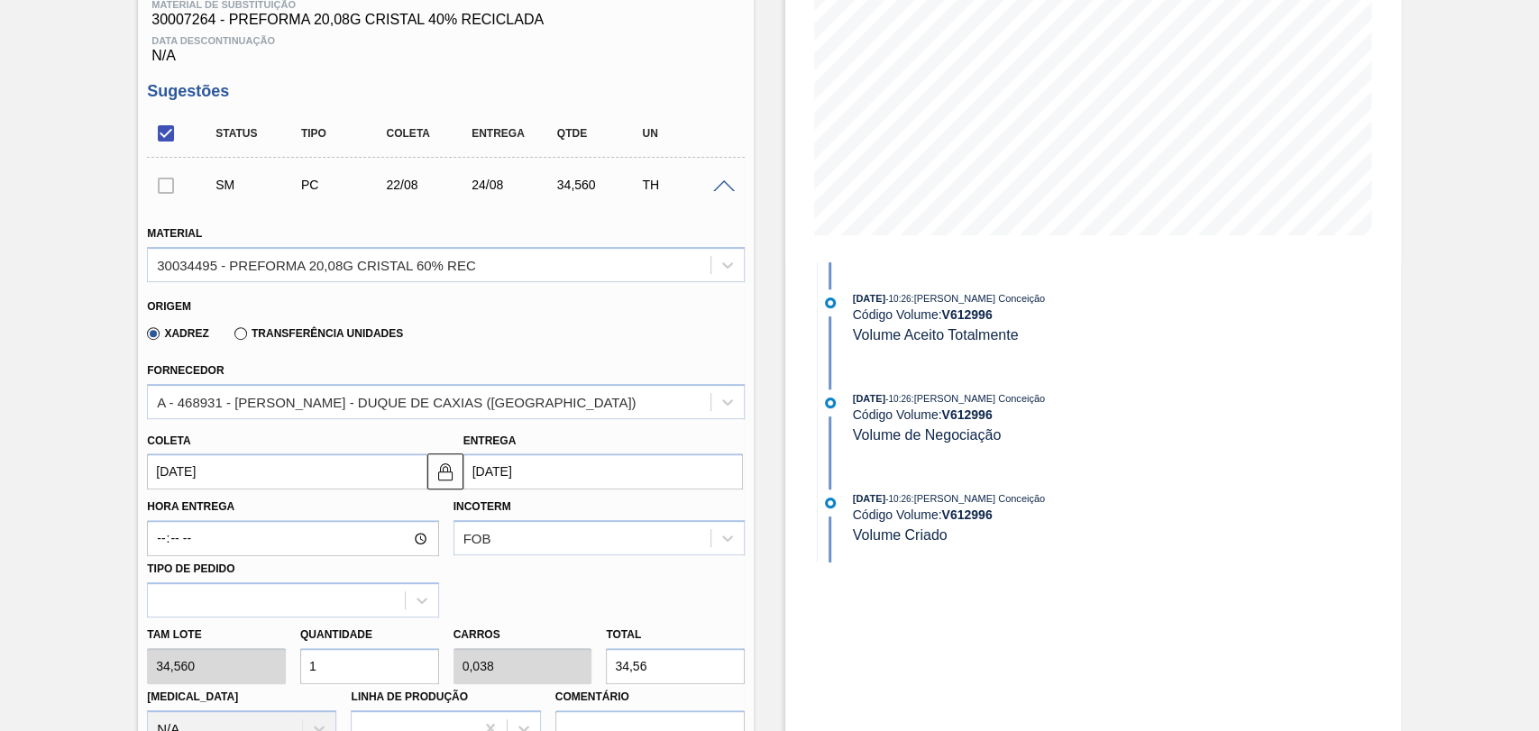
scroll to position [422, 0]
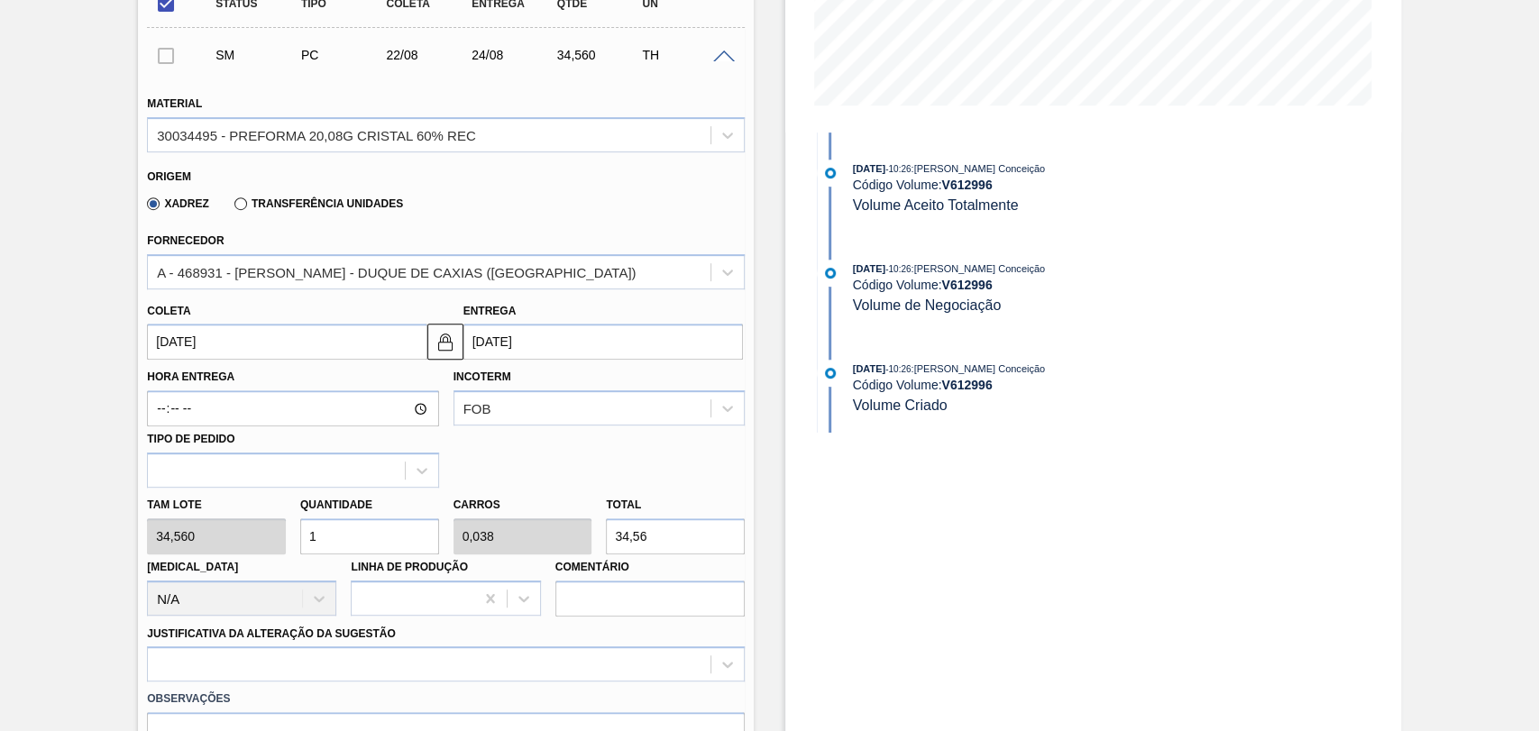
click at [238, 528] on div "Tam lote 34,560 Quantidade 1 Carros 0,038 Total 34,56 Doca N/A Linha de Produçã…" at bounding box center [446, 552] width 612 height 129
type input "2"
type input "0,077"
type input "69,12"
type input "26"
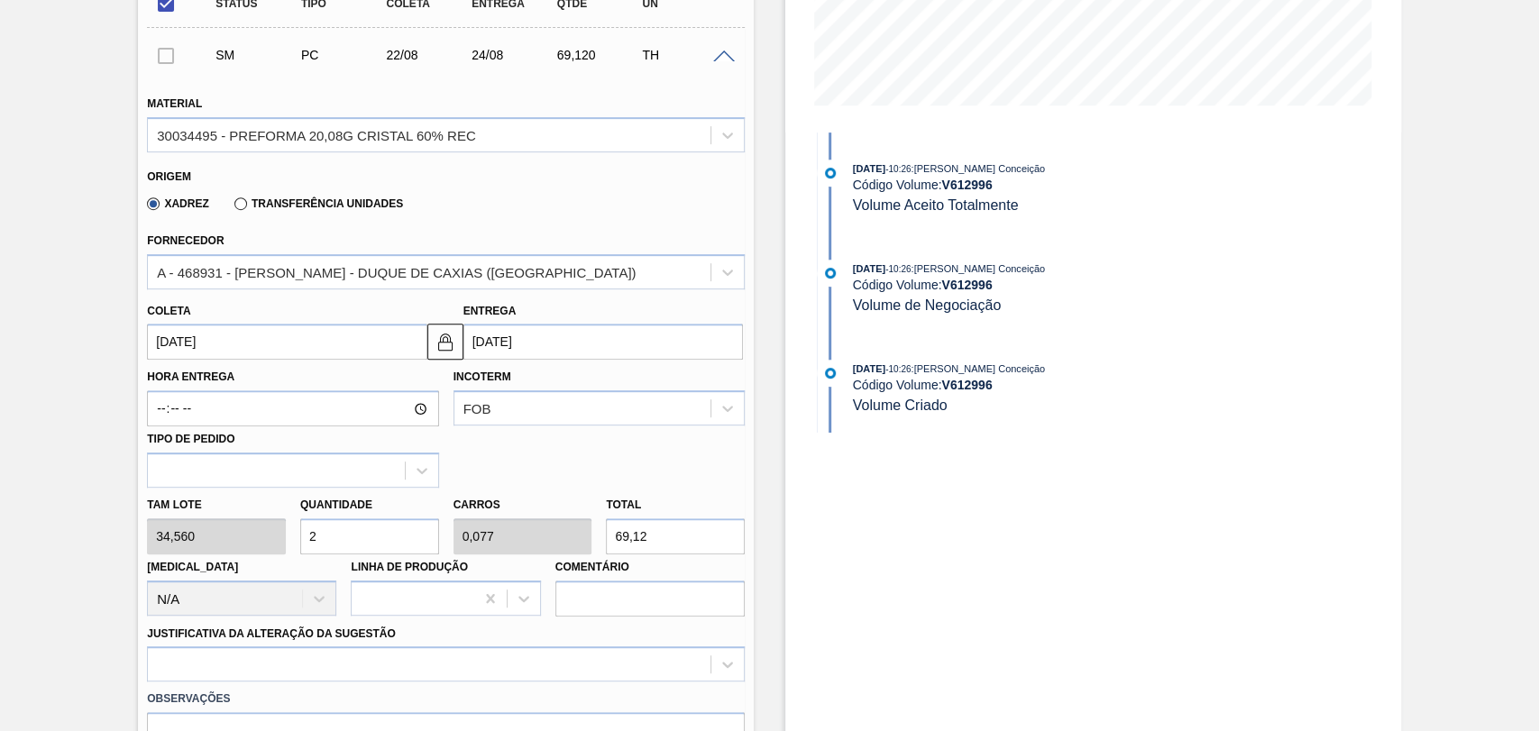
type input "1"
type input "898,56"
type input "26"
click at [237, 662] on div at bounding box center [446, 664] width 598 height 35
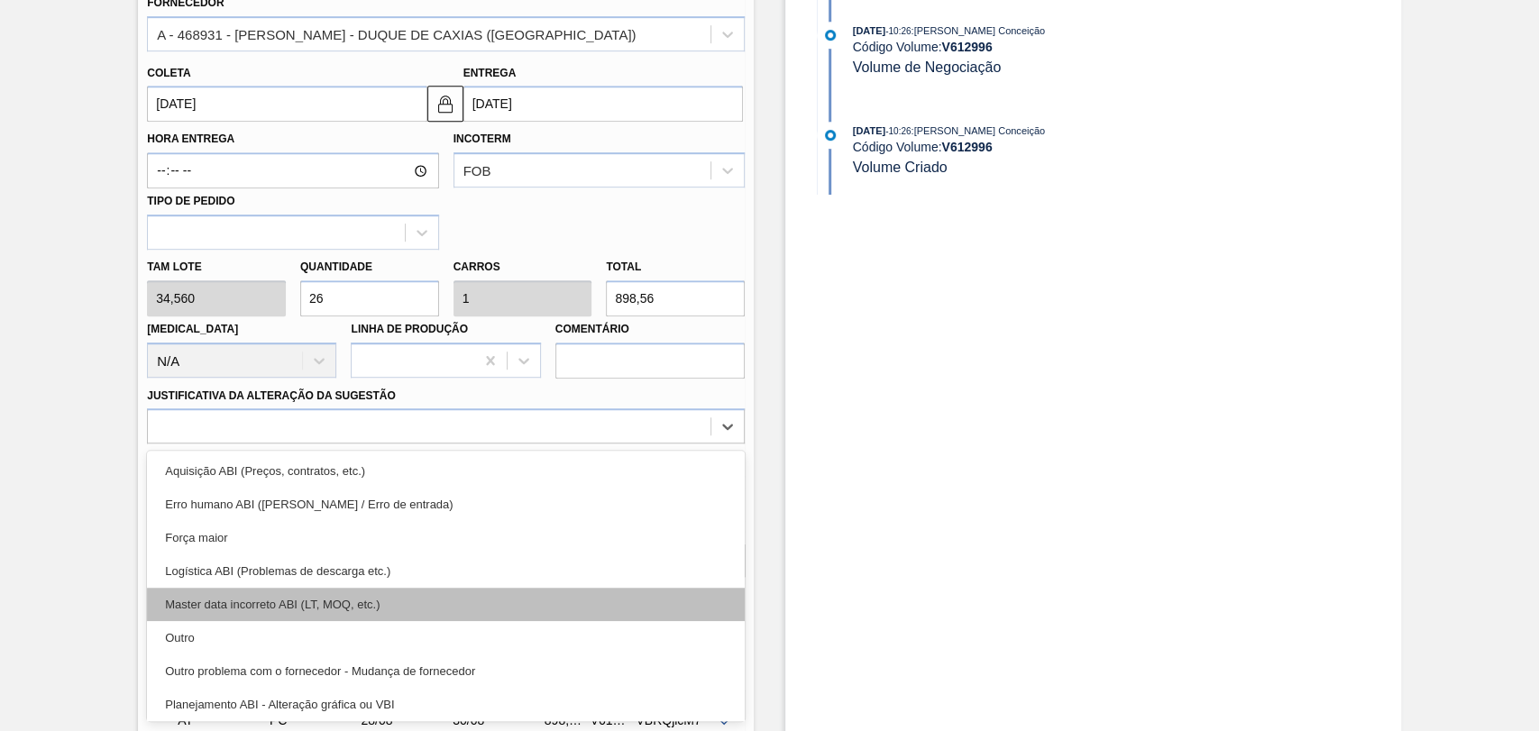
scroll to position [100, 0]
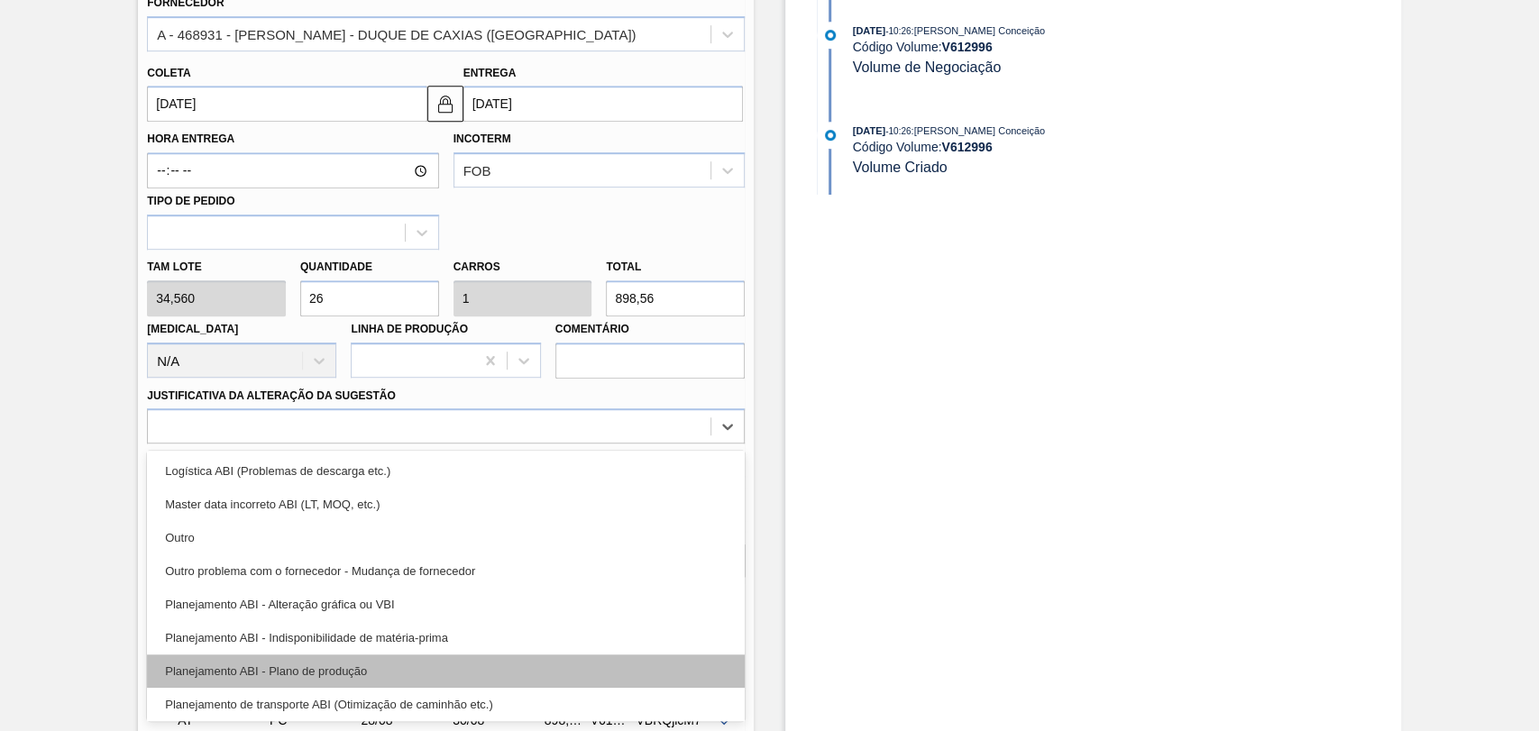
click at [353, 677] on div "Planejamento ABI - Plano de produção" at bounding box center [446, 671] width 598 height 33
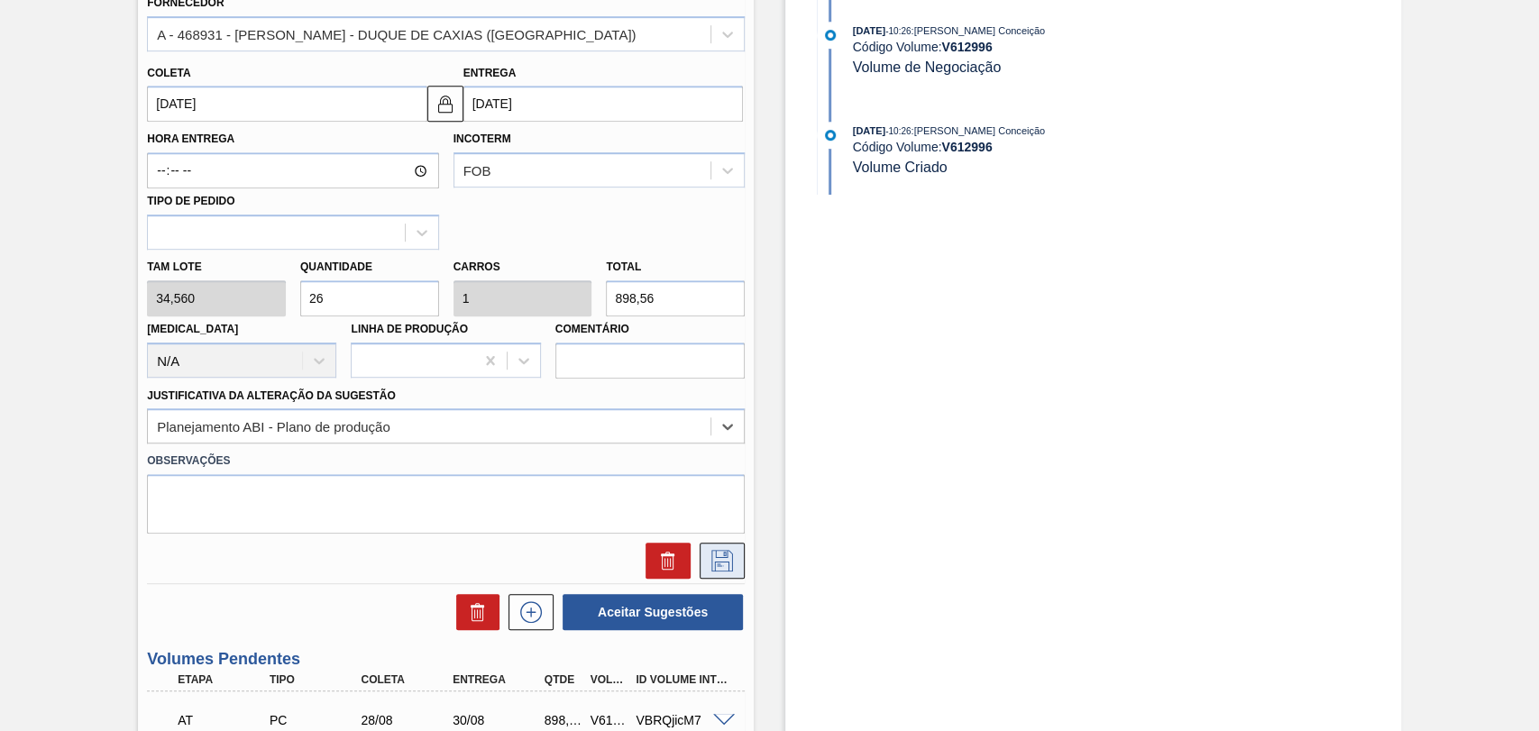
click at [735, 561] on icon at bounding box center [722, 561] width 29 height 22
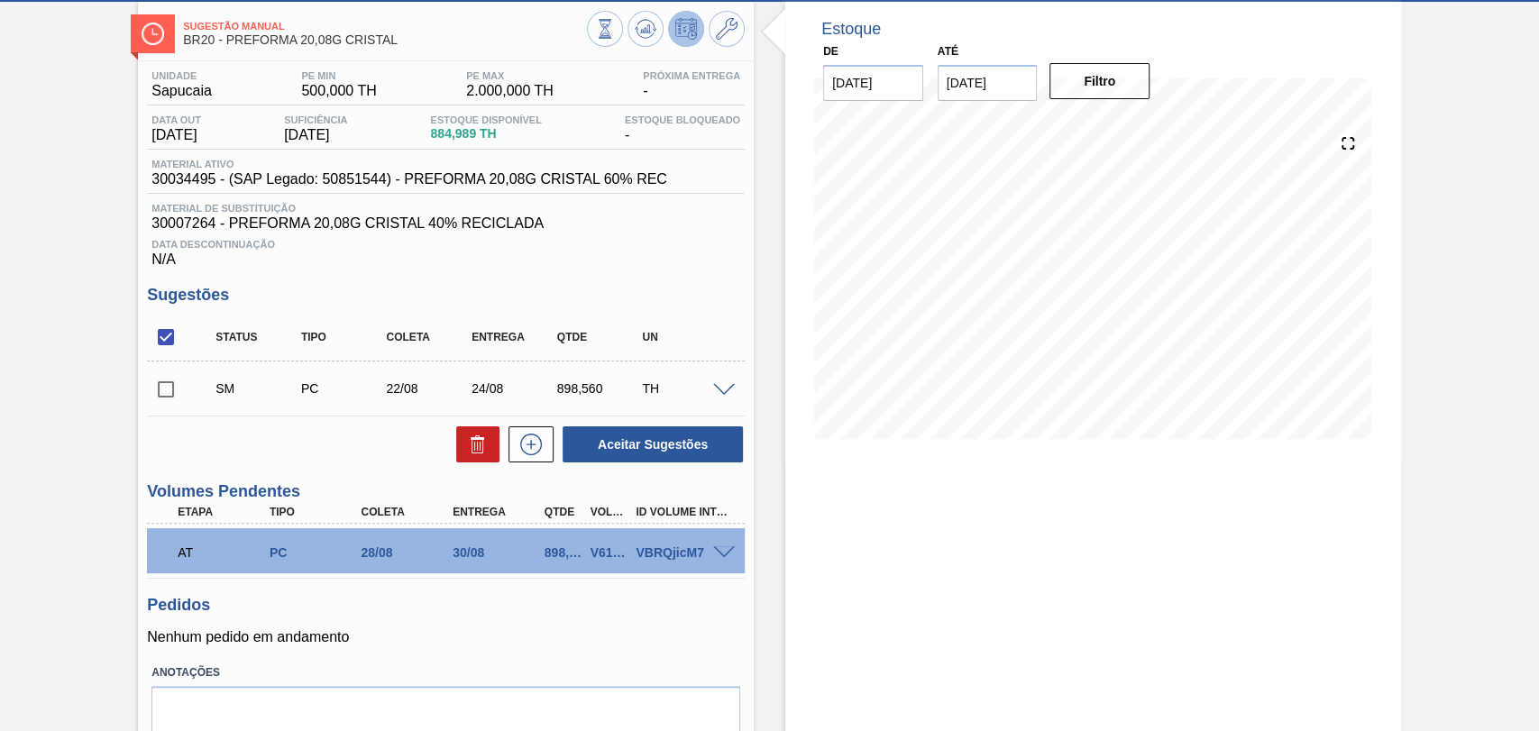
scroll to position [0, 0]
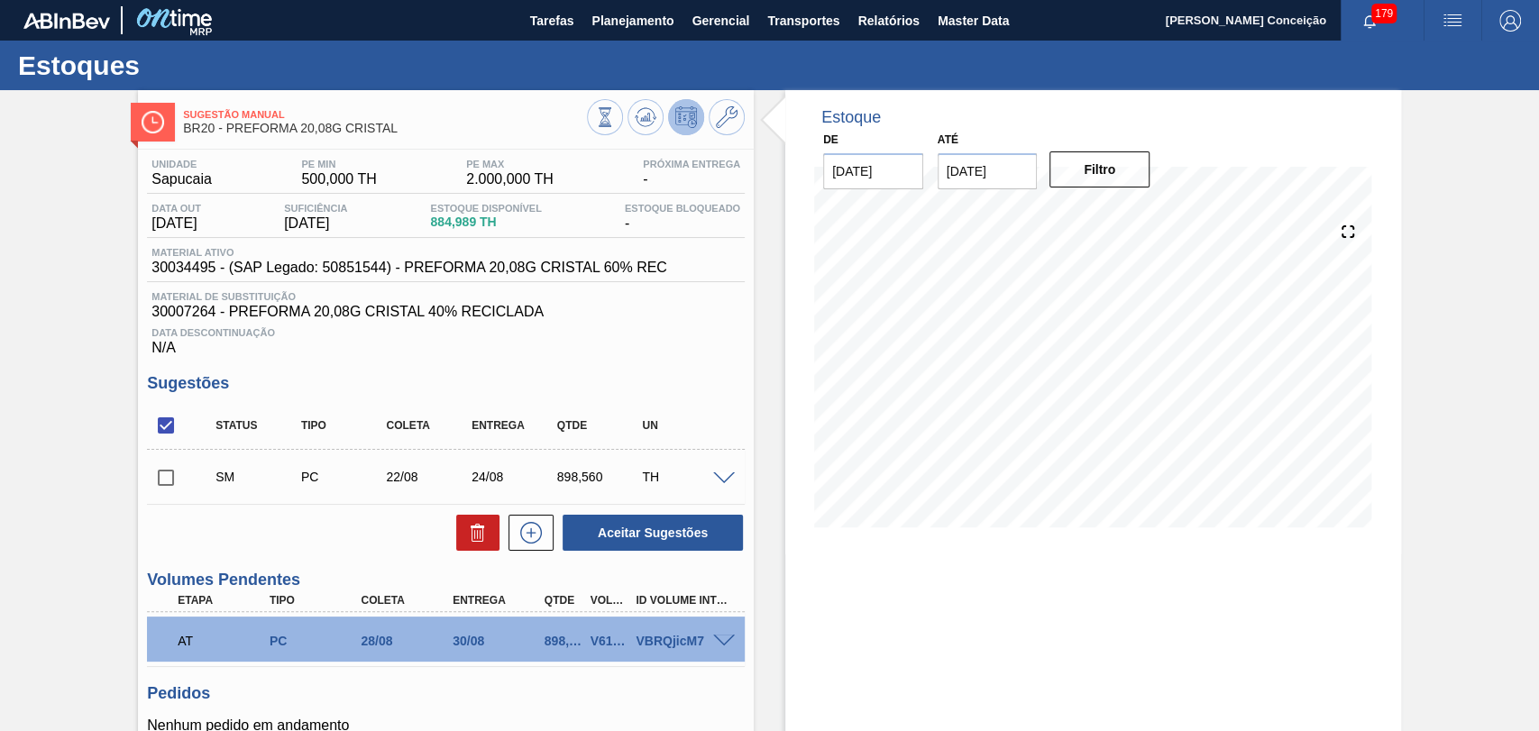
click at [172, 491] on input "checkbox" at bounding box center [166, 478] width 38 height 38
checkbox input "true"
click at [698, 534] on button "Aceitar Sugestões" at bounding box center [653, 533] width 180 height 36
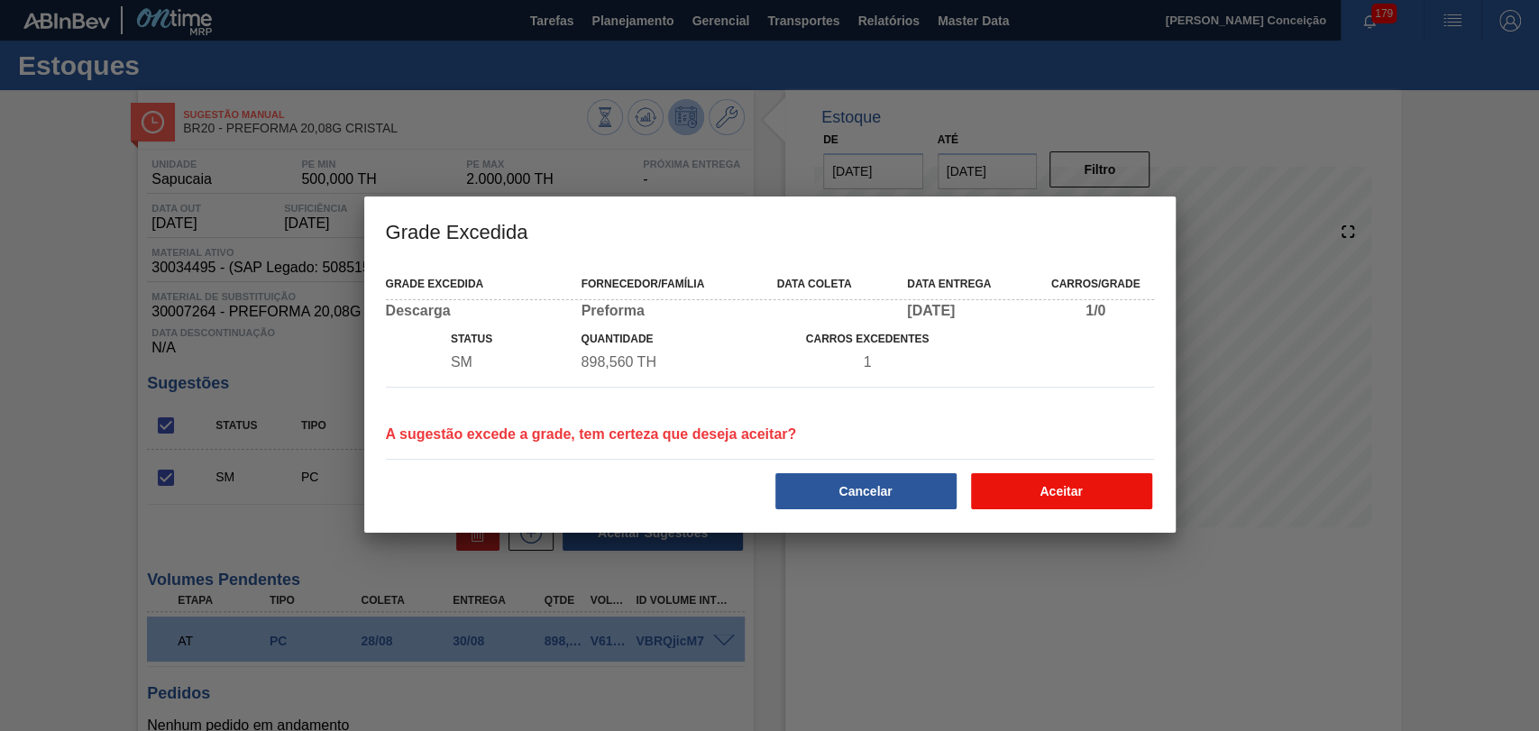
click at [1079, 490] on button "Aceitar" at bounding box center [1061, 491] width 181 height 36
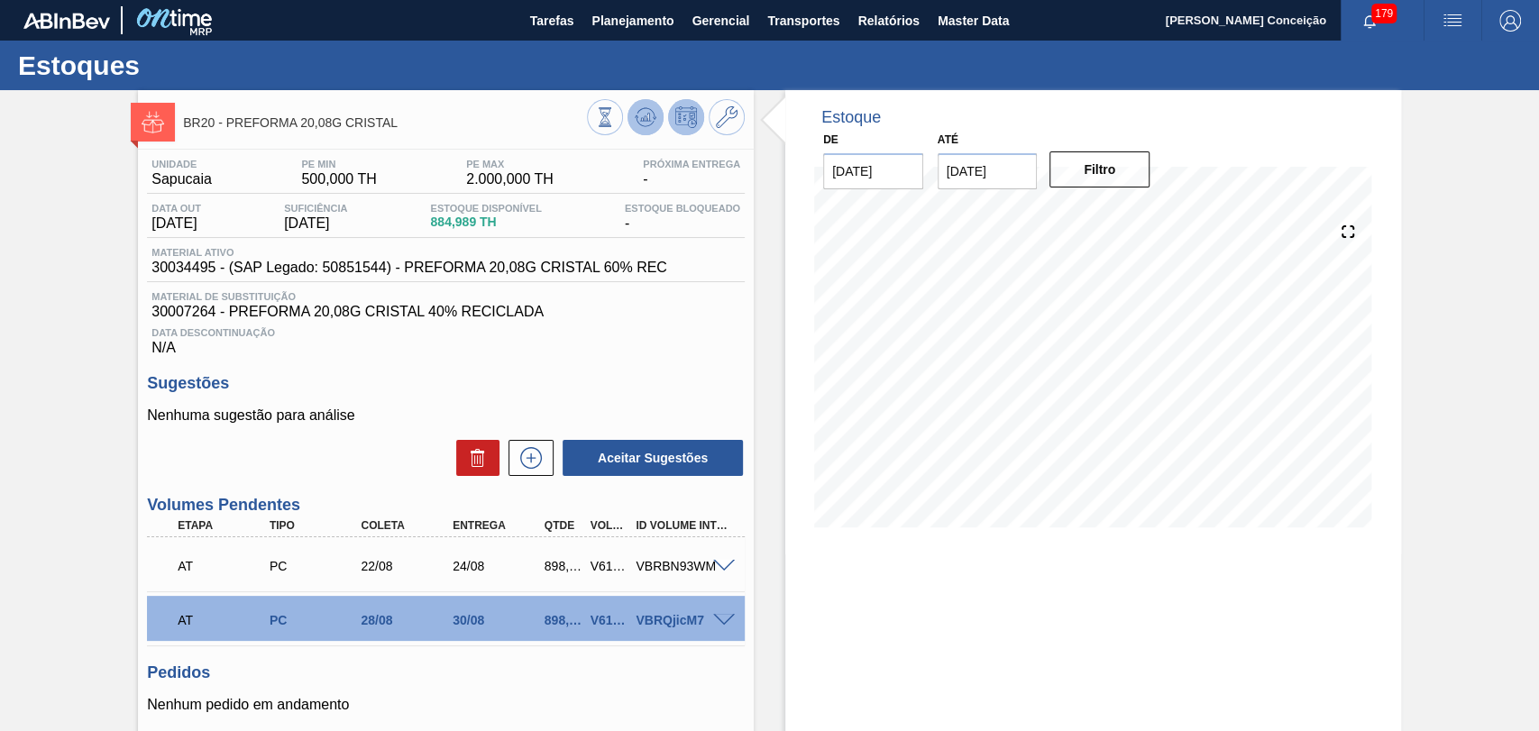
click at [615, 122] on icon at bounding box center [605, 117] width 20 height 20
click at [717, 571] on span at bounding box center [724, 567] width 22 height 14
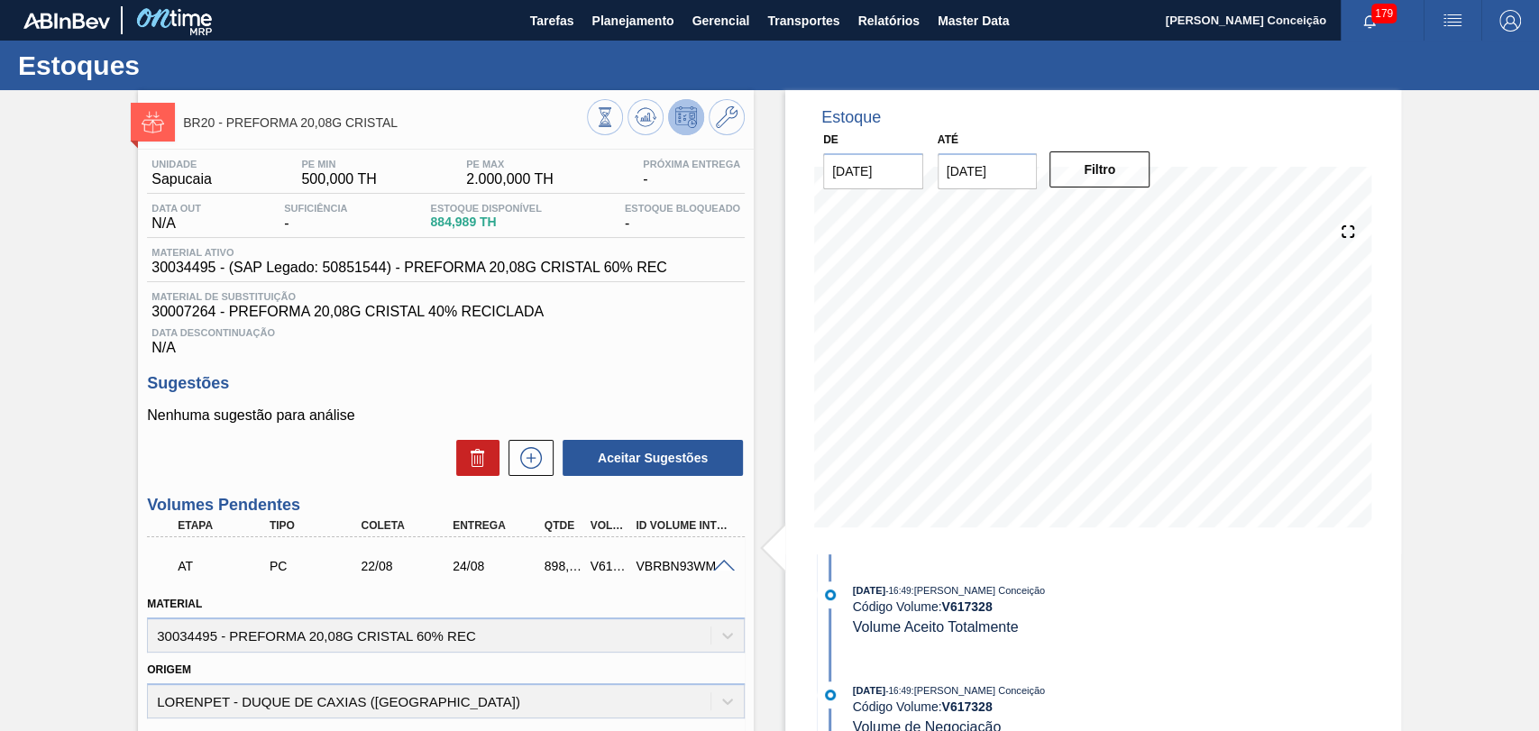
click at [722, 571] on span at bounding box center [724, 567] width 22 height 14
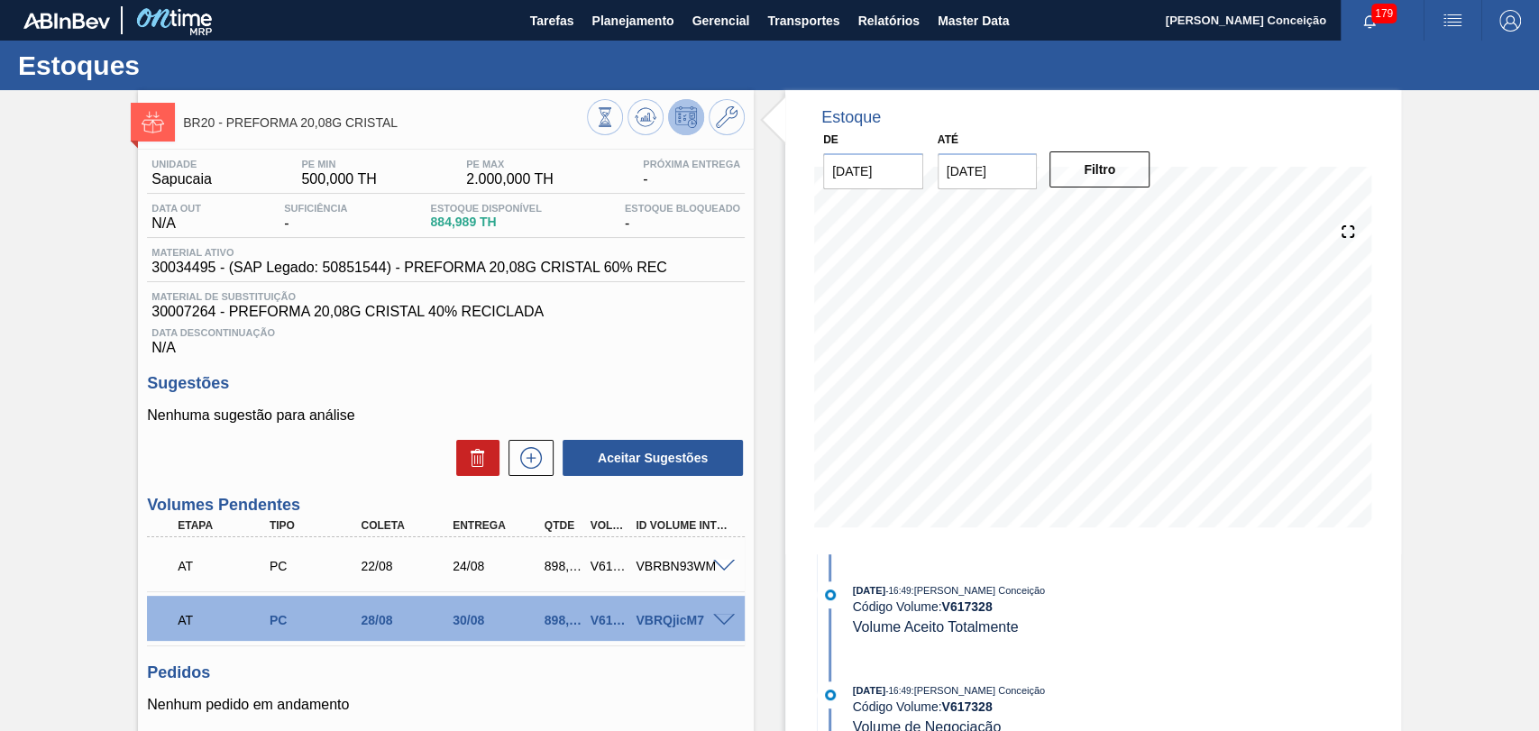
click at [642, 138] on div at bounding box center [666, 119] width 158 height 41
click at [615, 127] on icon at bounding box center [605, 117] width 20 height 20
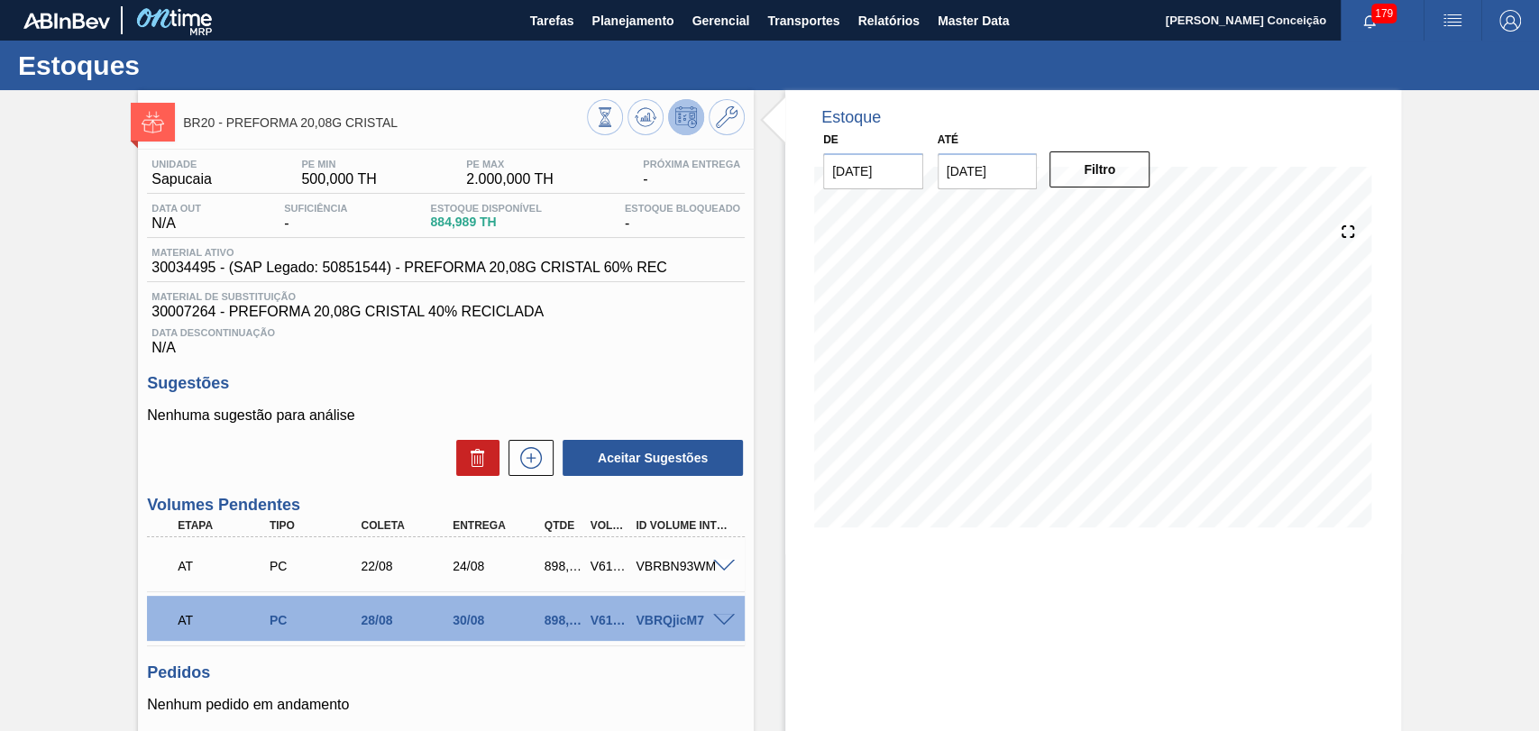
click at [647, 362] on div "Unidade Sapucaia PE MIN 500,000 TH PE MAX 2.000,000 TH Próxima Entrega - Data o…" at bounding box center [446, 508] width 616 height 717
click at [620, 349] on div "Data Descontinuação N/A" at bounding box center [446, 338] width 598 height 36
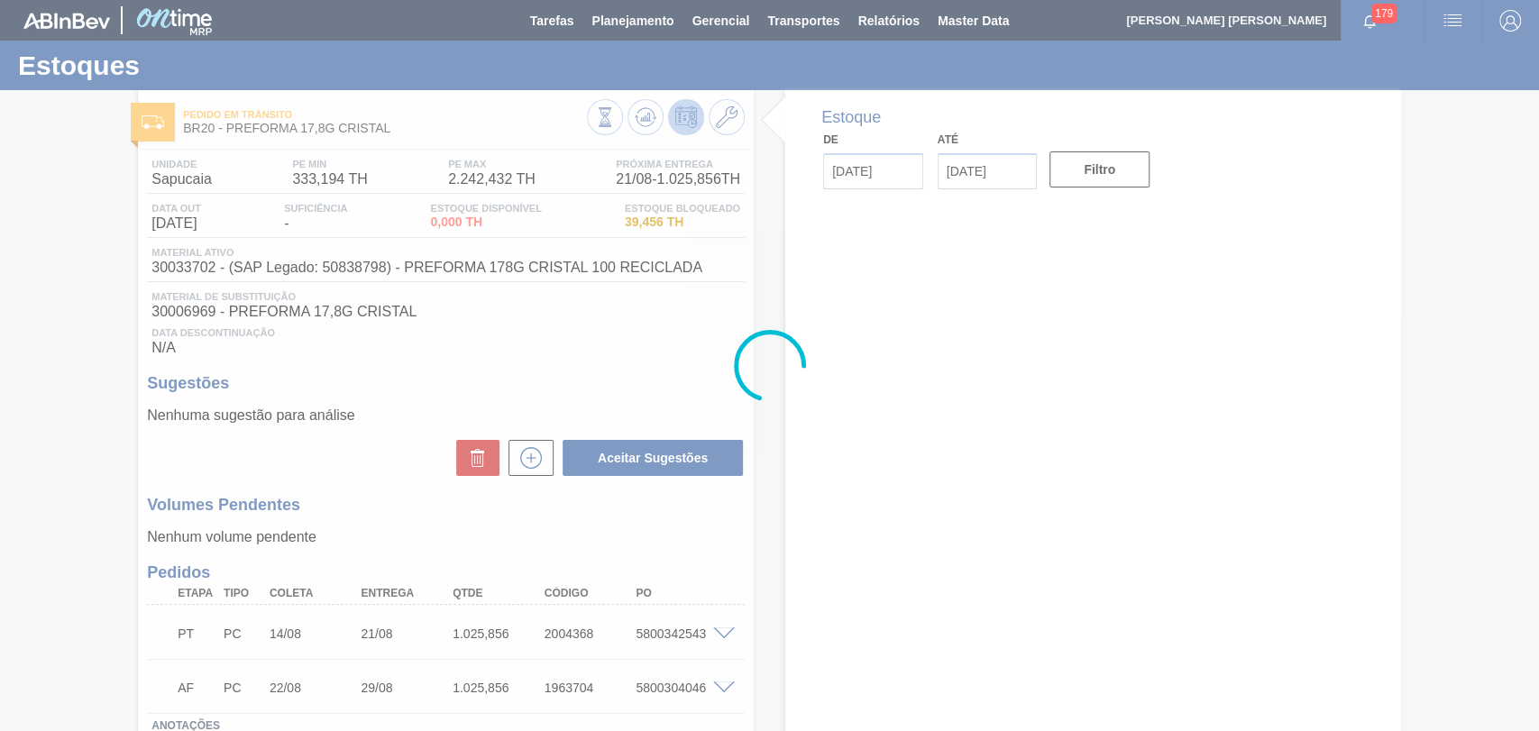
click at [748, 382] on icon at bounding box center [770, 366] width 72 height 72
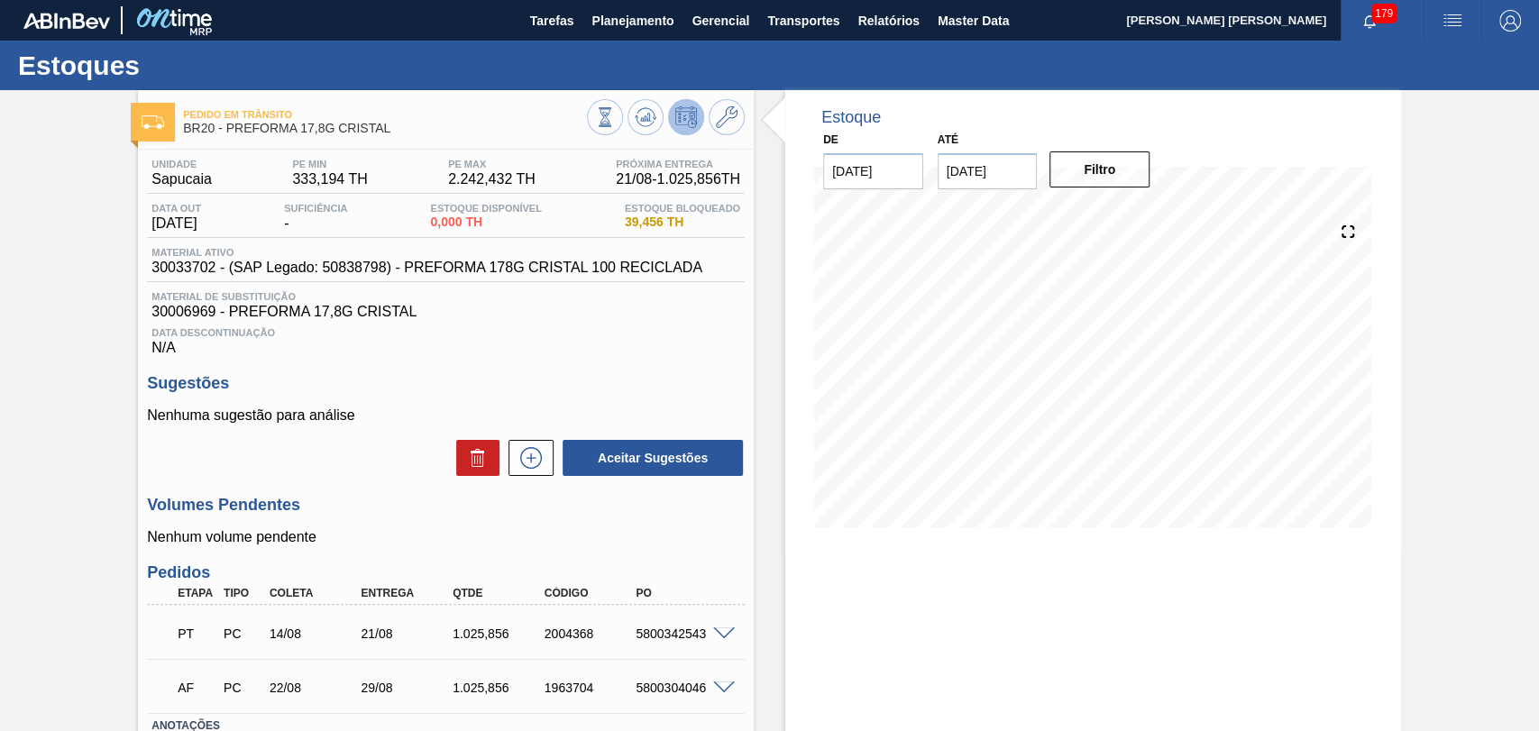
click at [647, 345] on div "Data Descontinuação N/A" at bounding box center [446, 338] width 598 height 36
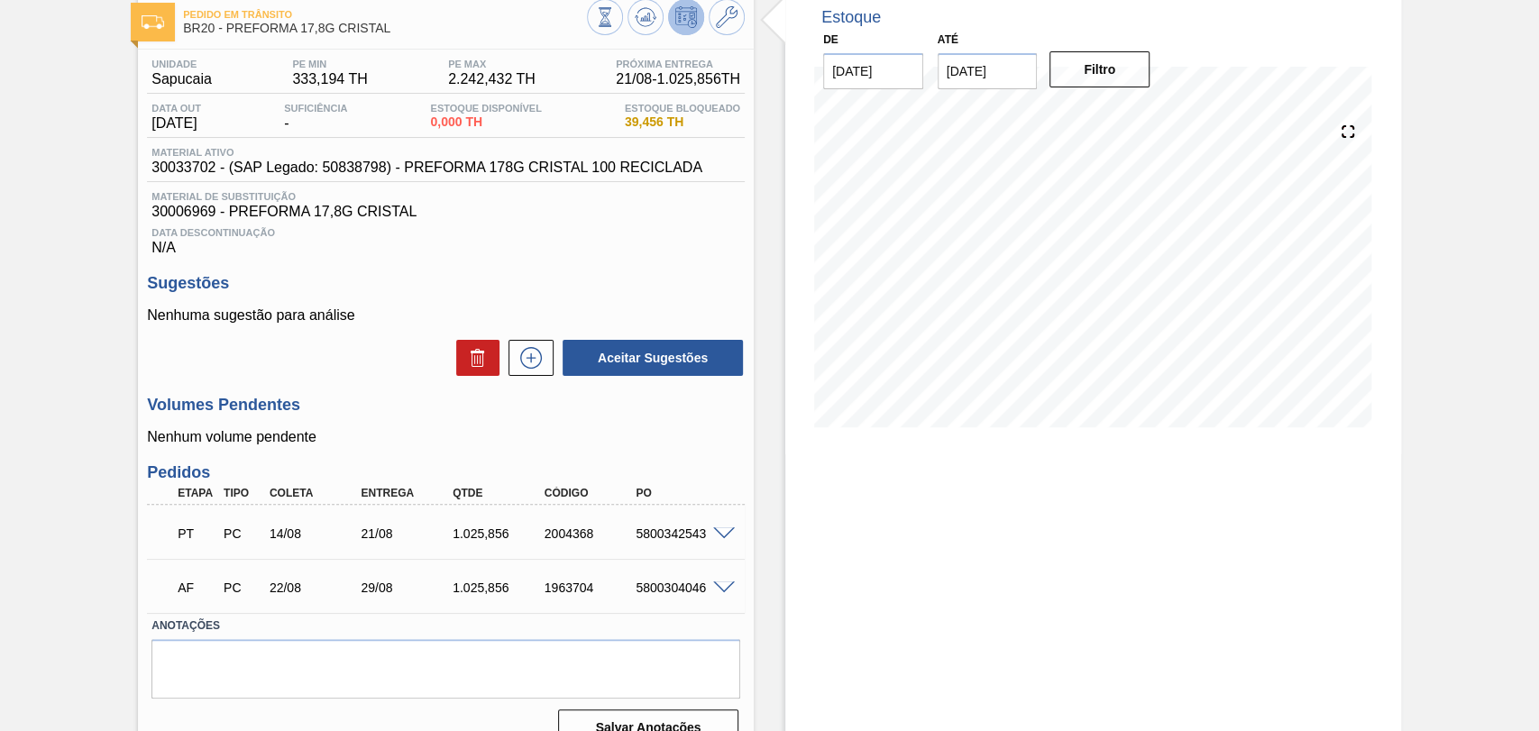
click at [293, 590] on div "22/08" at bounding box center [316, 588] width 102 height 14
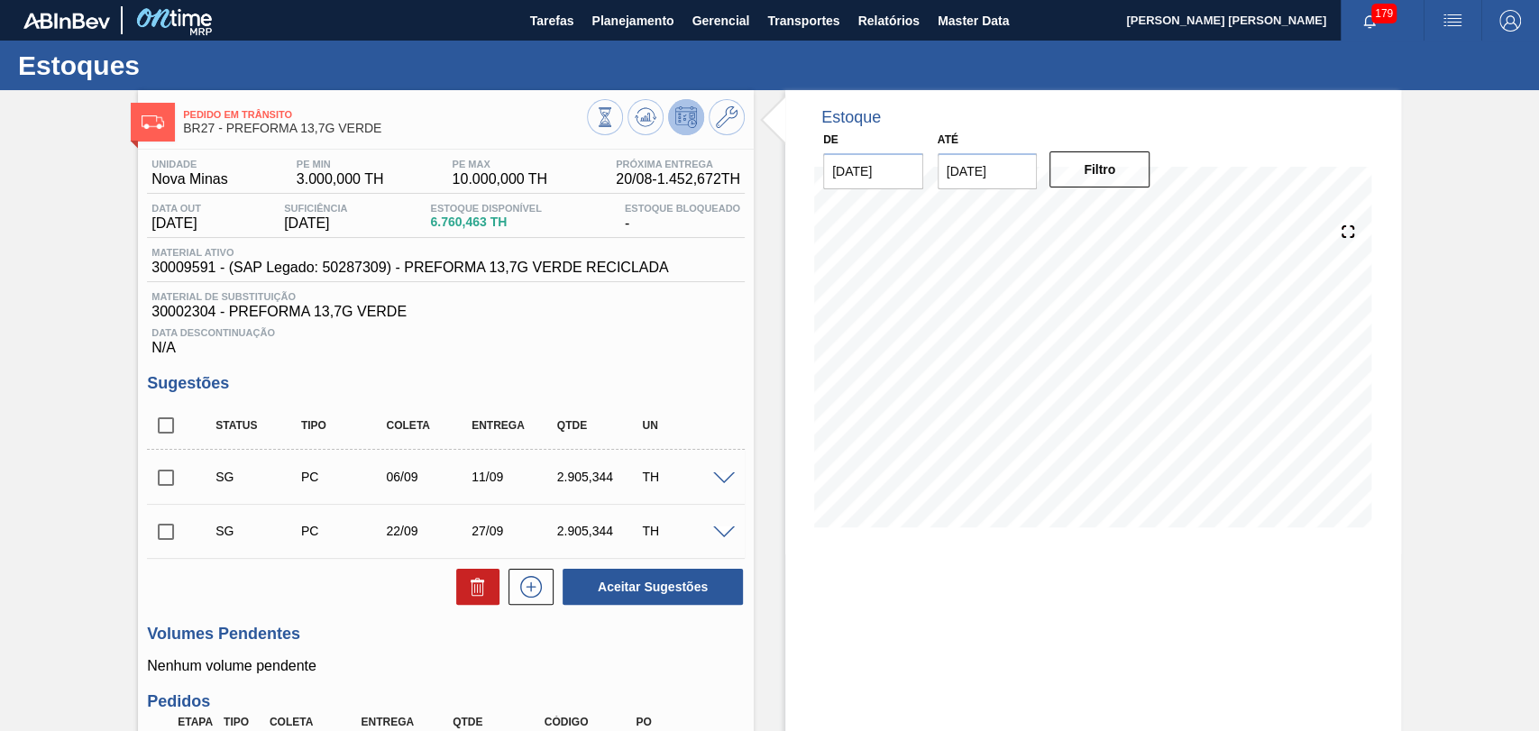
click at [594, 381] on h3 "Sugestões" at bounding box center [446, 383] width 598 height 19
click at [614, 355] on div "Data Descontinuação N/A" at bounding box center [446, 338] width 598 height 36
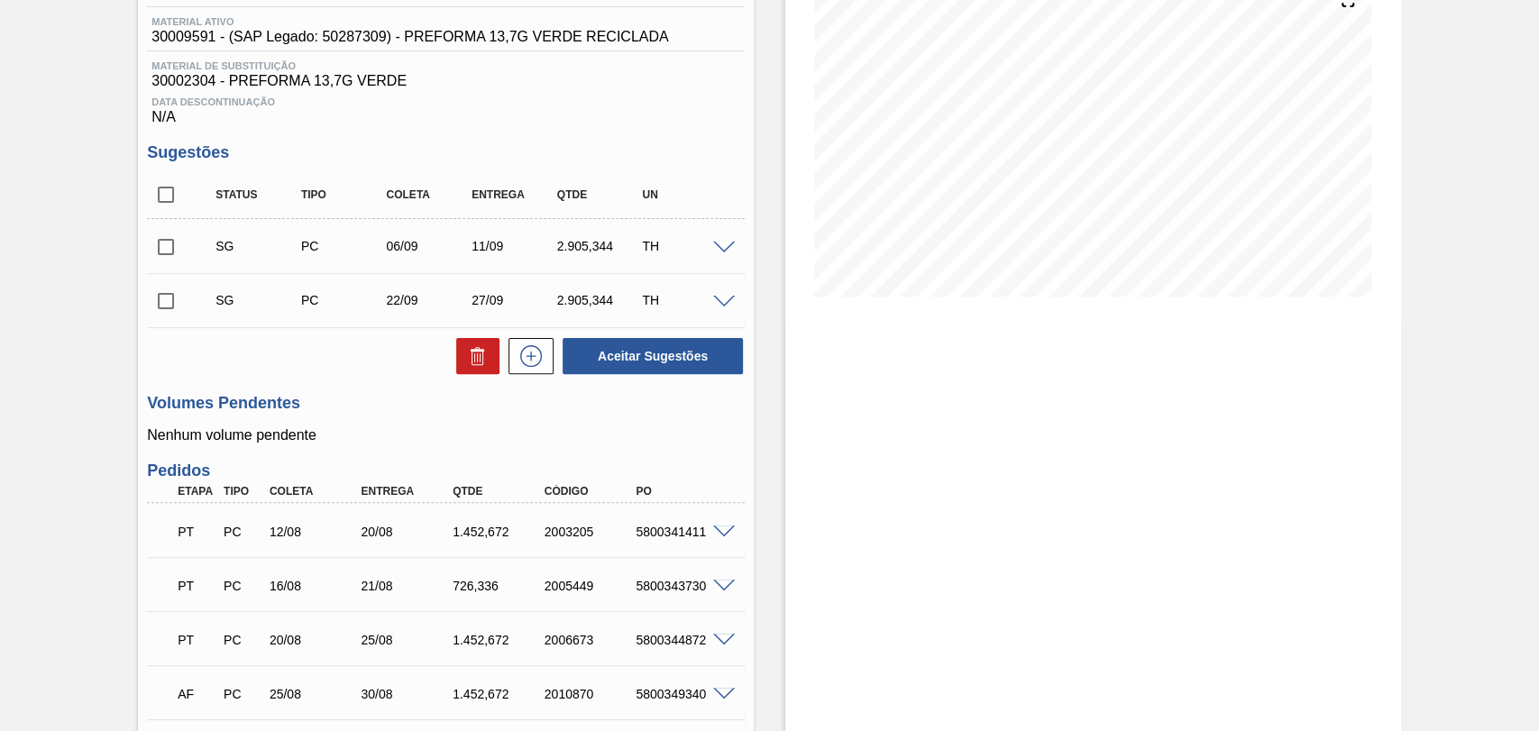
scroll to position [400, 0]
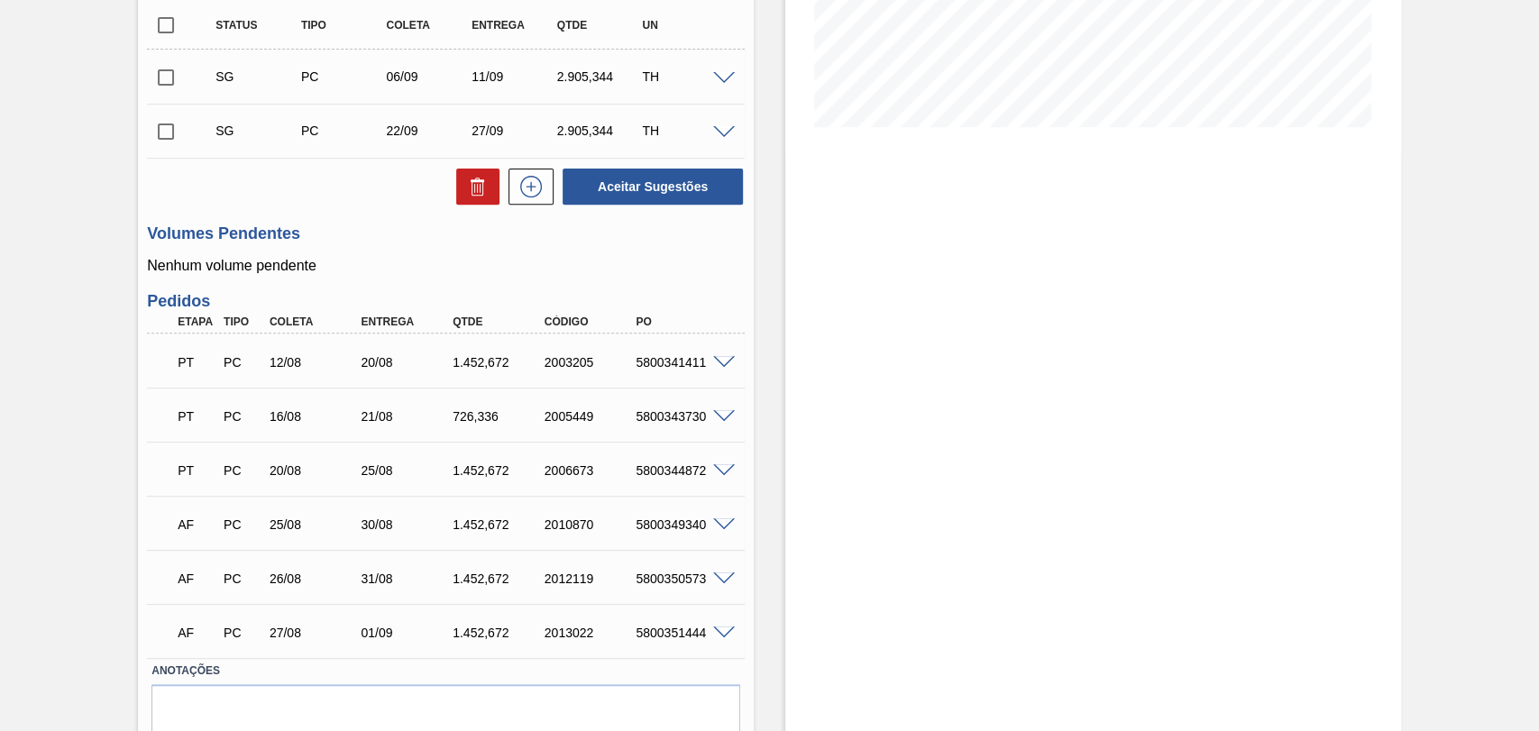
click at [772, 471] on div "Estoque De 20/08/2025 Até 30/09/2025 Filtro" at bounding box center [1077, 248] width 647 height 1116
click at [721, 81] on span at bounding box center [724, 79] width 22 height 14
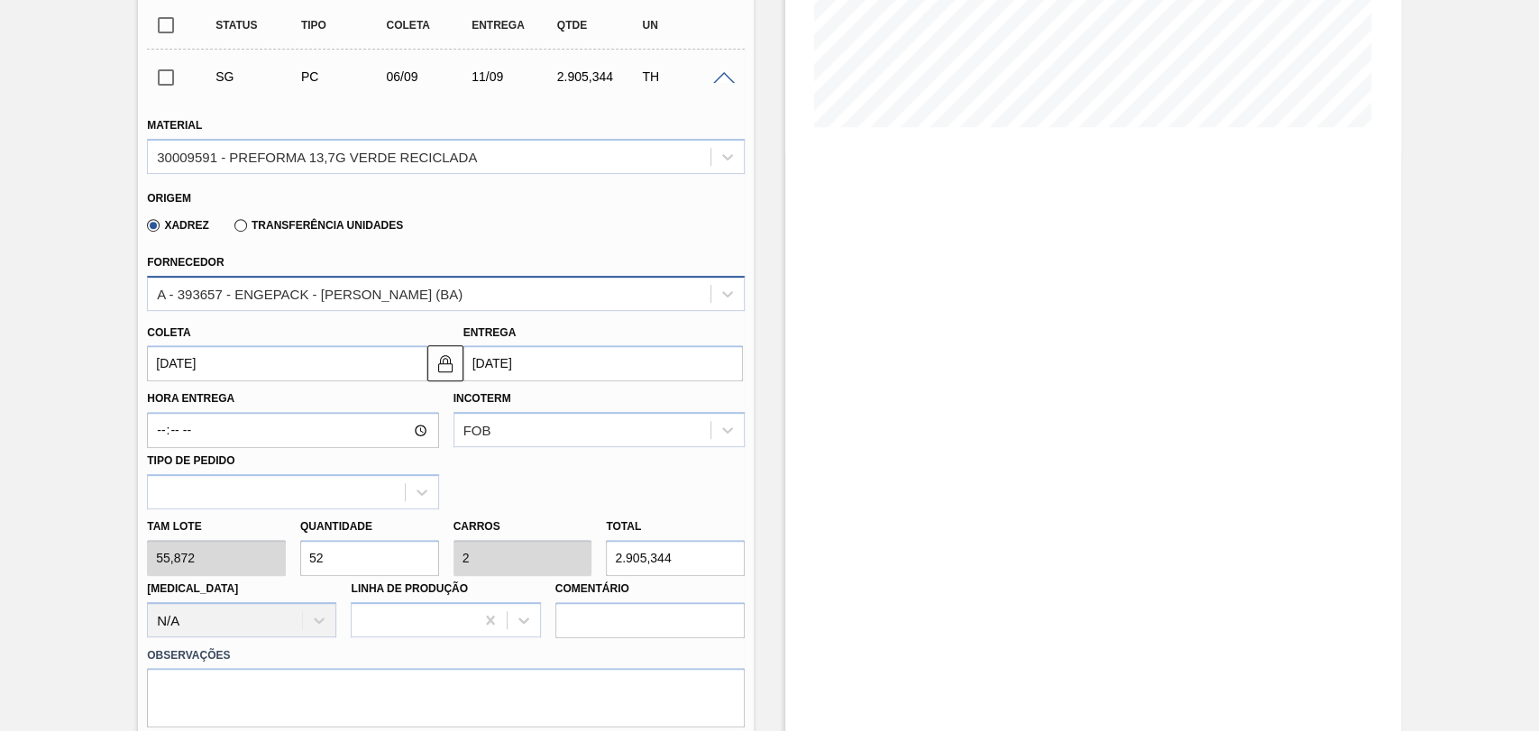
click at [324, 293] on div "A - 393657 - ENGEPACK - [PERSON_NAME] (BA)" at bounding box center [310, 293] width 306 height 15
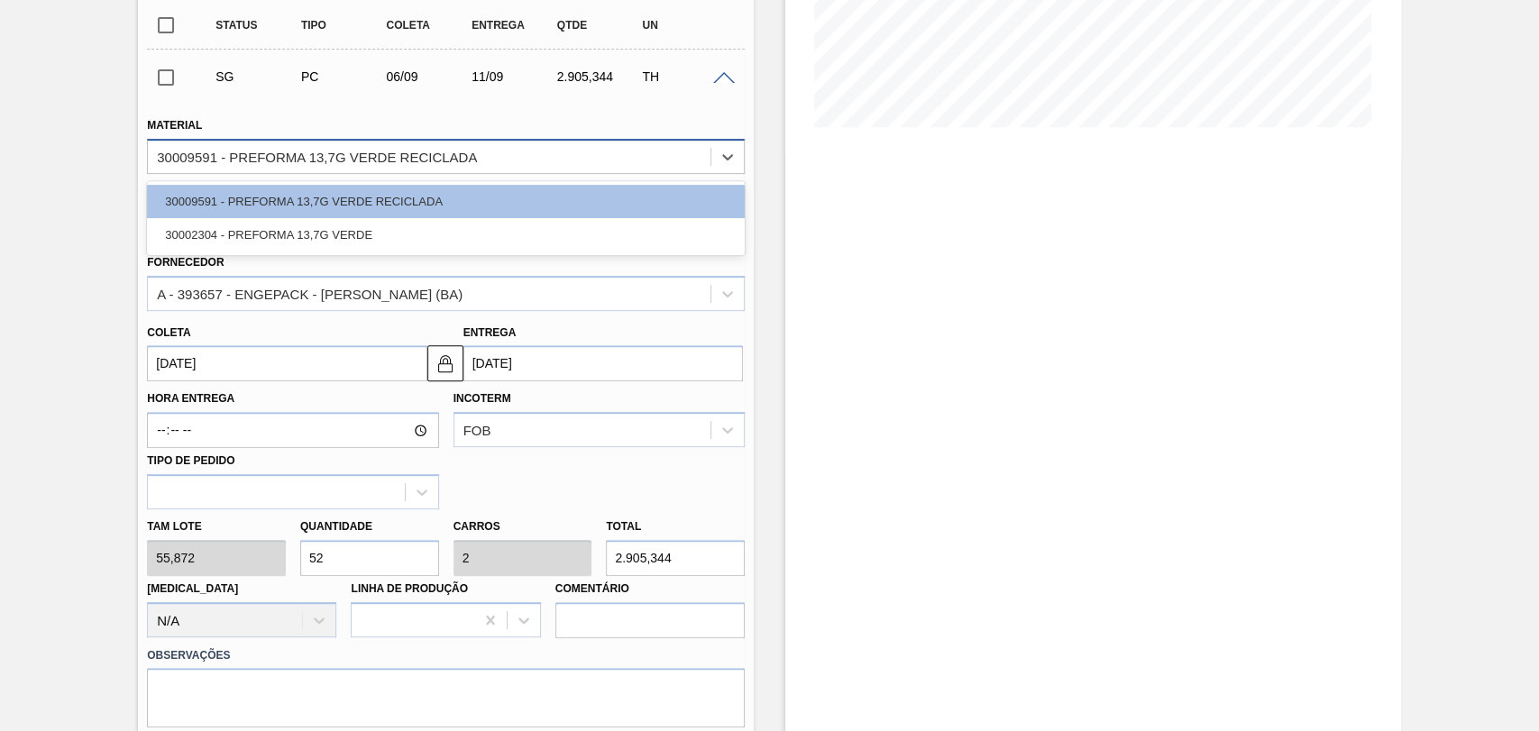
click at [464, 170] on div "30009591 - PREFORMA 13,7G VERDE RECICLADA" at bounding box center [429, 156] width 563 height 26
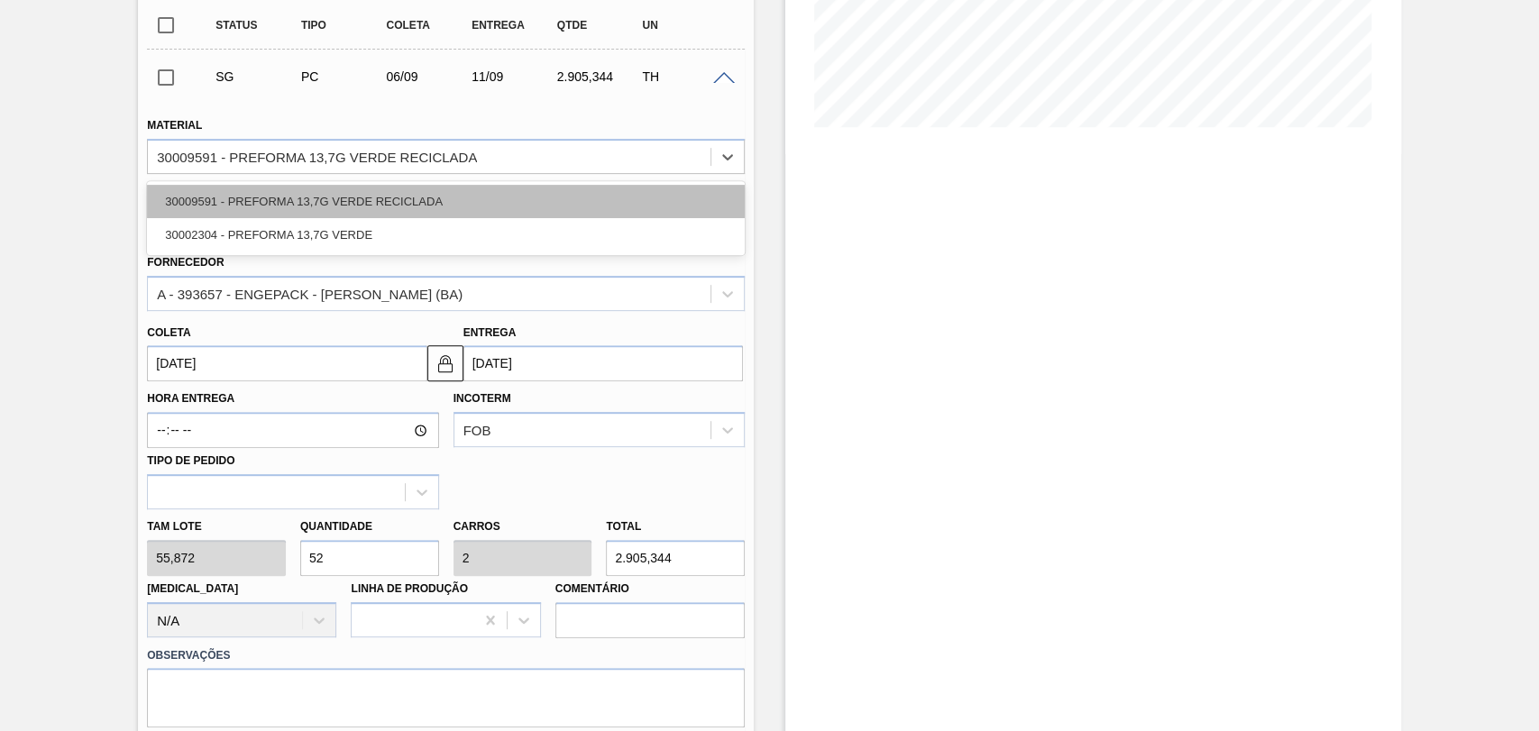
click at [386, 206] on div "30009591 - PREFORMA 13,7G VERDE RECICLADA" at bounding box center [446, 201] width 598 height 33
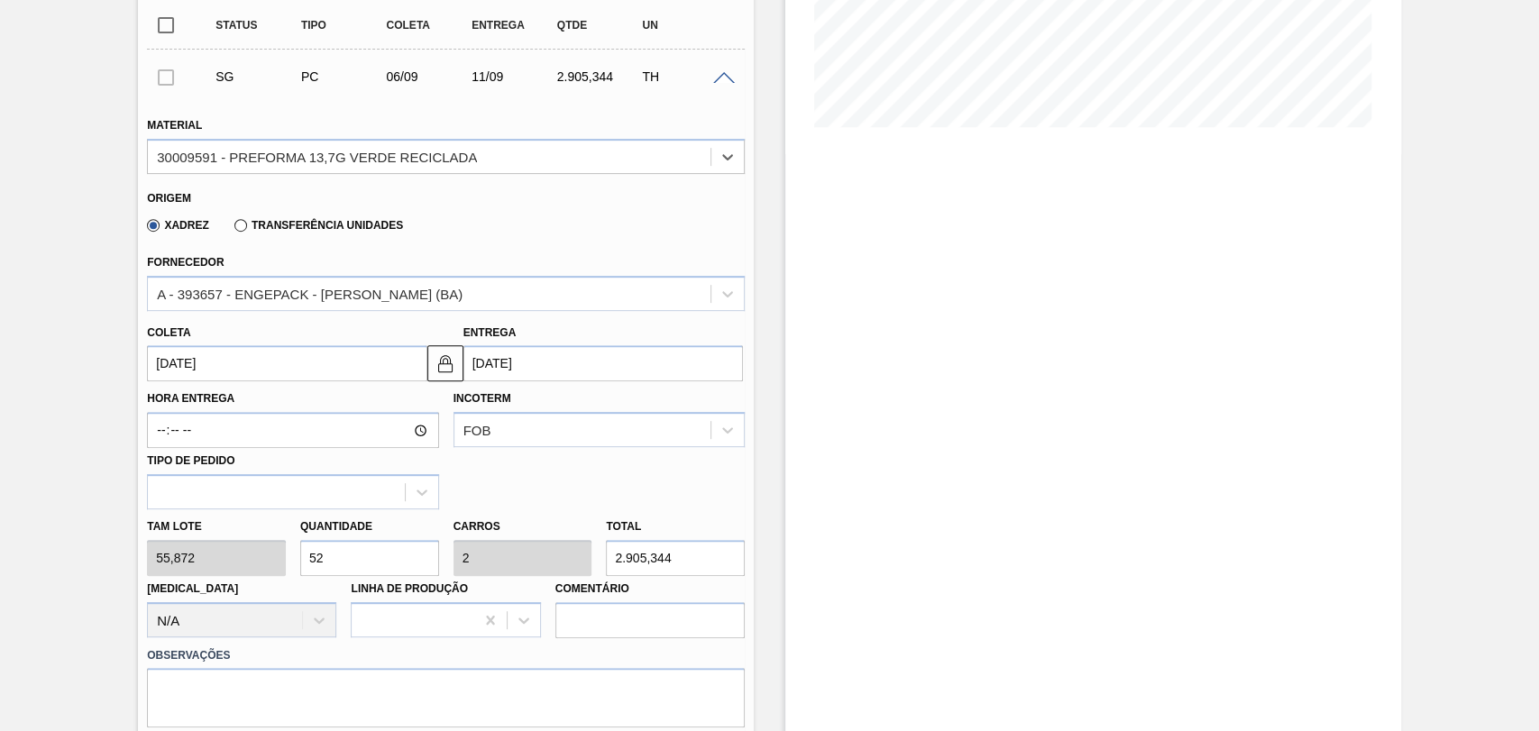
click at [491, 209] on div "Xadrez Transferência Unidades" at bounding box center [438, 222] width 583 height 35
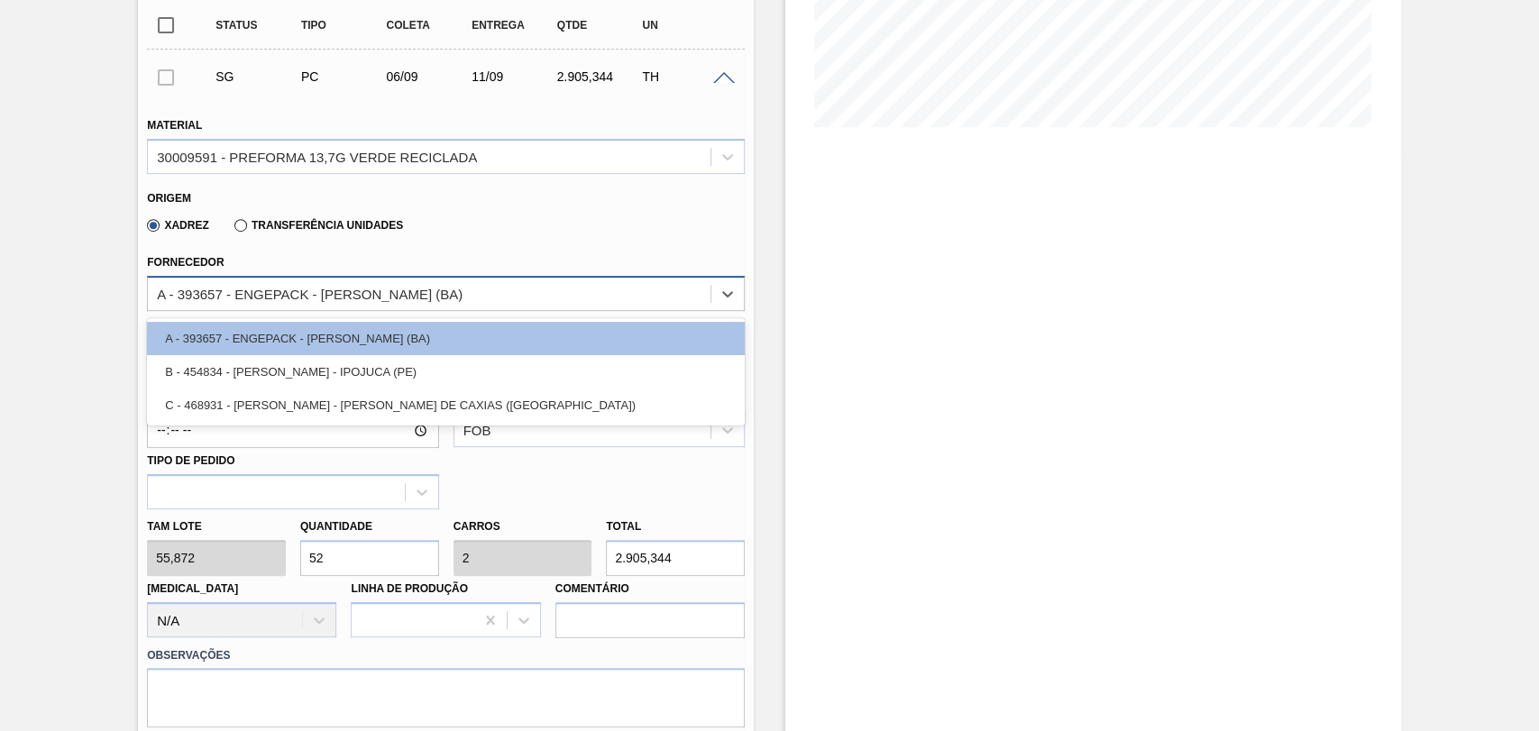
click at [381, 300] on div "A - 393657 - ENGEPACK - [PERSON_NAME] (BA)" at bounding box center [310, 293] width 306 height 15
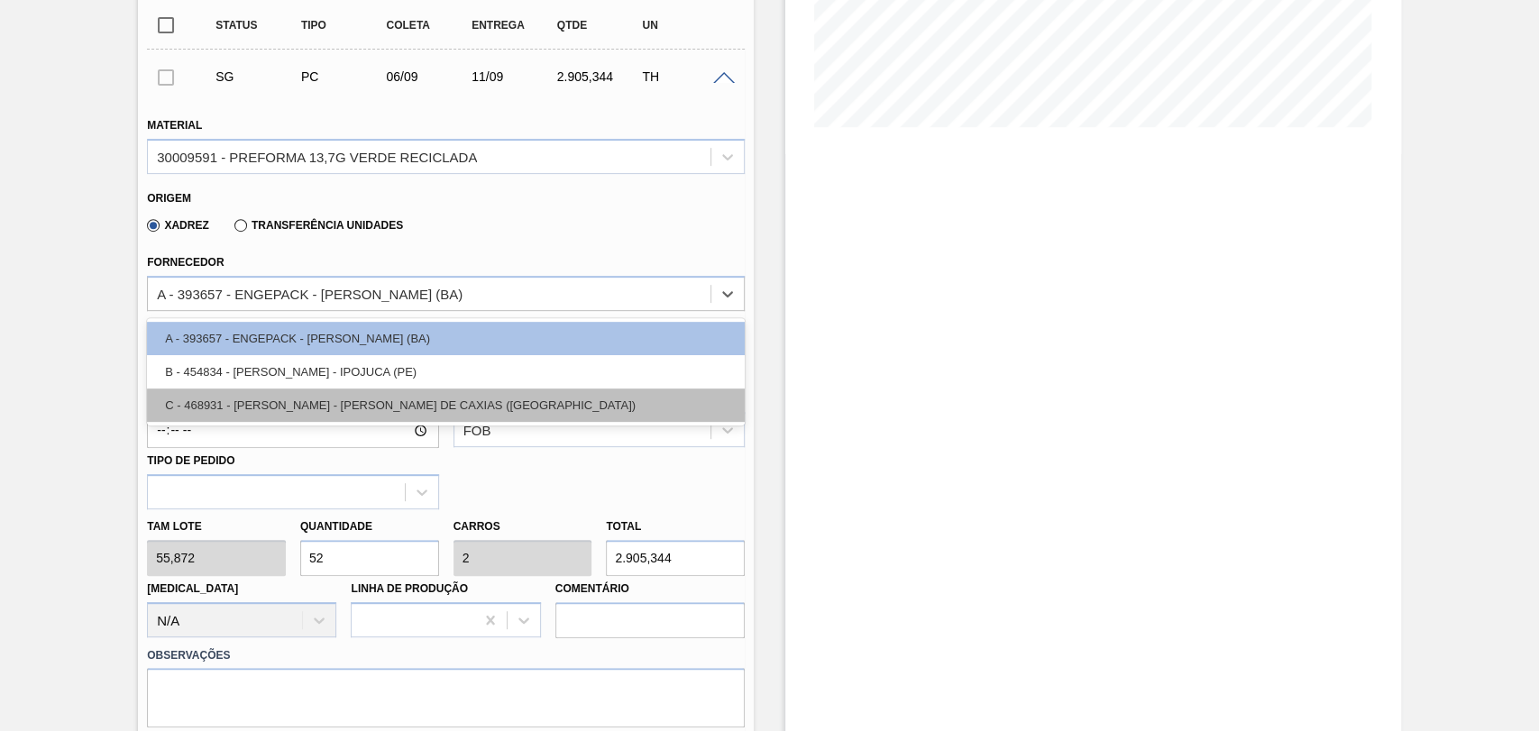
click at [371, 406] on div "C - 468931 - LORENPET - DUQUE DE CAXIAS (RJ)" at bounding box center [446, 405] width 598 height 33
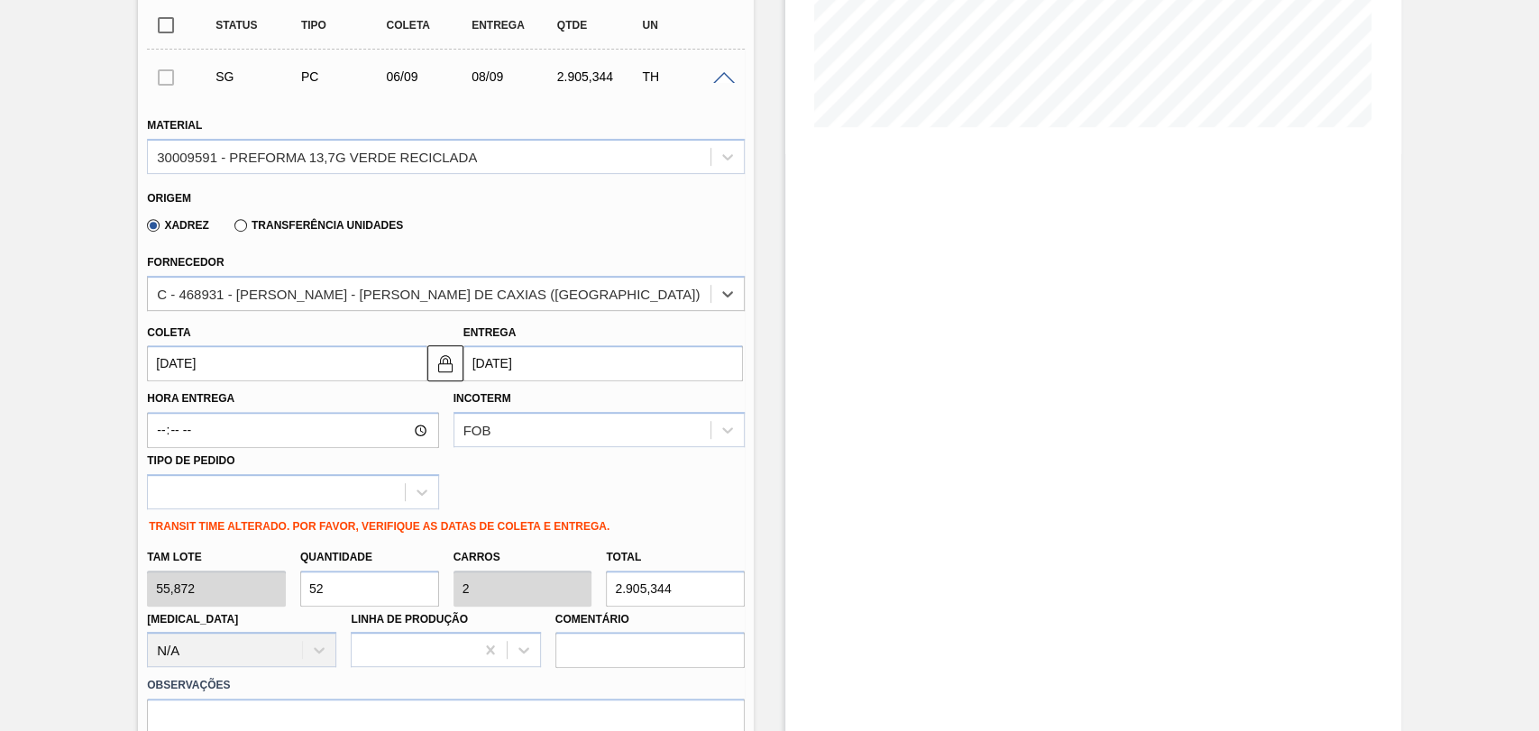
type input "08/09/2025"
drag, startPoint x: 346, startPoint y: 587, endPoint x: 249, endPoint y: 585, distance: 97.4
click at [301, 586] on input "52" at bounding box center [369, 589] width 139 height 36
type input "2"
type input "0,077"
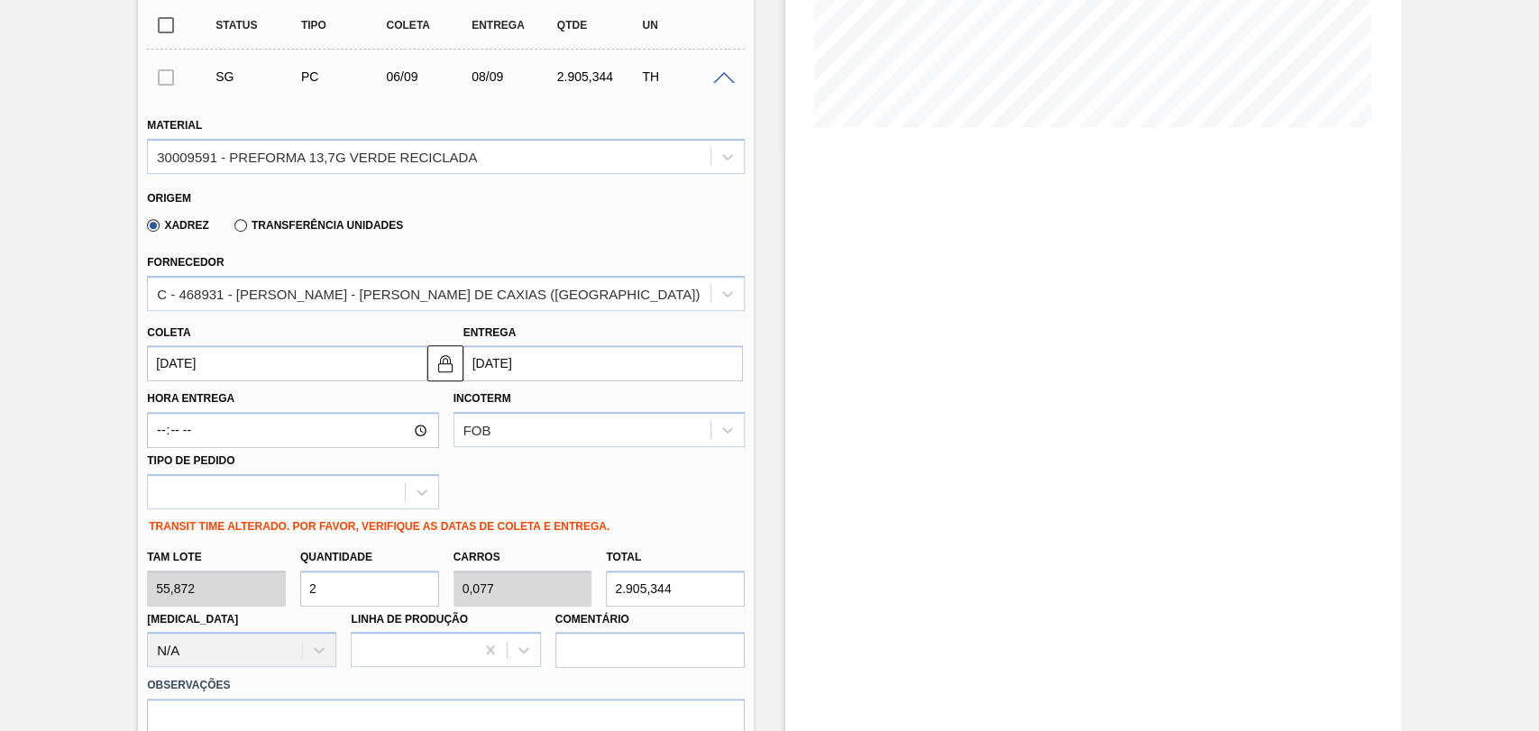
type input "111,744"
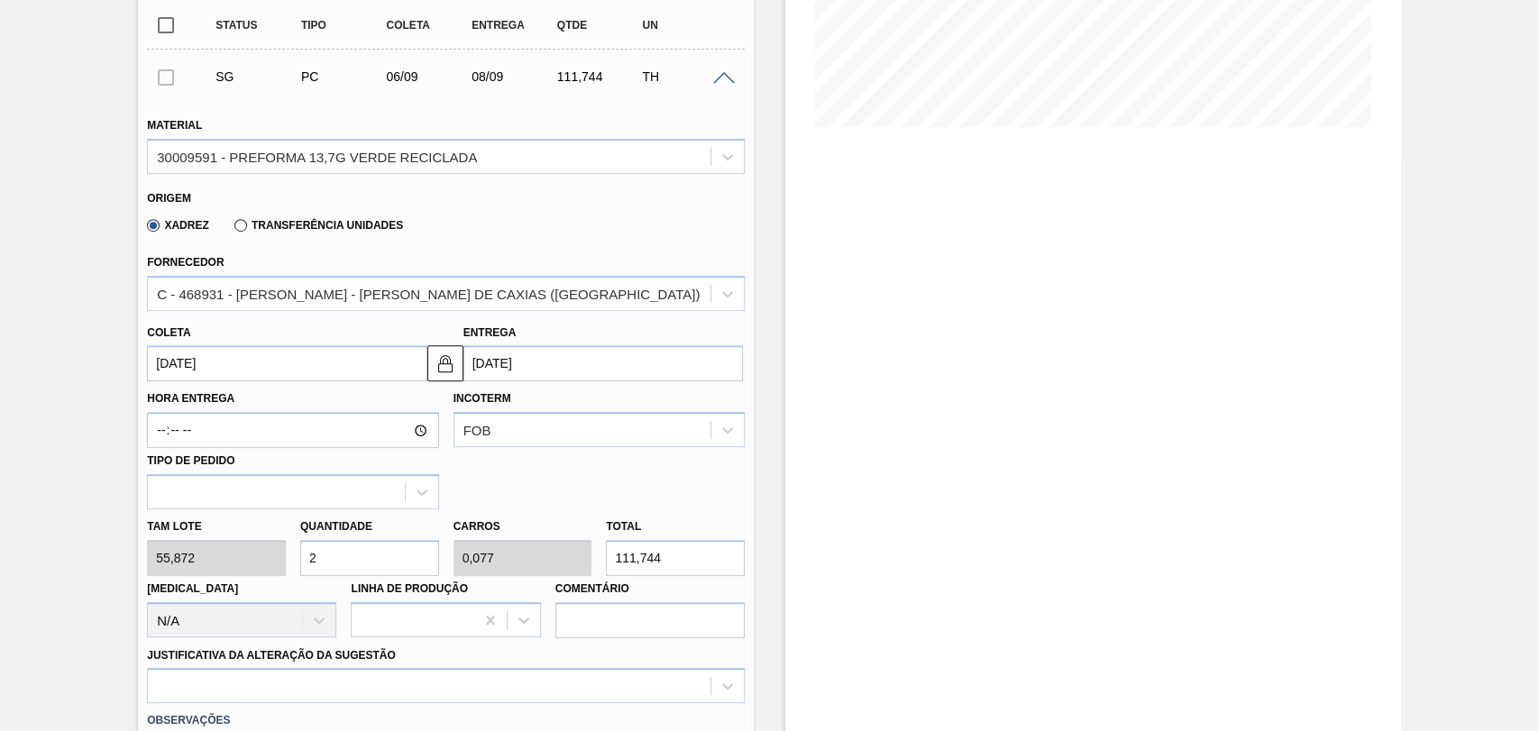
type input "26"
type input "1"
type input "1.452,672"
type input "26"
click at [255, 369] on input "06/09/2025" at bounding box center [287, 363] width 280 height 36
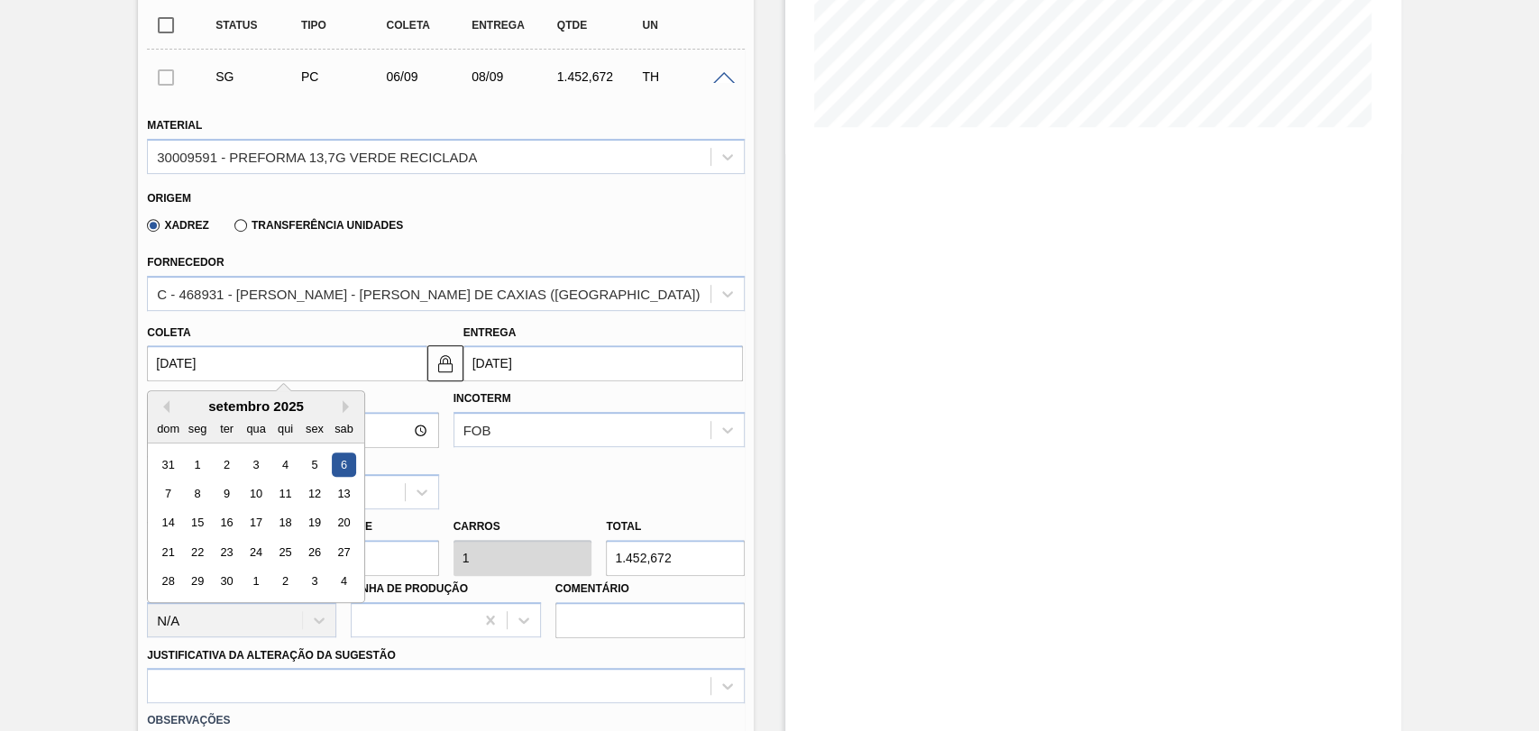
click at [42, 363] on div "Pedido em Trânsito BR27 - PREFORMA 13,7G VERDE Unidade Nova Minas PE MIN 3.000,…" at bounding box center [769, 618] width 1539 height 1856
type input "2"
type input "[DATE]"
type input "22"
type input "[DATE]"
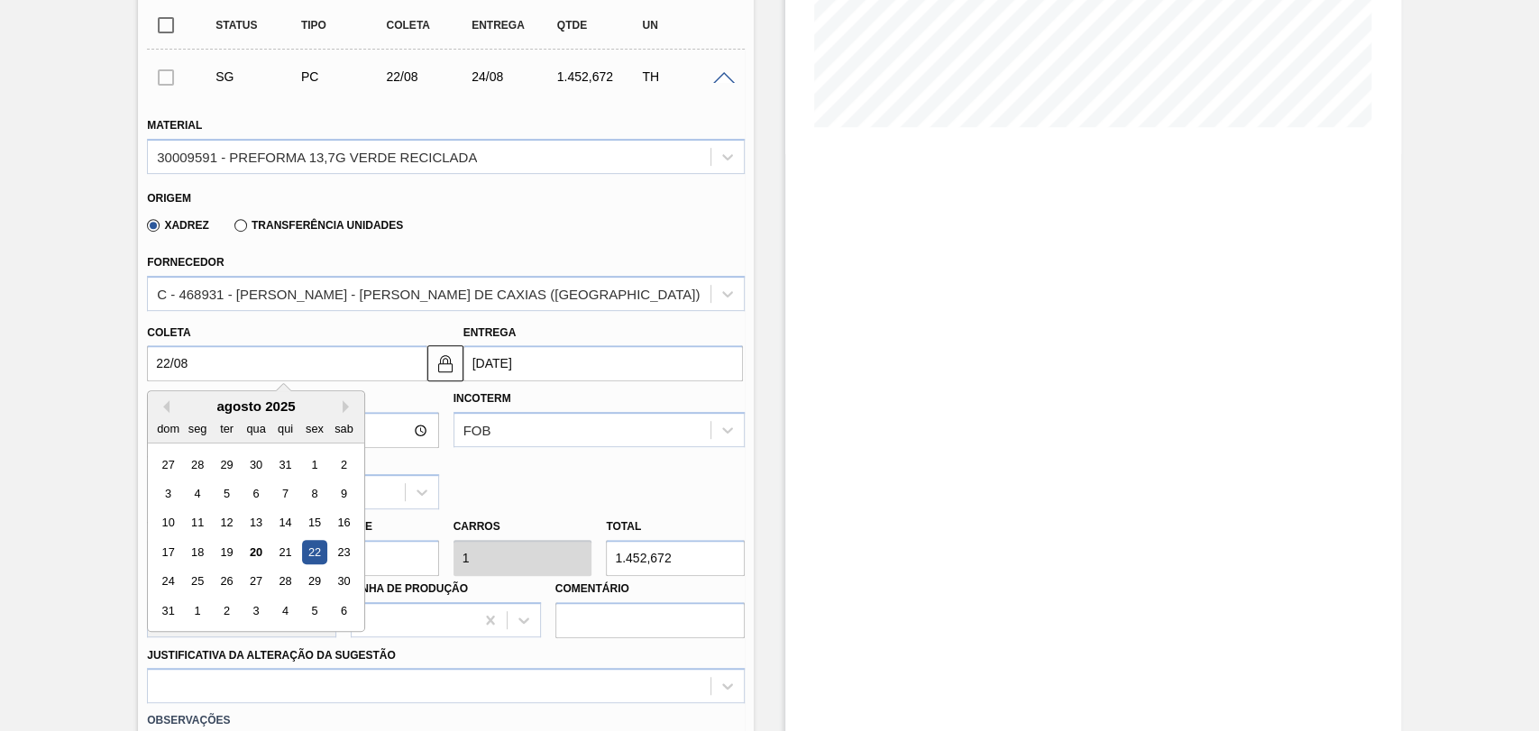
type input "[DATE]"
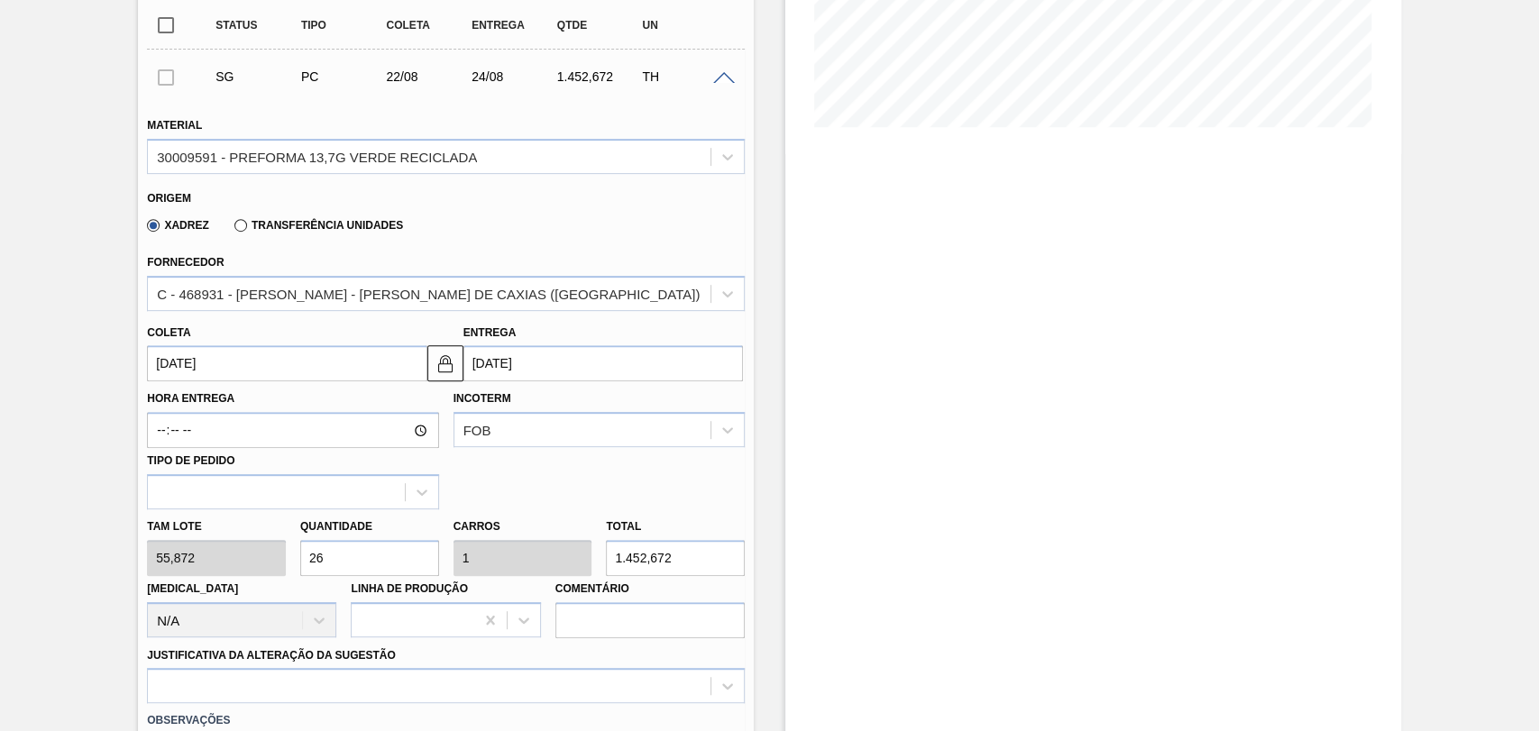
click at [564, 478] on div "Hora Entrega Incoterm FOB Tipo de pedido" at bounding box center [446, 445] width 612 height 128
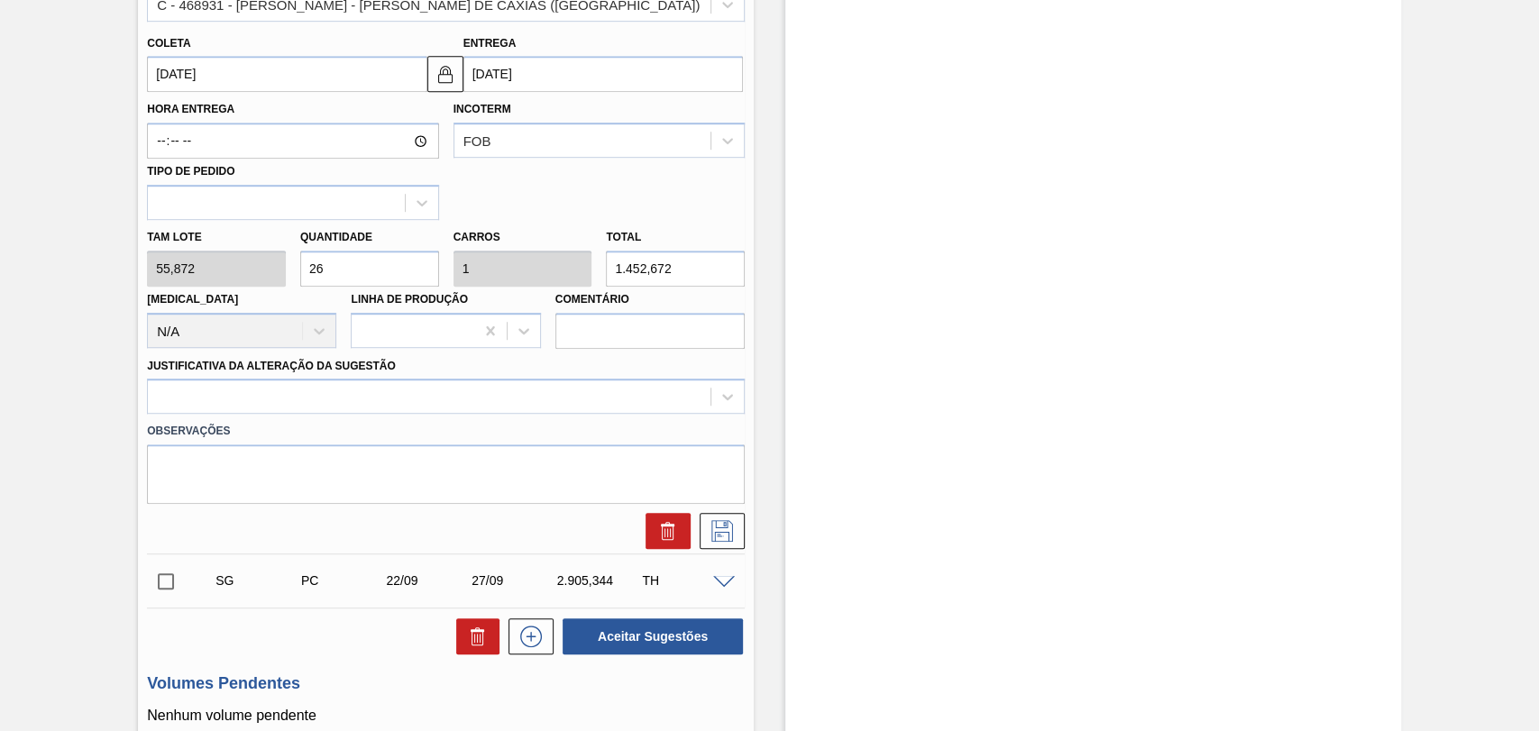
scroll to position [701, 0]
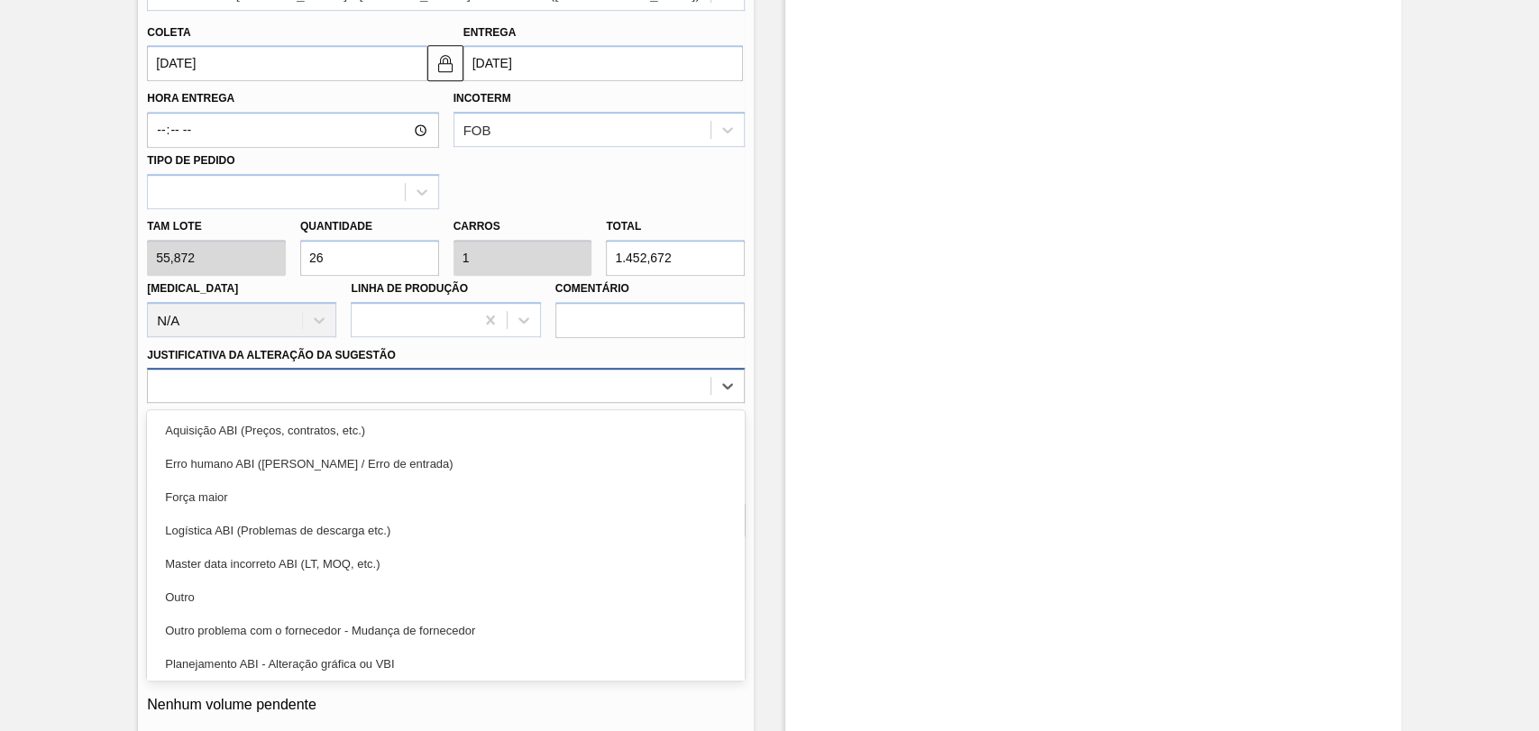
click at [395, 377] on div at bounding box center [429, 386] width 563 height 26
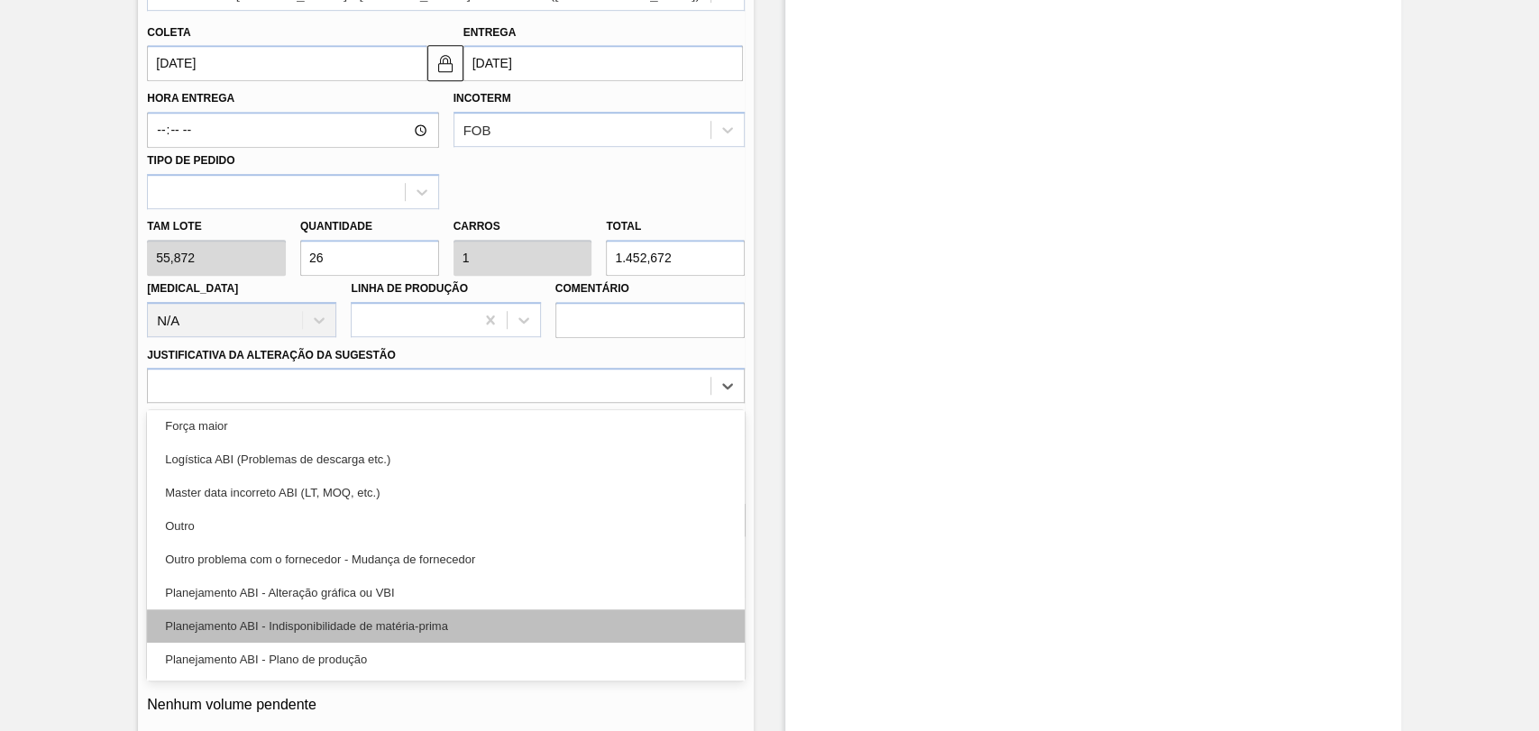
scroll to position [100, 0]
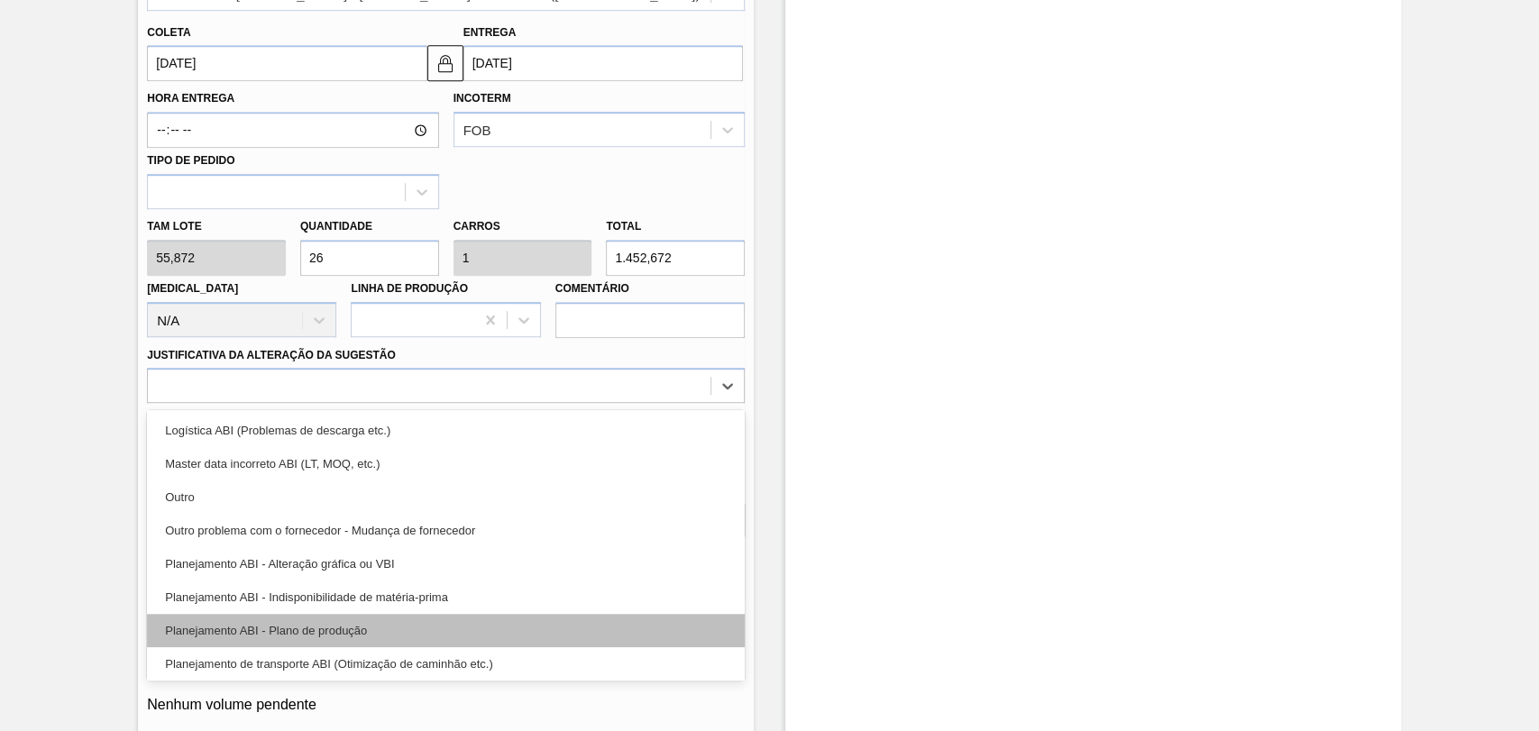
click at [365, 630] on div "Planejamento ABI - Plano de produção" at bounding box center [446, 630] width 598 height 33
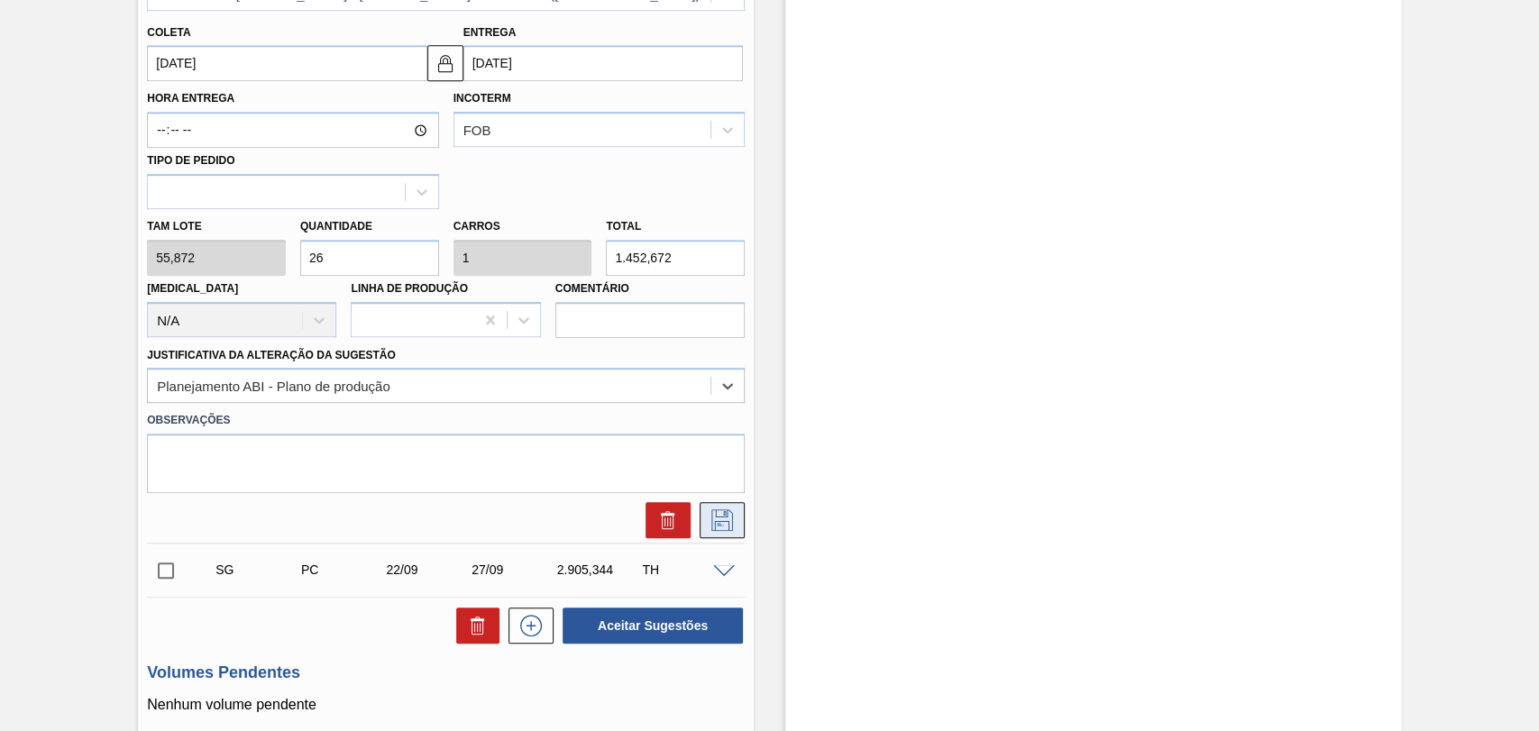
click at [721, 525] on icon at bounding box center [722, 520] width 29 height 22
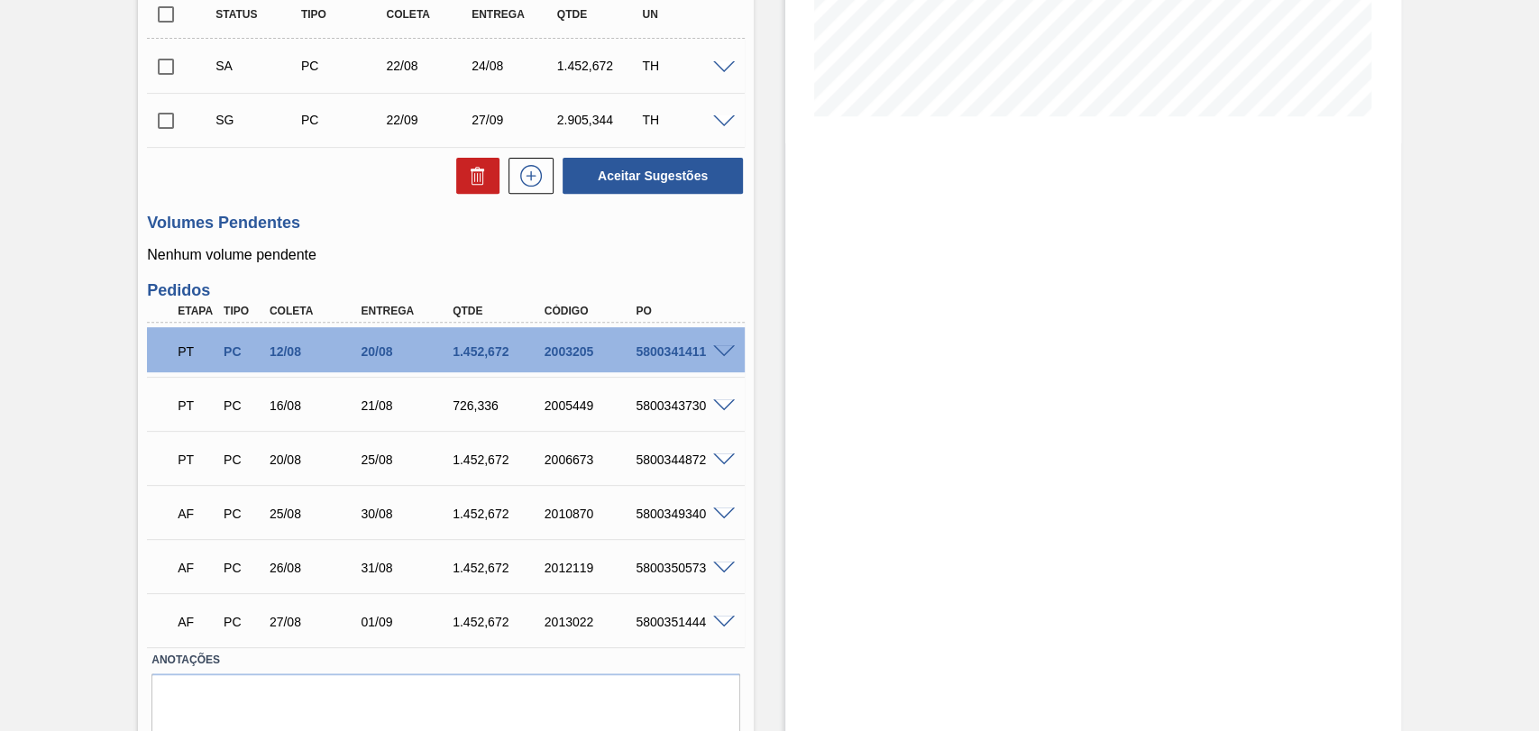
scroll to position [378, 0]
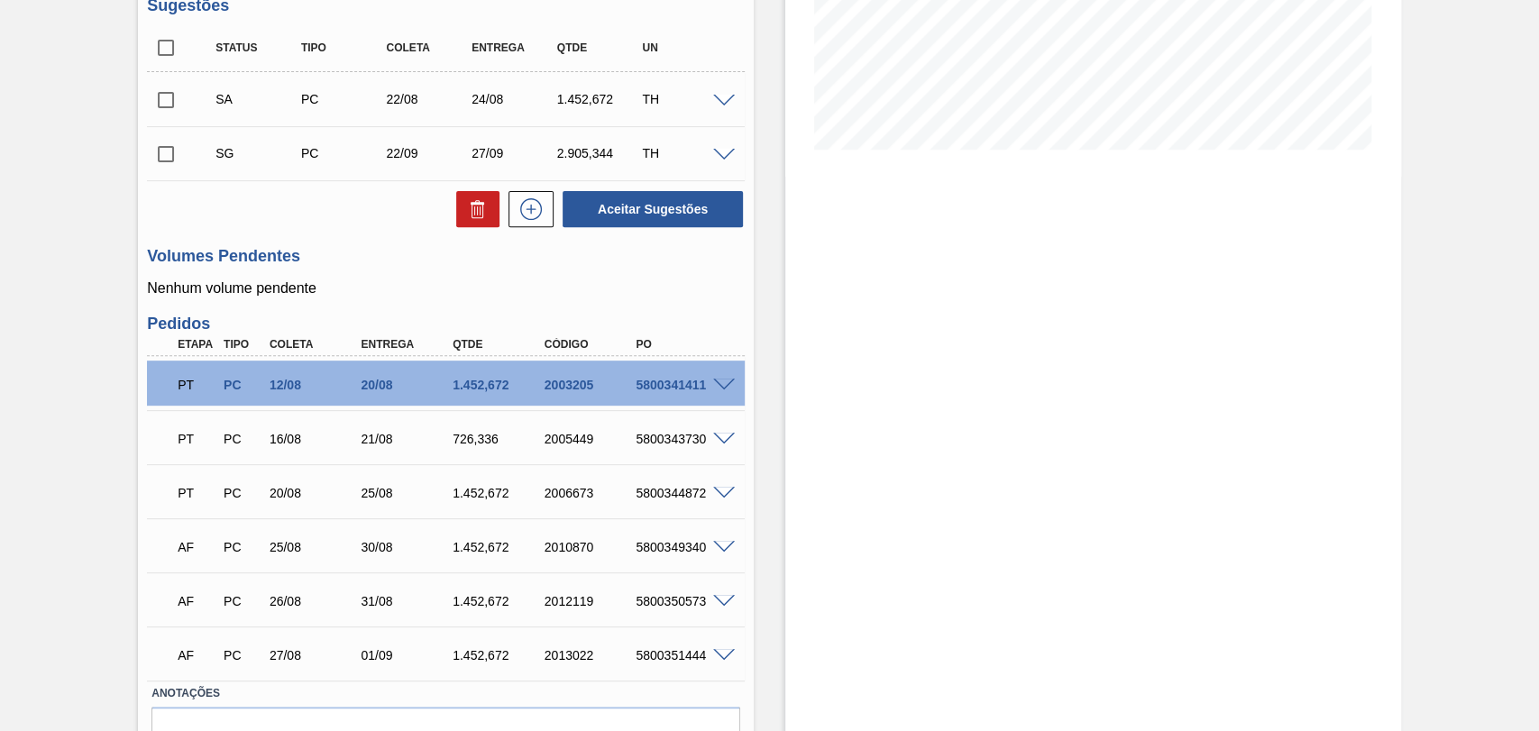
click at [677, 546] on div "5800349340" at bounding box center [682, 547] width 102 height 14
copy div "5800349340"
click at [671, 608] on div "5800350573" at bounding box center [682, 601] width 102 height 14
click at [673, 605] on div "5800350573" at bounding box center [682, 601] width 102 height 14
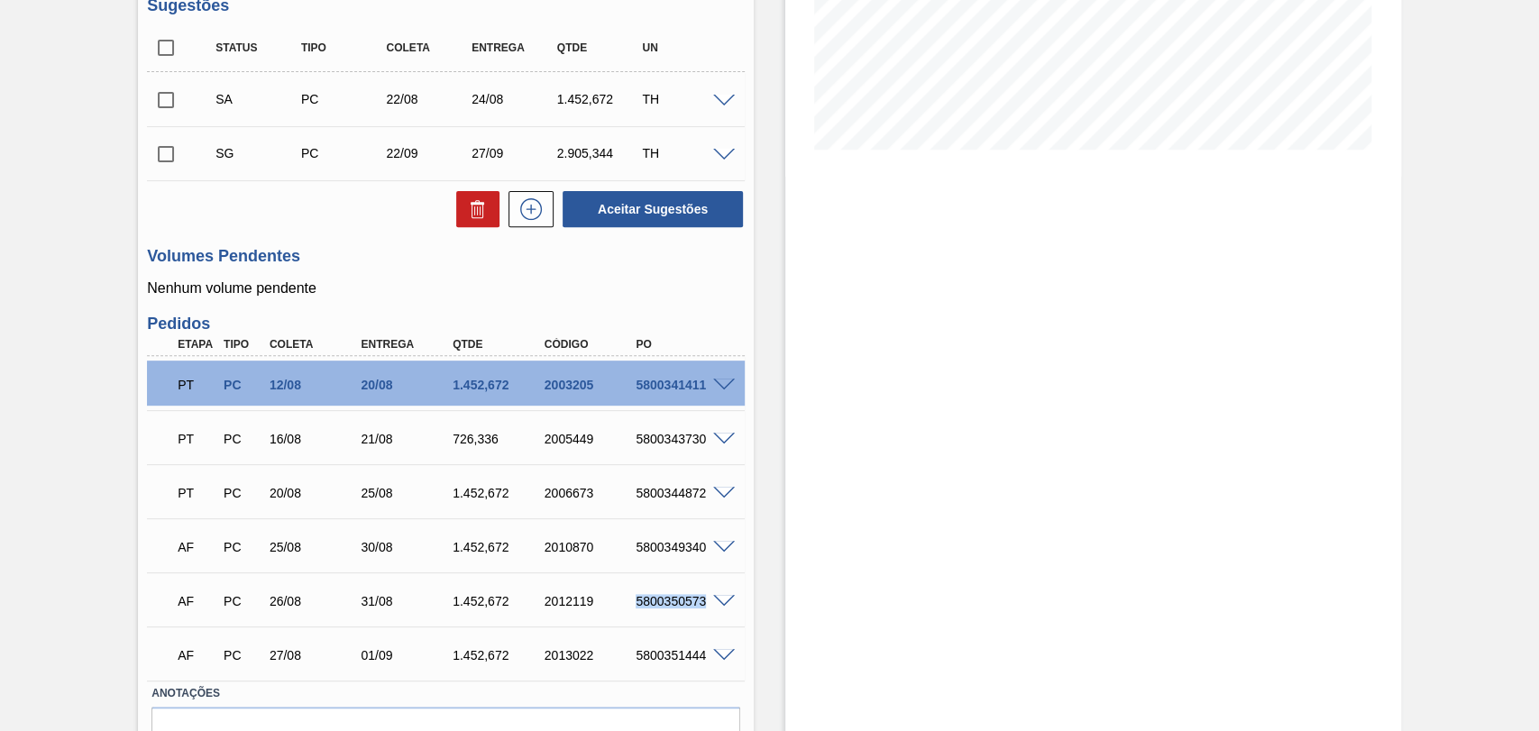
copy div "5800350573"
click at [692, 656] on div "5800351444" at bounding box center [682, 655] width 102 height 14
copy div "5800351444"
click at [718, 545] on span at bounding box center [724, 548] width 22 height 14
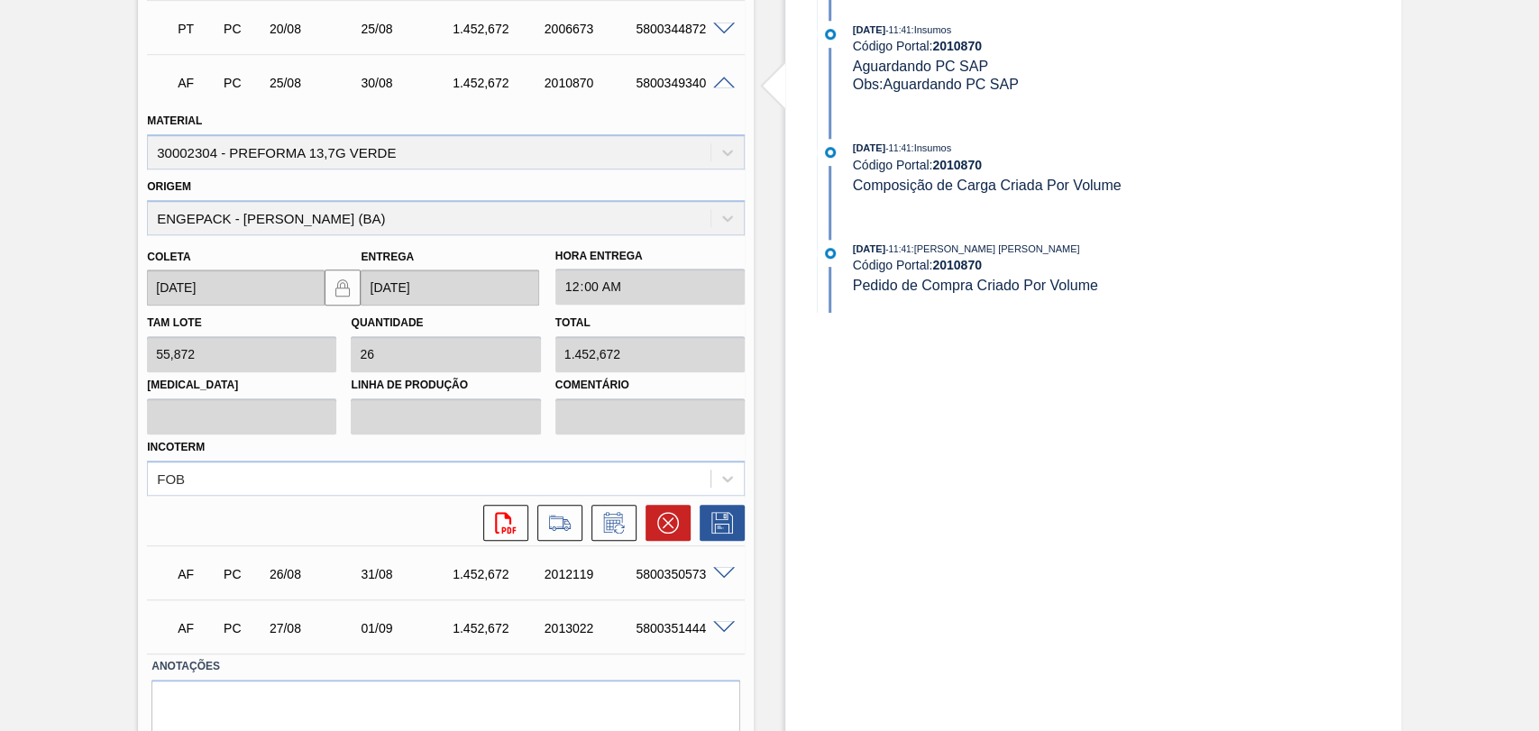
scroll to position [879, 0]
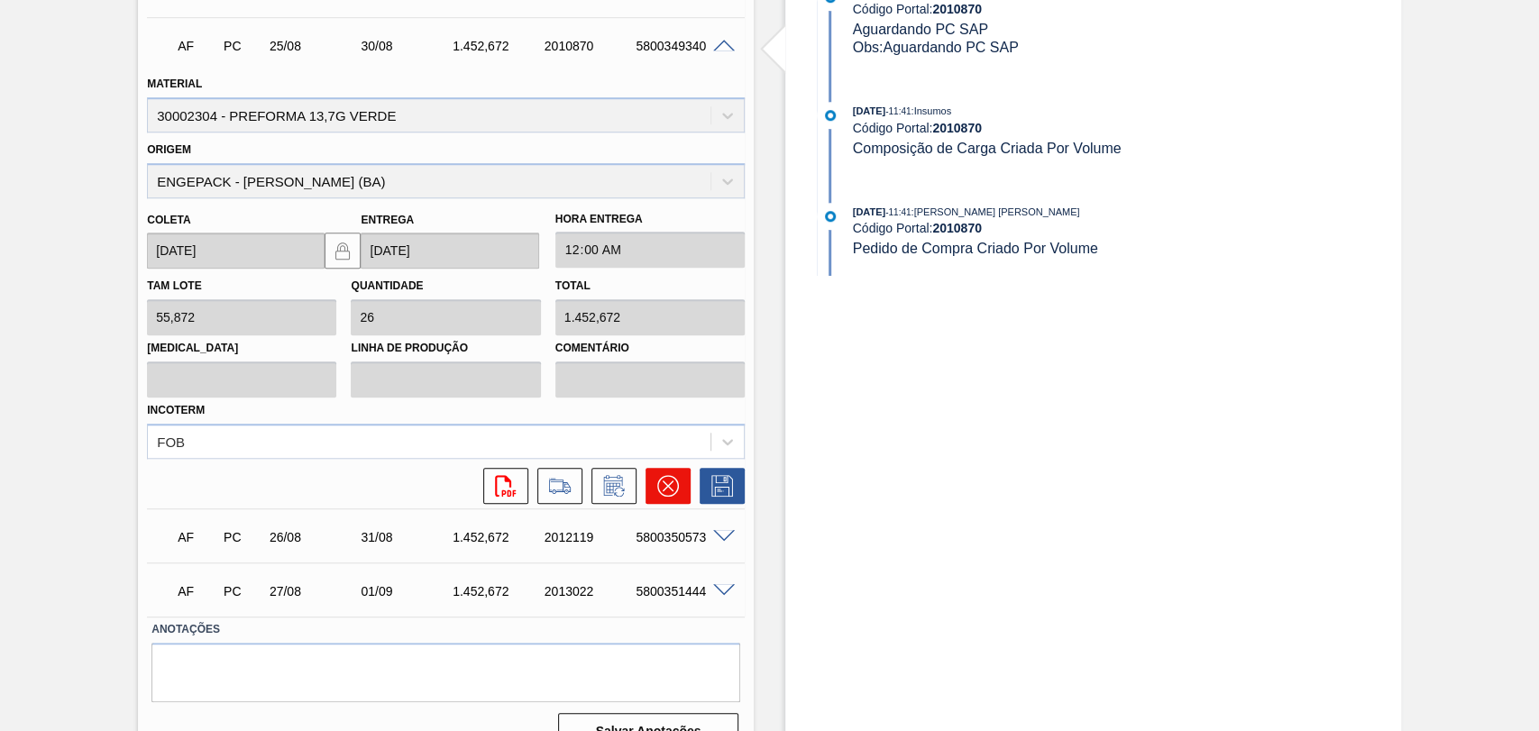
click at [657, 492] on icon at bounding box center [668, 486] width 22 height 22
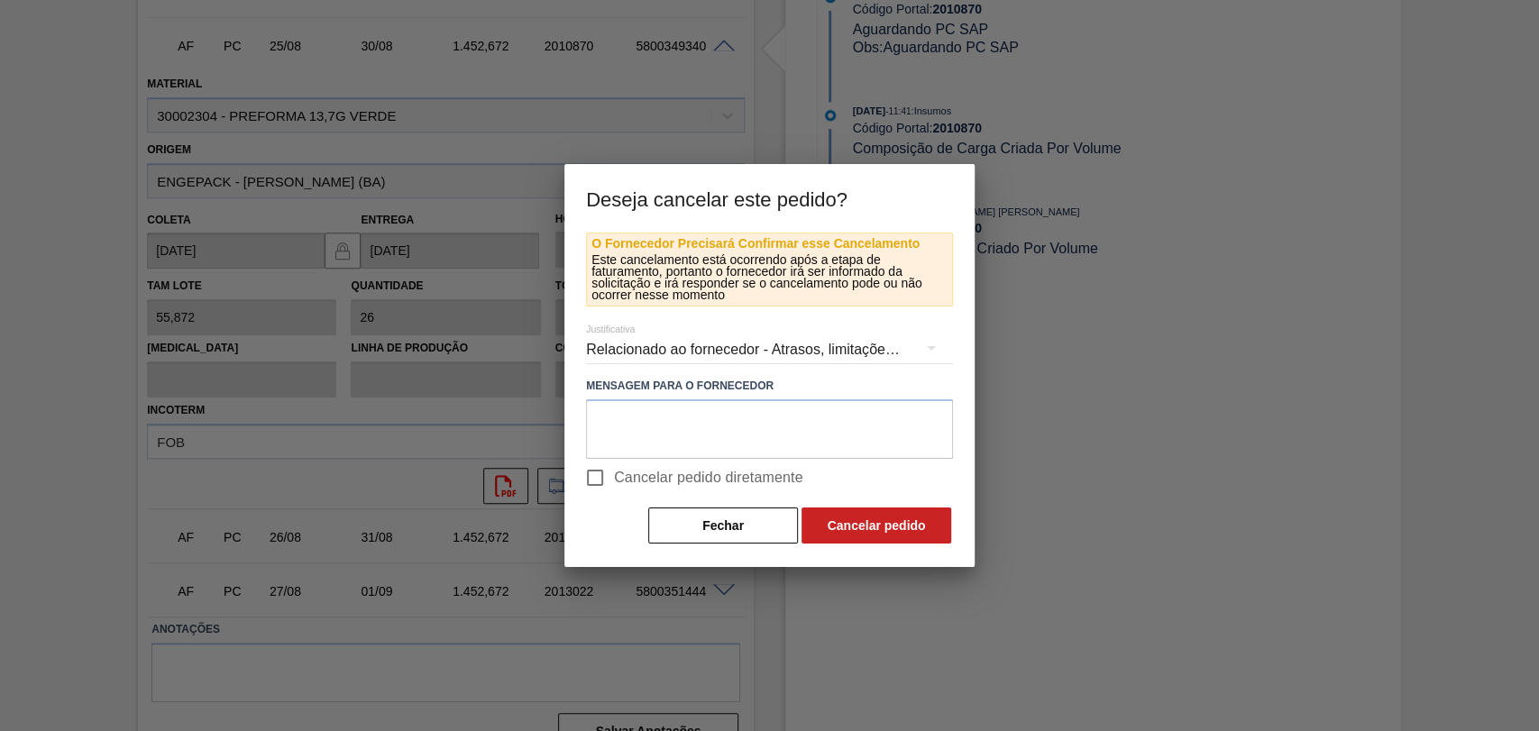
click at [711, 340] on div "Relacionado ao fornecedor - Atrasos, limitações de capacidade, etc." at bounding box center [769, 350] width 367 height 50
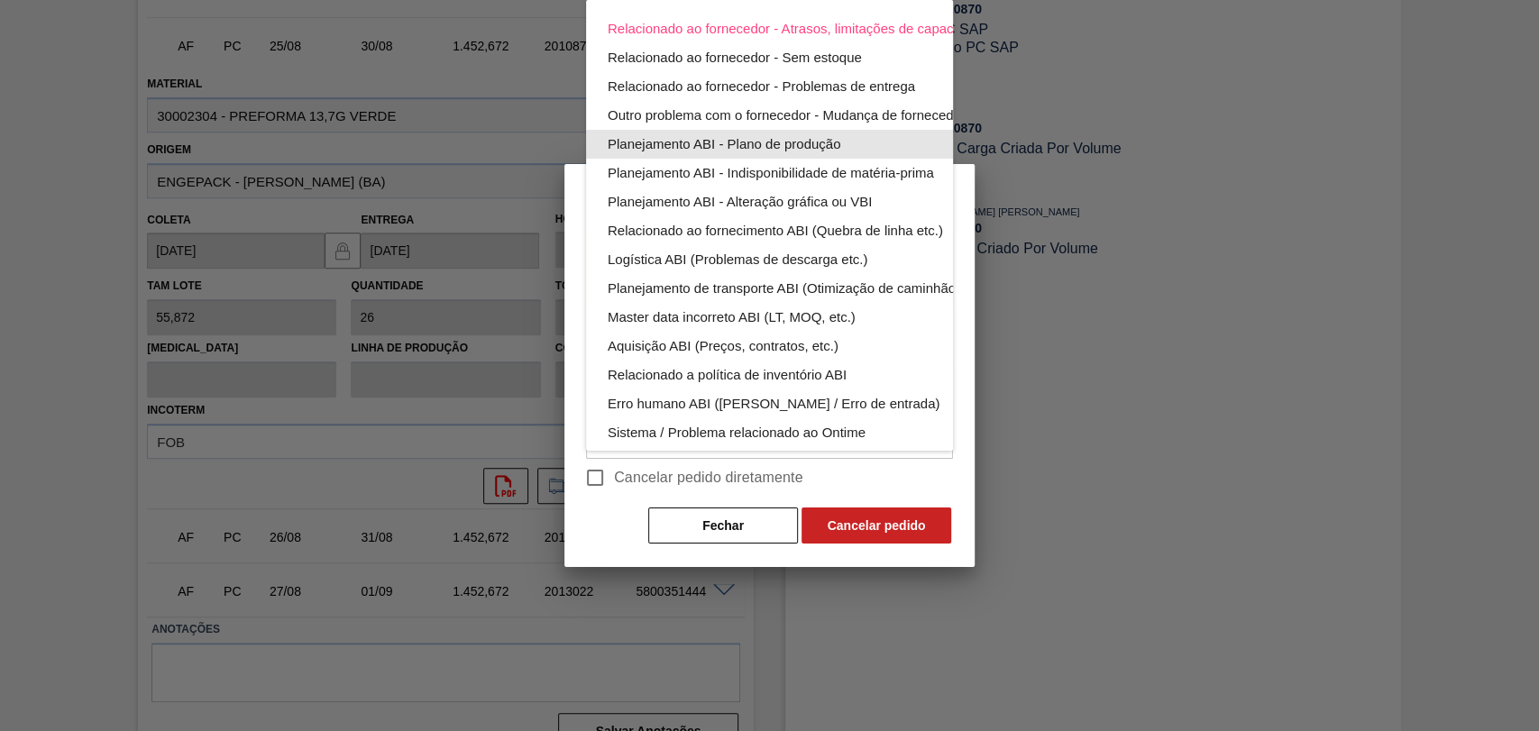
click at [829, 140] on div "Planejamento ABI - Plano de produção" at bounding box center [812, 144] width 408 height 29
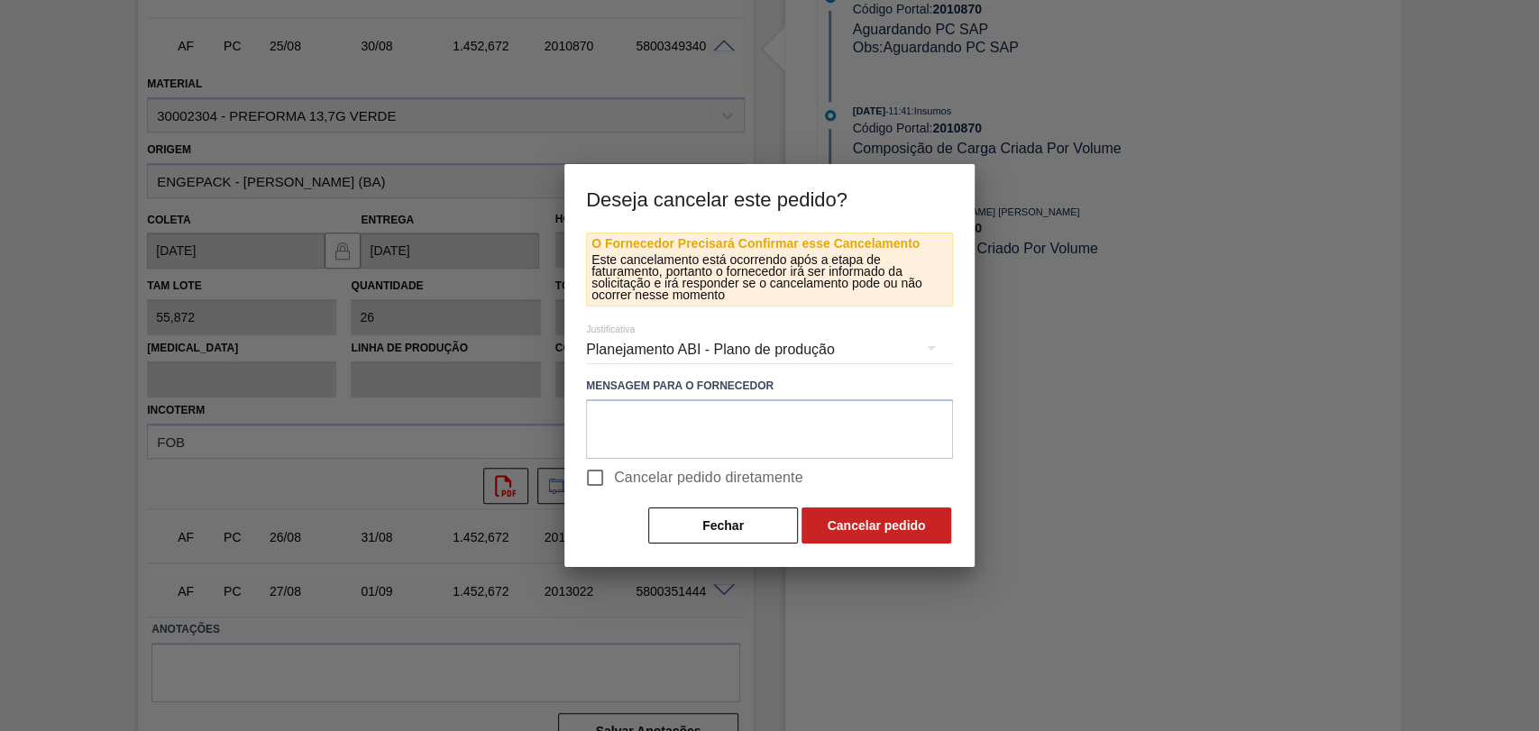
click at [773, 354] on div "Planejamento ABI - Plano de produção" at bounding box center [769, 350] width 367 height 50
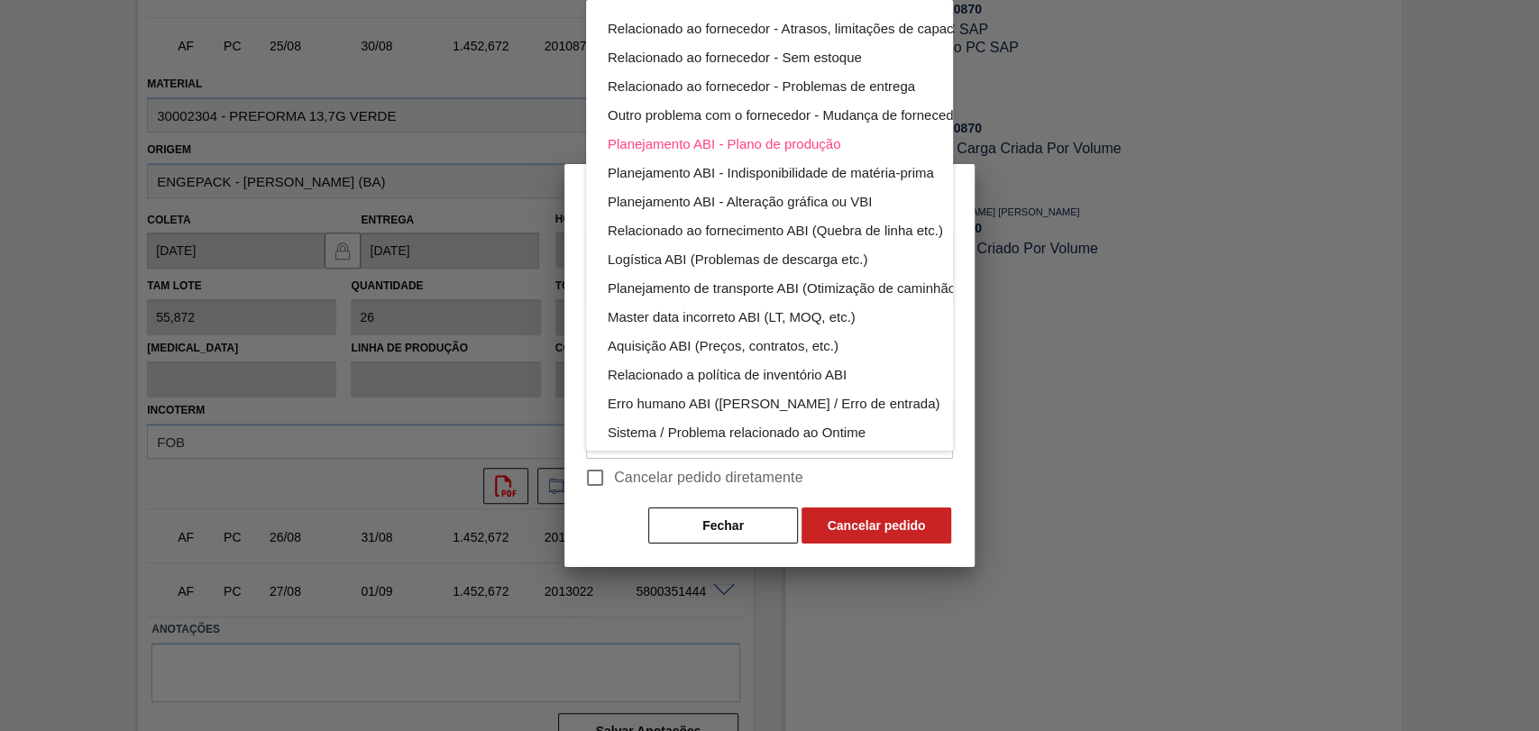
scroll to position [101, 0]
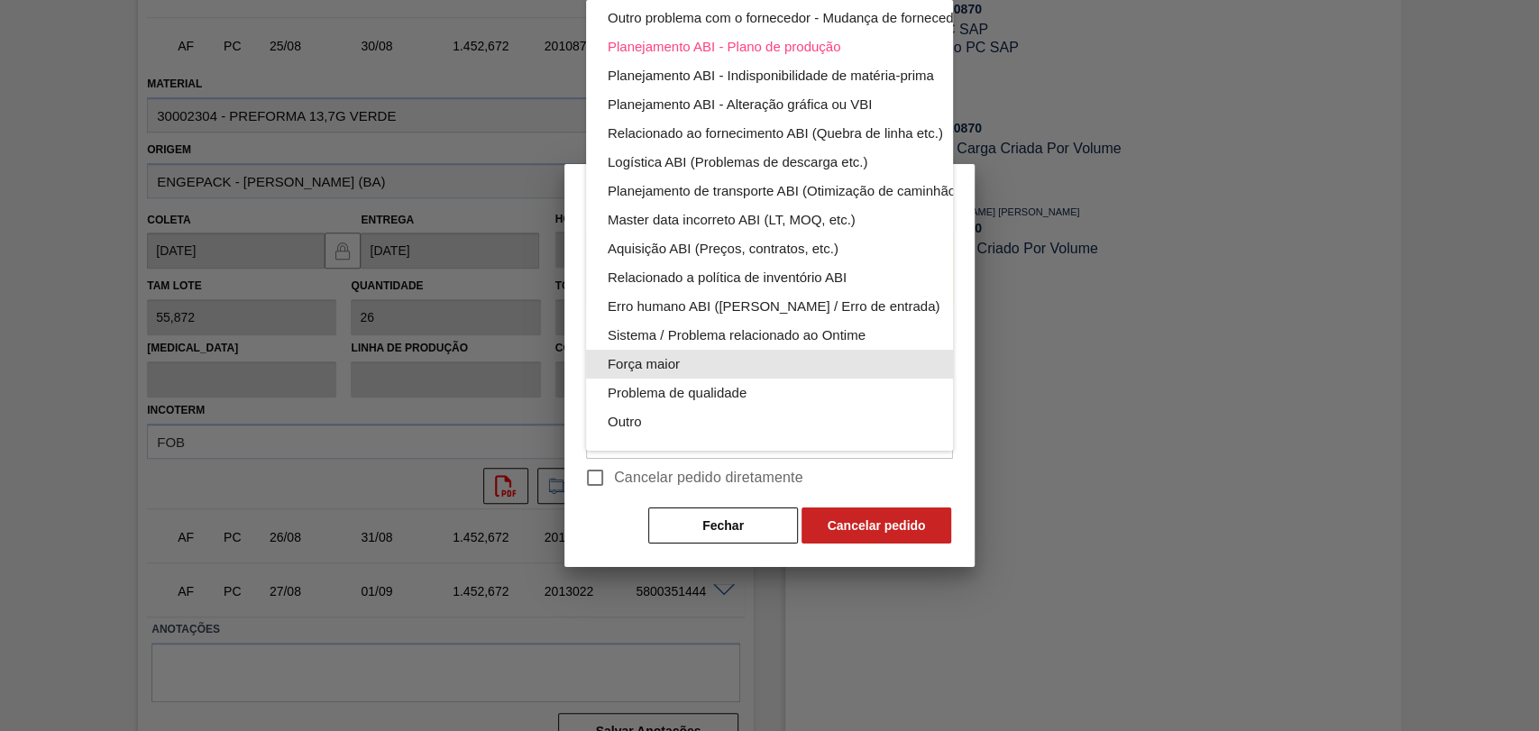
drag, startPoint x: 642, startPoint y: 364, endPoint x: 642, endPoint y: 374, distance: 9.9
click at [642, 366] on div "Força maior" at bounding box center [812, 364] width 408 height 29
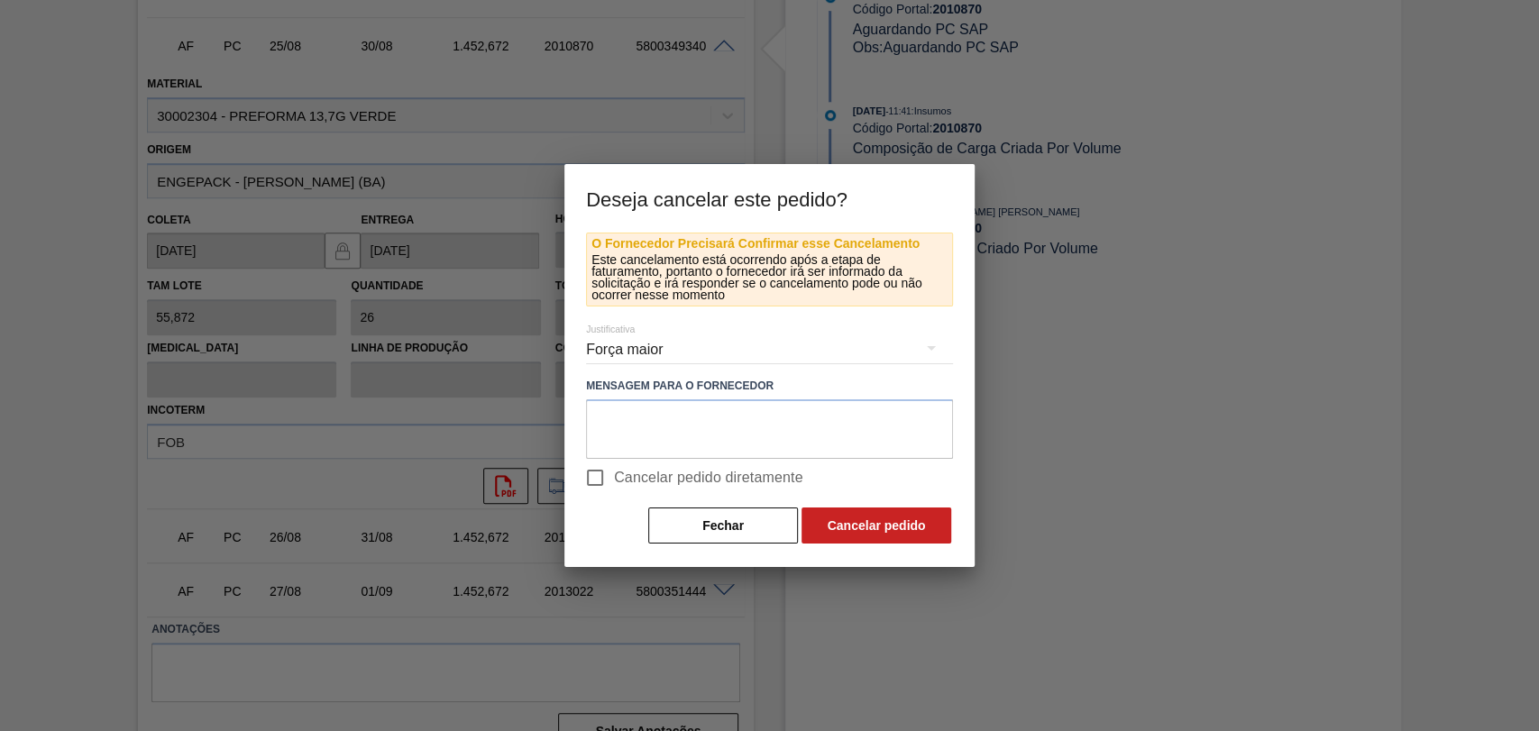
click at [620, 475] on span "Cancelar pedido diretamente" at bounding box center [708, 478] width 189 height 22
click at [614, 475] on input "Cancelar pedido diretamente" at bounding box center [595, 478] width 38 height 38
checkbox input "true"
click at [680, 442] on textarea at bounding box center [769, 429] width 367 height 60
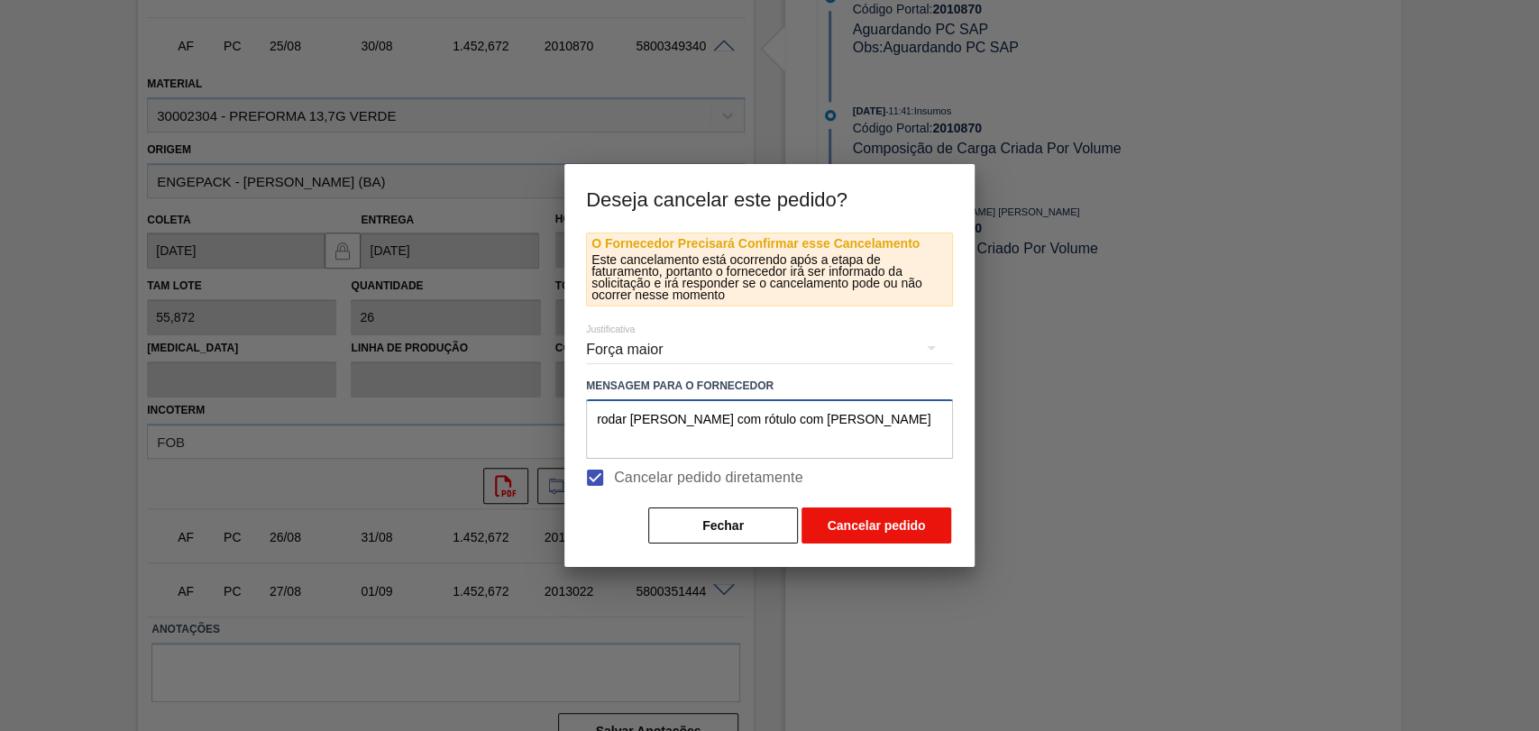
type textarea "rodar casado com rótulo com cláim"
click at [895, 528] on button "Cancelar pedido" at bounding box center [877, 526] width 150 height 36
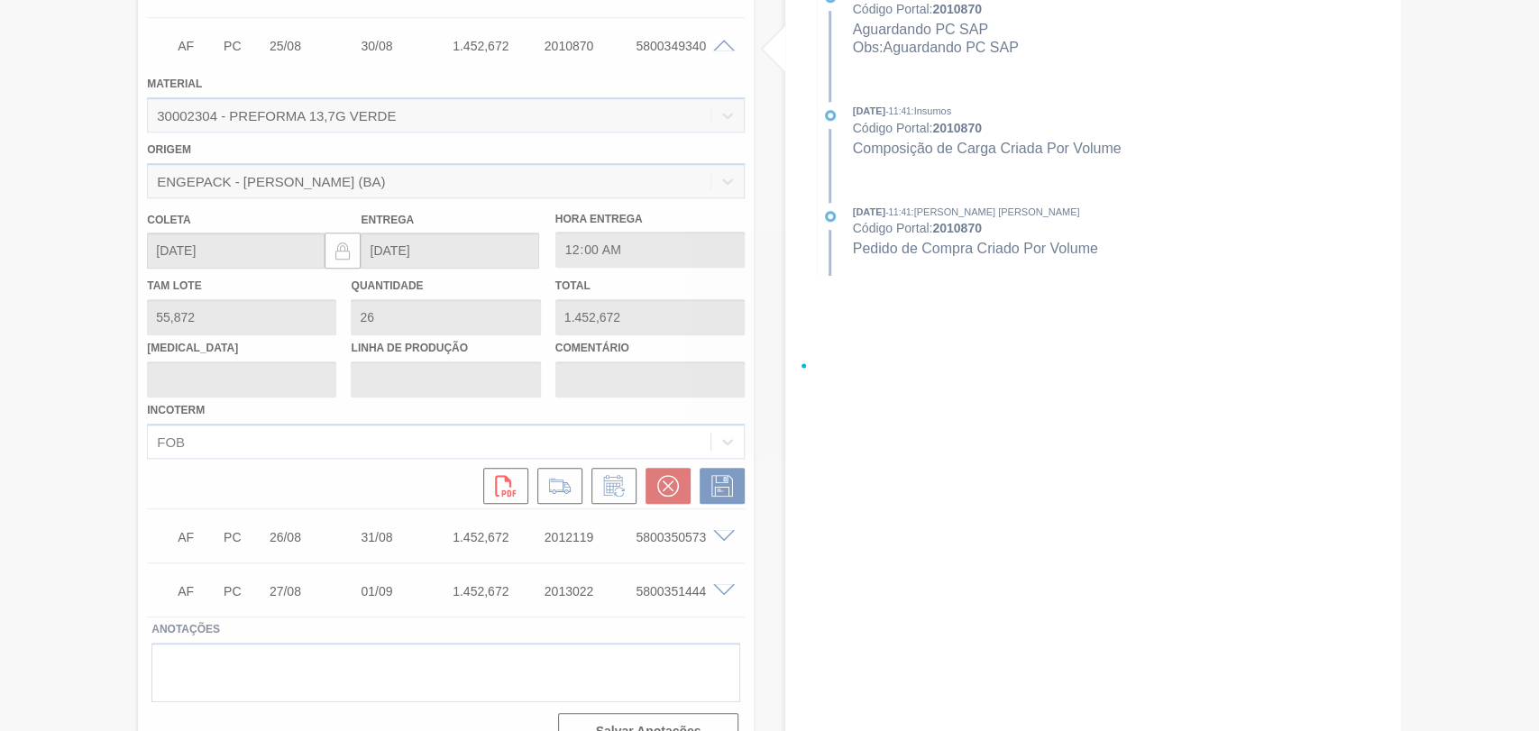
scroll to position [478, 0]
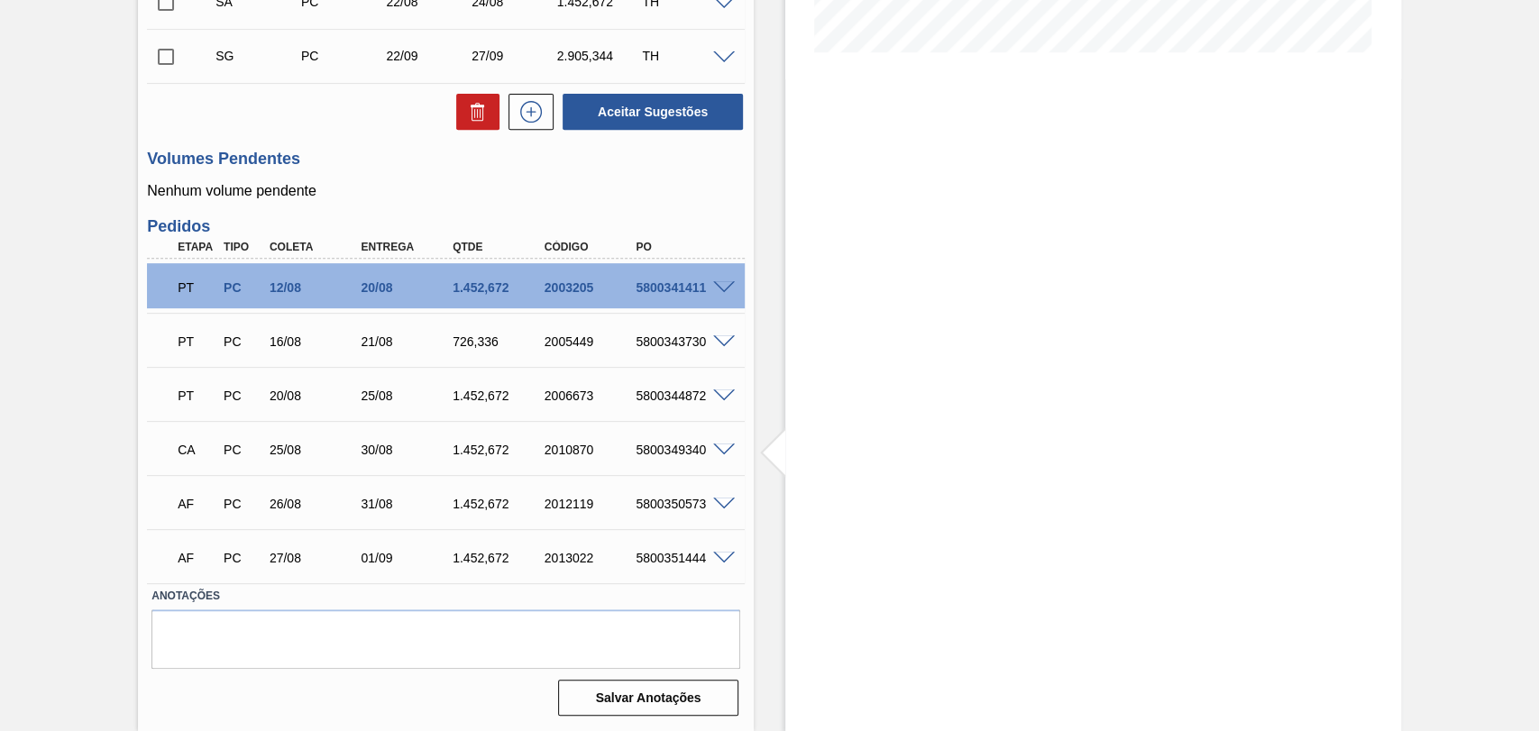
click at [656, 500] on div "5800350573" at bounding box center [682, 504] width 102 height 14
copy div "5800350573"
click at [725, 501] on span at bounding box center [724, 505] width 22 height 14
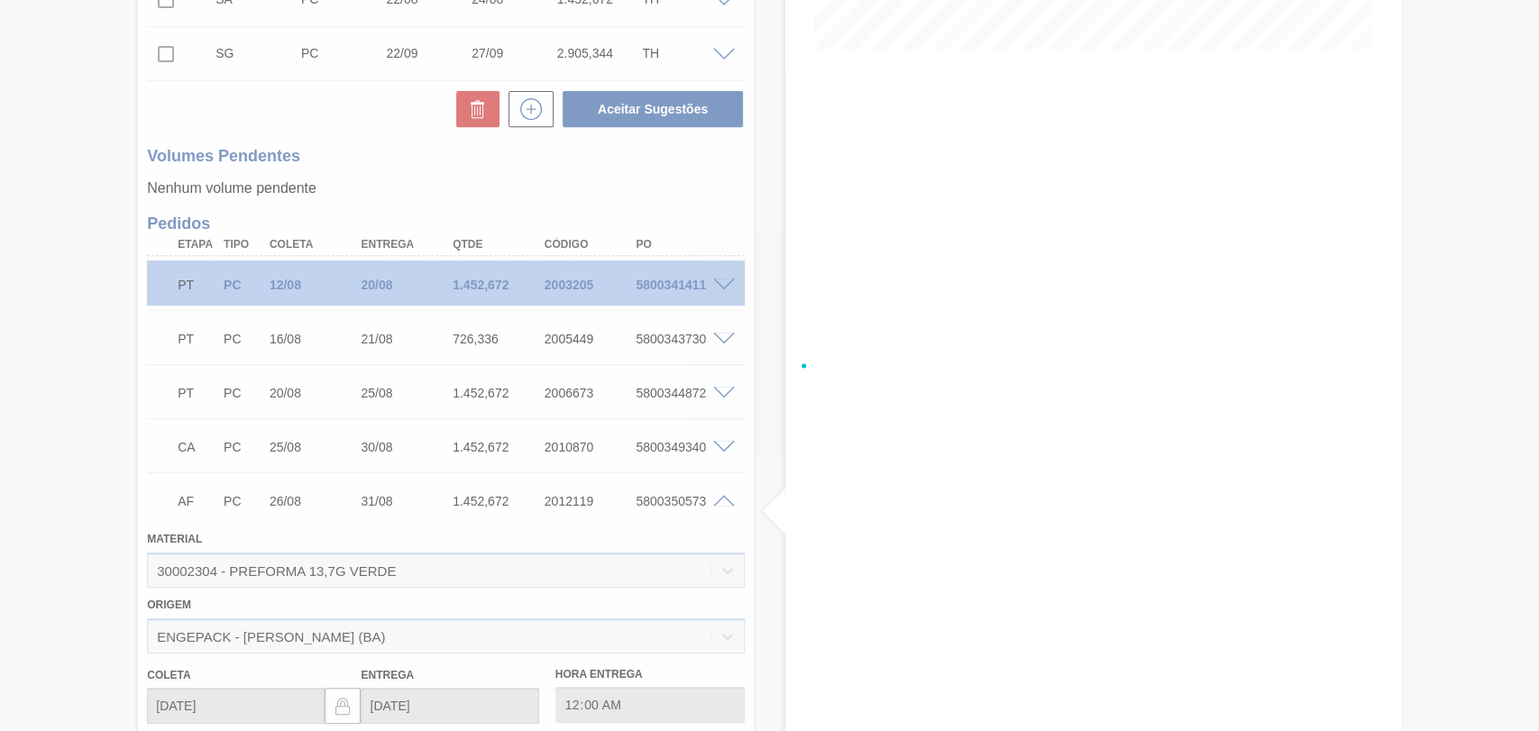
scroll to position [879, 0]
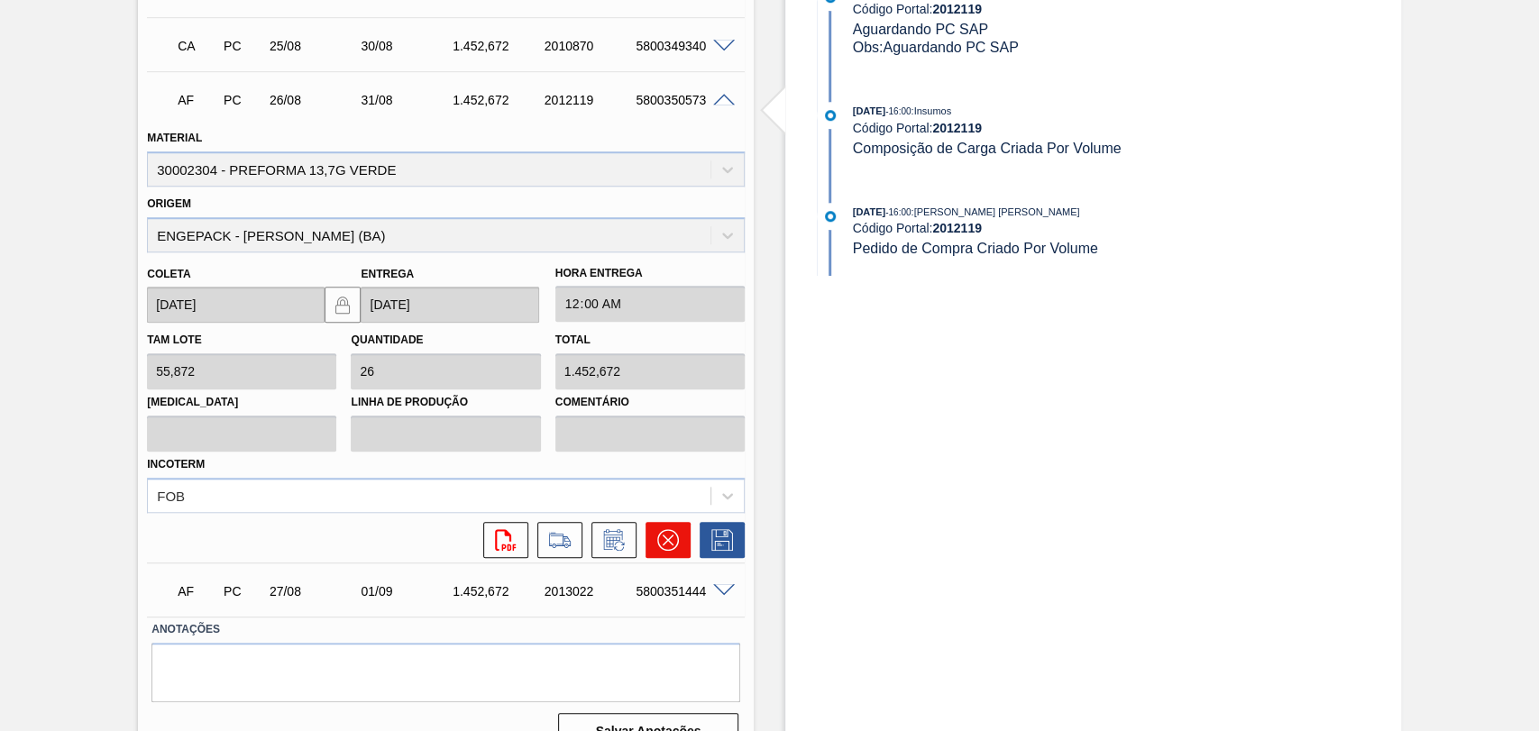
click at [659, 540] on icon at bounding box center [668, 540] width 22 height 22
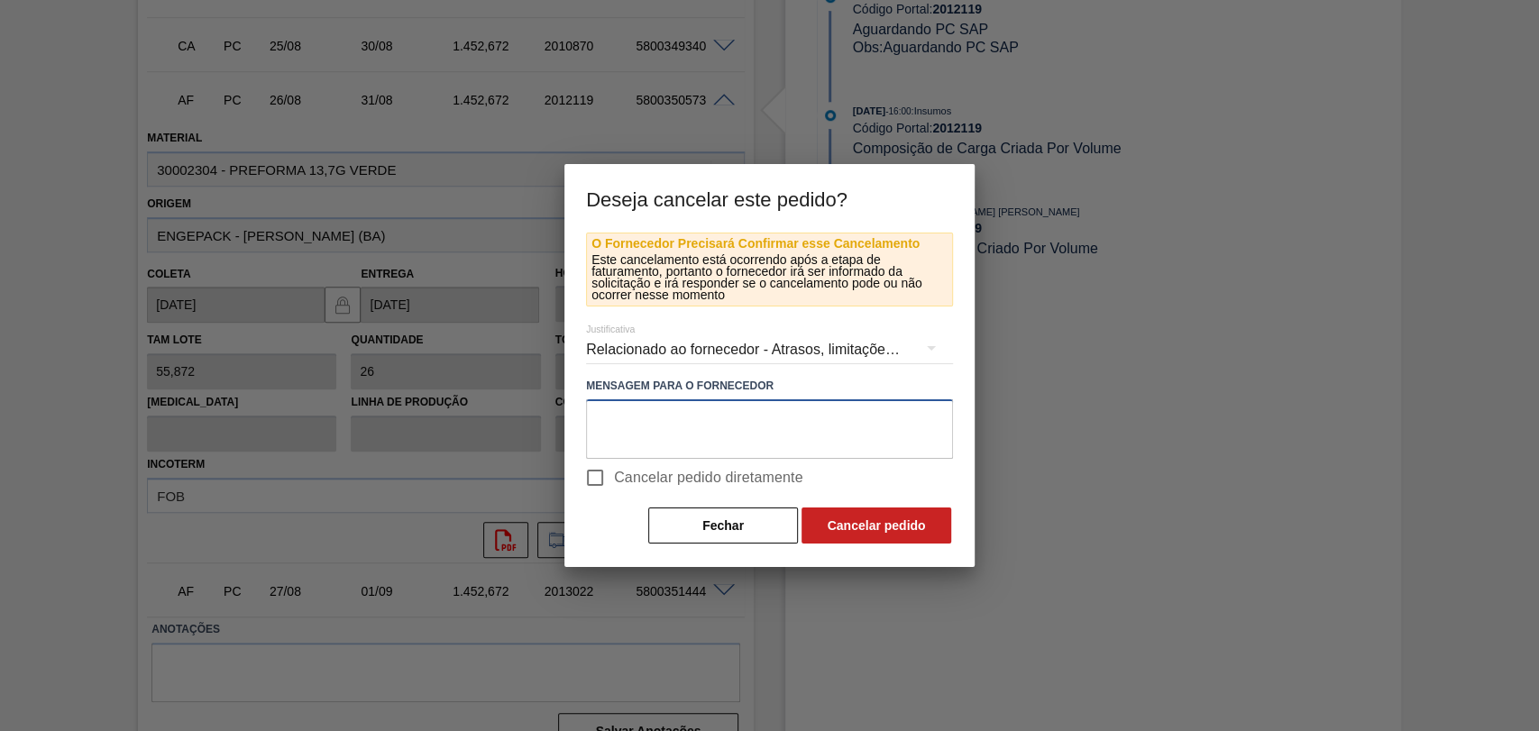
click at [676, 442] on textarea at bounding box center [769, 429] width 367 height 60
paste textarea "5800350573"
drag, startPoint x: 707, startPoint y: 427, endPoint x: 458, endPoint y: 425, distance: 248.9
click at [495, 423] on div "Deseja cancelar este pedido? O Fornecedor Precisará Confirmar esse Cancelamento…" at bounding box center [769, 365] width 1539 height 731
click at [621, 345] on div "Relacionado ao fornecedor - Atrasos, limitações de capacidade, etc." at bounding box center [769, 350] width 367 height 50
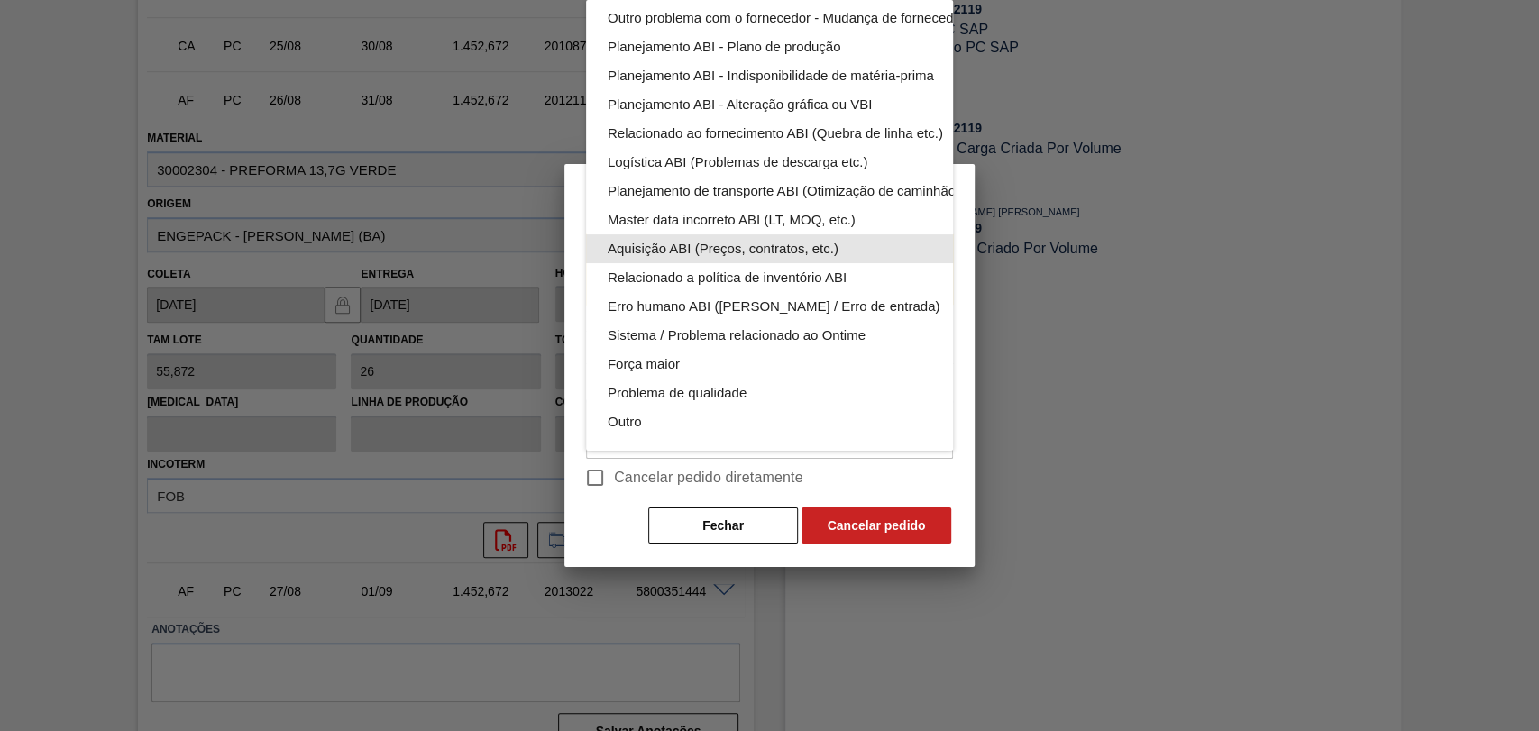
scroll to position [112, 0]
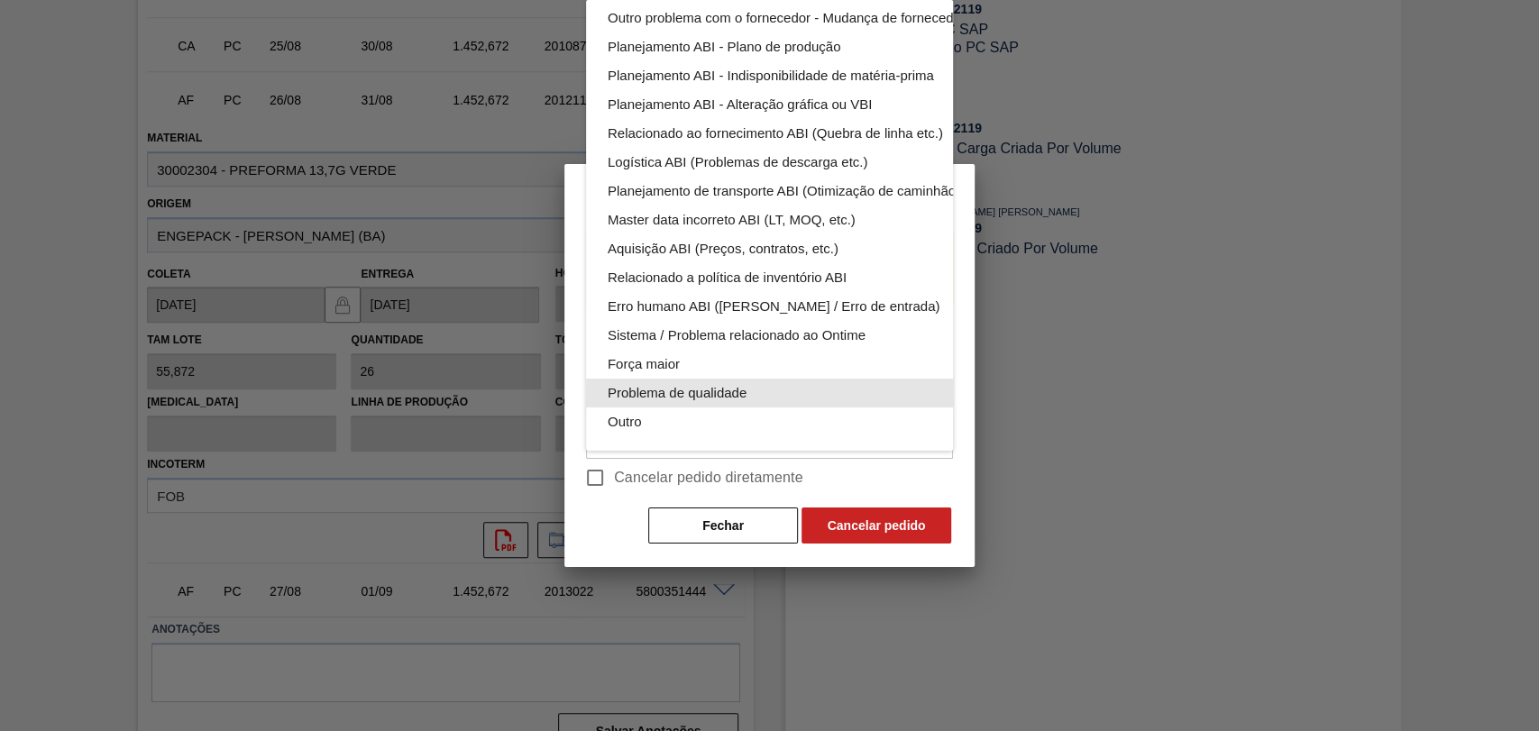
click at [699, 379] on div "Problema de qualidade" at bounding box center [812, 393] width 408 height 29
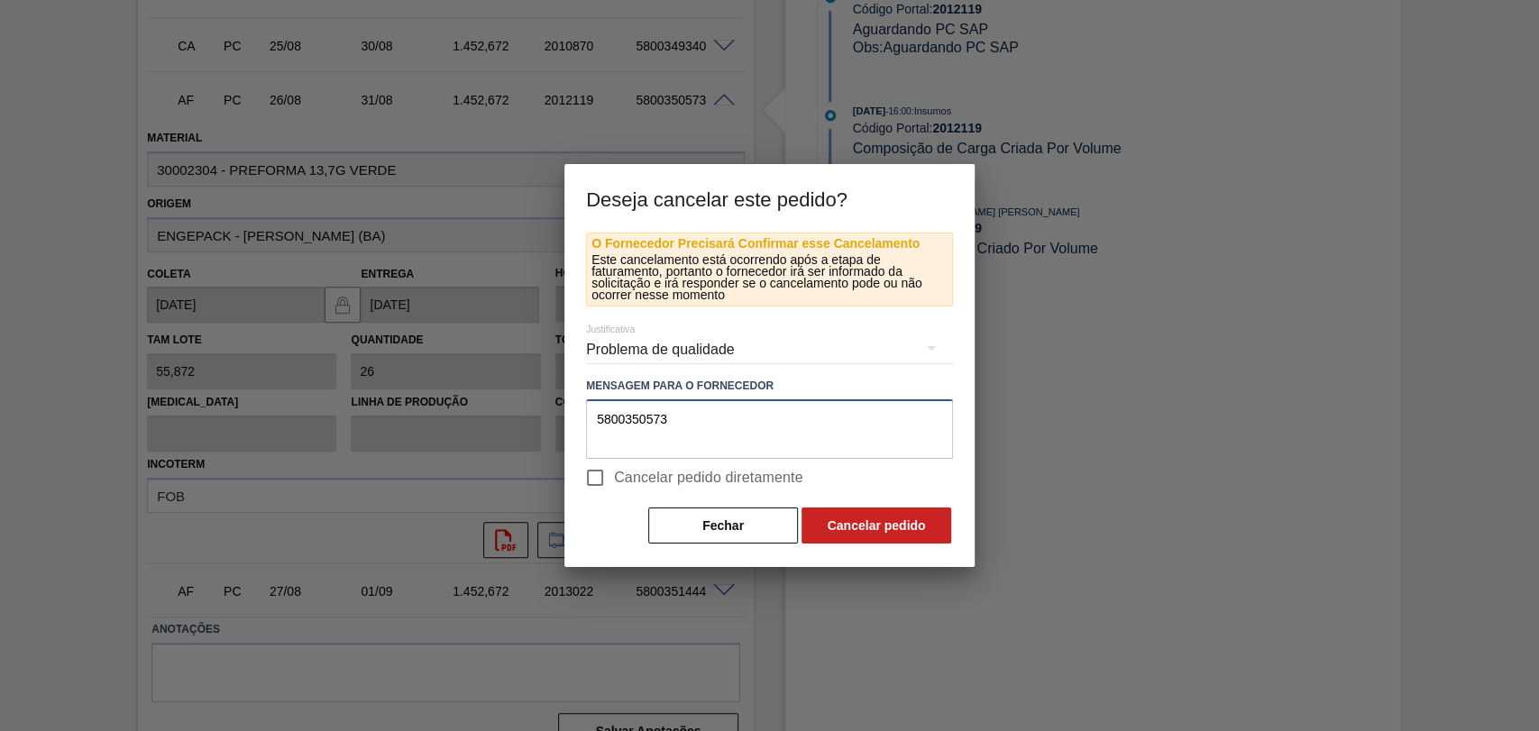
drag, startPoint x: 691, startPoint y: 430, endPoint x: 477, endPoint y: 419, distance: 214.0
click at [491, 420] on div "Deseja cancelar este pedido? O Fornecedor Precisará Confirmar esse Cancelamento…" at bounding box center [769, 365] width 1539 height 731
type textarea "rodar casado com rótulo com claim"
click at [622, 460] on label "Cancelar pedido diretamente" at bounding box center [689, 478] width 227 height 38
click at [614, 460] on input "Cancelar pedido diretamente" at bounding box center [595, 478] width 38 height 38
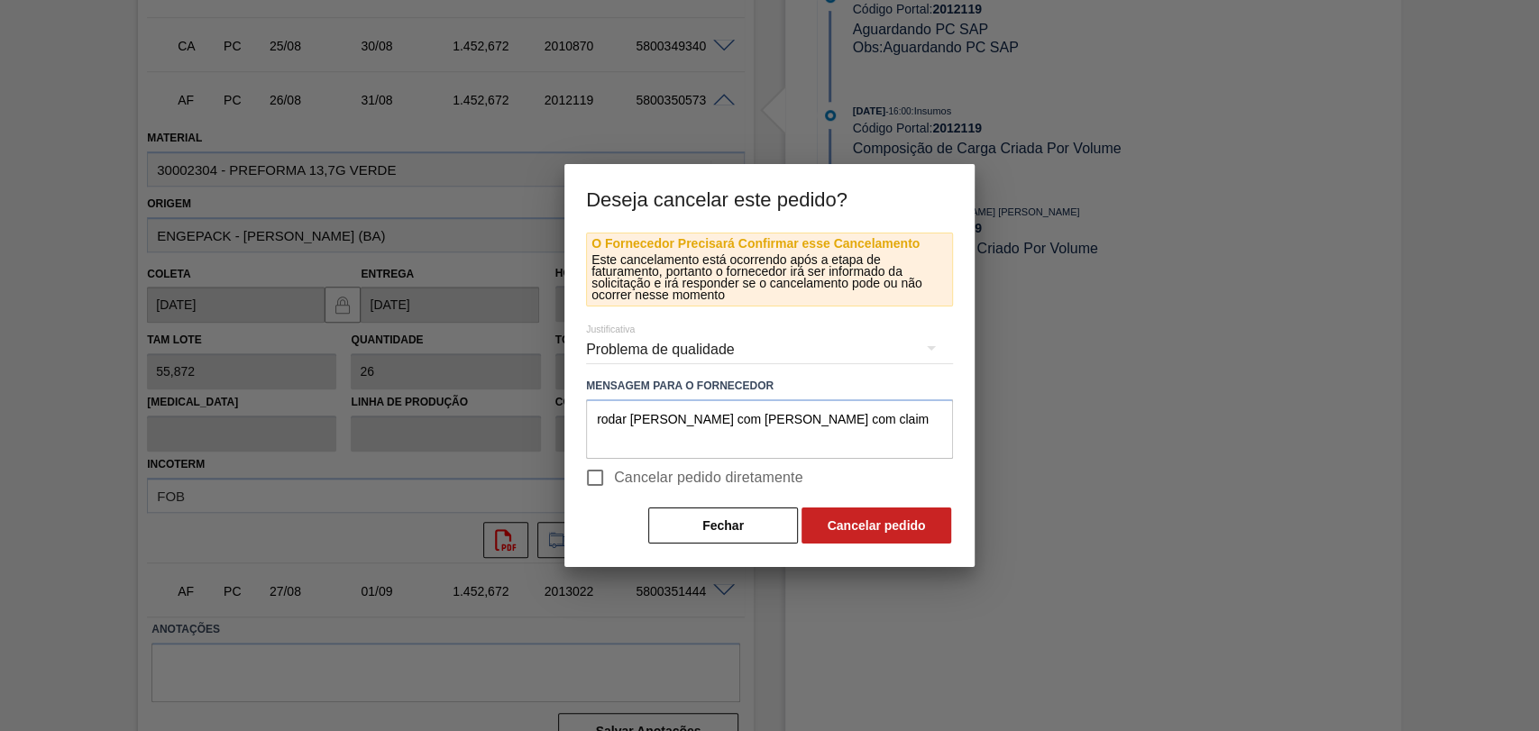
checkbox input "true"
click at [893, 516] on button "Cancelar pedido" at bounding box center [877, 526] width 150 height 36
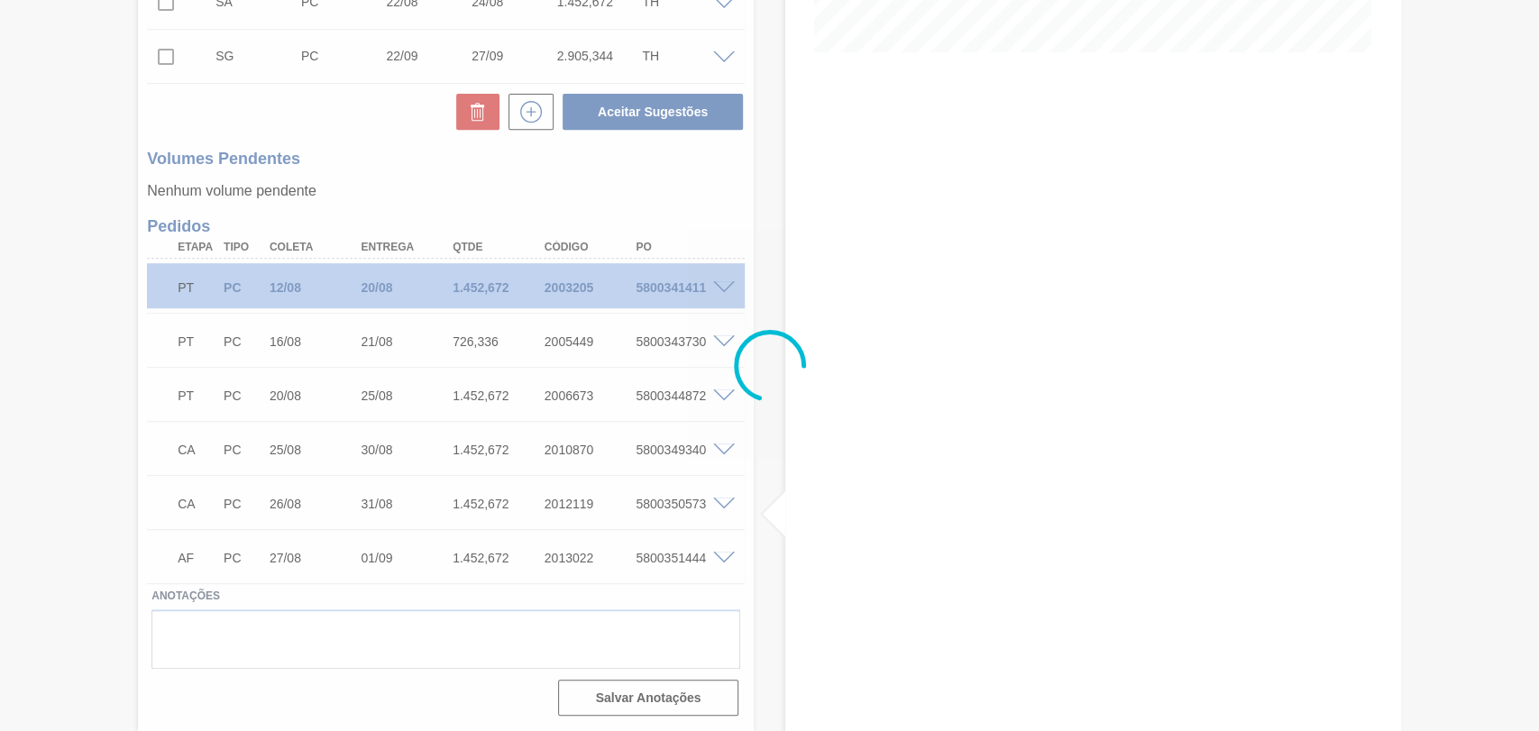
scroll to position [478, 0]
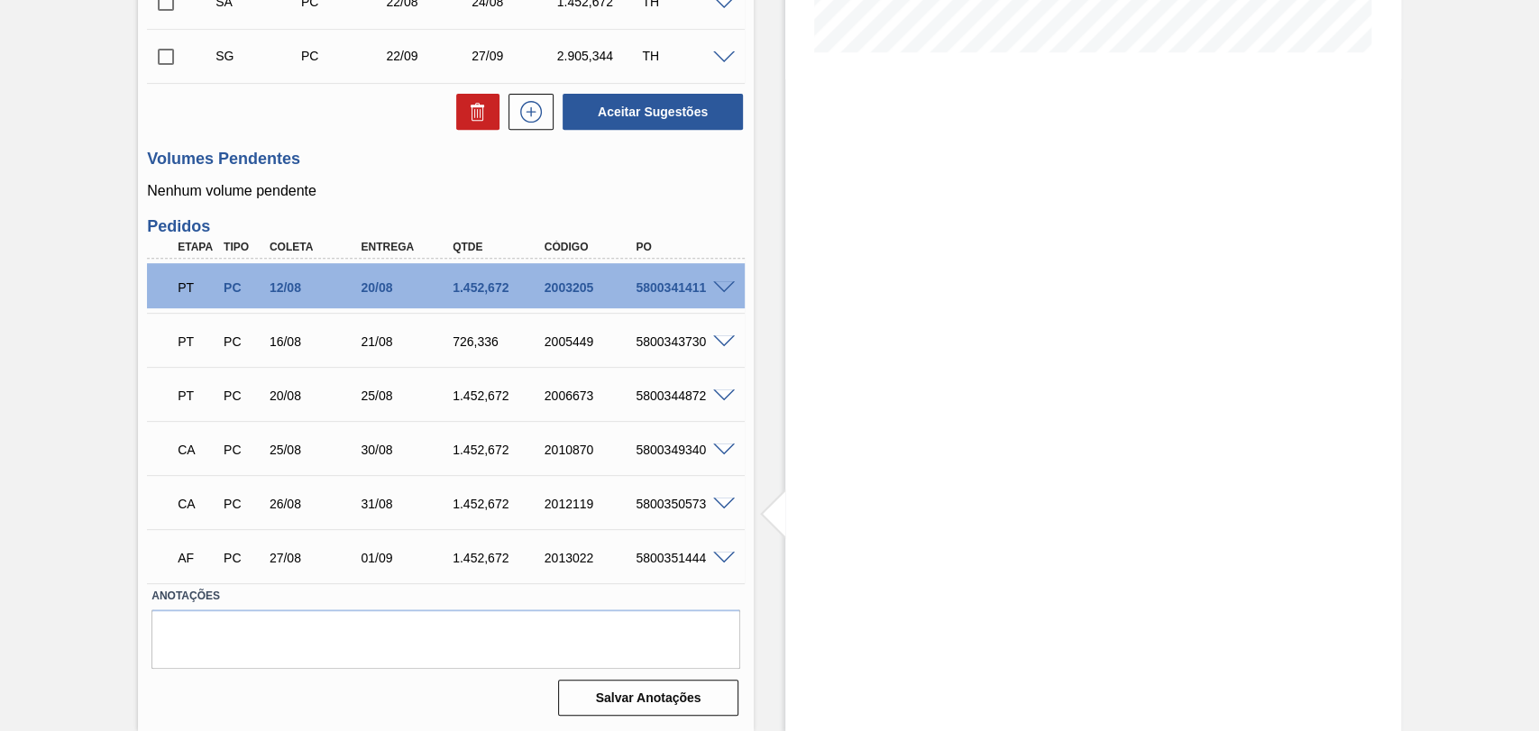
click at [721, 555] on span at bounding box center [724, 559] width 22 height 14
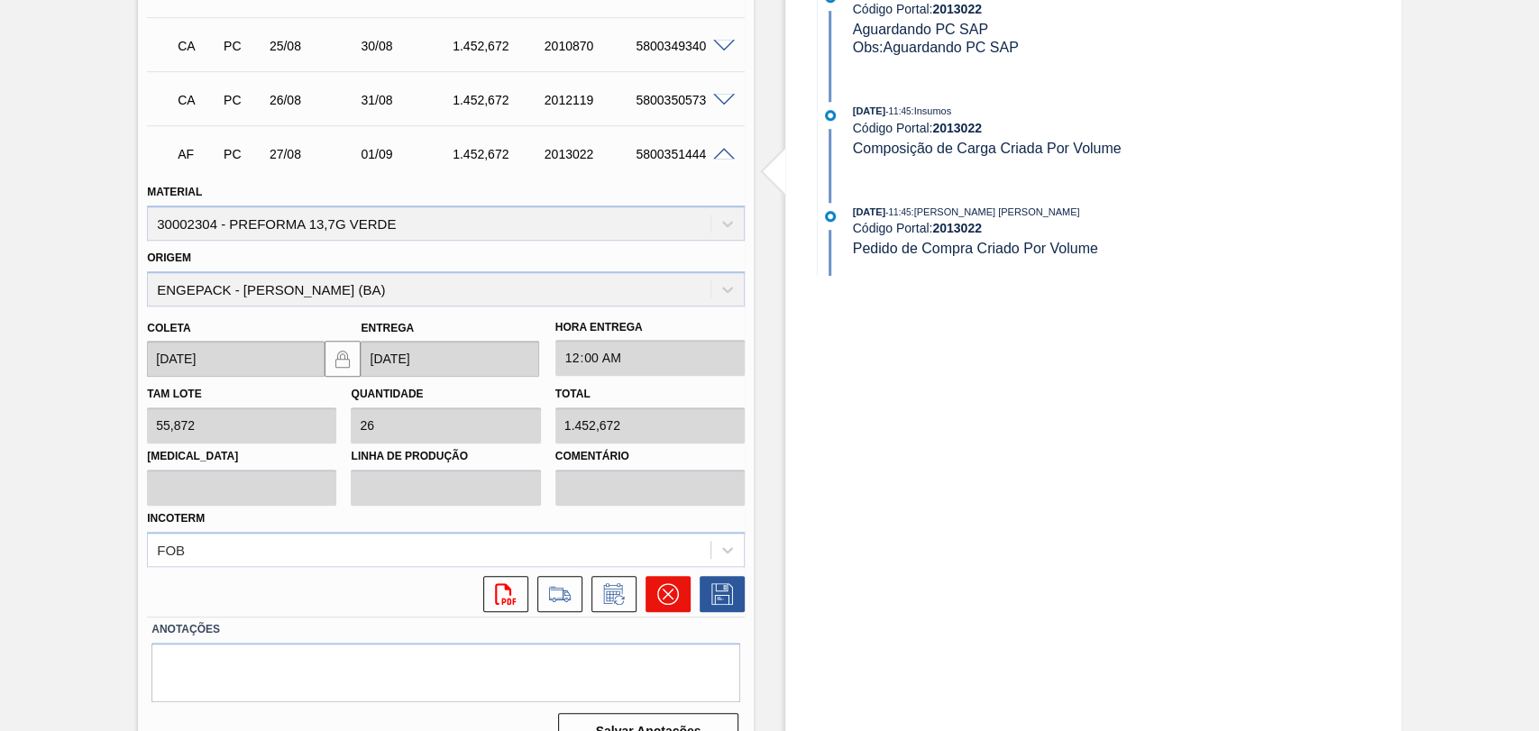
click at [670, 594] on icon at bounding box center [668, 594] width 22 height 22
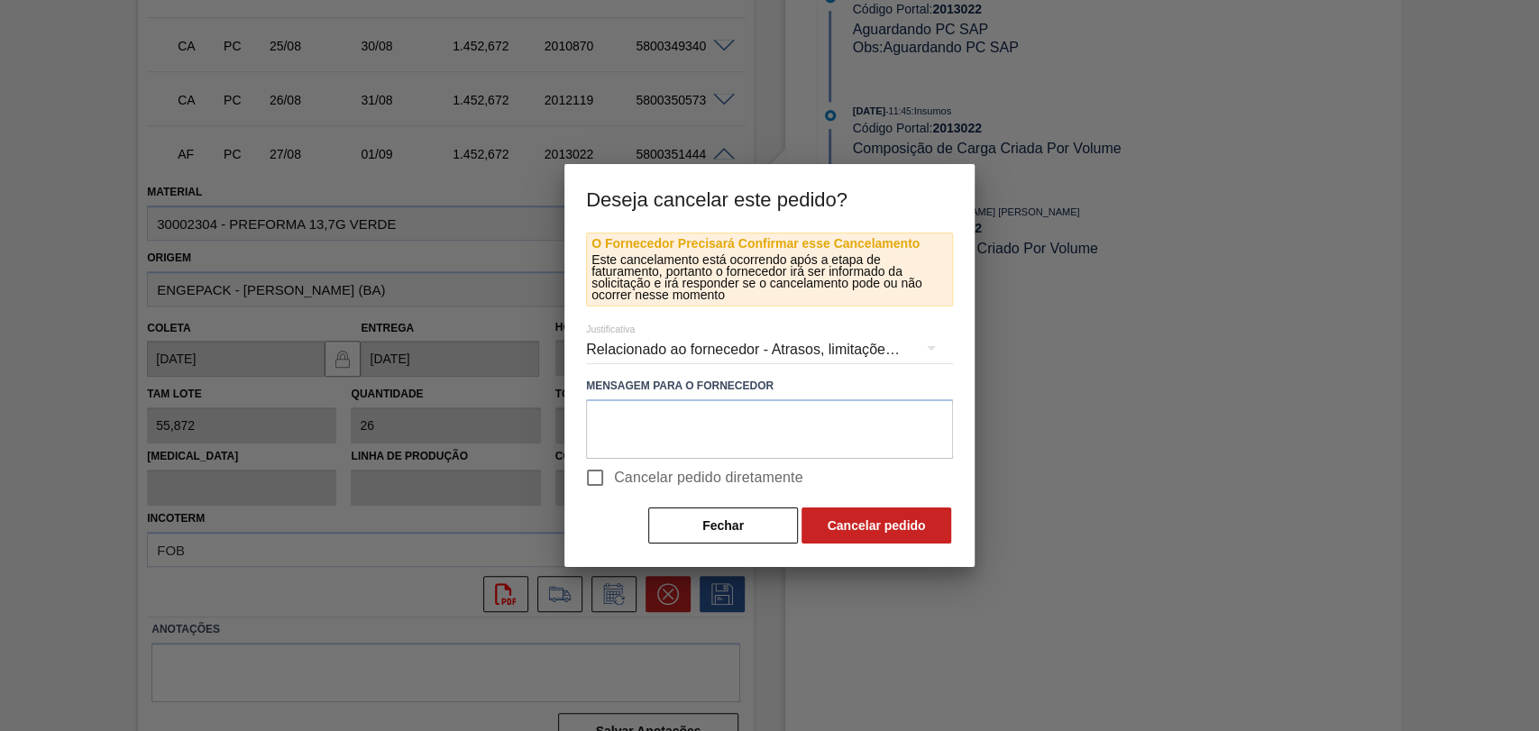
click at [720, 347] on div "Relacionado ao fornecedor - Atrasos, limitações de capacidade, etc." at bounding box center [769, 350] width 367 height 50
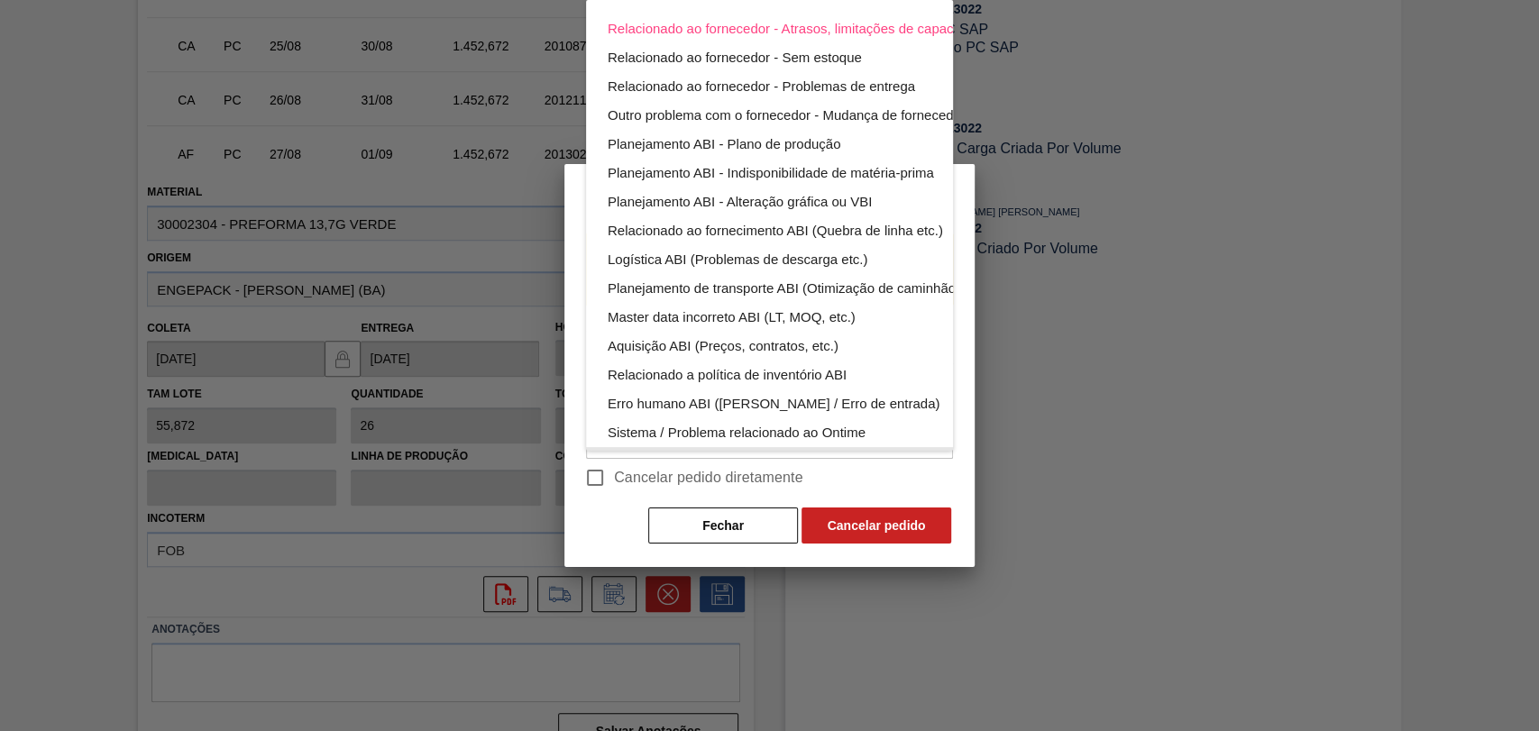
scroll to position [112, 0]
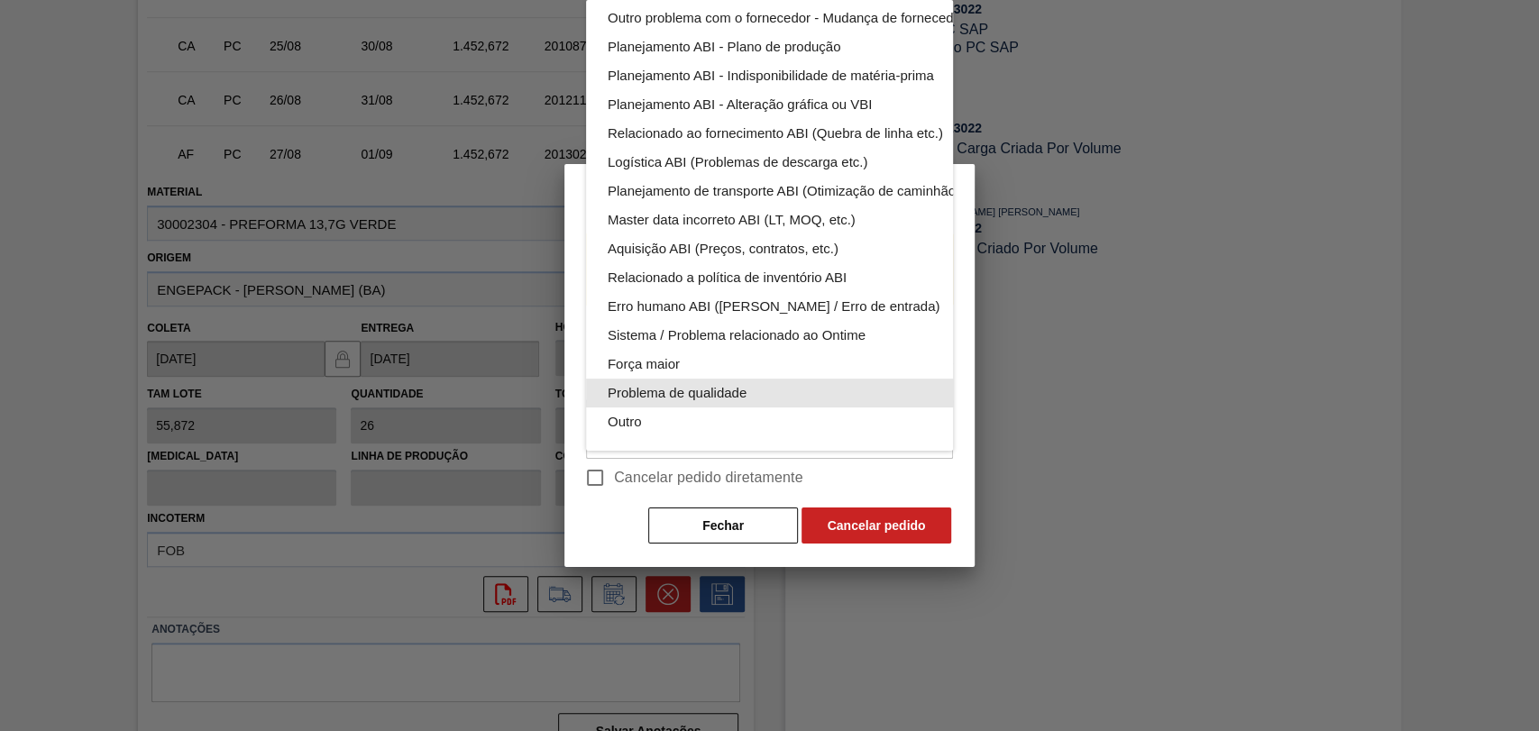
click at [685, 380] on div "Problema de qualidade" at bounding box center [812, 393] width 408 height 29
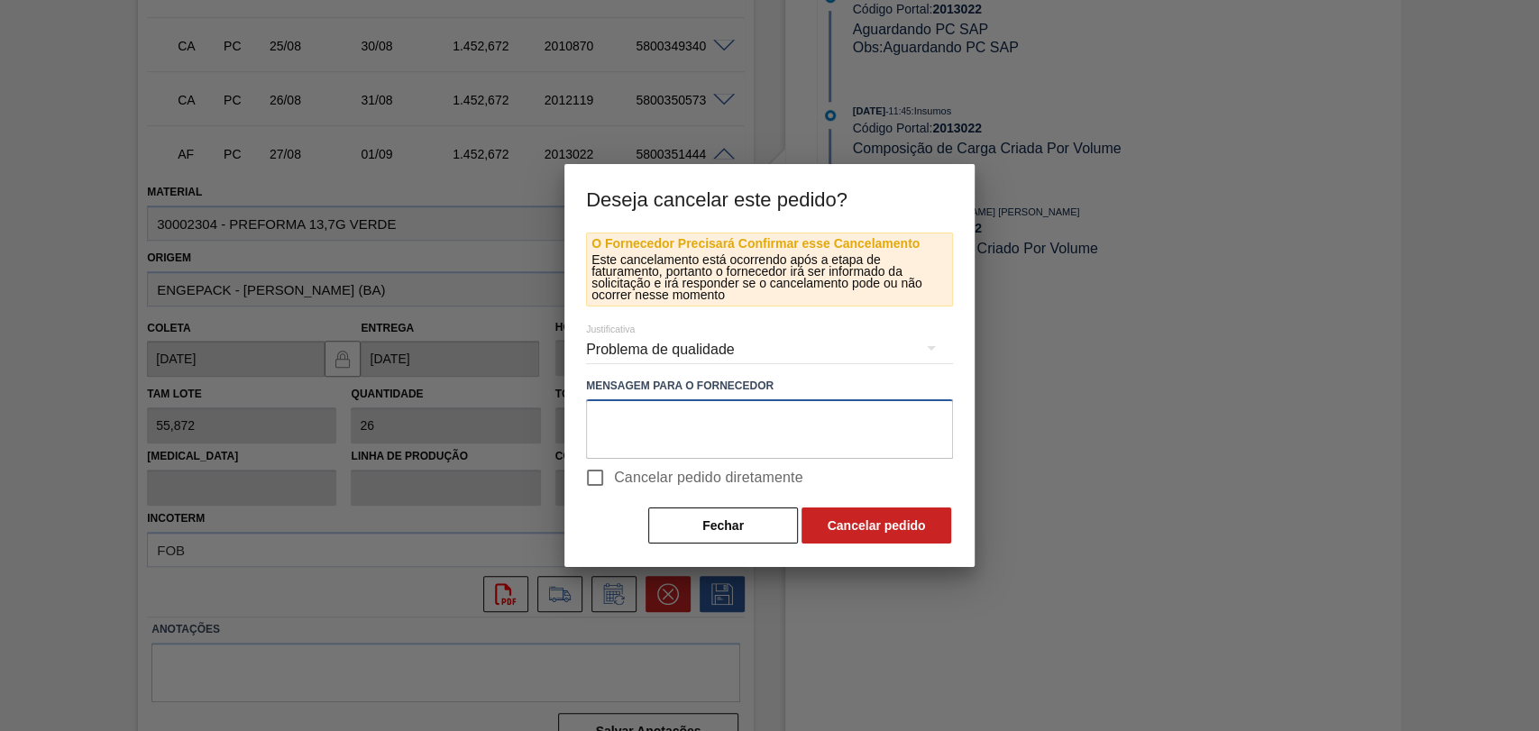
drag, startPoint x: 692, startPoint y: 409, endPoint x: 650, endPoint y: 398, distance: 43.1
click at [650, 398] on div "Mensagem para o Fornecedor" at bounding box center [769, 416] width 367 height 86
type textarea "rodar casado com rótulo com claim"
click at [699, 471] on span "Cancelar pedido diretamente" at bounding box center [708, 478] width 189 height 22
click at [614, 471] on input "Cancelar pedido diretamente" at bounding box center [595, 478] width 38 height 38
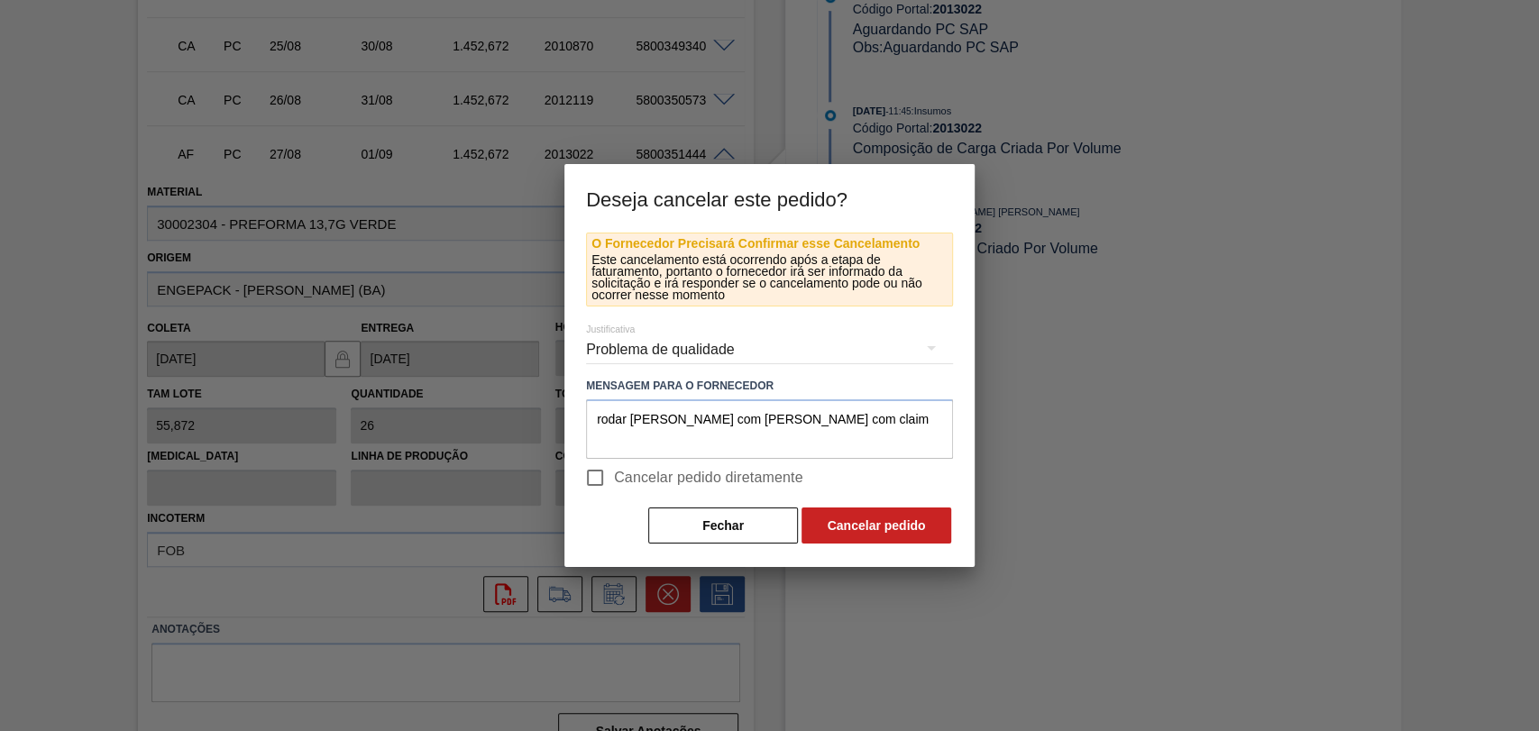
checkbox input "true"
click at [907, 519] on button "Cancelar pedido" at bounding box center [877, 526] width 150 height 36
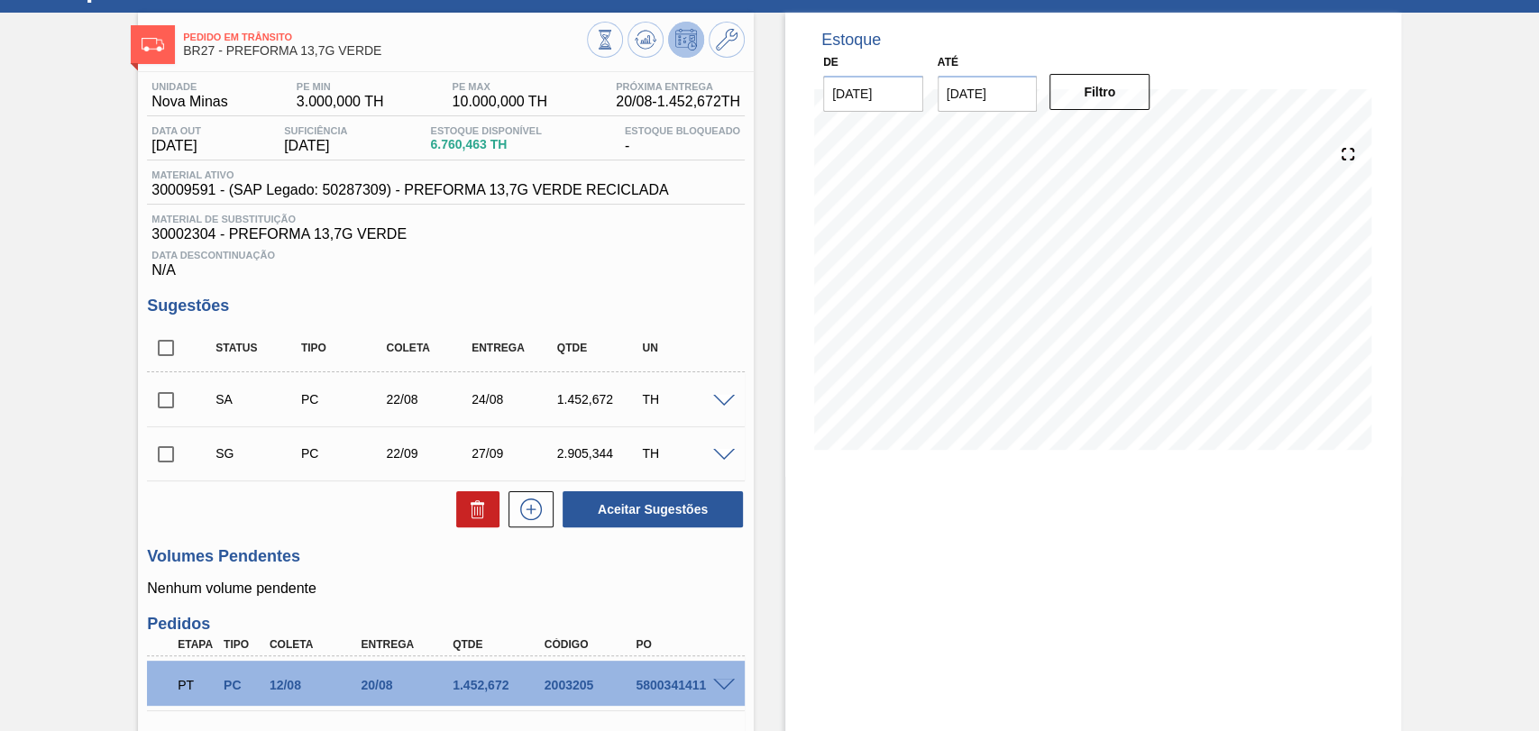
scroll to position [0, 0]
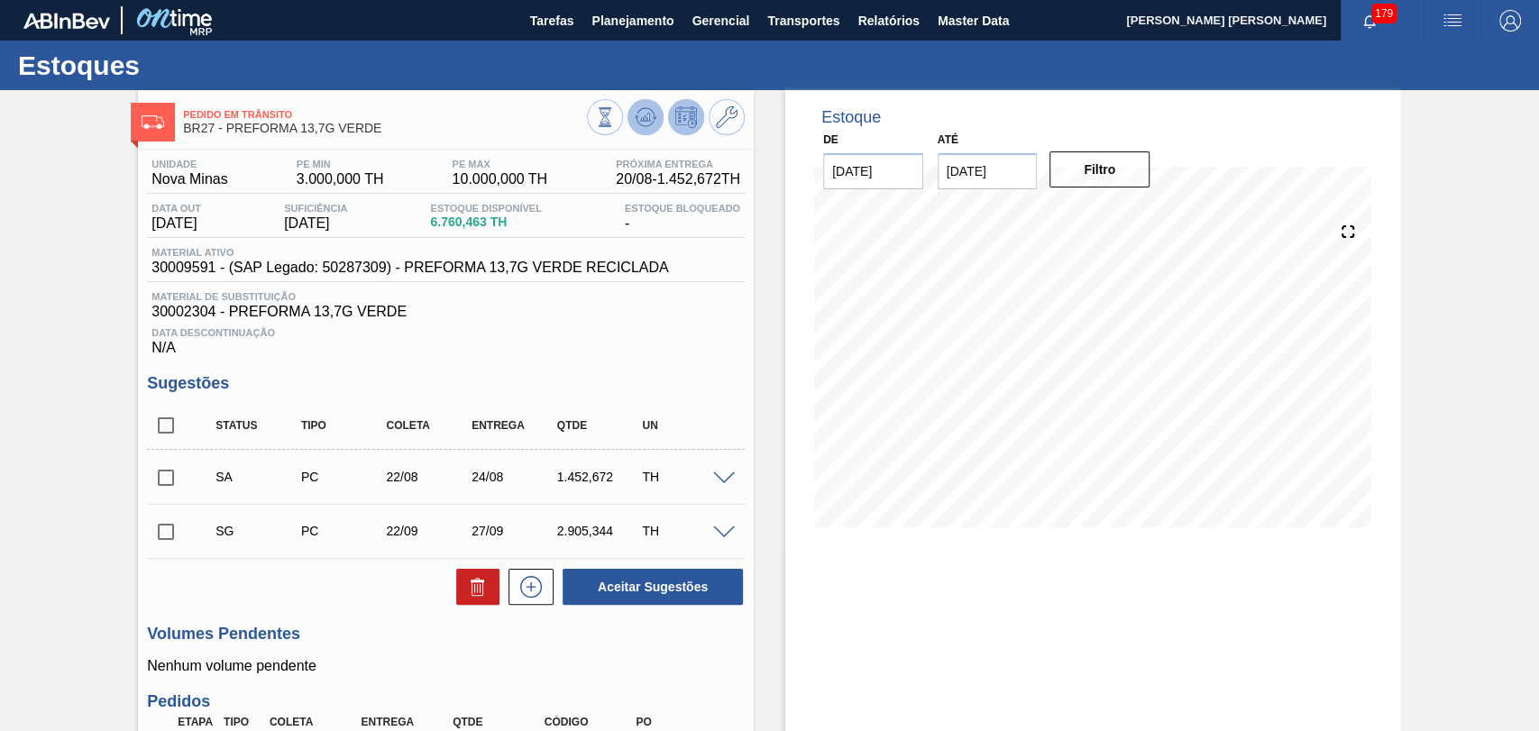
click at [615, 107] on icon at bounding box center [605, 117] width 20 height 20
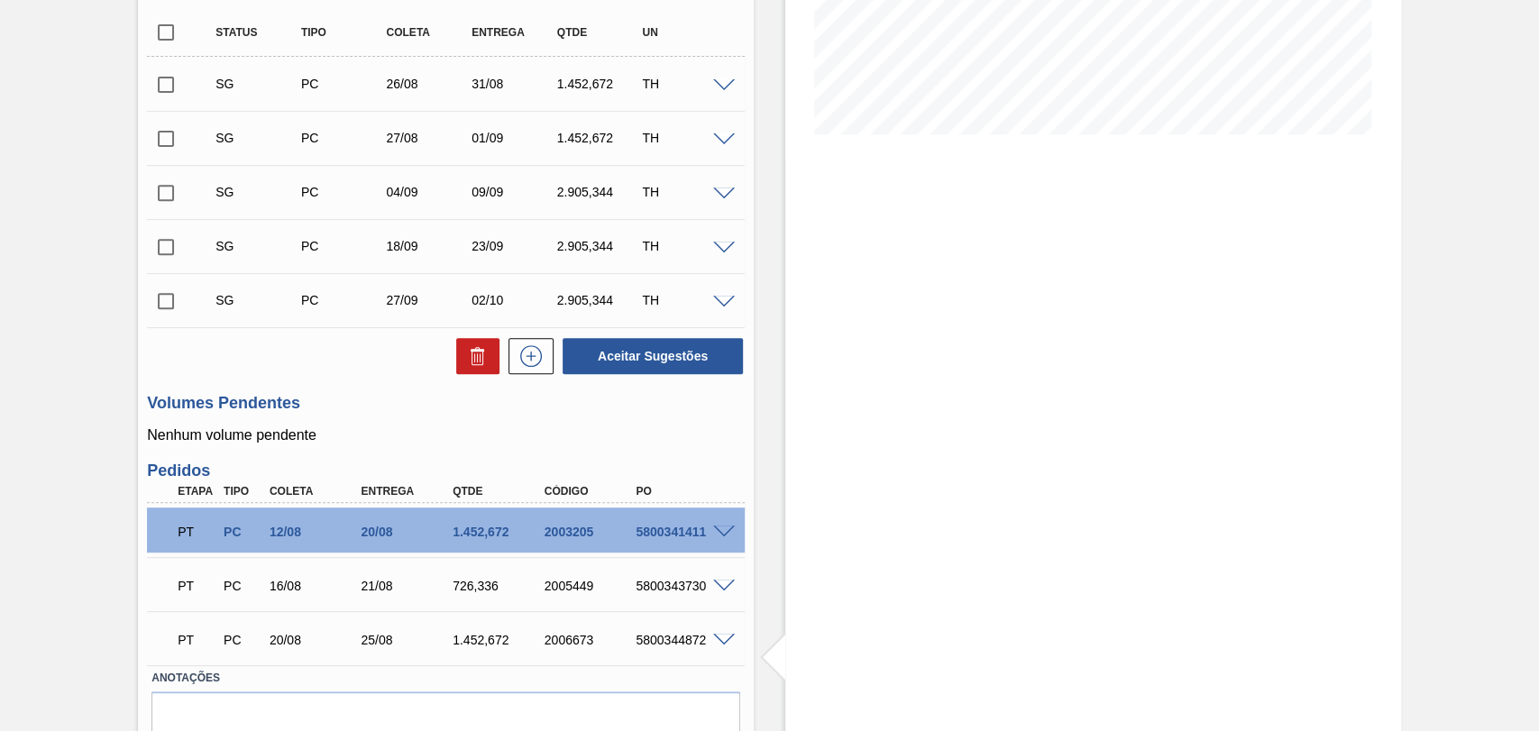
scroll to position [400, 0]
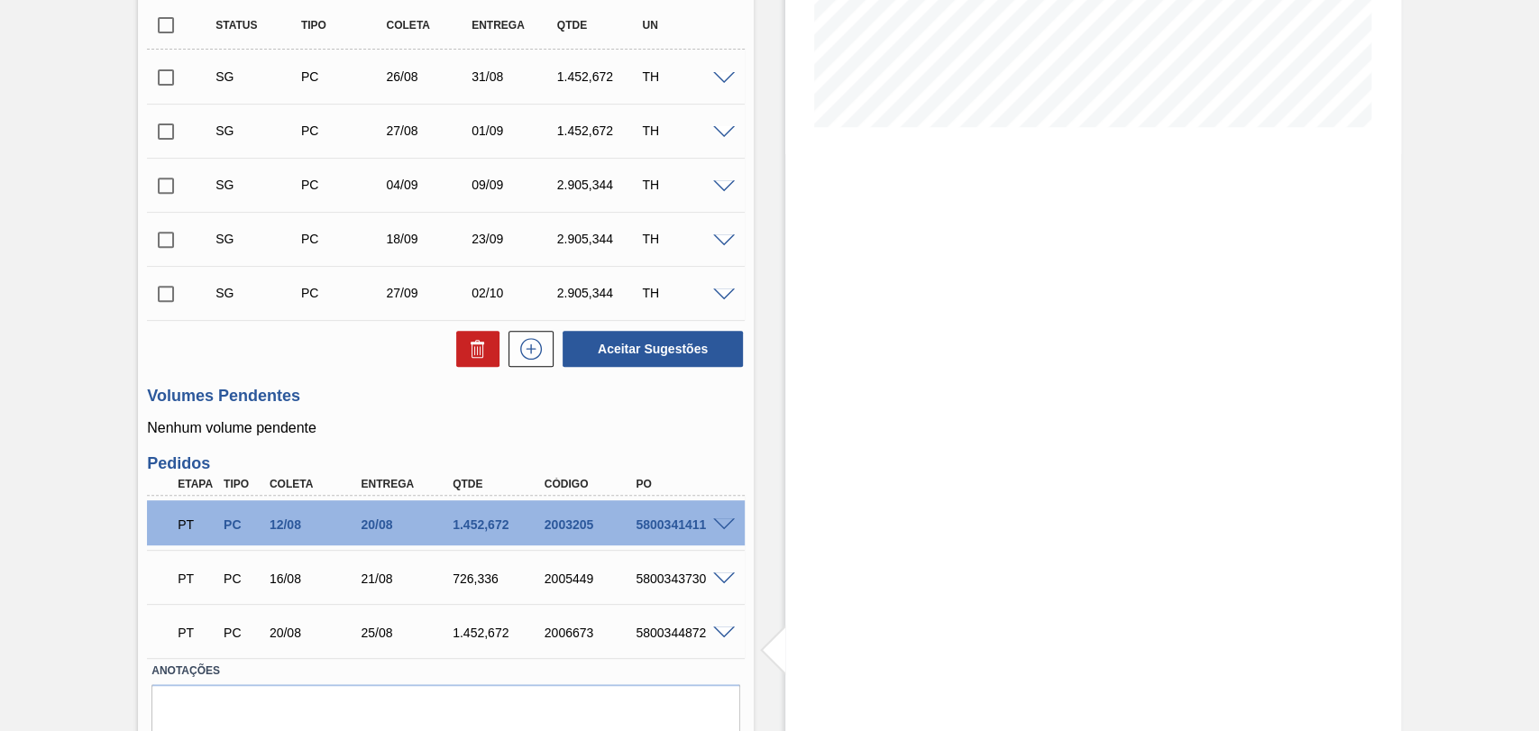
click at [721, 425] on p "Nenhum volume pendente" at bounding box center [446, 428] width 598 height 16
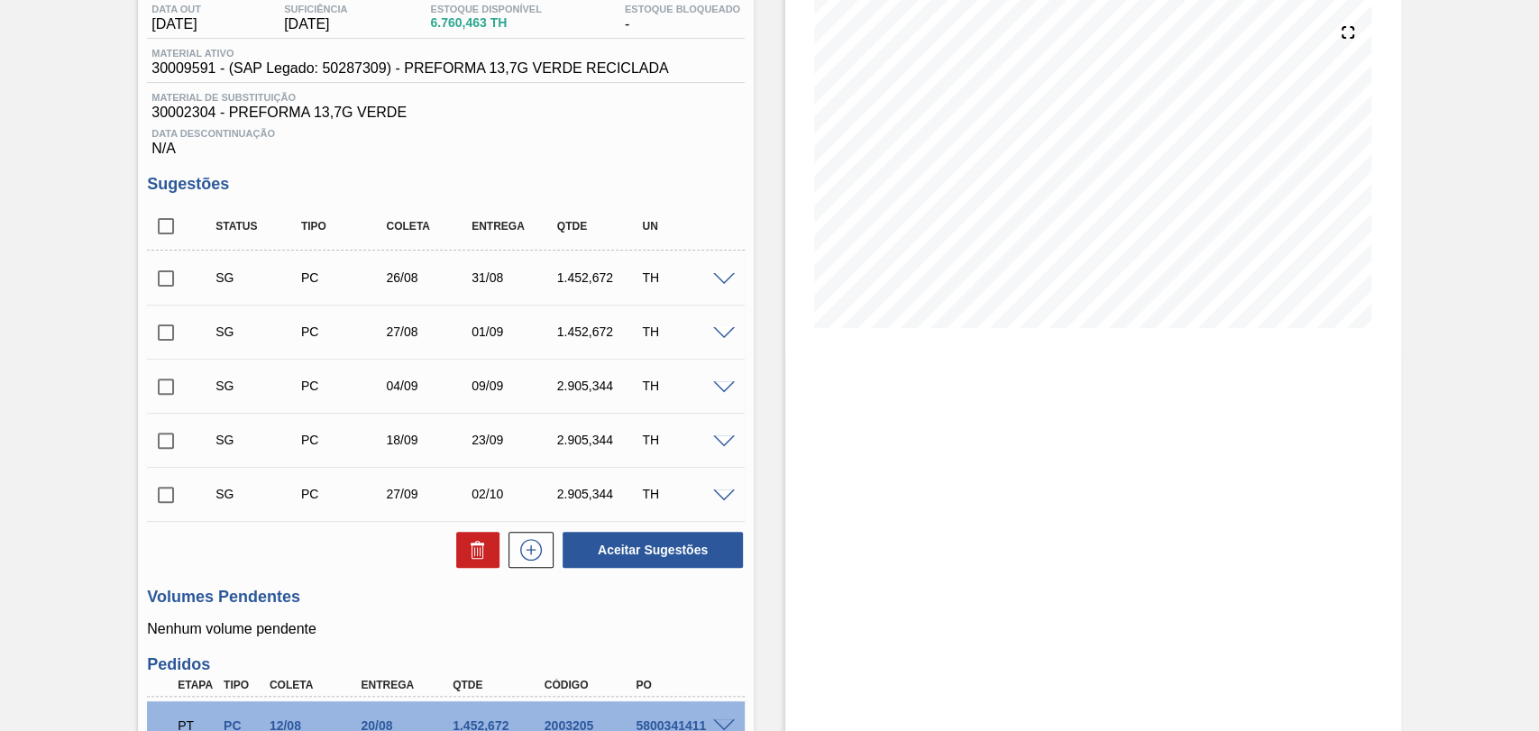
scroll to position [100, 0]
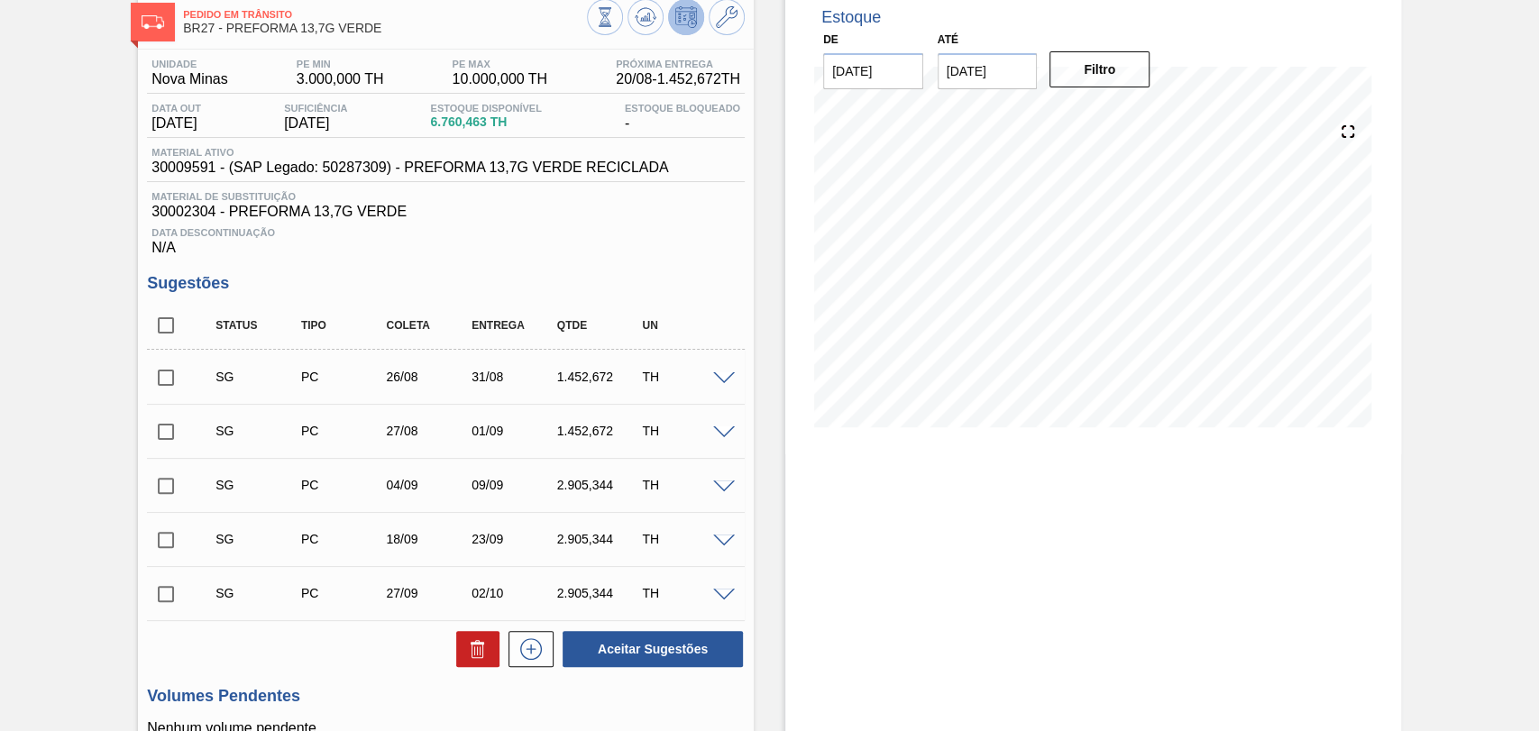
click at [152, 321] on input "checkbox" at bounding box center [166, 326] width 38 height 38
checkbox input "true"
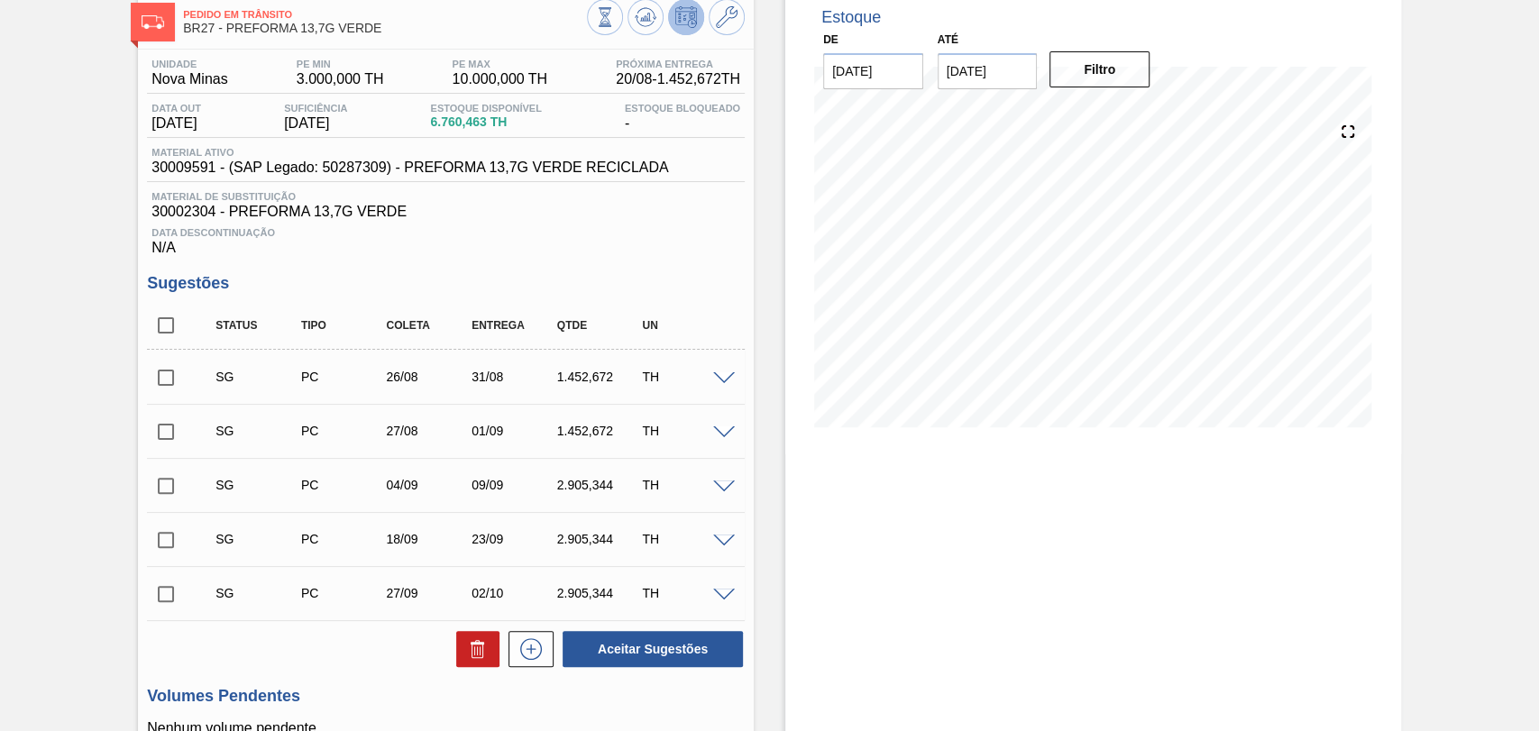
checkbox input "true"
click at [481, 665] on button at bounding box center [477, 649] width 43 height 36
checkbox input "false"
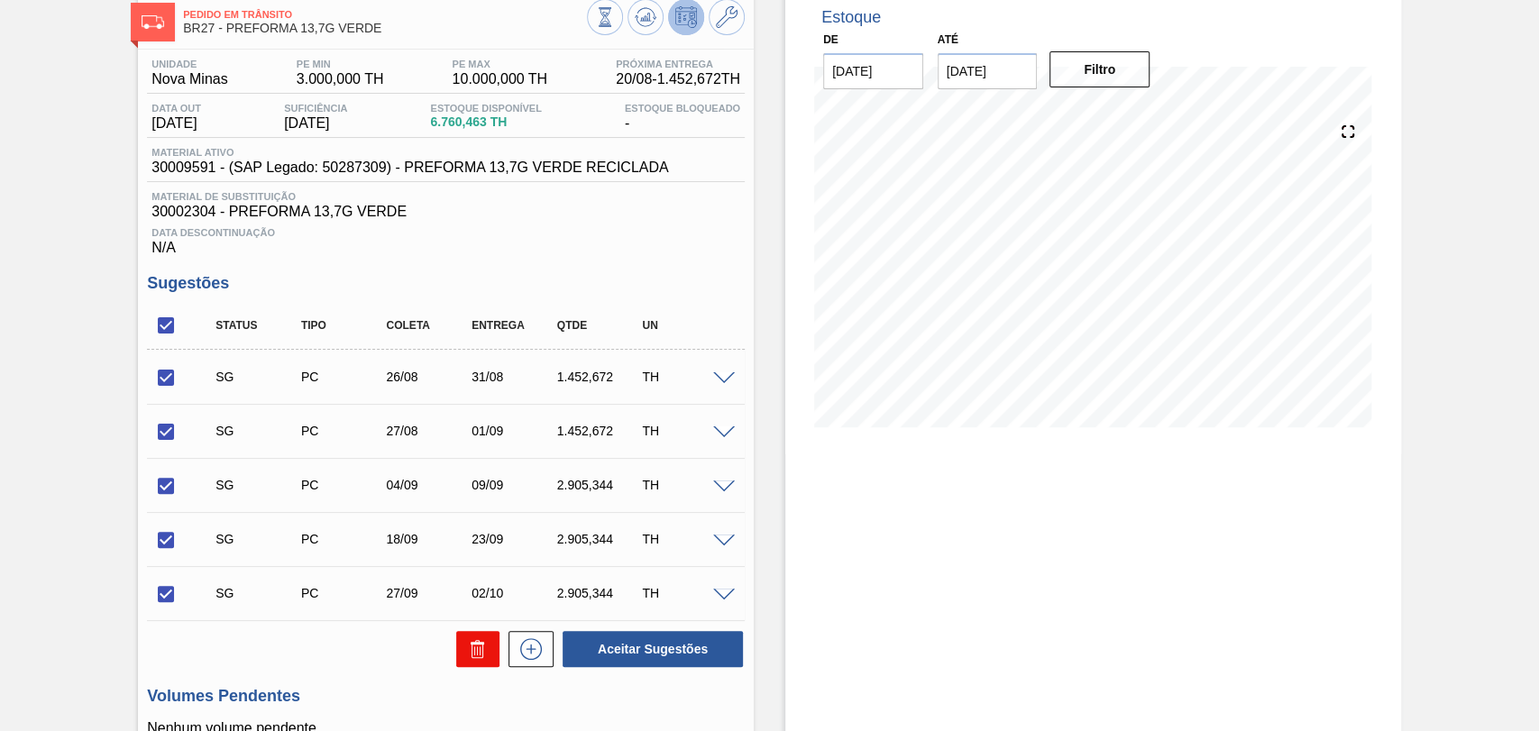
checkbox input "false"
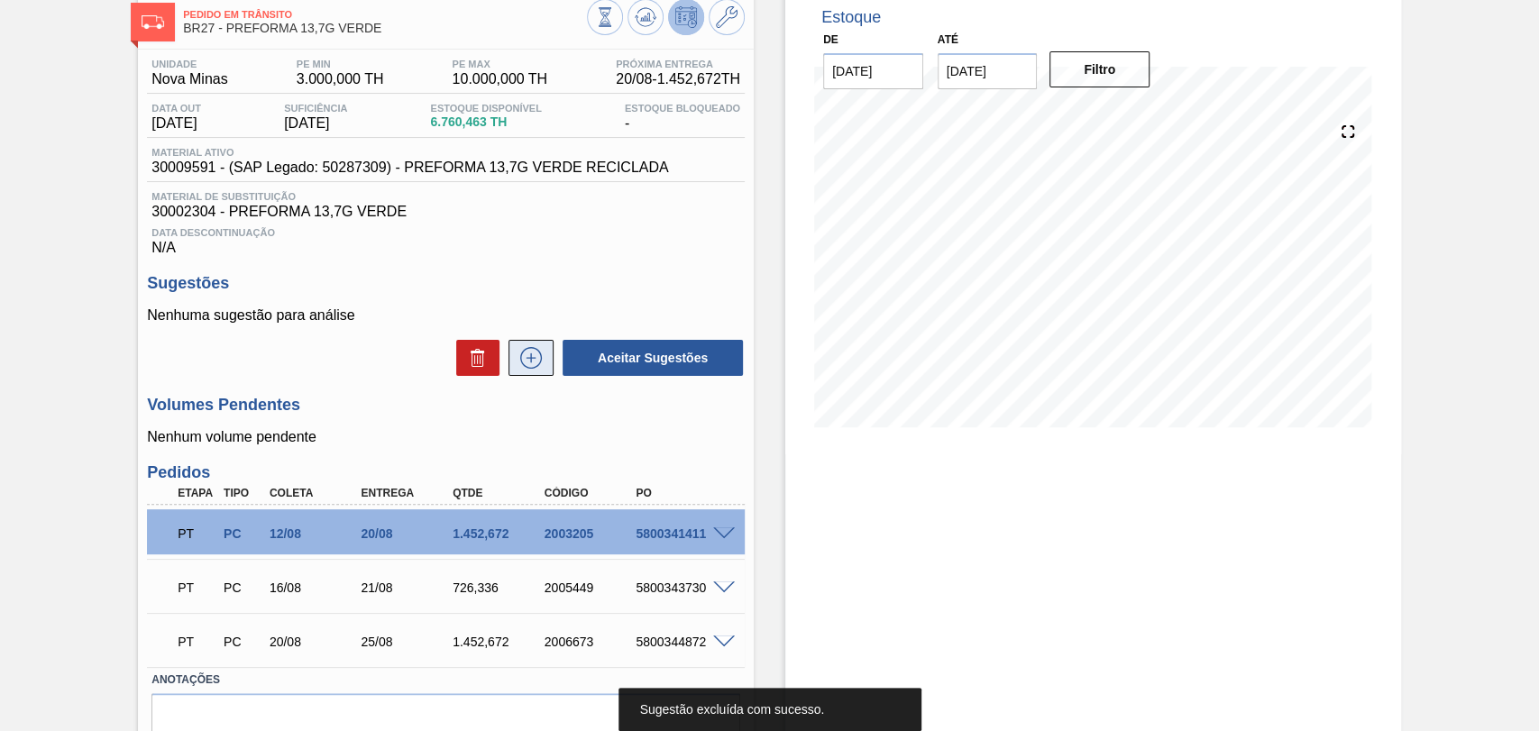
click at [531, 367] on icon at bounding box center [531, 358] width 29 height 22
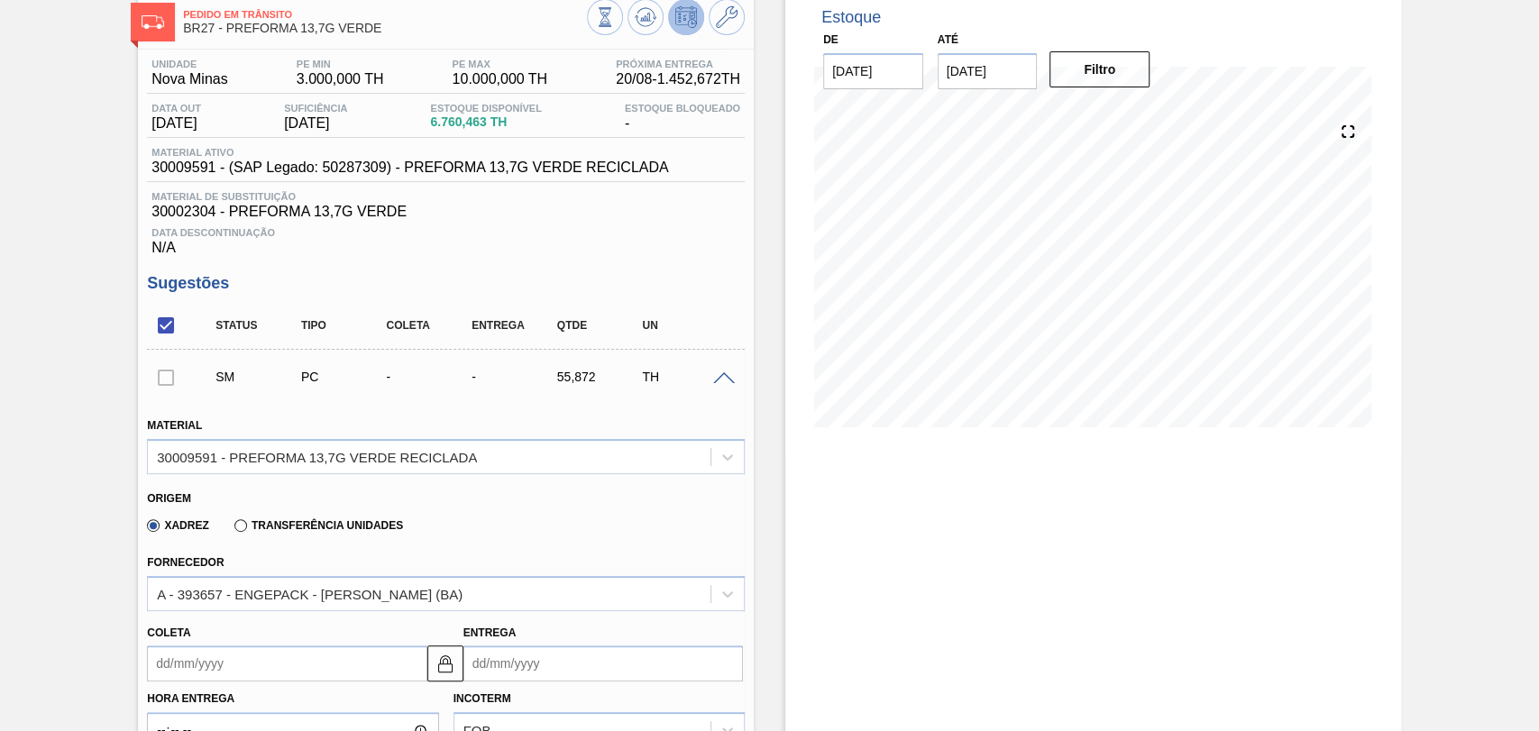
scroll to position [300, 0]
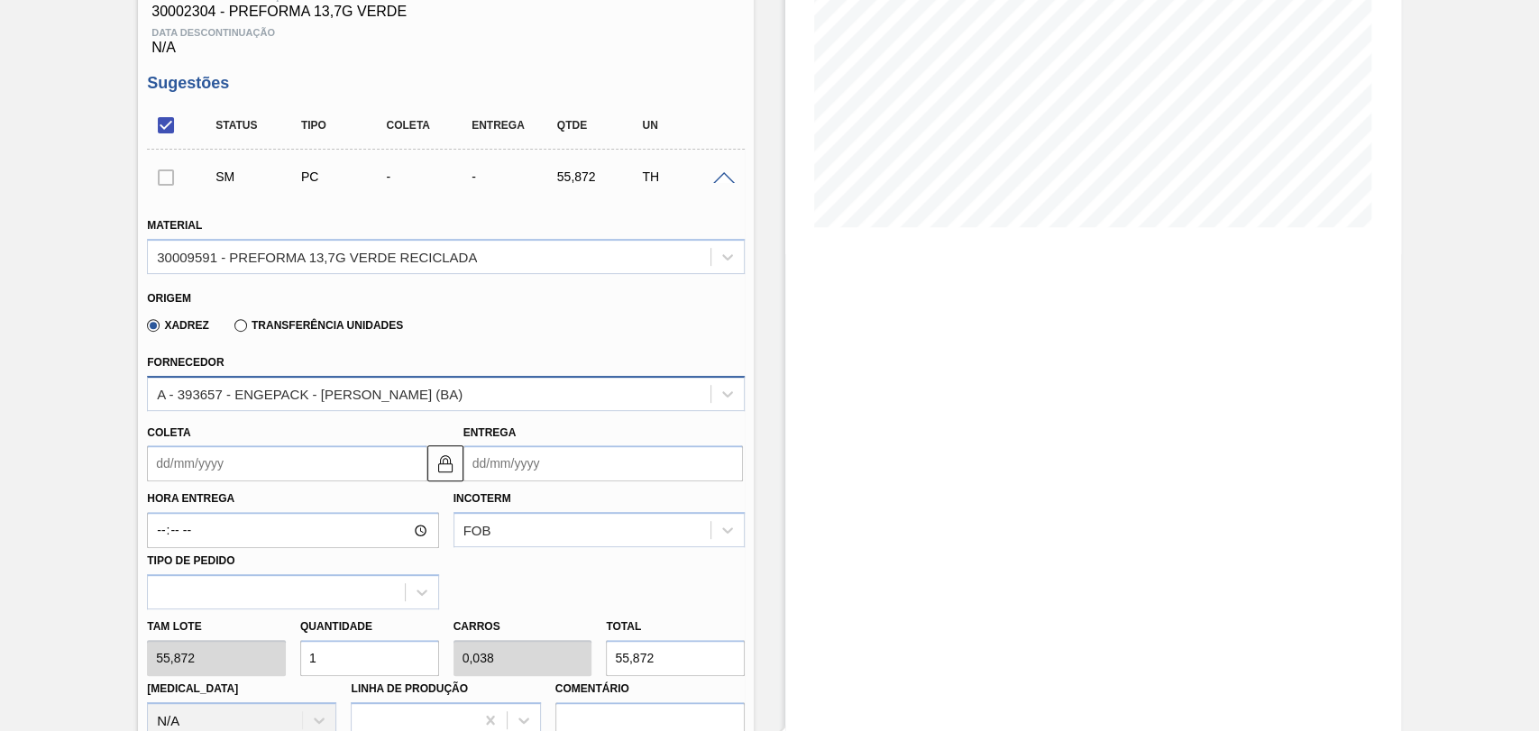
click at [338, 393] on div "A - 393657 - ENGEPACK - [PERSON_NAME] (BA)" at bounding box center [310, 393] width 306 height 15
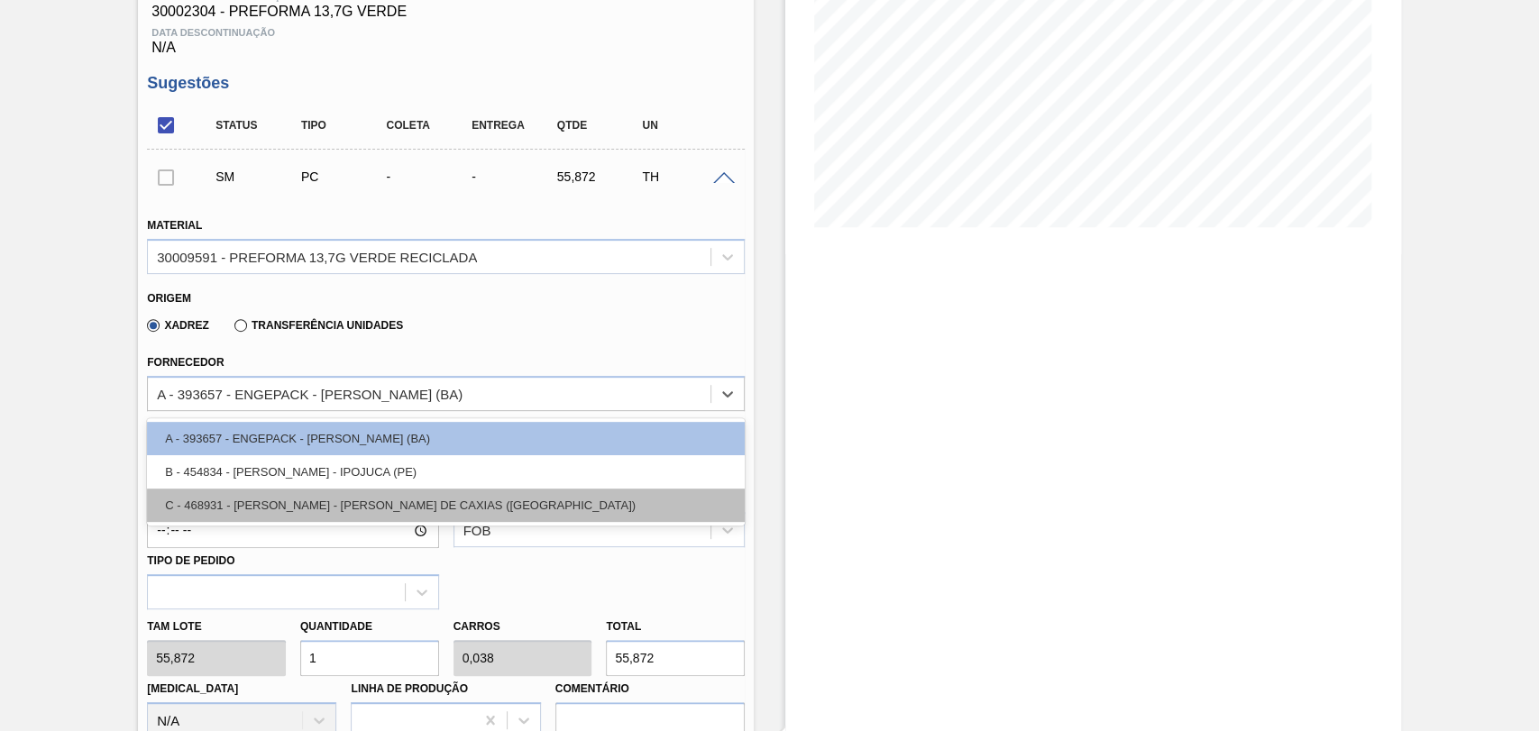
click at [368, 515] on div "C - 468931 - LORENPET - DUQUE DE CAXIAS (RJ)" at bounding box center [446, 505] width 598 height 33
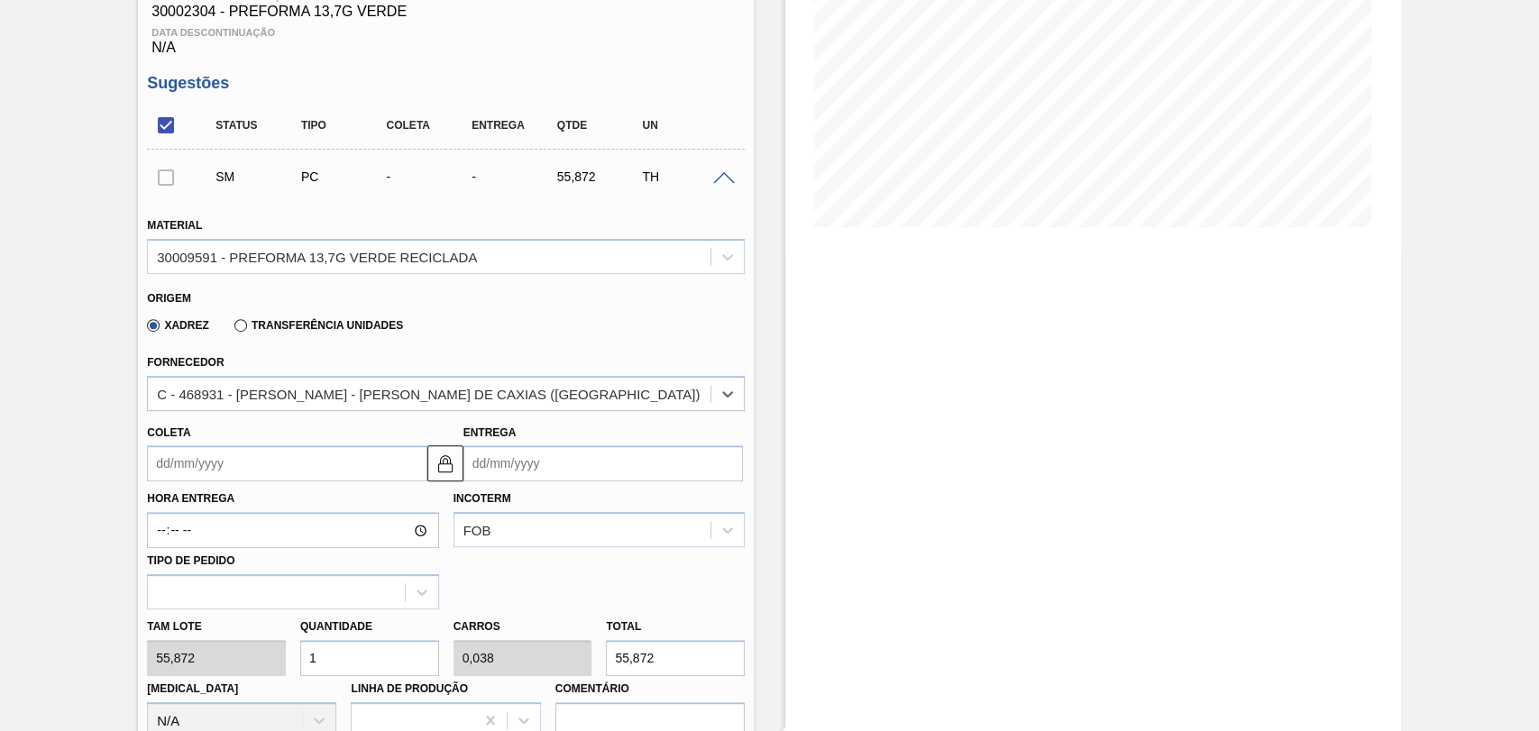
click at [322, 470] on input "Coleta" at bounding box center [287, 463] width 280 height 36
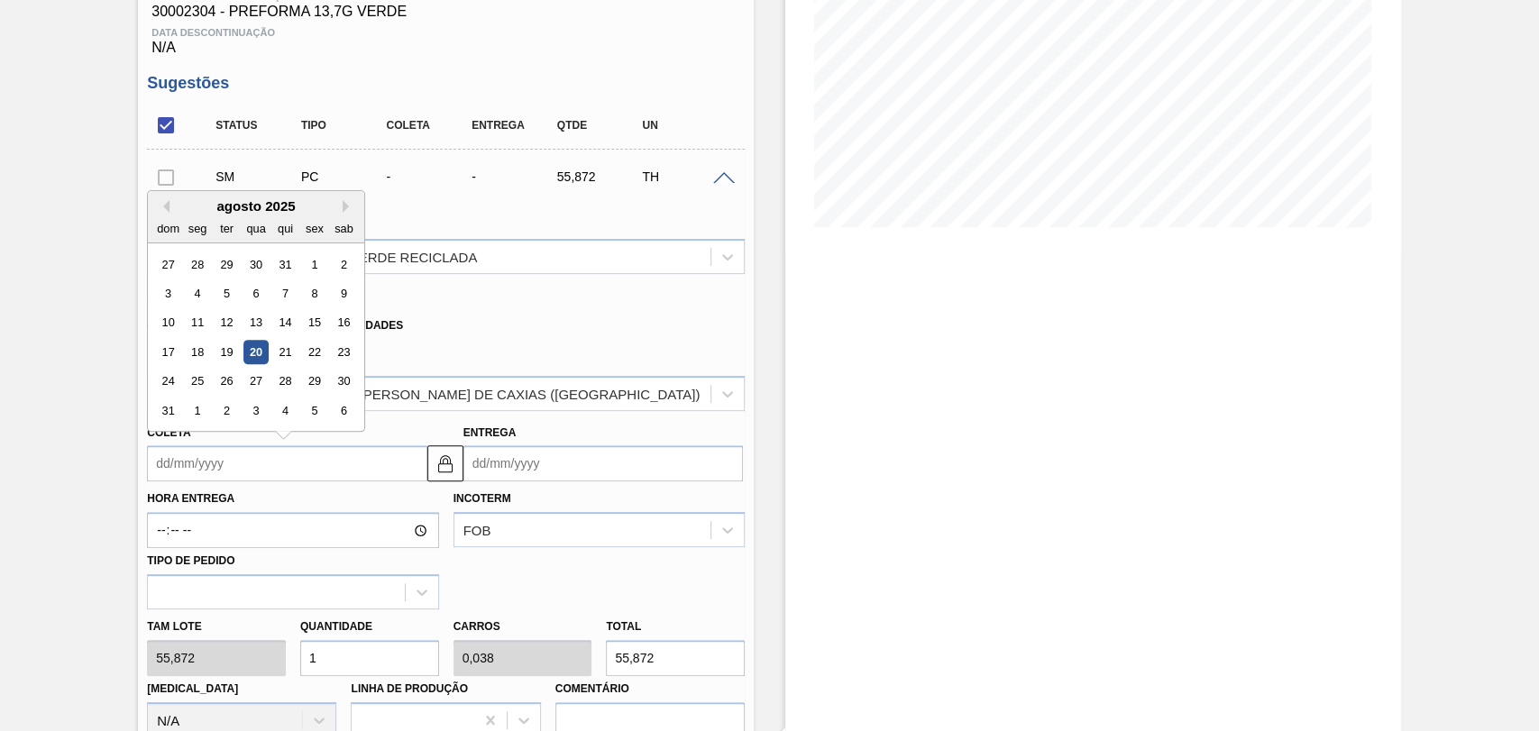
type input "2"
type input "[DATE]"
type input "22"
type input "[DATE]"
click at [310, 354] on div "22" at bounding box center [315, 352] width 24 height 24
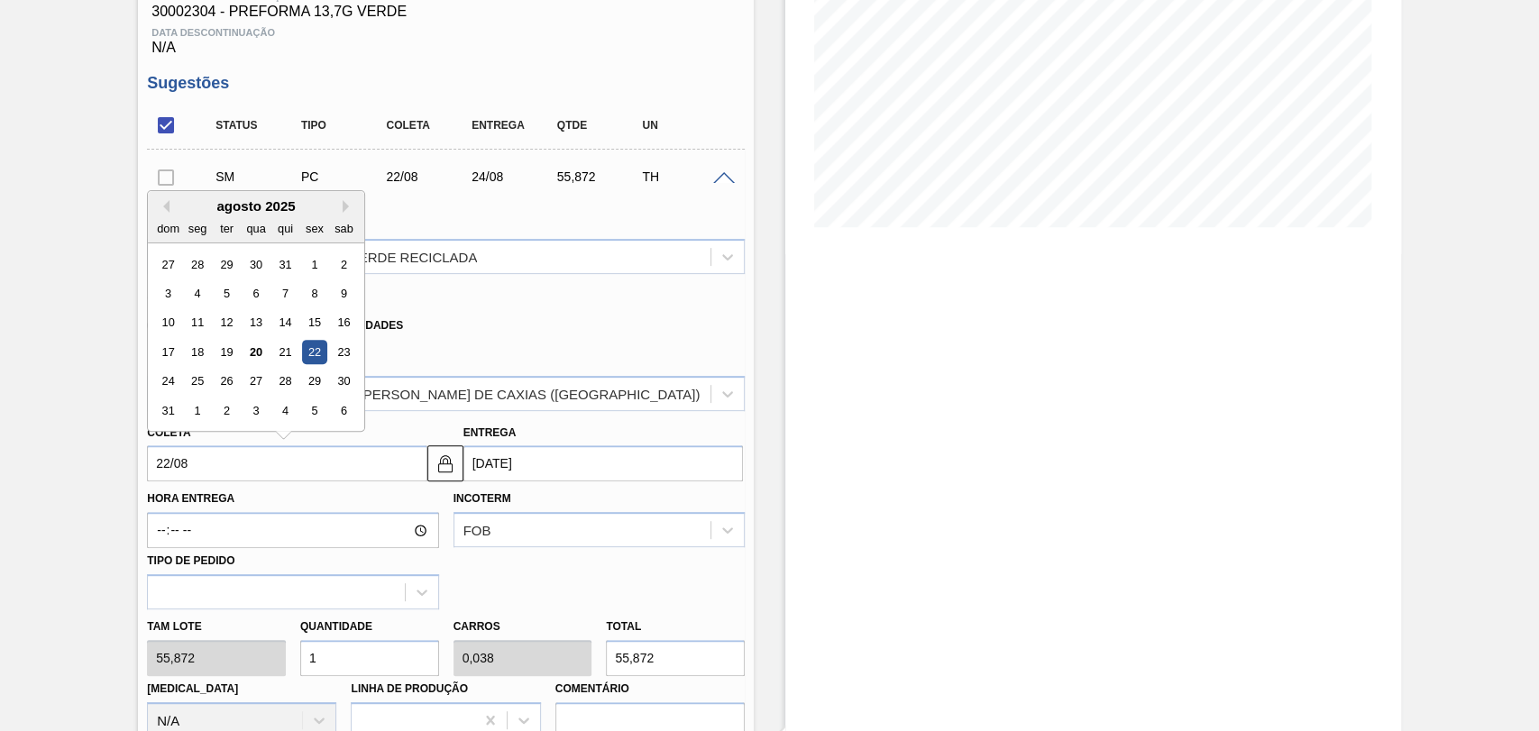
type input "[DATE]"
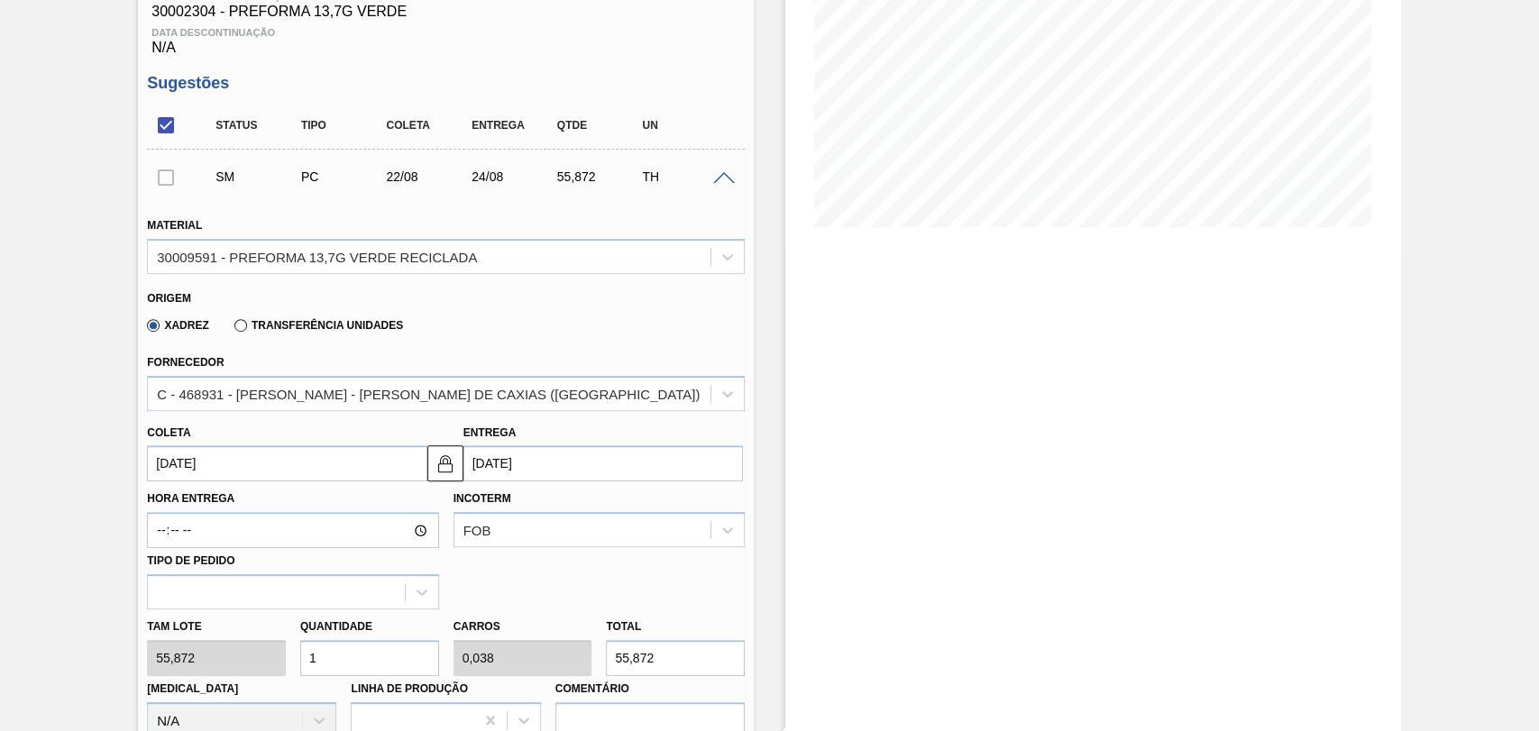
click at [266, 665] on div "Tam lote 55,872 Quantidade 1 Carros 0,038 Total 55,872 Doca N/A Linha de Produç…" at bounding box center [446, 674] width 612 height 129
type input "2"
type input "0,077"
type input "111,744"
type input "26"
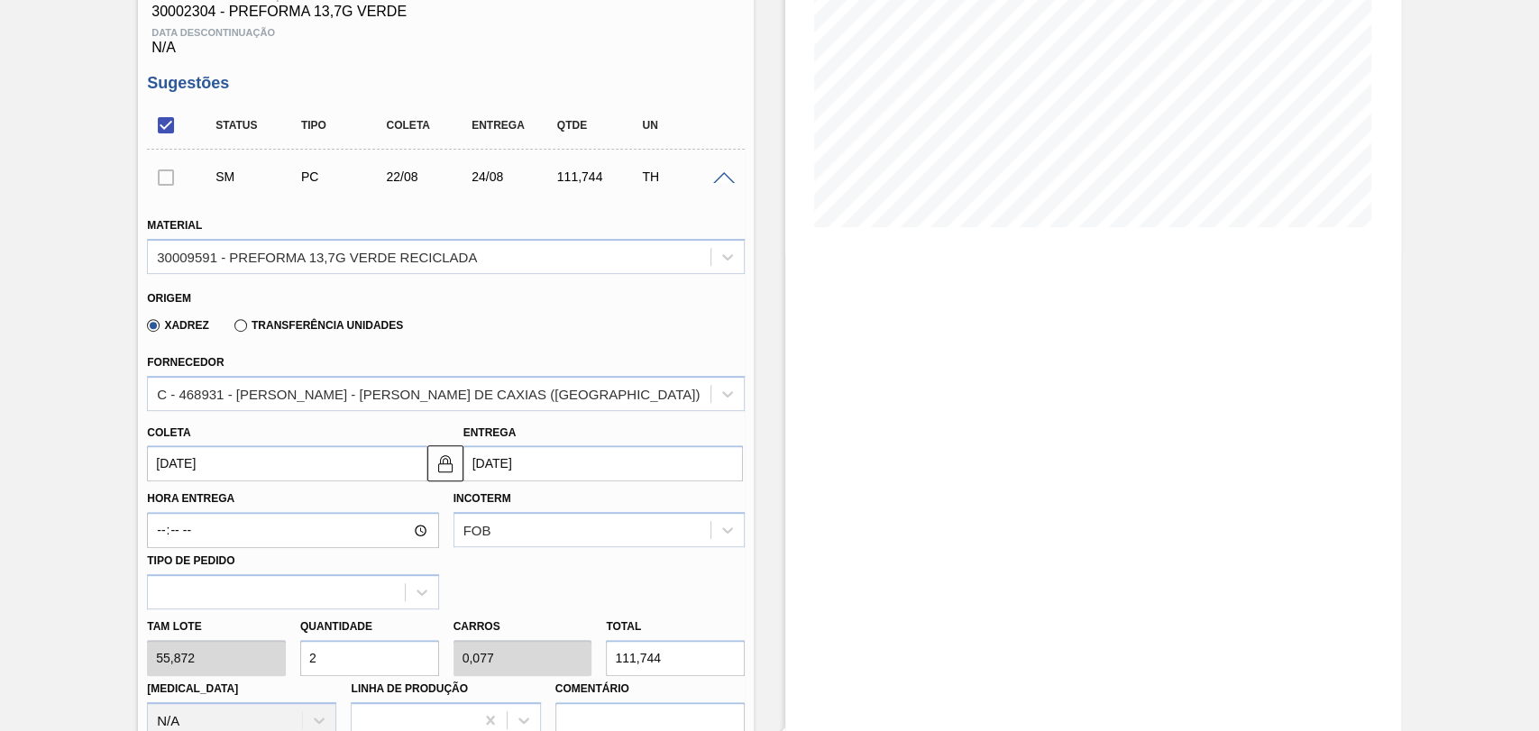
type input "1"
type input "1.452,672"
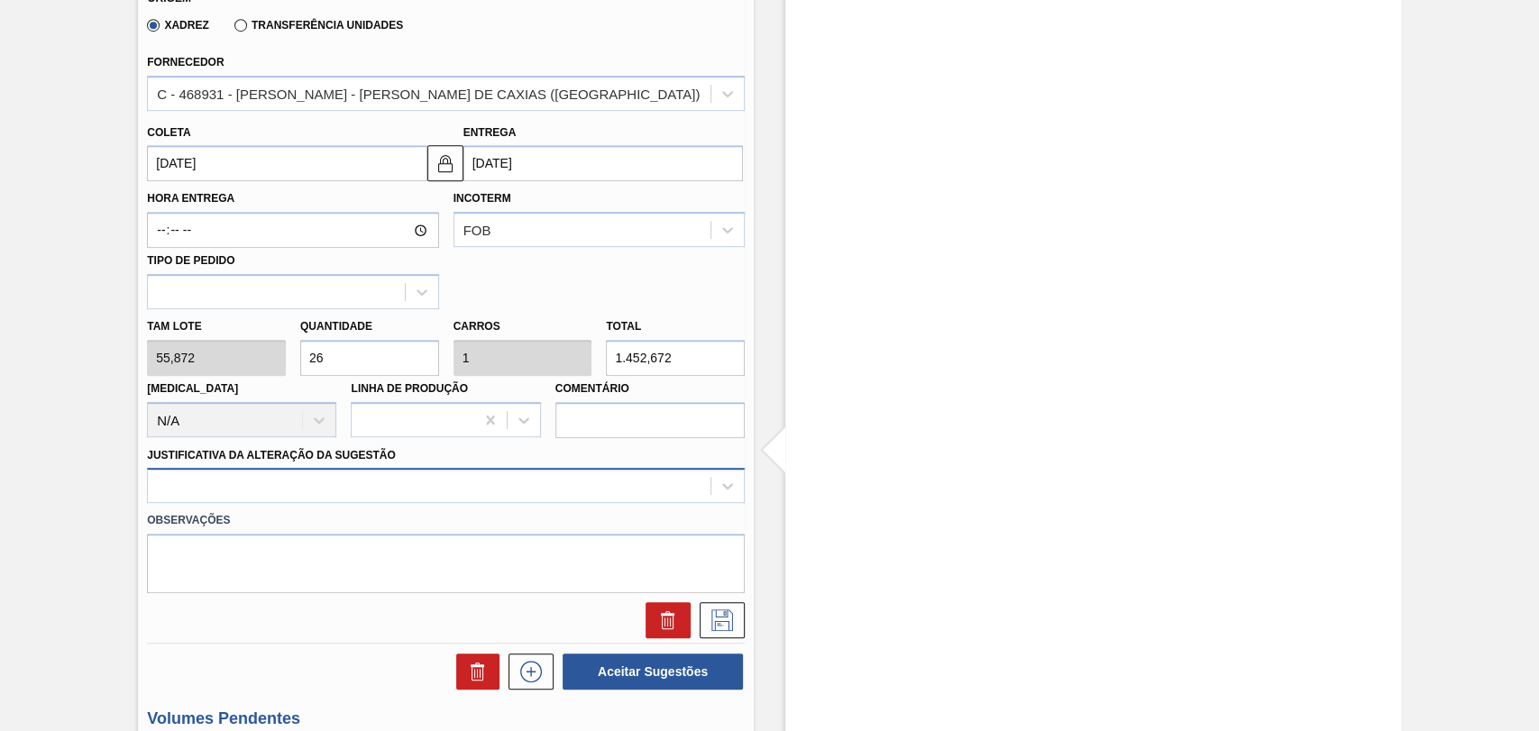
type input "26"
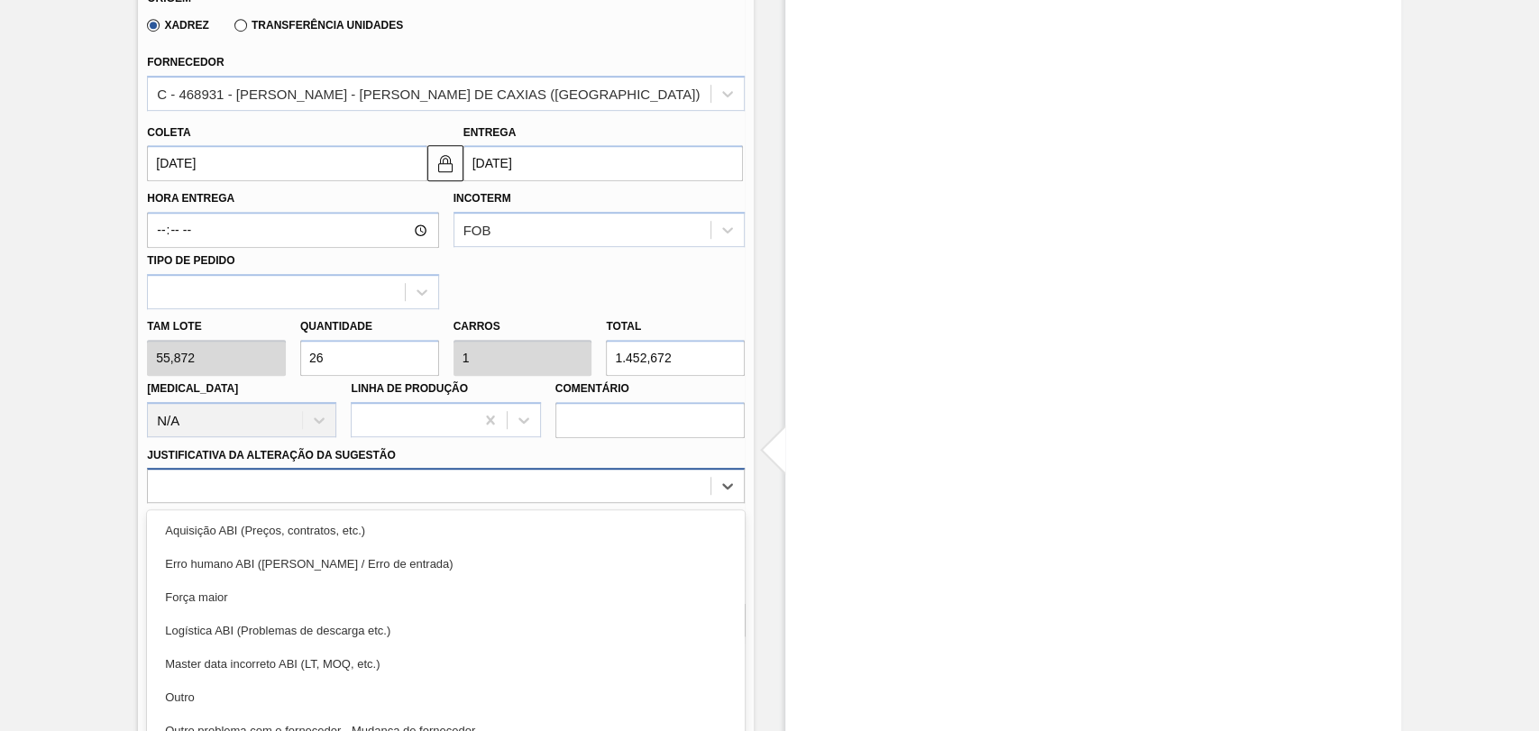
click at [316, 489] on div "option Aquisição ABI (Preços, contratos, etc.) focused, 1 of 18. 18 results ava…" at bounding box center [446, 485] width 598 height 35
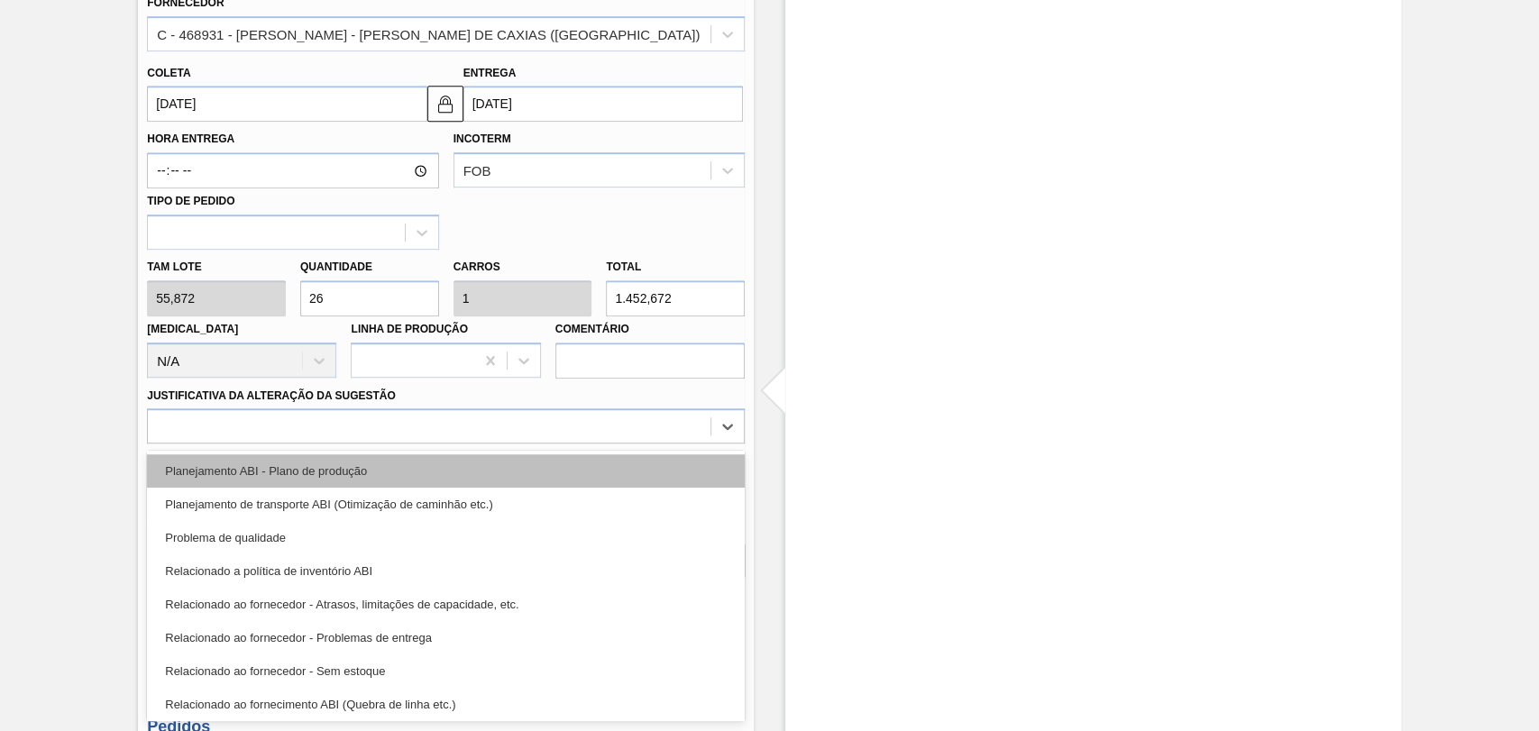
click at [353, 476] on div "Planejamento ABI - Plano de produção" at bounding box center [446, 470] width 598 height 33
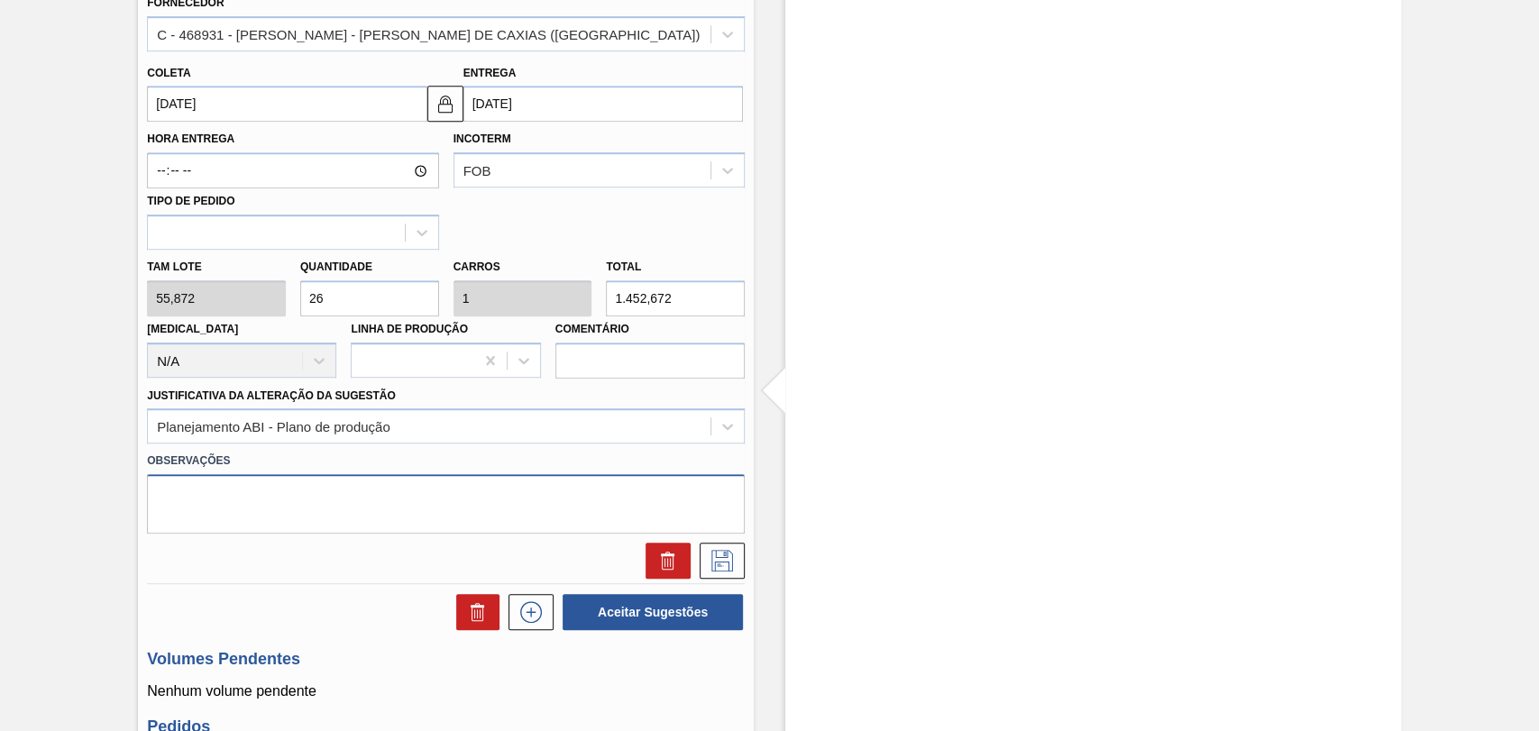
click at [371, 509] on textarea at bounding box center [446, 504] width 598 height 60
type textarea "casar com rótulo com claim, validado Ramiro."
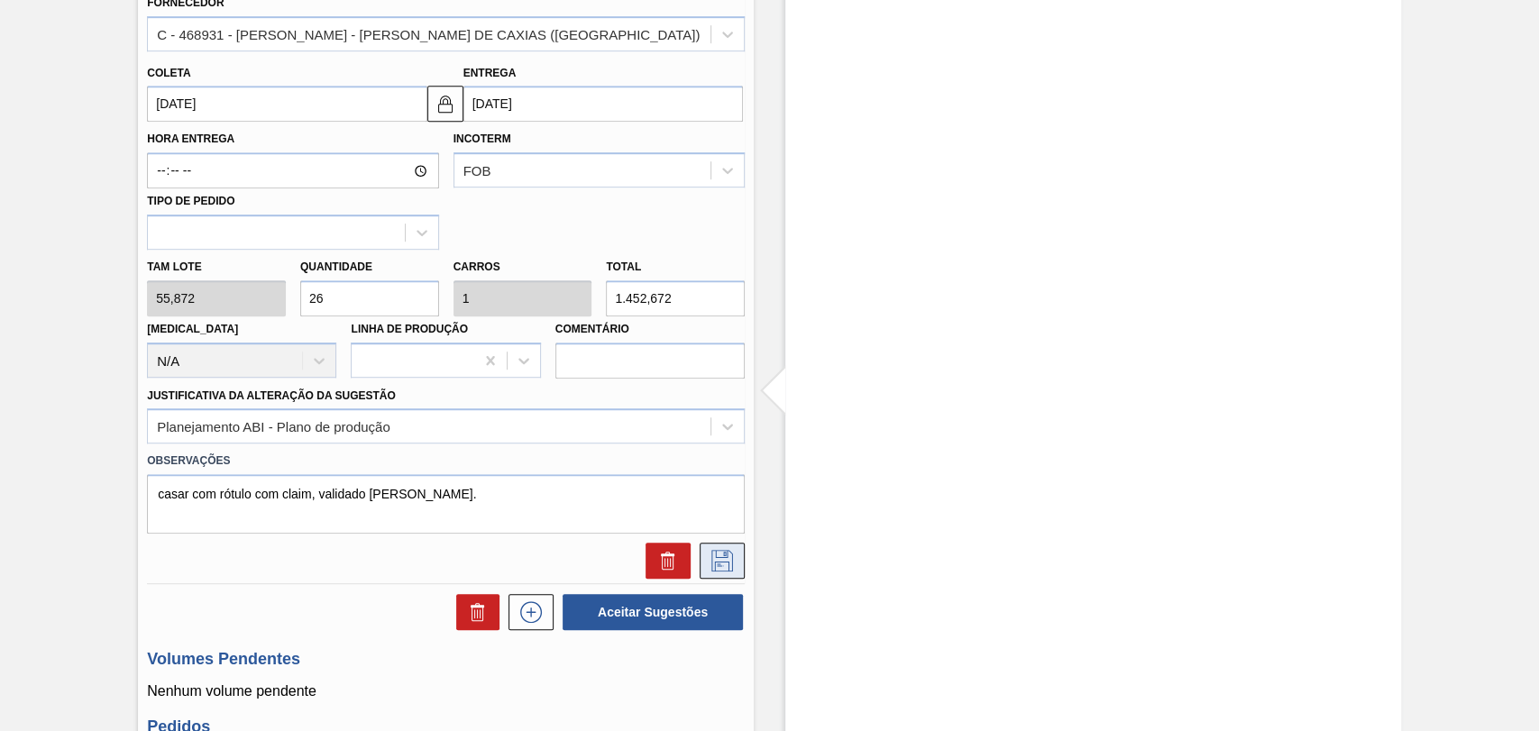
click at [714, 557] on icon at bounding box center [722, 561] width 29 height 22
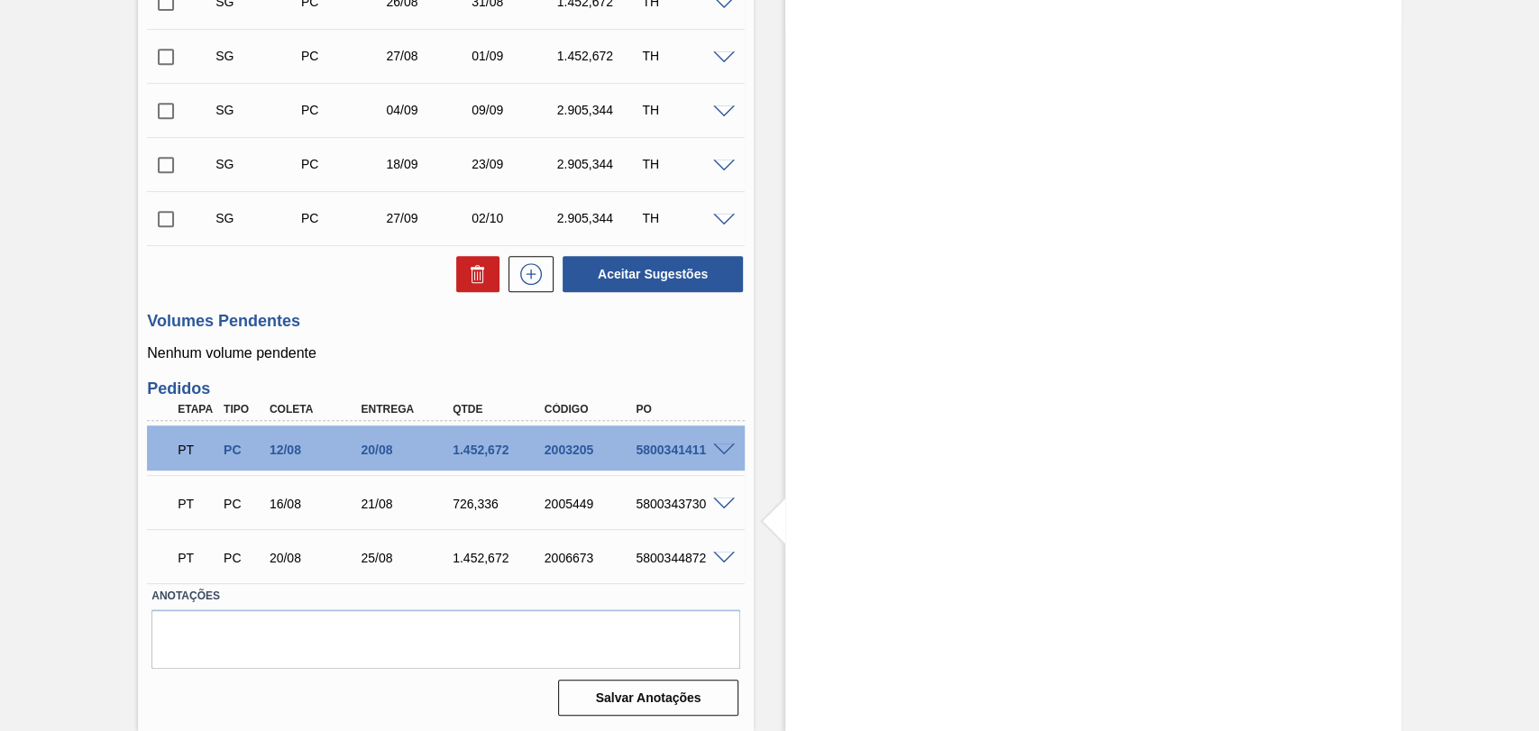
scroll to position [231, 0]
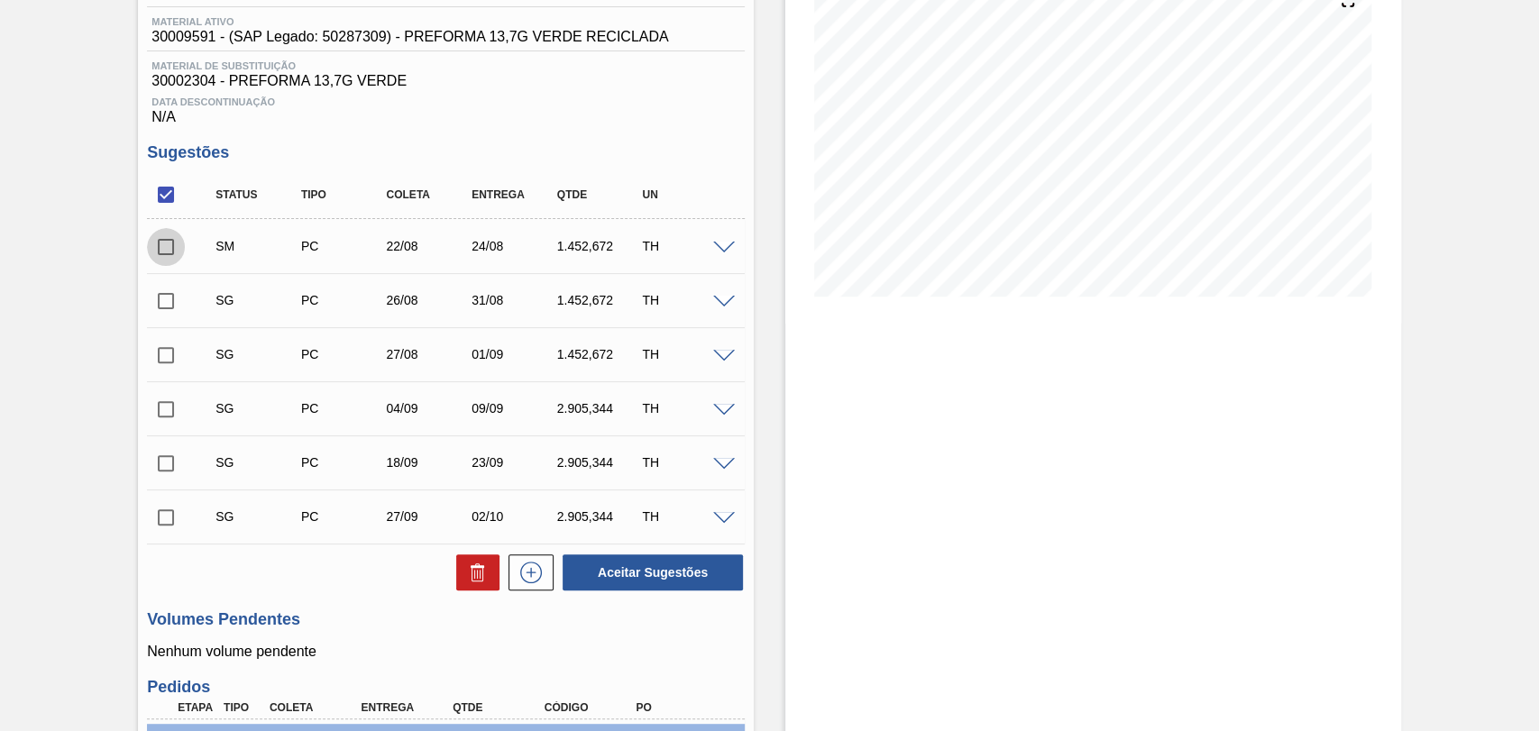
click at [177, 256] on input "checkbox" at bounding box center [166, 247] width 38 height 38
click at [669, 574] on button "Aceitar Sugestões" at bounding box center [653, 573] width 180 height 36
click at [725, 250] on span at bounding box center [724, 249] width 22 height 14
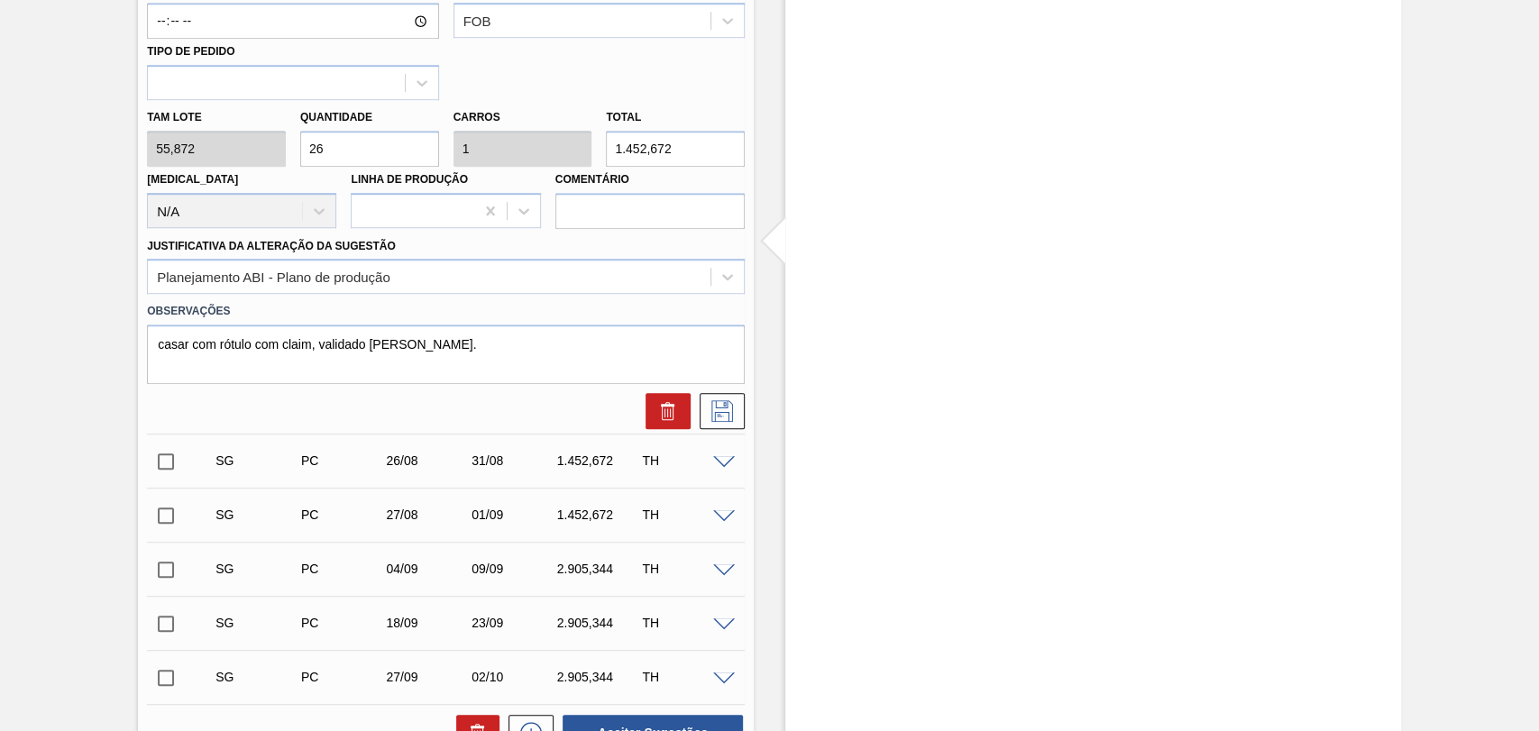
scroll to position [832, 0]
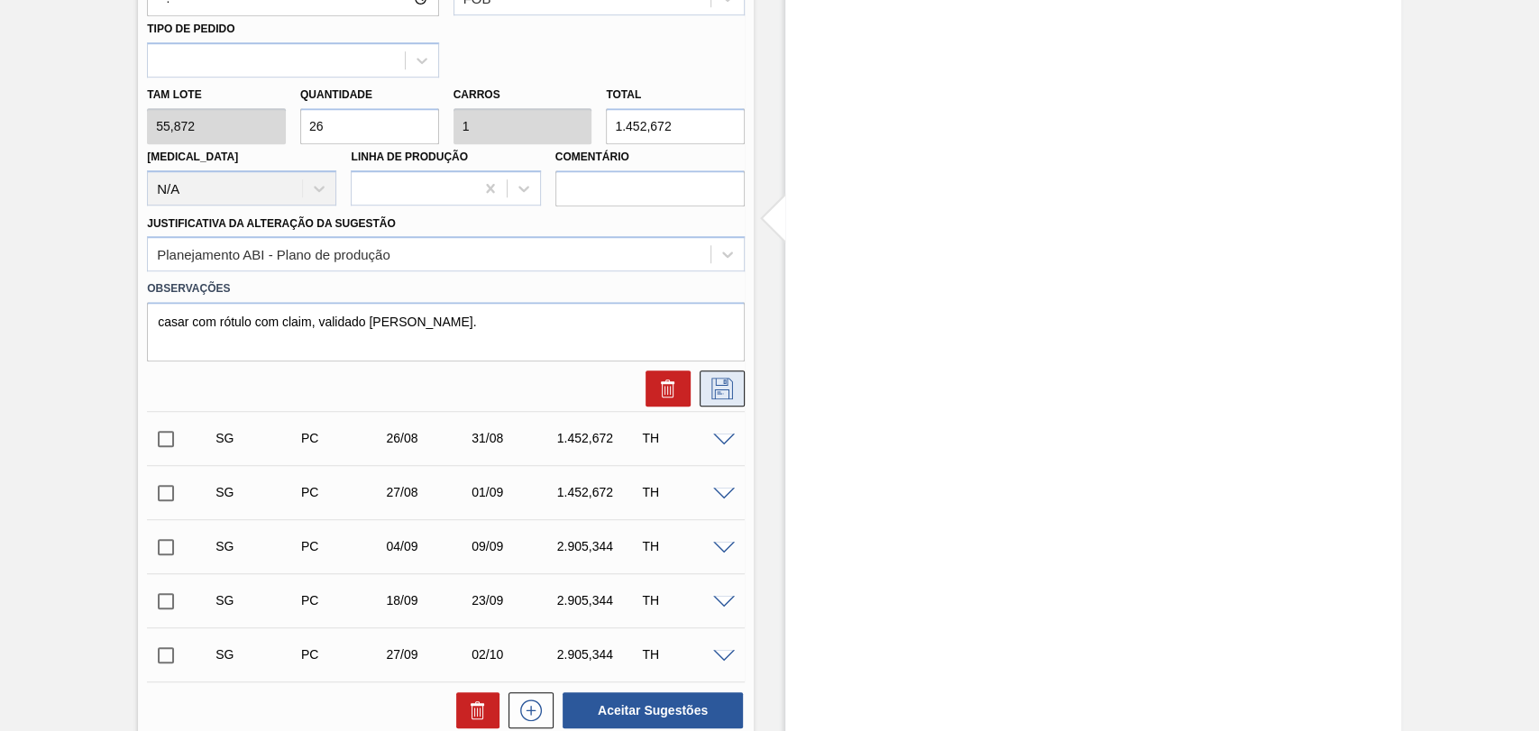
click at [722, 394] on icon at bounding box center [722, 389] width 29 height 22
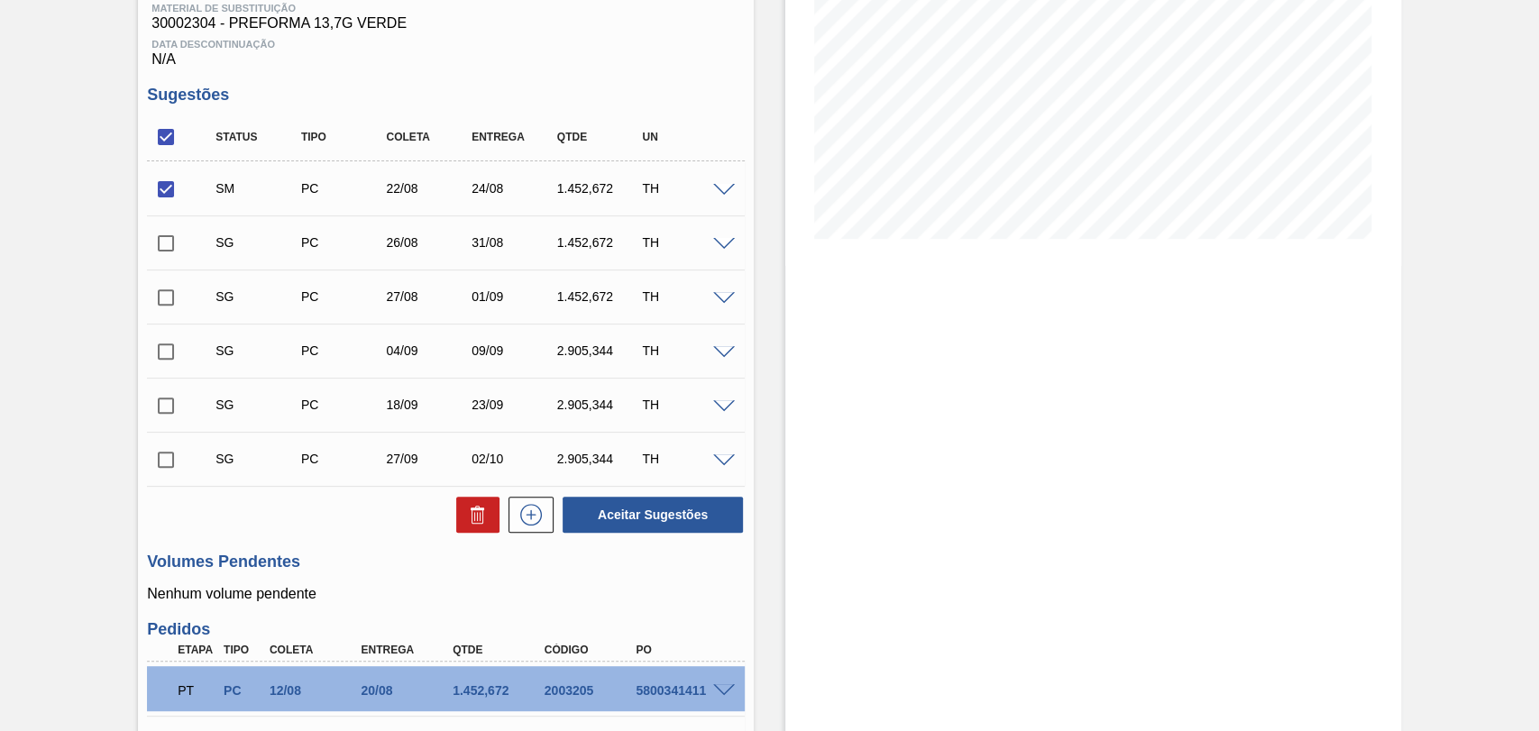
scroll to position [231, 0]
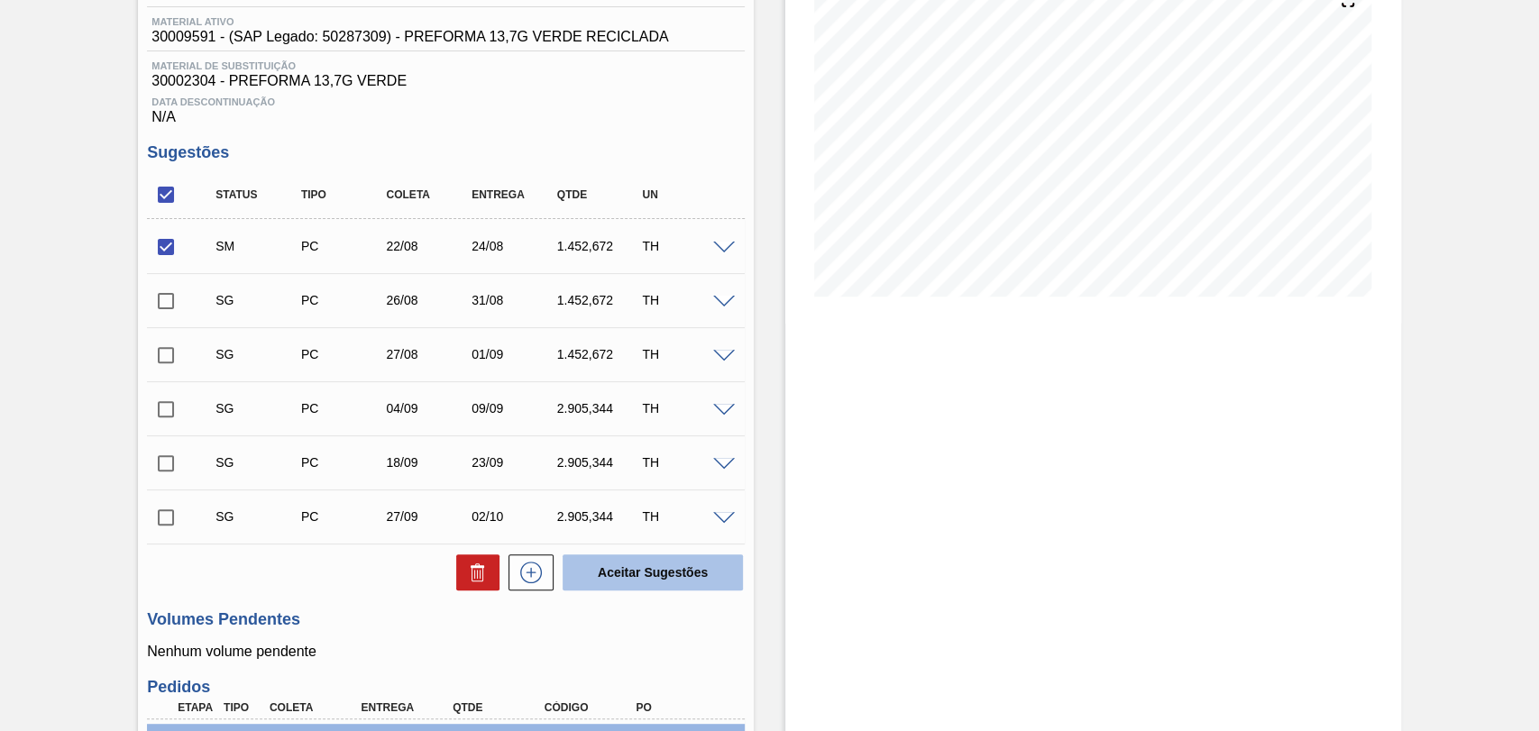
click at [650, 571] on button "Aceitar Sugestões" at bounding box center [653, 573] width 180 height 36
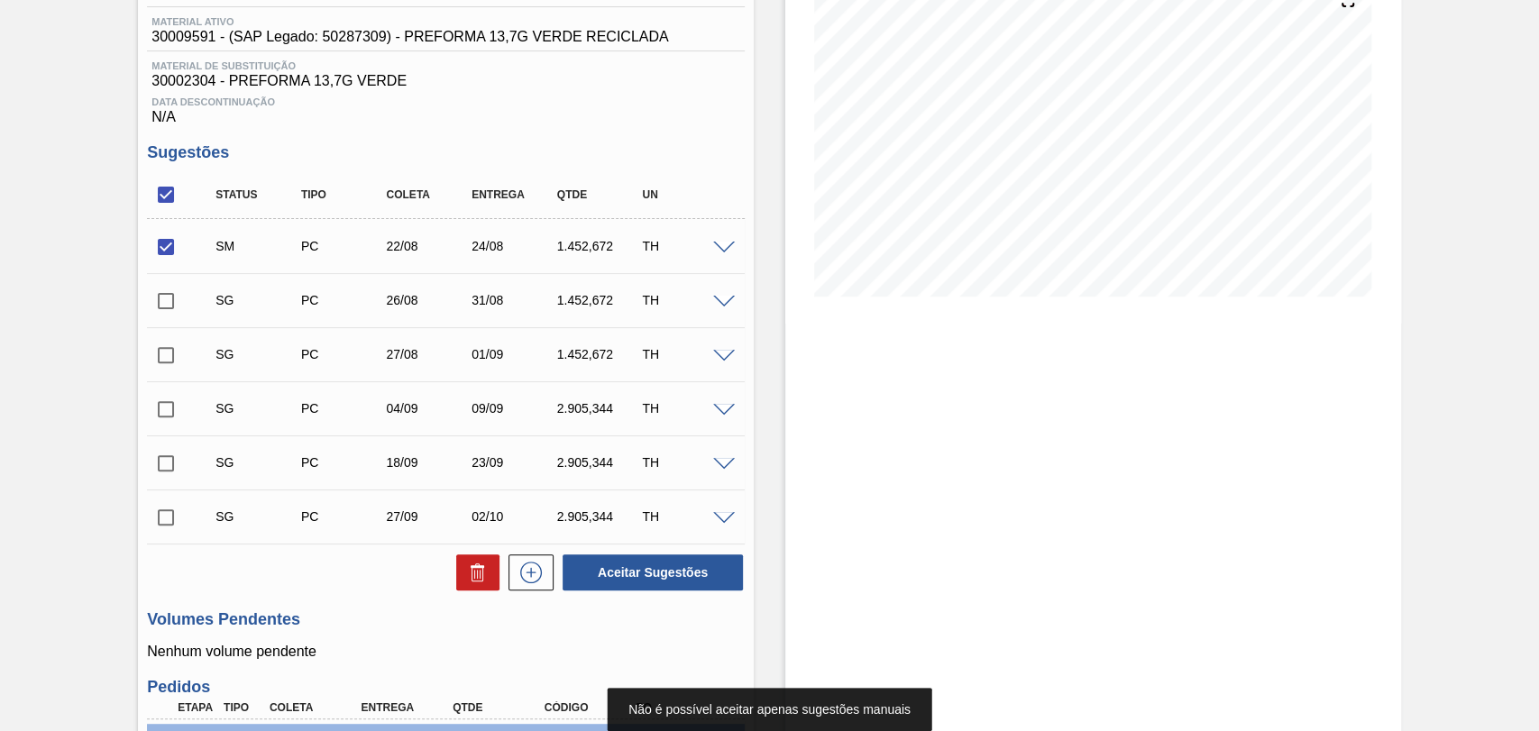
click at [177, 252] on input "checkbox" at bounding box center [166, 247] width 38 height 38
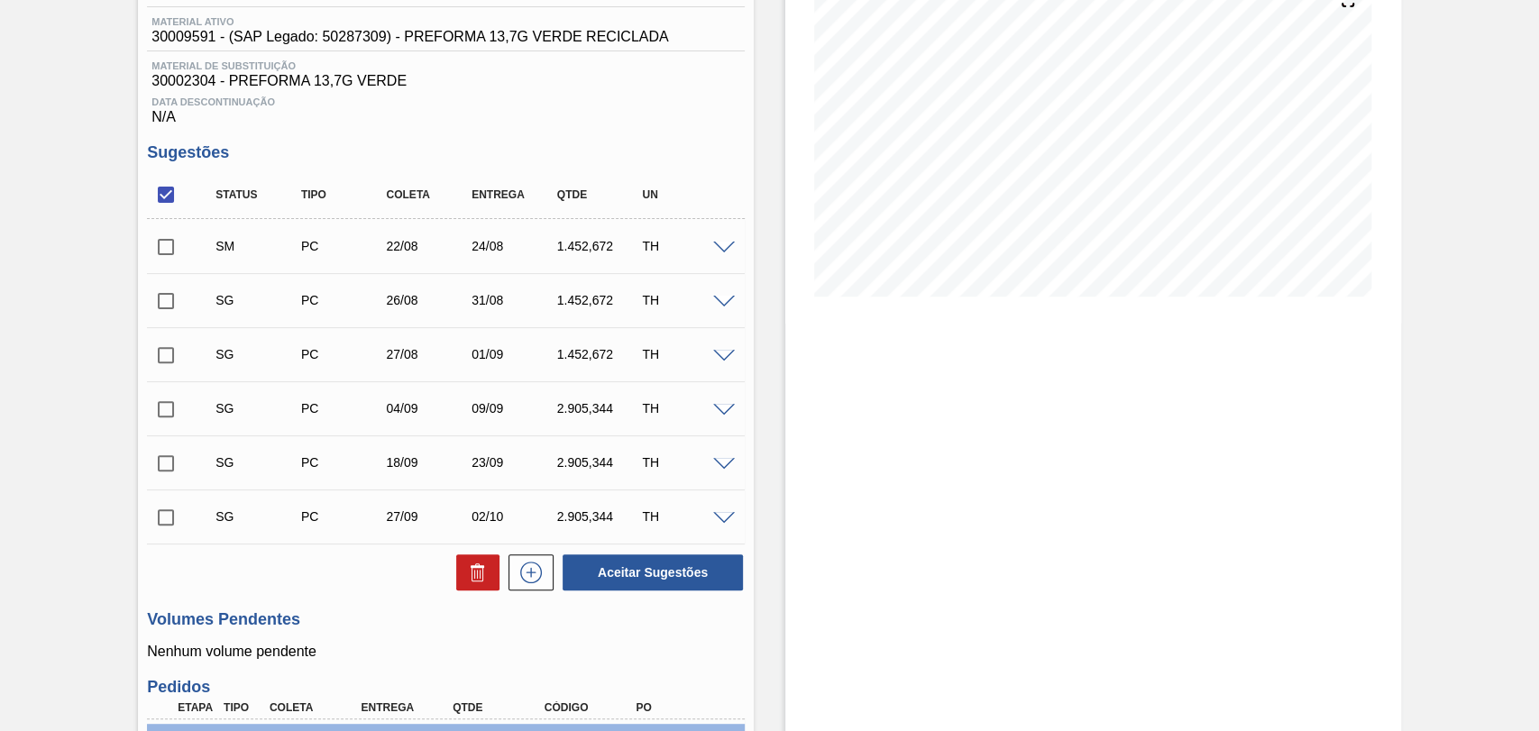
click at [166, 248] on input "checkbox" at bounding box center [166, 247] width 38 height 38
checkbox input "true"
click at [629, 565] on button "Aceitar Sugestões" at bounding box center [653, 573] width 180 height 36
click at [721, 309] on span at bounding box center [724, 303] width 22 height 14
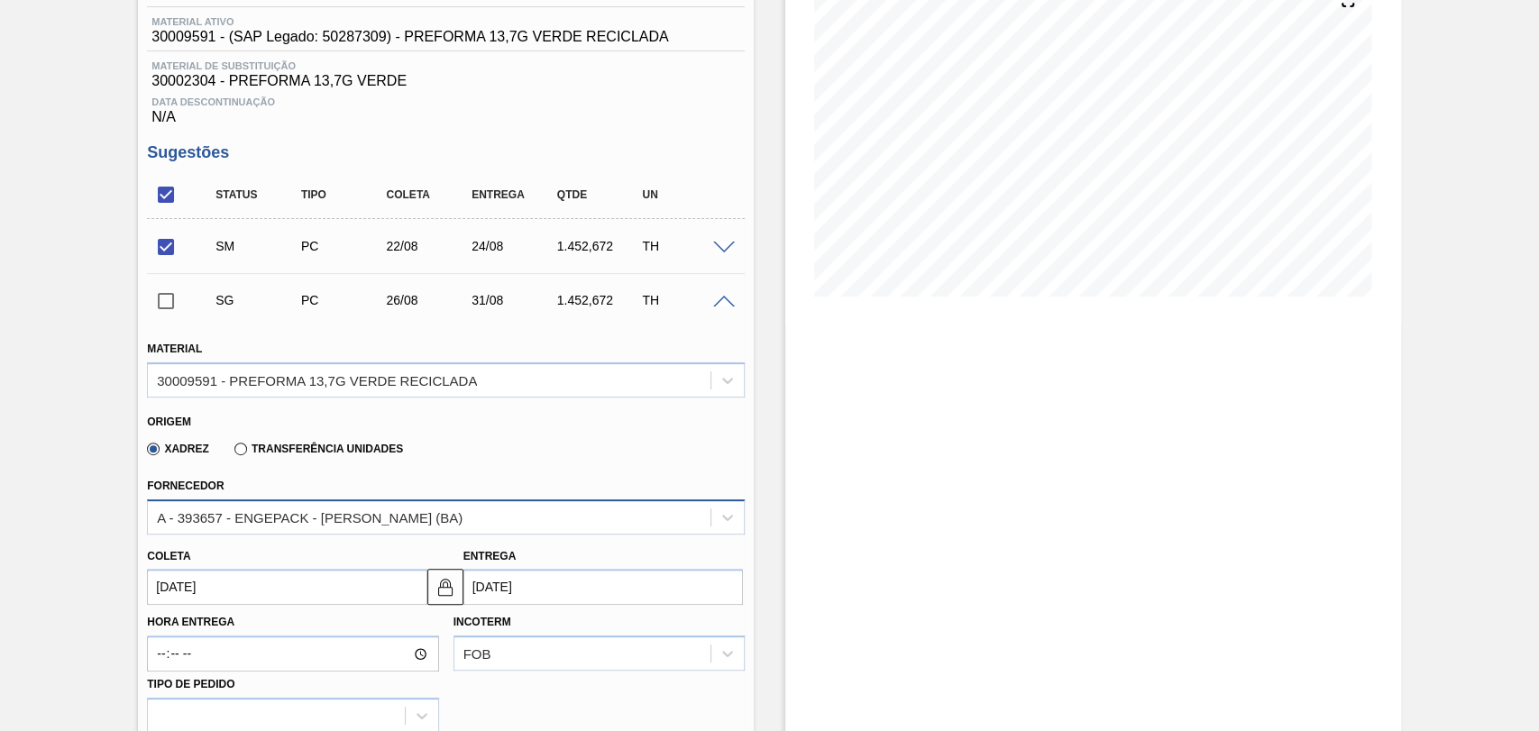
click at [313, 525] on div "A - 393657 - ENGEPACK - [PERSON_NAME] (BA)" at bounding box center [310, 516] width 306 height 15
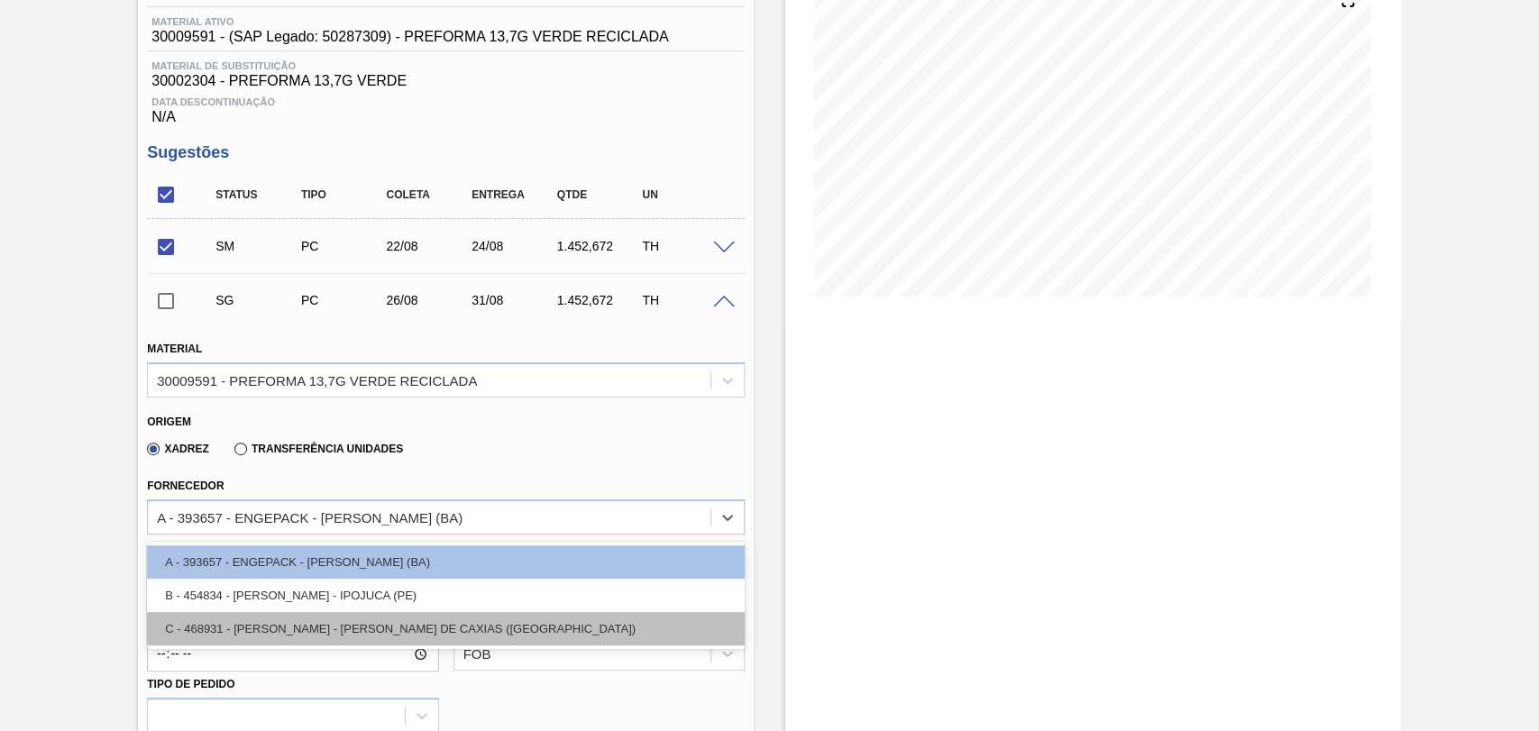
click at [317, 629] on div "C - 468931 - LORENPET - DUQUE DE CAXIAS (RJ)" at bounding box center [446, 628] width 598 height 33
type input "[DATE]"
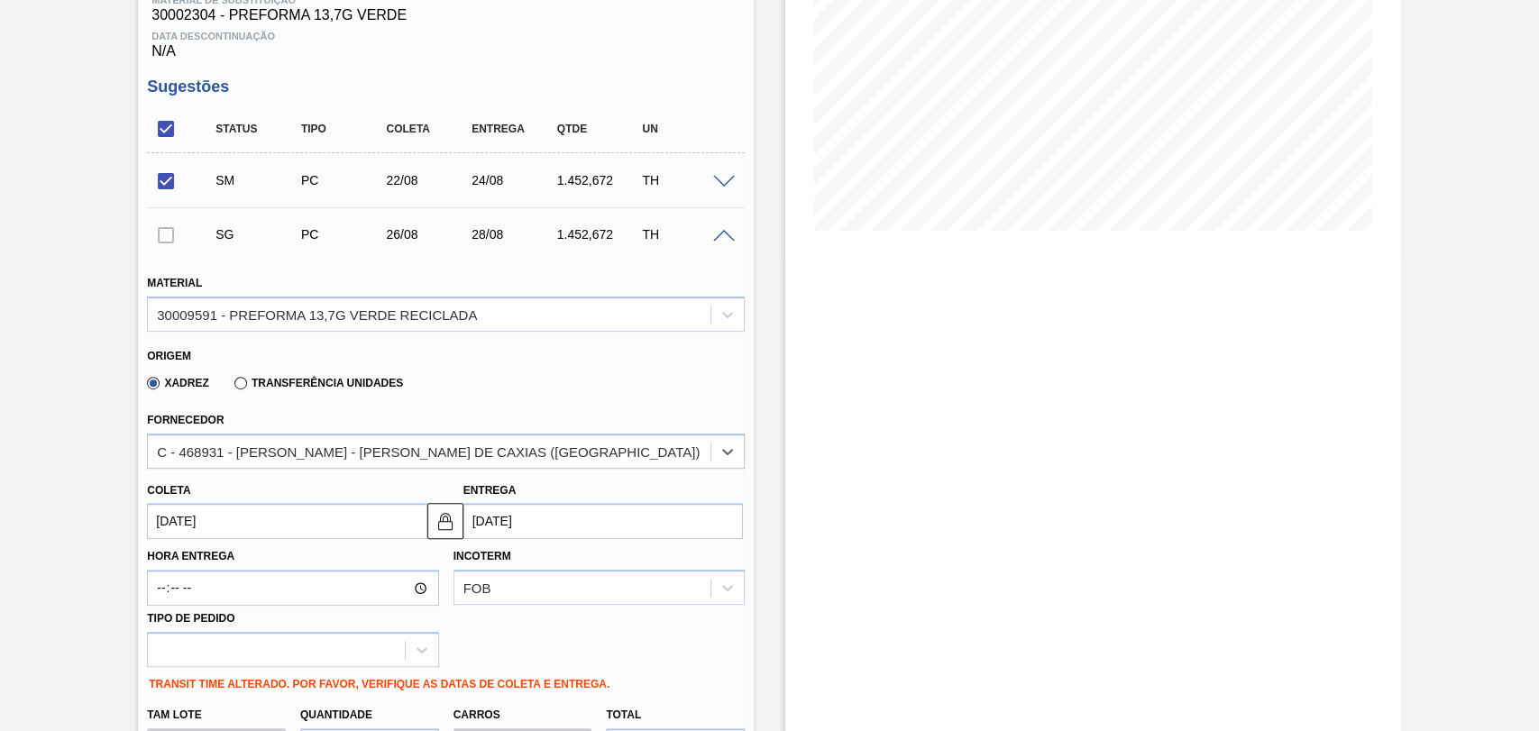
scroll to position [332, 0]
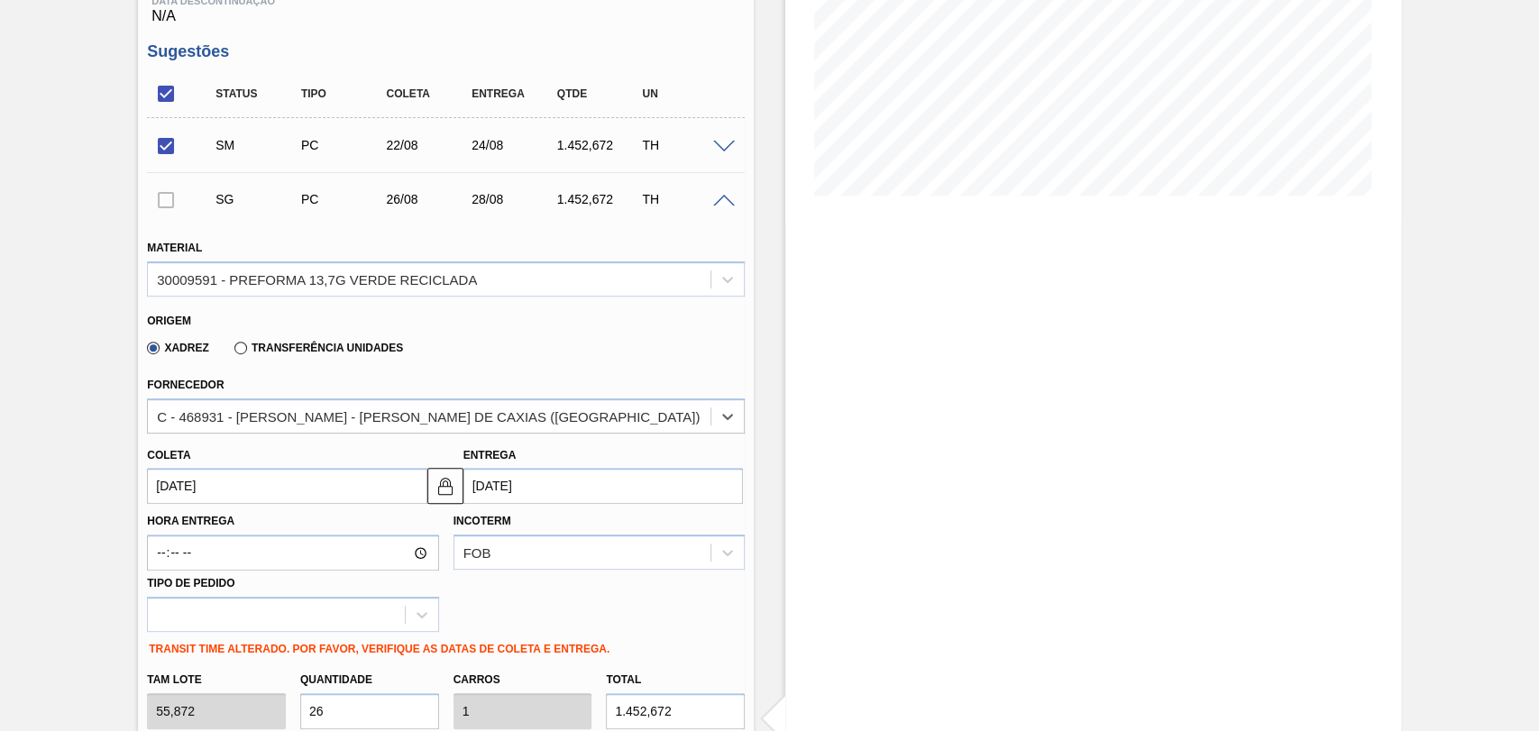
click at [231, 495] on input "26/08/2025" at bounding box center [287, 486] width 280 height 36
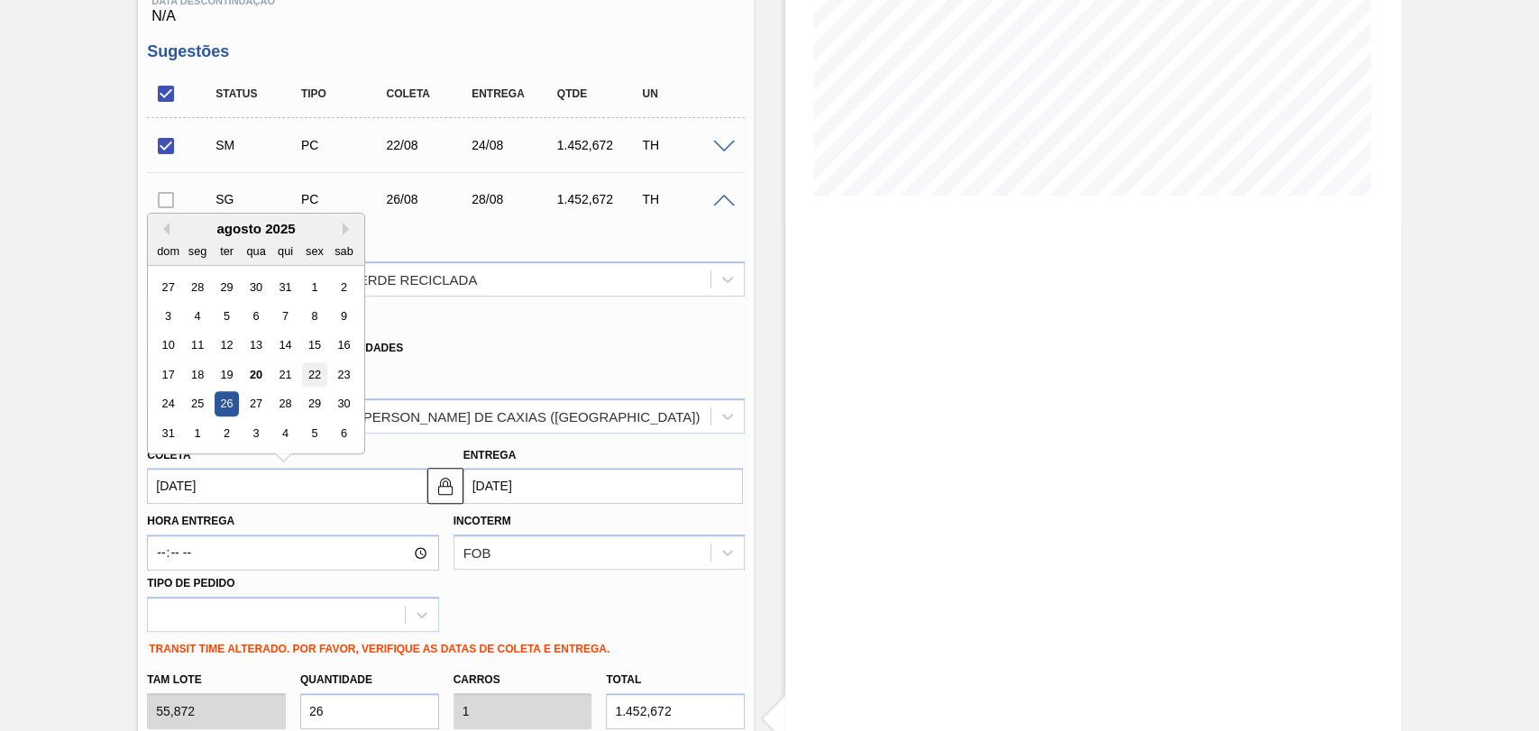
click at [318, 377] on div "22" at bounding box center [315, 375] width 24 height 24
type input "[DATE]"
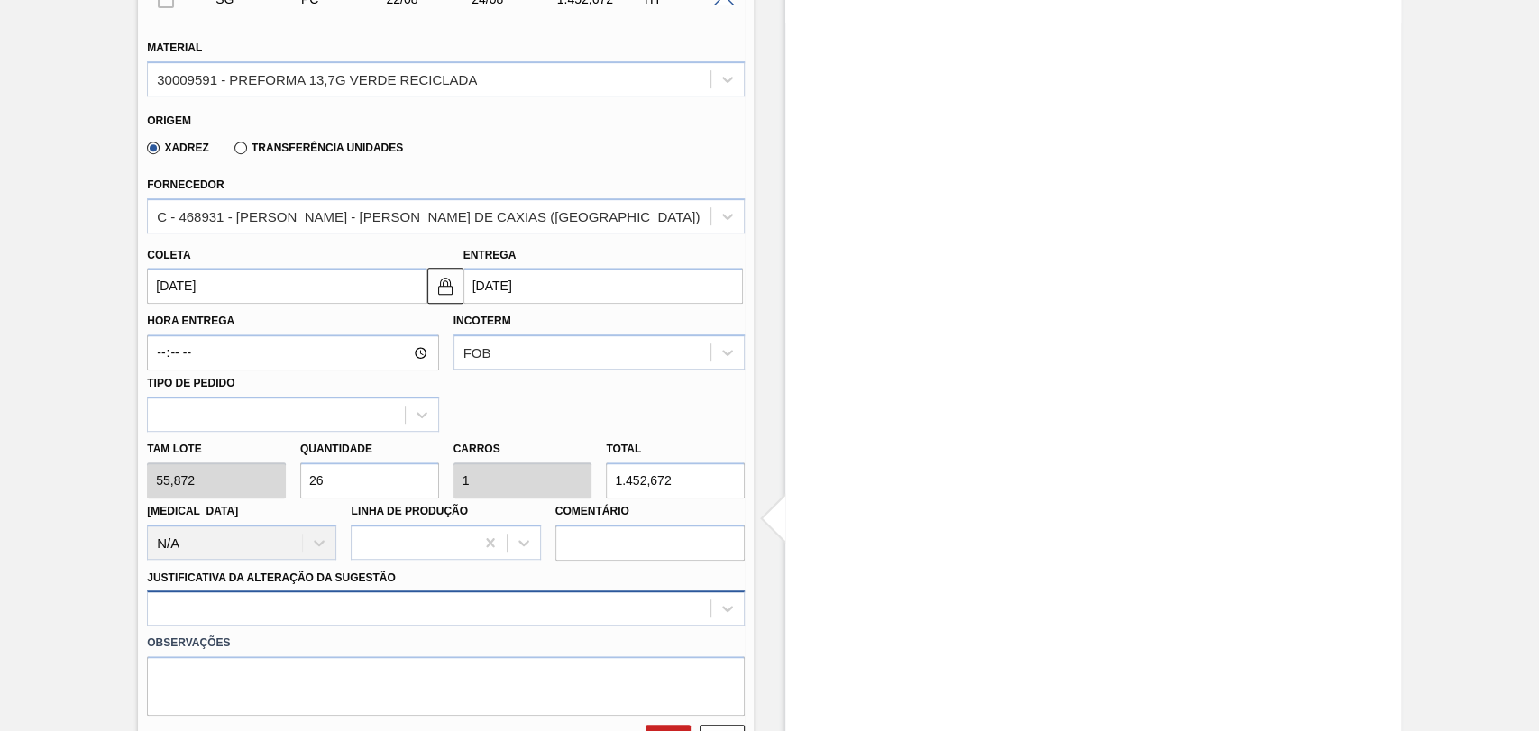
click at [289, 616] on div at bounding box center [446, 608] width 598 height 35
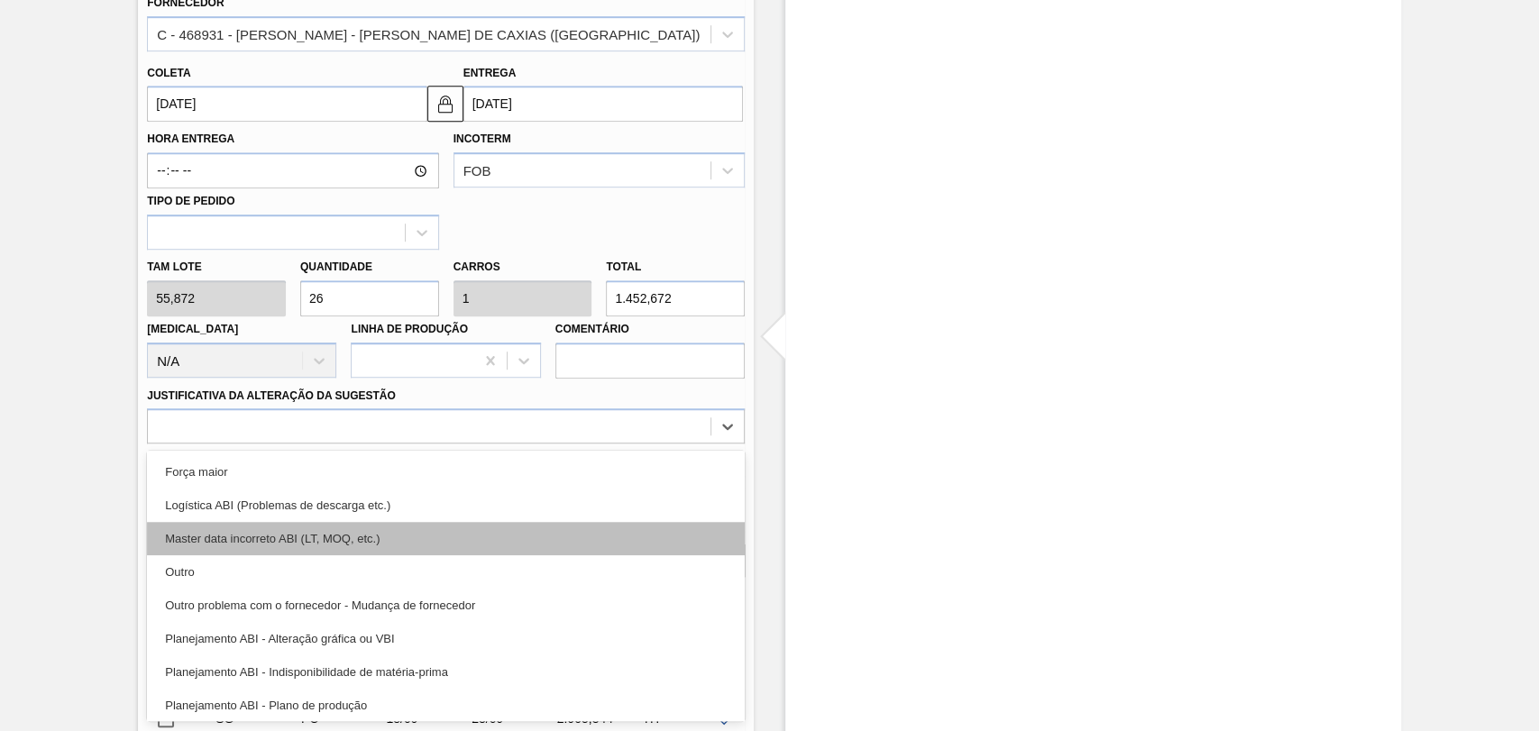
scroll to position [100, 0]
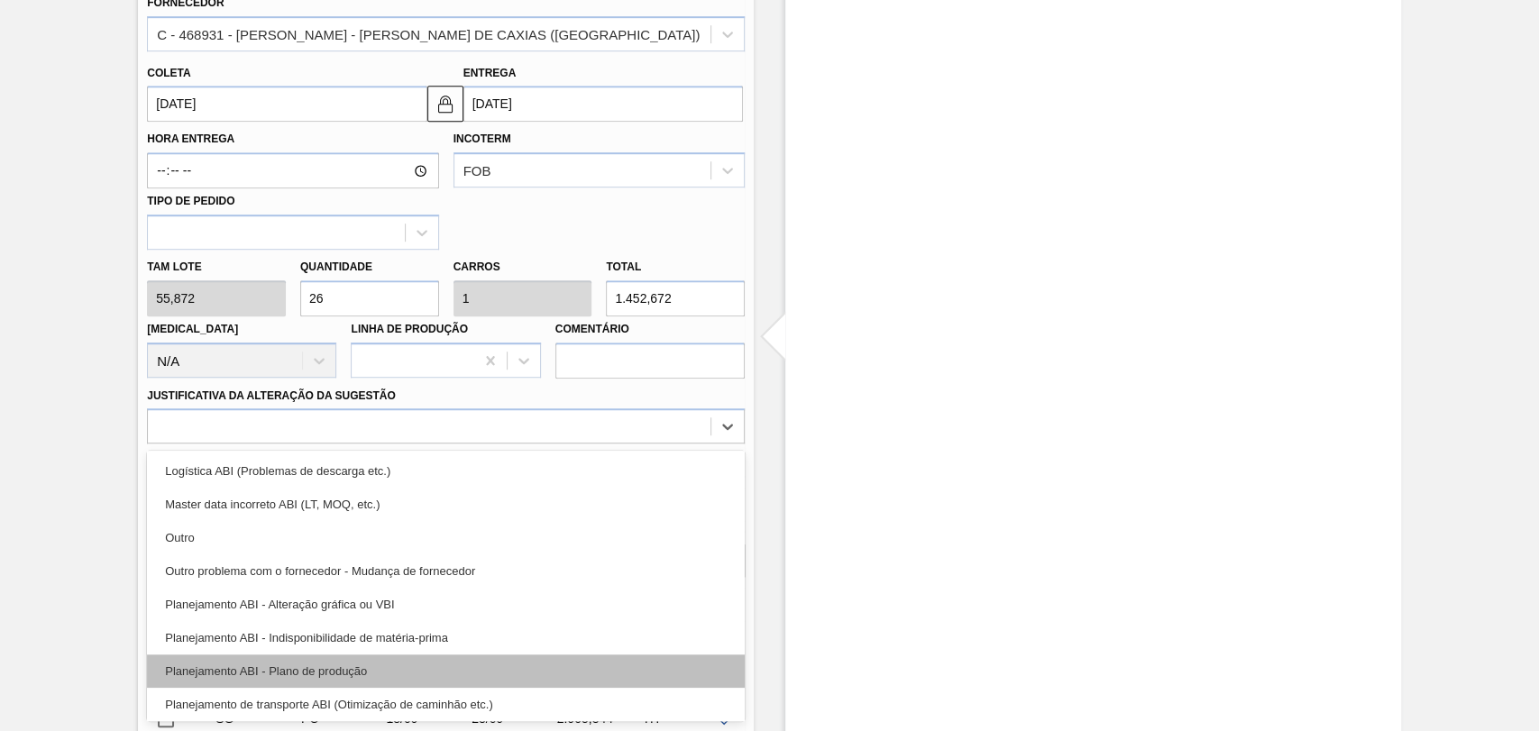
click at [365, 680] on div "Planejamento ABI - Plano de produção" at bounding box center [446, 671] width 598 height 33
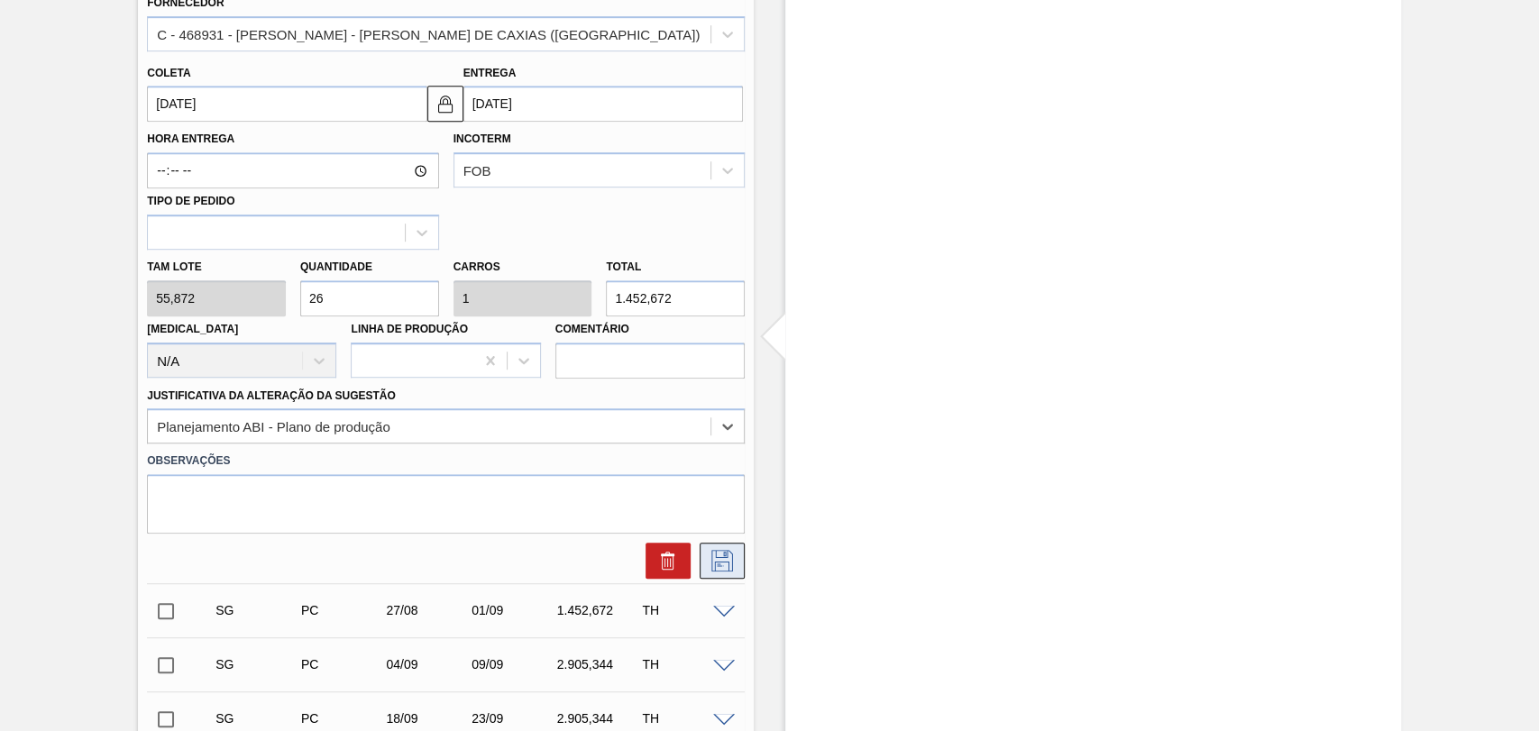
click at [730, 570] on icon at bounding box center [722, 561] width 29 height 22
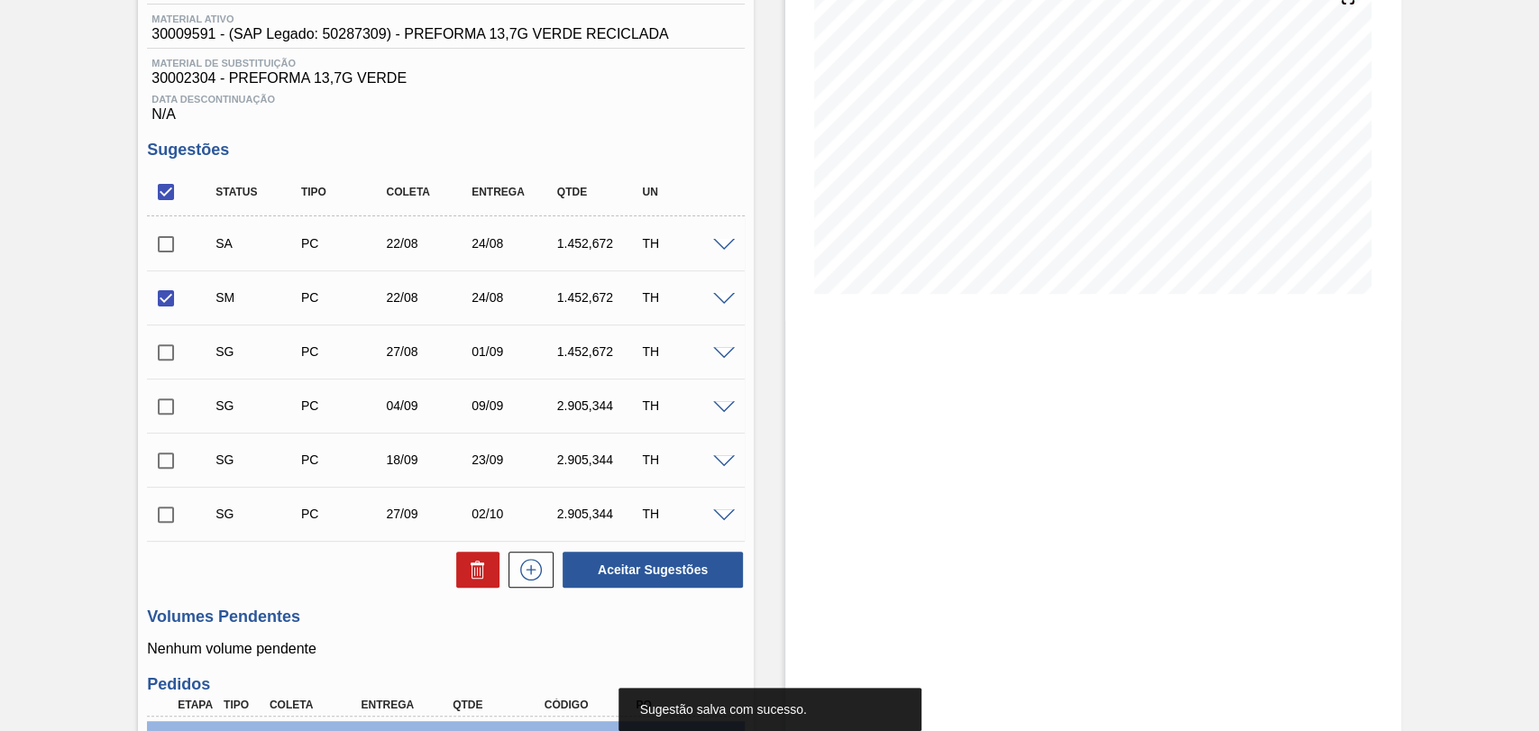
scroll to position [231, 0]
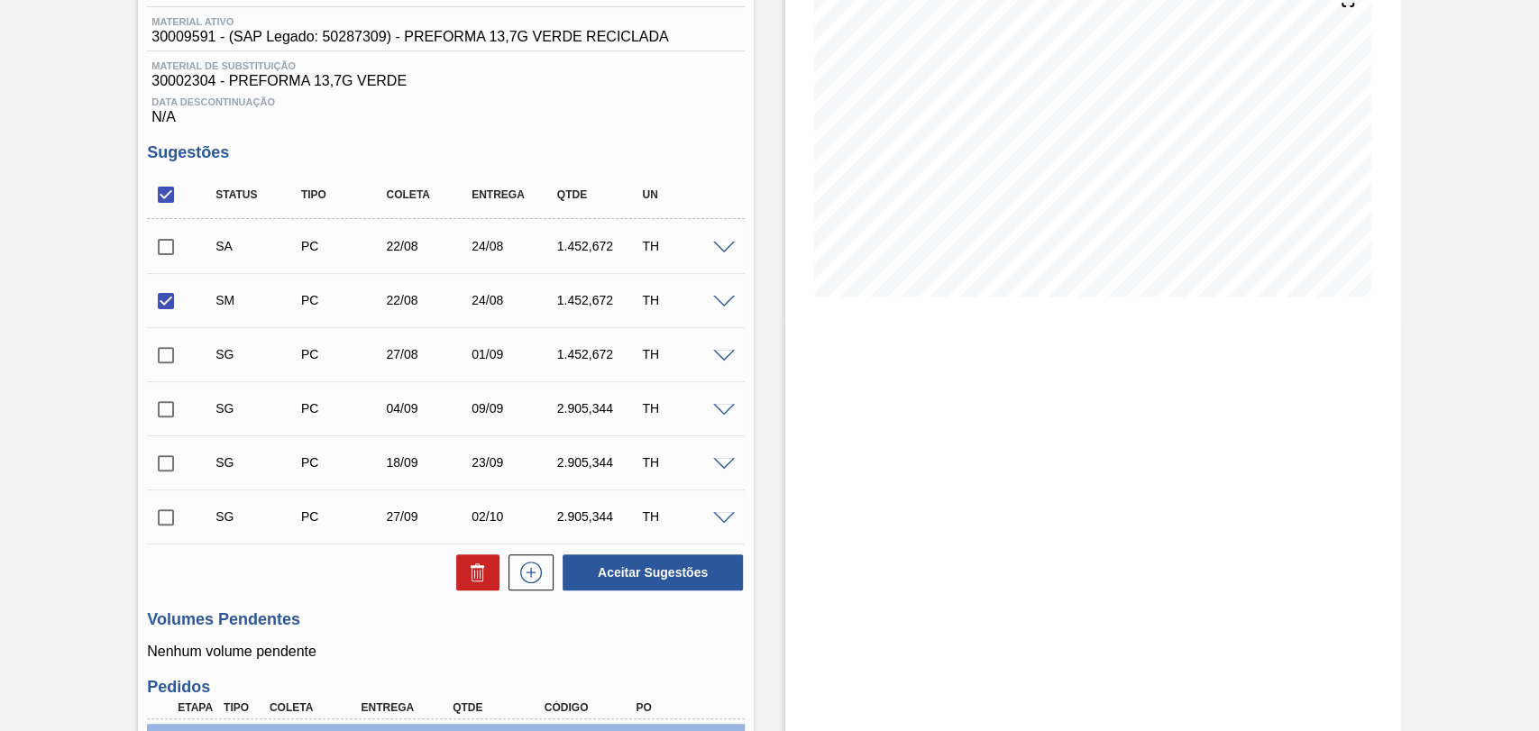
click at [164, 258] on input "checkbox" at bounding box center [166, 247] width 38 height 38
checkbox input "true"
click at [162, 302] on input "checkbox" at bounding box center [166, 301] width 38 height 38
checkbox input "false"
click at [626, 574] on button "Aceitar Sugestões" at bounding box center [653, 573] width 180 height 36
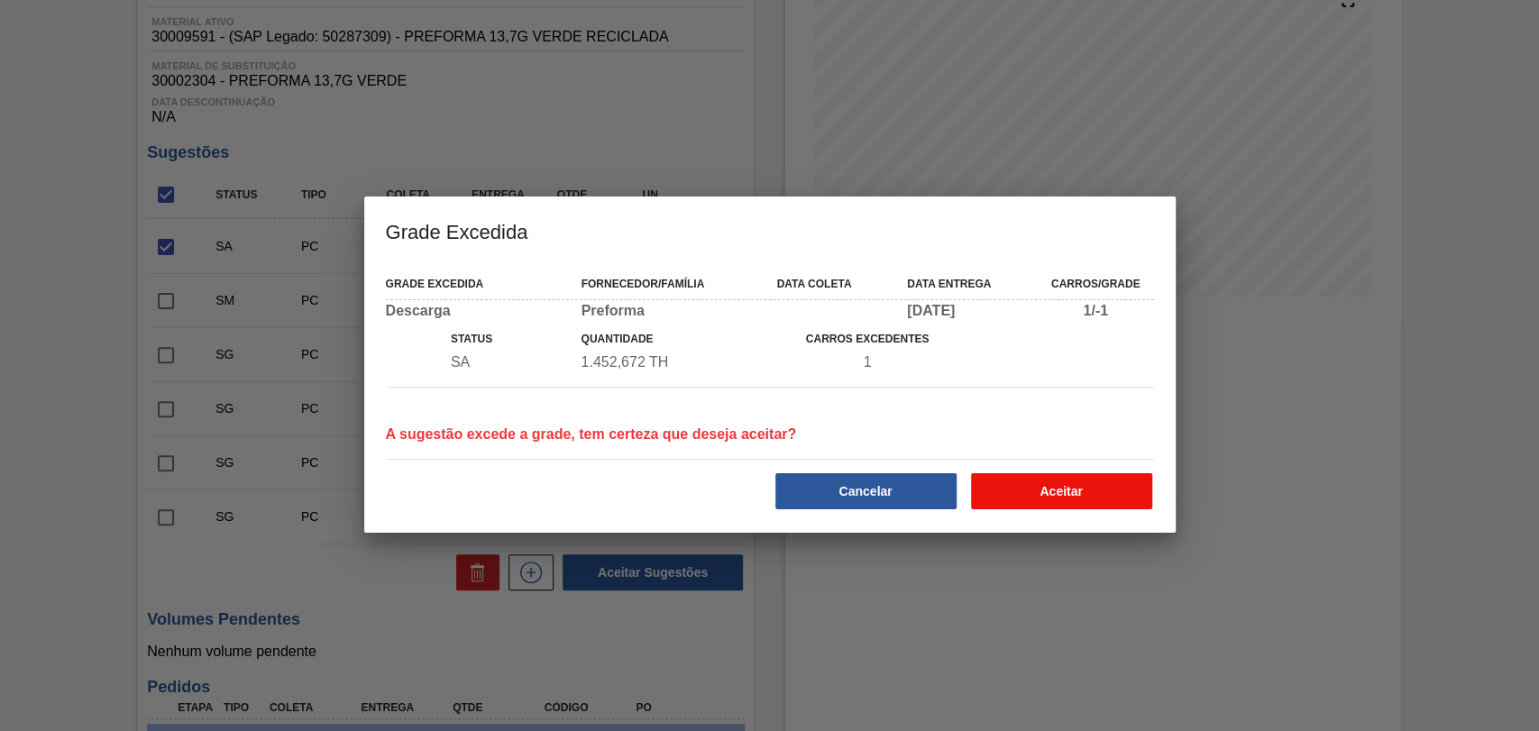
click at [1060, 496] on button "Aceitar" at bounding box center [1061, 491] width 181 height 36
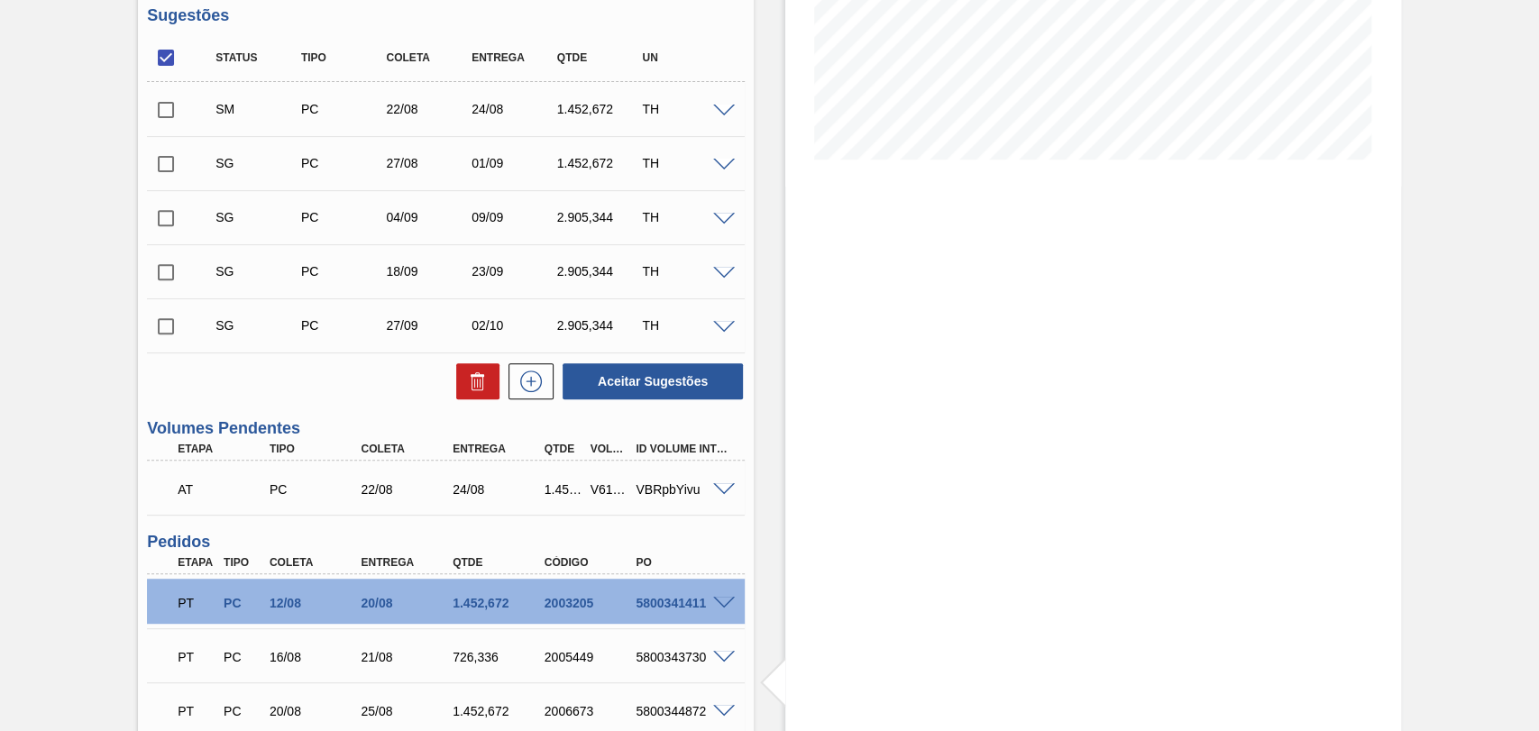
scroll to position [432, 0]
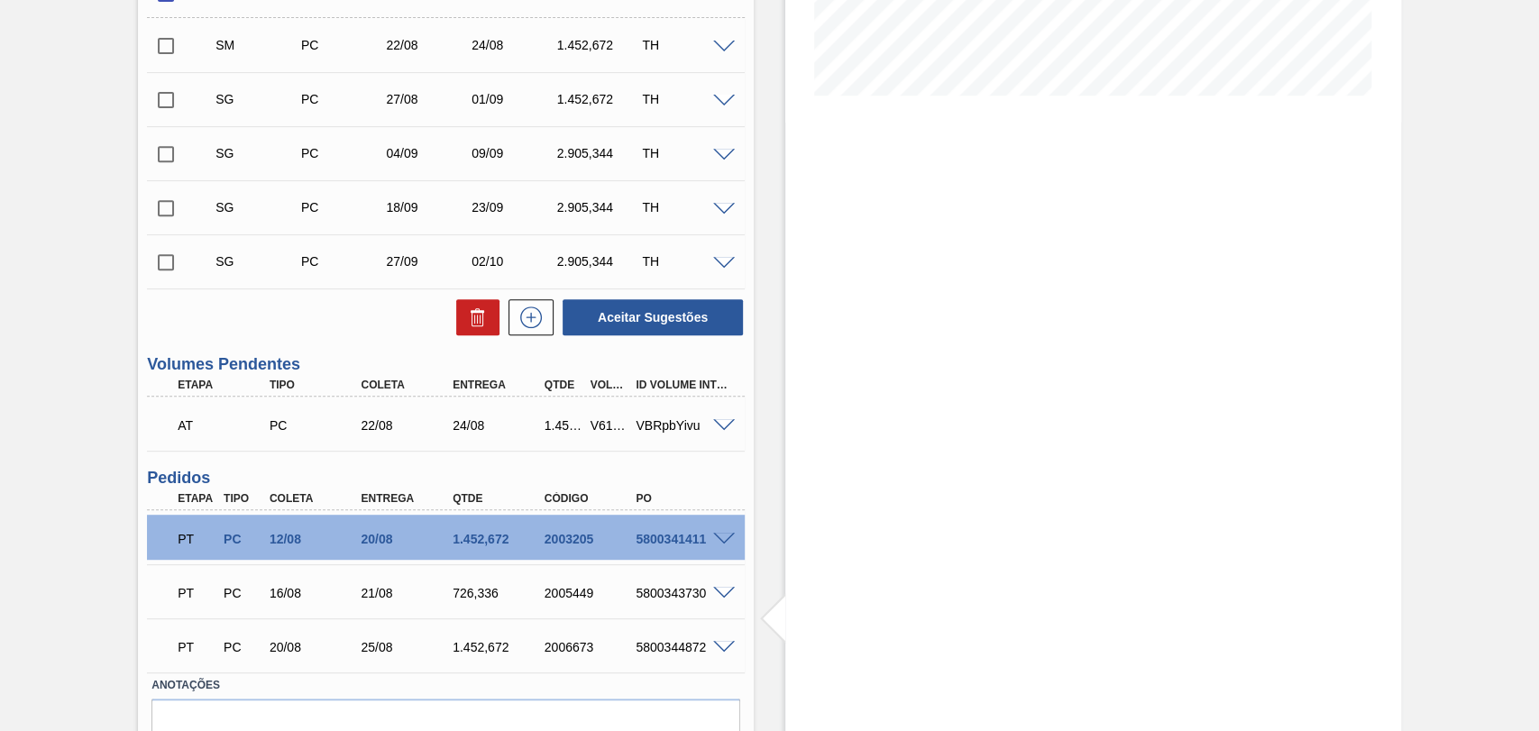
click at [721, 426] on span at bounding box center [724, 426] width 22 height 14
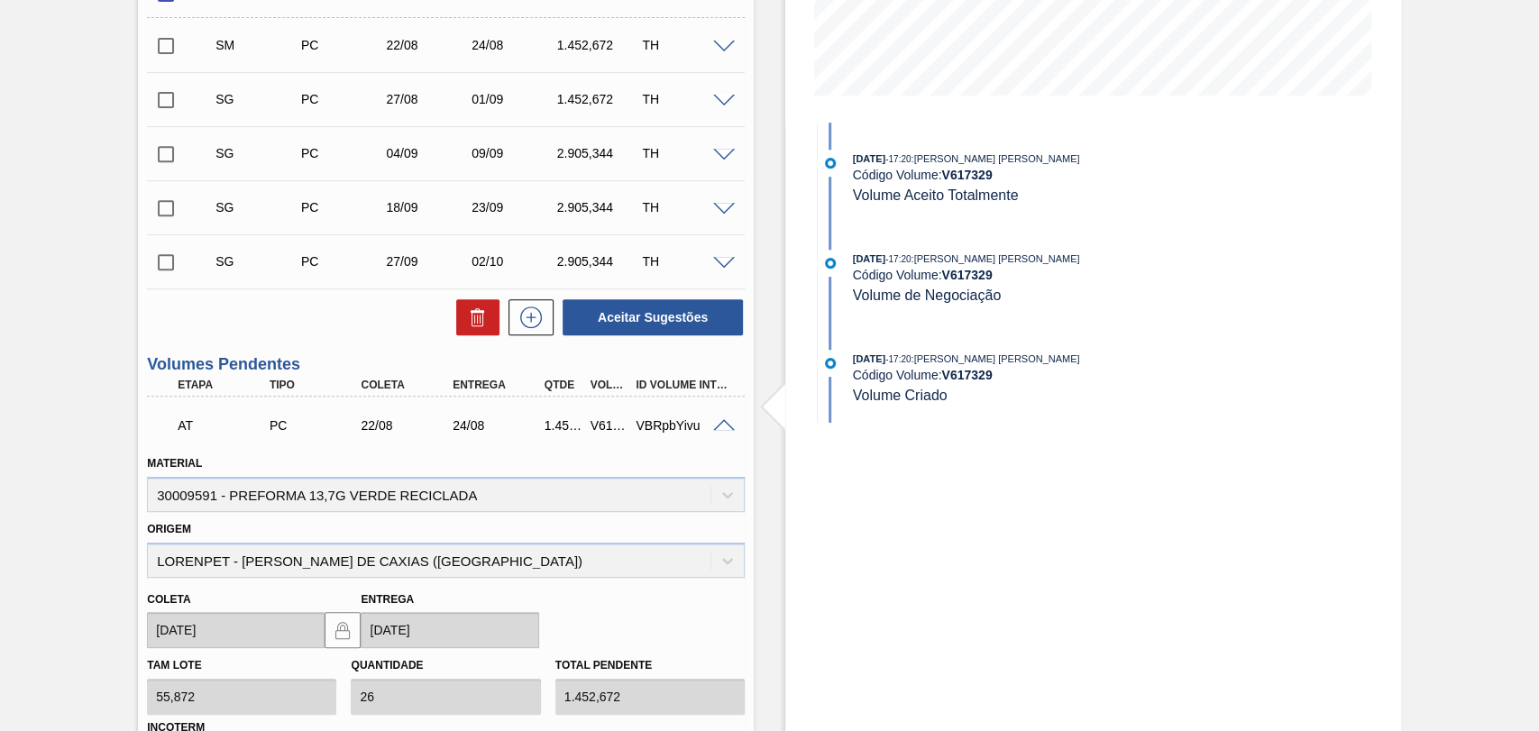
click at [720, 433] on span at bounding box center [724, 426] width 22 height 14
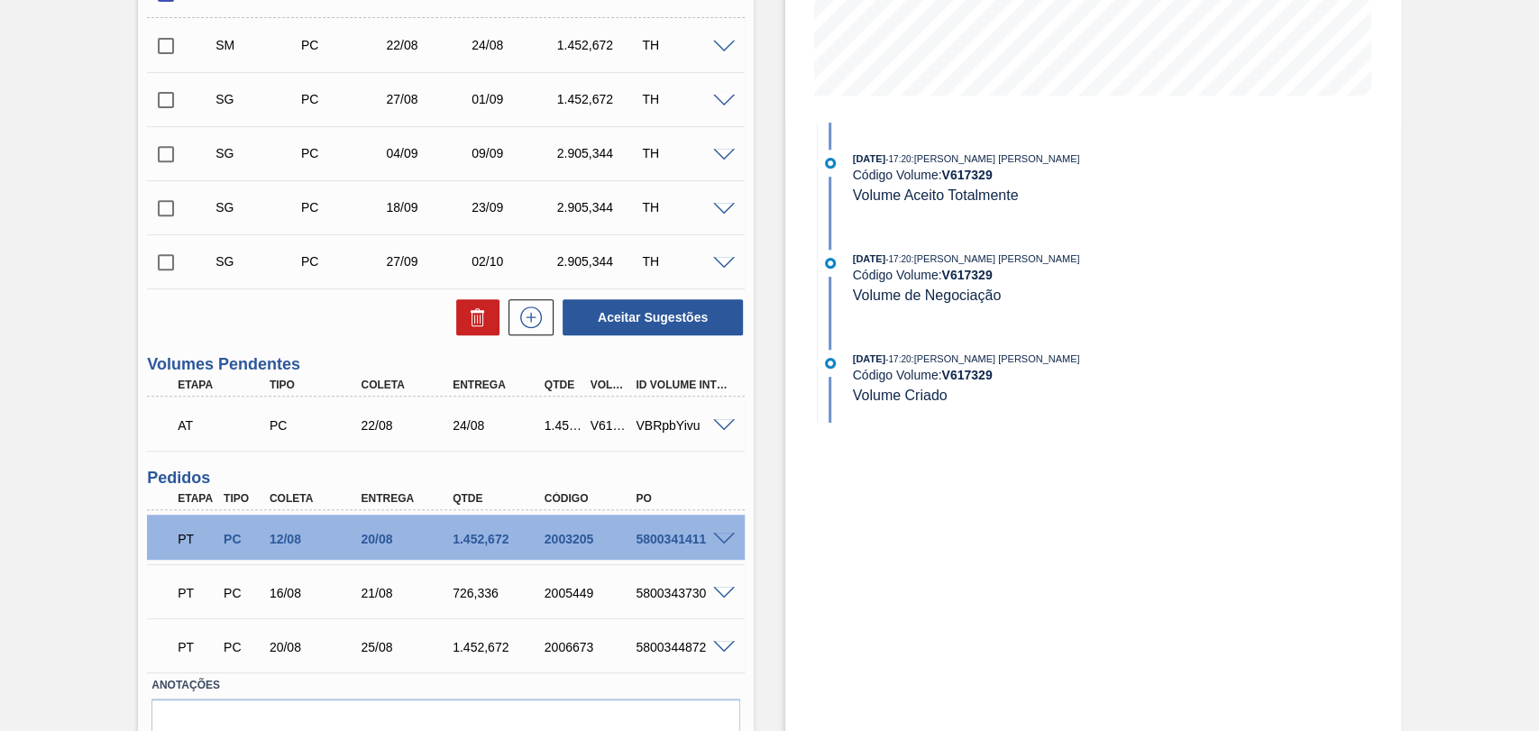
click at [219, 300] on div "Status Tipo Coleta Entrega Qtde UN SM PC 22/08 24/08 1.452,672 TH Material 3000…" at bounding box center [446, 153] width 598 height 367
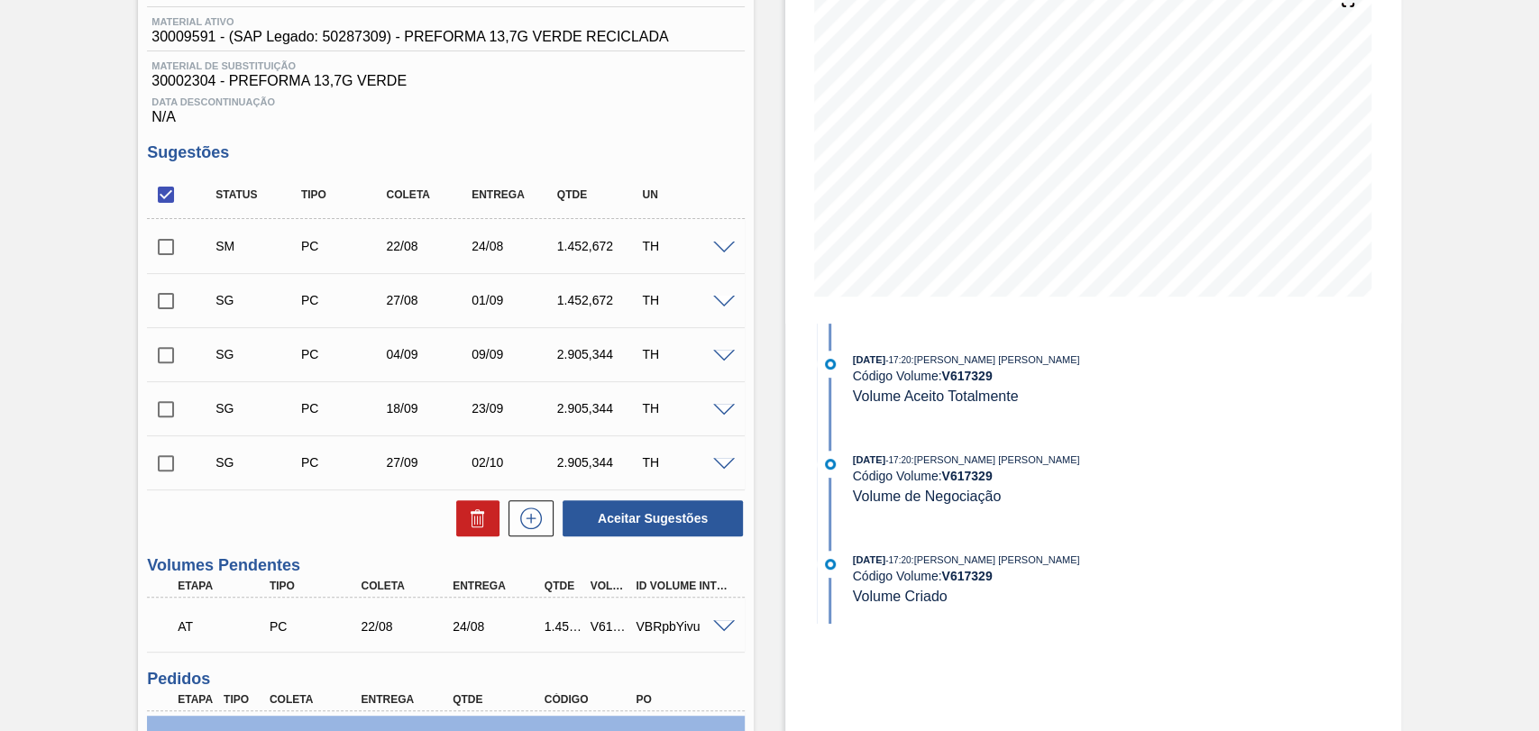
click at [721, 304] on span at bounding box center [724, 303] width 22 height 14
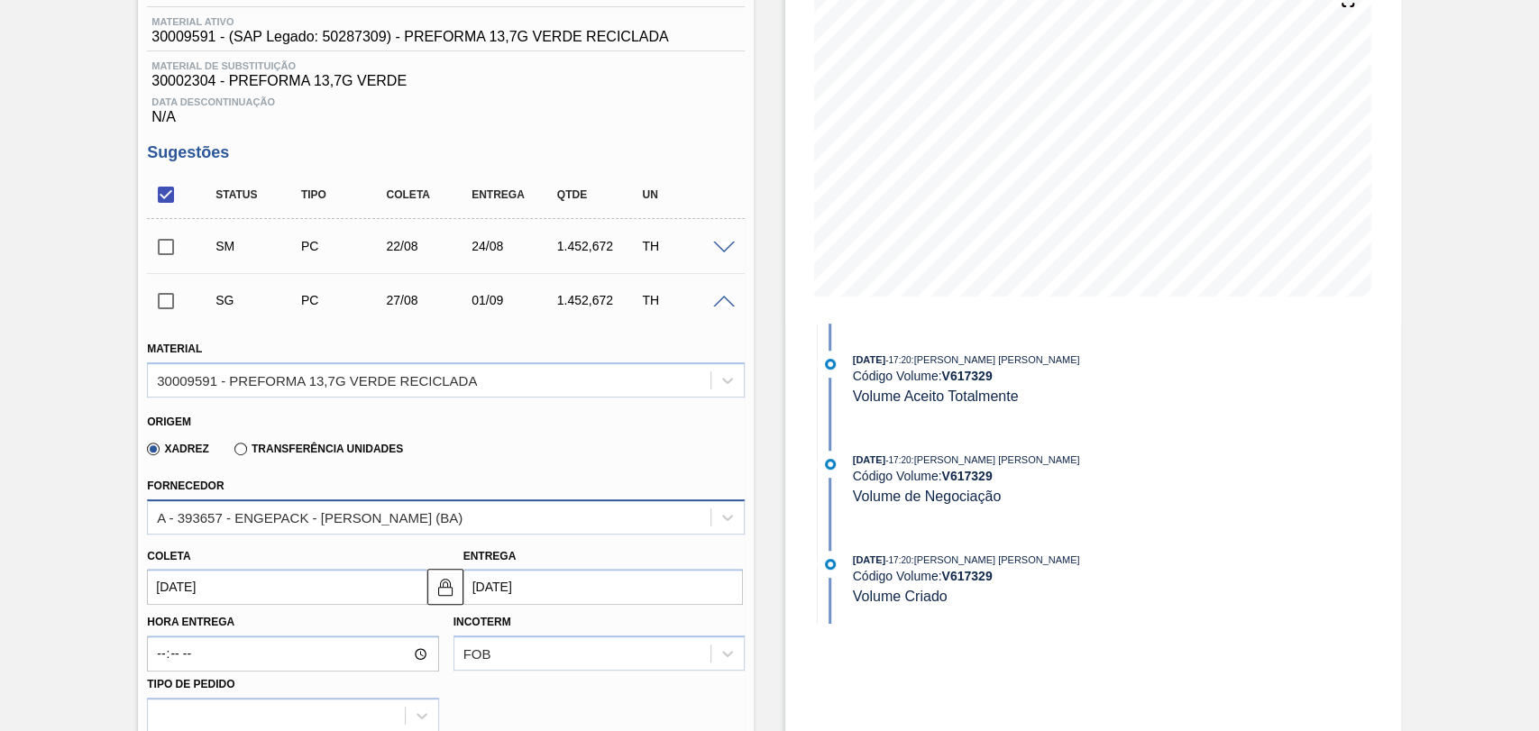
click at [329, 517] on div "A - 393657 - ENGEPACK - [PERSON_NAME] (BA)" at bounding box center [310, 516] width 306 height 15
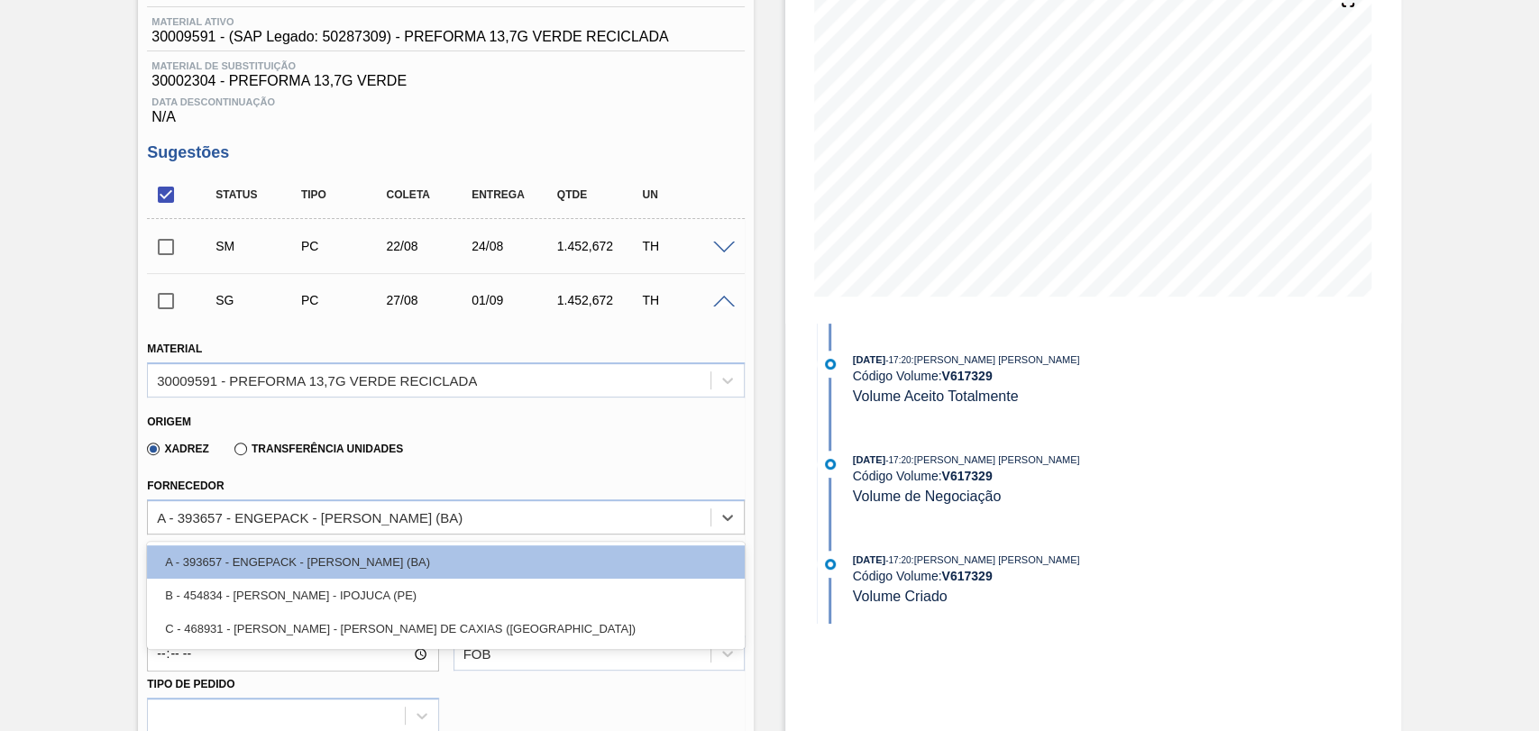
click at [323, 634] on div "C - 468931 - LORENPET - DUQUE DE CAXIAS (RJ)" at bounding box center [446, 628] width 598 height 33
type input "29/08/2025"
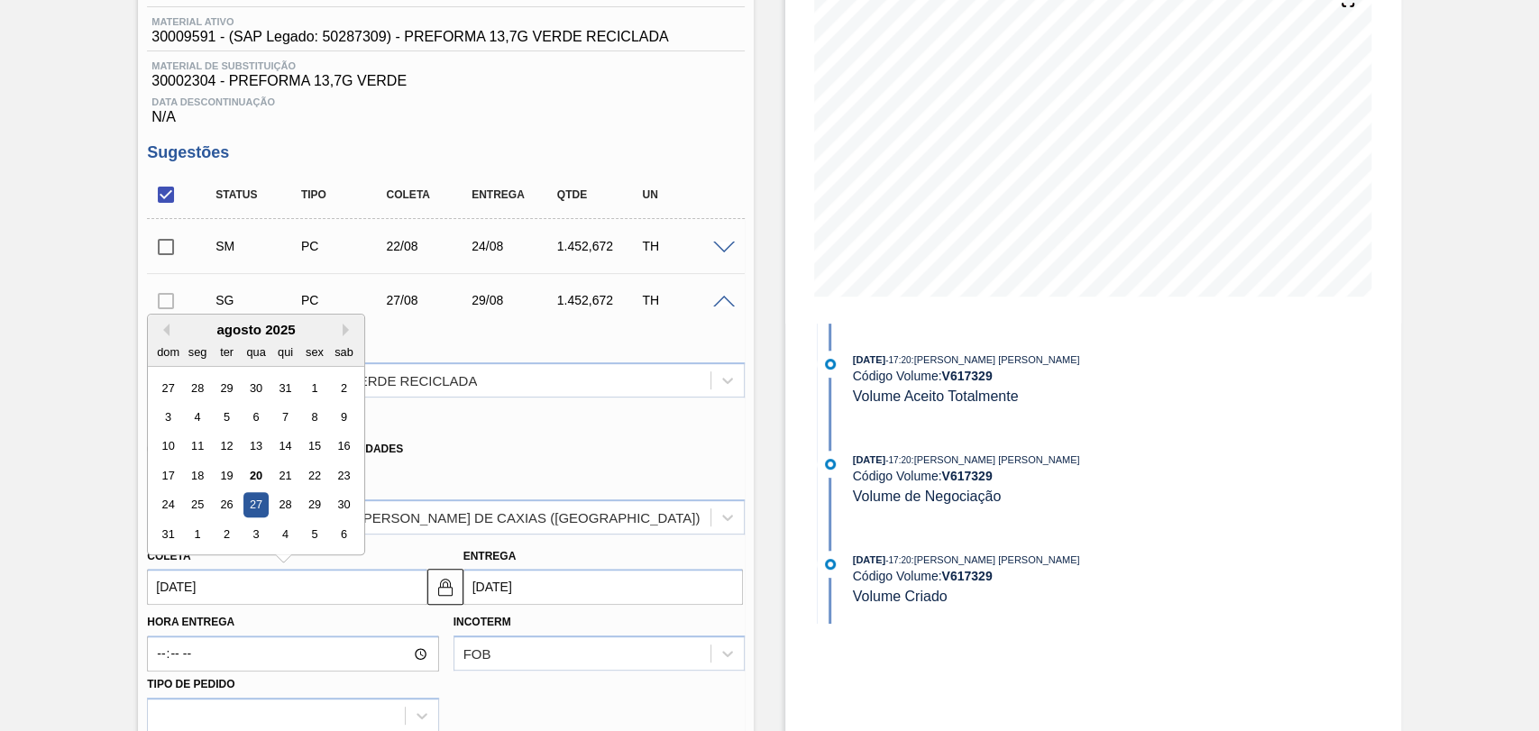
drag, startPoint x: 252, startPoint y: 589, endPoint x: 0, endPoint y: 578, distance: 252.7
type input "2"
type input "[DATE]"
type input "25"
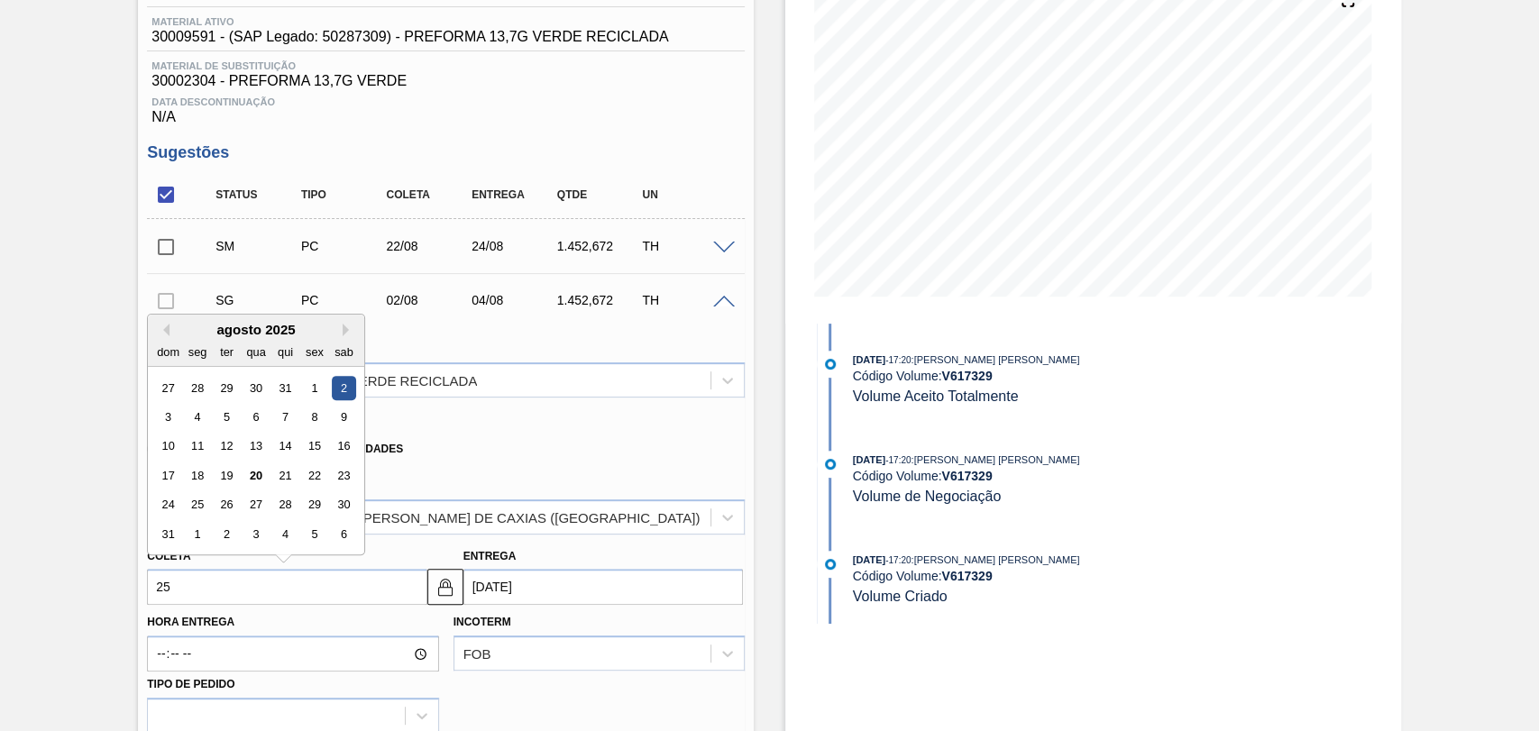
type input "27/08/2025"
click at [199, 507] on div "25" at bounding box center [198, 505] width 24 height 24
type input "25/08/2025"
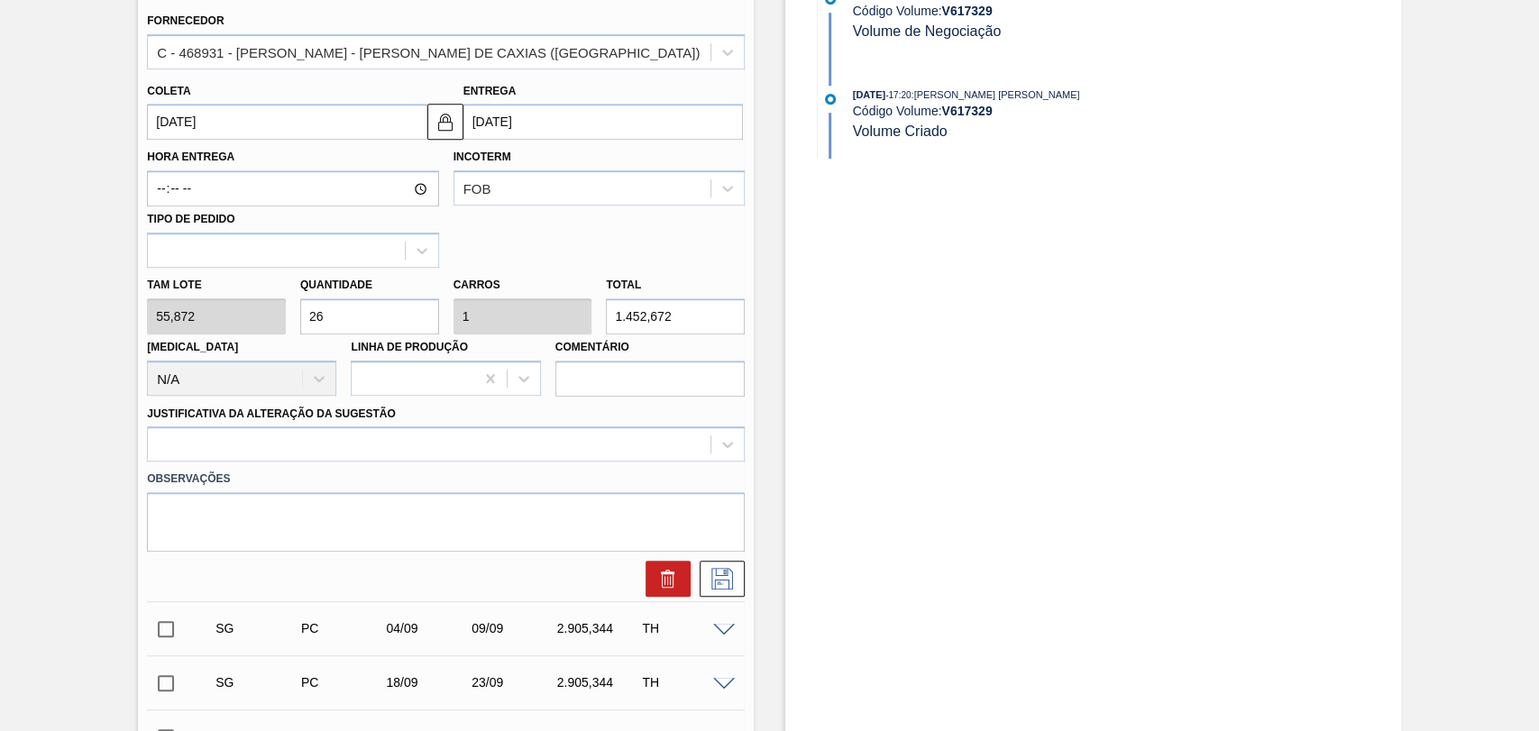
scroll to position [732, 0]
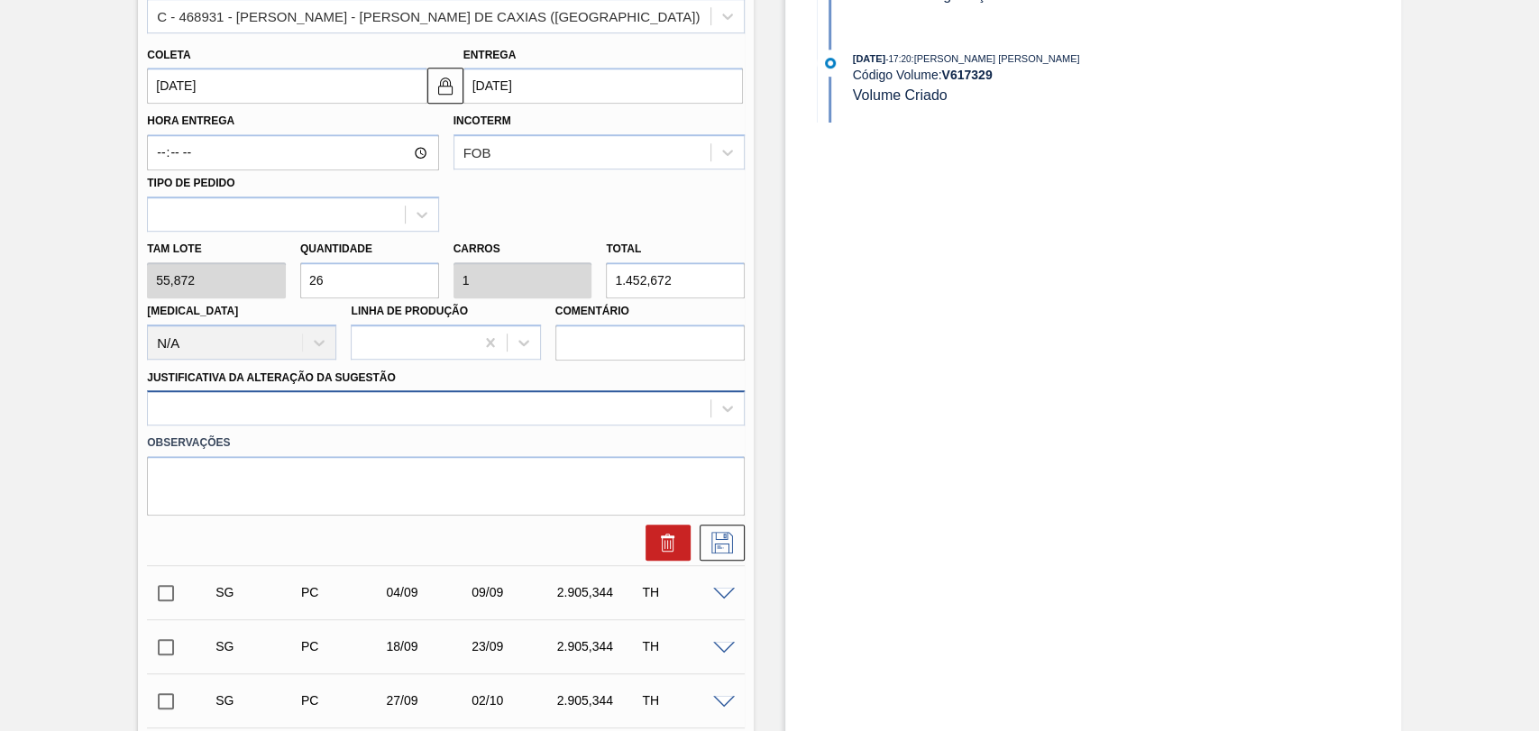
click at [237, 405] on div at bounding box center [429, 409] width 563 height 26
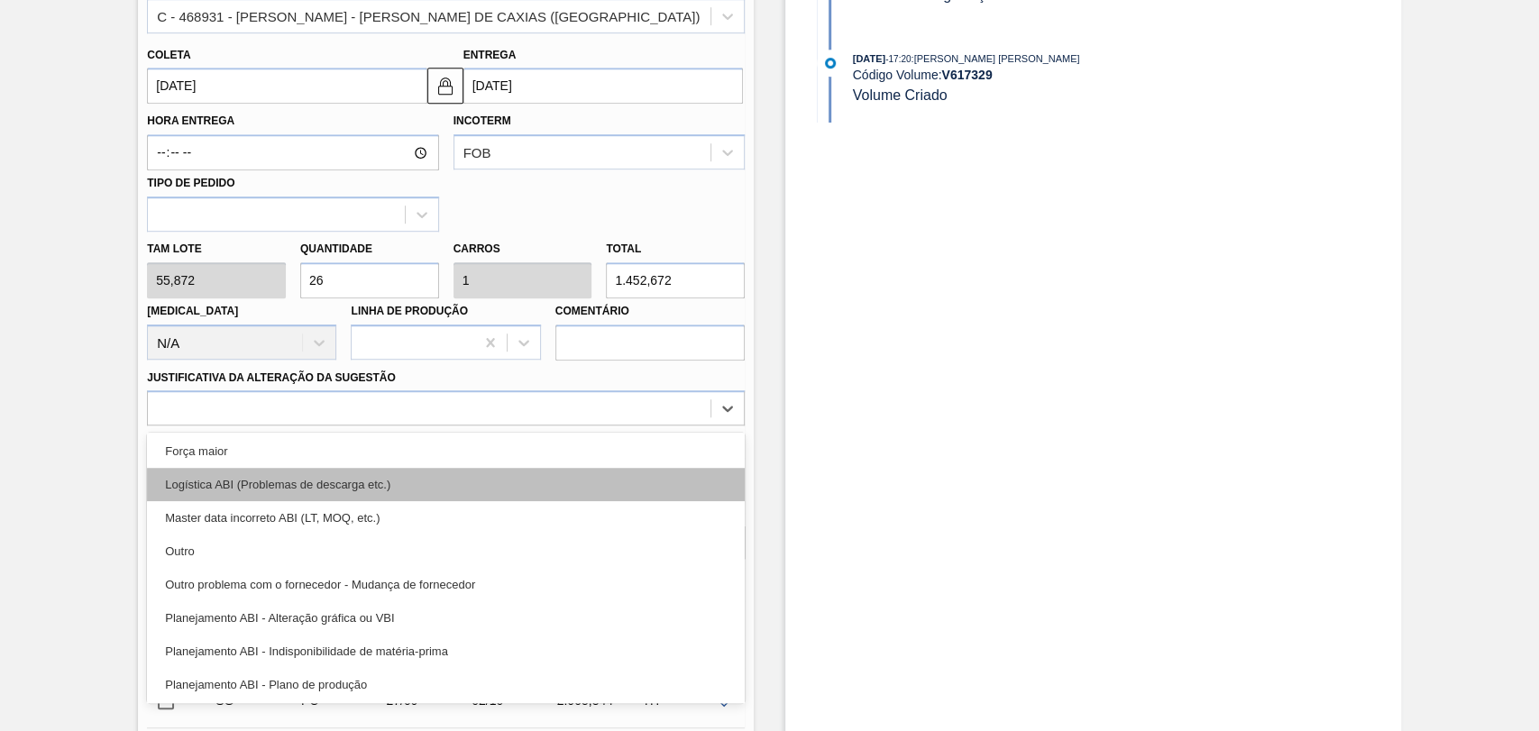
scroll to position [100, 0]
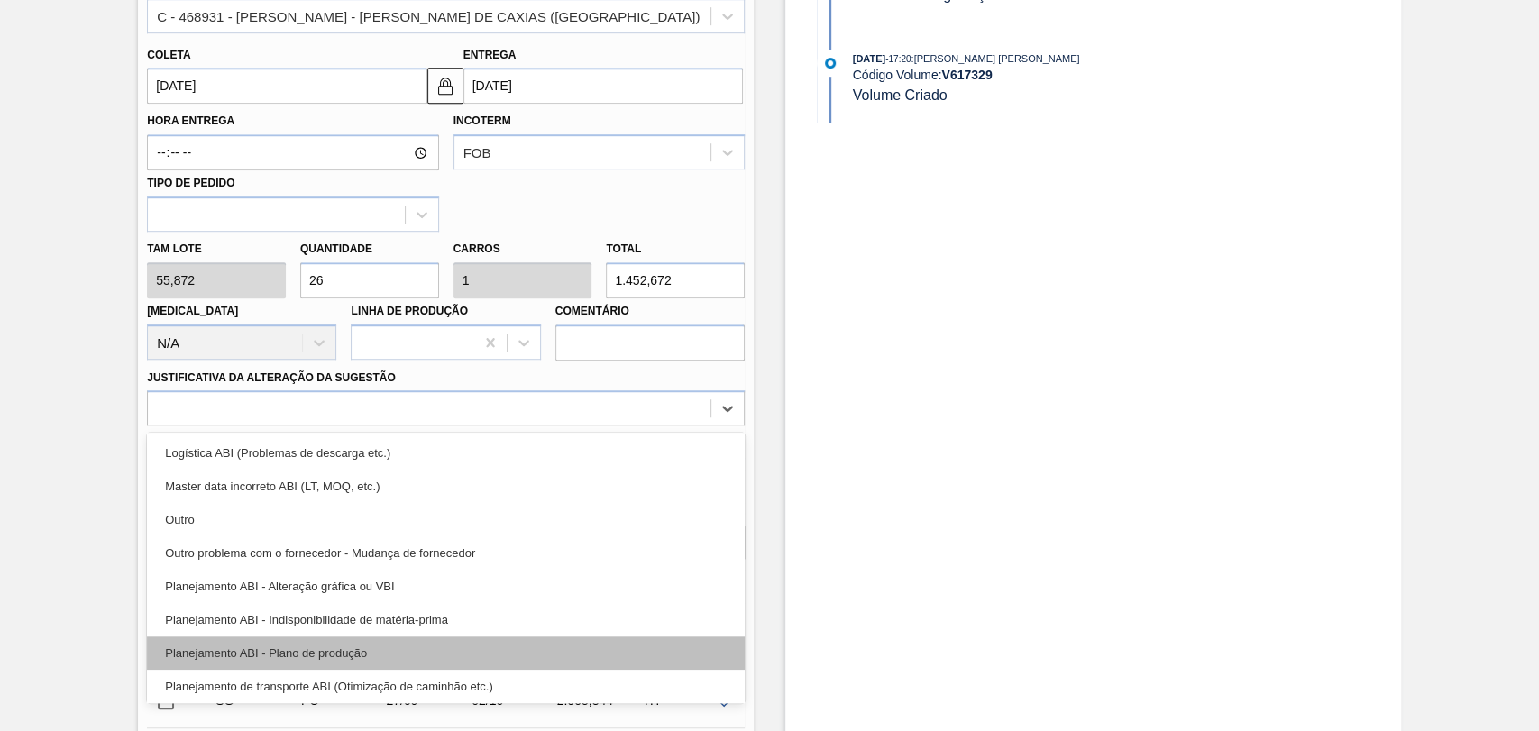
click at [339, 655] on div "Planejamento ABI - Plano de produção" at bounding box center [446, 653] width 598 height 33
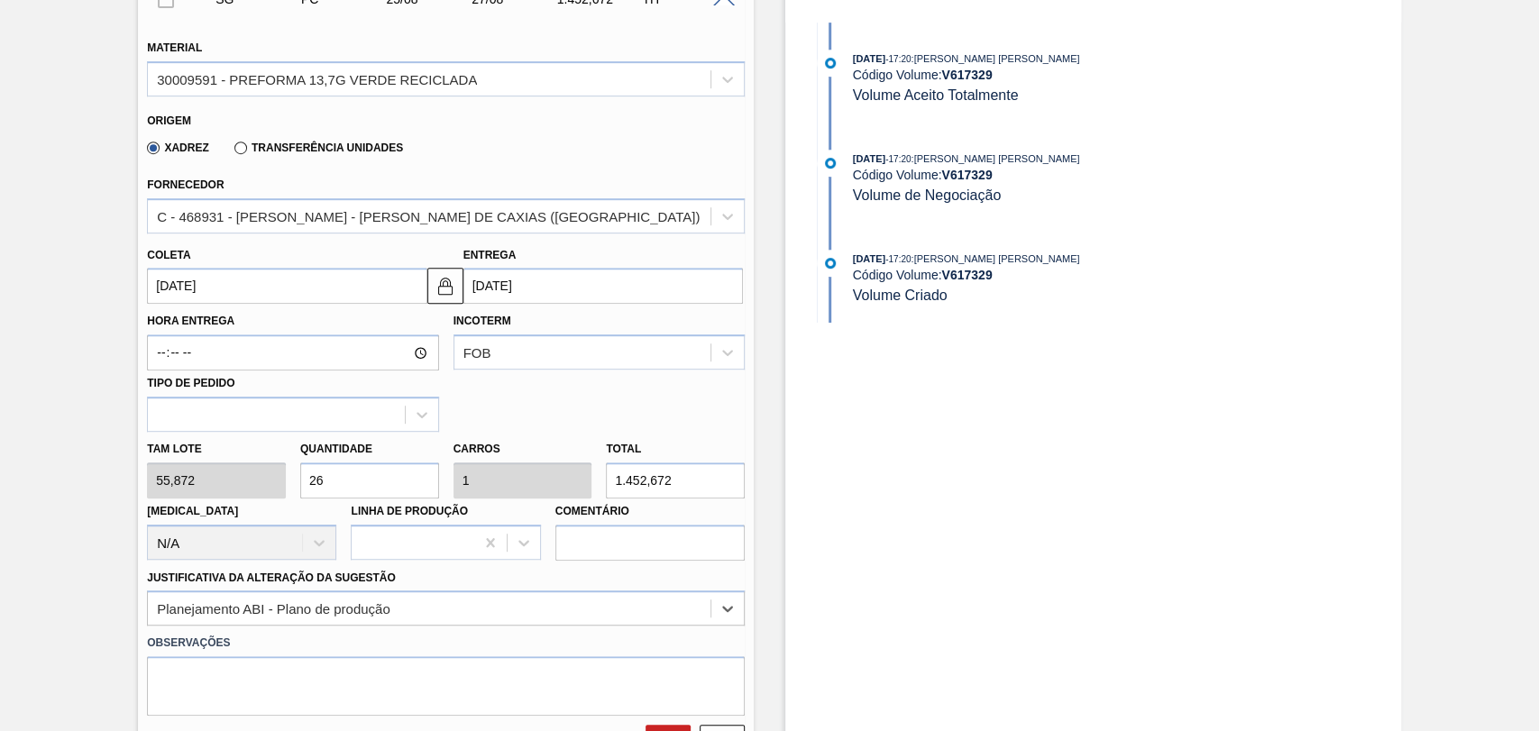
scroll to position [832, 0]
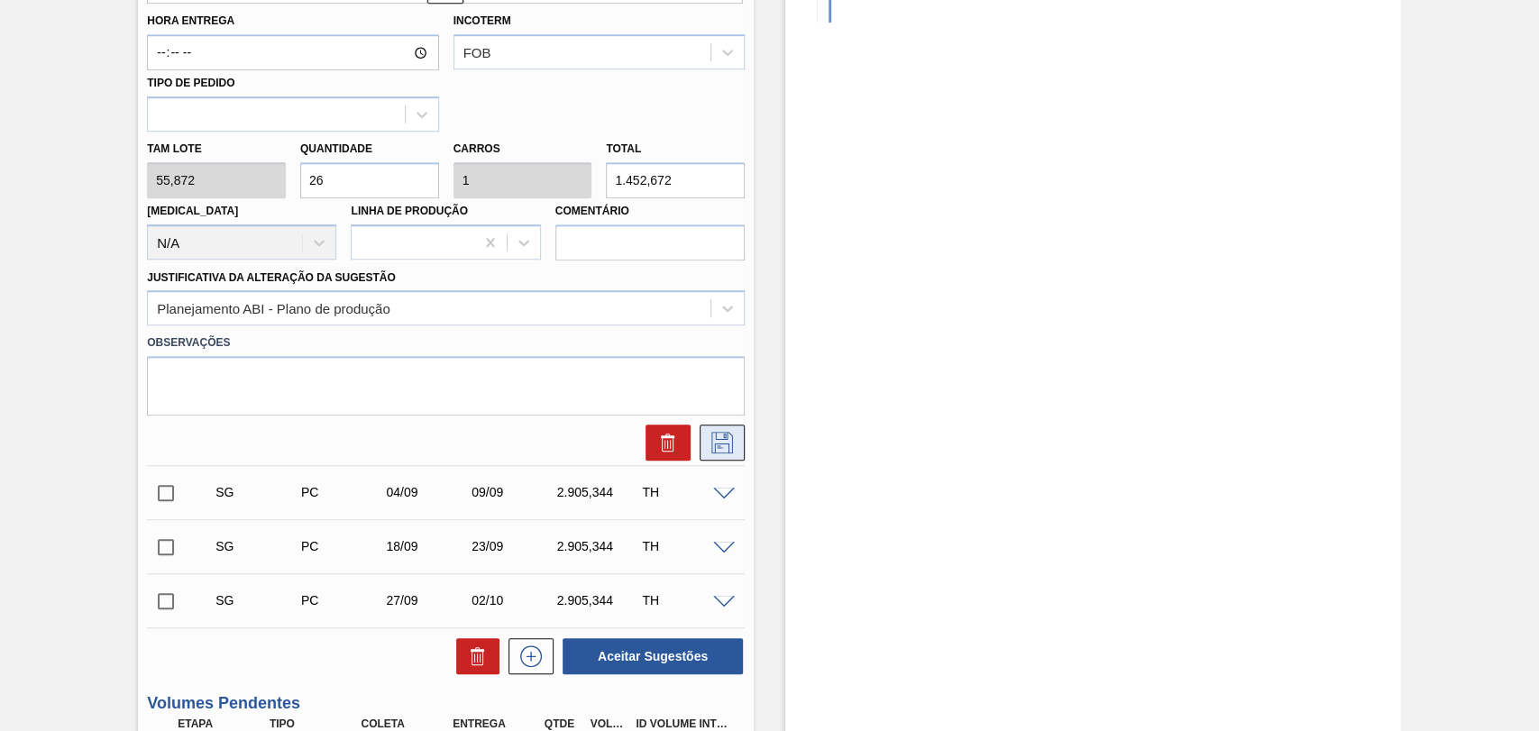
click at [718, 451] on icon at bounding box center [722, 443] width 29 height 22
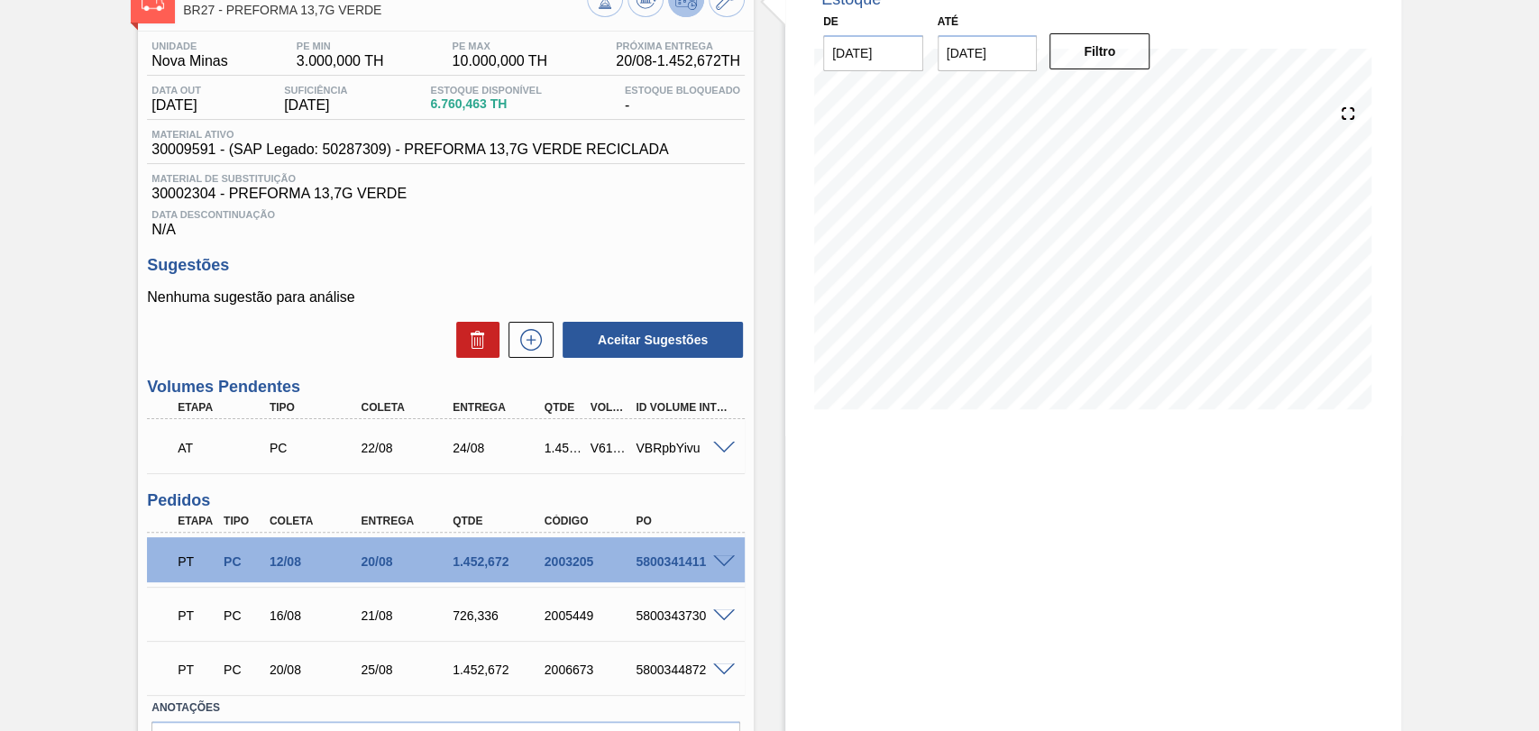
scroll to position [0, 0]
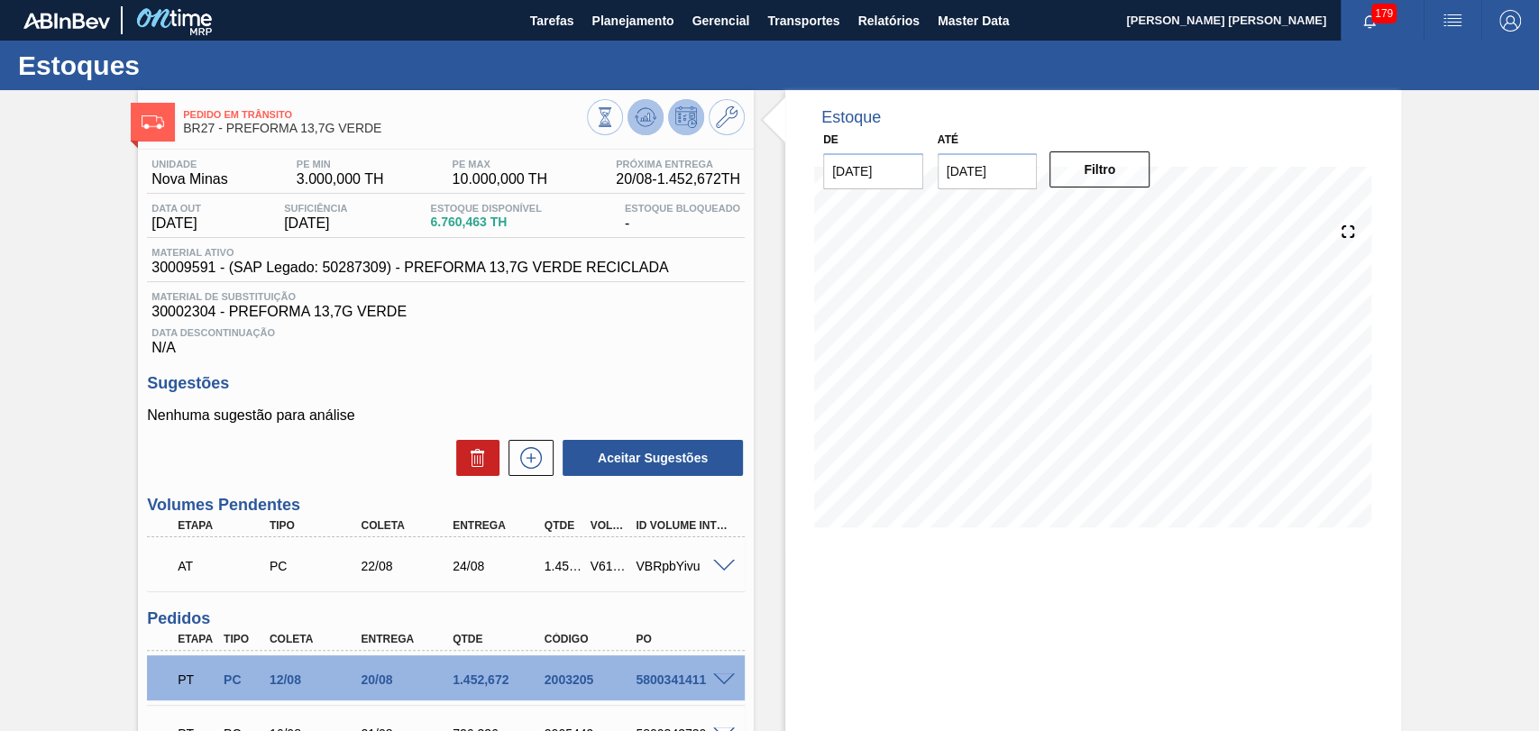
click at [615, 115] on icon at bounding box center [605, 117] width 20 height 20
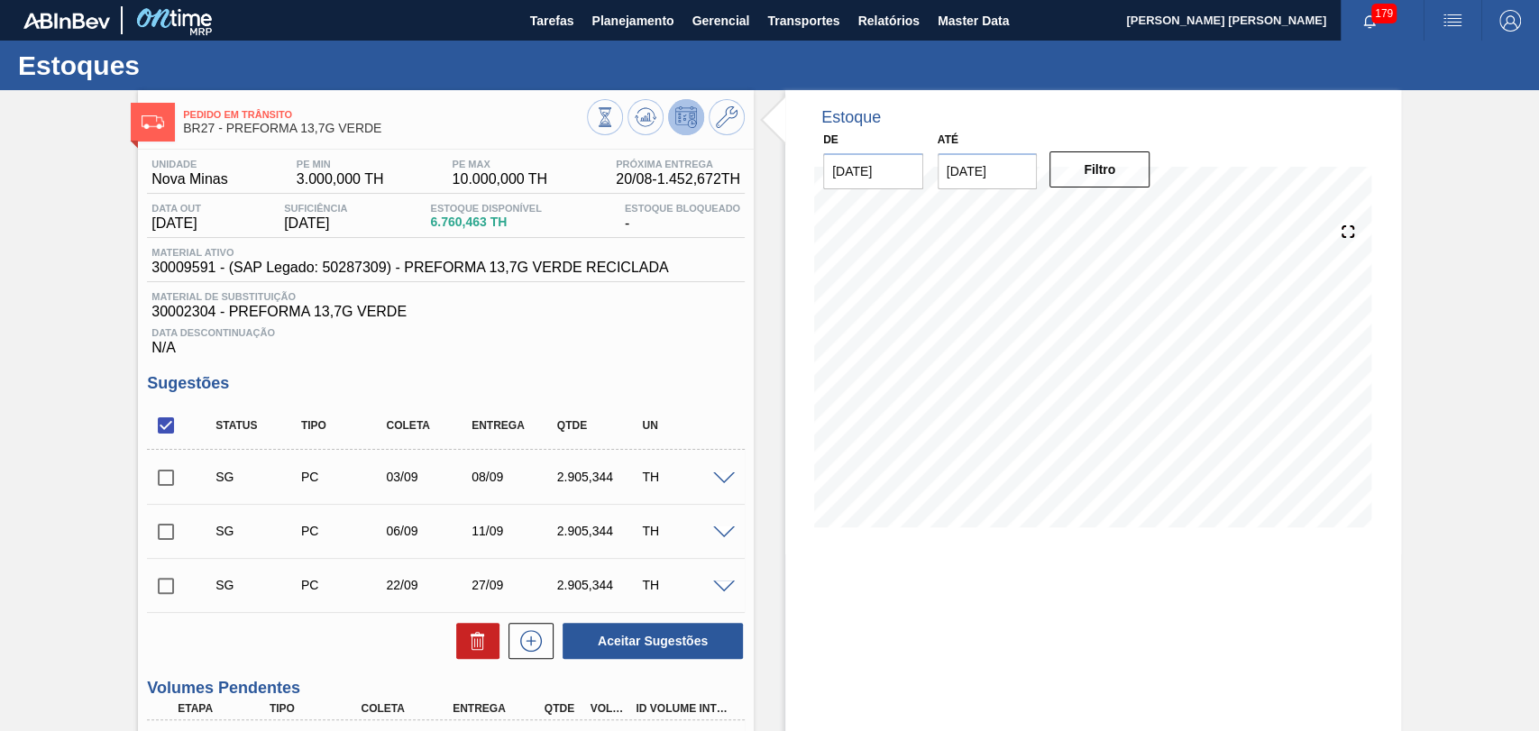
click at [485, 338] on span "Data Descontinuação" at bounding box center [445, 332] width 589 height 11
click at [720, 483] on span at bounding box center [724, 480] width 22 height 14
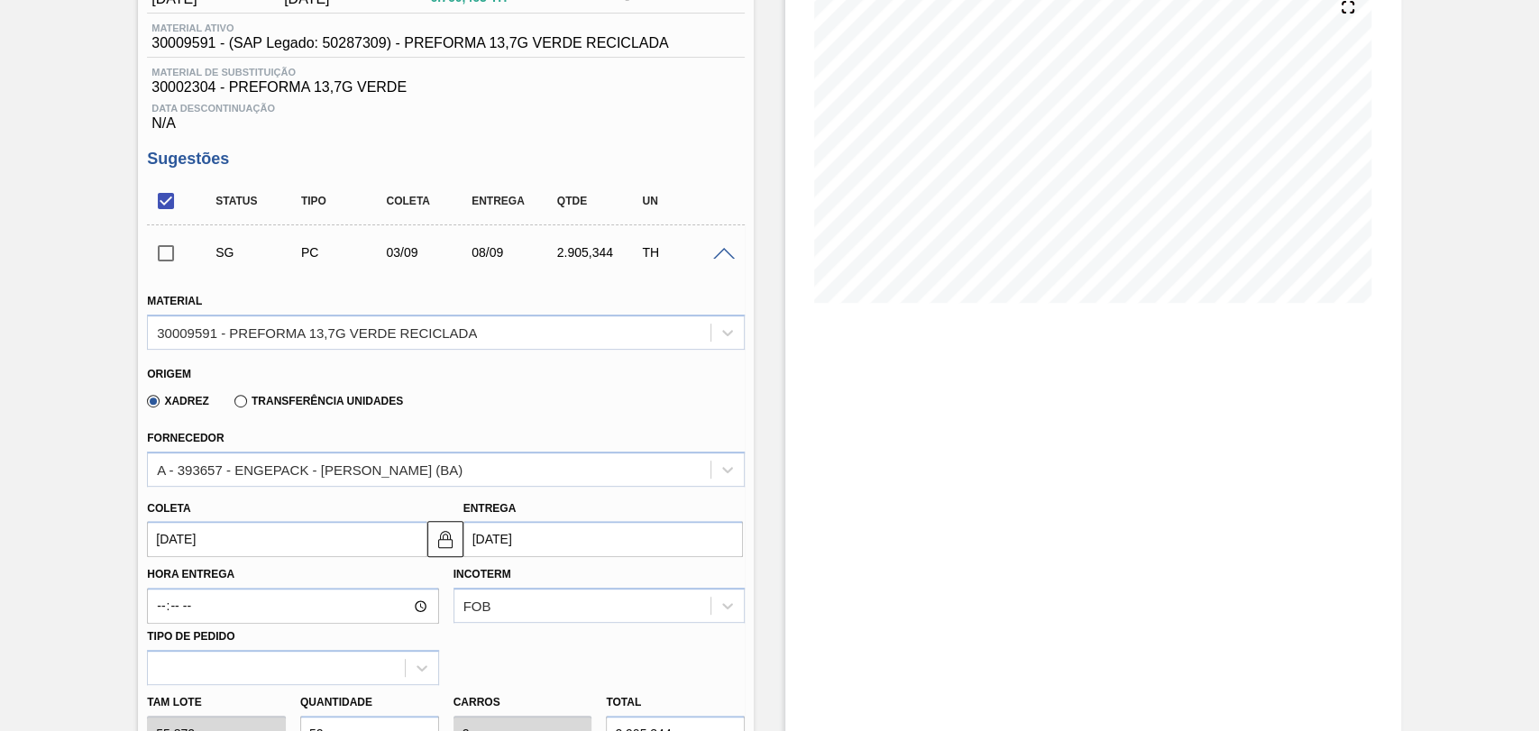
scroll to position [300, 0]
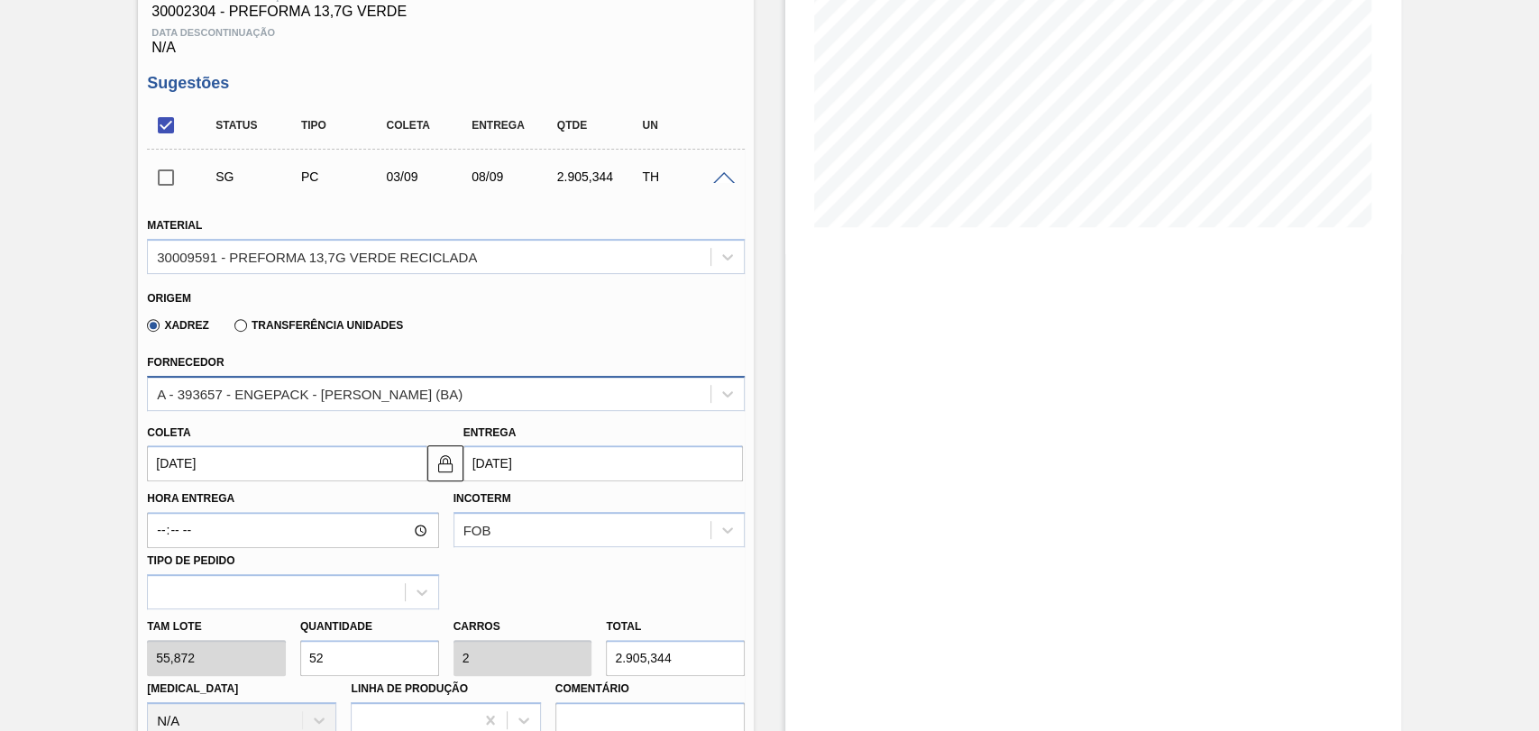
click at [399, 396] on div "A - 393657 - ENGEPACK - [PERSON_NAME] (BA)" at bounding box center [310, 393] width 306 height 15
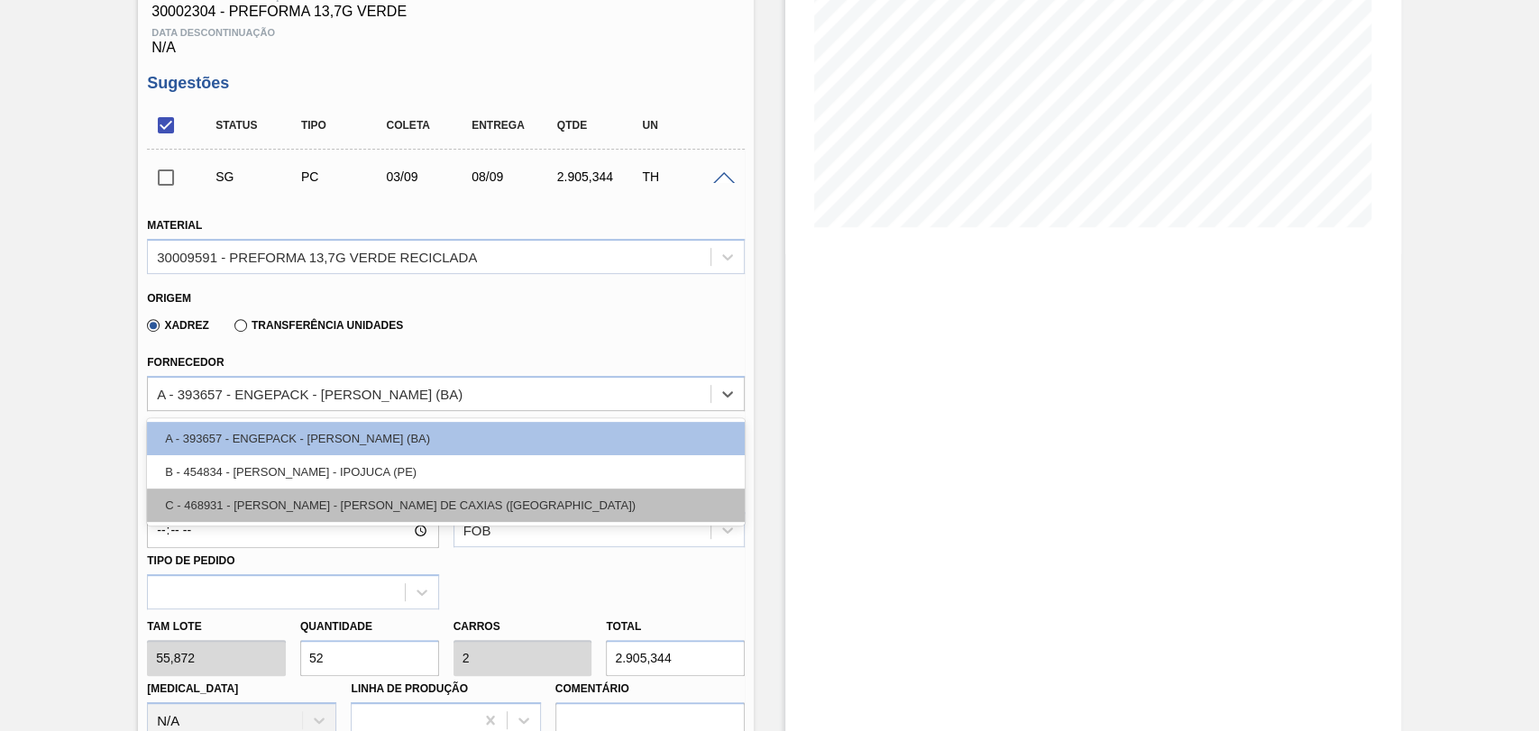
click at [347, 508] on div "C - 468931 - LORENPET - DUQUE DE CAXIAS (RJ)" at bounding box center [446, 505] width 598 height 33
type input "05/09/2025"
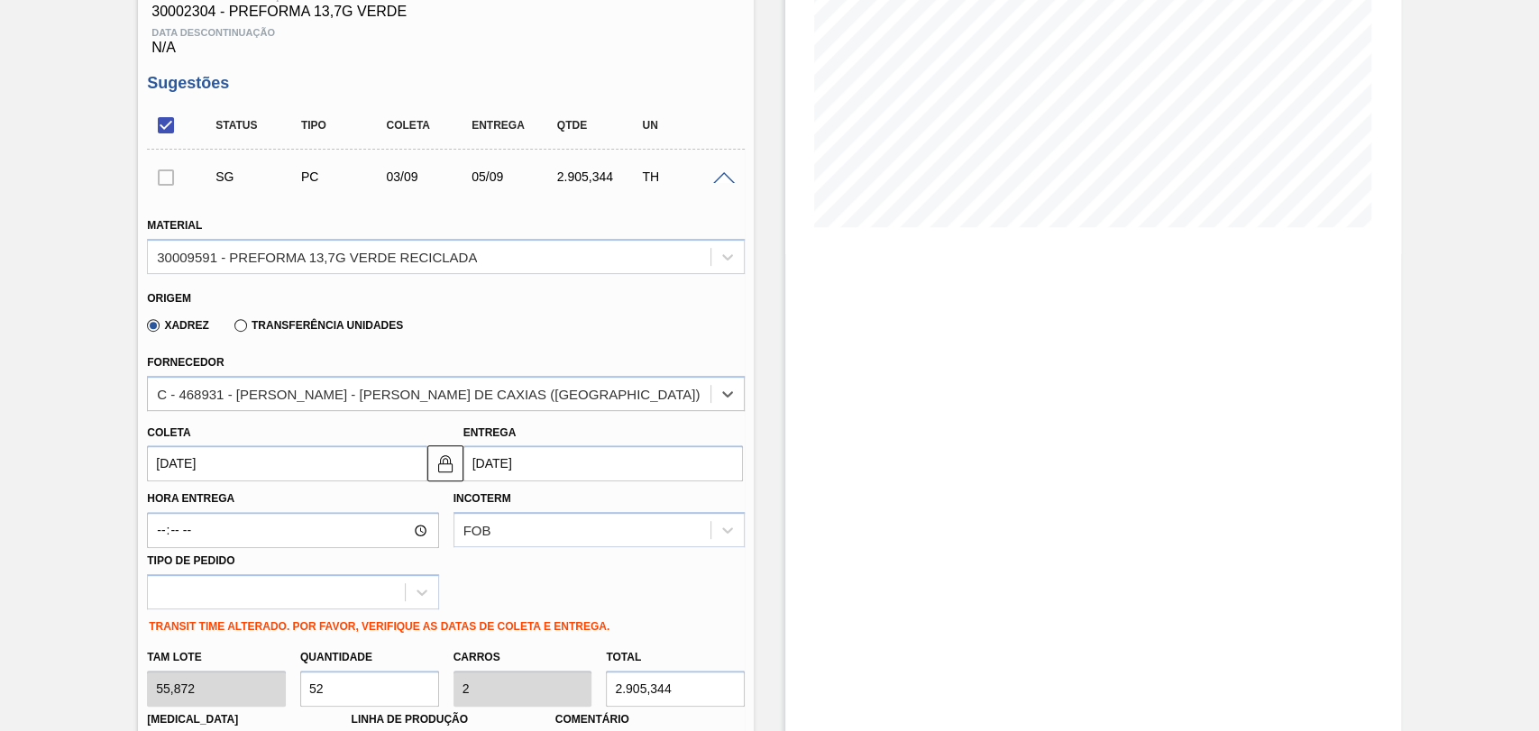
click at [243, 460] on input "03/09/2025" at bounding box center [287, 463] width 280 height 36
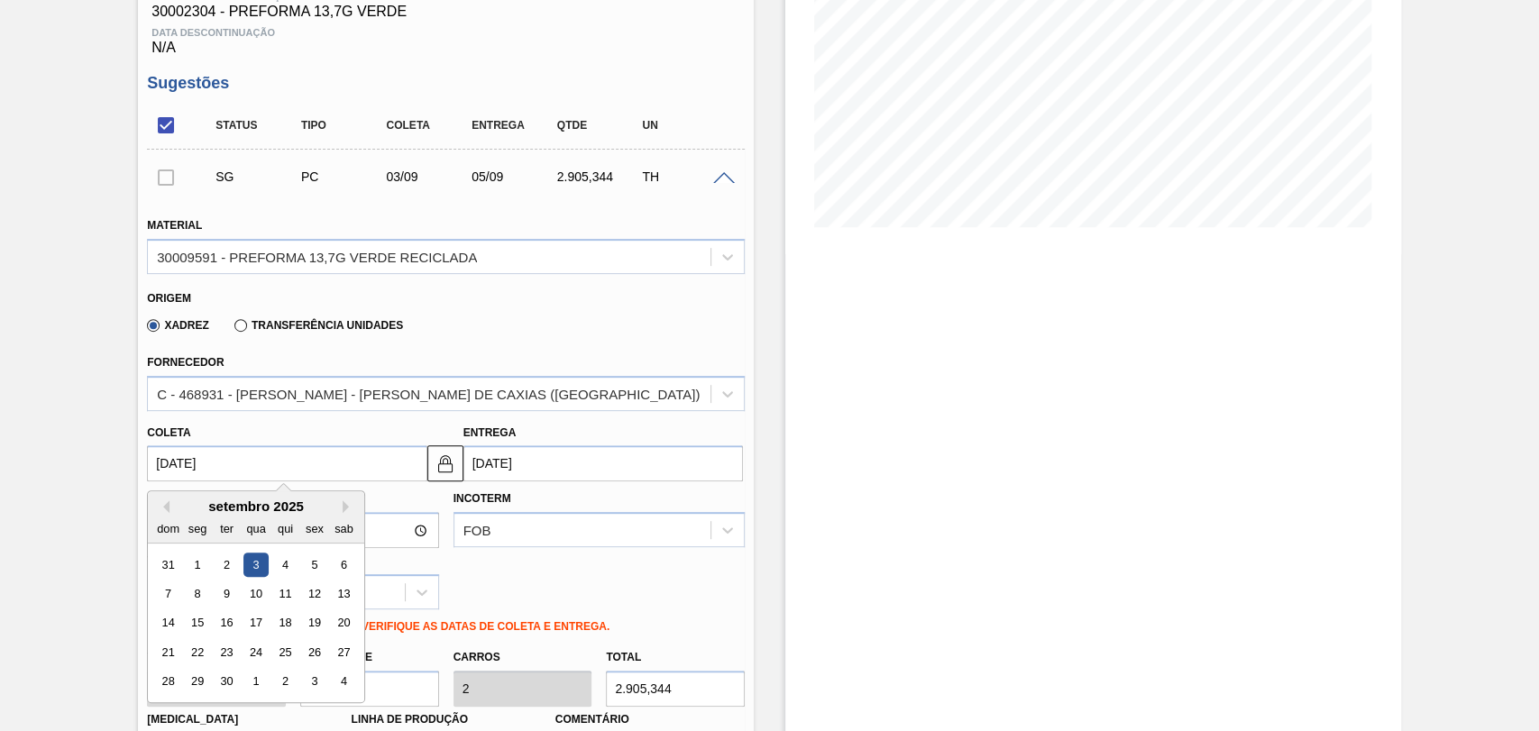
drag, startPoint x: 247, startPoint y: 460, endPoint x: 92, endPoint y: 454, distance: 155.2
click at [107, 454] on div "Pedido em Trânsito BR27 - PREFORMA 13,7G VERDE Unidade Nova Minas PE MIN 3.000,…" at bounding box center [769, 669] width 1539 height 1758
type input "2"
type input "[DATE]"
type input "25"
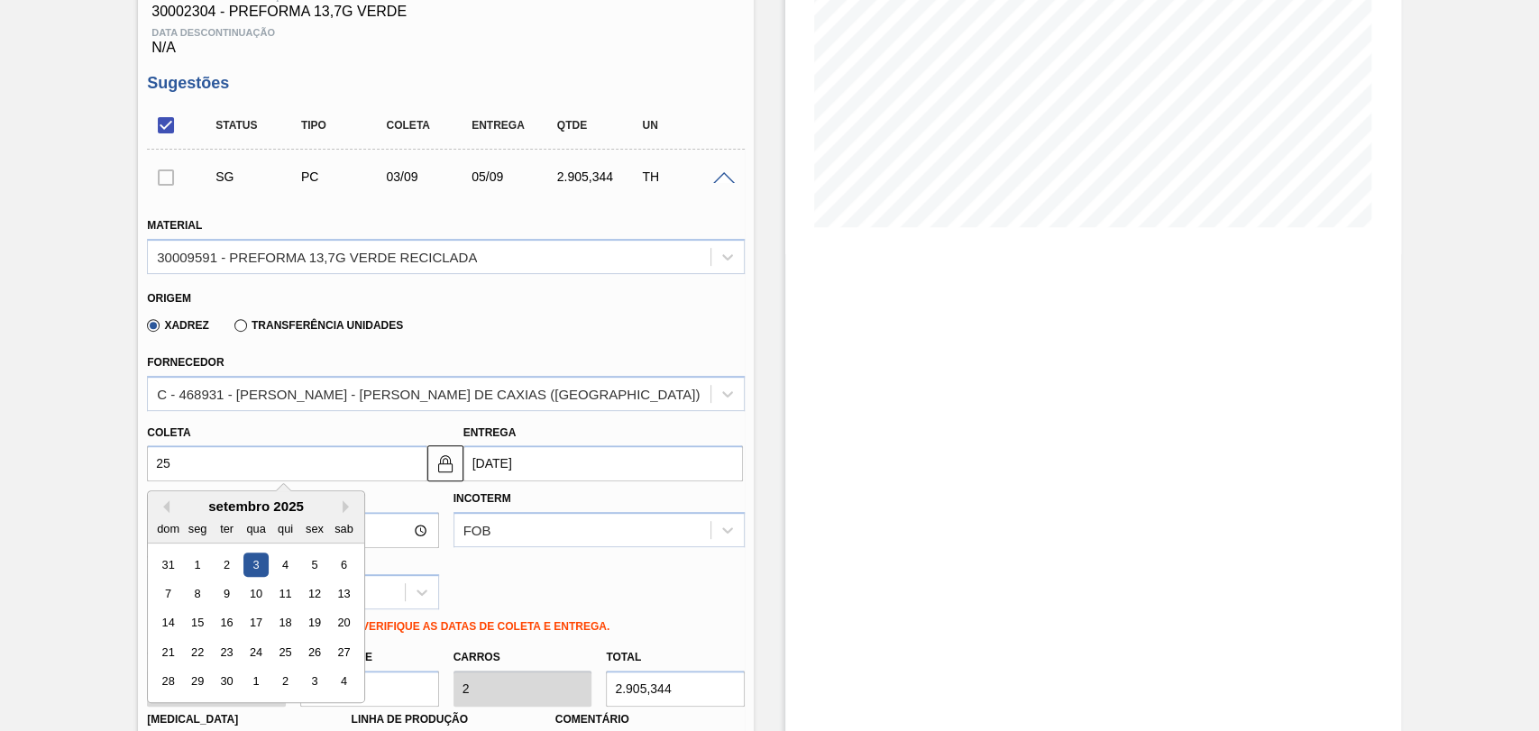
type input "27/08/2025"
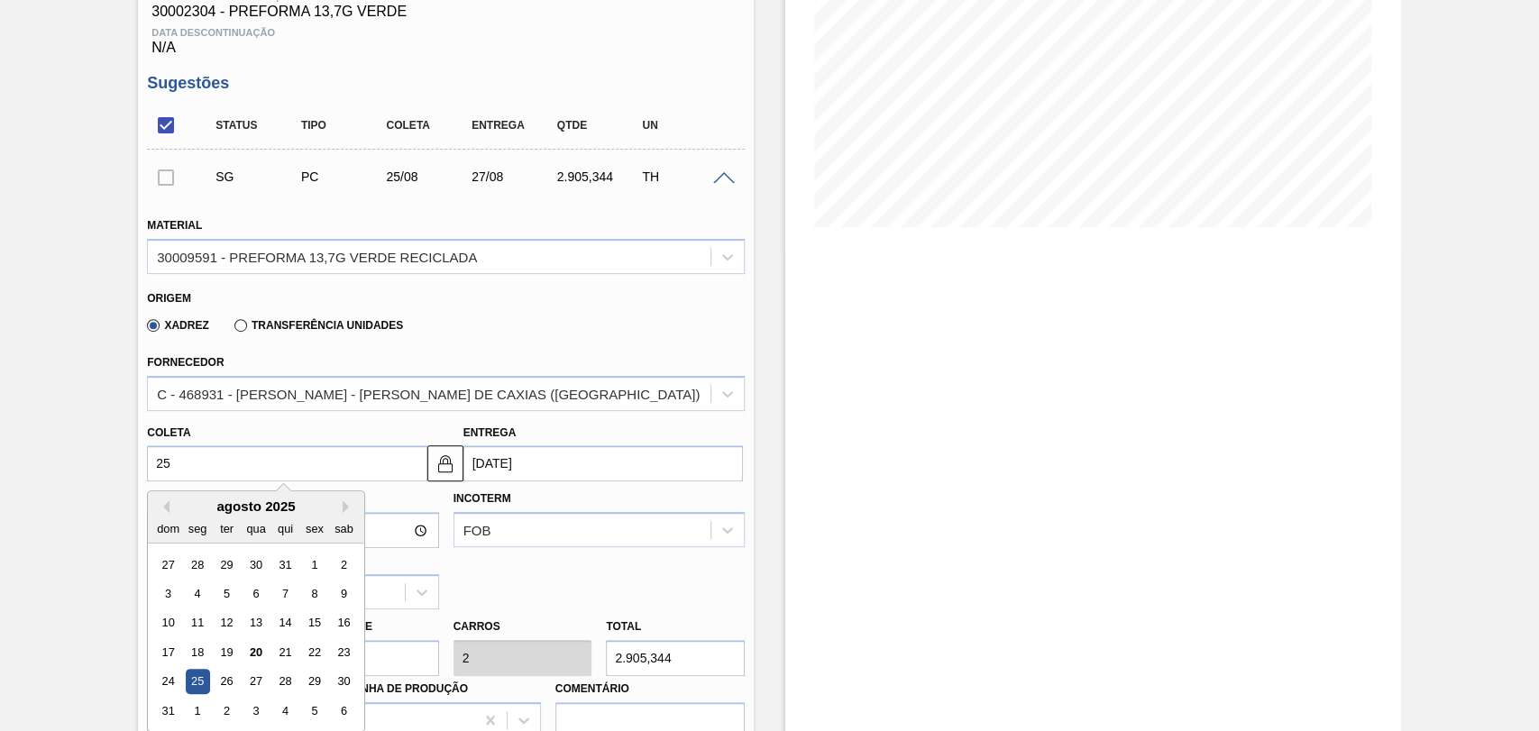
click at [199, 687] on div "25" at bounding box center [198, 682] width 24 height 24
type input "25/08/2025"
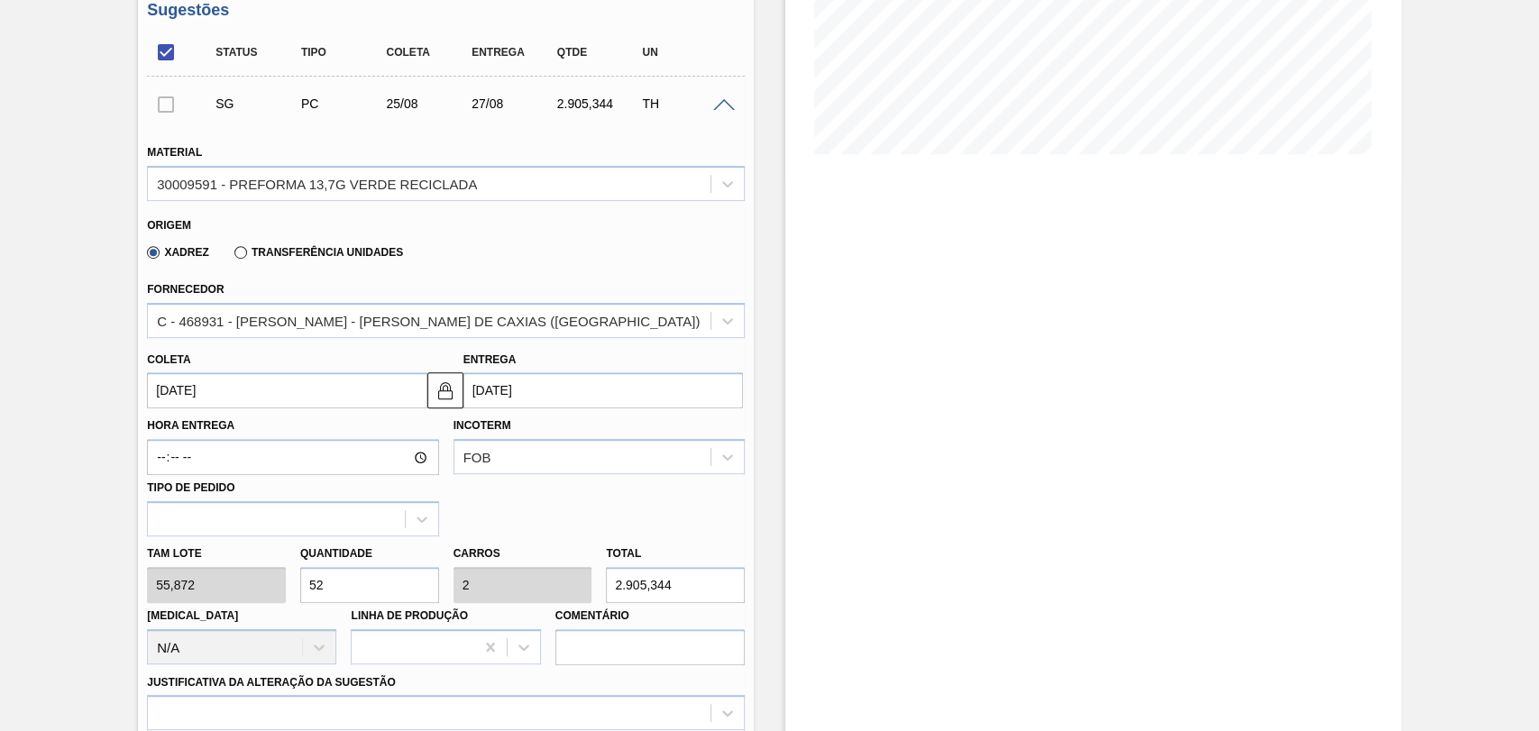
scroll to position [601, 0]
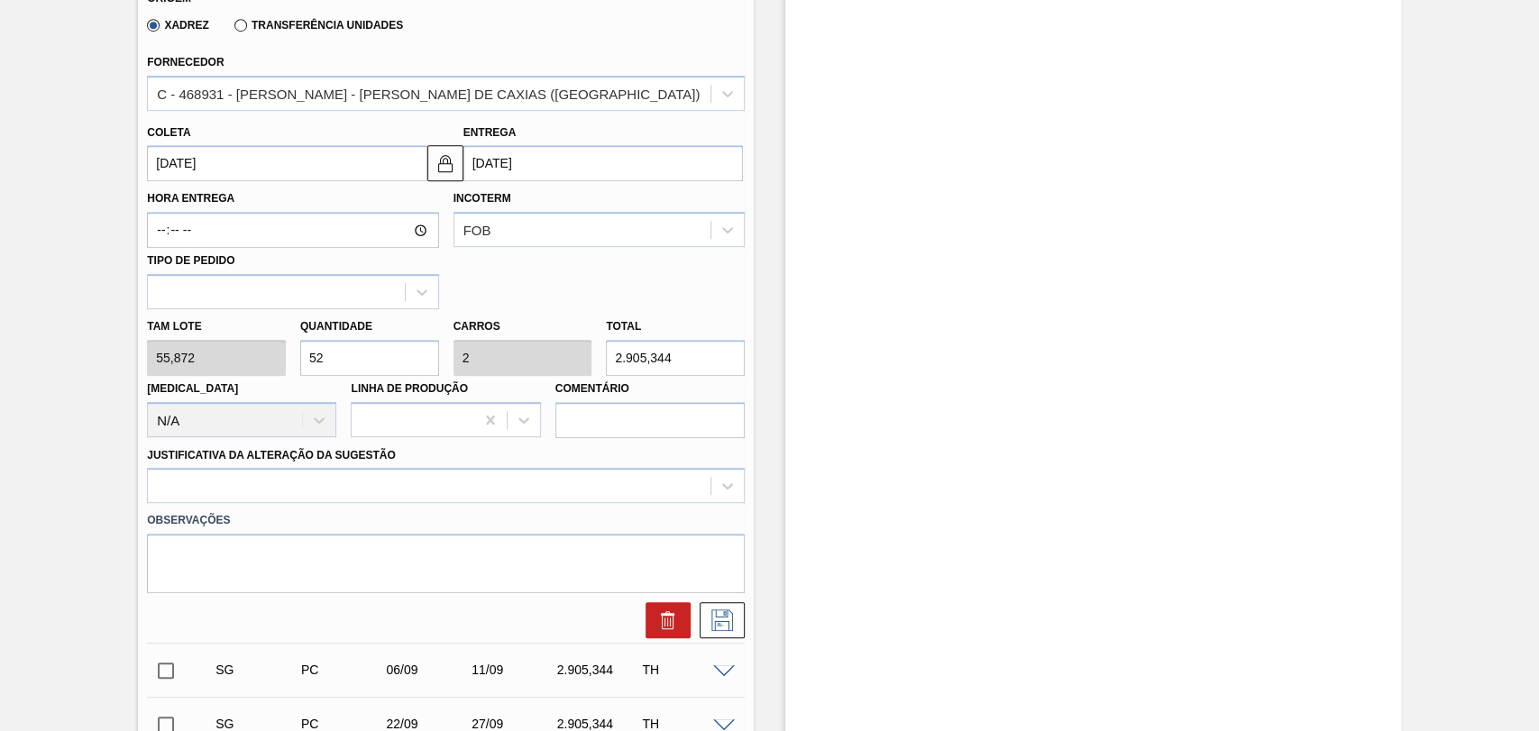
click at [252, 351] on div "Tam lote 55,872 Quantidade 52 Carros 2 Total 2.905,344 Doca N/A Linha de Produç…" at bounding box center [446, 373] width 612 height 129
type input "2"
type input "0,077"
type input "111,744"
type input "26"
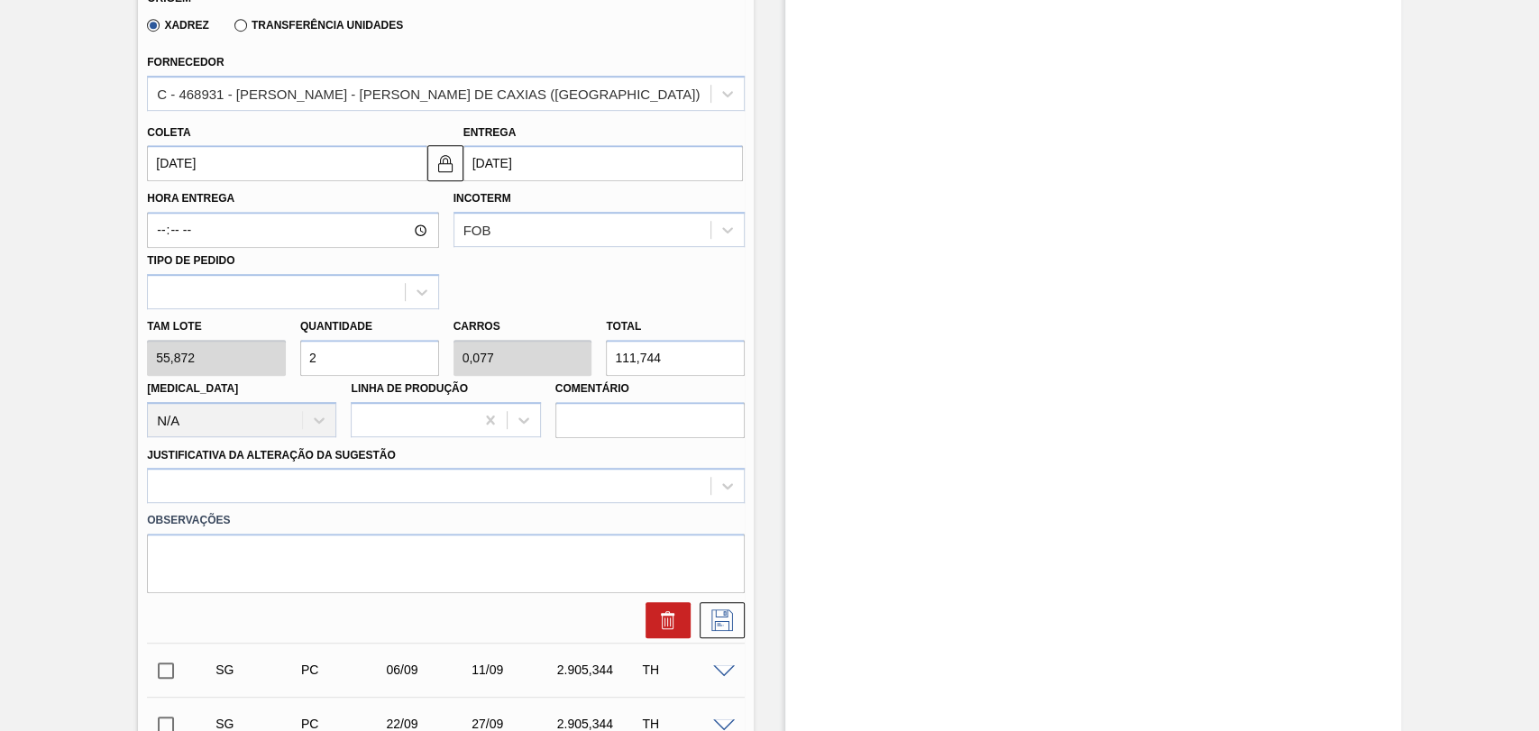
type input "1"
type input "1.452,672"
type input "26"
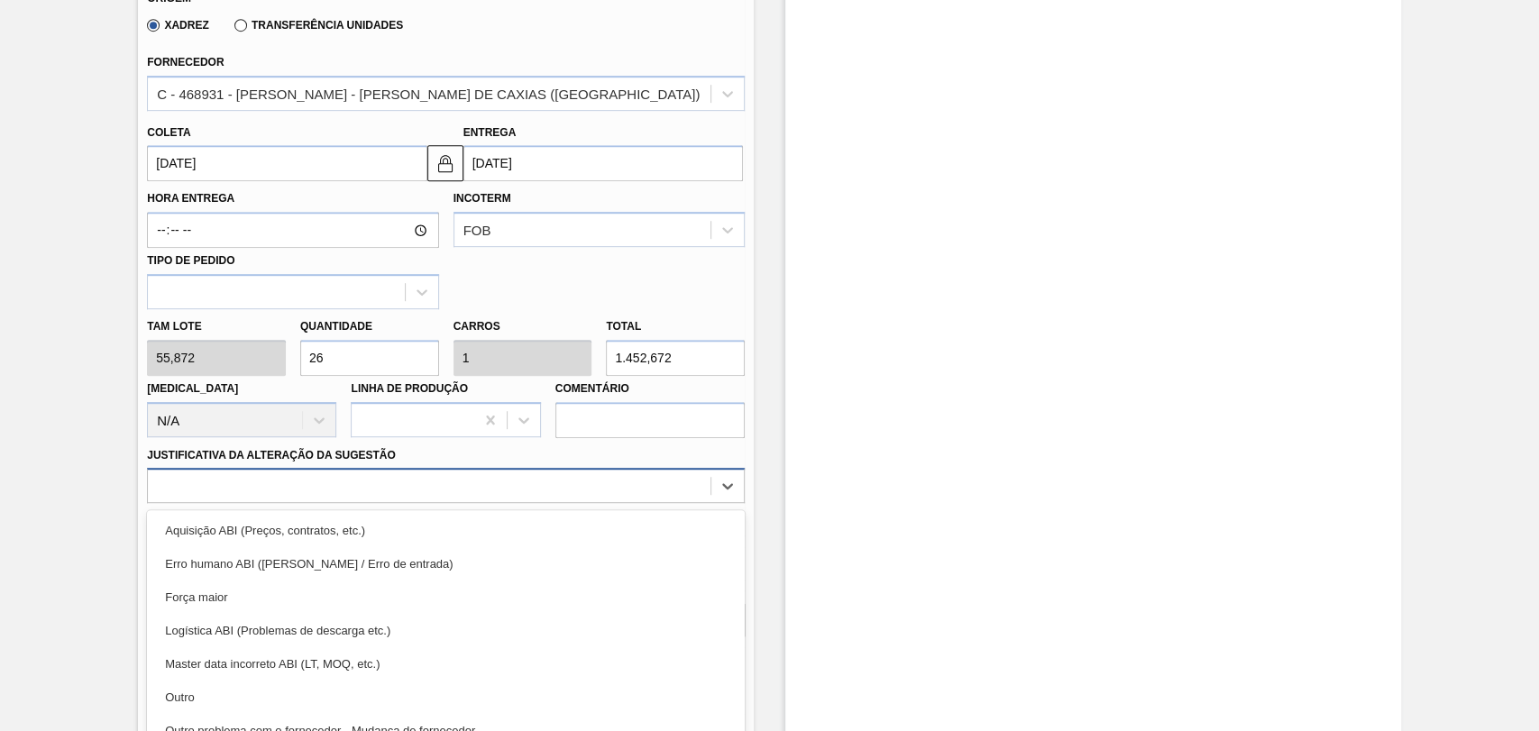
click at [255, 497] on div "option Erro humano ABI (Cálculo / Erro de entrada) focused, 2 of 18. 18 results…" at bounding box center [446, 485] width 598 height 35
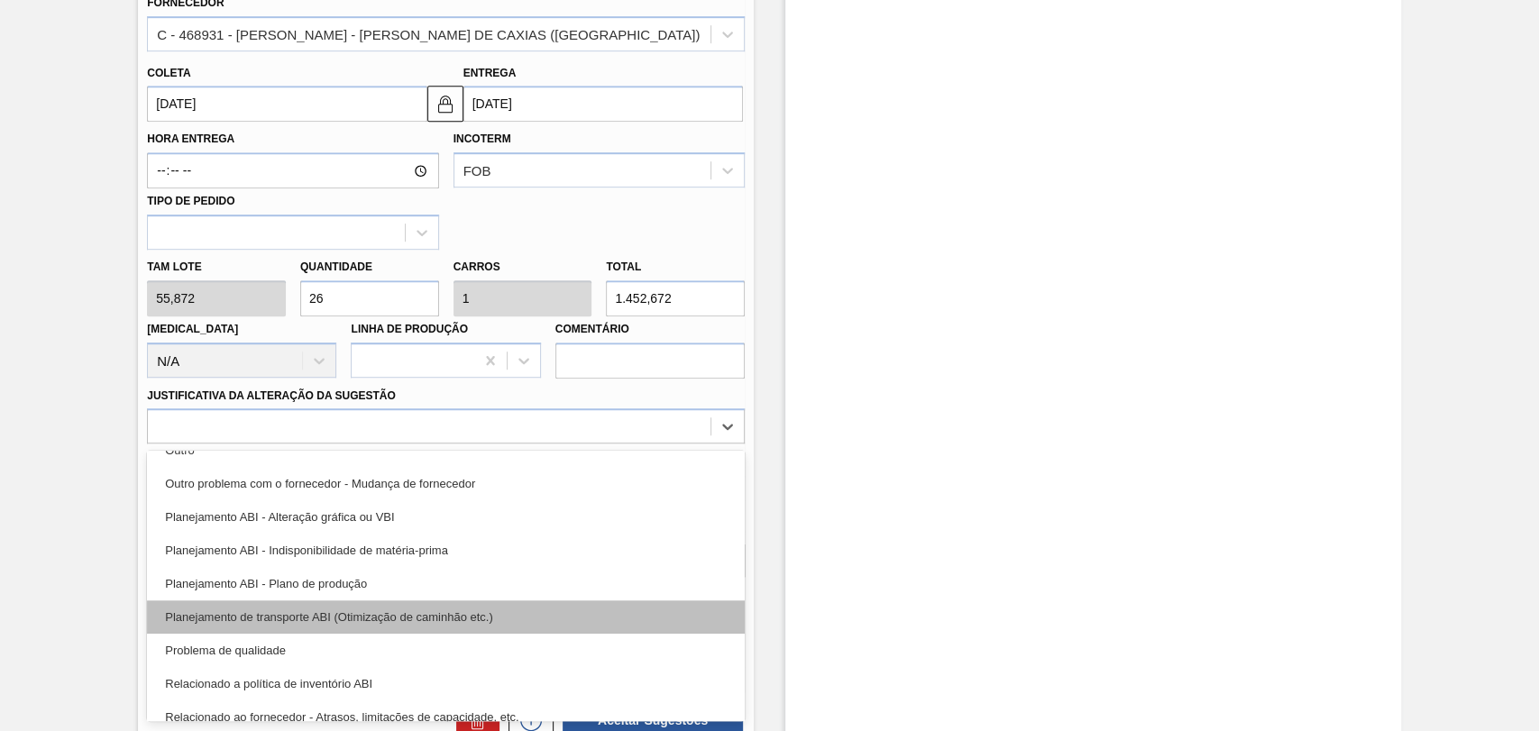
scroll to position [200, 0]
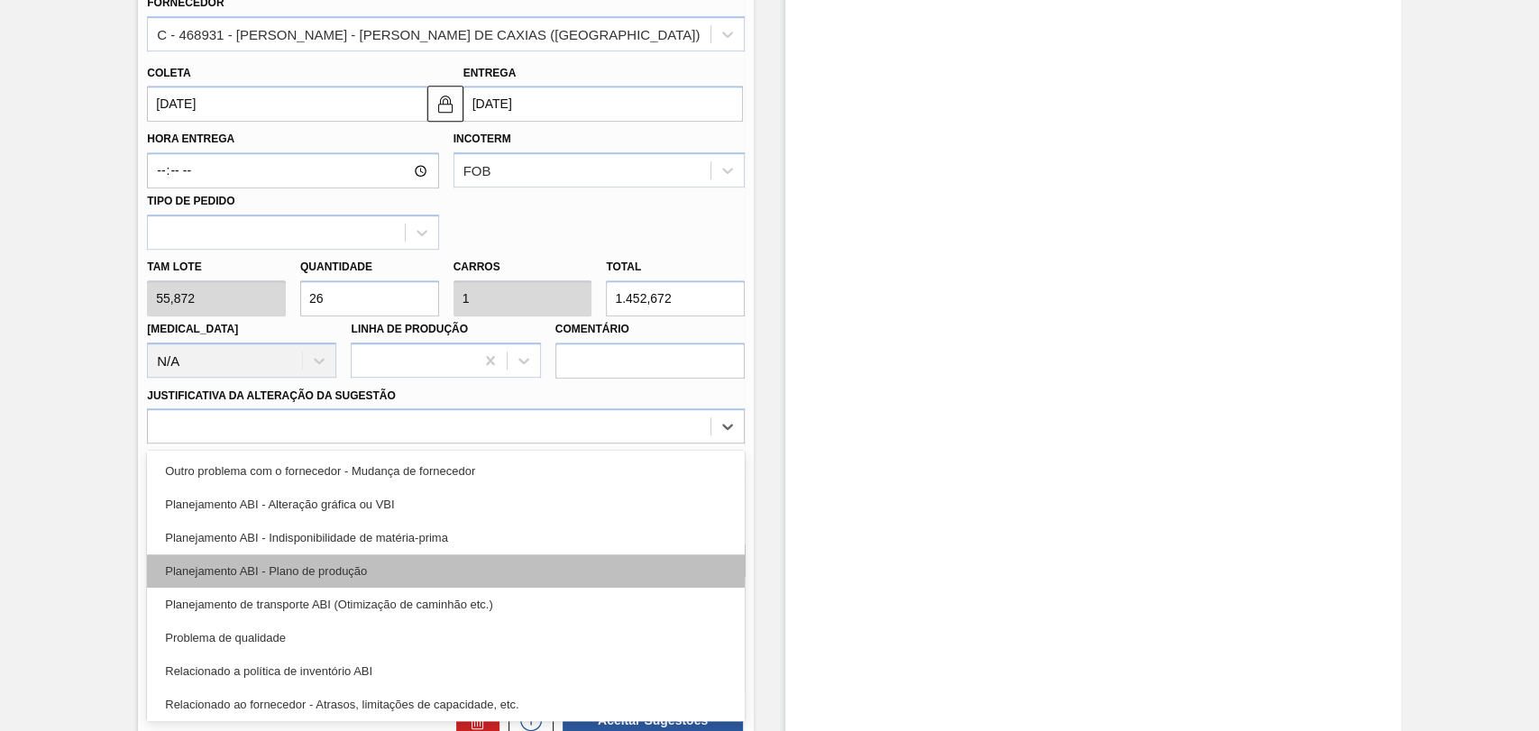
click at [348, 579] on div "Planejamento ABI - Plano de produção" at bounding box center [446, 571] width 598 height 33
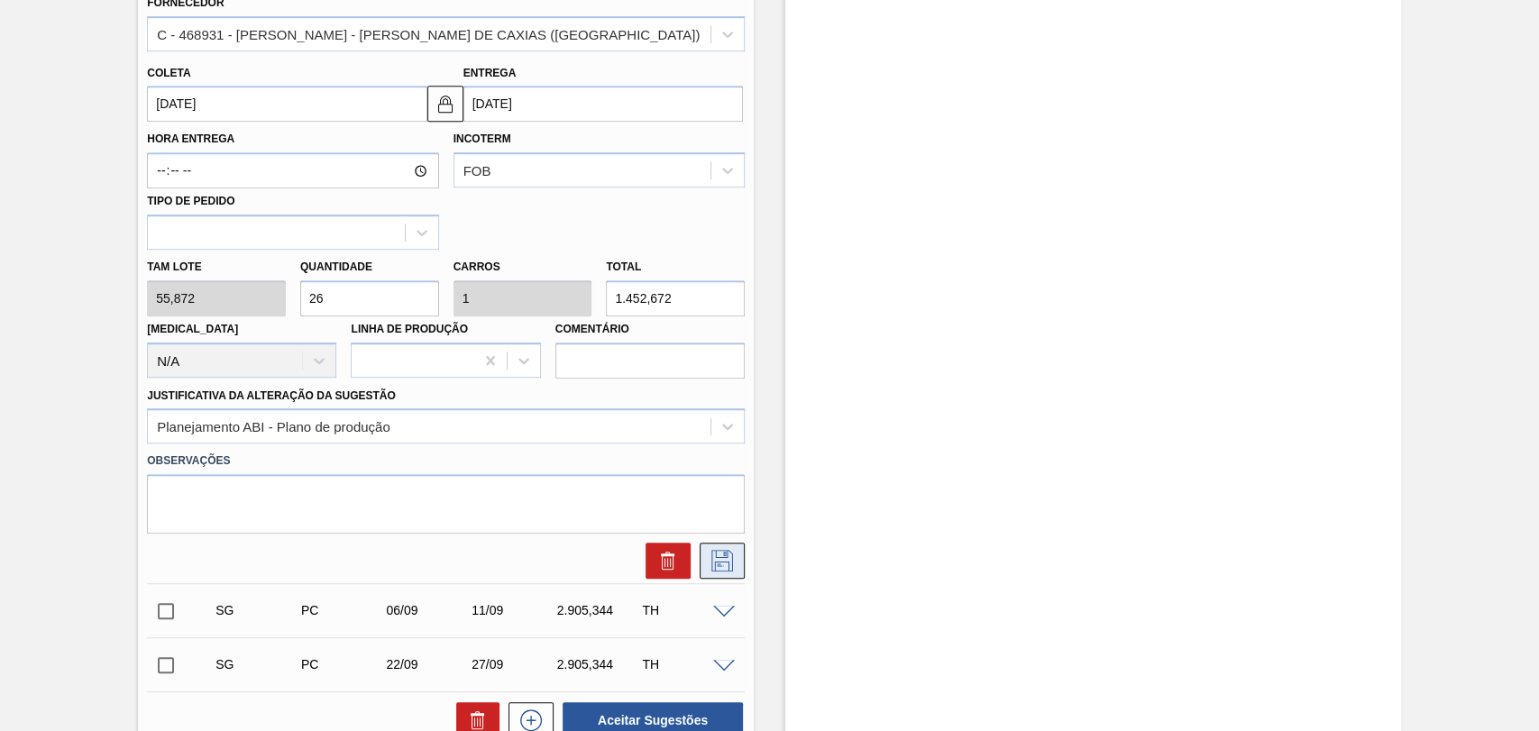
click at [721, 559] on icon at bounding box center [722, 561] width 29 height 22
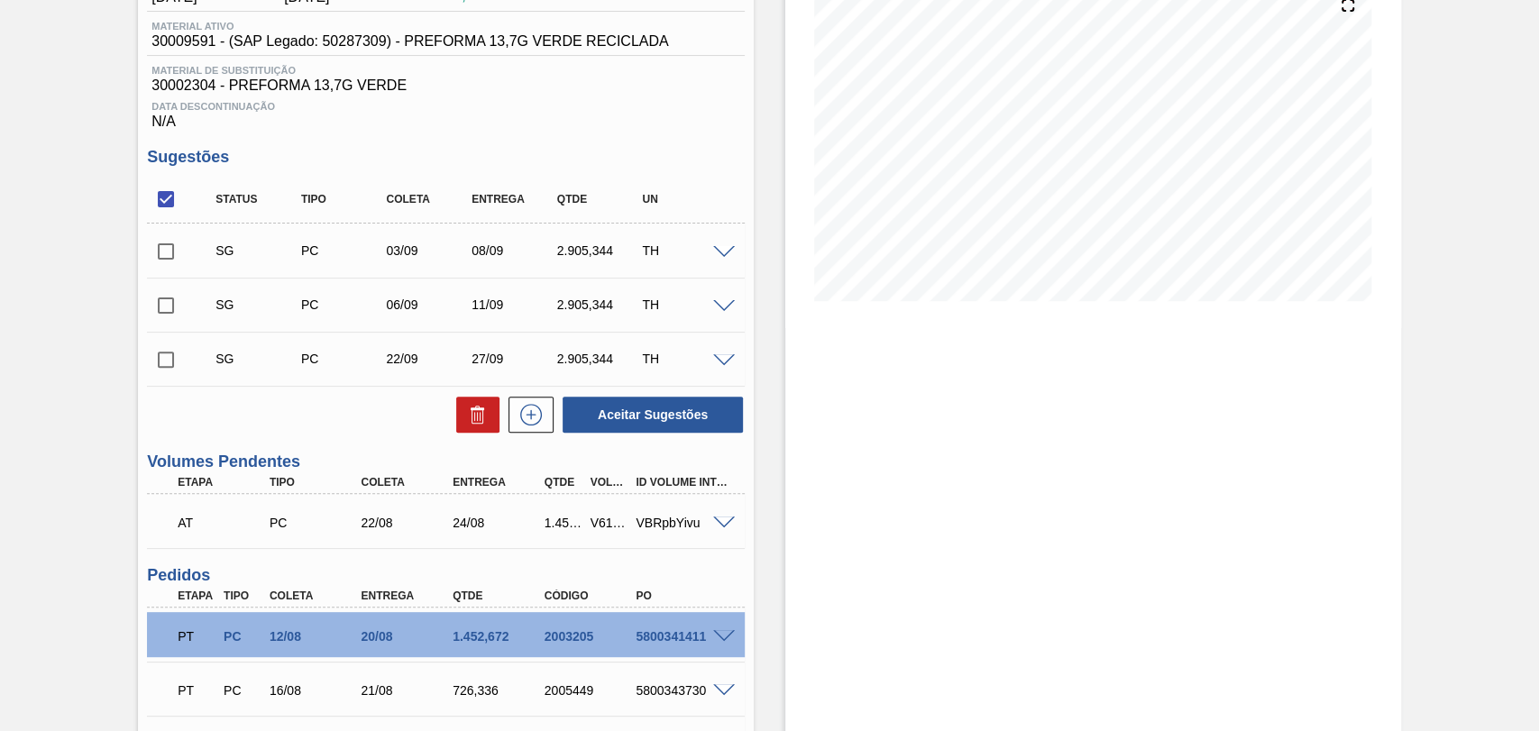
scroll to position [115, 0]
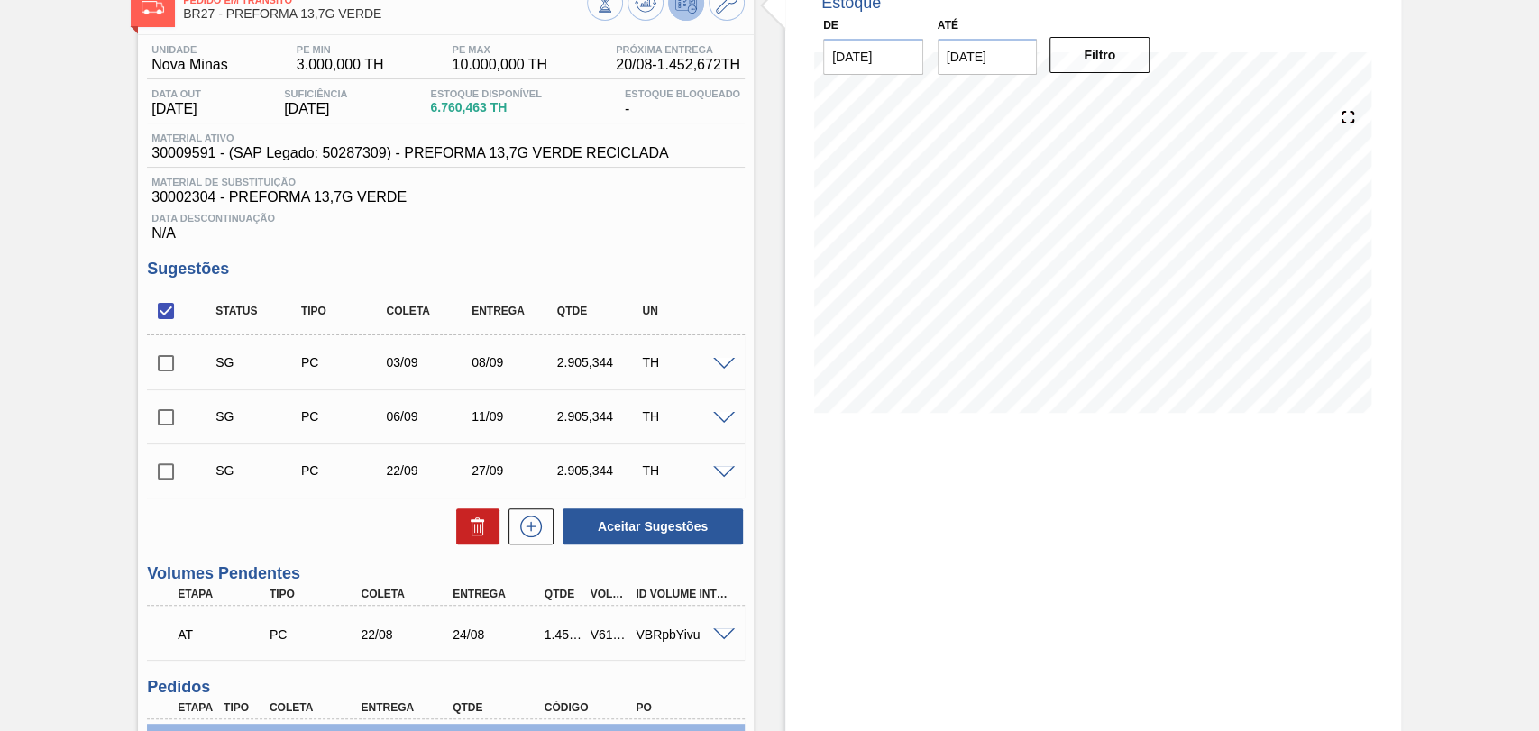
click at [721, 369] on span at bounding box center [724, 365] width 22 height 14
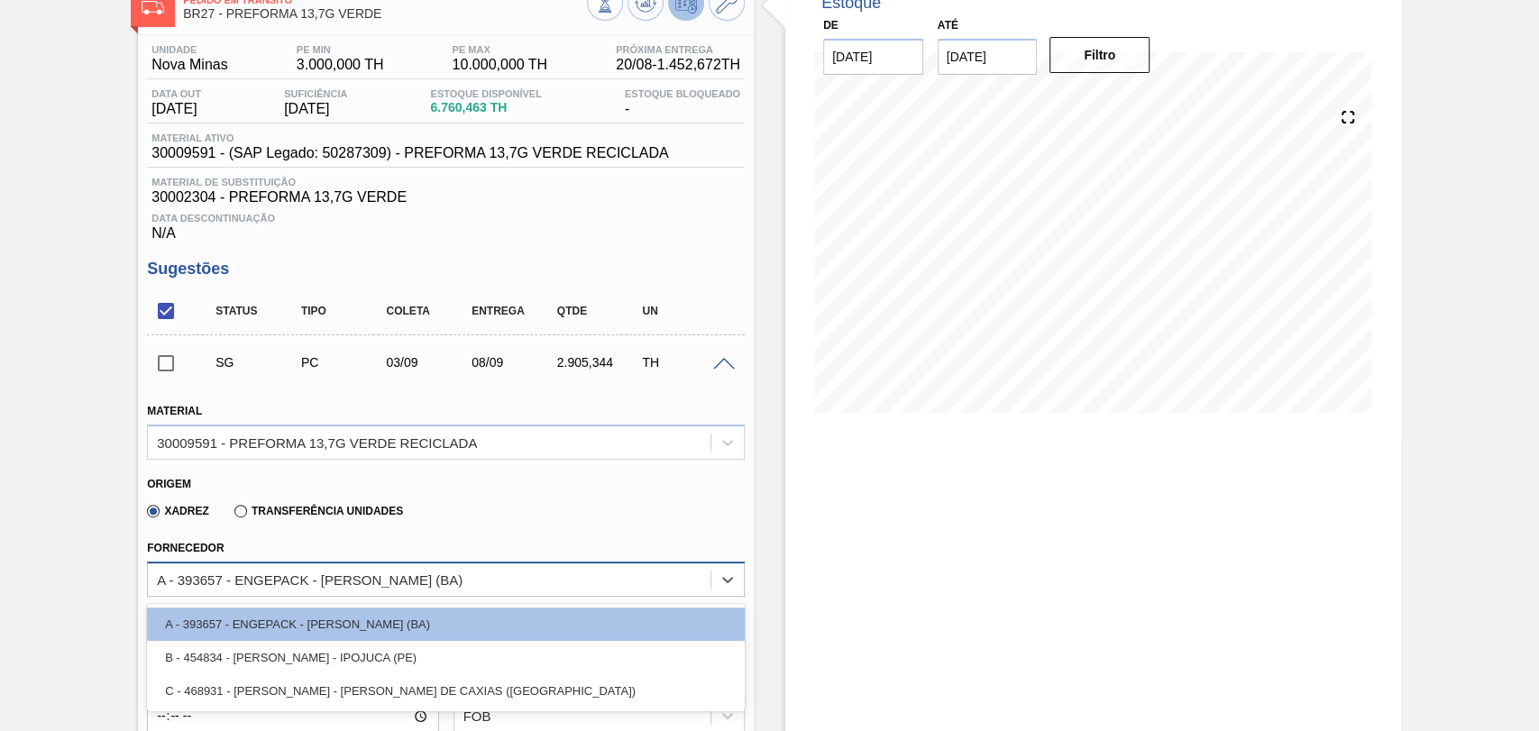
click at [356, 580] on div "A - 393657 - ENGEPACK - [PERSON_NAME] (BA)" at bounding box center [310, 579] width 306 height 15
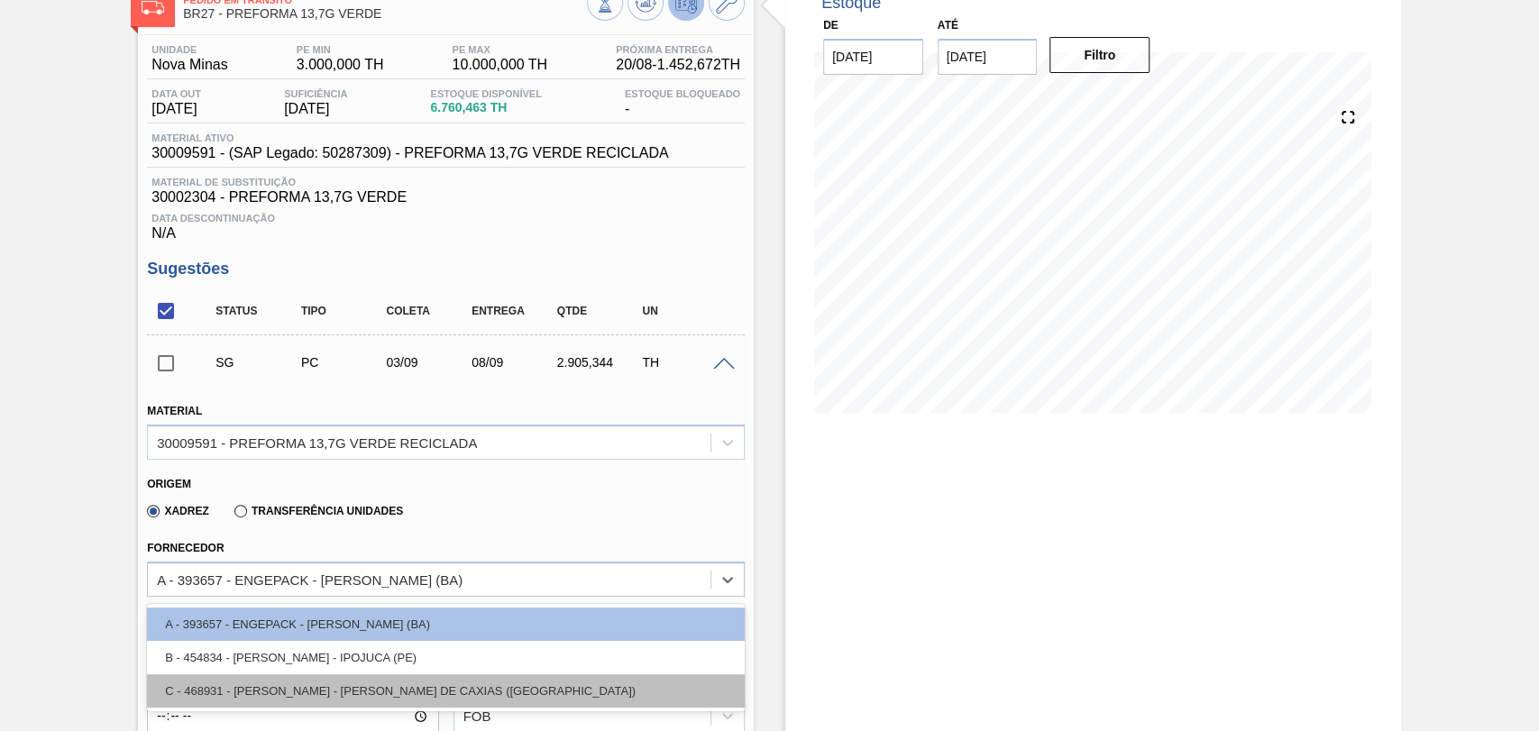
click at [275, 687] on div "C - 468931 - LORENPET - DUQUE DE CAXIAS (RJ)" at bounding box center [446, 691] width 598 height 33
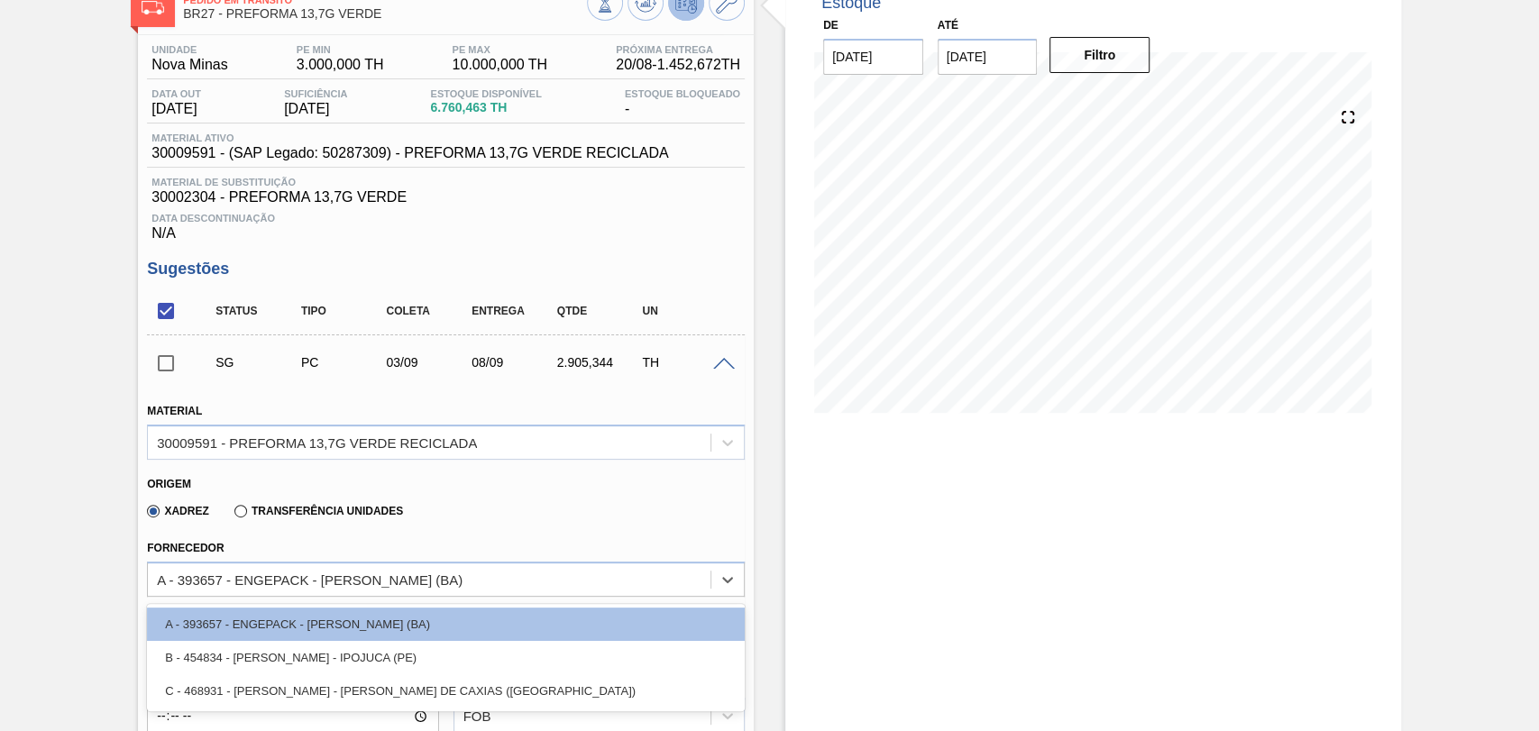
type input "05/09/2025"
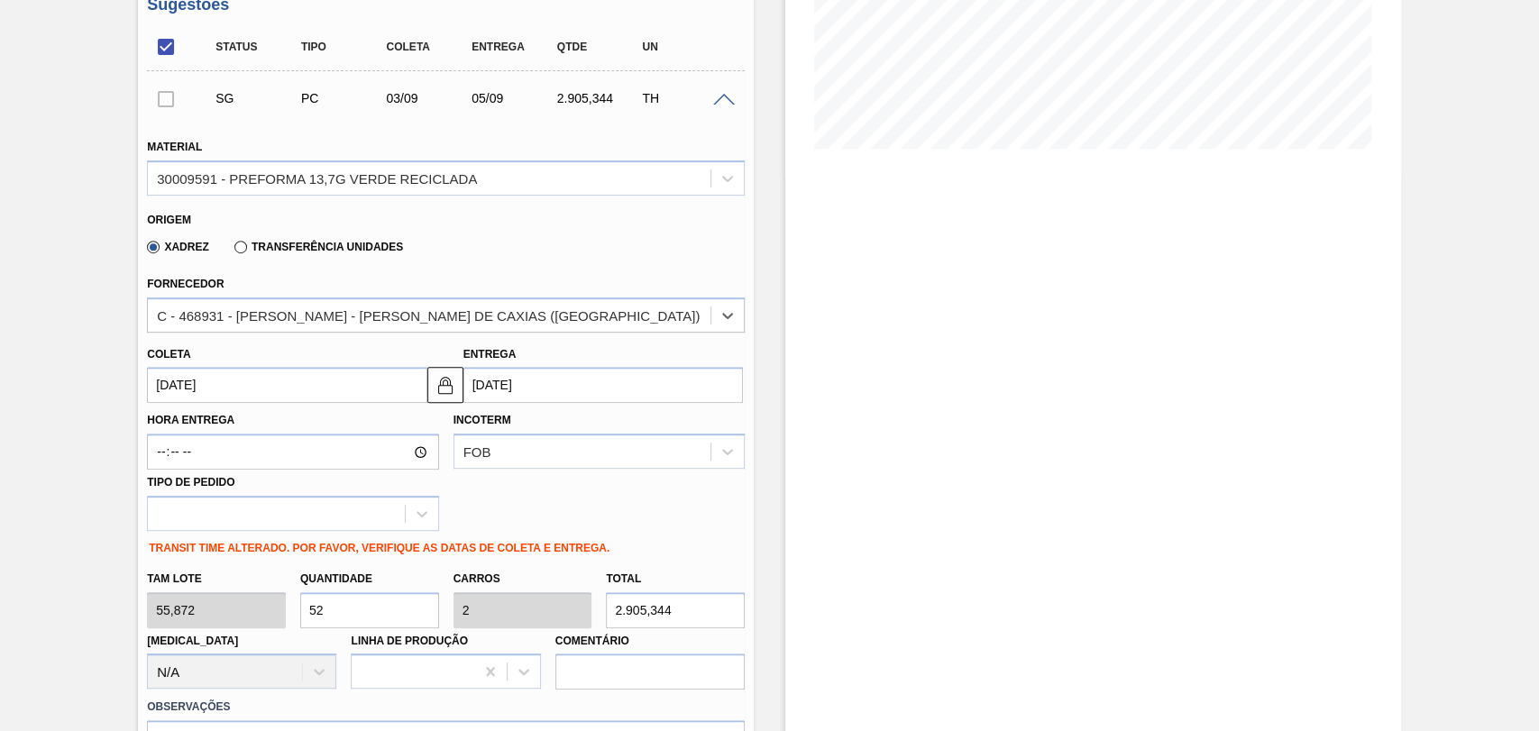
scroll to position [415, 0]
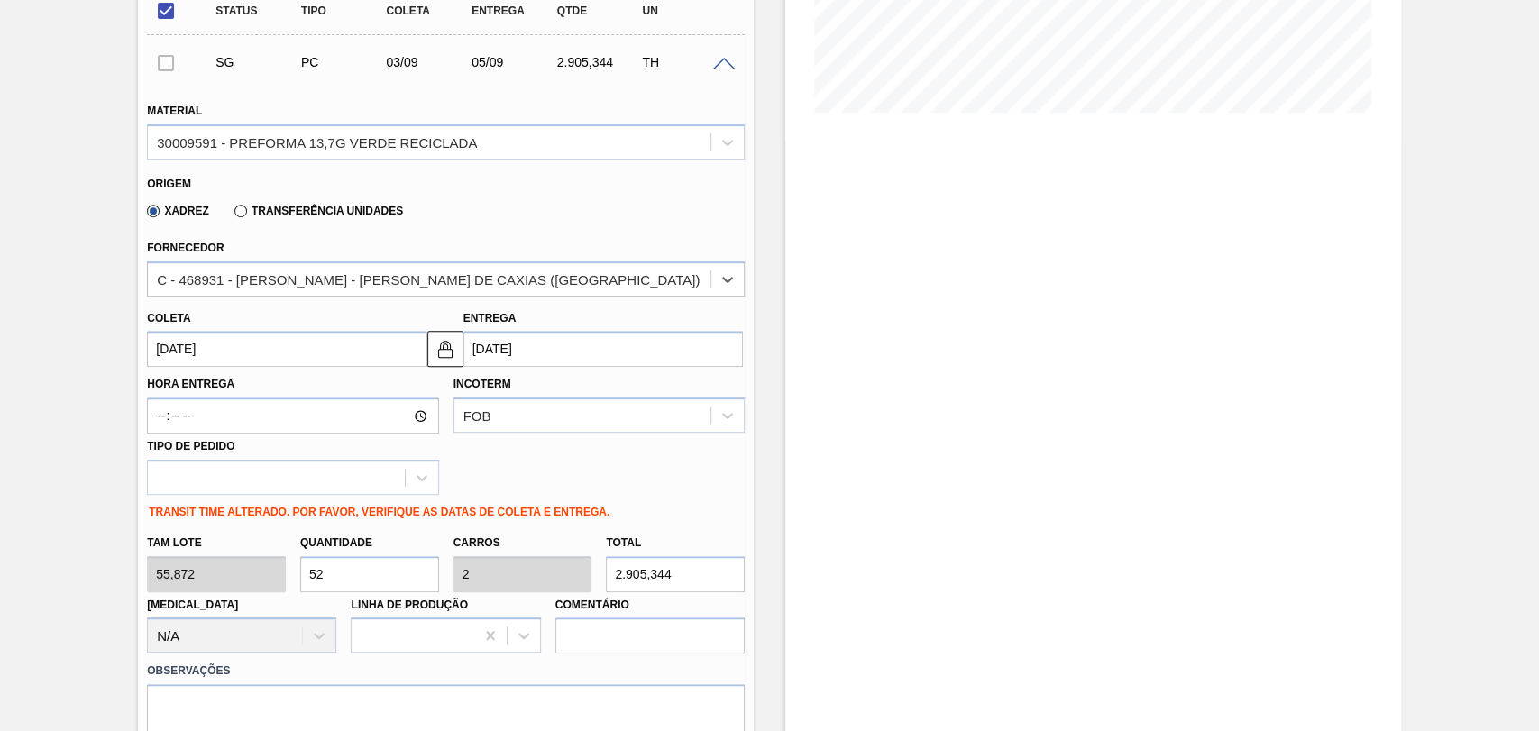
drag, startPoint x: 226, startPoint y: 359, endPoint x: 85, endPoint y: 343, distance: 142.5
click at [106, 343] on div "Pedido em Trânsito BR27 - PREFORMA 13,7G VERDE Unidade Nova Minas PE MIN 3.000,…" at bounding box center [769, 554] width 1539 height 1758
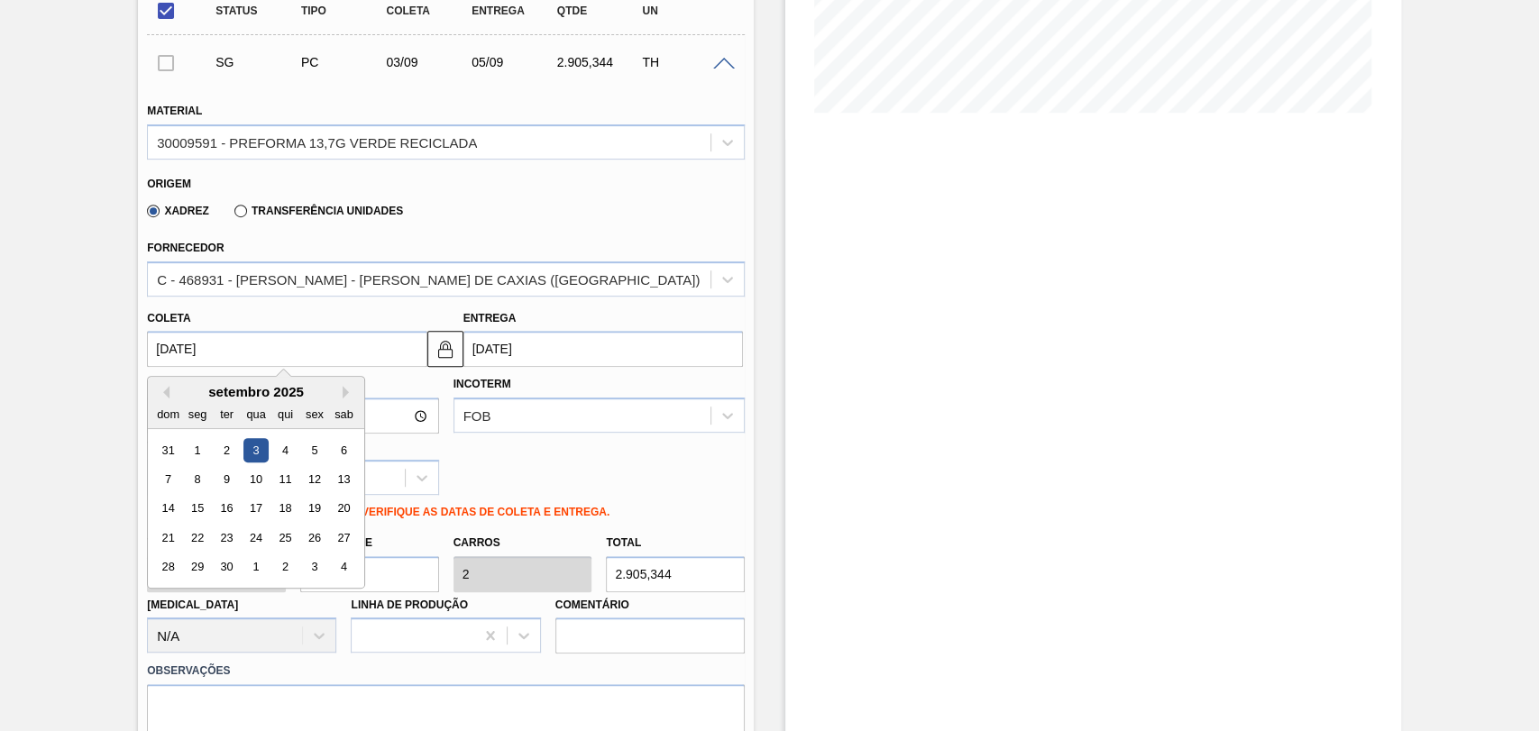
type input "2"
type input "[DATE]"
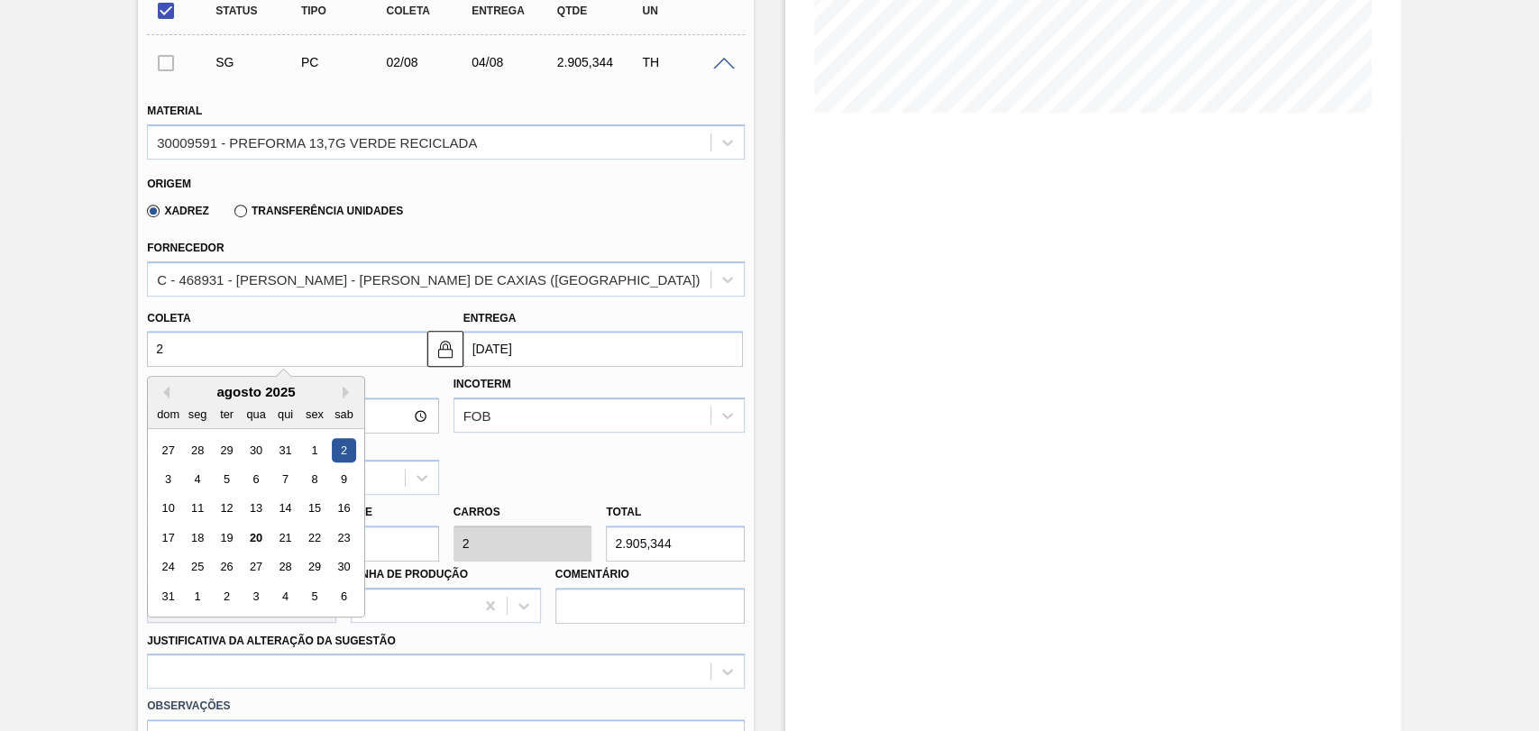
type input "26"
type input "[DATE]"
type input "2"
type input "[DATE]"
click at [199, 561] on div "25" at bounding box center [198, 567] width 24 height 24
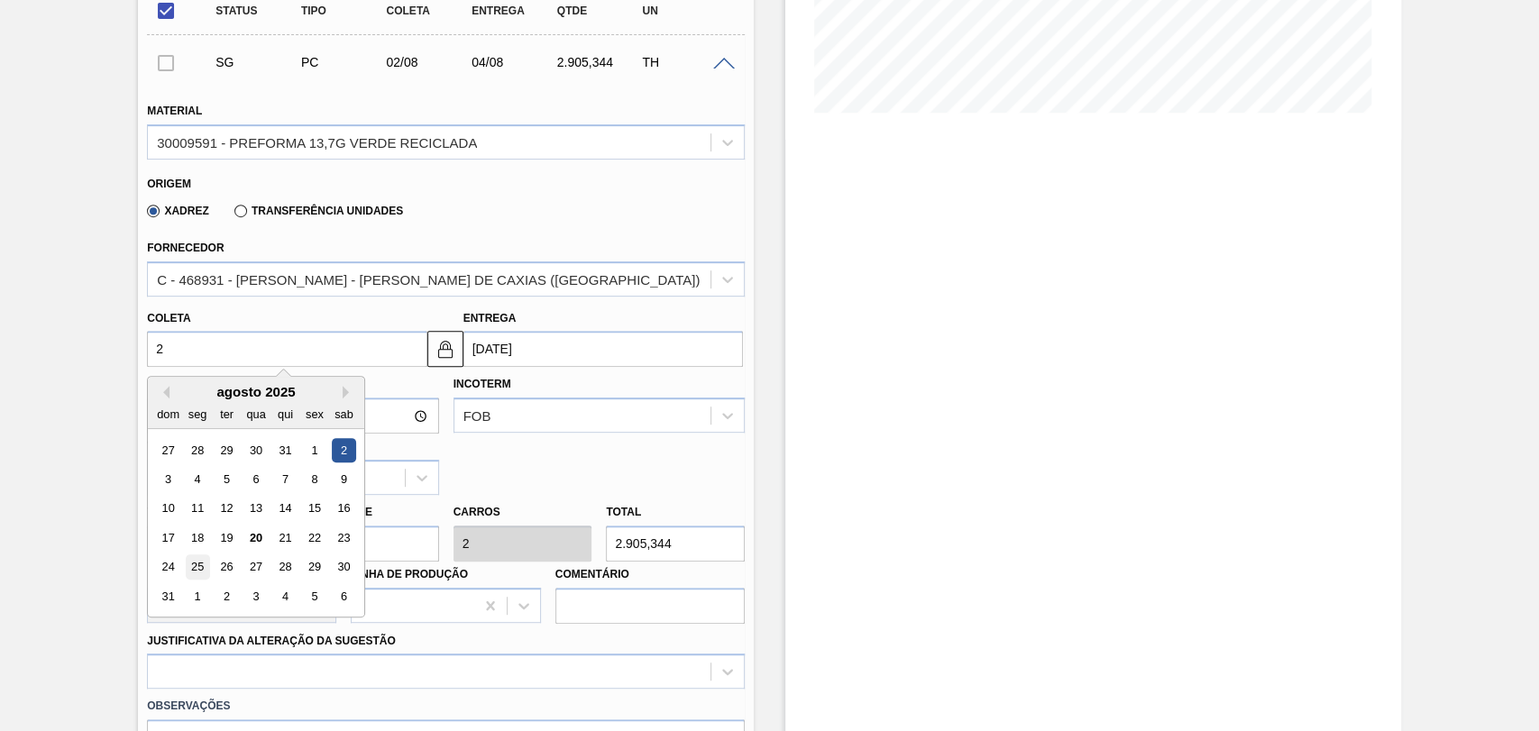
type input "25/08/2025"
type input "27/08/2025"
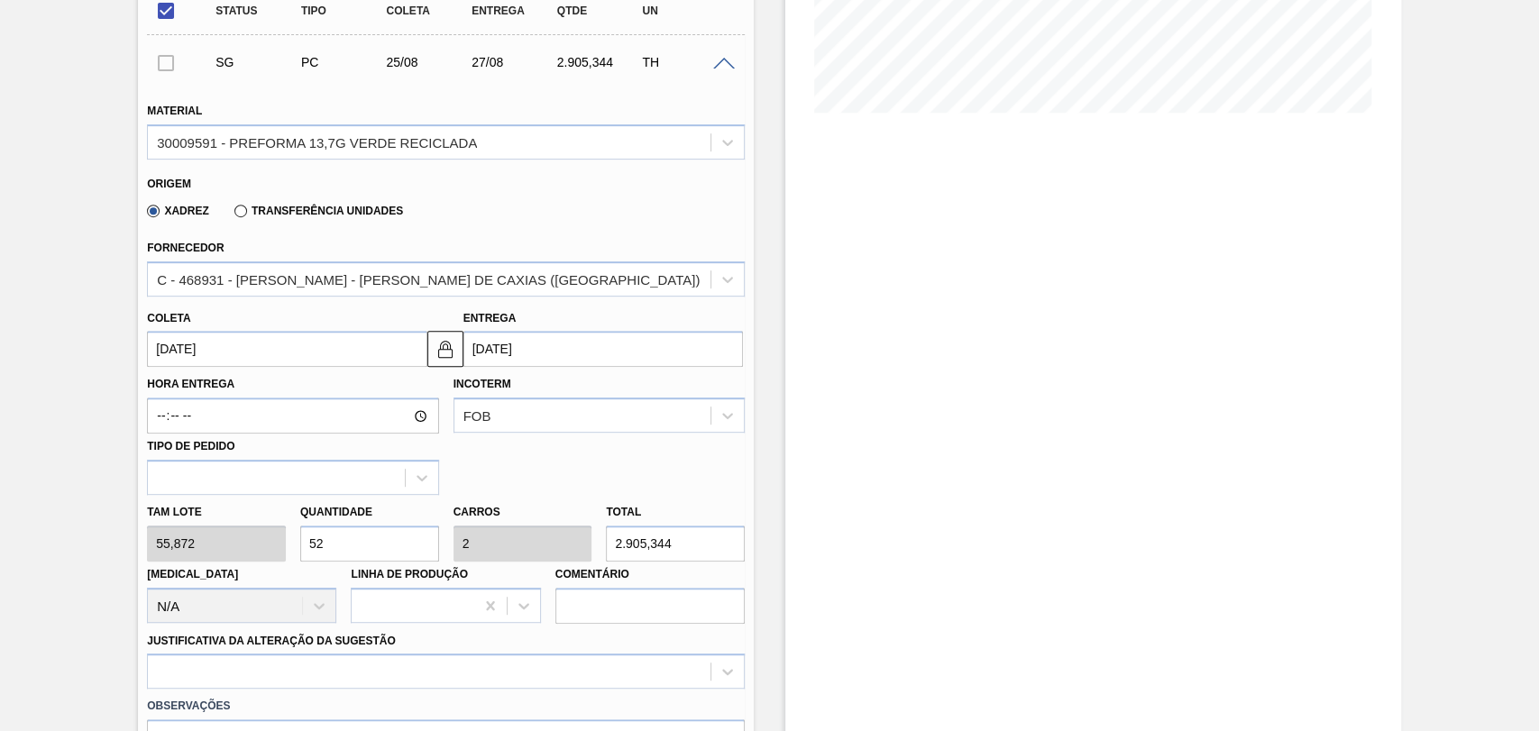
drag, startPoint x: 373, startPoint y: 555, endPoint x: 242, endPoint y: 544, distance: 132.1
click at [304, 546] on input "52" at bounding box center [369, 544] width 139 height 36
type input "2"
type input "0,077"
type input "111,744"
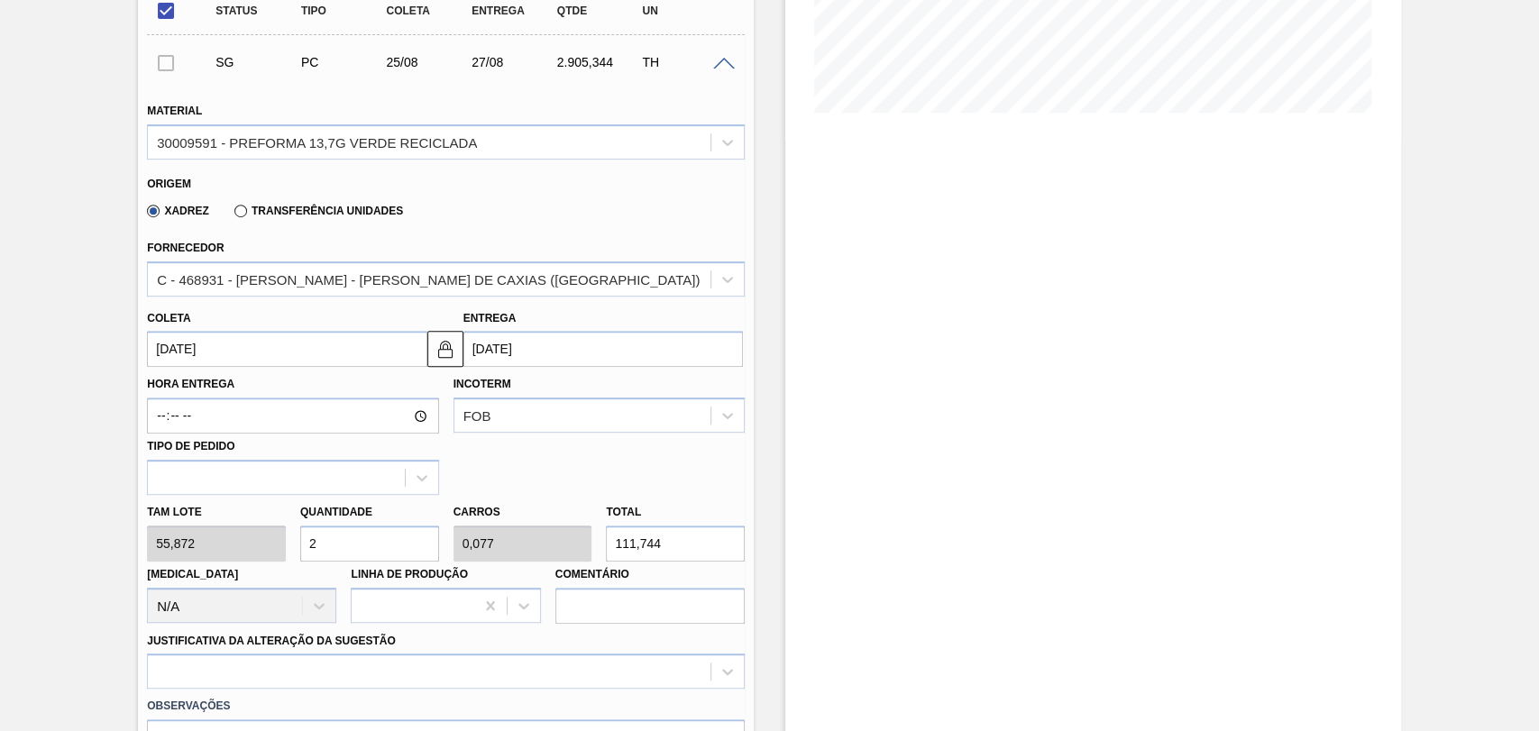
type input "26"
type input "1"
type input "1.452,672"
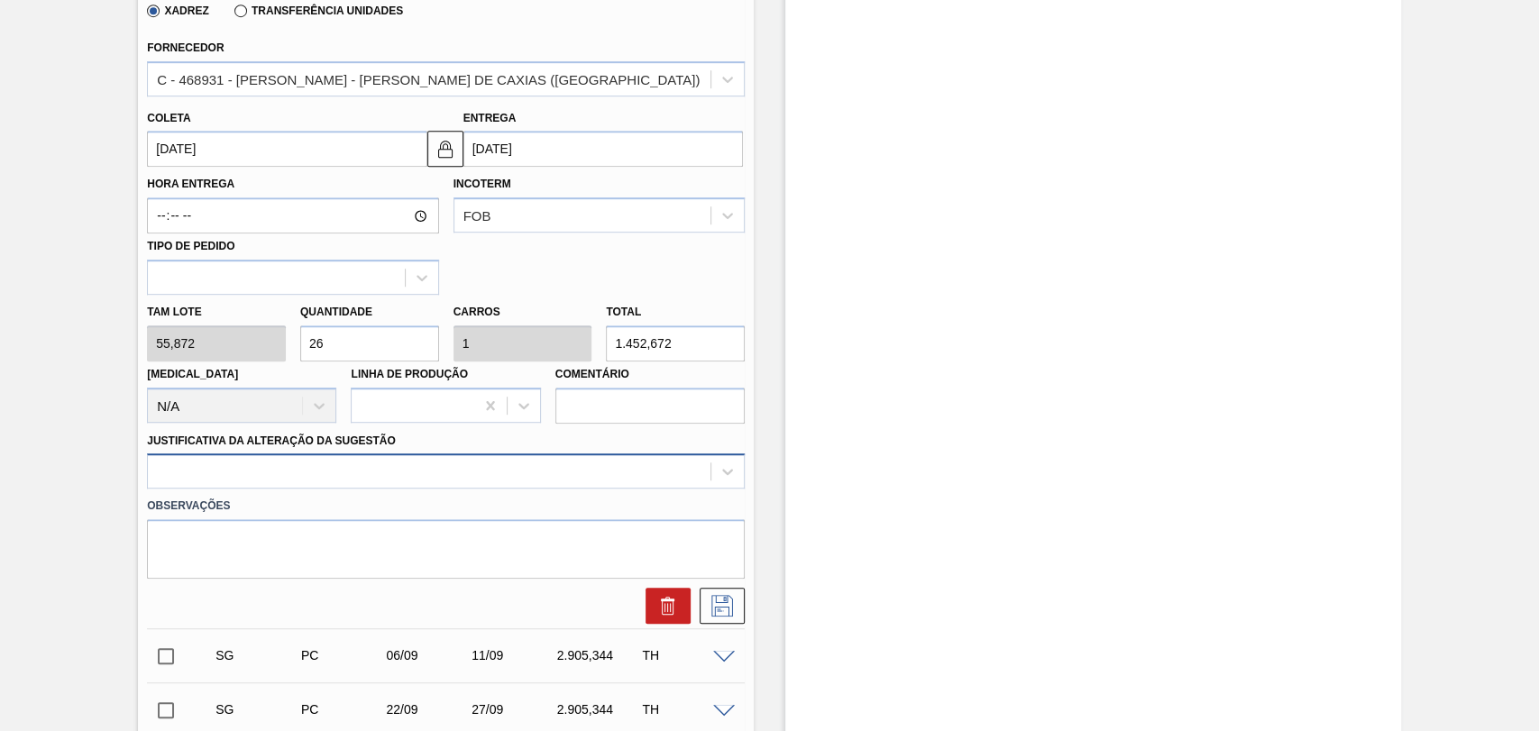
type input "26"
click at [267, 481] on div at bounding box center [446, 471] width 598 height 35
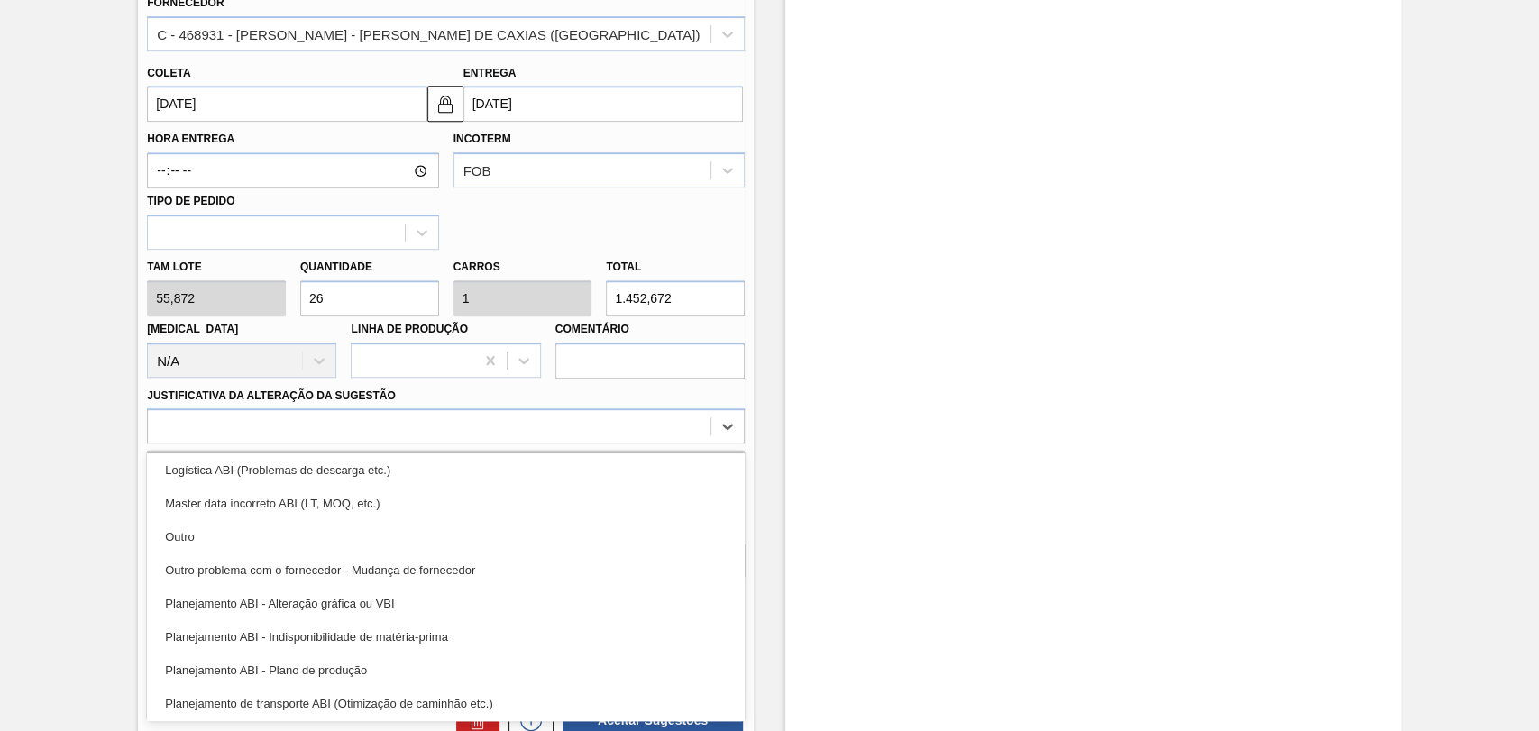
scroll to position [200, 0]
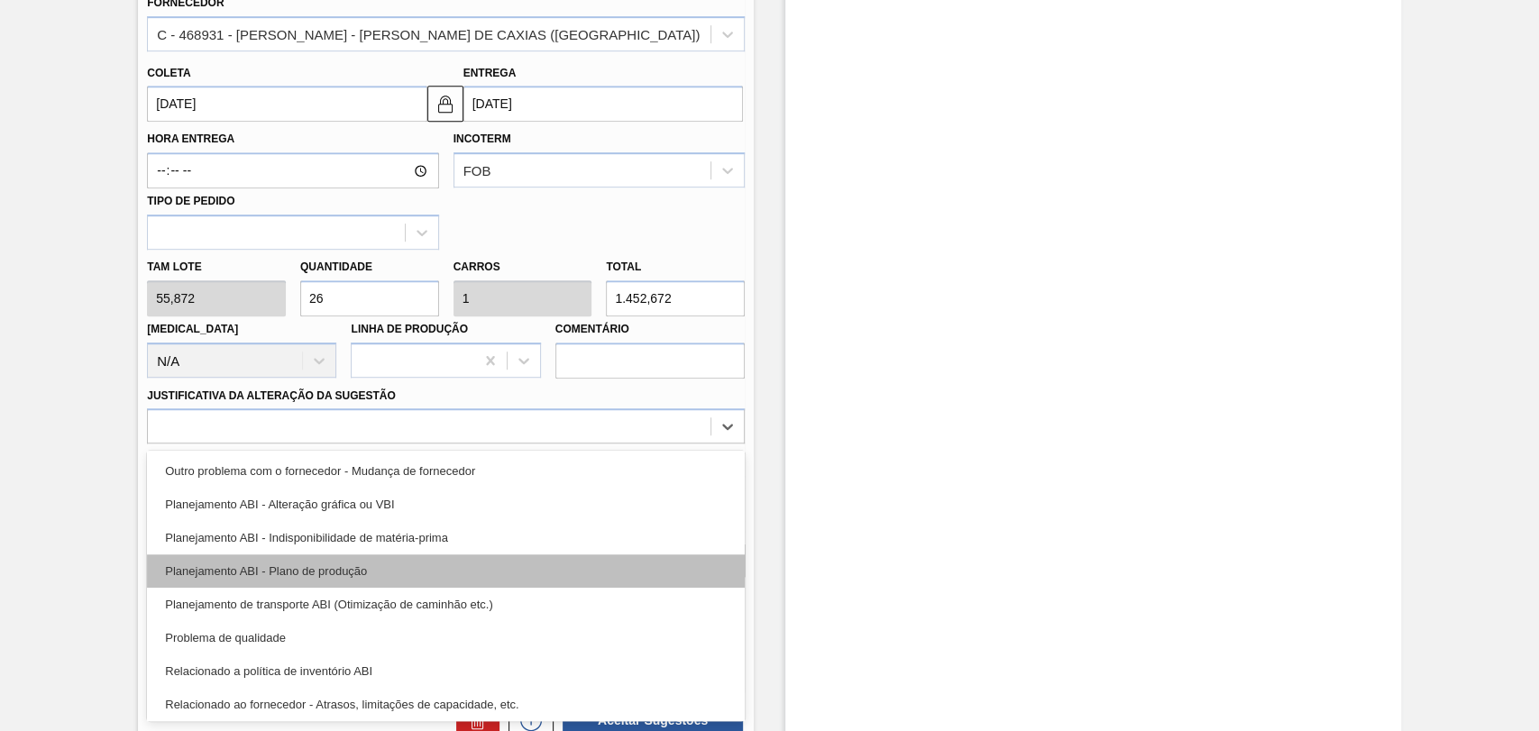
click at [393, 573] on div "Planejamento ABI - Plano de produção" at bounding box center [446, 571] width 598 height 33
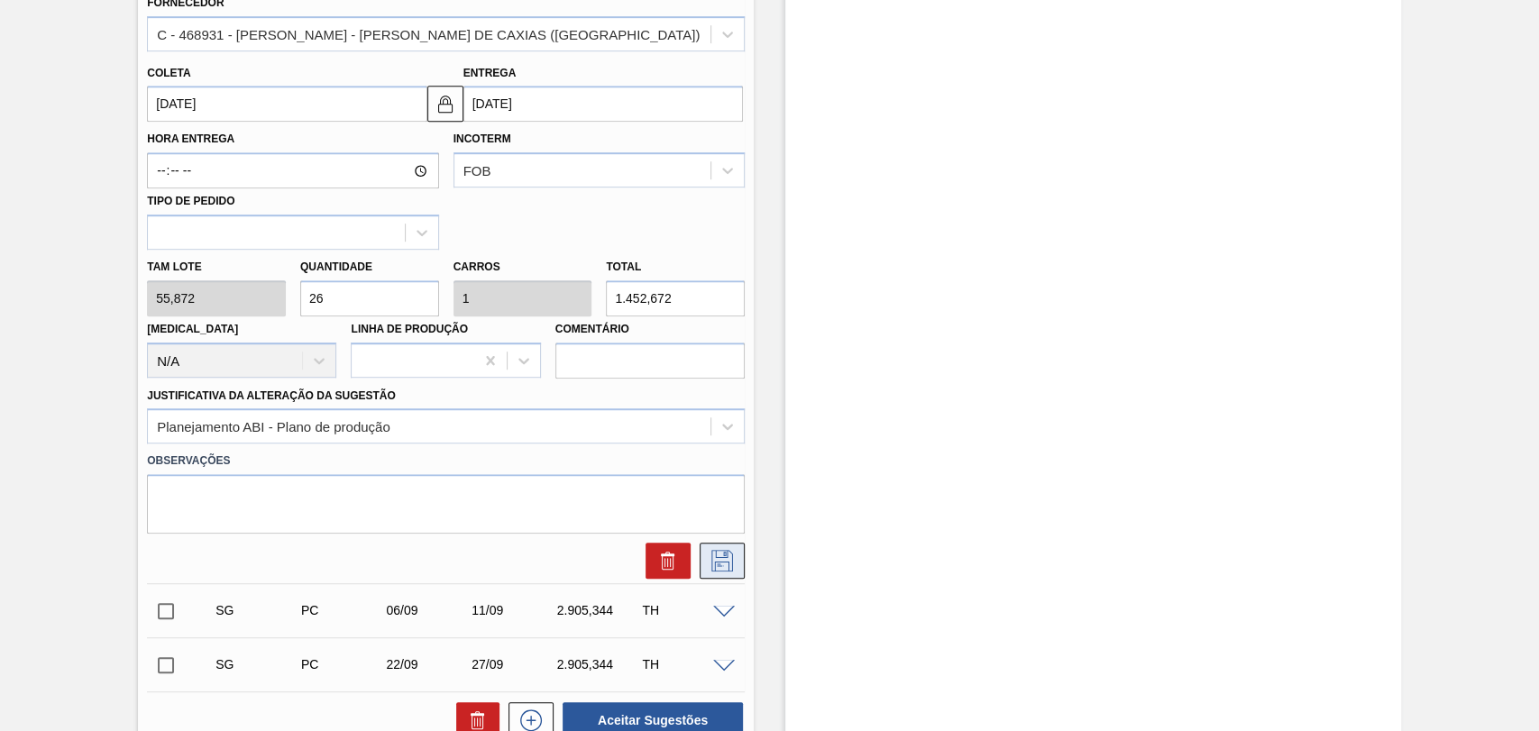
click at [713, 567] on icon at bounding box center [722, 561] width 29 height 22
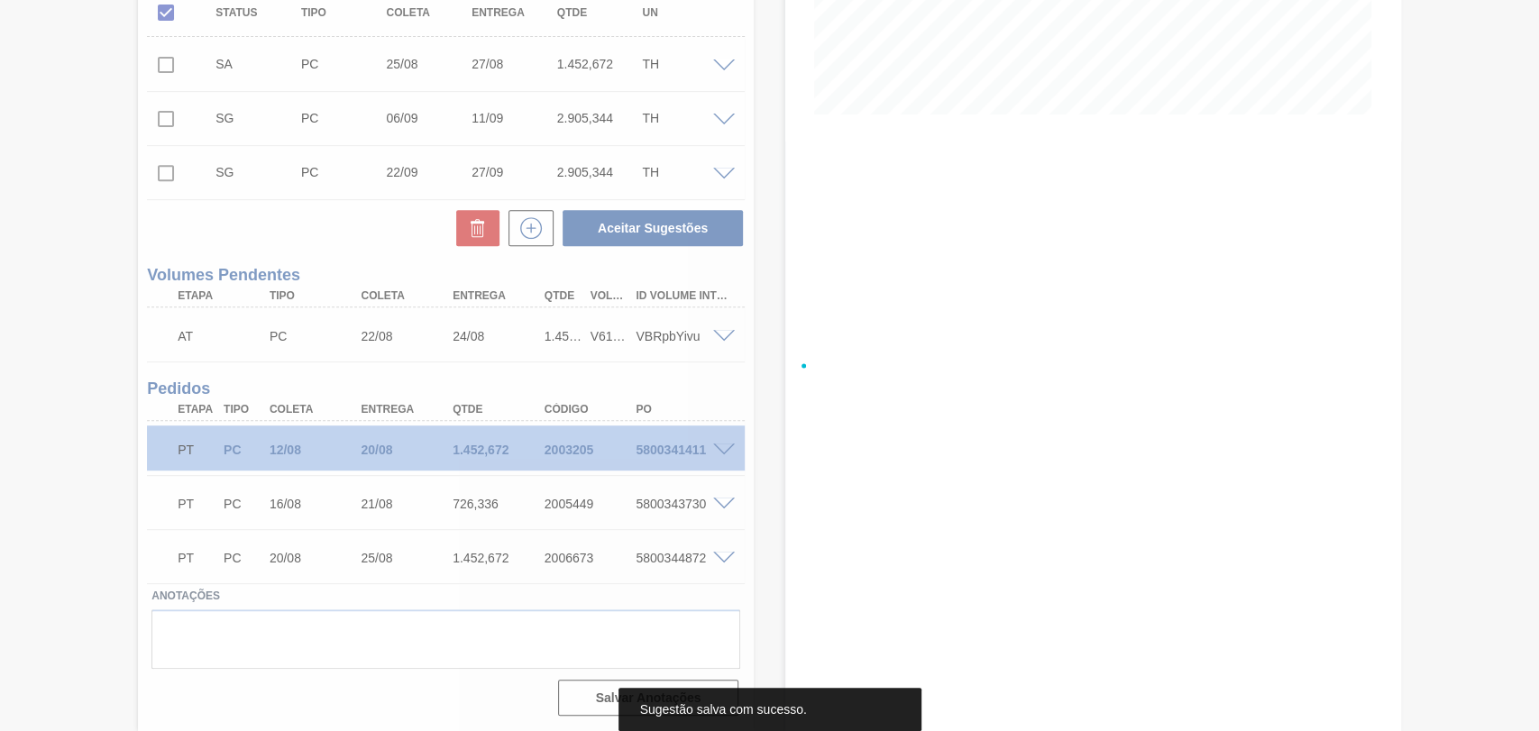
scroll to position [415, 0]
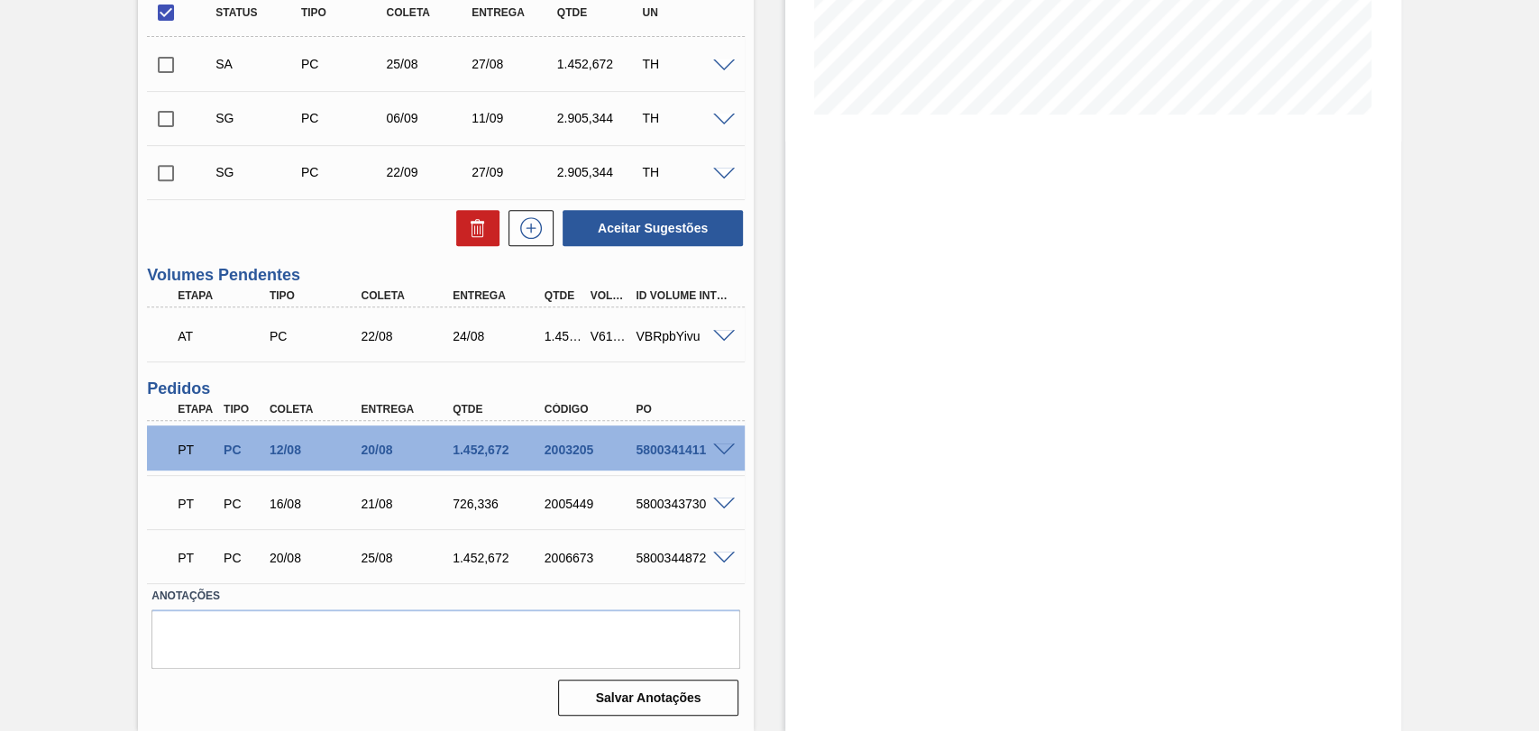
click at [168, 62] on input "checkbox" at bounding box center [166, 65] width 38 height 38
click at [653, 226] on button "Aceitar Sugestões" at bounding box center [653, 228] width 180 height 36
checkbox input "false"
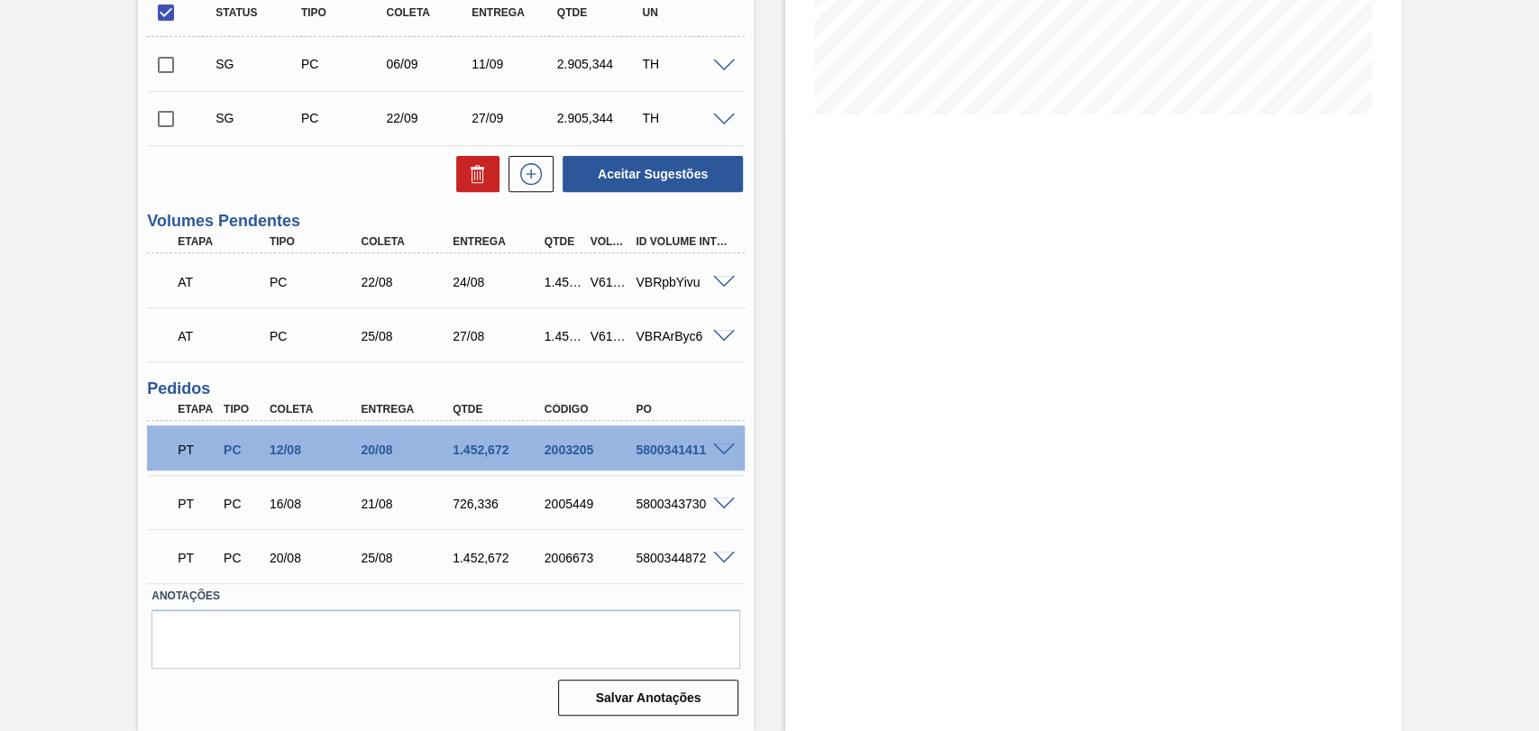
click at [726, 285] on span at bounding box center [724, 283] width 22 height 14
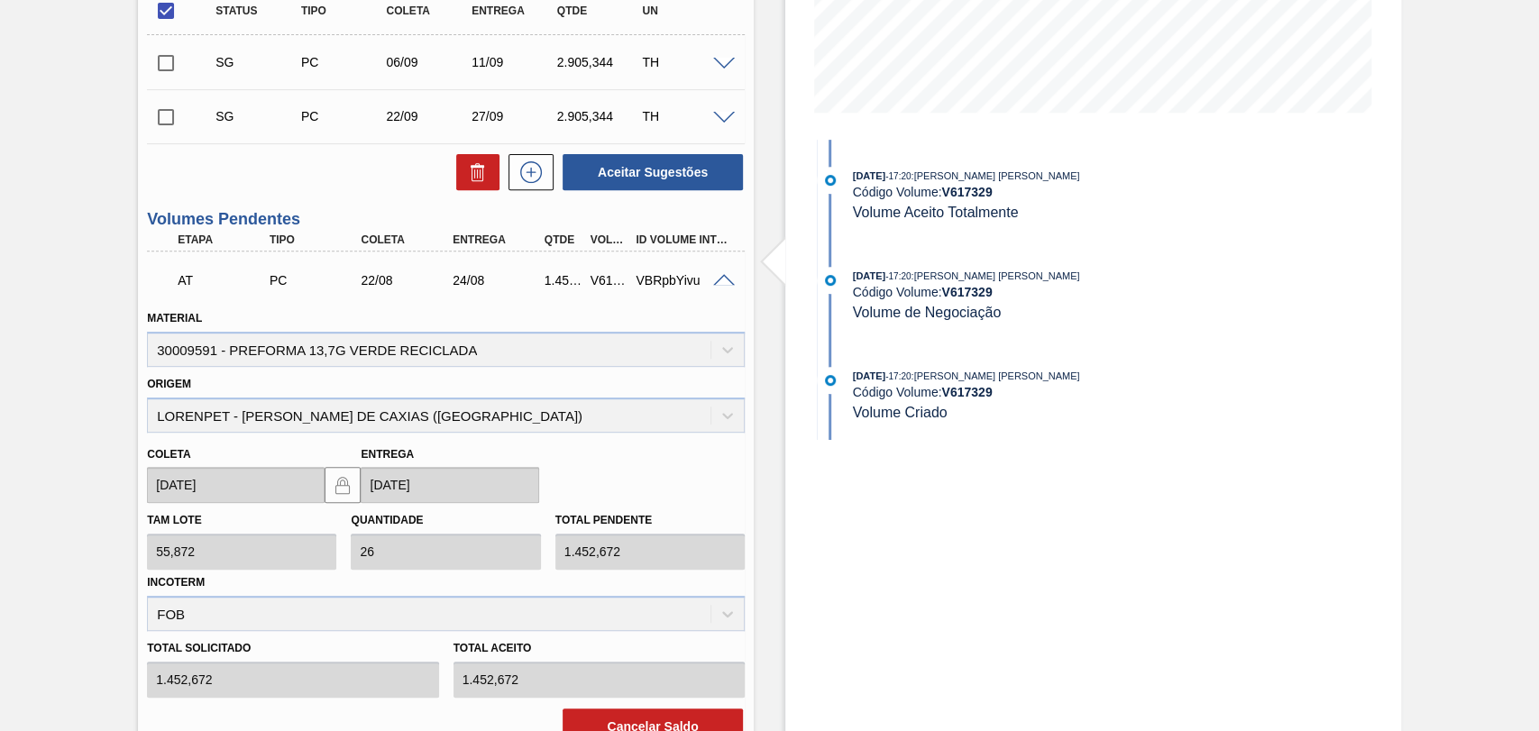
click at [726, 285] on span at bounding box center [724, 281] width 22 height 14
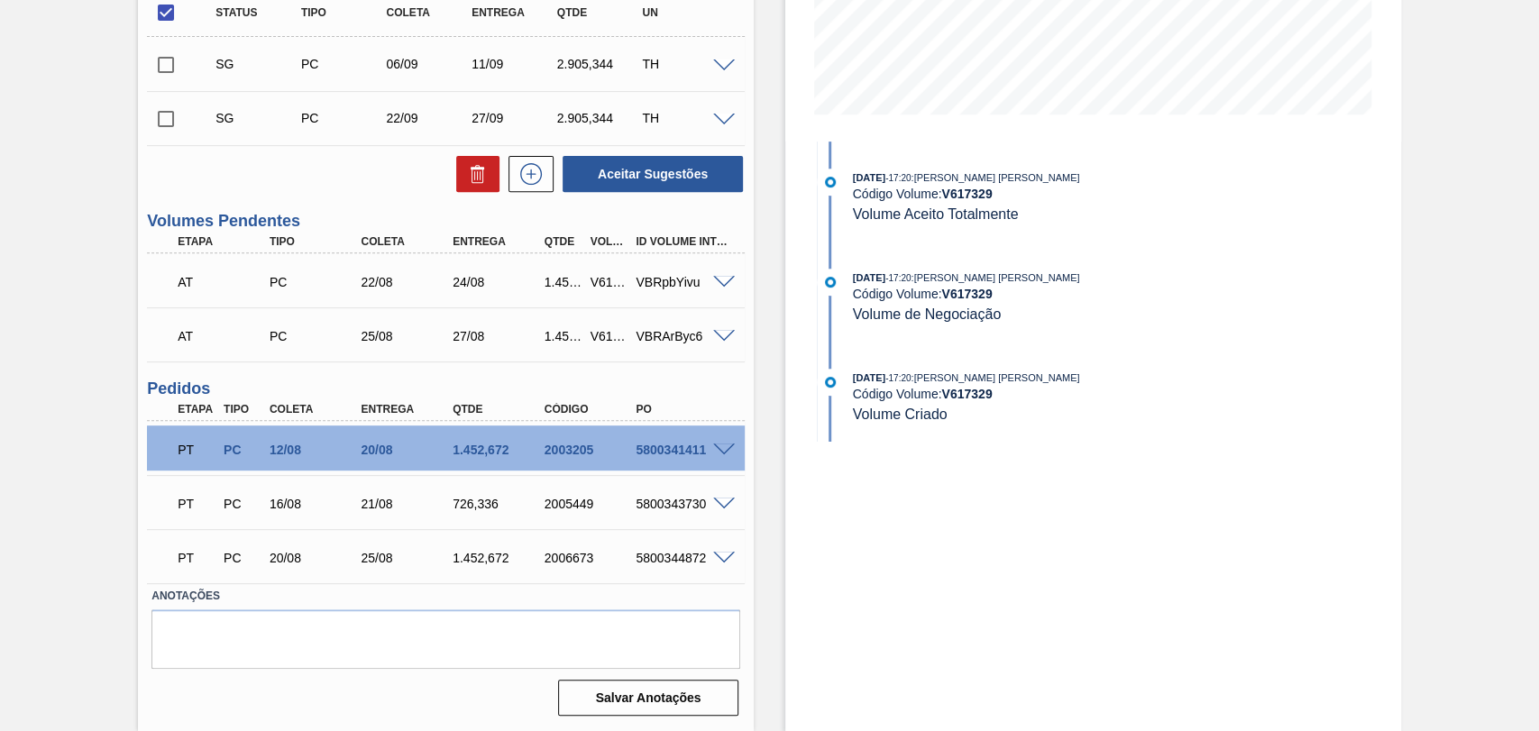
click at [713, 341] on span at bounding box center [724, 337] width 22 height 14
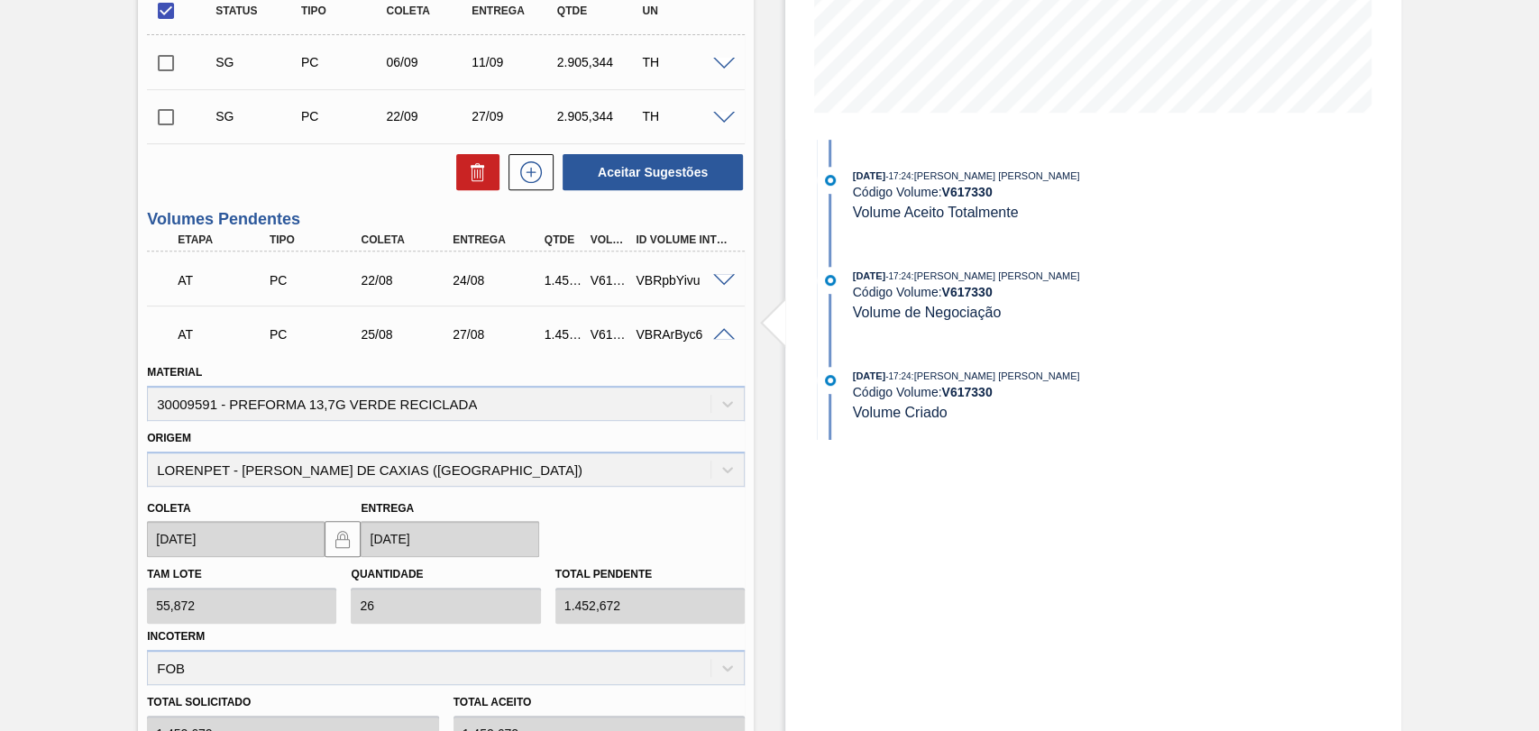
click at [718, 338] on span at bounding box center [724, 335] width 22 height 14
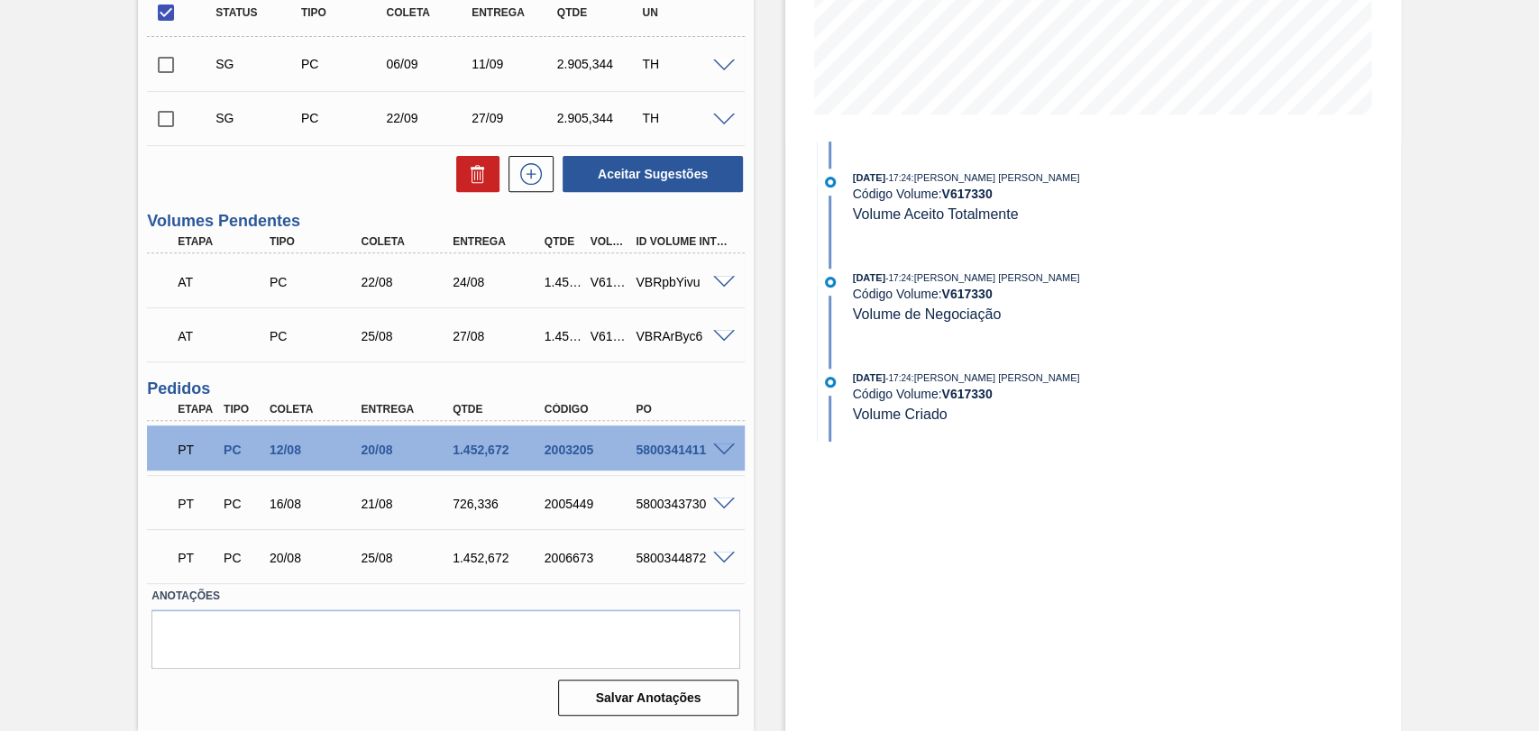
click at [762, 363] on div "Estoque De 20/08/2025 Até 30/09/2025 Filtro 20/08/2025 - 17:24 : Aline Aparecid…" at bounding box center [1077, 204] width 647 height 1054
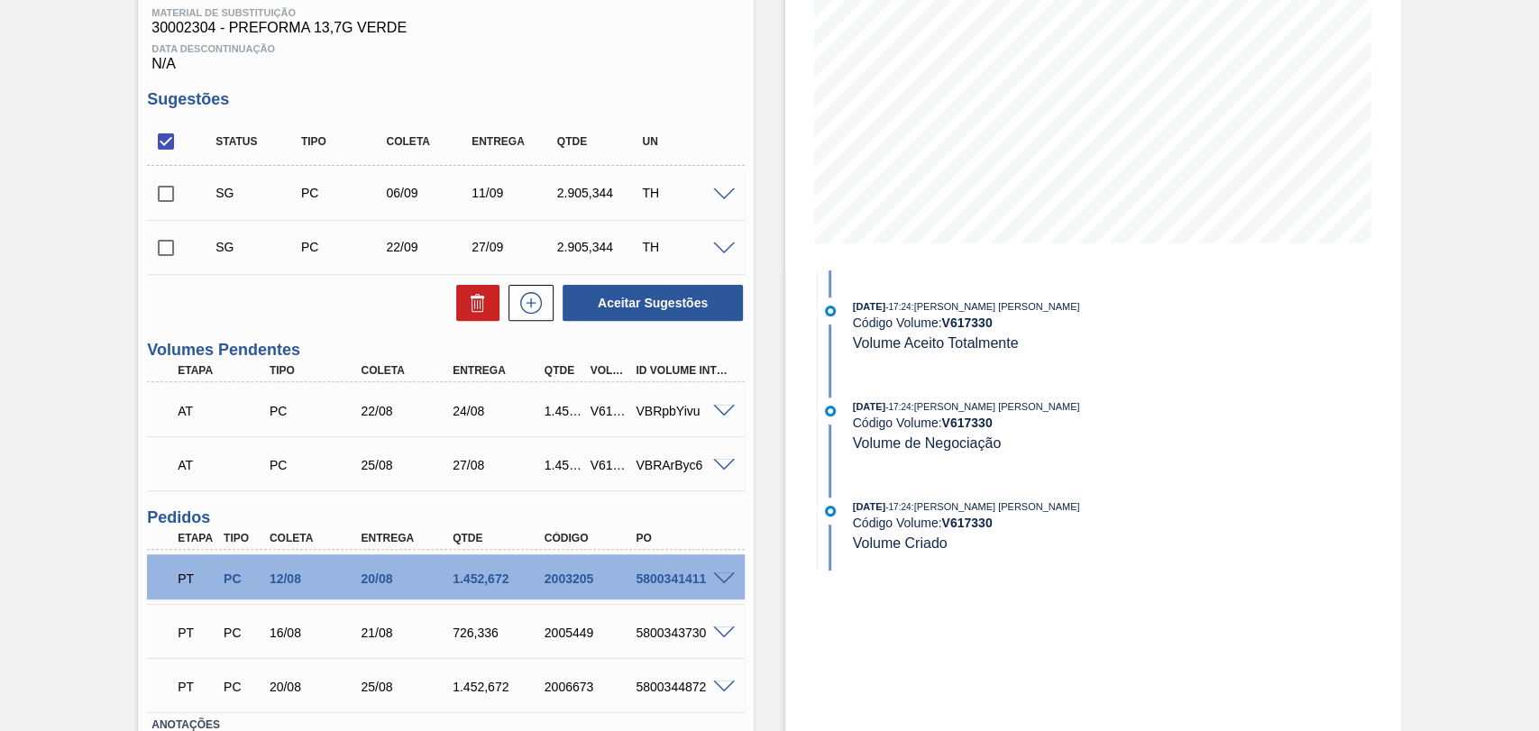
scroll to position [215, 0]
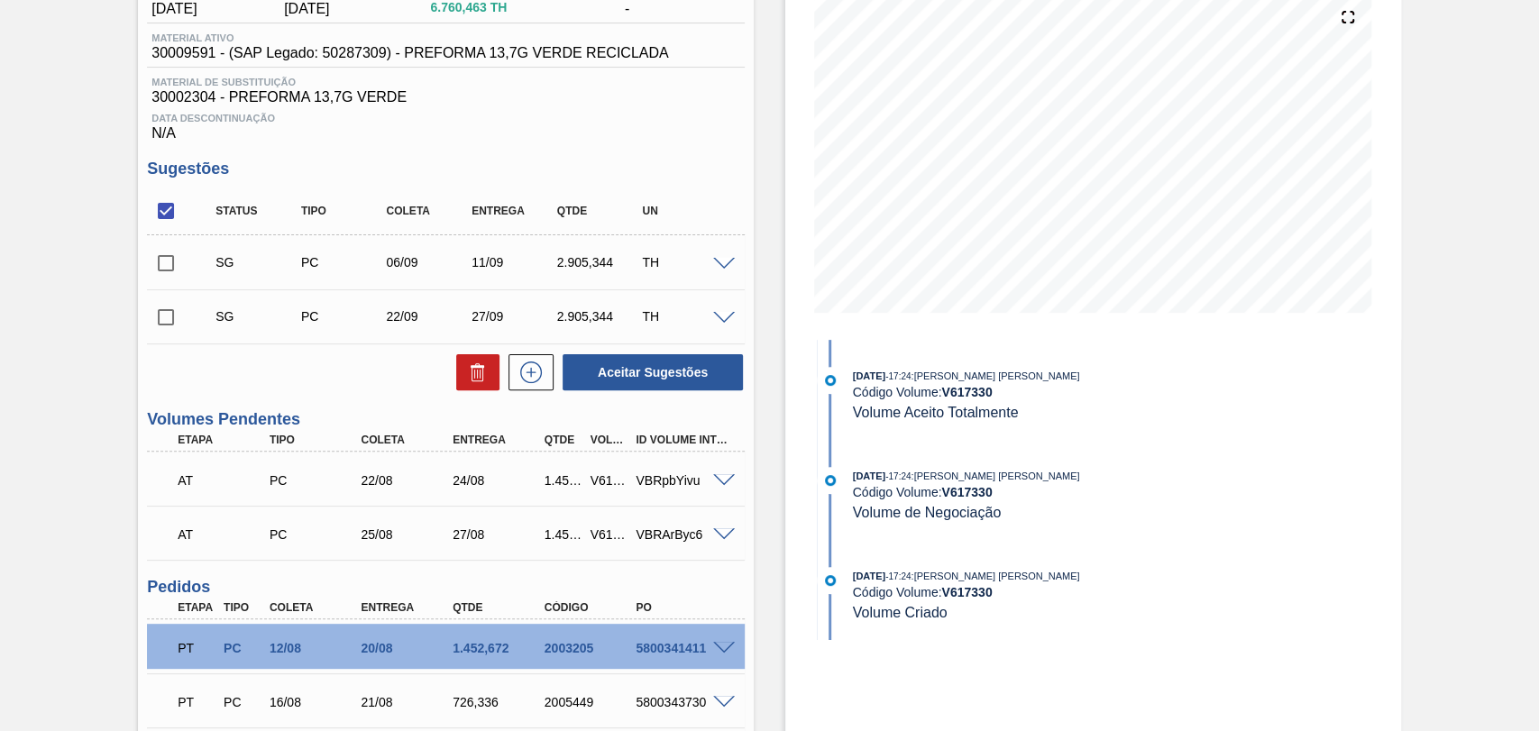
click at [788, 271] on div "Estoque De 20/08/2025 Até 30/09/2025 Filtro 23/08 Projeção de Estoque 8,039.471…" at bounding box center [1093, 108] width 616 height 464
click at [768, 481] on div "Estoque De 20/08/2025 Até 30/09/2025 Filtro 23/08 Projeção de Estoque 8,039.471…" at bounding box center [1077, 403] width 647 height 1054
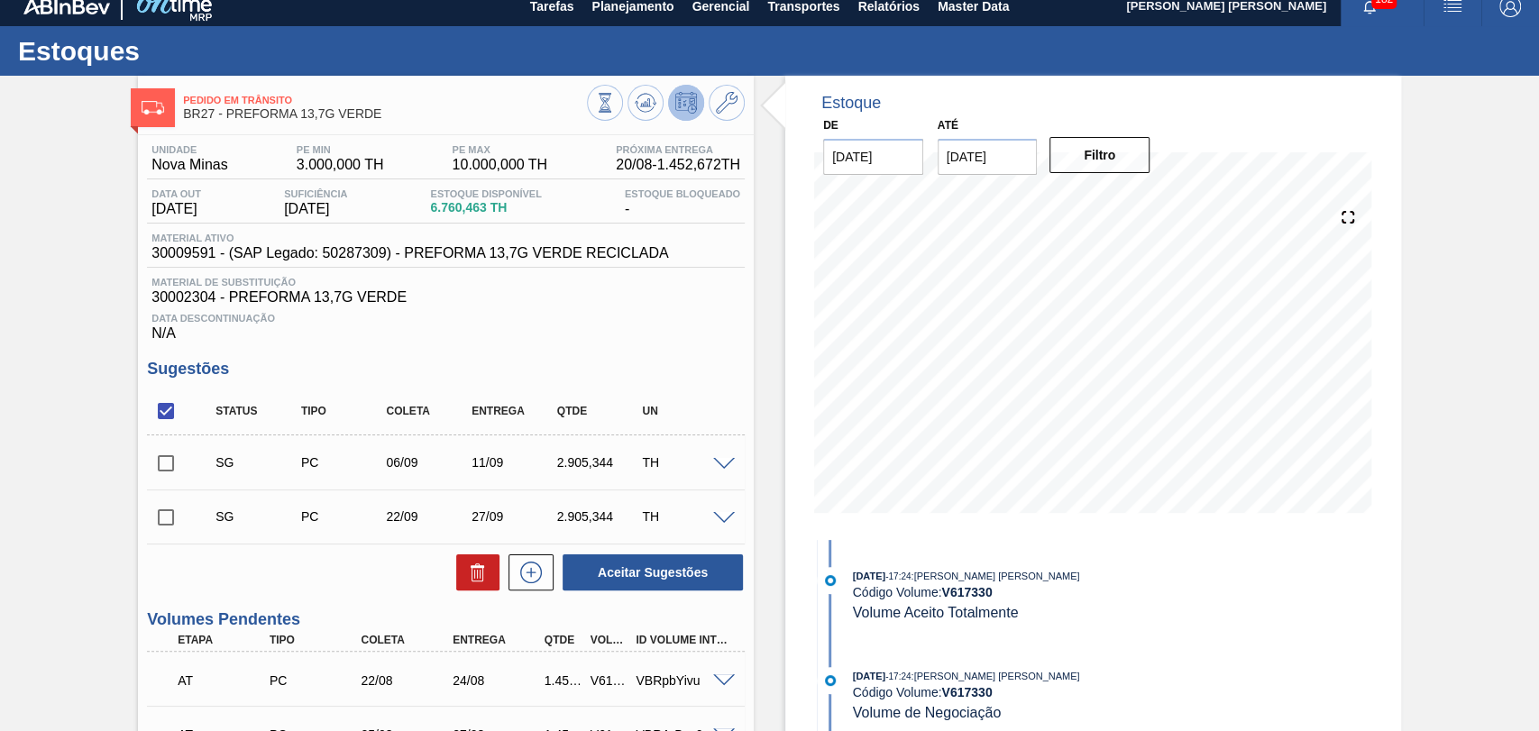
click at [725, 466] on span at bounding box center [724, 465] width 22 height 14
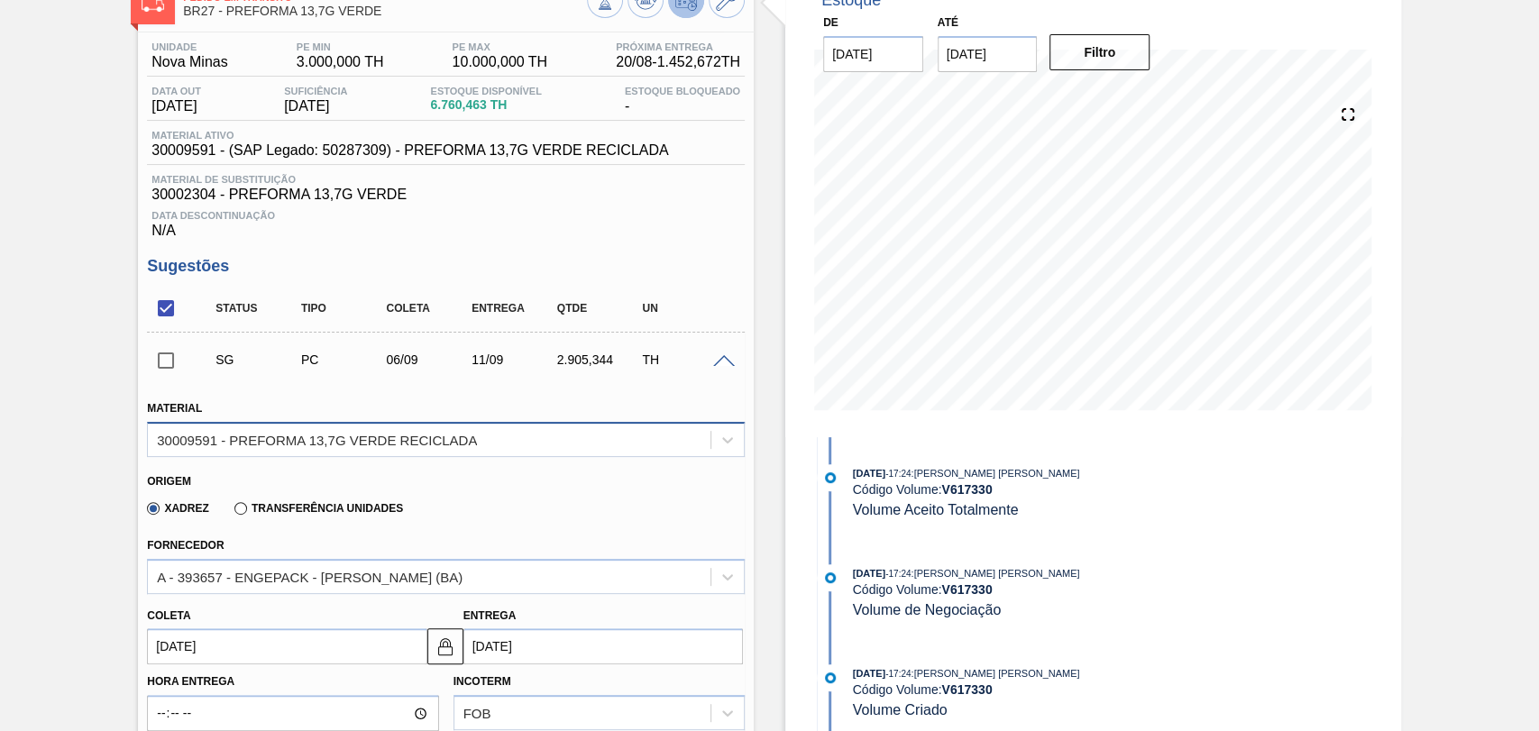
scroll to position [215, 0]
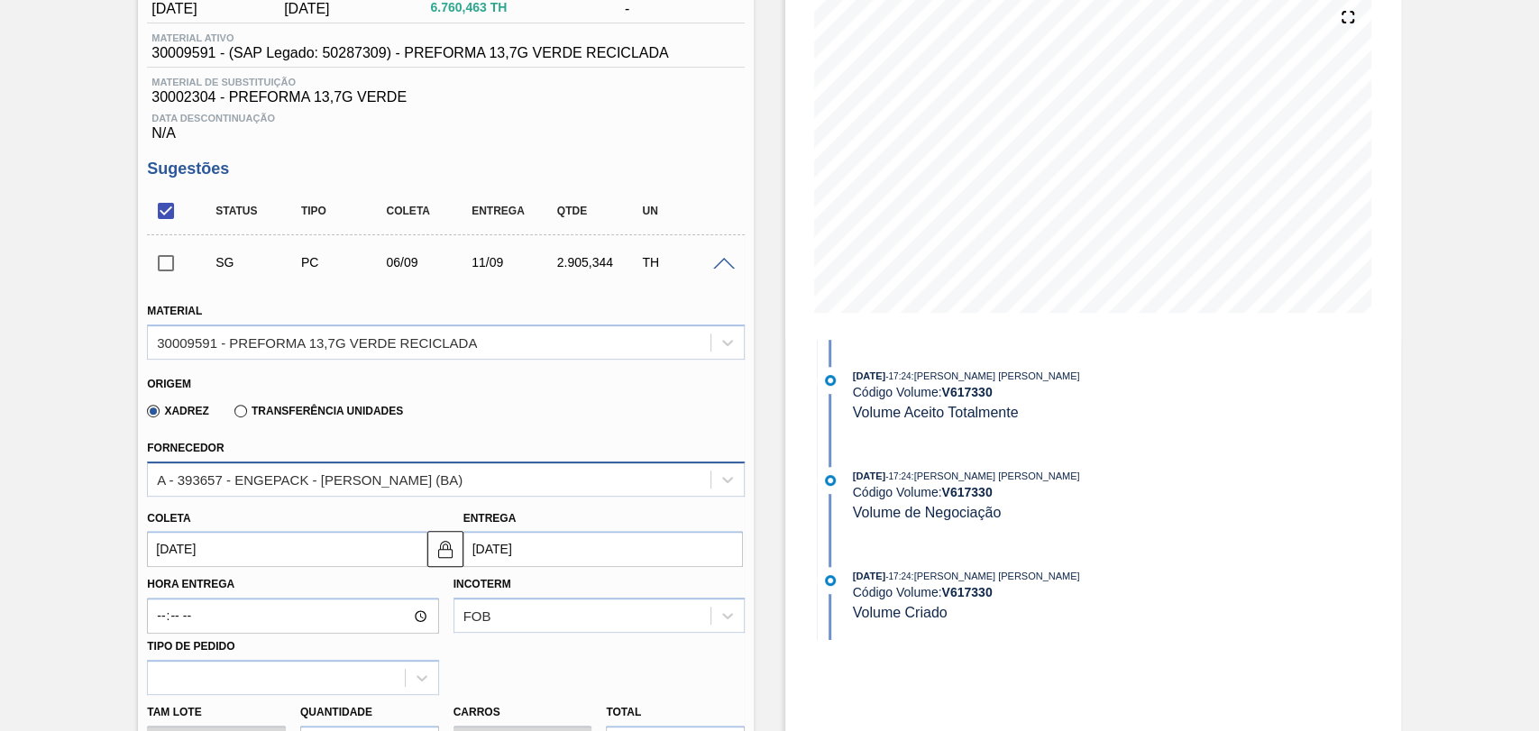
click at [348, 479] on div "A - 393657 - ENGEPACK - [PERSON_NAME] (BA)" at bounding box center [310, 479] width 306 height 15
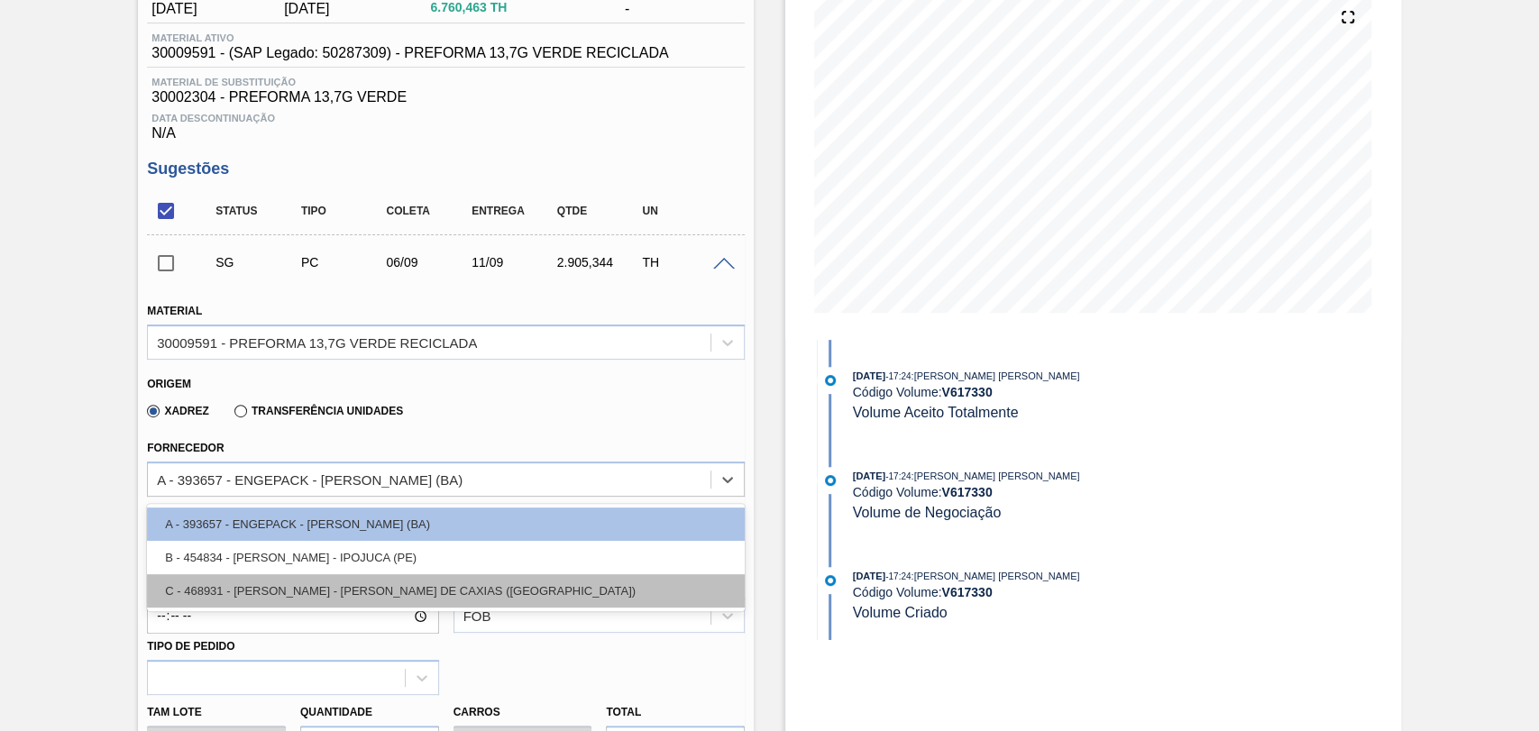
click at [362, 583] on div "C - 468931 - LORENPET - DUQUE DE CAXIAS (RJ)" at bounding box center [446, 590] width 598 height 33
type input "08/09/2025"
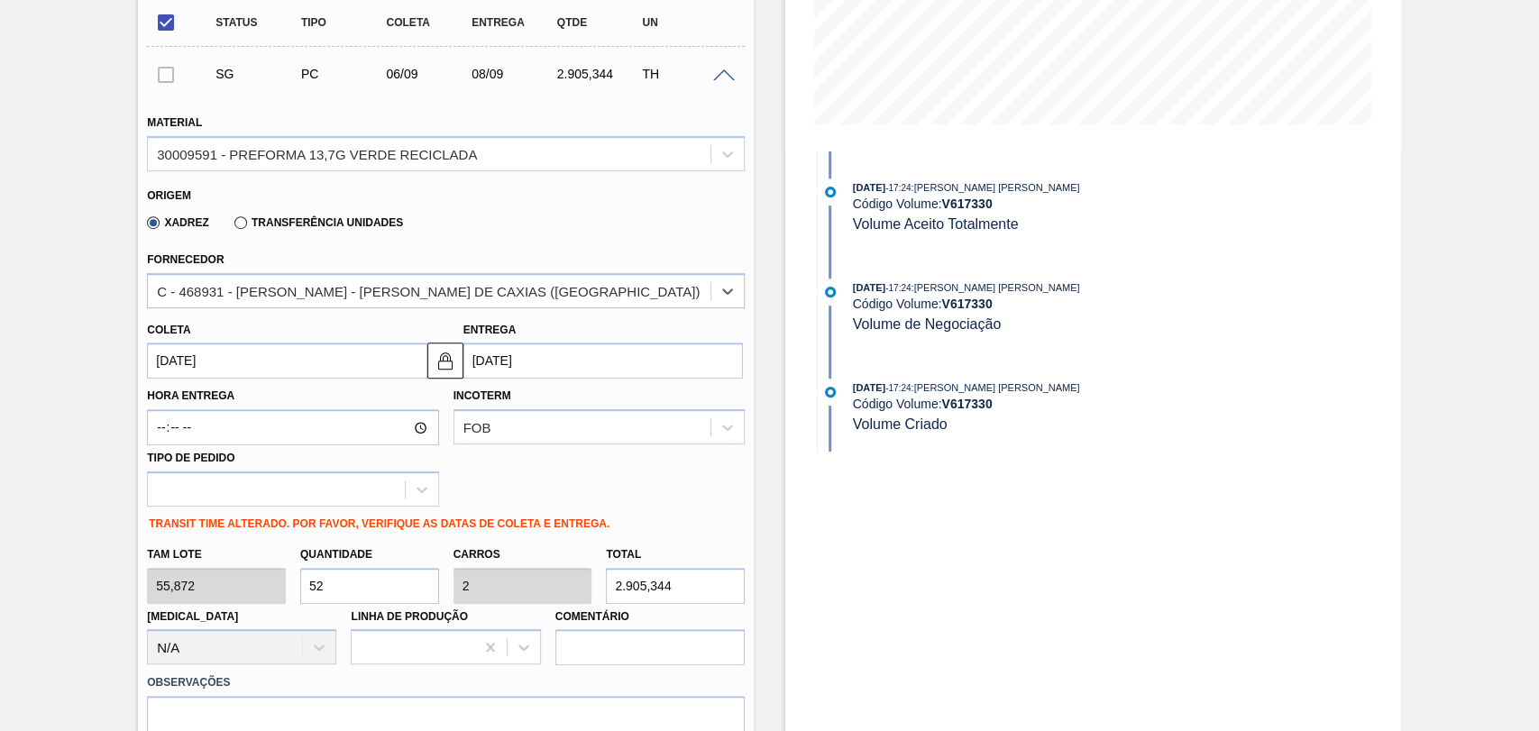
scroll to position [415, 0]
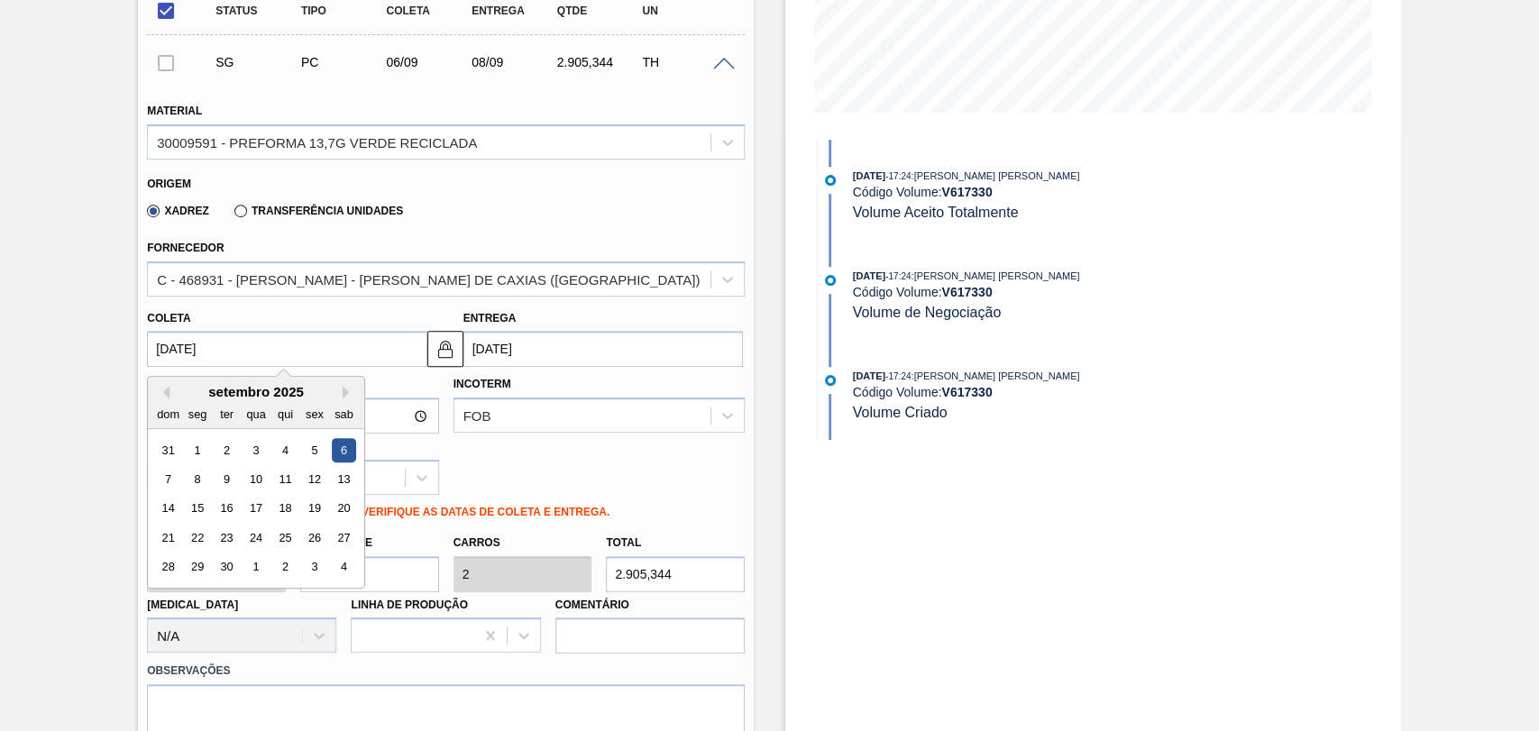
click at [232, 364] on input "06/09/2025" at bounding box center [287, 349] width 280 height 36
click at [171, 395] on div "setembro 2025" at bounding box center [256, 391] width 216 height 15
click at [165, 393] on button "Previous Month" at bounding box center [163, 392] width 13 height 13
click at [226, 573] on div "26" at bounding box center [227, 567] width 24 height 24
type input "26/08/2025"
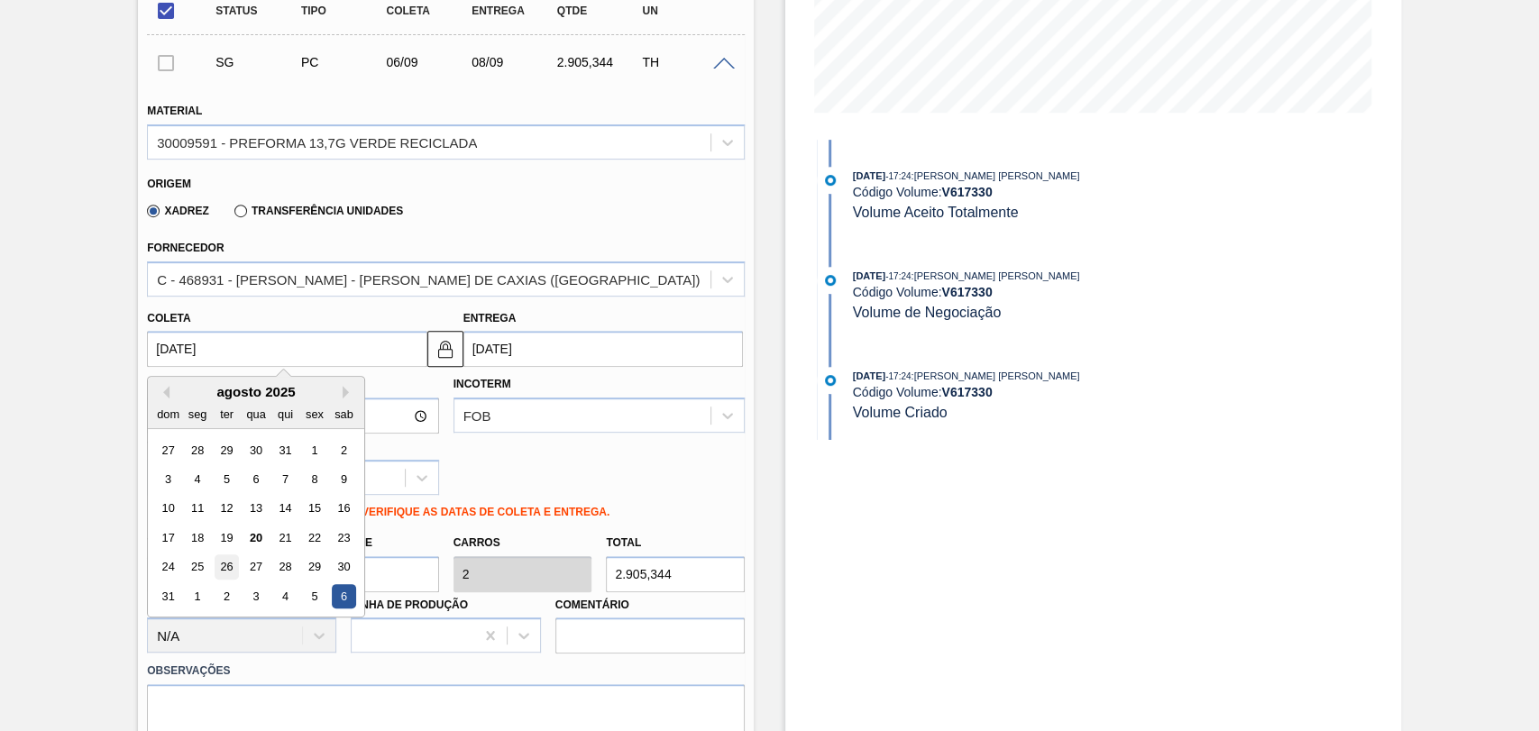
type input "[DATE]"
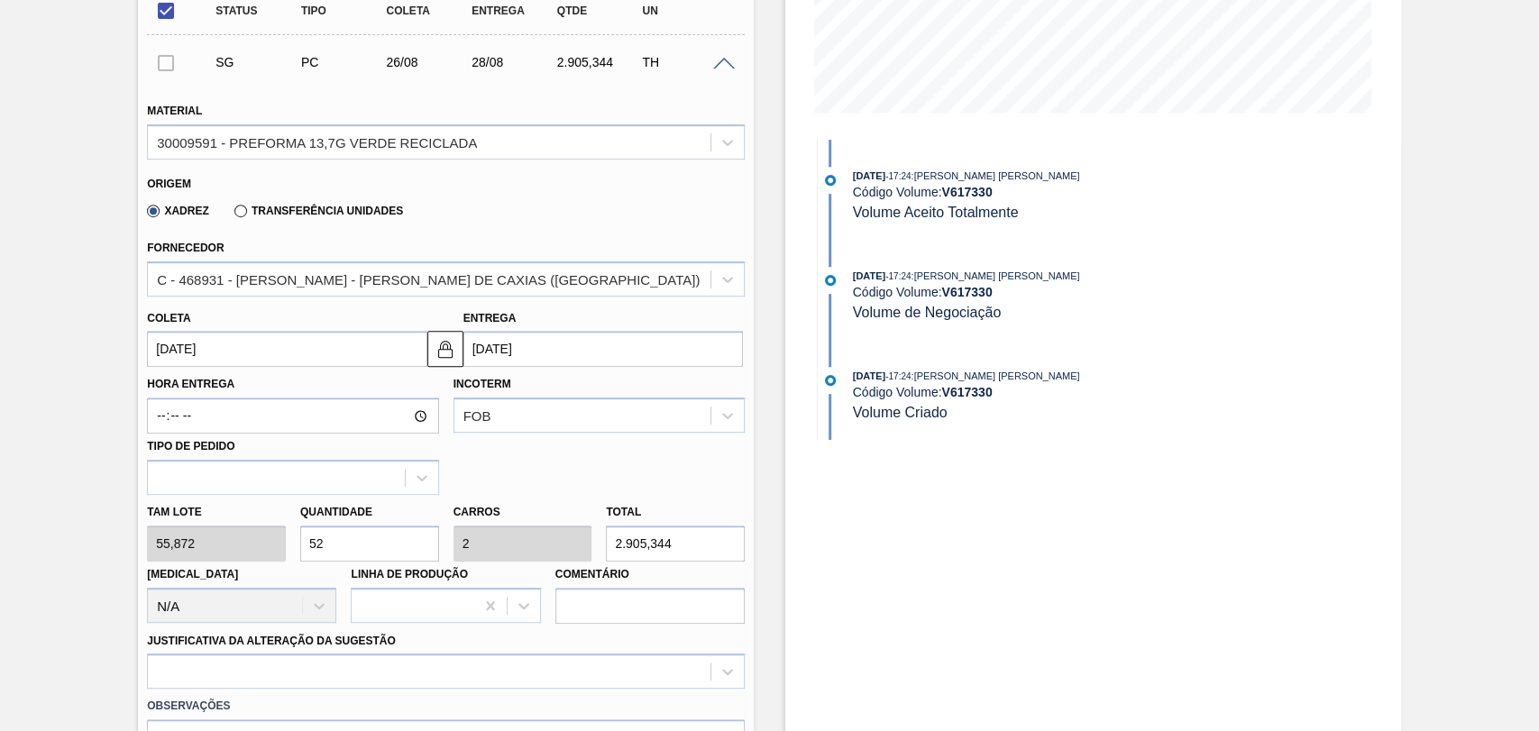
click at [593, 466] on div "Hora Entrega Incoterm FOB Tipo de pedido" at bounding box center [446, 431] width 612 height 128
click at [265, 524] on div "Tam lote 55,872 Quantidade 52 Carros 2 Total 2.905,344 Doca N/A Linha de Produç…" at bounding box center [446, 559] width 612 height 129
type input "2"
type input "0,077"
type input "111,744"
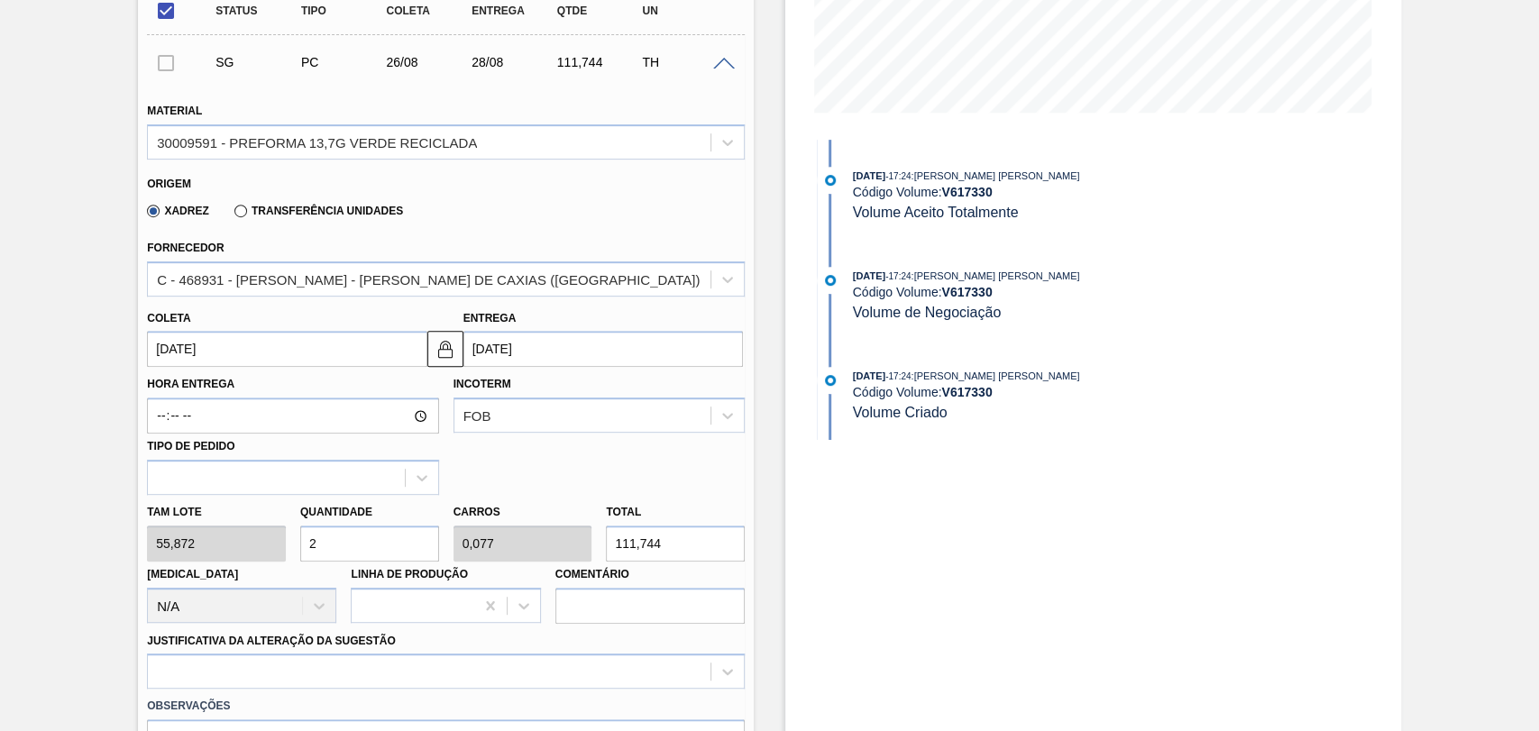
type input "26"
type input "1"
type input "1.452,672"
type input "26"
click at [596, 477] on div "Hora Entrega Incoterm FOB Tipo de pedido" at bounding box center [446, 431] width 612 height 128
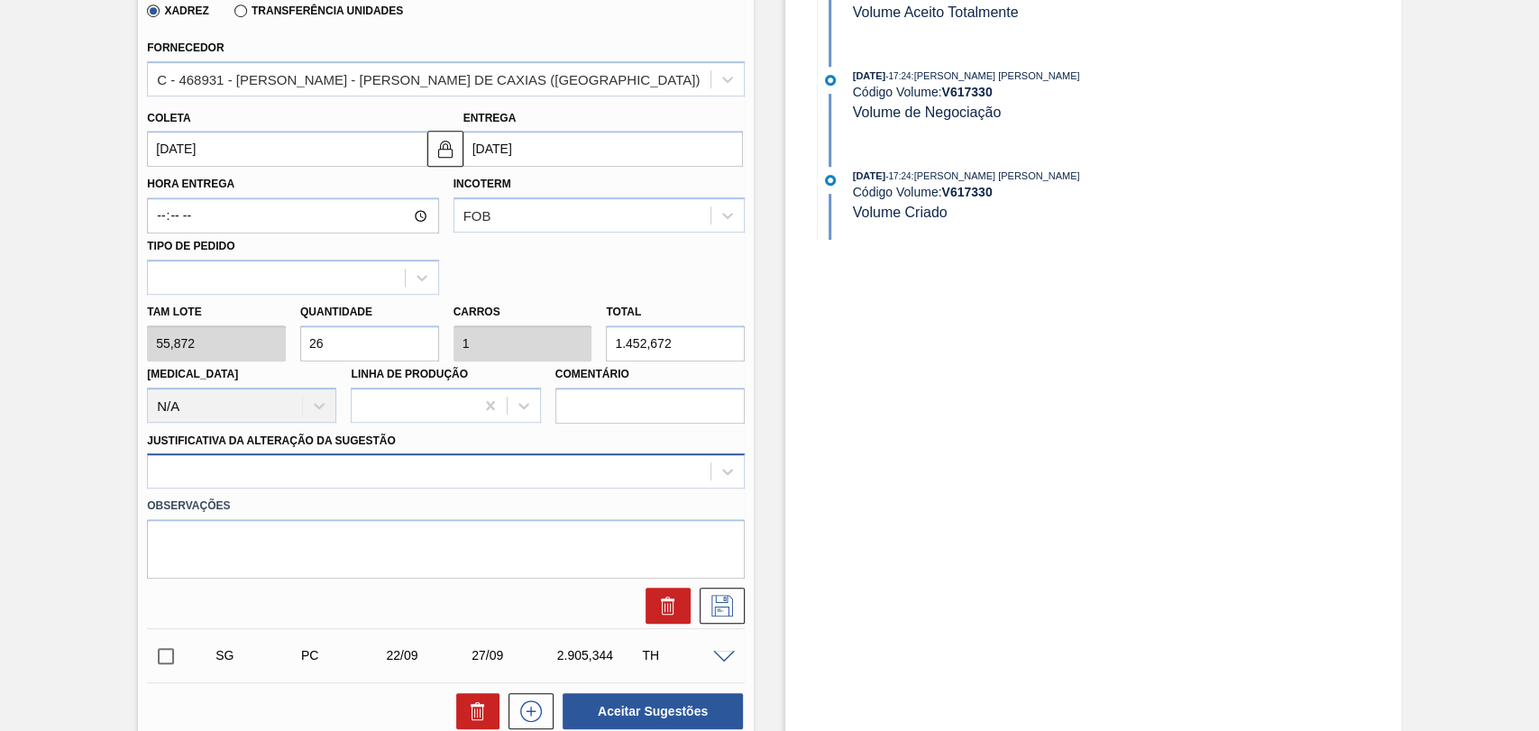
click at [401, 474] on div at bounding box center [446, 471] width 598 height 35
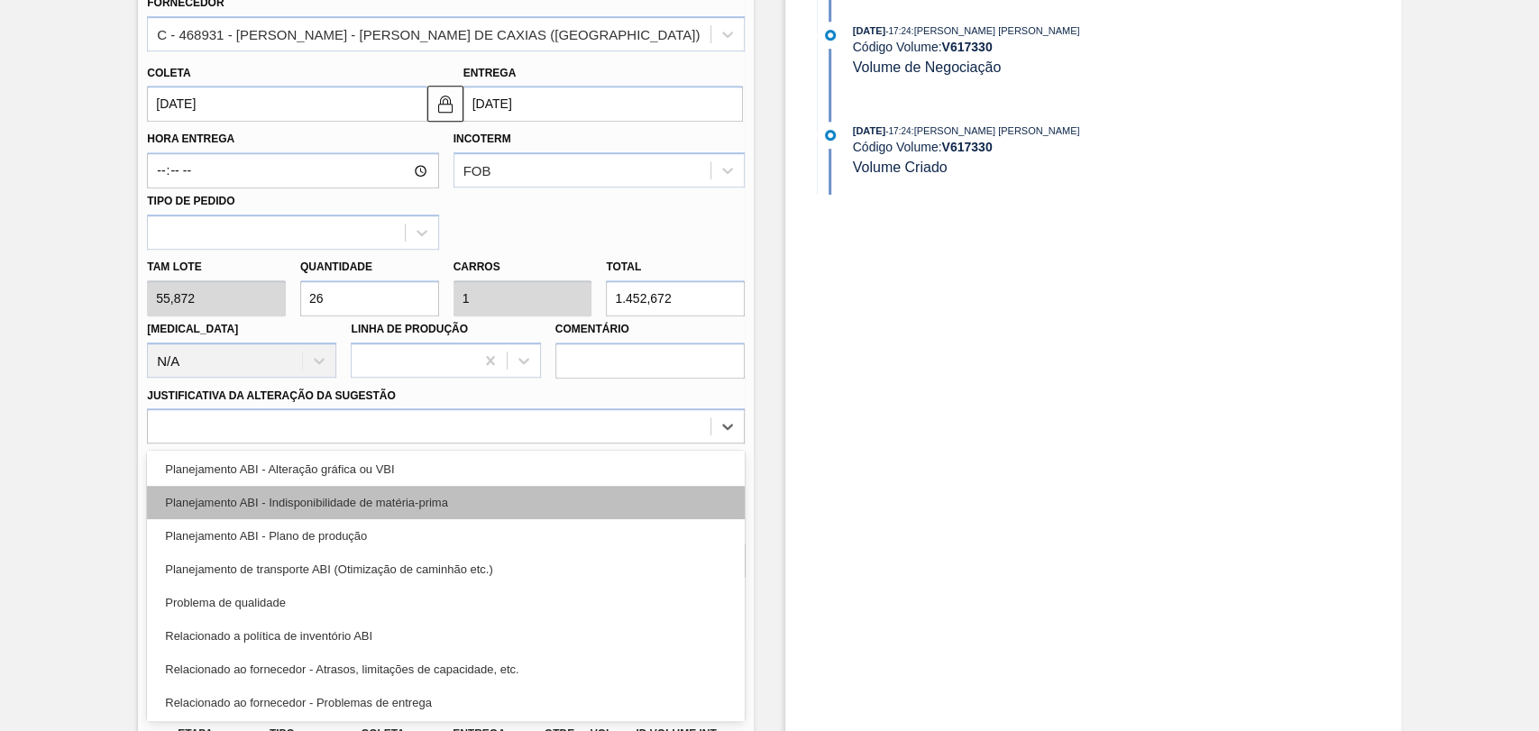
scroll to position [200, 0]
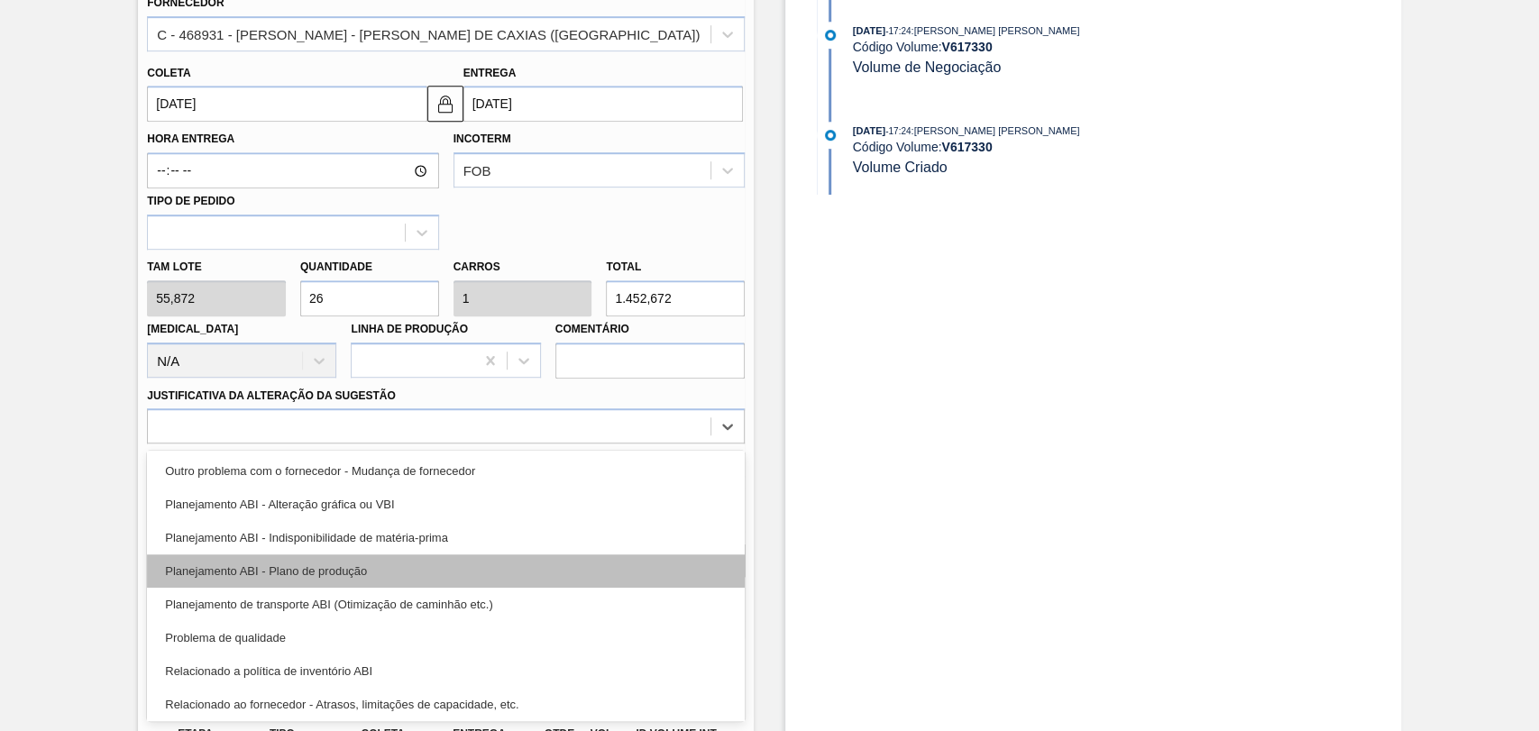
click at [387, 561] on div "Planejamento ABI - Plano de produção" at bounding box center [446, 571] width 598 height 33
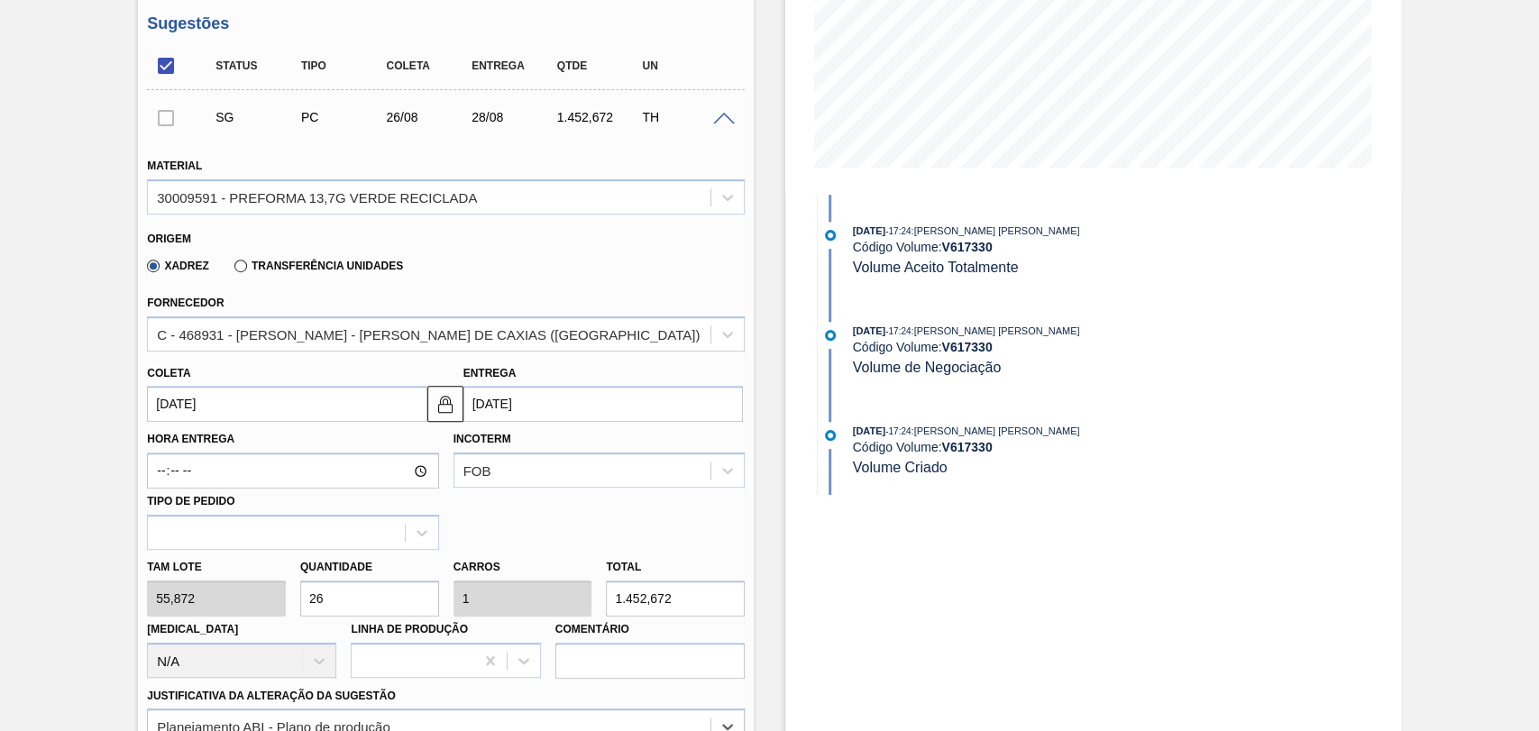
scroll to position [560, 0]
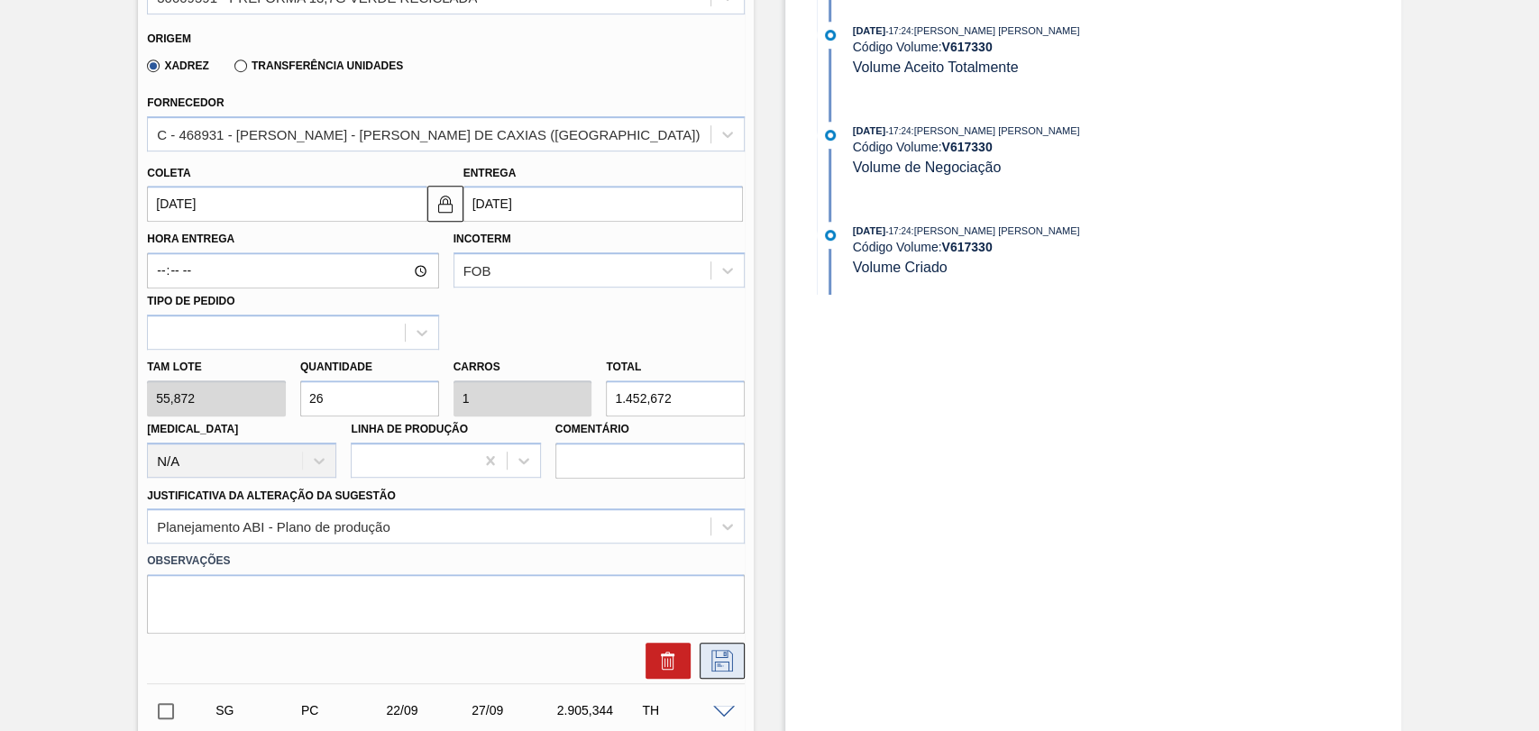
click at [722, 661] on icon at bounding box center [722, 661] width 29 height 22
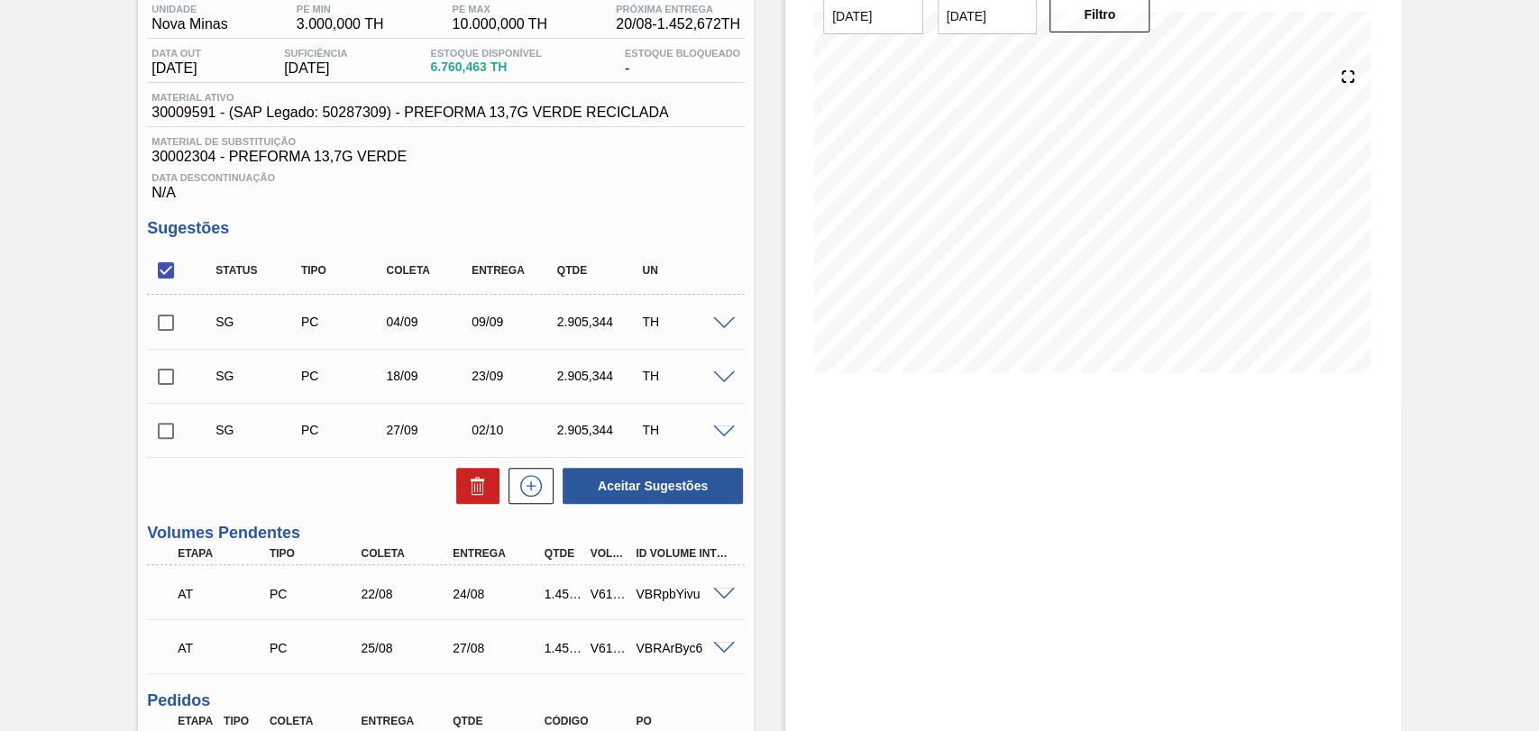
scroll to position [68, 0]
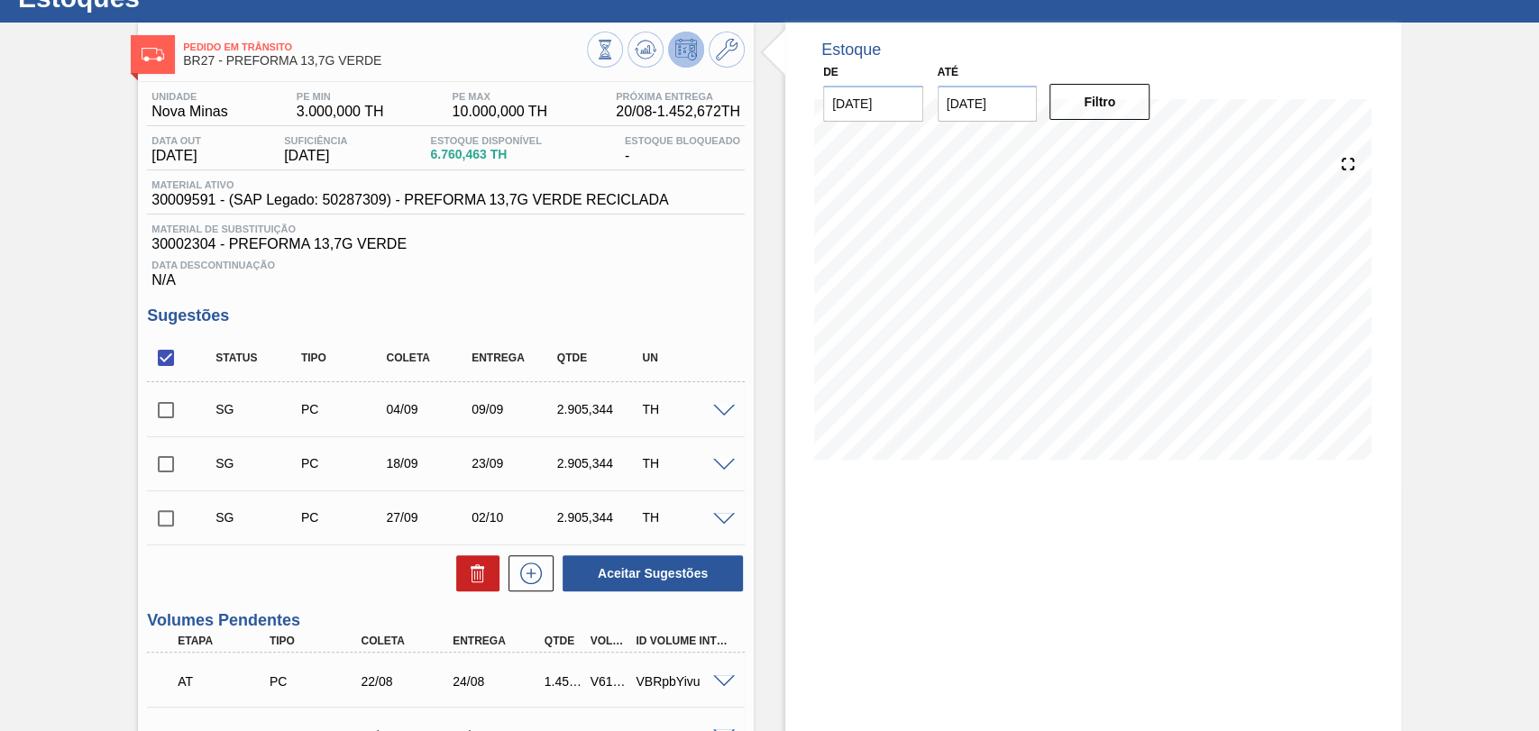
click at [718, 412] on span at bounding box center [724, 412] width 22 height 14
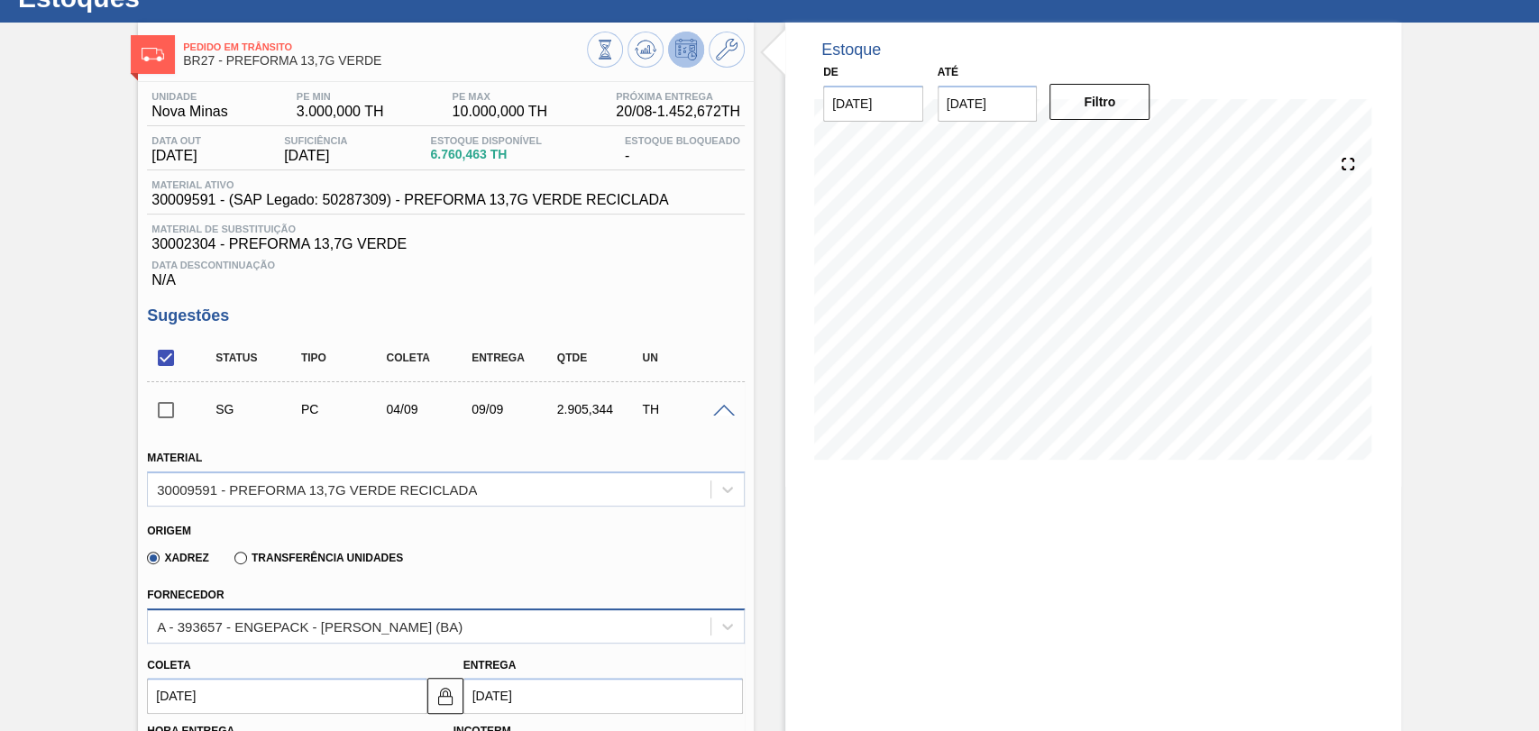
click at [254, 630] on div "A - 393657 - ENGEPACK - [PERSON_NAME] (BA)" at bounding box center [446, 626] width 598 height 35
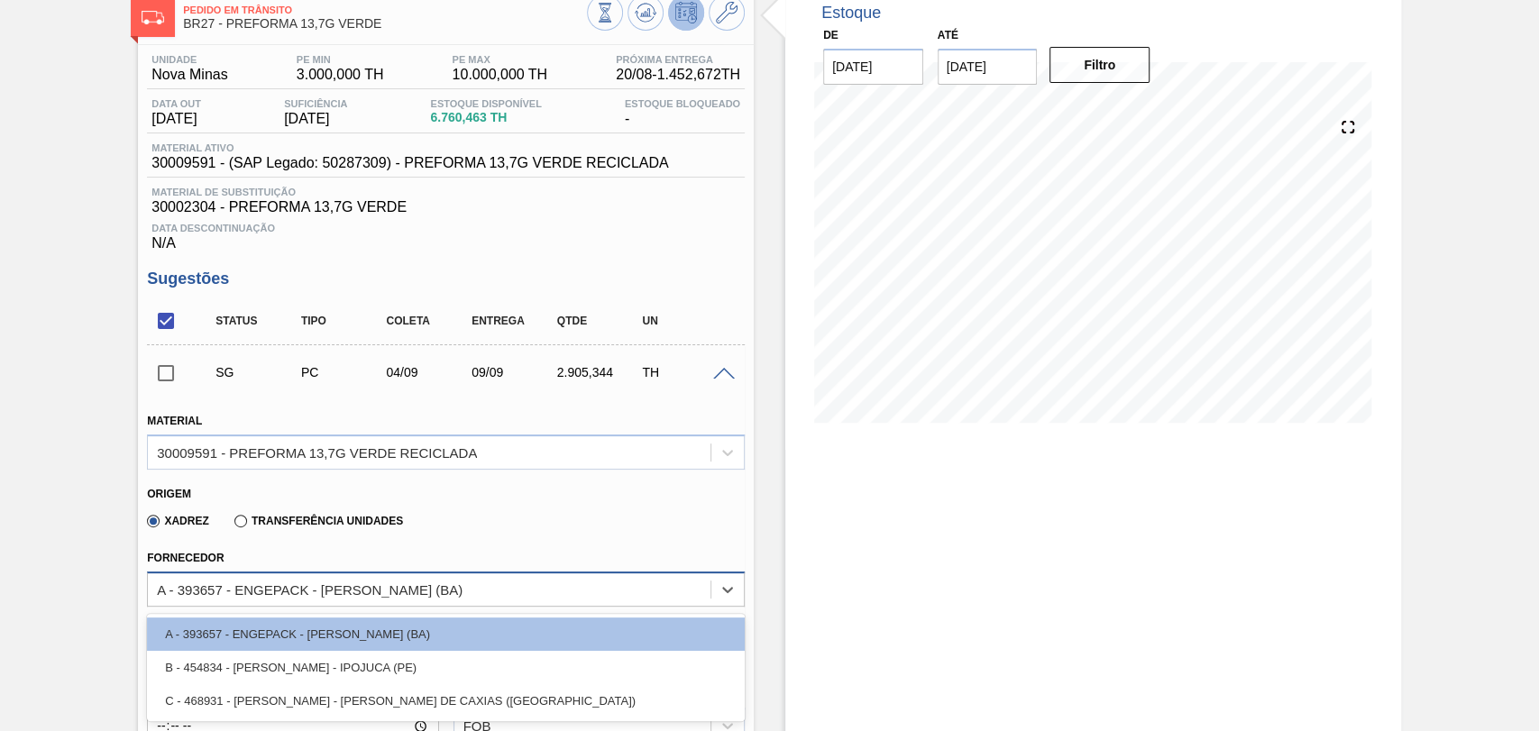
scroll to position [205, 0]
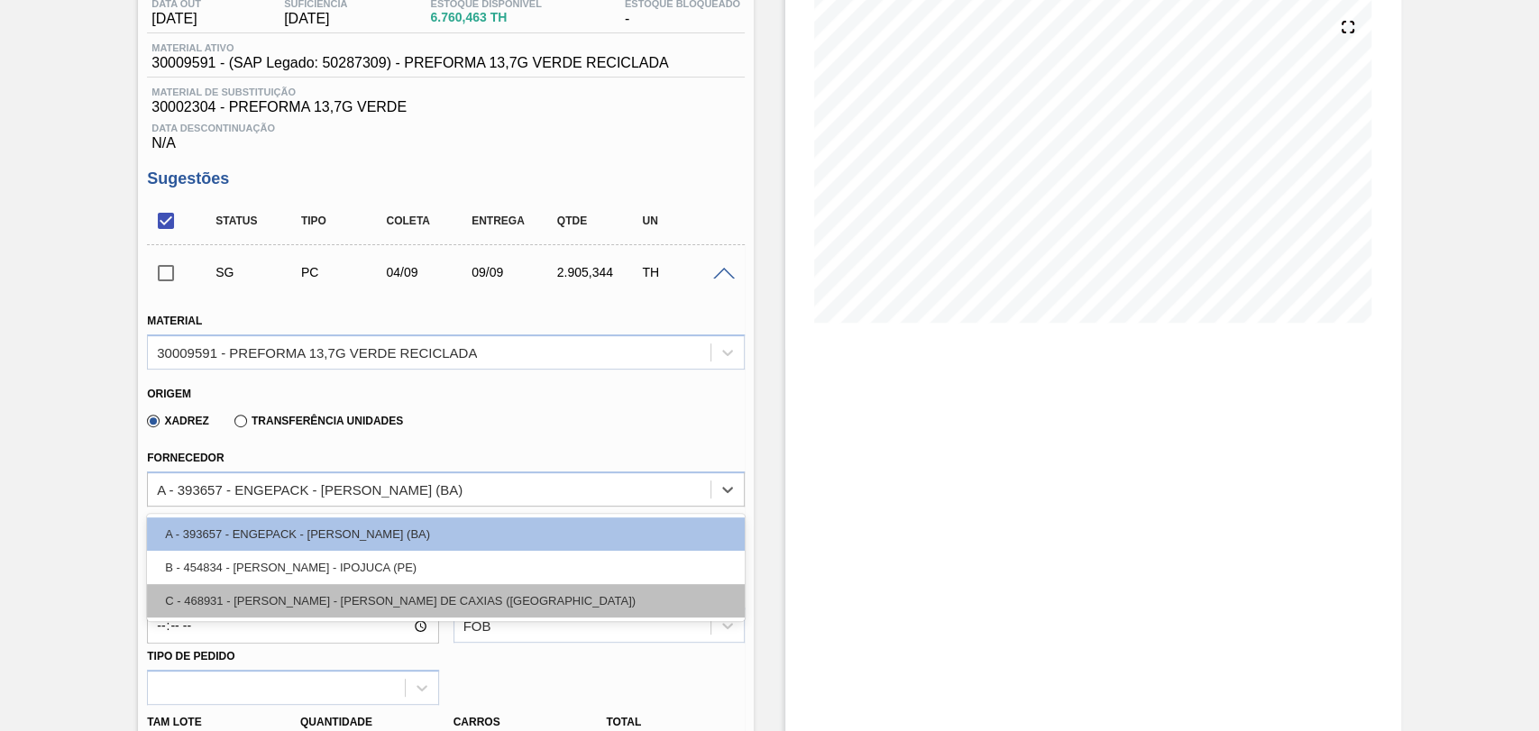
click at [319, 600] on div "C - 468931 - LORENPET - DUQUE DE CAXIAS (RJ)" at bounding box center [446, 600] width 598 height 33
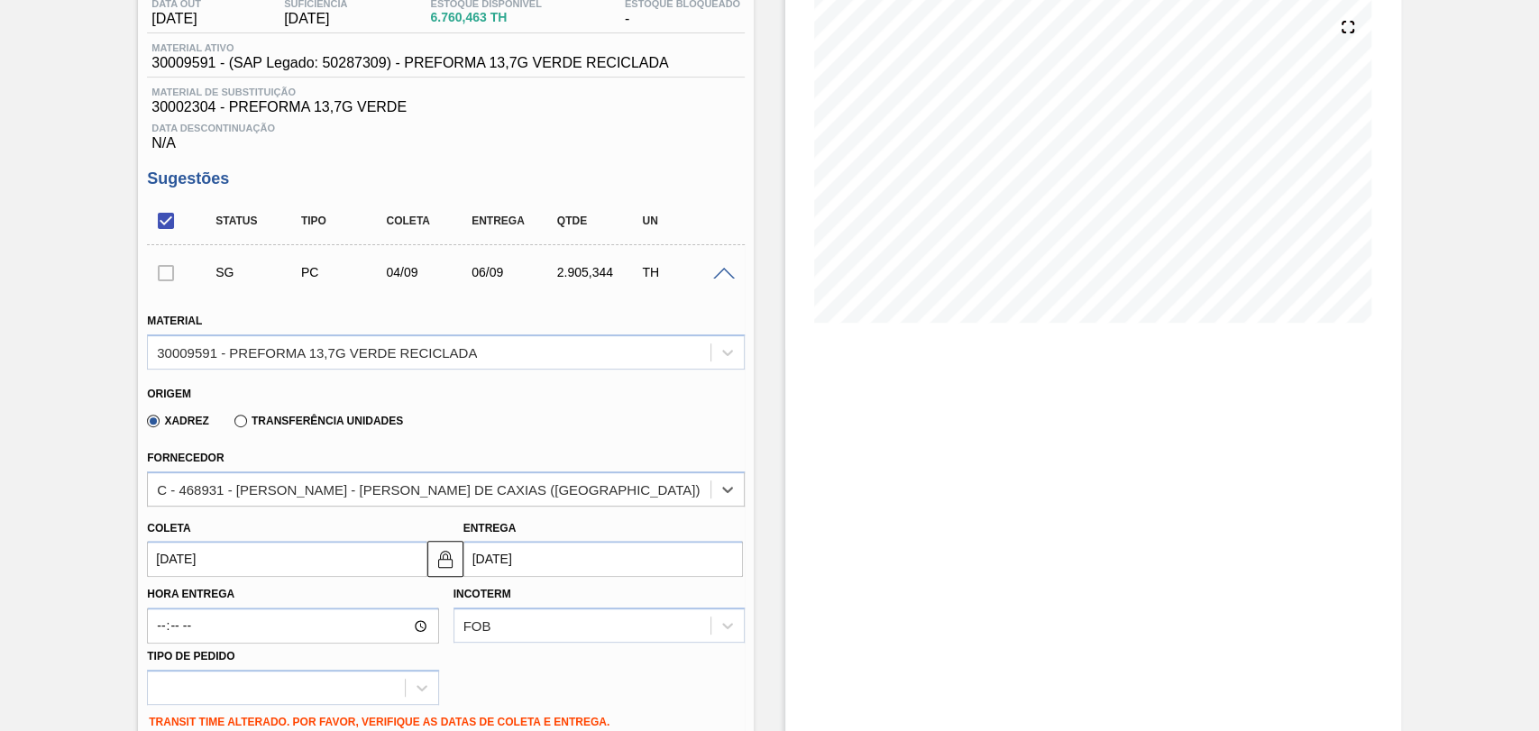
type input "06/09/2025"
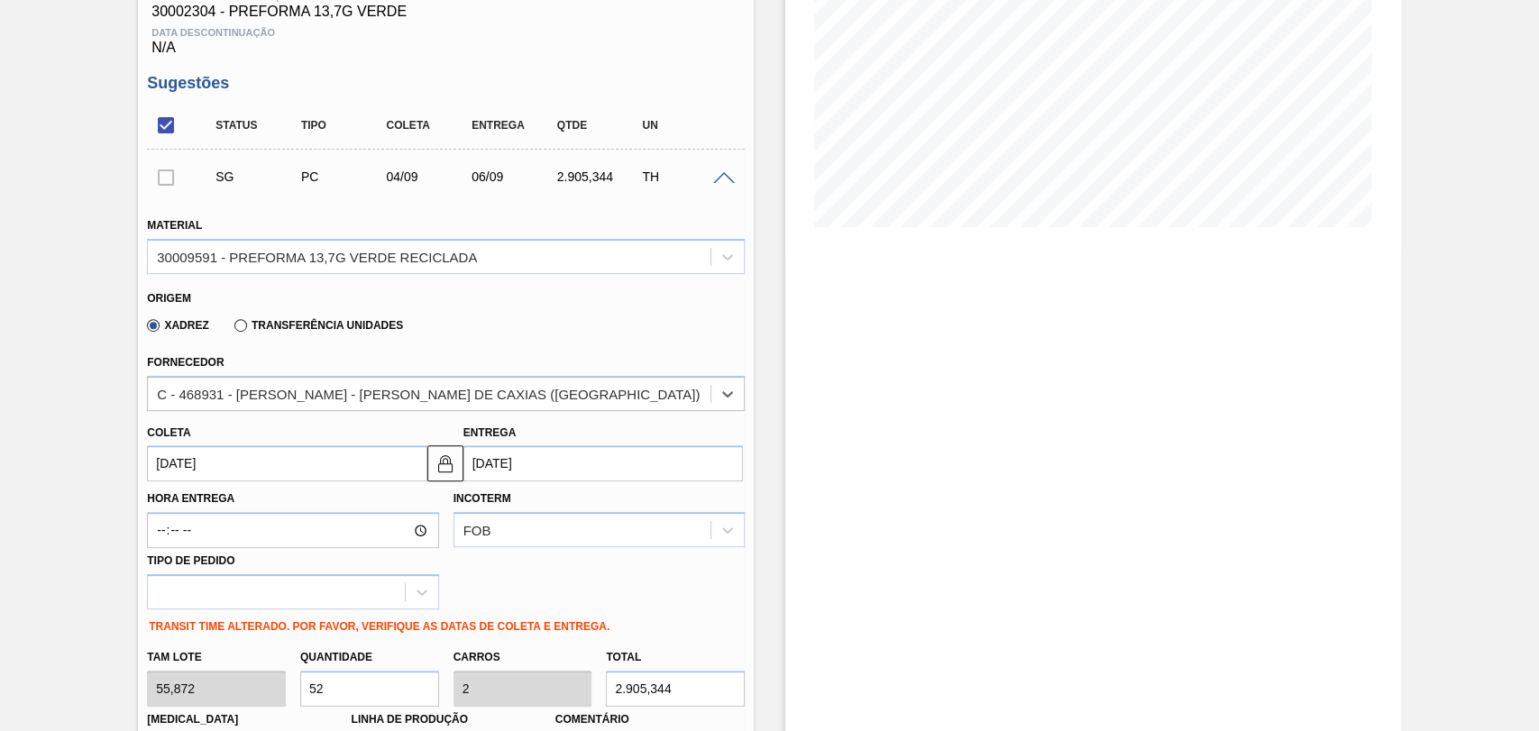
scroll to position [505, 0]
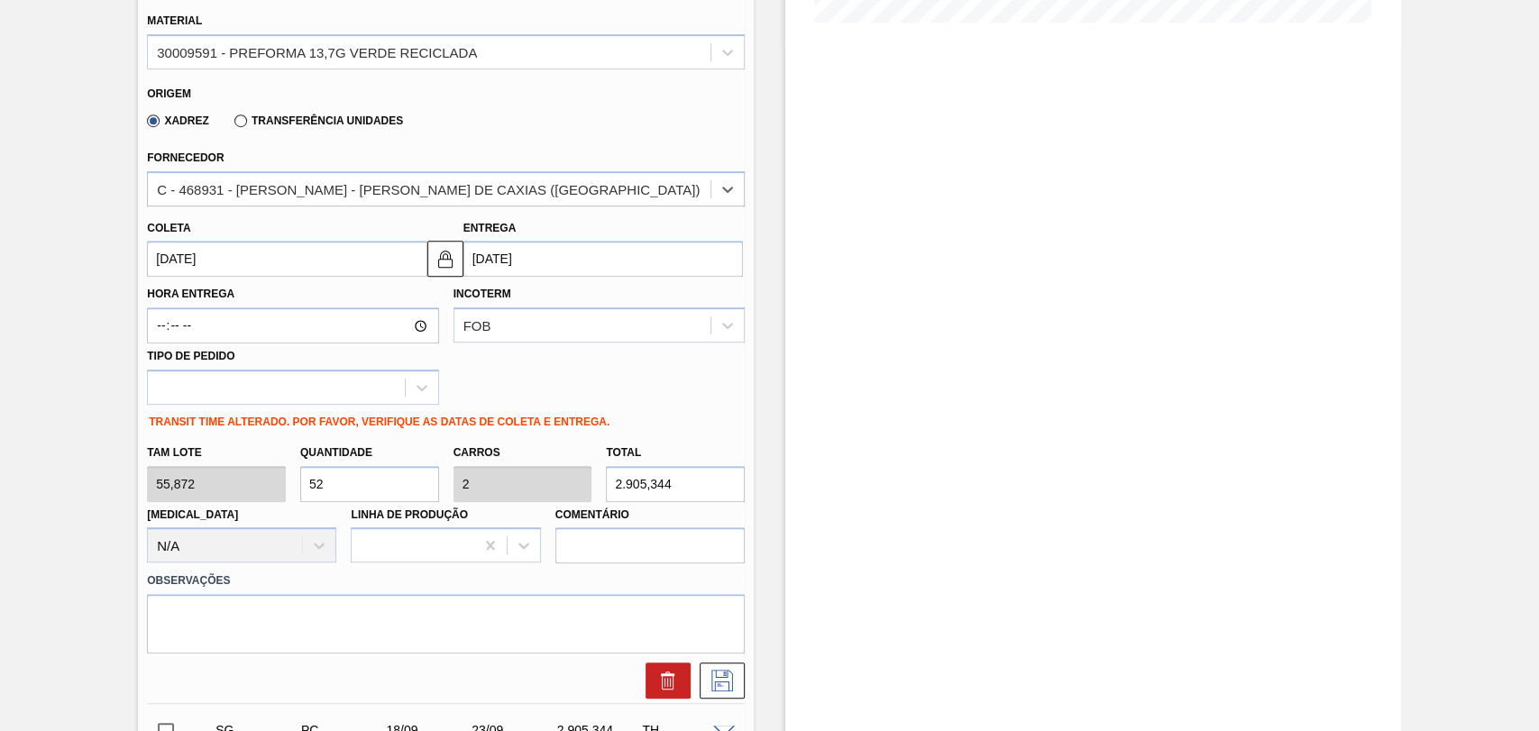
drag, startPoint x: 337, startPoint y: 494, endPoint x: 244, endPoint y: 460, distance: 99.0
click at [257, 464] on div "Tam lote 55,872 Quantidade 52 Carros 2 Total 2.905,344 Doca N/A Linha de Produç…" at bounding box center [446, 500] width 612 height 129
type input "2"
type input "0,077"
type input "111,744"
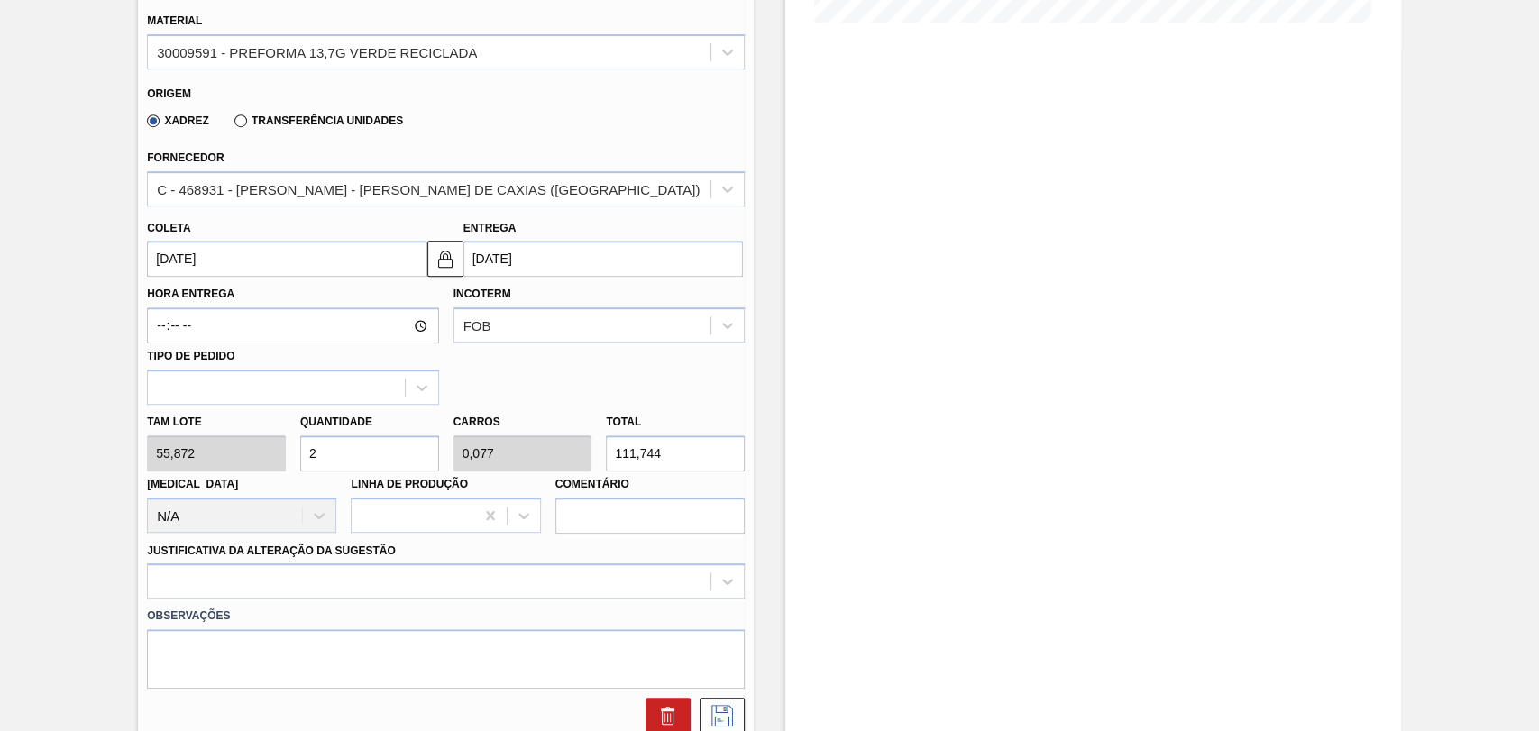
type input "26"
type input "1"
type input "1.452,672"
type input "26"
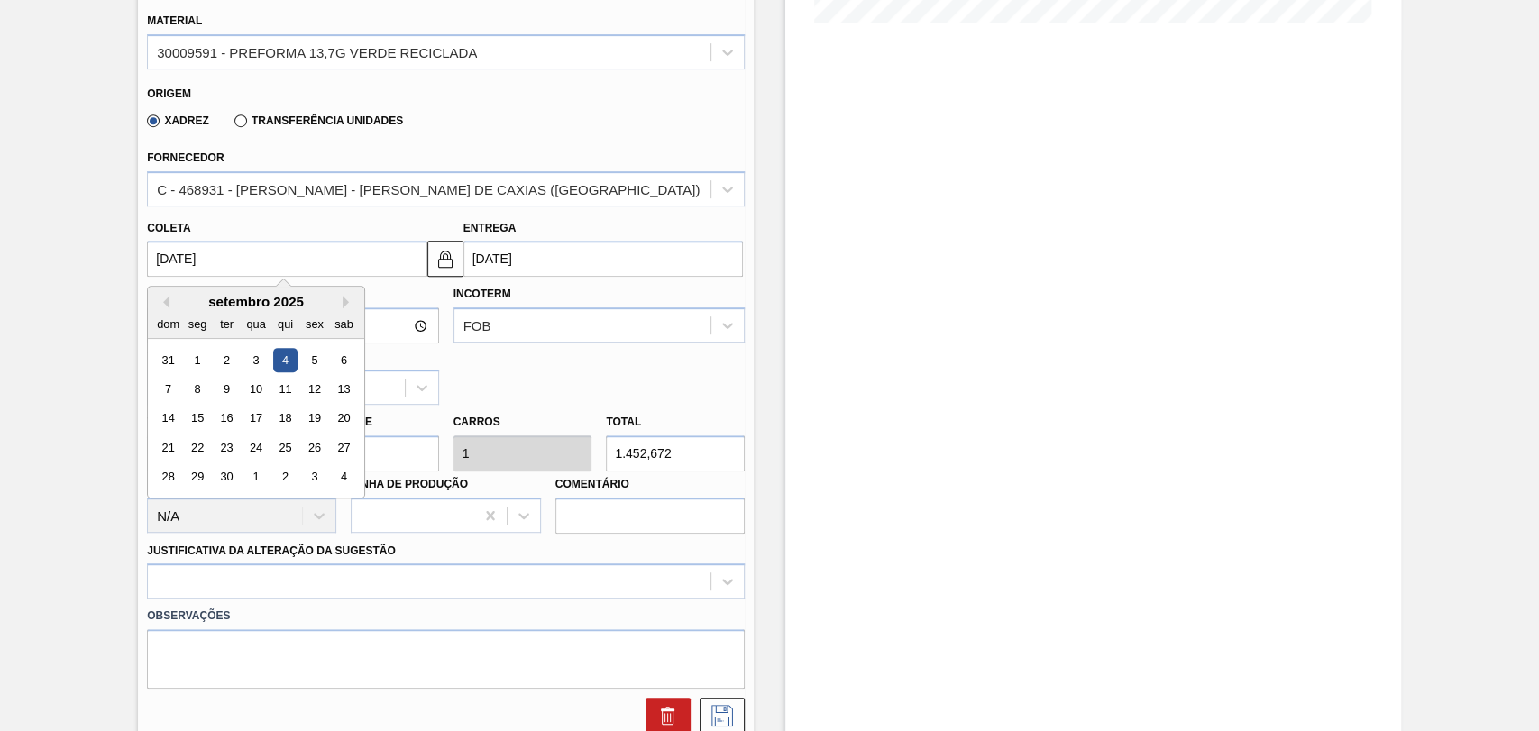
drag, startPoint x: 231, startPoint y: 262, endPoint x: 0, endPoint y: 218, distance: 234.9
click at [16, 225] on div "Pedido em Trânsito BR27 - PREFORMA 13,7G VERDE Unidade Nova Minas PE MIN 3.000,…" at bounding box center [769, 509] width 1539 height 1848
type input "2"
type input "[DATE]"
type input "26"
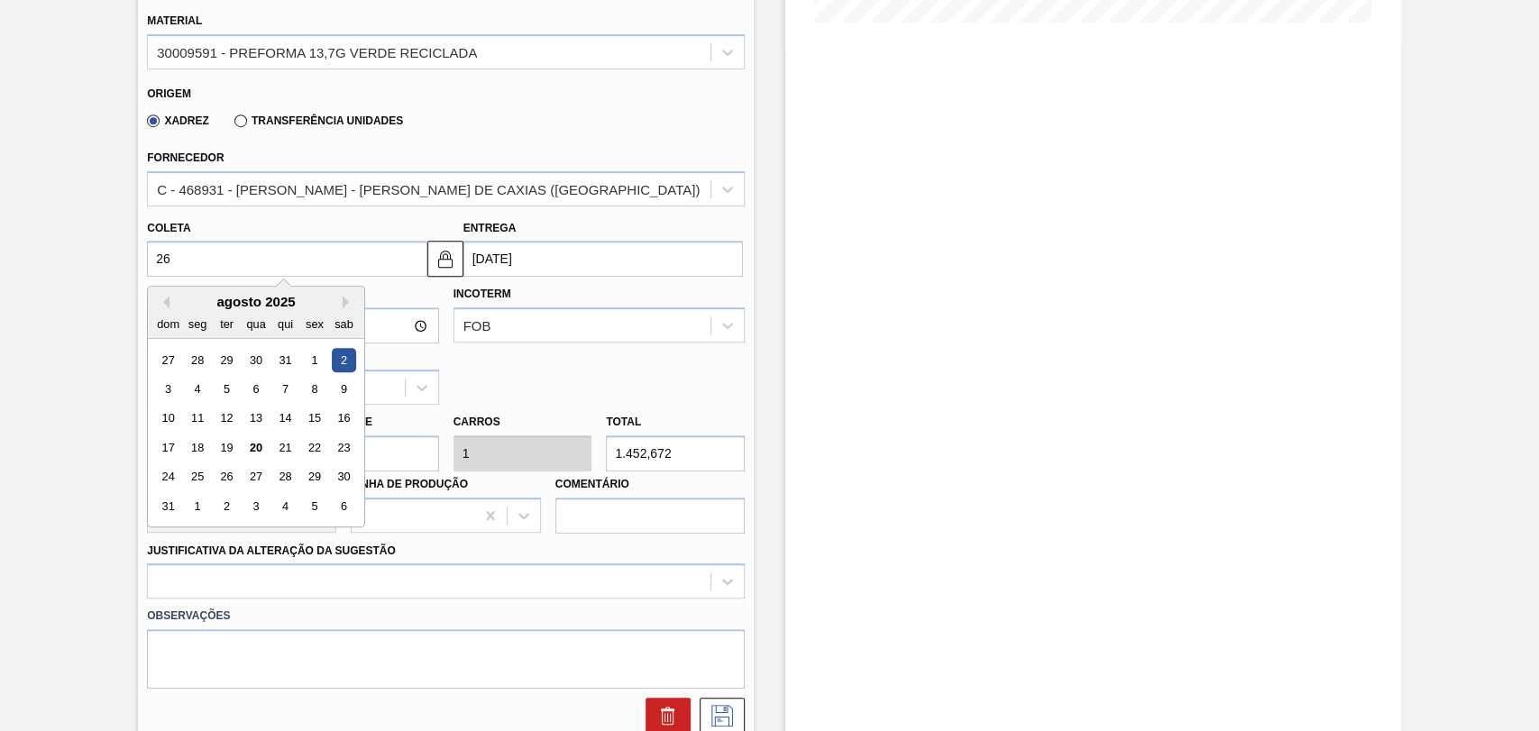
type input "[DATE]"
click at [226, 485] on div "26" at bounding box center [227, 477] width 24 height 24
type input "26/08/2025"
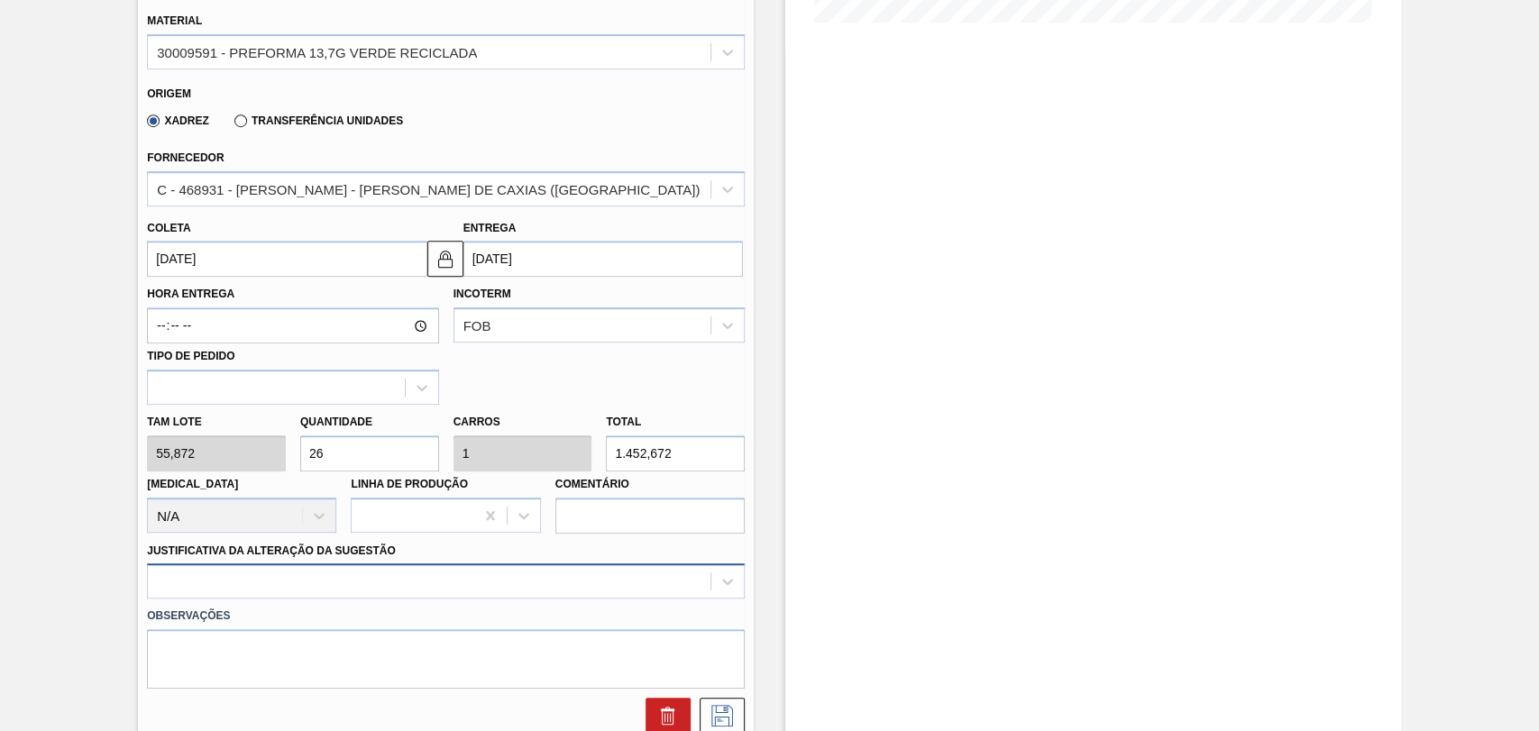
click at [514, 589] on div at bounding box center [446, 581] width 598 height 35
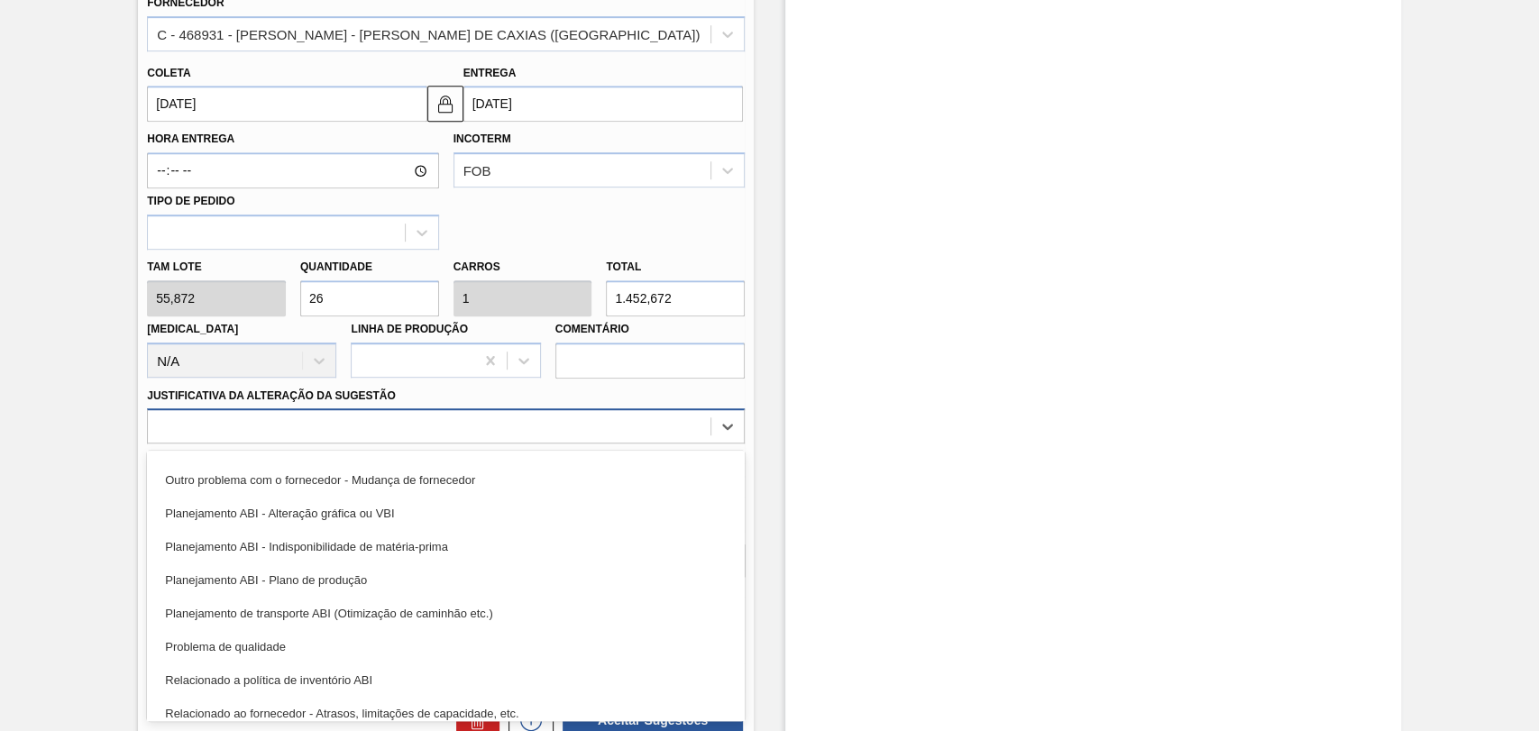
scroll to position [200, 0]
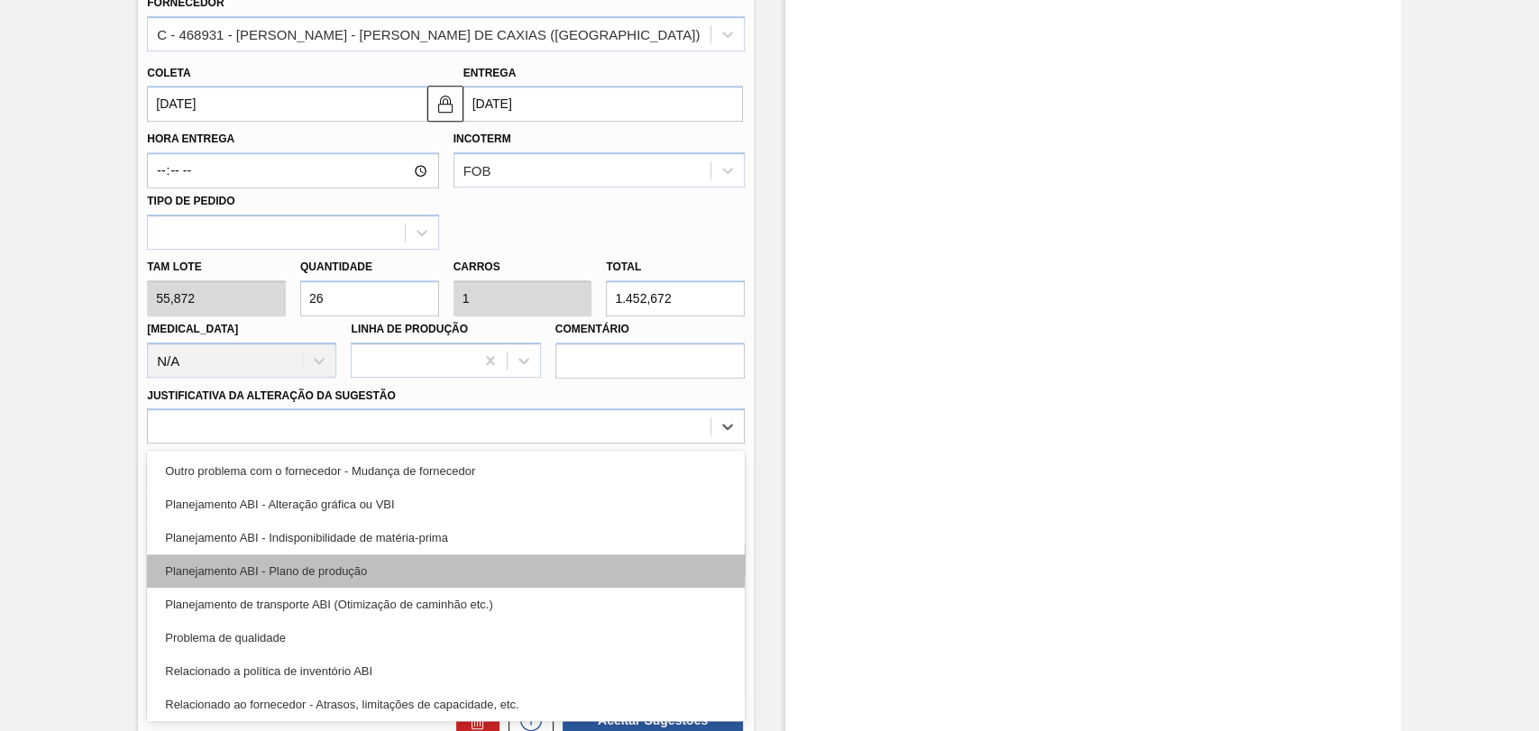
click at [372, 565] on div "Planejamento ABI - Plano de produção" at bounding box center [446, 571] width 598 height 33
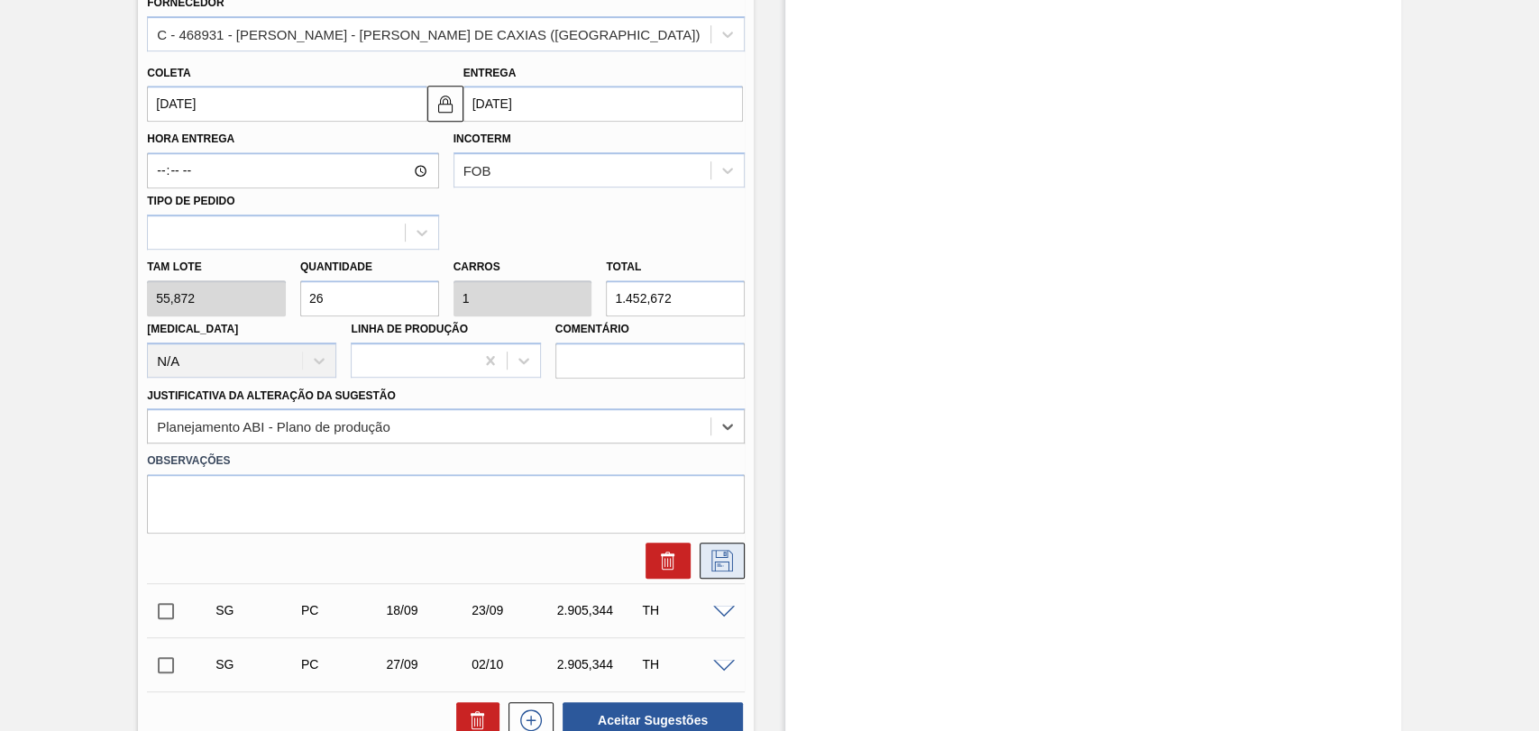
click at [712, 566] on icon at bounding box center [722, 561] width 29 height 22
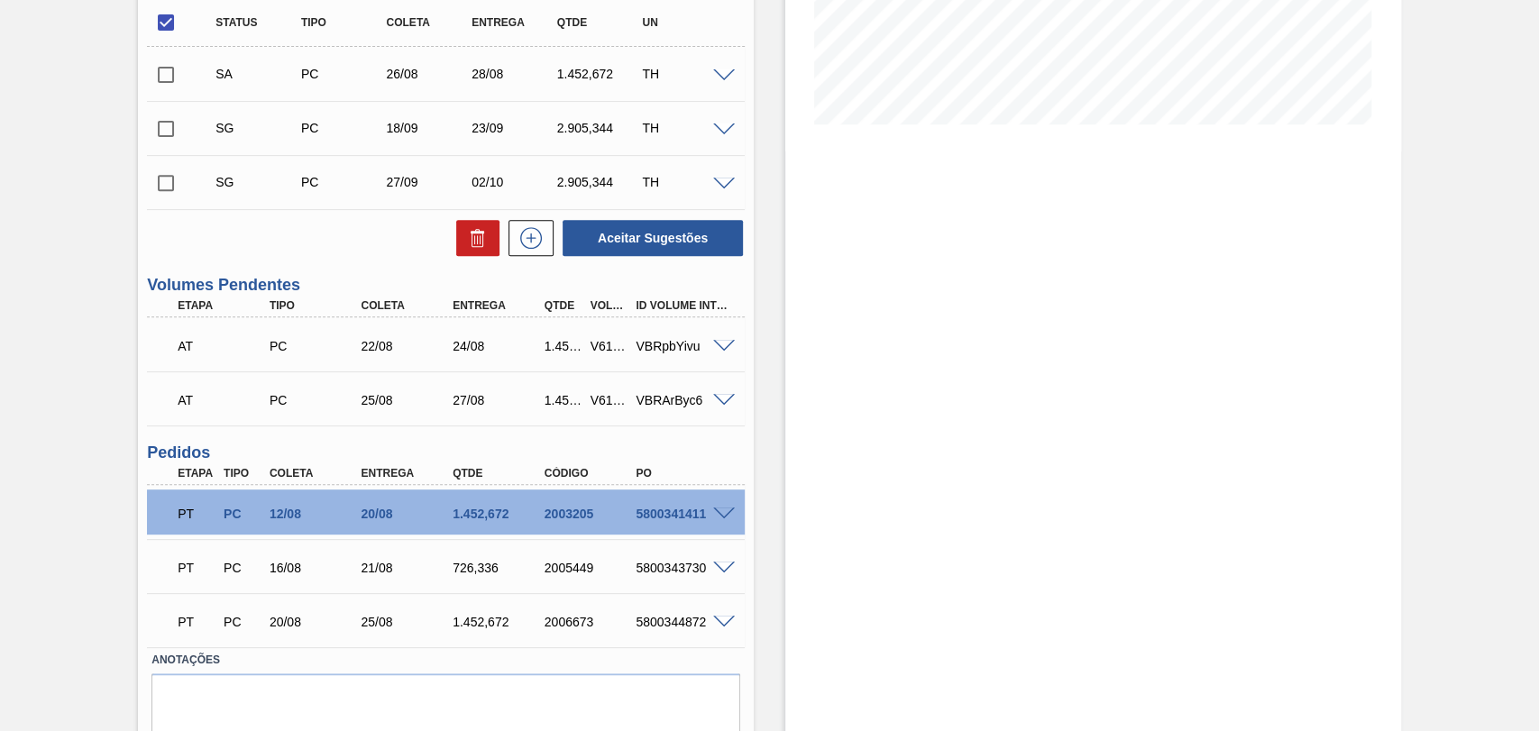
scroll to position [368, 0]
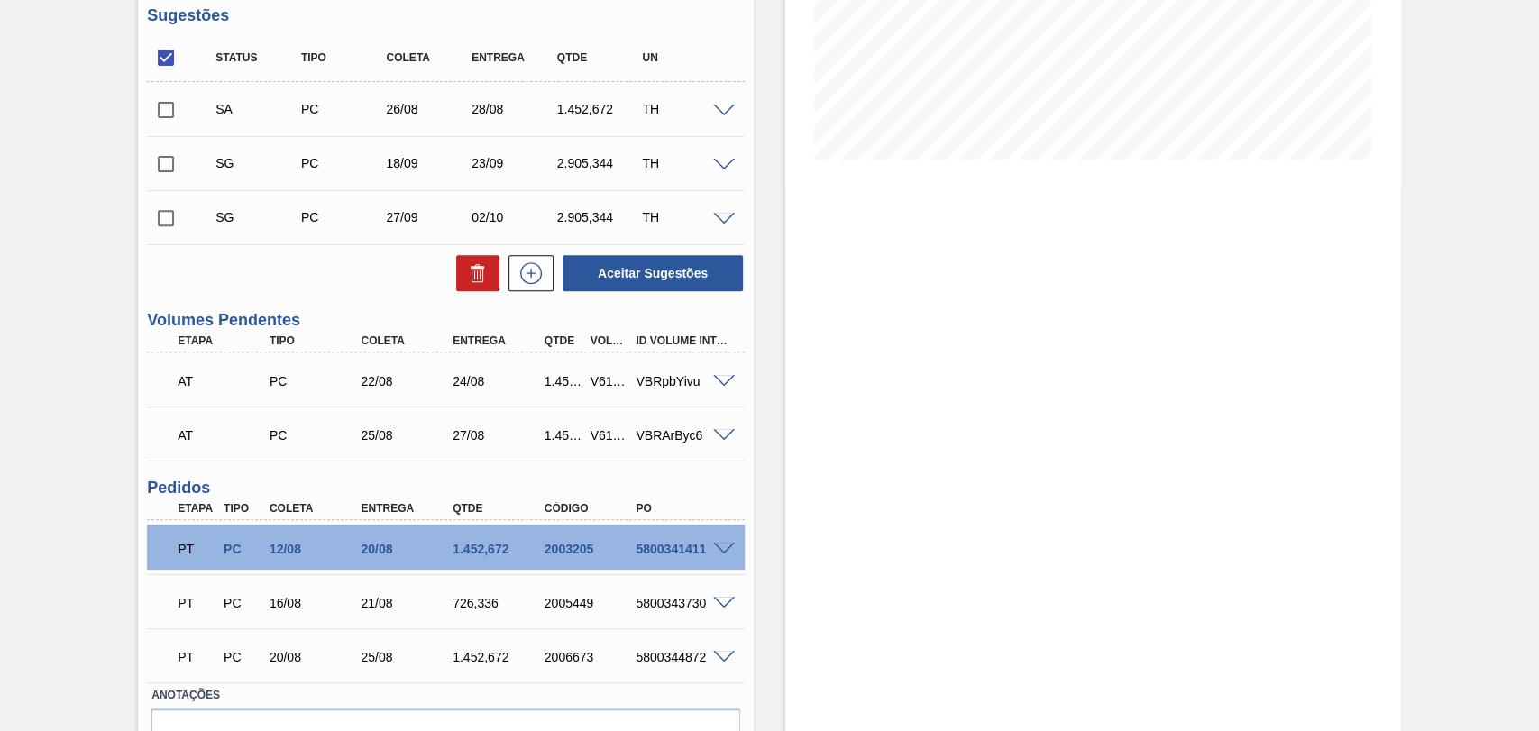
click at [170, 115] on input "checkbox" at bounding box center [166, 110] width 38 height 38
click at [639, 271] on button "Aceitar Sugestões" at bounding box center [653, 273] width 180 height 36
checkbox input "false"
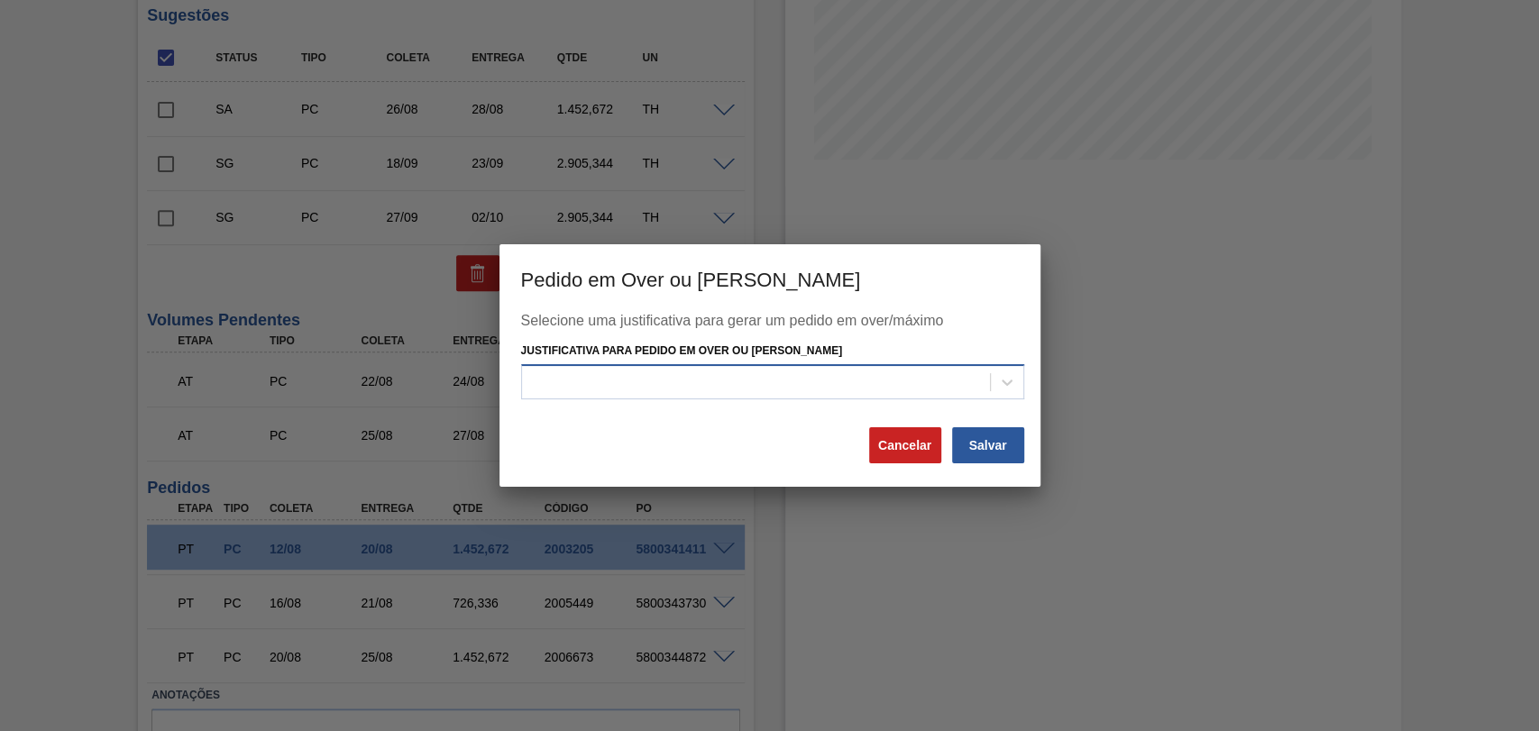
click at [664, 387] on div at bounding box center [756, 382] width 468 height 26
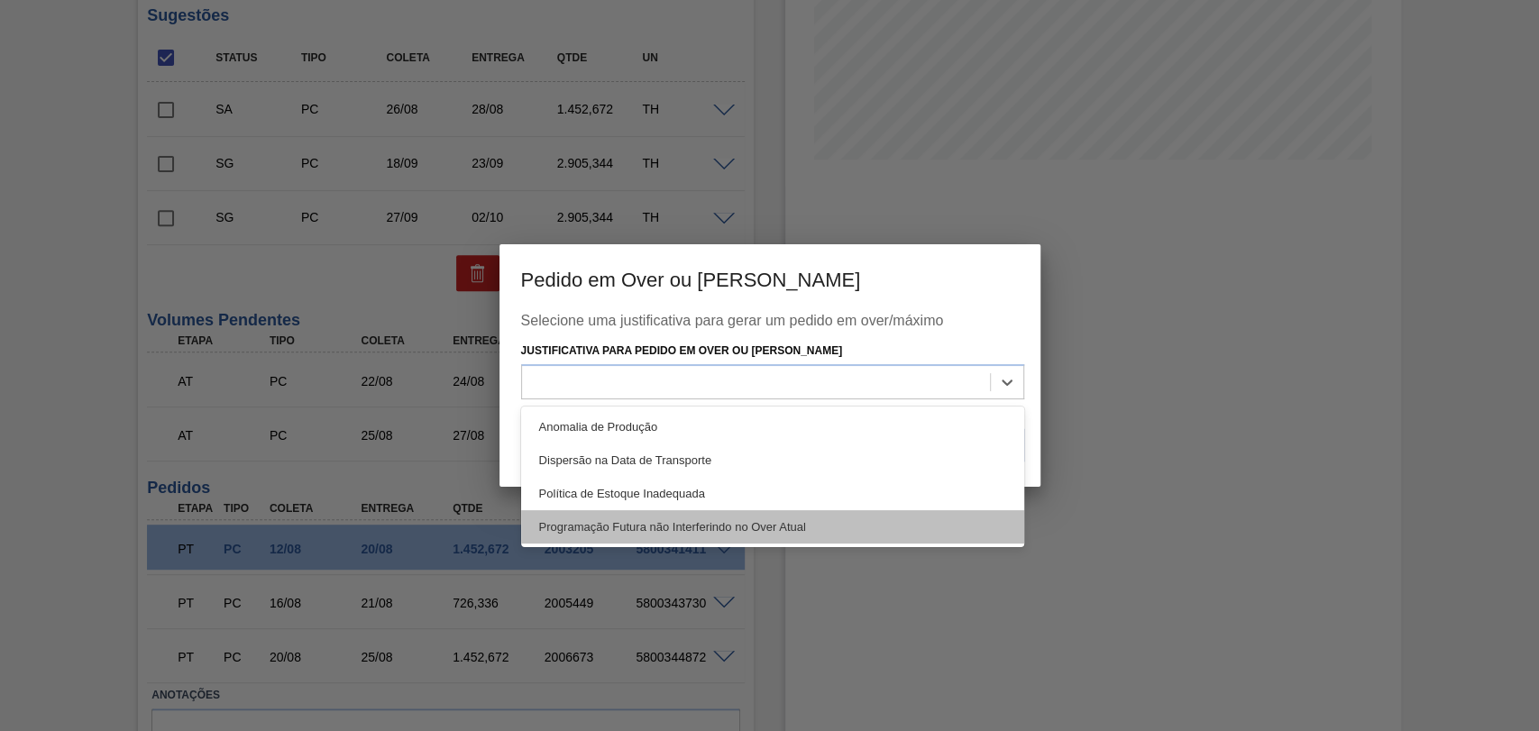
click at [734, 525] on div "Programação Futura não Interferindo no Over Atual" at bounding box center [772, 526] width 503 height 33
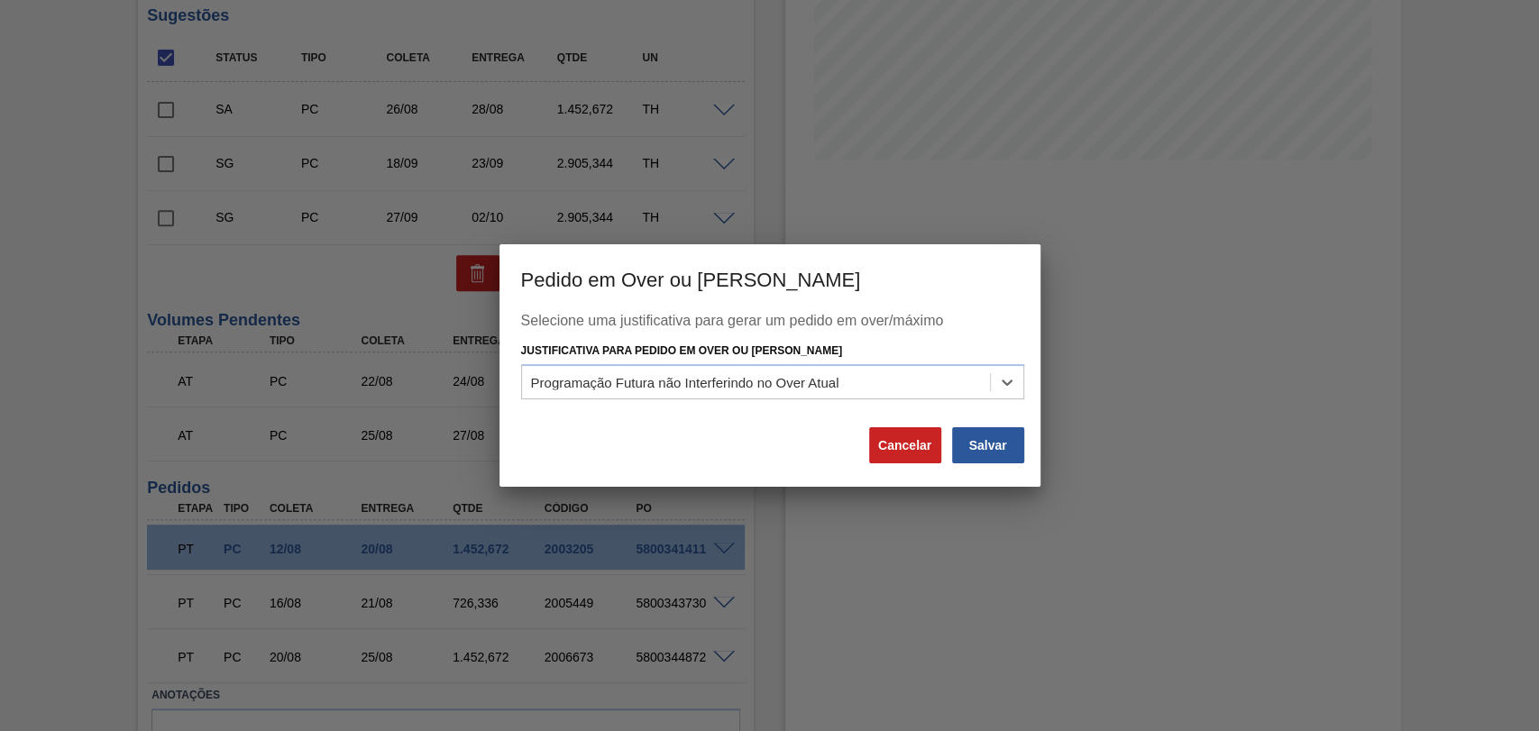
click at [961, 464] on div "Salvar" at bounding box center [988, 446] width 76 height 40
click at [972, 435] on button "Salvar" at bounding box center [988, 445] width 72 height 36
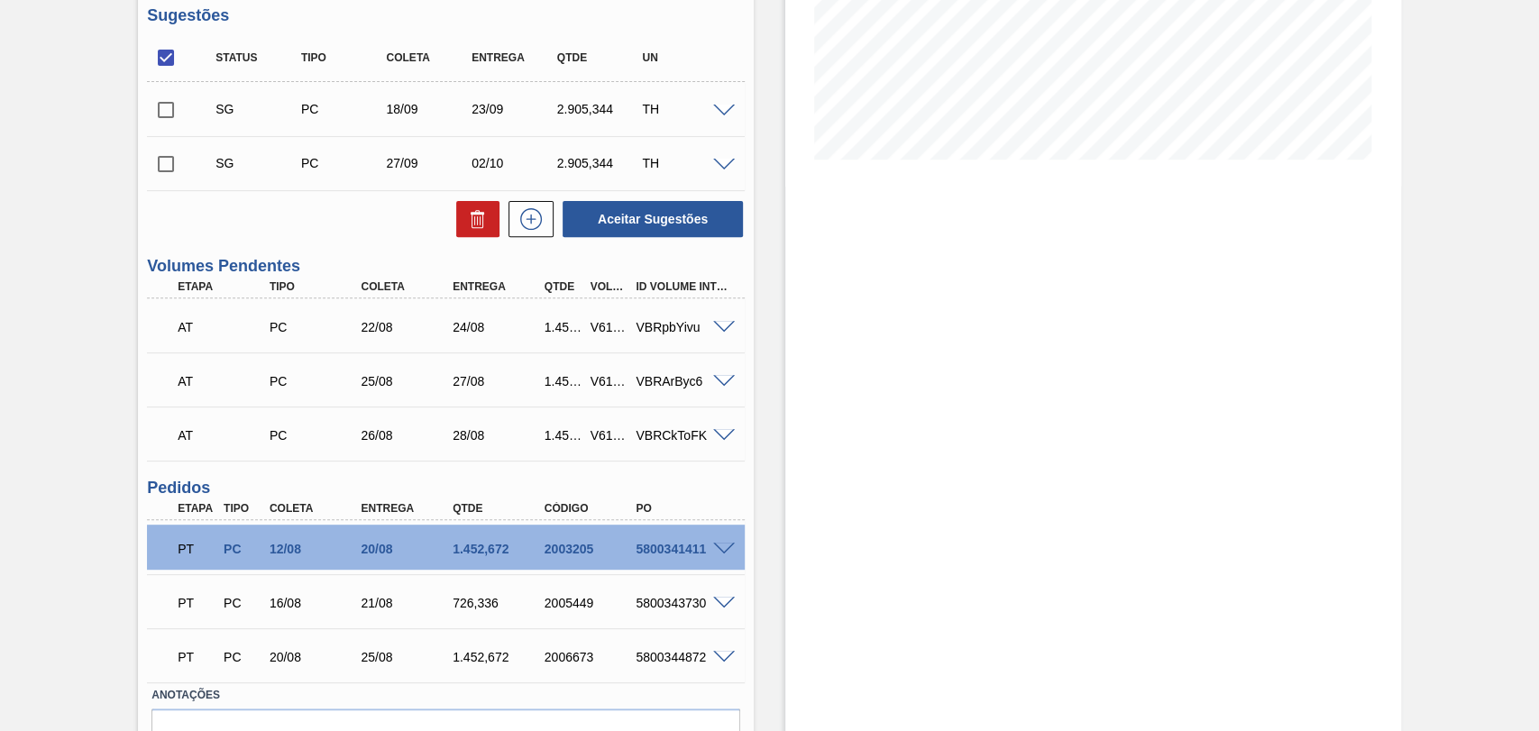
click at [761, 476] on div "Estoque De 20/08/2025 Até 30/09/2025 Filtro" at bounding box center [1077, 276] width 647 height 1108
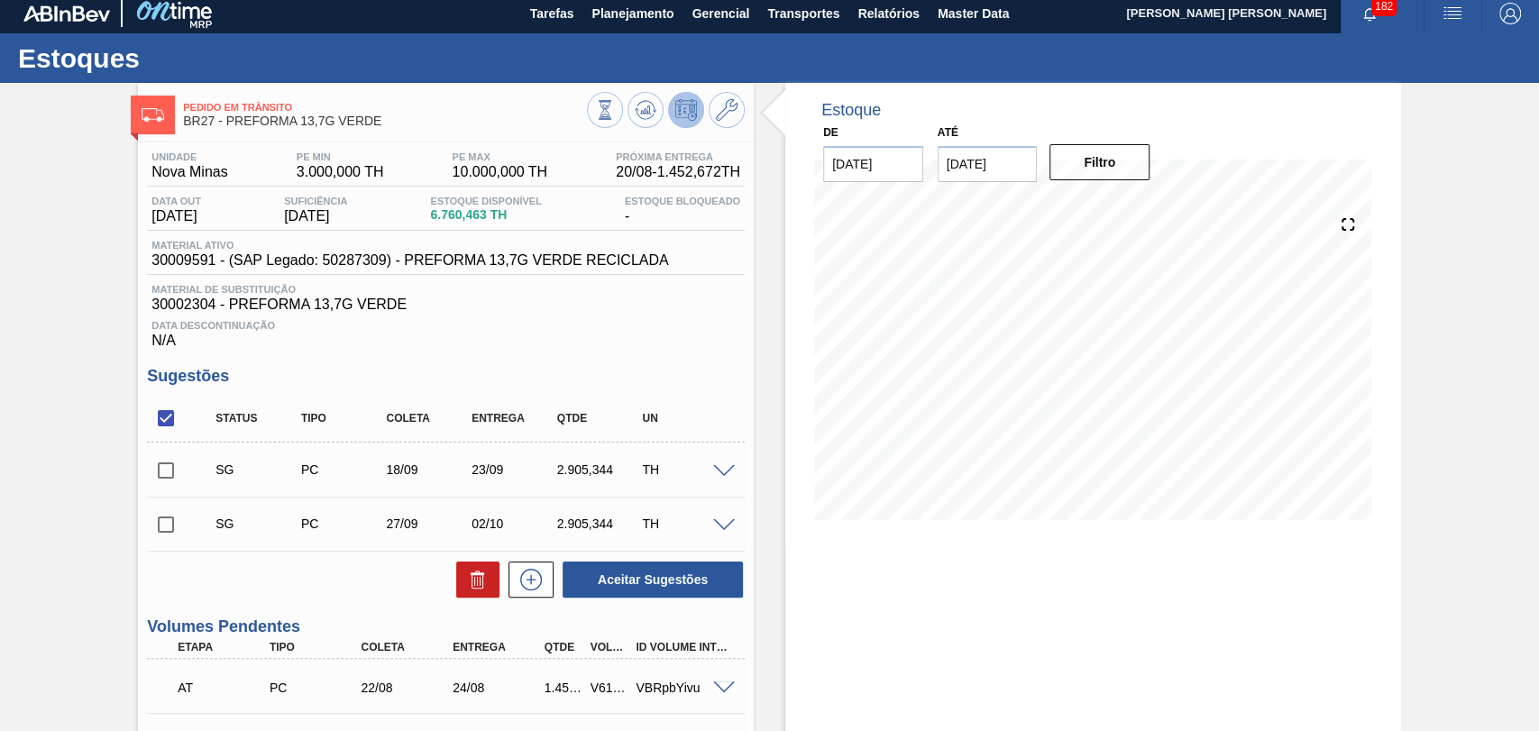
scroll to position [0, 0]
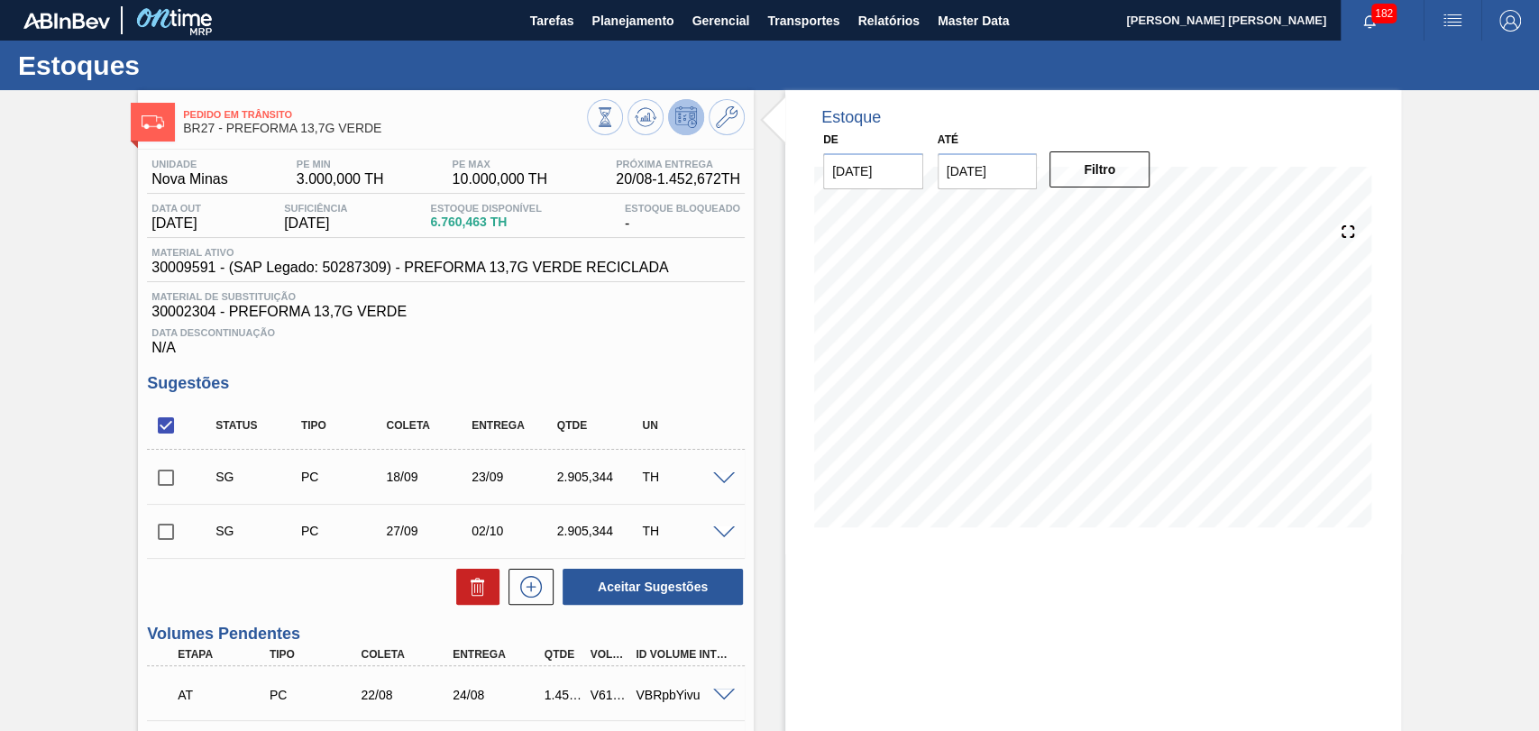
click at [154, 429] on input "checkbox" at bounding box center [166, 426] width 38 height 38
click at [161, 433] on input "checkbox" at bounding box center [166, 426] width 38 height 38
checkbox input "true"
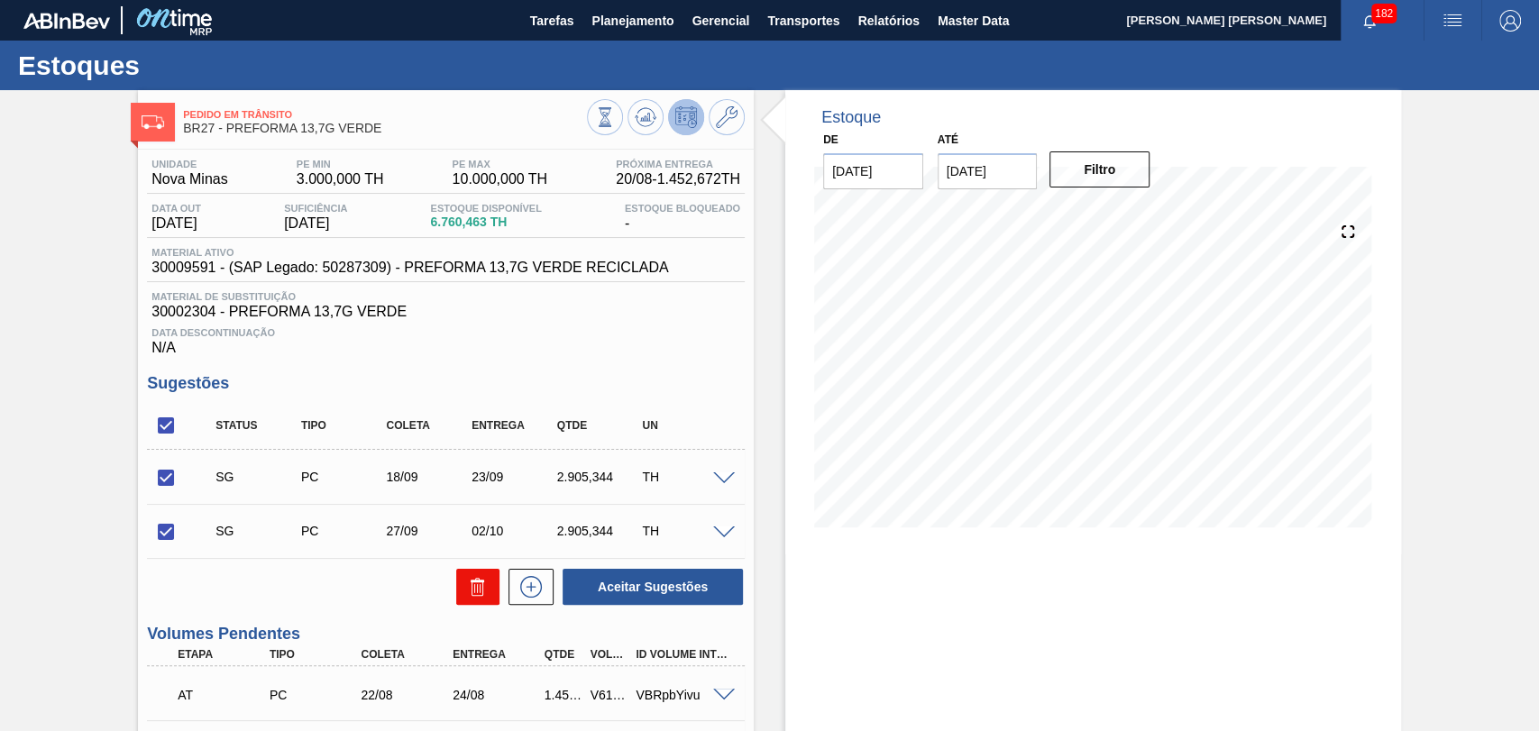
click at [464, 598] on button at bounding box center [477, 587] width 43 height 36
checkbox input "false"
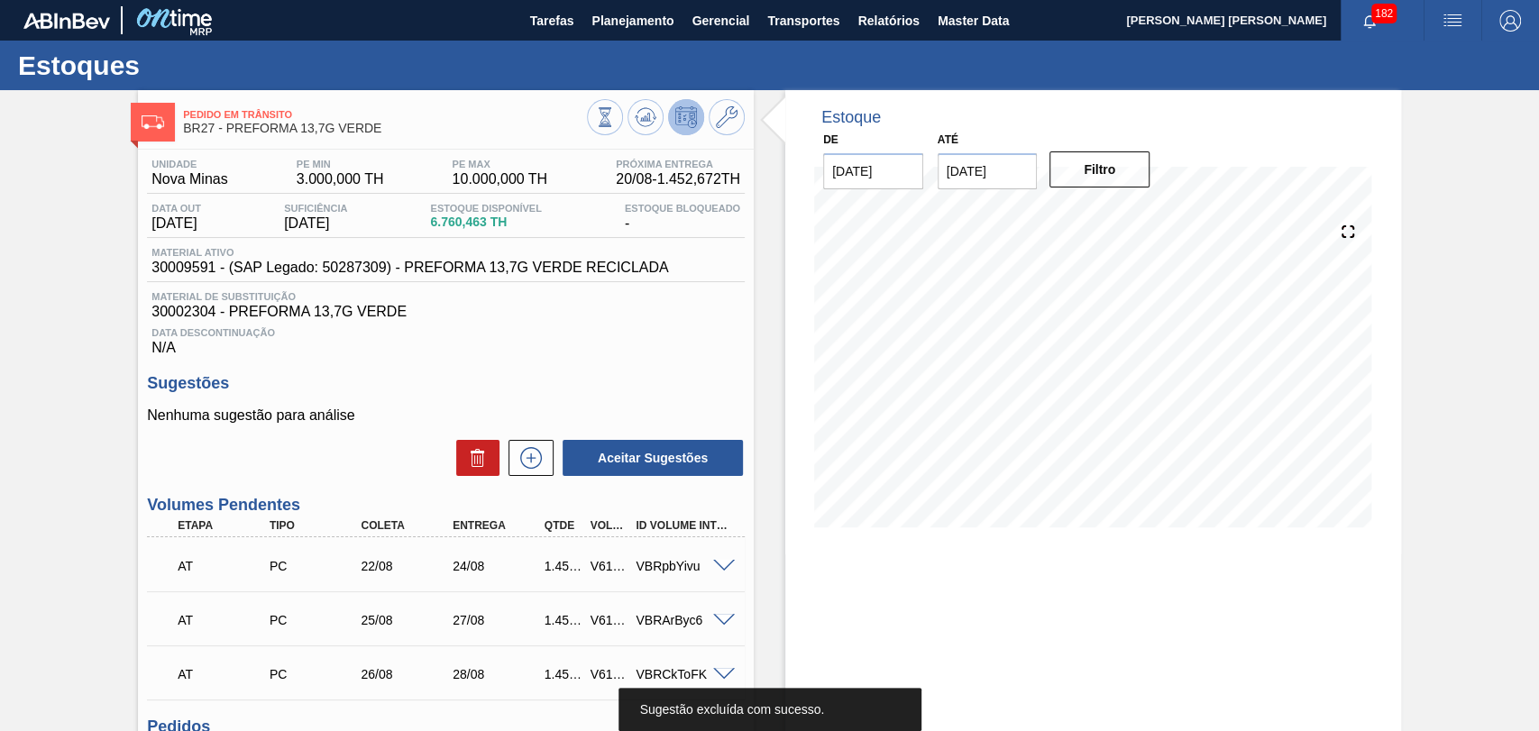
click at [630, 366] on div "Unidade Nova Minas PE MIN 3.000,000 TH PE MAX 10.000,000 TH Próxima Entrega 20/…" at bounding box center [446, 605] width 616 height 911
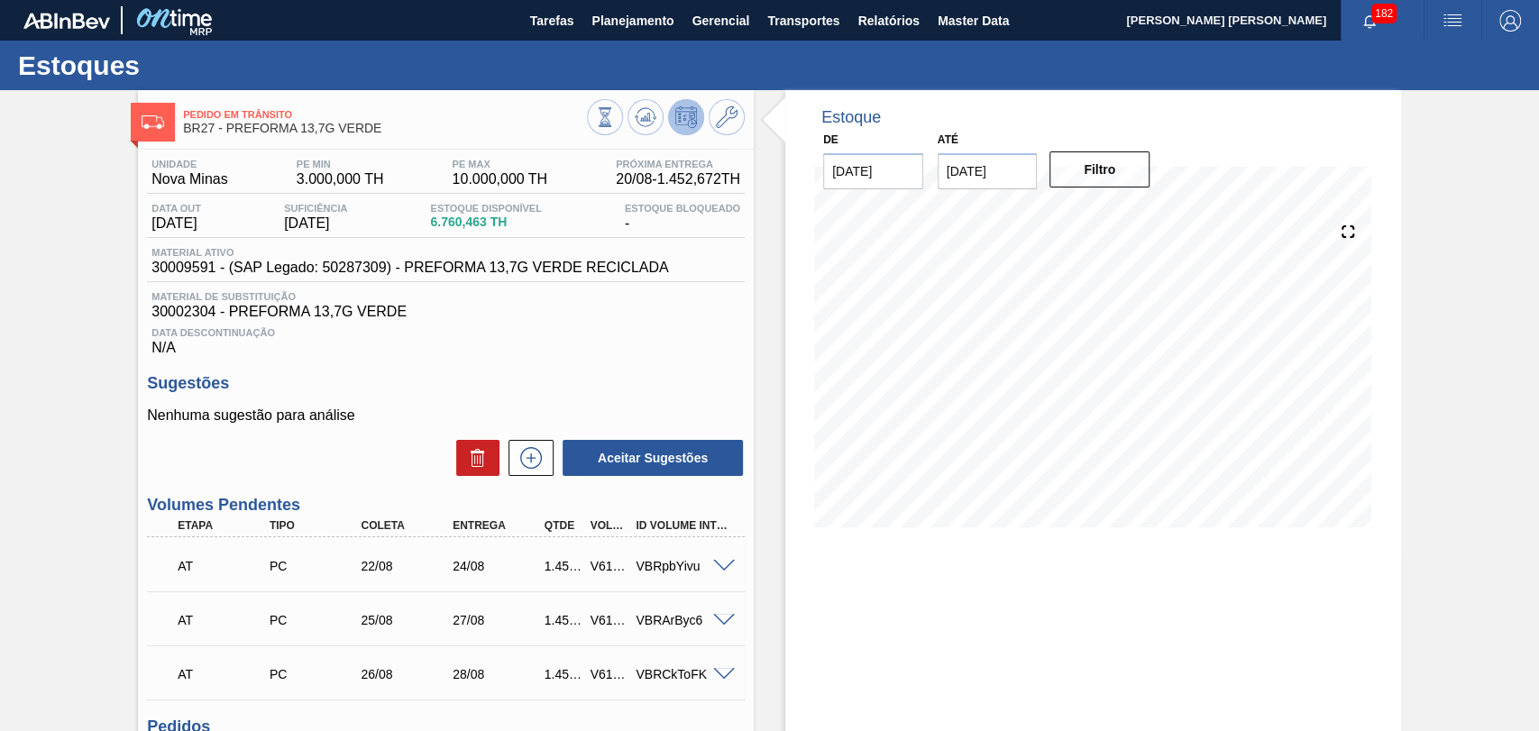
click at [497, 354] on div "Data Descontinuação N/A" at bounding box center [446, 338] width 598 height 36
click at [701, 391] on h3 "Sugestões" at bounding box center [446, 383] width 598 height 19
click at [775, 585] on div "Estoque De 20/08/2025 Até 30/09/2025 Filtro 21/08 Projeção de Estoque 8,939.471…" at bounding box center [1077, 579] width 647 height 979
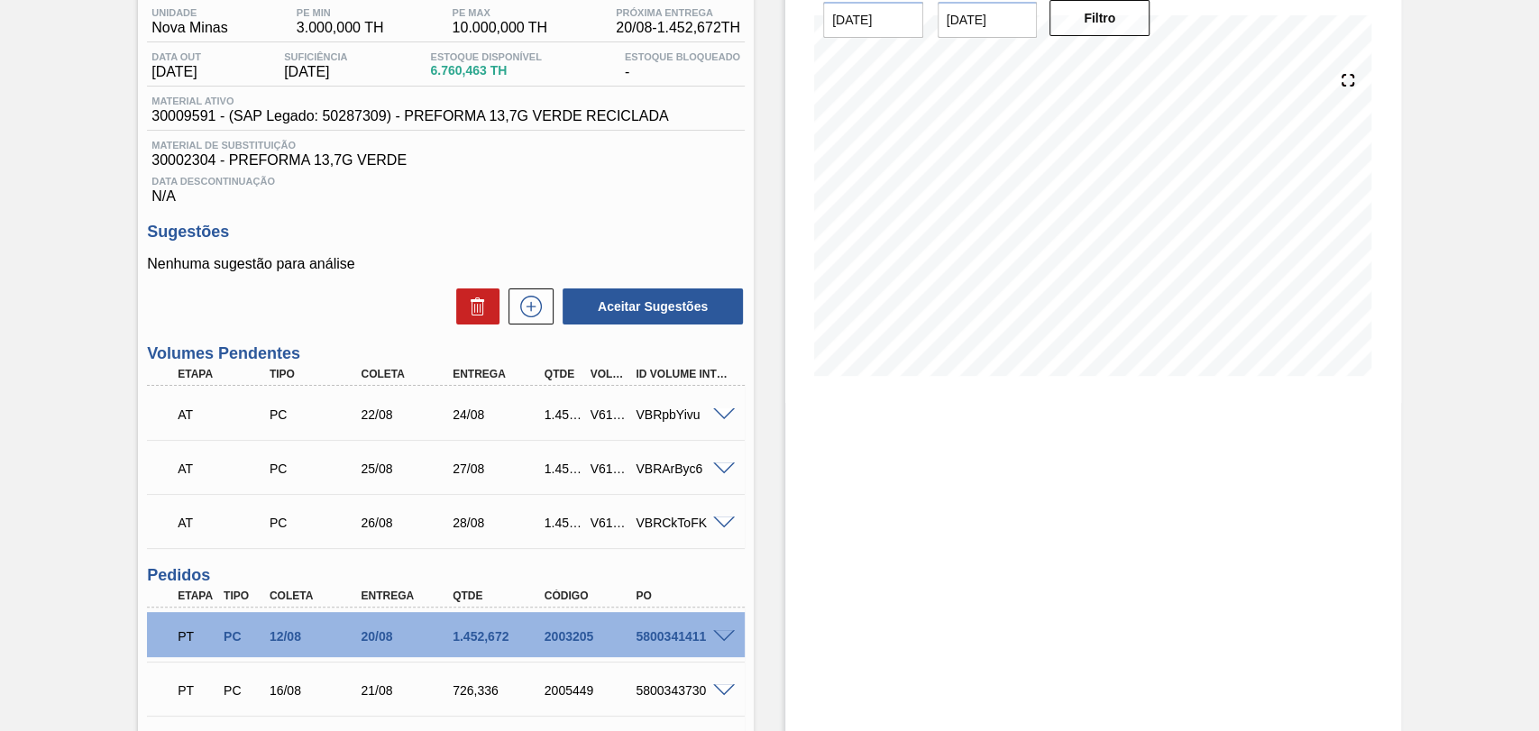
scroll to position [100, 0]
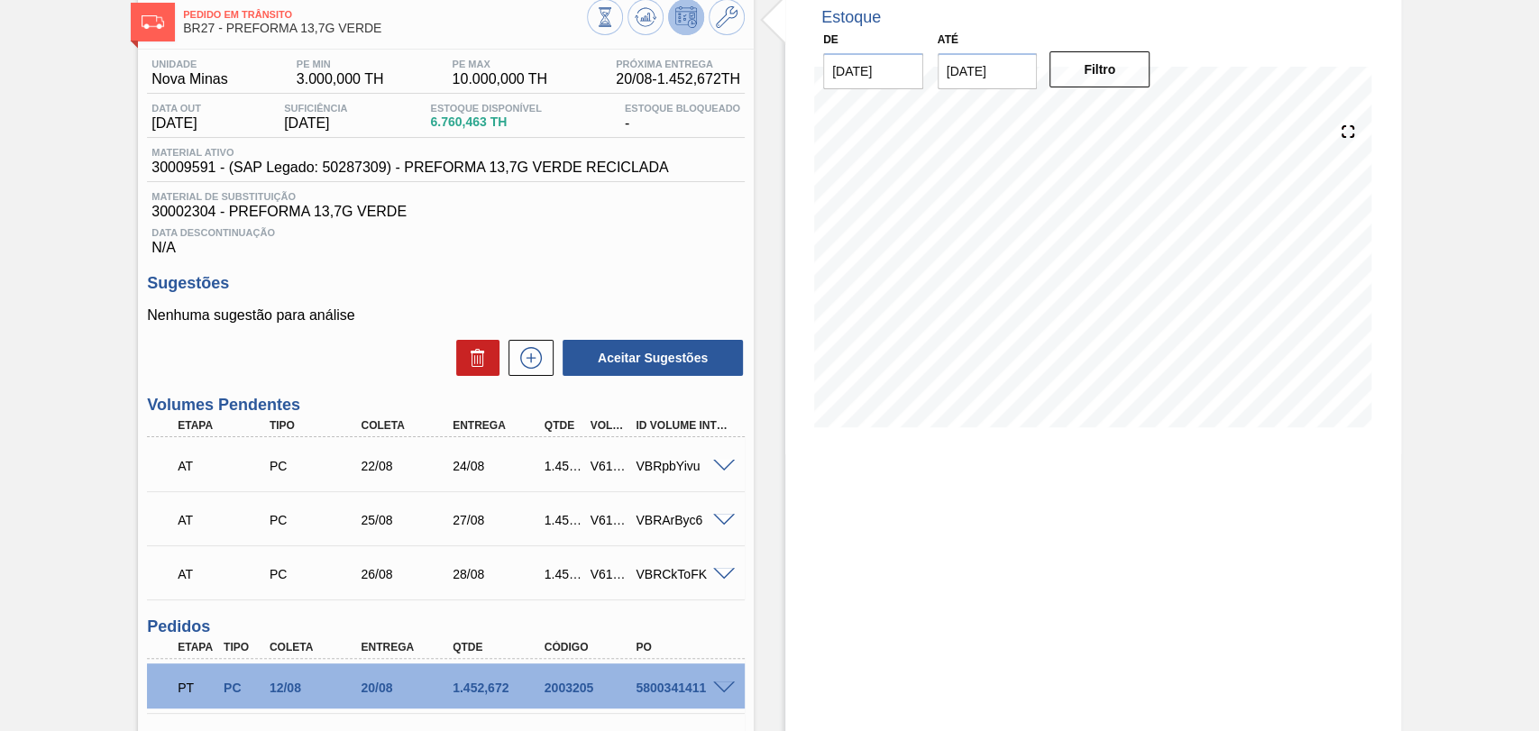
click at [594, 609] on div "Unidade Nova Minas PE MIN 3.000,000 TH PE MAX 10.000,000 TH Próxima Entrega 20/…" at bounding box center [446, 505] width 616 height 911
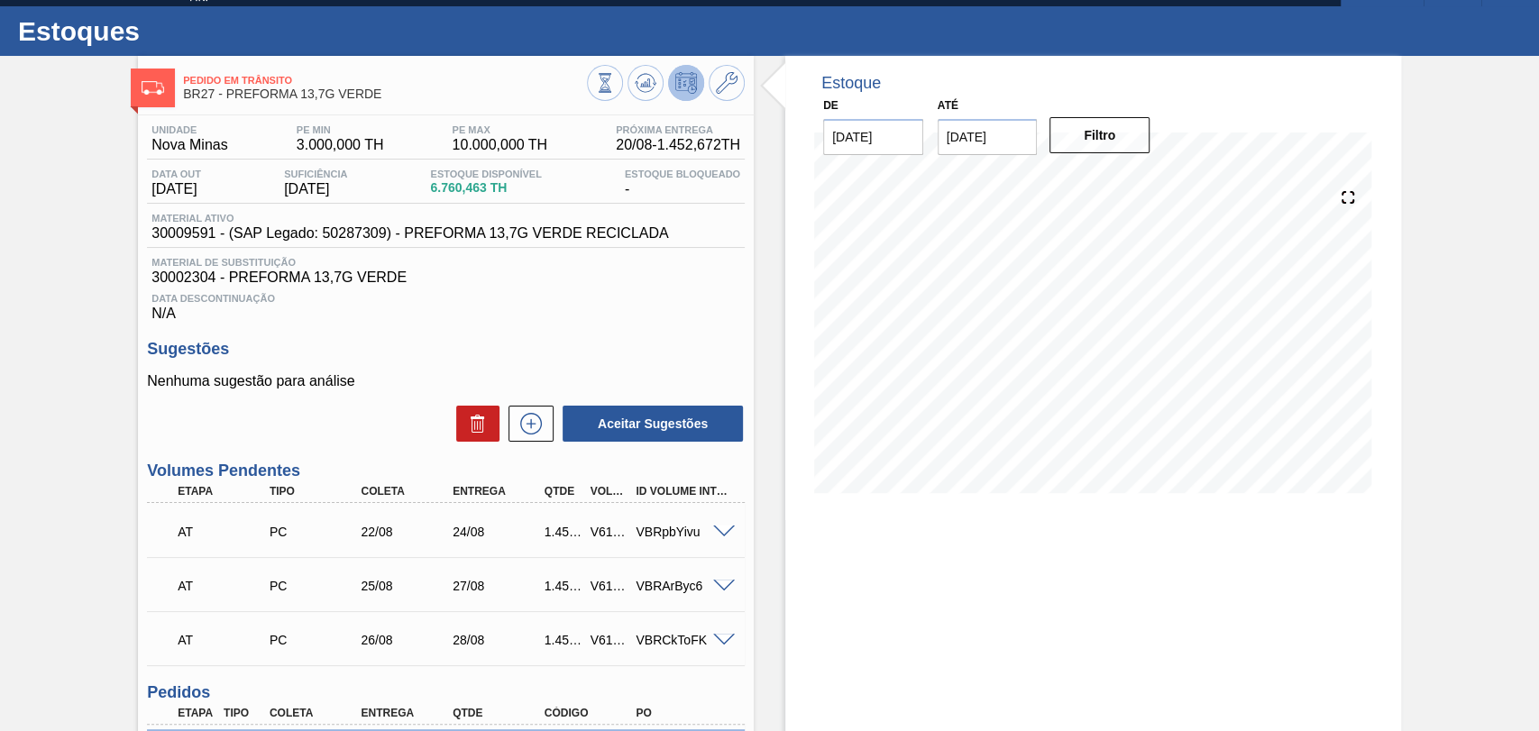
scroll to position [0, 0]
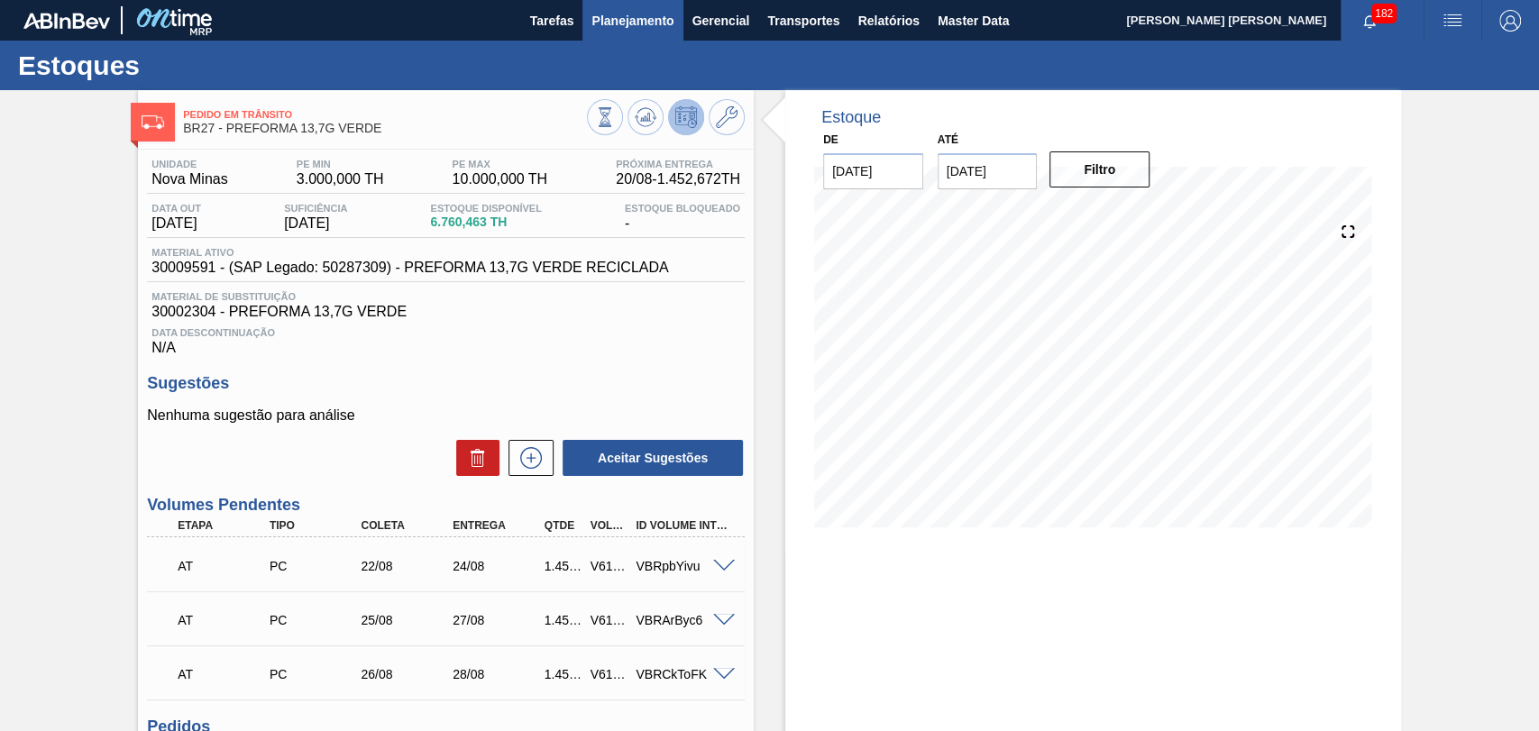
click at [608, 4] on button "Planejamento" at bounding box center [633, 20] width 100 height 41
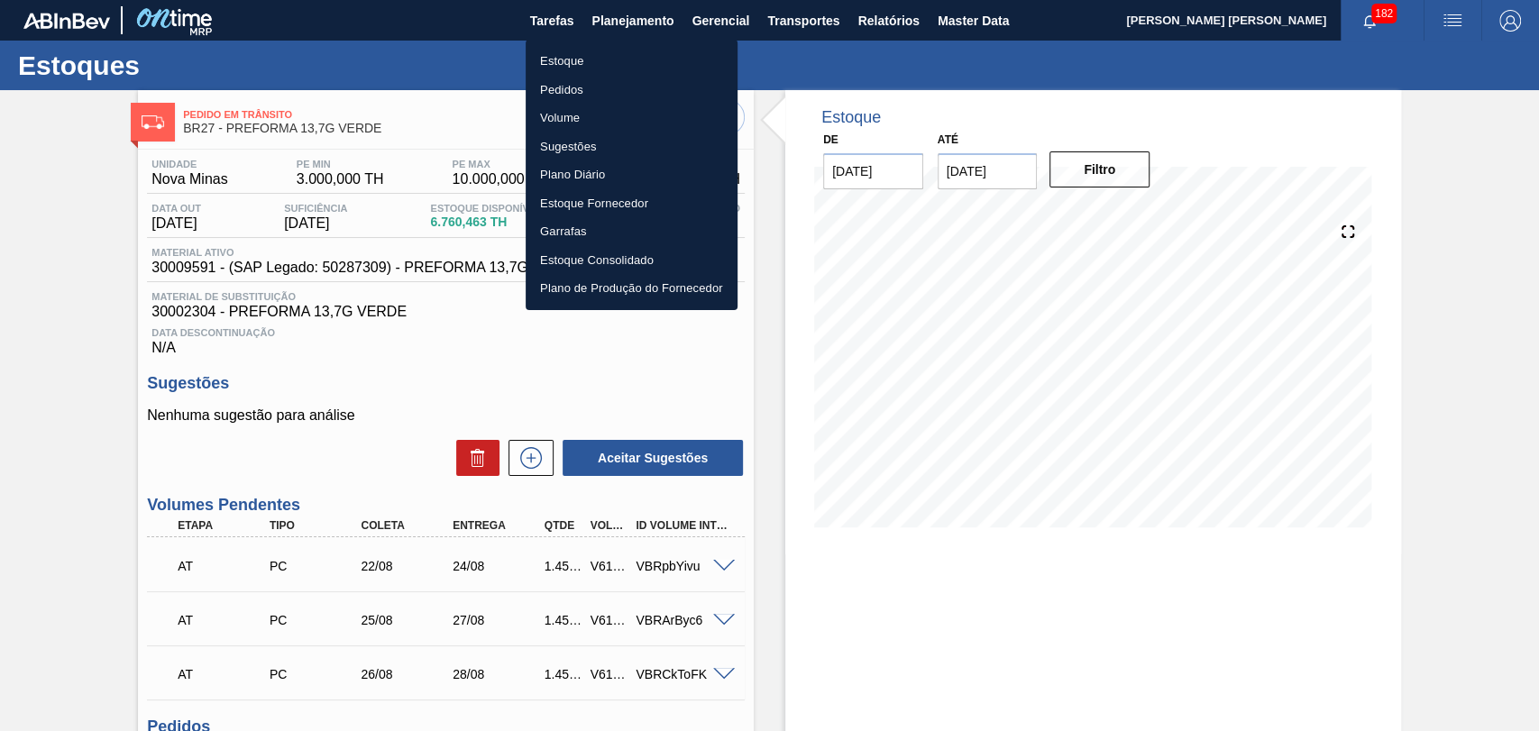
click at [579, 59] on li "Estoque" at bounding box center [632, 61] width 212 height 29
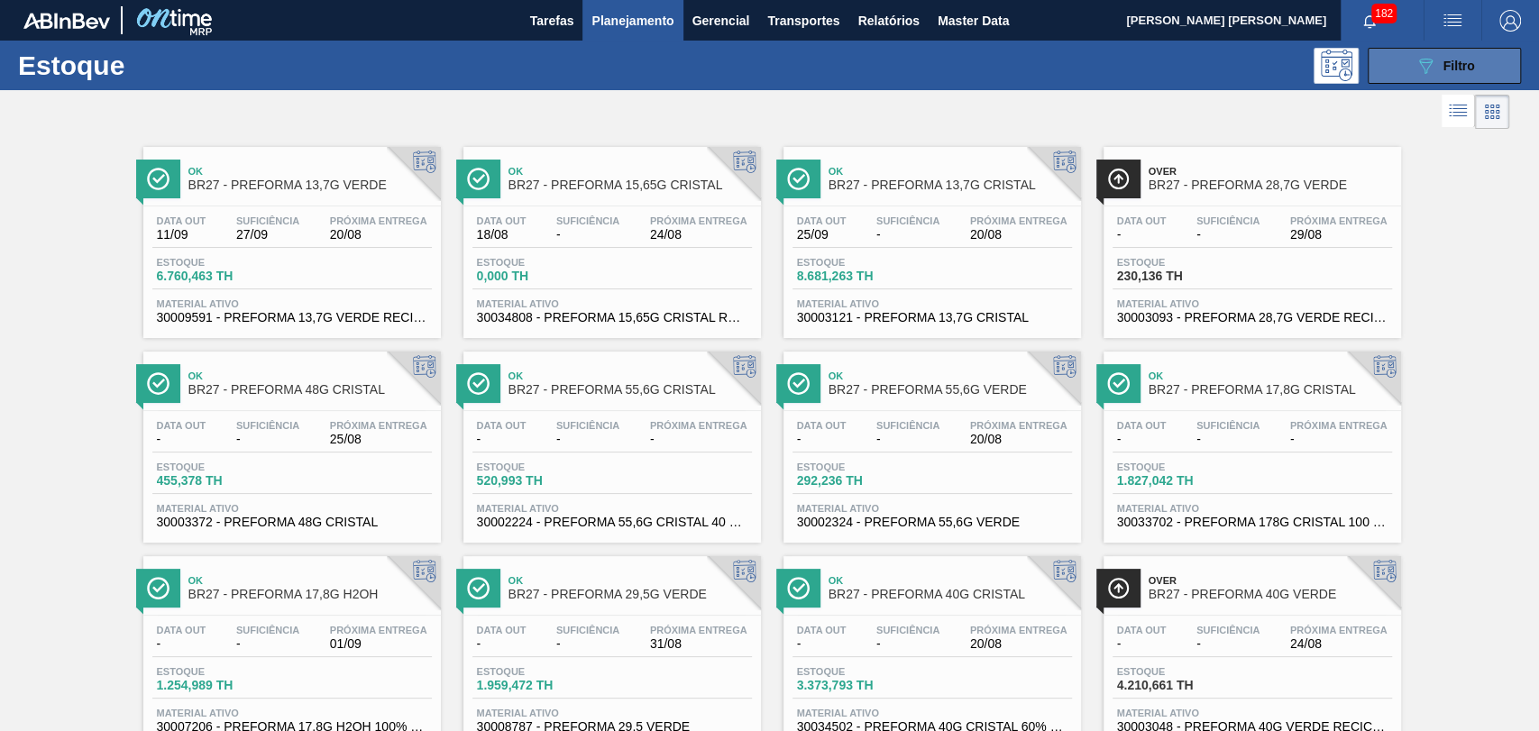
click at [1424, 69] on icon at bounding box center [1426, 66] width 14 height 15
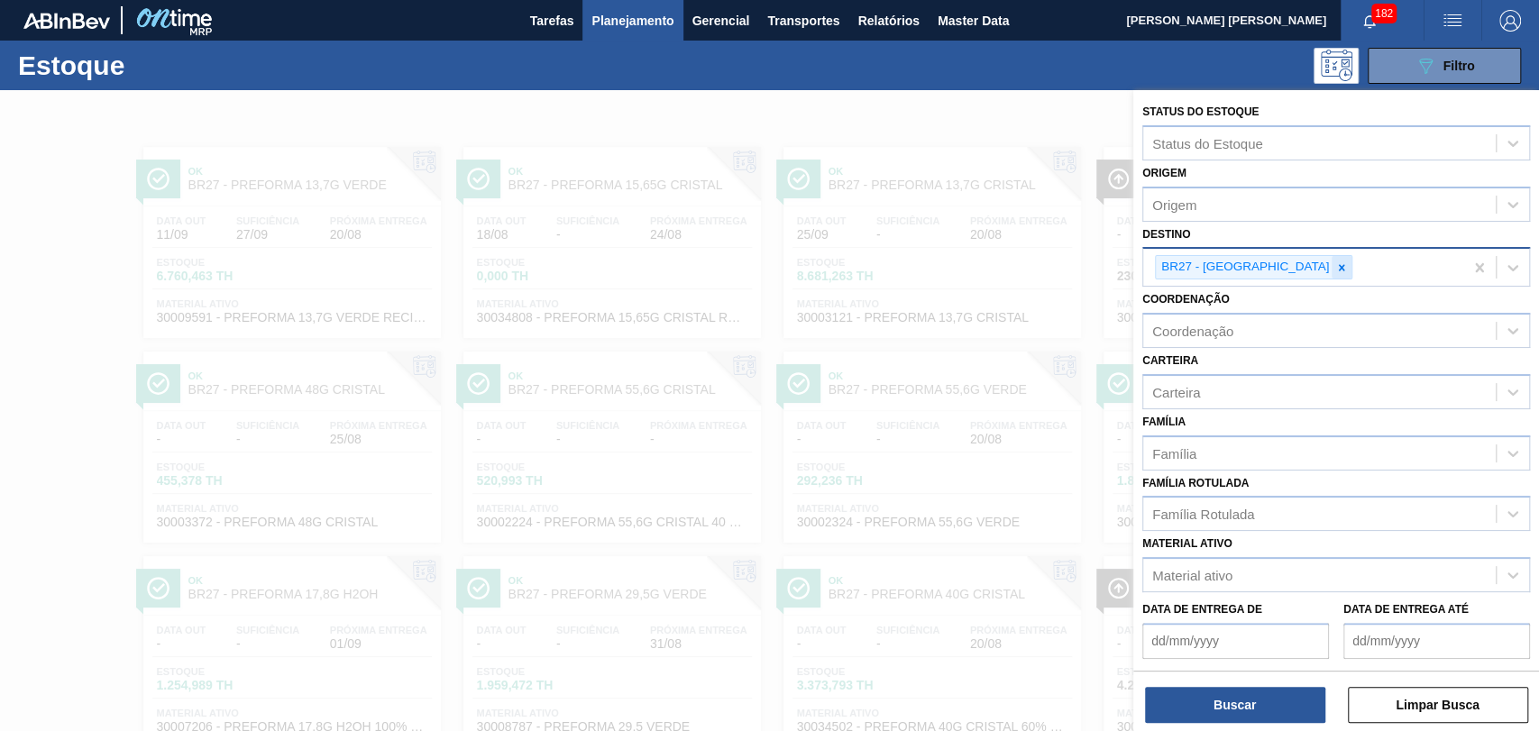
click at [1336, 269] on icon at bounding box center [1342, 268] width 13 height 13
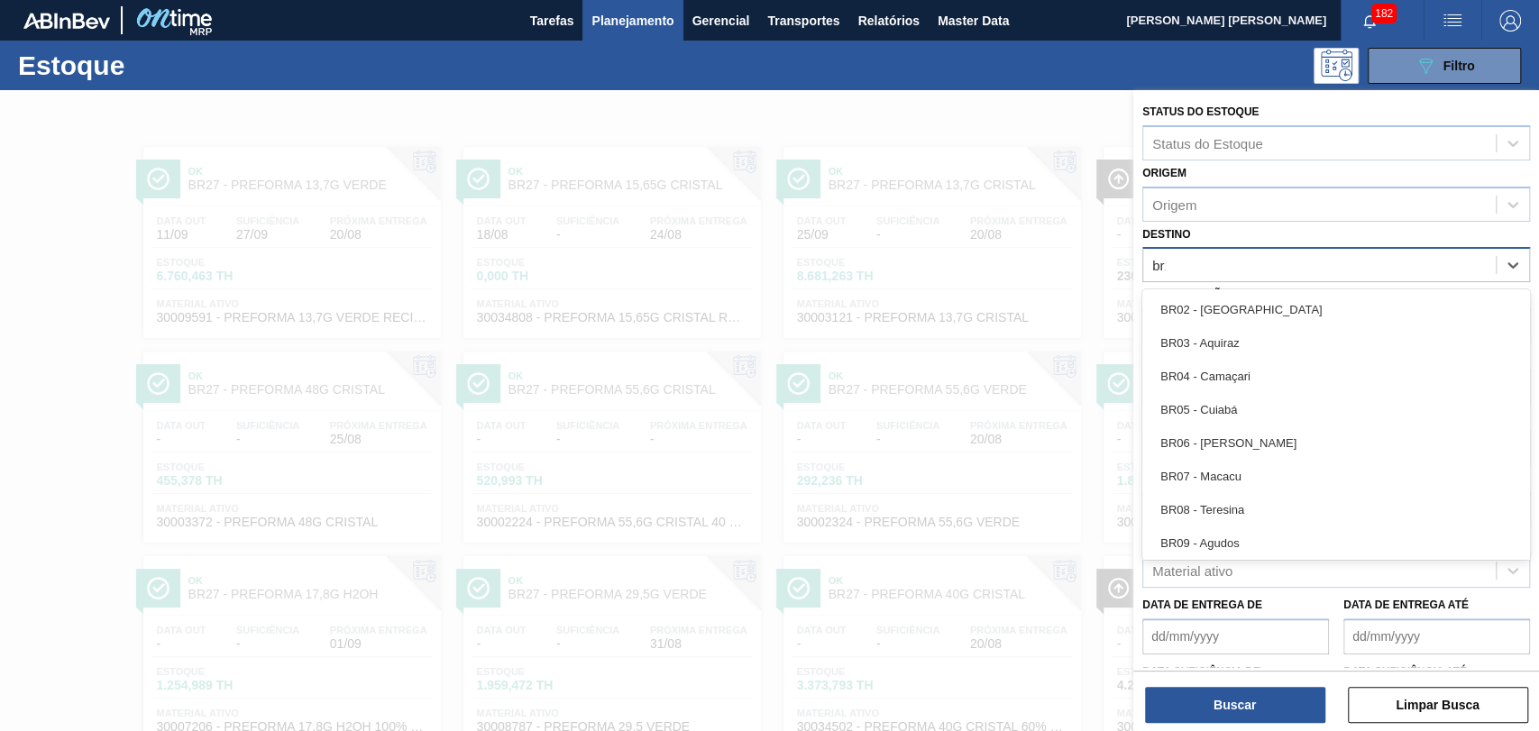
type input "br18"
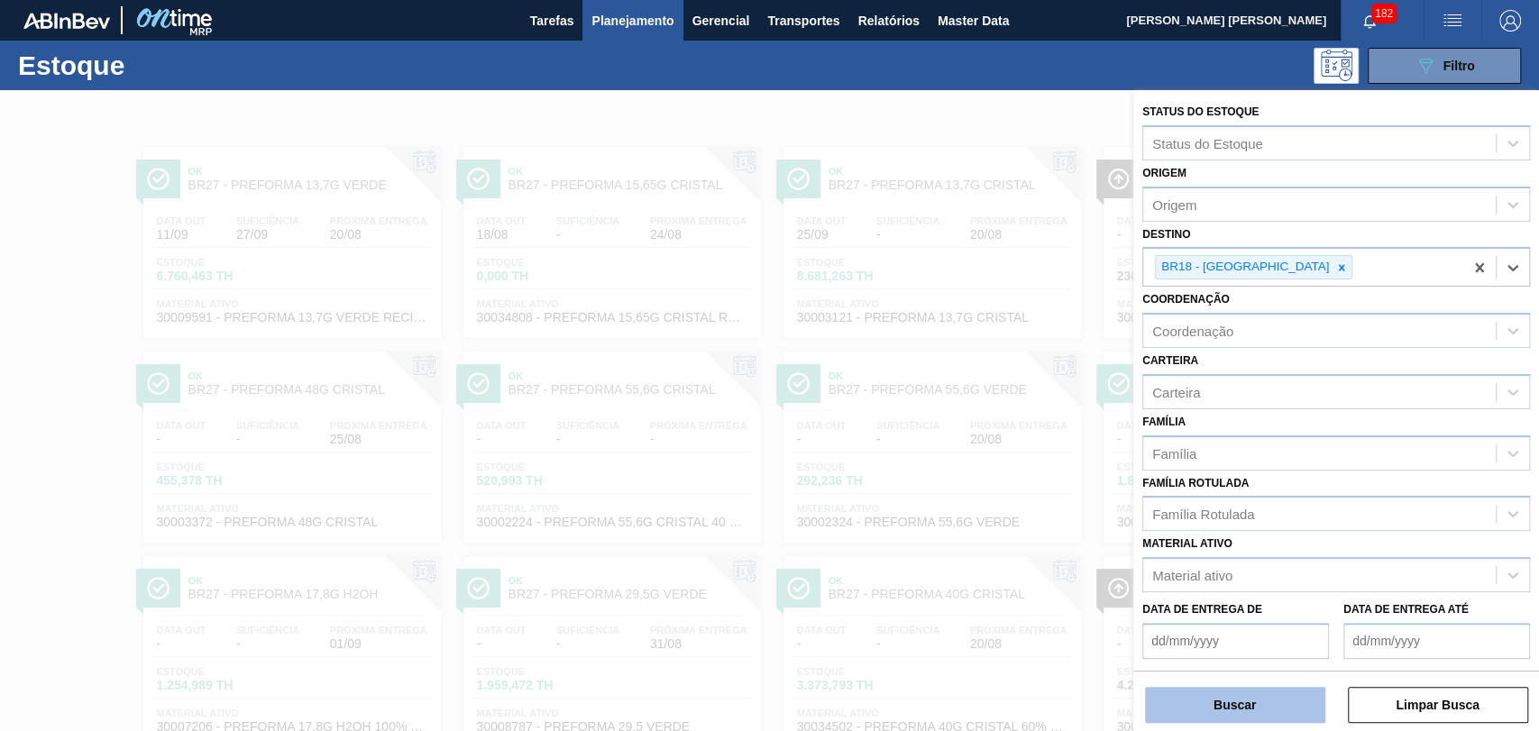
click at [1261, 698] on button "Buscar" at bounding box center [1235, 705] width 180 height 36
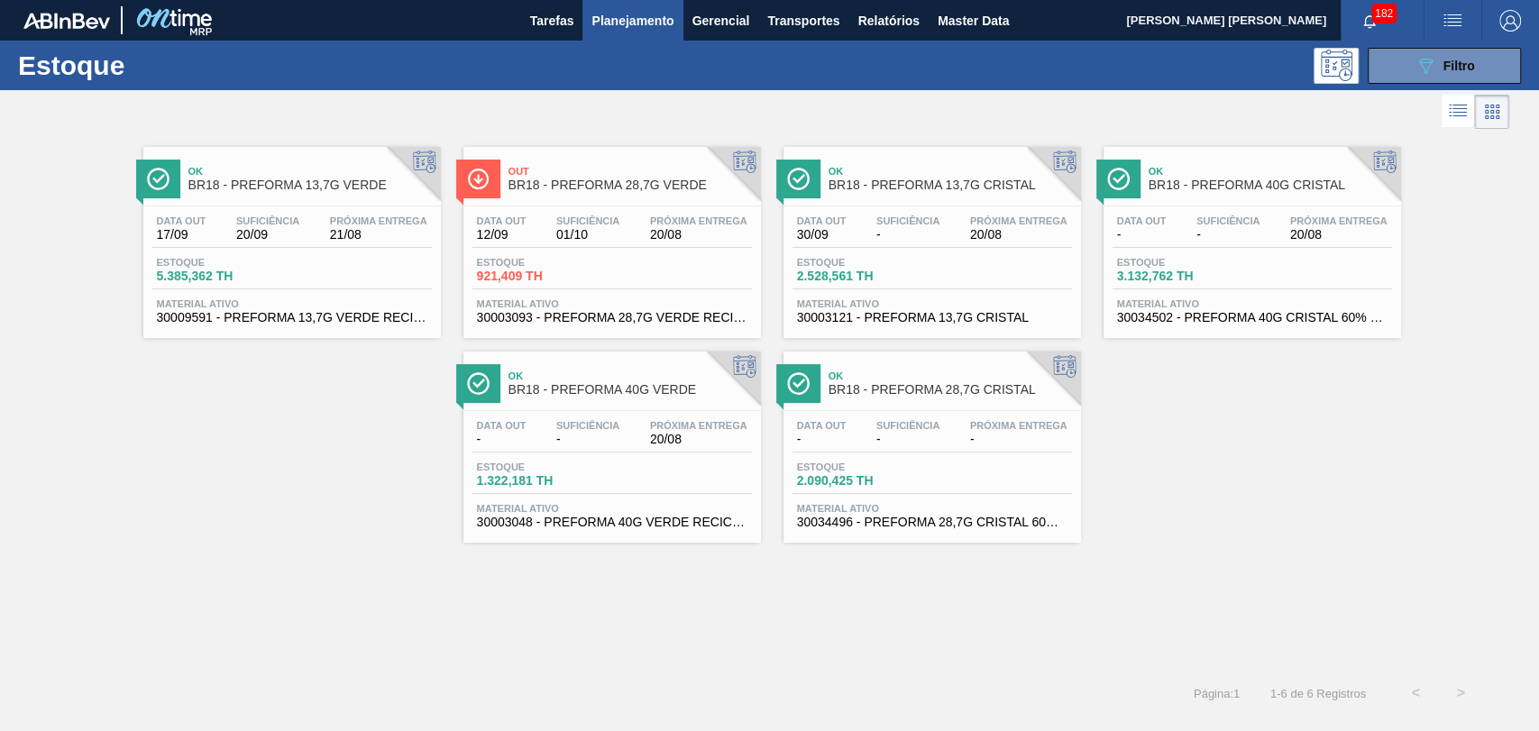
click at [558, 240] on span "01/10" at bounding box center [587, 235] width 63 height 14
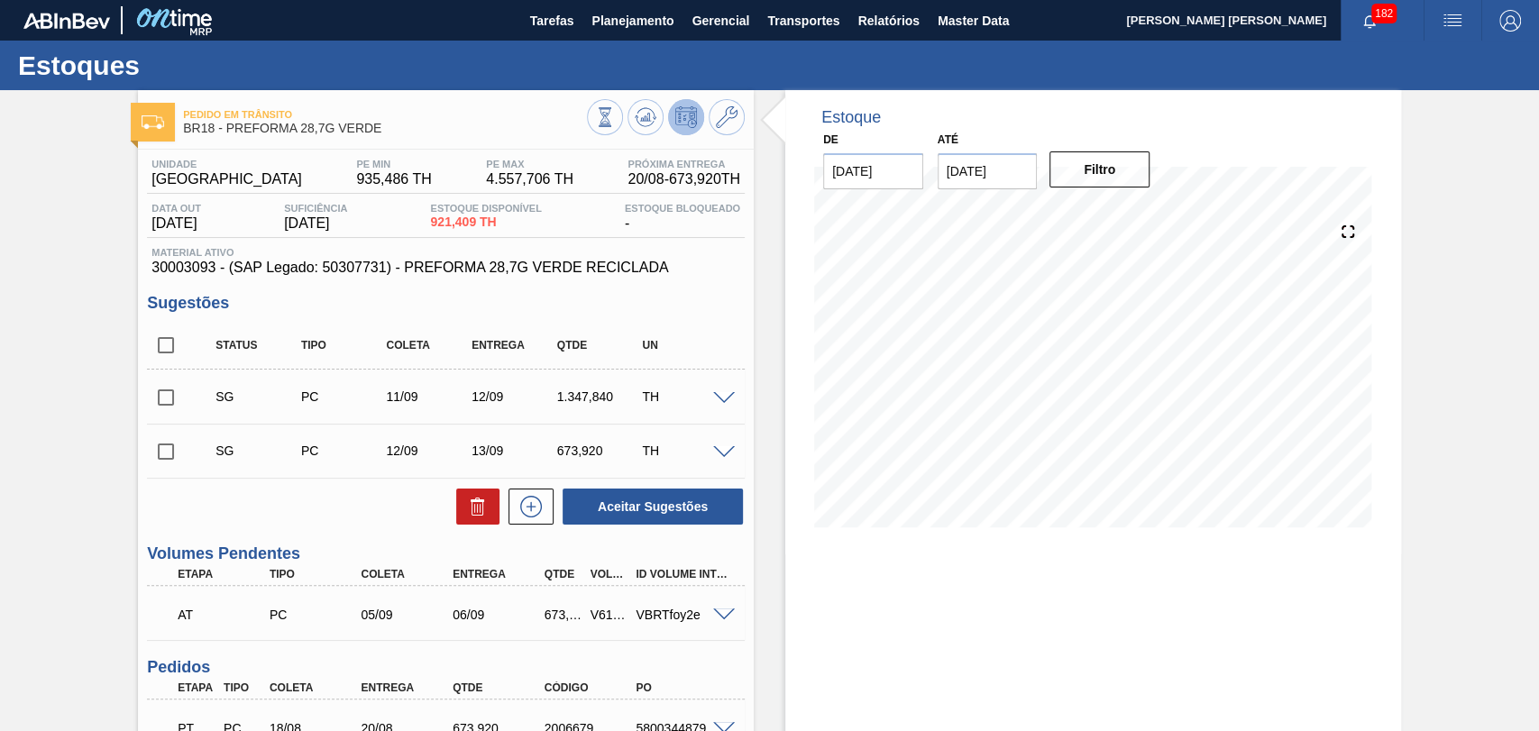
click at [764, 555] on div "Estoque De 20/08/2025 Até 30/09/2025 Filtro" at bounding box center [1077, 496] width 647 height 812
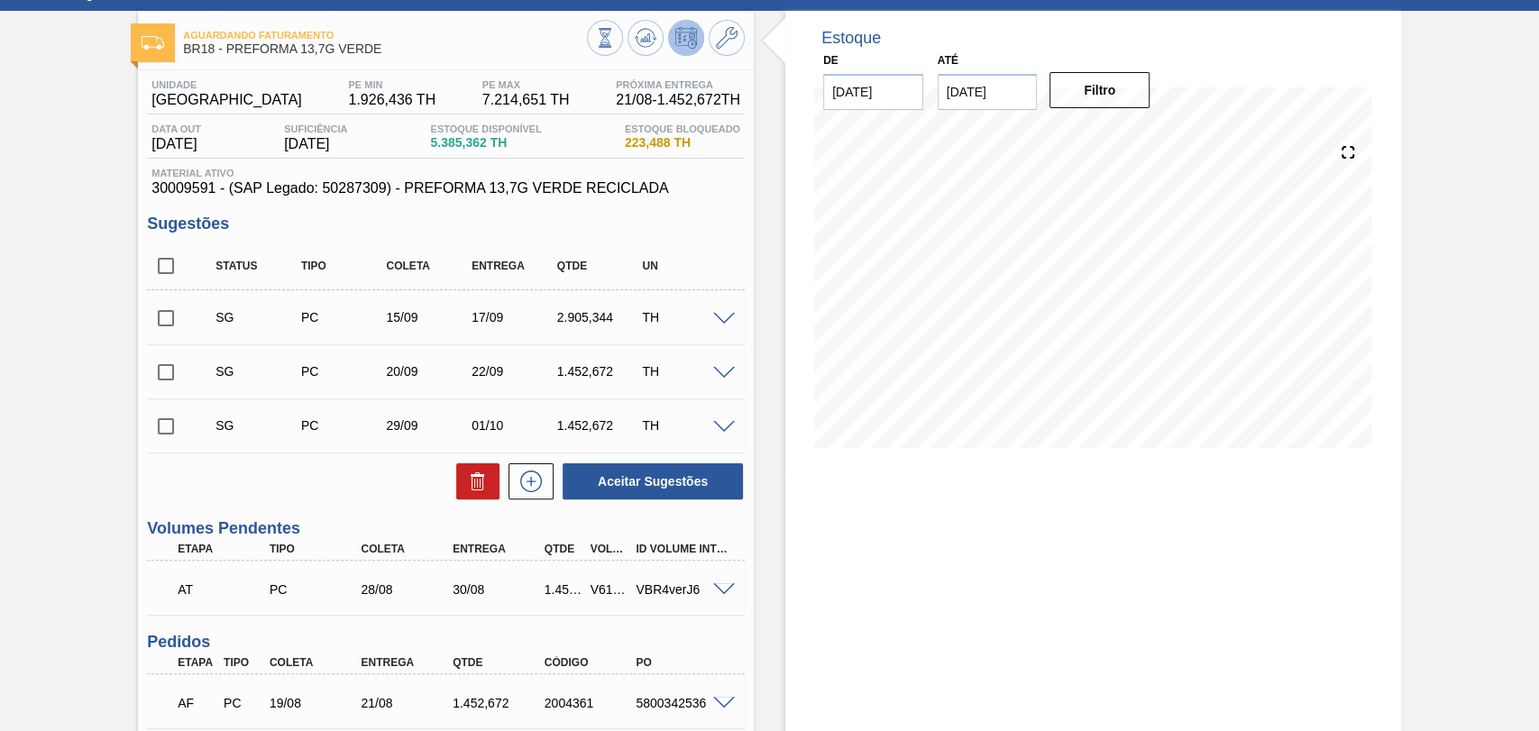
scroll to position [300, 0]
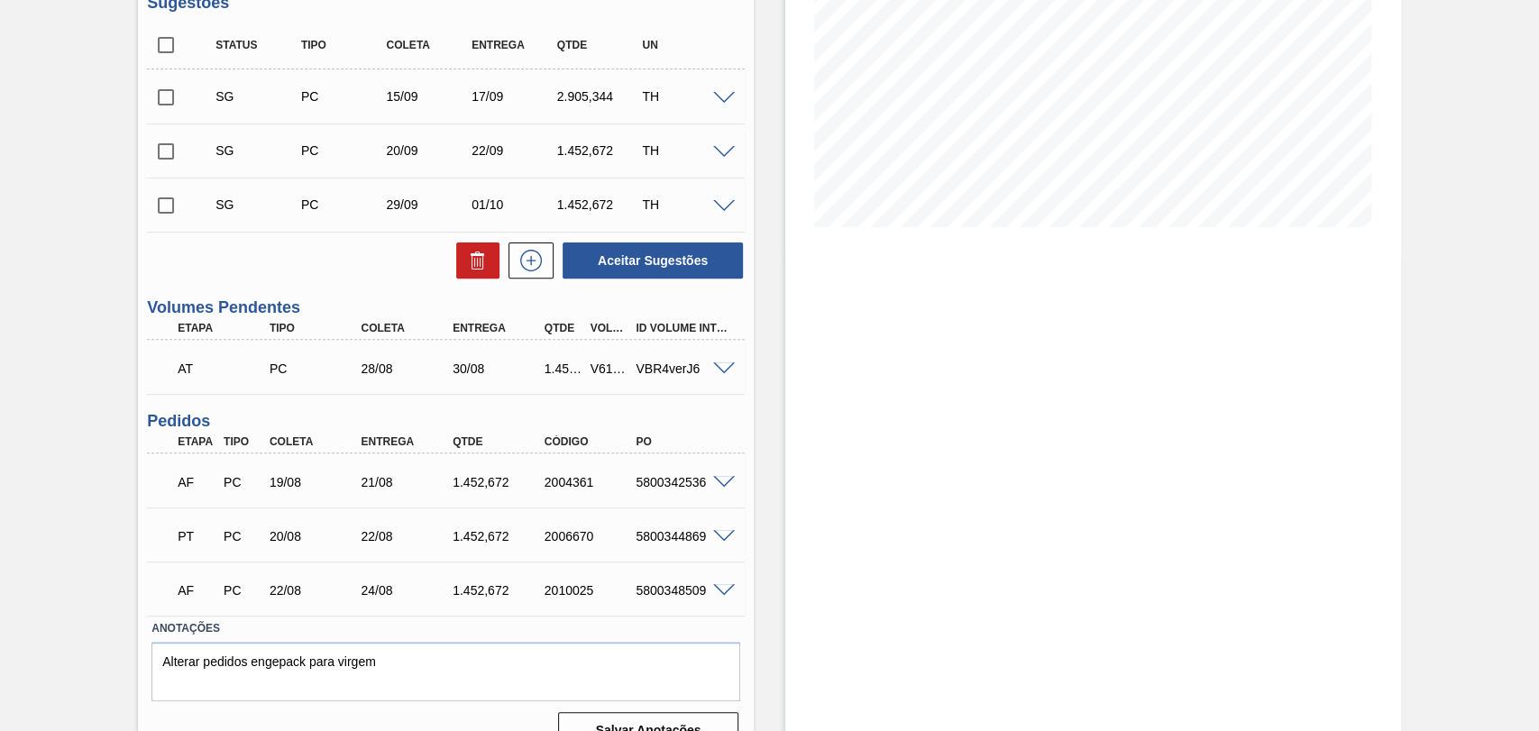
click at [729, 476] on span at bounding box center [724, 483] width 22 height 14
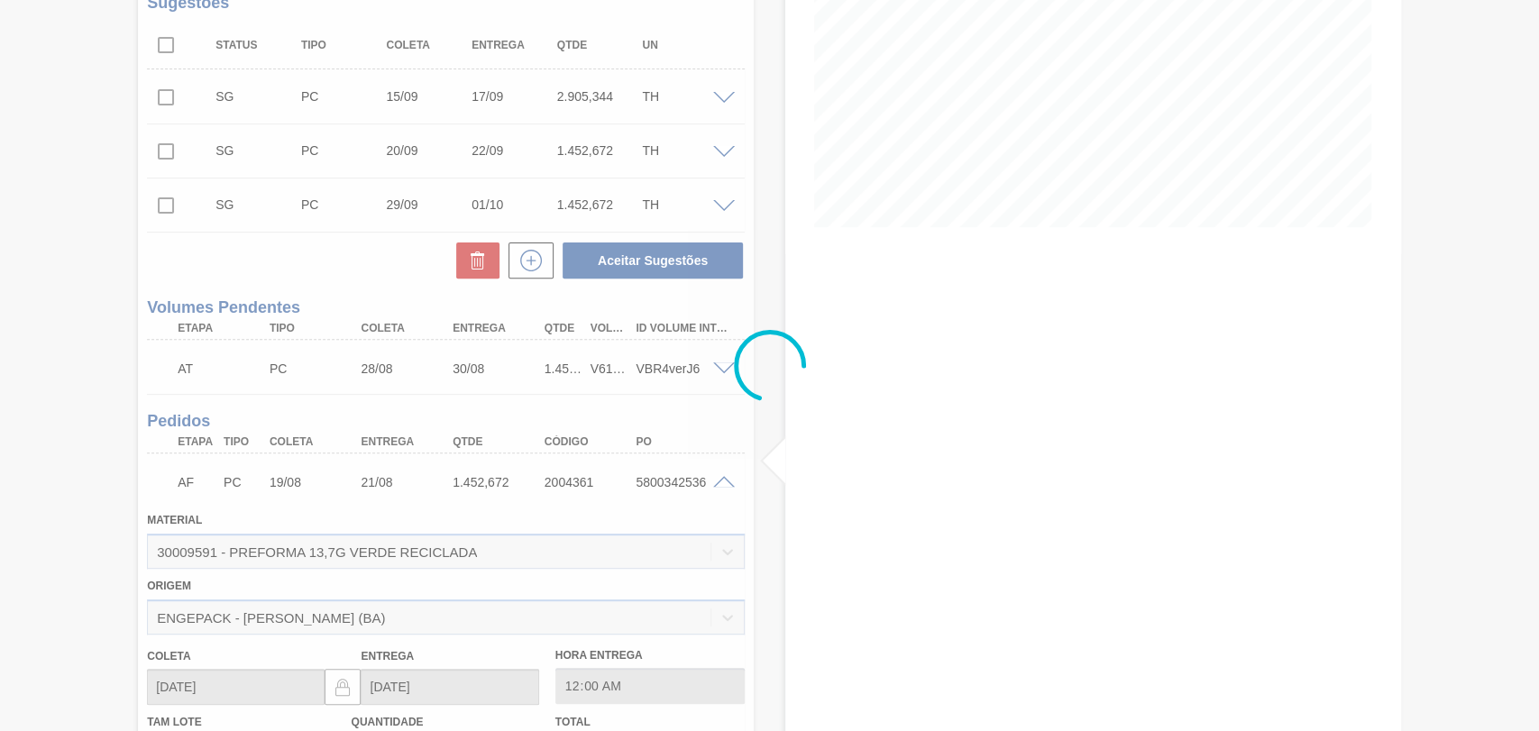
click at [721, 479] on div at bounding box center [769, 365] width 1539 height 731
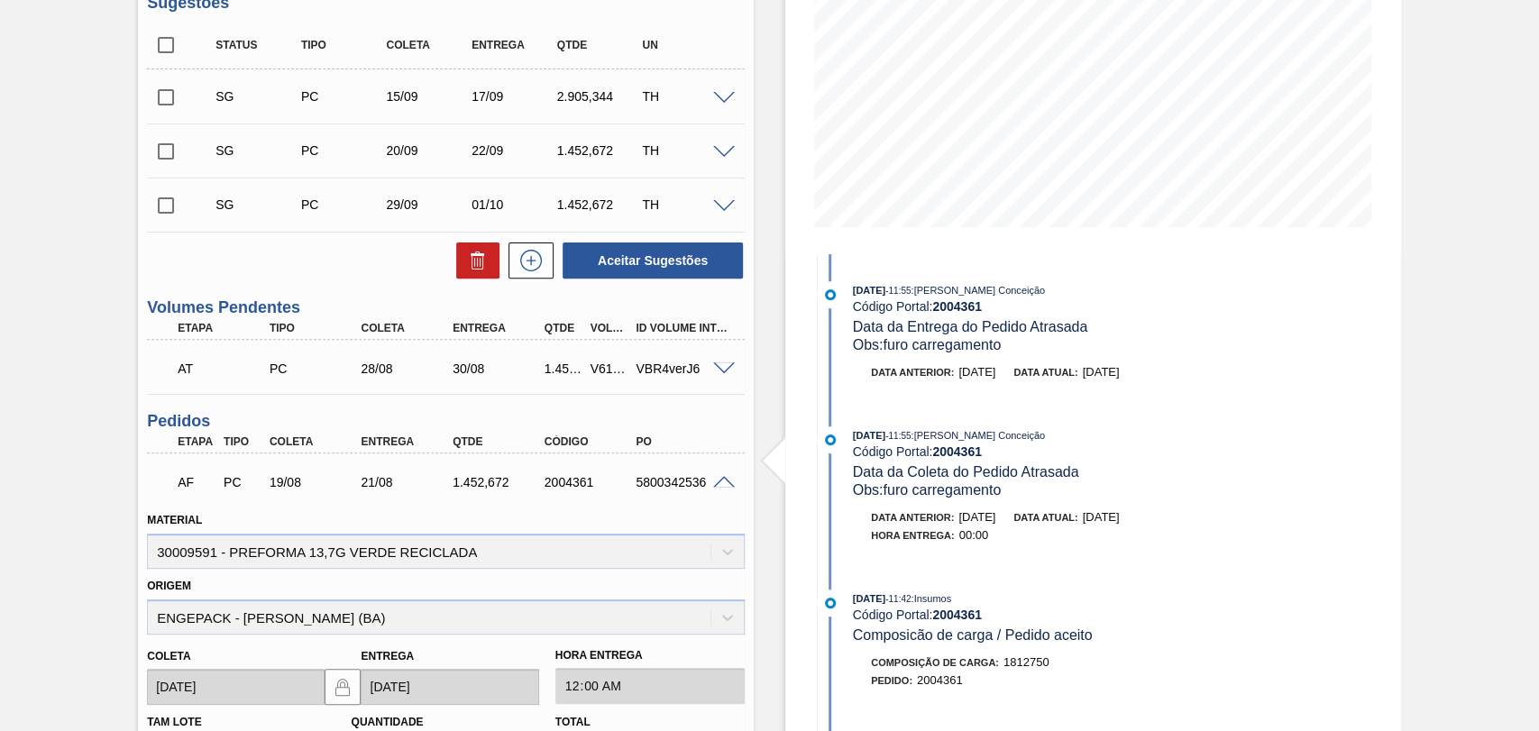
click at [716, 478] on span at bounding box center [724, 483] width 22 height 14
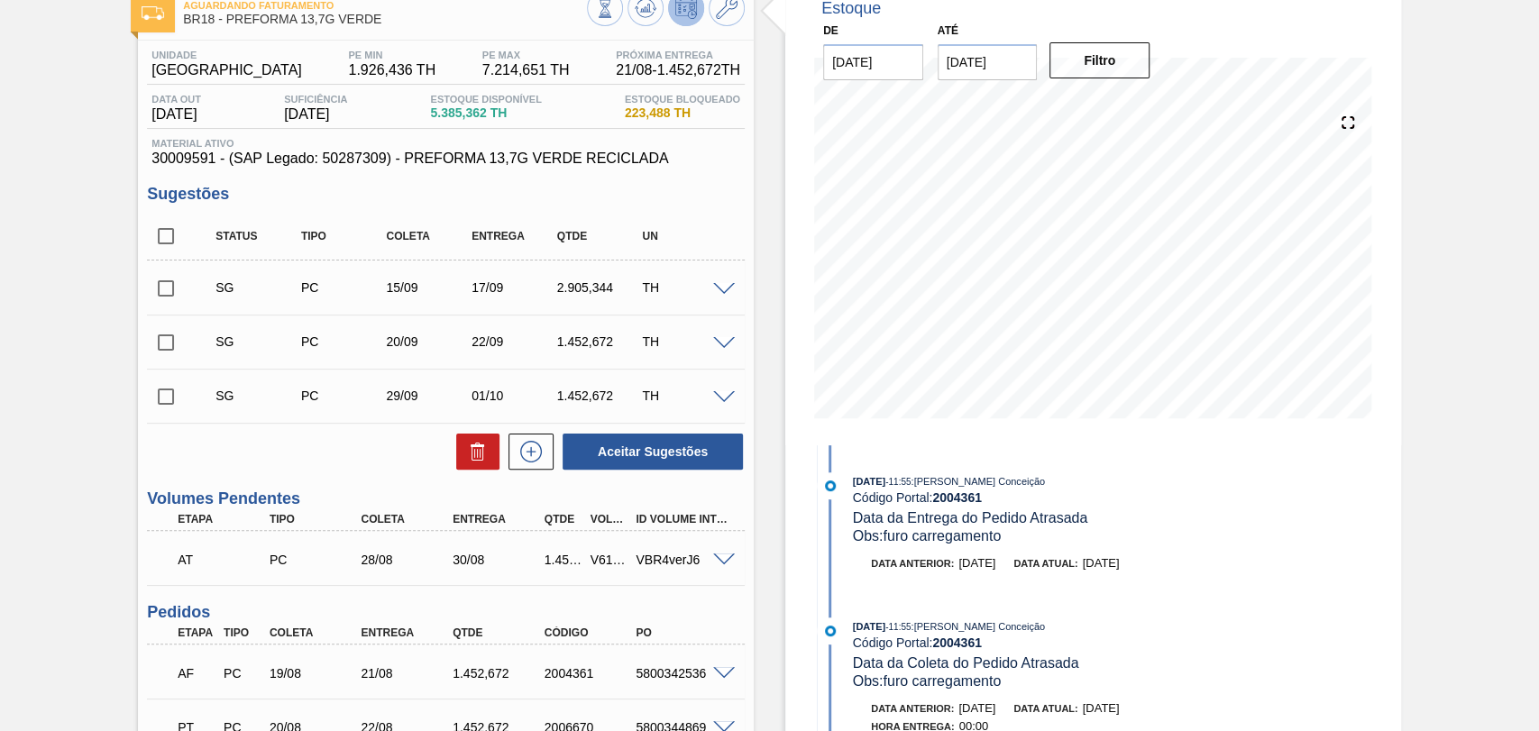
scroll to position [100, 0]
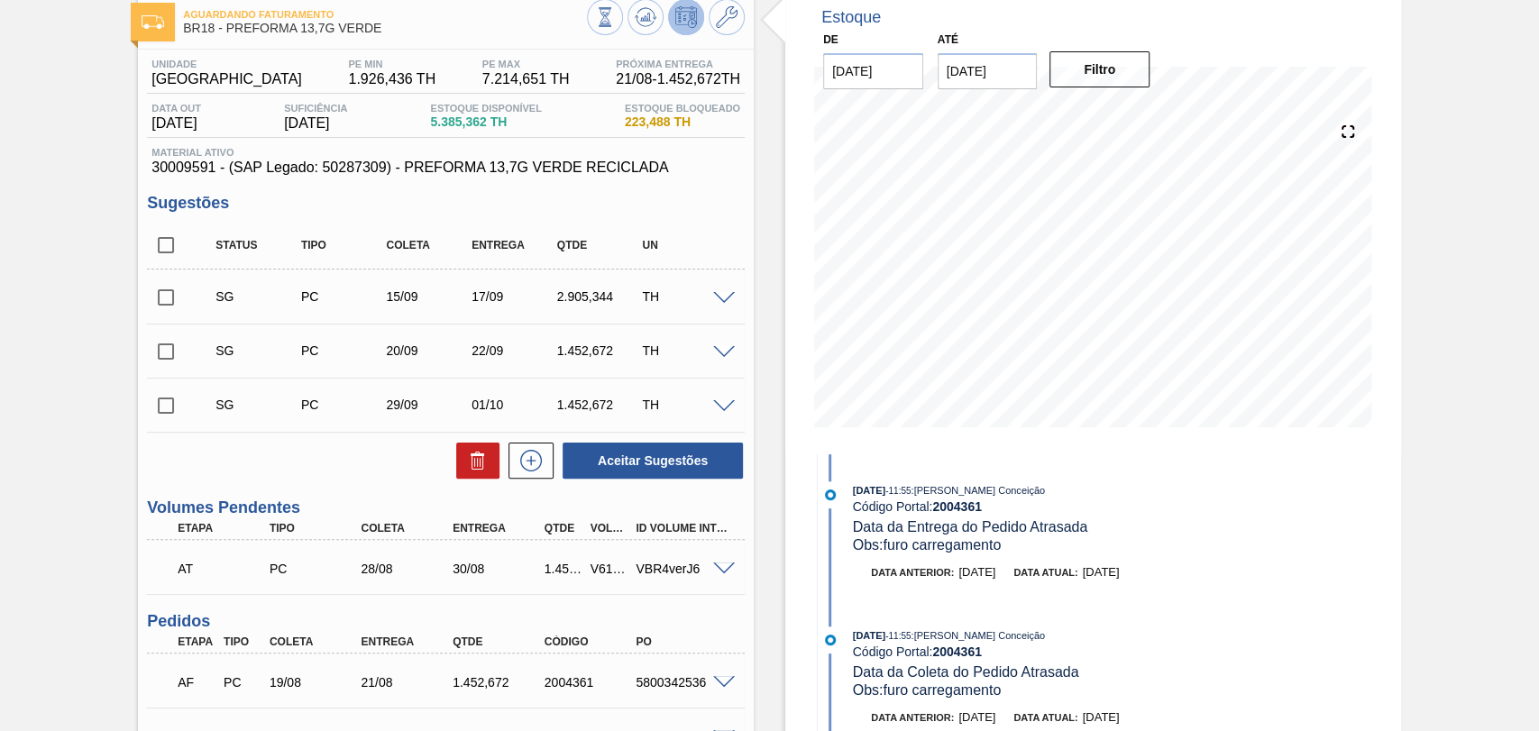
click at [721, 298] on span at bounding box center [724, 299] width 22 height 14
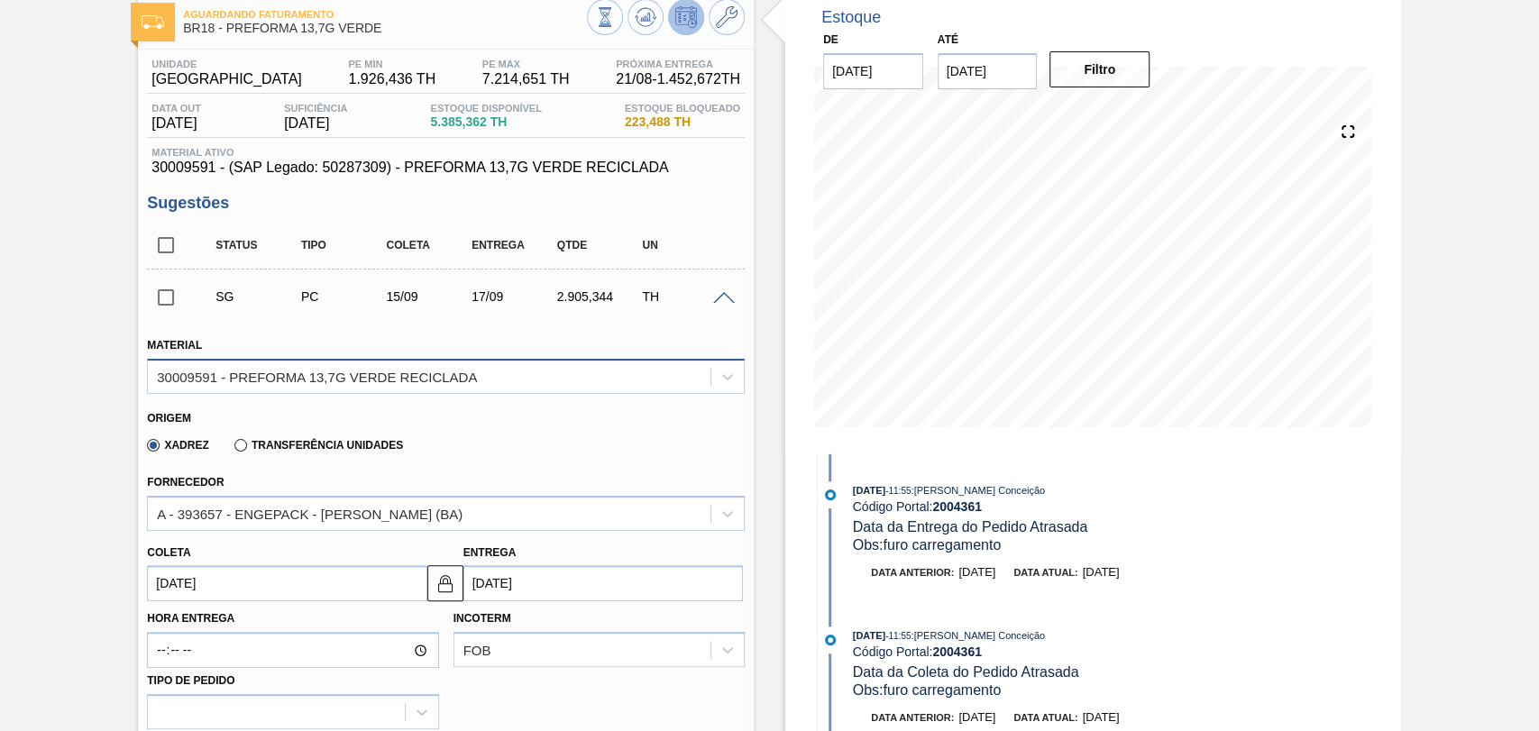
click at [487, 378] on div "30009591 - PREFORMA 13,7G VERDE RECICLADA" at bounding box center [429, 376] width 563 height 26
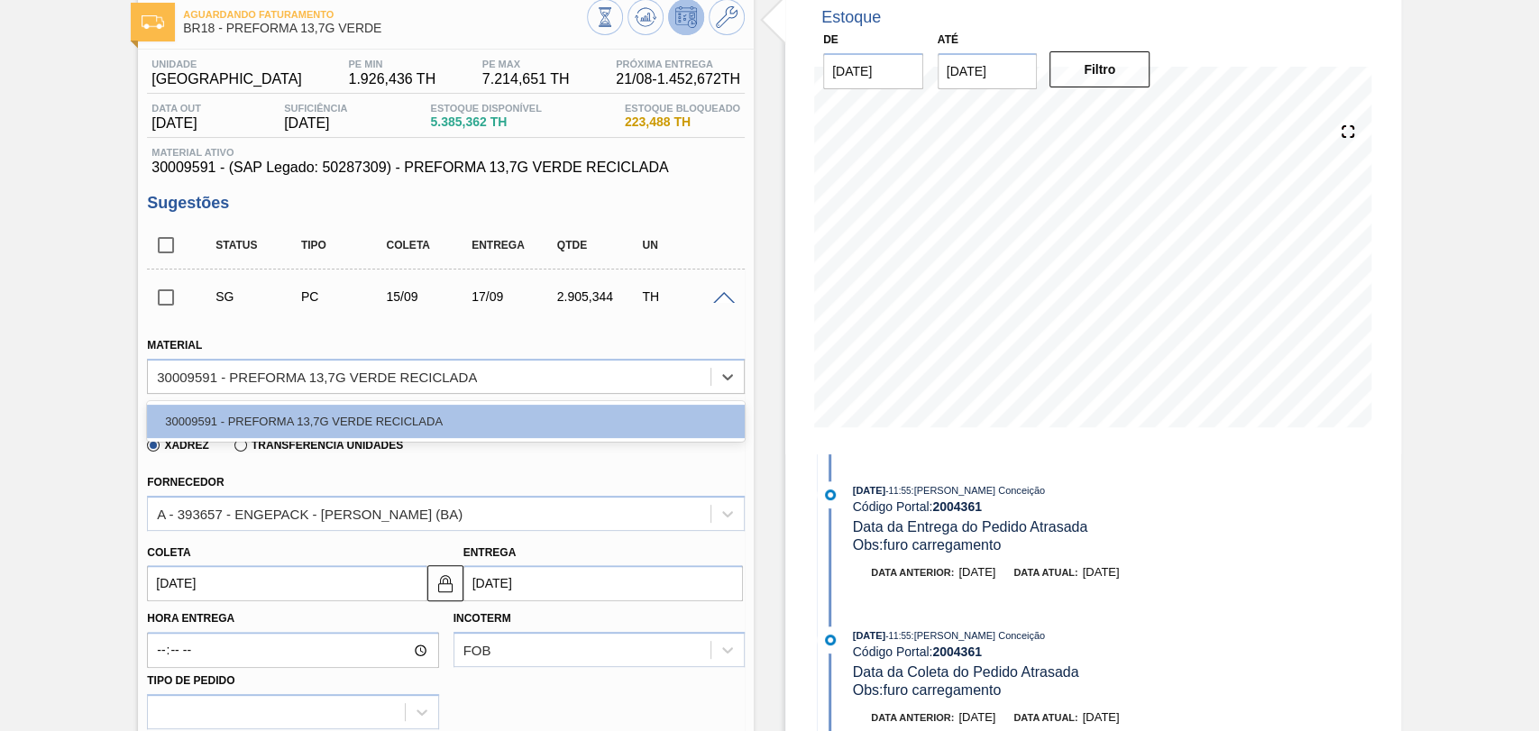
click at [466, 455] on div "Xadrez Transferência Unidades" at bounding box center [438, 442] width 583 height 35
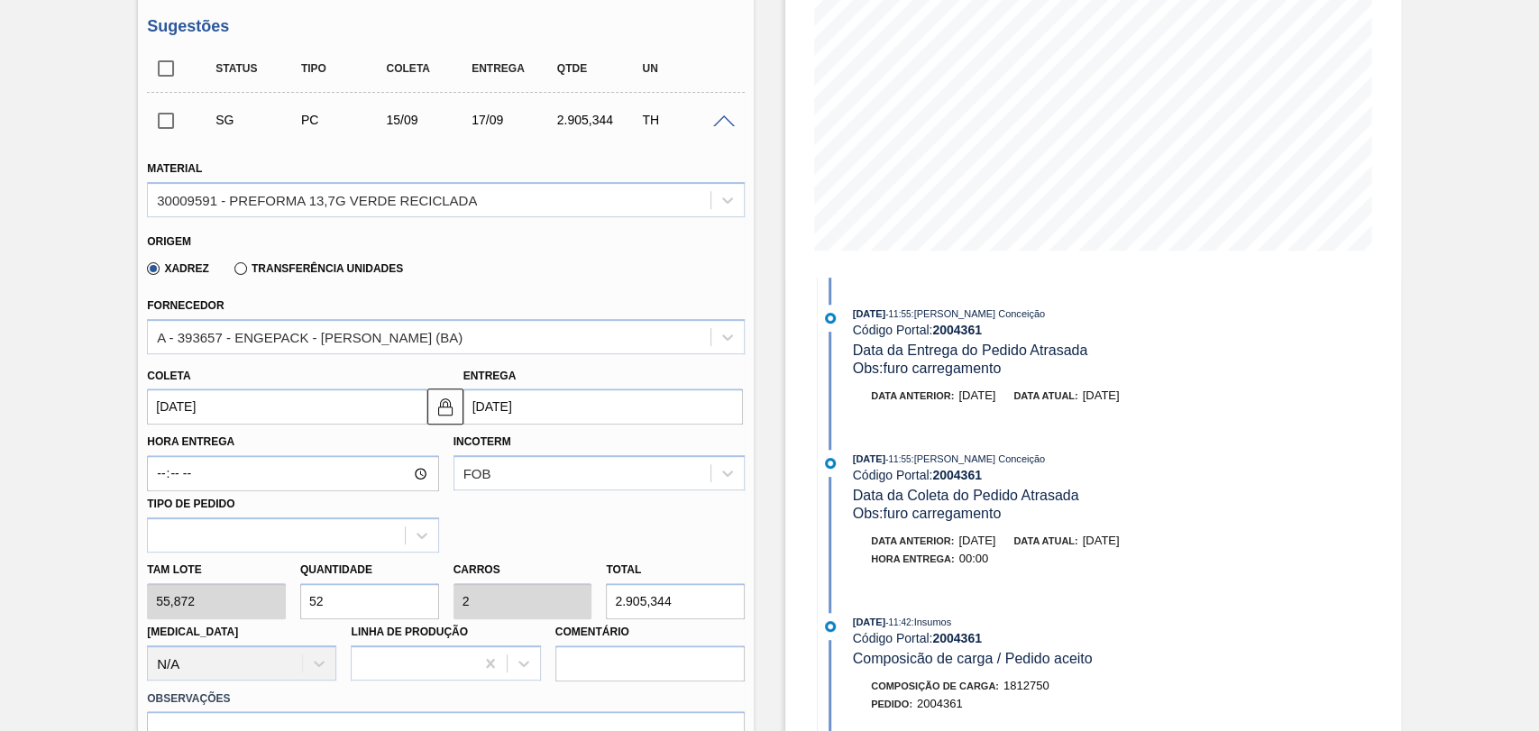
scroll to position [300, 0]
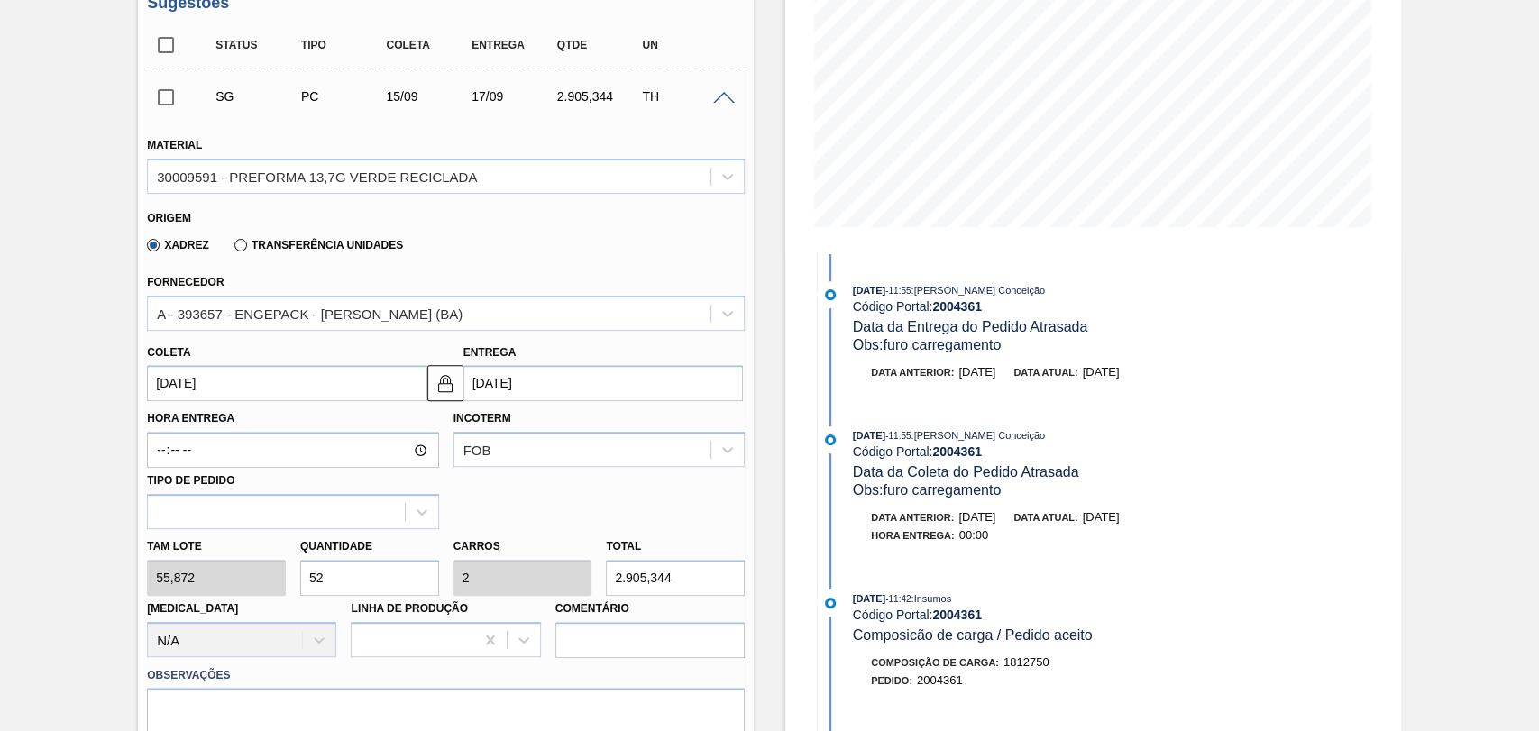
click at [509, 507] on div "Hora Entrega Incoterm FOB Tipo de pedido" at bounding box center [446, 465] width 612 height 128
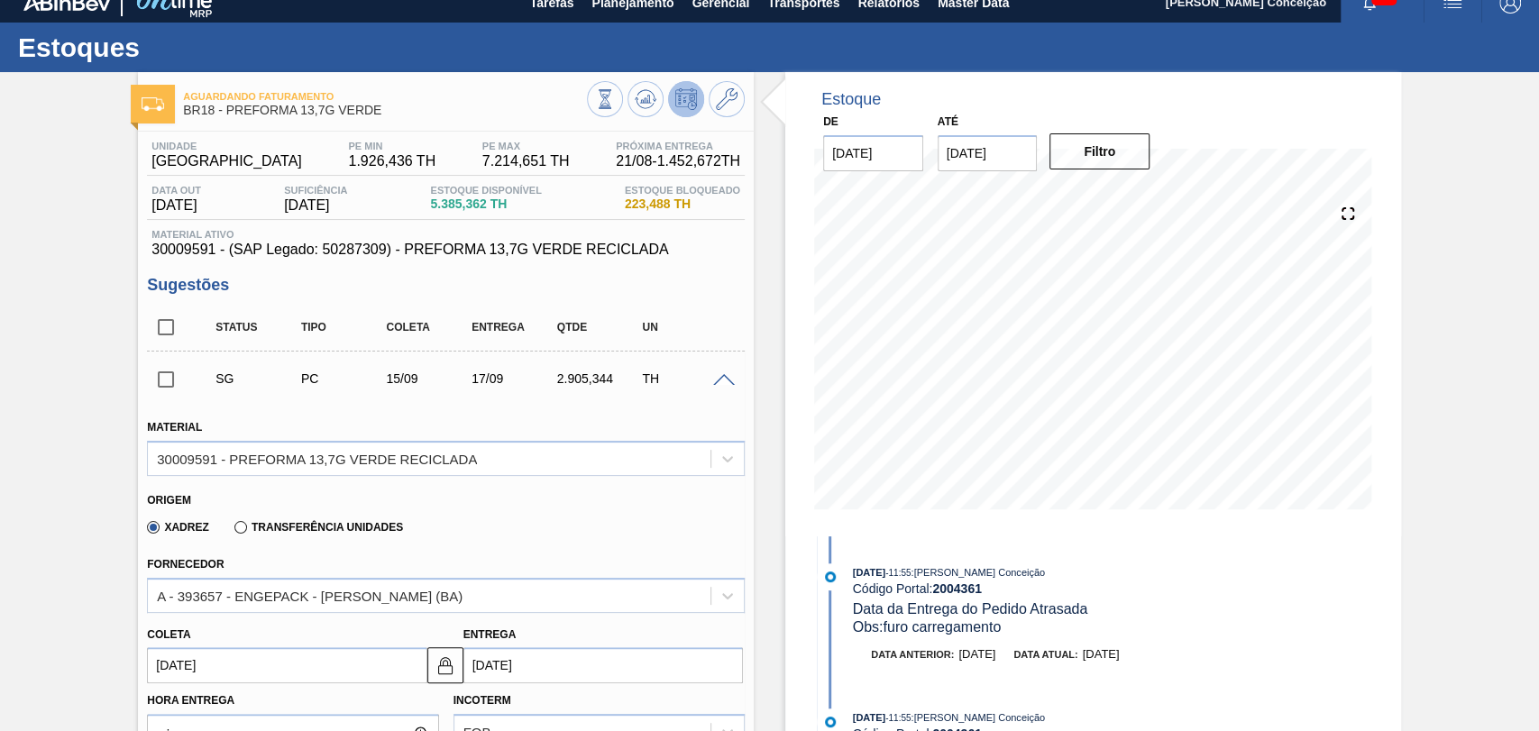
scroll to position [0, 0]
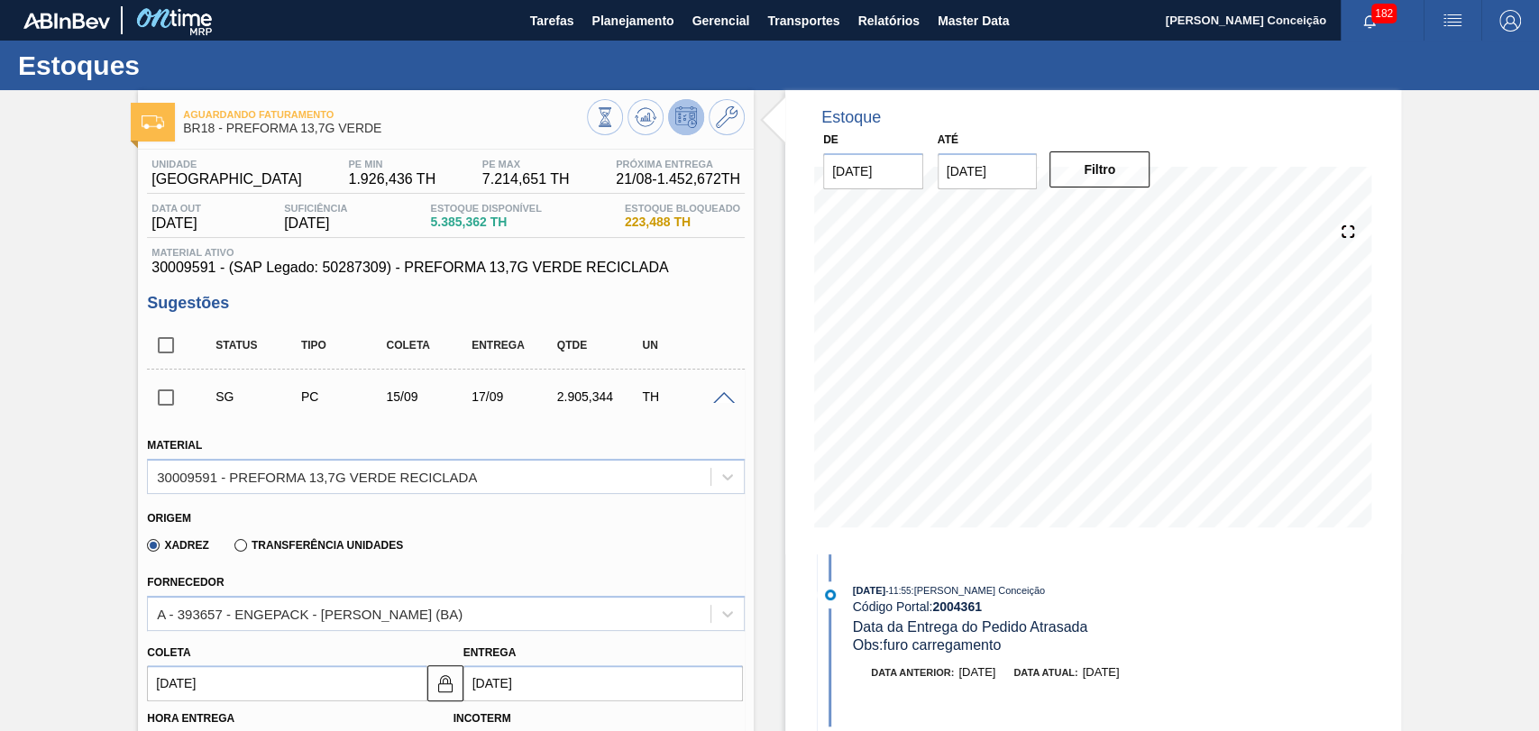
click at [541, 557] on div "Xadrez Transferência Unidades" at bounding box center [438, 542] width 583 height 35
click at [565, 506] on div "Origem Xadrez Transferência Unidades" at bounding box center [446, 532] width 612 height 67
click at [547, 537] on div "Xadrez Transferência Unidades" at bounding box center [438, 542] width 583 height 35
click at [734, 125] on icon at bounding box center [727, 117] width 22 height 22
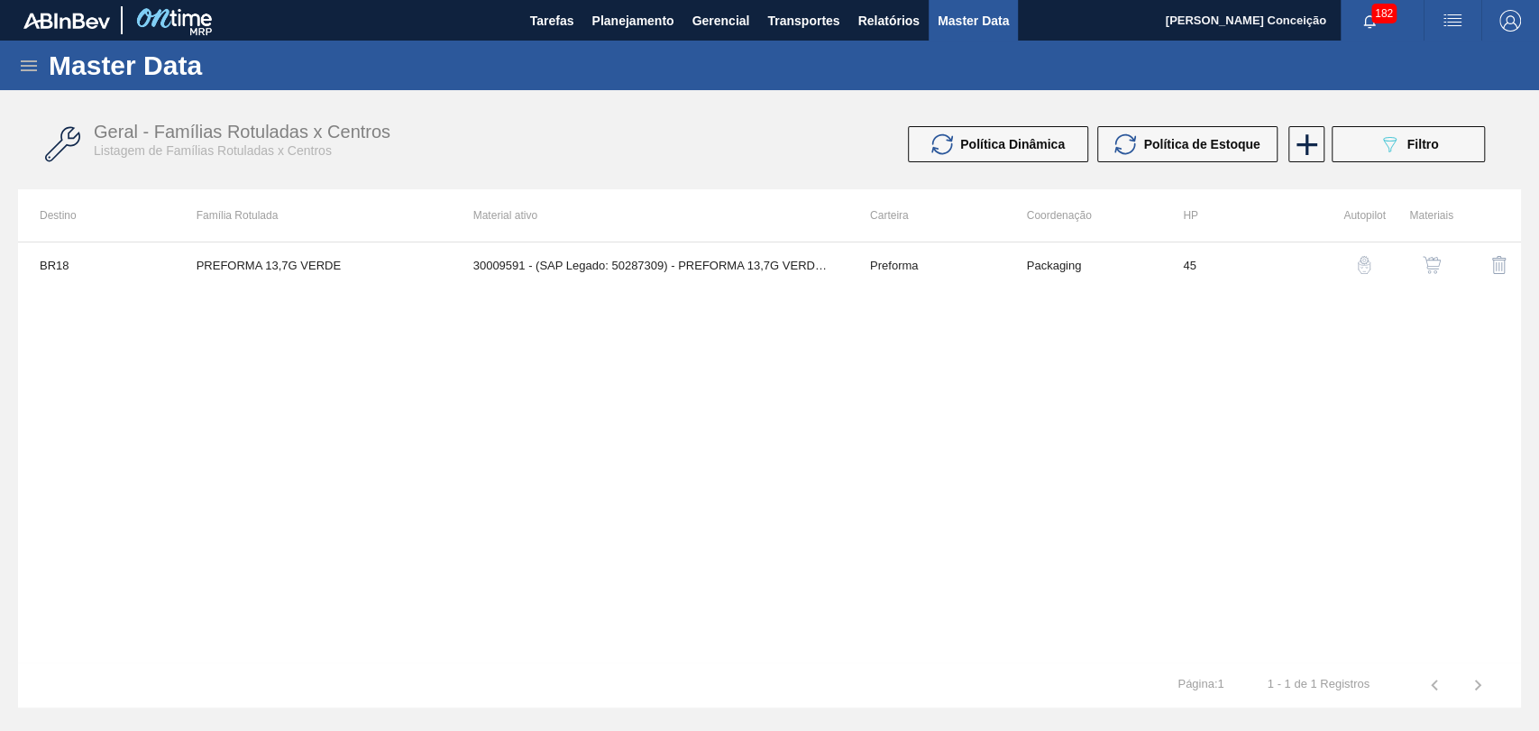
click at [1426, 265] on img "button" at bounding box center [1432, 265] width 18 height 18
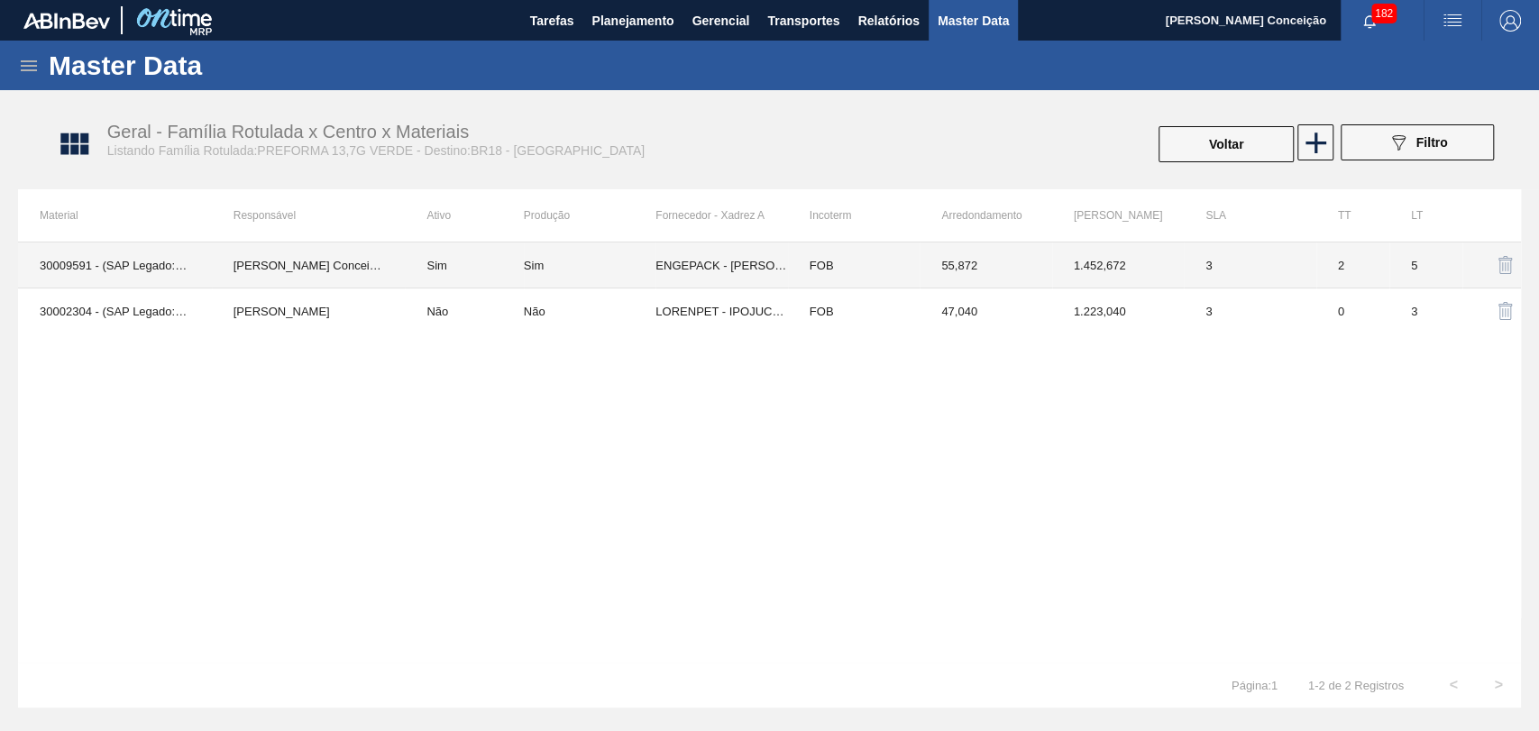
click at [458, 258] on td "Sim" at bounding box center [464, 266] width 118 height 46
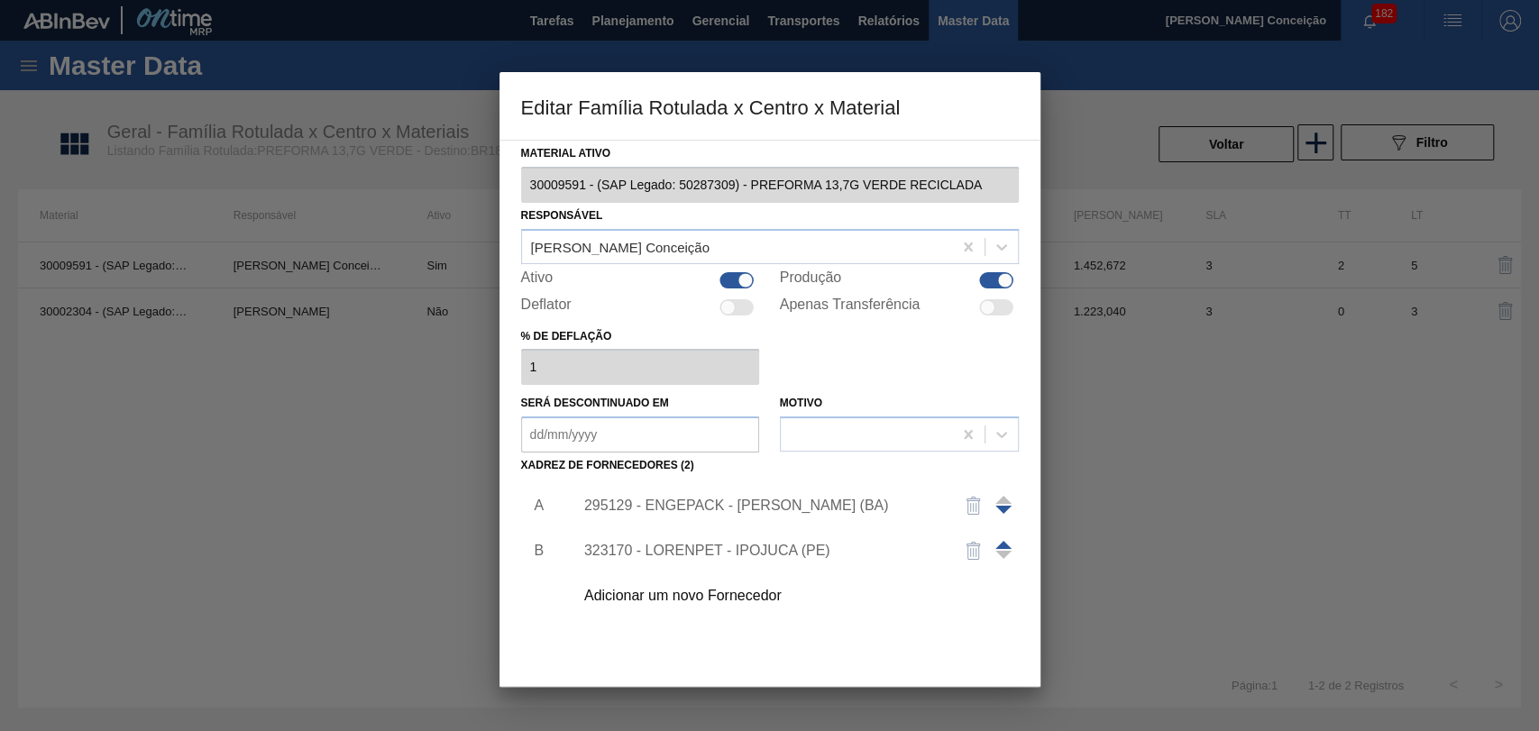
click at [735, 283] on div at bounding box center [738, 280] width 34 height 16
checkbox input "false"
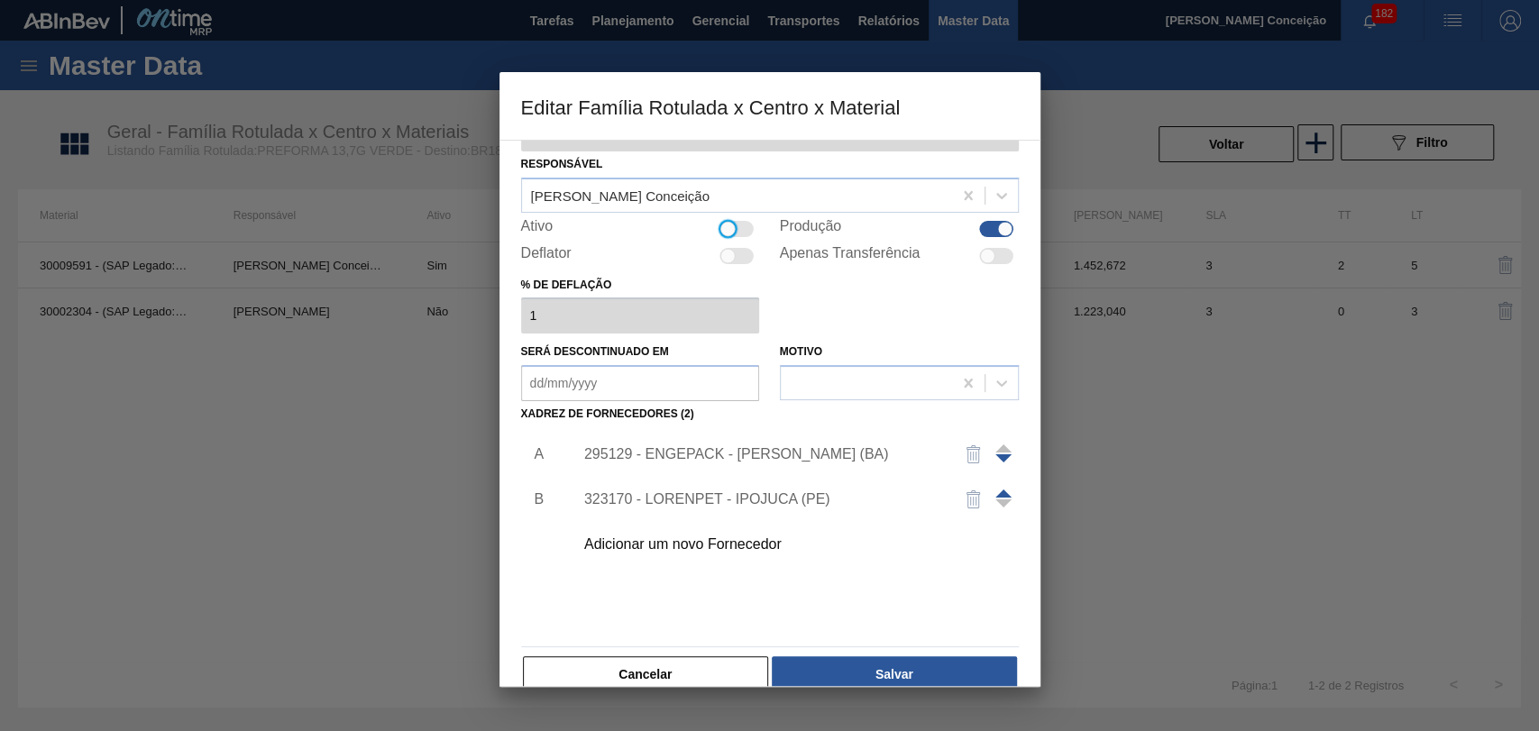
scroll to position [80, 0]
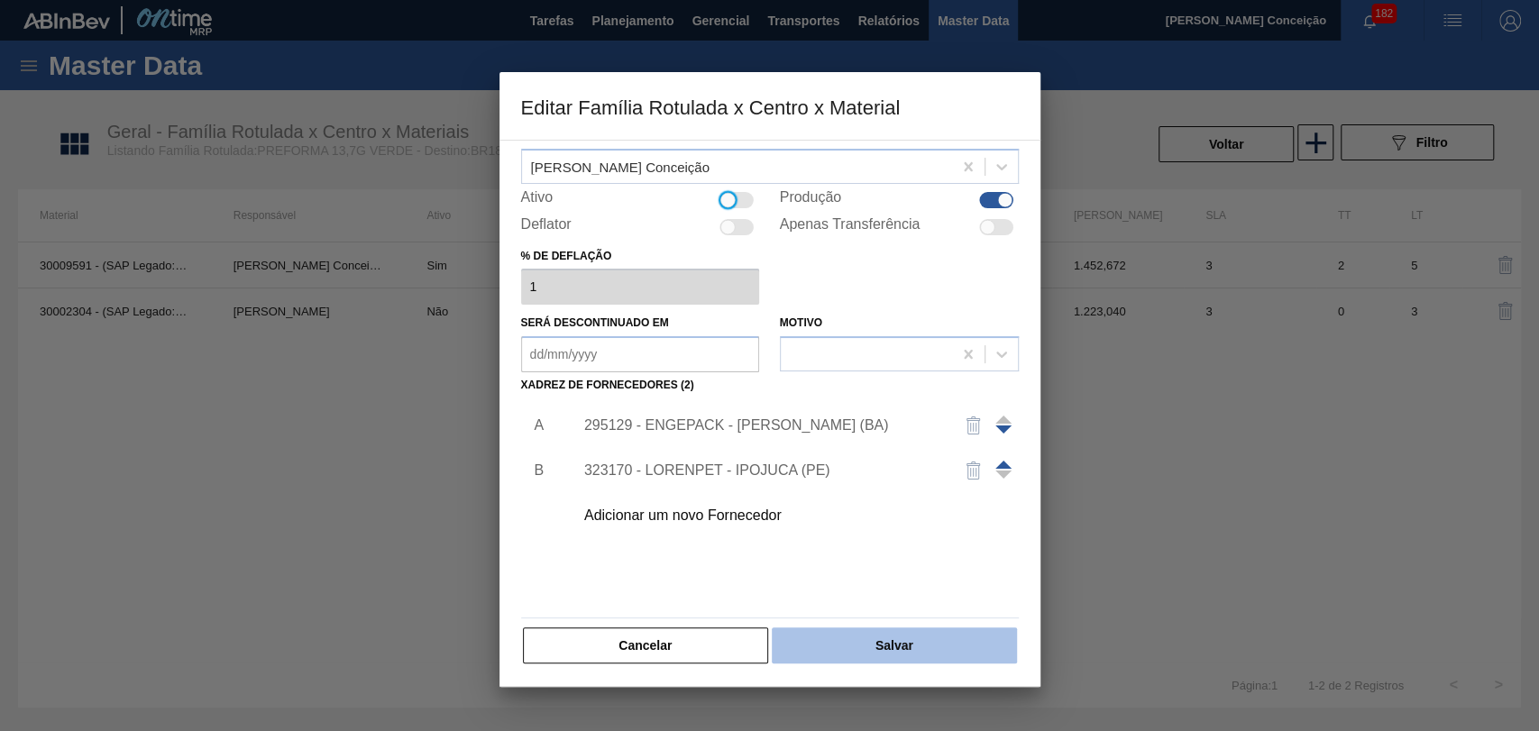
click at [867, 641] on button "Salvar" at bounding box center [894, 646] width 244 height 36
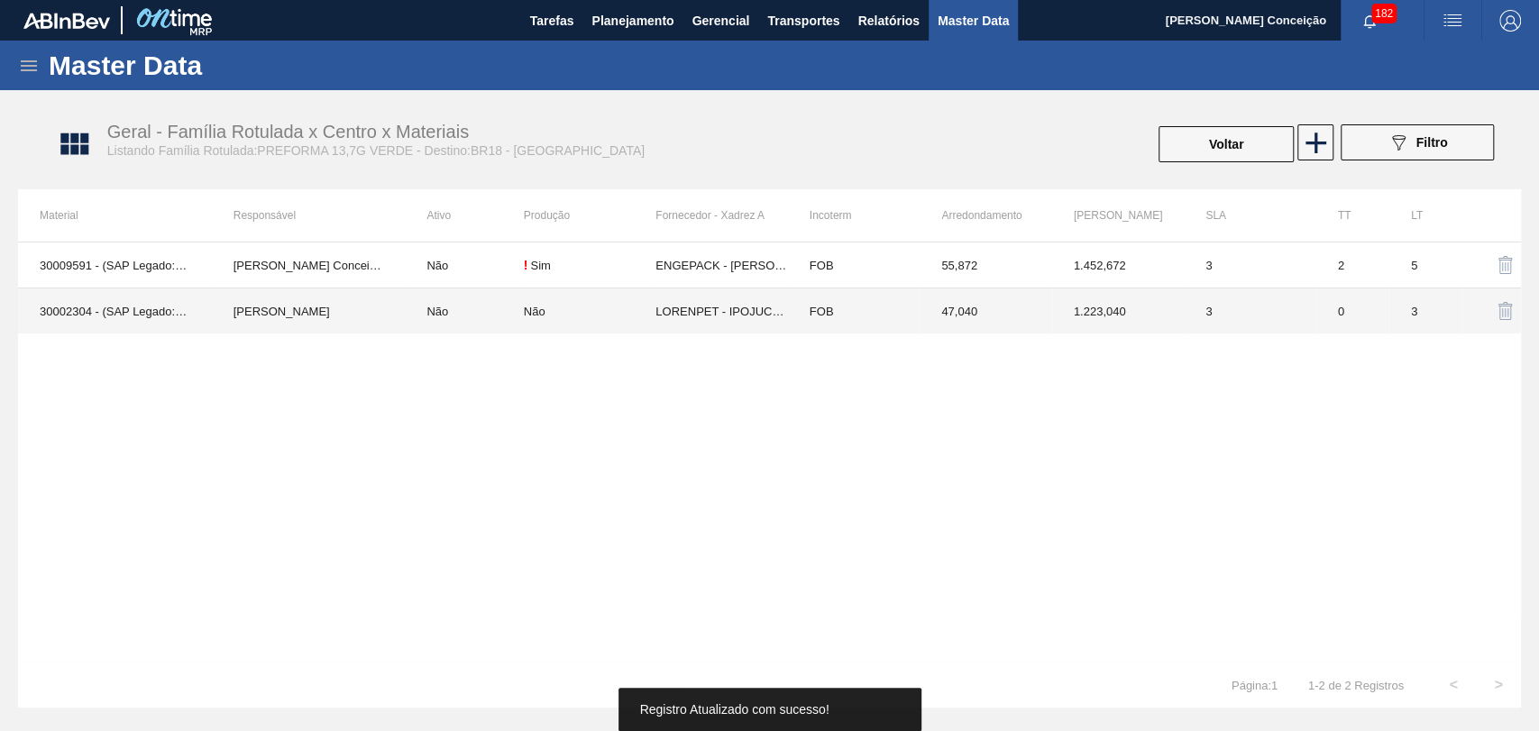
click at [439, 310] on td "Não" at bounding box center [464, 312] width 118 height 46
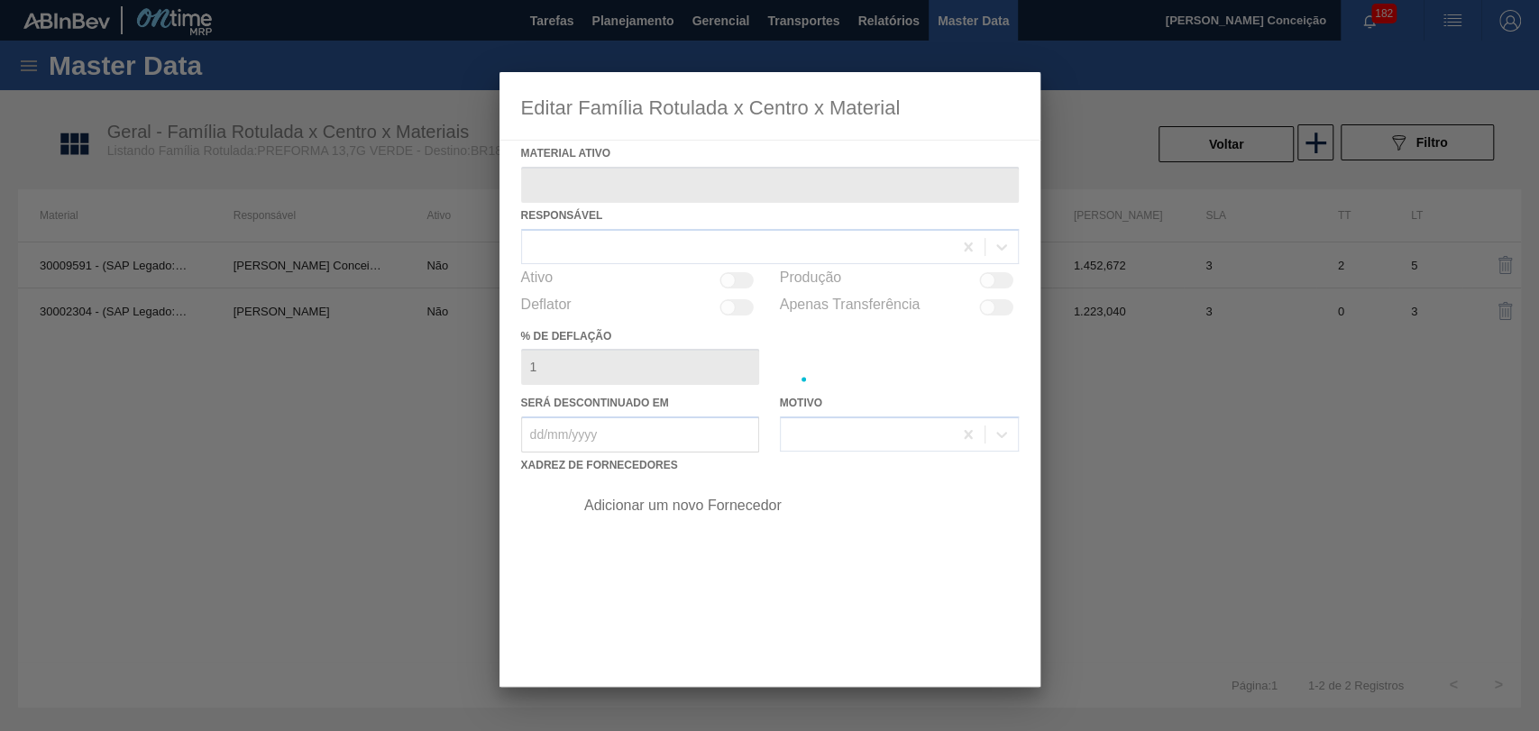
type ativo "30002304 - (SAP Legado: 50515227) - PREFORMA 13,7G VERDE"
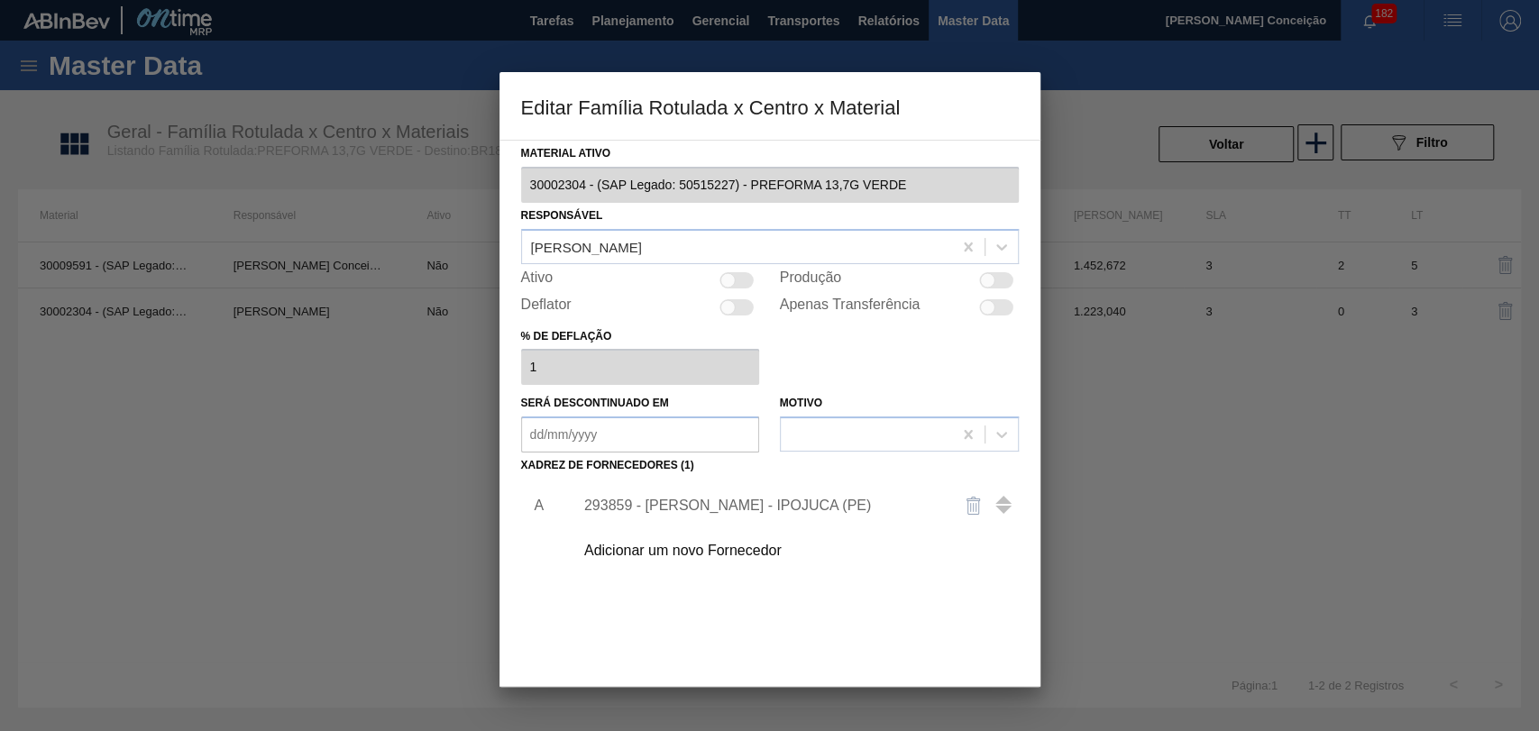
click at [741, 277] on div at bounding box center [738, 280] width 34 height 16
checkbox input "true"
click at [724, 546] on div "Adicionar um novo Fornecedor" at bounding box center [760, 551] width 353 height 16
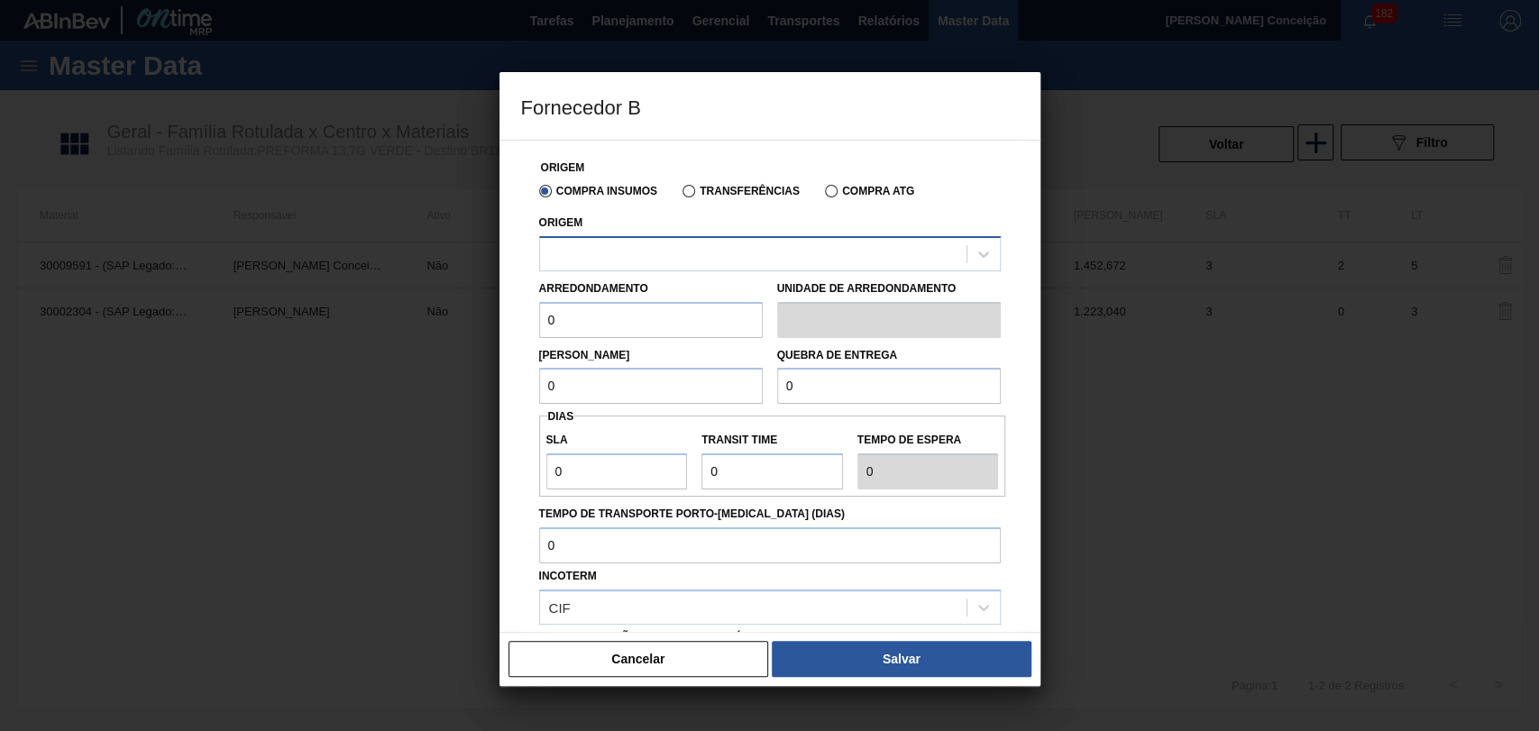
click at [580, 254] on div at bounding box center [753, 254] width 427 height 26
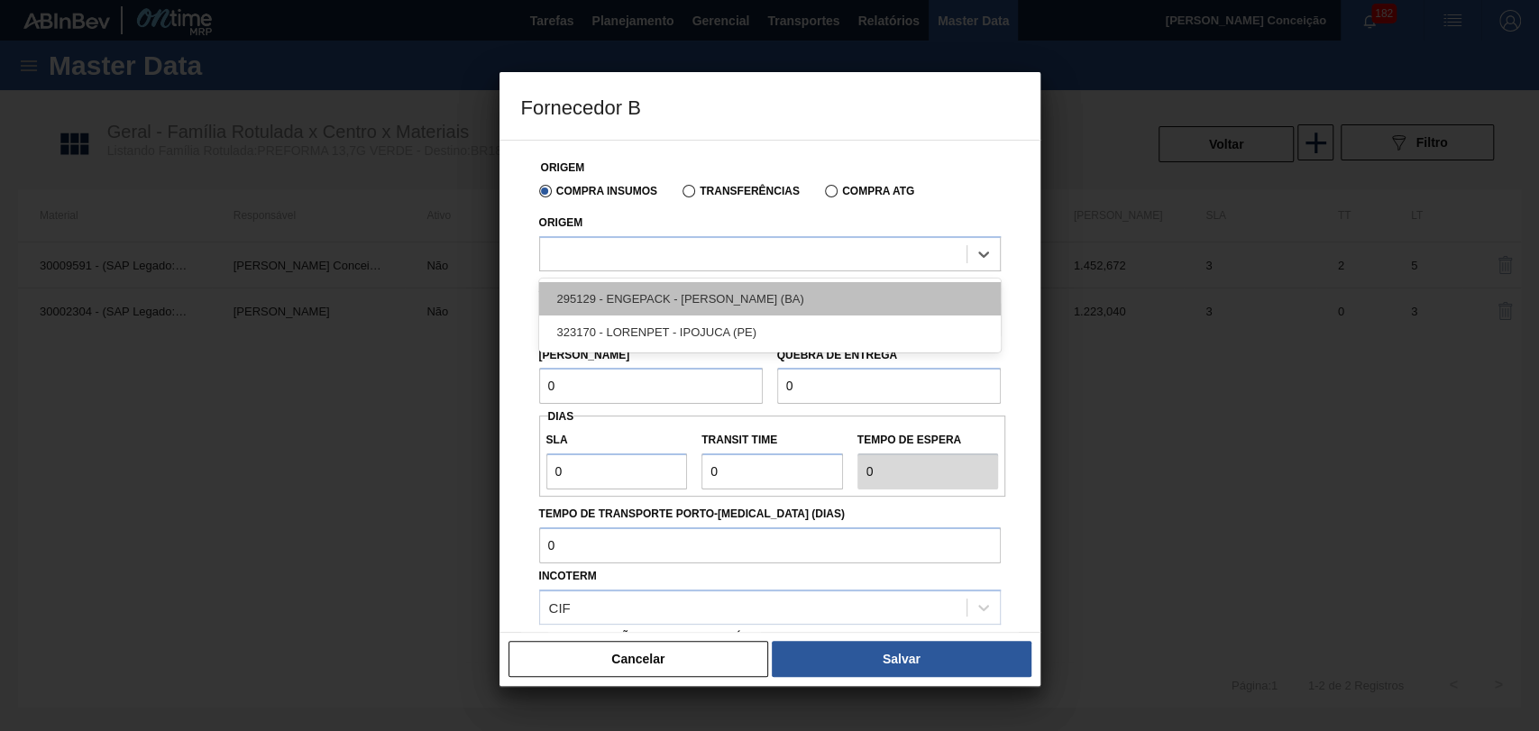
click at [622, 303] on div "295129 - ENGEPACK - [PERSON_NAME] (BA)" at bounding box center [770, 298] width 462 height 33
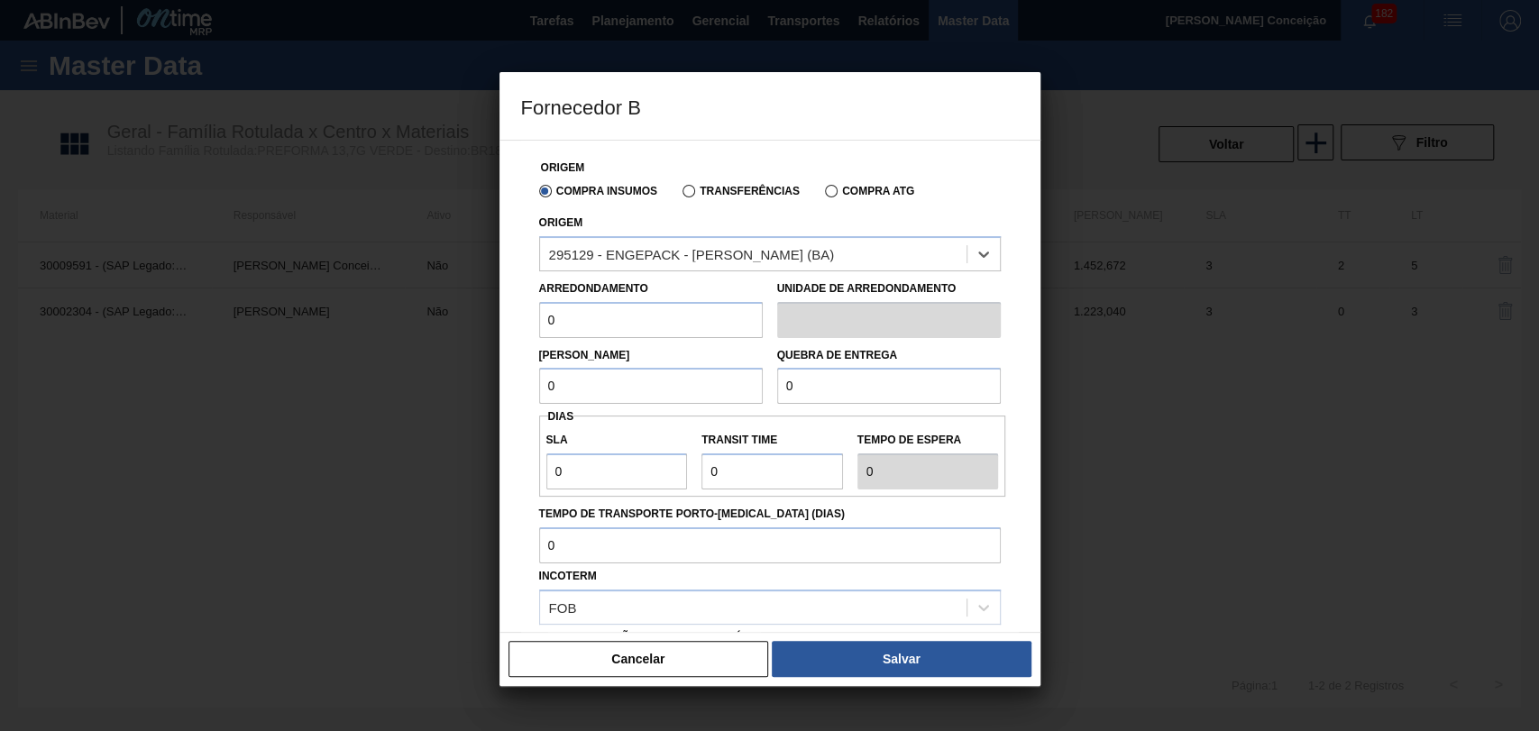
click at [620, 317] on input "0" at bounding box center [651, 320] width 224 height 36
click at [638, 673] on button "Cancelar" at bounding box center [639, 659] width 261 height 36
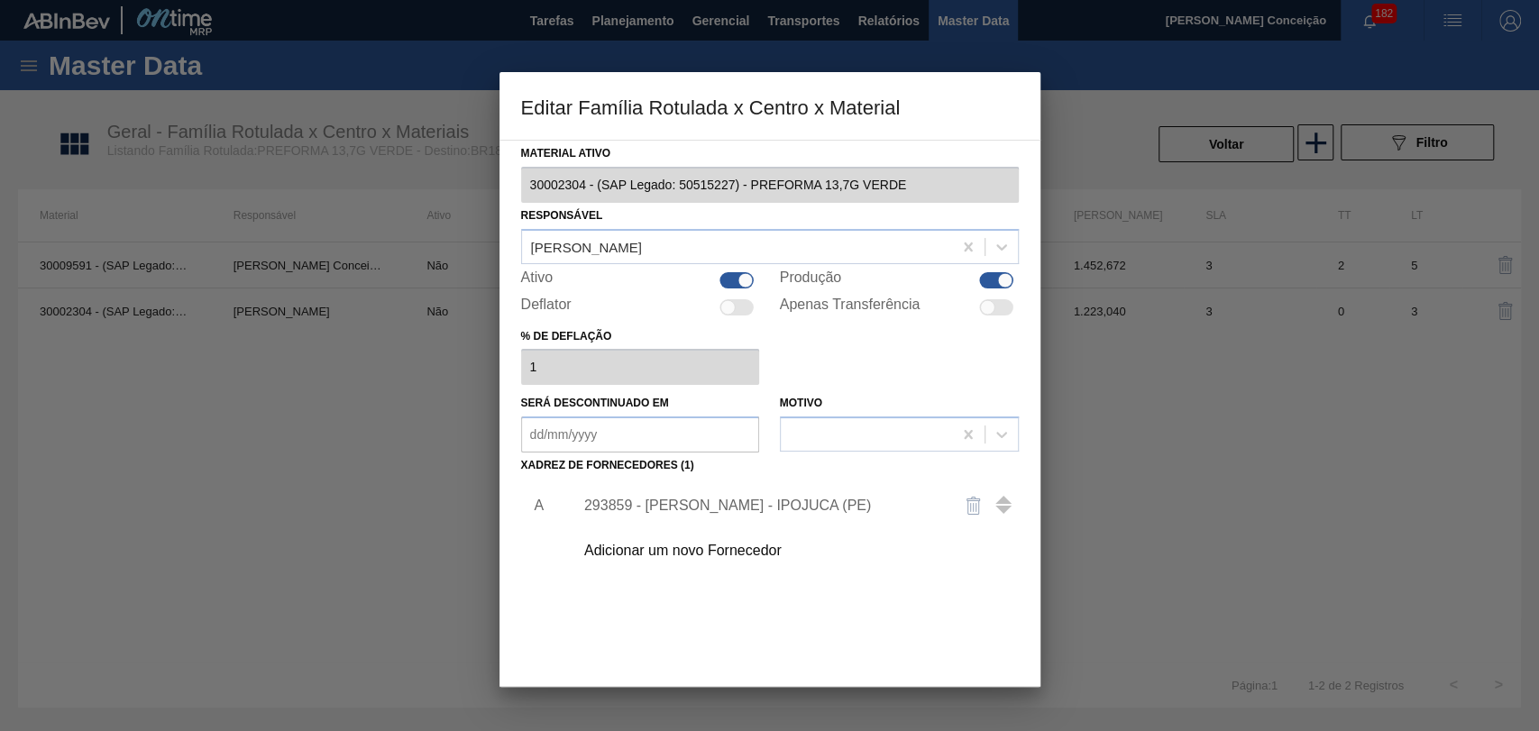
click at [1161, 511] on div at bounding box center [769, 365] width 1539 height 731
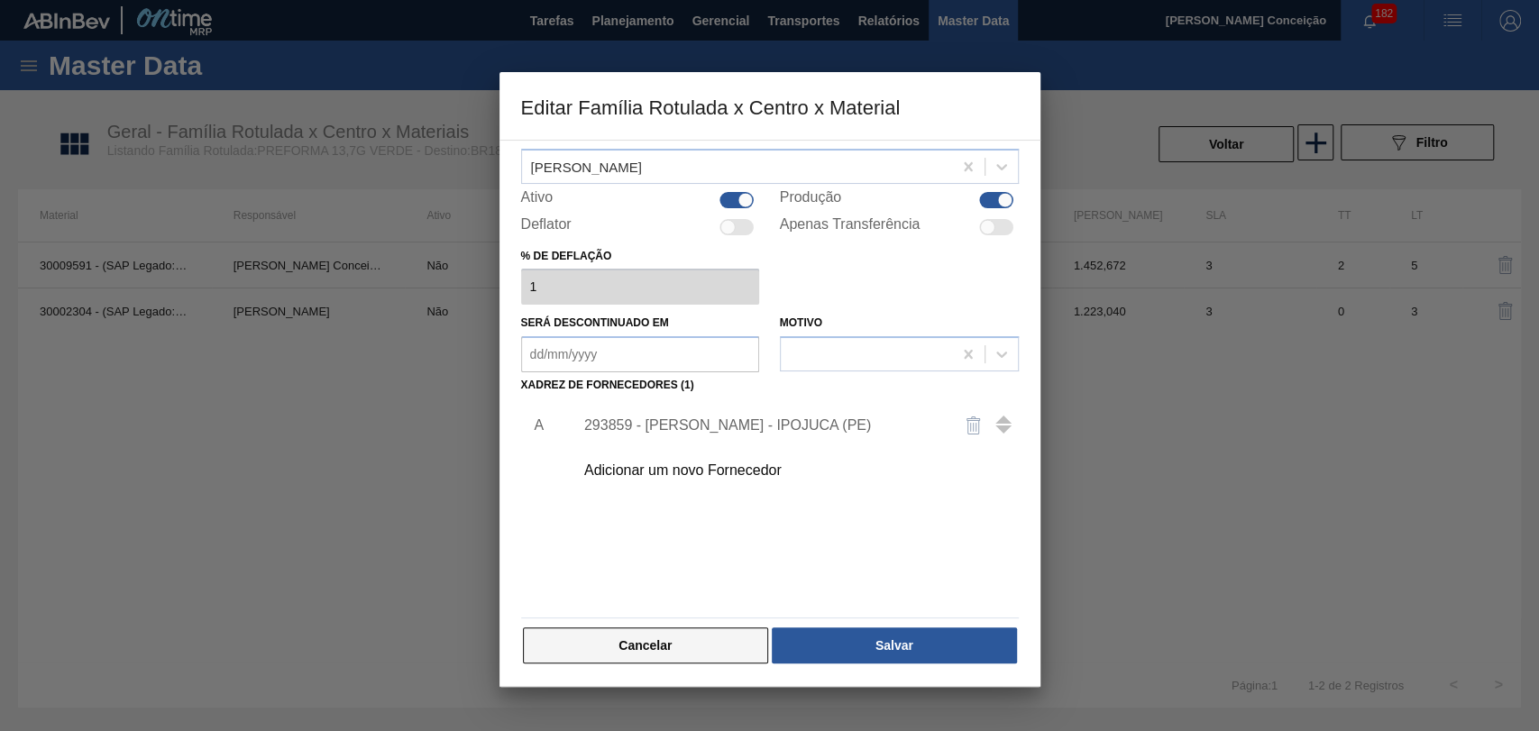
click at [670, 651] on button "Cancelar" at bounding box center [646, 646] width 246 height 36
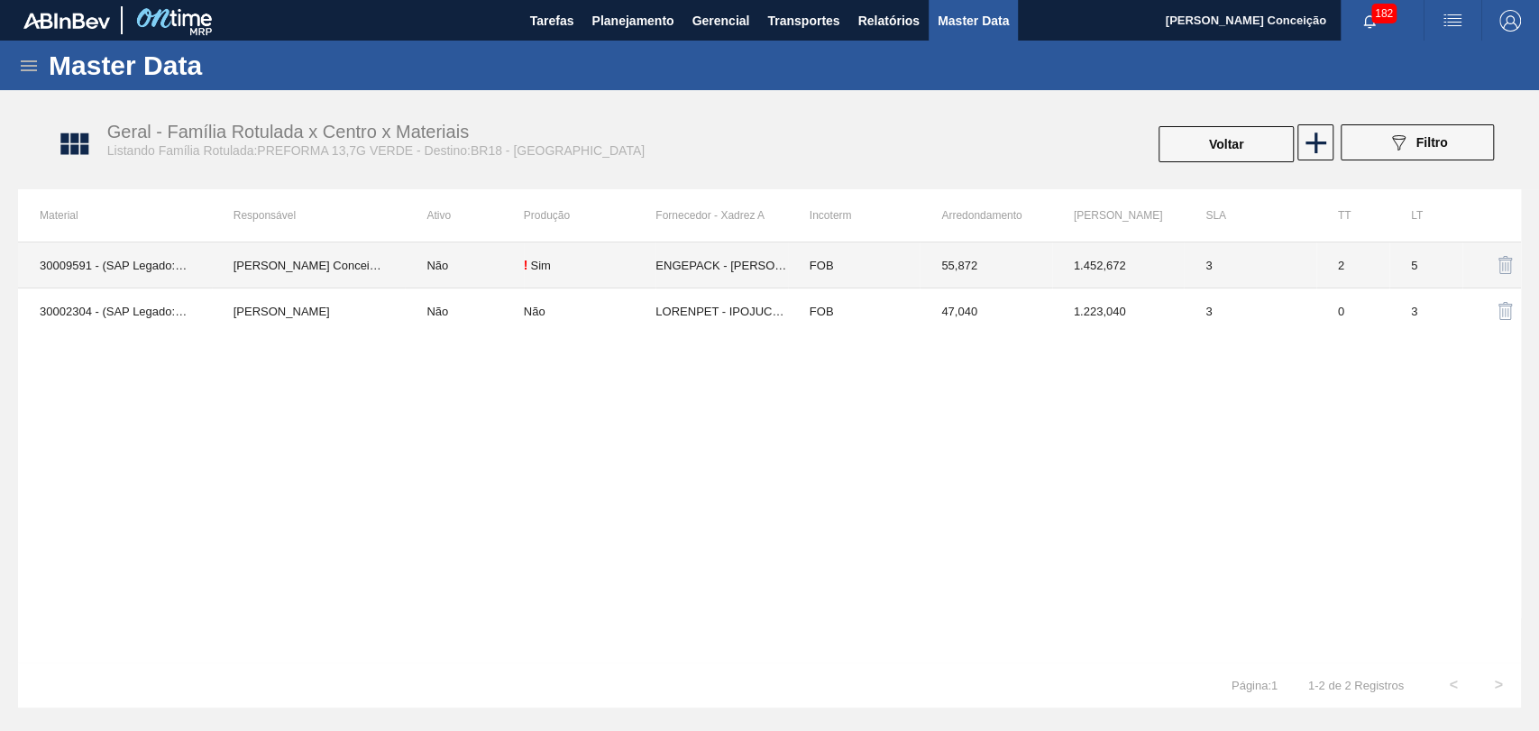
click at [721, 267] on td "ENGEPACK - [PERSON_NAME] (BA)" at bounding box center [722, 266] width 132 height 46
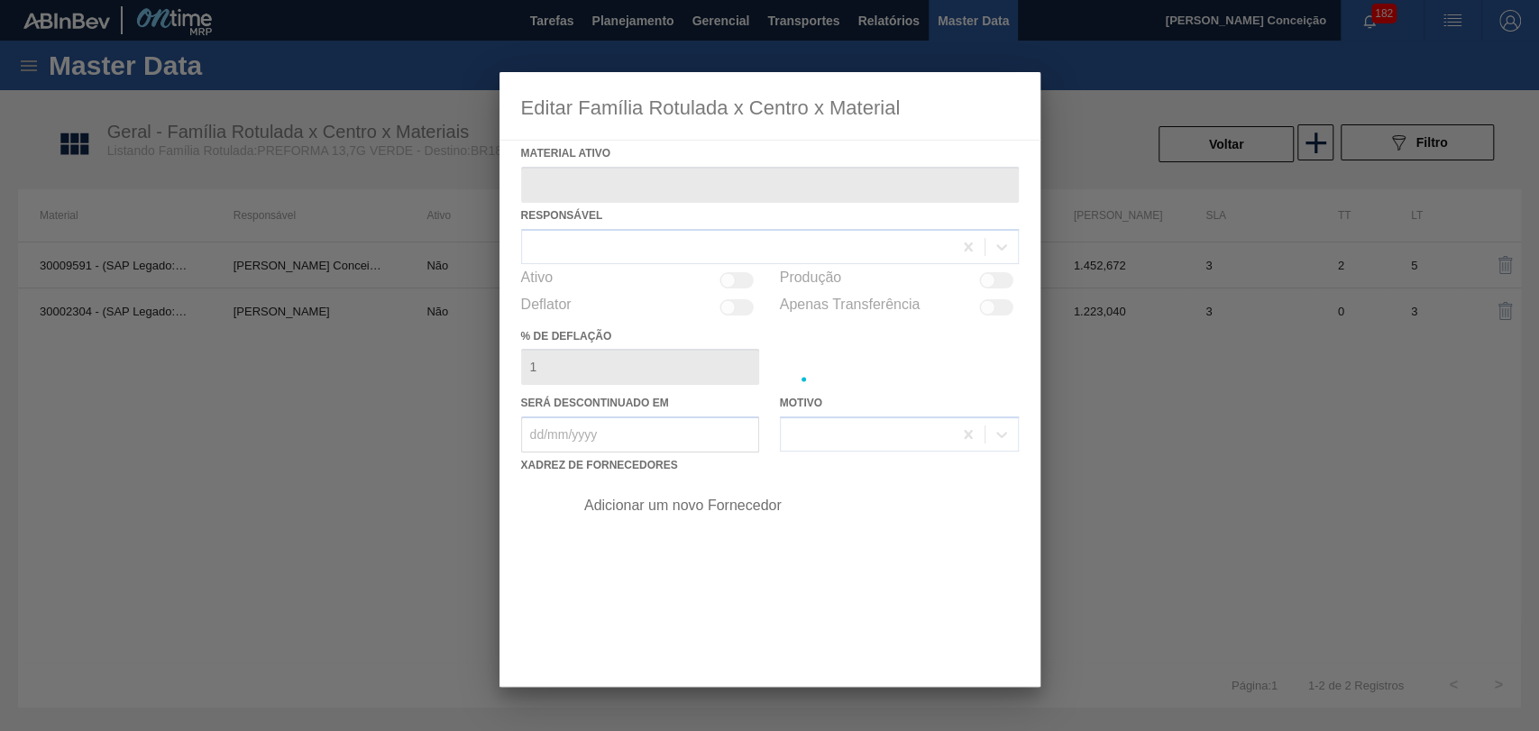
type ativo "30009591 - (SAP Legado: 50287309) - PREFORMA 13,7G VERDE RECICLADA"
checkbox input "true"
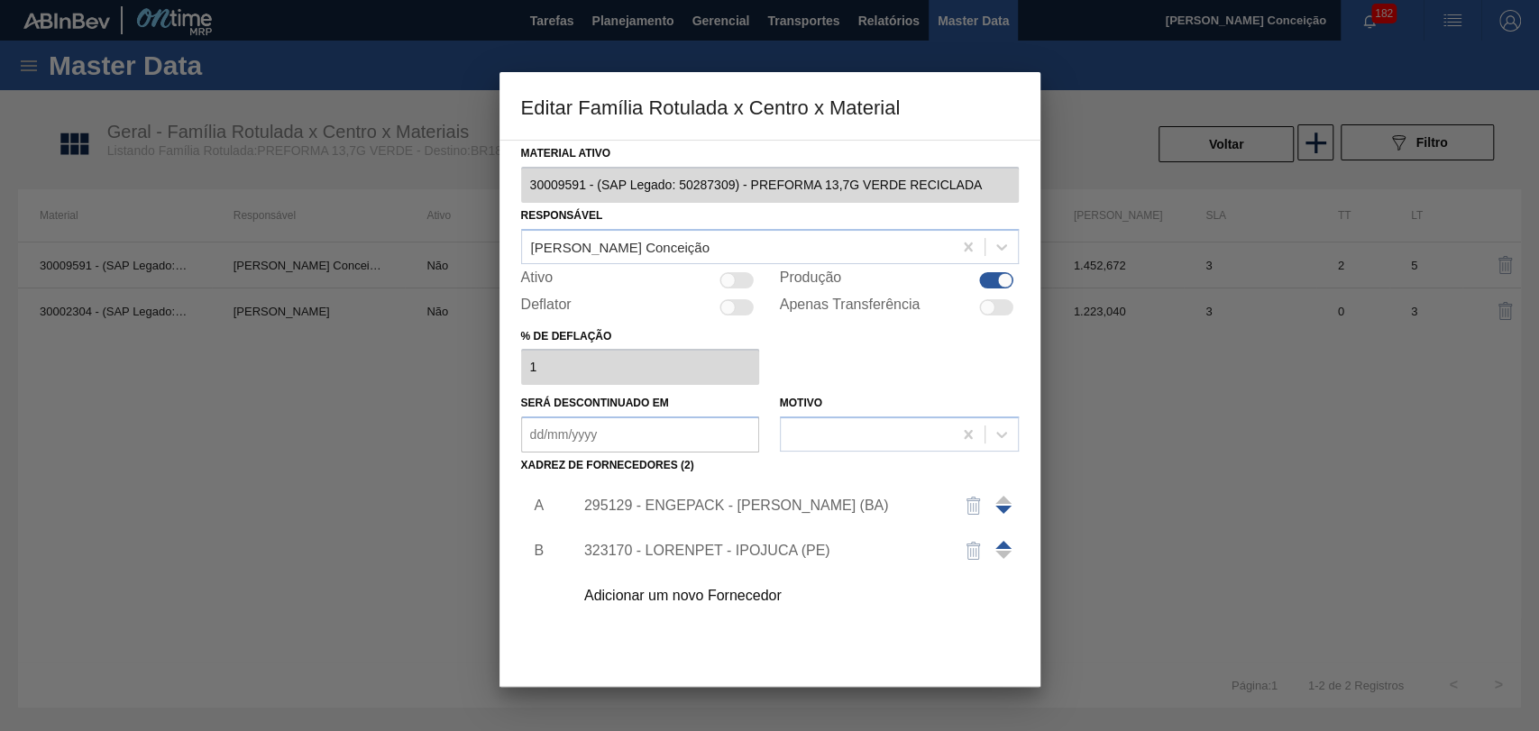
click at [707, 514] on div "295129 - ENGEPACK - [PERSON_NAME] (BA)" at bounding box center [791, 505] width 455 height 45
click at [694, 505] on div "295129 - ENGEPACK - [PERSON_NAME] (BA)" at bounding box center [760, 506] width 353 height 16
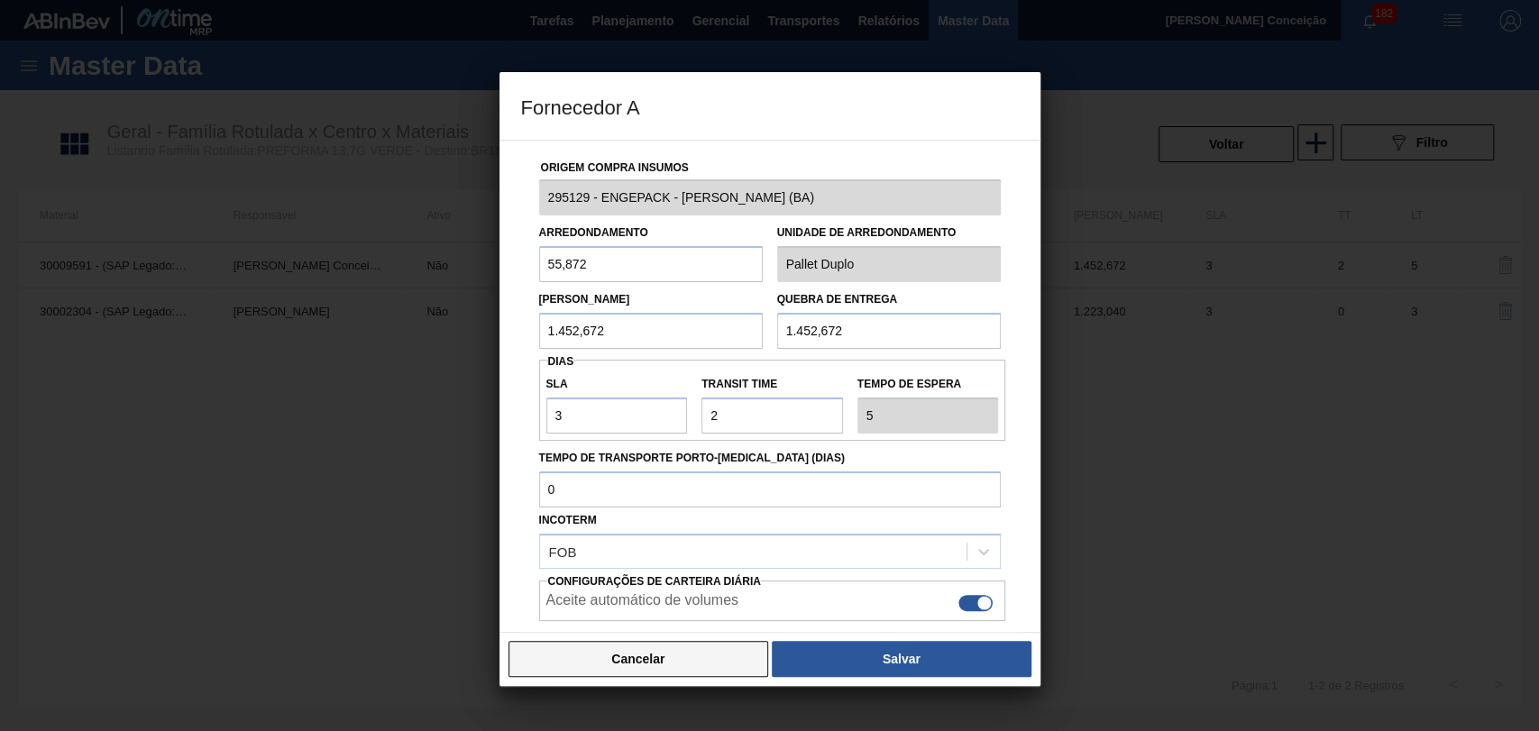
click at [609, 665] on button "Cancelar" at bounding box center [639, 659] width 261 height 36
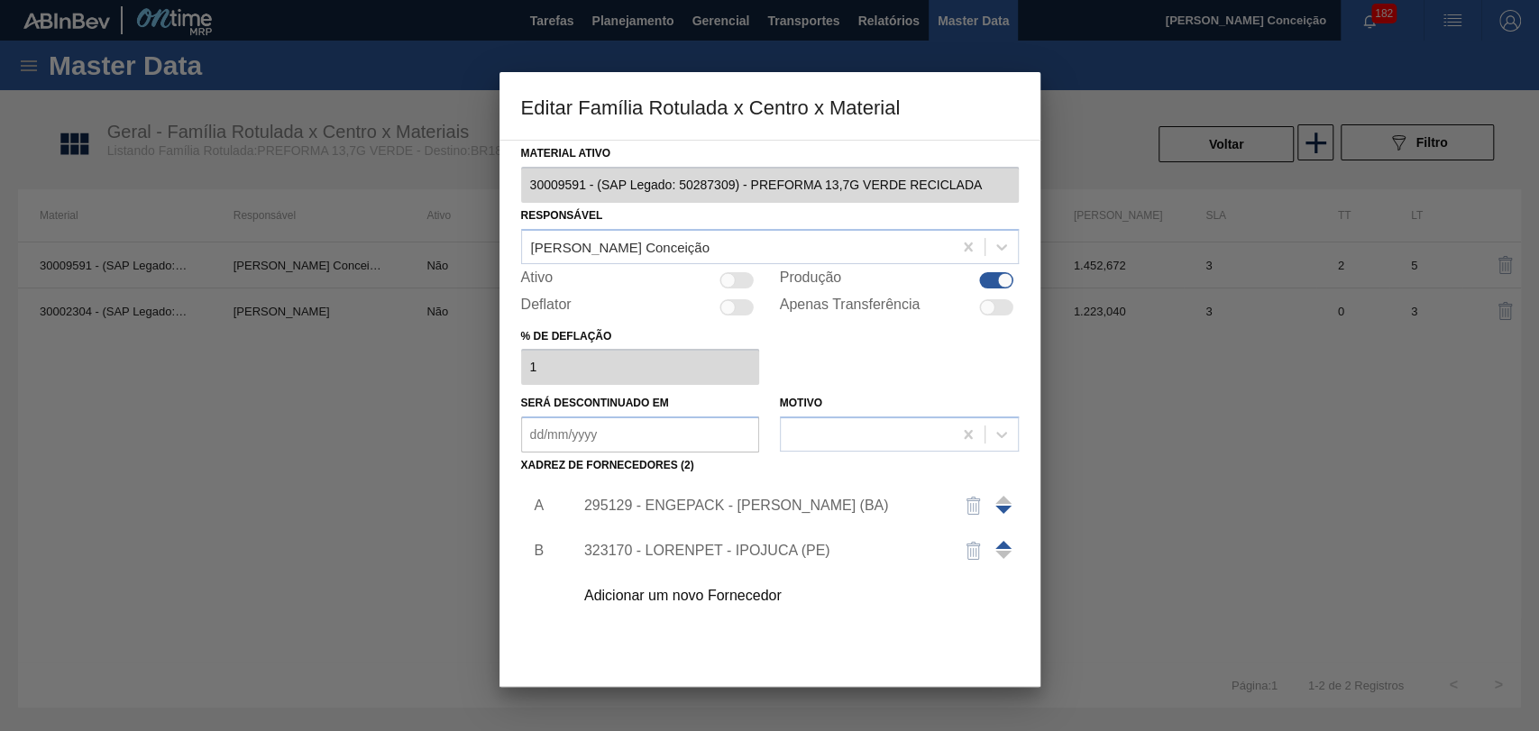
click at [467, 519] on div at bounding box center [769, 365] width 1539 height 731
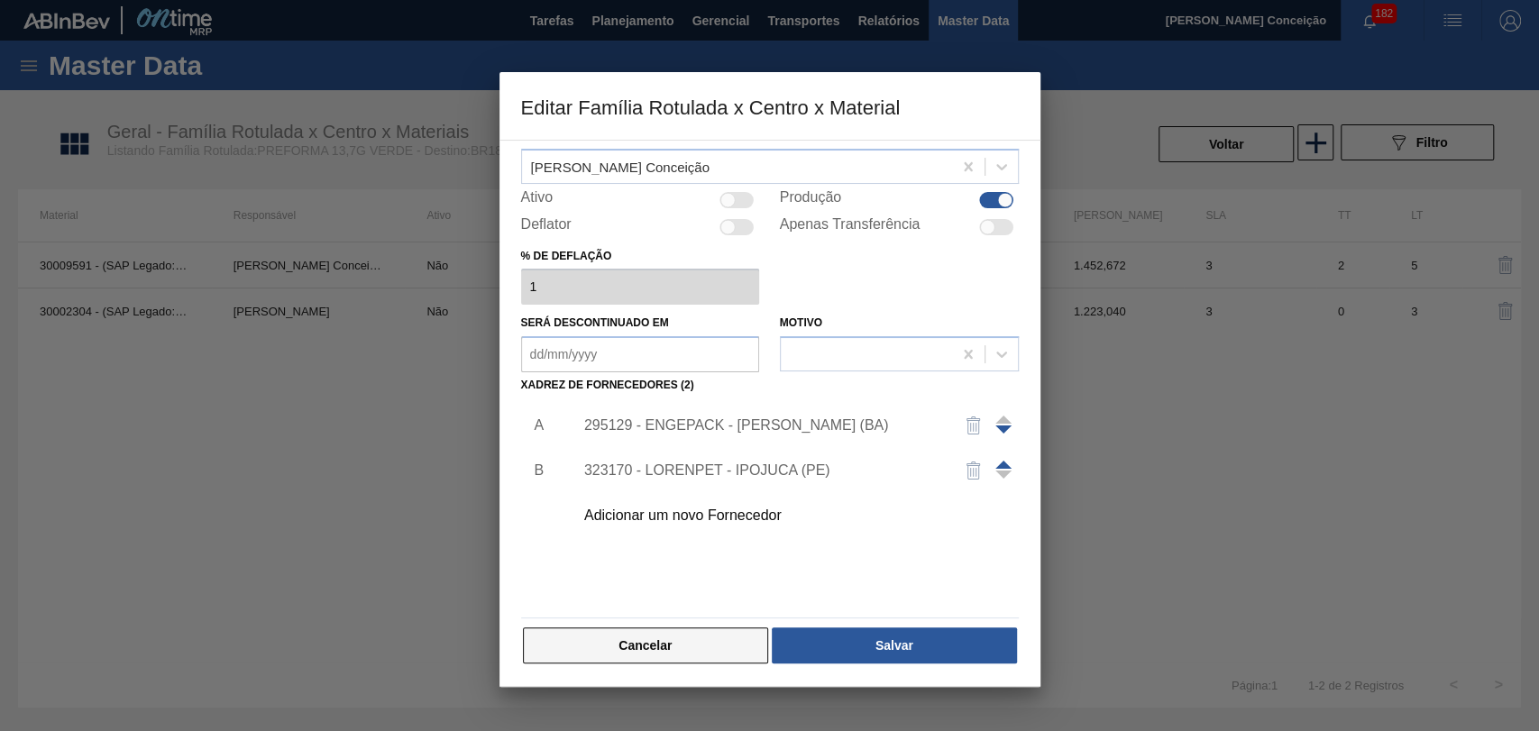
click at [599, 659] on button "Cancelar" at bounding box center [646, 646] width 246 height 36
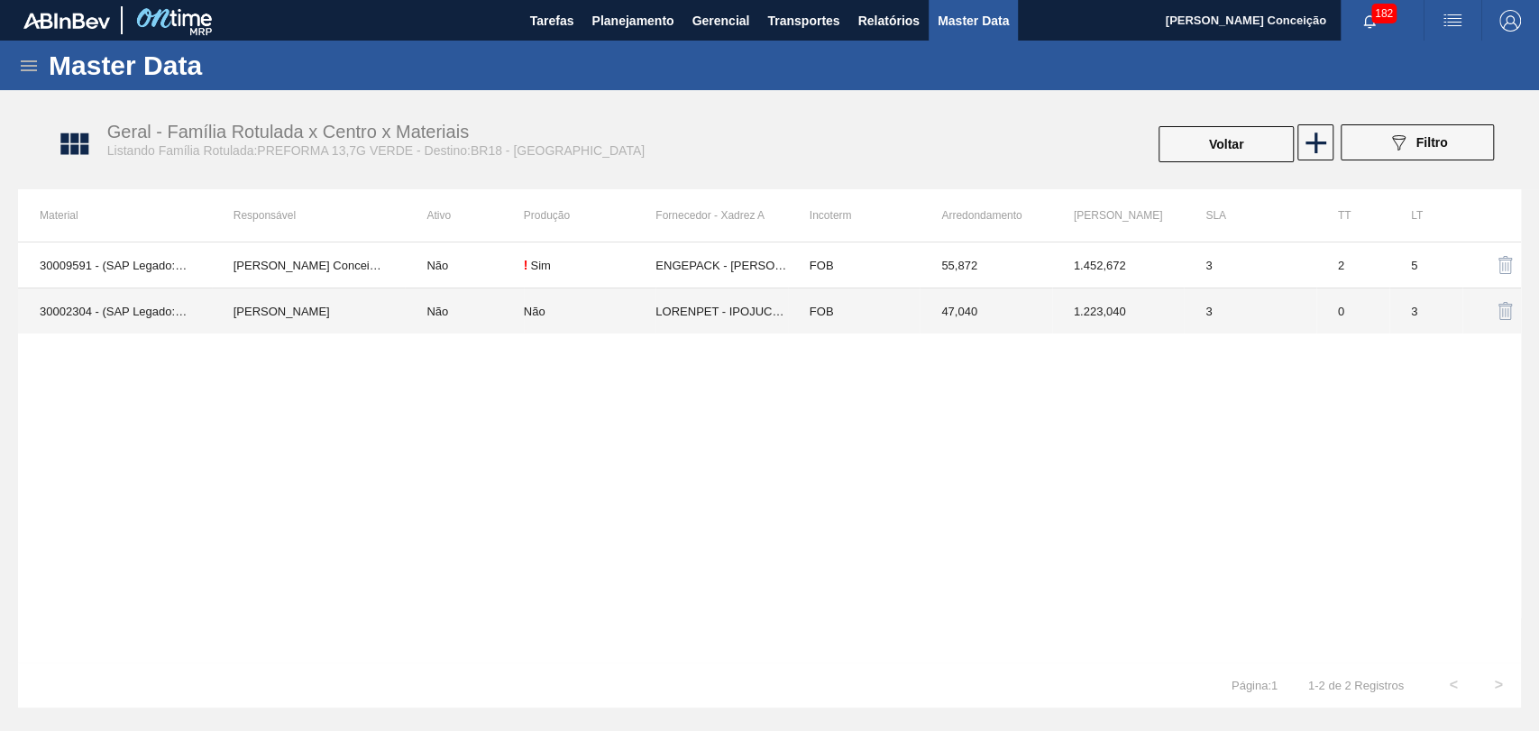
click at [549, 307] on div "Não" at bounding box center [590, 312] width 132 height 14
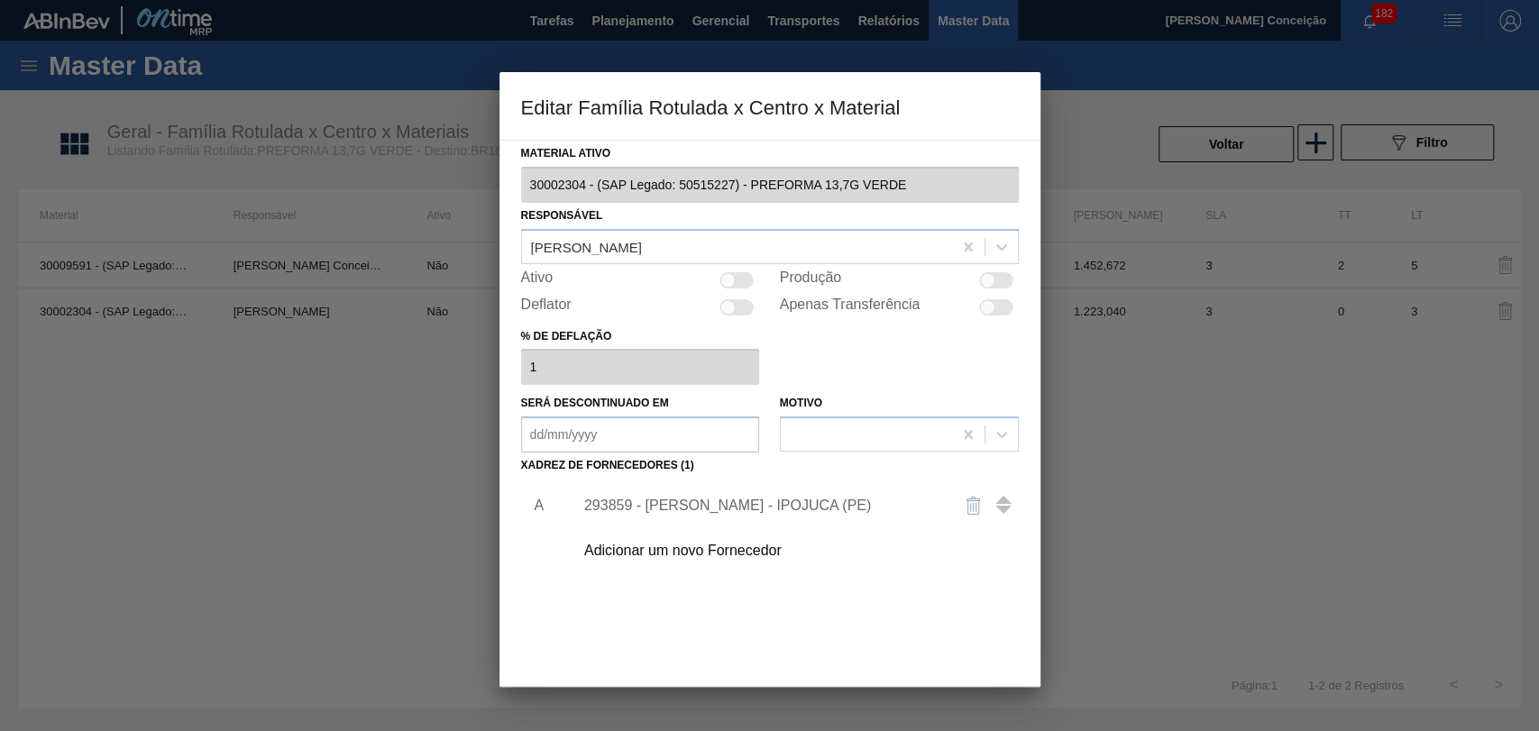
click at [747, 273] on div at bounding box center [738, 280] width 34 height 16
checkbox input "true"
click at [708, 550] on div "Adicionar um novo Fornecedor" at bounding box center [760, 551] width 353 height 16
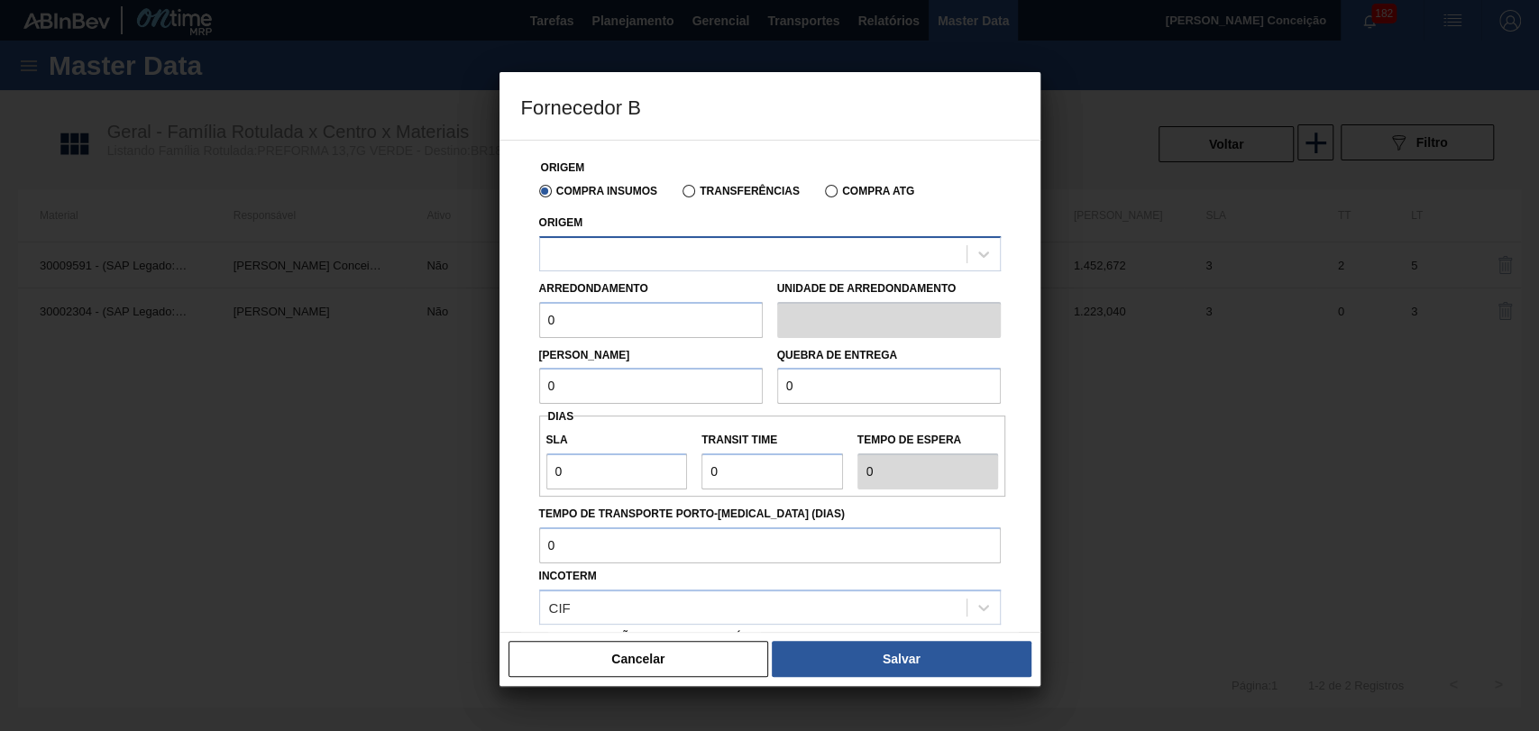
click at [689, 256] on div at bounding box center [753, 254] width 427 height 26
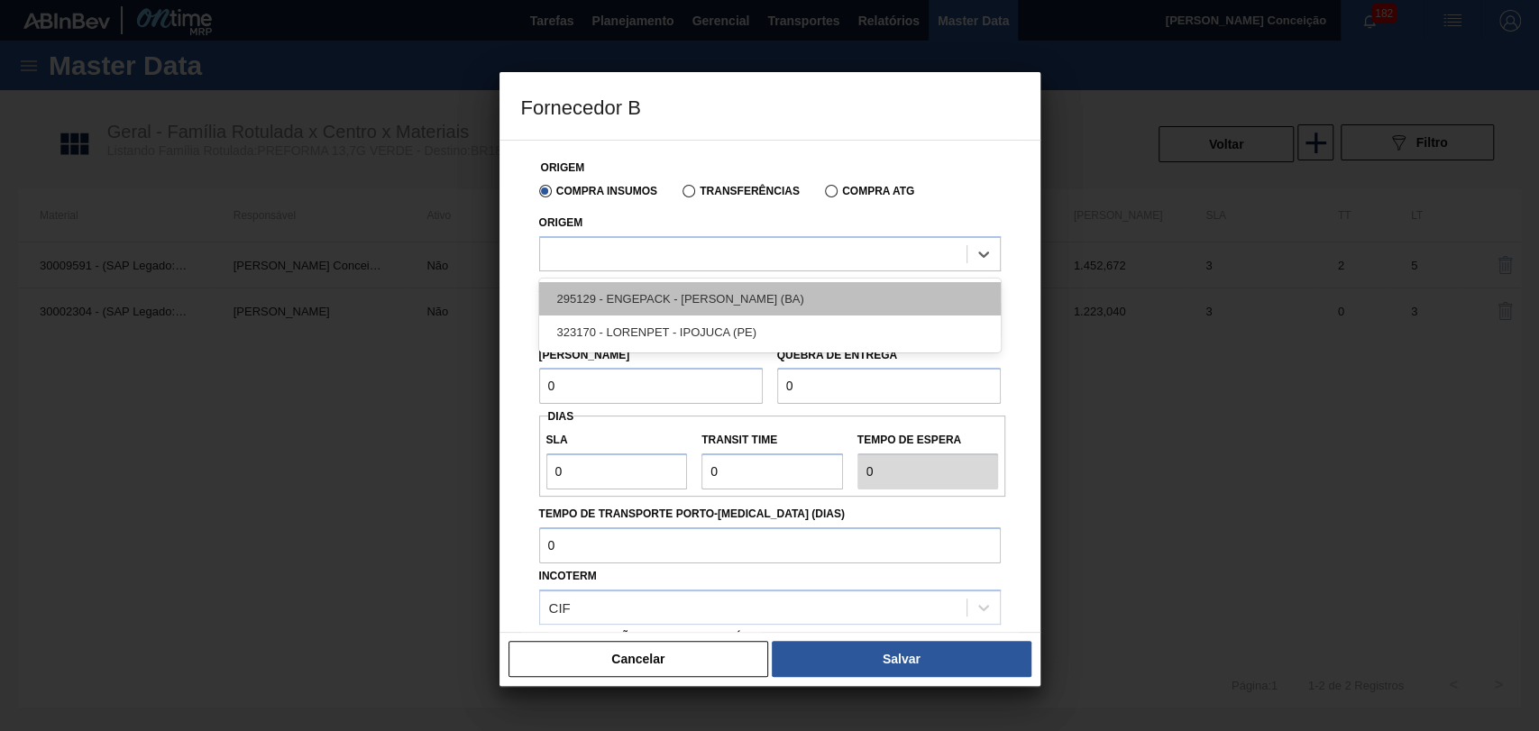
click at [690, 290] on div "295129 - ENGEPACK - [PERSON_NAME] (BA)" at bounding box center [770, 298] width 462 height 33
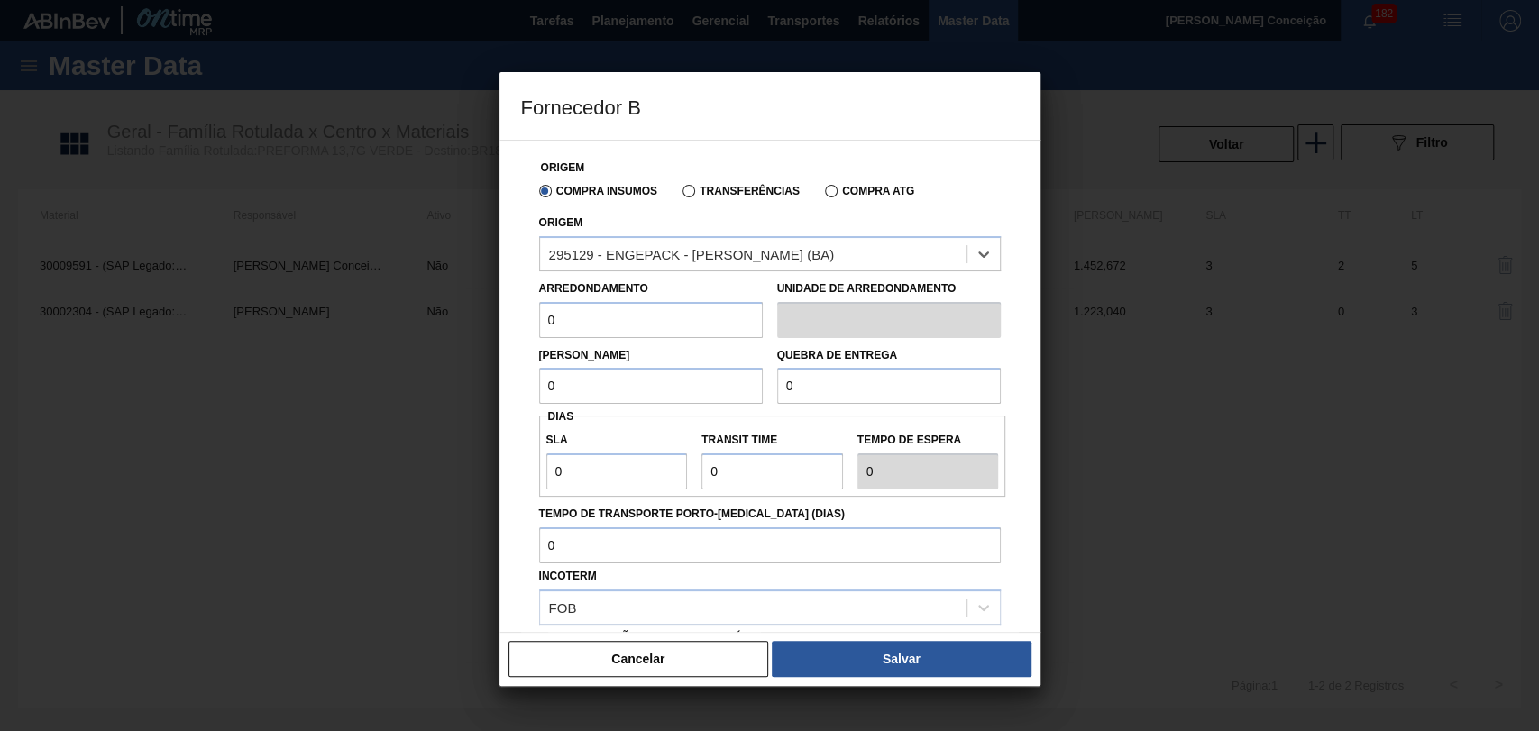
click at [635, 317] on input "0" at bounding box center [651, 320] width 224 height 36
type input "1"
type input "55,872"
click at [607, 379] on input "0" at bounding box center [651, 386] width 224 height 36
type input "1.452,672"
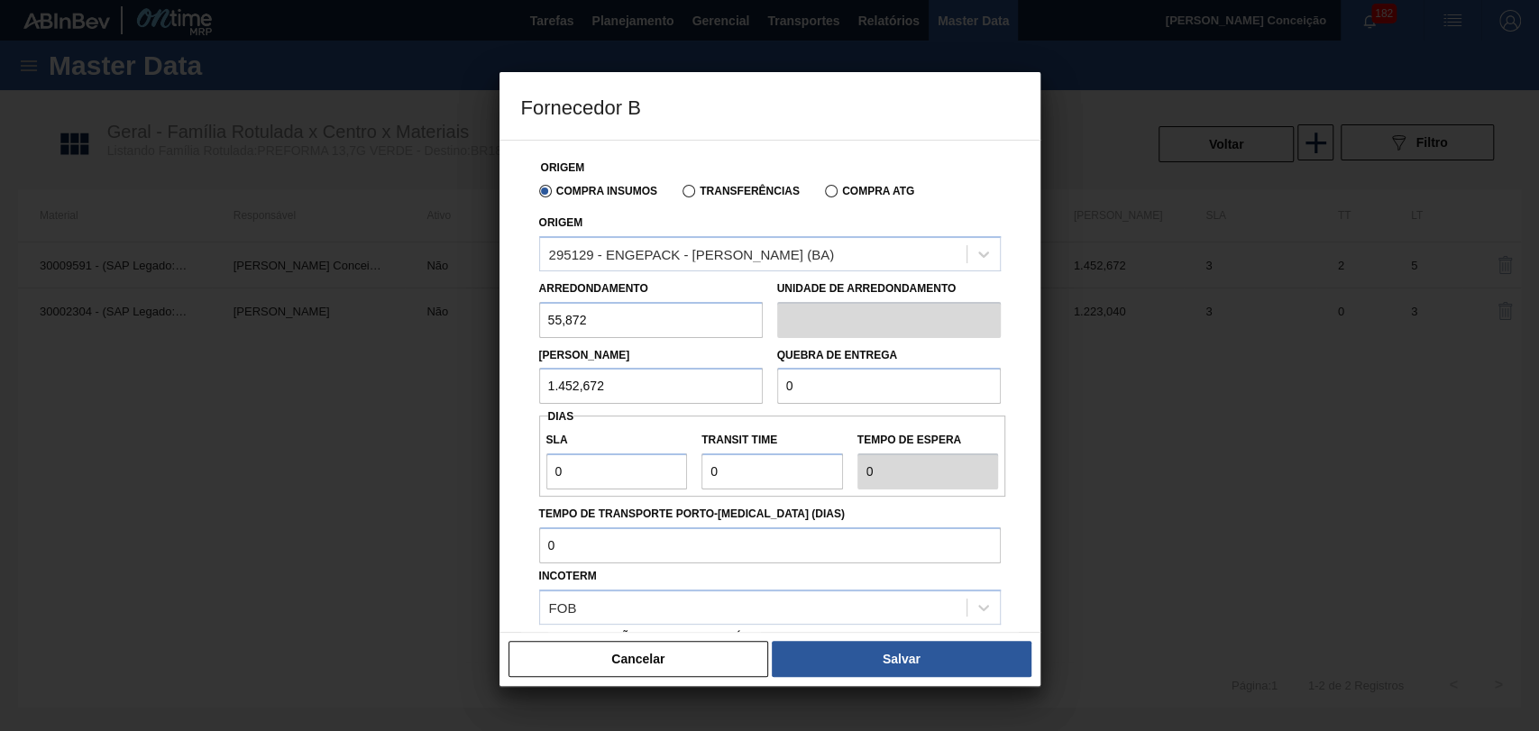
click at [904, 391] on input "0" at bounding box center [889, 386] width 224 height 36
type input "1.452,672"
click at [497, 471] on div "Fornecedor B Origem Compra Insumos Transferências Compra ATG Origem 295129 - EN…" at bounding box center [769, 365] width 1539 height 731
type input "3"
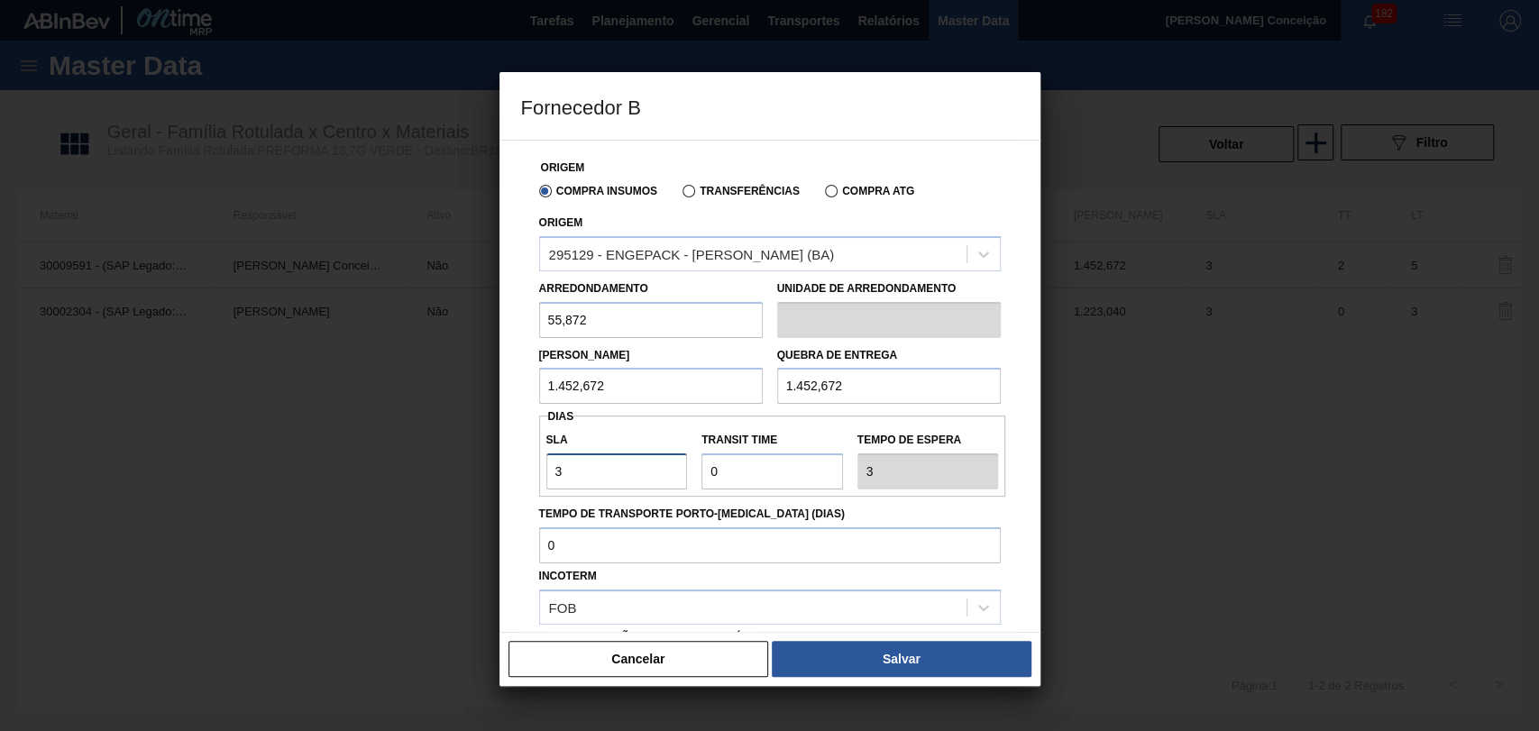
type input "3"
drag, startPoint x: 745, startPoint y: 478, endPoint x: 675, endPoint y: 468, distance: 71.0
click at [675, 468] on div "SLA 3 Transit Time Tempo de espera 3" at bounding box center [772, 456] width 467 height 67
type input "2"
type input "5"
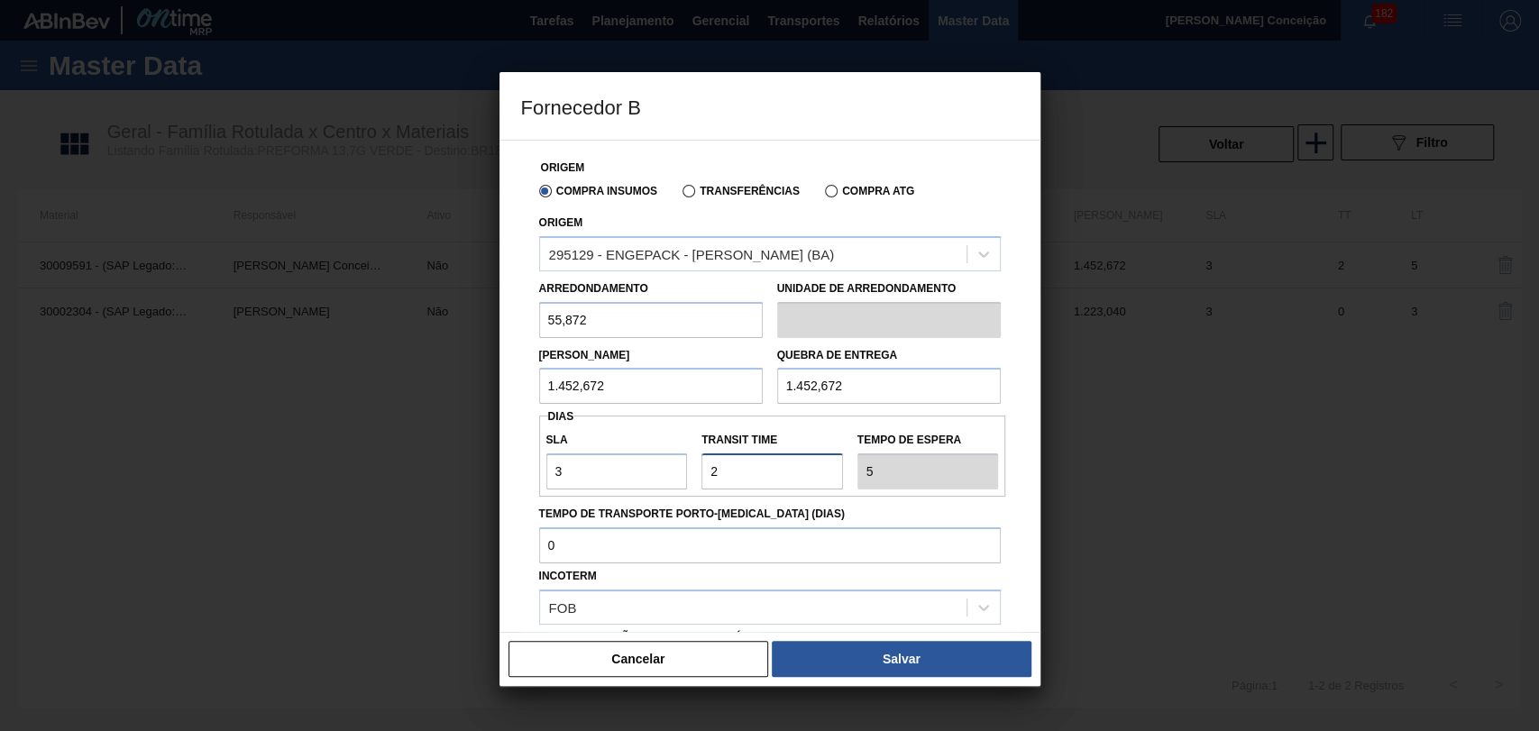
type input "2"
click at [620, 548] on input "Tempo de Transporte Porto-[MEDICAL_DATA] (dias)" at bounding box center [770, 546] width 462 height 36
click at [603, 610] on div "FOB" at bounding box center [753, 607] width 427 height 26
click at [617, 609] on div "FOB" at bounding box center [753, 607] width 427 height 26
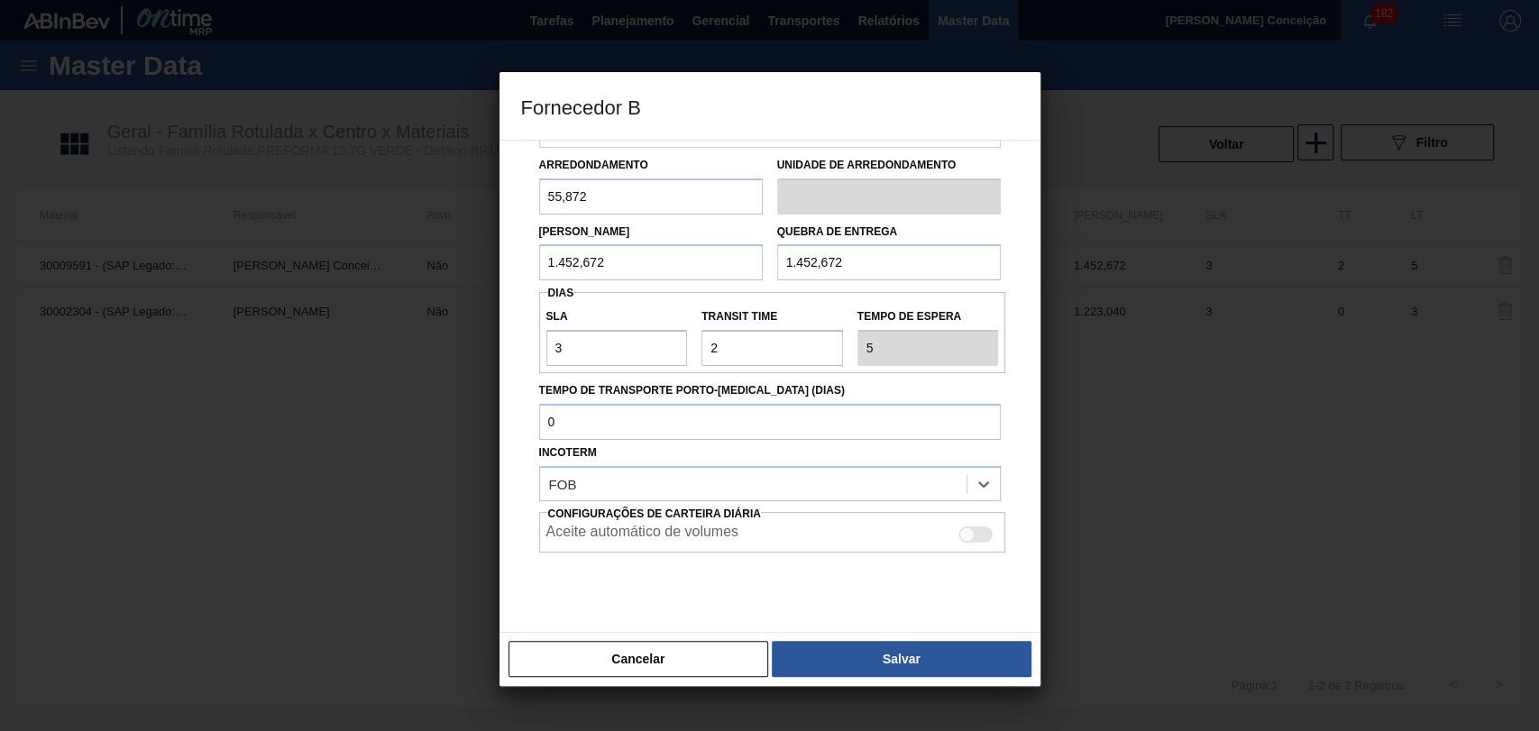
scroll to position [156, 0]
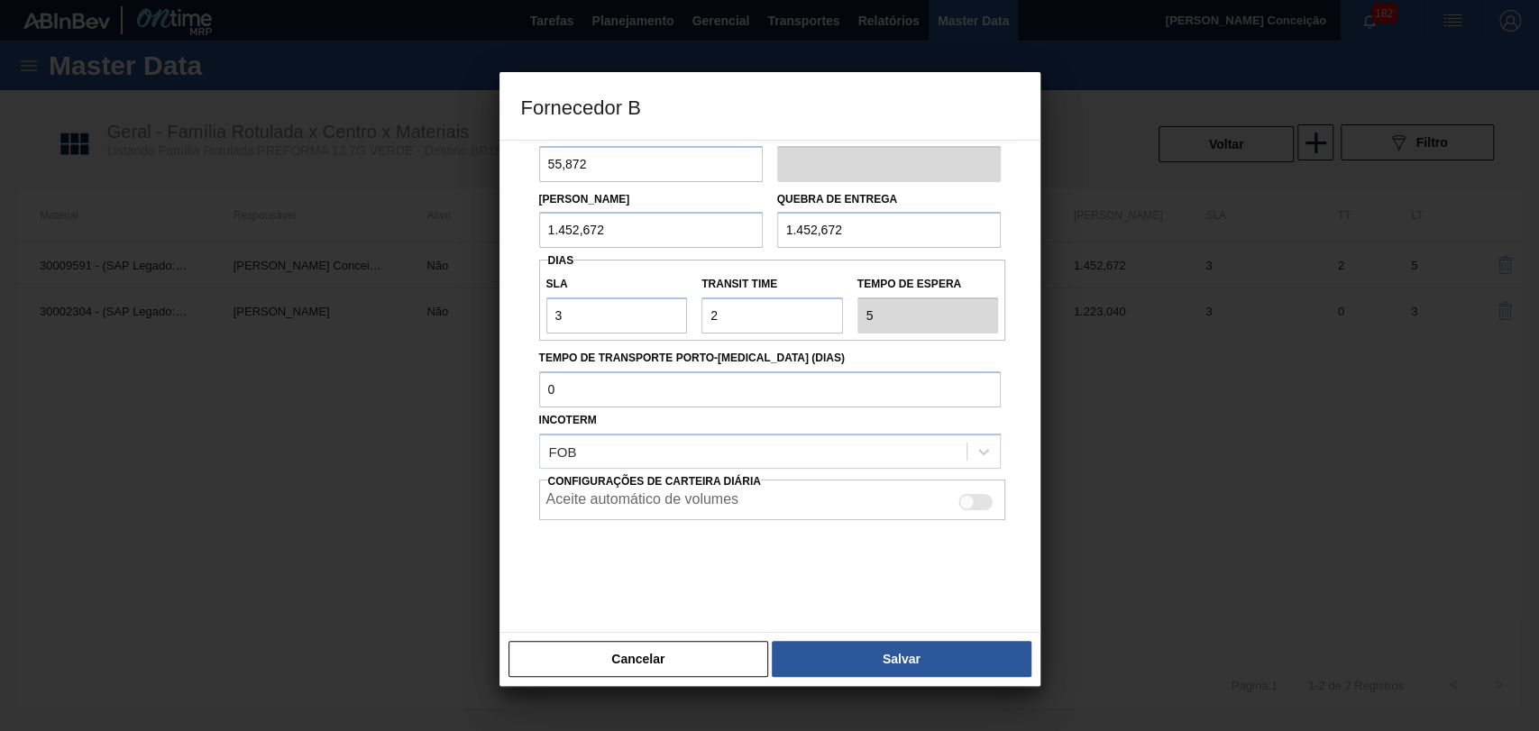
click at [977, 506] on div at bounding box center [976, 502] width 34 height 16
checkbox input "true"
click at [860, 644] on button "Salvar" at bounding box center [901, 659] width 259 height 36
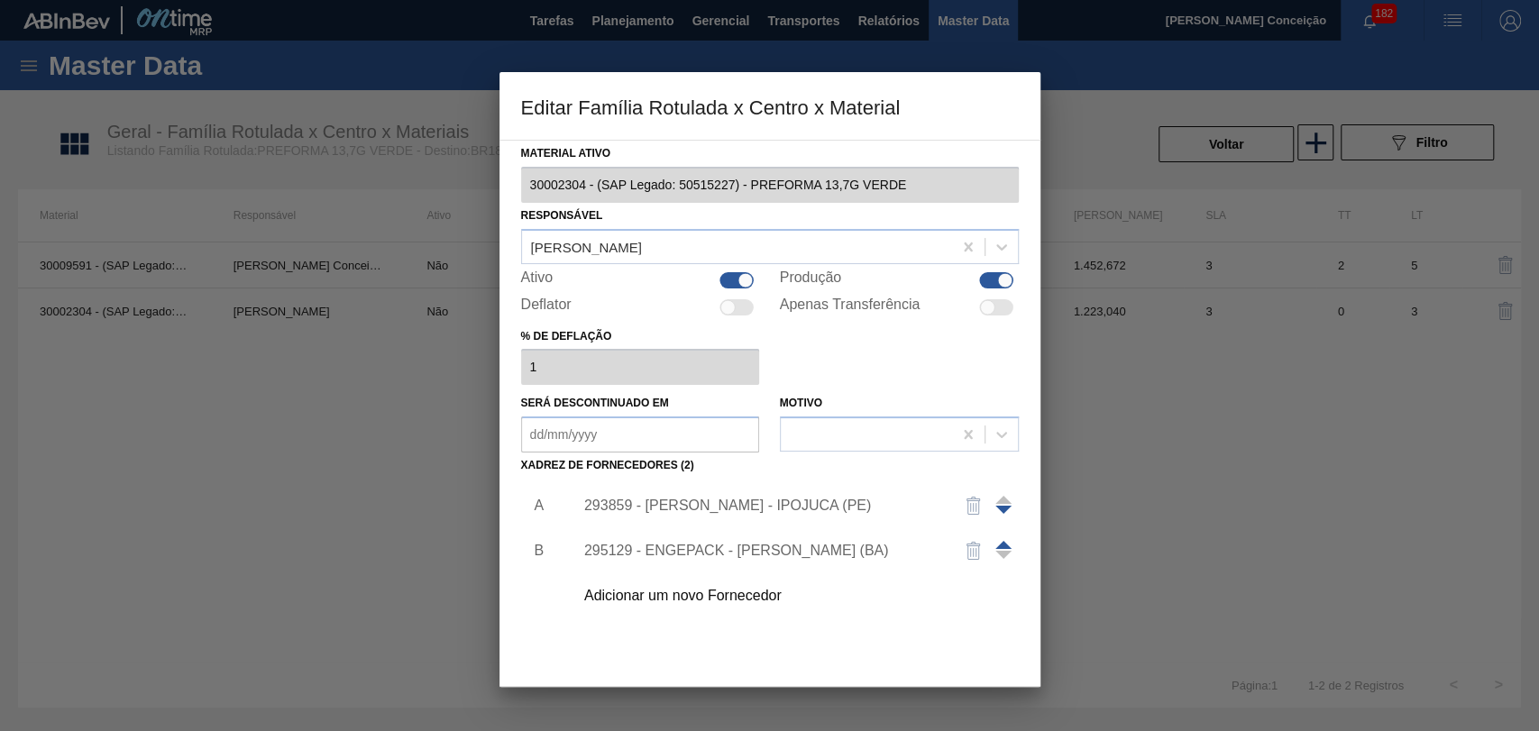
click at [1002, 545] on span at bounding box center [1004, 545] width 16 height 8
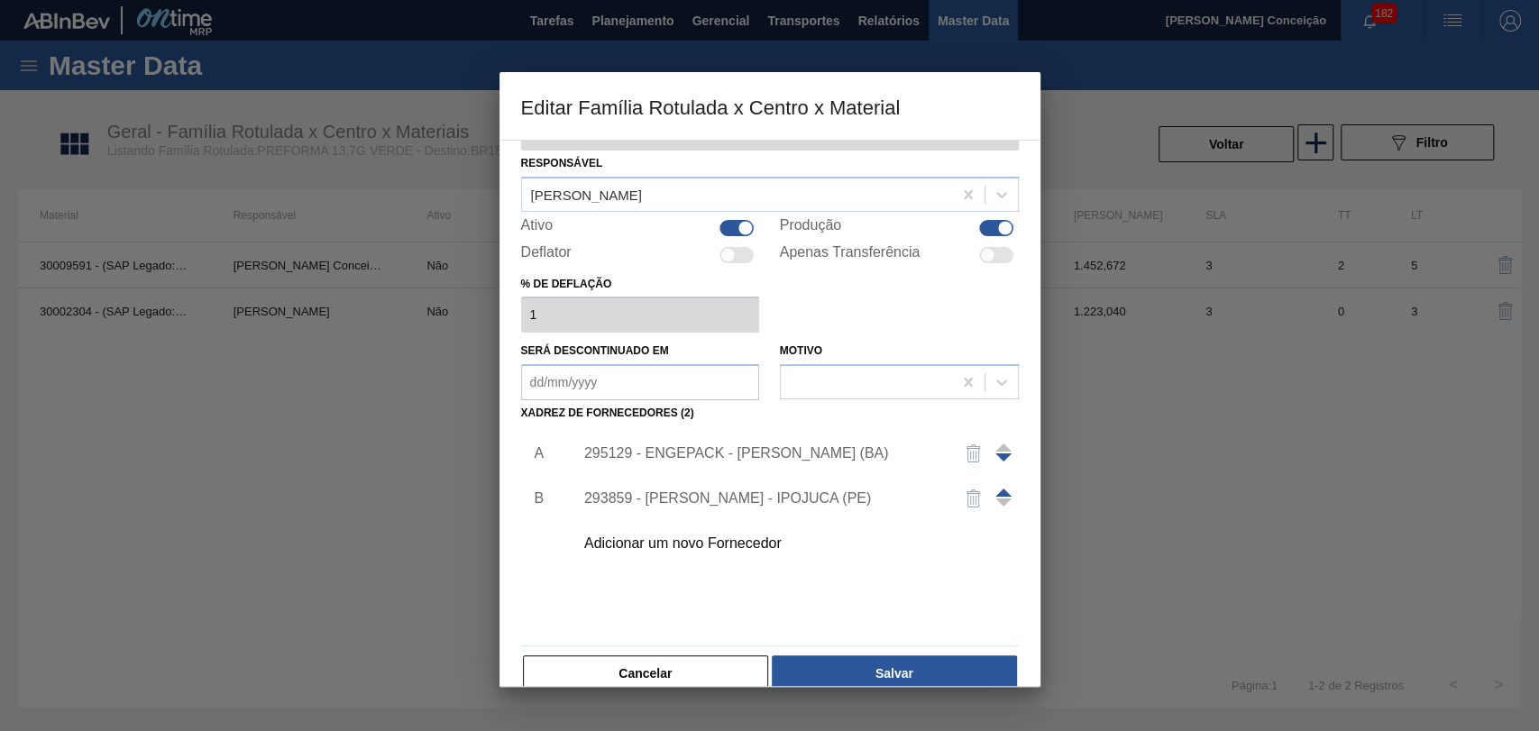
scroll to position [80, 0]
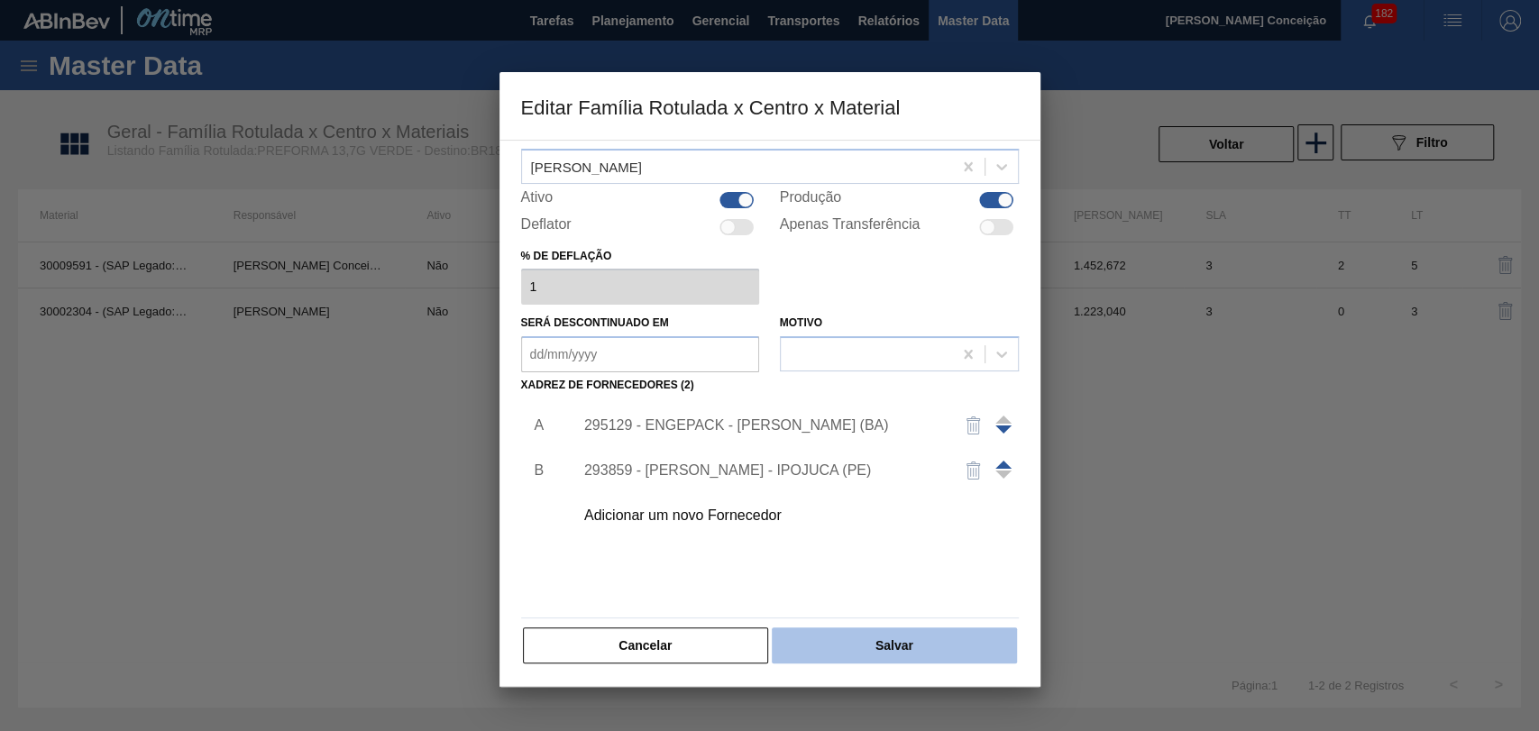
click at [873, 647] on button "Salvar" at bounding box center [894, 646] width 244 height 36
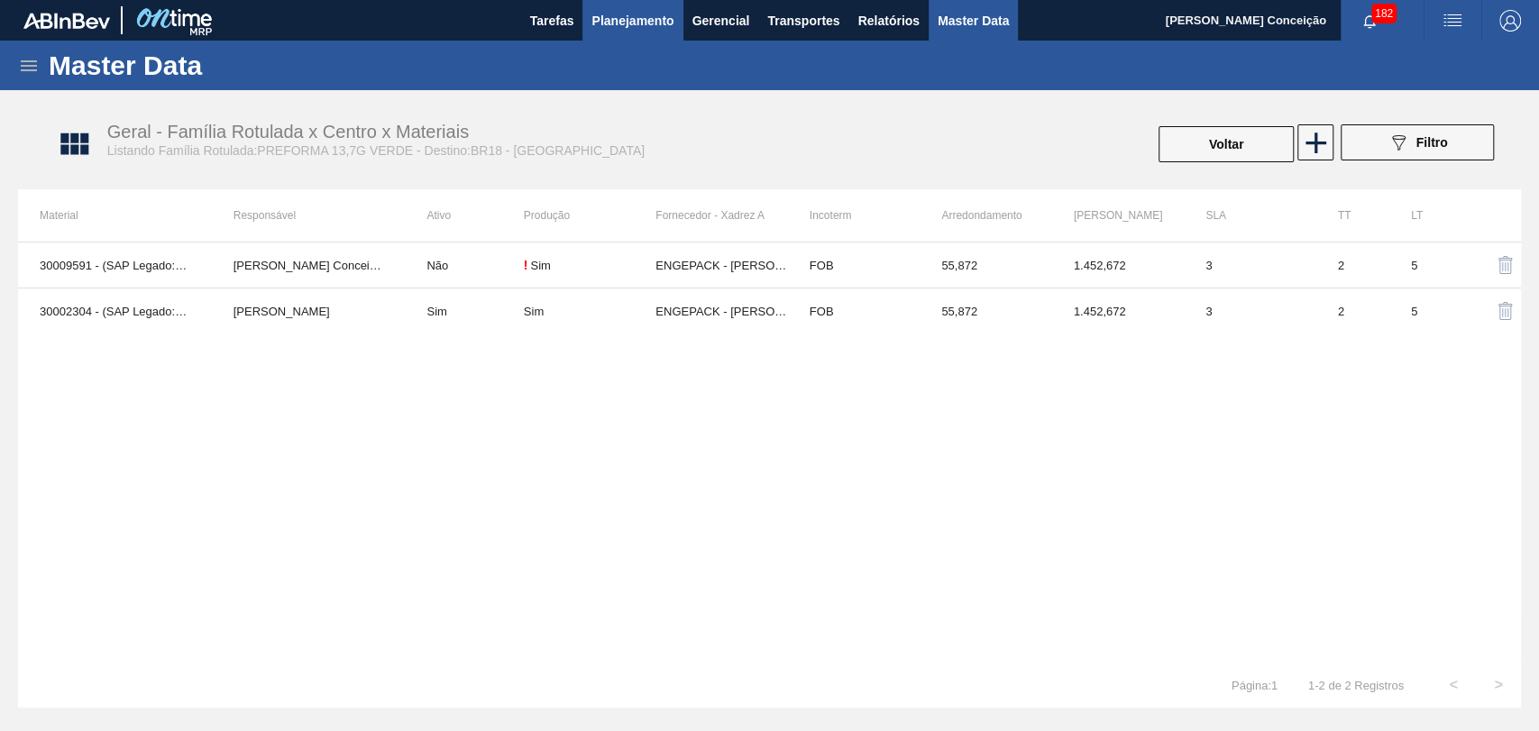
click at [651, 14] on span "Planejamento" at bounding box center [633, 21] width 82 height 22
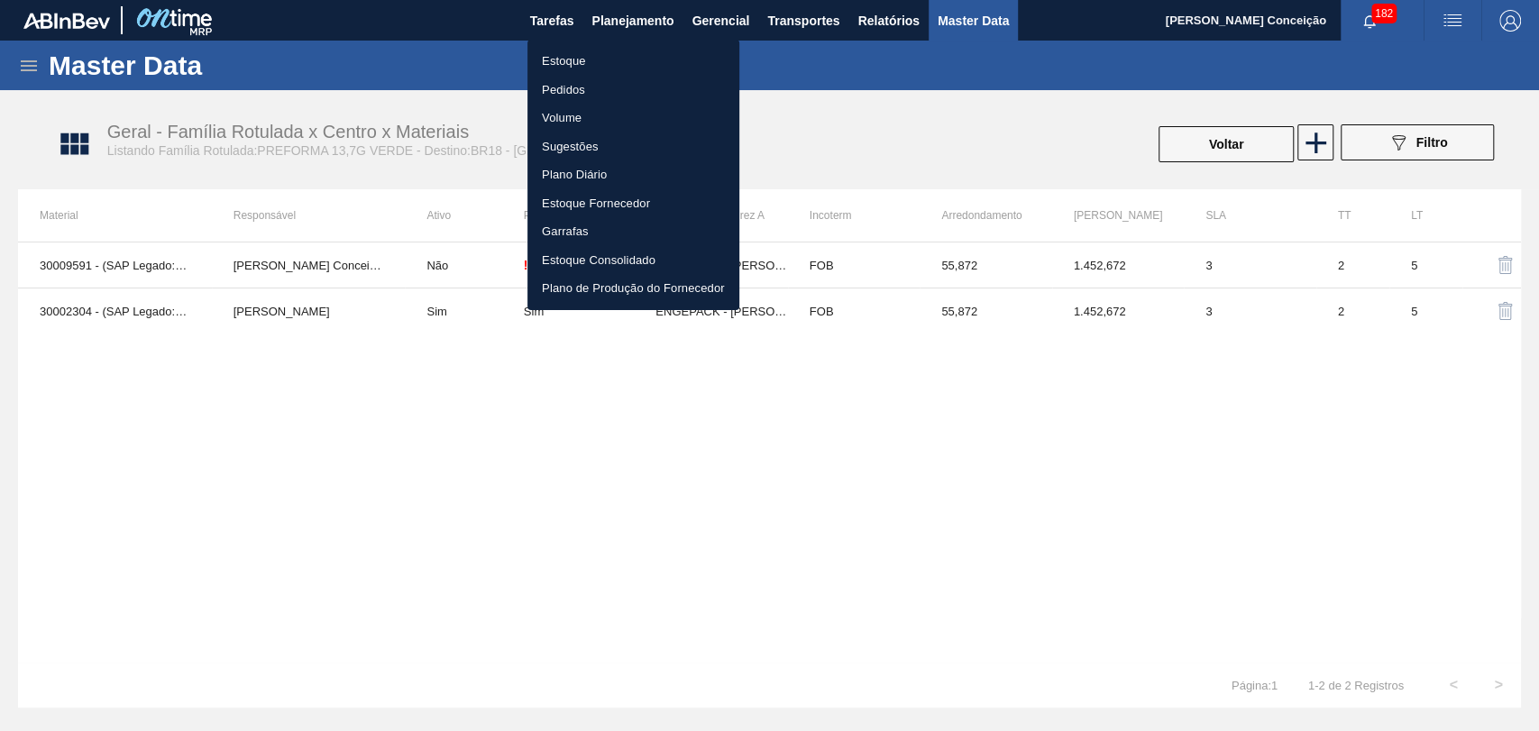
click at [561, 68] on li "Estoque" at bounding box center [634, 61] width 212 height 29
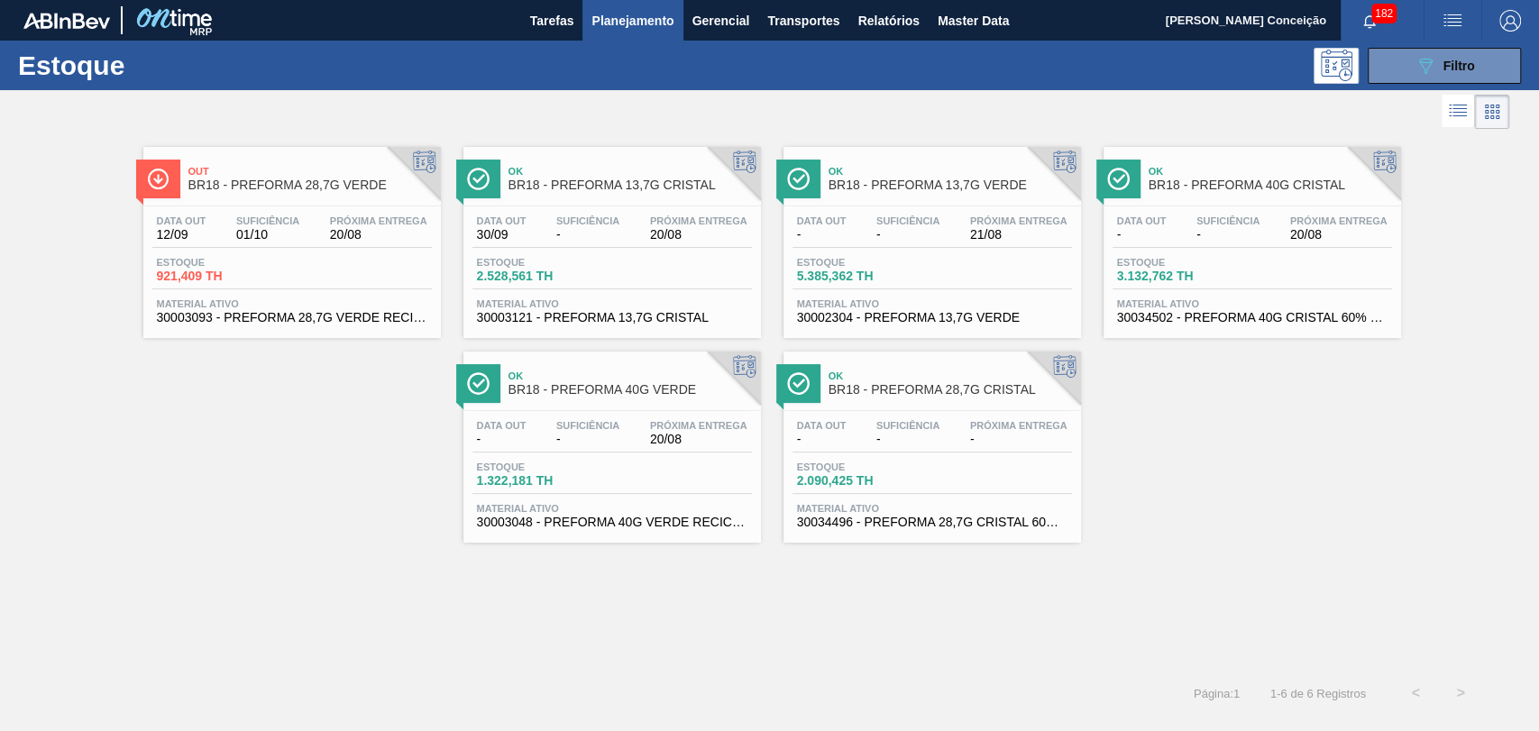
click at [961, 225] on div "Data out - Suficiência - Próxima Entrega 21/08" at bounding box center [933, 232] width 280 height 32
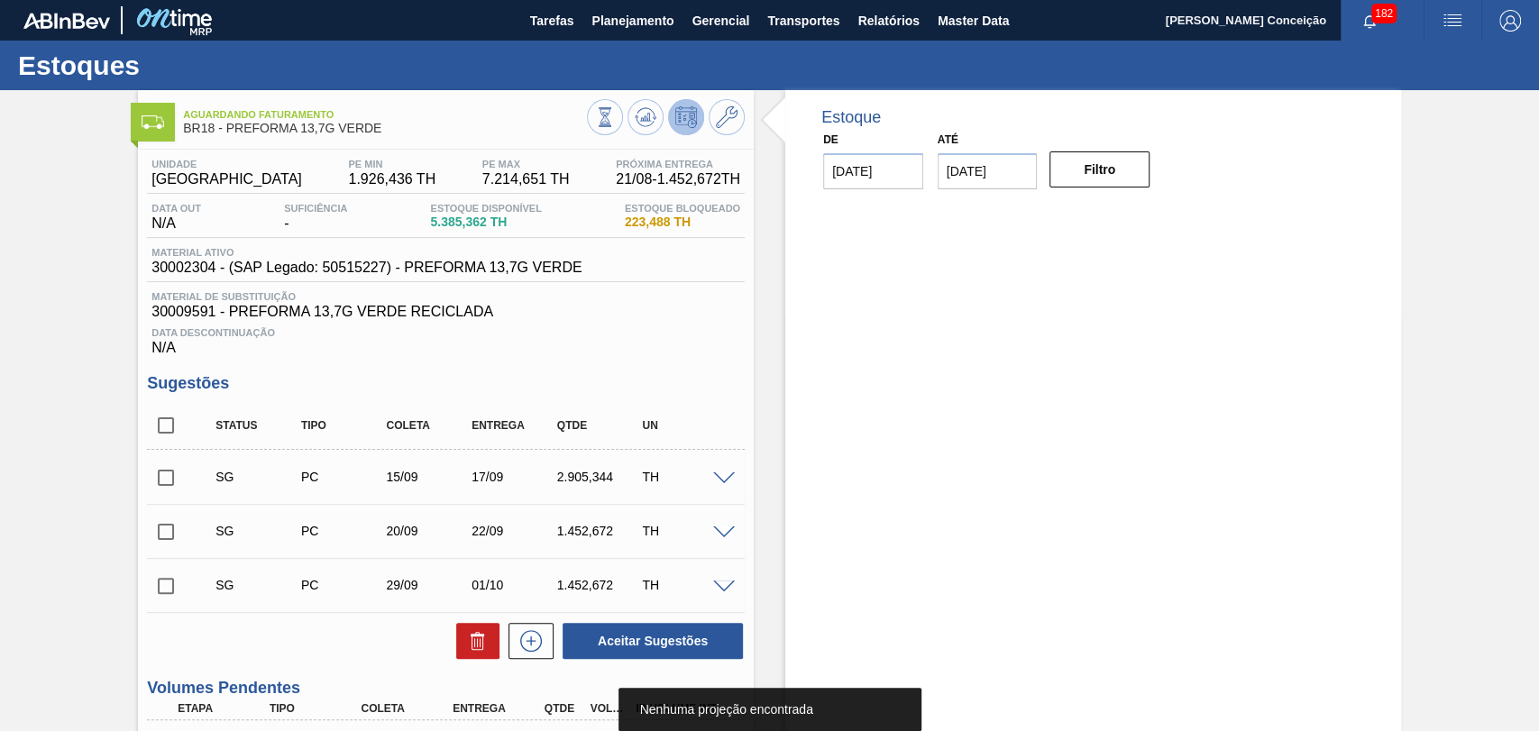
click at [672, 305] on div "Material de Substituição 30009591 - PREFORMA 13,7G VERDE RECICLADA" at bounding box center [446, 305] width 598 height 29
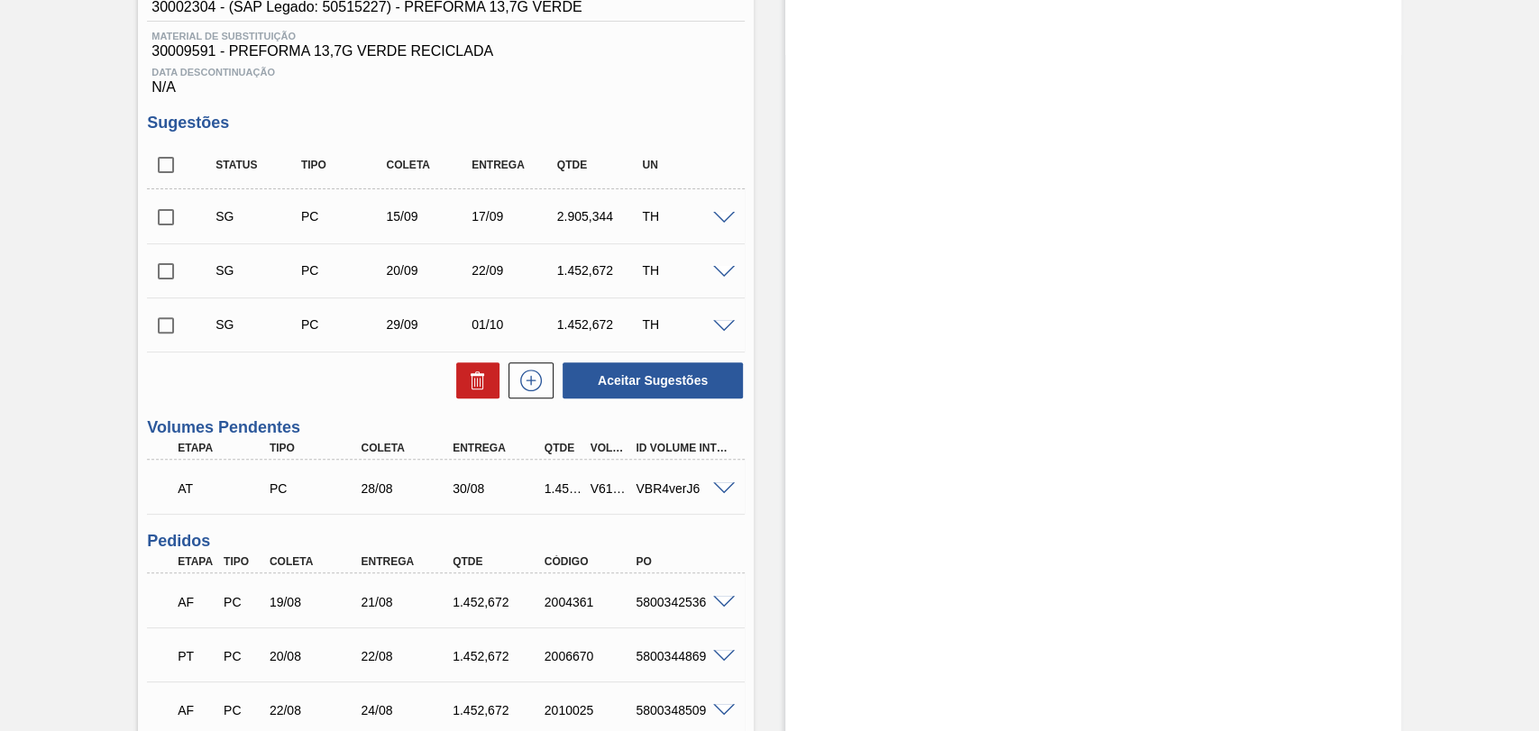
scroll to position [400, 0]
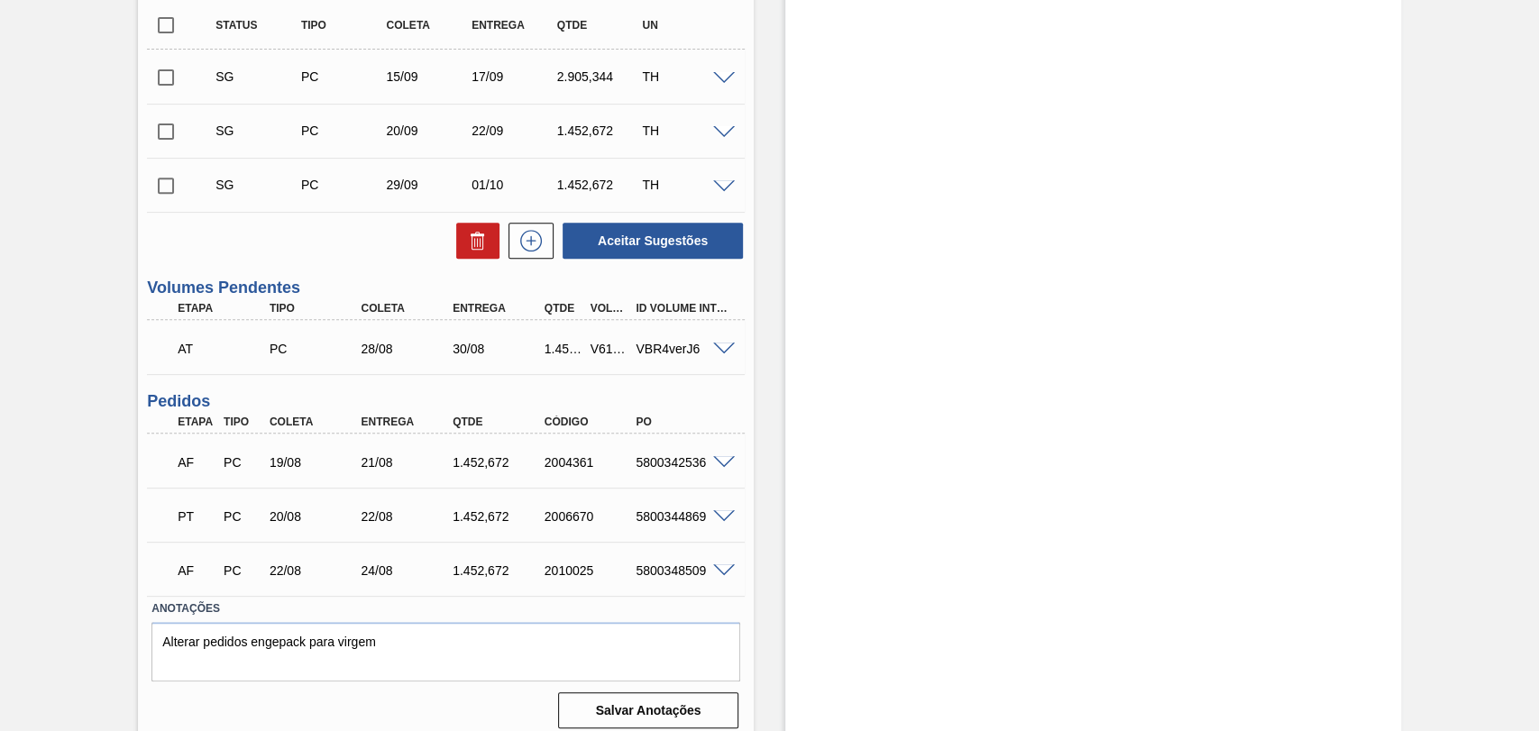
click at [721, 517] on span at bounding box center [724, 517] width 22 height 14
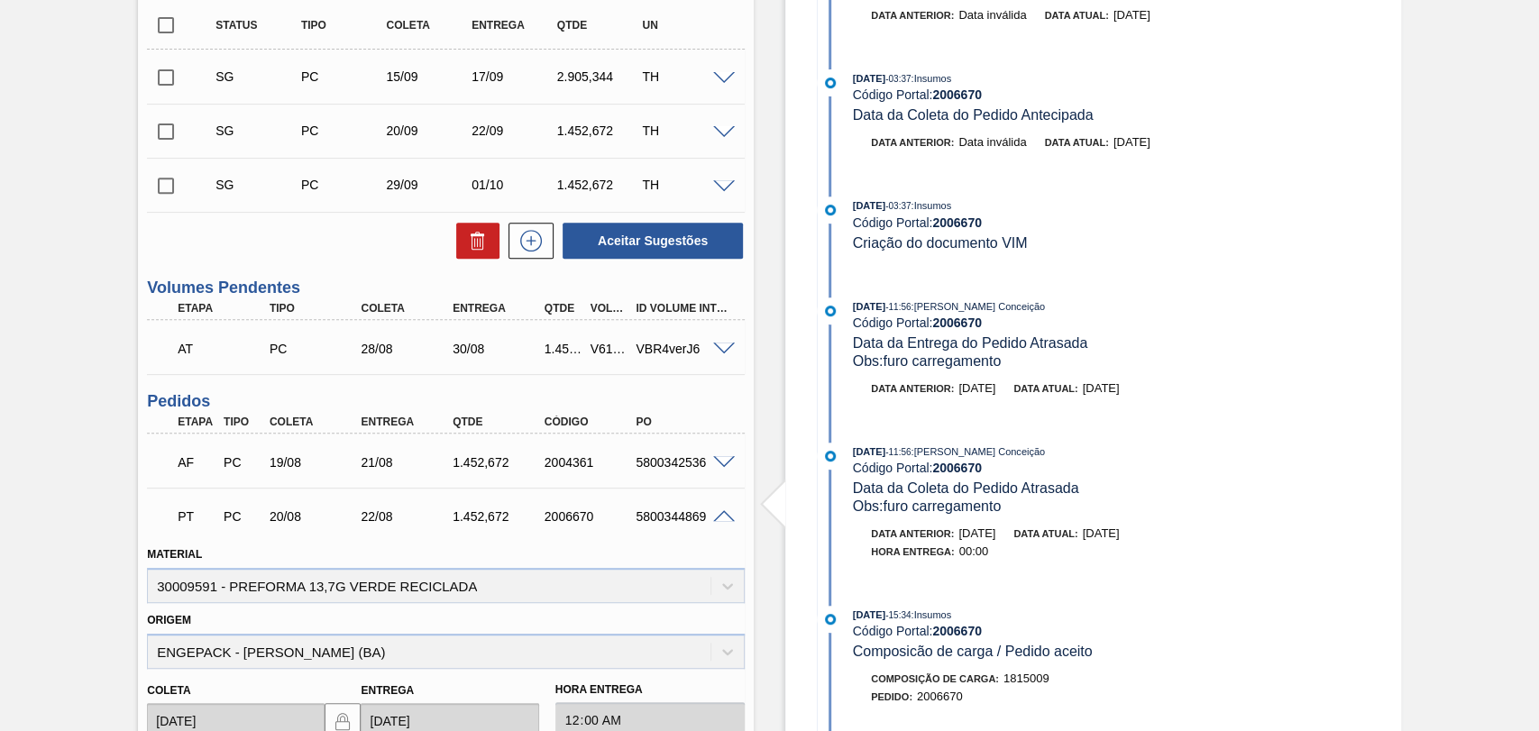
click at [721, 517] on span at bounding box center [724, 517] width 22 height 14
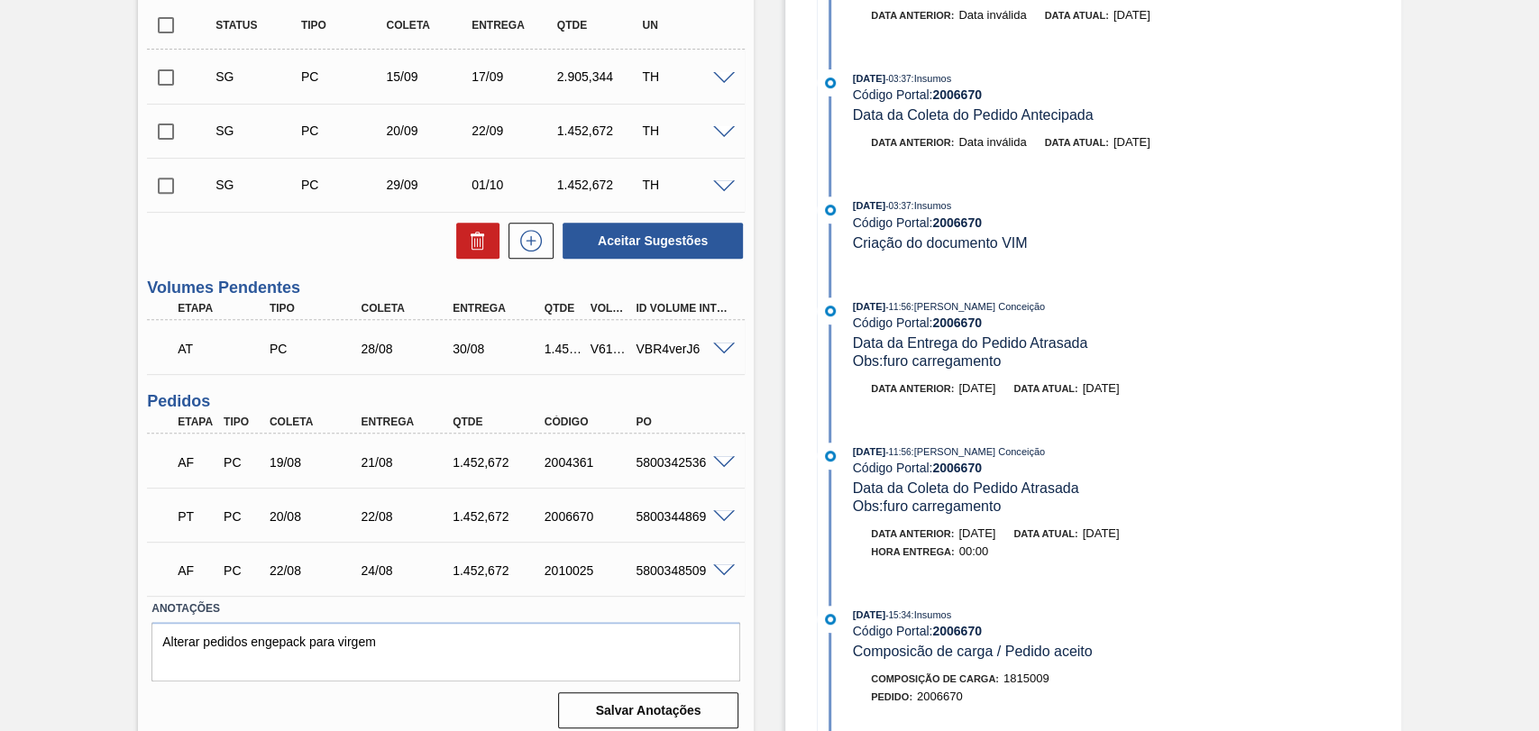
click at [721, 461] on span at bounding box center [724, 463] width 22 height 14
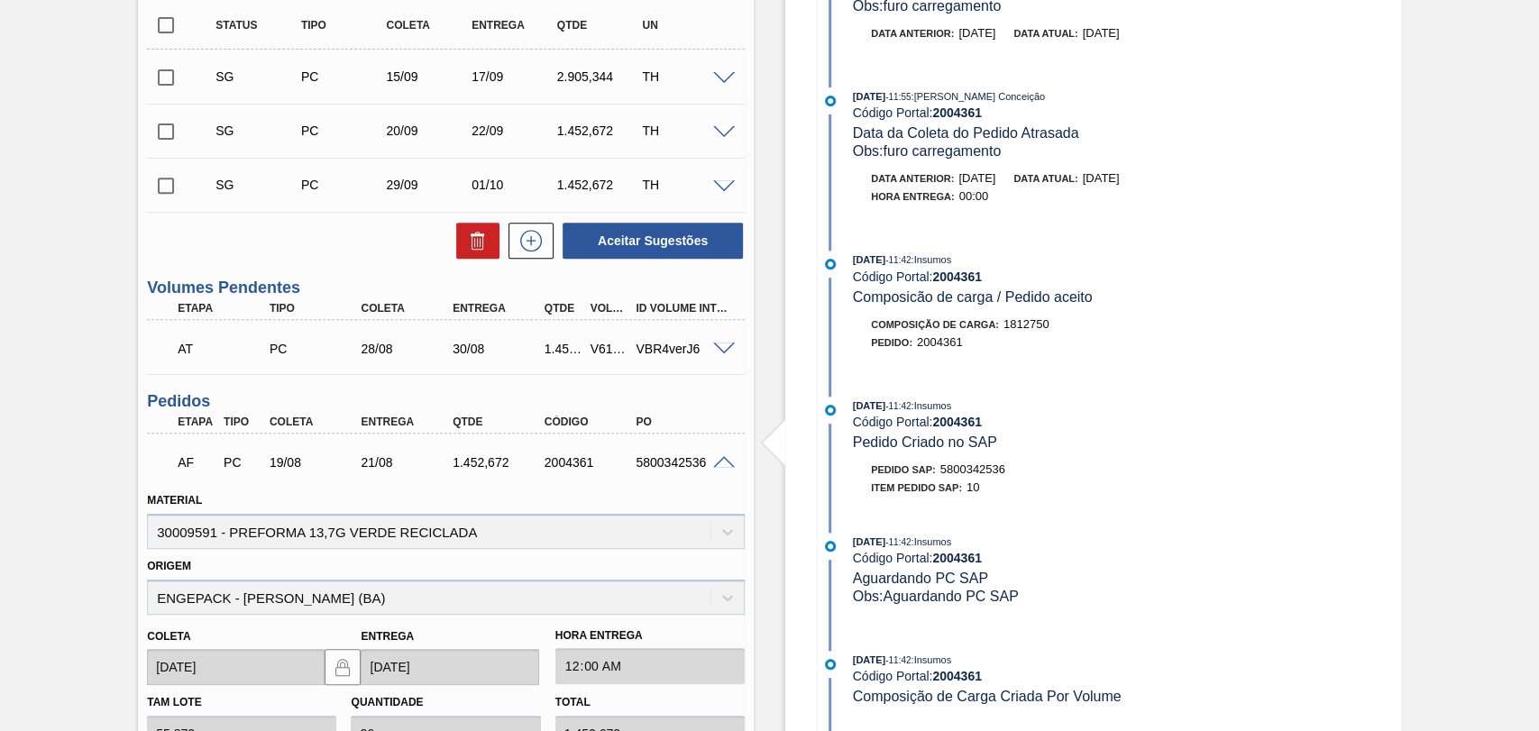
click at [721, 461] on span at bounding box center [724, 463] width 22 height 14
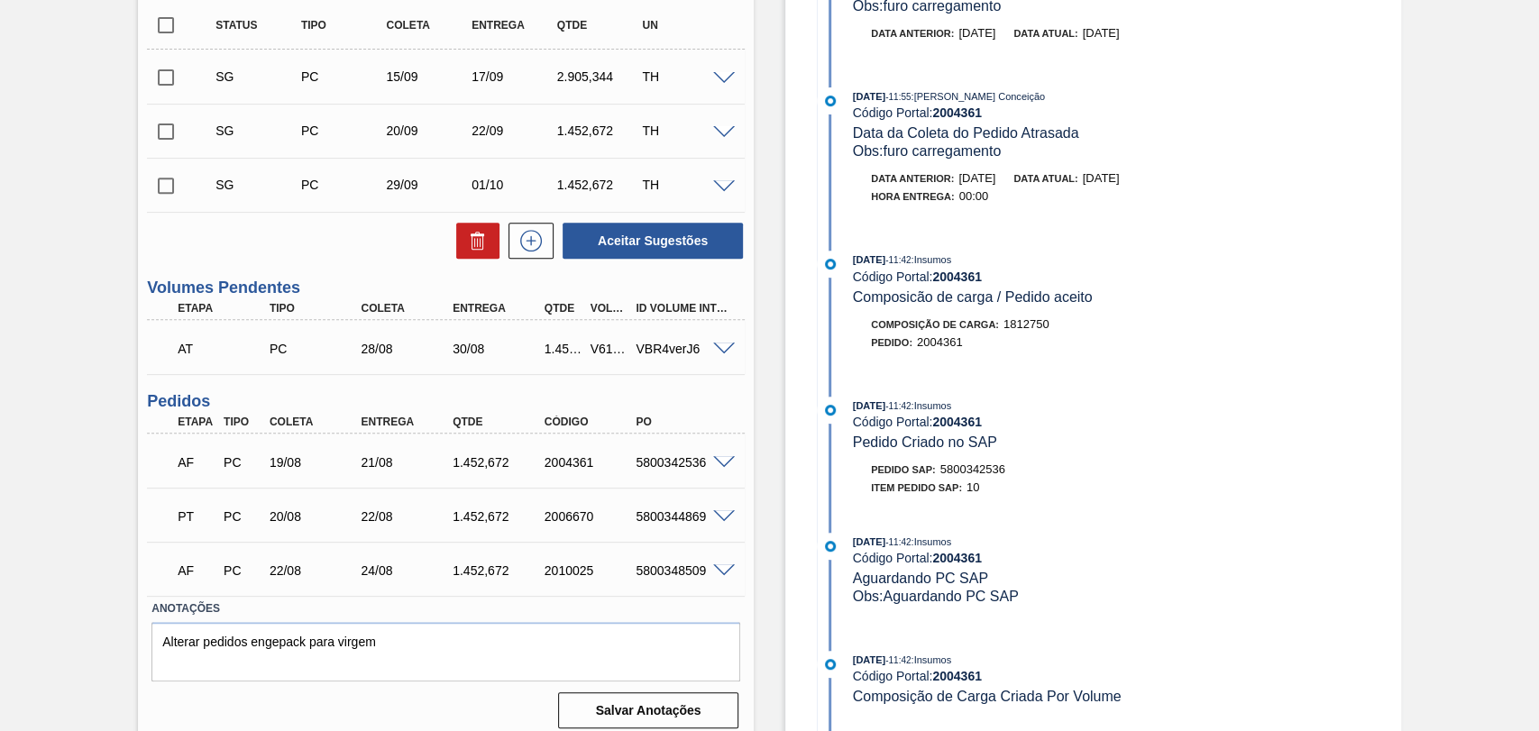
click at [714, 571] on span at bounding box center [724, 571] width 22 height 14
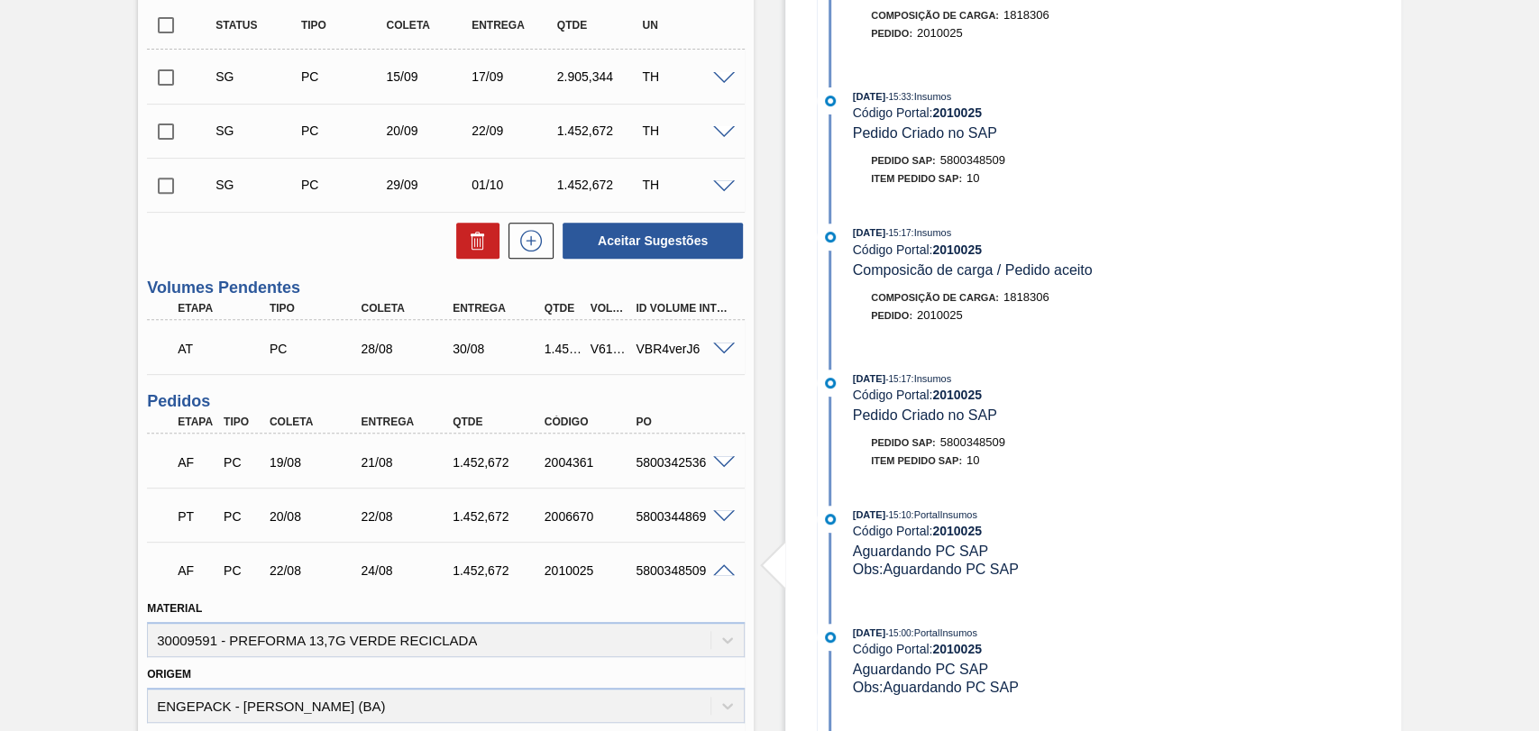
click at [714, 571] on span at bounding box center [724, 571] width 22 height 14
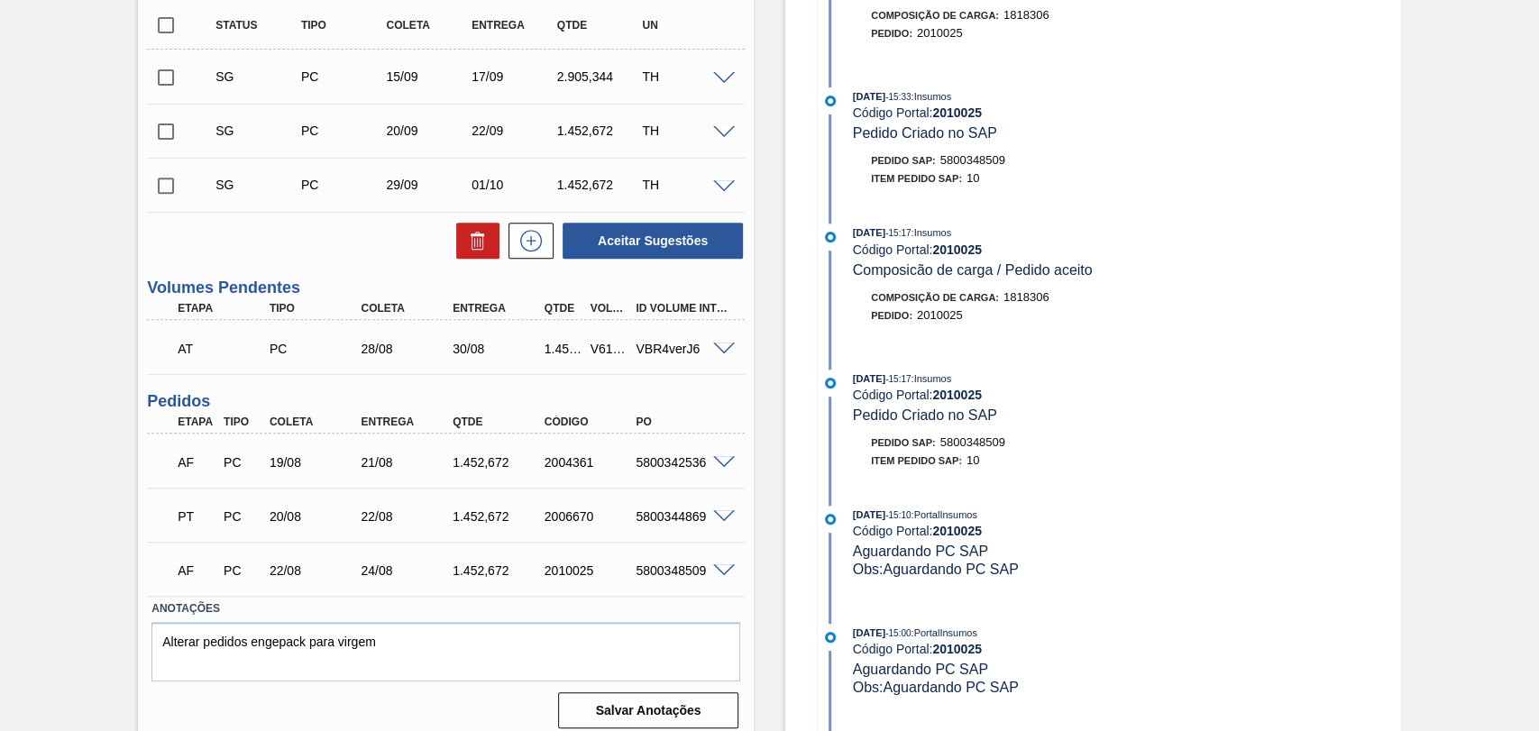
click at [725, 345] on span at bounding box center [724, 350] width 22 height 14
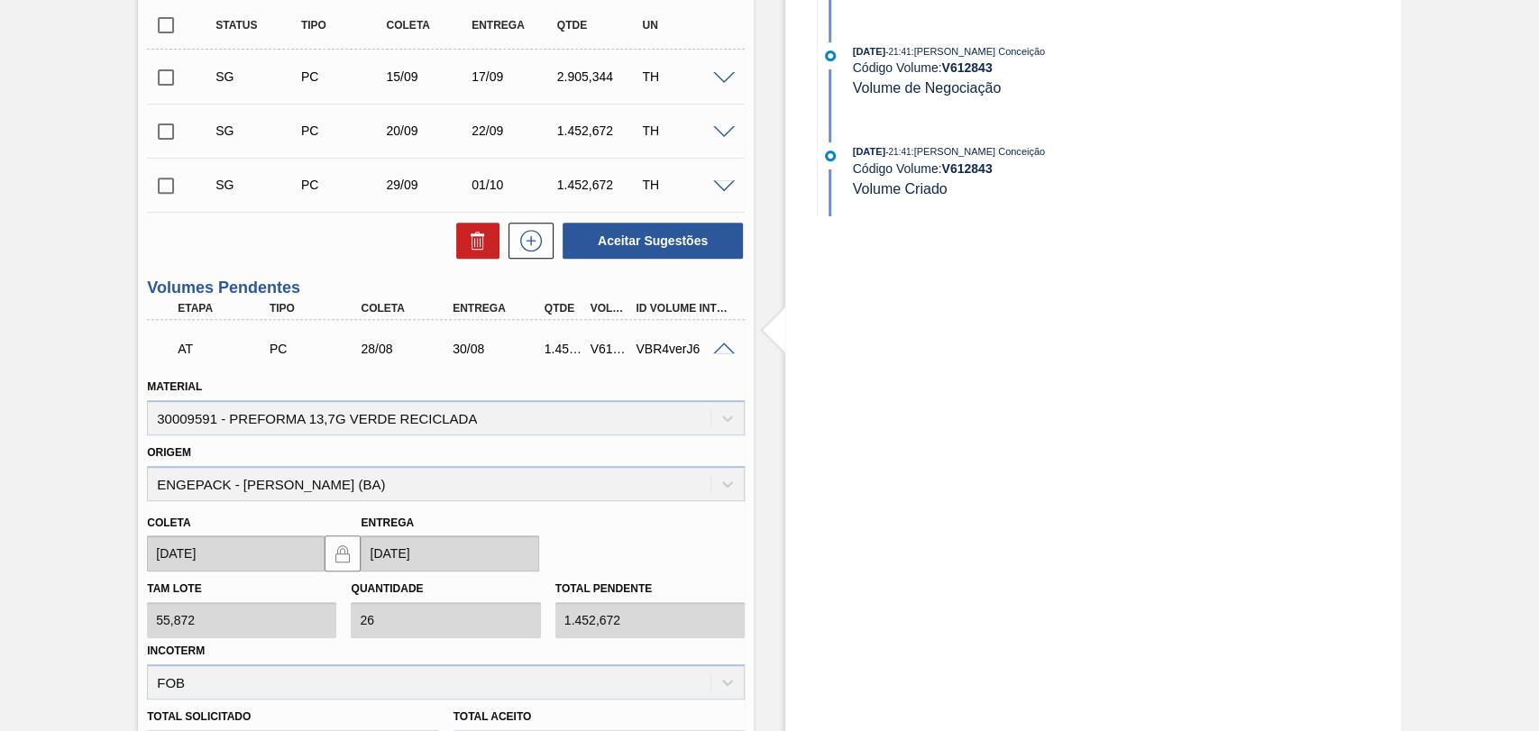
click at [725, 345] on span at bounding box center [724, 350] width 22 height 14
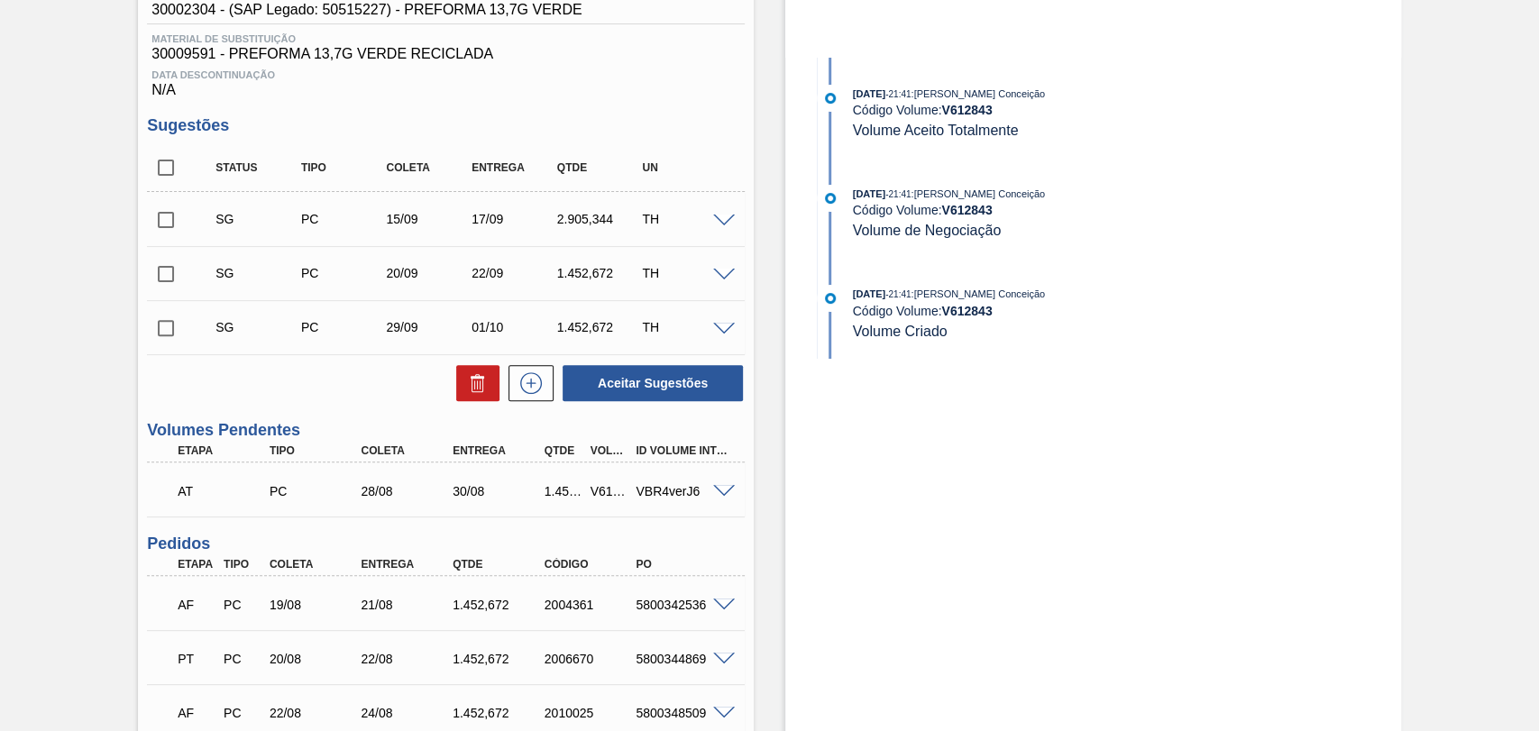
scroll to position [200, 0]
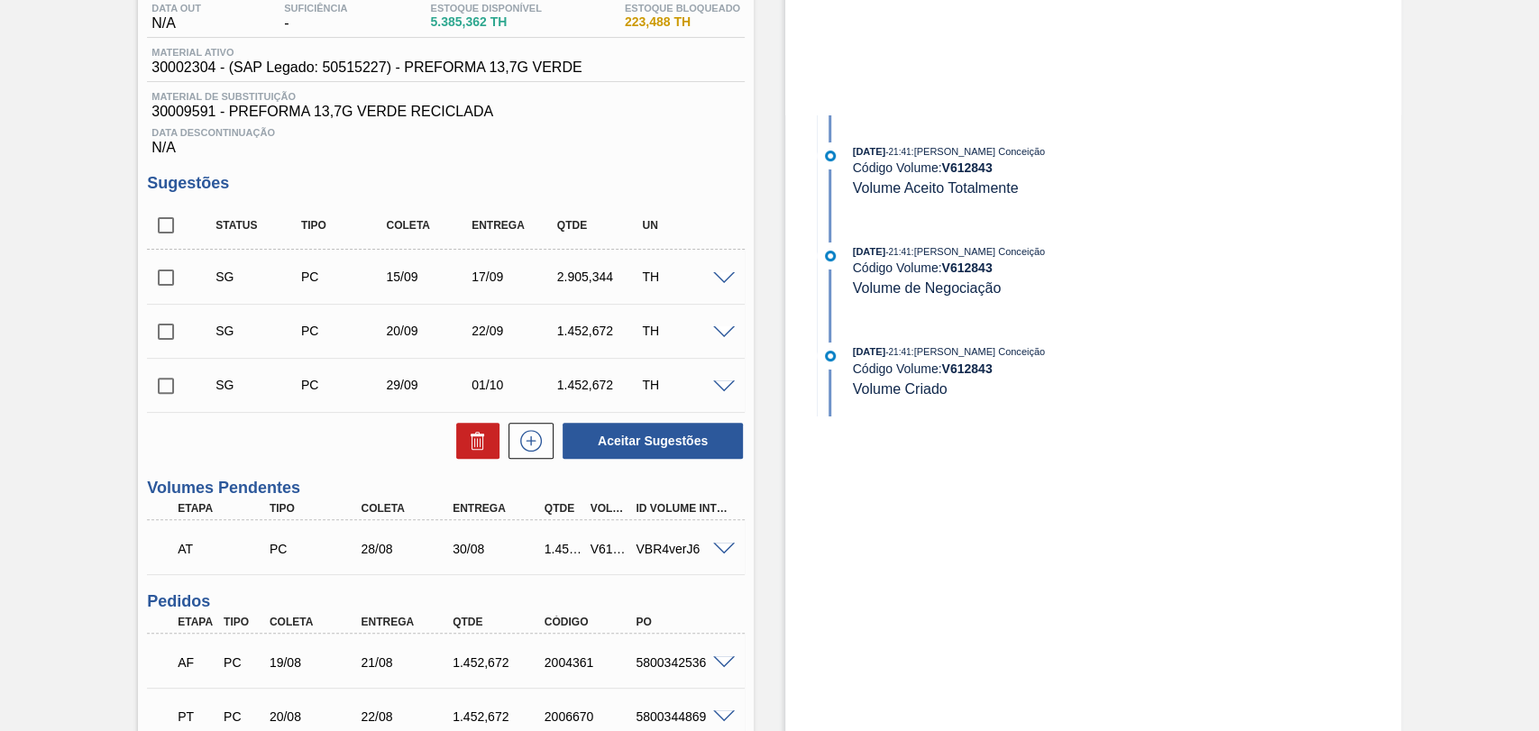
click at [719, 550] on span at bounding box center [724, 550] width 22 height 14
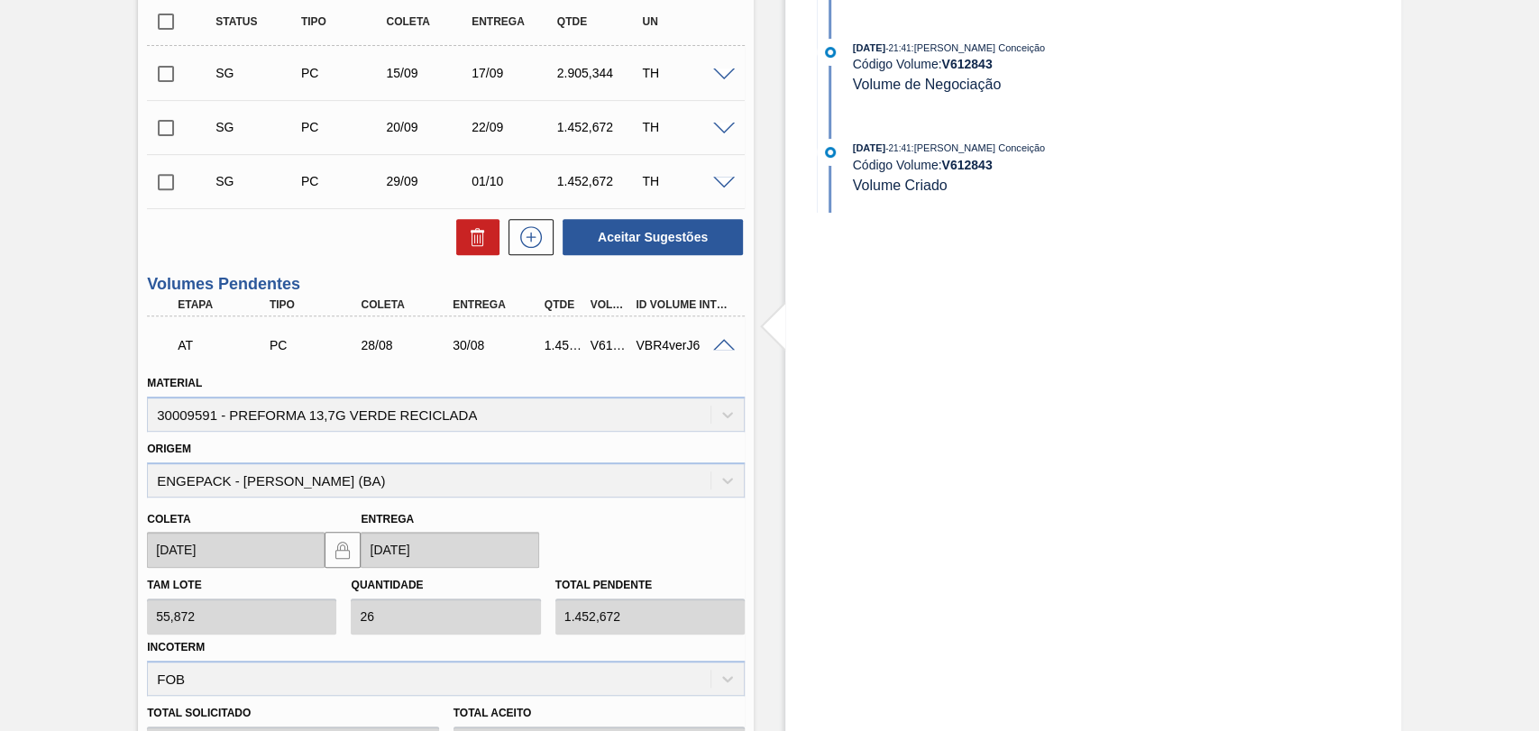
scroll to position [601, 0]
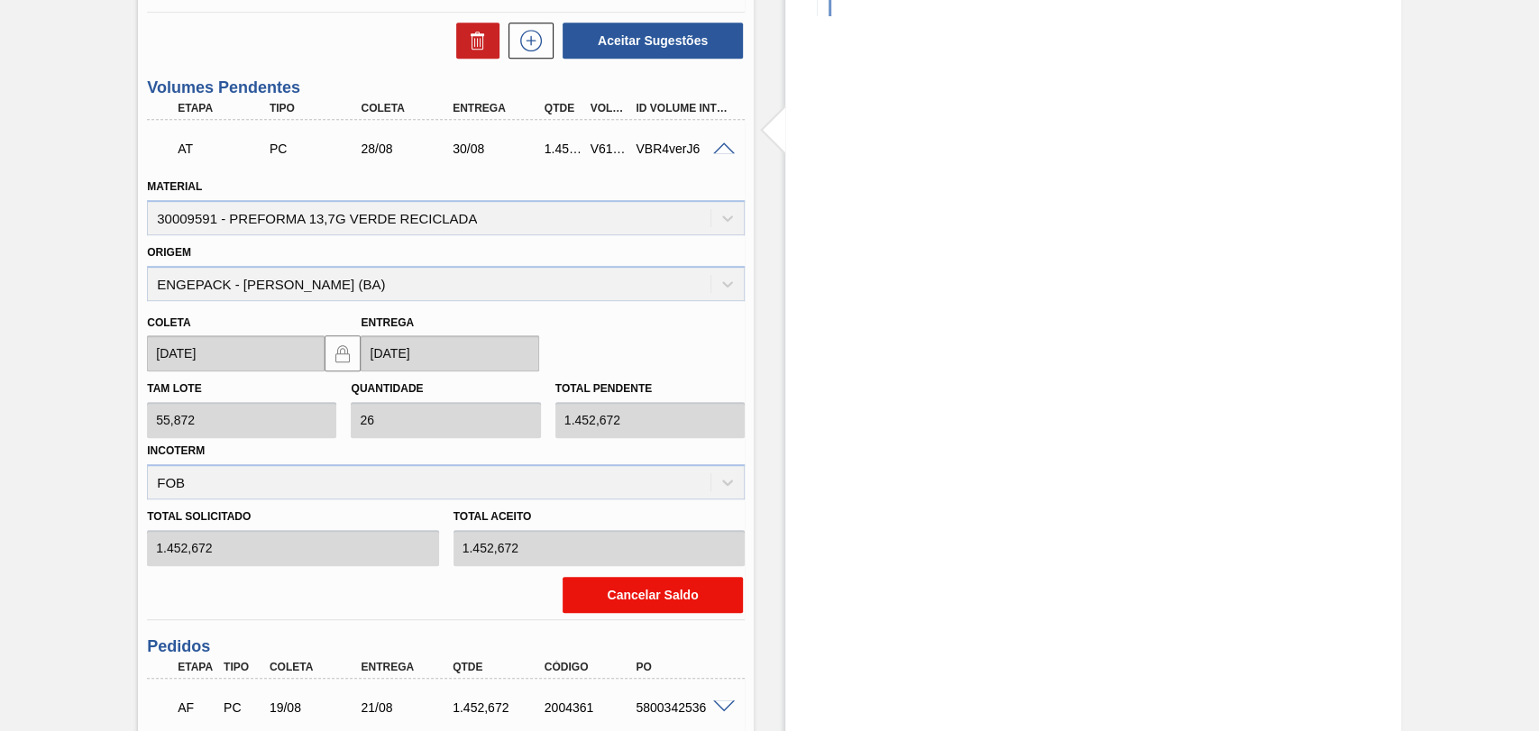
click at [651, 596] on button "Cancelar Saldo" at bounding box center [653, 595] width 180 height 36
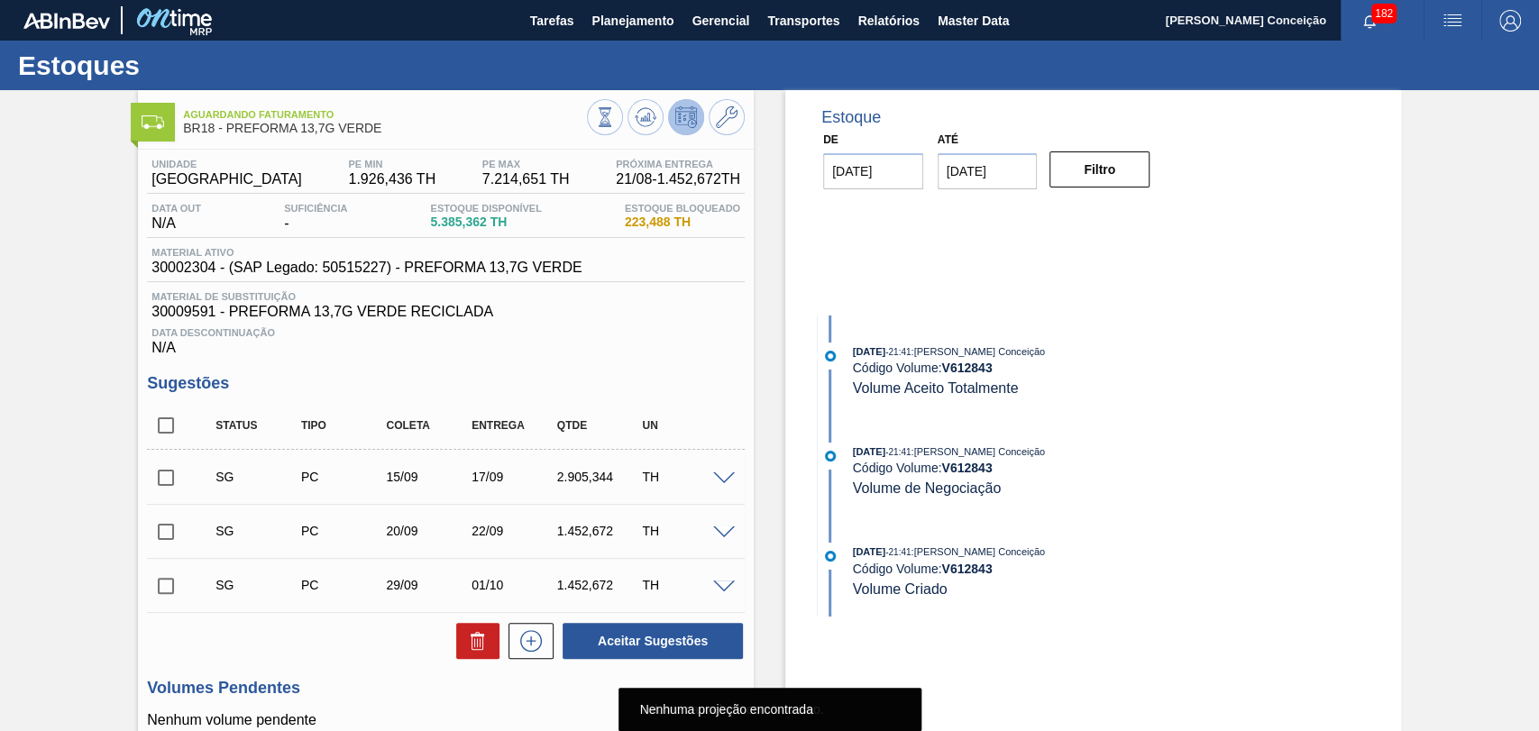
scroll to position [0, 0]
click at [643, 116] on icon at bounding box center [646, 117] width 12 height 8
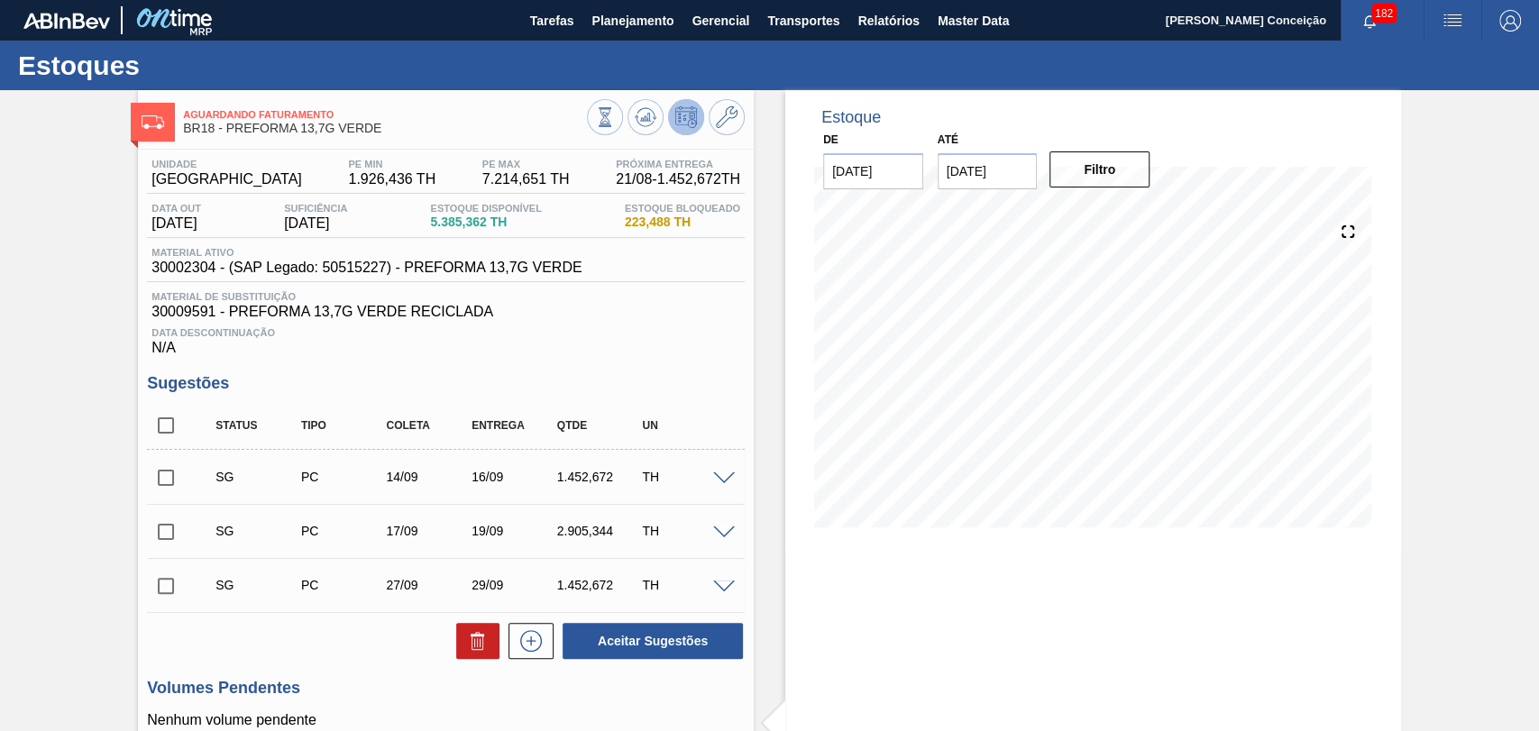
click at [177, 427] on input "checkbox" at bounding box center [166, 426] width 38 height 38
checkbox input "true"
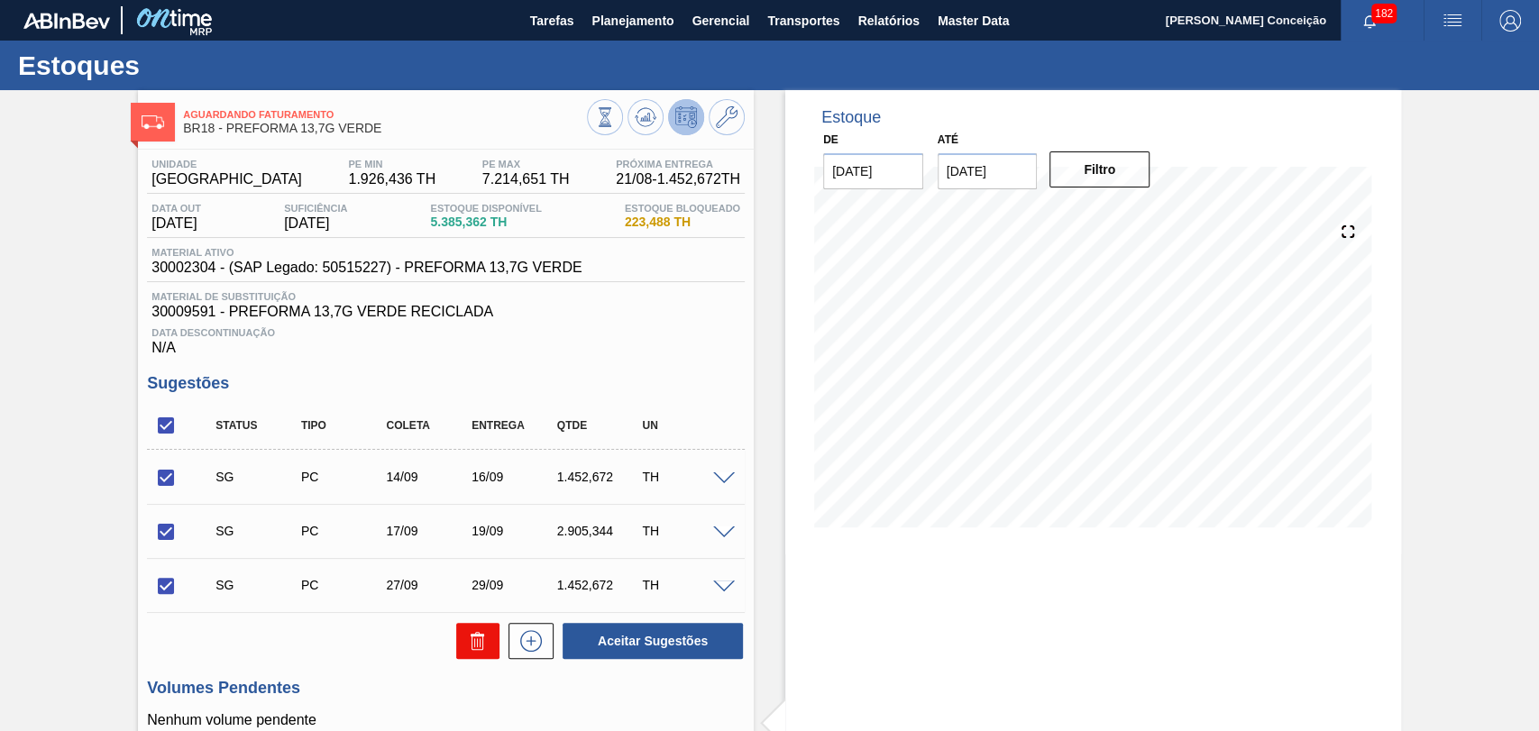
click at [471, 645] on icon at bounding box center [478, 641] width 22 height 22
checkbox input "false"
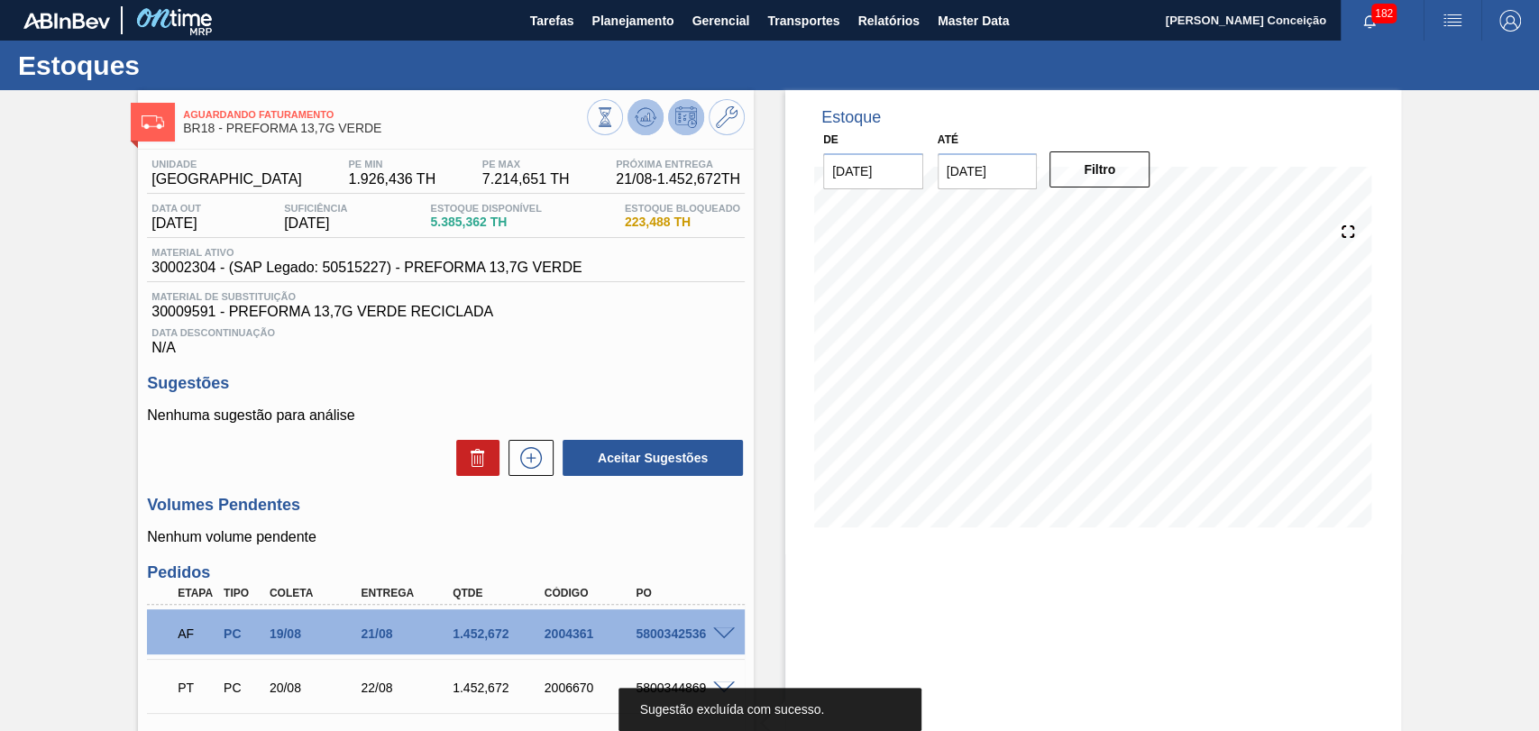
click at [645, 125] on icon at bounding box center [646, 121] width 18 height 9
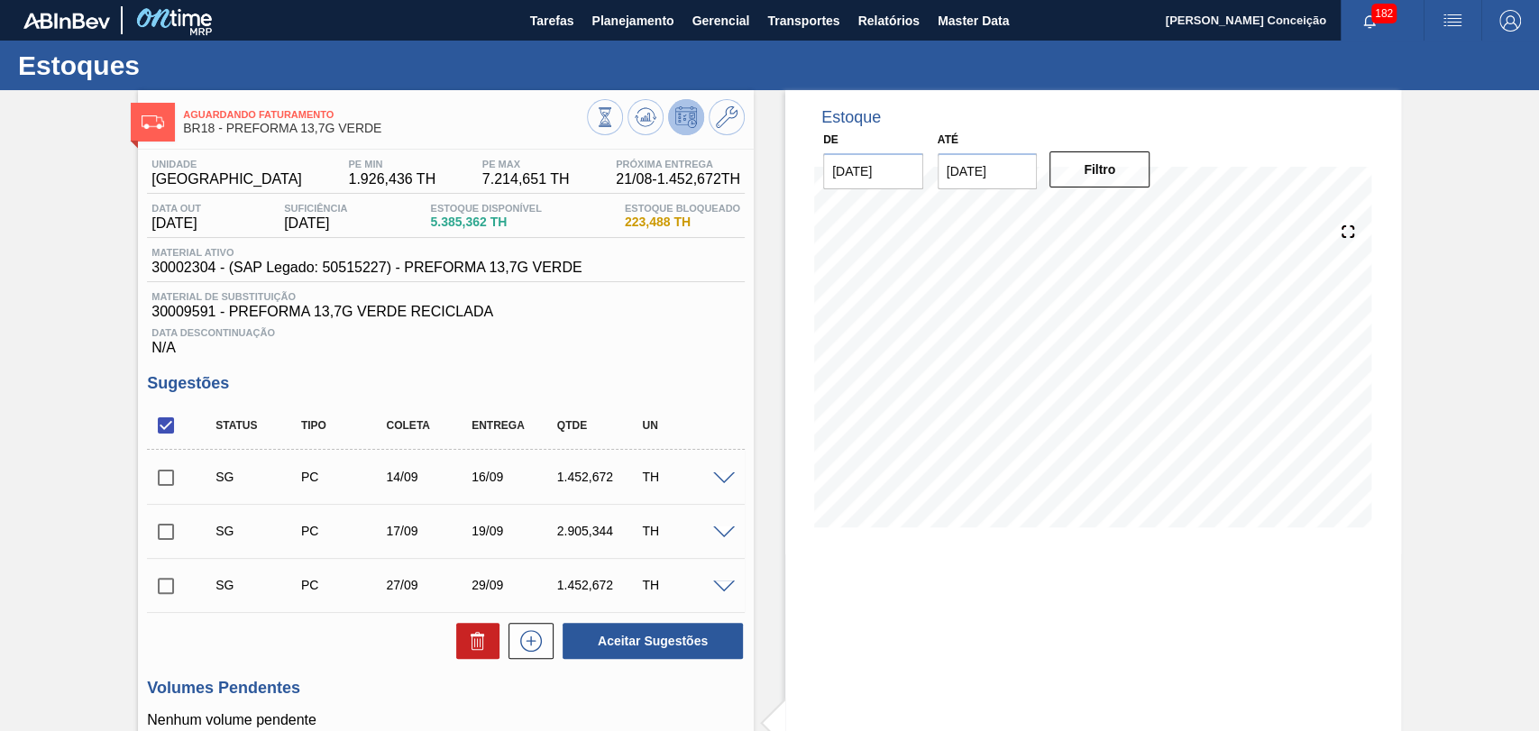
click at [176, 419] on input "checkbox" at bounding box center [166, 426] width 38 height 38
click at [168, 426] on input "checkbox" at bounding box center [166, 426] width 38 height 38
checkbox input "true"
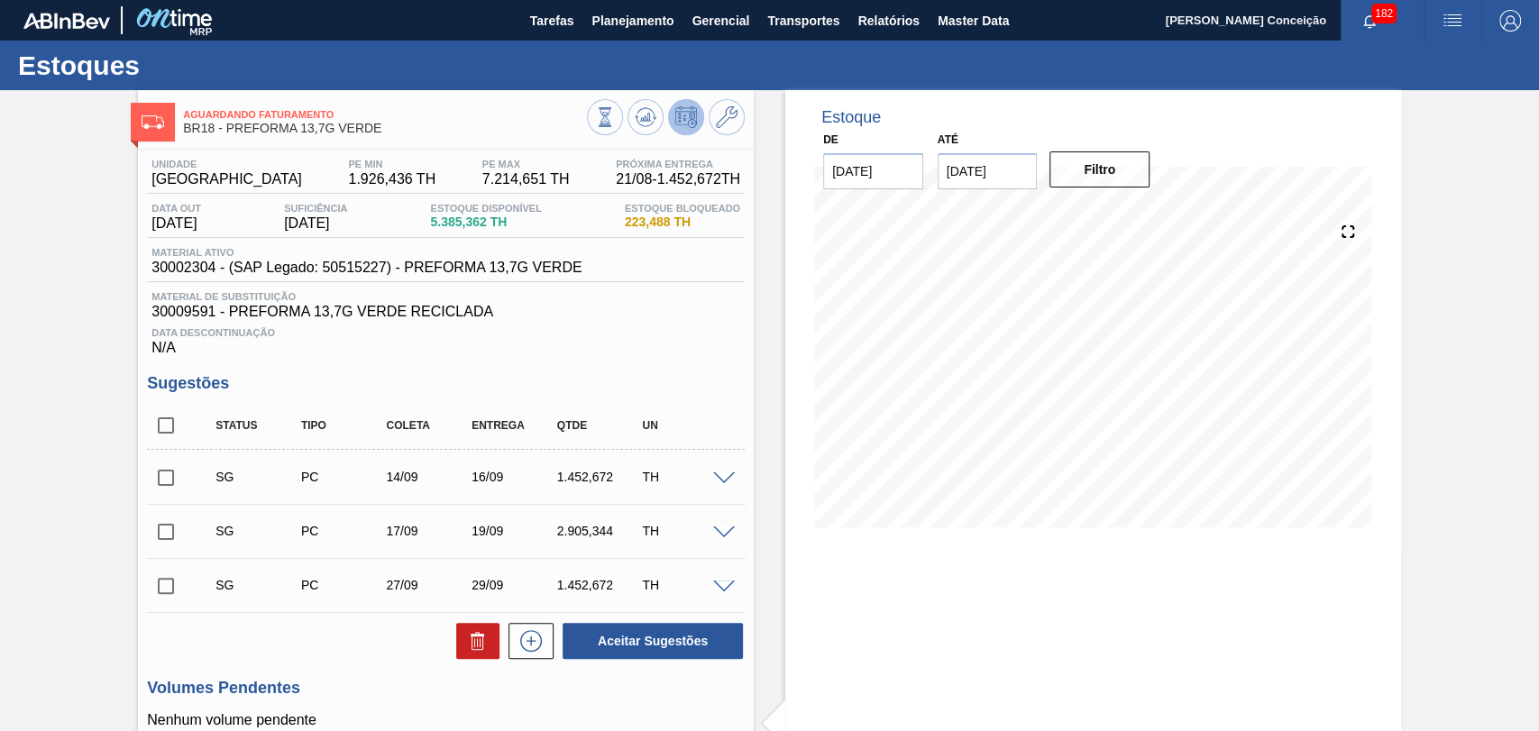
checkbox input "true"
click at [467, 647] on icon at bounding box center [478, 641] width 22 height 22
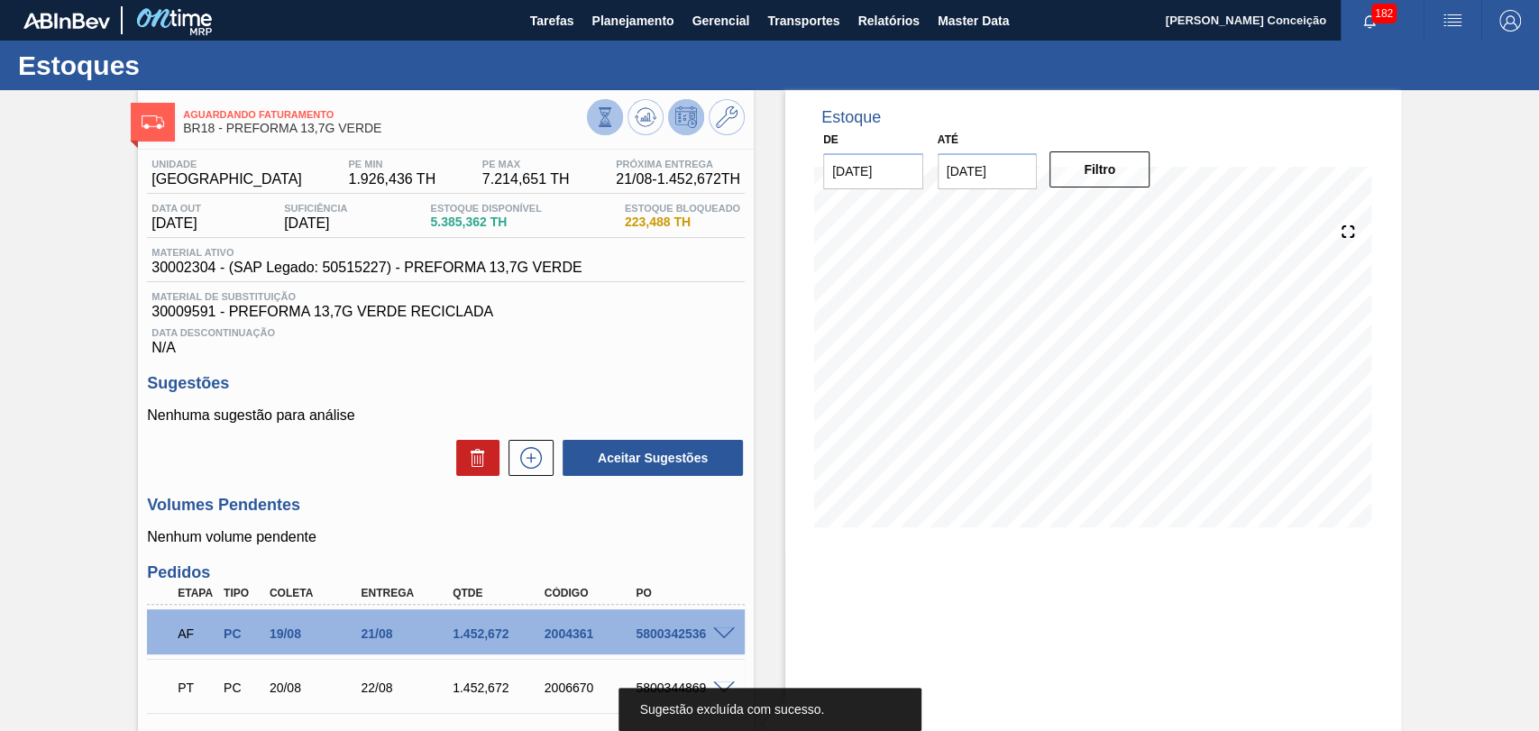
click at [599, 115] on icon at bounding box center [605, 117] width 20 height 20
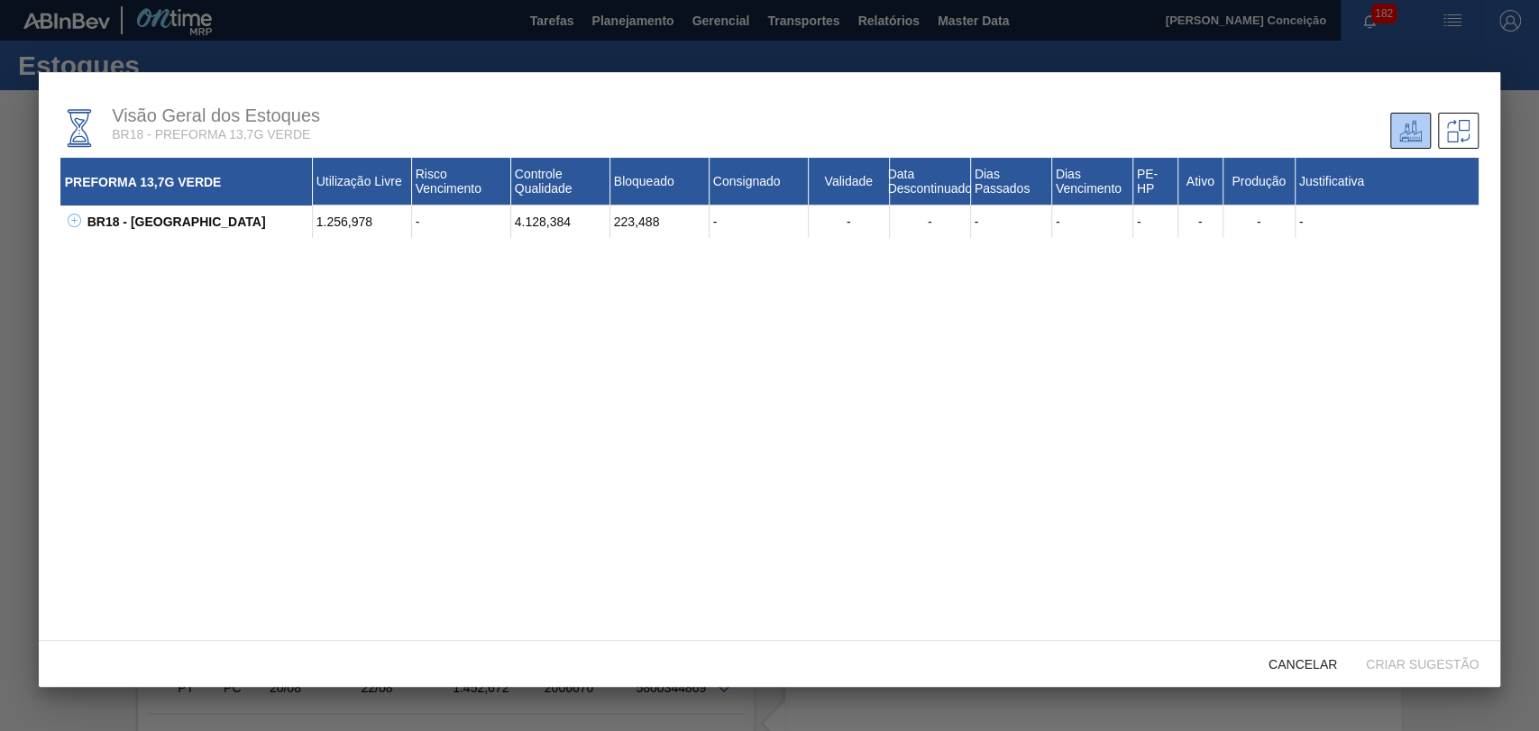
click at [25, 84] on div at bounding box center [769, 365] width 1539 height 731
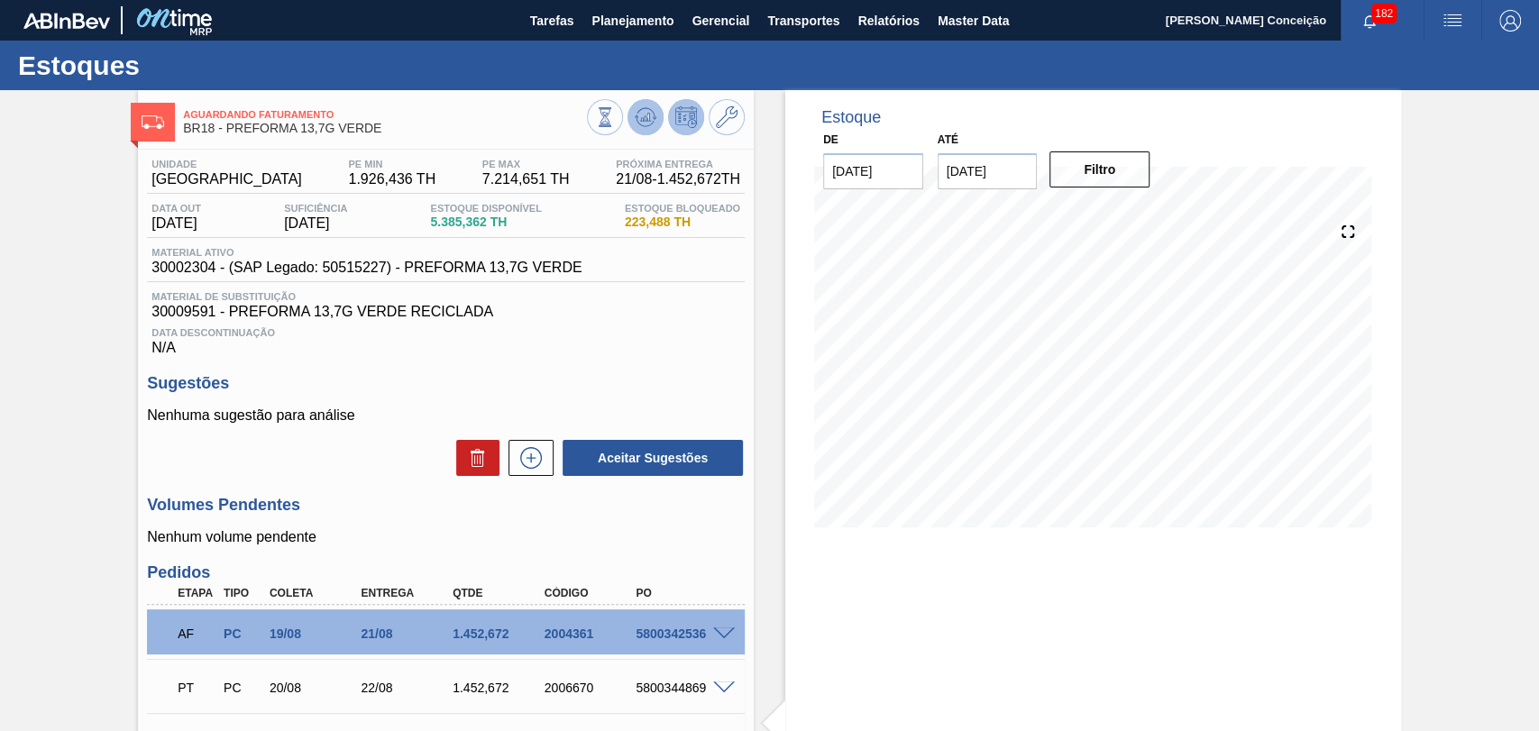
click at [615, 117] on icon at bounding box center [605, 117] width 20 height 20
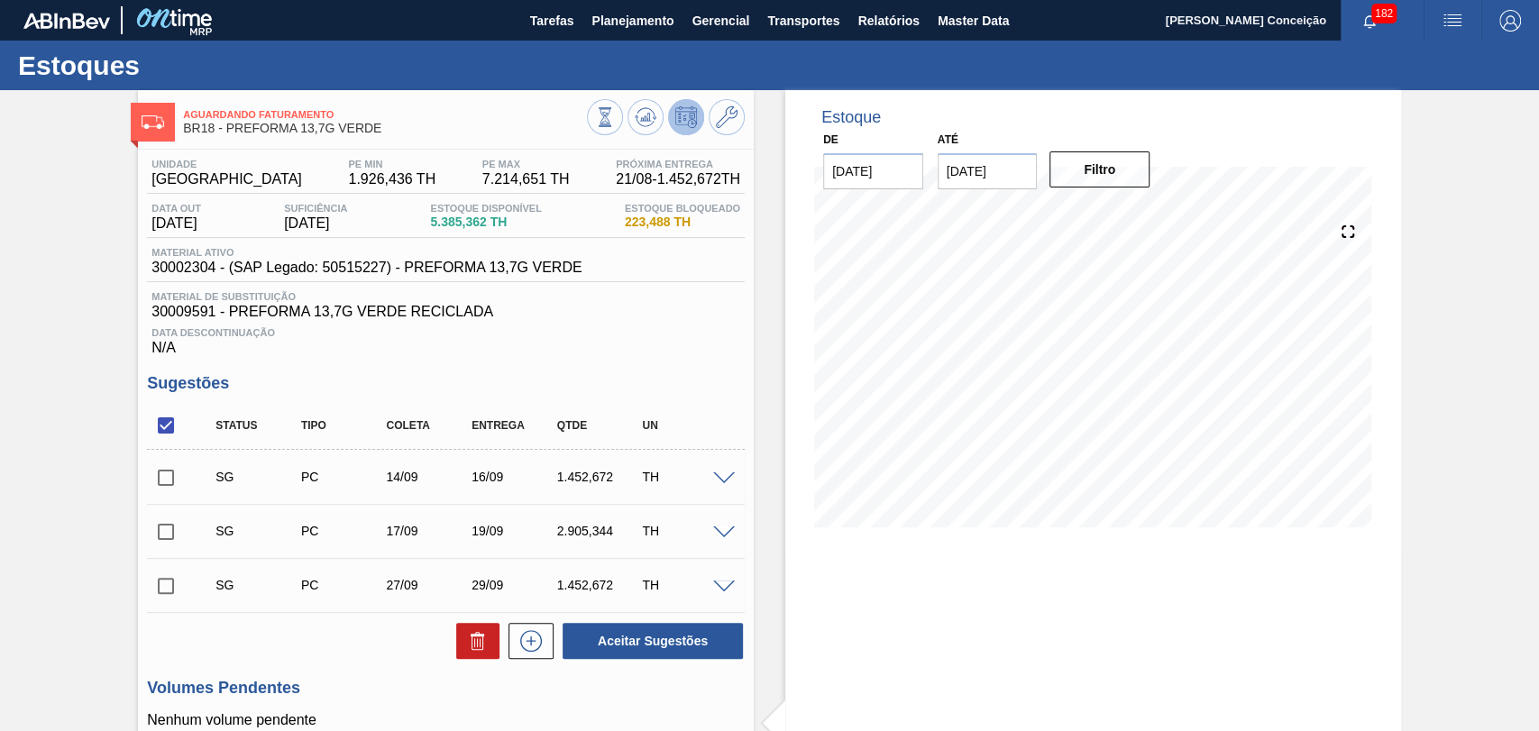
click at [721, 480] on span at bounding box center [724, 480] width 22 height 14
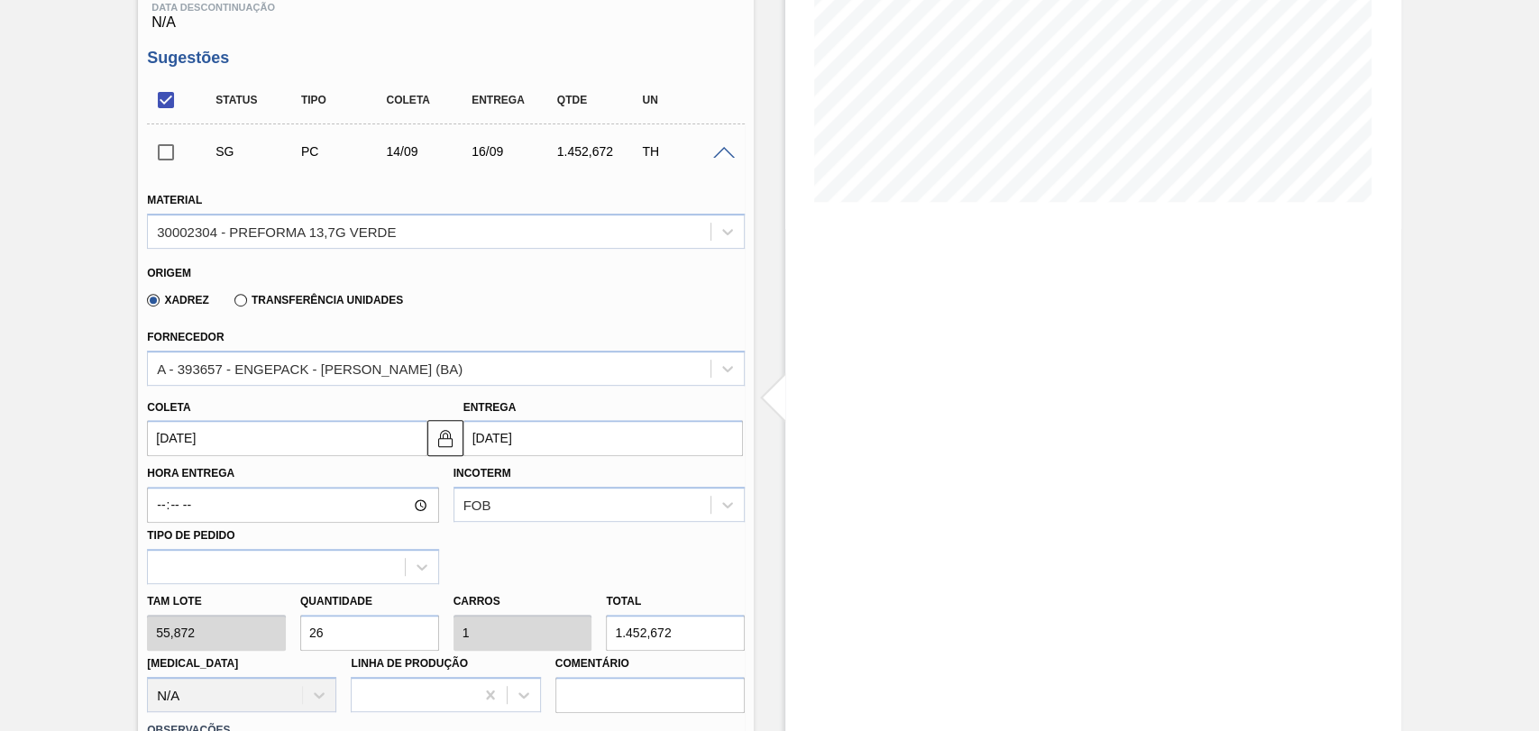
scroll to position [400, 0]
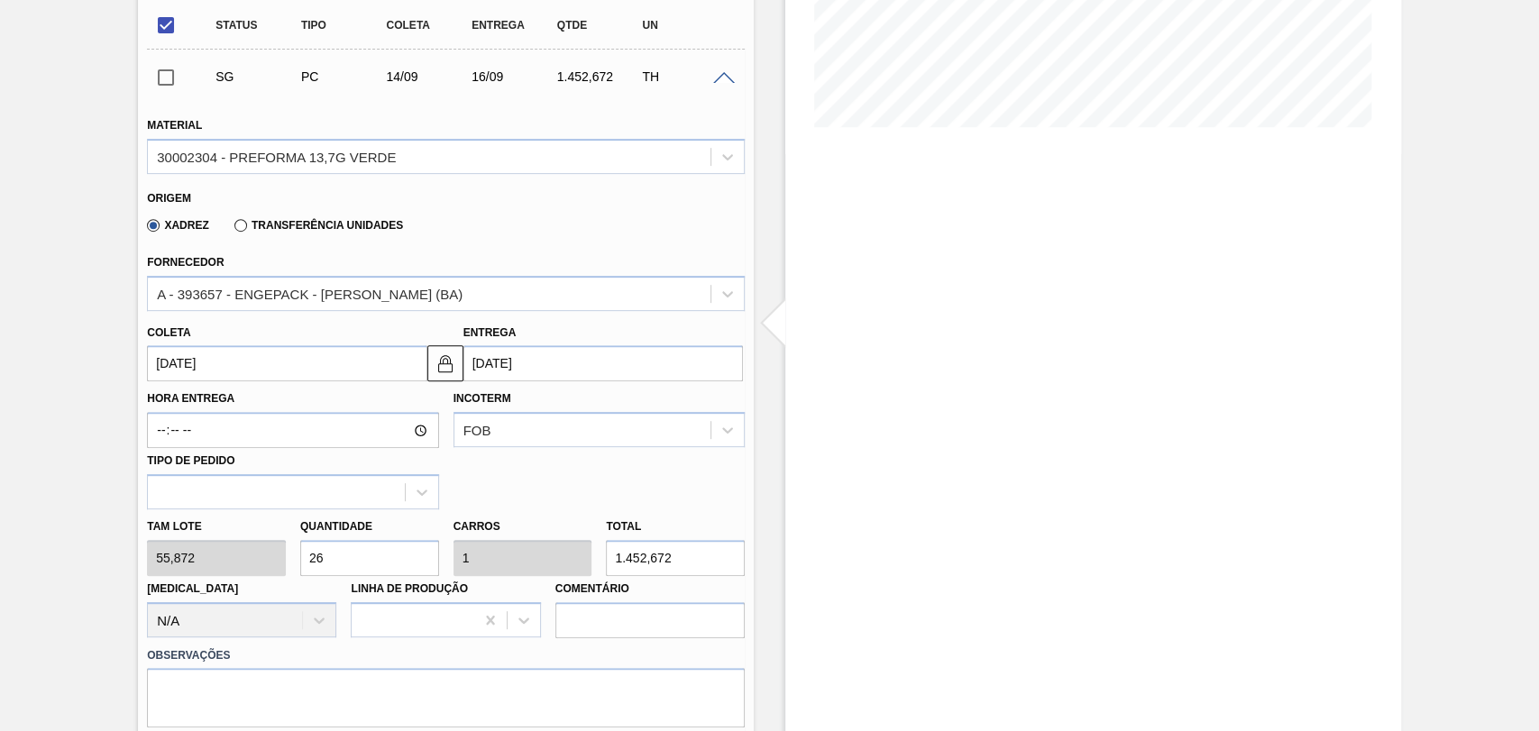
drag, startPoint x: 237, startPoint y: 357, endPoint x: 149, endPoint y: 356, distance: 88.4
click at [171, 356] on input "[DATE]" at bounding box center [287, 363] width 280 height 36
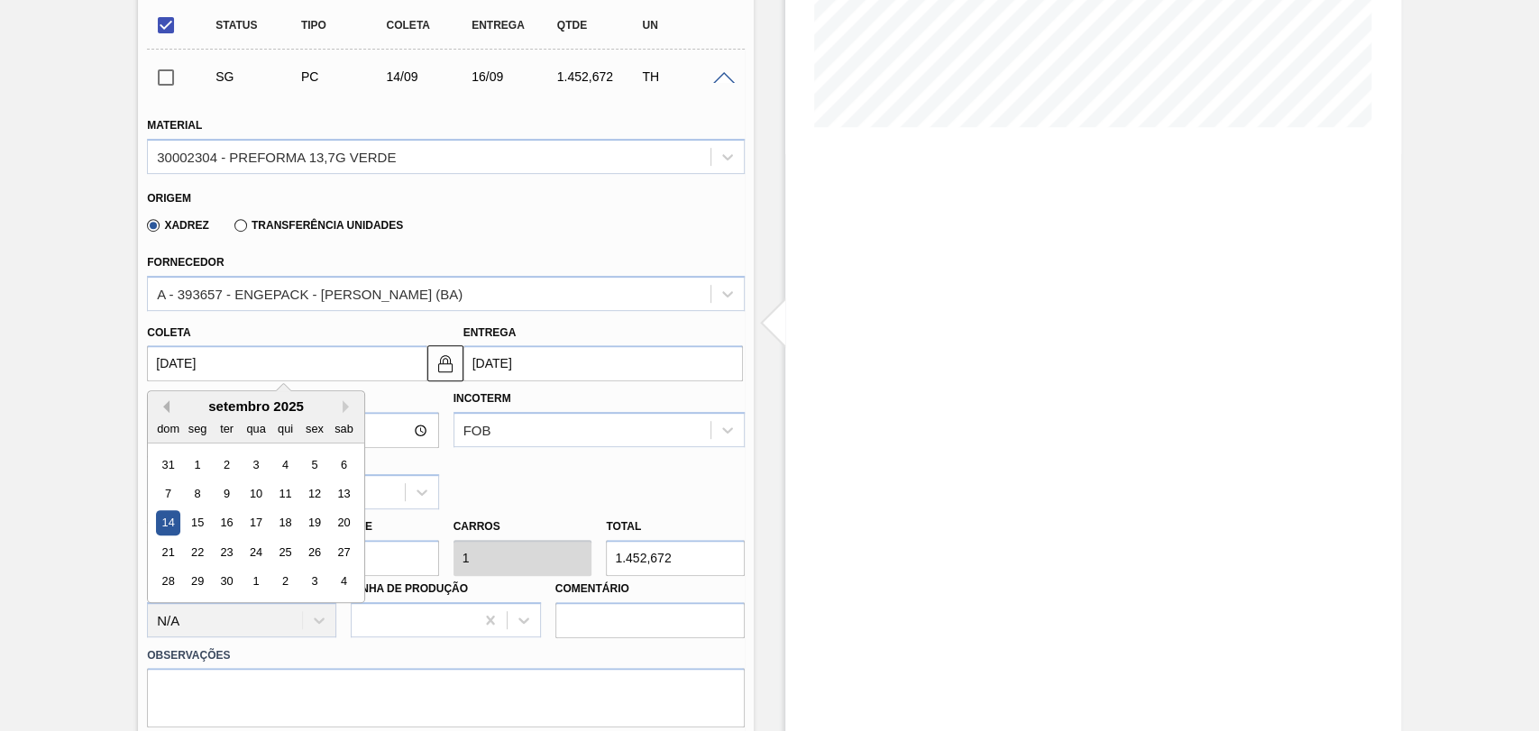
click at [164, 407] on button "Previous Month" at bounding box center [163, 406] width 13 height 13
click at [282, 585] on div "28" at bounding box center [285, 582] width 24 height 24
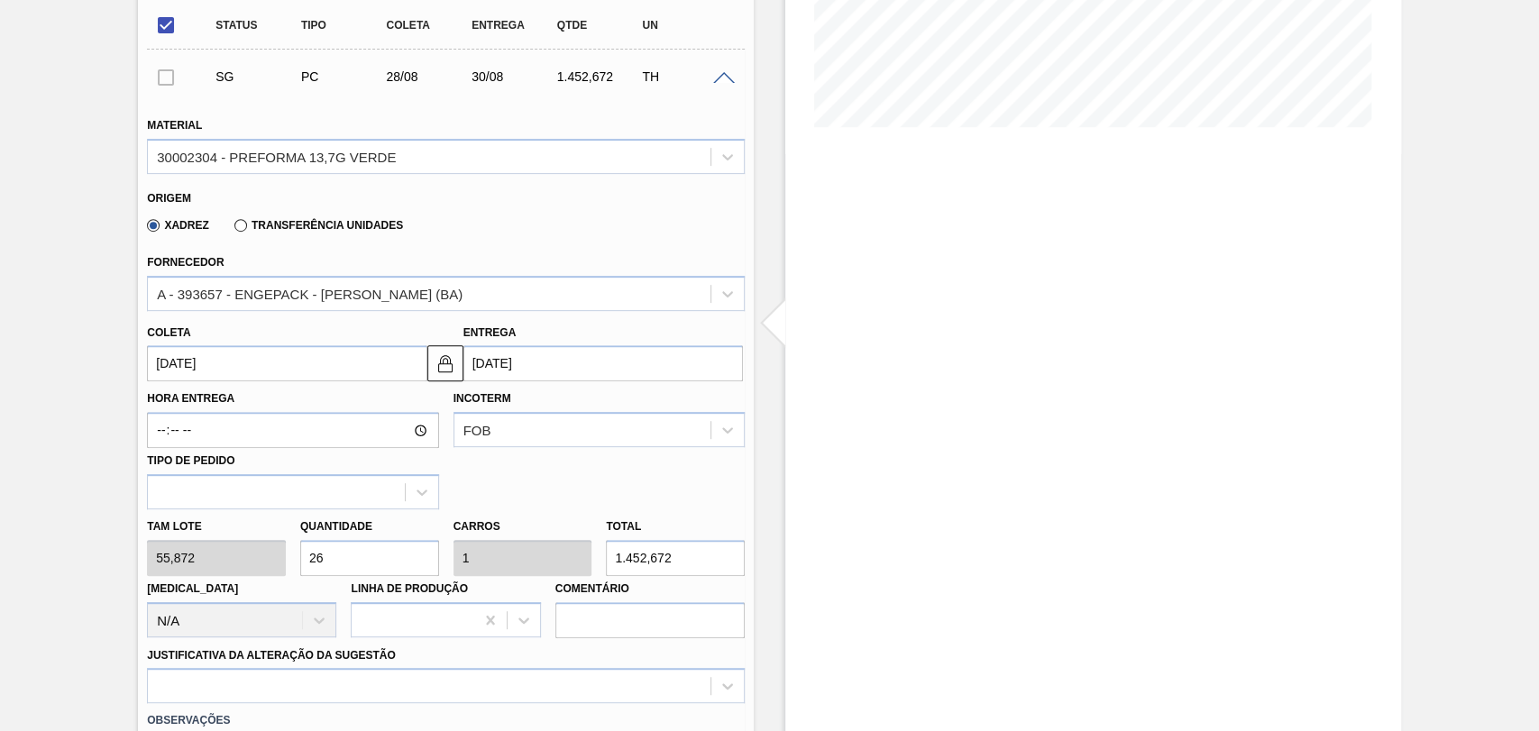
type input "[DATE]"
click at [279, 695] on div at bounding box center [446, 685] width 598 height 35
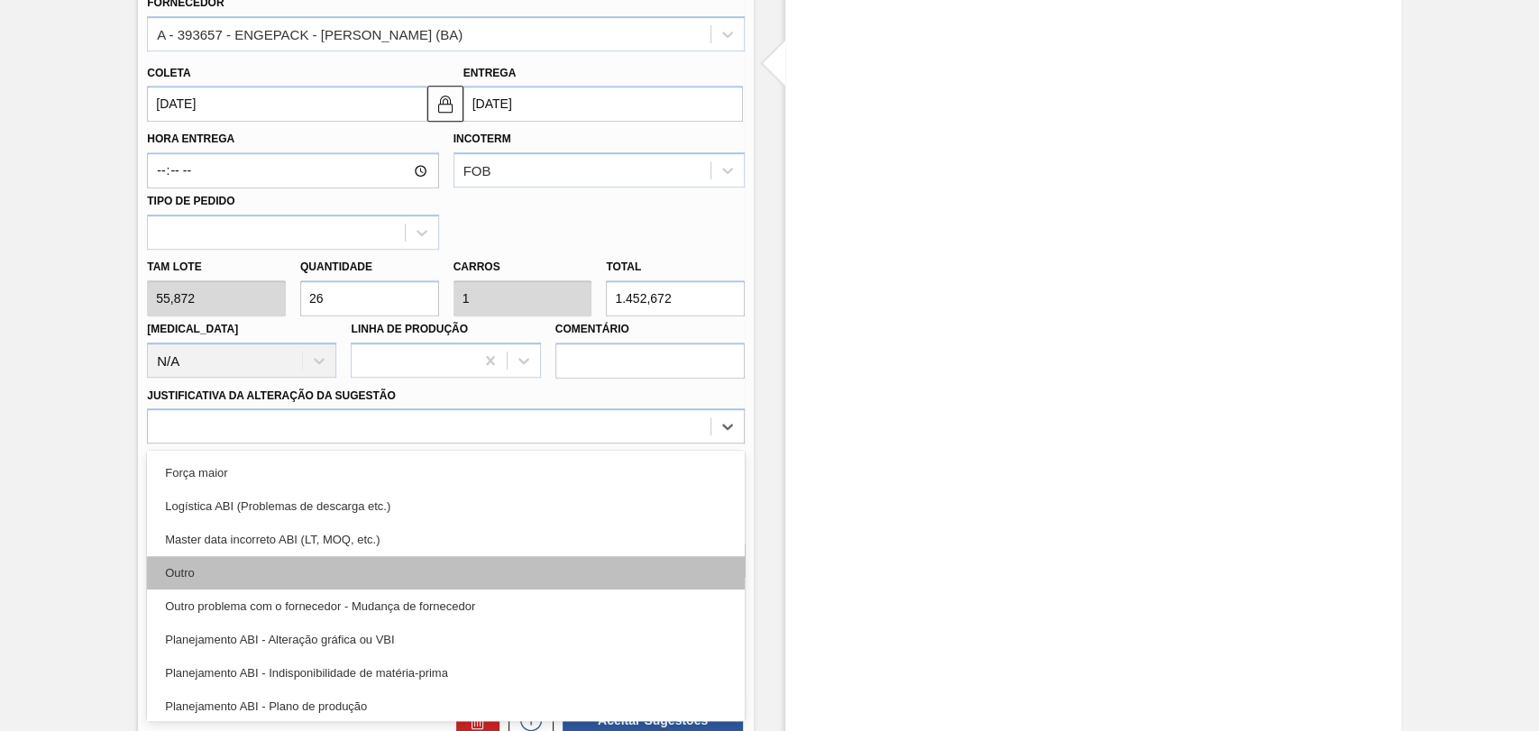
scroll to position [100, 0]
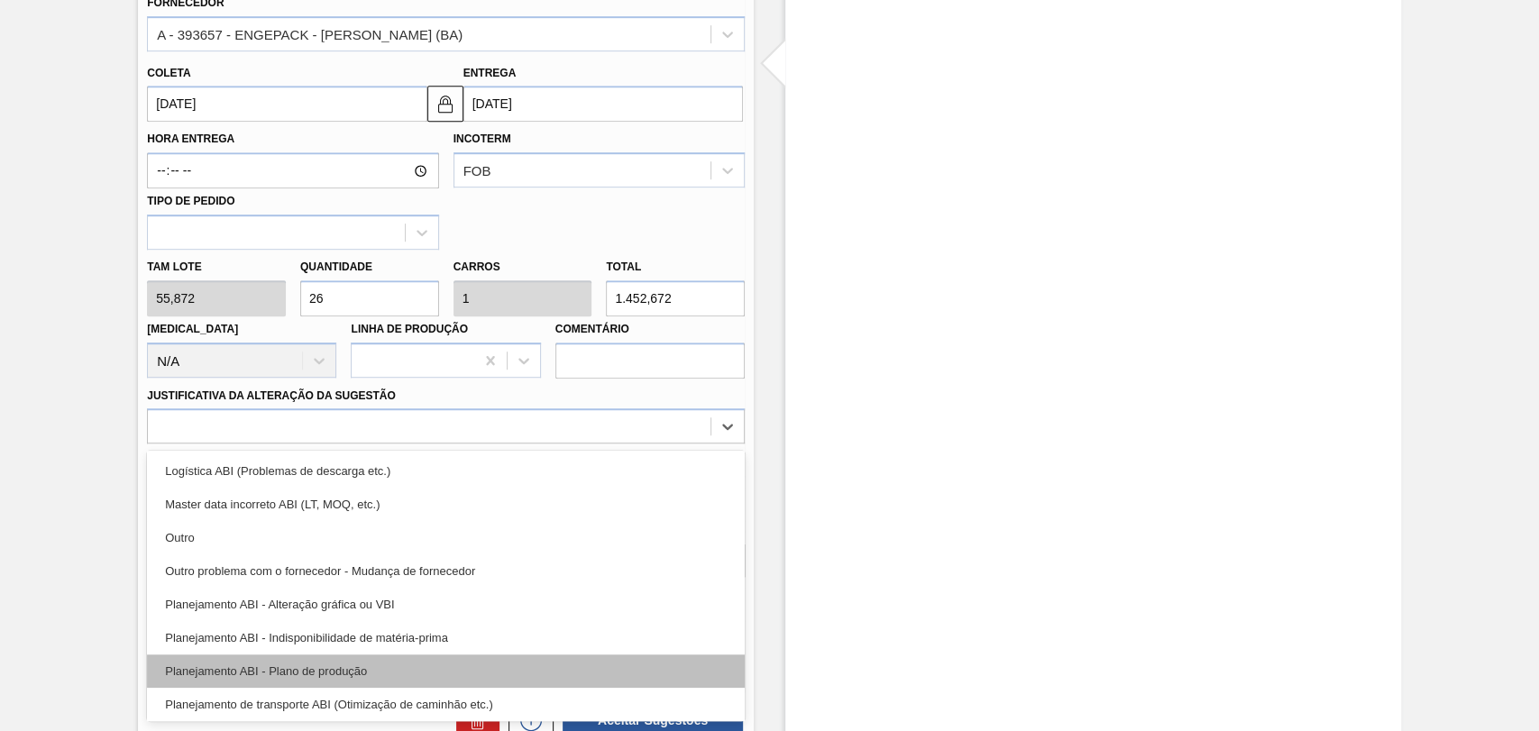
click at [368, 664] on div "Planejamento ABI - Plano de produção" at bounding box center [446, 671] width 598 height 33
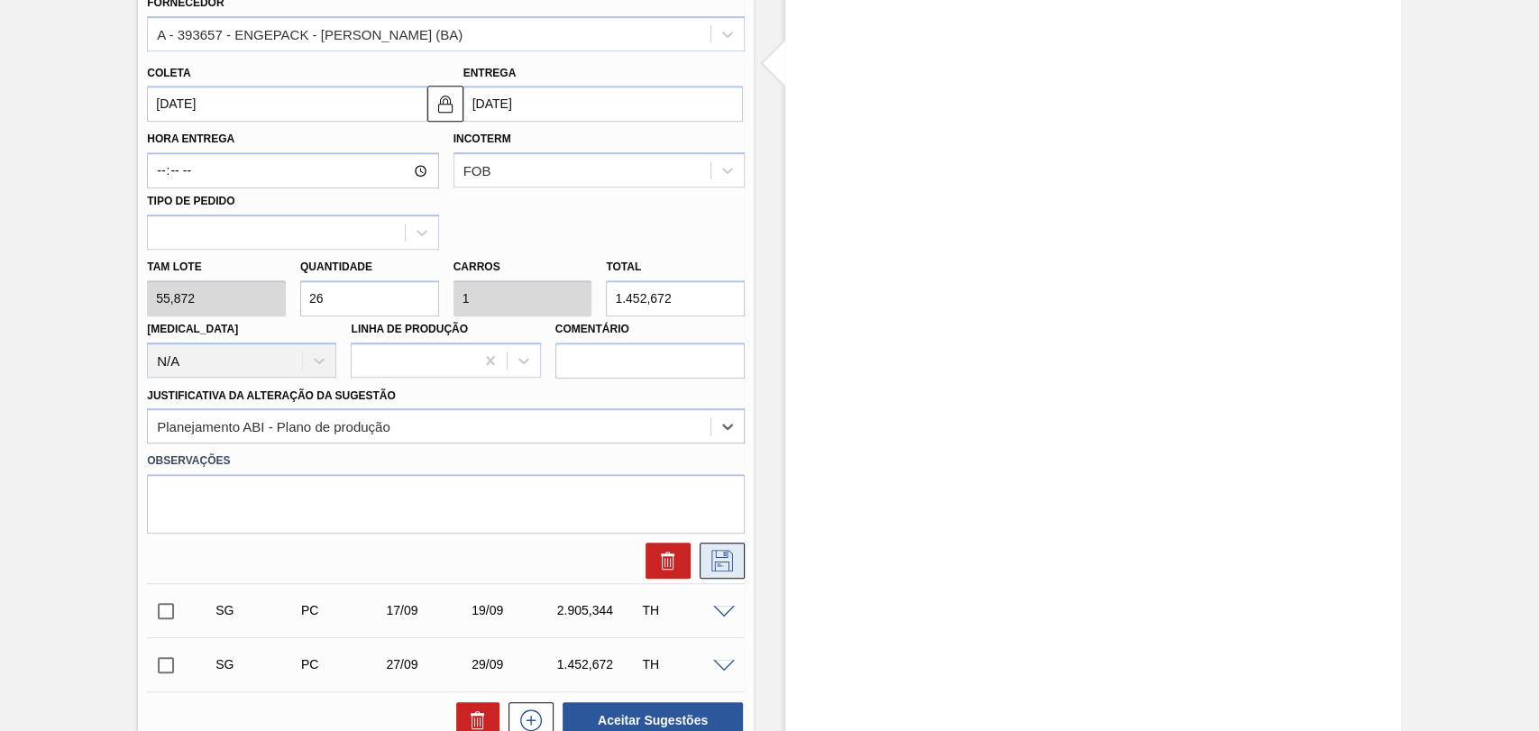
click at [708, 567] on icon at bounding box center [722, 561] width 29 height 22
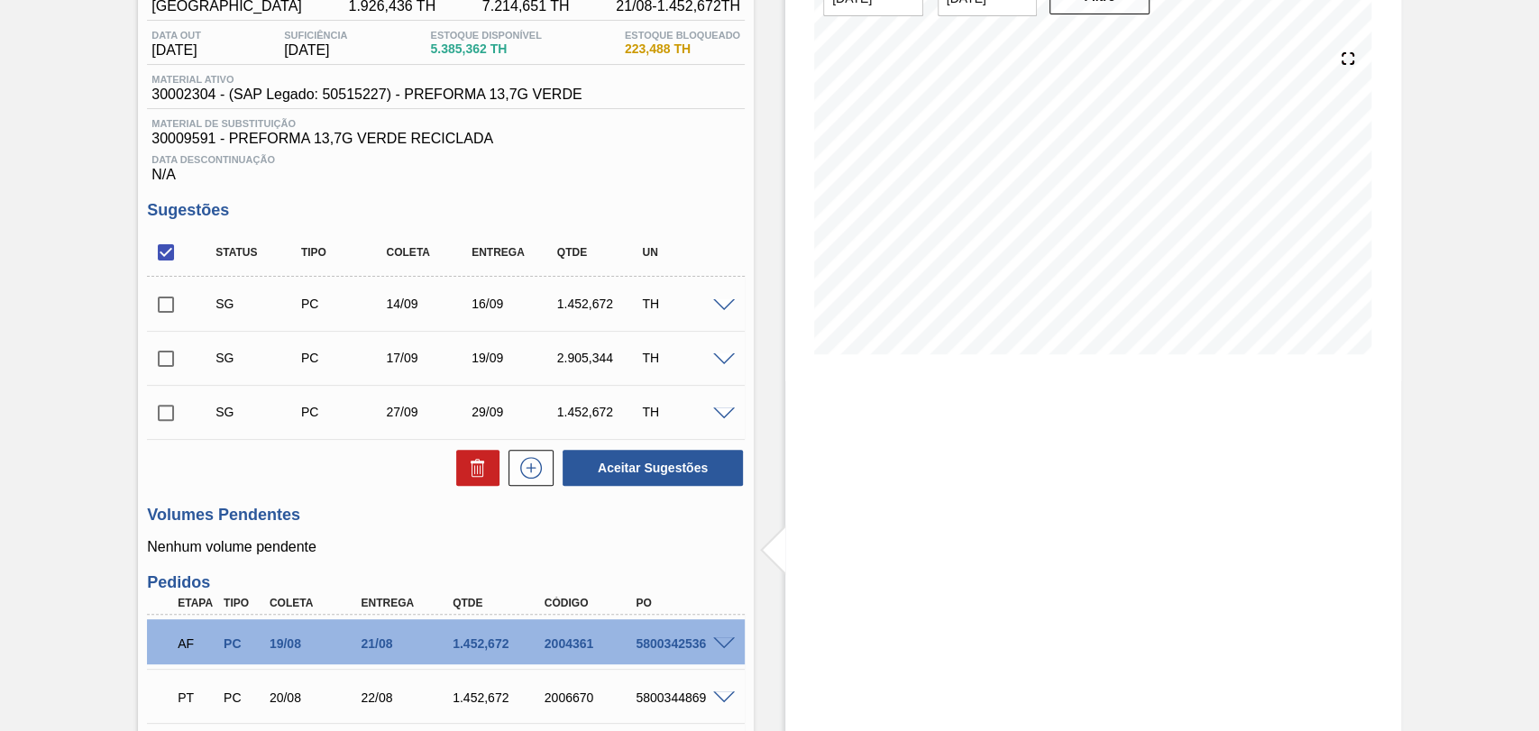
scroll to position [170, 0]
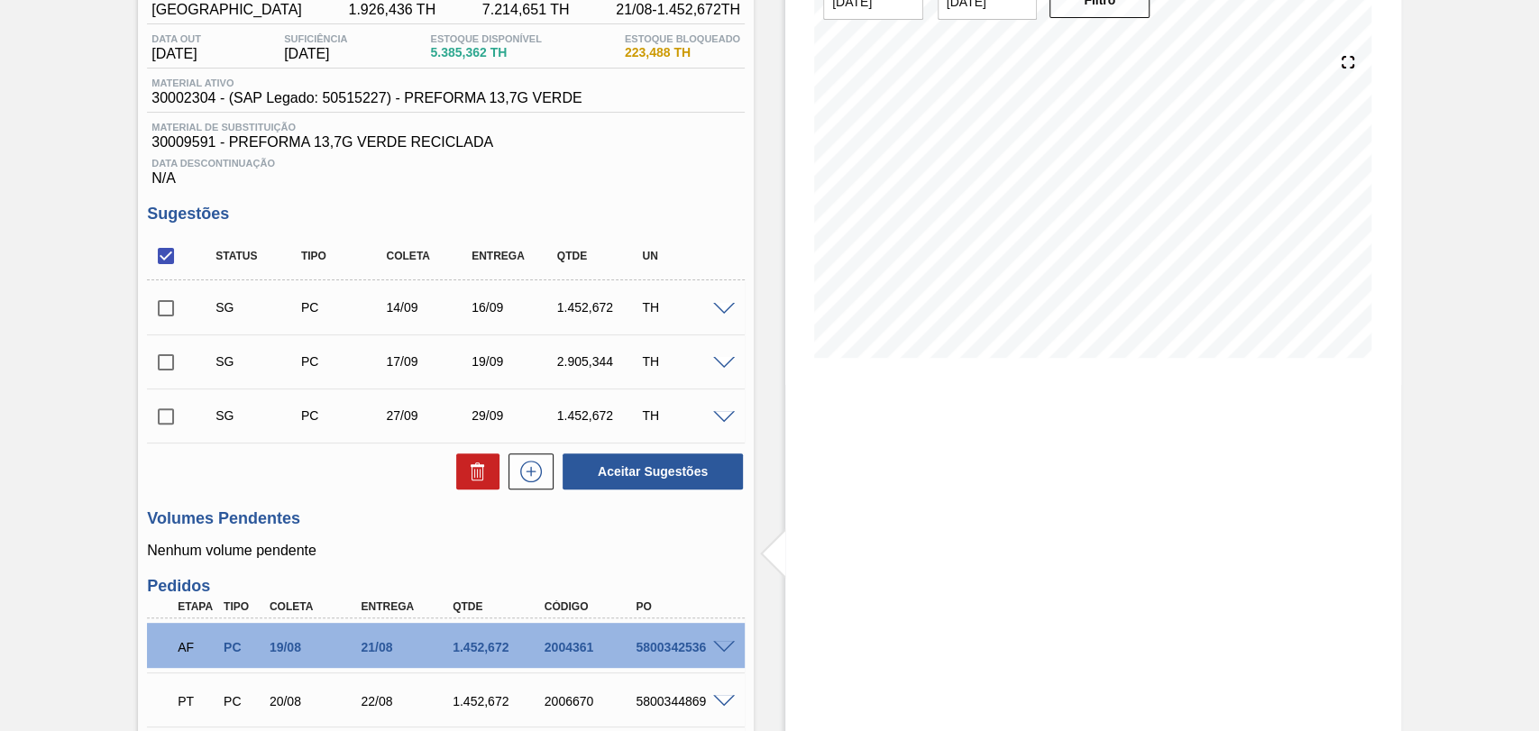
click at [729, 307] on span at bounding box center [724, 310] width 22 height 14
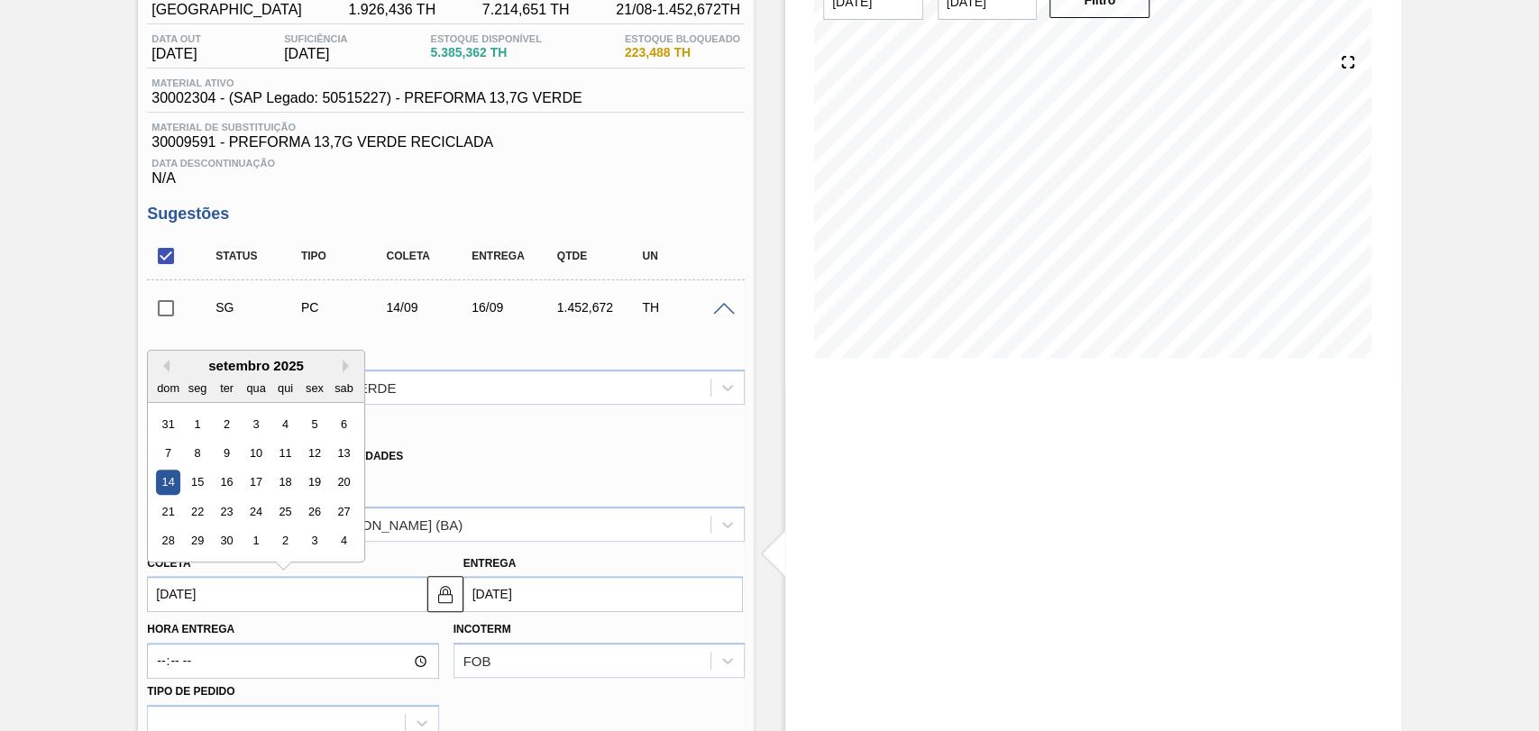
drag, startPoint x: 233, startPoint y: 601, endPoint x: 41, endPoint y: 601, distance: 191.2
type input "2"
type input "[DATE]"
type input "28"
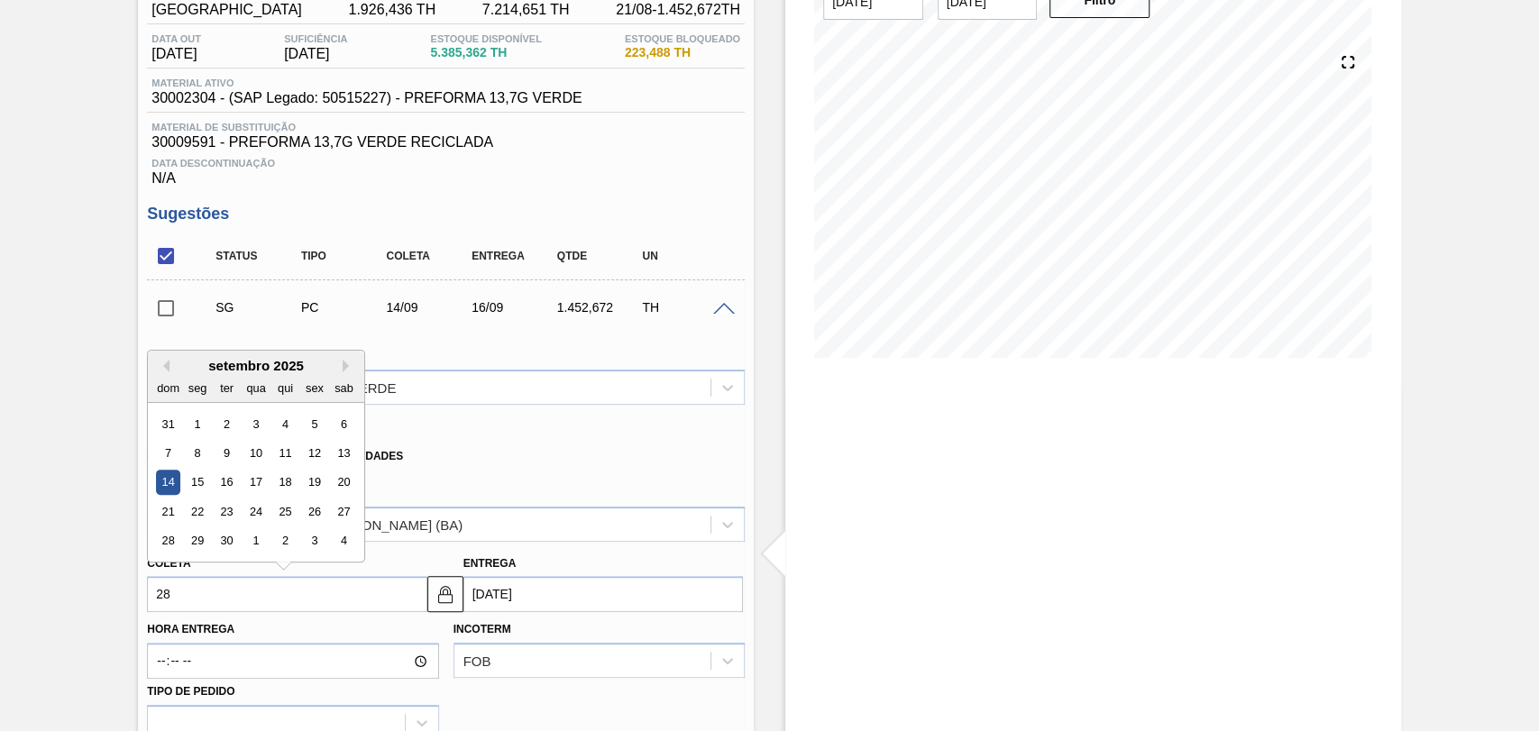
type input "[DATE]"
click at [287, 544] on div "28" at bounding box center [285, 541] width 24 height 24
type input "[DATE]"
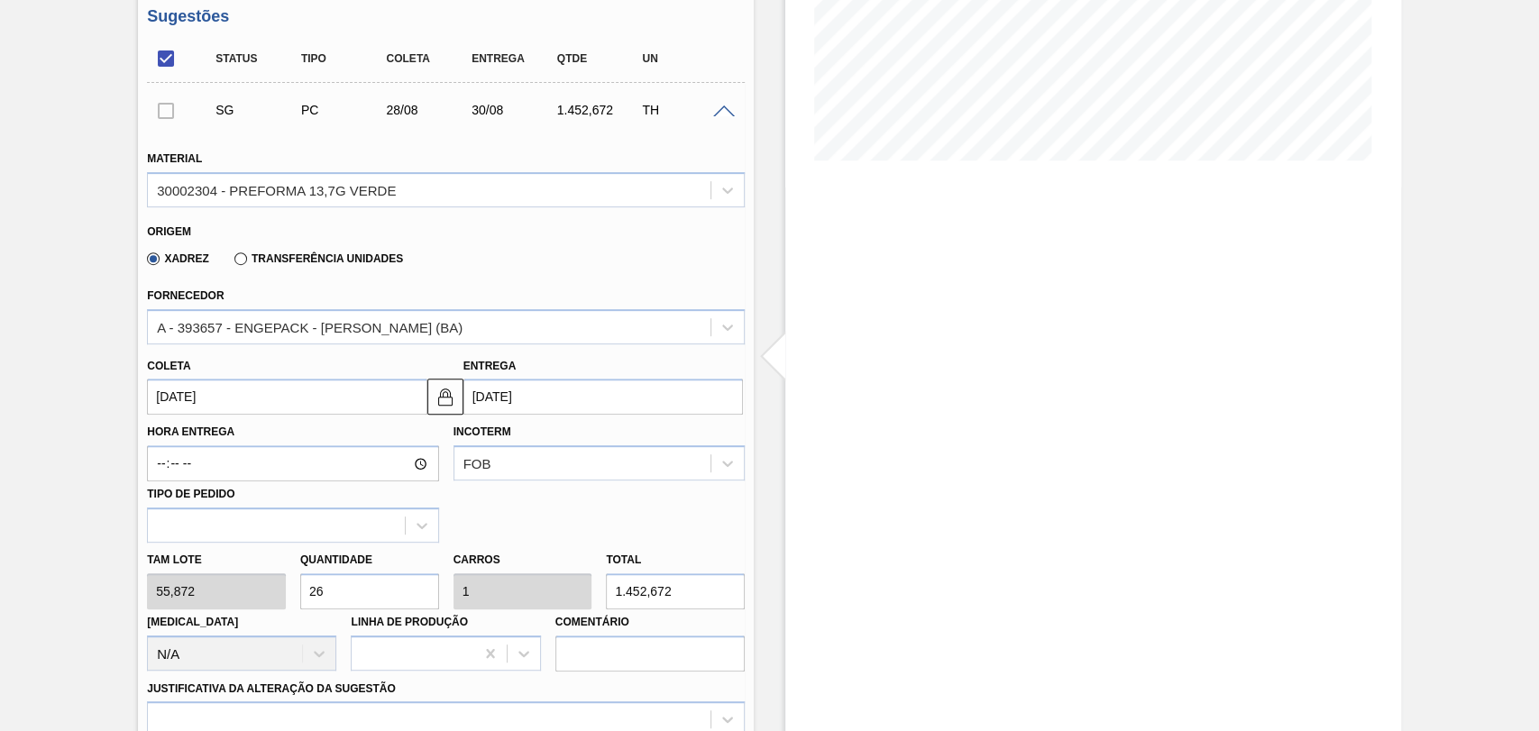
scroll to position [370, 0]
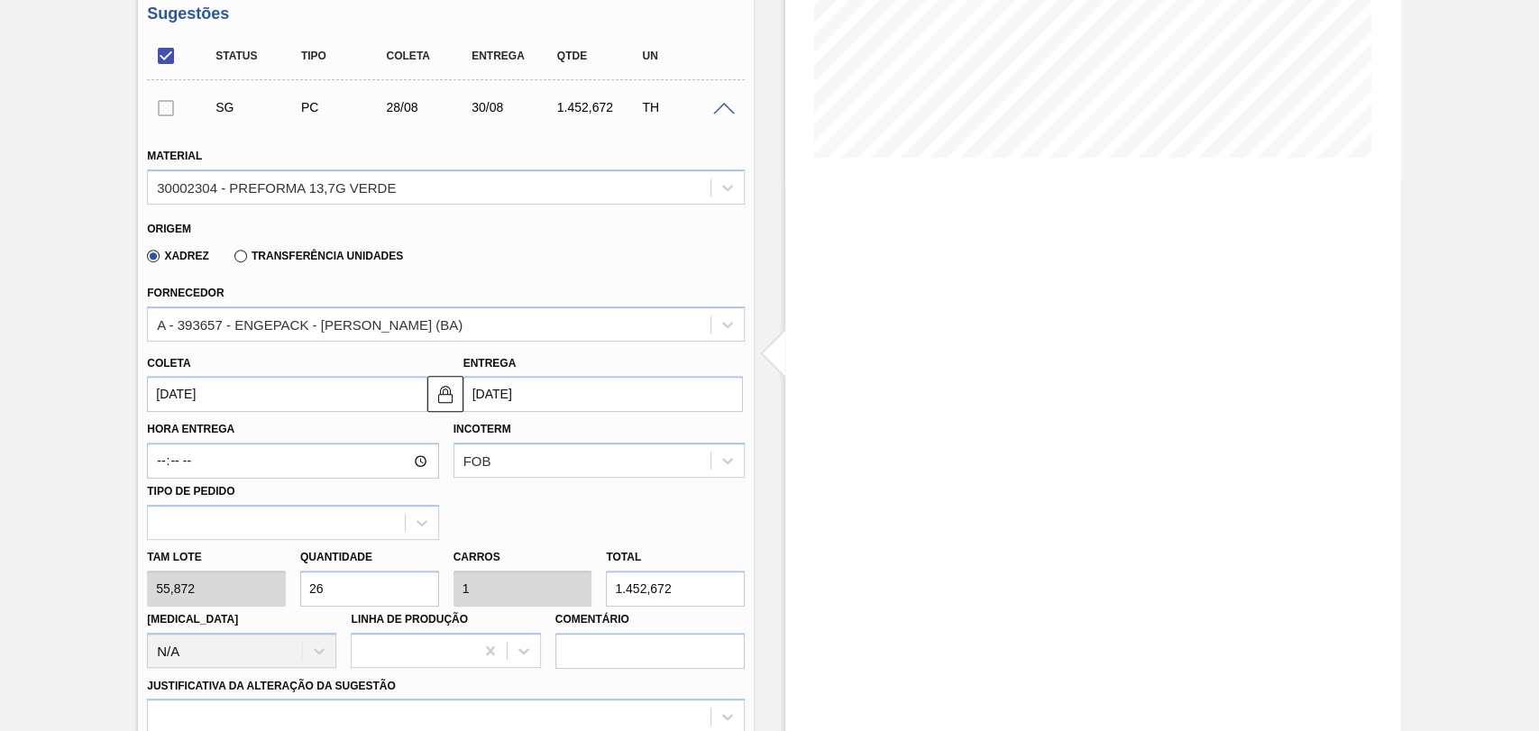
drag, startPoint x: 335, startPoint y: 596, endPoint x: 270, endPoint y: 585, distance: 66.7
click at [286, 585] on div "Tam lote 55,872 Quantidade 26 Carros 1 Total 1.452,672 [MEDICAL_DATA] N/A Linha…" at bounding box center [446, 604] width 612 height 129
click at [685, 492] on div "Hora Entrega Incoterm FOB Tipo de pedido" at bounding box center [446, 476] width 612 height 128
click at [491, 260] on div "Xadrez Transferência Unidades" at bounding box center [438, 252] width 583 height 35
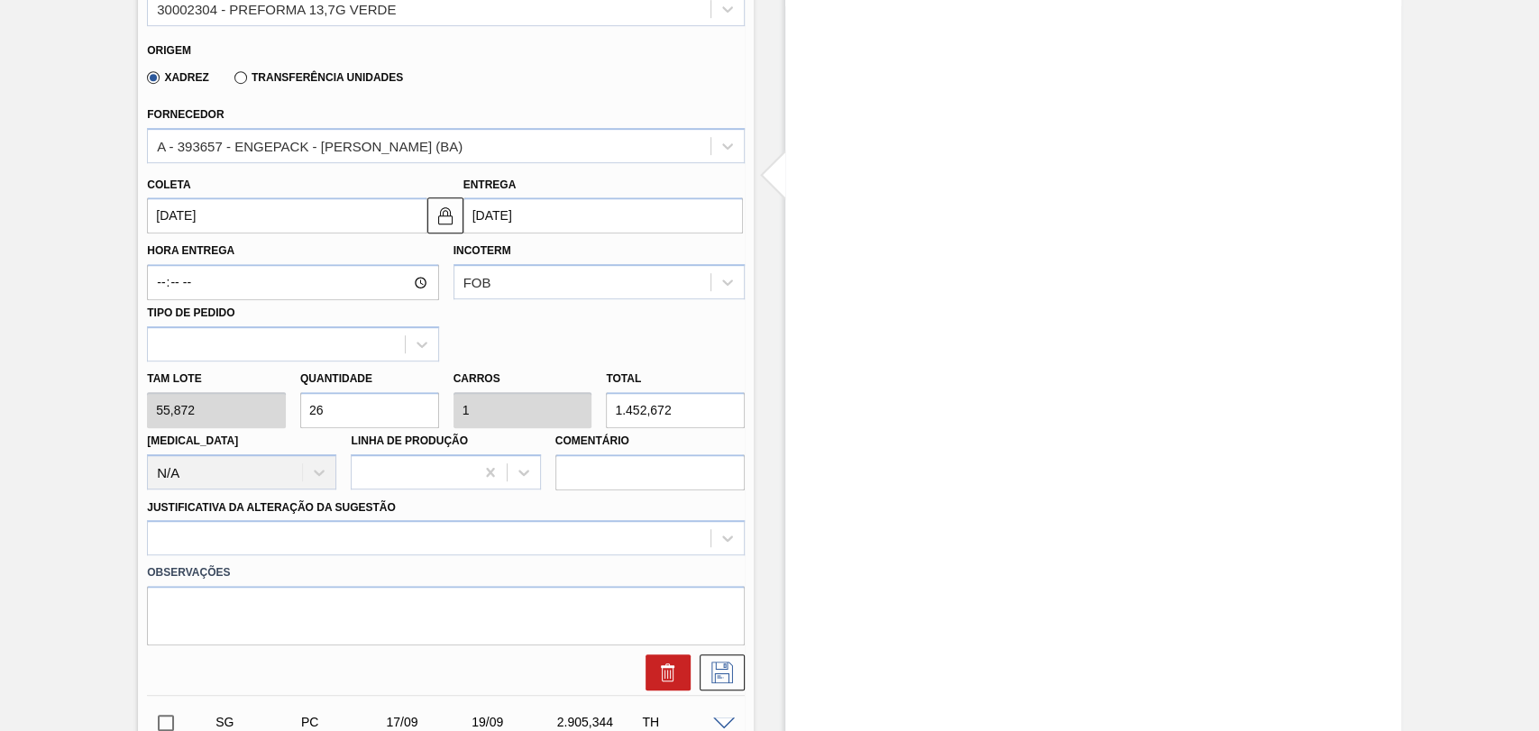
scroll to position [671, 0]
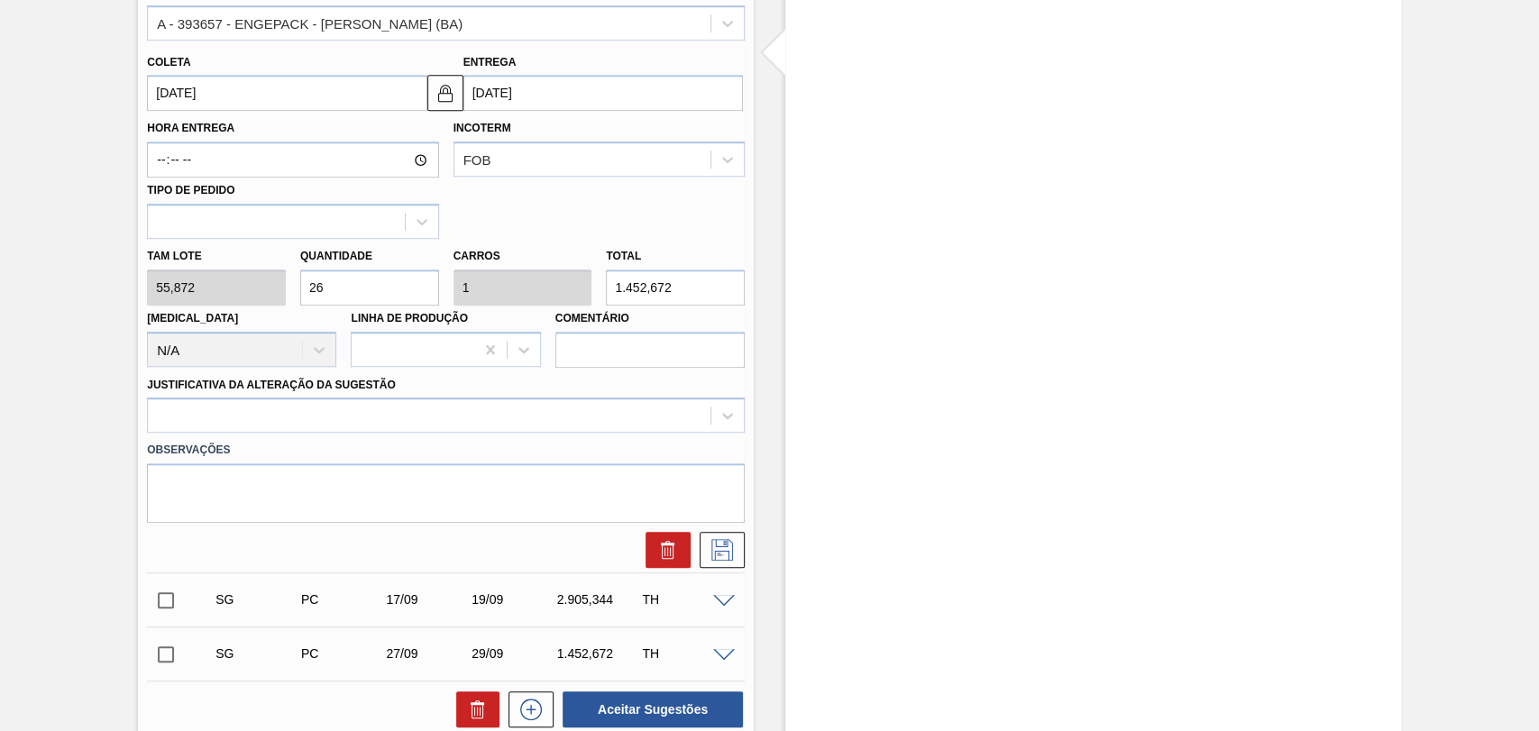
click at [601, 393] on div "Justificativa da Alteração da Sugestão" at bounding box center [446, 402] width 598 height 61
click at [573, 416] on div at bounding box center [429, 416] width 563 height 26
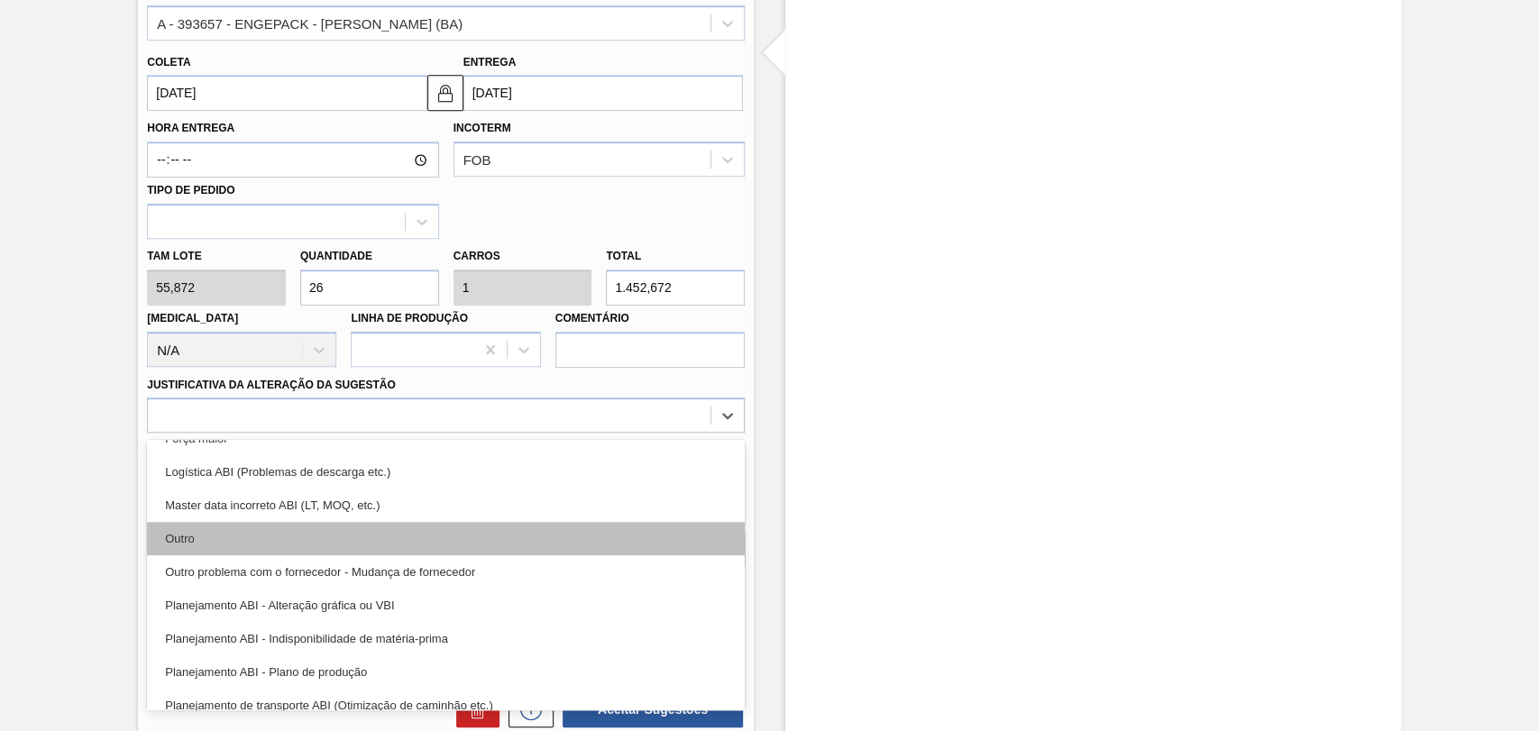
scroll to position [200, 0]
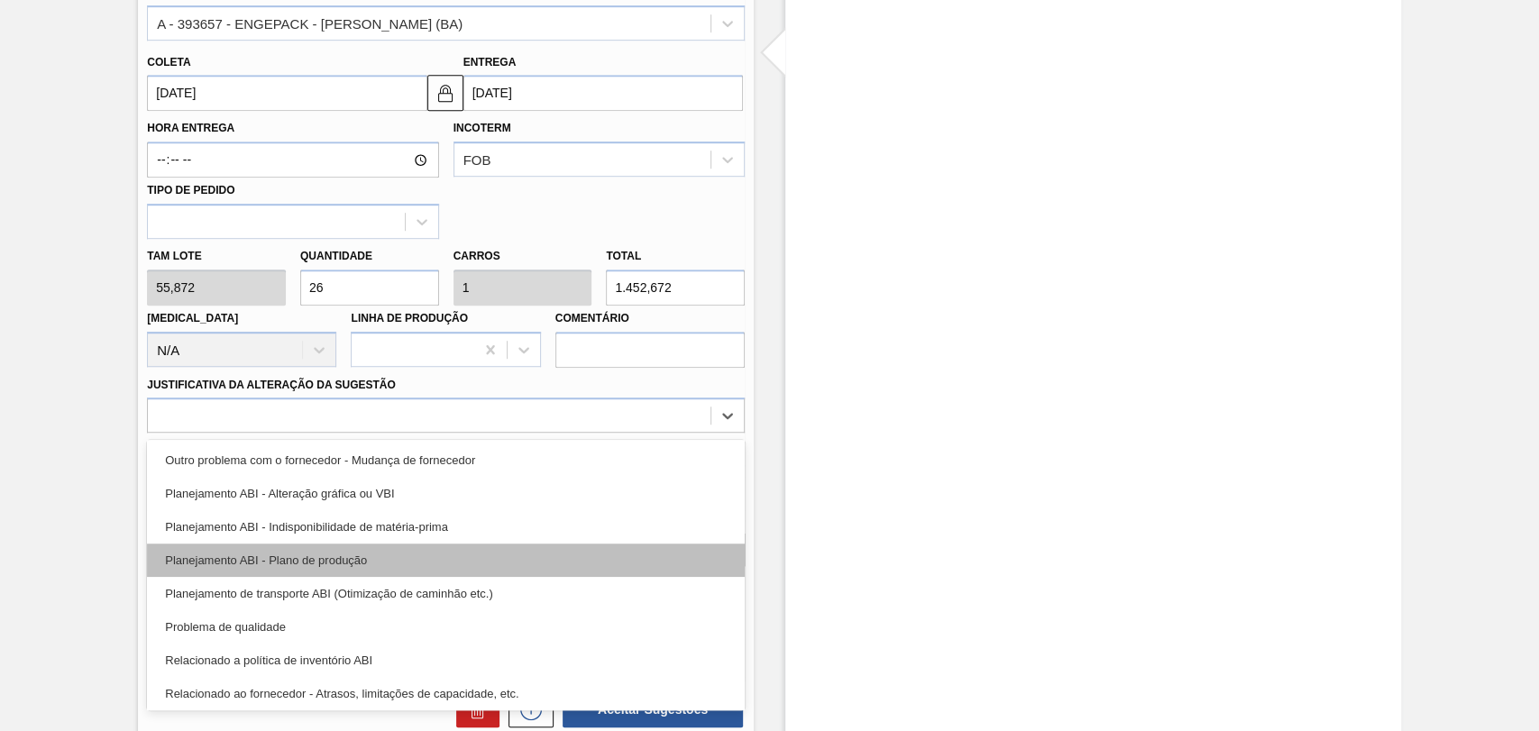
click at [340, 568] on div "Planejamento ABI - Plano de produção" at bounding box center [446, 560] width 598 height 33
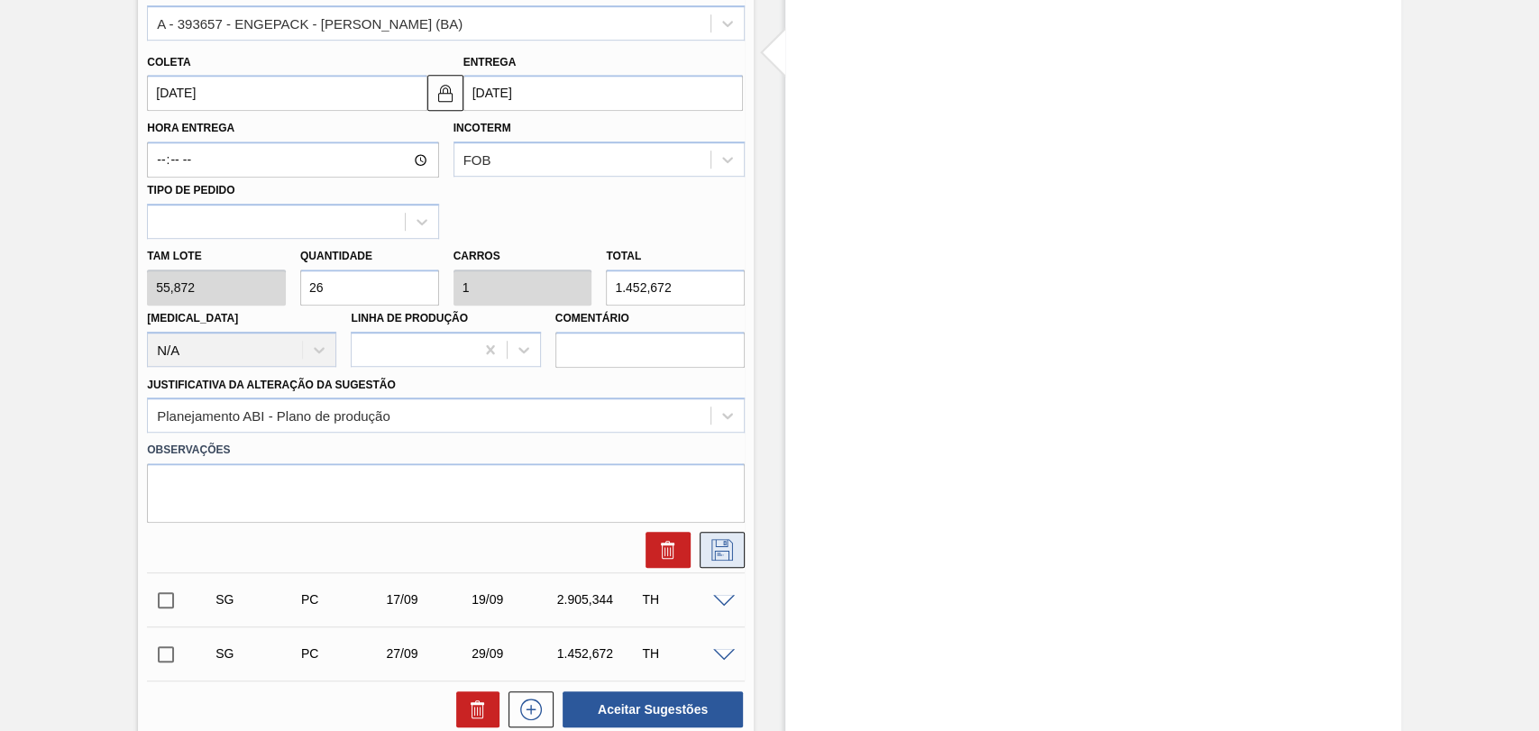
click at [720, 549] on icon at bounding box center [722, 550] width 29 height 22
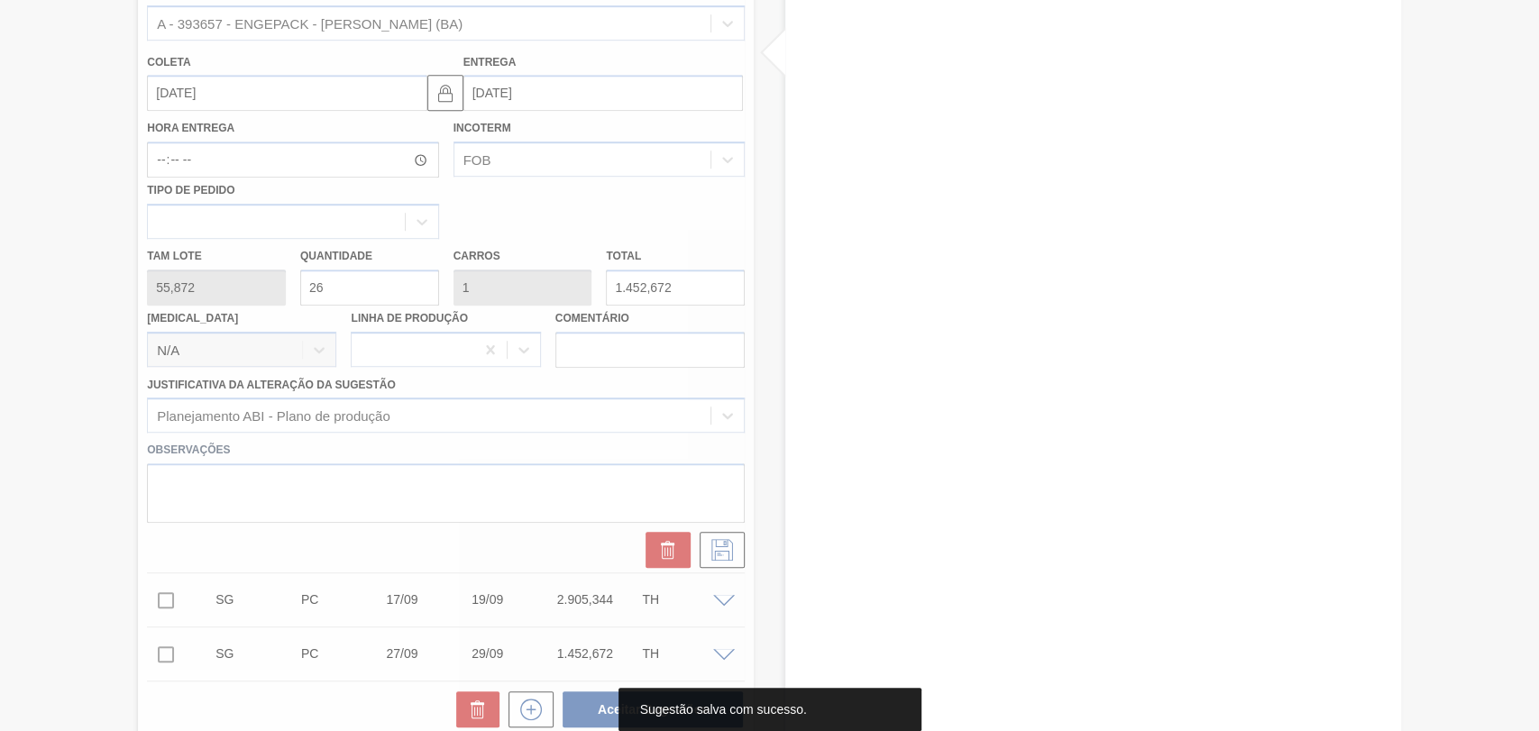
scroll to position [370, 0]
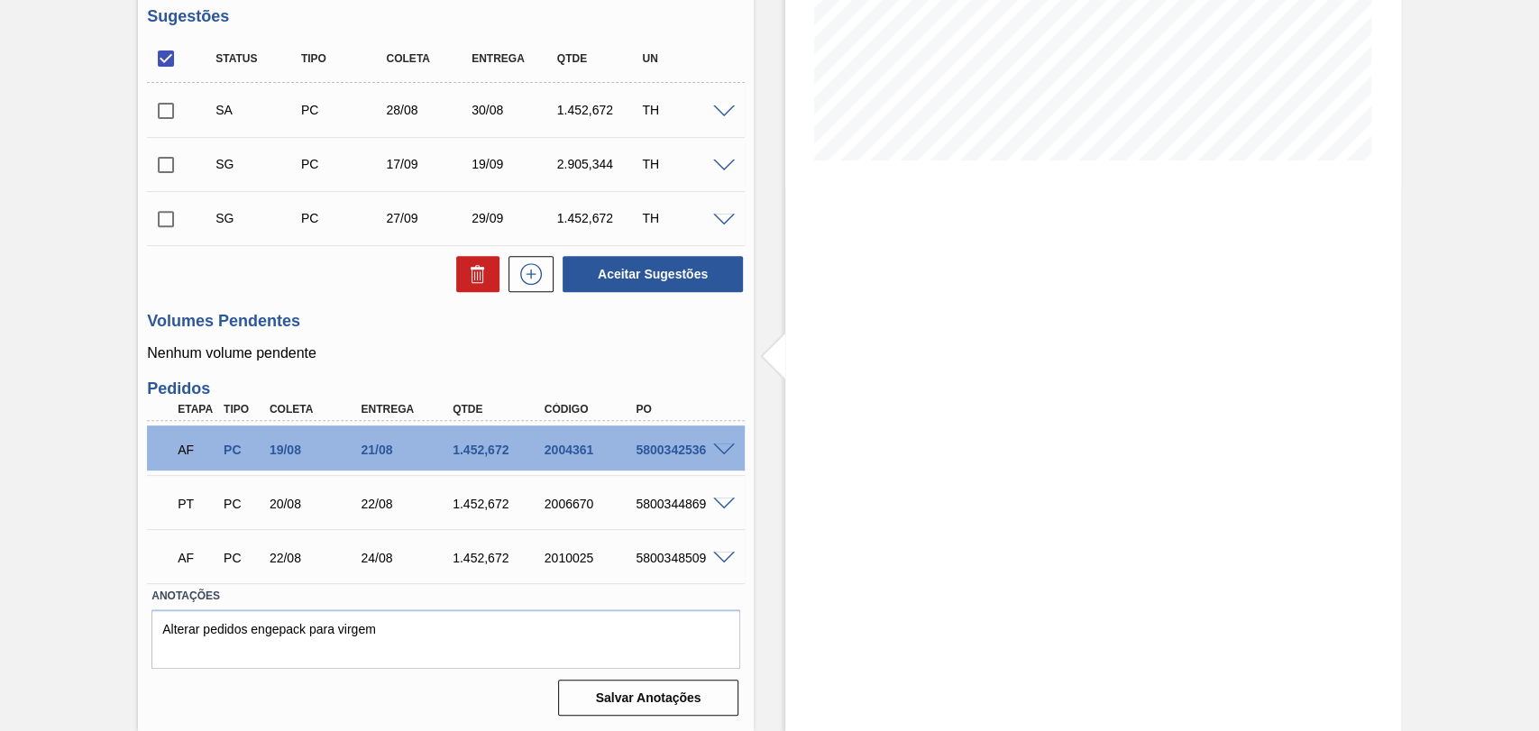
click at [171, 117] on input "checkbox" at bounding box center [166, 111] width 38 height 38
checkbox input "true"
click at [615, 273] on button "Aceitar Sugestões" at bounding box center [653, 274] width 180 height 36
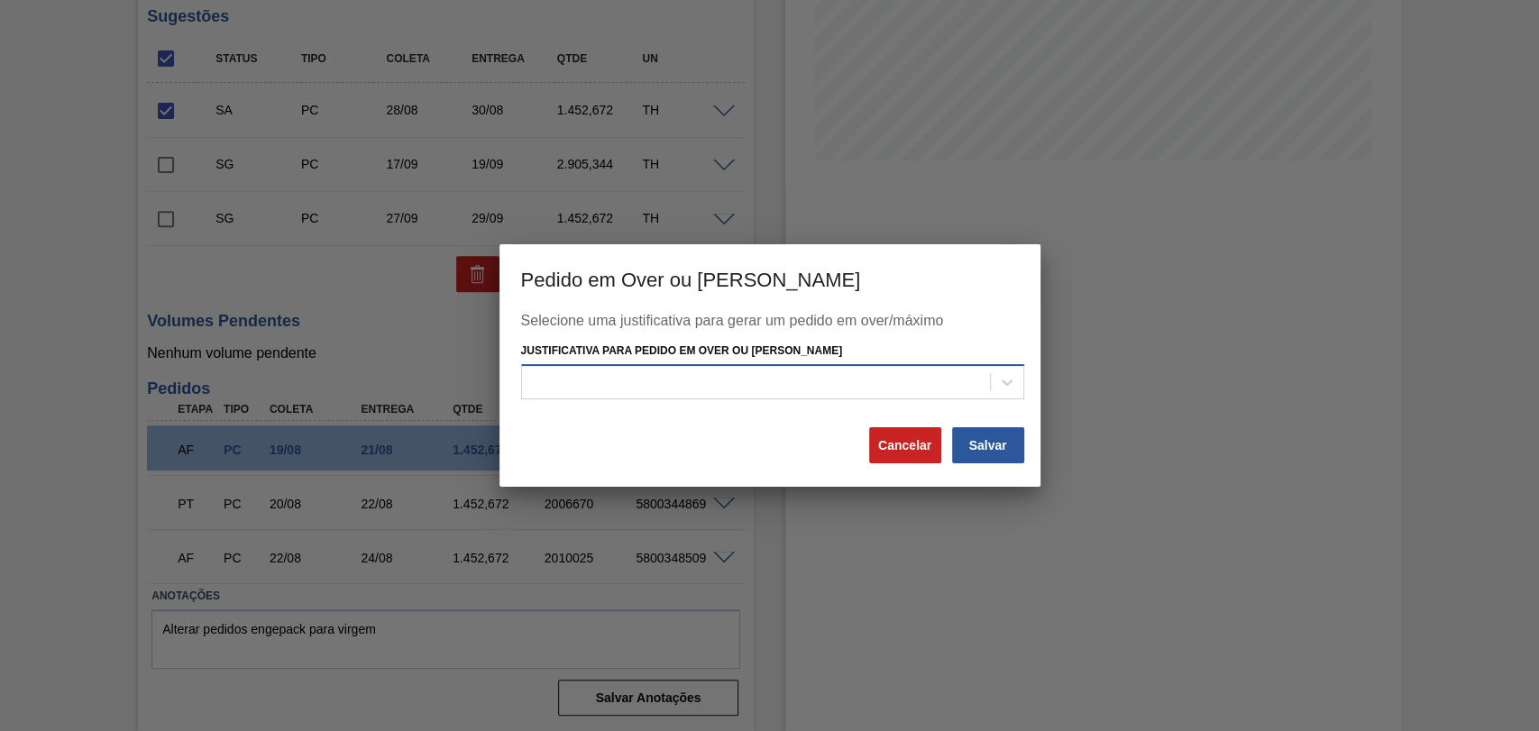
click at [701, 377] on div at bounding box center [756, 382] width 468 height 26
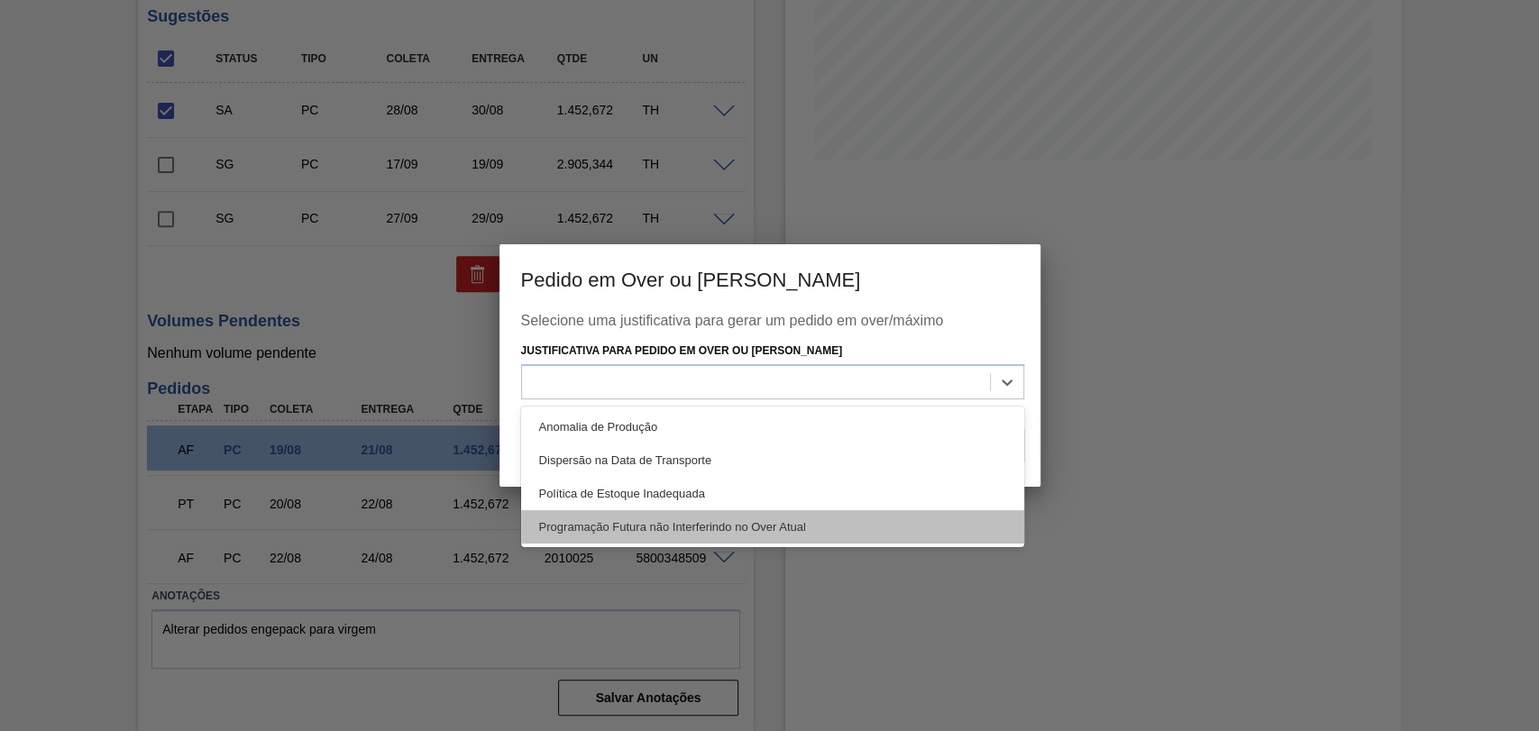
click at [699, 532] on div "Programação Futura não Interferindo no Over Atual" at bounding box center [772, 526] width 503 height 33
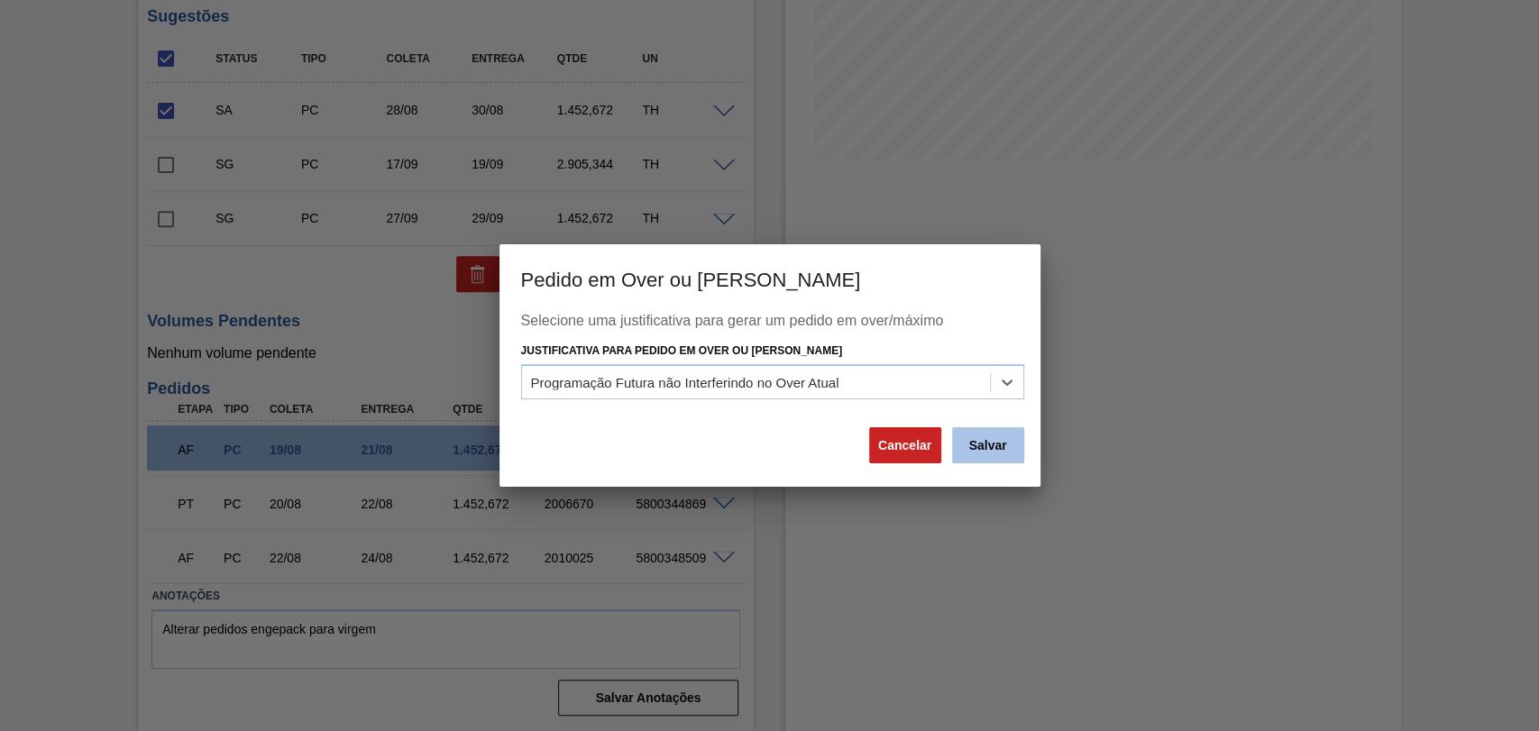
click at [1005, 444] on button "Salvar" at bounding box center [988, 445] width 72 height 36
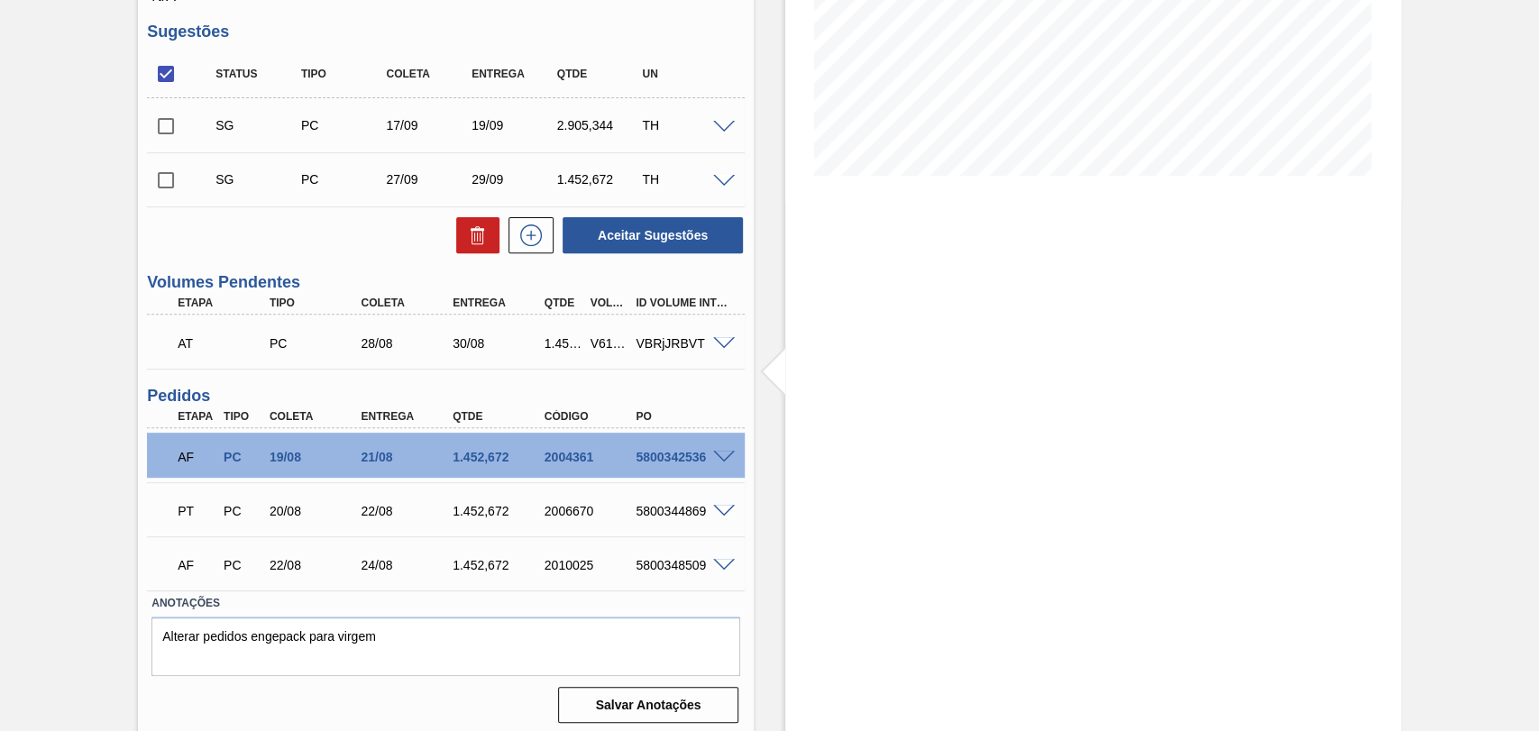
scroll to position [361, 0]
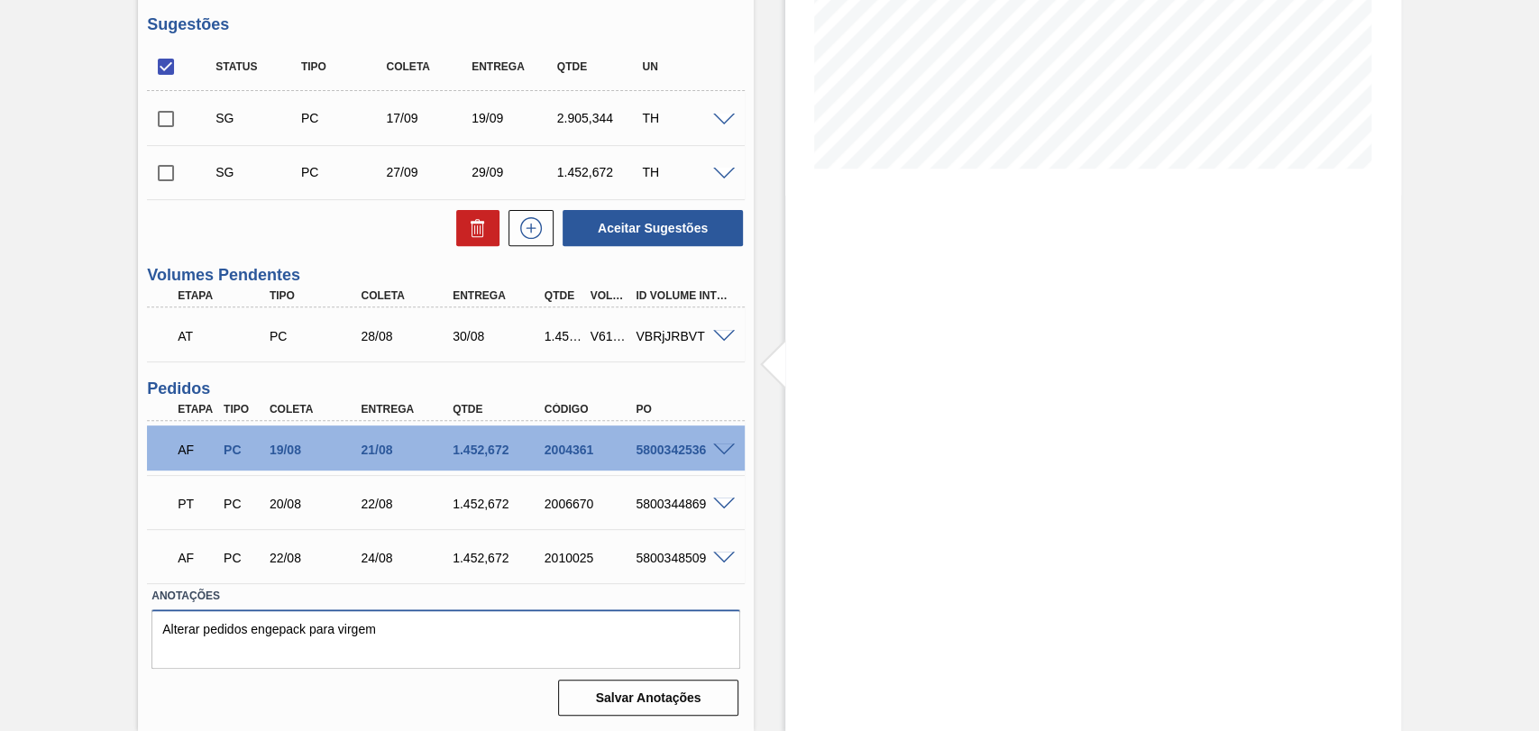
click at [488, 639] on textarea "Alterar pedidos engepack para virgem" at bounding box center [445, 640] width 589 height 60
click at [721, 553] on span at bounding box center [724, 559] width 22 height 14
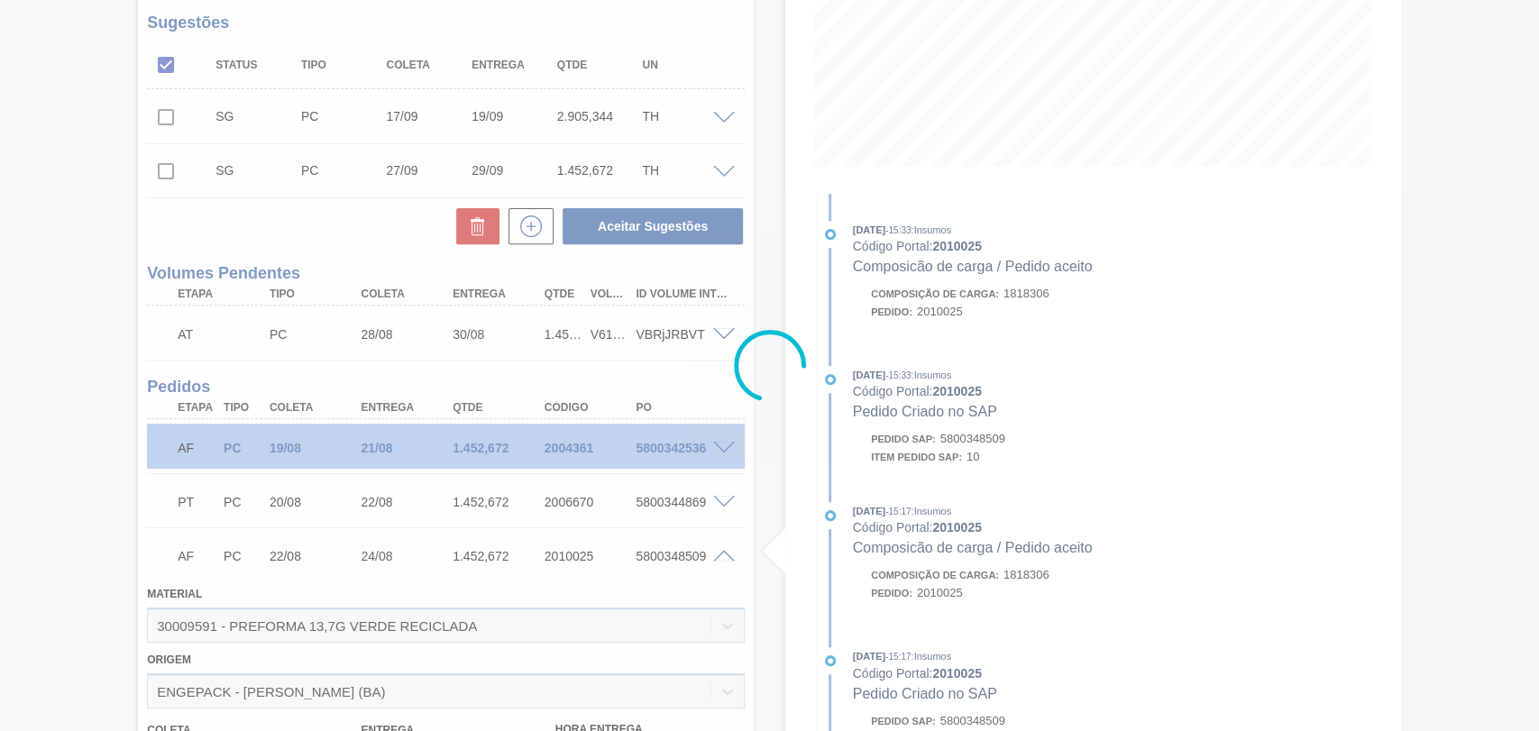
click at [721, 553] on div at bounding box center [769, 365] width 1539 height 731
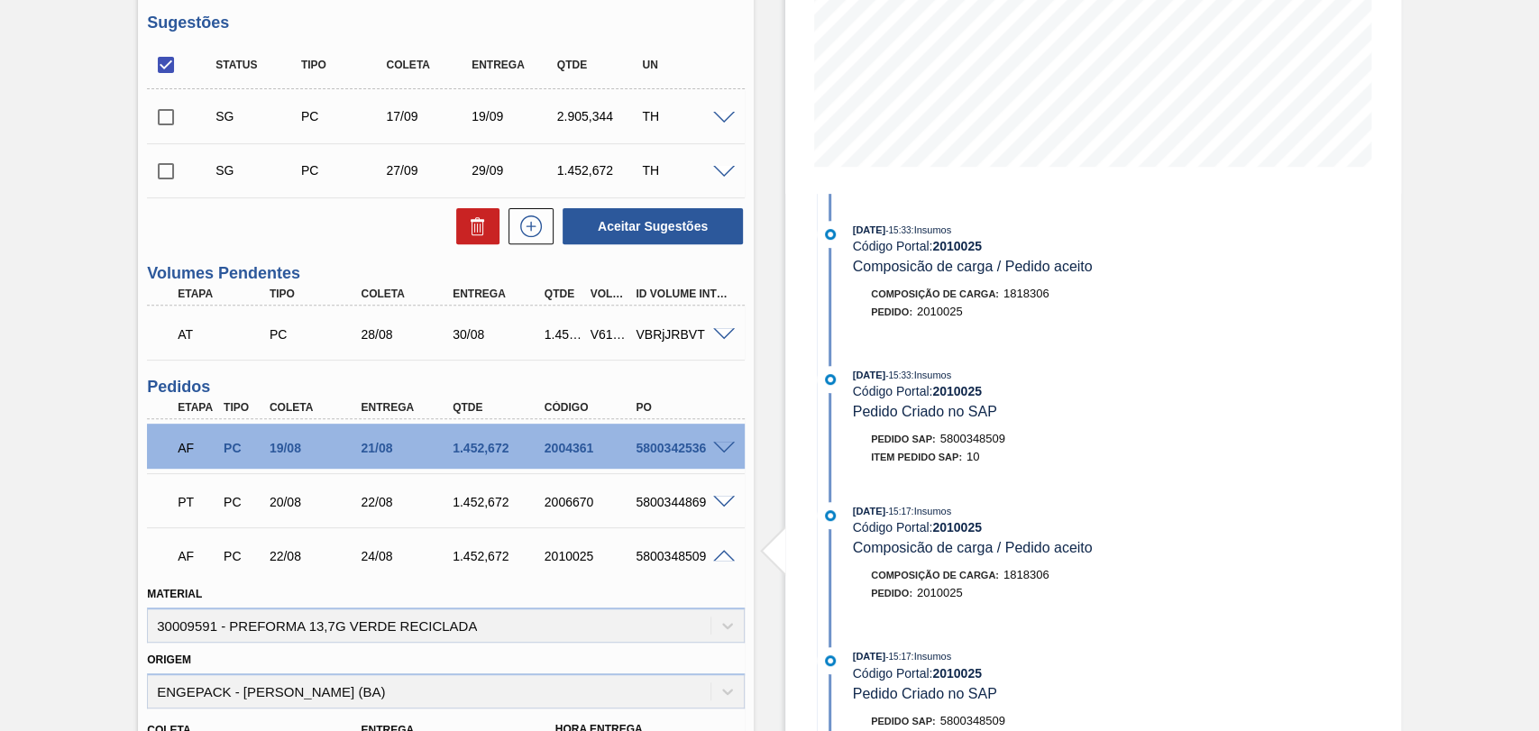
click at [721, 553] on span at bounding box center [724, 557] width 22 height 14
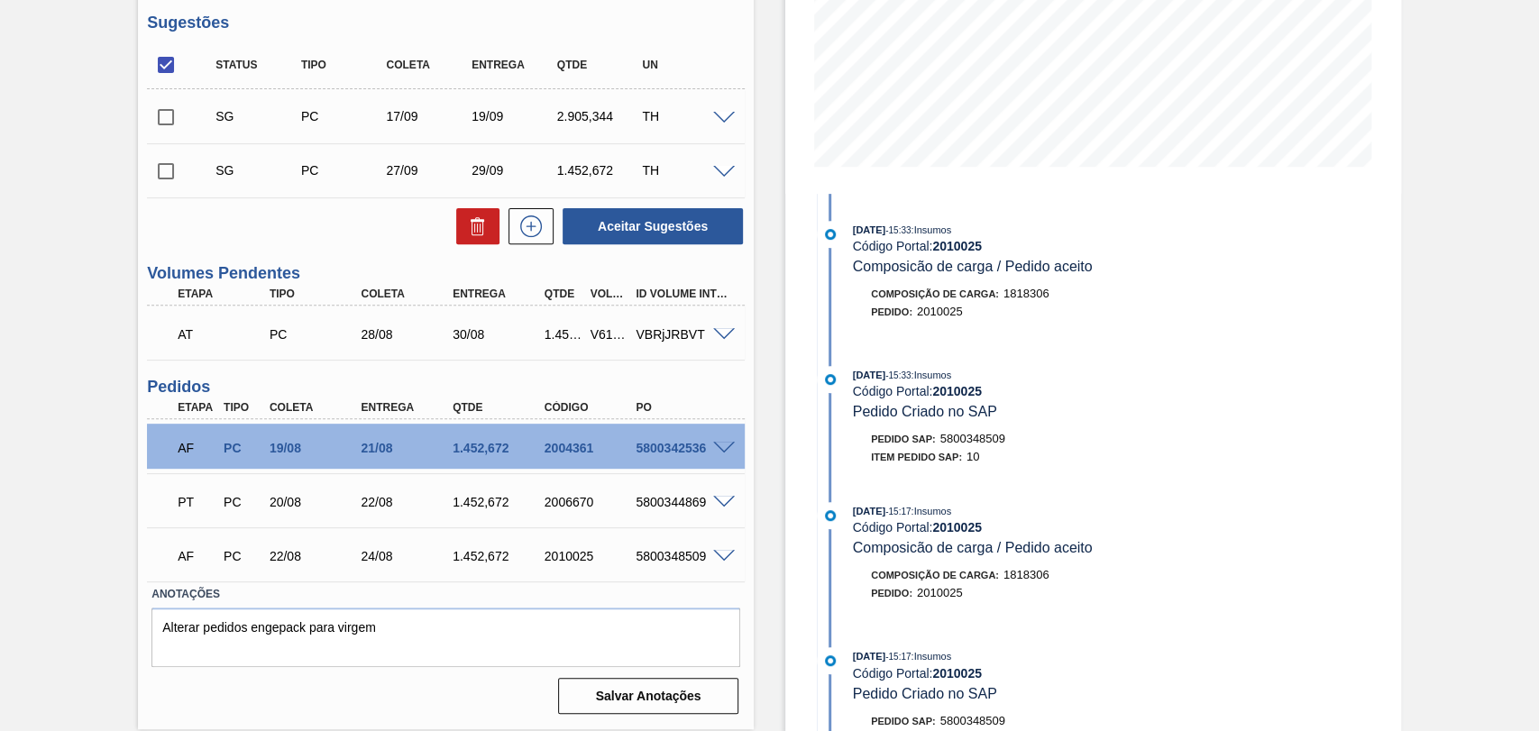
click at [759, 564] on div "Estoque De [DATE] Até [DATE] Filtro 13/09 Projeção de Estoque 3,143.354 [DOMAIN…" at bounding box center [1077, 230] width 647 height 1003
click at [718, 500] on span at bounding box center [724, 503] width 22 height 14
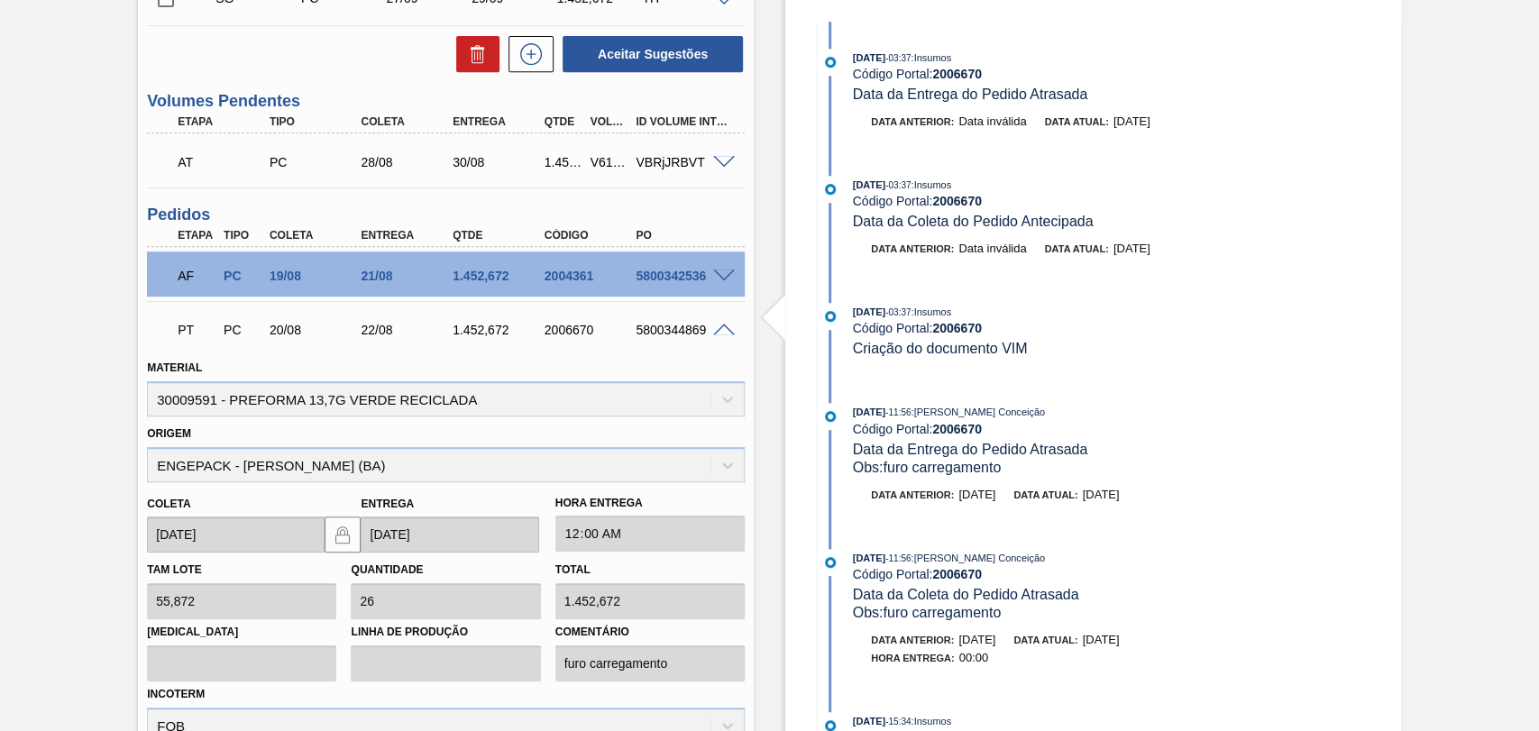
scroll to position [461, 0]
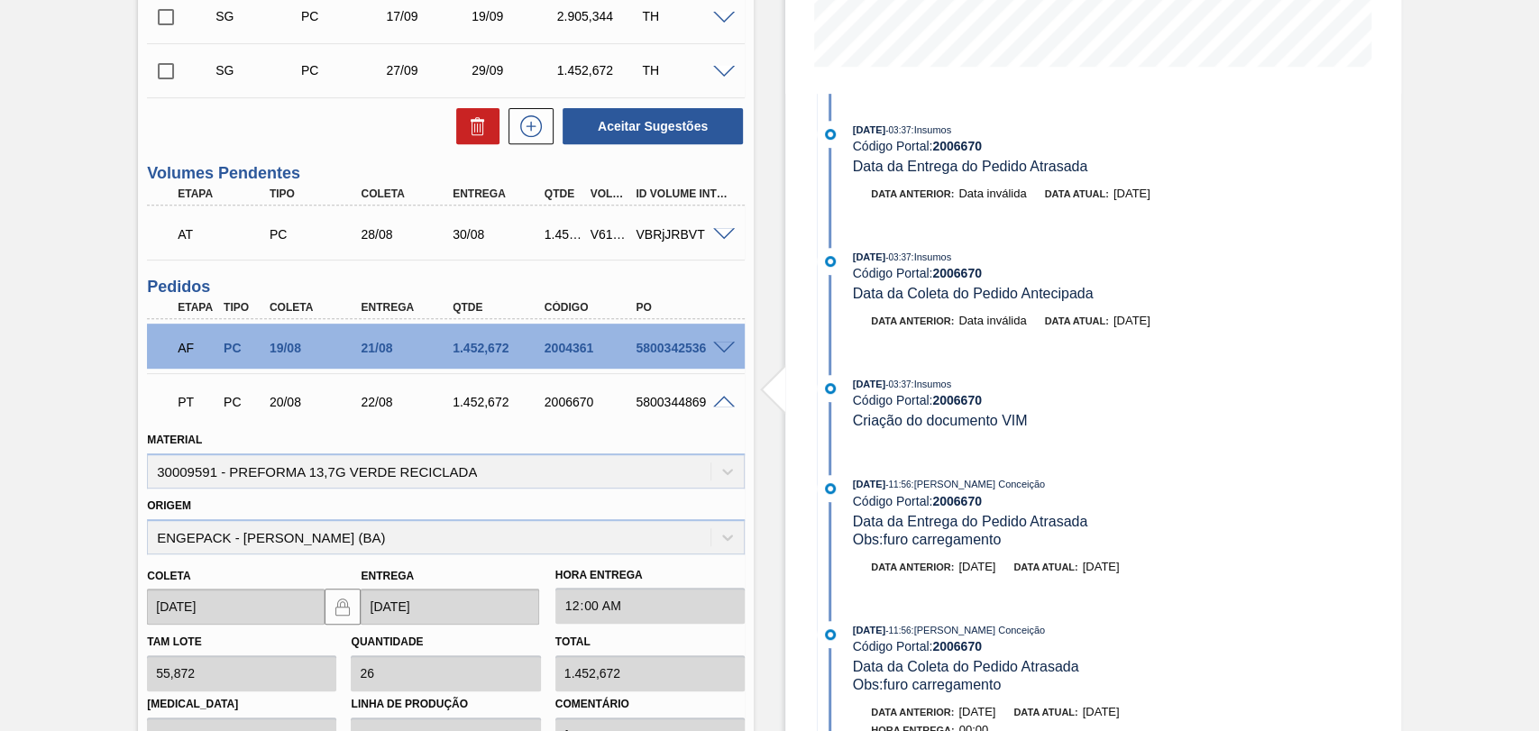
click at [722, 405] on span at bounding box center [724, 403] width 22 height 14
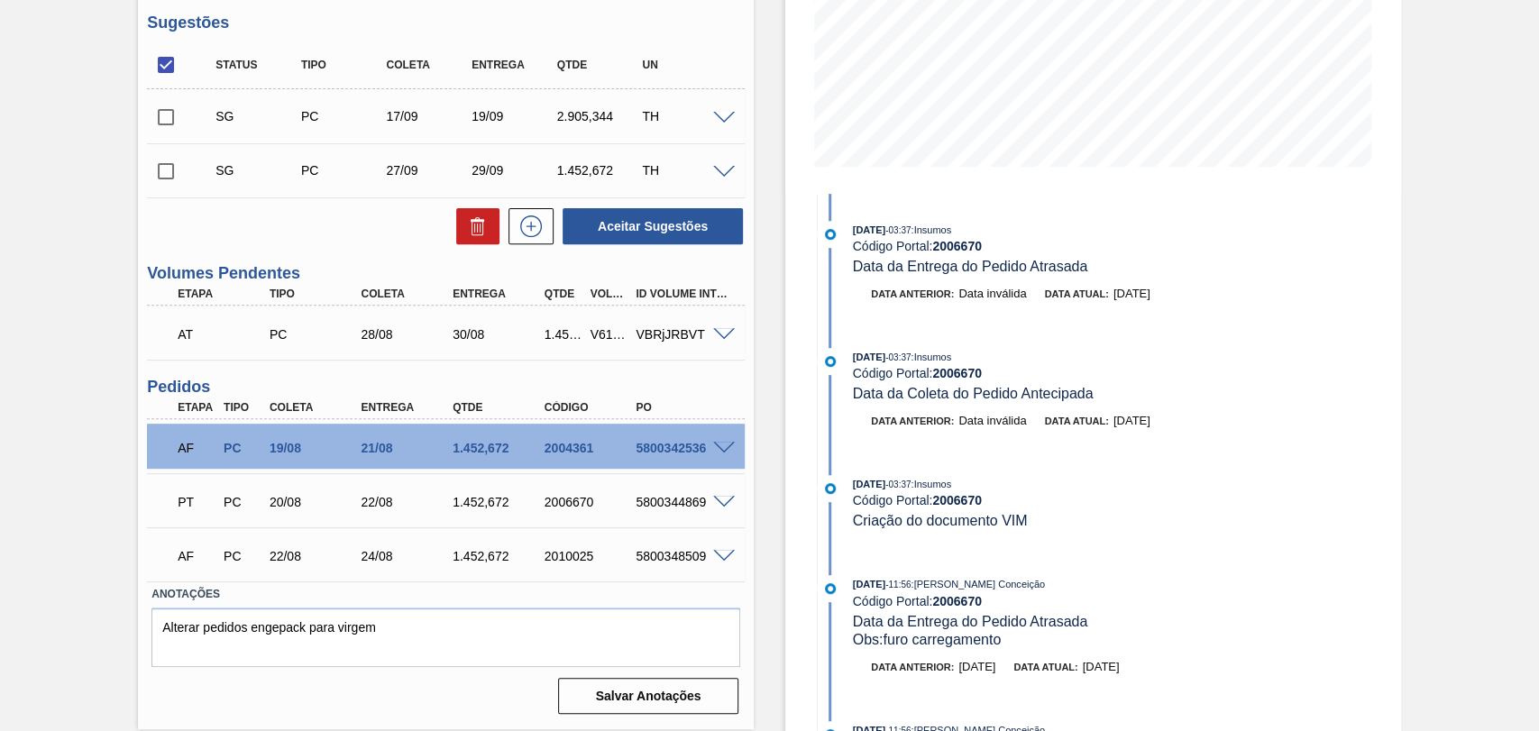
click at [723, 333] on div at bounding box center [727, 333] width 36 height 14
click at [723, 333] on span at bounding box center [724, 335] width 22 height 14
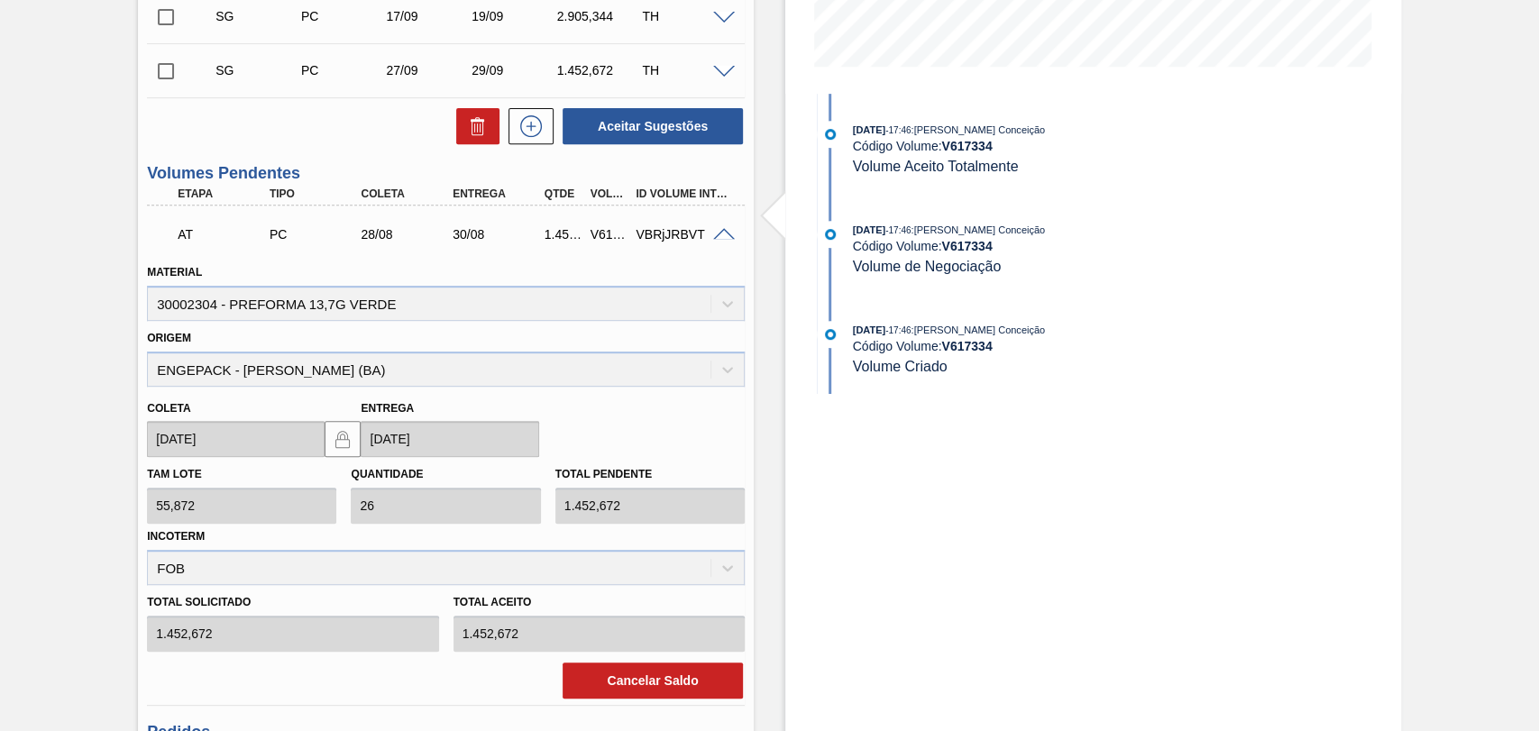
click at [932, 723] on div "Estoque De [DATE] Até [DATE] Filtro 13/09 Projeção de Estoque 3,143.354 [DOMAIN…" at bounding box center [1093, 352] width 616 height 1446
click at [721, 239] on span at bounding box center [724, 235] width 22 height 14
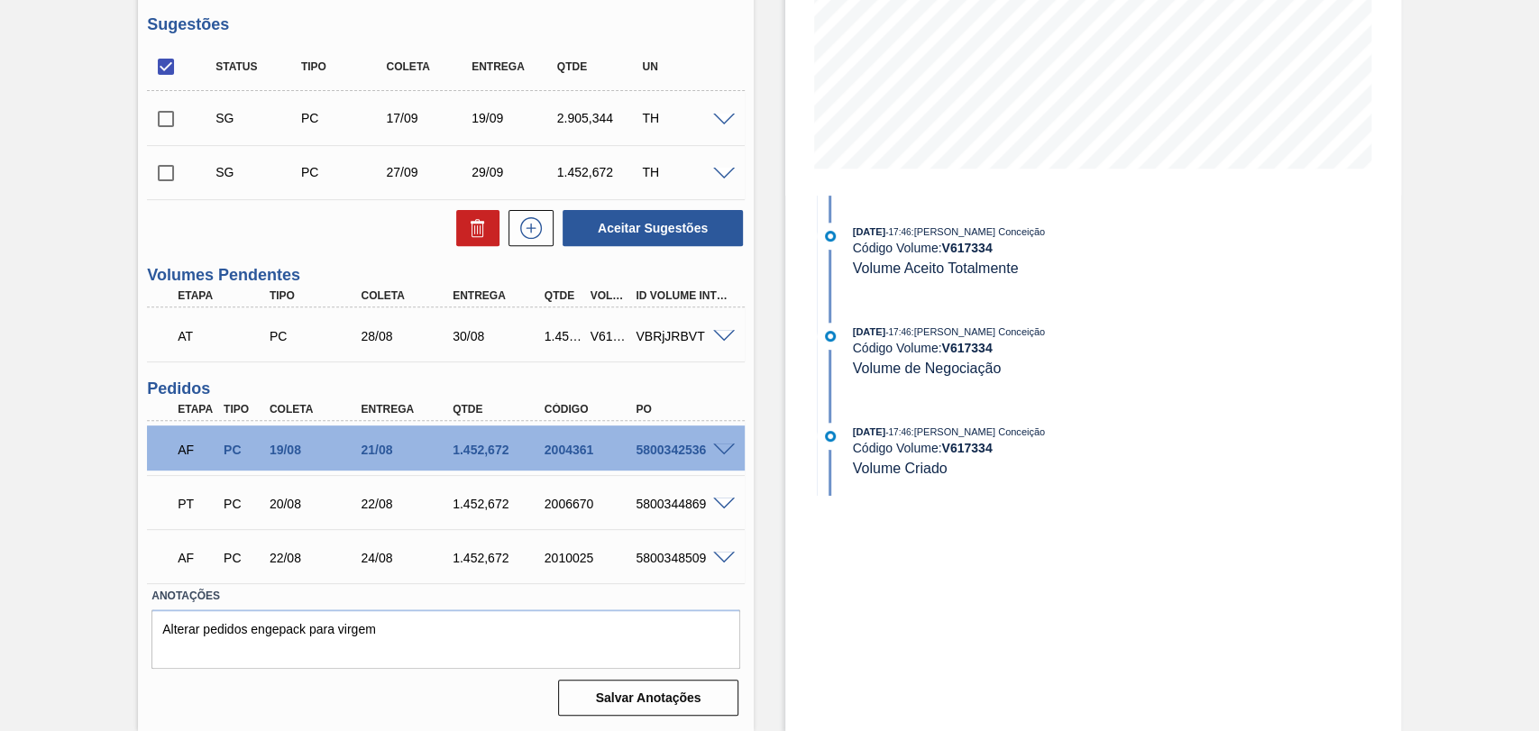
click at [714, 333] on span at bounding box center [724, 337] width 22 height 14
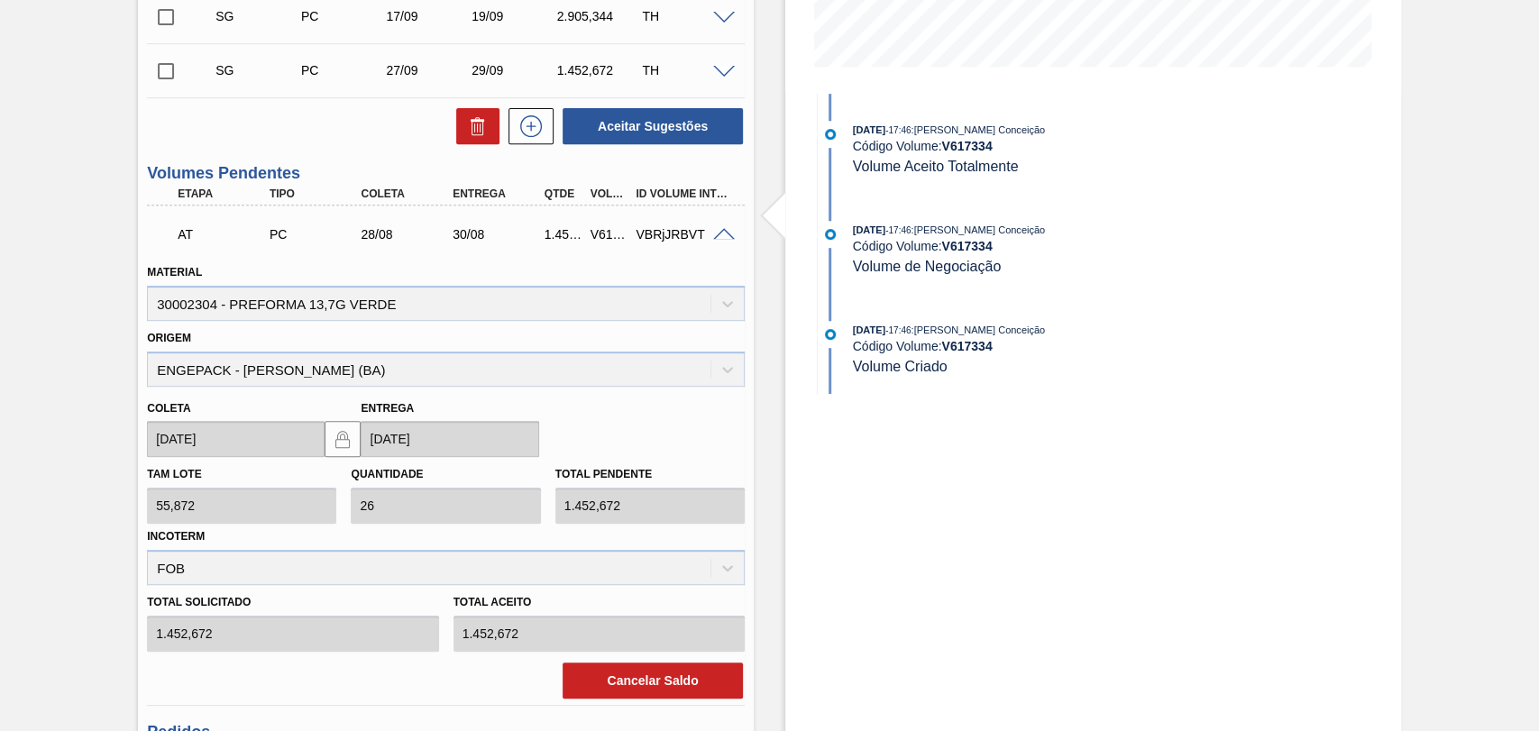
click at [717, 234] on span at bounding box center [724, 235] width 22 height 14
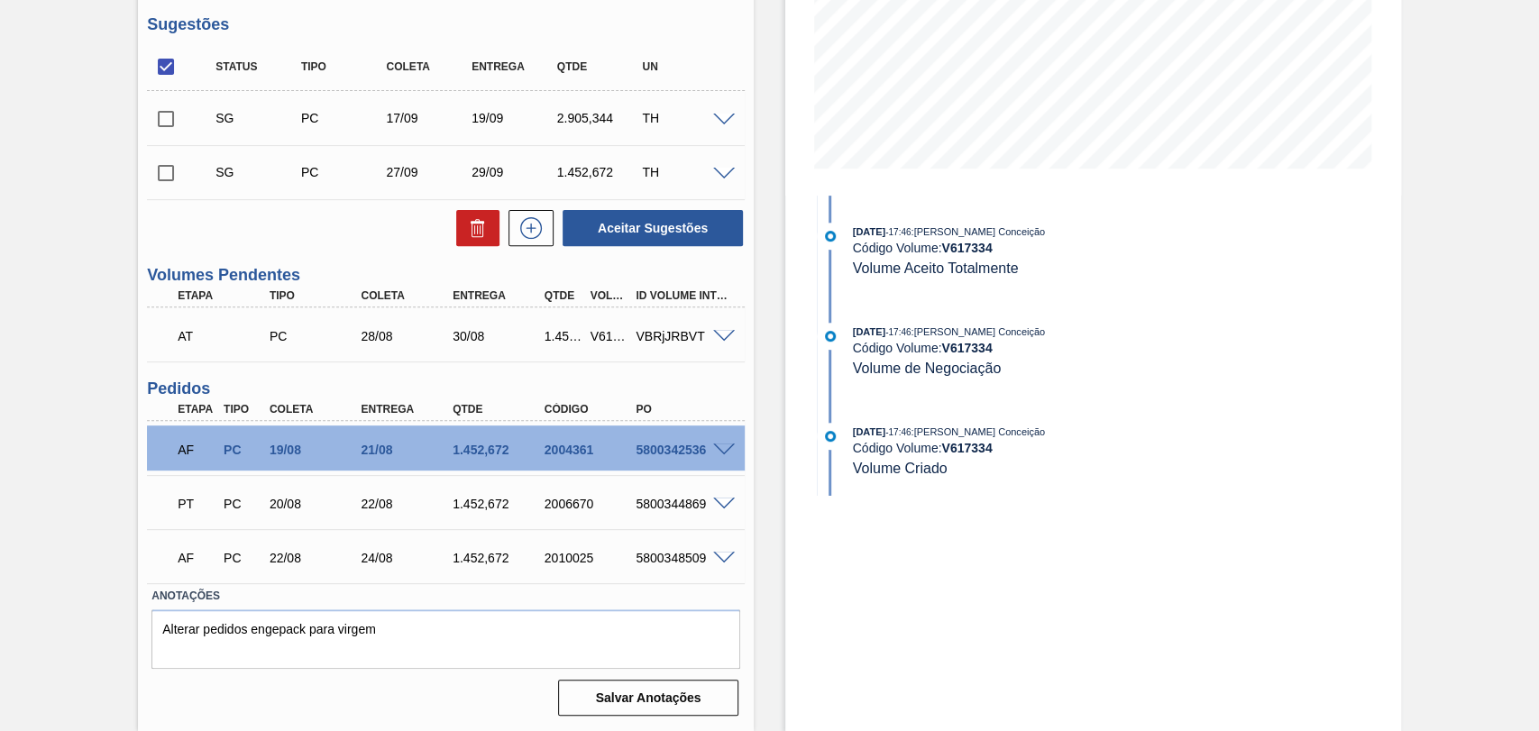
click at [750, 588] on div "Unidade Pernambuco PE MIN 1.926,436 TH PE MAX 7.214,651 TH Próxima Entrega 21/0…" at bounding box center [446, 257] width 616 height 932
click at [737, 594] on label "Anotações" at bounding box center [445, 596] width 589 height 26
click at [721, 453] on span at bounding box center [724, 451] width 22 height 14
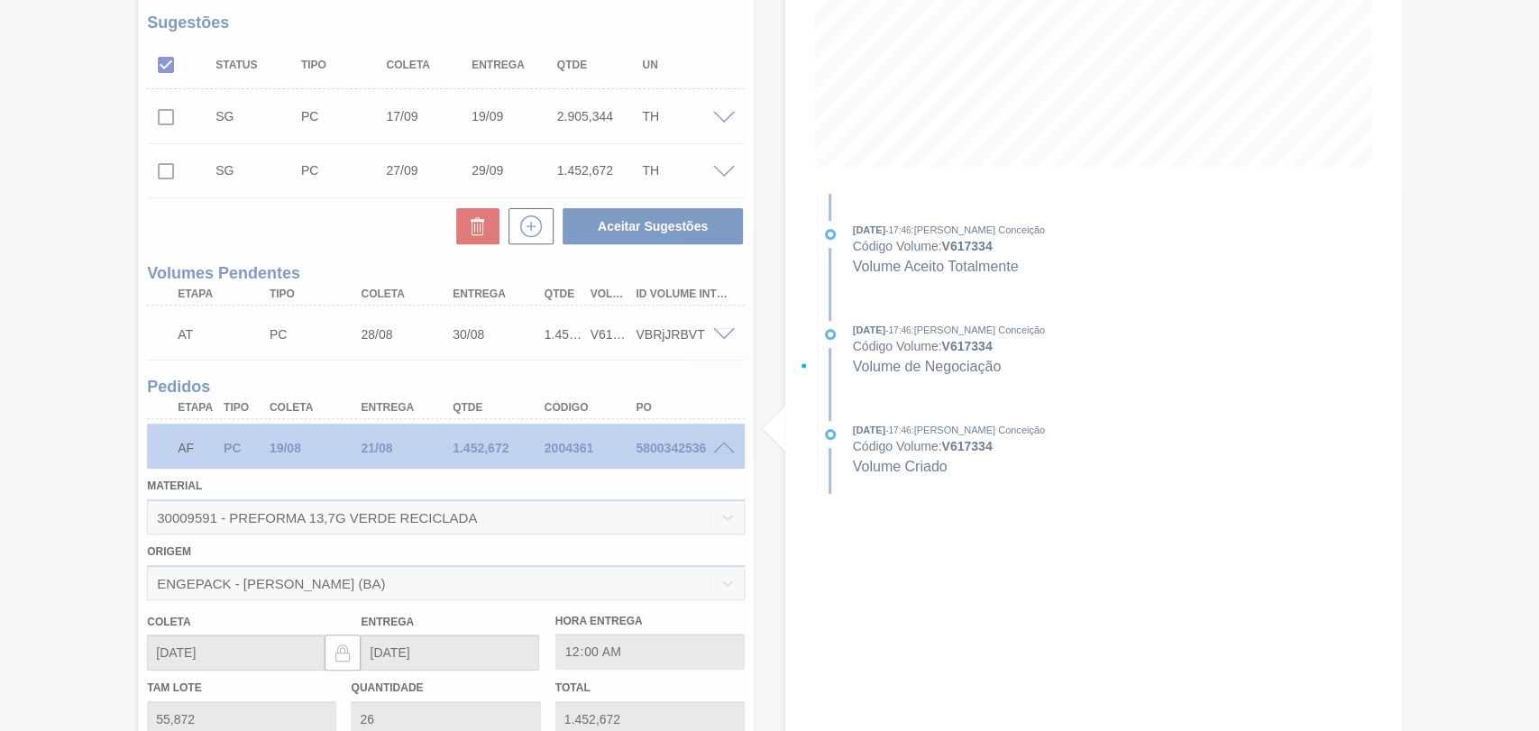
scroll to position [461, 0]
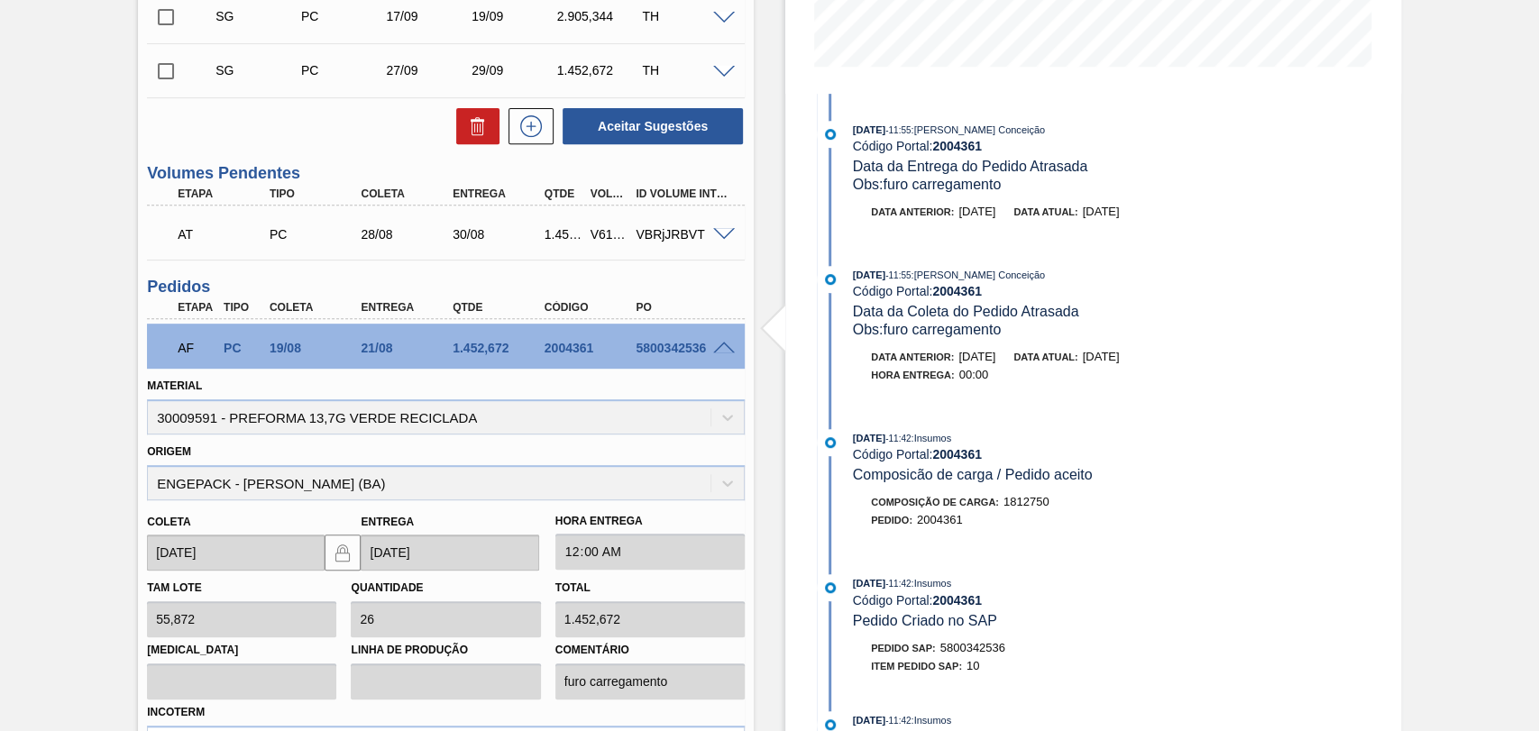
click at [720, 350] on span at bounding box center [724, 349] width 22 height 14
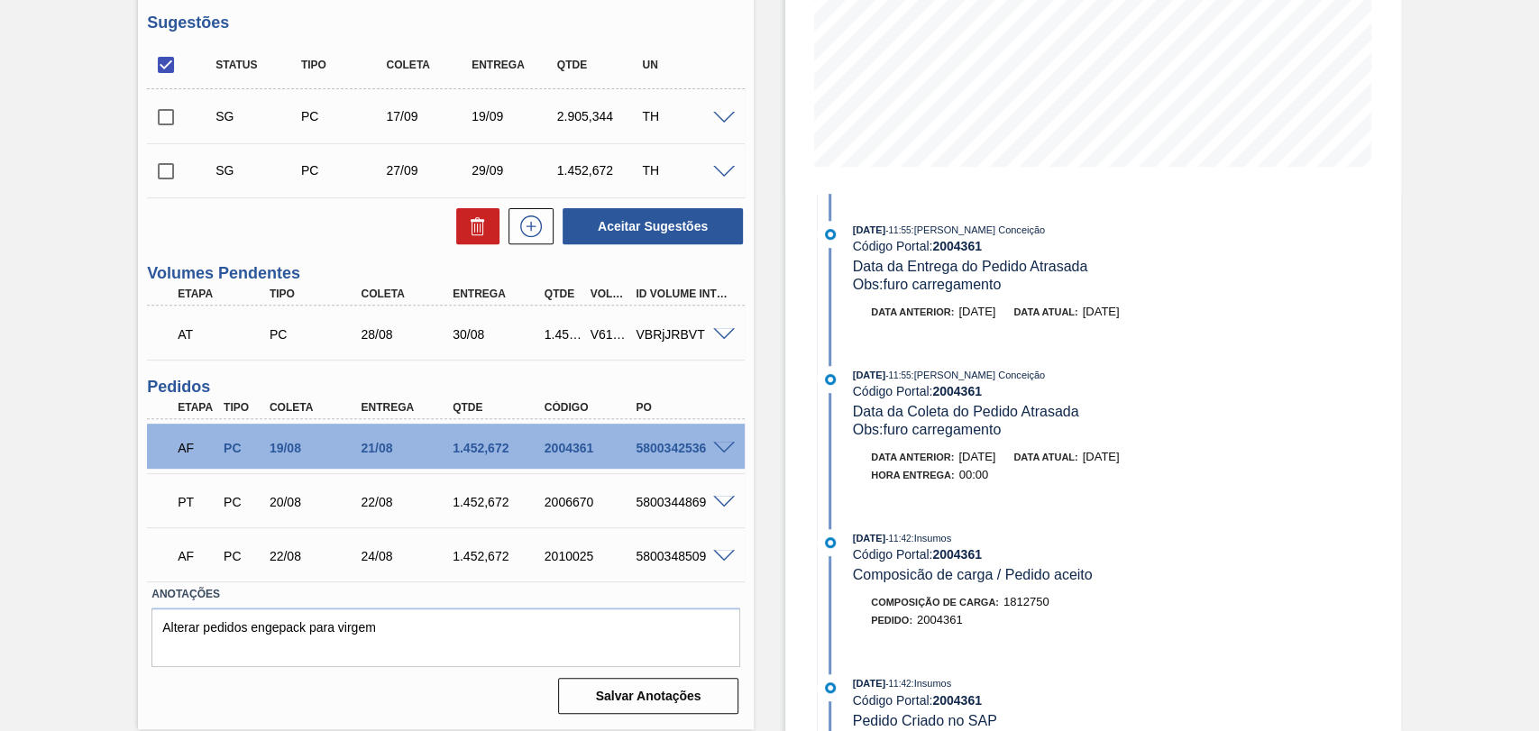
click at [719, 561] on span at bounding box center [724, 557] width 22 height 14
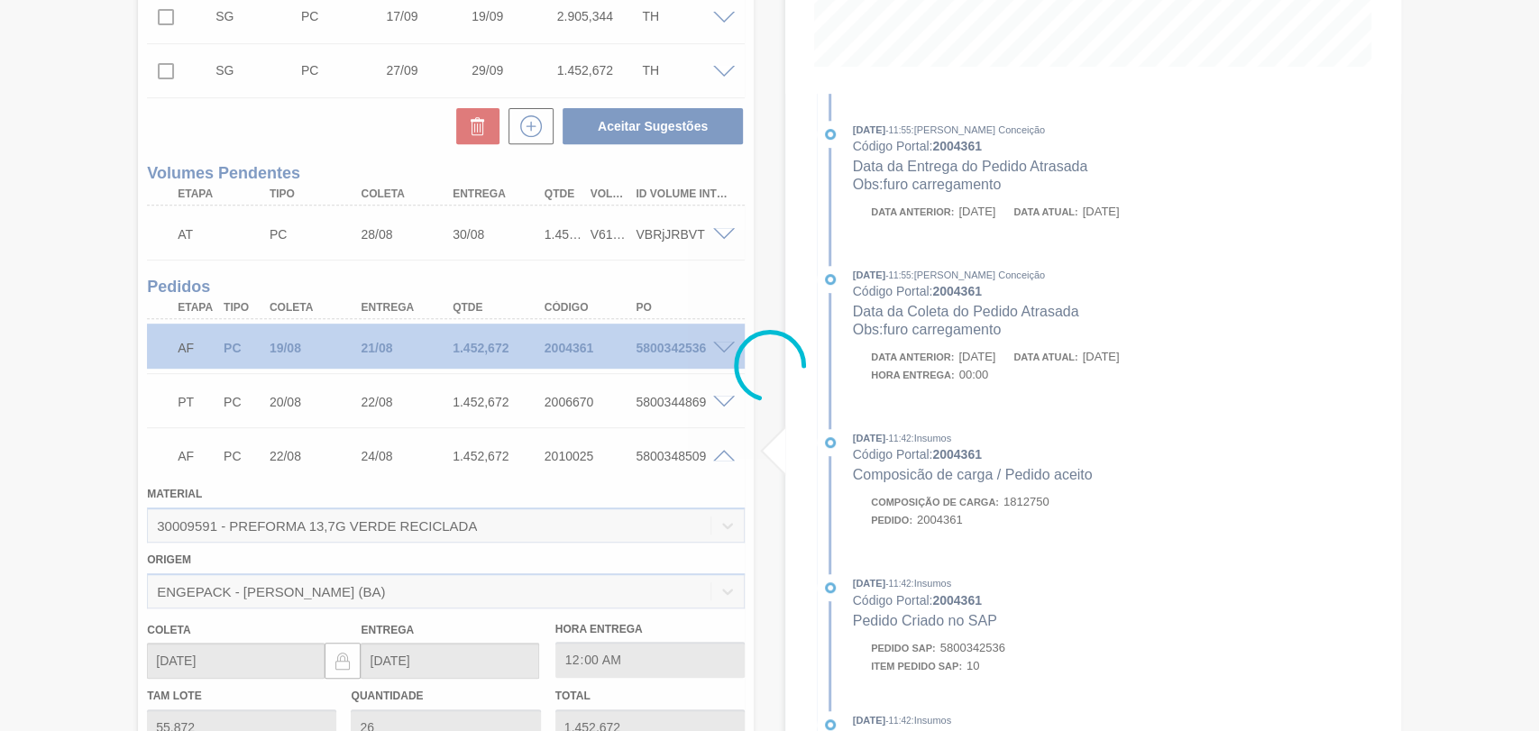
click at [721, 460] on div at bounding box center [769, 365] width 1539 height 731
click at [719, 459] on div at bounding box center [769, 365] width 1539 height 731
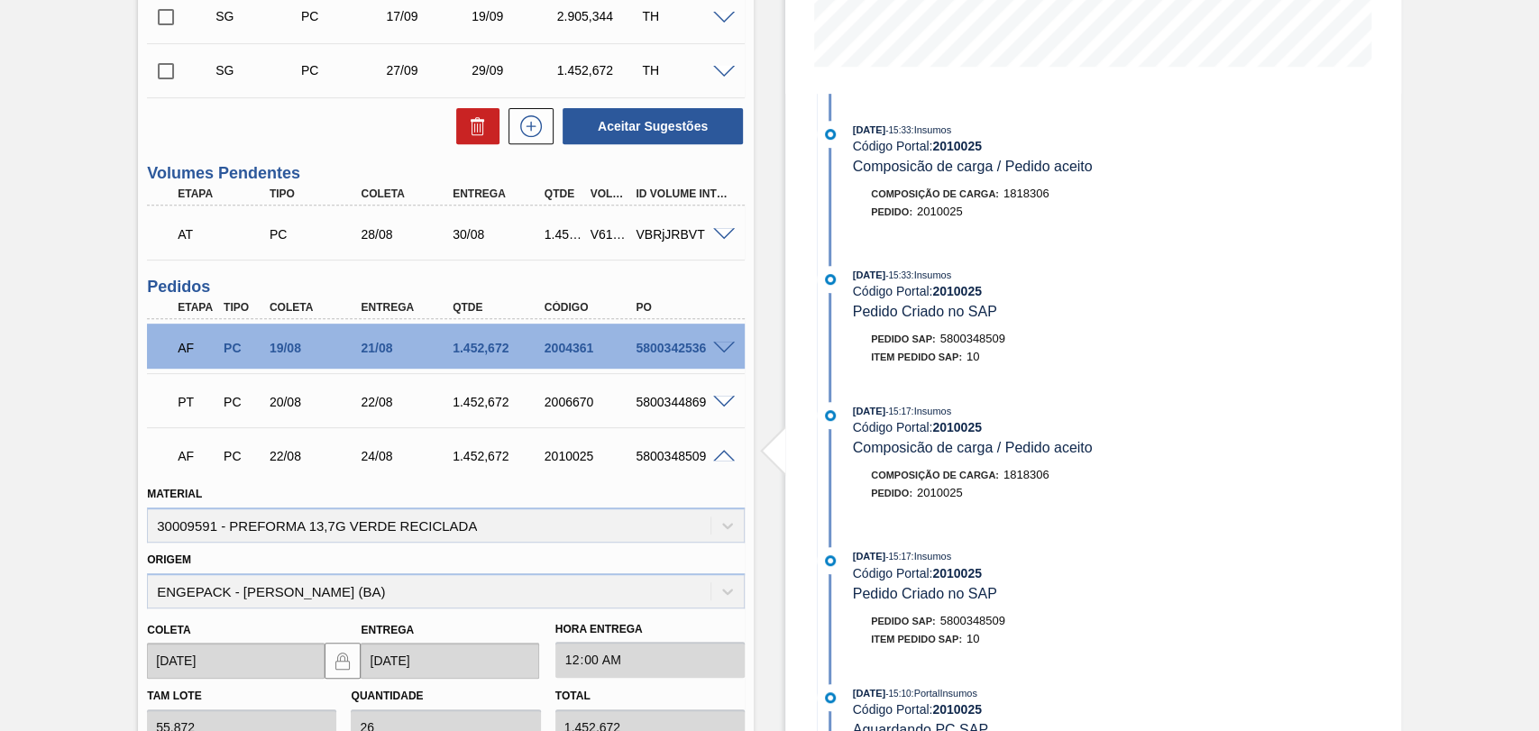
click at [725, 461] on span at bounding box center [724, 457] width 22 height 14
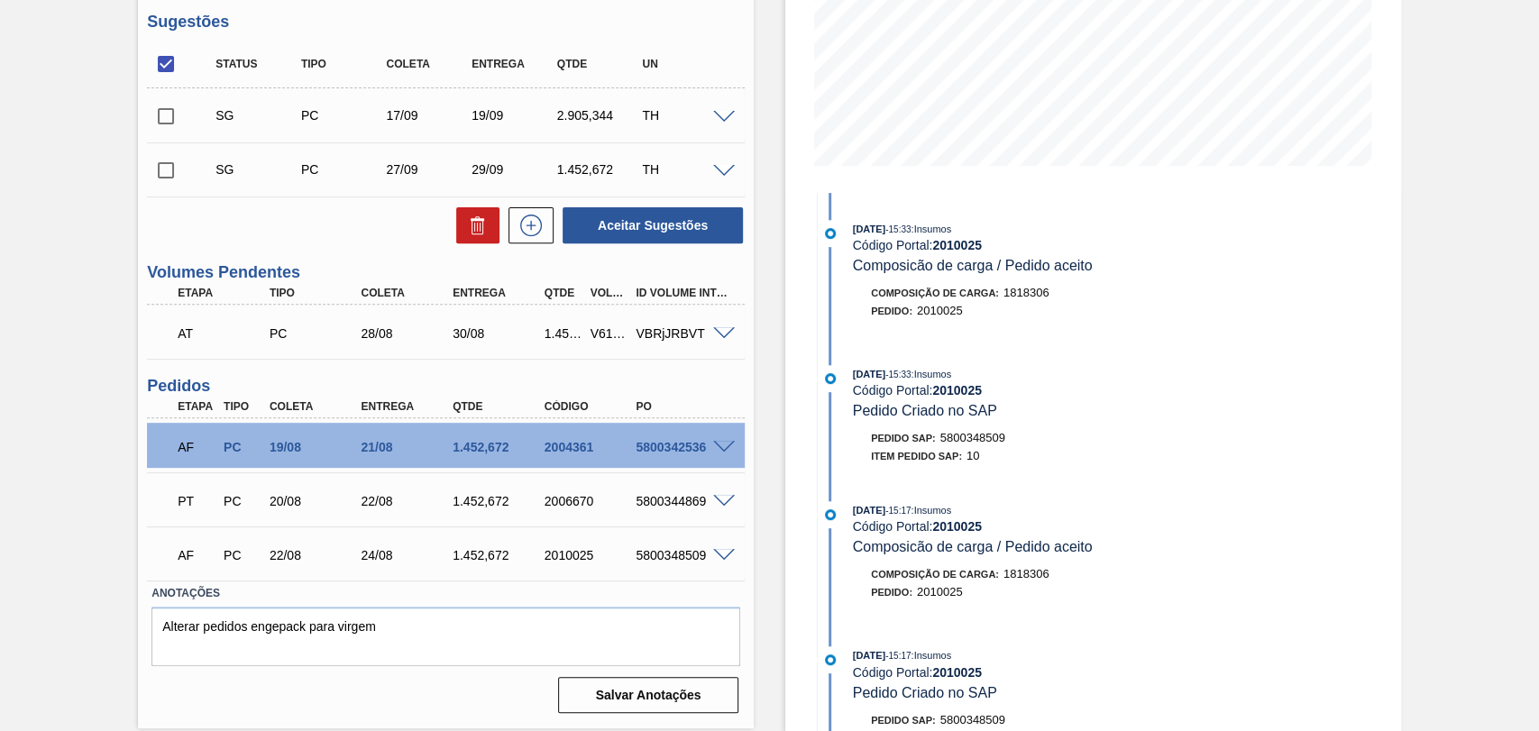
scroll to position [361, 0]
click at [770, 521] on div "Estoque De [DATE] Até [DATE] Filtro 13/09 Projeção de Estoque 3,143.354 [DOMAIN…" at bounding box center [1077, 230] width 647 height 1003
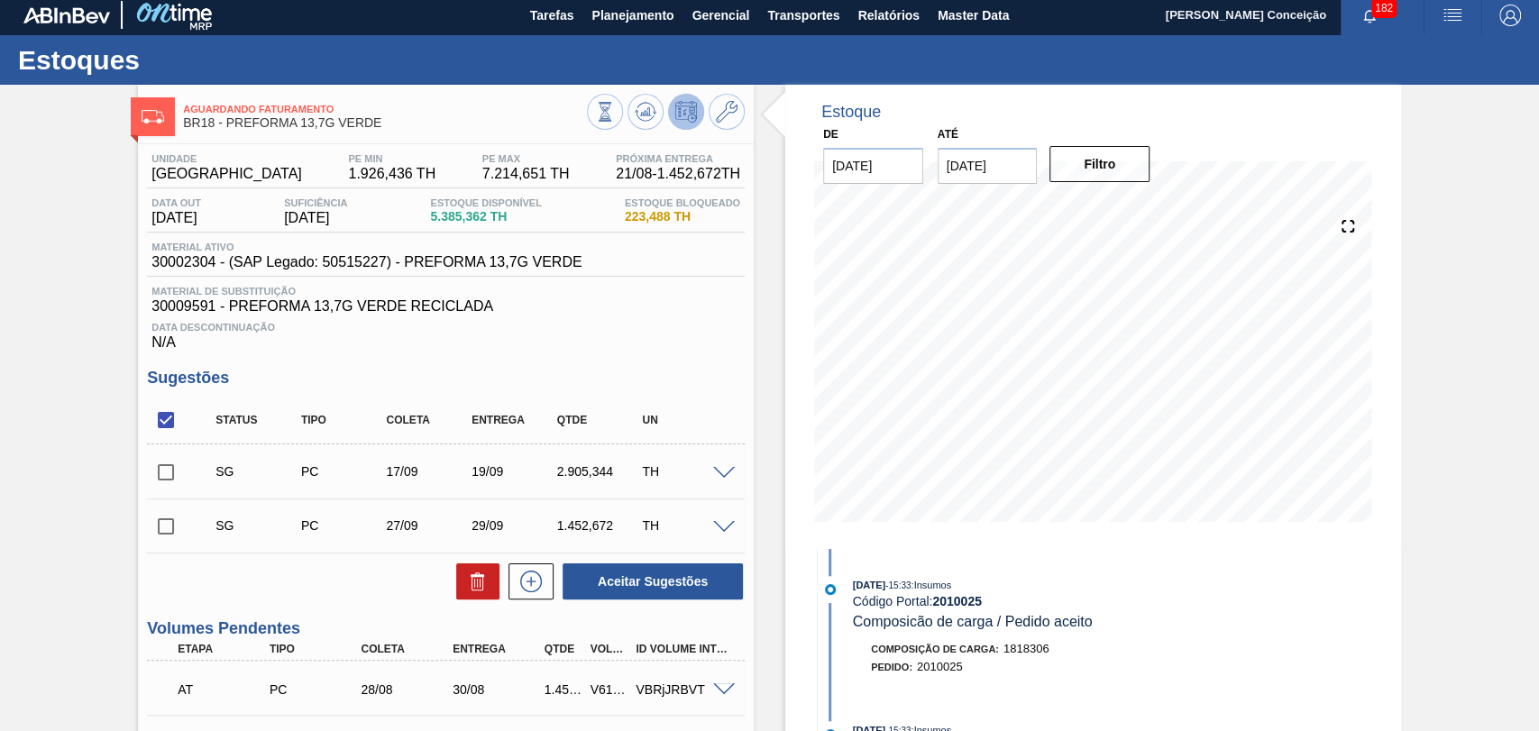
scroll to position [0, 0]
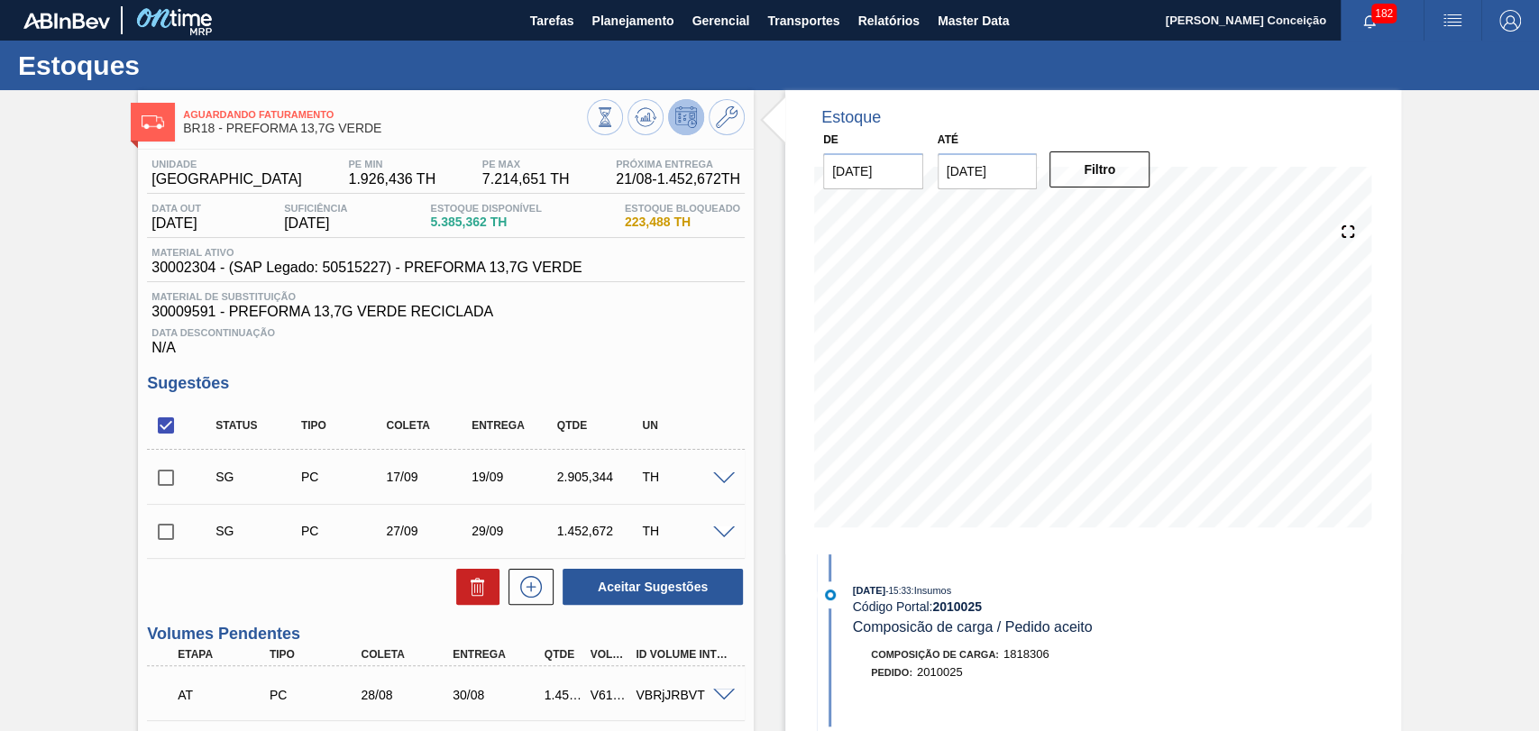
click at [729, 334] on span "Data Descontinuação" at bounding box center [445, 332] width 589 height 11
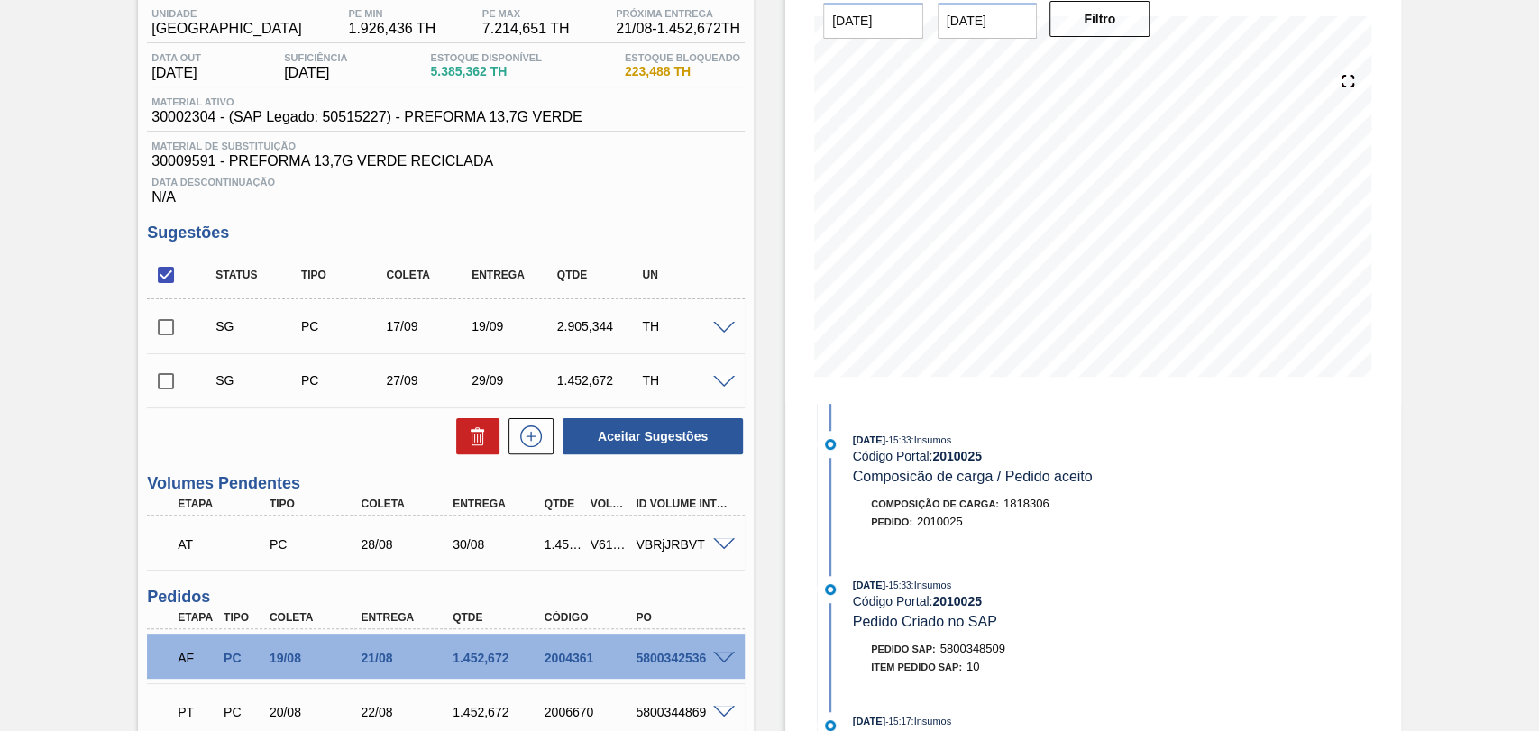
scroll to position [200, 0]
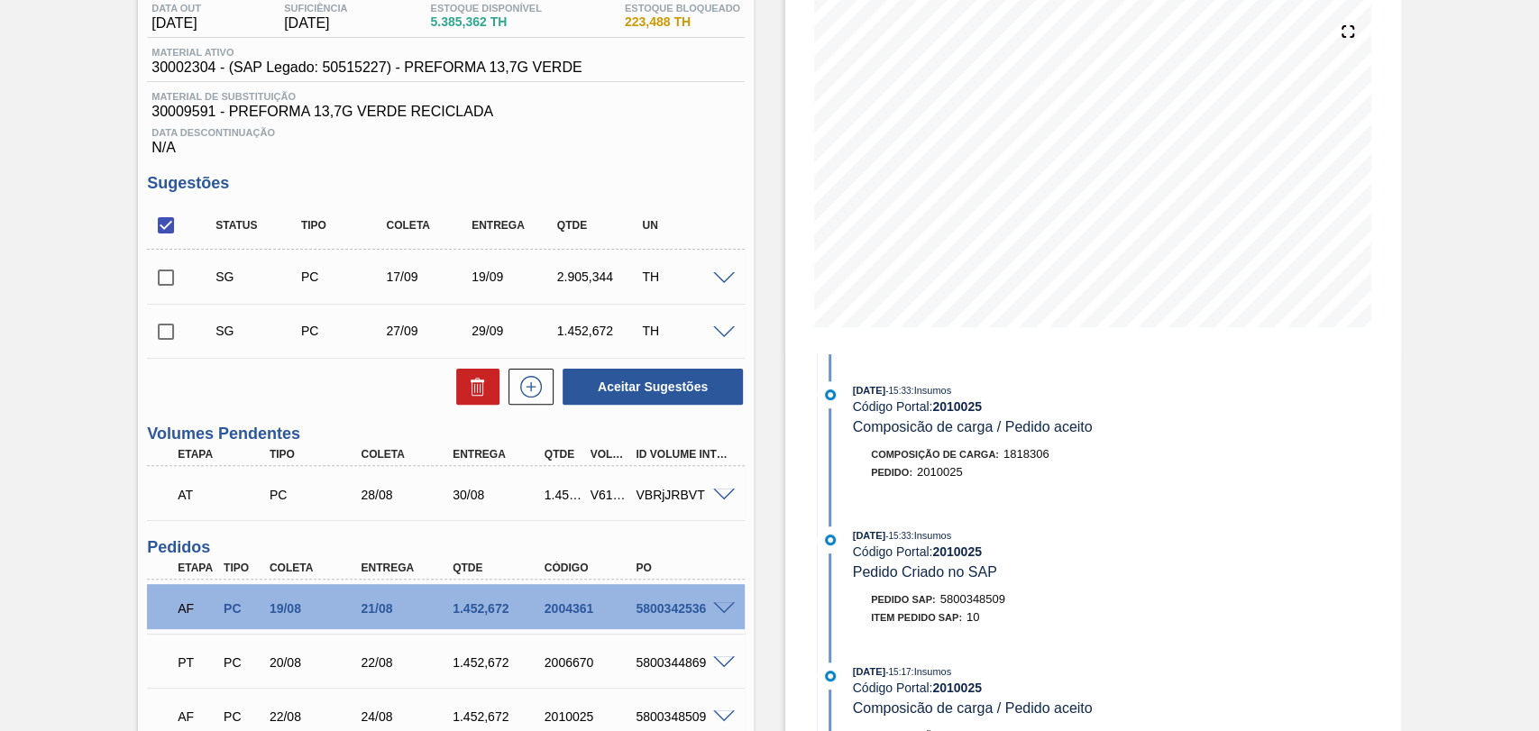
drag, startPoint x: 729, startPoint y: 334, endPoint x: 766, endPoint y: 232, distance: 108.4
click at [766, 232] on div "Estoque De [DATE] Até [DATE] Filtro 14/09 Projeção de Estoque 2,543.354 [DOMAIN…" at bounding box center [1077, 391] width 647 height 1003
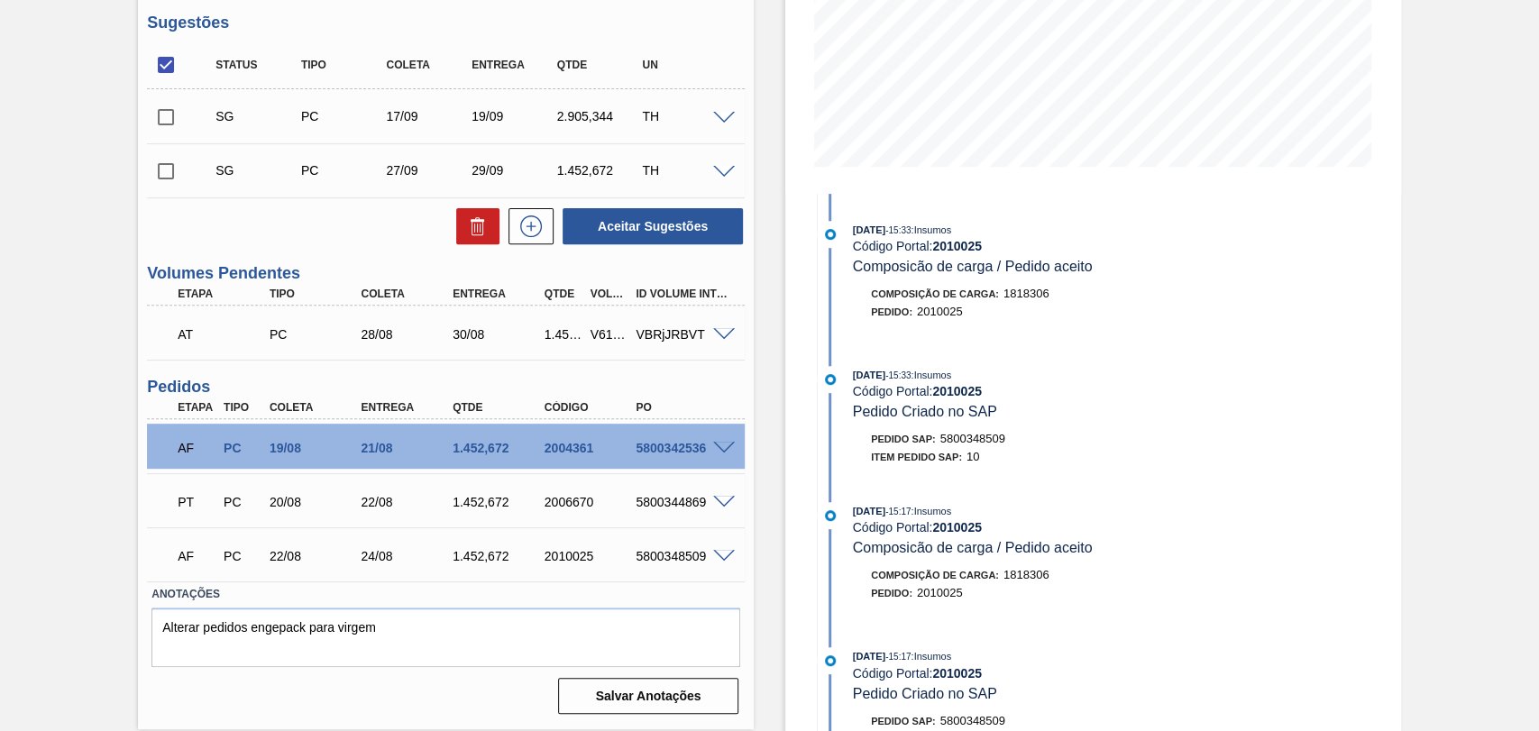
scroll to position [261, 0]
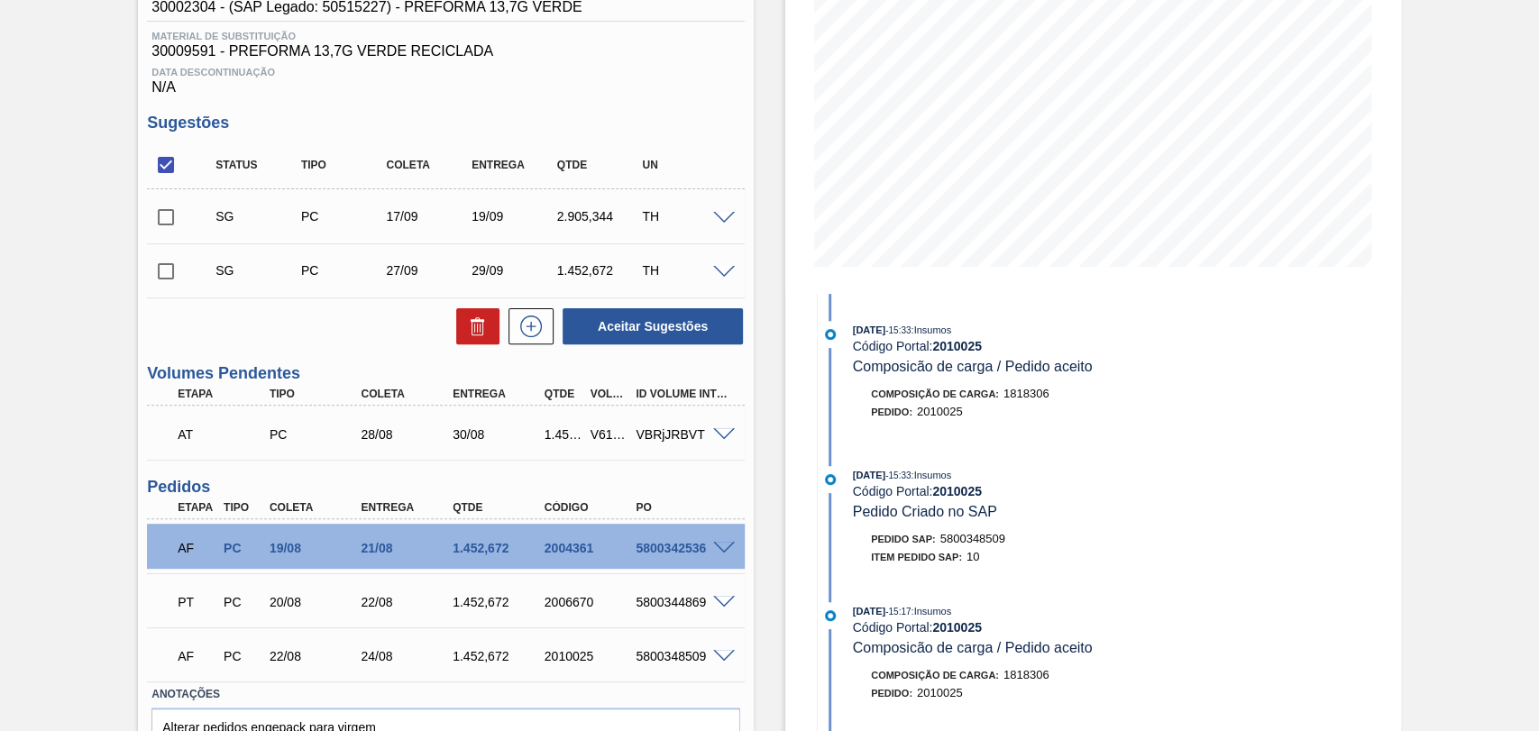
click at [722, 437] on span at bounding box center [724, 435] width 22 height 14
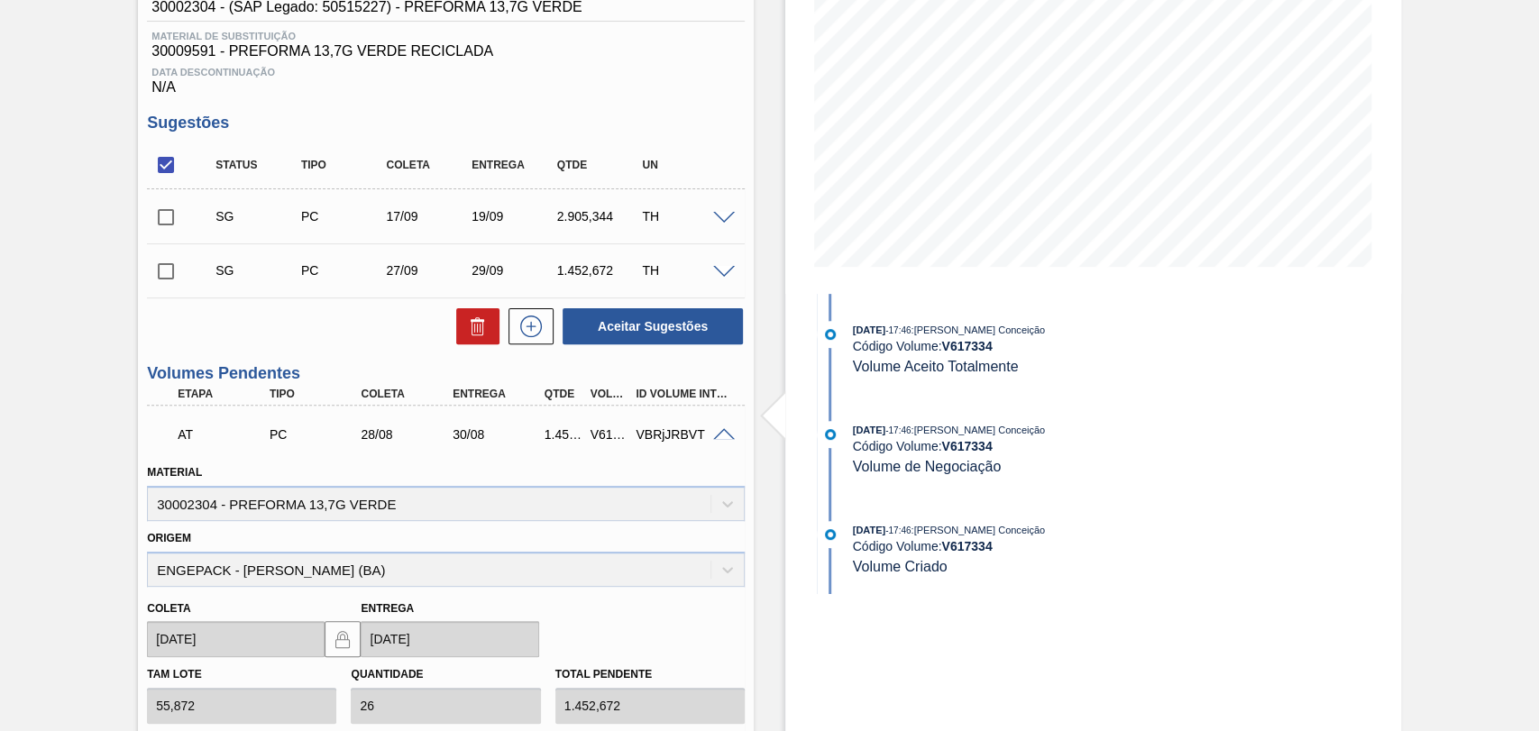
click at [722, 437] on span at bounding box center [724, 435] width 22 height 14
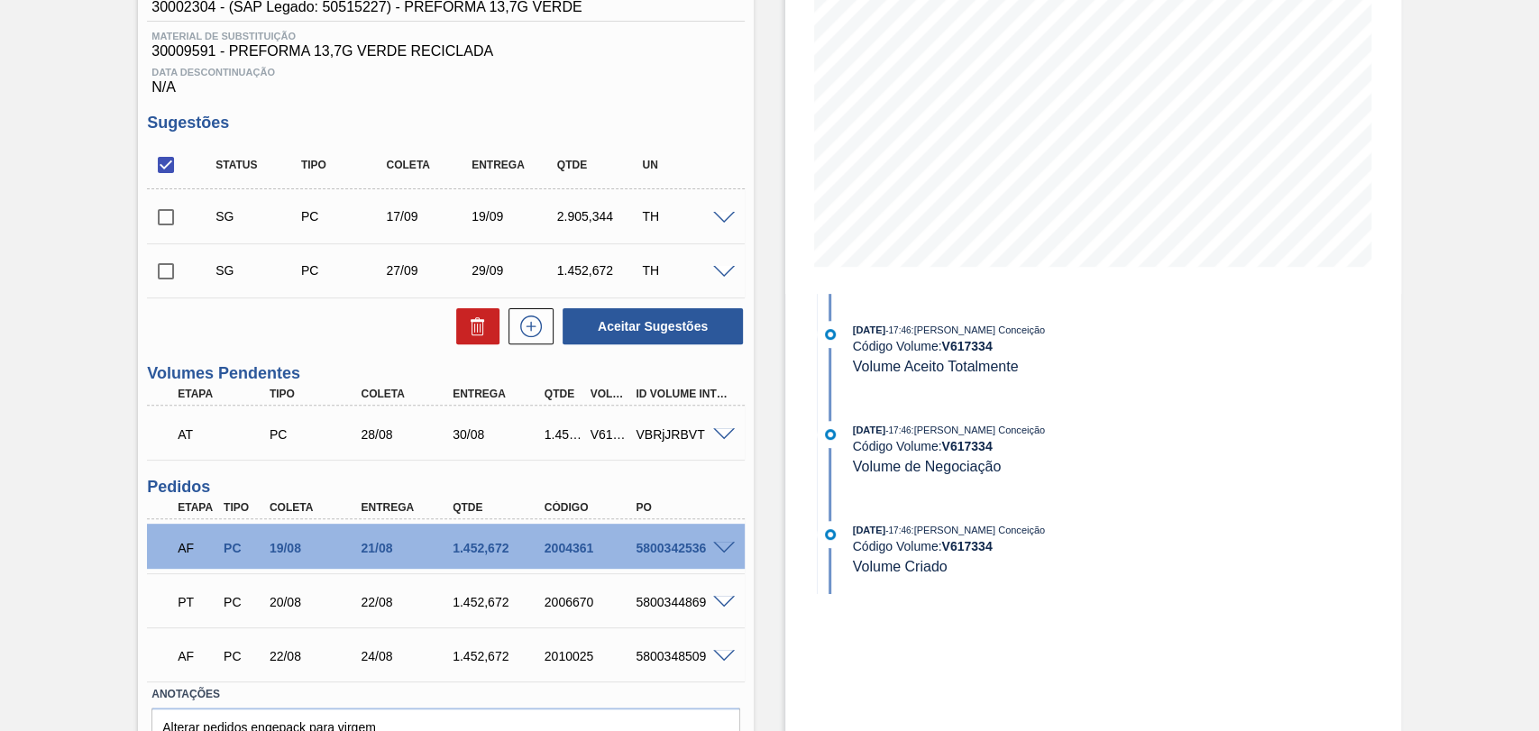
click at [776, 482] on div "Estoque De [DATE] Até [DATE] Filtro 14/09 Projeção de Estoque 2,543.354 [DOMAIN…" at bounding box center [1077, 330] width 647 height 1000
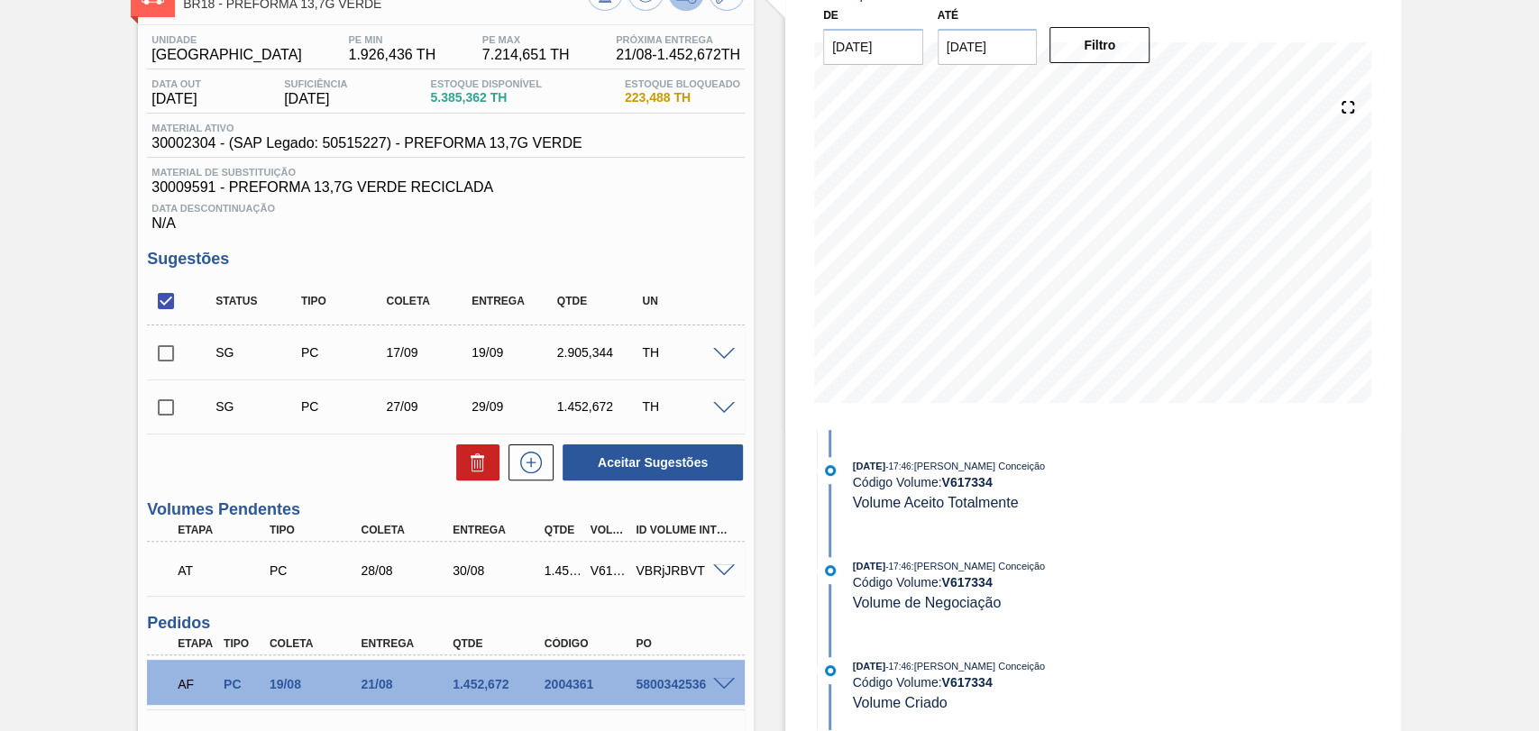
scroll to position [0, 0]
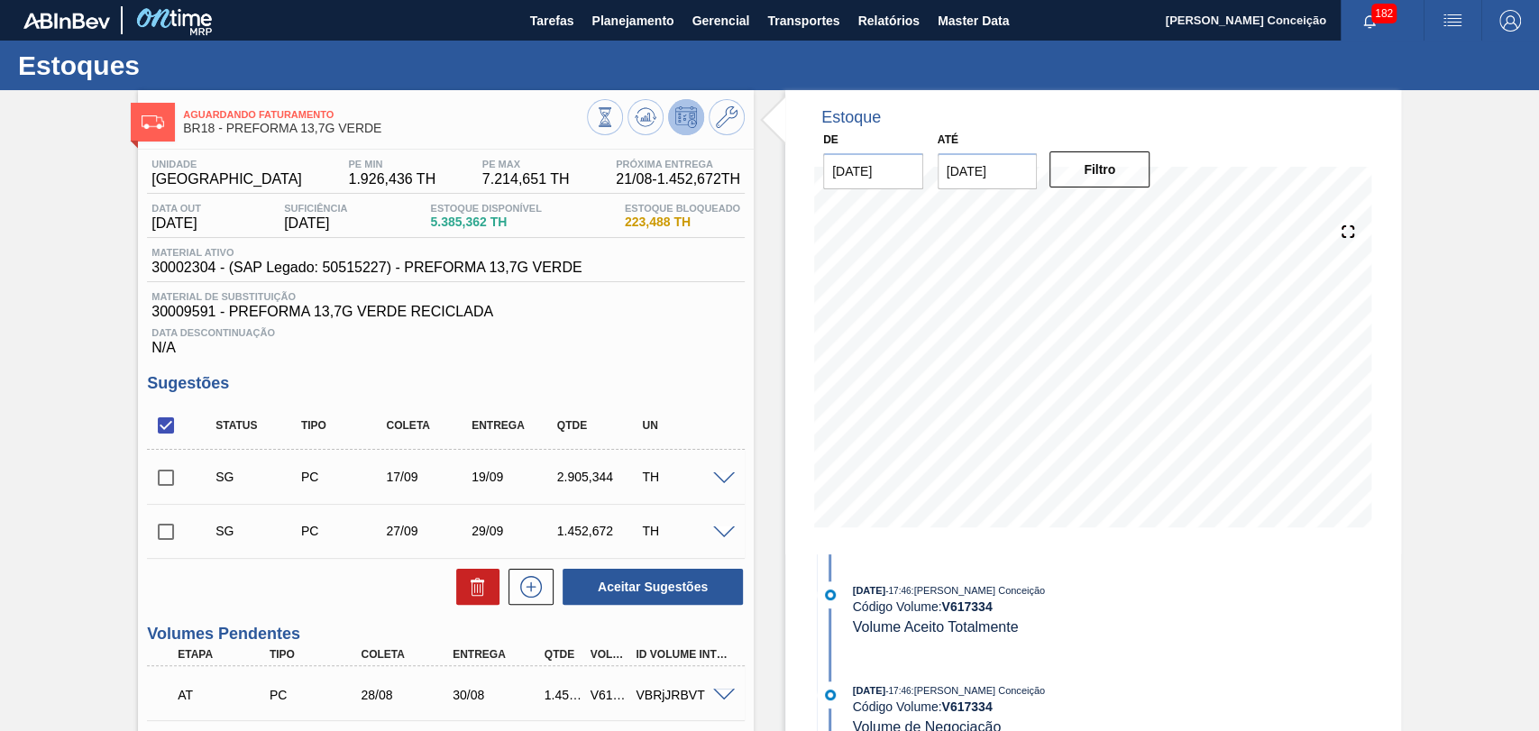
click at [665, 344] on div "Data Descontinuação N/A" at bounding box center [446, 338] width 598 height 36
click at [729, 362] on div "Unidade Pernambuco PE MIN 1.926,436 TH PE MAX 7.214,651 TH Próxima Entrega 21/0…" at bounding box center [446, 616] width 616 height 932
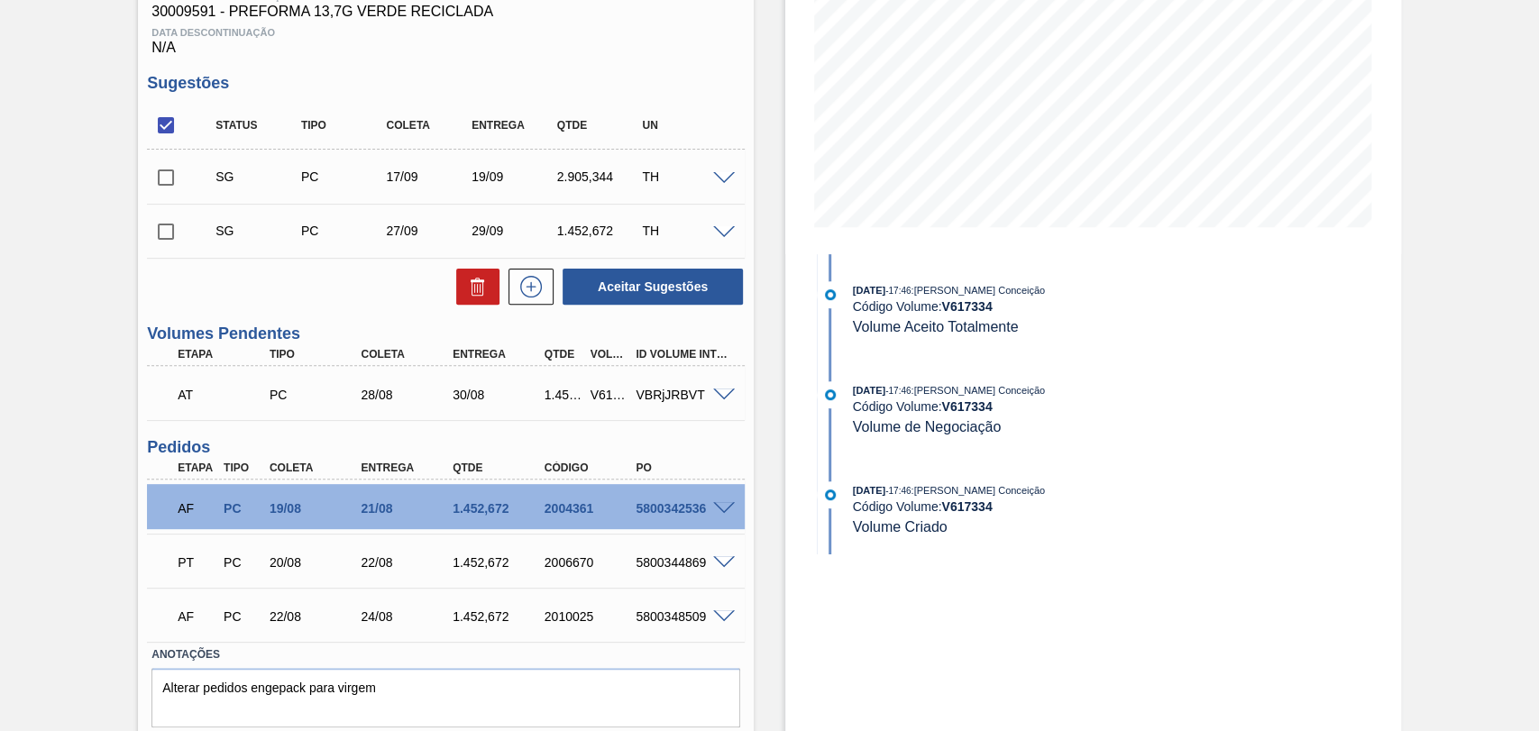
click at [721, 505] on span at bounding box center [724, 509] width 22 height 14
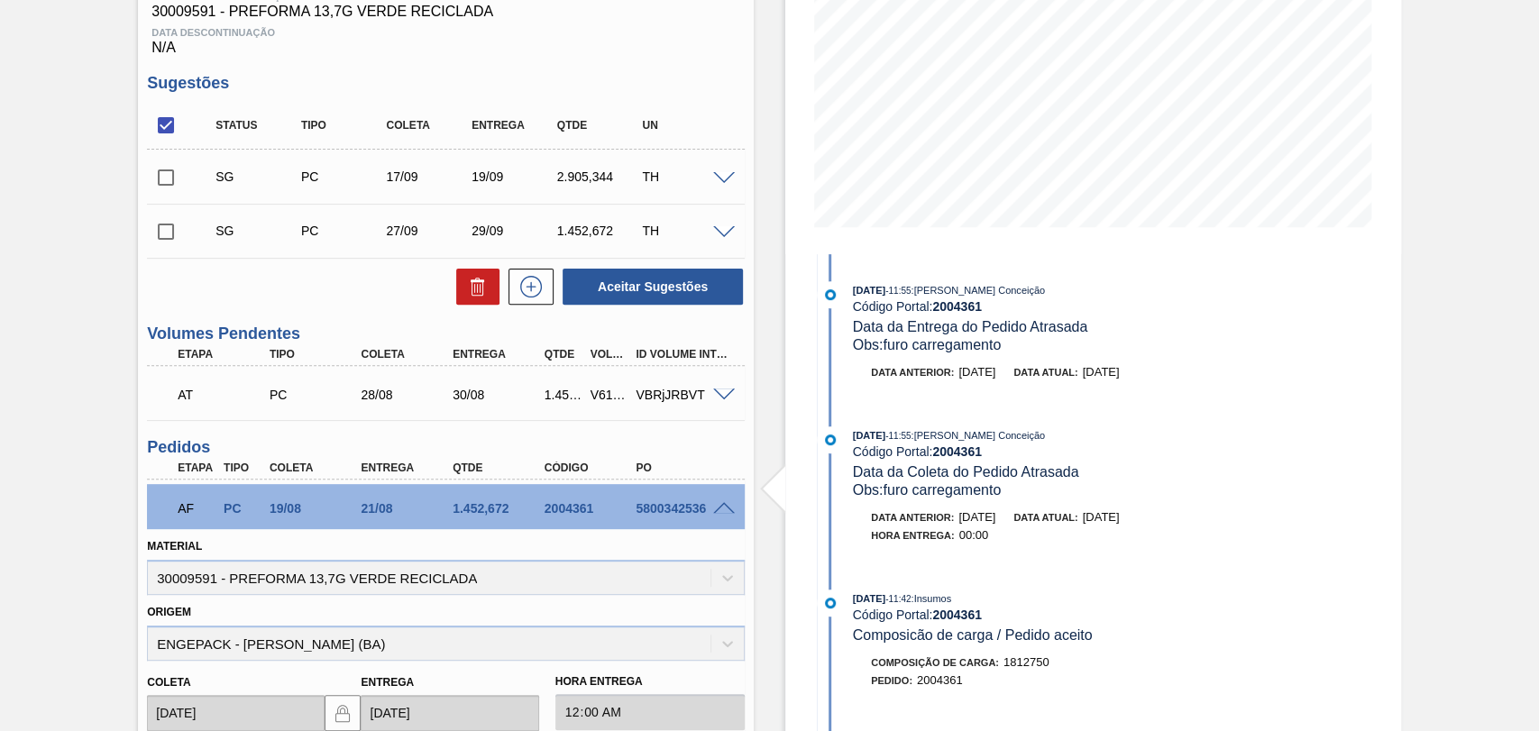
click at [722, 505] on span at bounding box center [724, 509] width 22 height 14
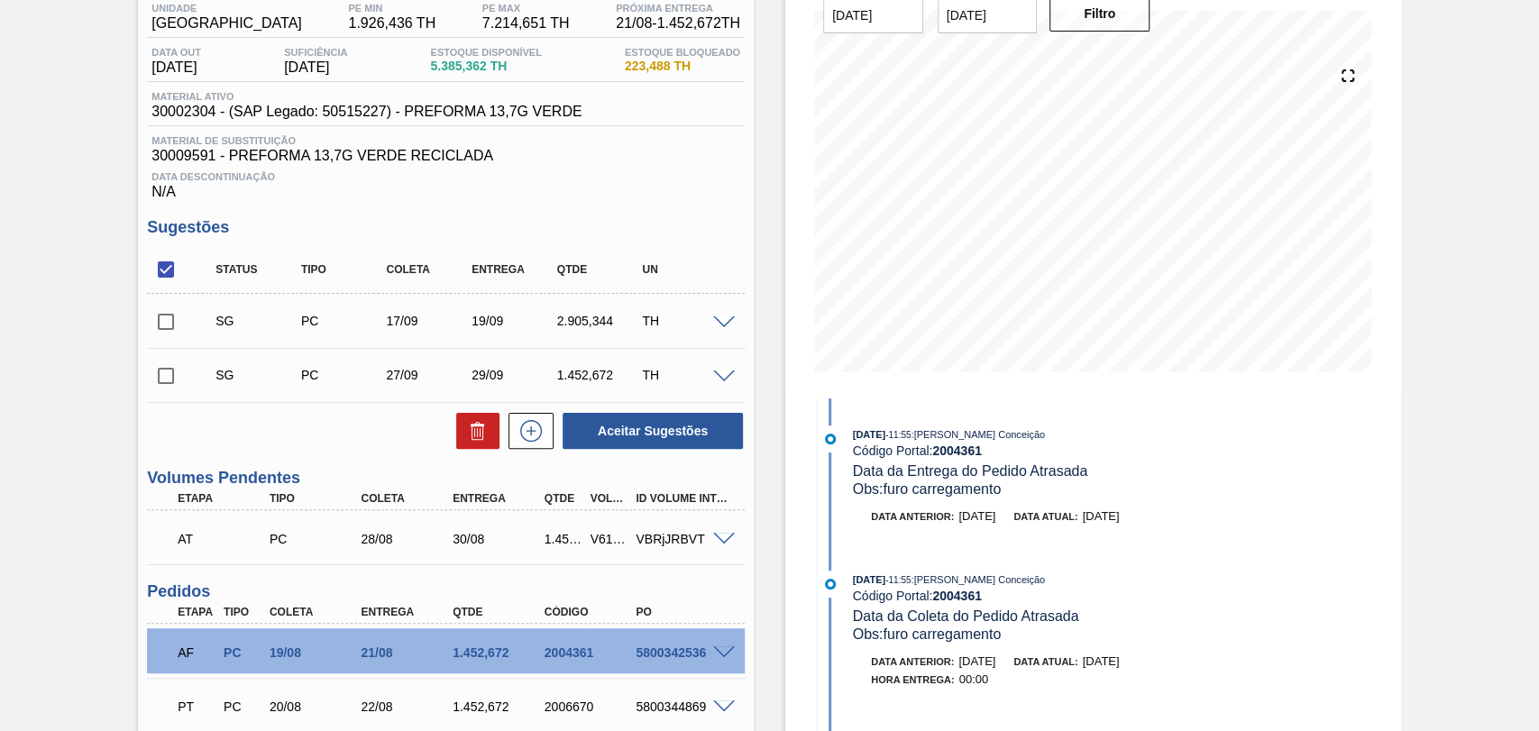
scroll to position [0, 0]
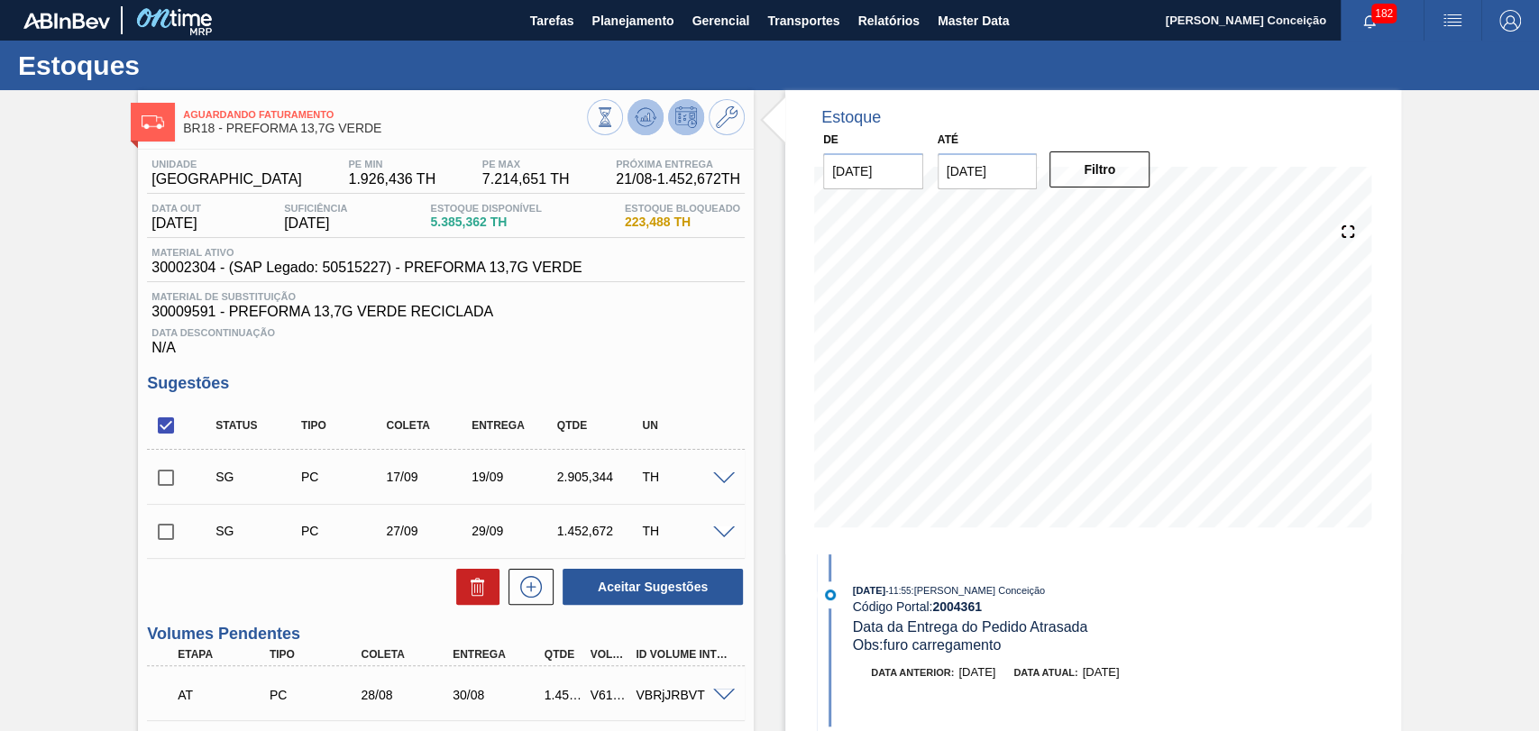
click at [615, 108] on icon at bounding box center [605, 117] width 20 height 20
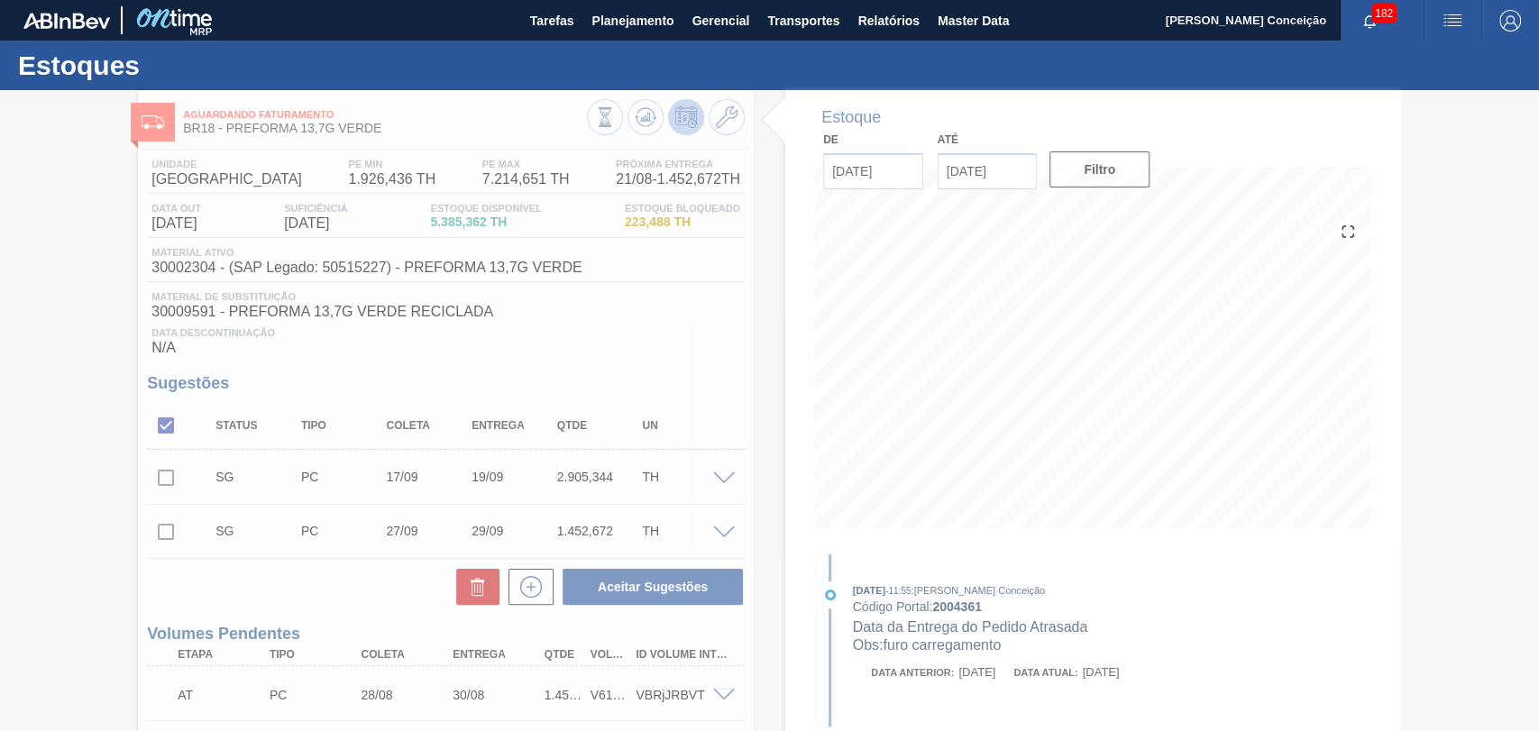
click at [632, 381] on div at bounding box center [769, 410] width 1539 height 641
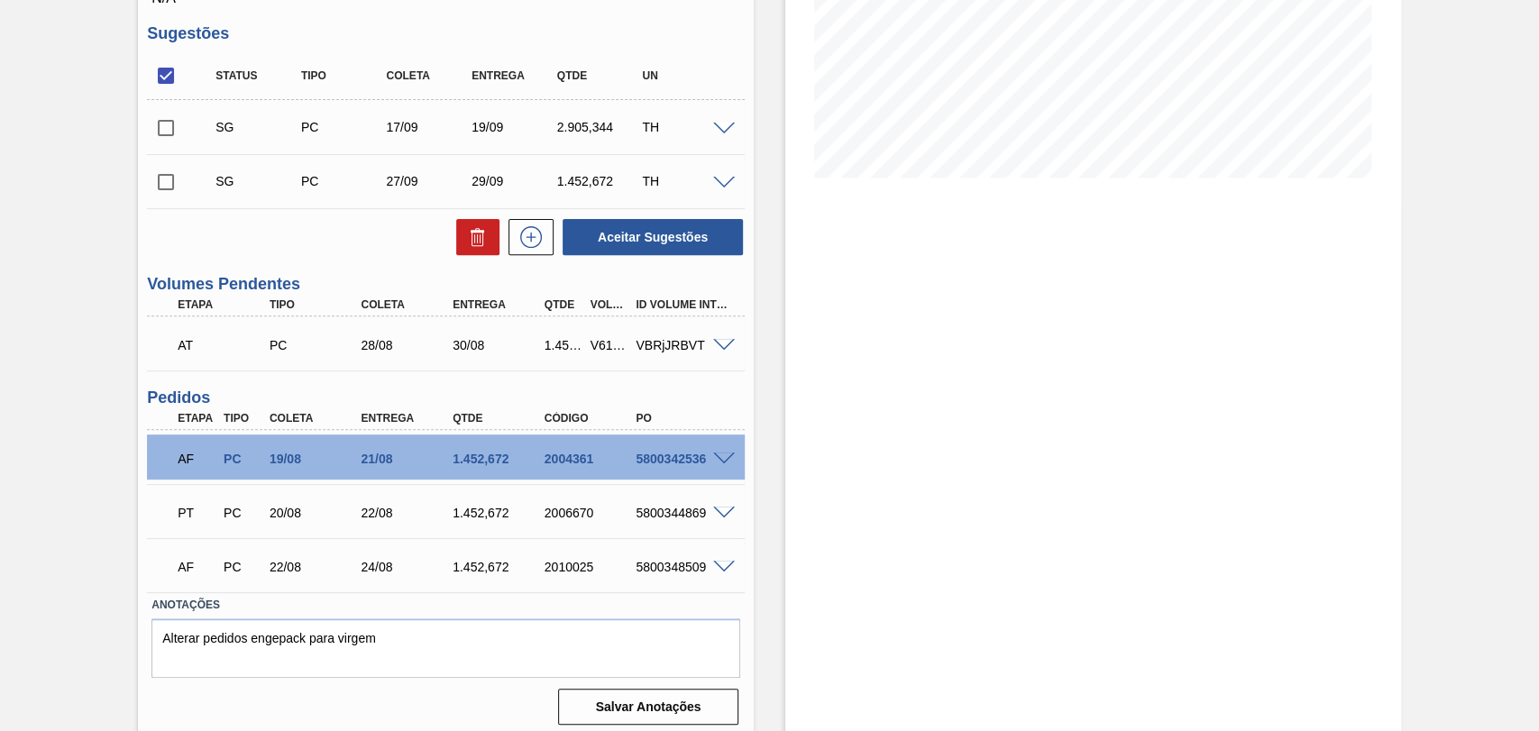
scroll to position [361, 0]
